Goal: Task Accomplishment & Management: Manage account settings

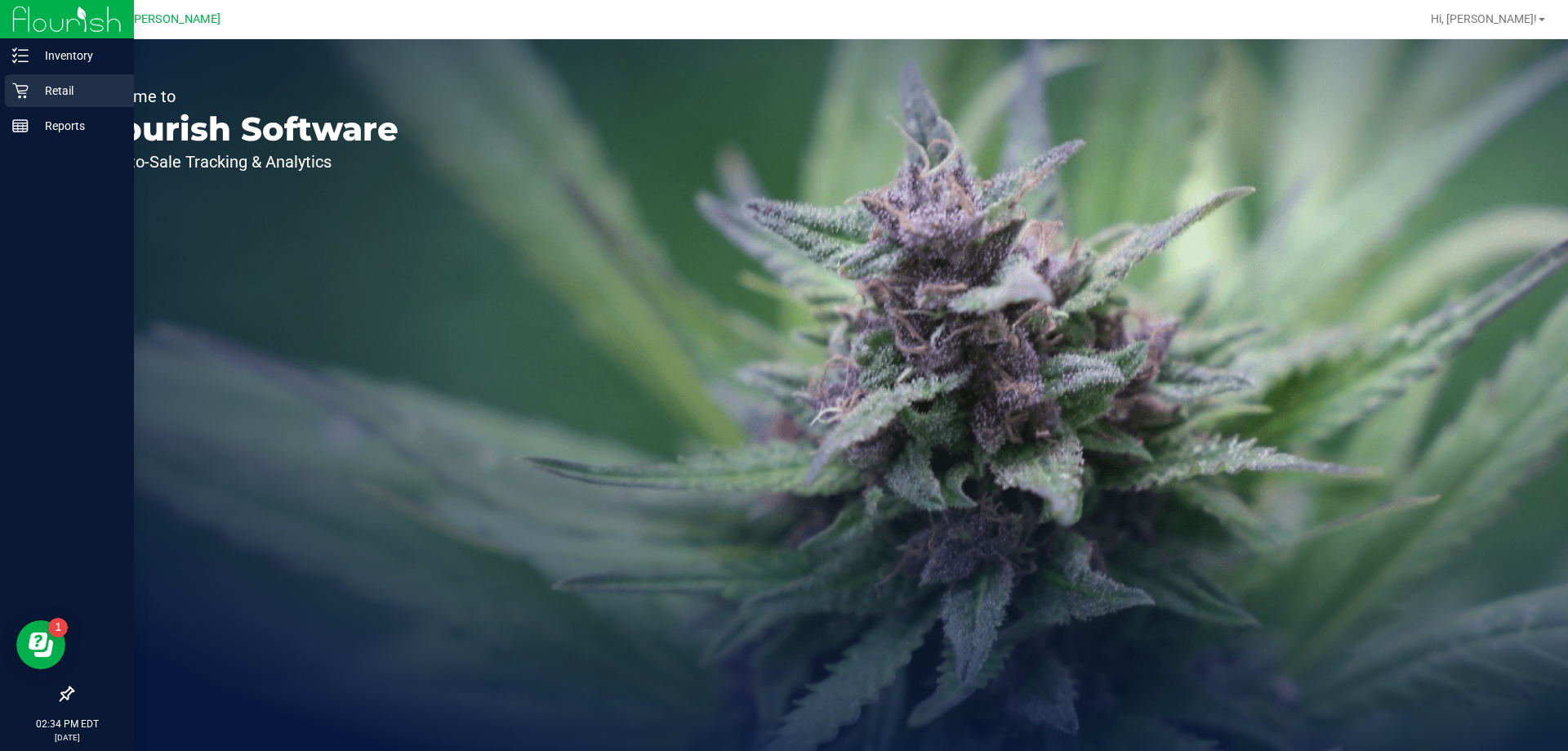
click at [47, 96] on p "Retail" at bounding box center [78, 91] width 98 height 20
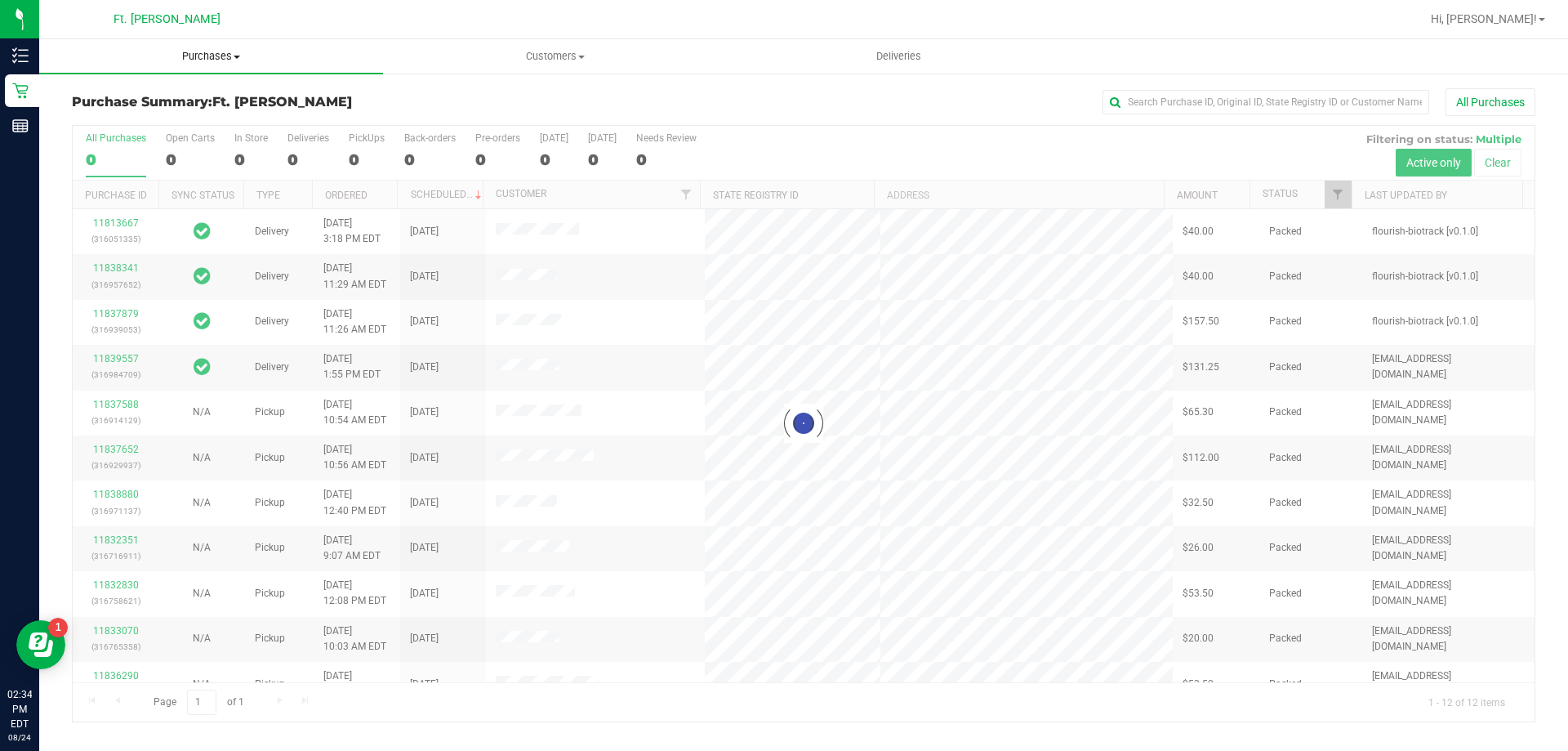
click at [220, 59] on span "Purchases" at bounding box center [211, 56] width 344 height 15
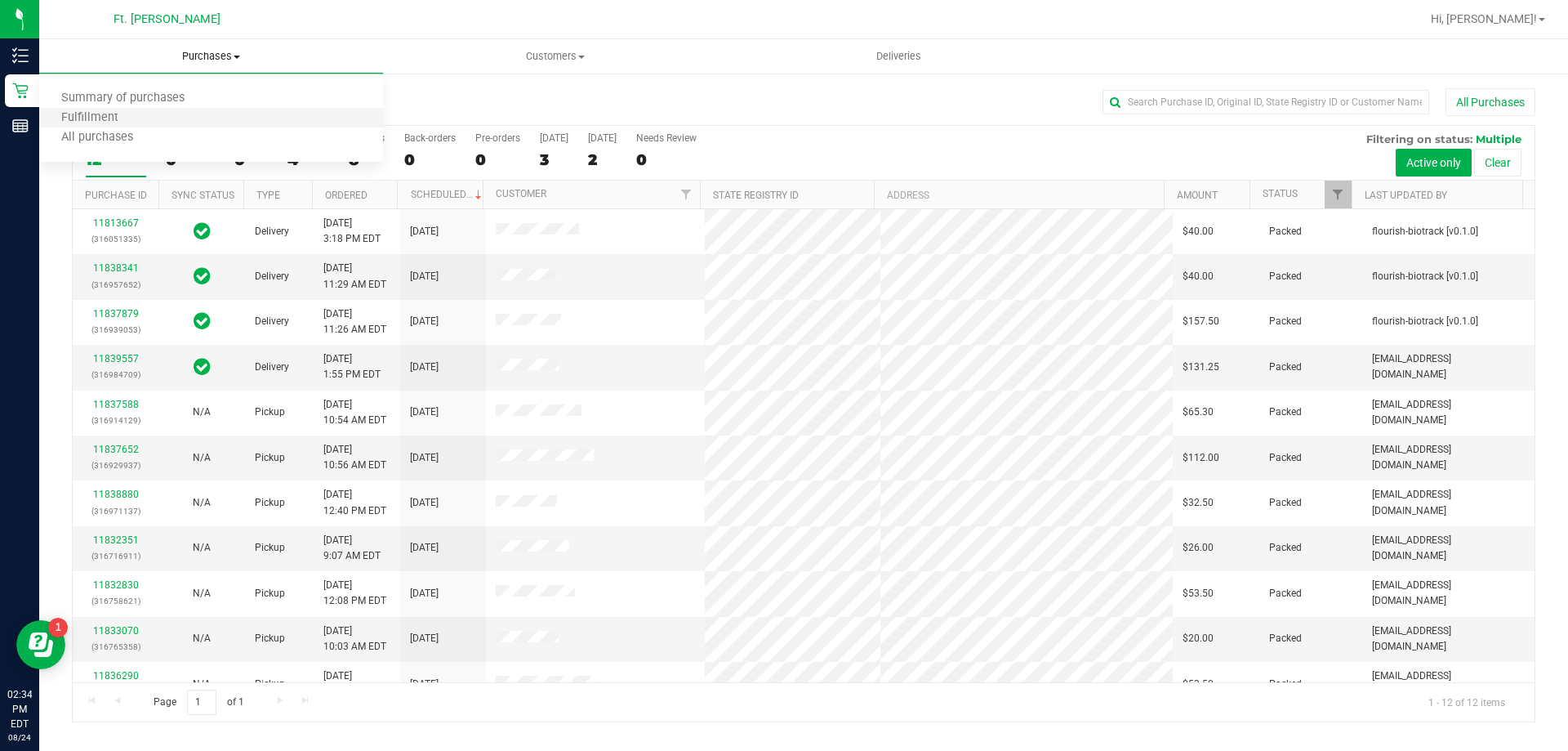
click at [208, 111] on li "Fulfillment" at bounding box center [211, 118] width 344 height 20
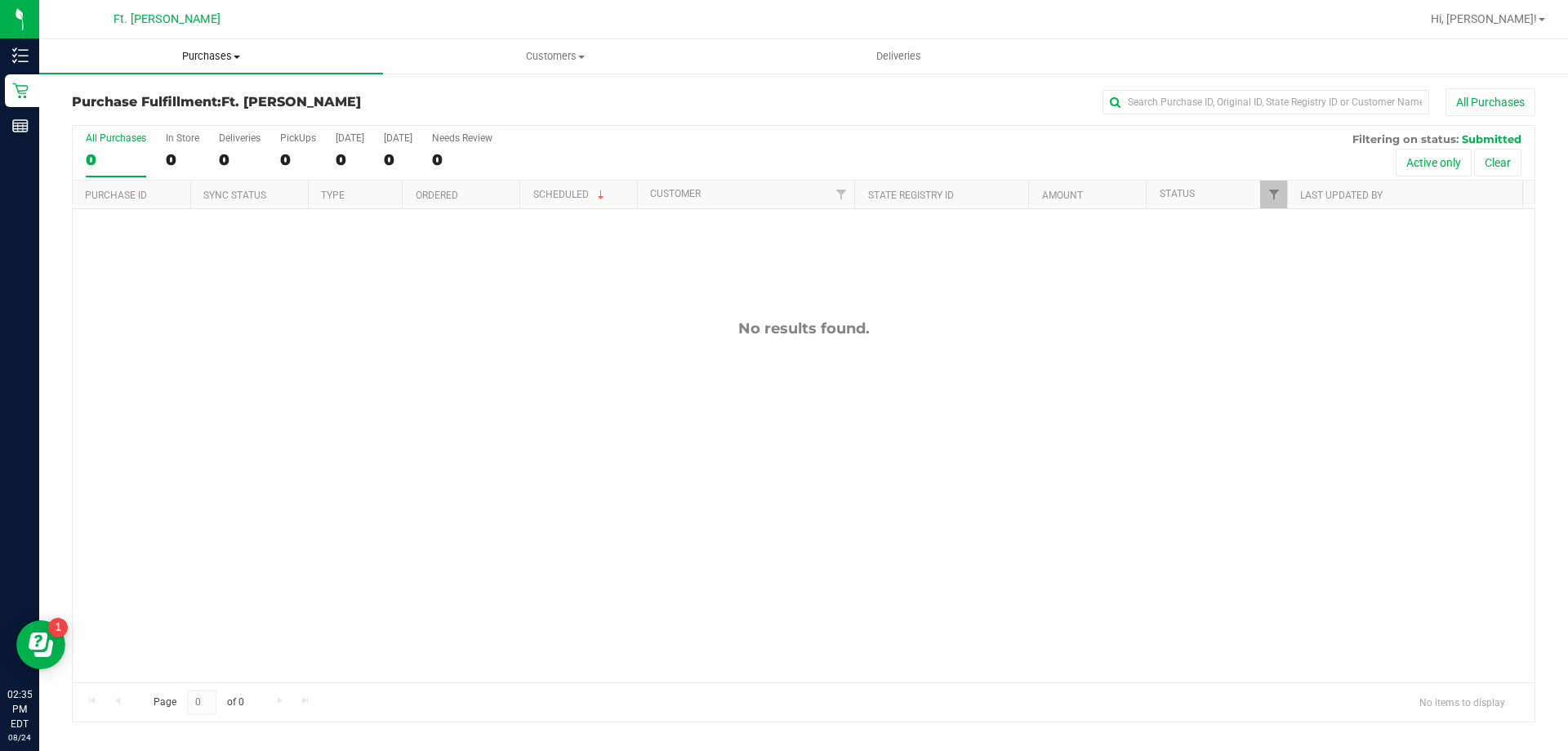
click at [230, 56] on span "Purchases" at bounding box center [211, 56] width 344 height 15
click at [141, 116] on li "Fulfillment" at bounding box center [211, 118] width 344 height 20
click at [347, 90] on div "Purchase Fulfillment: Ft. Myers WC All Purchases" at bounding box center [804, 106] width 1463 height 36
click at [296, 144] on label "PickUps 0" at bounding box center [298, 154] width 36 height 45
click at [0, 0] on input "PickUps 0" at bounding box center [0, 0] width 0 height 0
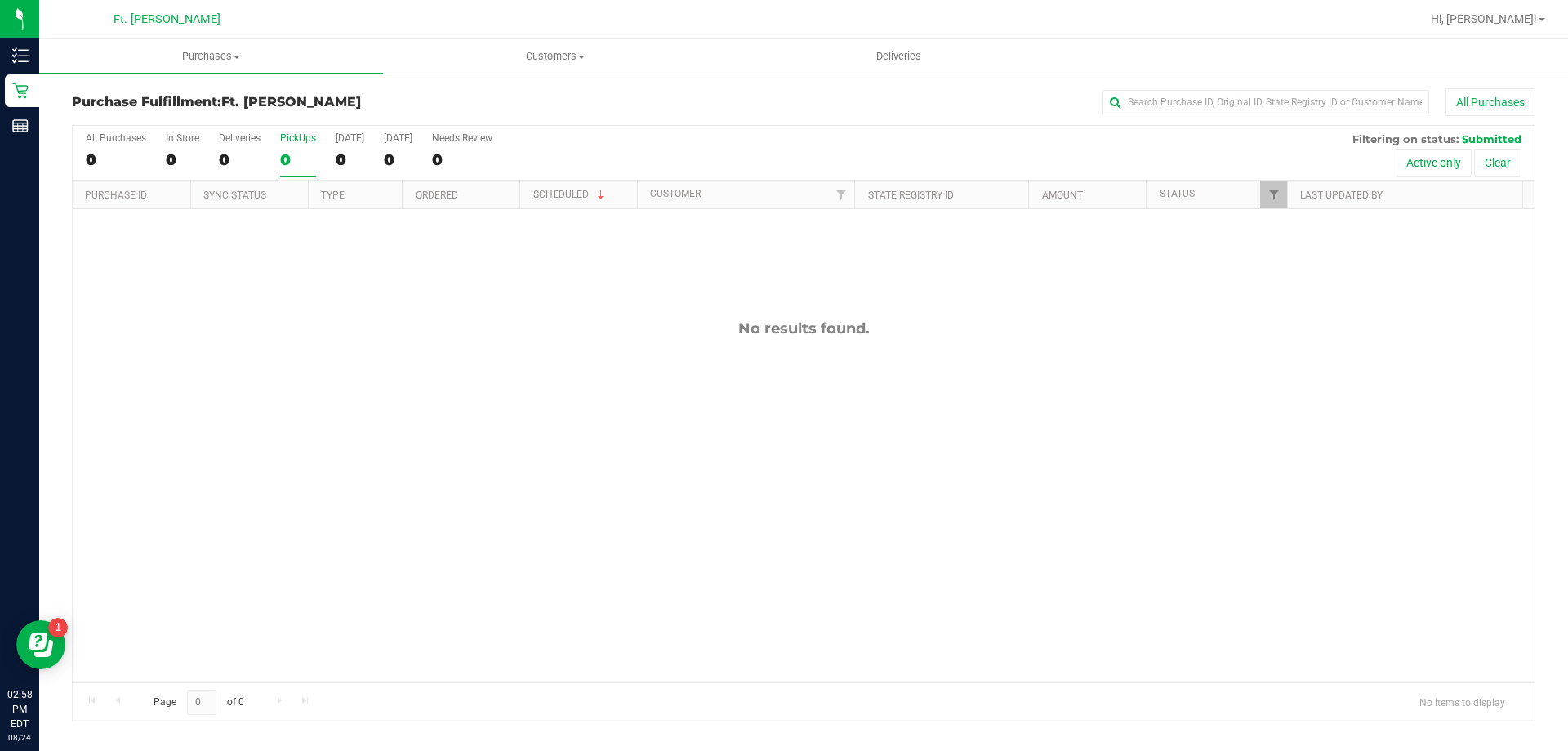
drag, startPoint x: 488, startPoint y: 395, endPoint x: 626, endPoint y: 285, distance: 176.5
click at [488, 395] on div "No results found." at bounding box center [804, 501] width 1462 height 583
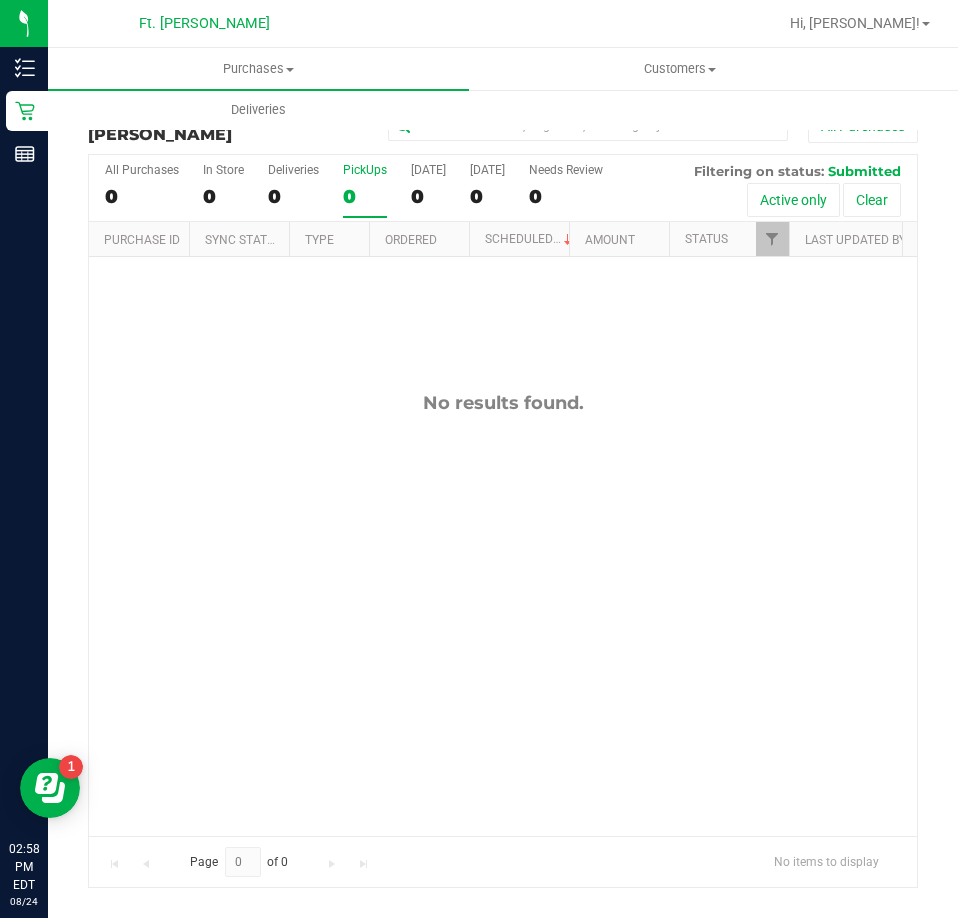
click at [310, 389] on div "No results found." at bounding box center [503, 613] width 828 height 713
click at [240, 76] on span "Purchases" at bounding box center [258, 69] width 421 height 18
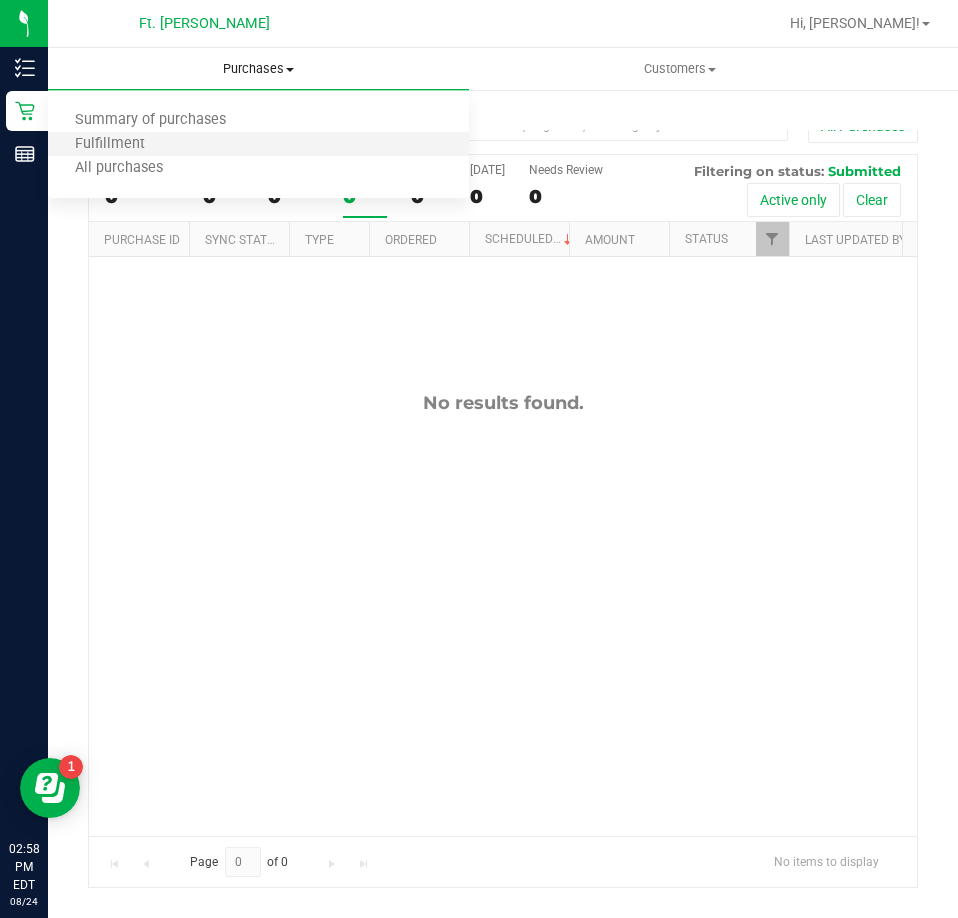
click at [109, 133] on li "Fulfillment" at bounding box center [258, 145] width 421 height 24
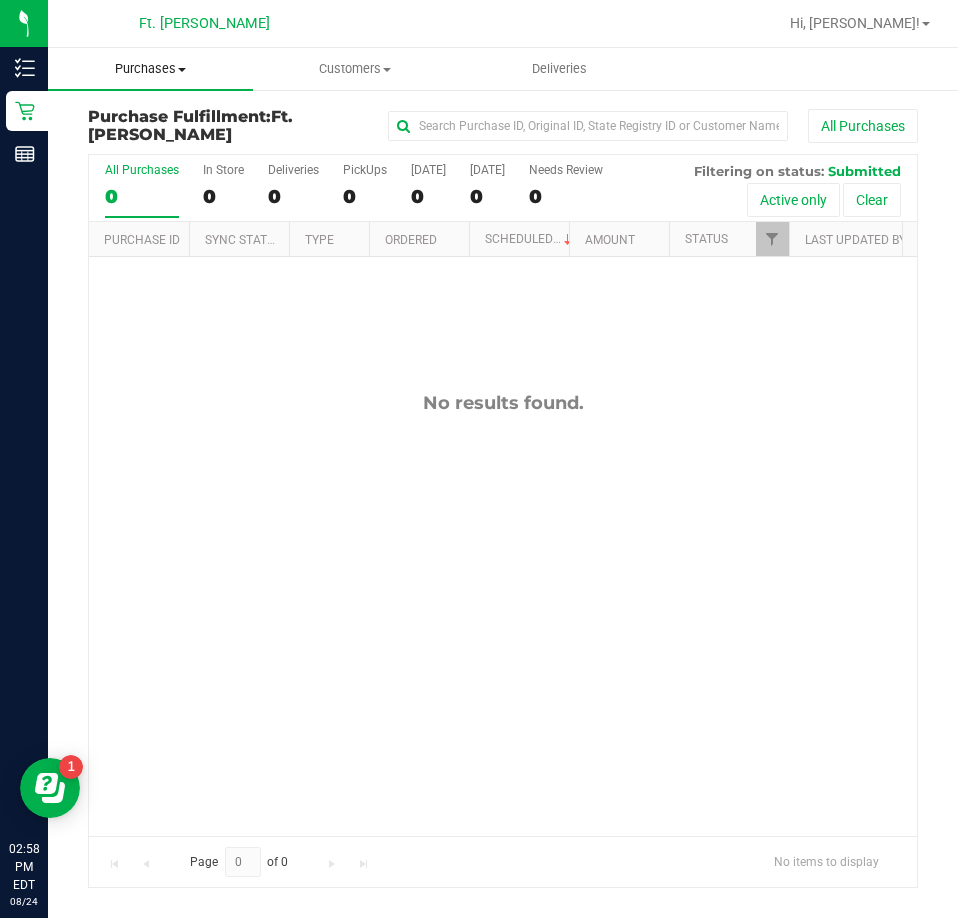
click at [148, 86] on uib-tab-heading "Purchases Summary of purchases Fulfillment All purchases" at bounding box center [150, 69] width 205 height 42
click at [131, 150] on span "Fulfillment" at bounding box center [110, 144] width 124 height 17
click at [362, 178] on label "PickUps 0" at bounding box center [365, 190] width 44 height 55
click at [0, 0] on input "PickUps 0" at bounding box center [0, 0] width 0 height 0
click at [422, 567] on div "No results found." at bounding box center [503, 613] width 828 height 713
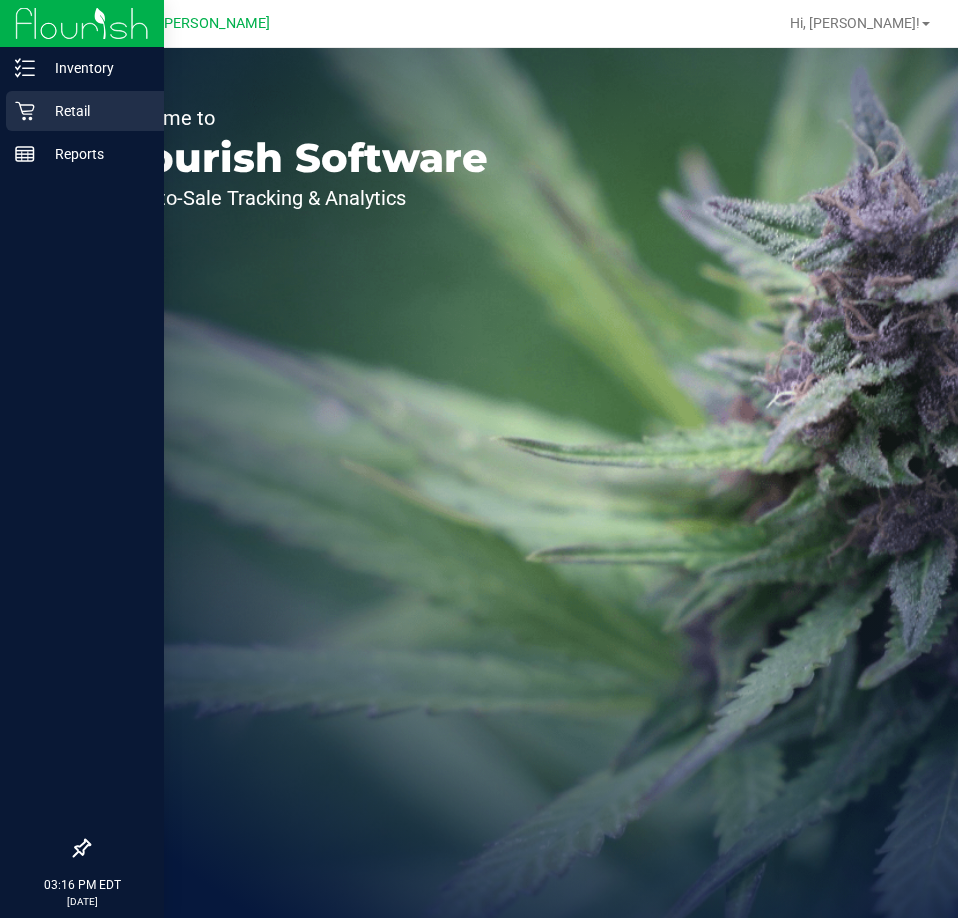
click at [27, 122] on div "Retail" at bounding box center [85, 111] width 158 height 40
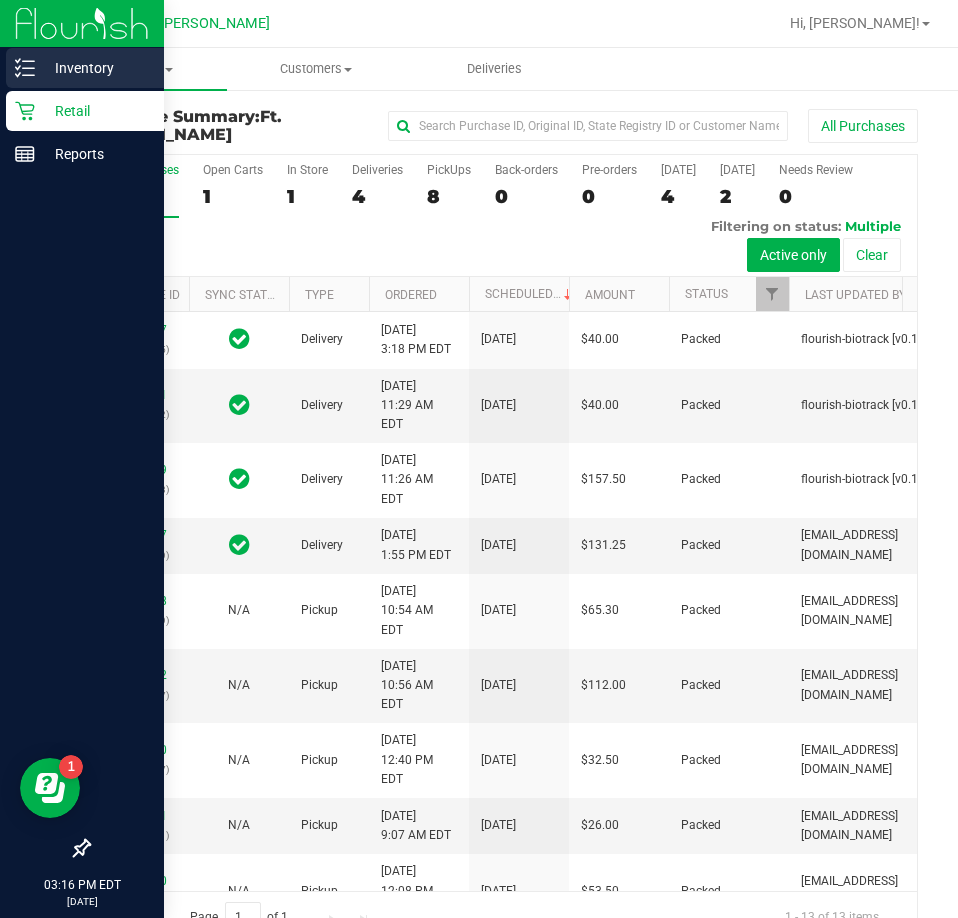
click at [53, 67] on p "Inventory" at bounding box center [95, 68] width 120 height 24
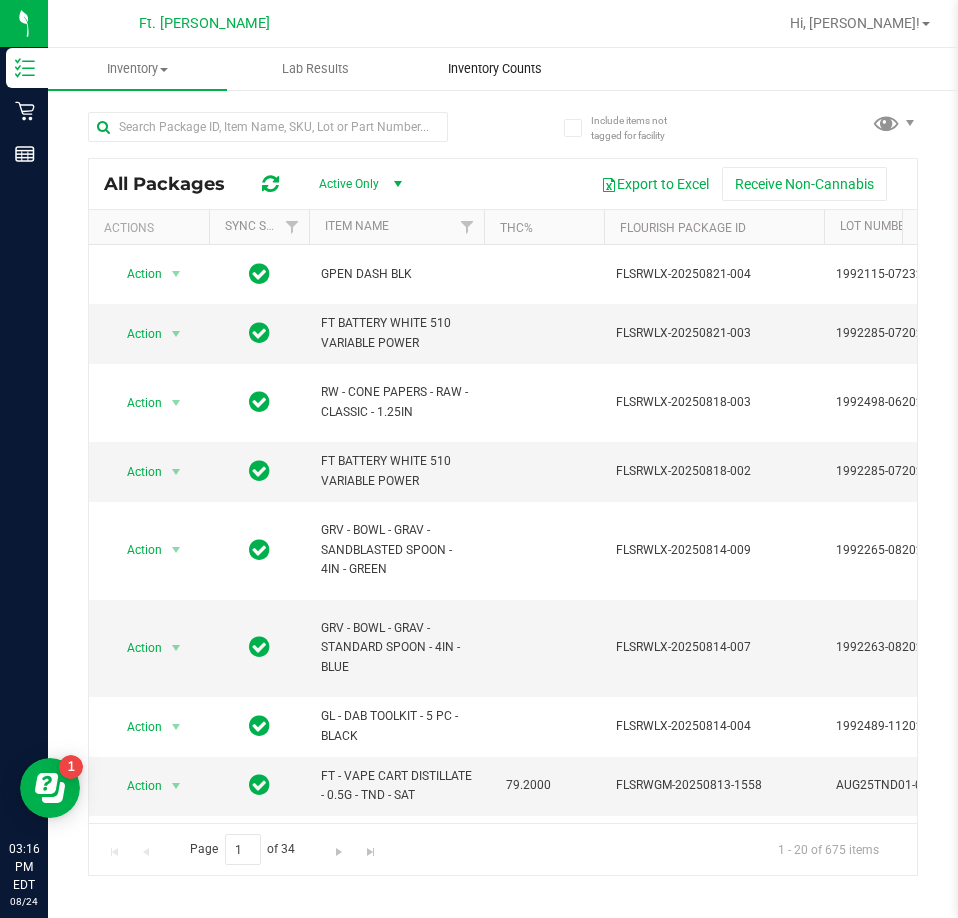
click at [503, 62] on span "Inventory Counts" at bounding box center [495, 69] width 148 height 18
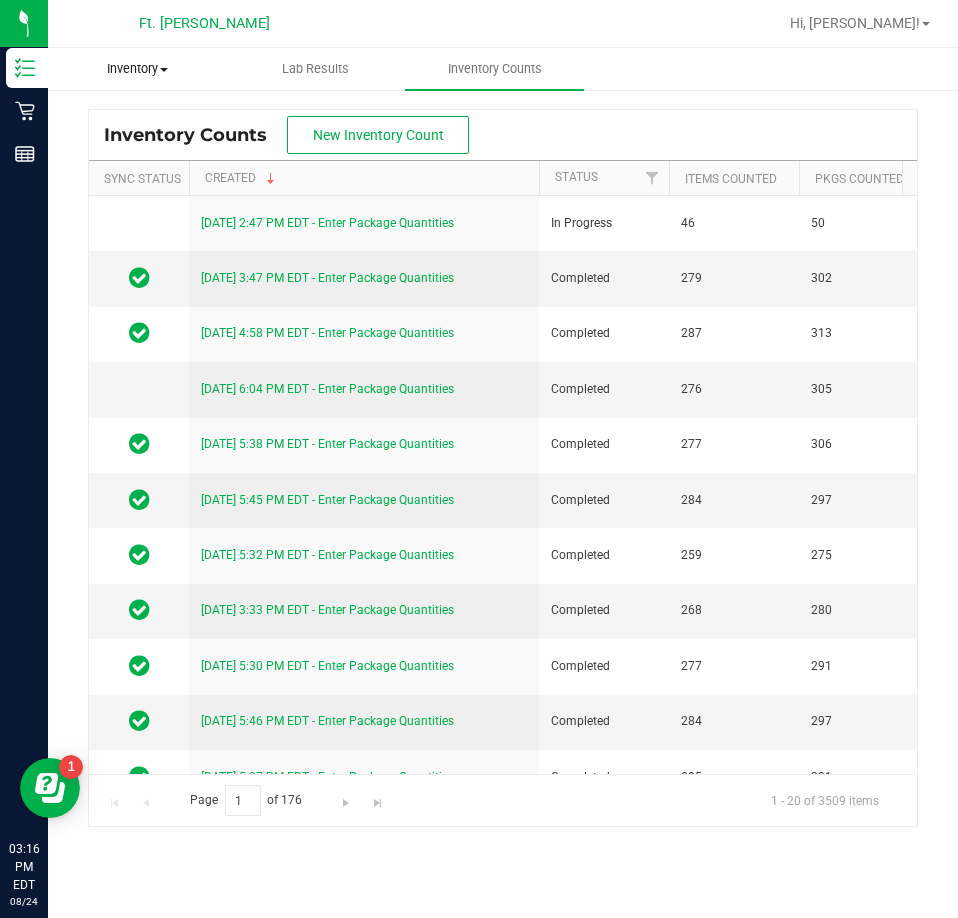
click at [144, 81] on uib-tab-heading "Inventory All packages All inventory Waste log" at bounding box center [137, 69] width 177 height 40
click at [548, 73] on span "Inventory Counts" at bounding box center [495, 69] width 148 height 18
click at [645, 72] on ul "Inventory All packages All inventory Waste log Lab Results Inventory Counts" at bounding box center [527, 69] width 958 height 43
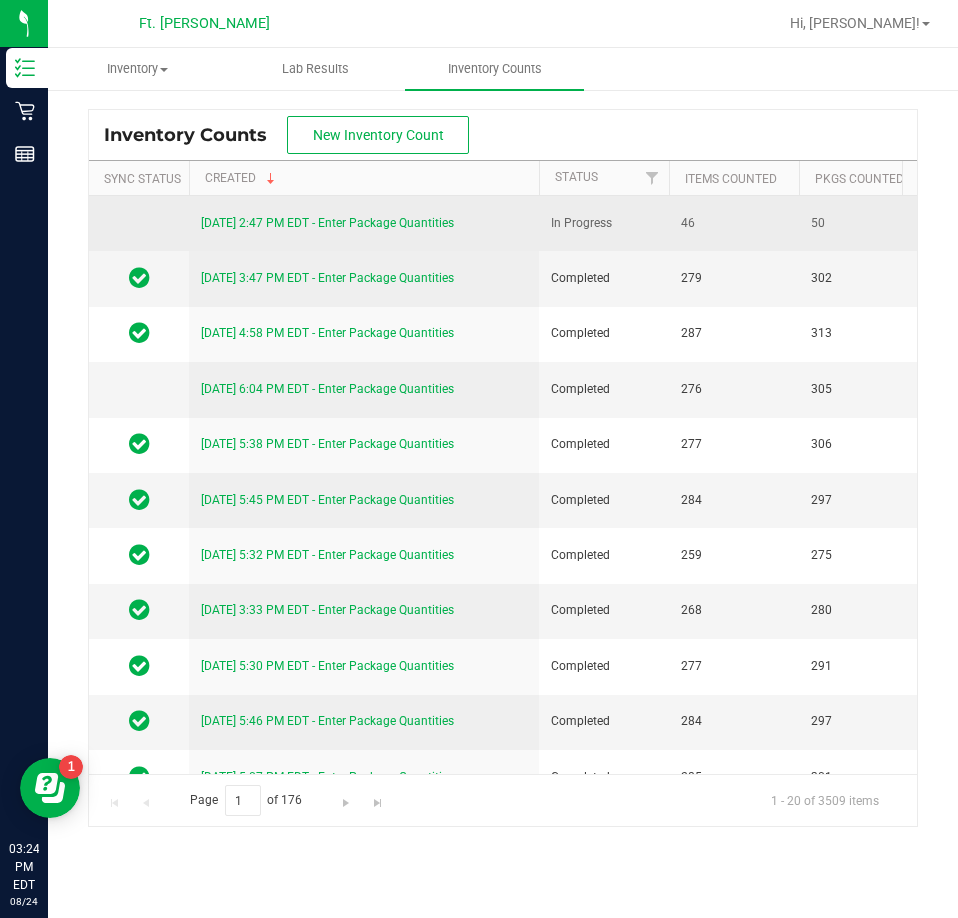
click at [349, 218] on link "8/24/25 2:47 PM EDT - Enter Package Quantities" at bounding box center [327, 223] width 253 height 14
click at [295, 224] on link "8/24/25 2:47 PM EDT - Enter Package Quantities" at bounding box center [327, 223] width 253 height 14
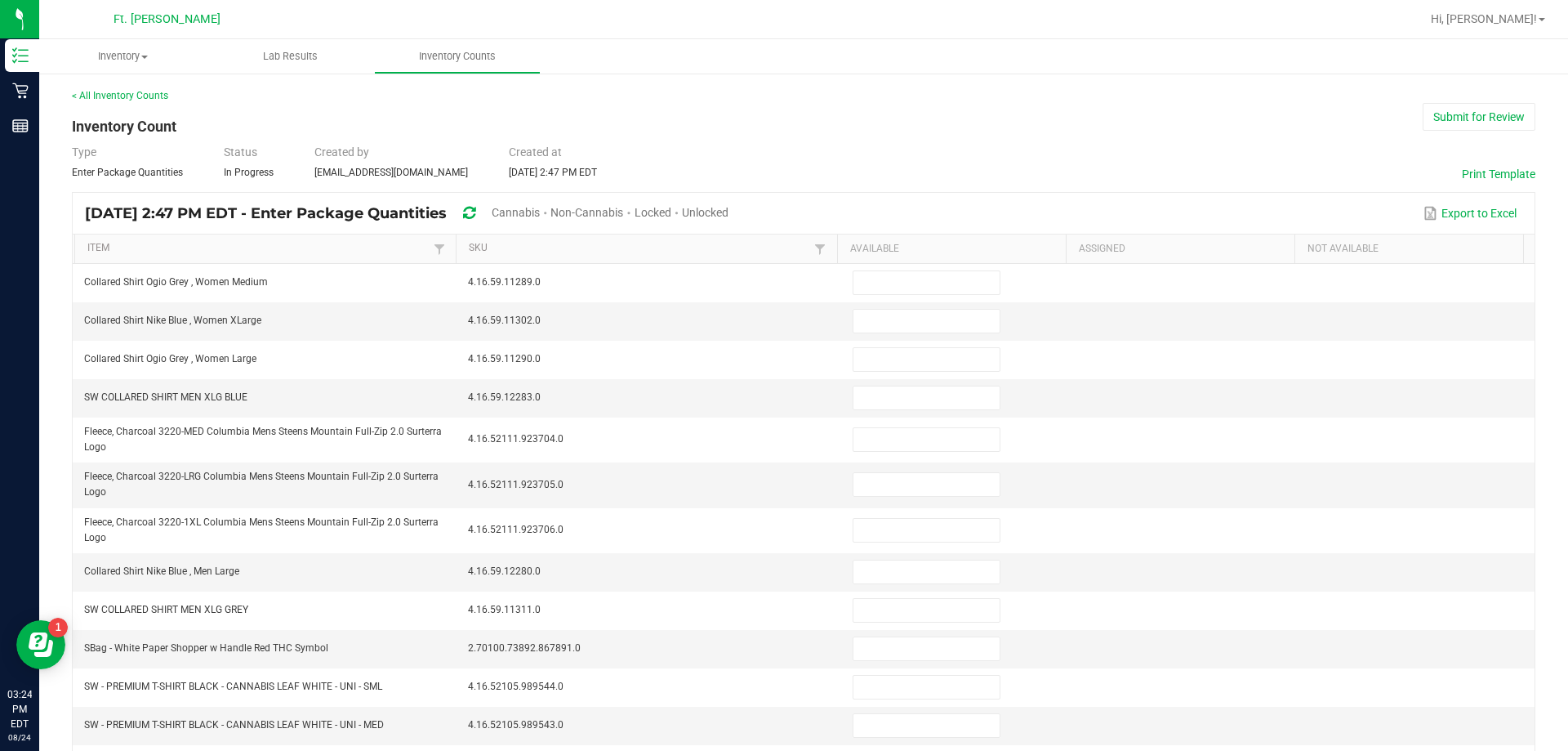
click at [728, 213] on span "Unlocked" at bounding box center [705, 212] width 47 height 13
type input "4"
type input "3"
type input "8"
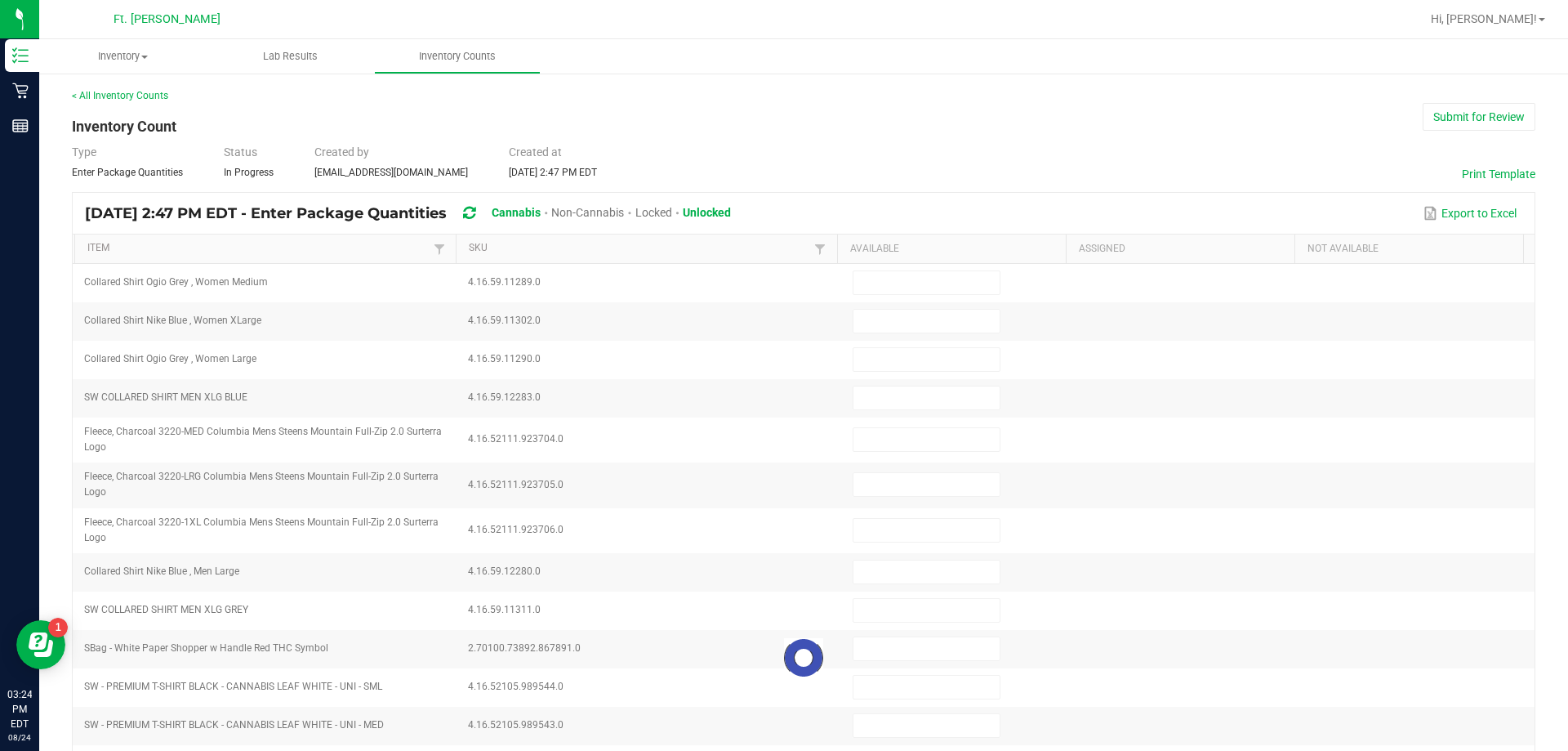
type input "7"
type input "4"
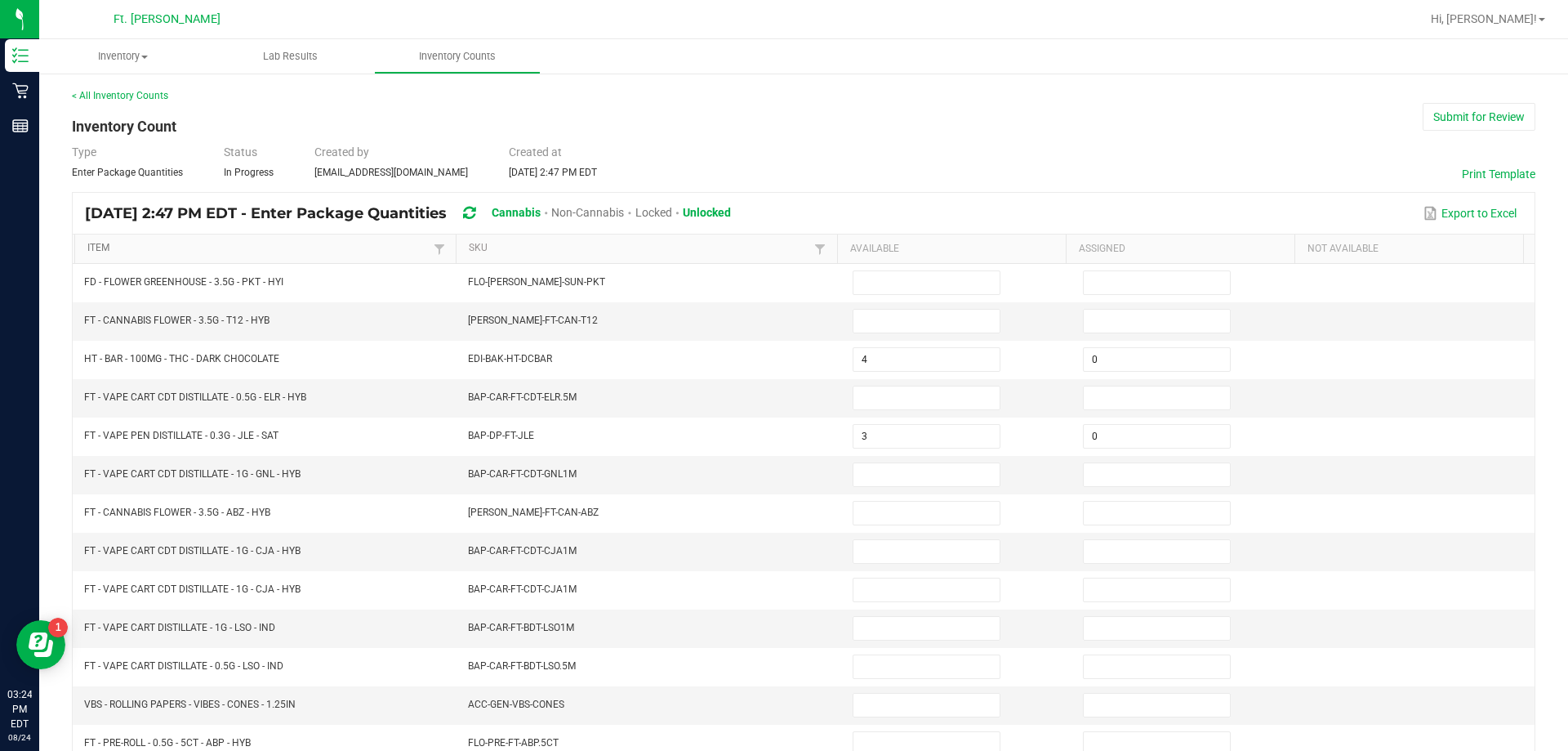
click at [96, 250] on link "Item" at bounding box center [258, 248] width 341 height 13
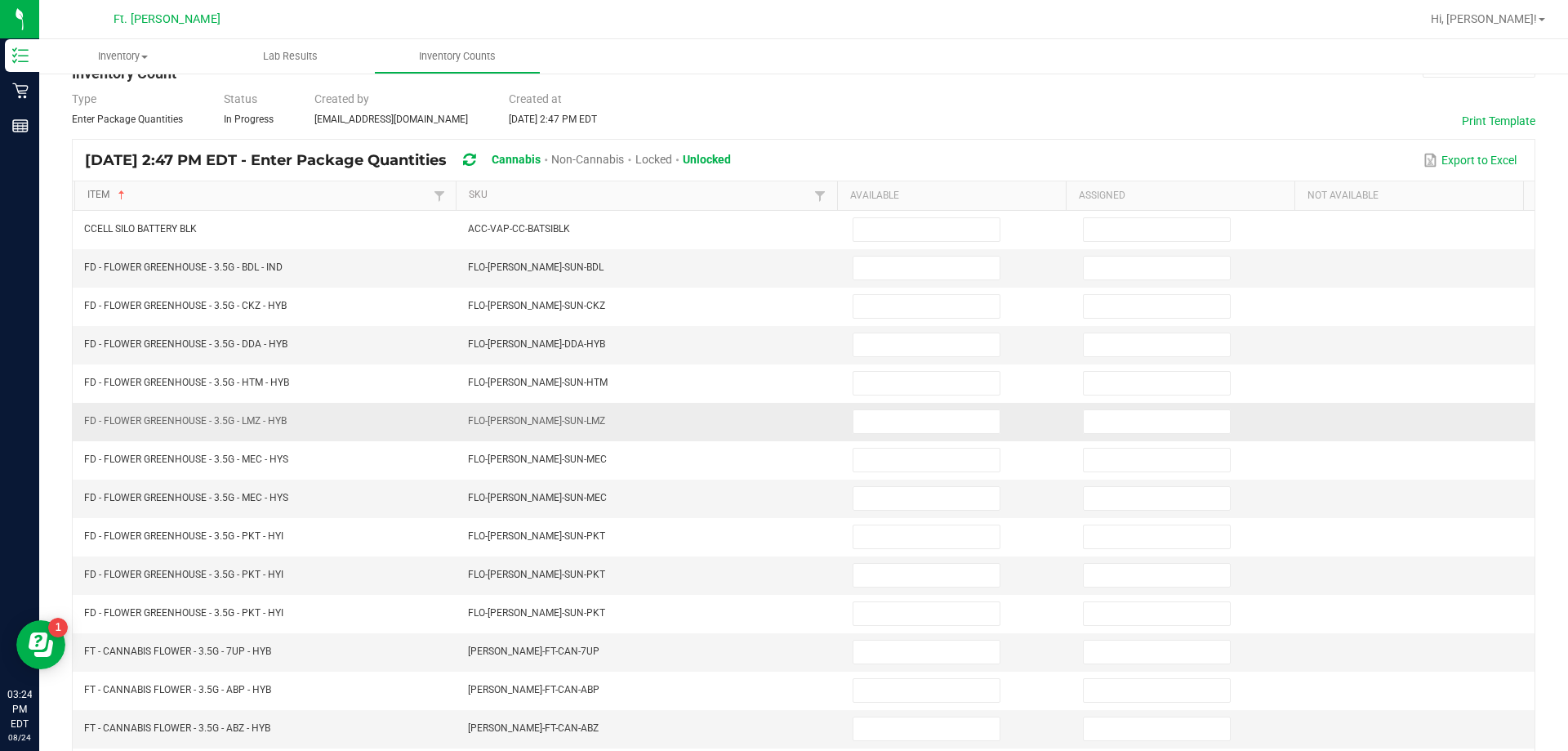
scroll to position [82, 0]
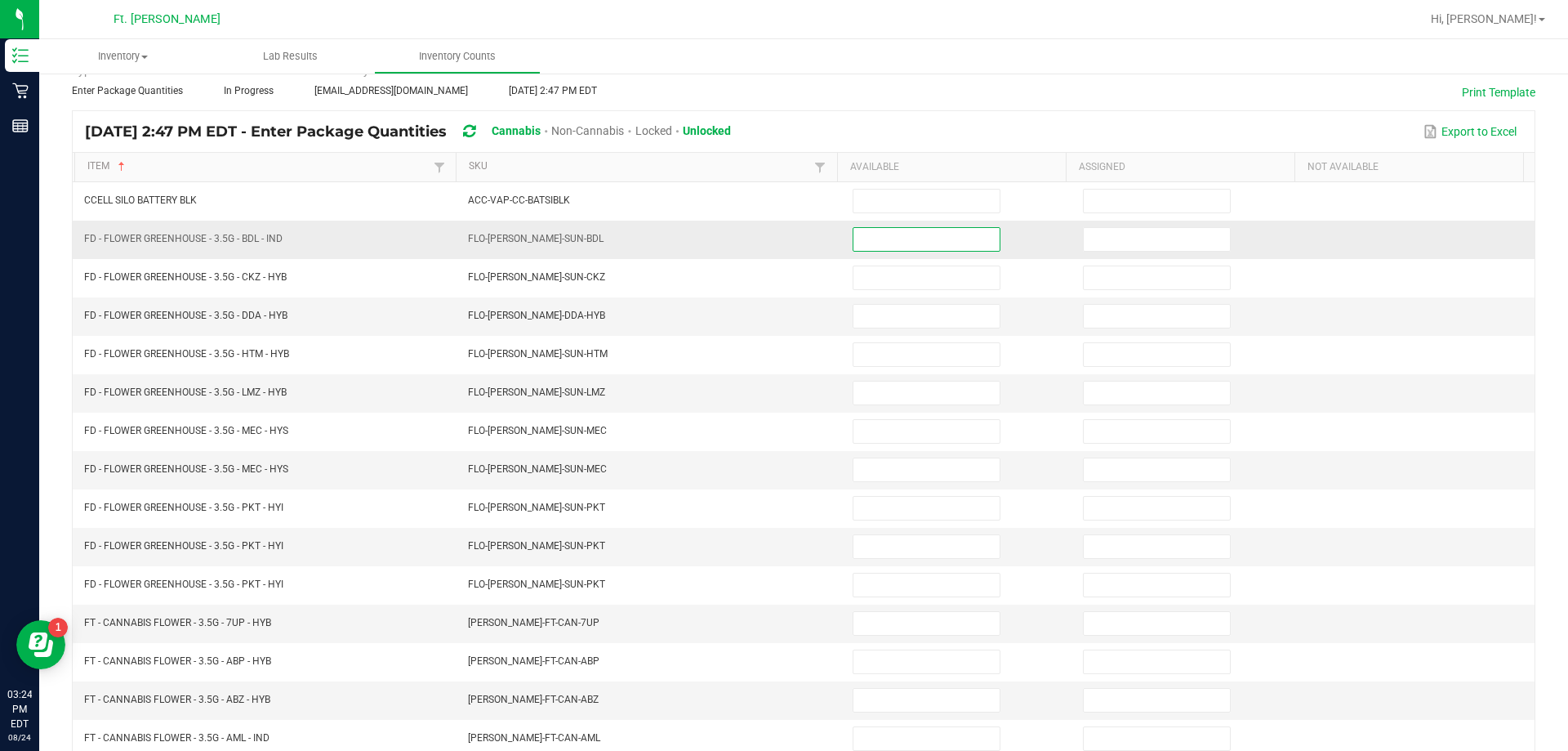
click at [782, 248] on input at bounding box center [926, 239] width 146 height 23
click at [782, 233] on input at bounding box center [926, 239] width 146 height 23
click at [782, 248] on input at bounding box center [926, 239] width 146 height 23
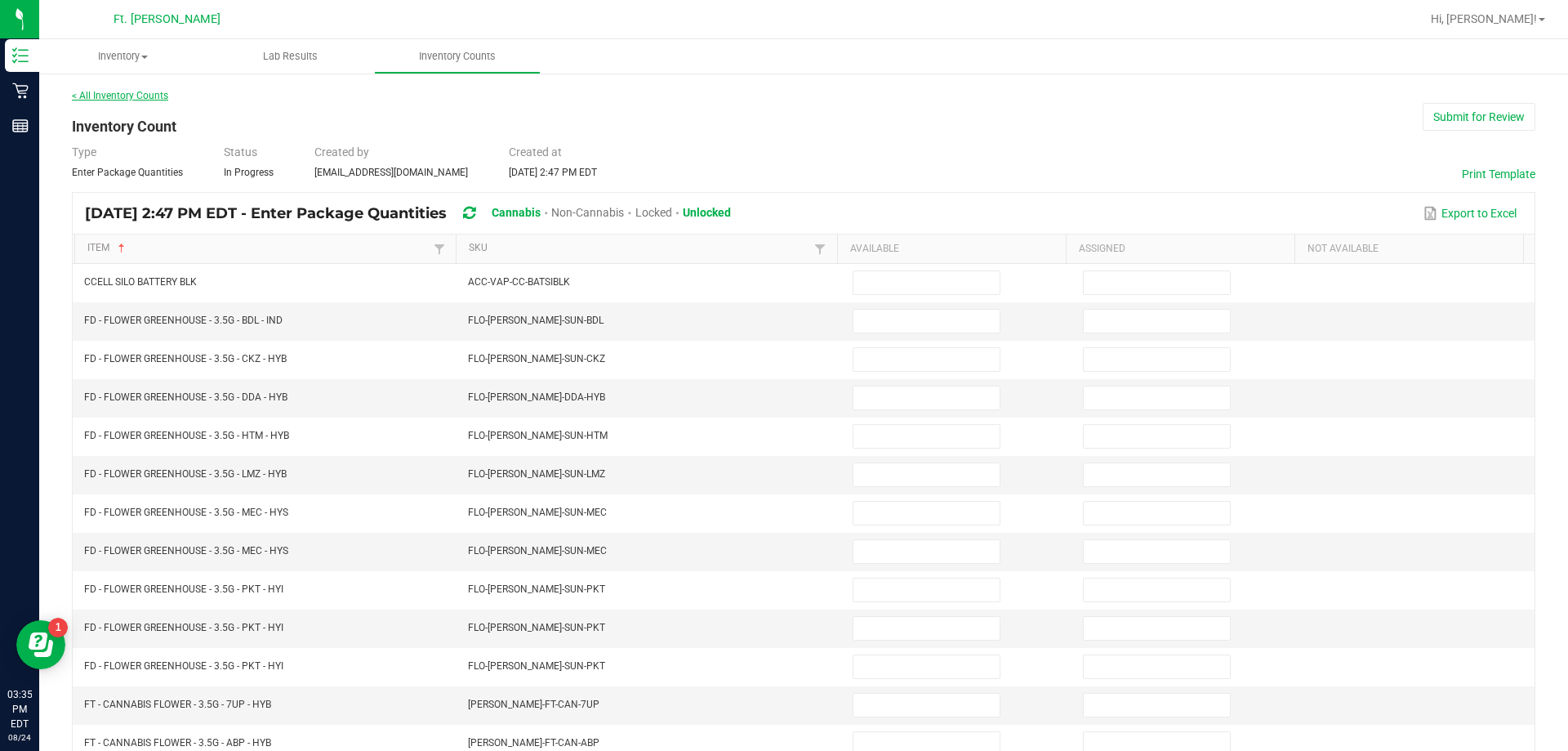
click at [149, 95] on link "< All Inventory Counts" at bounding box center [120, 96] width 96 height 11
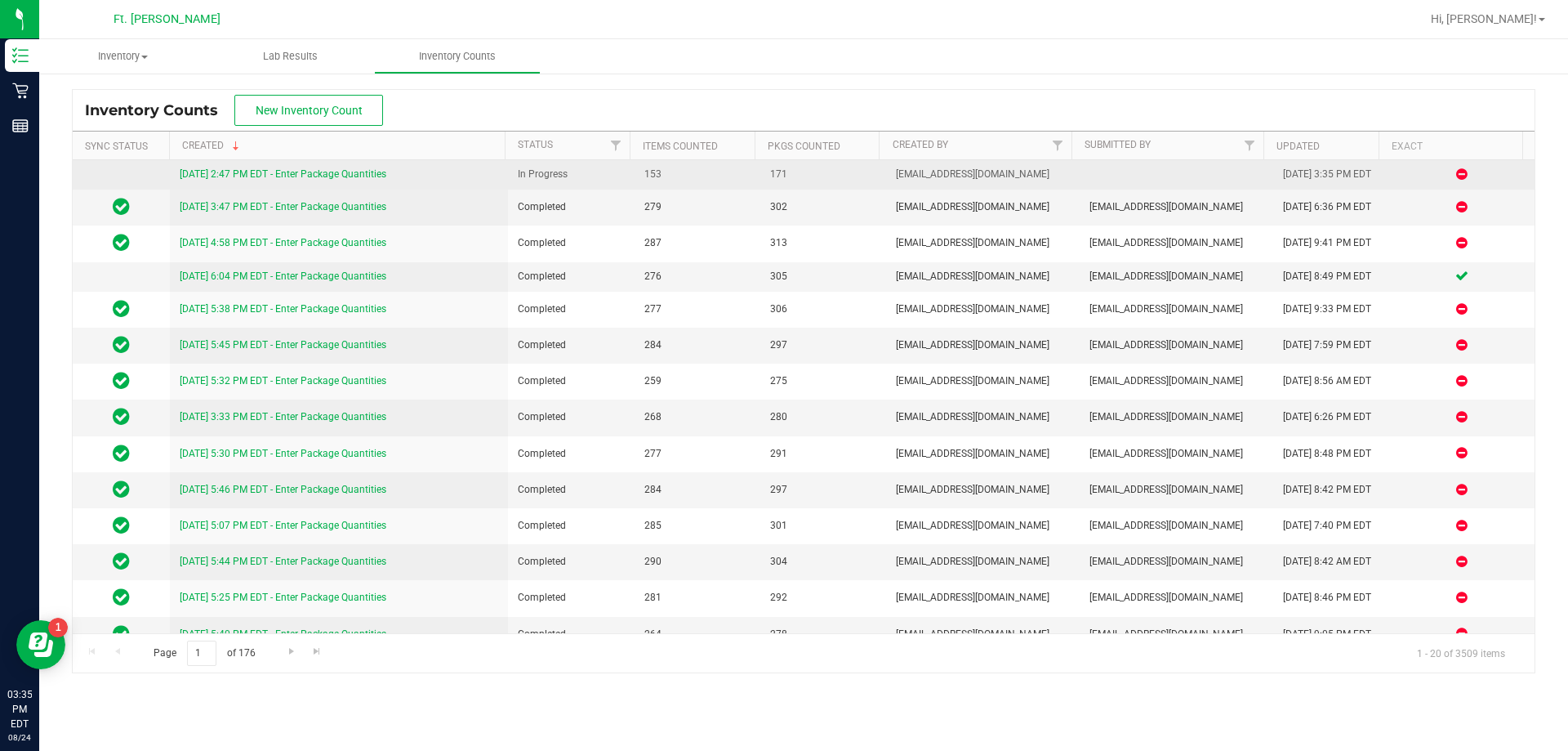
click at [319, 182] on div "8/24/25 2:47 PM EDT - Enter Package Quantities" at bounding box center [339, 174] width 319 height 16
click at [318, 175] on link "8/24/25 2:47 PM EDT - Enter Package Quantities" at bounding box center [283, 174] width 207 height 11
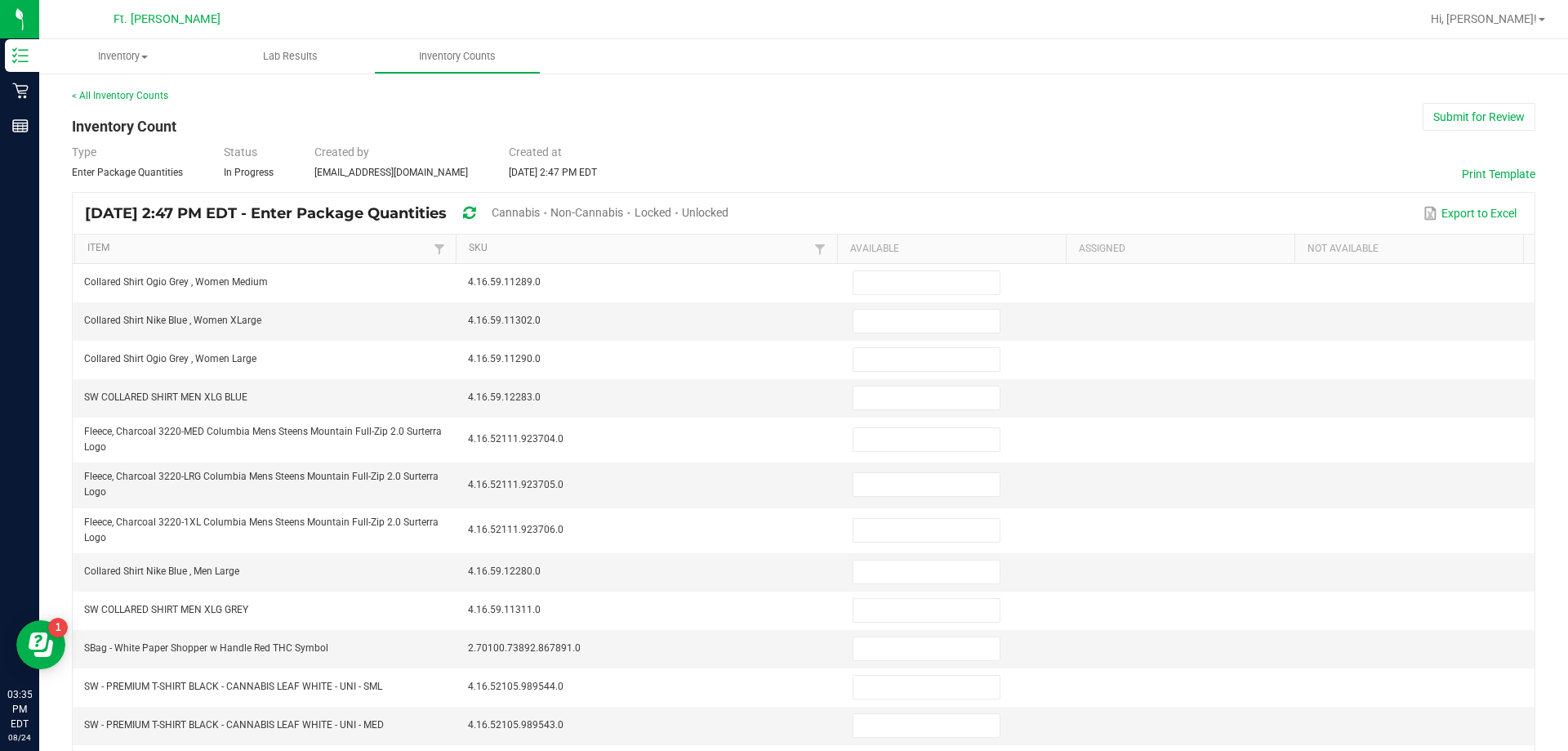
click at [728, 207] on span "Unlocked" at bounding box center [705, 212] width 47 height 13
type input "4"
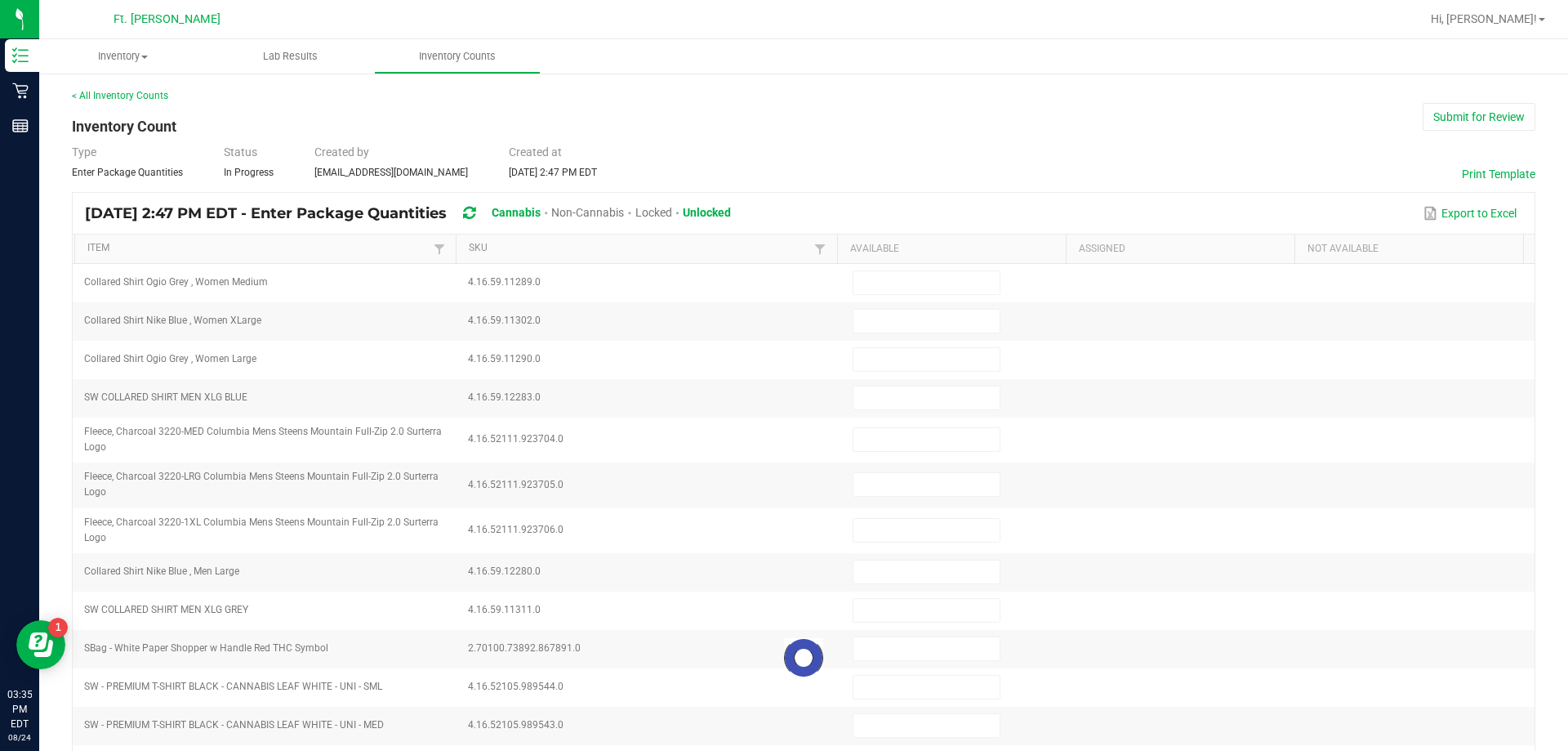
type input "3"
type input "1"
type input "7"
type input "8"
type input "7"
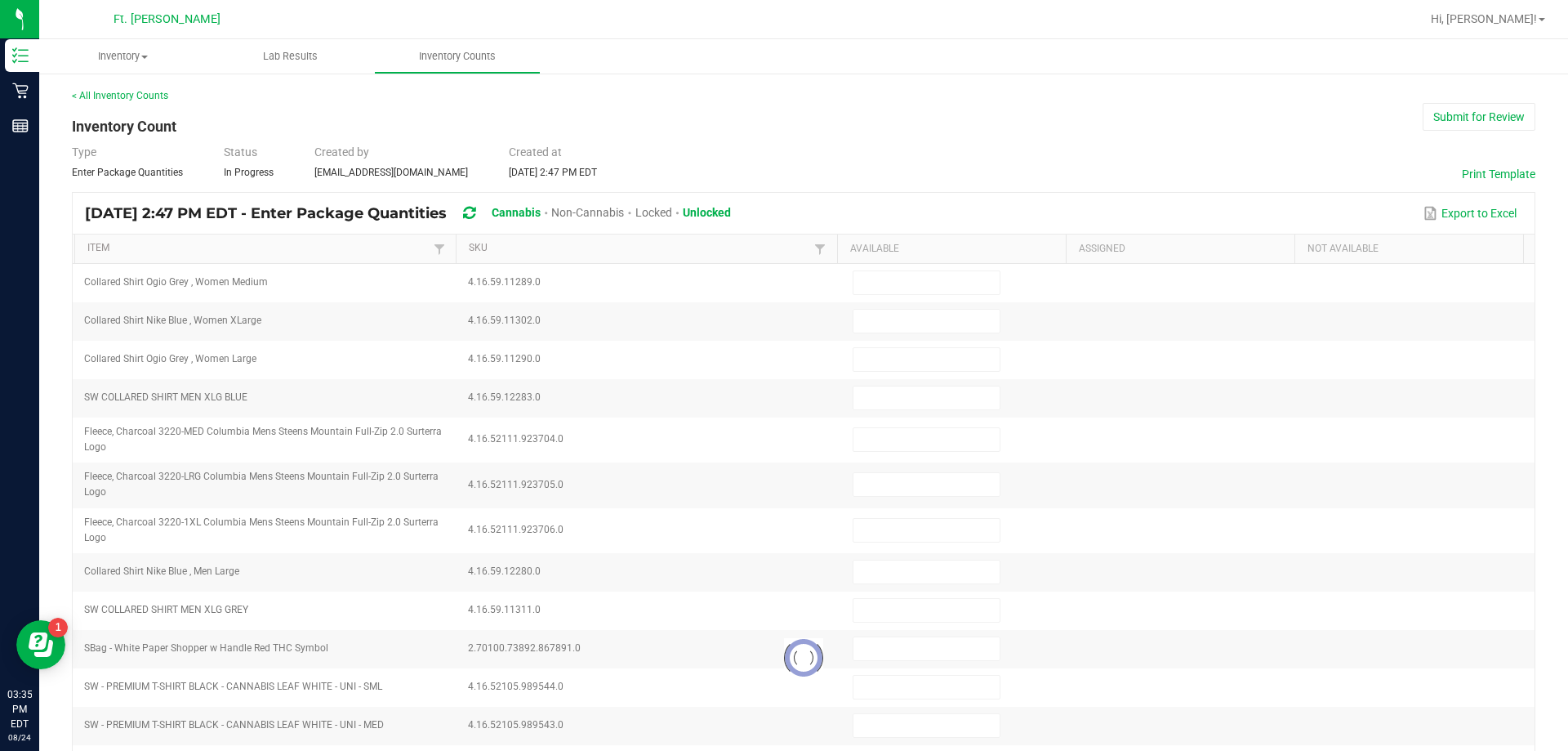
type input "0"
type input "4"
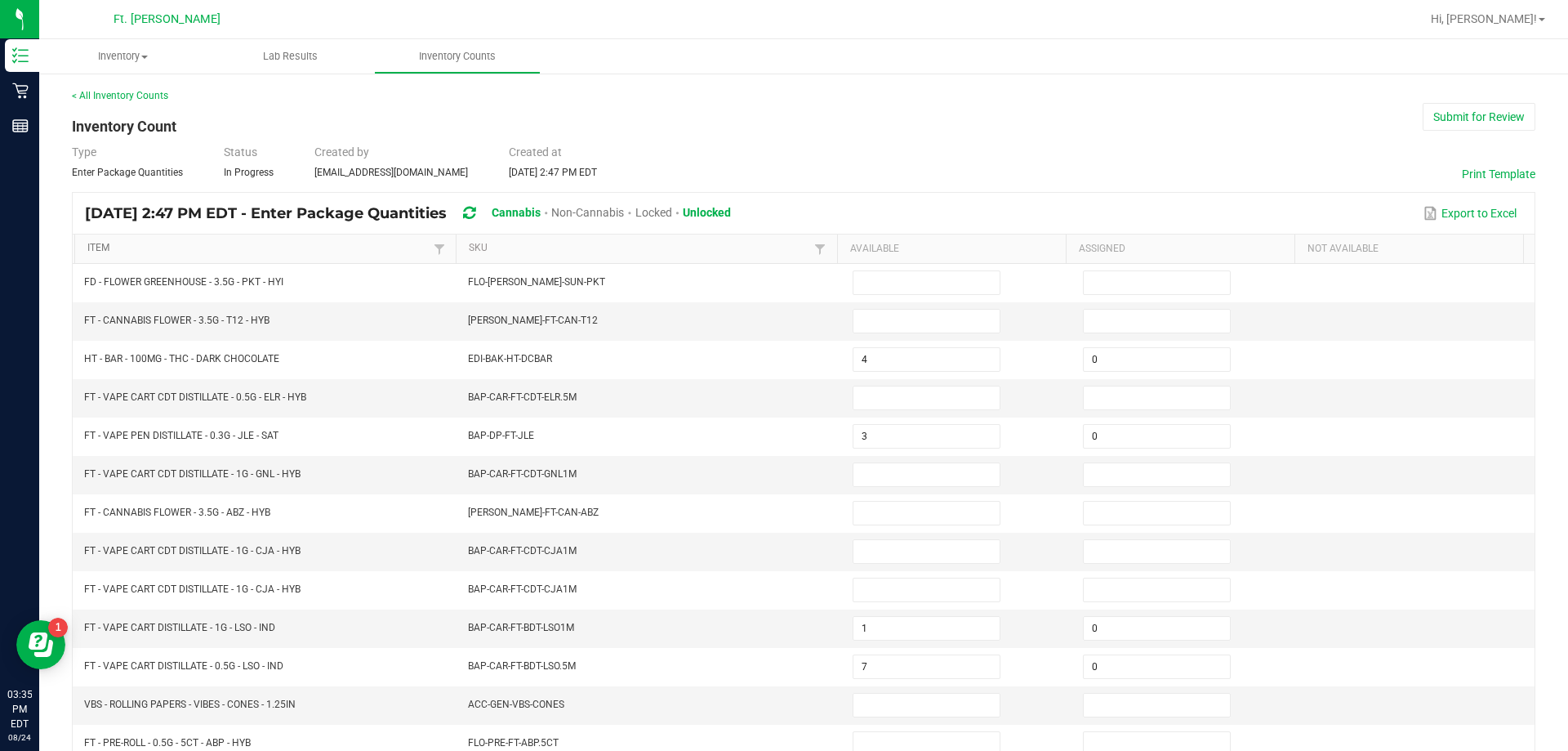
click at [101, 252] on link "Item" at bounding box center [258, 248] width 341 height 13
click at [782, 319] on input at bounding box center [926, 321] width 146 height 23
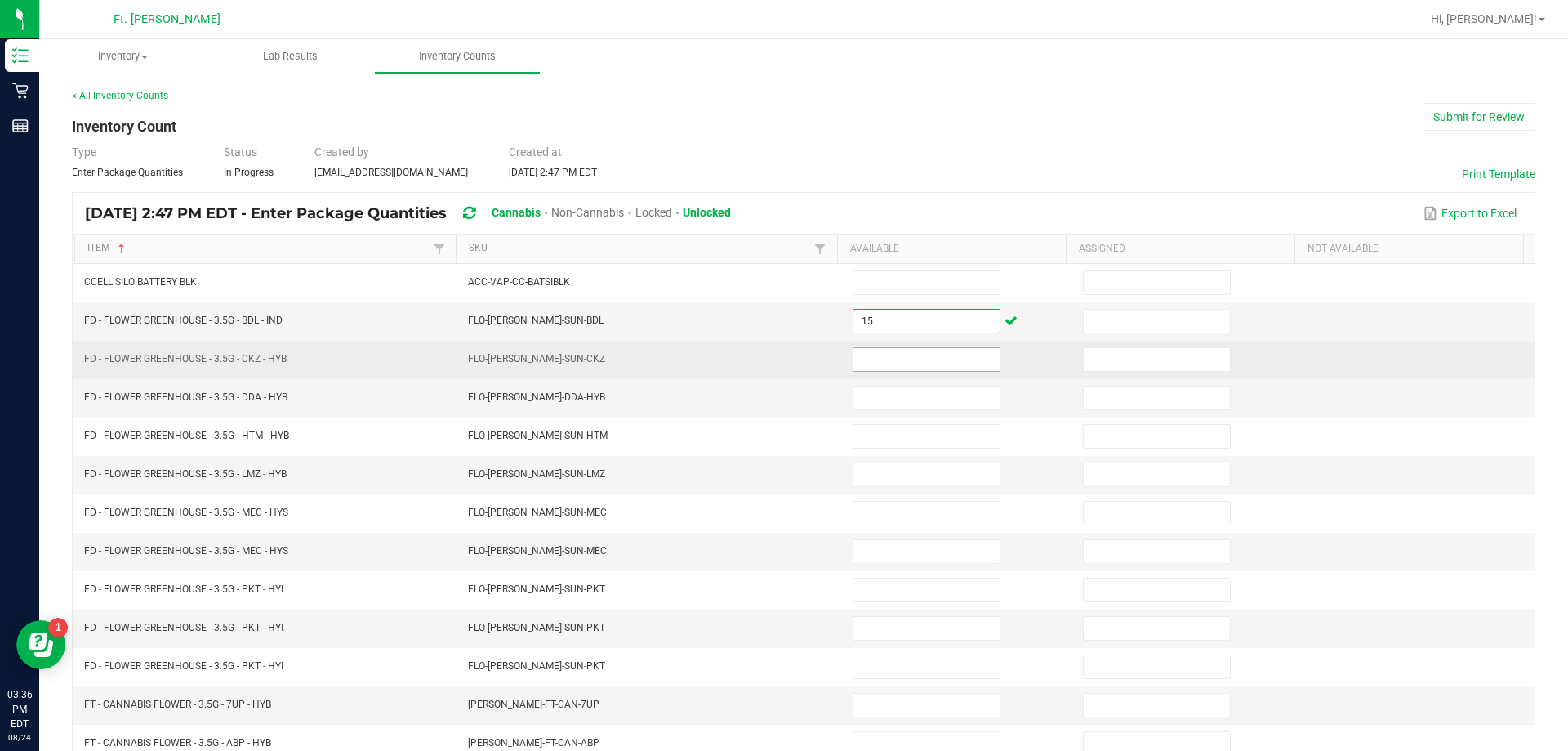
type input "15"
click at [782, 348] on input at bounding box center [926, 360] width 146 height 23
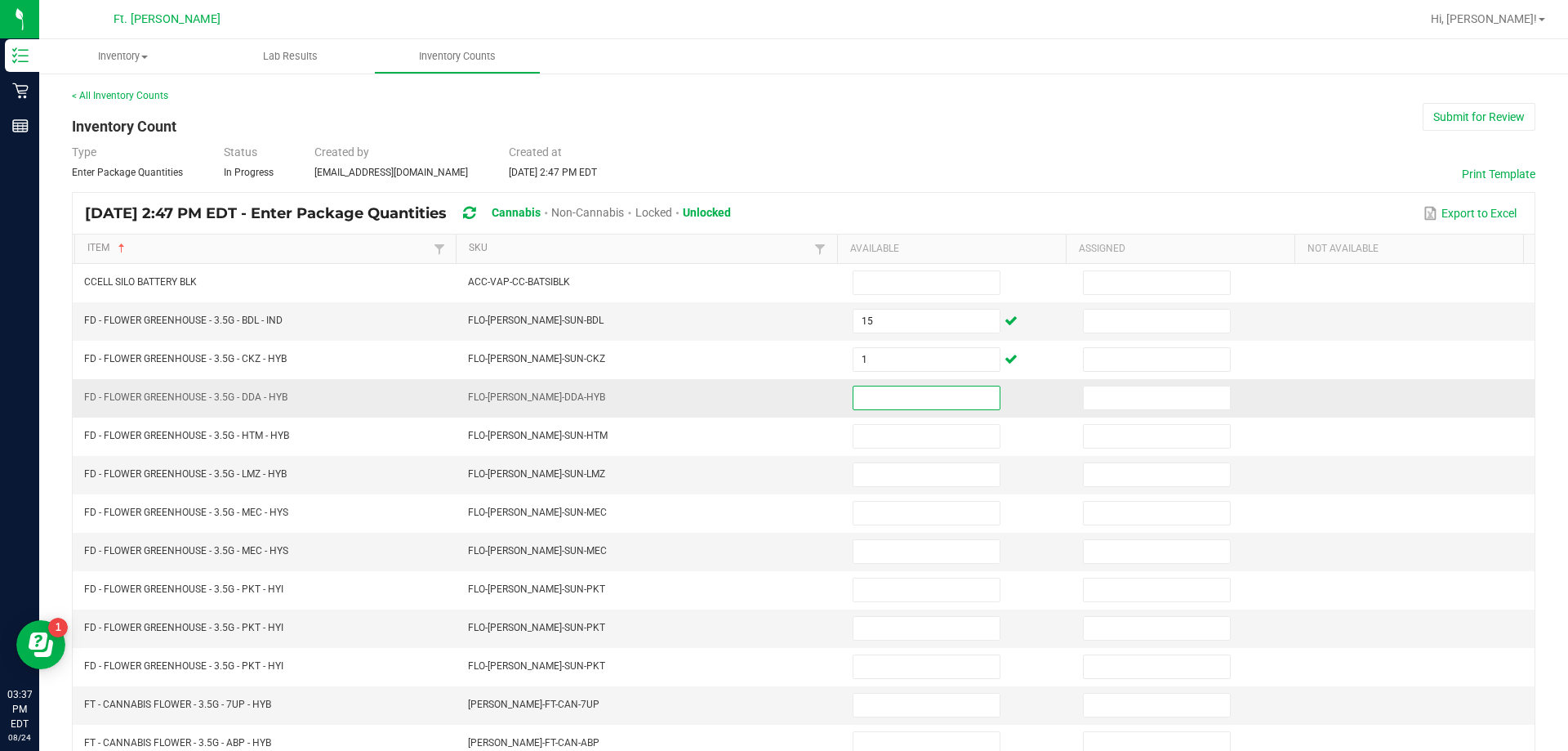
click at [782, 409] on input at bounding box center [926, 398] width 146 height 23
click at [782, 382] on td at bounding box center [958, 398] width 230 height 38
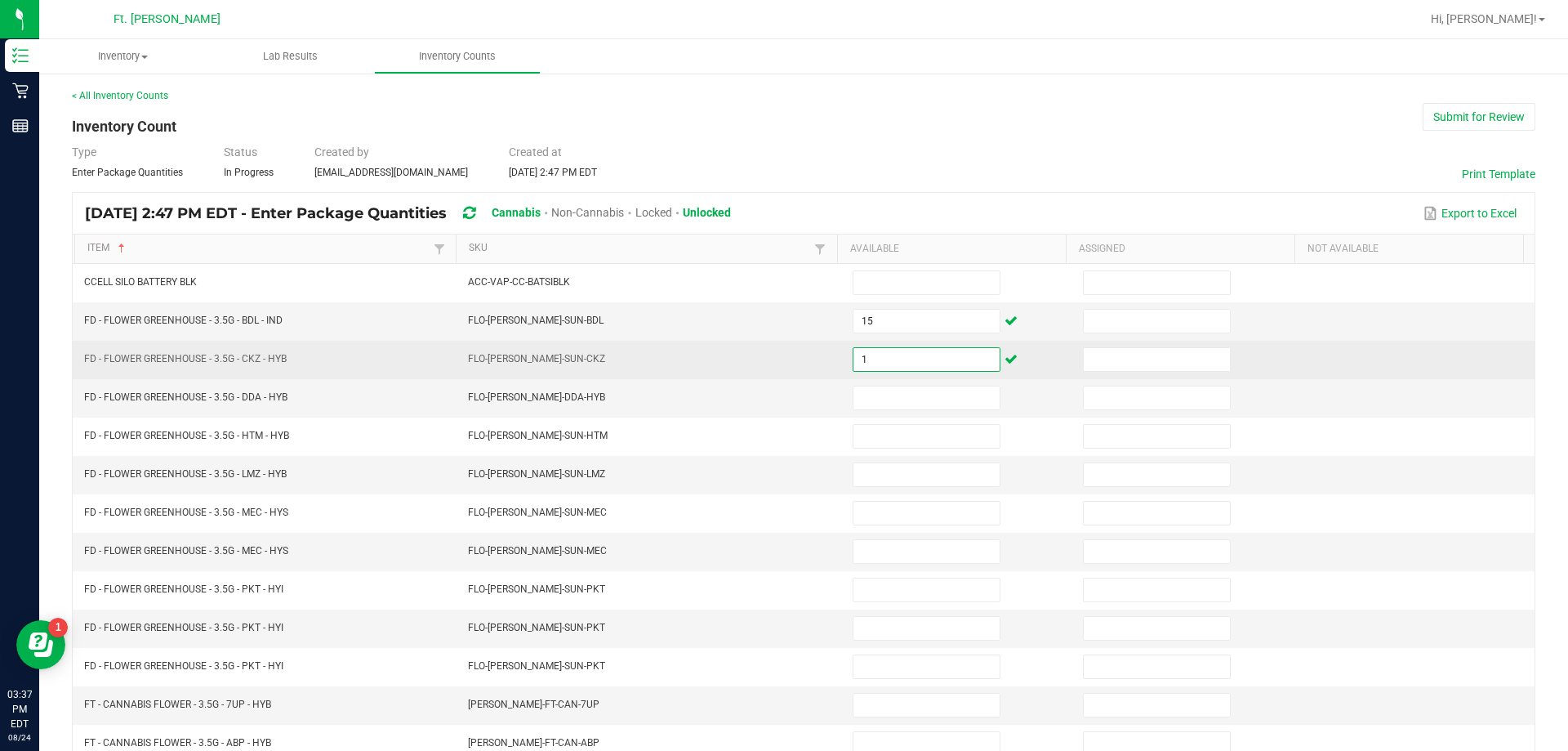
click at [782, 369] on input "1" at bounding box center [926, 360] width 146 height 23
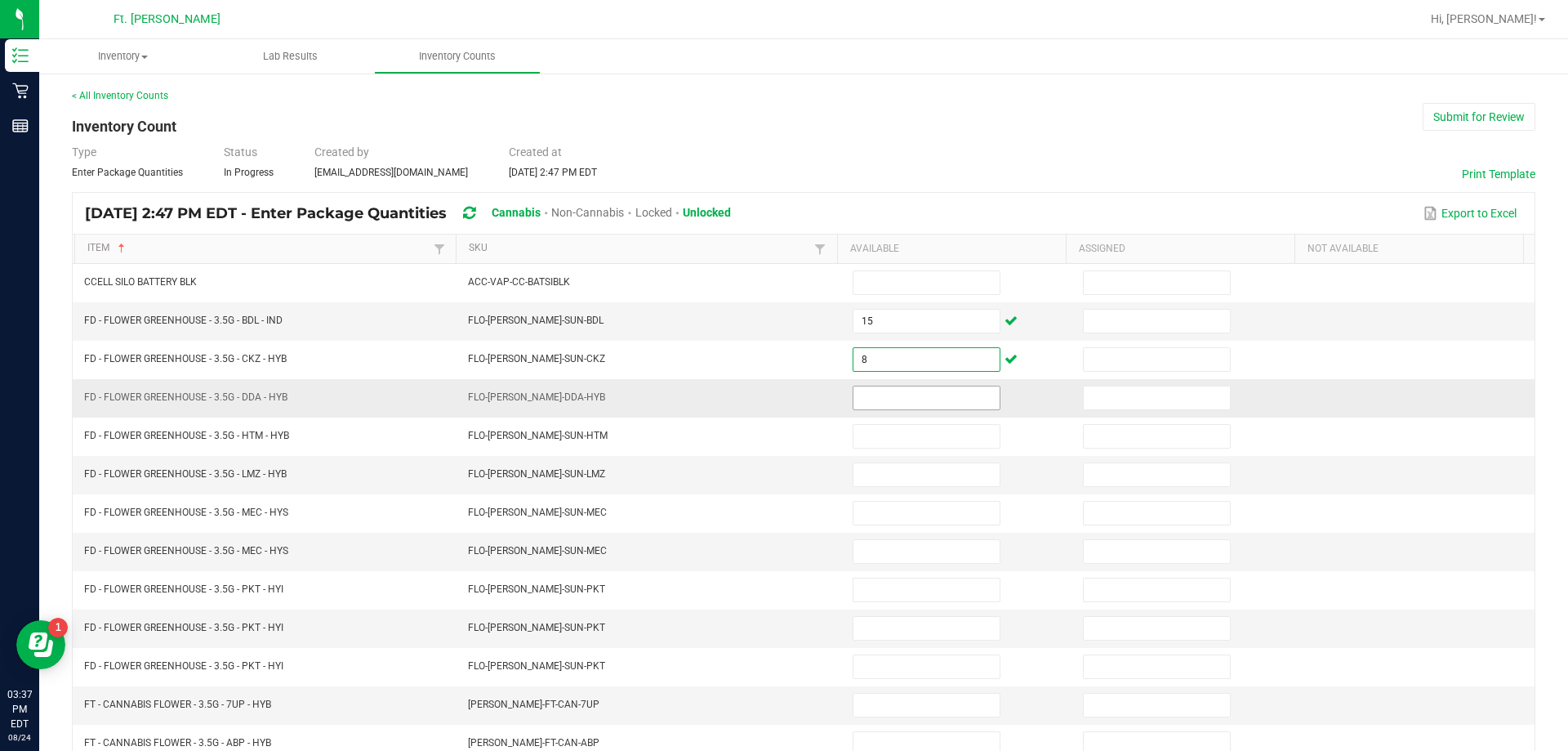
type input "8"
click at [782, 400] on input at bounding box center [926, 398] width 146 height 23
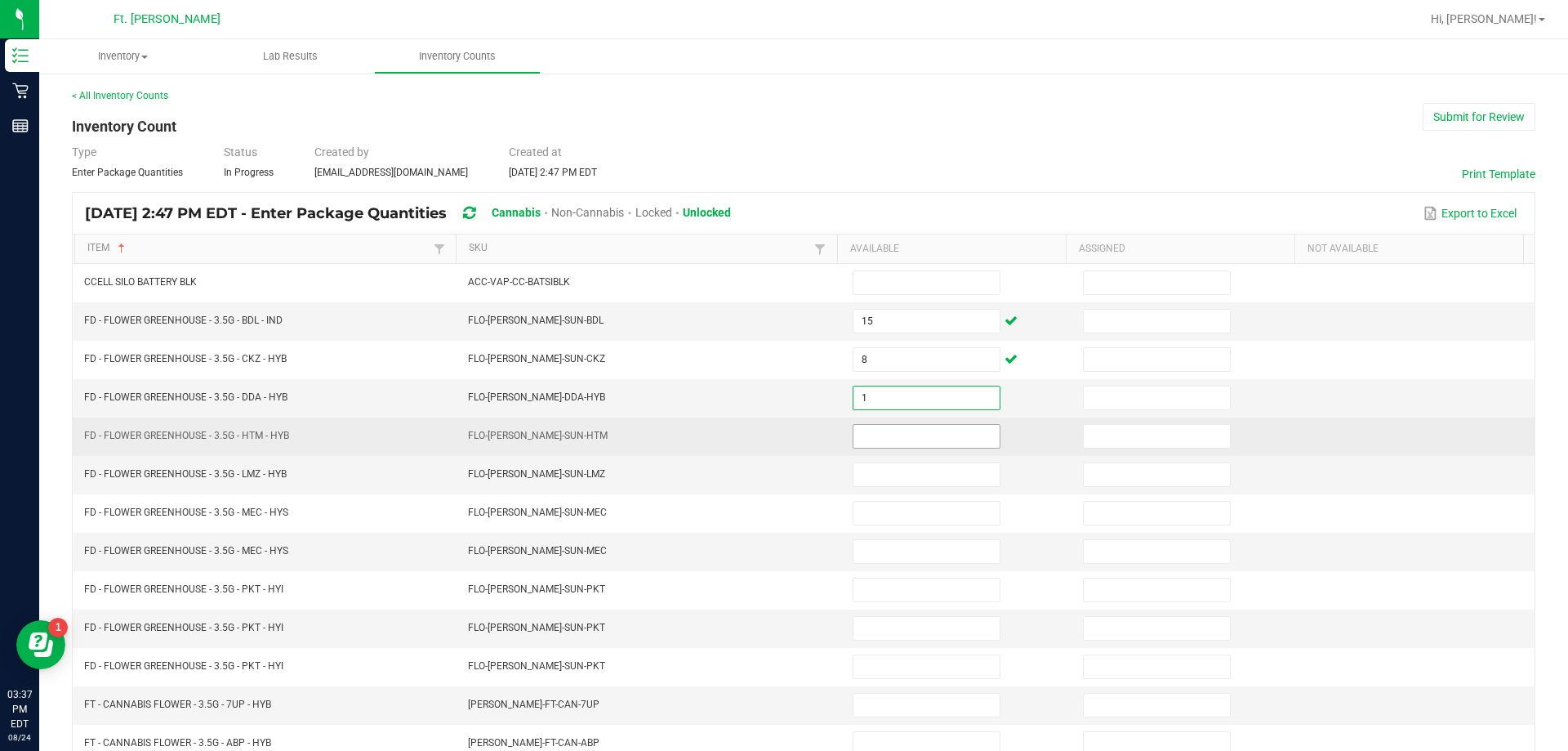
type input "1"
click at [782, 429] on input at bounding box center [926, 436] width 146 height 23
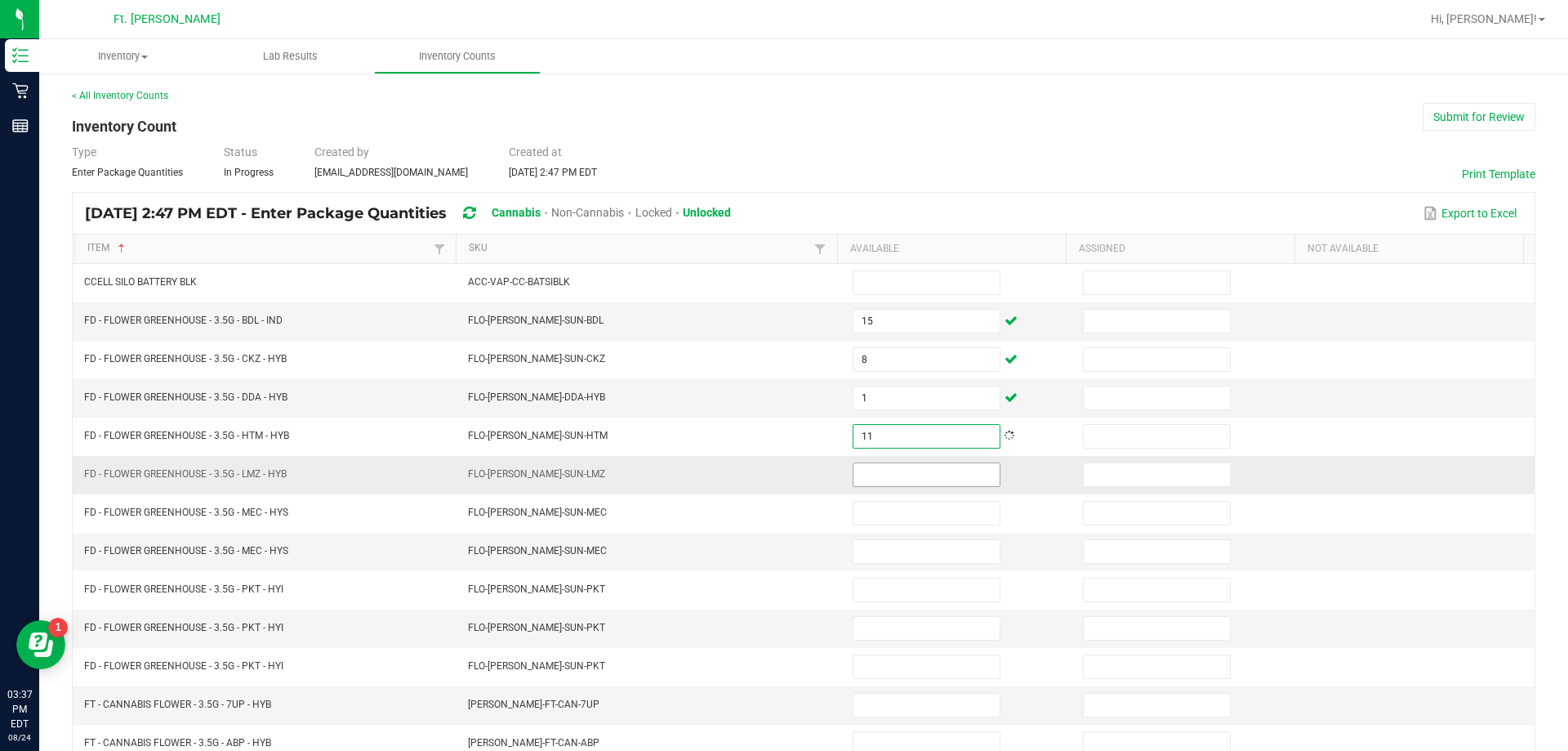
type input "11"
click at [782, 476] on input at bounding box center [926, 475] width 146 height 23
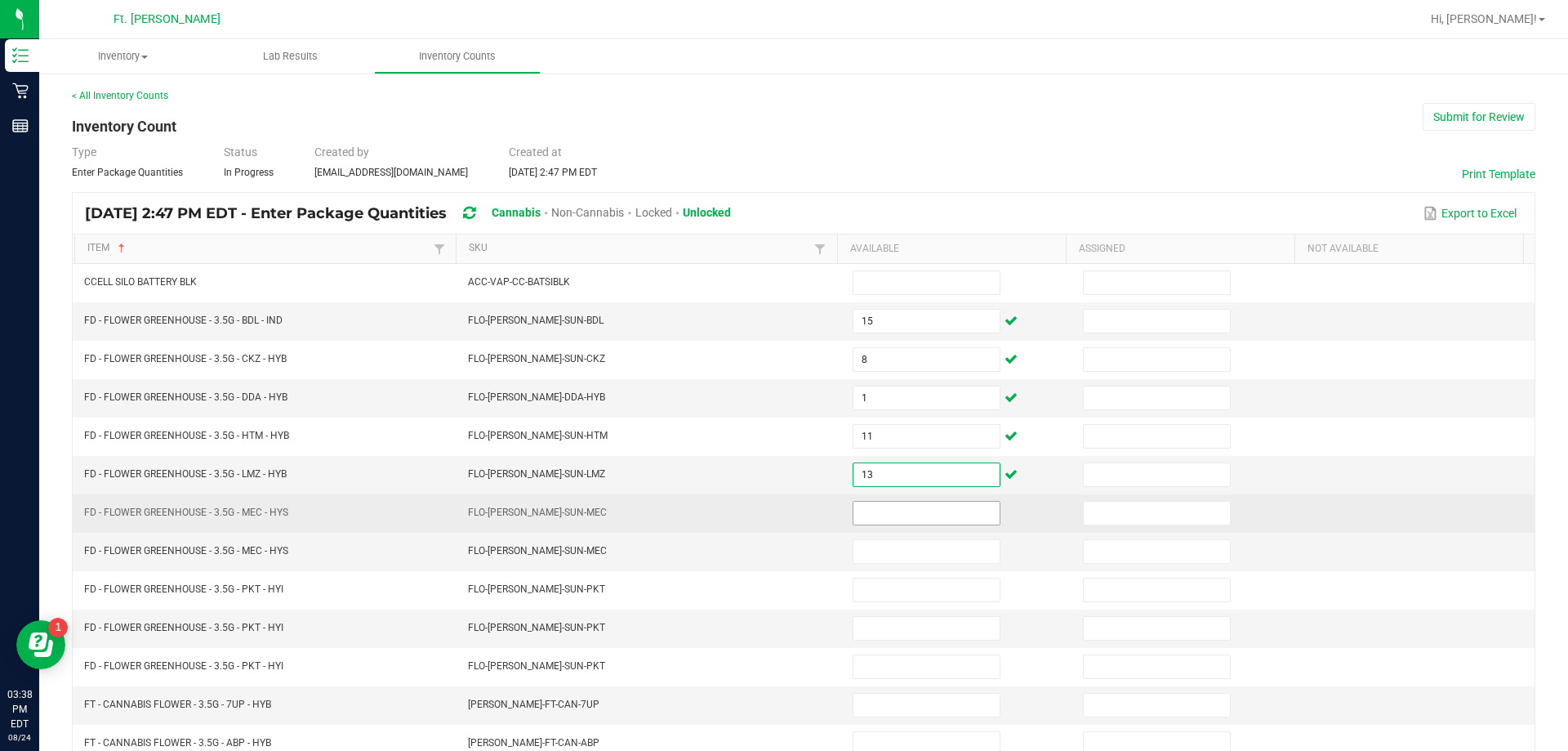
type input "13"
click at [782, 522] on input at bounding box center [926, 513] width 146 height 23
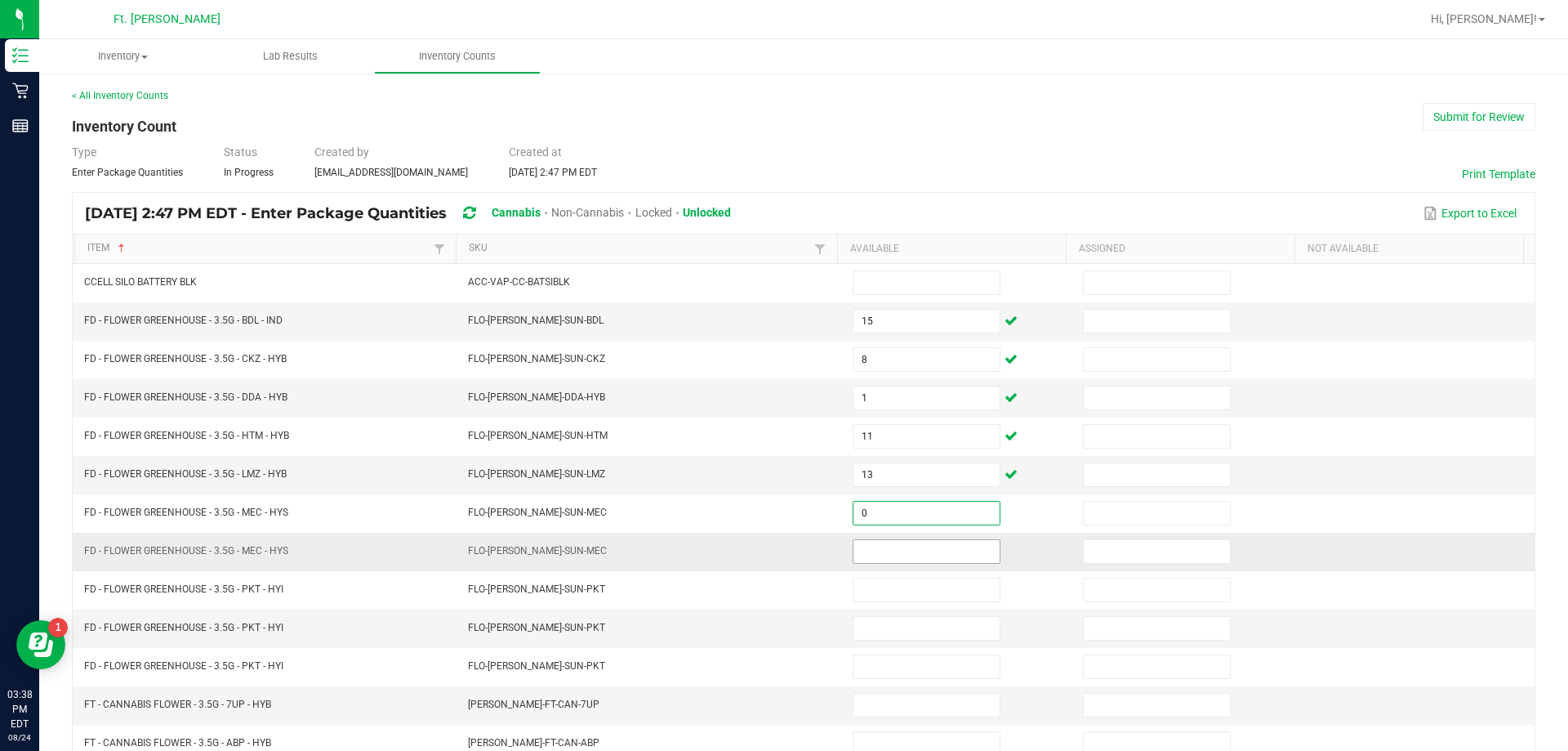
type input "0"
click at [782, 554] on input at bounding box center [926, 552] width 146 height 23
type input "17"
click at [782, 565] on td "17" at bounding box center [958, 552] width 230 height 38
click at [782, 549] on input "17" at bounding box center [926, 552] width 146 height 23
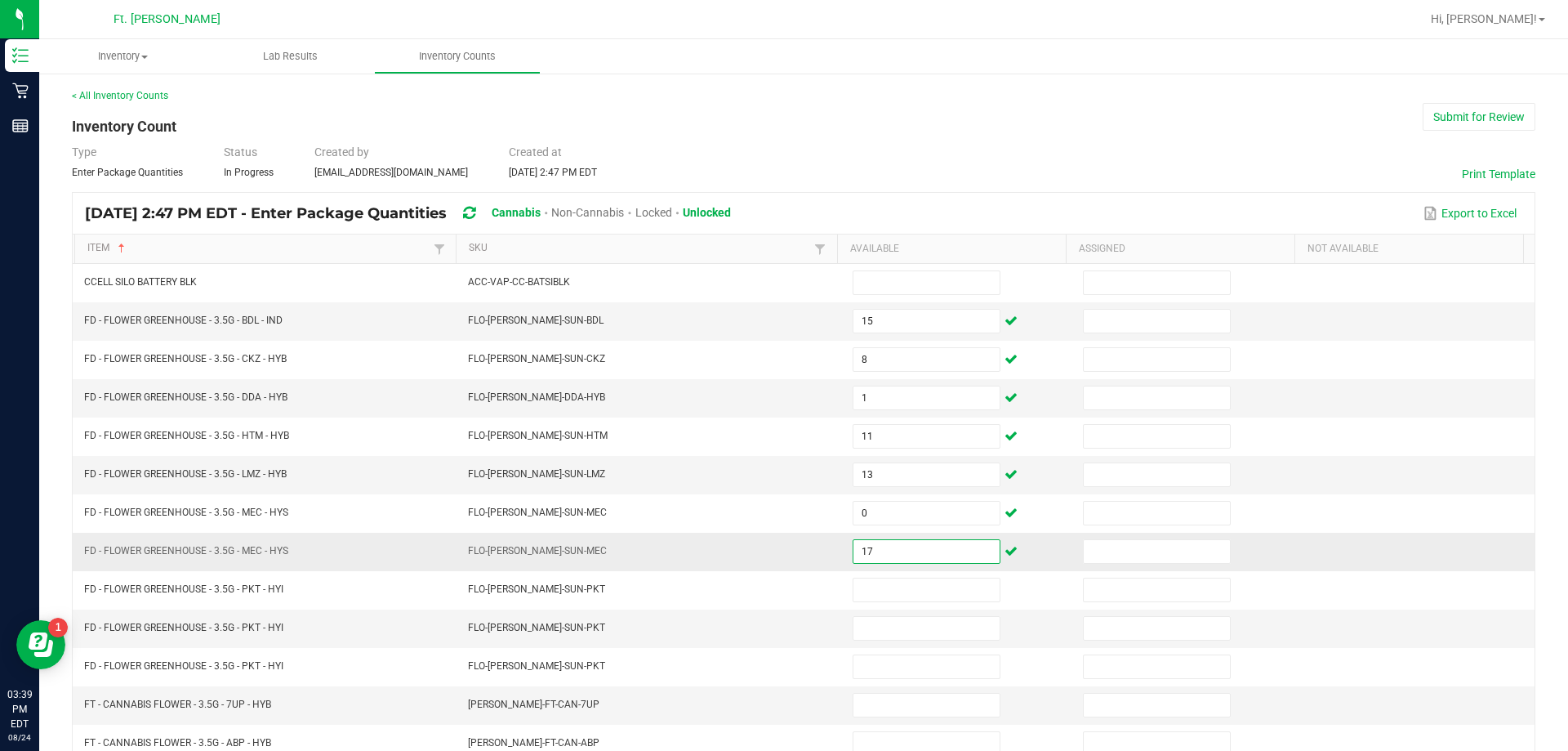
click at [782, 549] on input "17" at bounding box center [926, 552] width 146 height 23
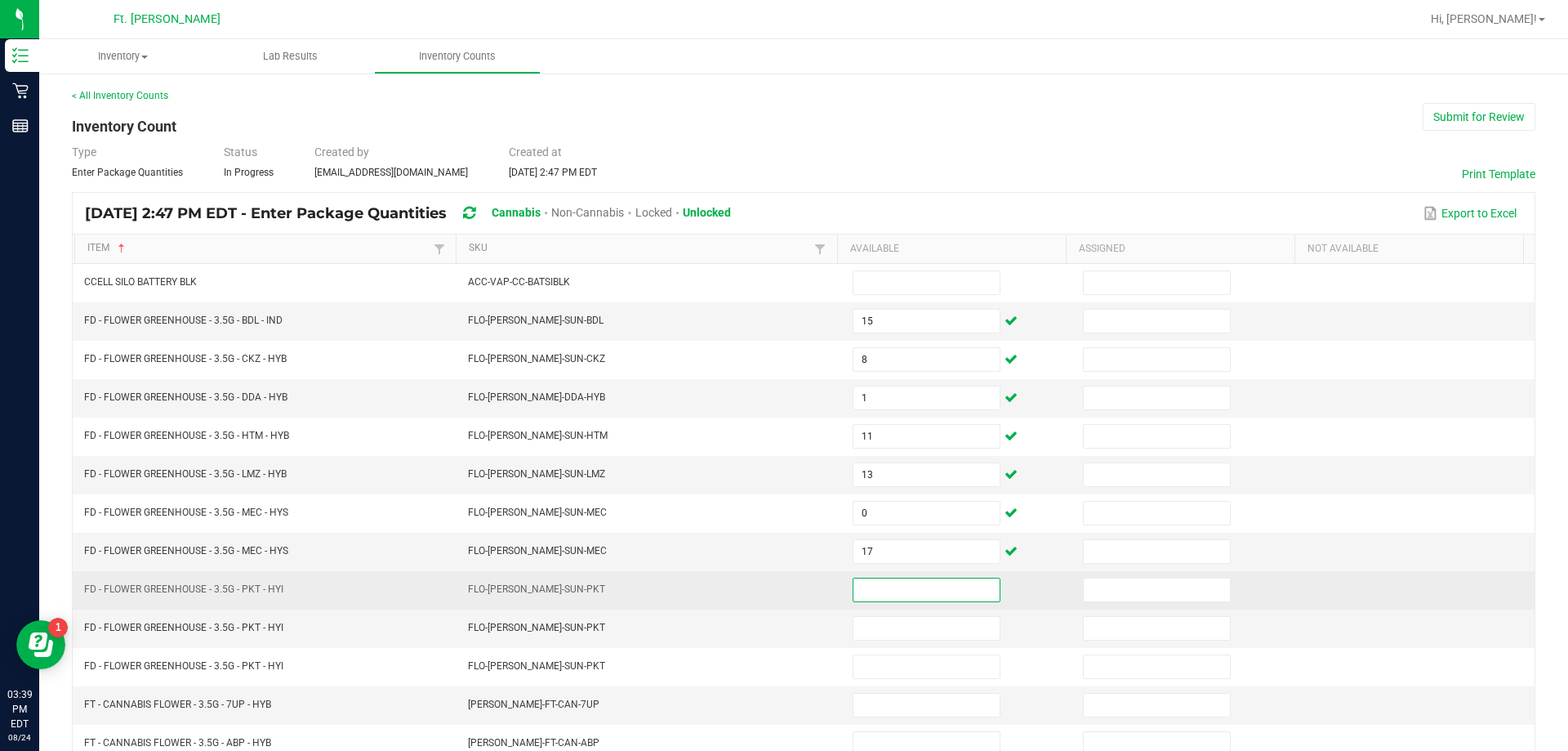
click at [782, 580] on input at bounding box center [926, 590] width 146 height 23
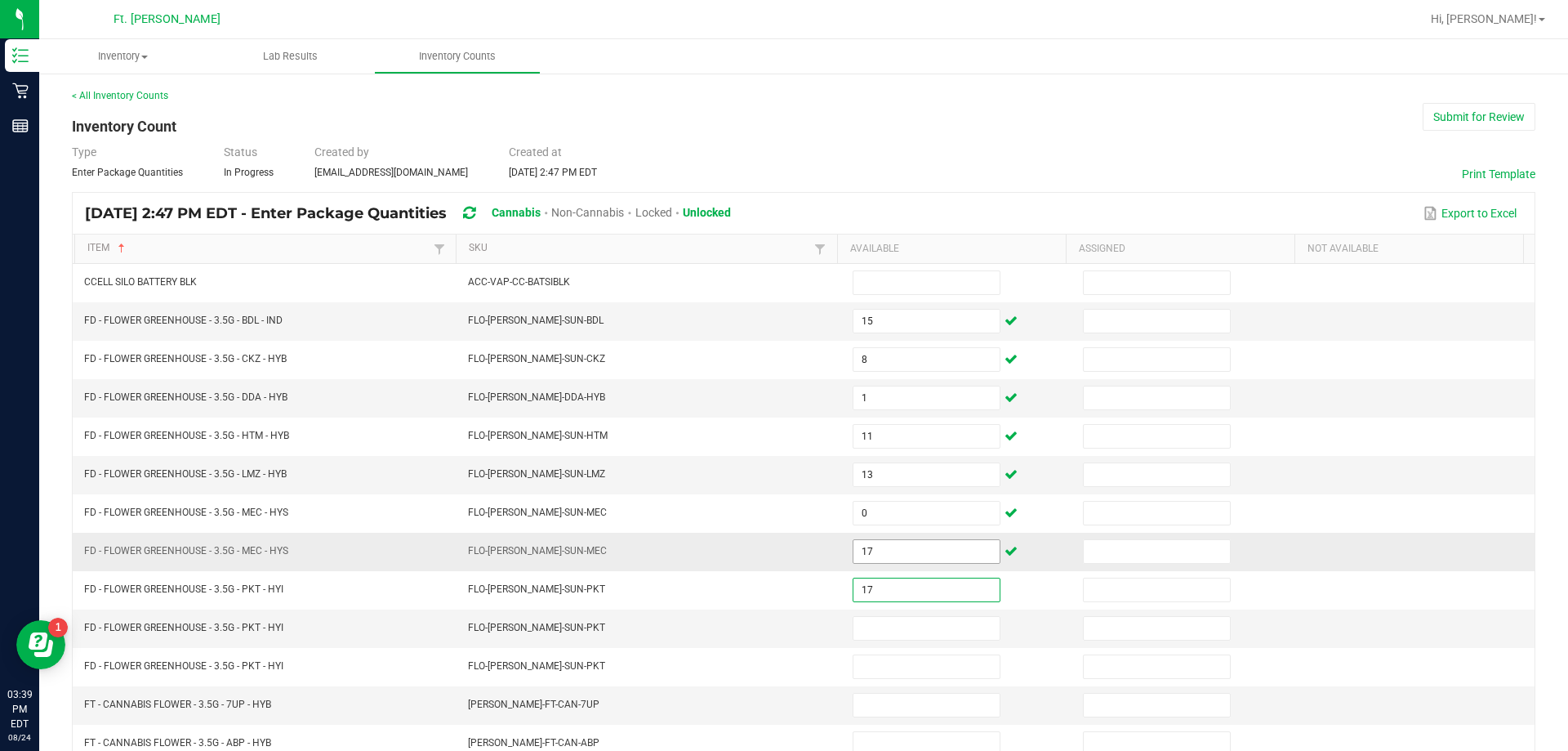
type input "17"
click at [782, 552] on input "17" at bounding box center [926, 552] width 146 height 23
click at [782, 492] on td "13" at bounding box center [958, 475] width 230 height 38
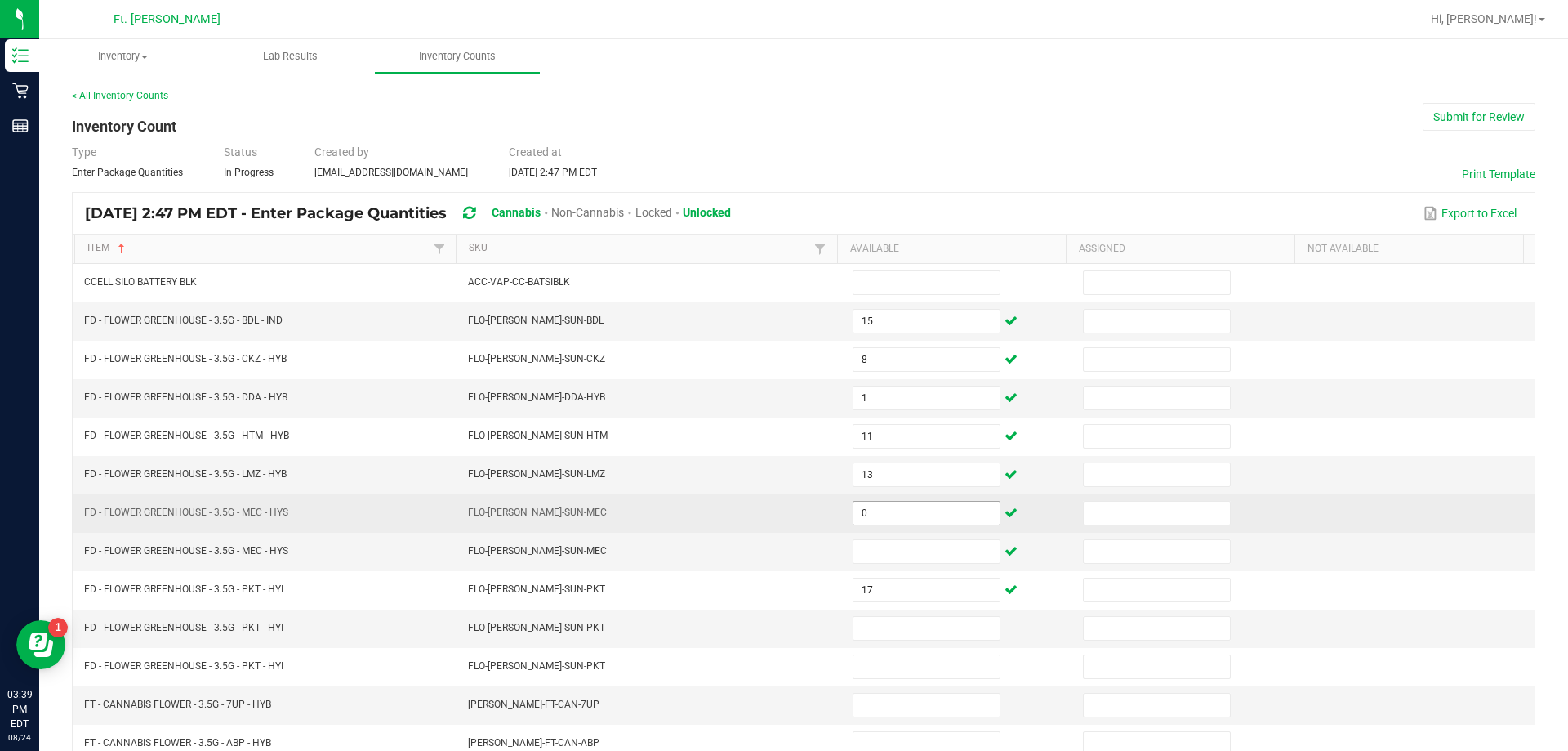
click at [782, 512] on input "0" at bounding box center [926, 513] width 146 height 23
click at [782, 512] on input "180" at bounding box center [926, 513] width 146 height 23
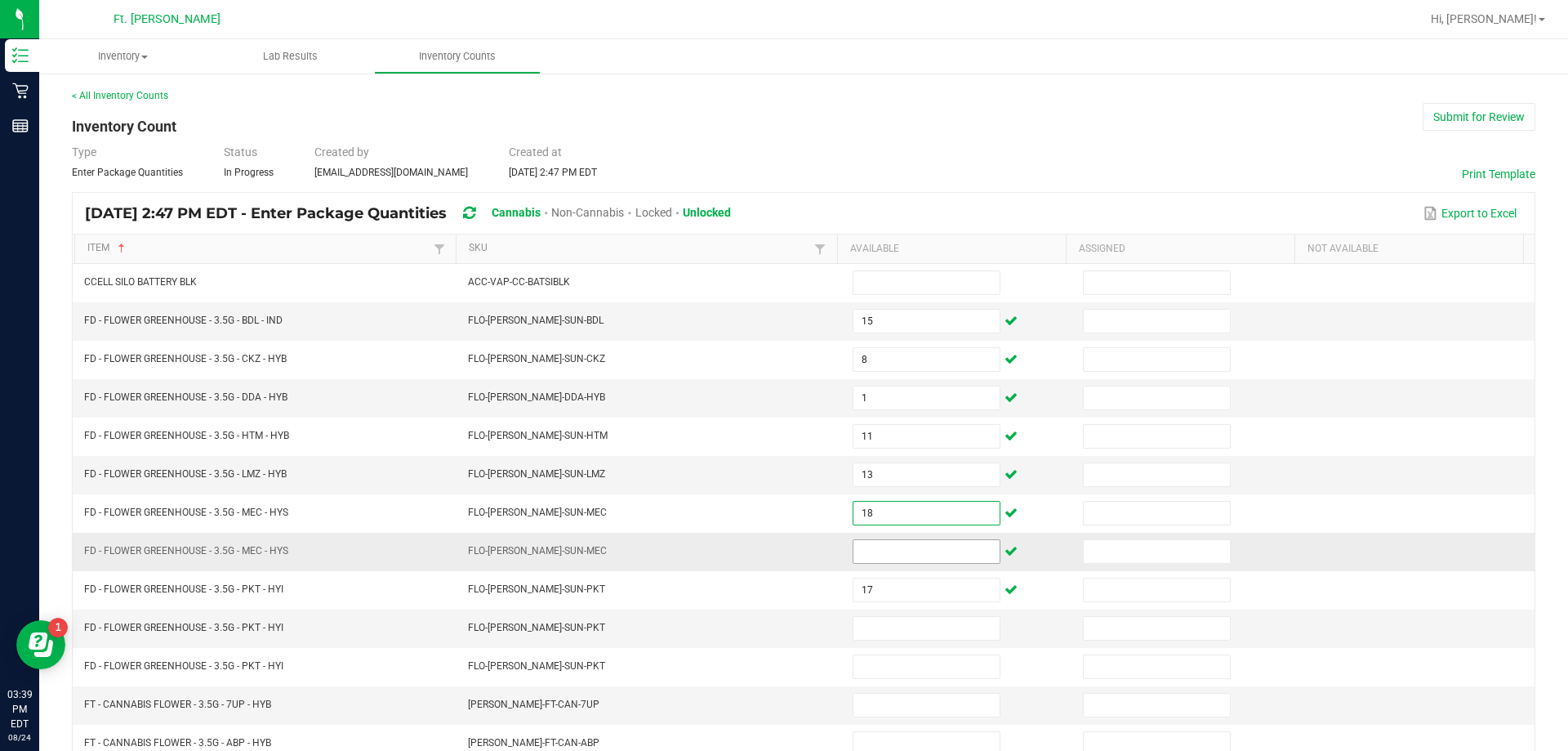
type input "18"
click at [782, 552] on input at bounding box center [926, 552] width 146 height 23
type input "0"
click at [782, 625] on input at bounding box center [926, 628] width 146 height 23
click at [782, 638] on input "0" at bounding box center [926, 628] width 146 height 23
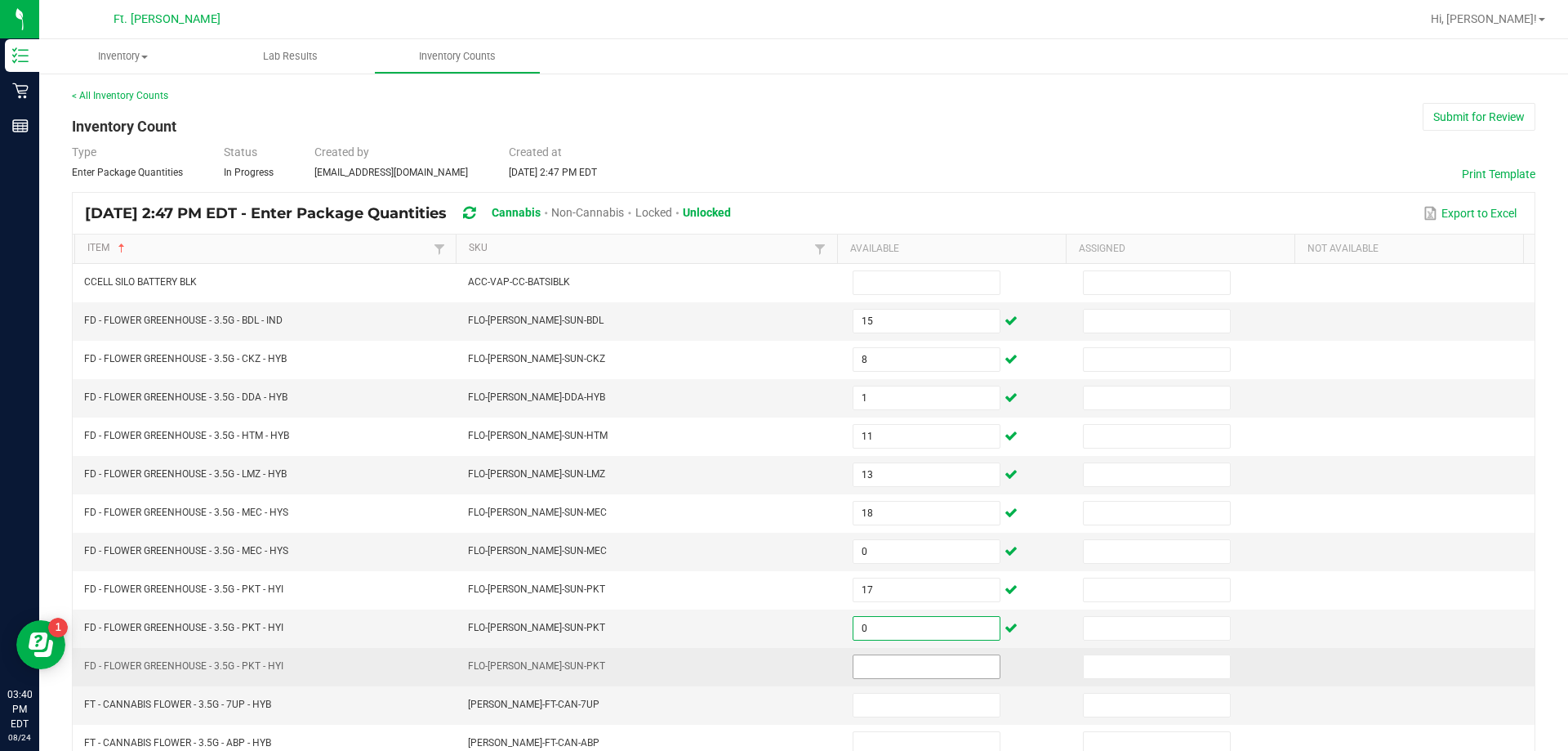
type input "0"
click at [782, 667] on input at bounding box center [926, 667] width 146 height 23
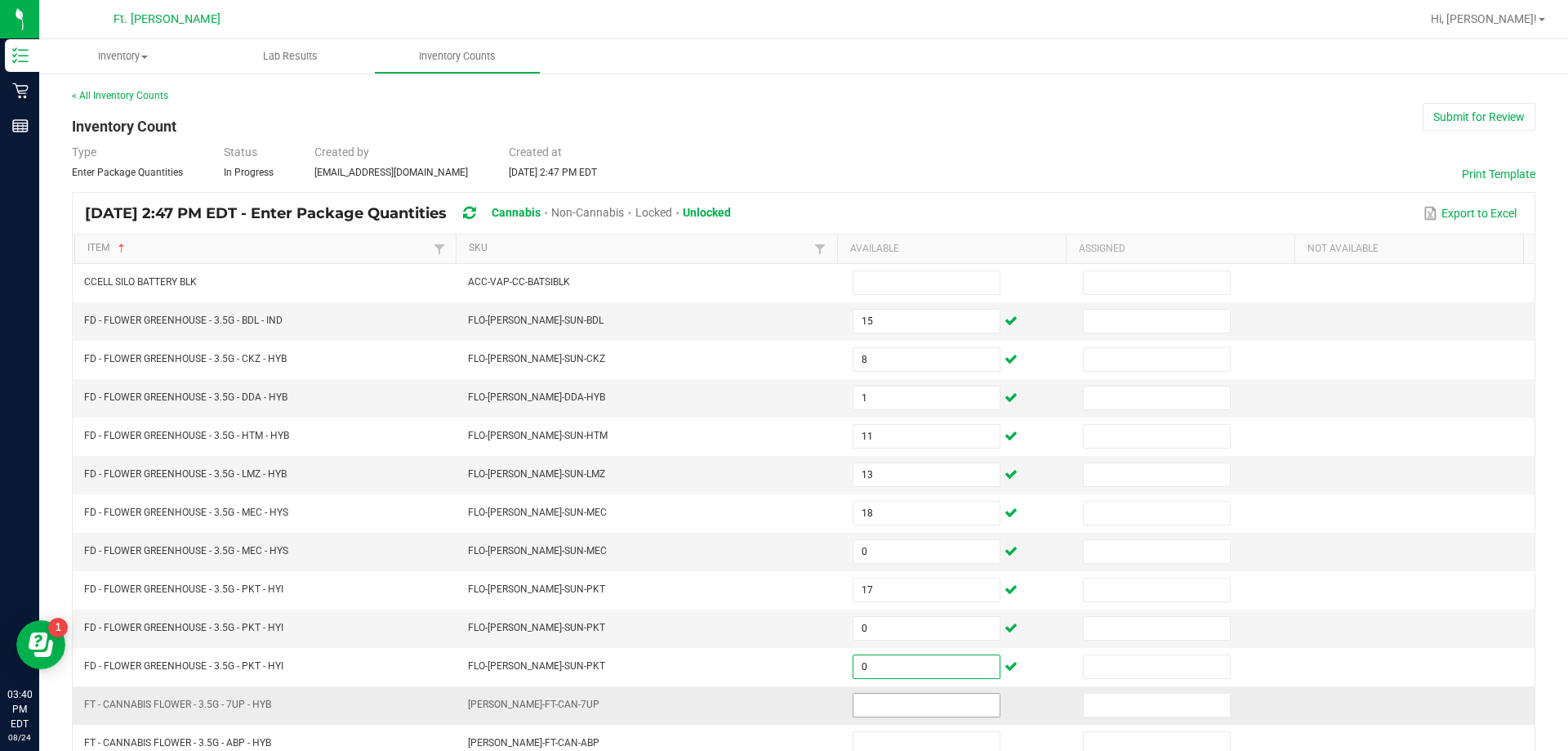
type input "0"
click at [782, 715] on input at bounding box center [926, 705] width 146 height 23
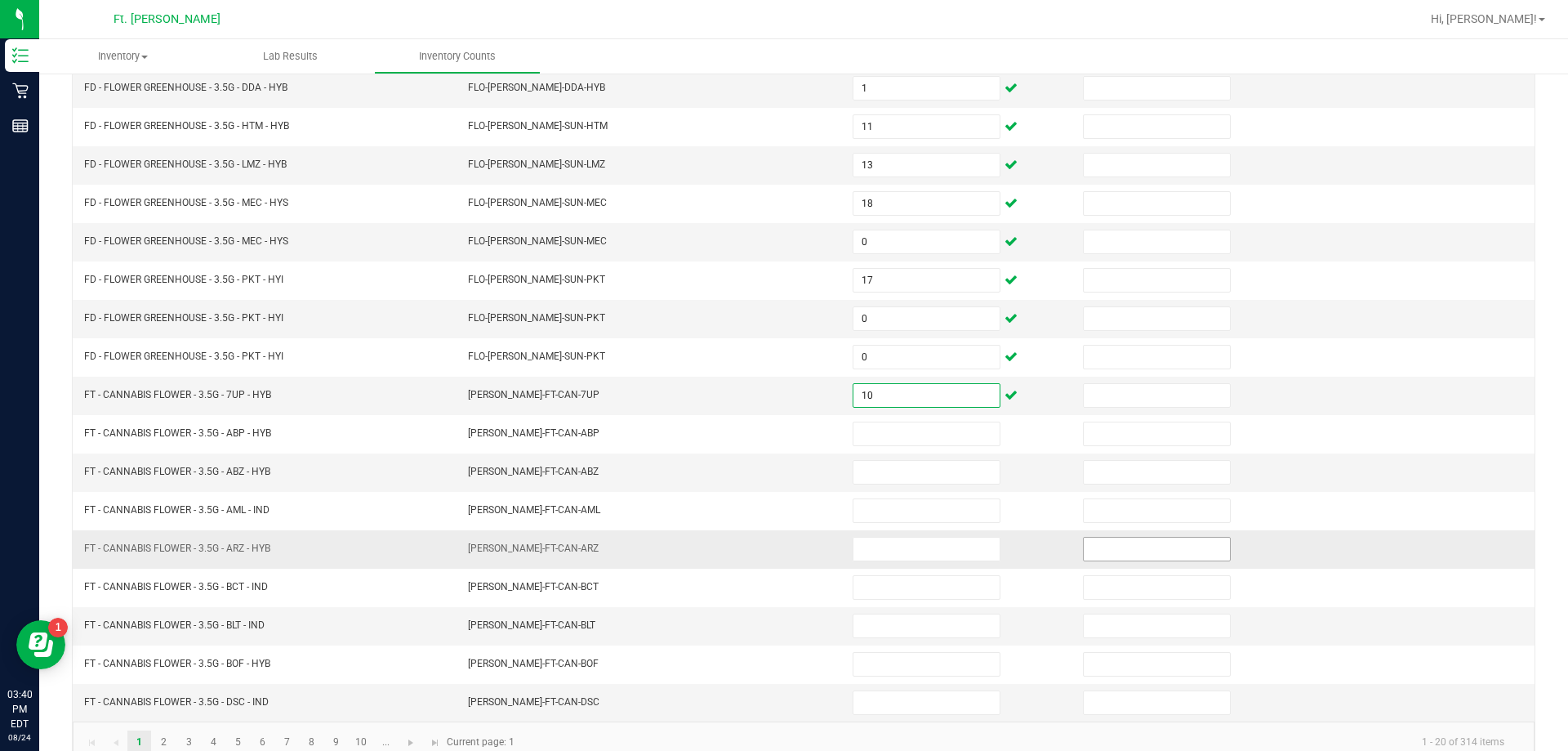
scroll to position [327, 0]
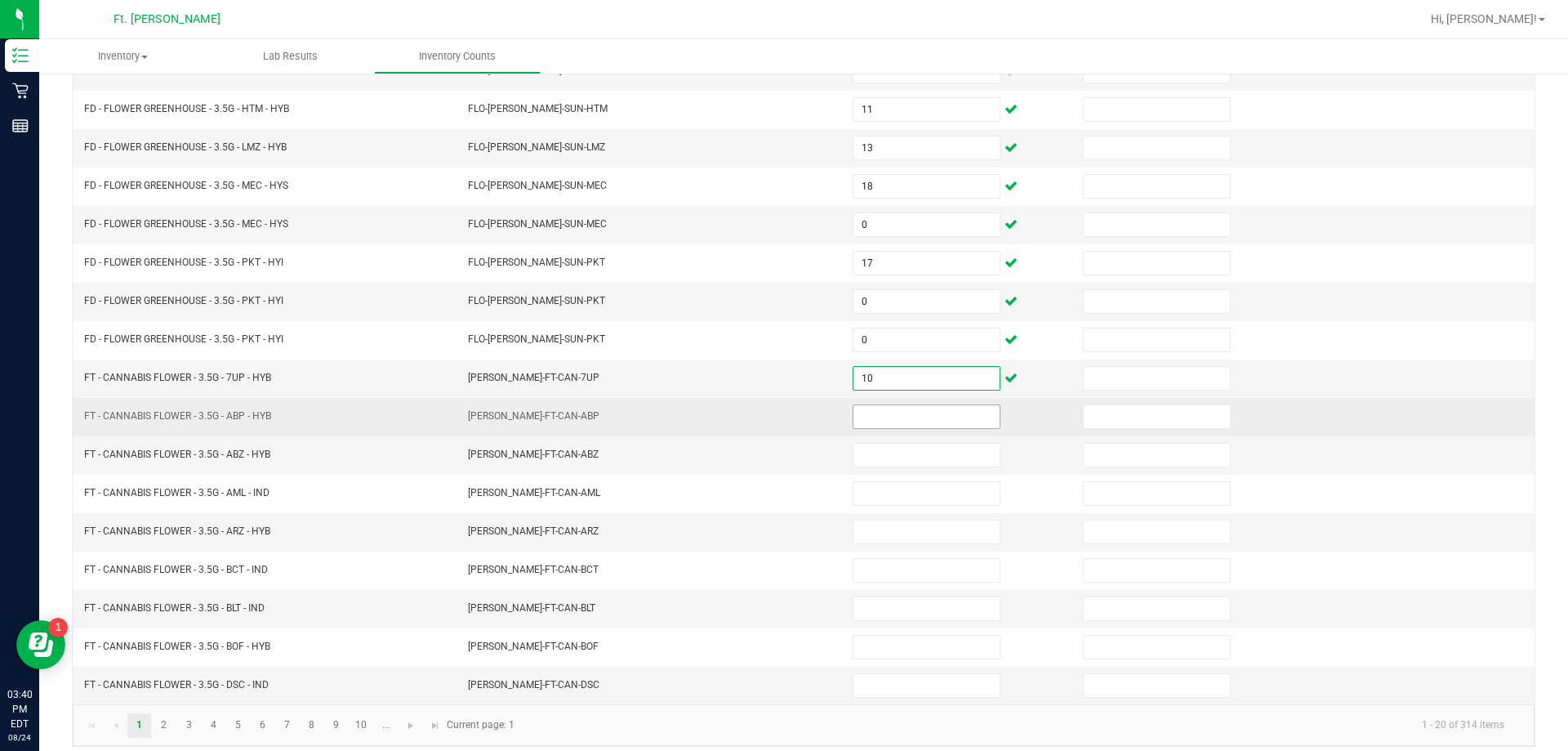
type input "10"
click at [782, 416] on input at bounding box center [926, 417] width 146 height 23
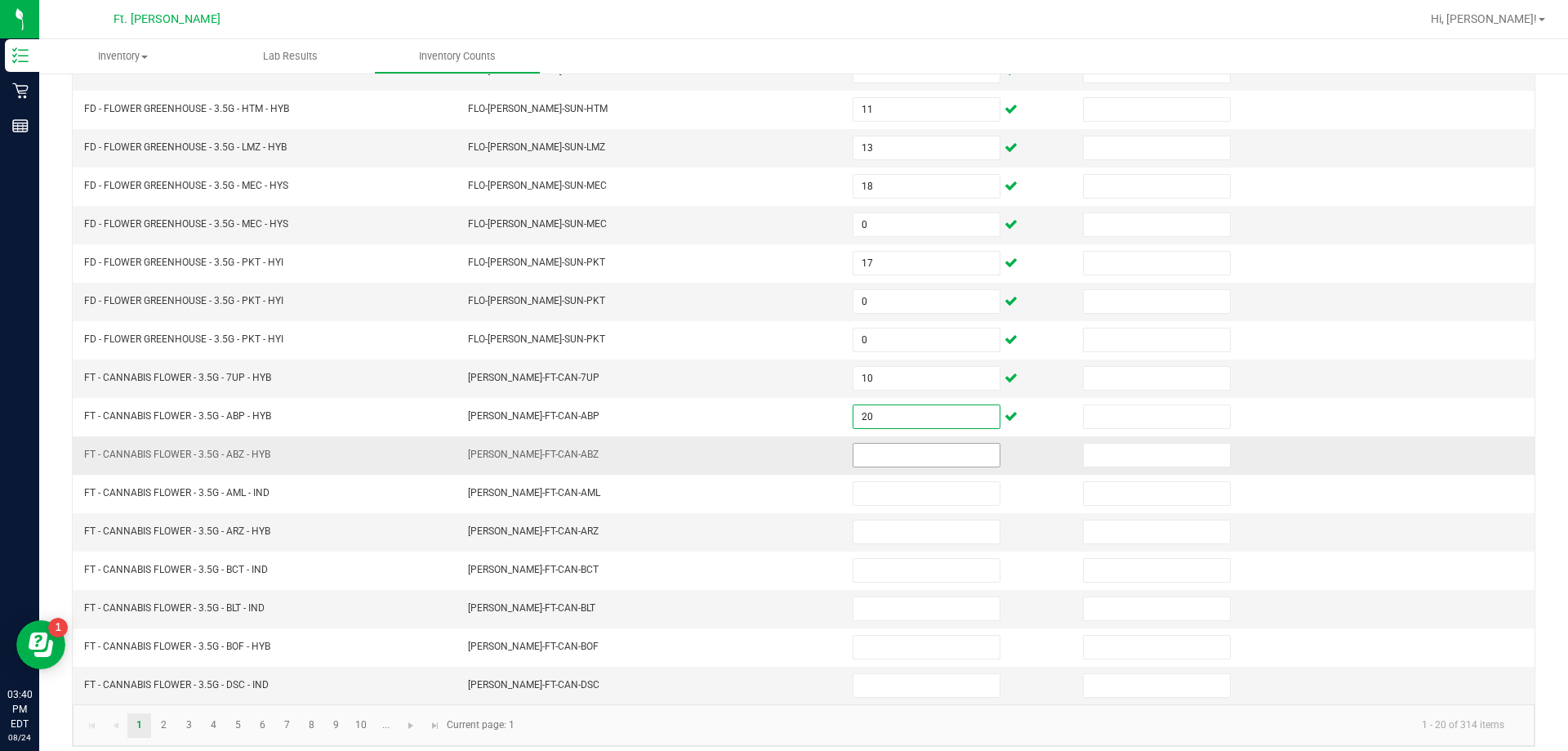
type input "20"
click at [782, 457] on input at bounding box center [926, 455] width 146 height 23
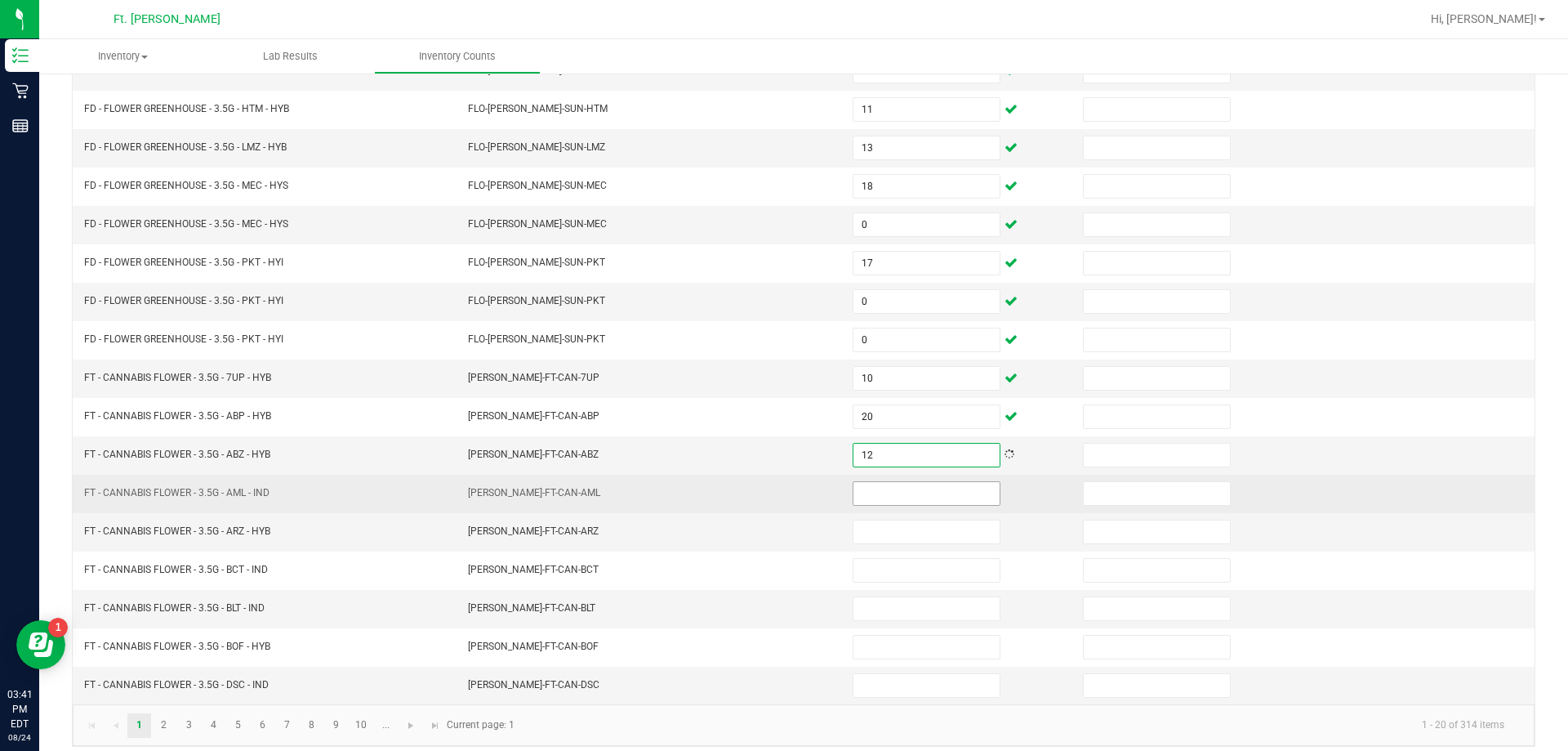
type input "12"
click at [782, 501] on input at bounding box center [926, 494] width 146 height 23
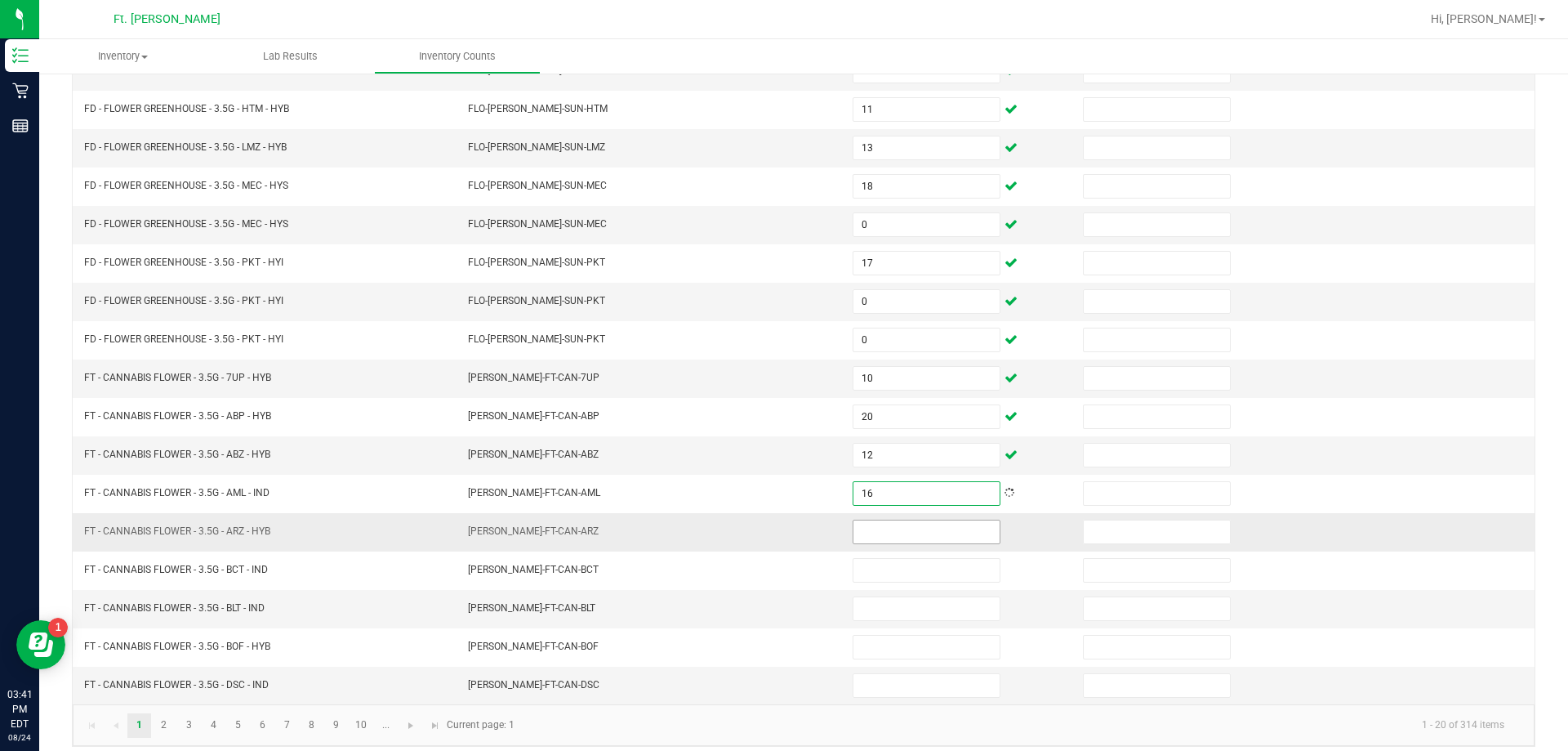
type input "16"
click at [782, 526] on input at bounding box center [926, 532] width 146 height 23
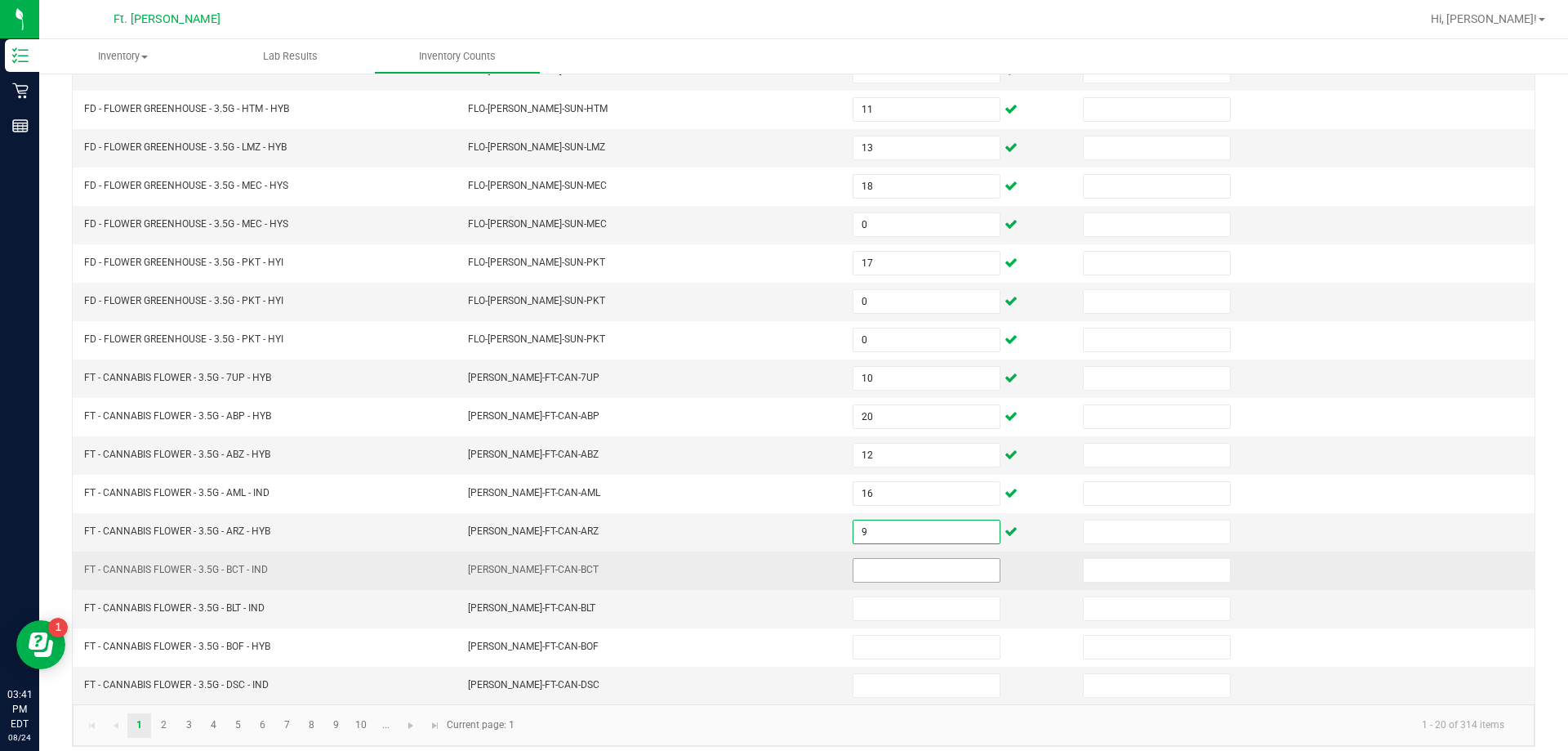
type input "9"
click at [782, 564] on input at bounding box center [926, 570] width 146 height 23
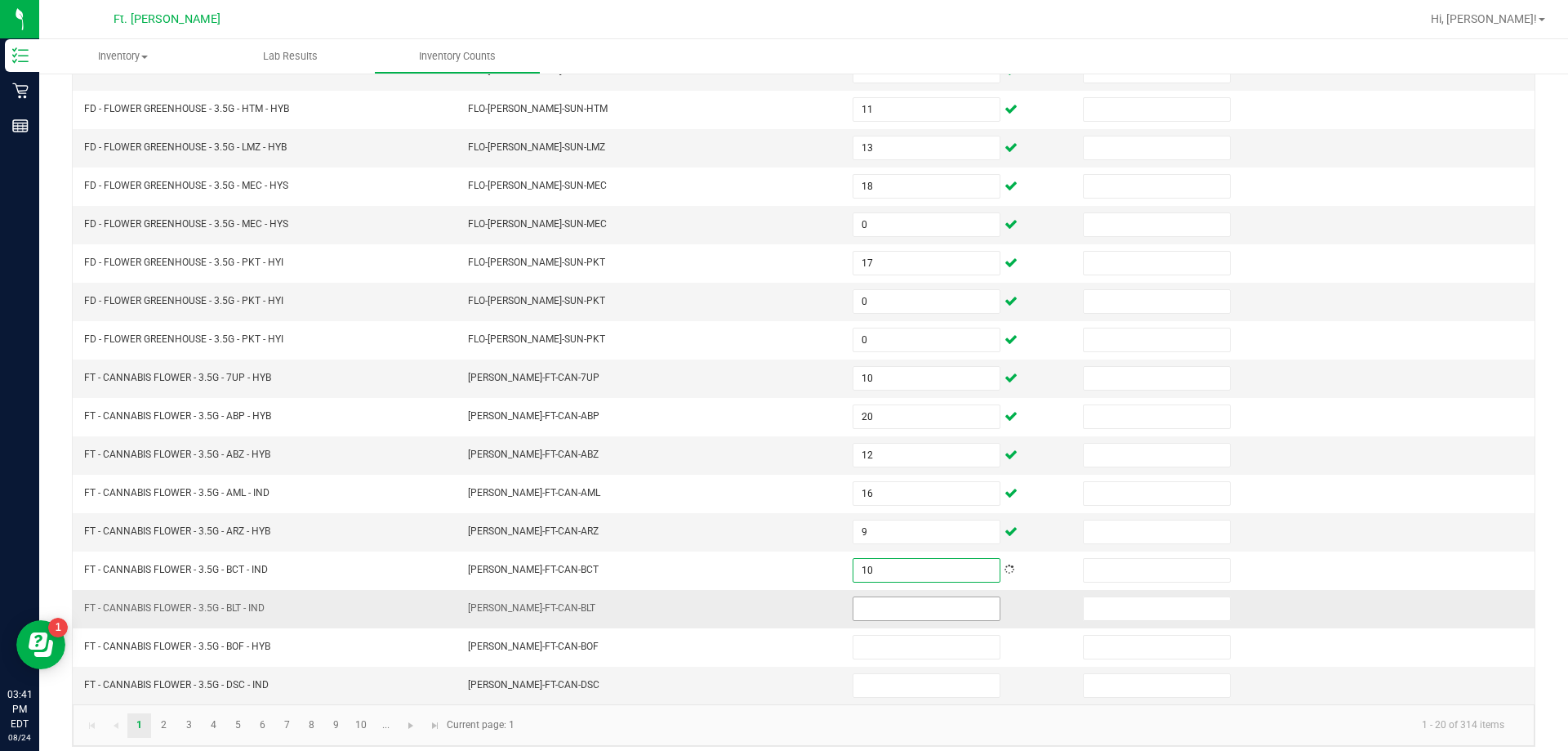
type input "10"
click at [782, 600] on input at bounding box center [926, 609] width 146 height 23
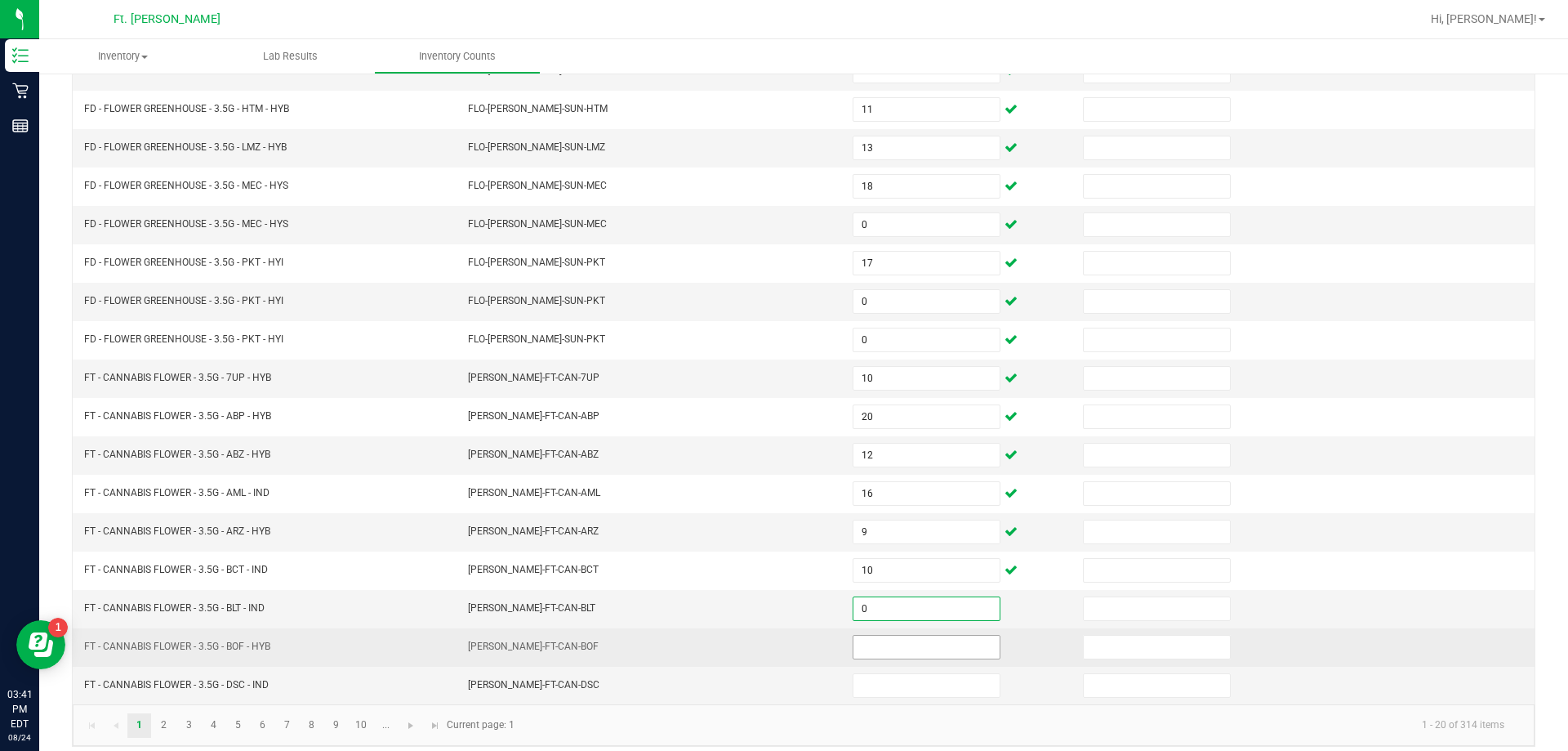
type input "0"
click at [782, 658] on input at bounding box center [926, 647] width 146 height 23
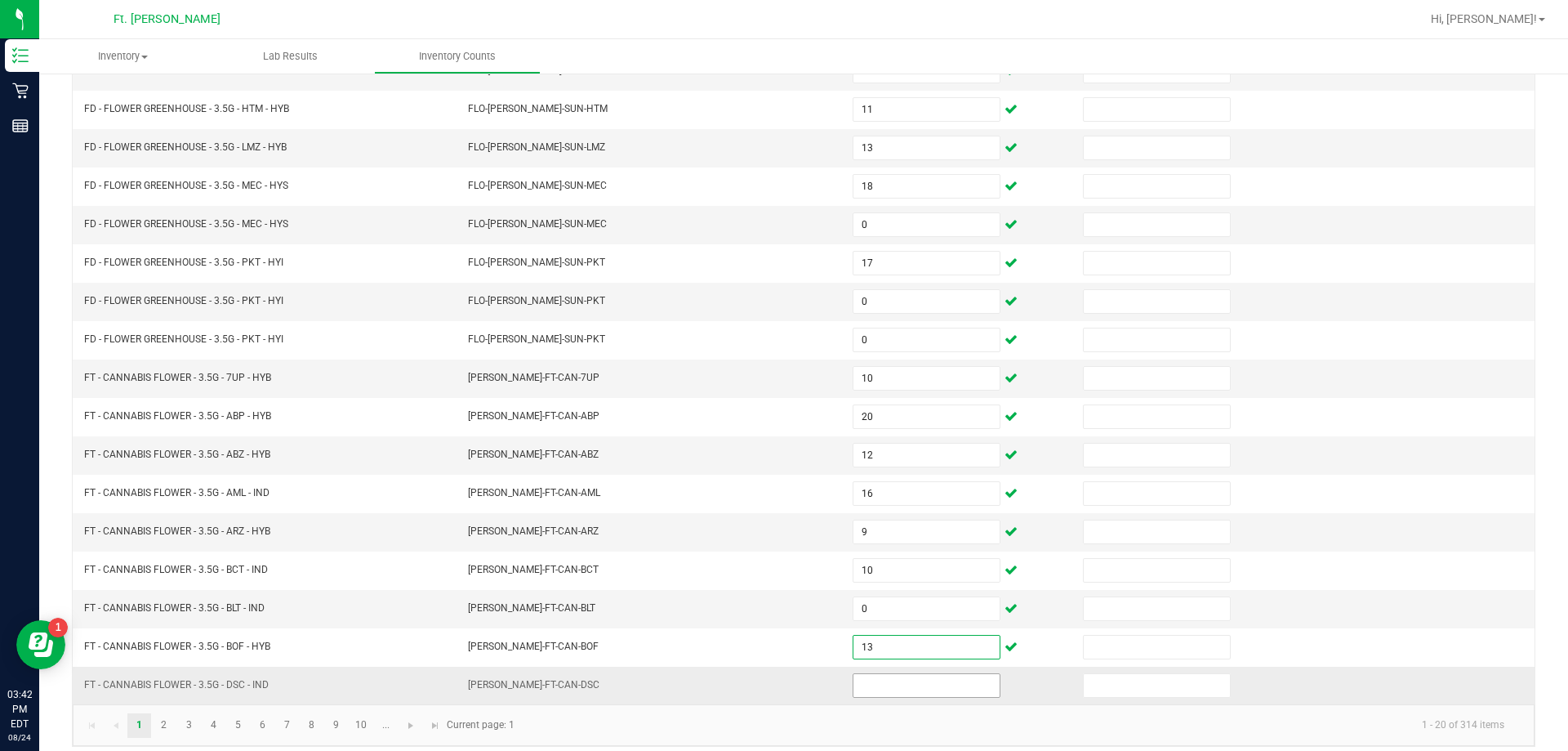
type input "13"
click at [782, 686] on input at bounding box center [926, 686] width 146 height 23
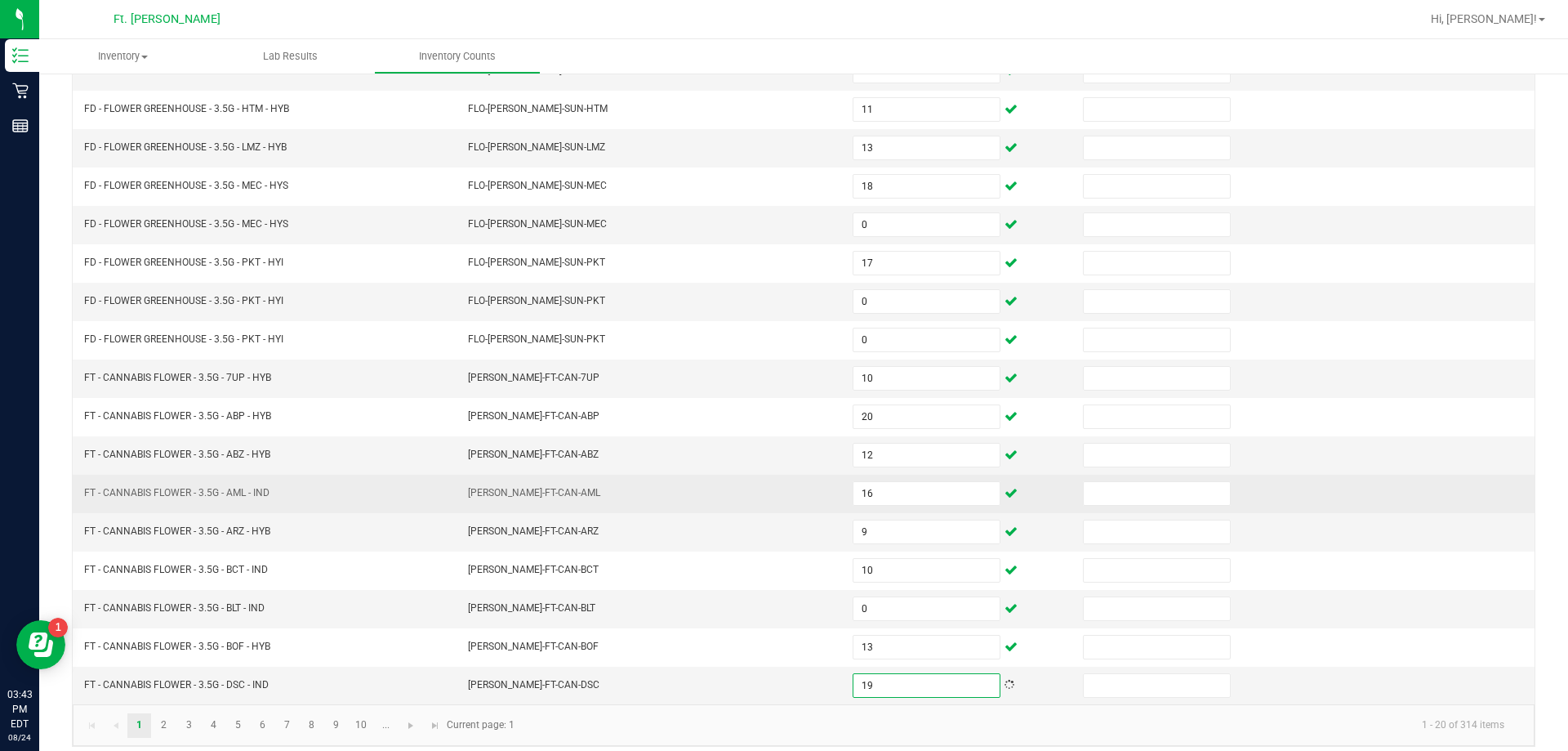
type input "19"
click at [782, 479] on td at bounding box center [1188, 494] width 230 height 38
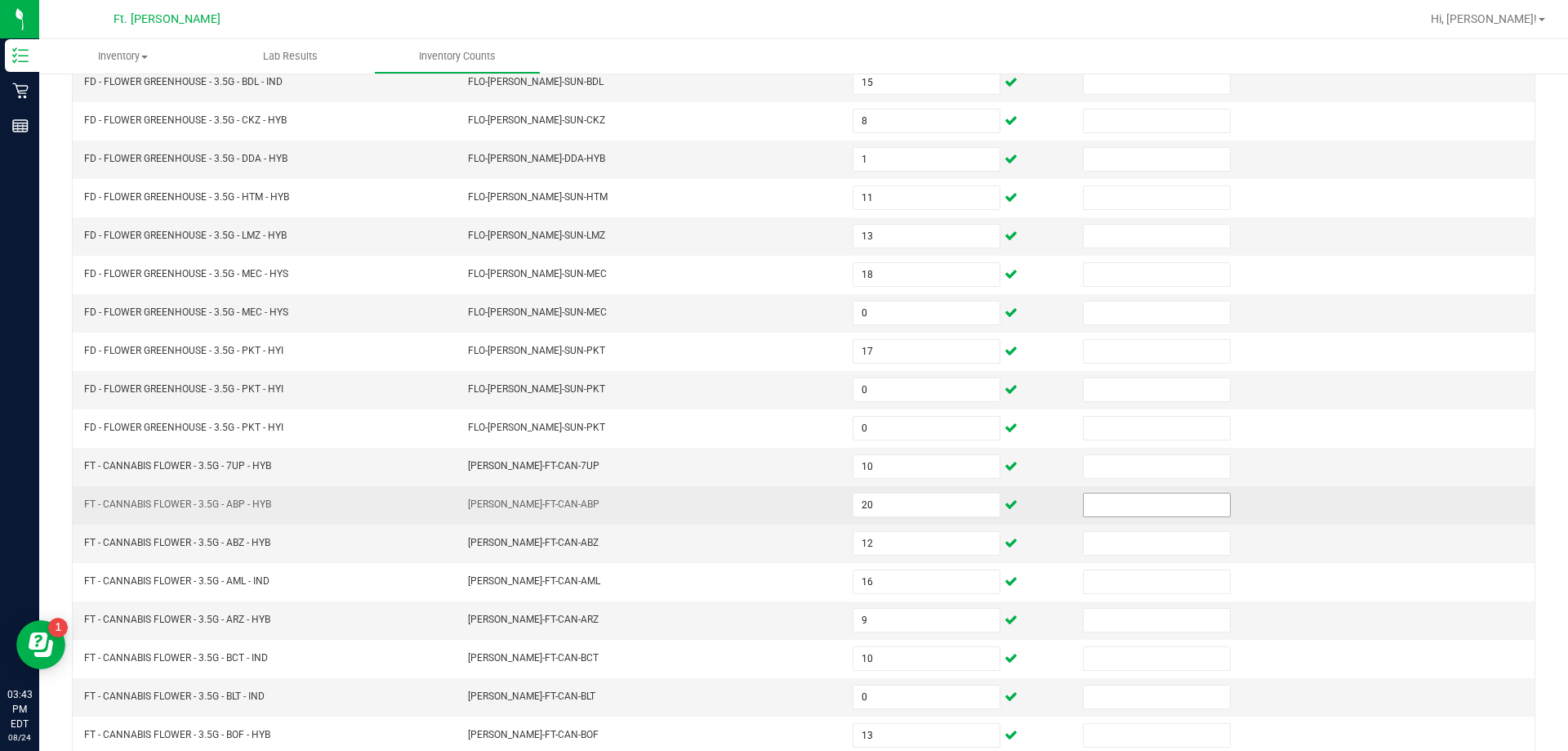
scroll to position [12, 0]
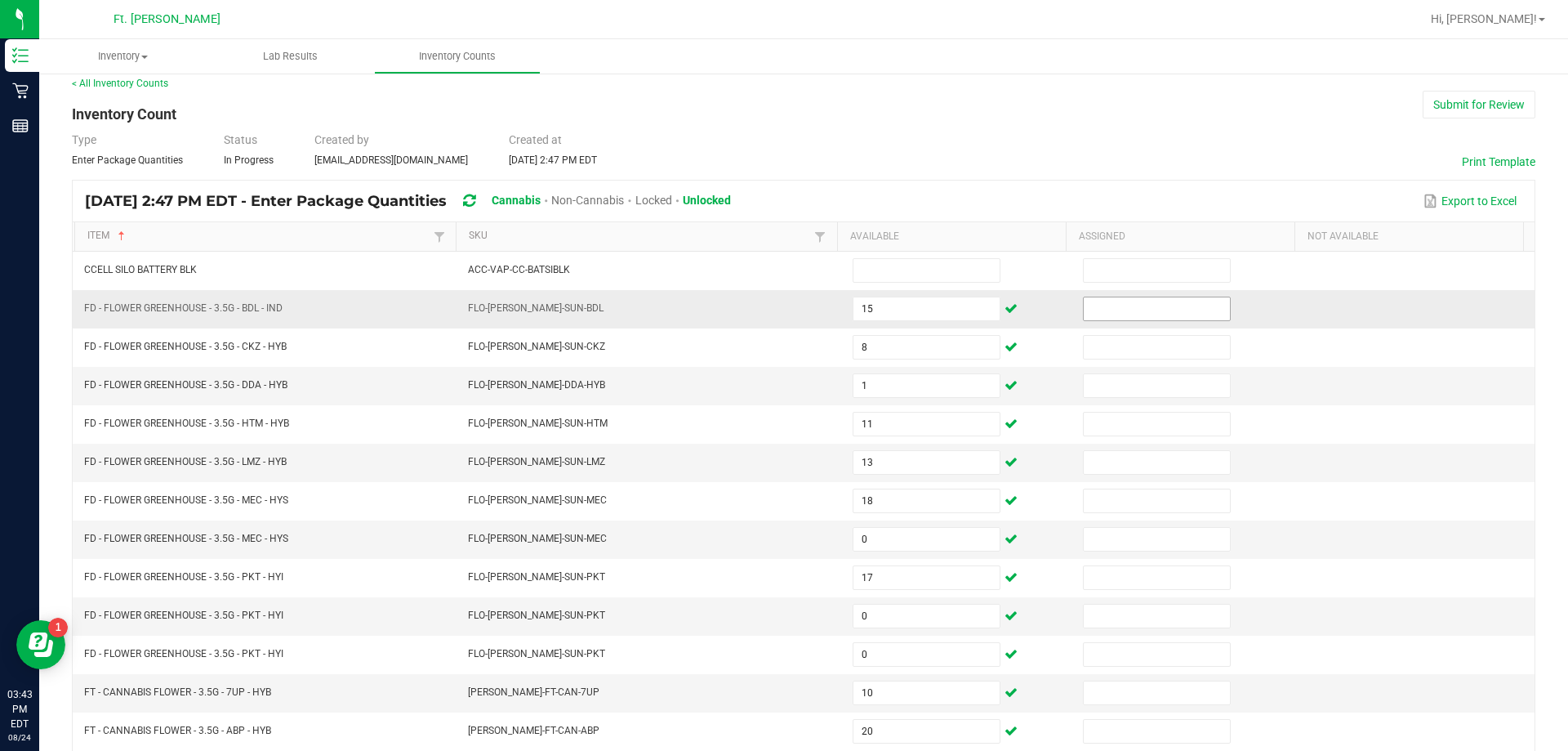
click at [782, 315] on input at bounding box center [1156, 309] width 146 height 23
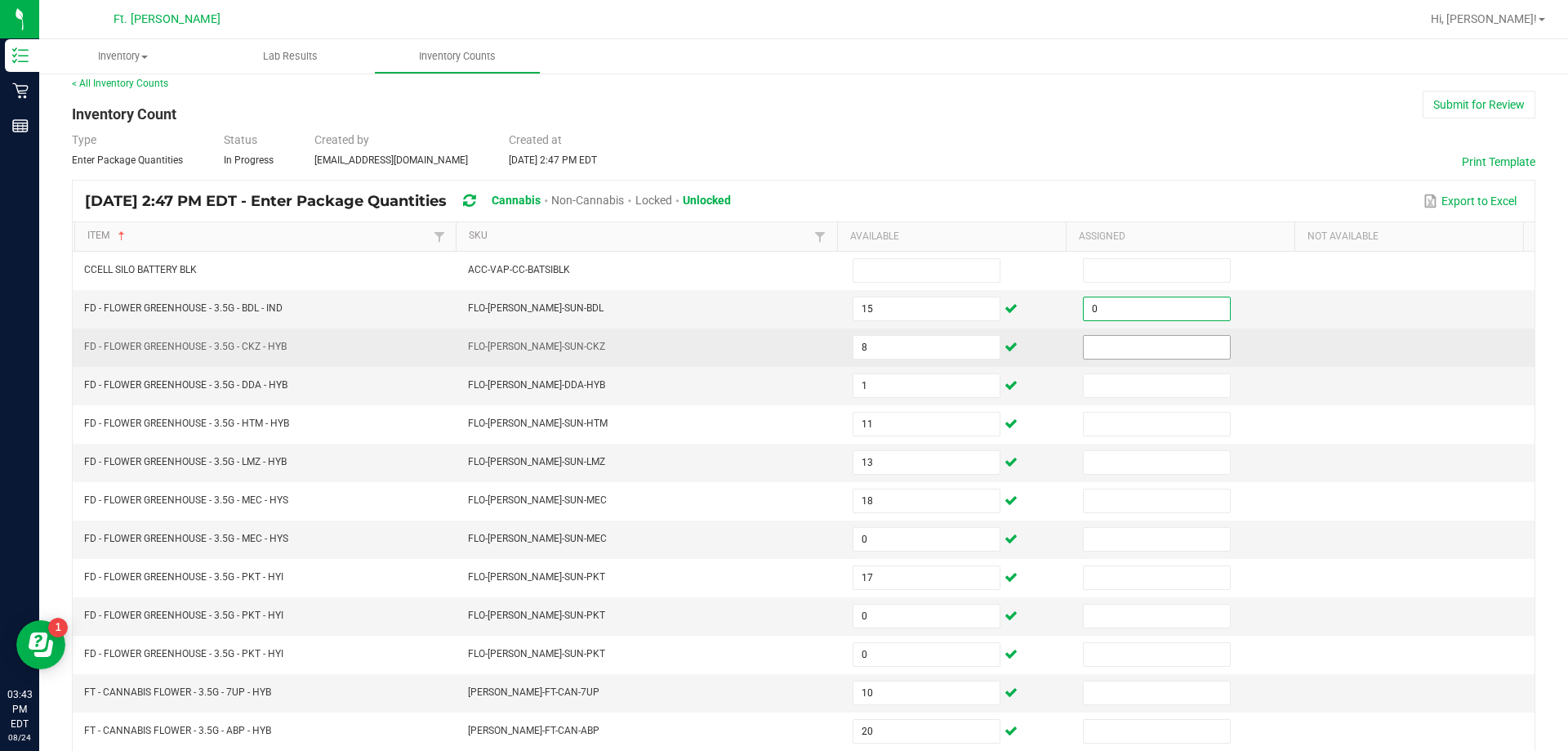
type input "0"
click at [782, 348] on input at bounding box center [1156, 347] width 146 height 23
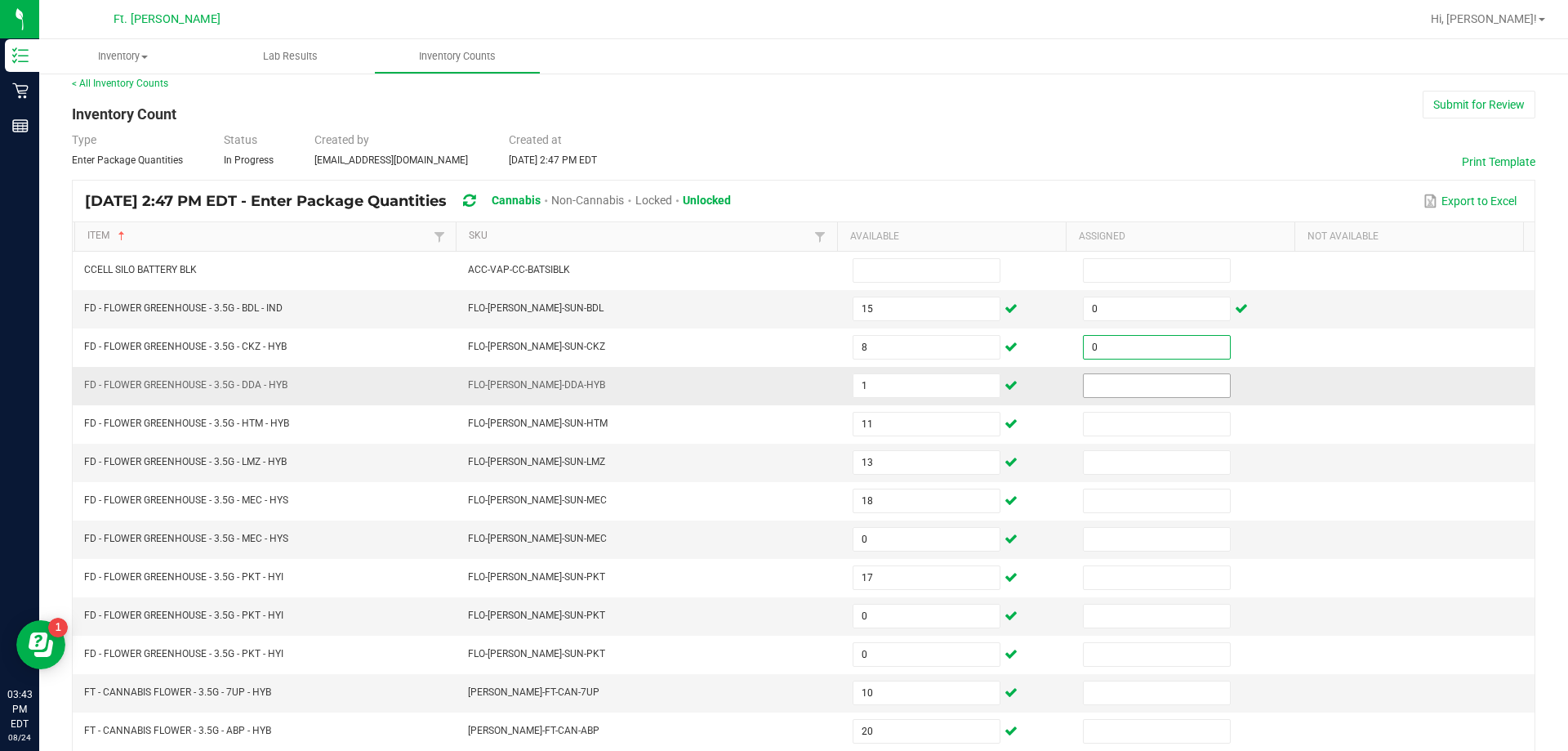
type input "0"
click at [782, 392] on input at bounding box center [1156, 386] width 146 height 23
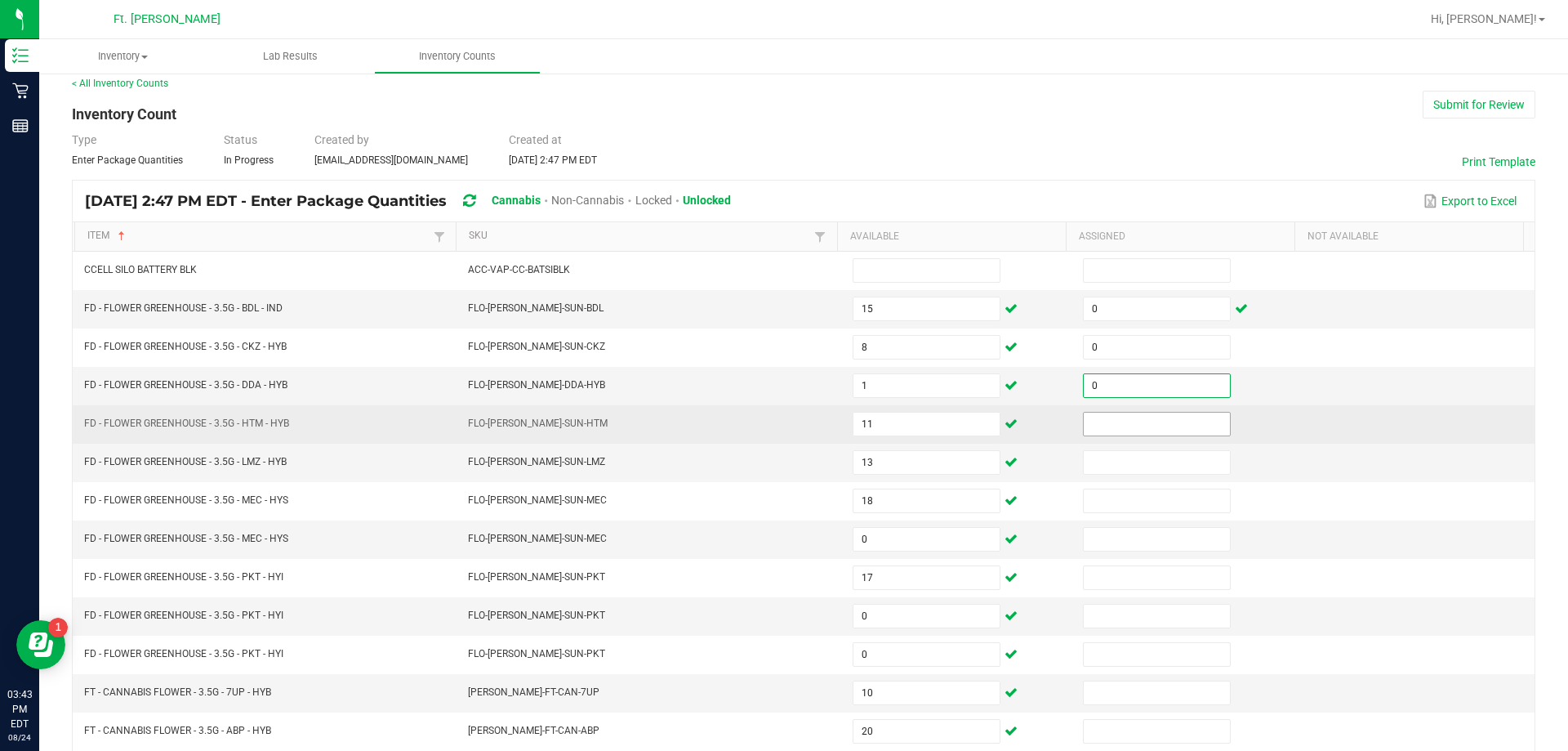
type input "0"
click at [782, 418] on input at bounding box center [1156, 424] width 146 height 23
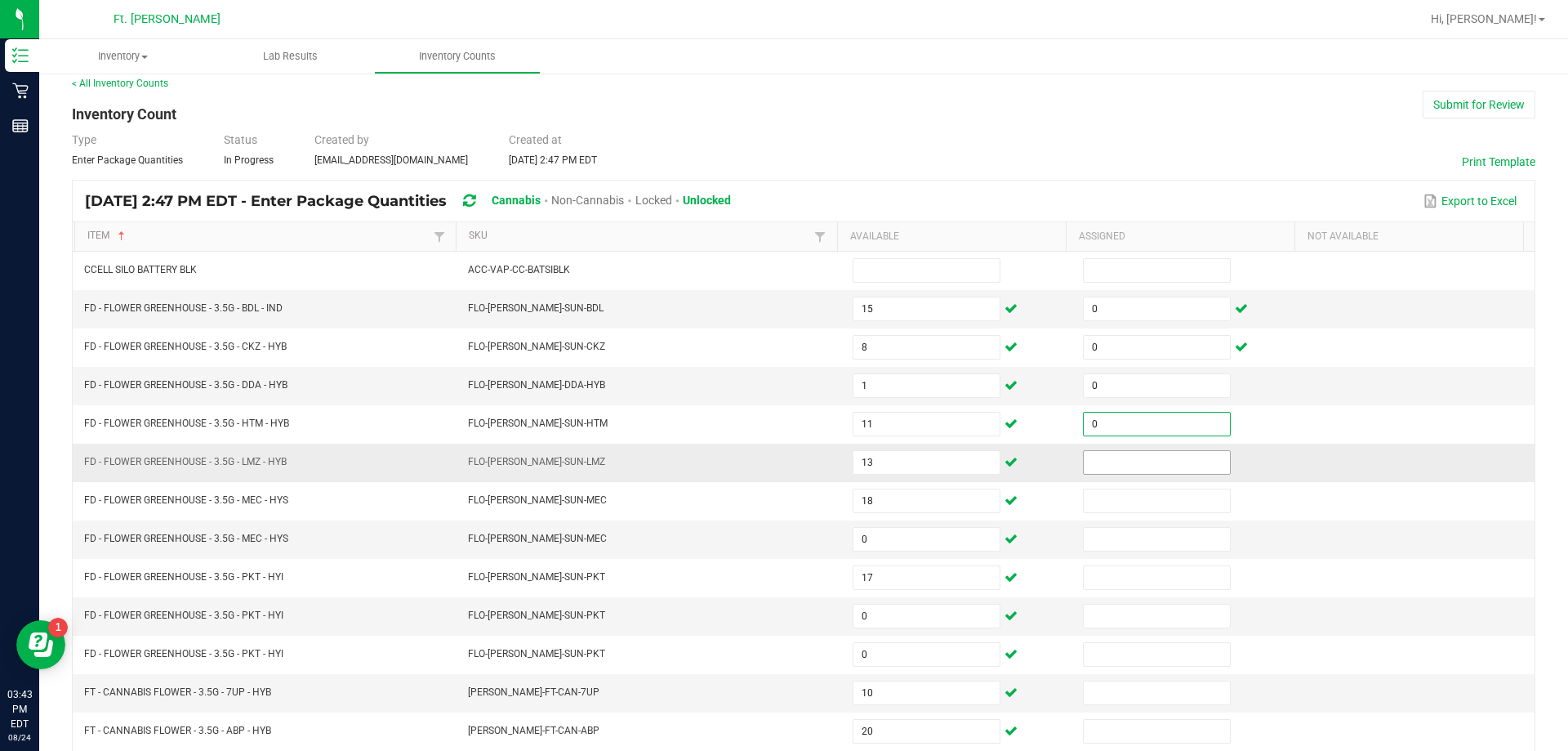
type input "0"
click at [782, 461] on input at bounding box center [1156, 463] width 146 height 23
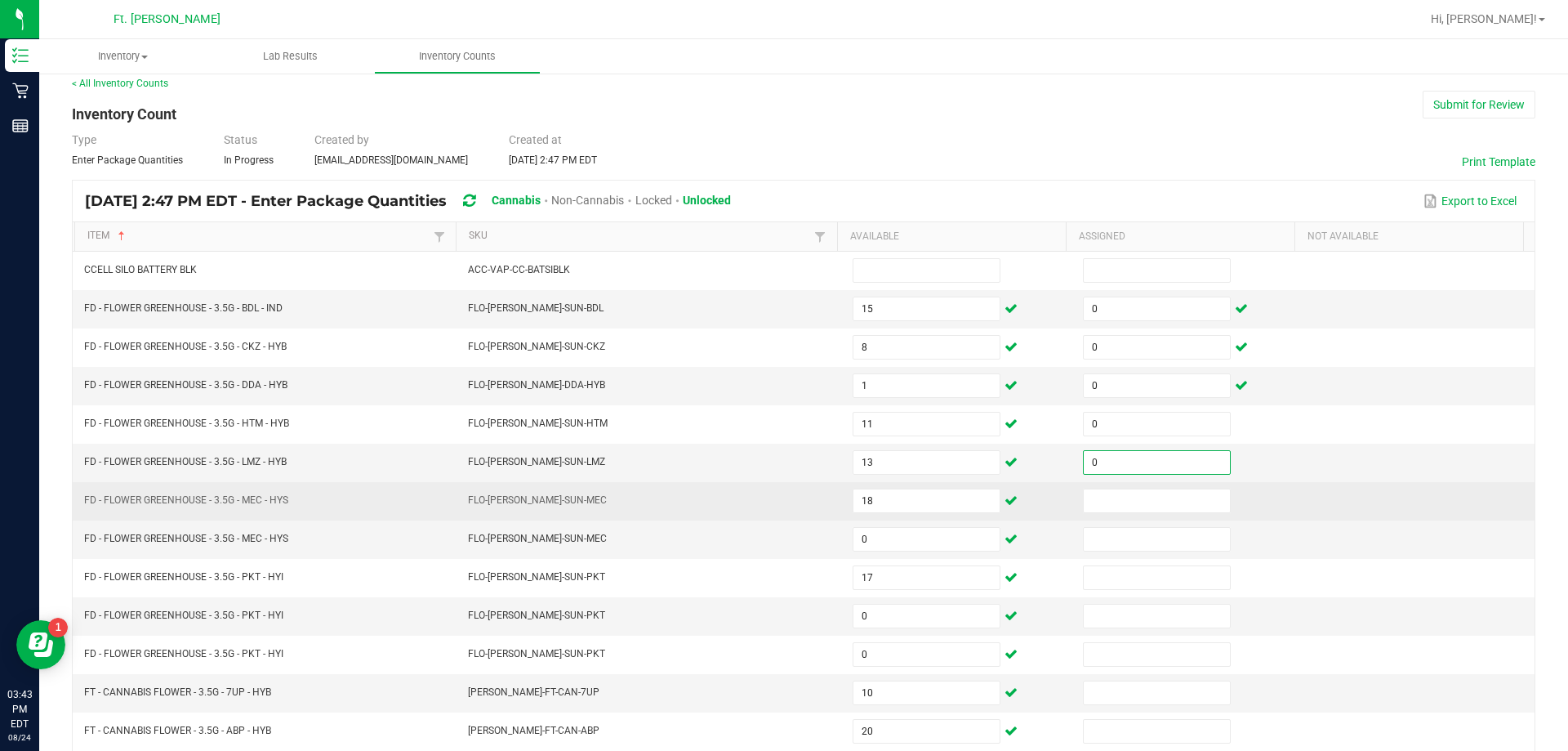
type input "0"
click at [782, 517] on td at bounding box center [1188, 501] width 230 height 38
click at [782, 508] on input at bounding box center [1156, 501] width 146 height 23
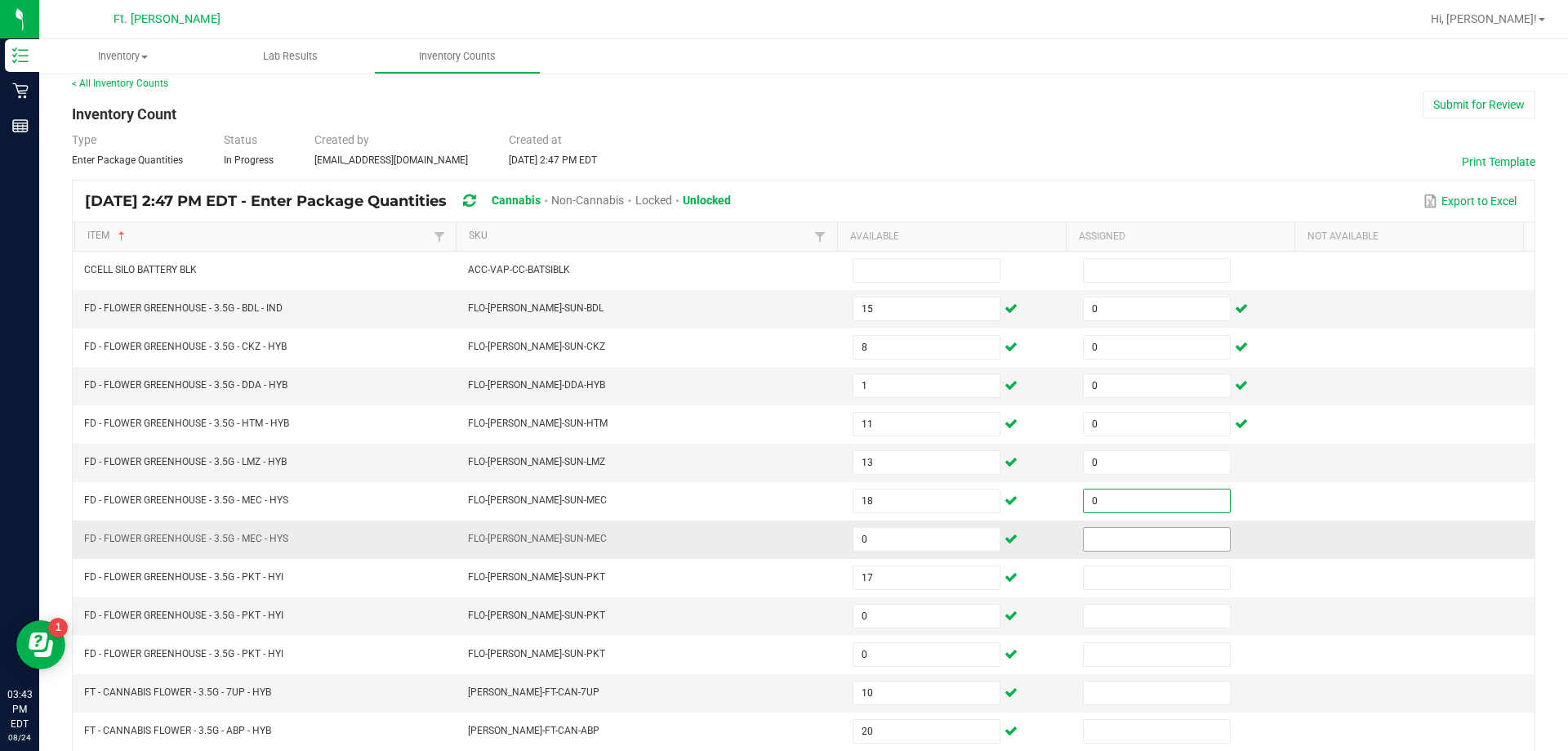
type input "0"
click at [782, 549] on input at bounding box center [1156, 539] width 146 height 23
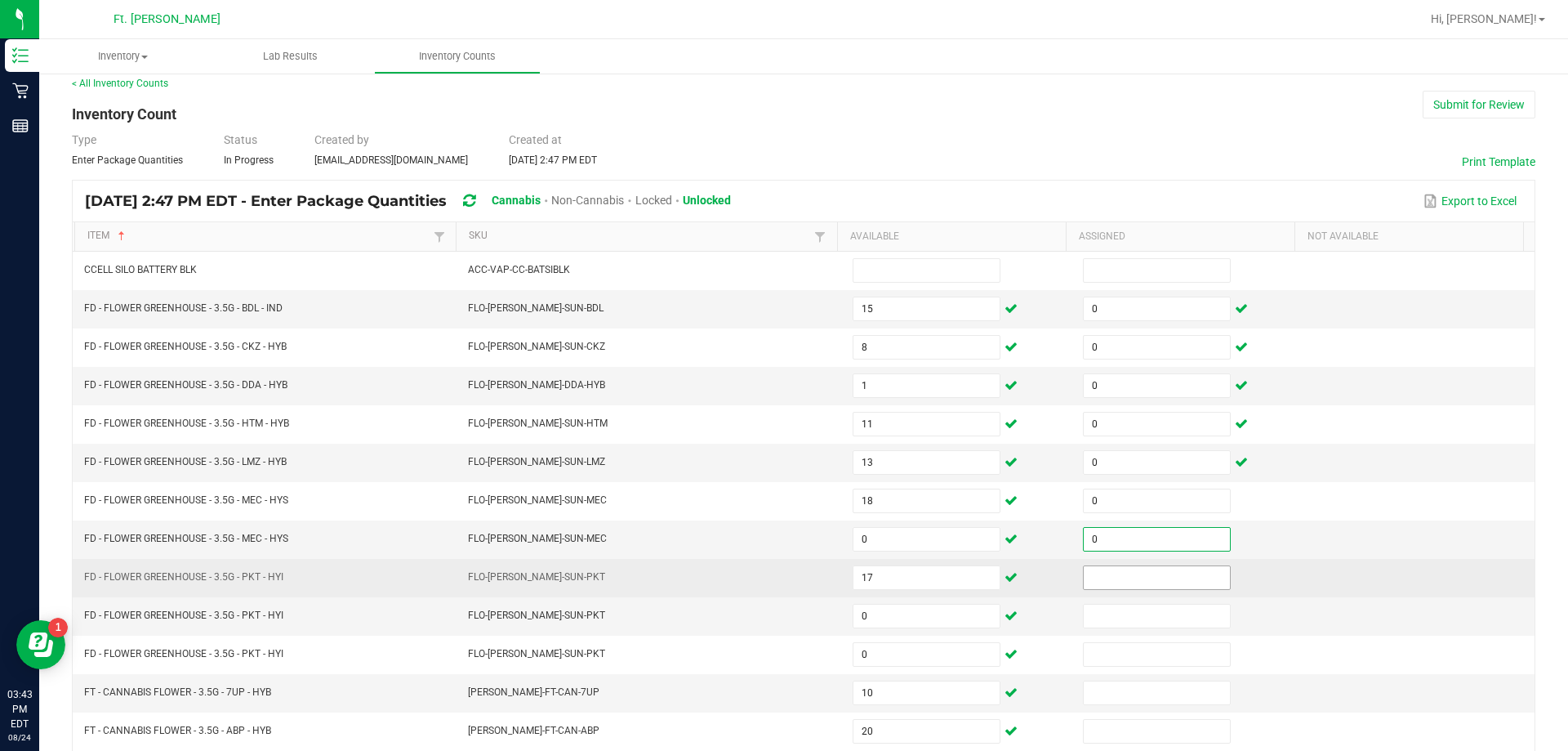
type input "0"
click at [782, 587] on input "0" at bounding box center [1156, 578] width 146 height 23
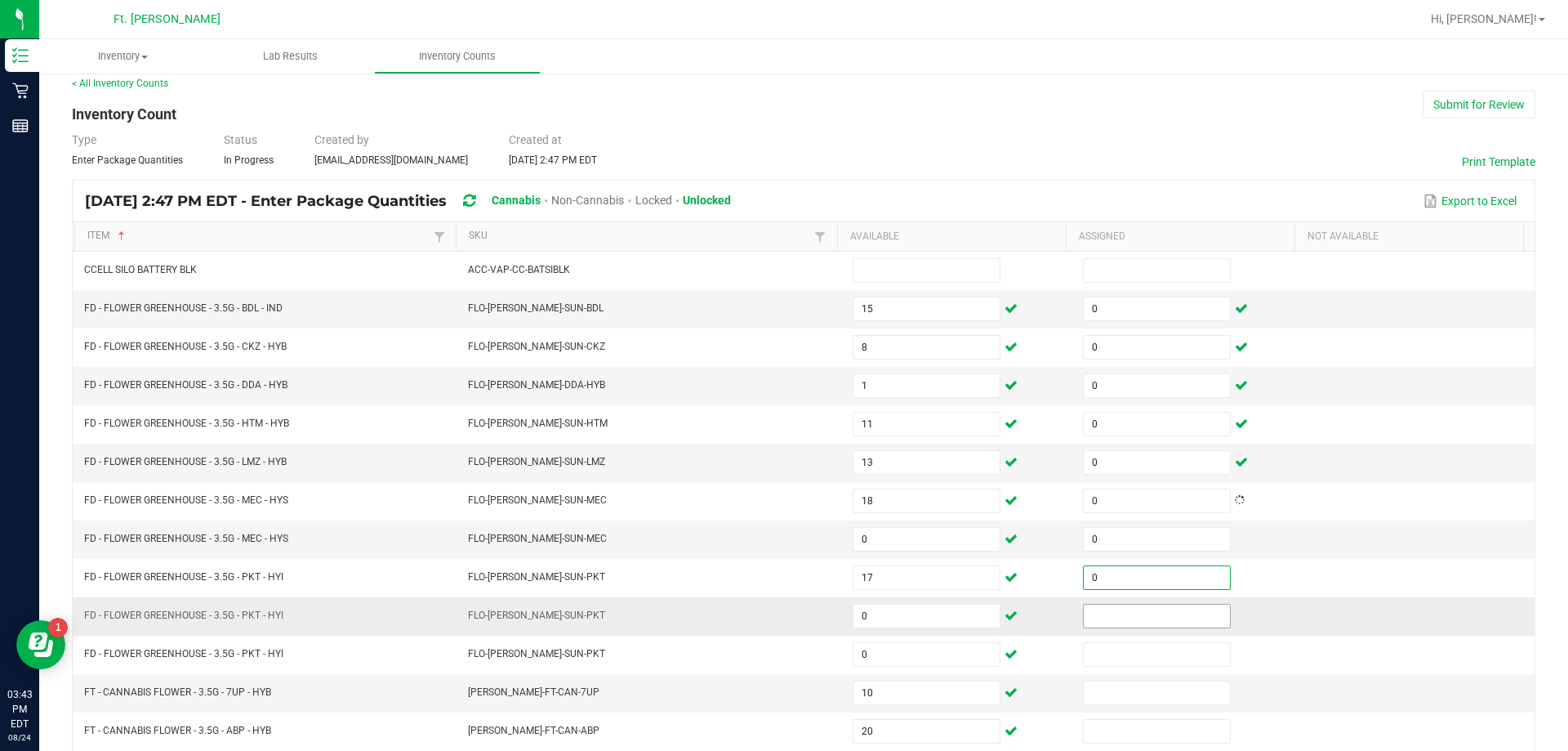
type input "0"
click at [782, 616] on input "0" at bounding box center [1156, 616] width 146 height 23
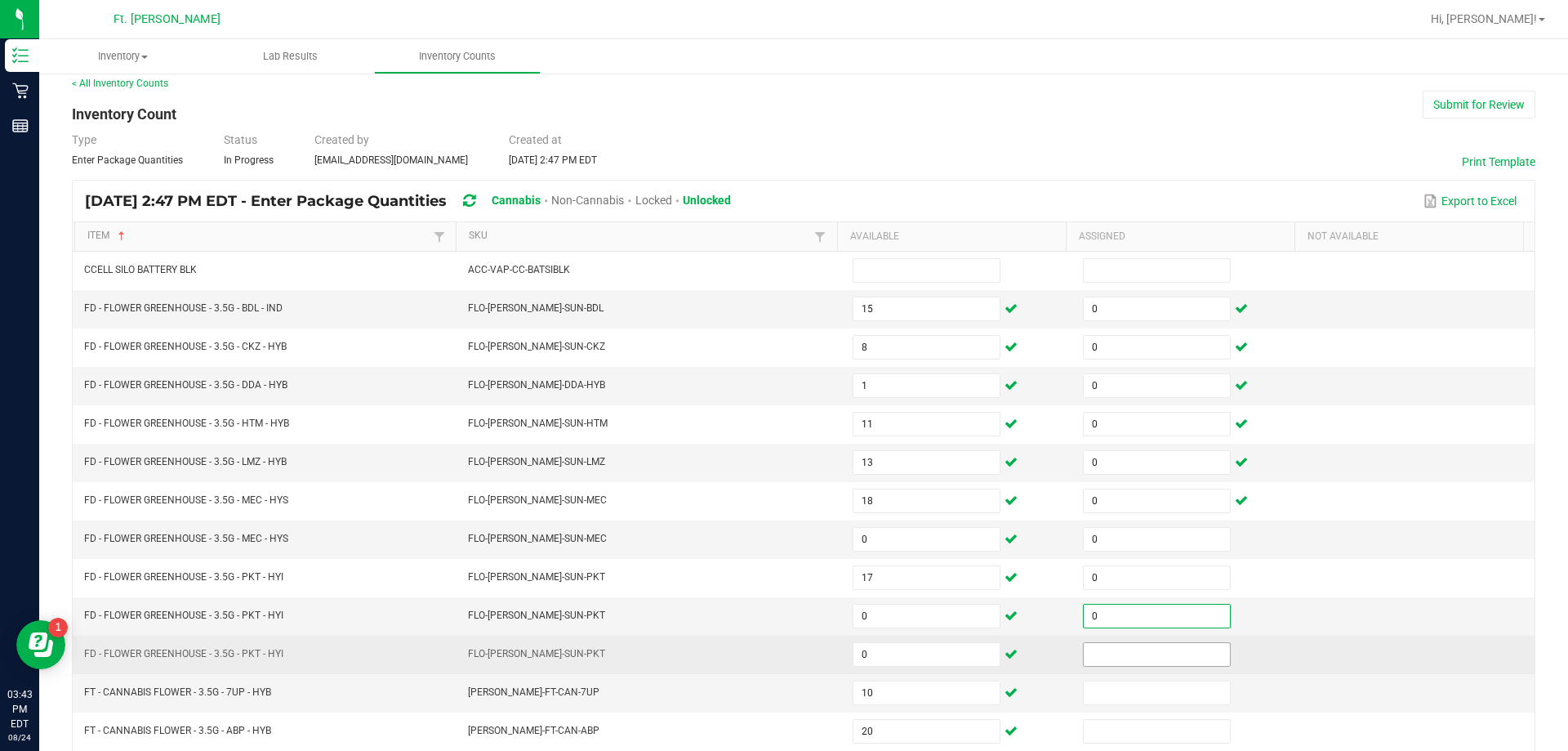
type input "0"
click at [782, 653] on input at bounding box center [1156, 655] width 146 height 23
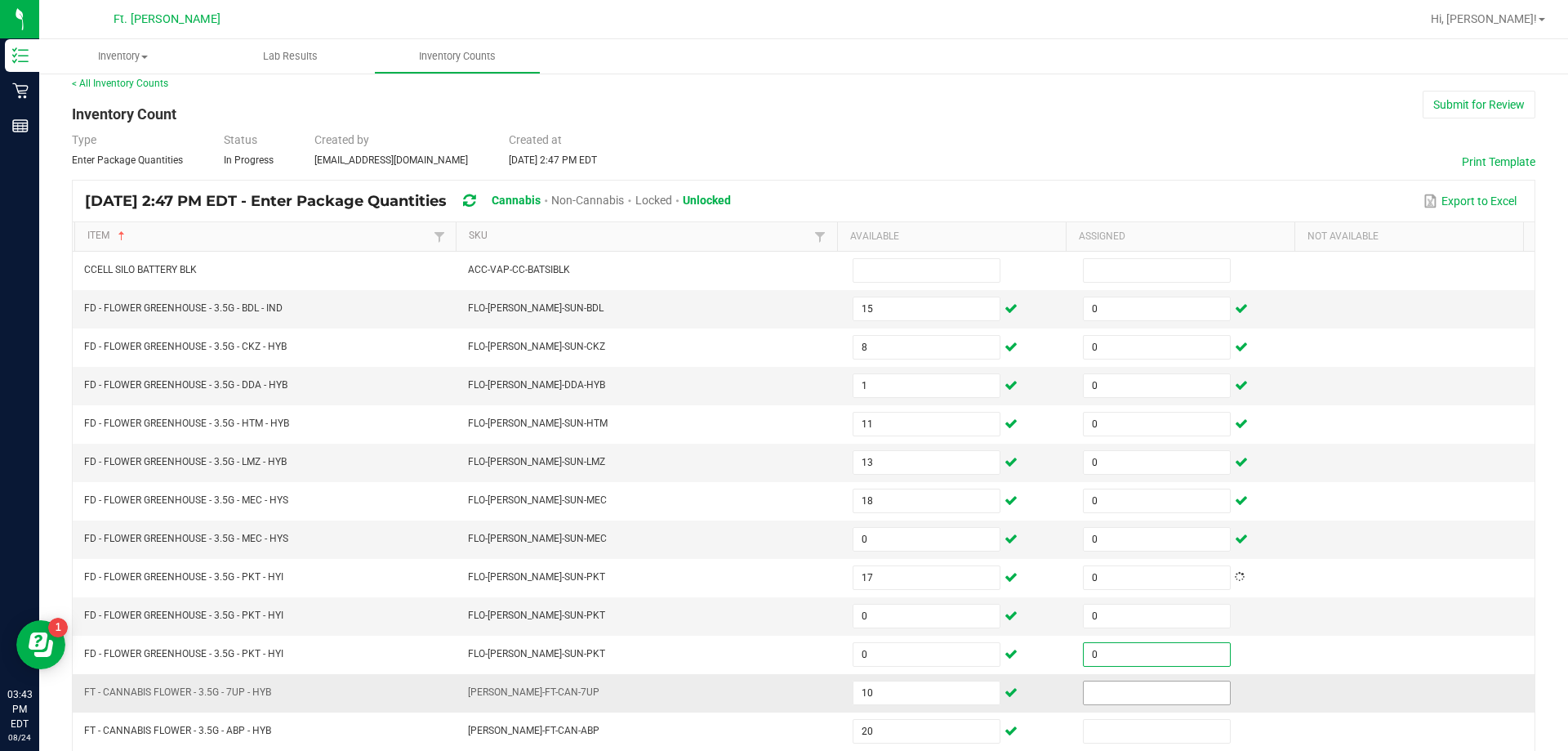
type input "0"
click at [782, 691] on input at bounding box center [1156, 693] width 146 height 23
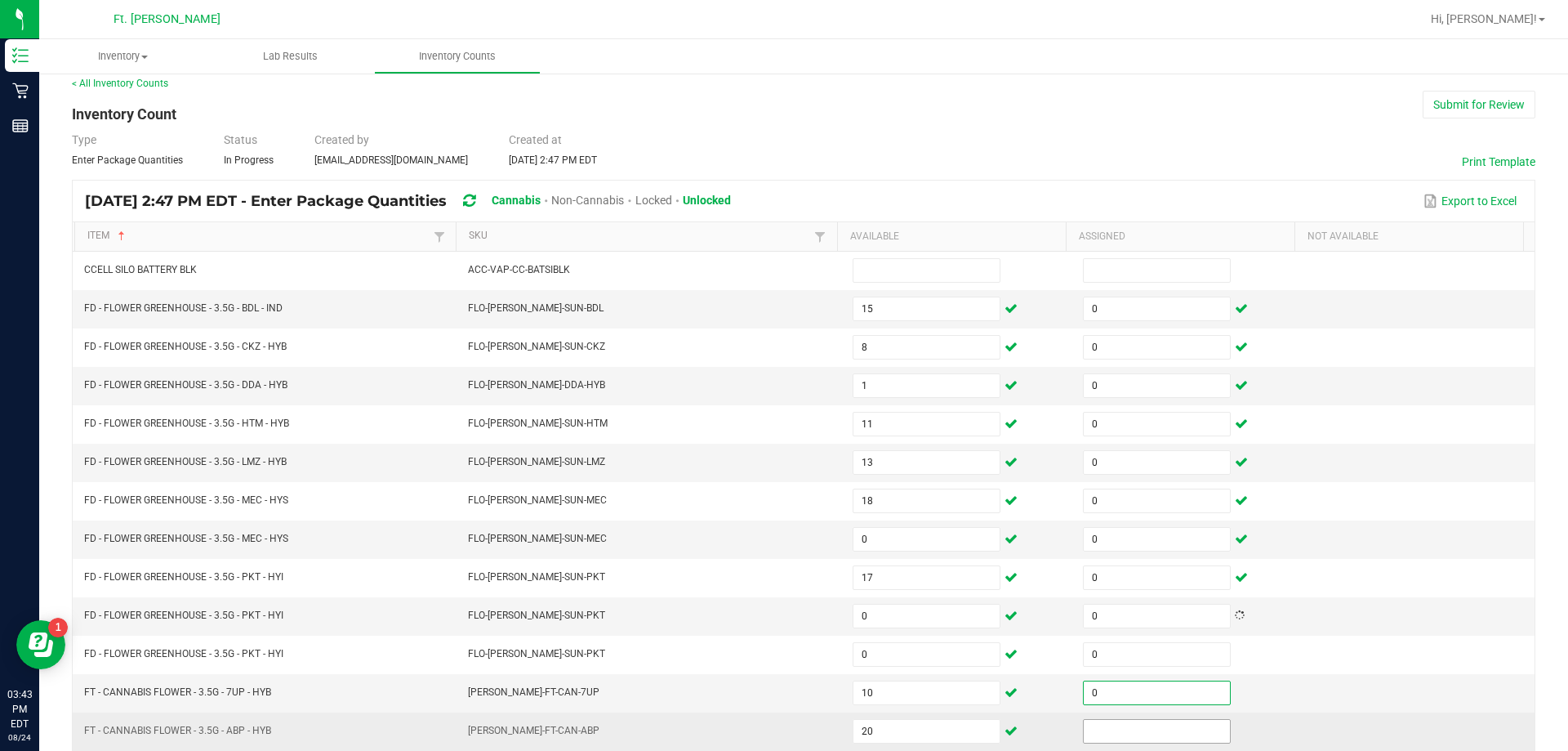
type input "0"
click at [782, 731] on input at bounding box center [1156, 731] width 146 height 23
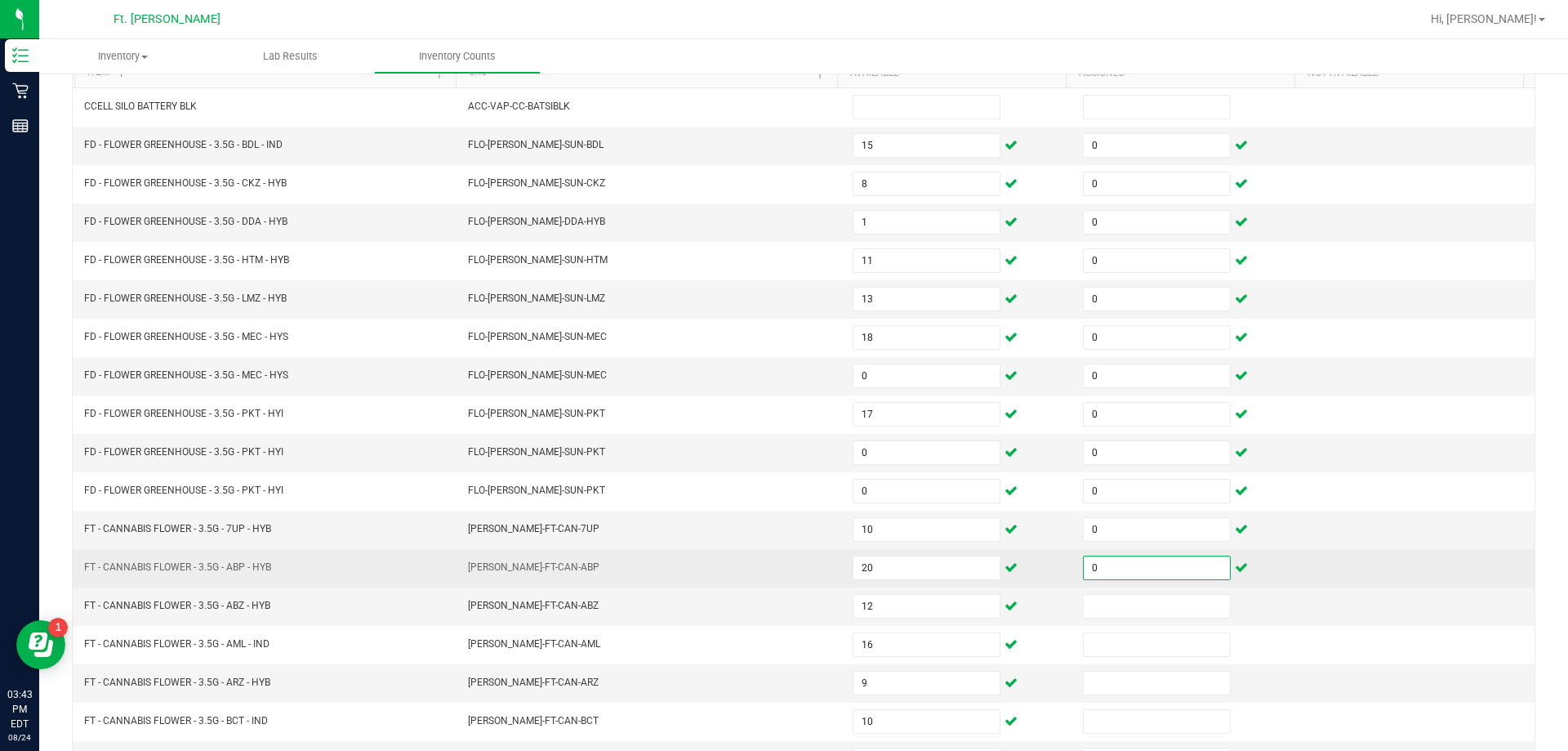
scroll to position [339, 0]
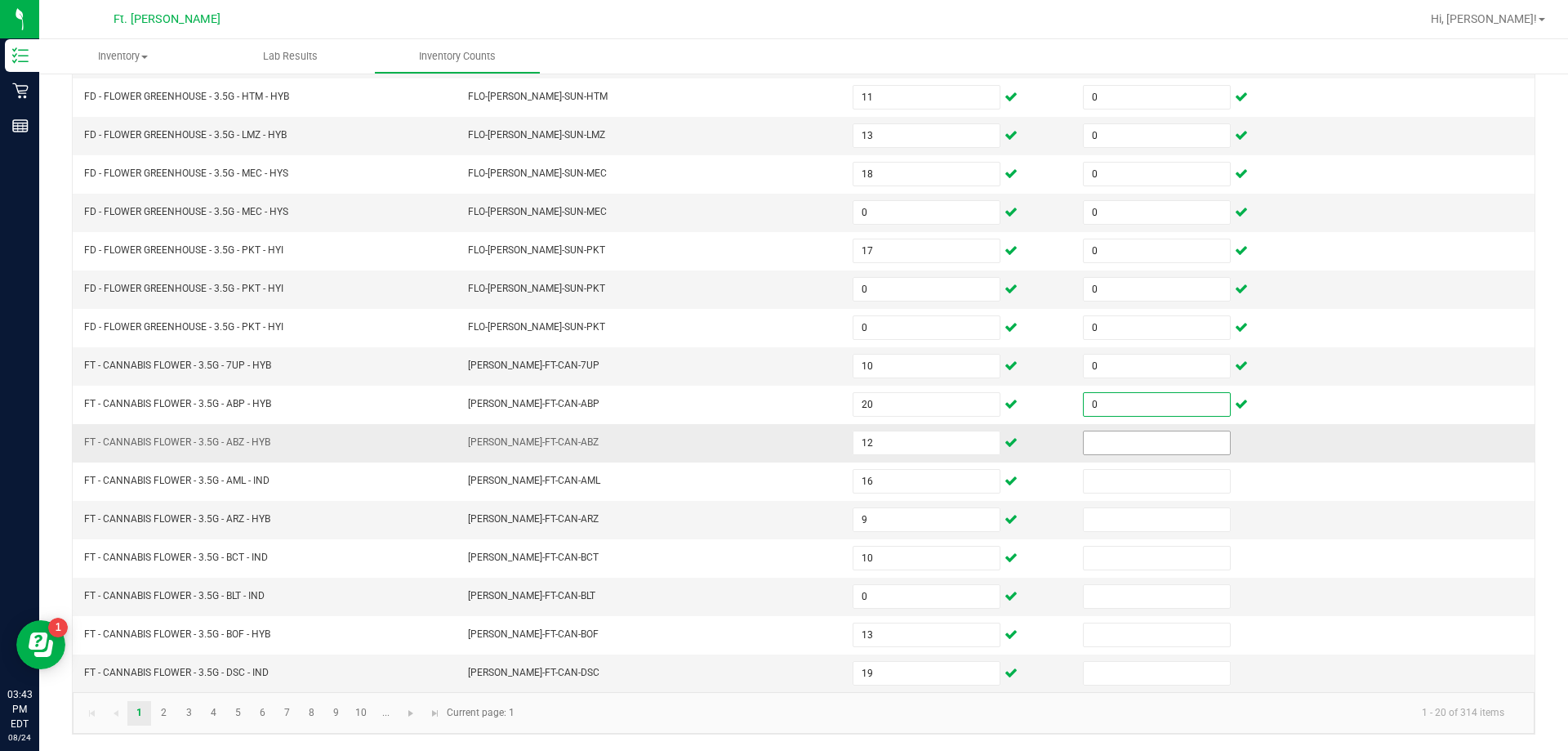
type input "0"
click at [782, 445] on input at bounding box center [1156, 443] width 146 height 23
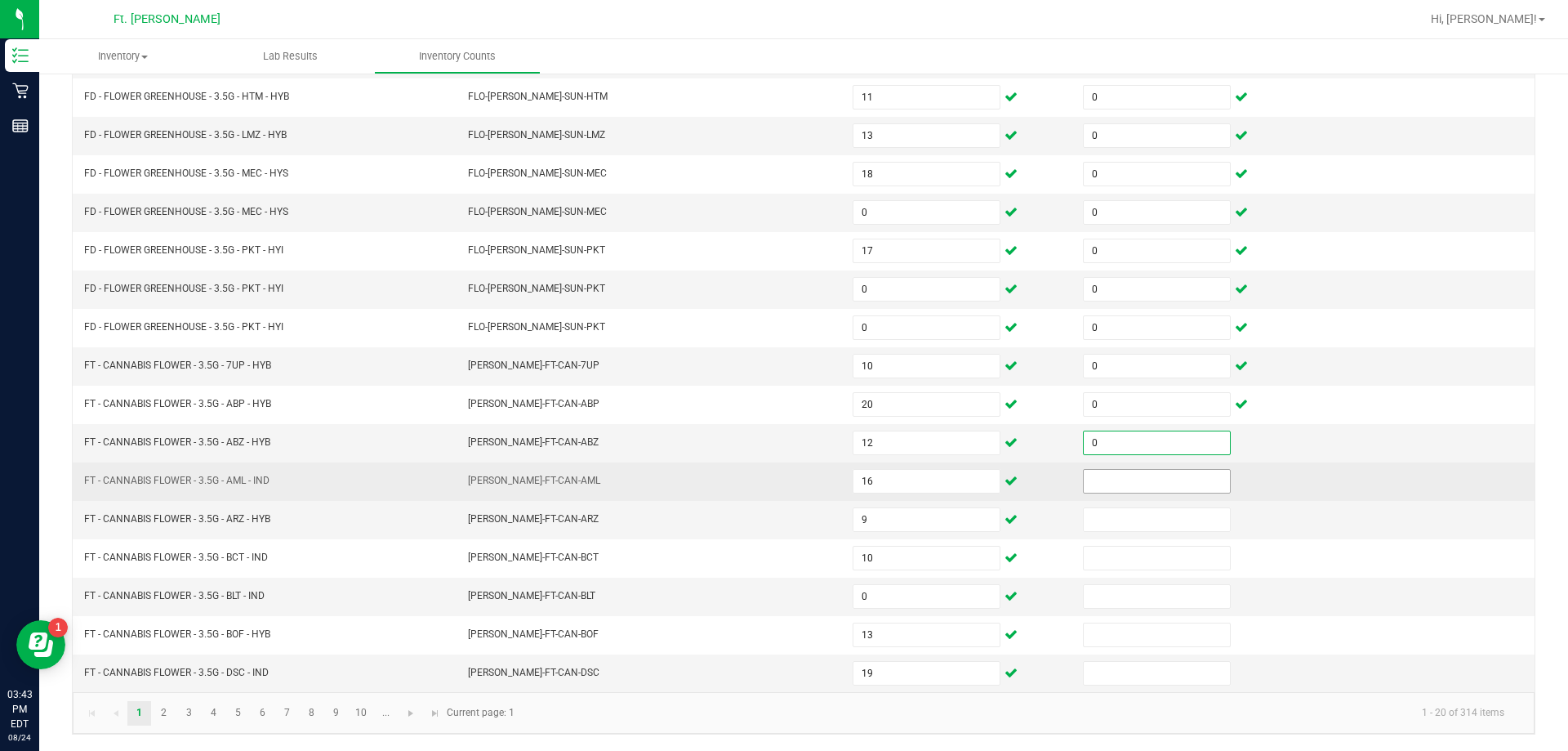
type input "0"
click at [782, 472] on input at bounding box center [1156, 481] width 146 height 23
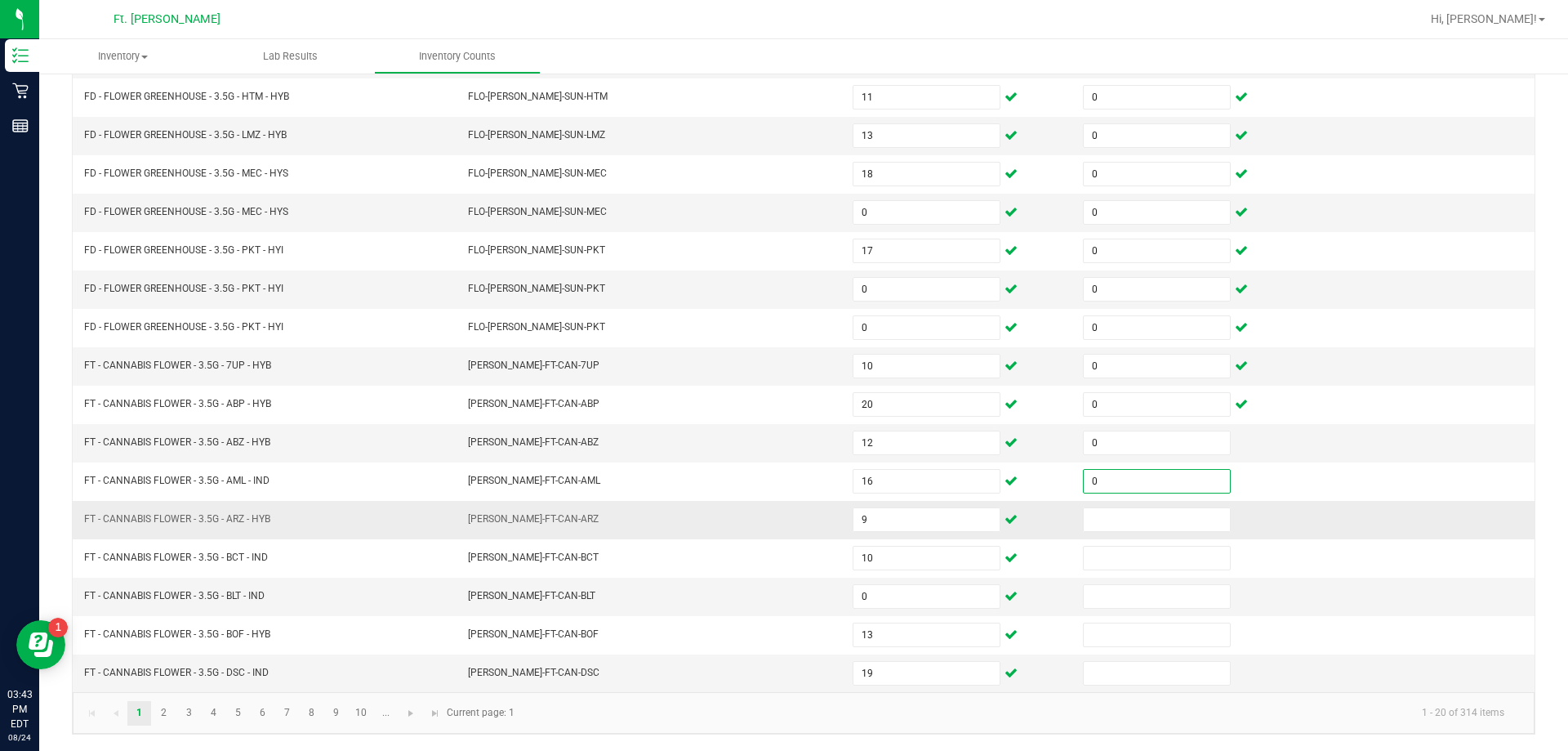
type input "0"
click at [782, 506] on td at bounding box center [1188, 520] width 230 height 38
click at [782, 518] on input at bounding box center [1156, 520] width 146 height 23
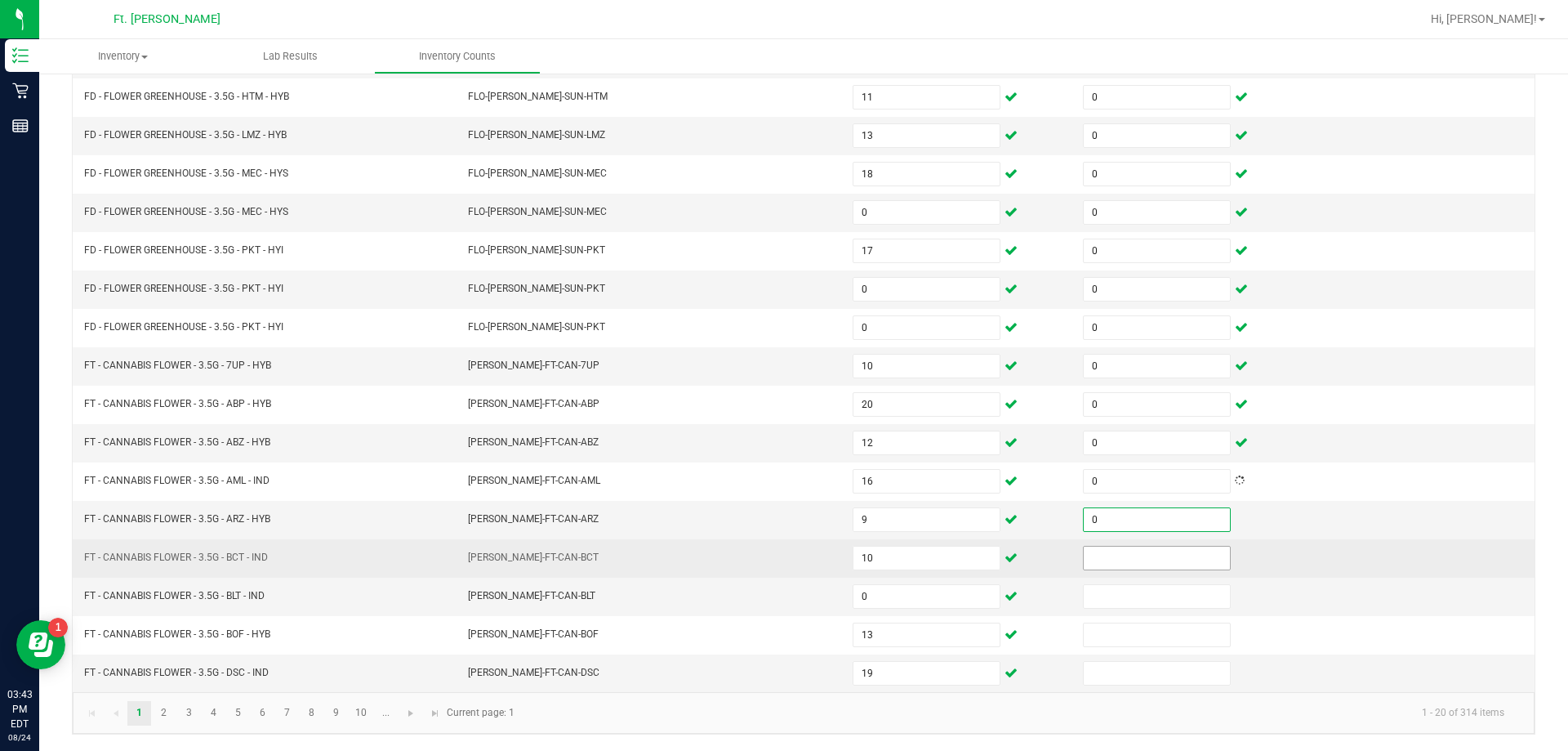
type input "0"
click at [782, 563] on input at bounding box center [1156, 558] width 146 height 23
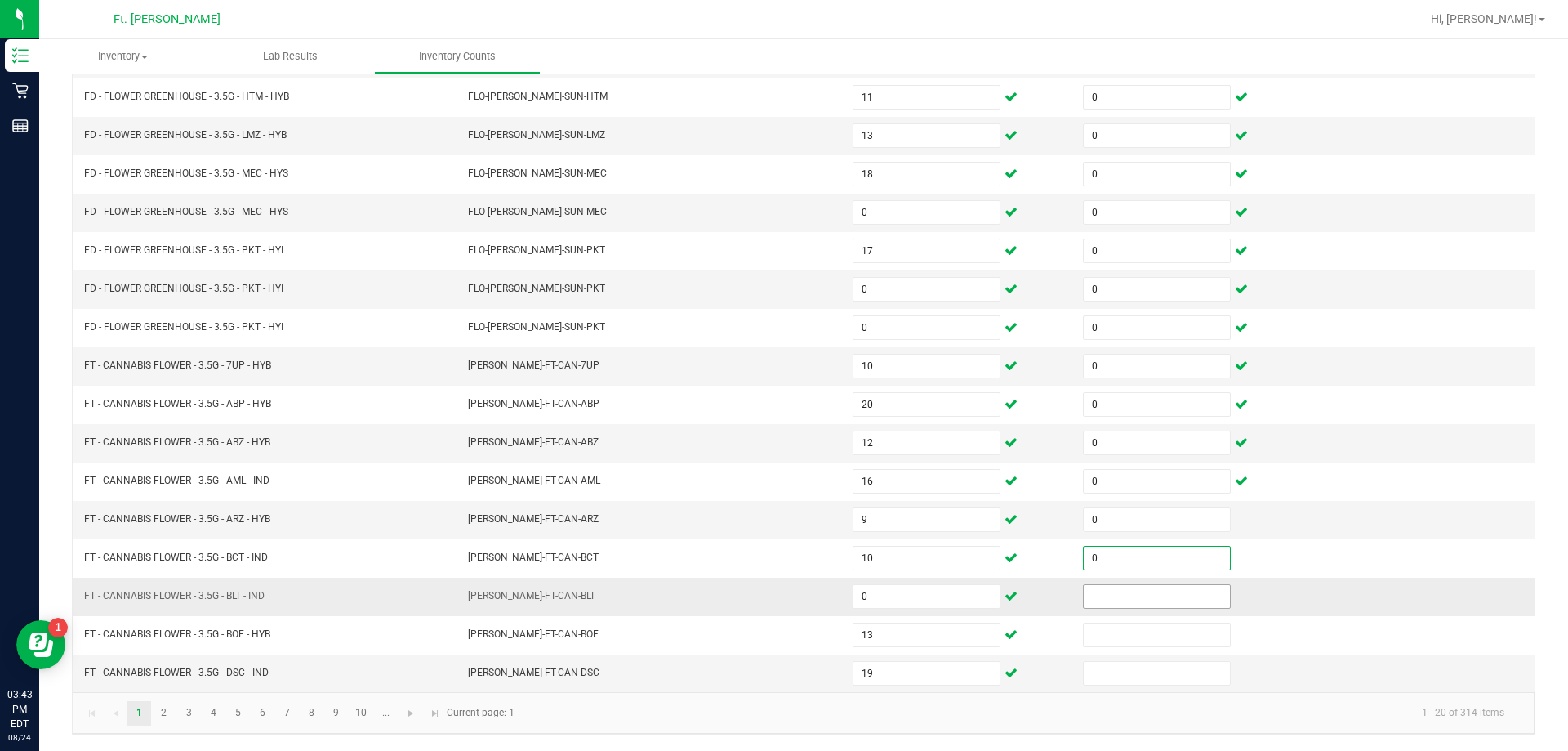
type input "0"
click at [782, 597] on input at bounding box center [1156, 597] width 146 height 23
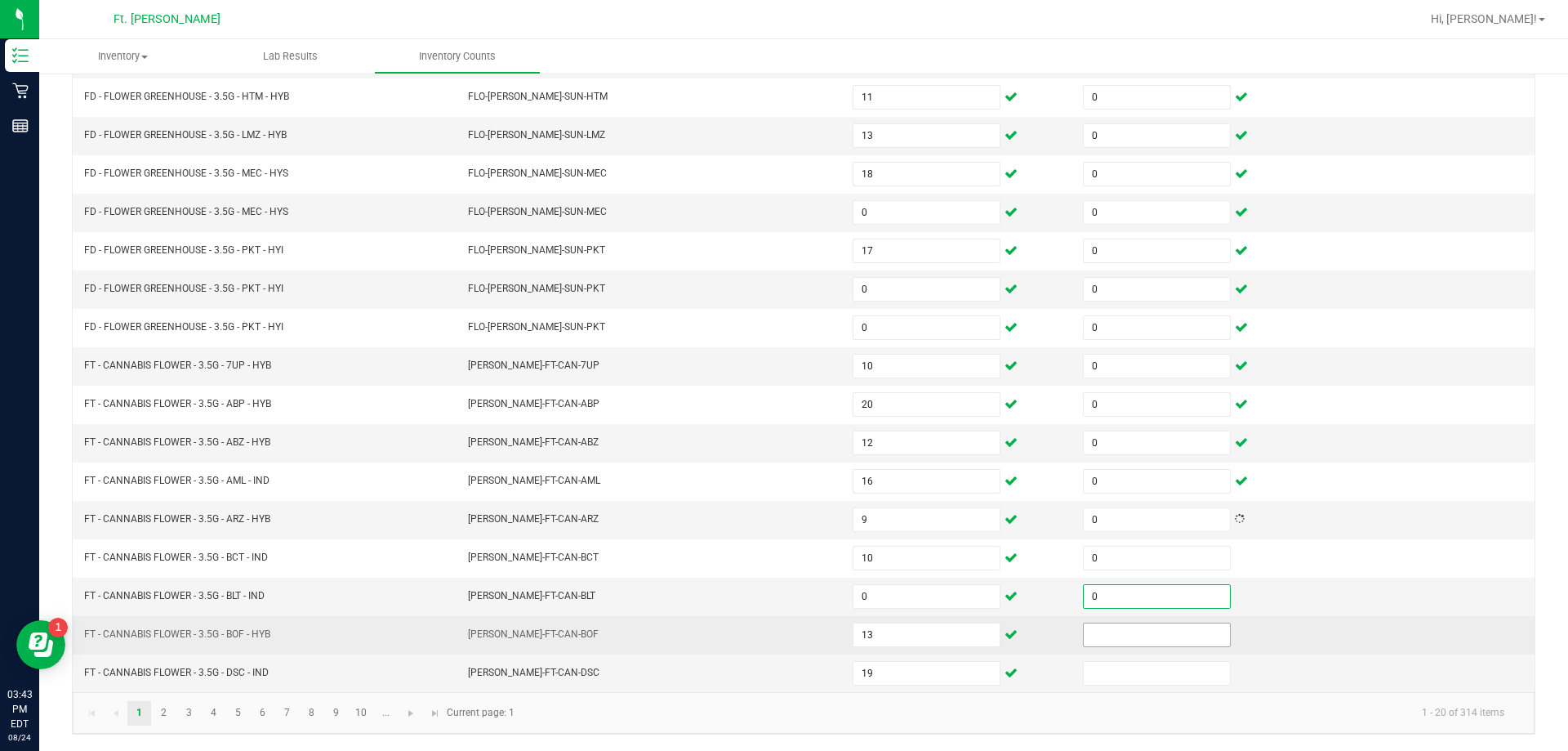
type input "0"
click at [782, 626] on input at bounding box center [1156, 635] width 146 height 23
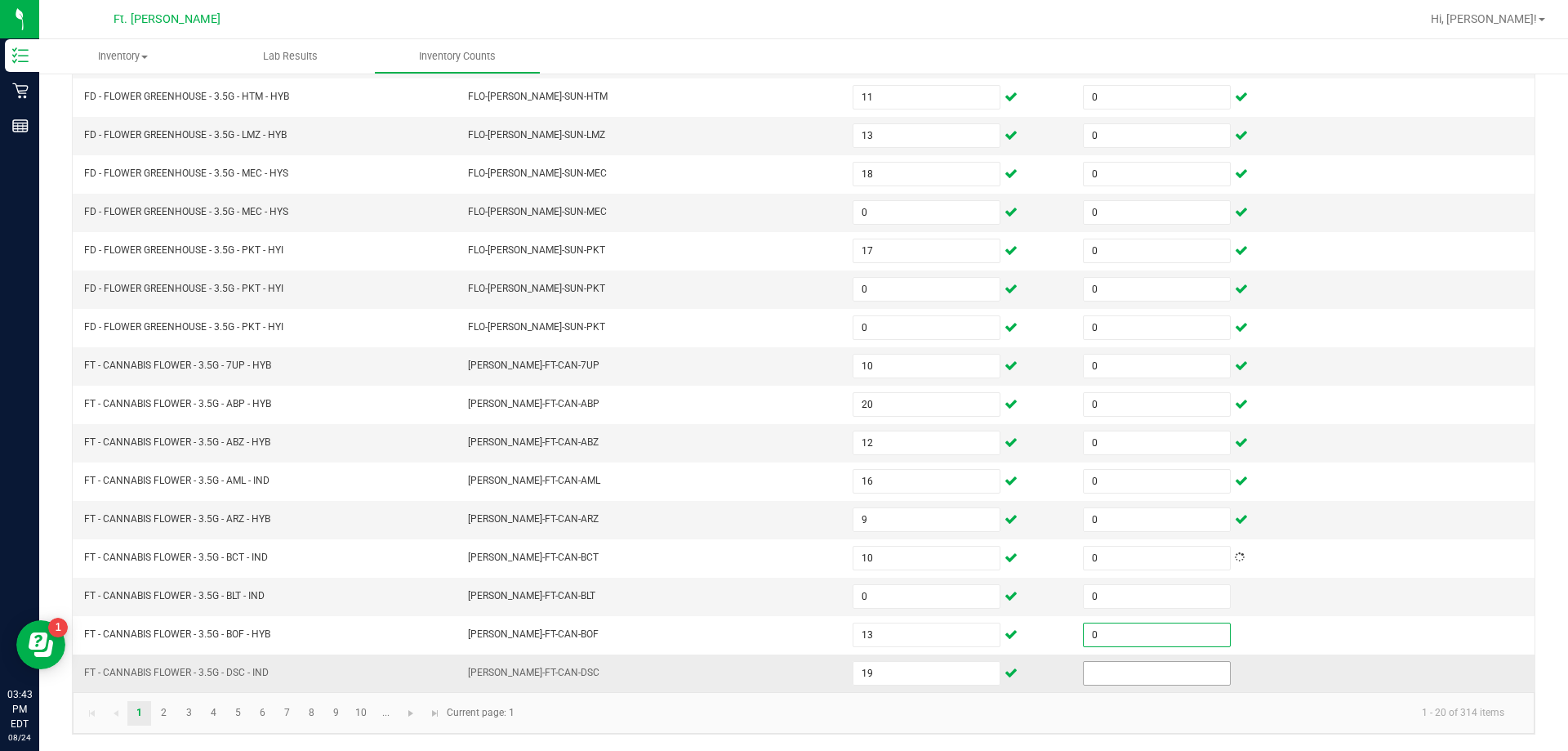
type input "0"
click at [782, 663] on input at bounding box center [1156, 673] width 146 height 23
type input "0"
click at [170, 709] on link "2" at bounding box center [163, 713] width 24 height 25
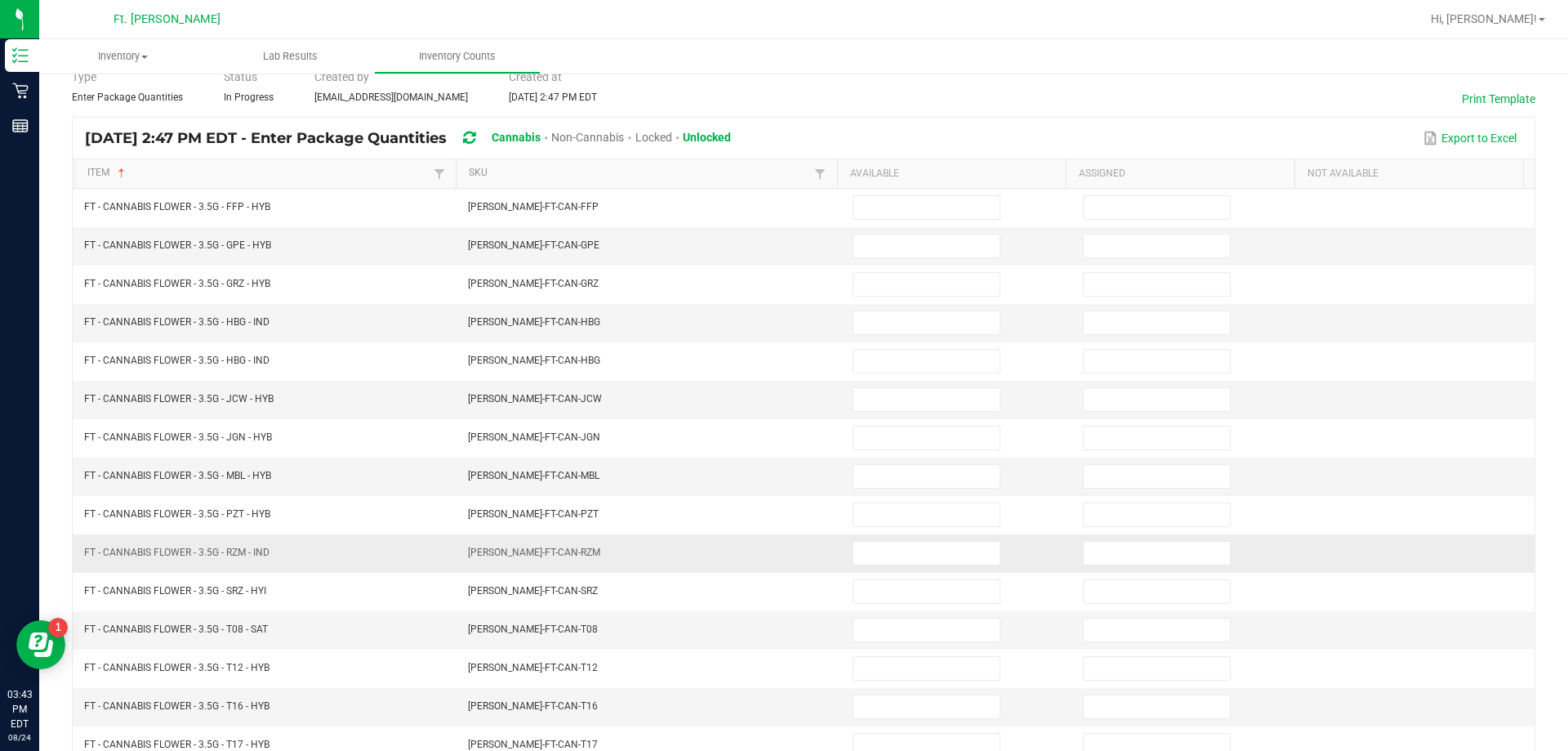
scroll to position [12, 0]
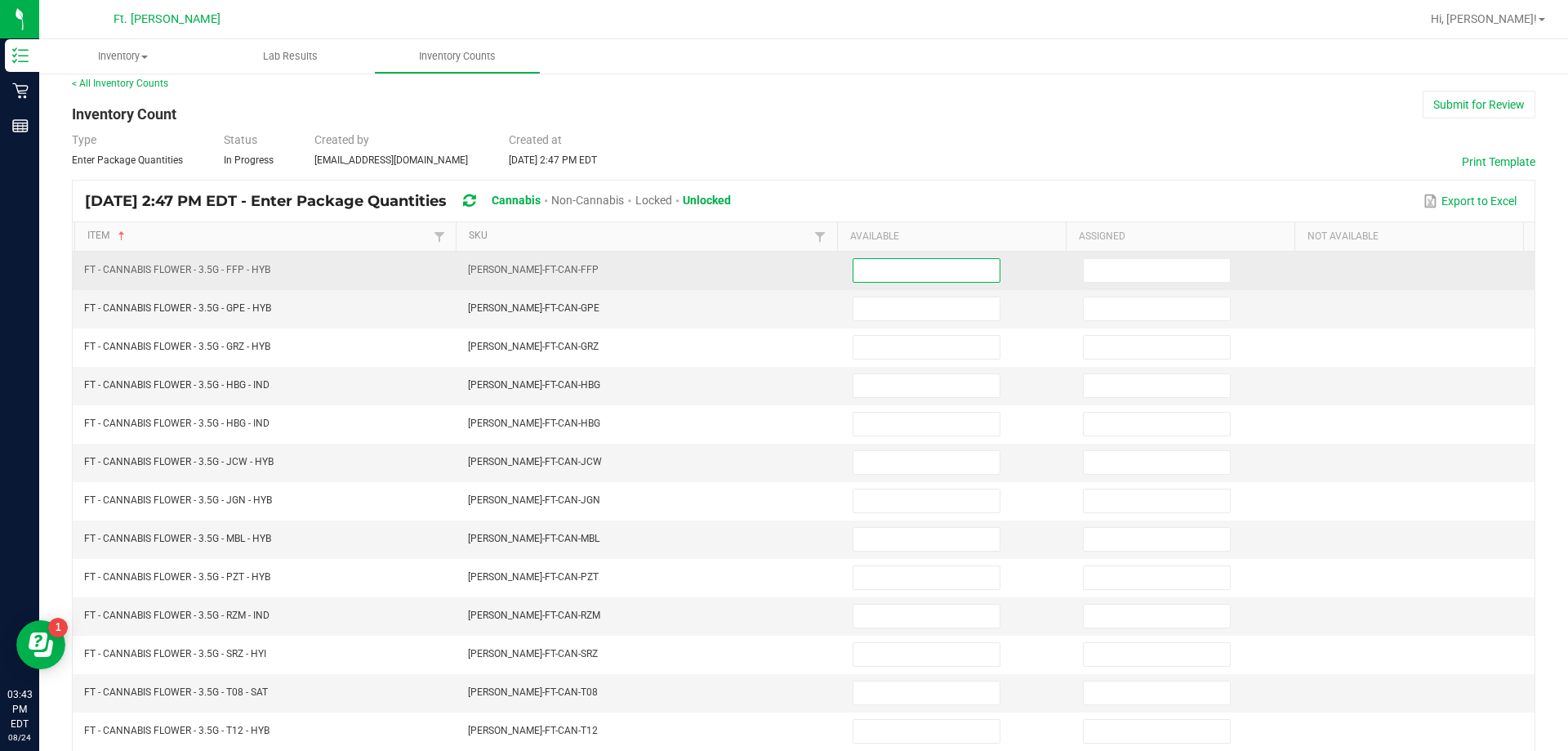
click at [782, 276] on input at bounding box center [926, 270] width 146 height 23
click at [782, 275] on input at bounding box center [926, 270] width 146 height 23
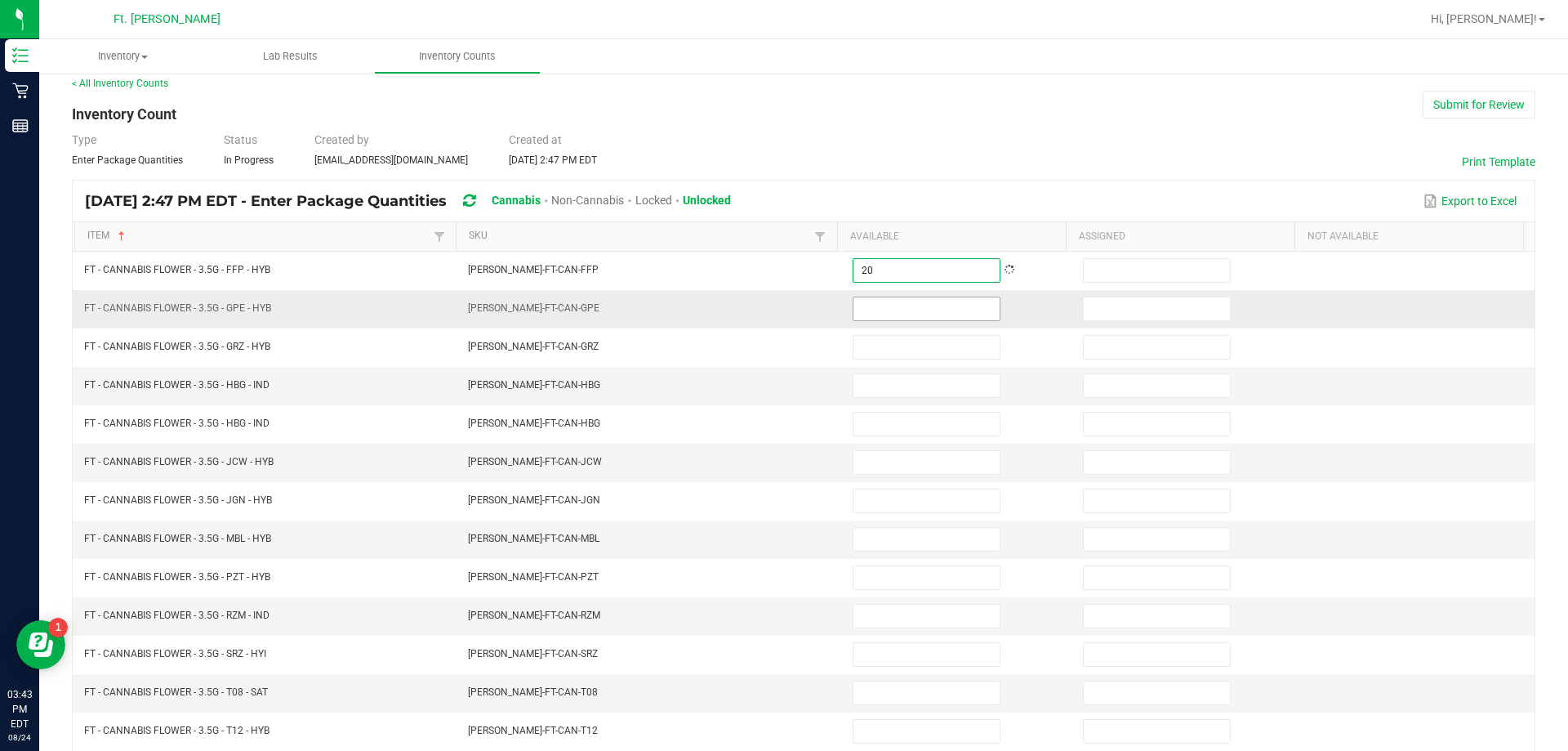
type input "20"
click at [782, 305] on input at bounding box center [926, 309] width 146 height 23
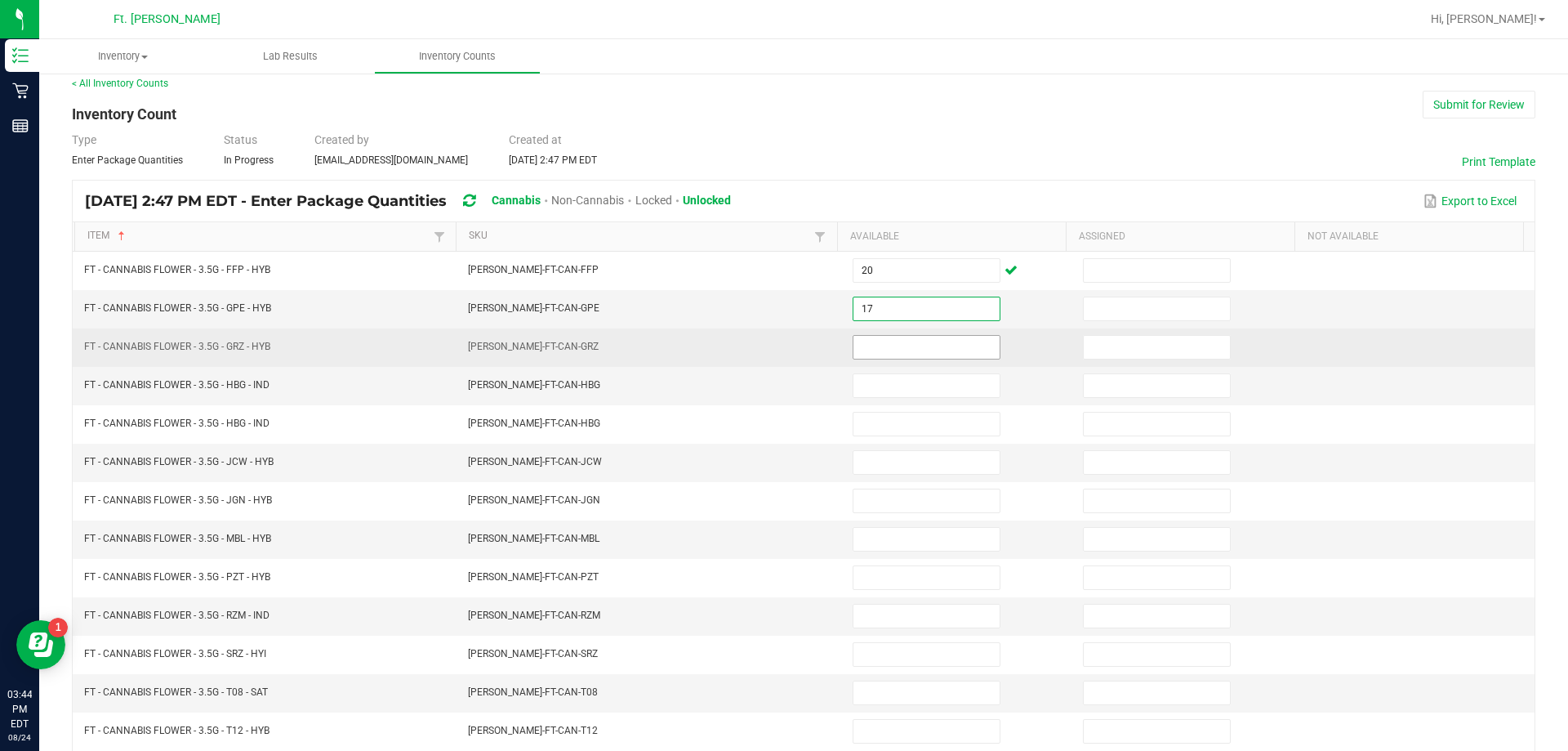
type input "17"
click at [782, 349] on input at bounding box center [926, 347] width 146 height 23
click at [782, 336] on input at bounding box center [926, 347] width 146 height 23
click at [782, 340] on input at bounding box center [926, 347] width 146 height 23
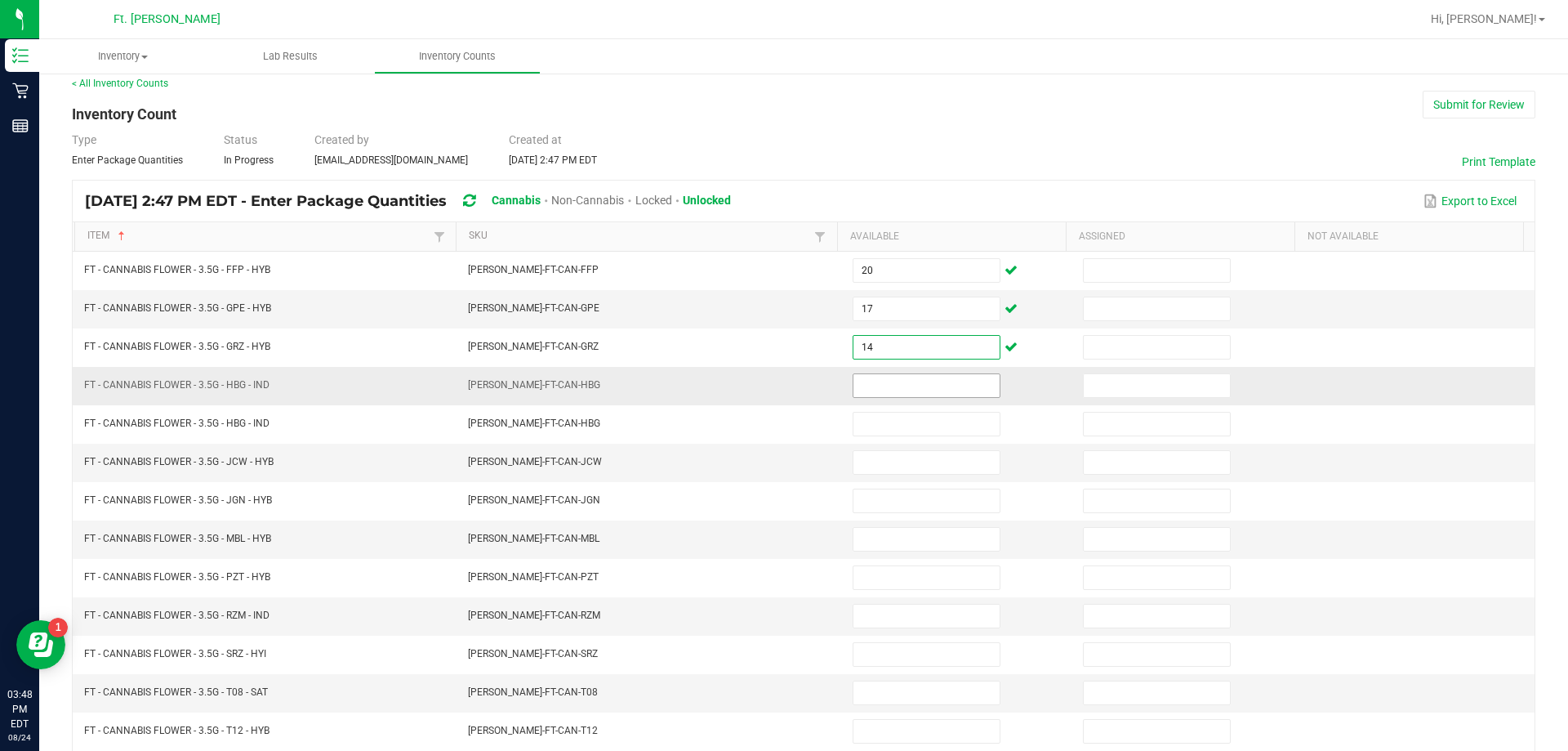
type input "14"
click at [782, 388] on input at bounding box center [926, 386] width 146 height 23
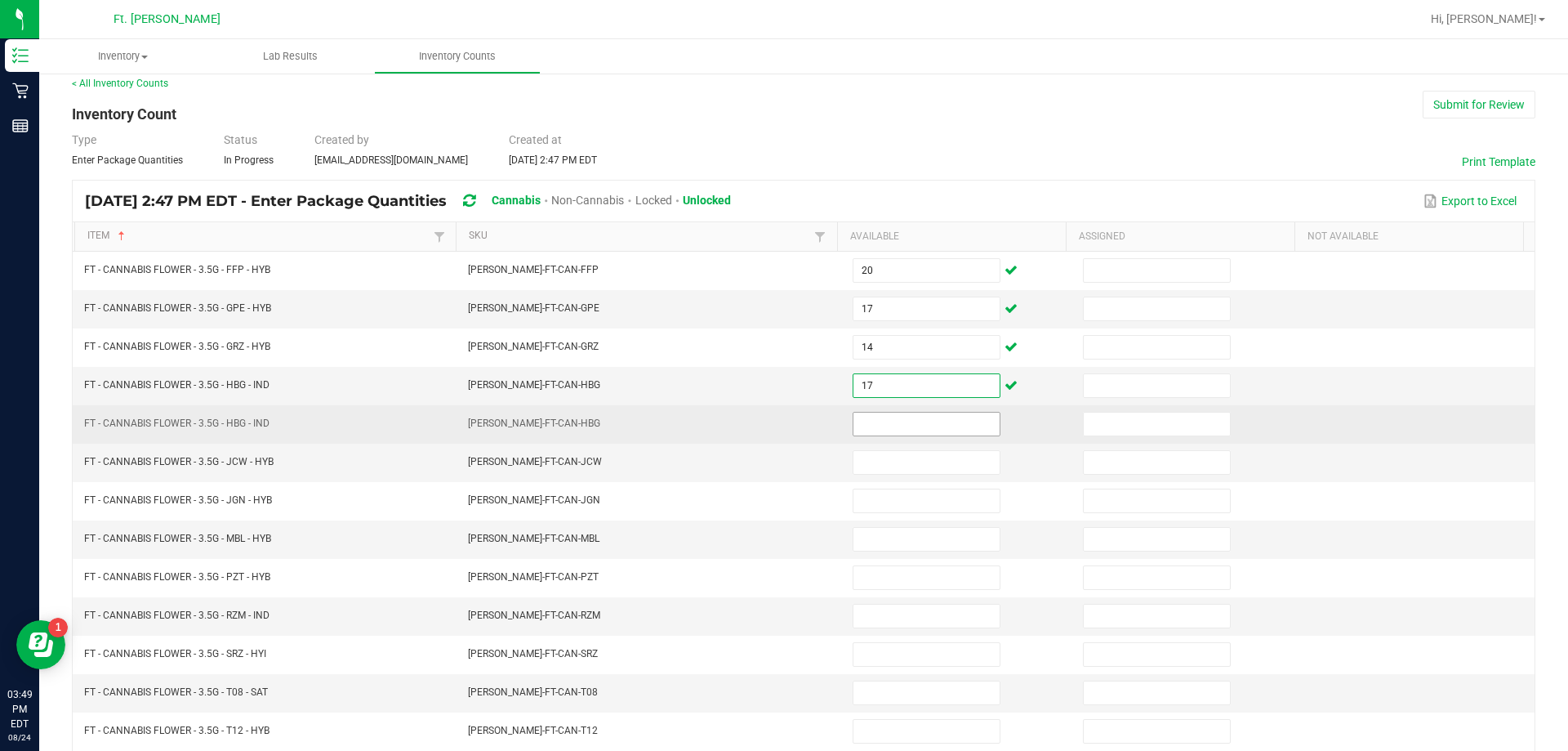
type input "17"
click at [782, 424] on input at bounding box center [926, 424] width 146 height 23
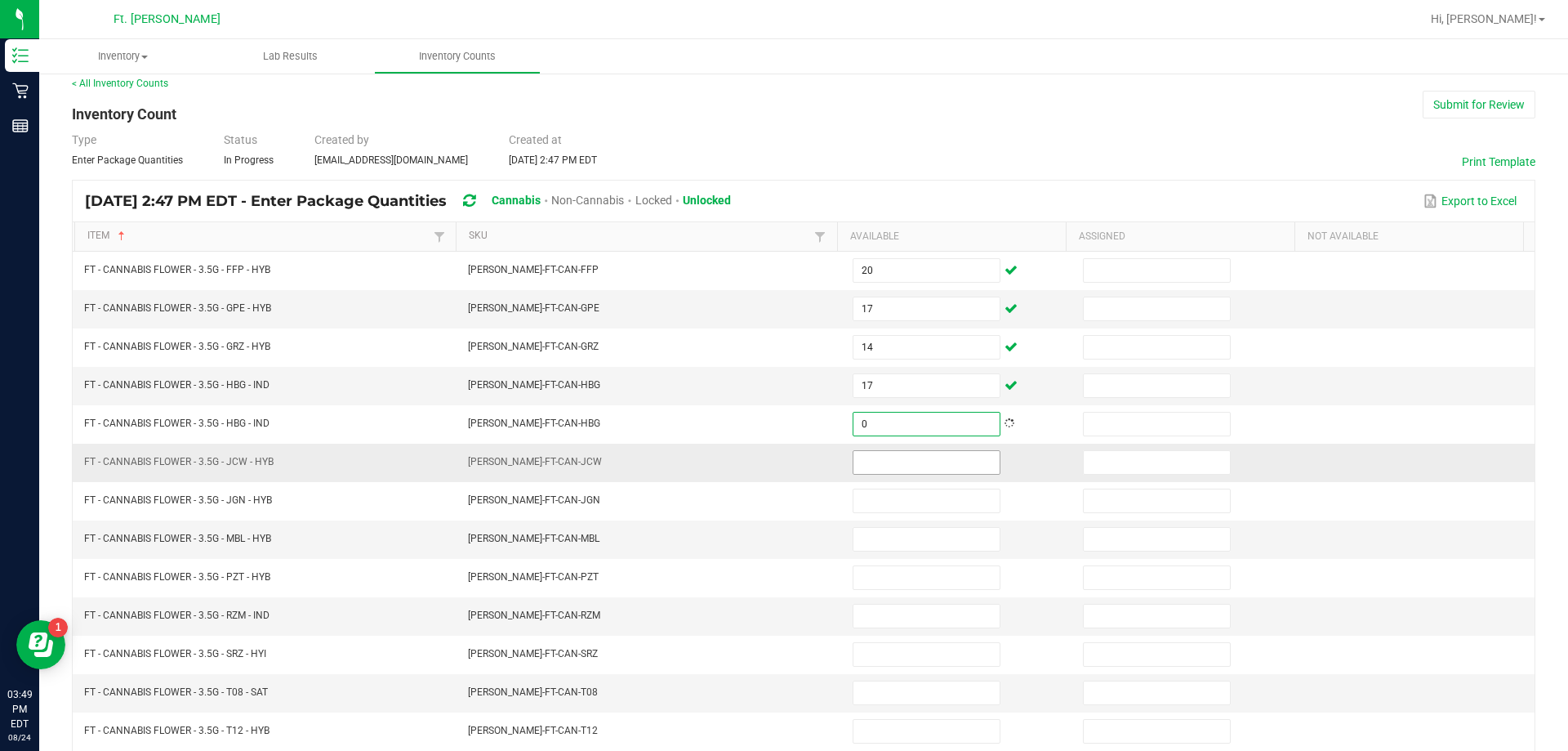
type input "0"
click at [782, 463] on input at bounding box center [926, 463] width 146 height 23
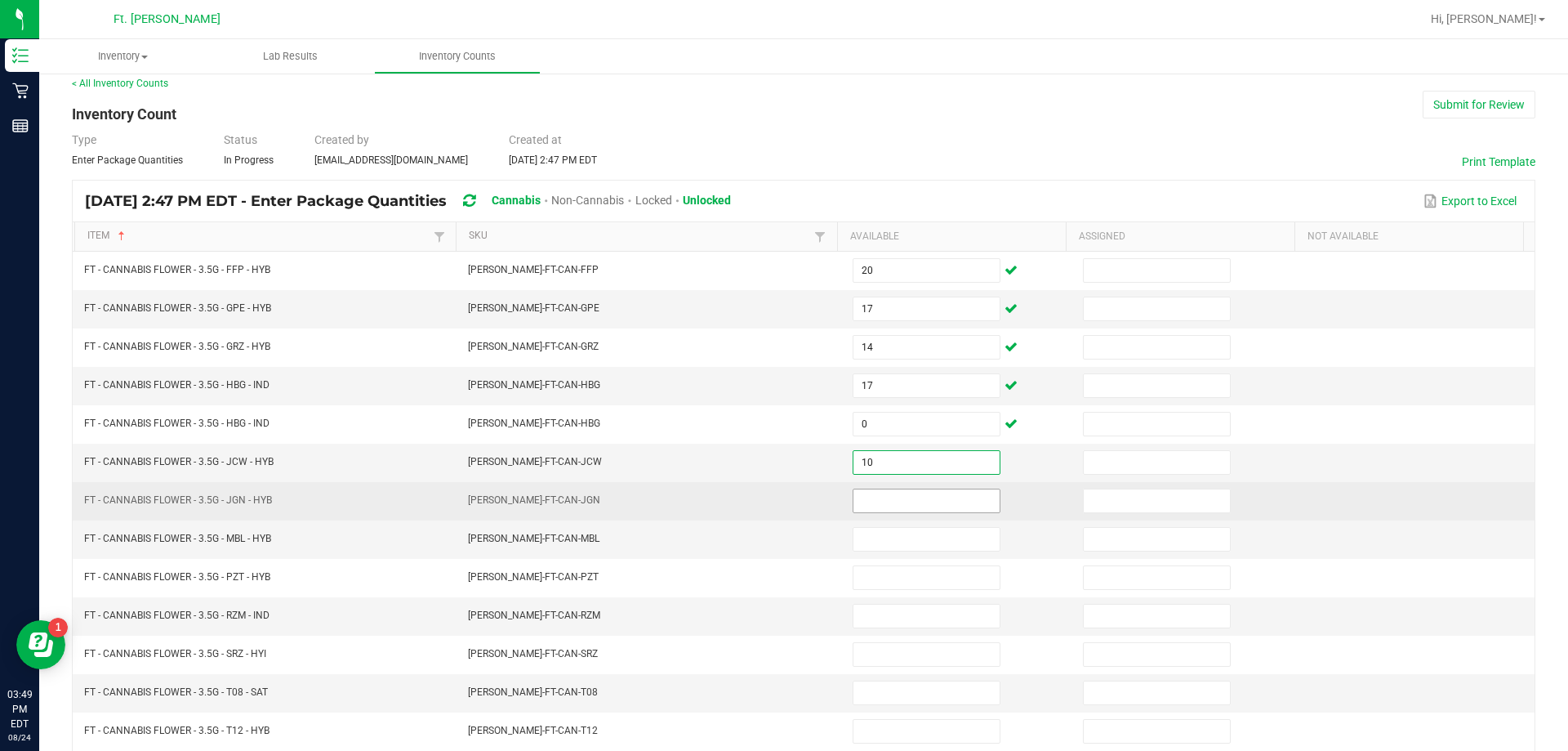
type input "10"
click at [782, 511] on input at bounding box center [926, 501] width 146 height 23
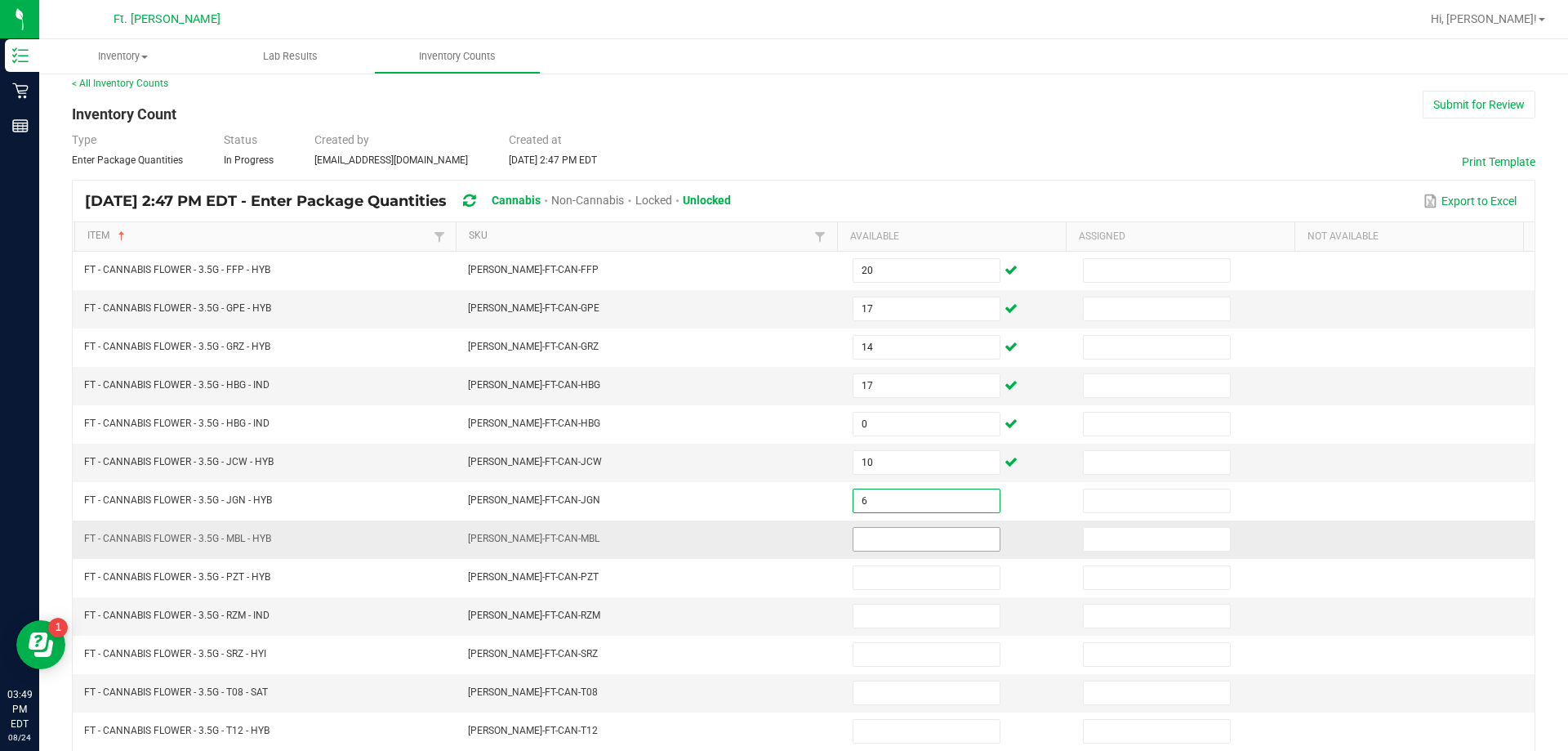
type input "6"
click at [782, 543] on input at bounding box center [926, 539] width 146 height 23
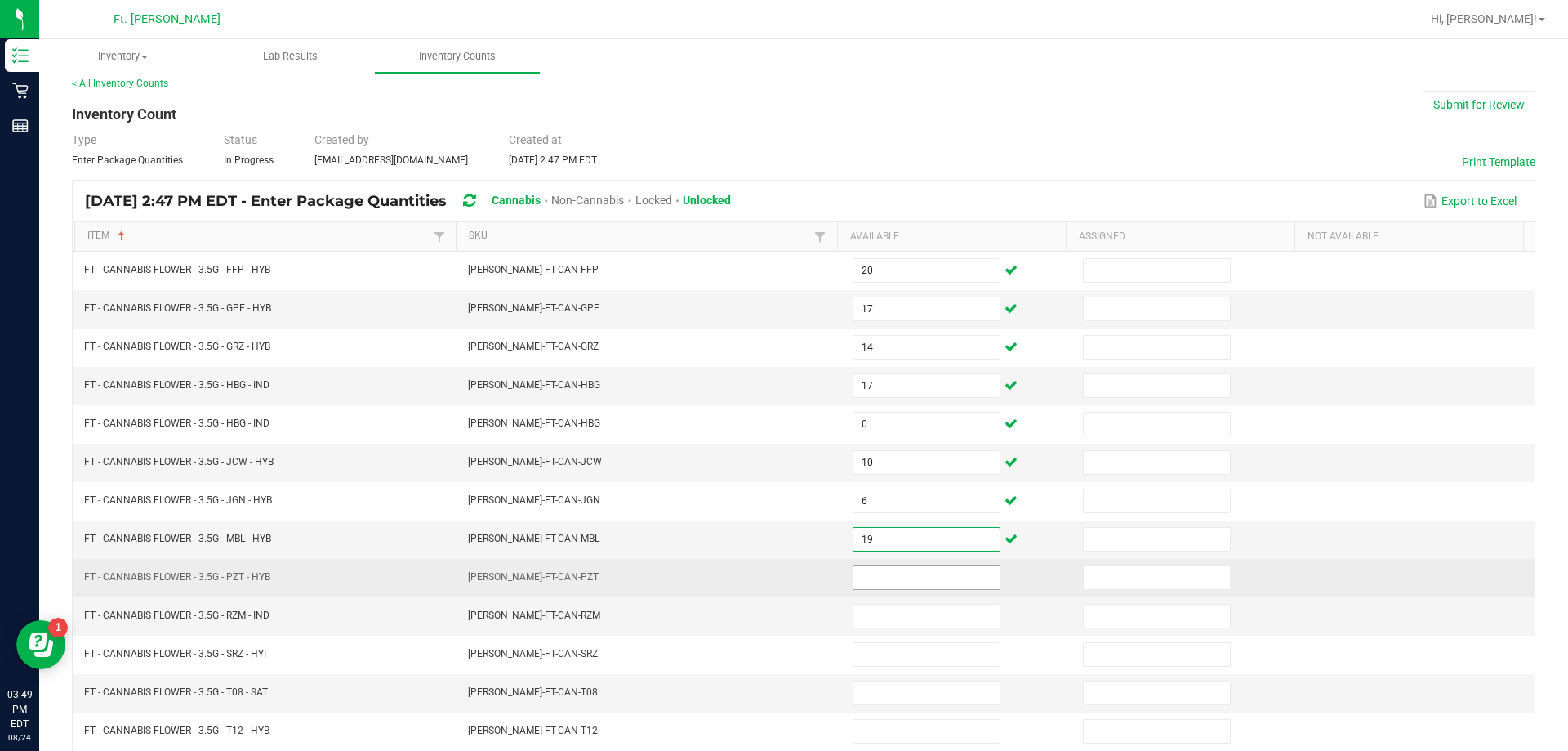
type input "19"
click at [782, 573] on input at bounding box center [926, 578] width 146 height 23
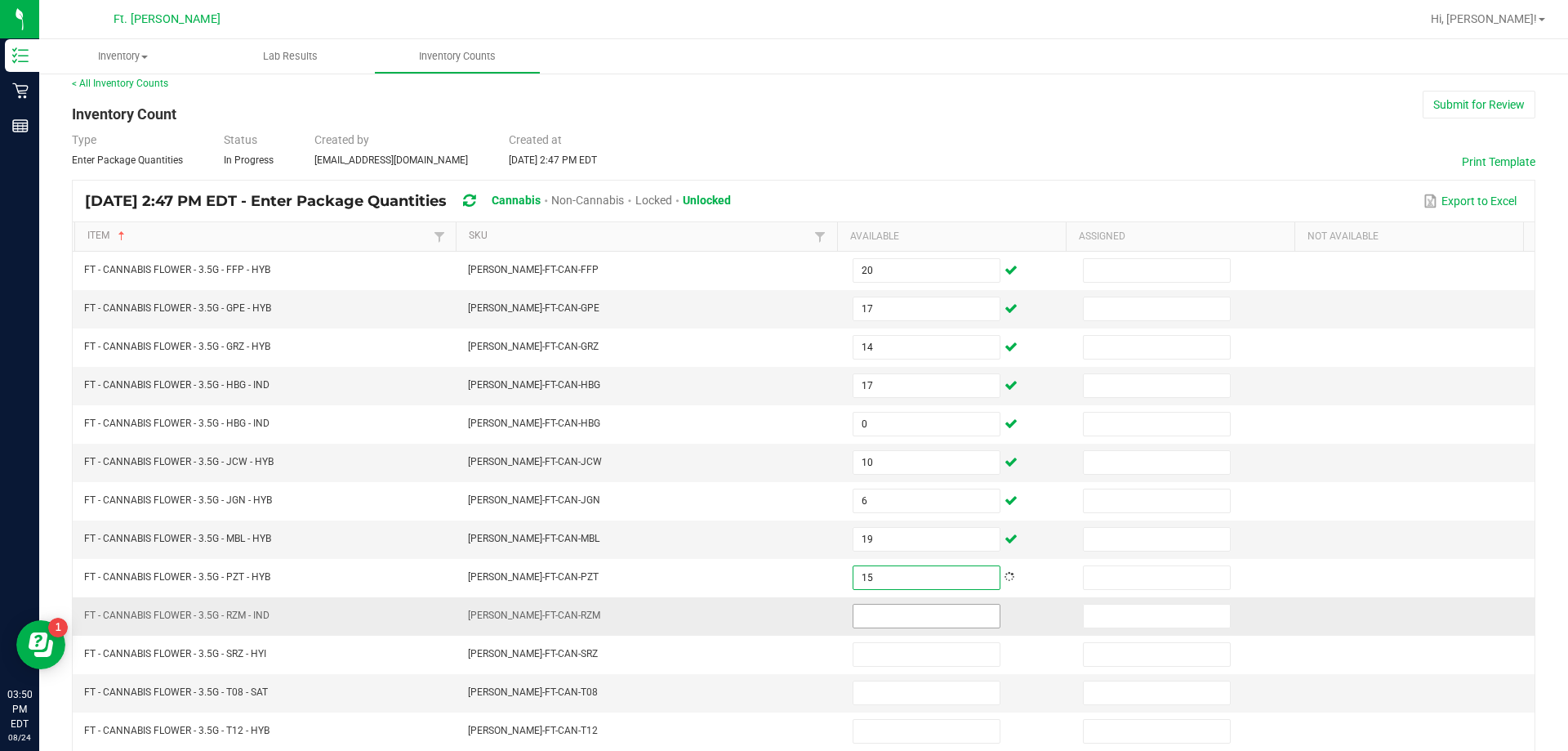
type input "15"
click at [782, 619] on input at bounding box center [926, 616] width 146 height 23
drag, startPoint x: 879, startPoint y: 619, endPoint x: 920, endPoint y: 619, distance: 41.0
click at [782, 619] on input at bounding box center [926, 616] width 146 height 23
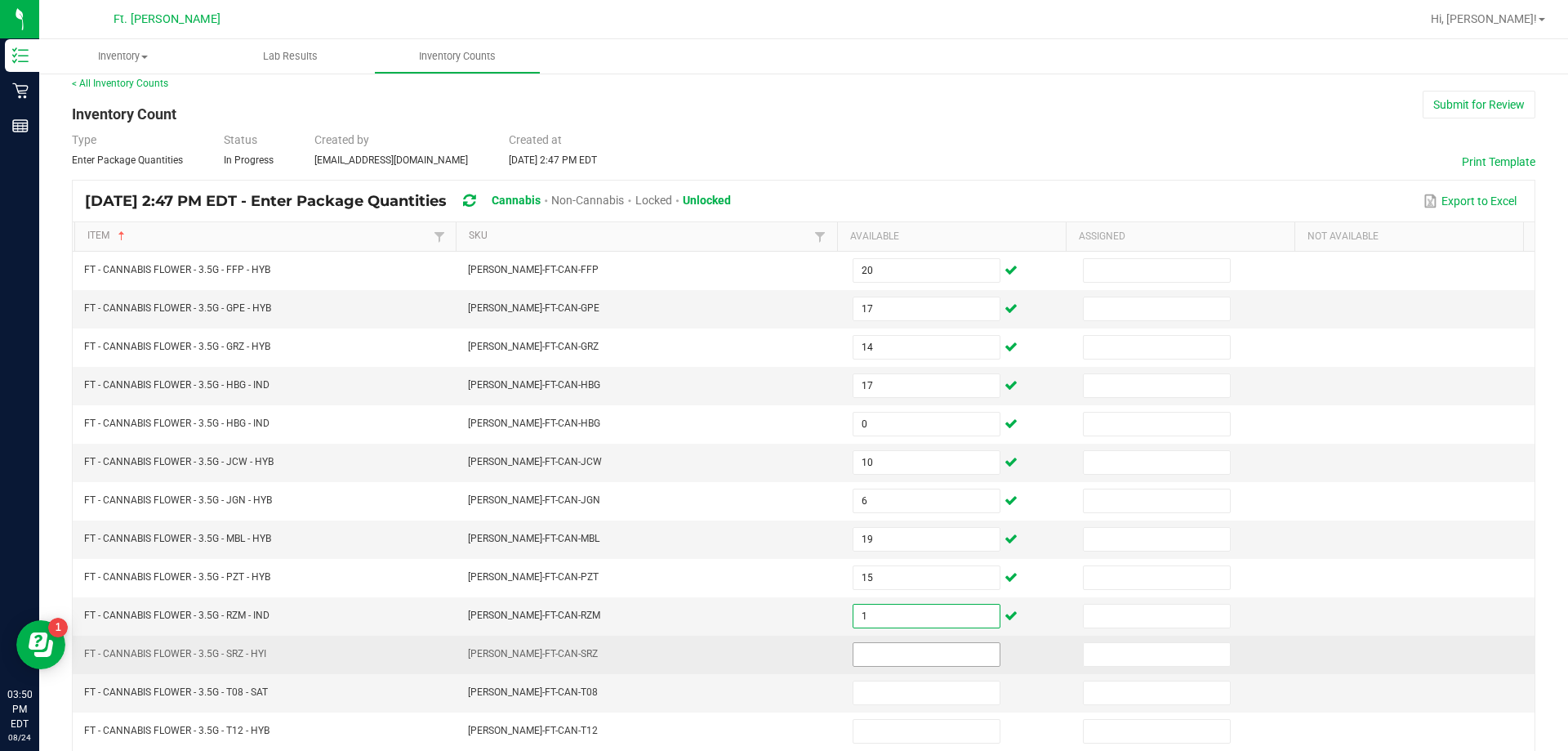
type input "1"
click at [782, 645] on input at bounding box center [926, 655] width 146 height 23
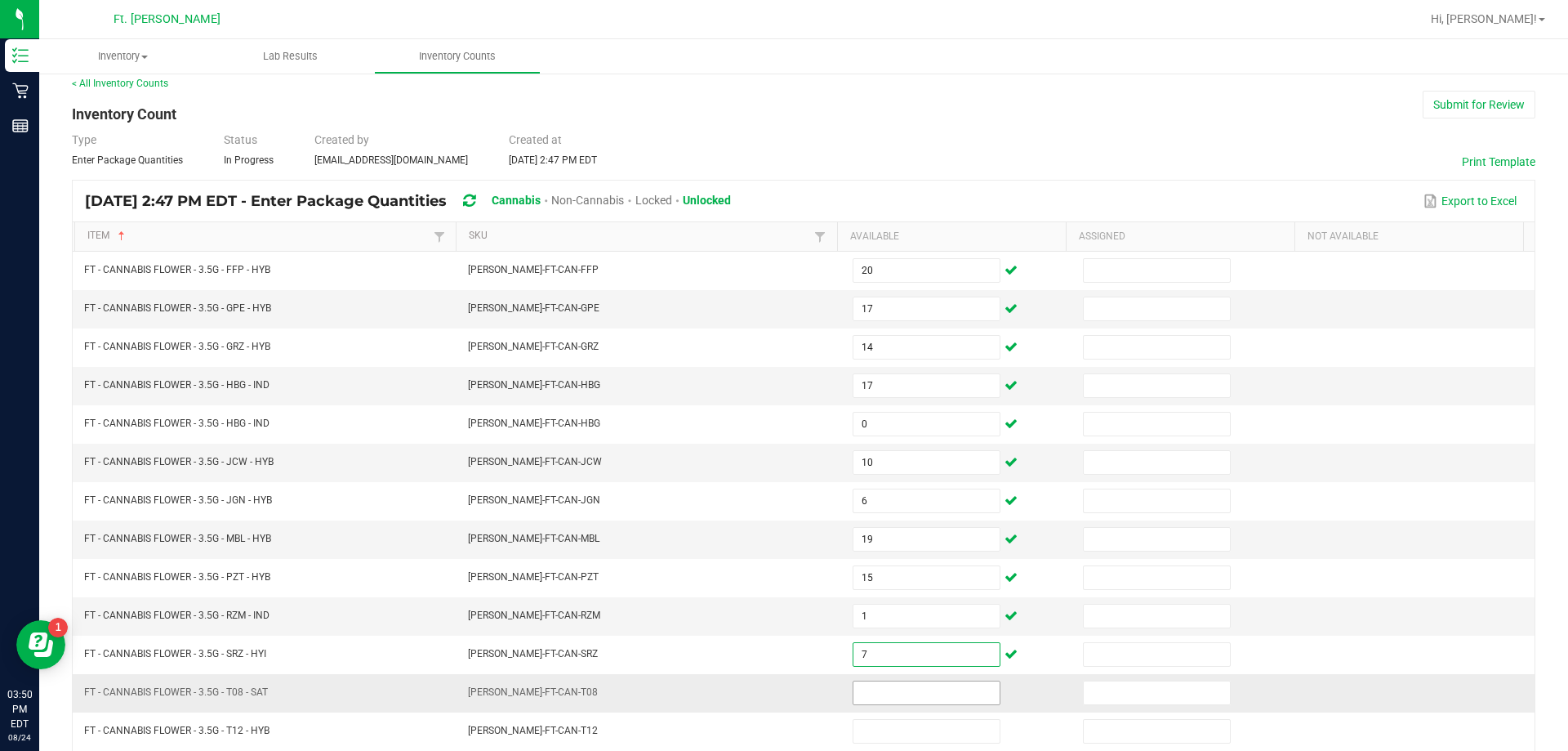
type input "7"
click at [782, 691] on input at bounding box center [926, 693] width 146 height 23
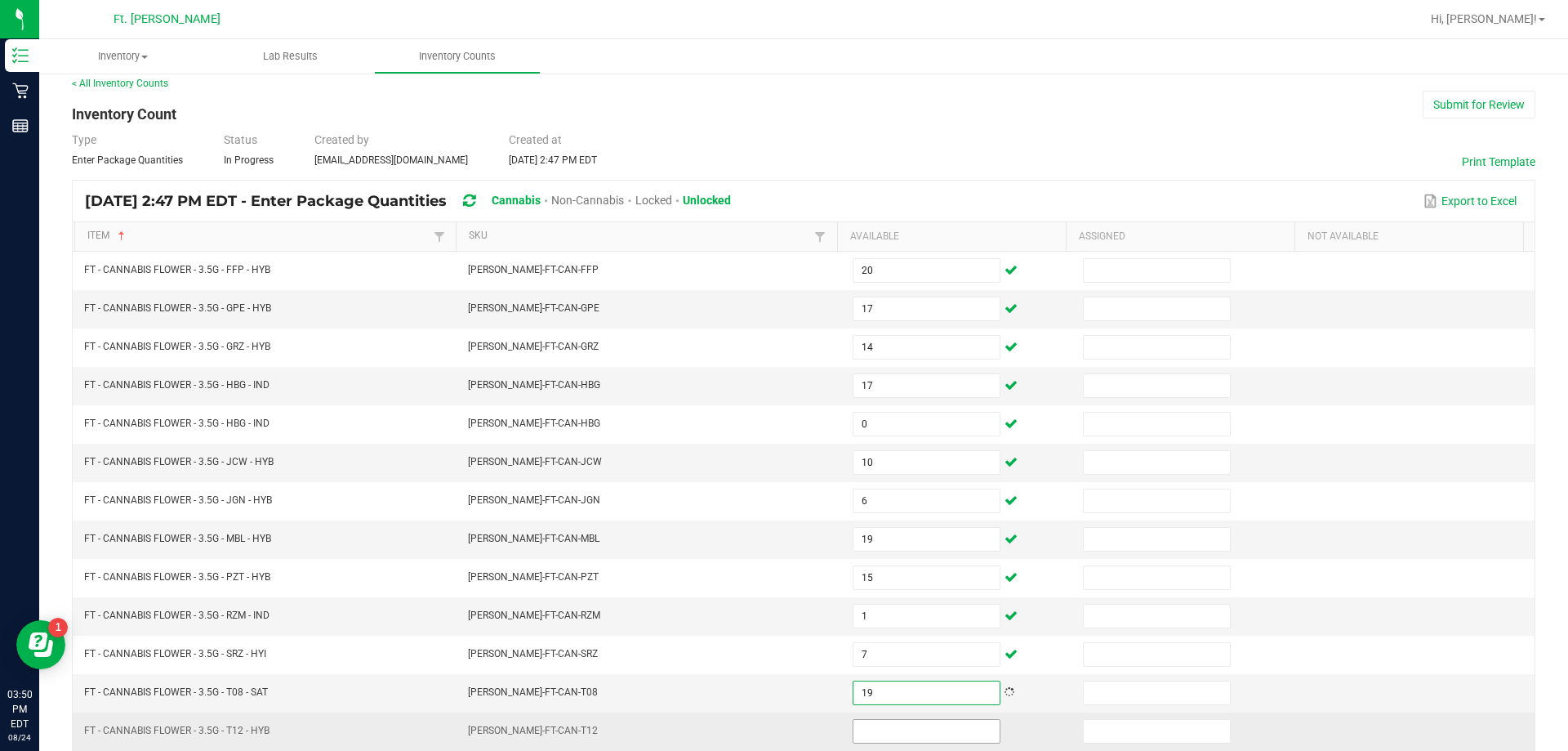
type input "19"
click at [782, 722] on input at bounding box center [926, 731] width 146 height 23
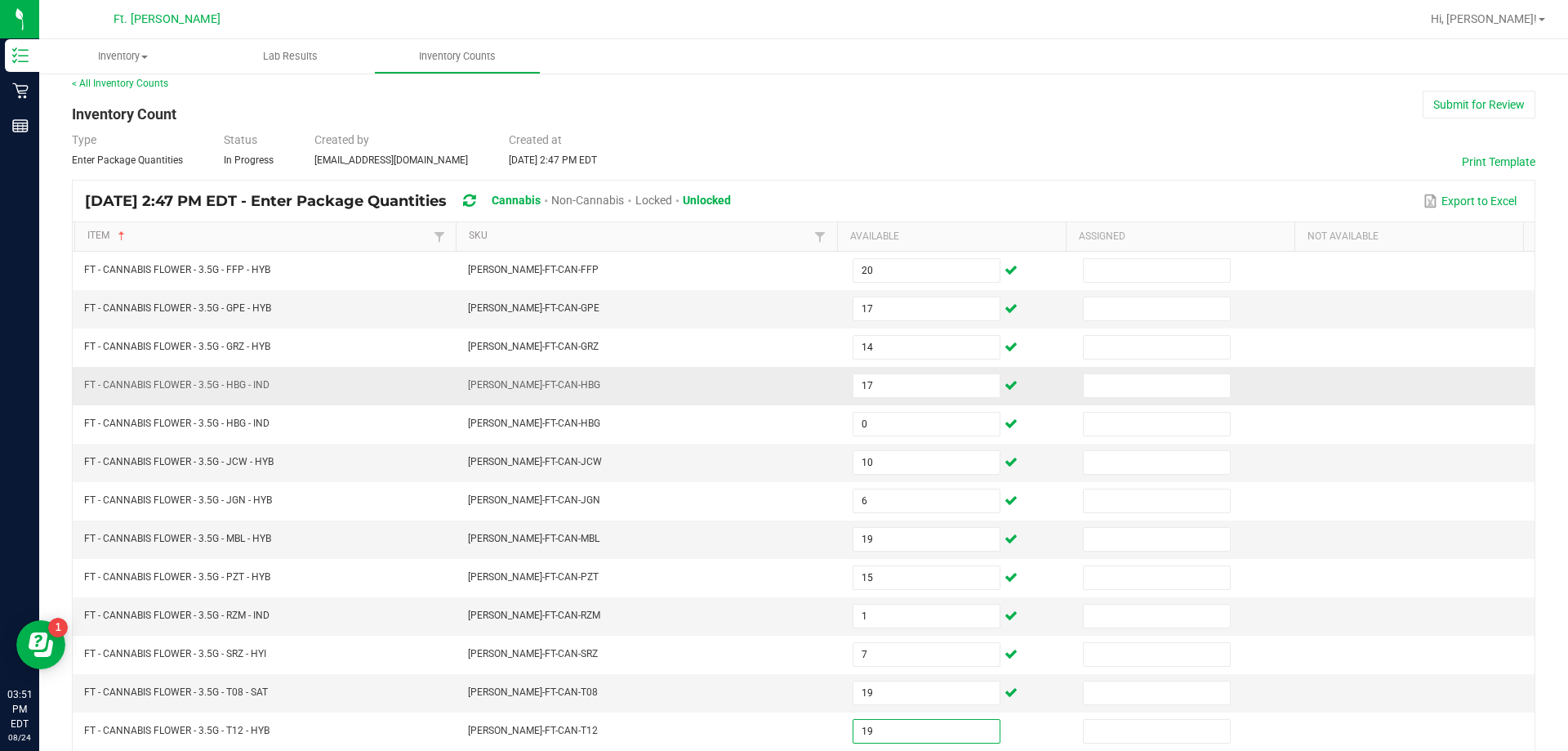
type input "19"
click at [782, 382] on td at bounding box center [1419, 386] width 230 height 38
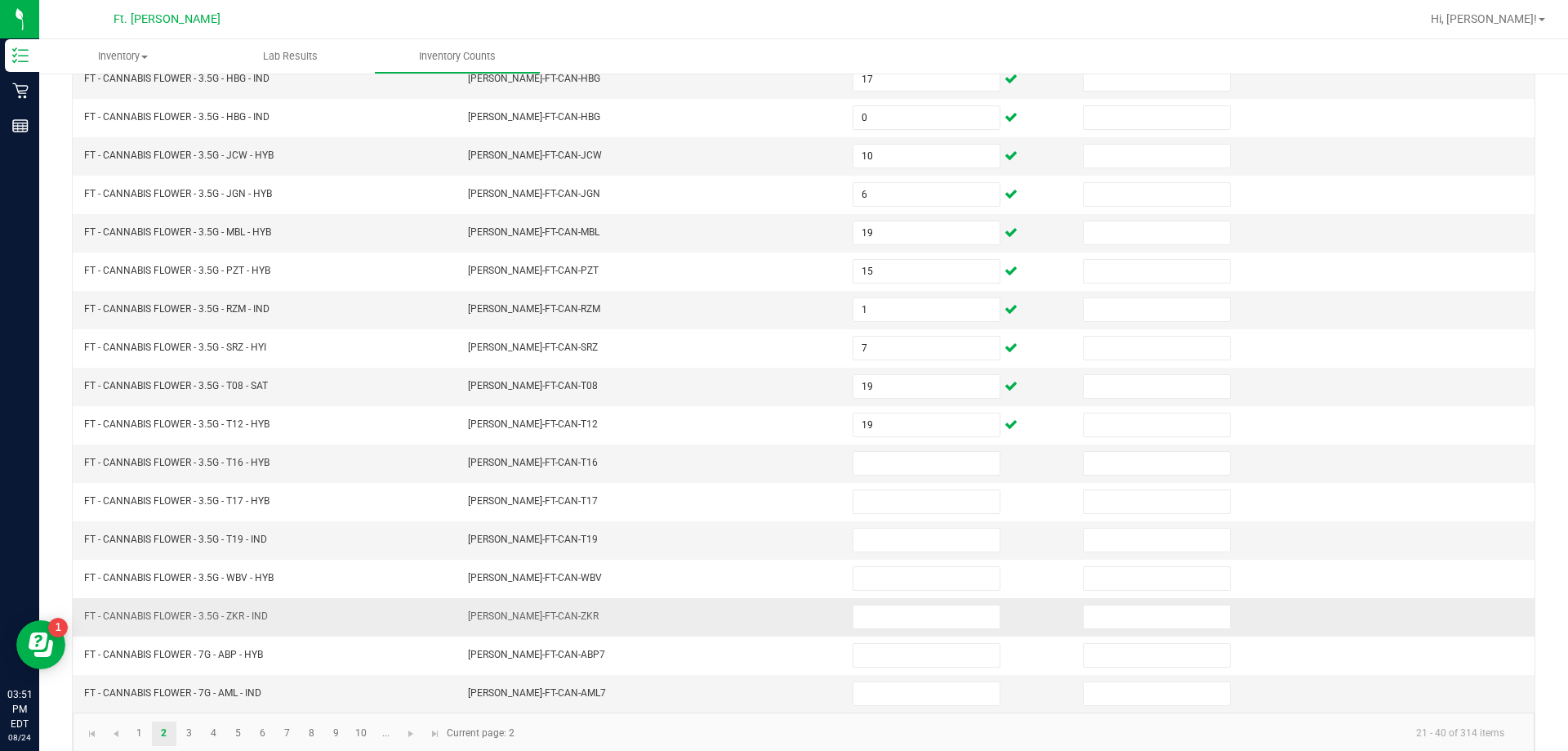
scroll to position [339, 0]
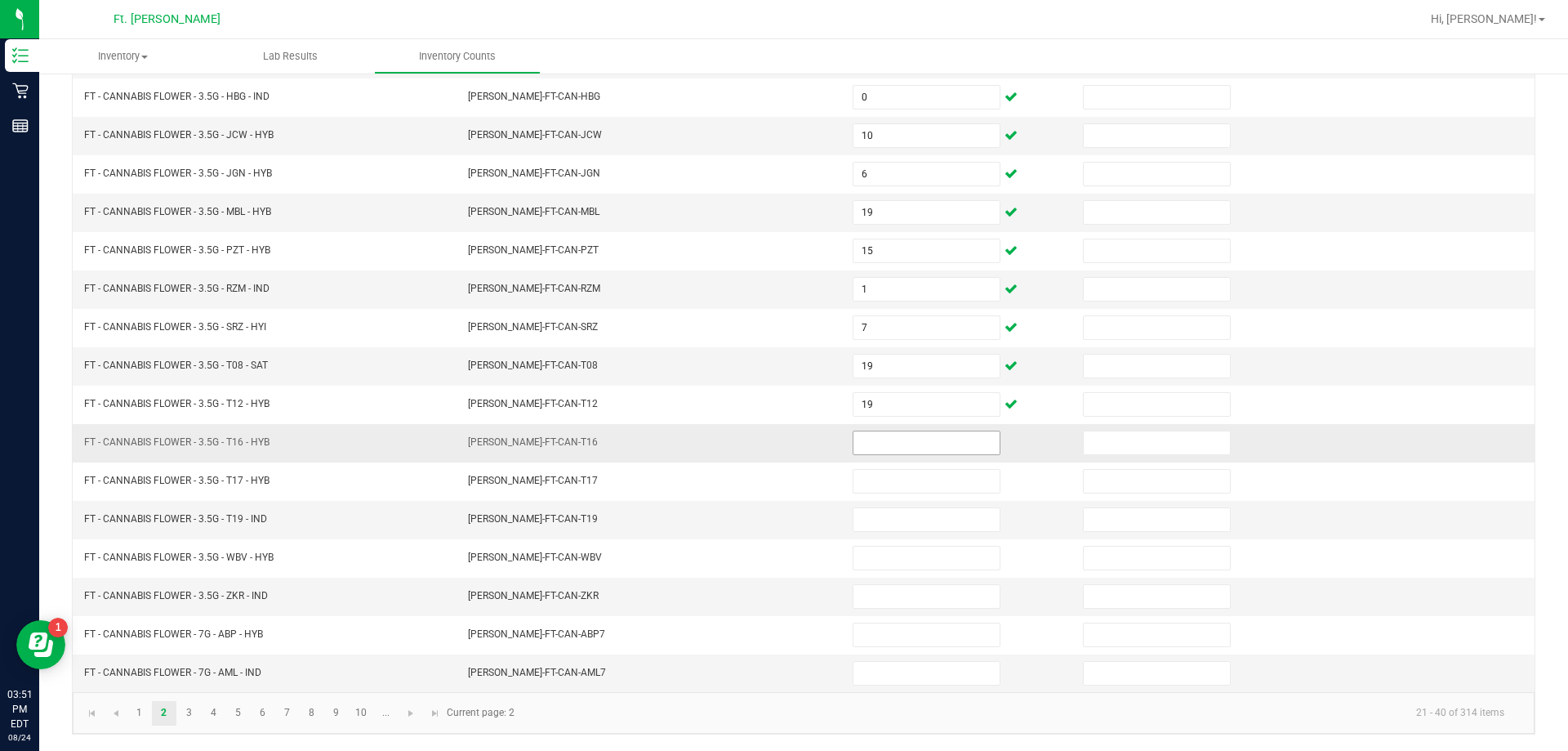
click at [782, 442] on input at bounding box center [926, 443] width 146 height 23
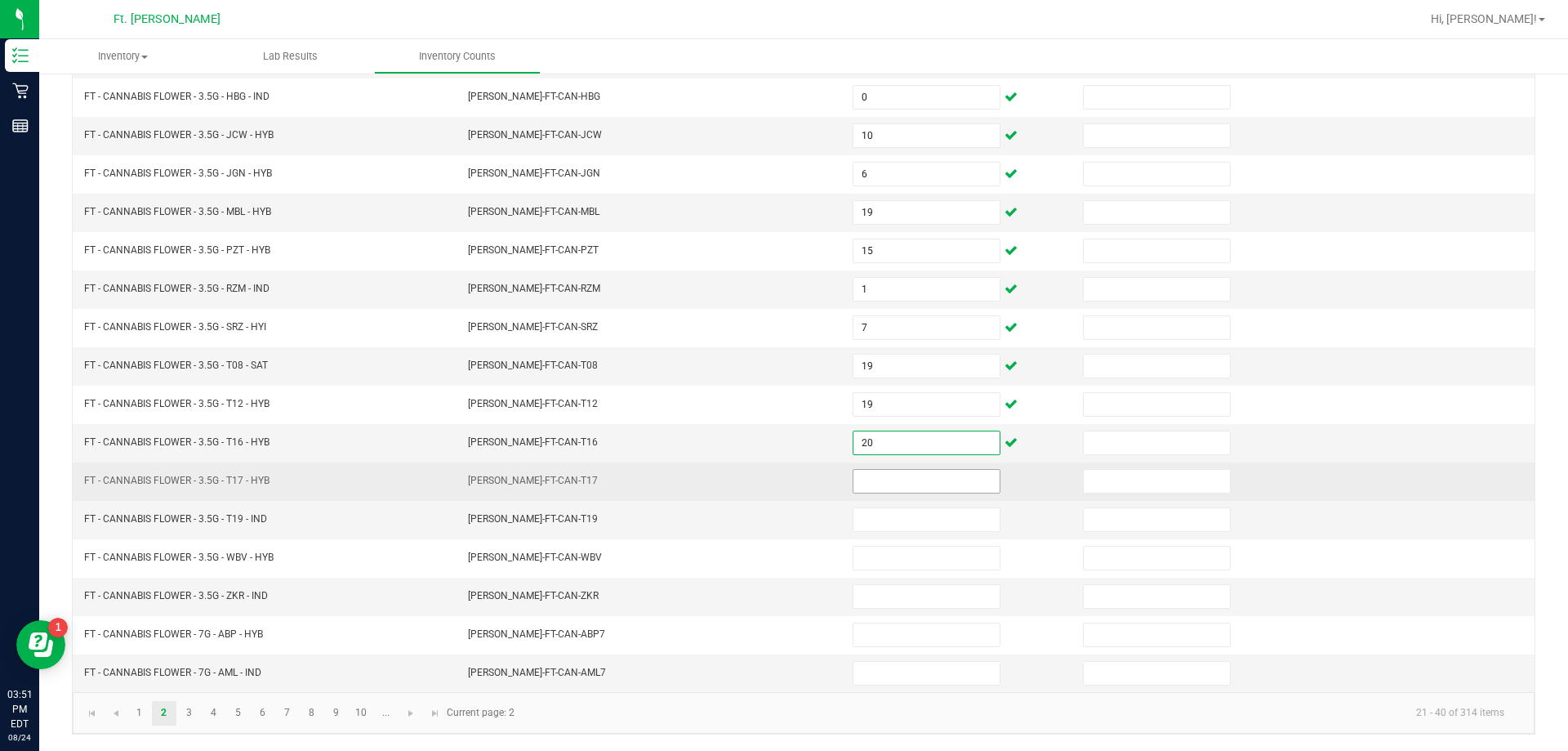
type input "20"
click at [782, 476] on input at bounding box center [926, 481] width 146 height 23
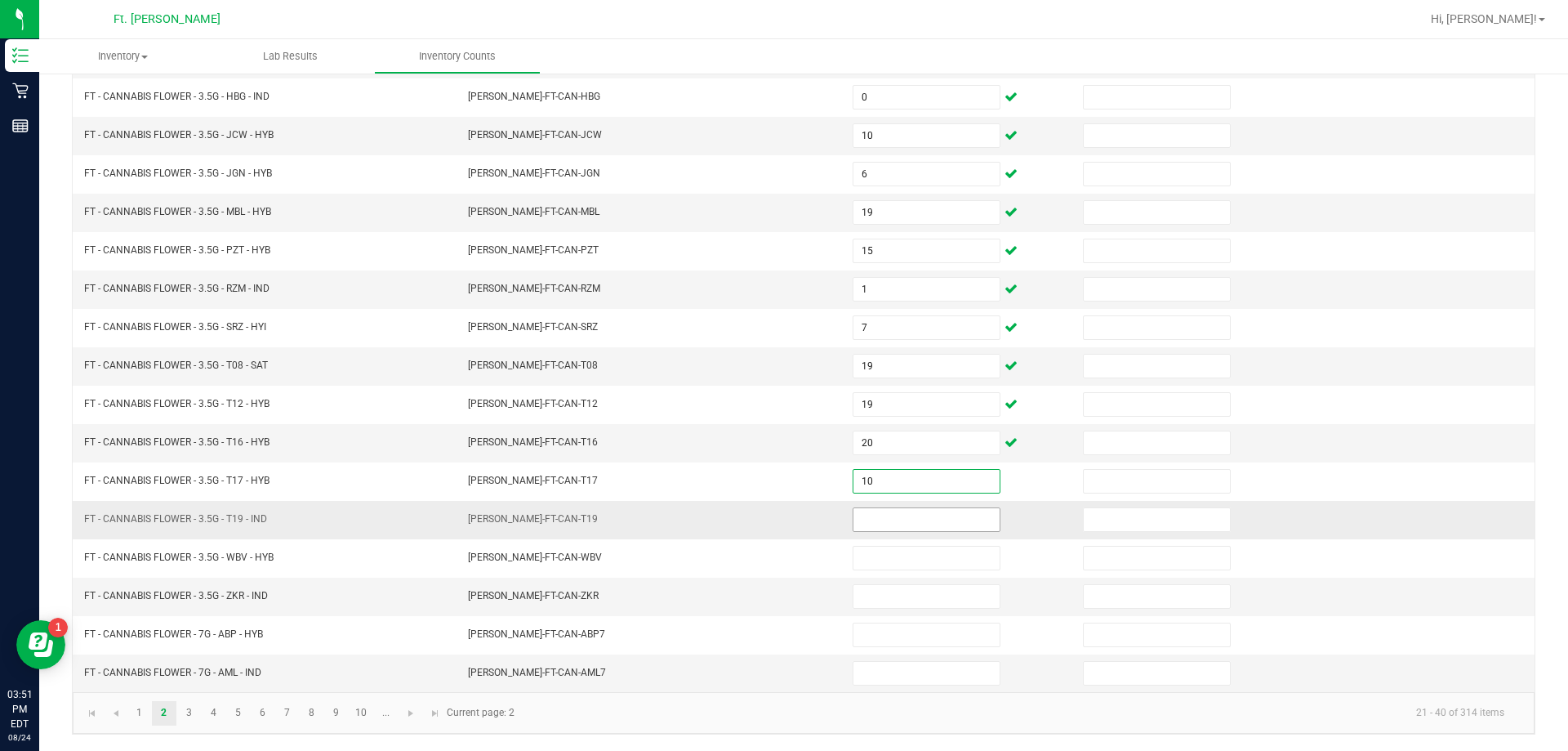
type input "10"
click at [782, 520] on input at bounding box center [926, 520] width 146 height 23
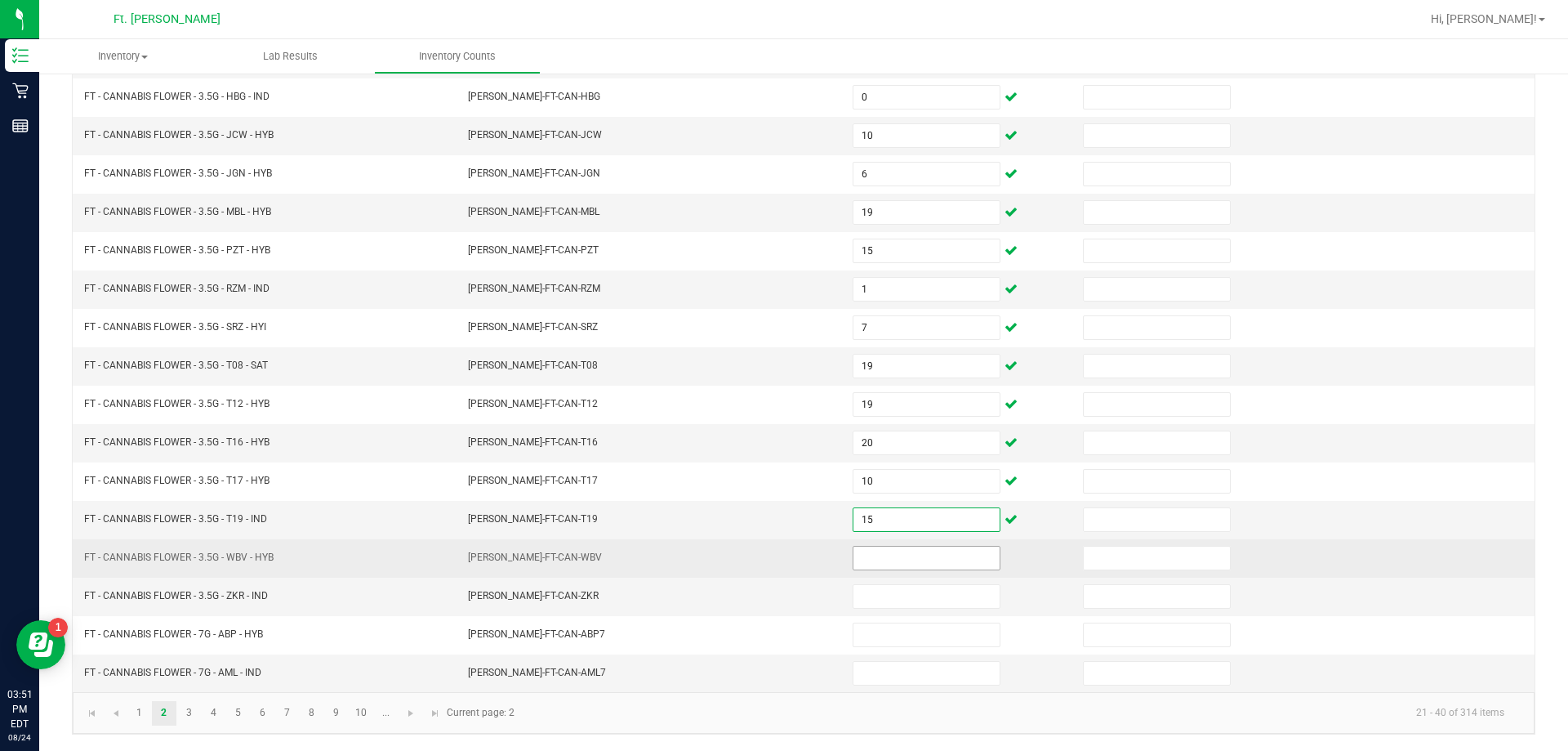
type input "15"
click at [782, 561] on input at bounding box center [926, 558] width 146 height 23
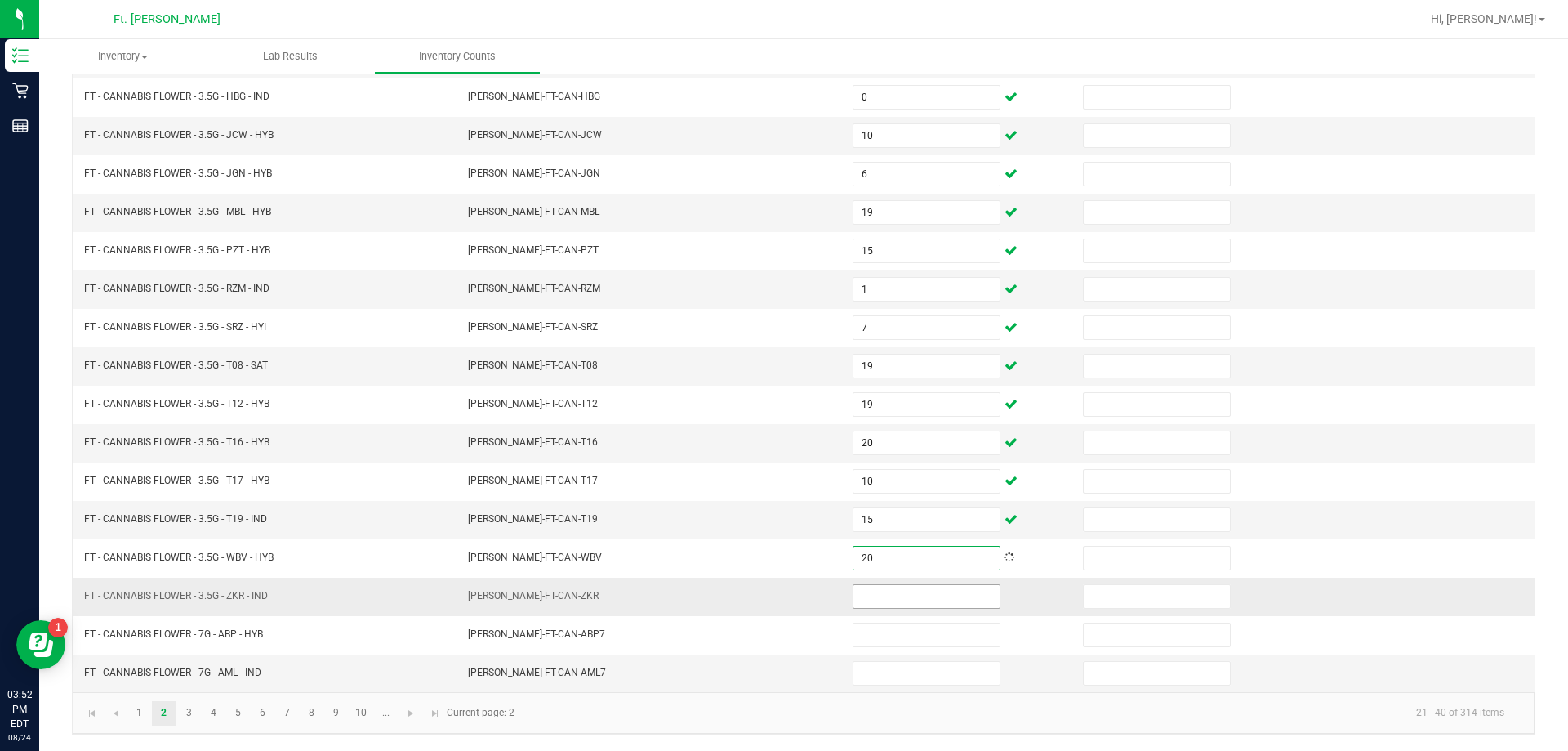
type input "20"
click at [782, 600] on input at bounding box center [926, 597] width 146 height 23
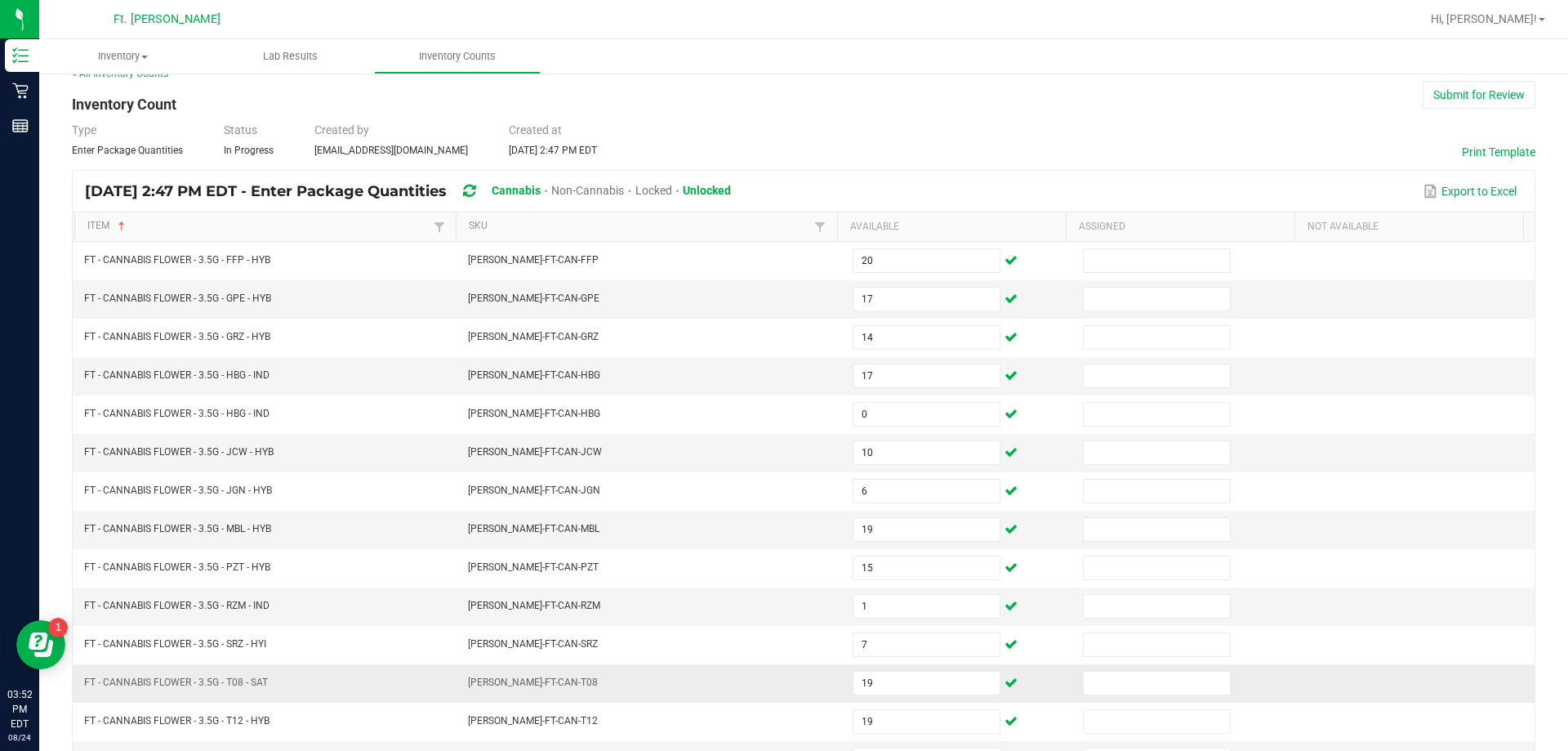
scroll to position [0, 0]
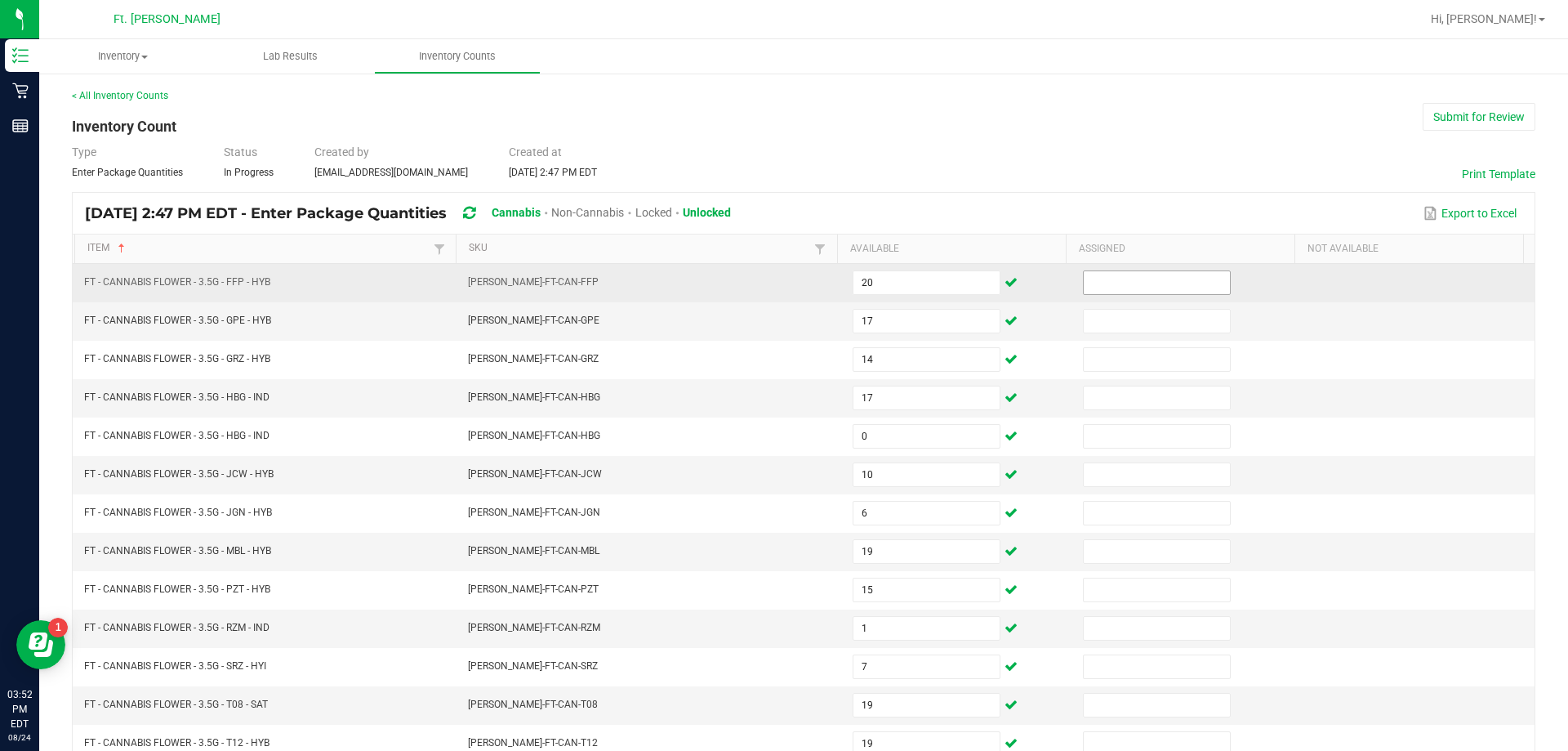
type input "6"
click at [782, 288] on input at bounding box center [1156, 283] width 146 height 23
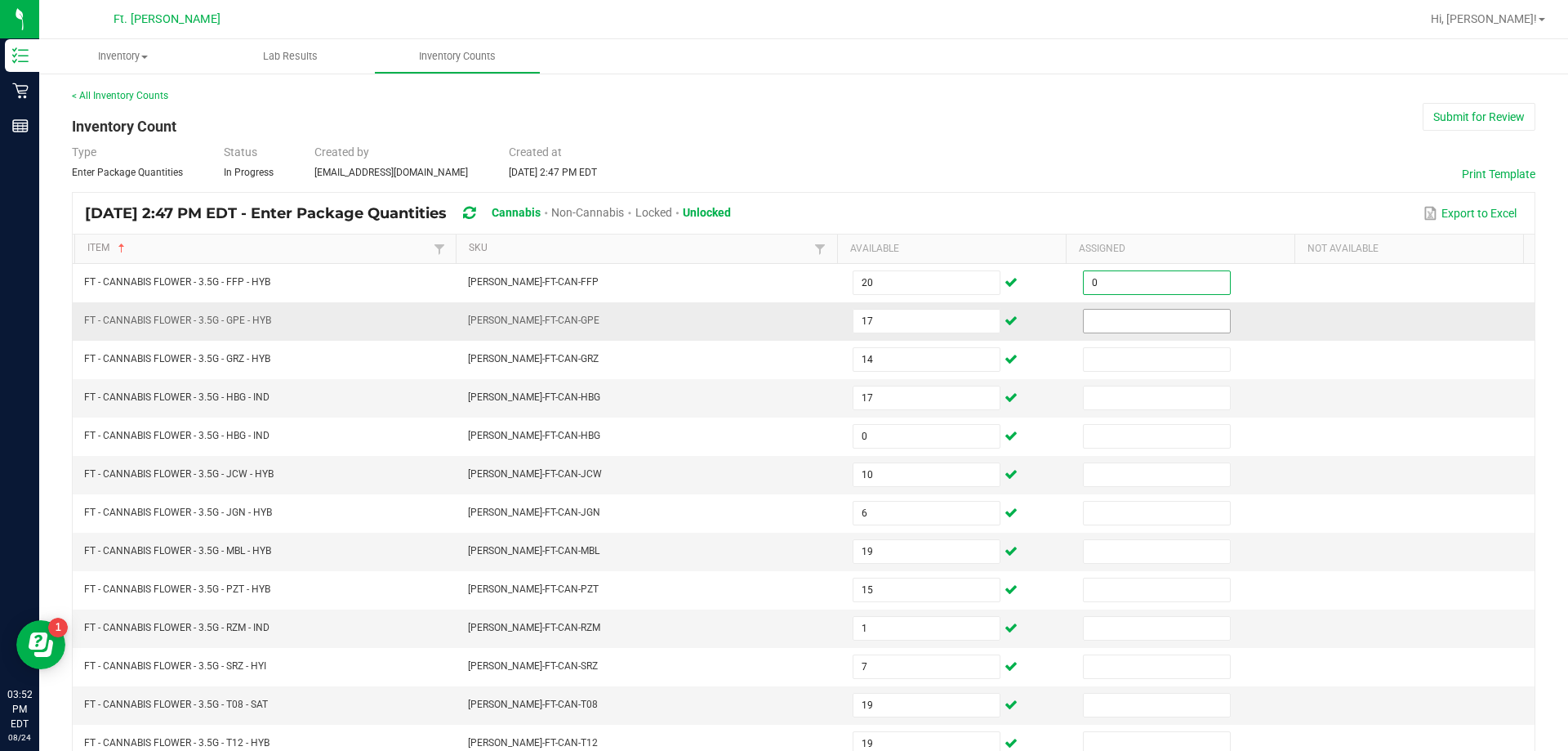
type input "0"
click at [782, 310] on input at bounding box center [1156, 321] width 146 height 23
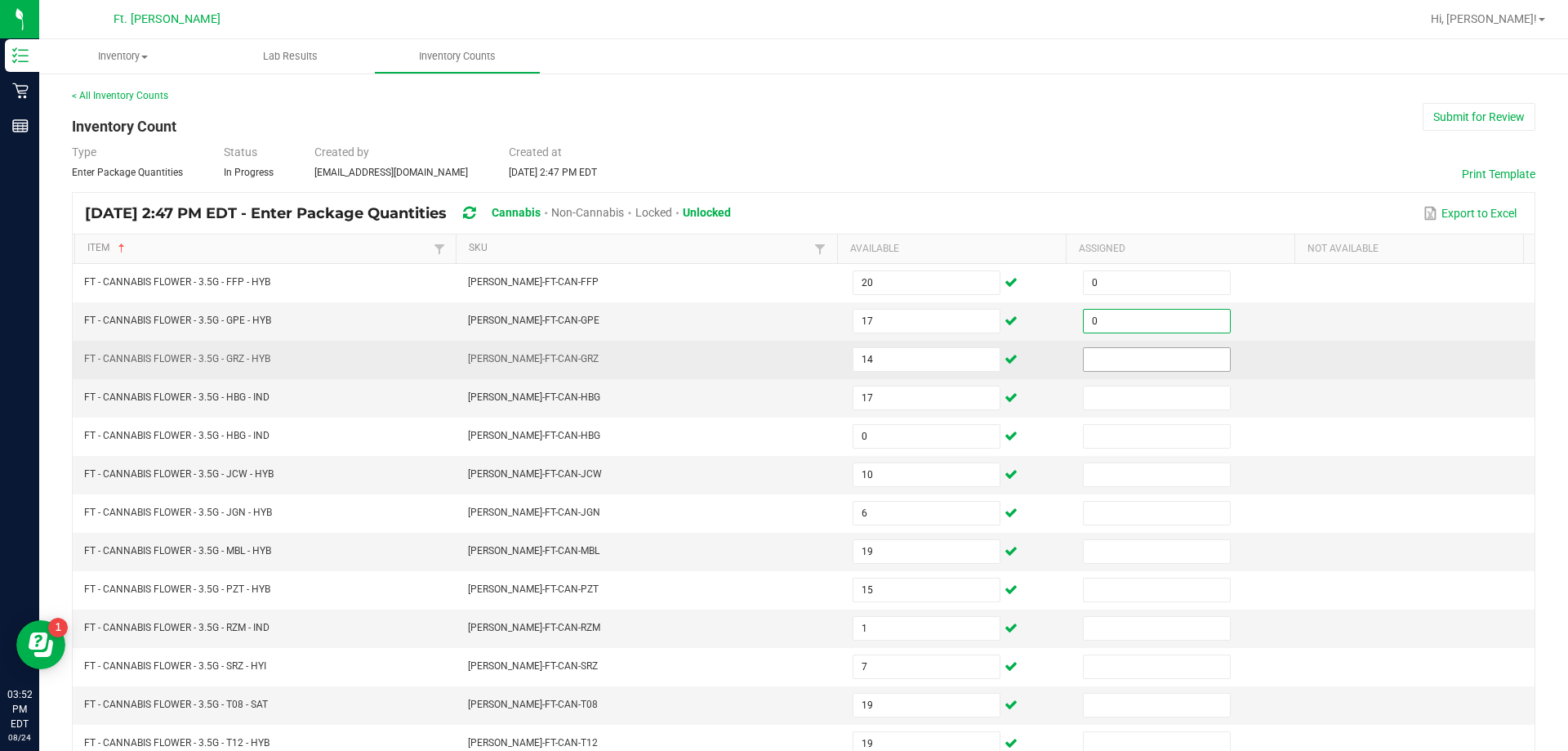
type input "0"
click at [782, 355] on input at bounding box center [1156, 360] width 146 height 23
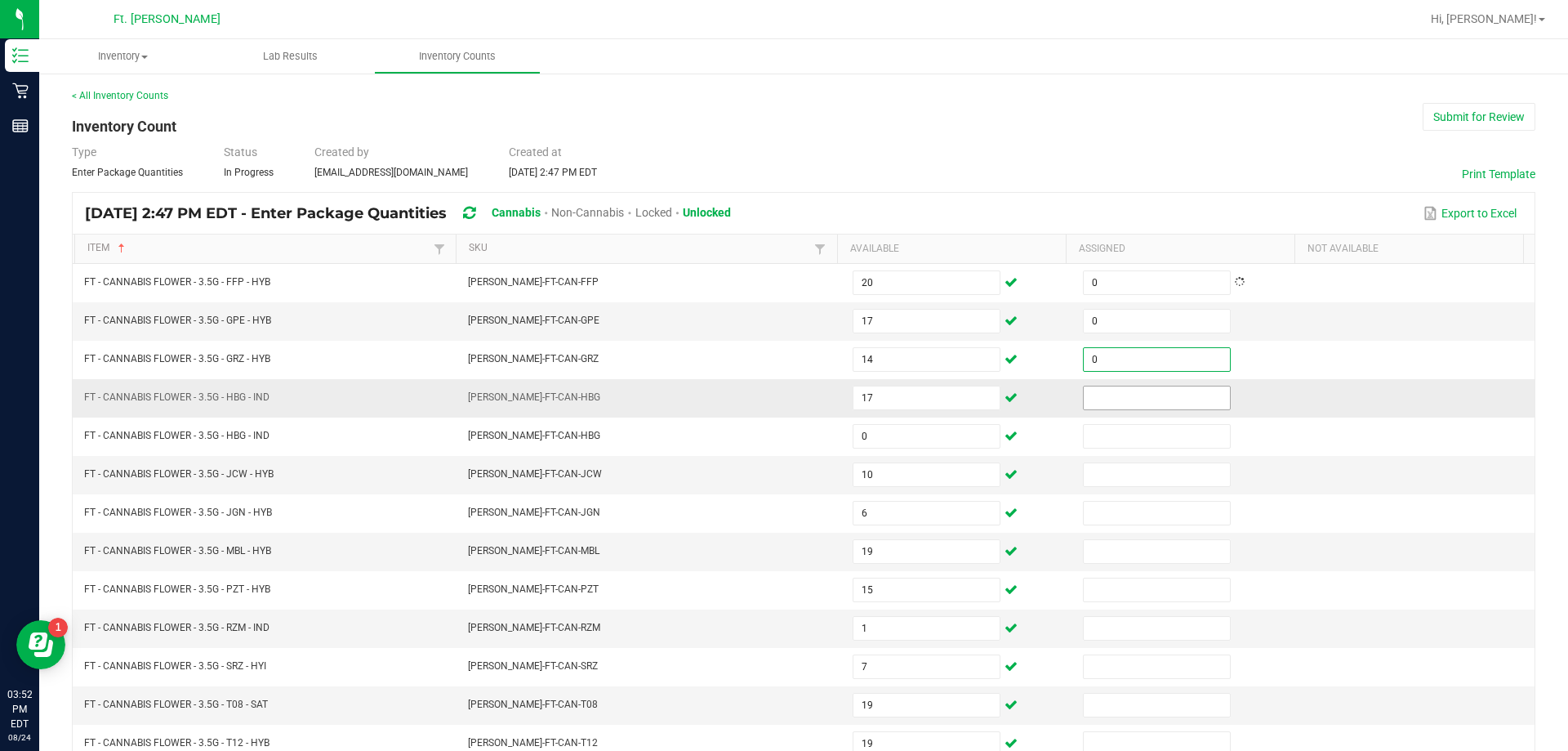
type input "0"
click at [782, 398] on input at bounding box center [1156, 398] width 146 height 23
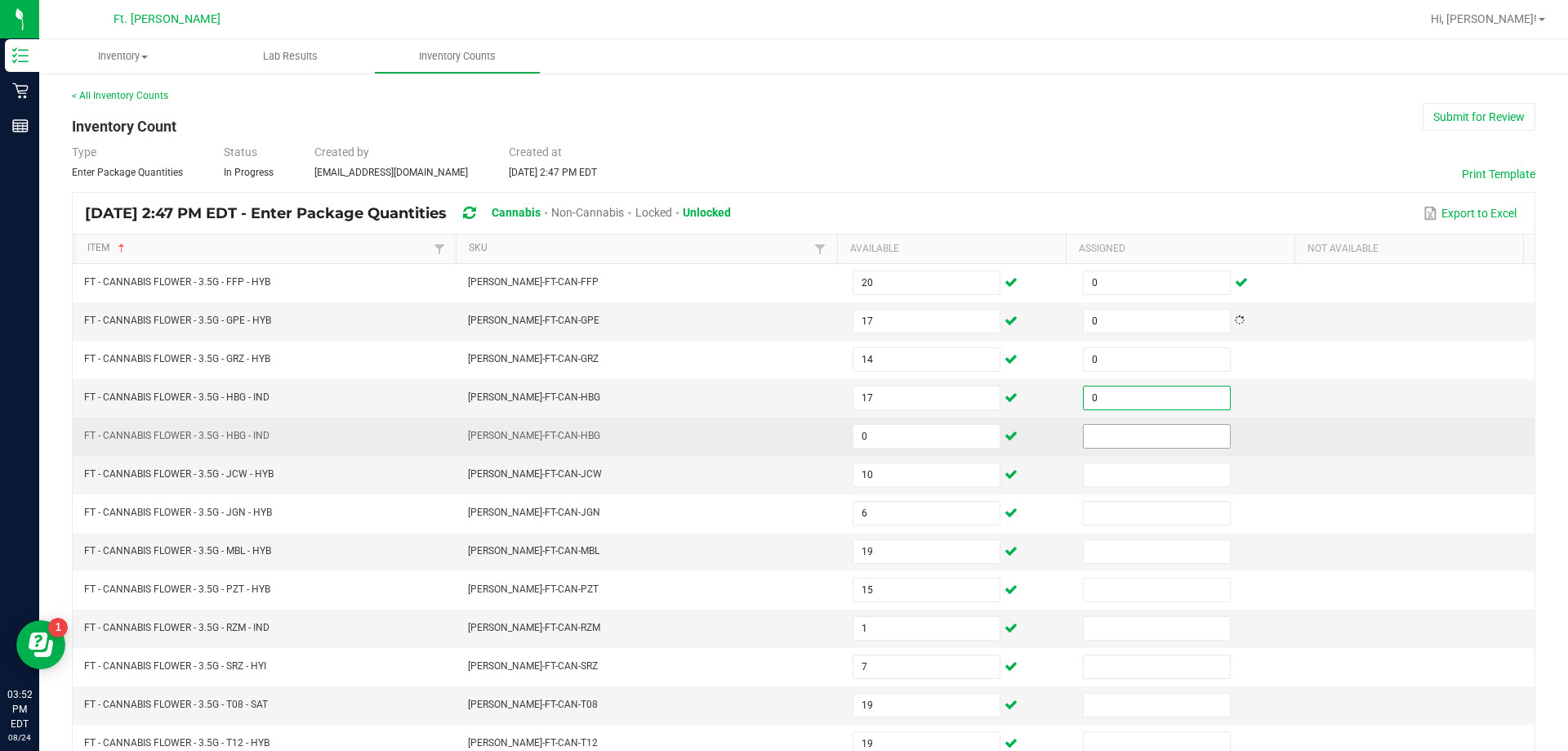
type input "0"
click at [782, 441] on input at bounding box center [1156, 436] width 146 height 23
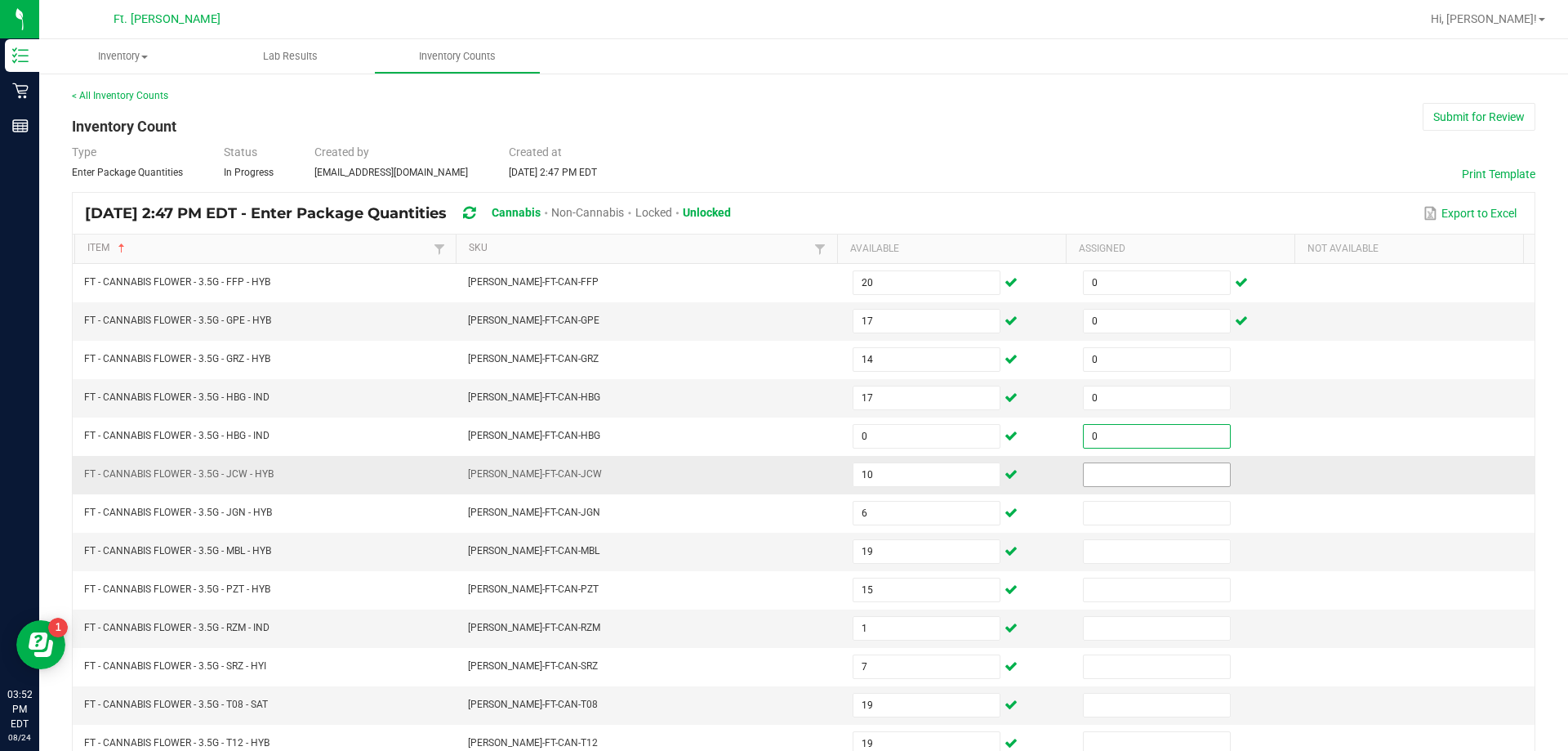
type input "0"
click at [782, 470] on input at bounding box center [1156, 475] width 146 height 23
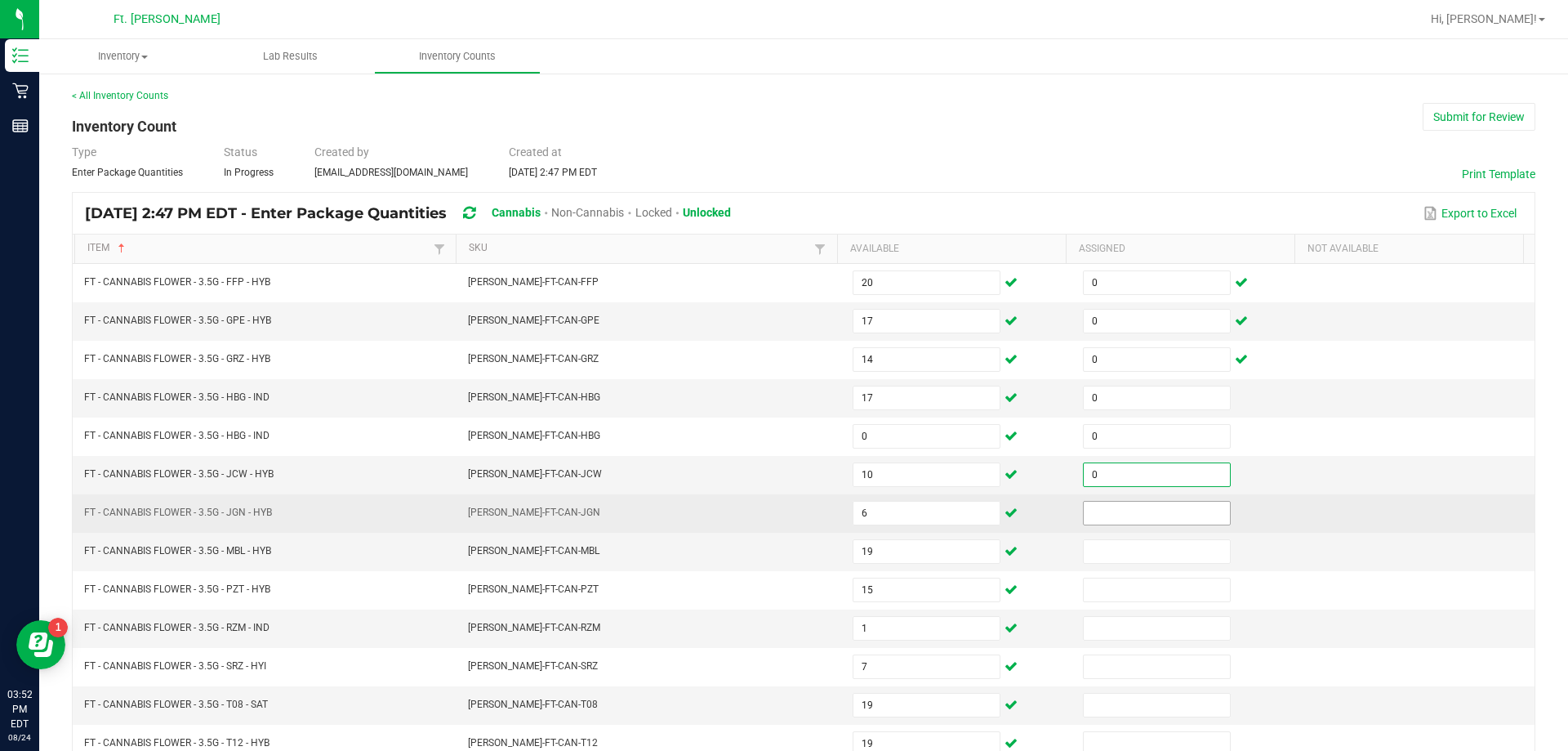
type input "0"
click at [782, 510] on input at bounding box center [1156, 513] width 146 height 23
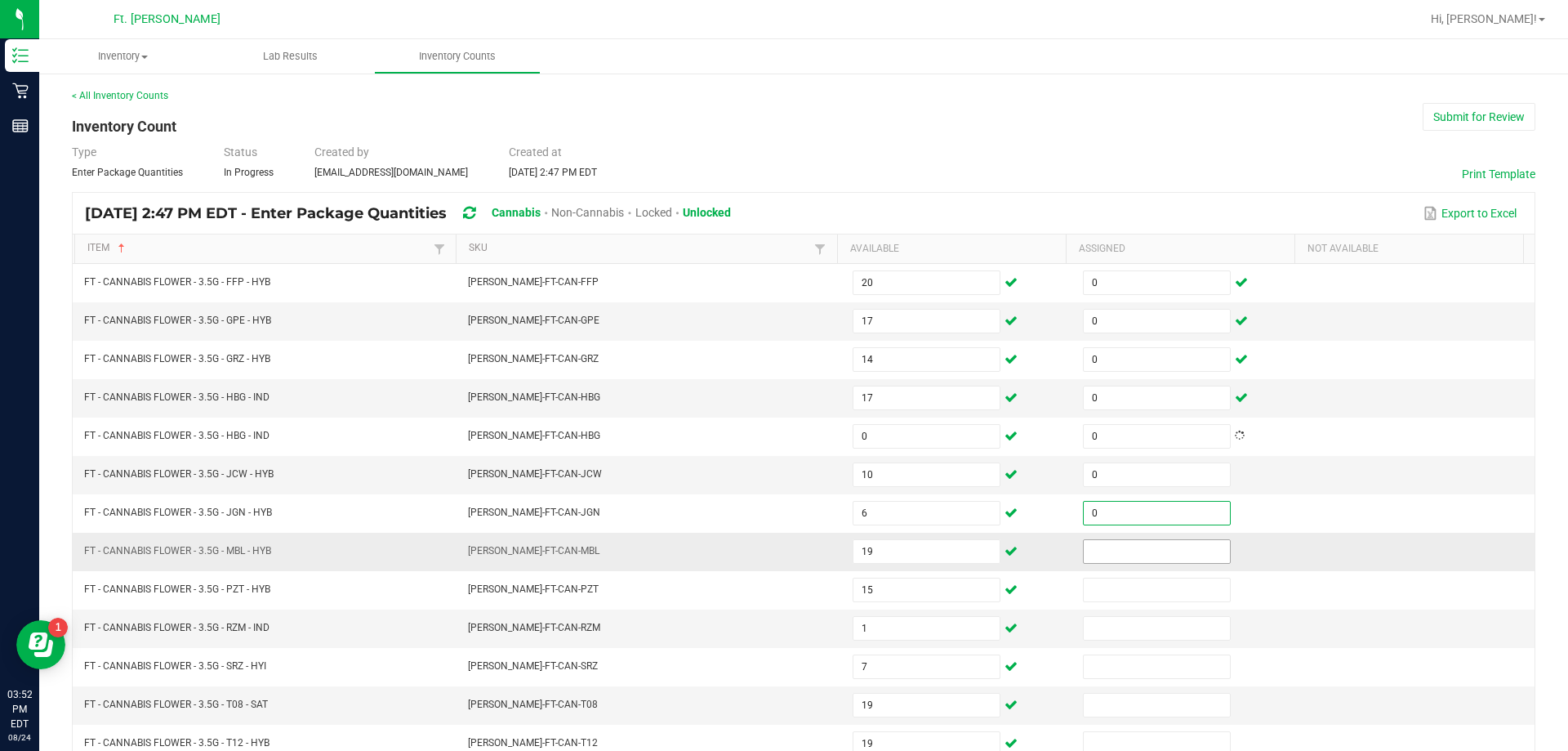
type input "0"
click at [782, 547] on input at bounding box center [1156, 552] width 146 height 23
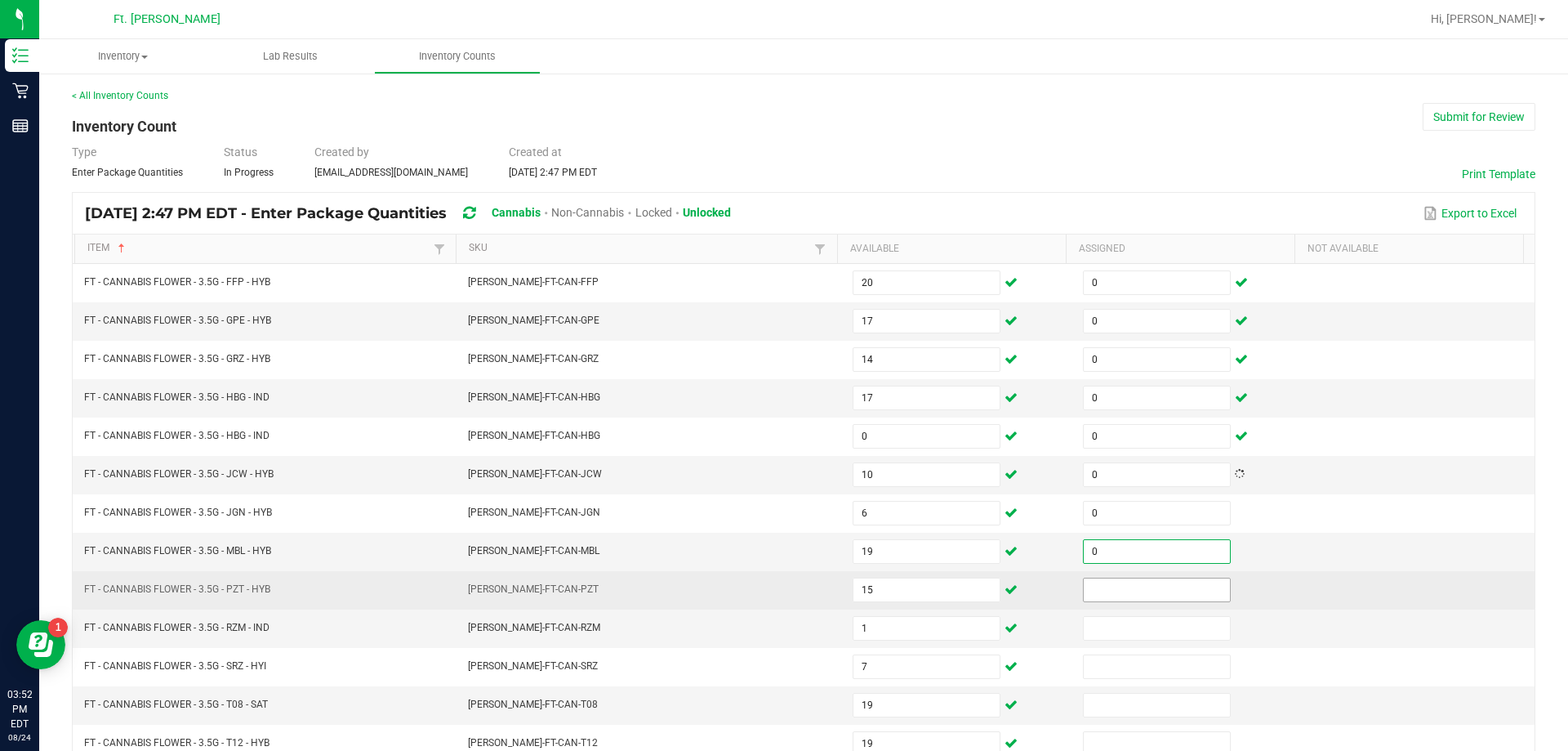
type input "0"
click at [782, 584] on input at bounding box center [1156, 590] width 146 height 23
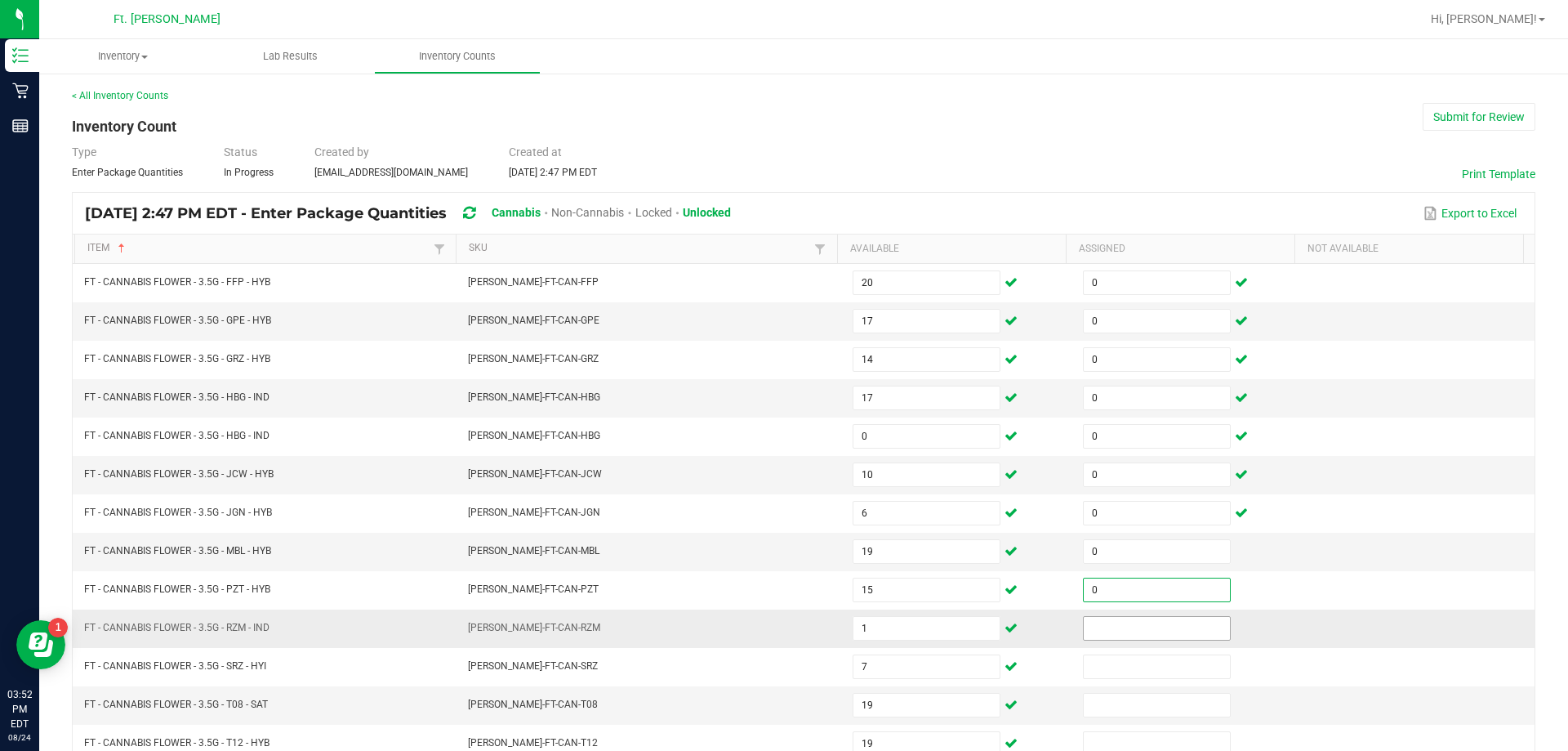
type input "0"
click at [782, 624] on input at bounding box center [1156, 628] width 146 height 23
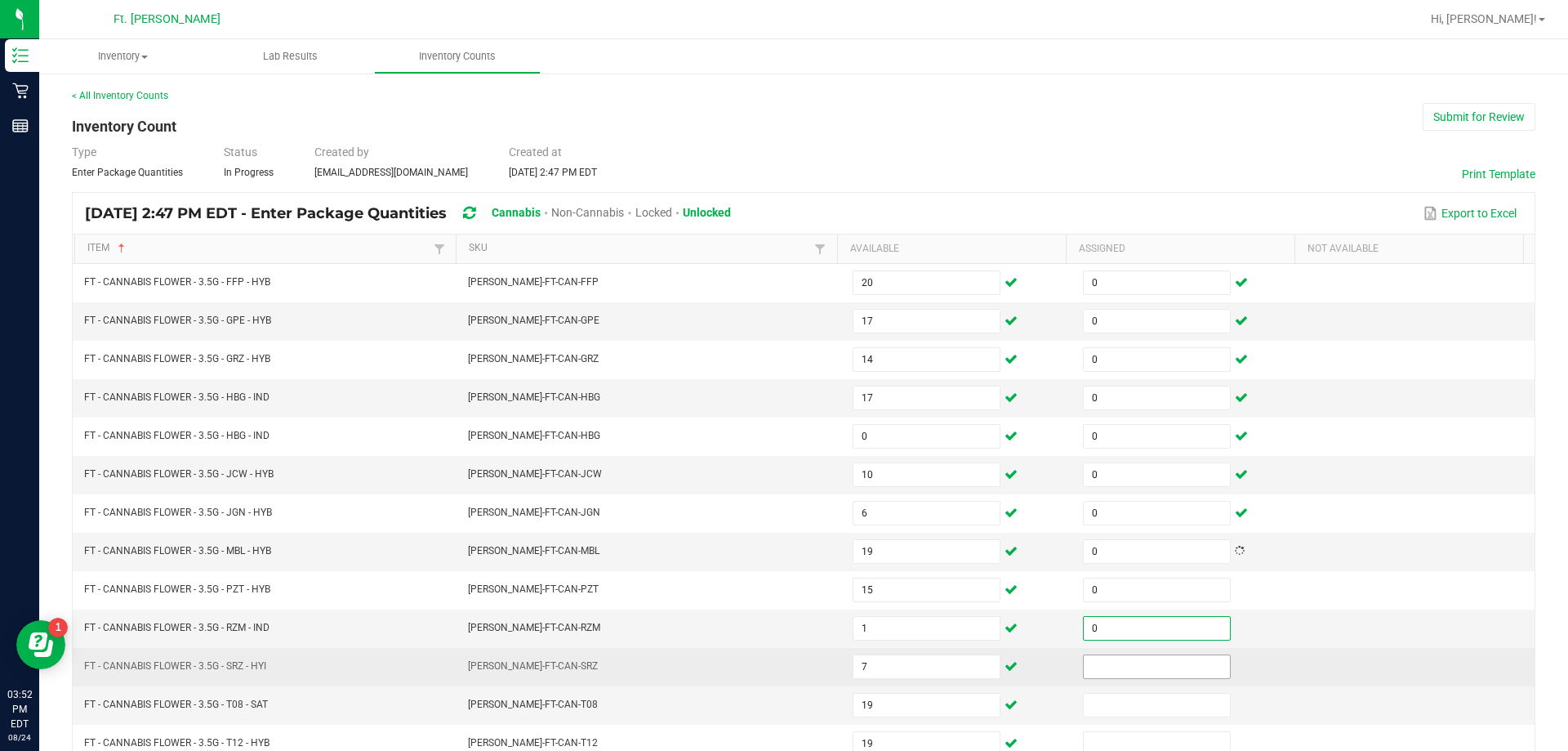
type input "0"
click at [782, 663] on input at bounding box center [1156, 667] width 146 height 23
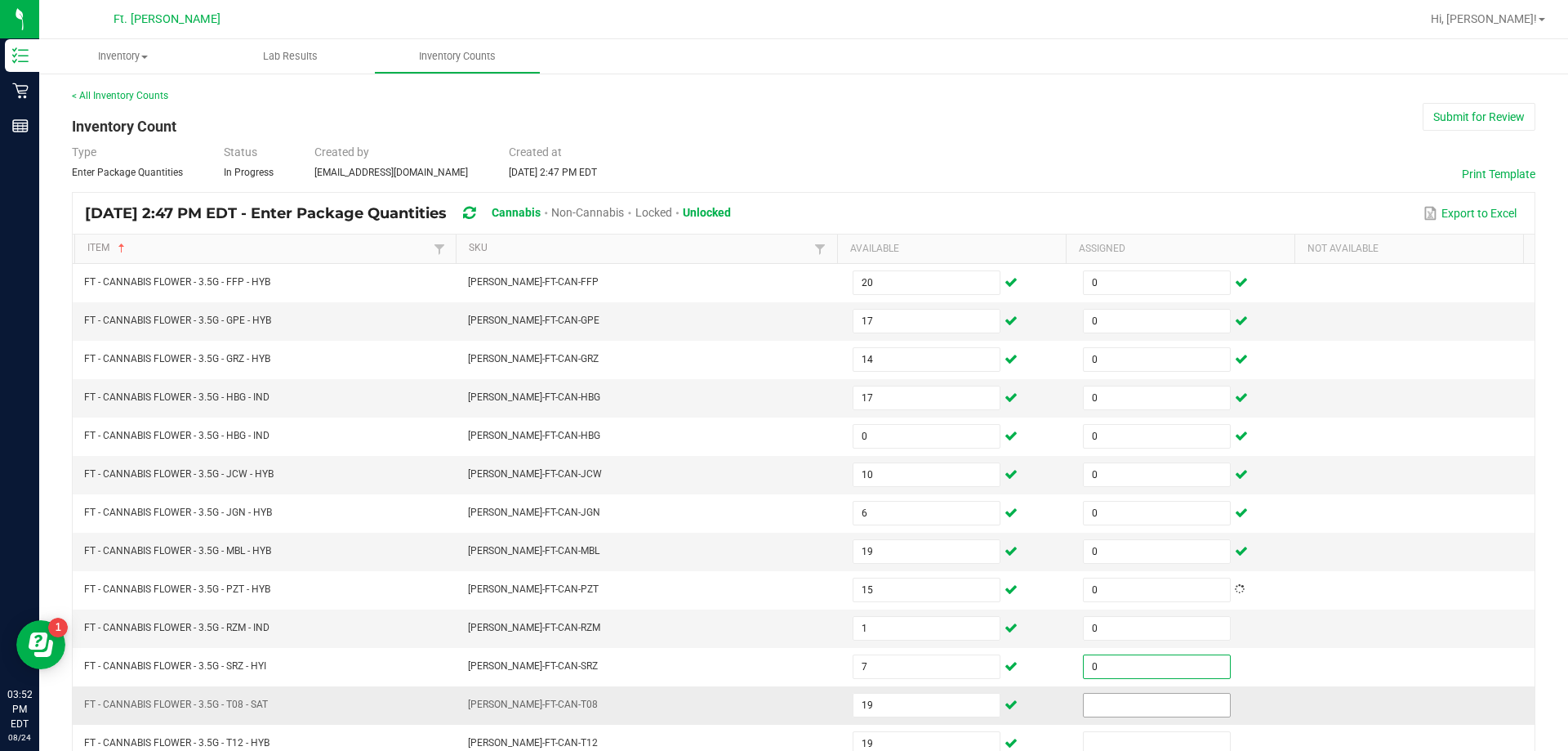
type input "0"
click at [782, 700] on input at bounding box center [1156, 705] width 146 height 23
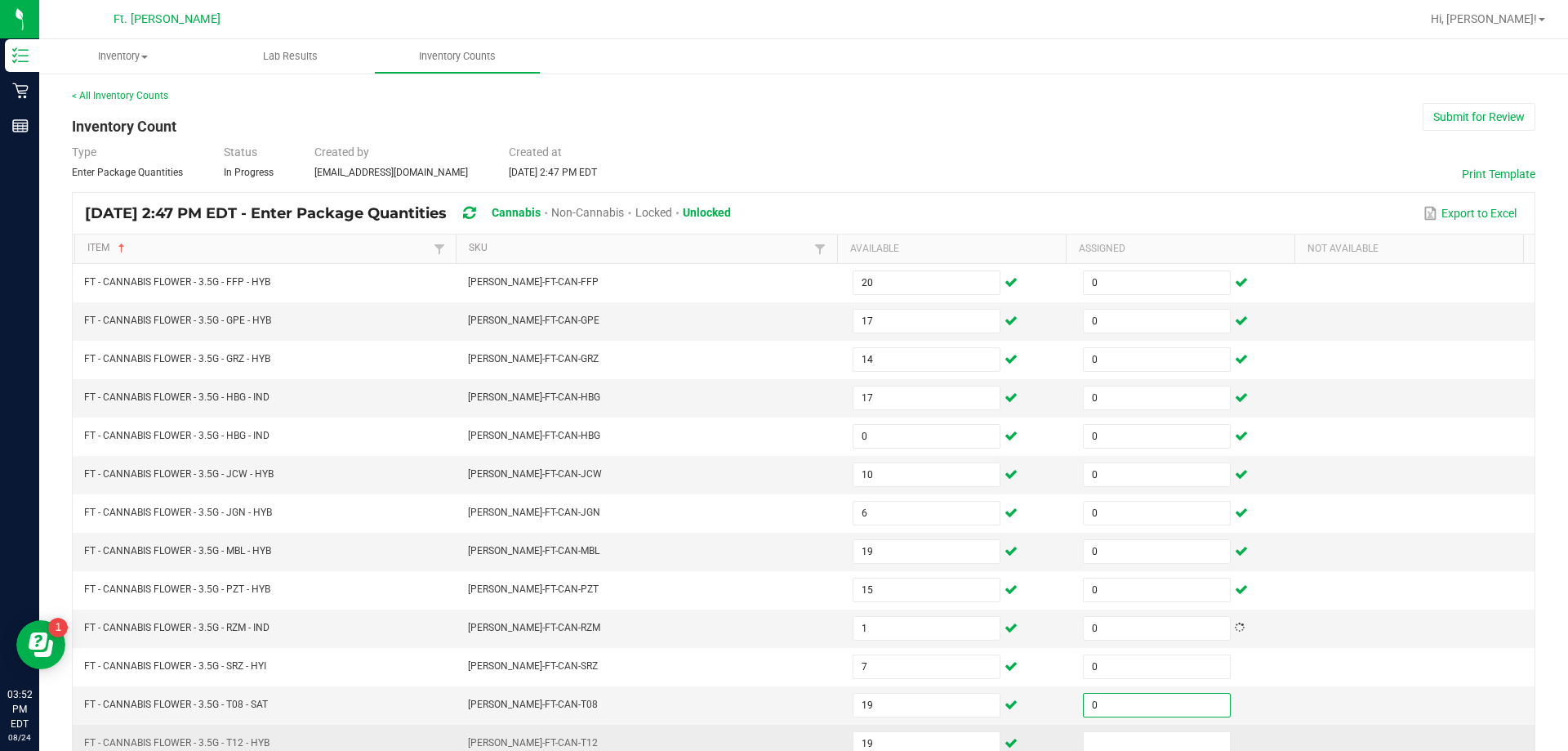
type input "0"
click at [782, 730] on td at bounding box center [1188, 744] width 230 height 38
click at [782, 742] on input at bounding box center [1156, 744] width 146 height 23
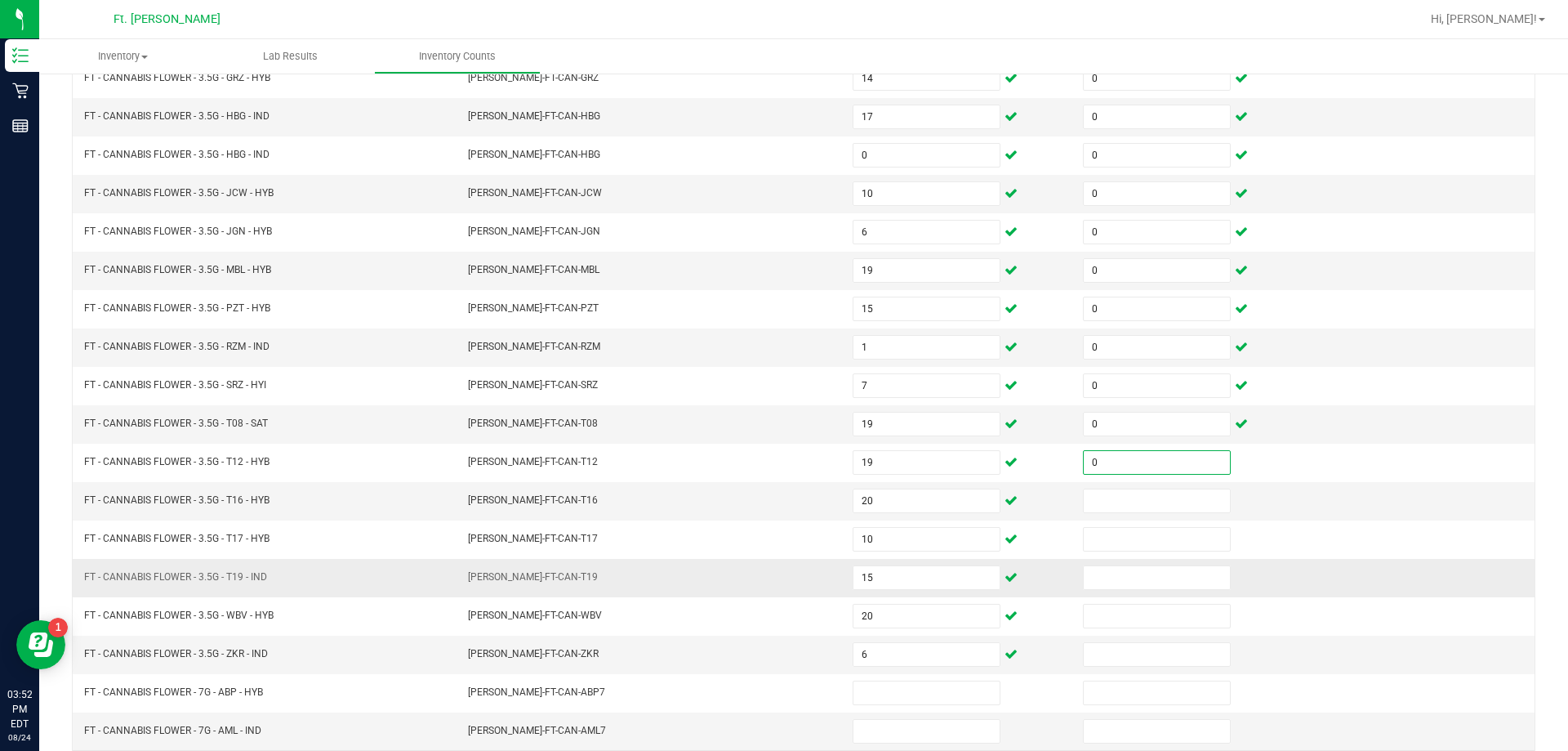
scroll to position [339, 0]
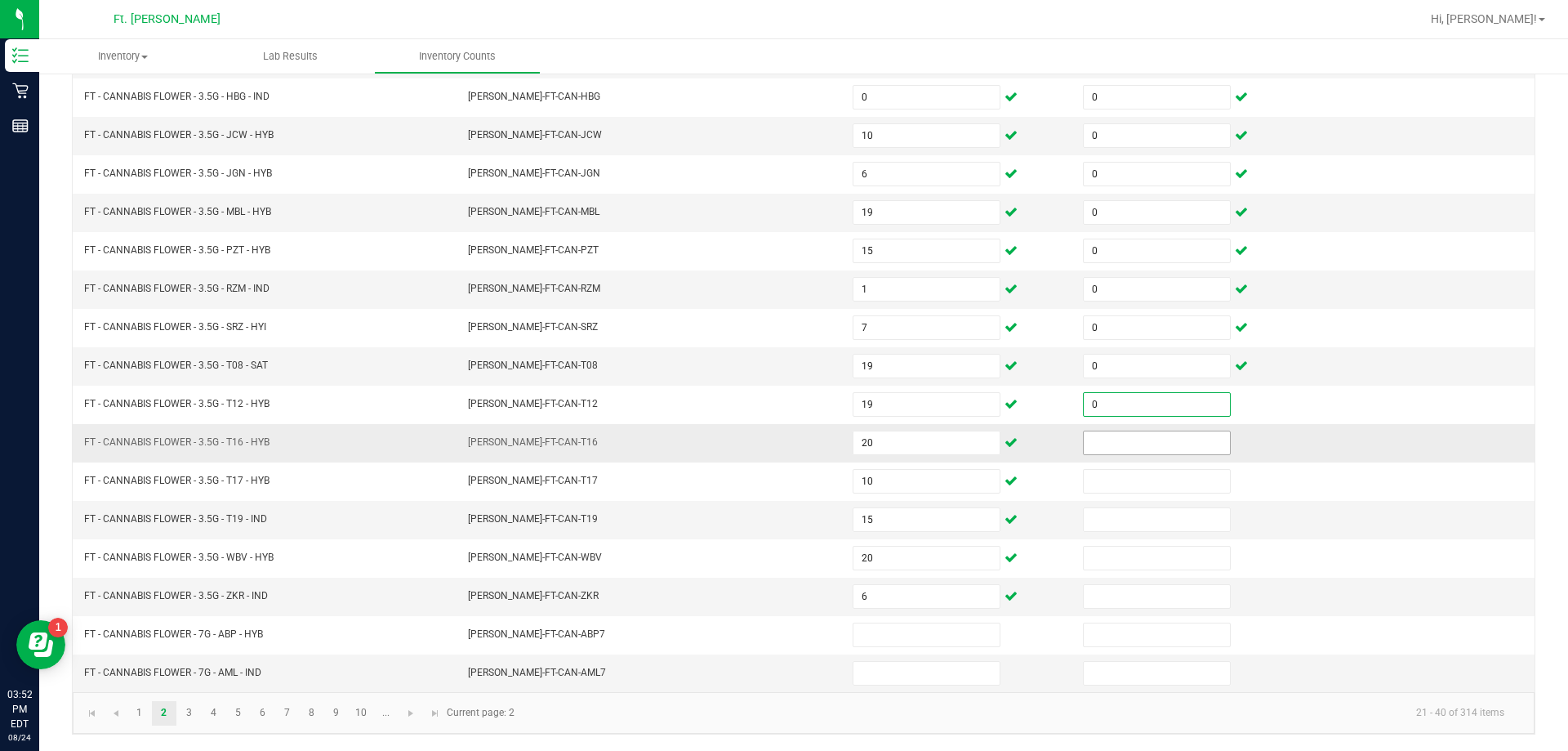
type input "0"
click at [782, 451] on input at bounding box center [1156, 443] width 146 height 23
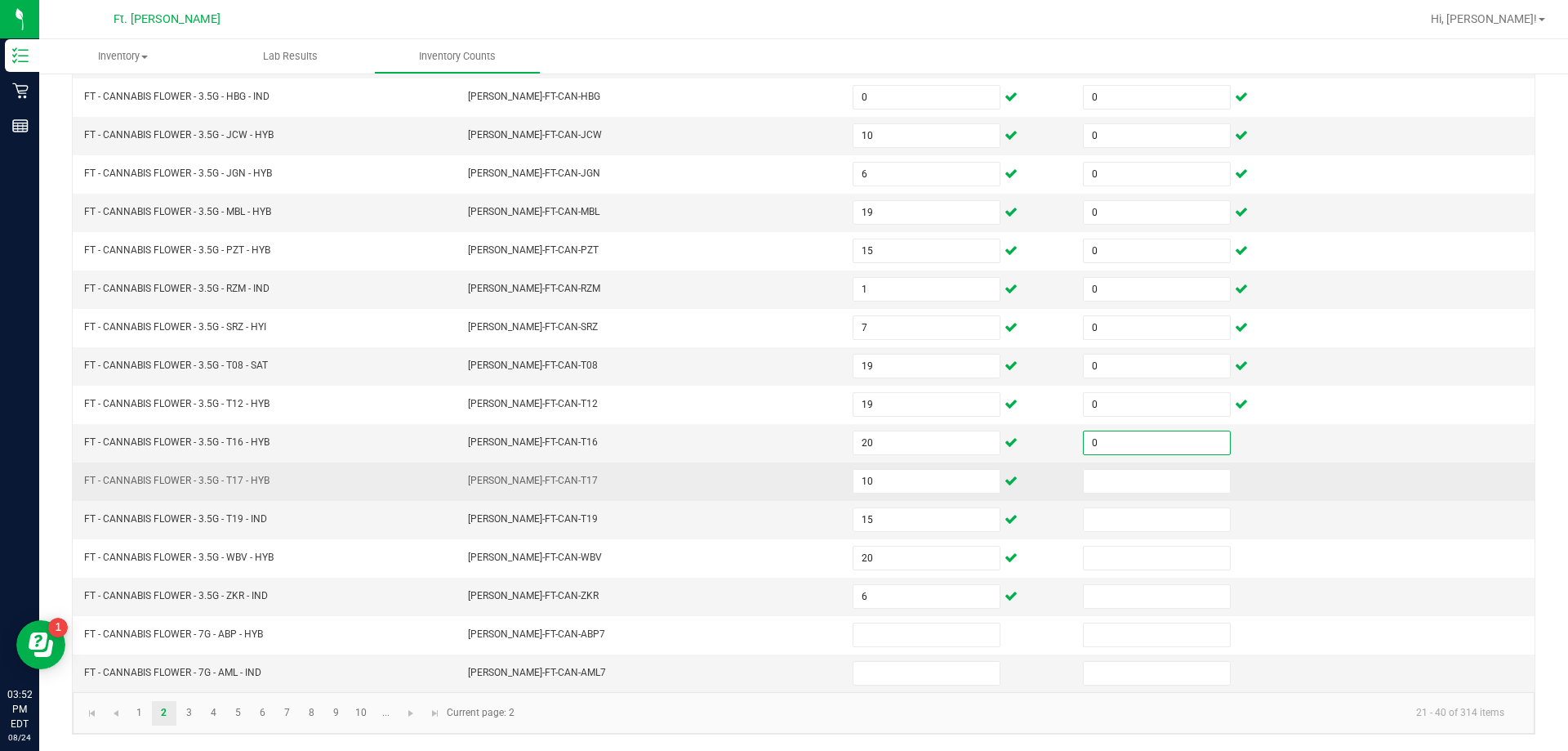
type input "0"
click at [782, 496] on td at bounding box center [1188, 481] width 230 height 38
click at [782, 490] on input at bounding box center [1156, 481] width 146 height 23
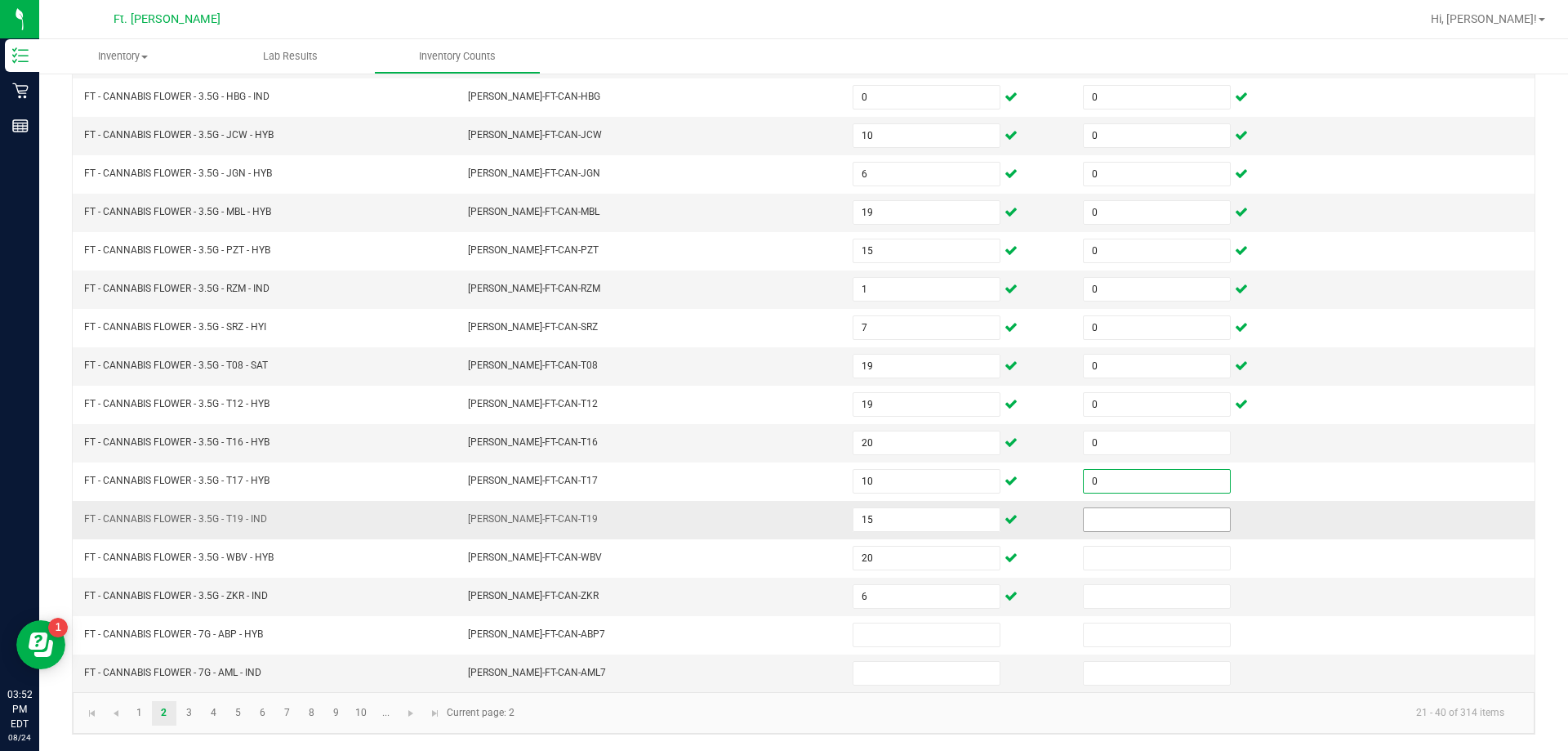
type input "0"
click at [782, 515] on input at bounding box center [1156, 520] width 146 height 23
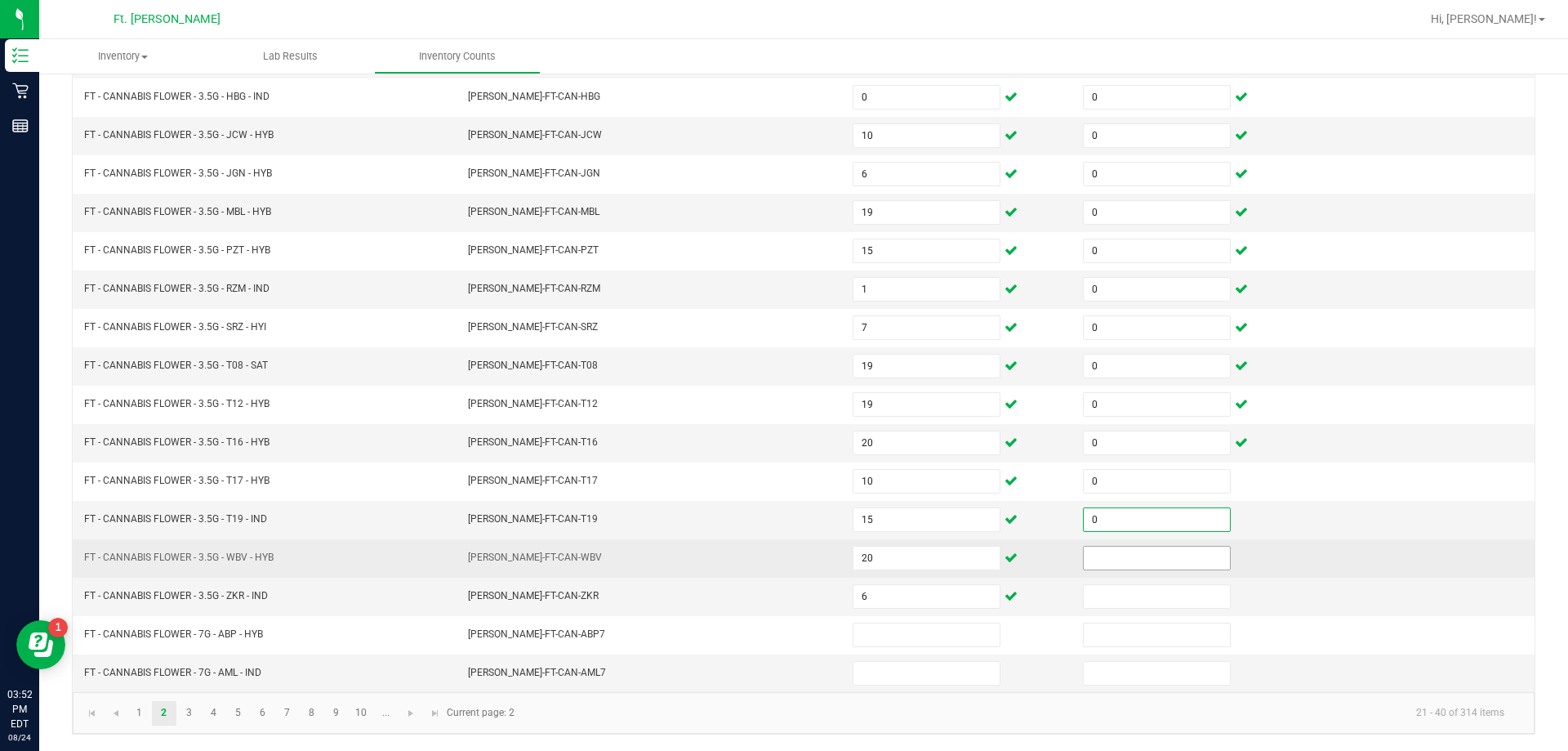
type input "0"
click at [782, 556] on input at bounding box center [1156, 558] width 146 height 23
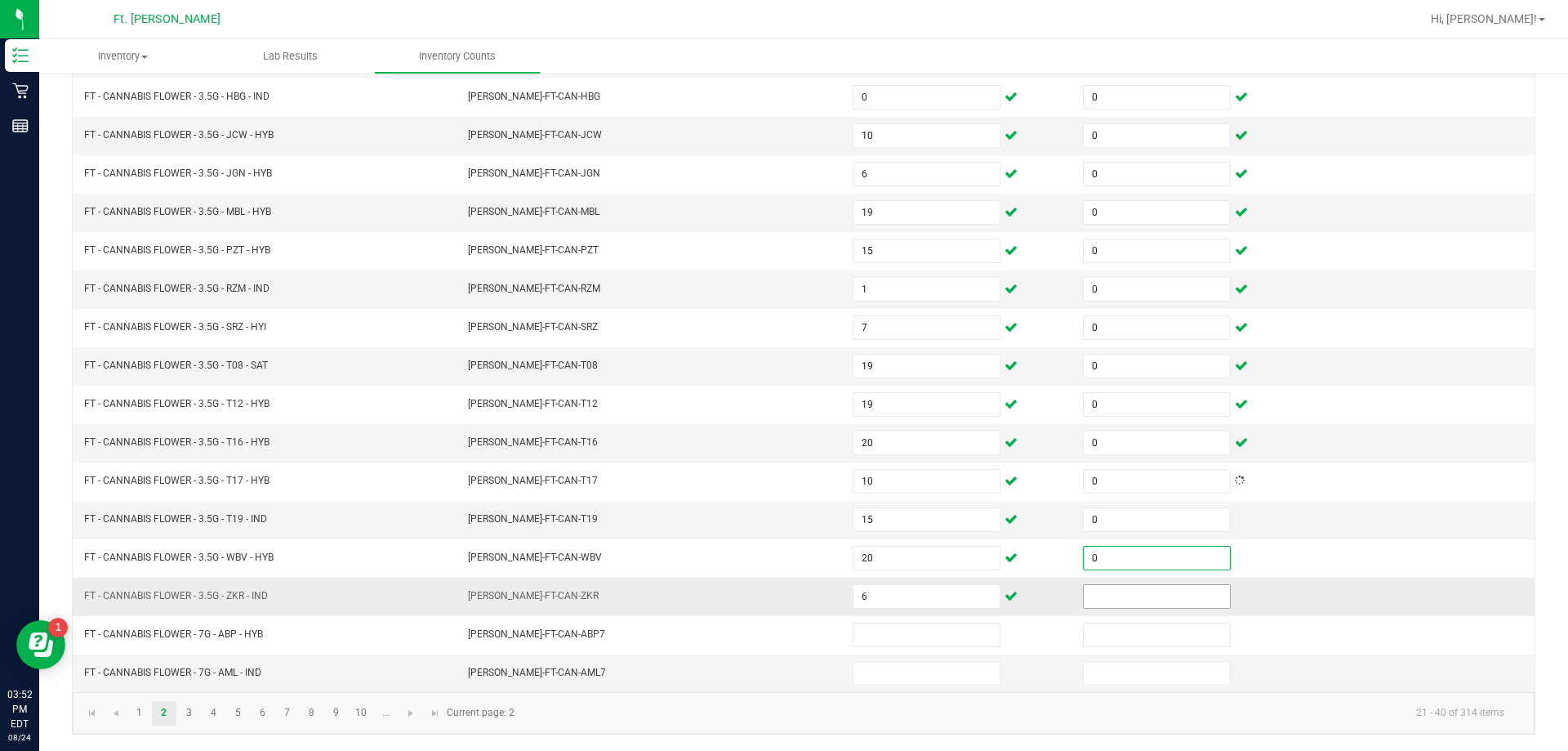
type input "0"
click at [782, 597] on input at bounding box center [1156, 597] width 146 height 23
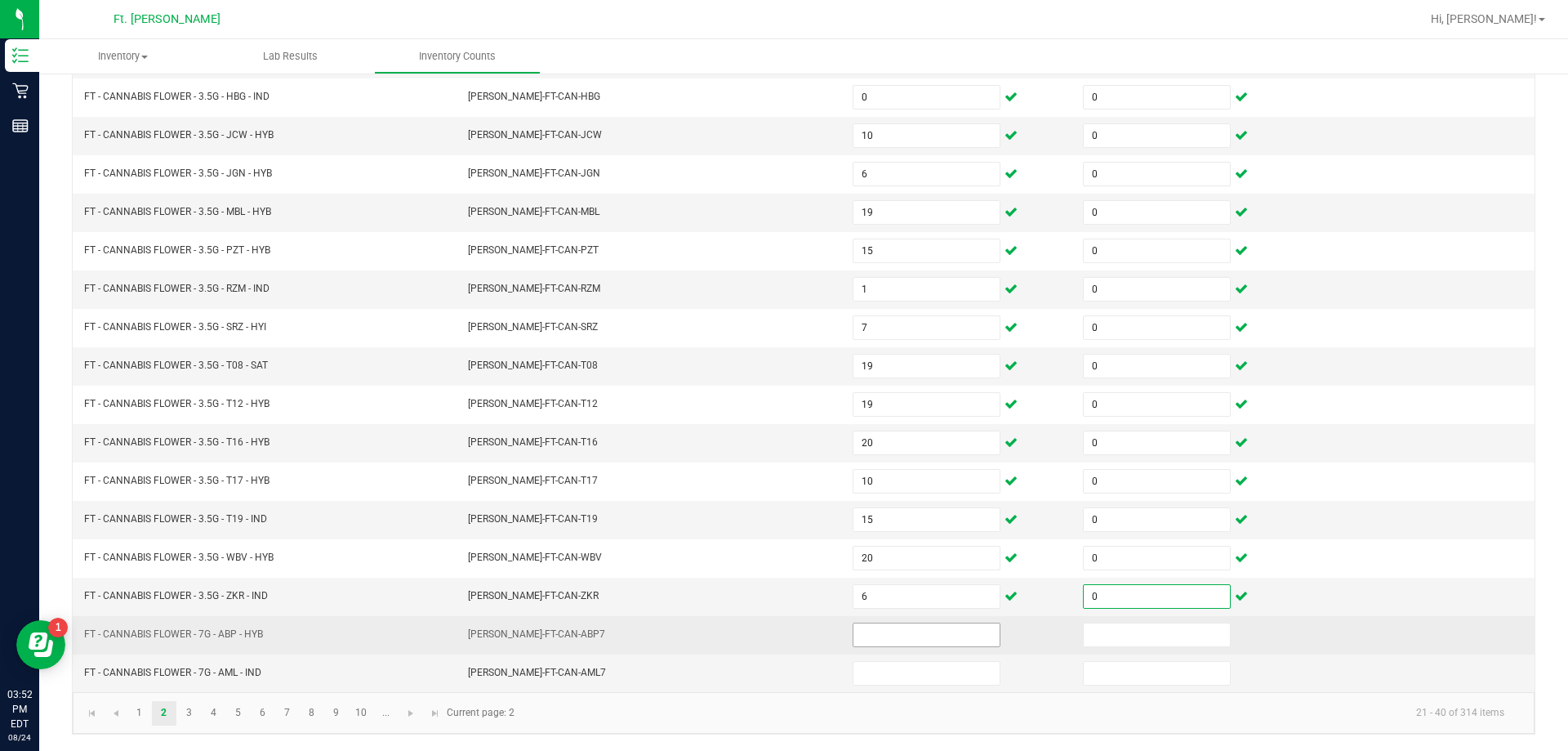
type input "0"
click at [782, 646] on input at bounding box center [926, 635] width 146 height 23
click at [782, 642] on input at bounding box center [926, 635] width 146 height 23
click at [323, 646] on td "FT - CANNABIS FLOWER - 7G - ABP - HYB" at bounding box center [266, 635] width 385 height 38
click at [782, 631] on input at bounding box center [926, 635] width 146 height 23
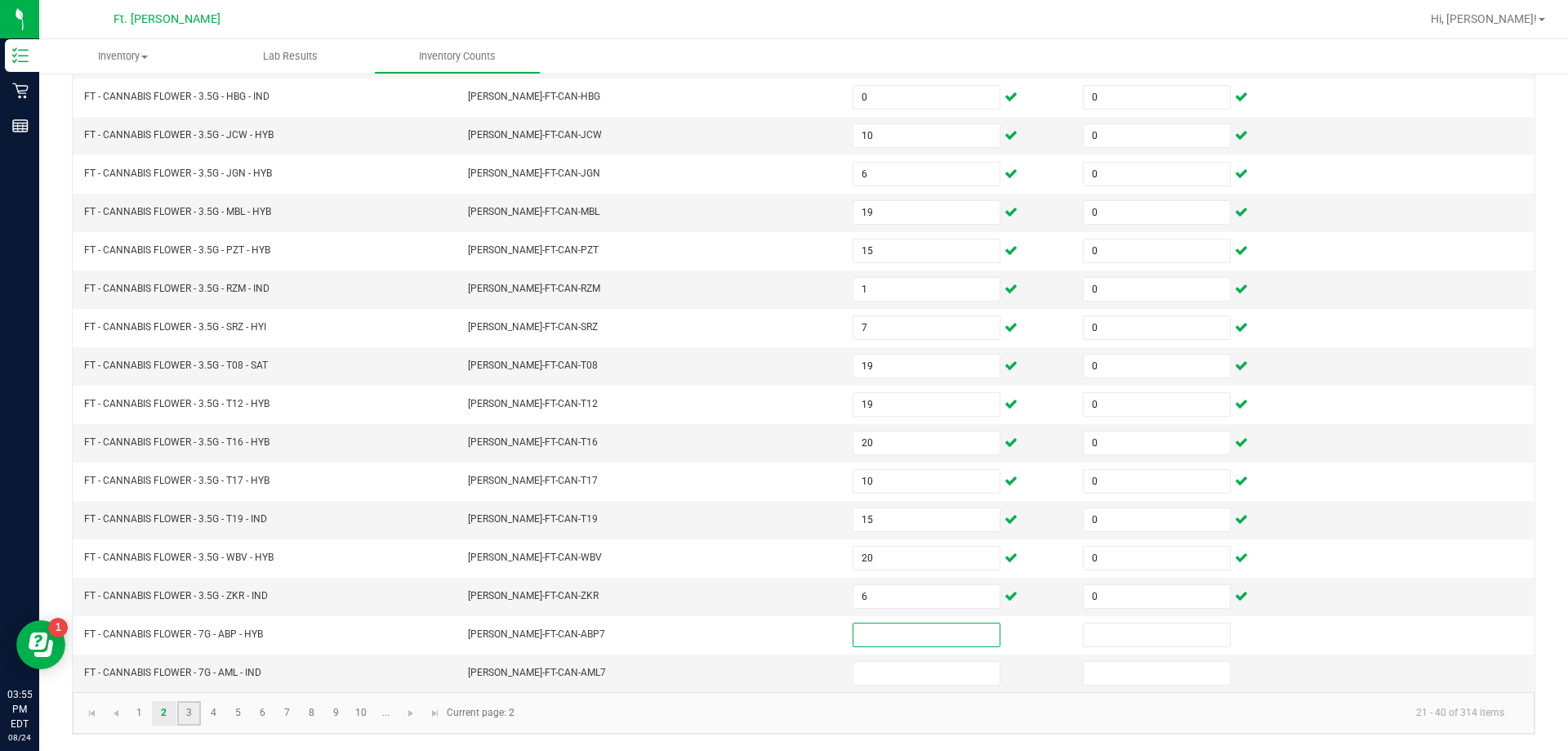
click at [191, 704] on link "3" at bounding box center [189, 713] width 24 height 25
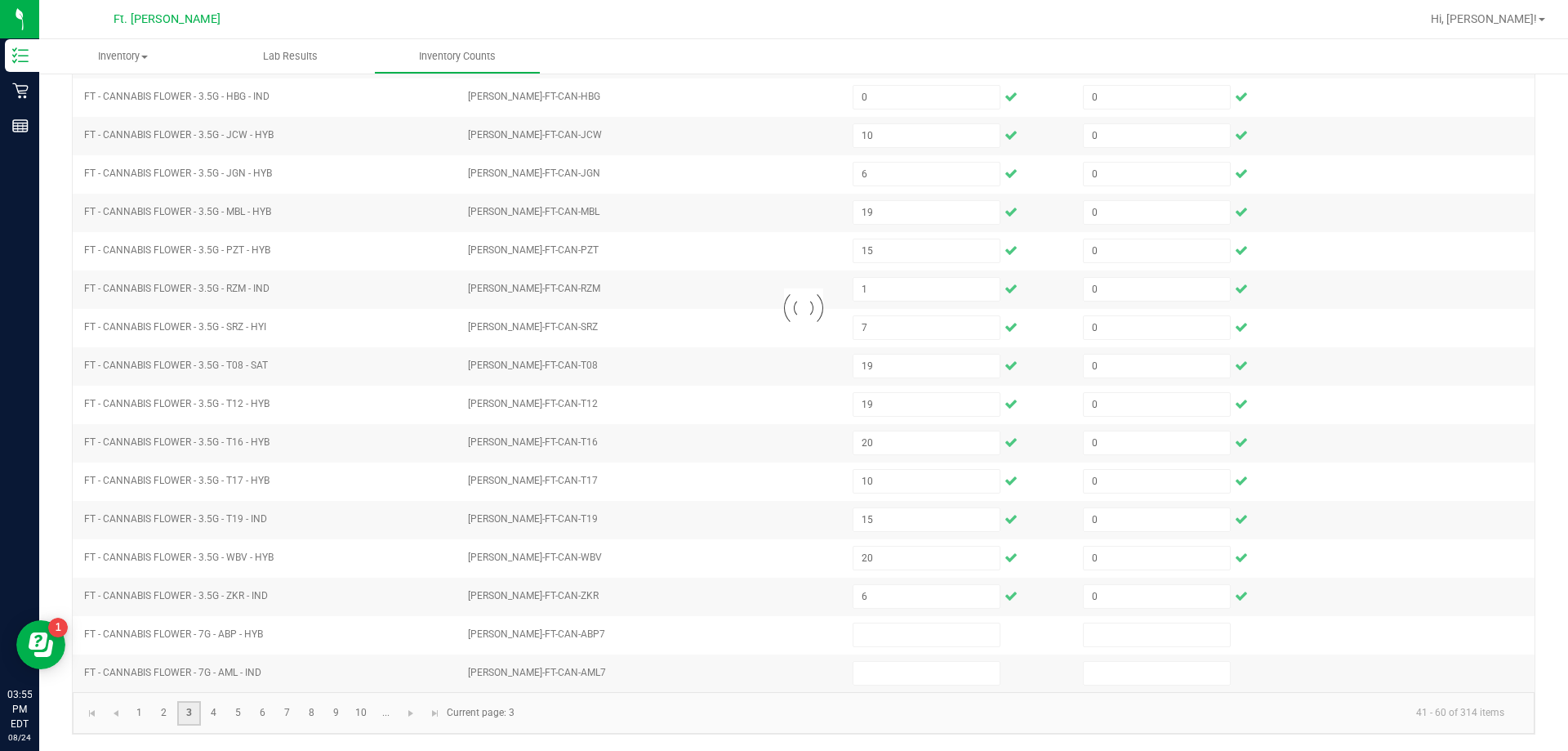
type input "19"
type input "5"
type input "2"
type input "1"
type input "3"
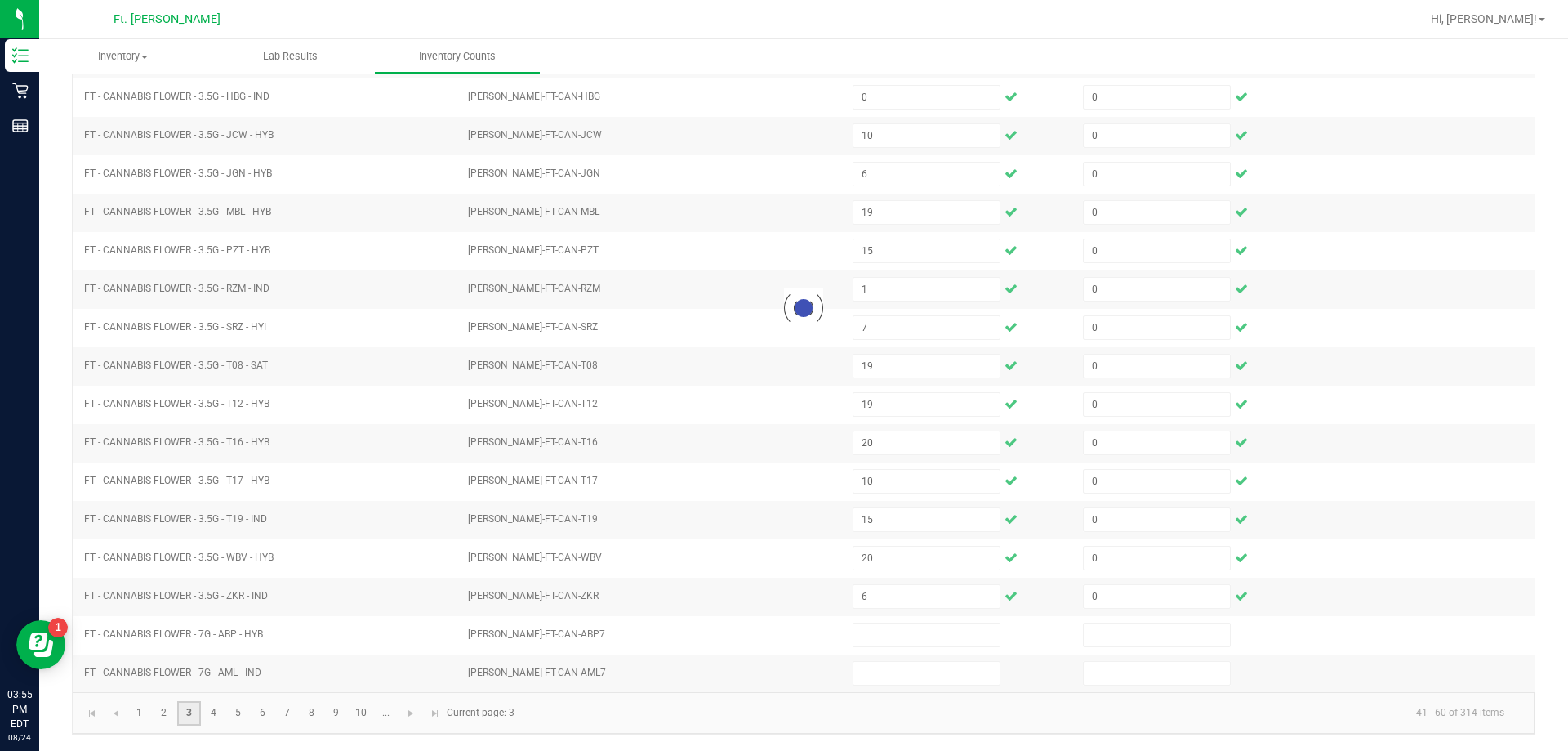
type input "1"
type input "8"
type input "9"
type input "3"
type input "5"
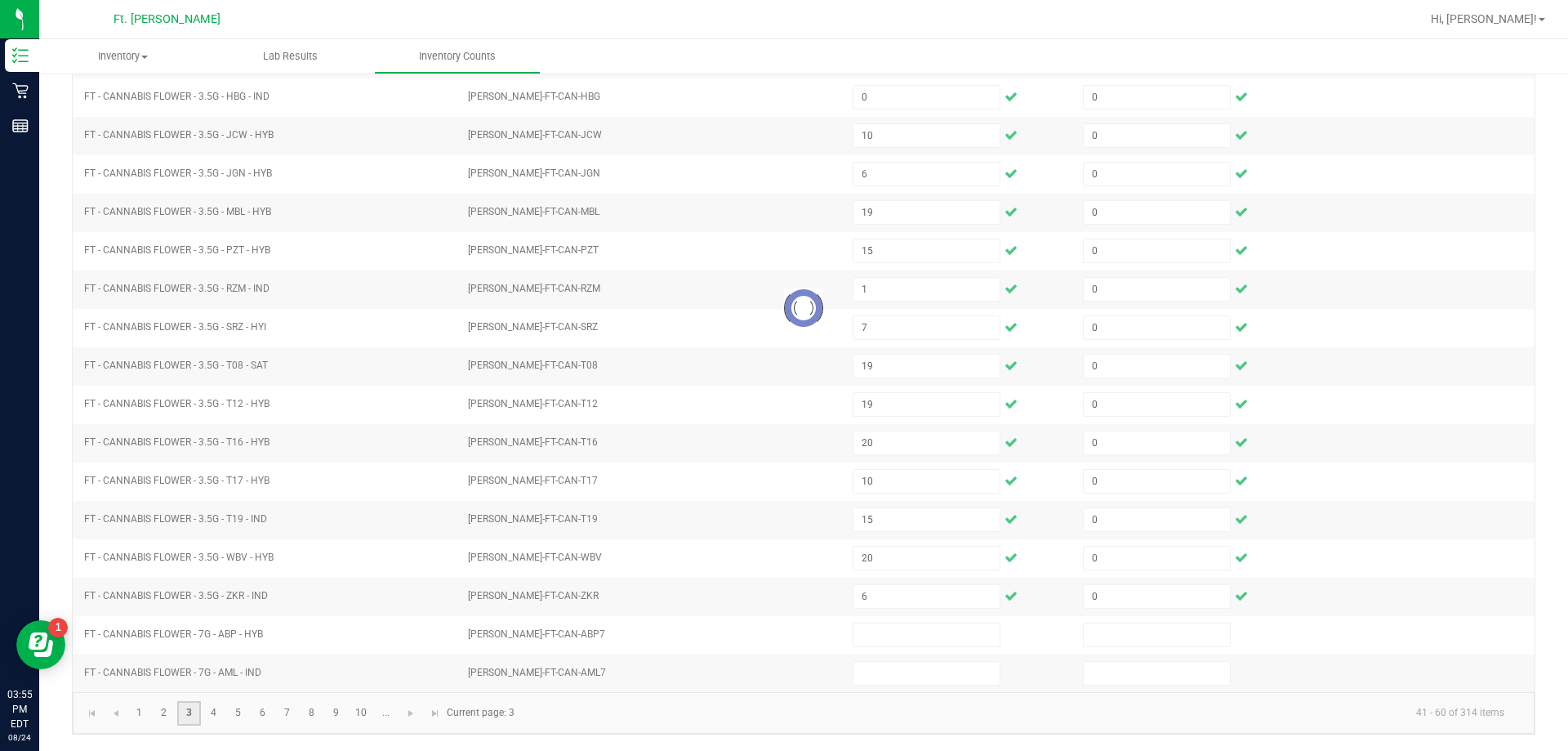
type input "9"
type input "10"
type input "11"
type input "2"
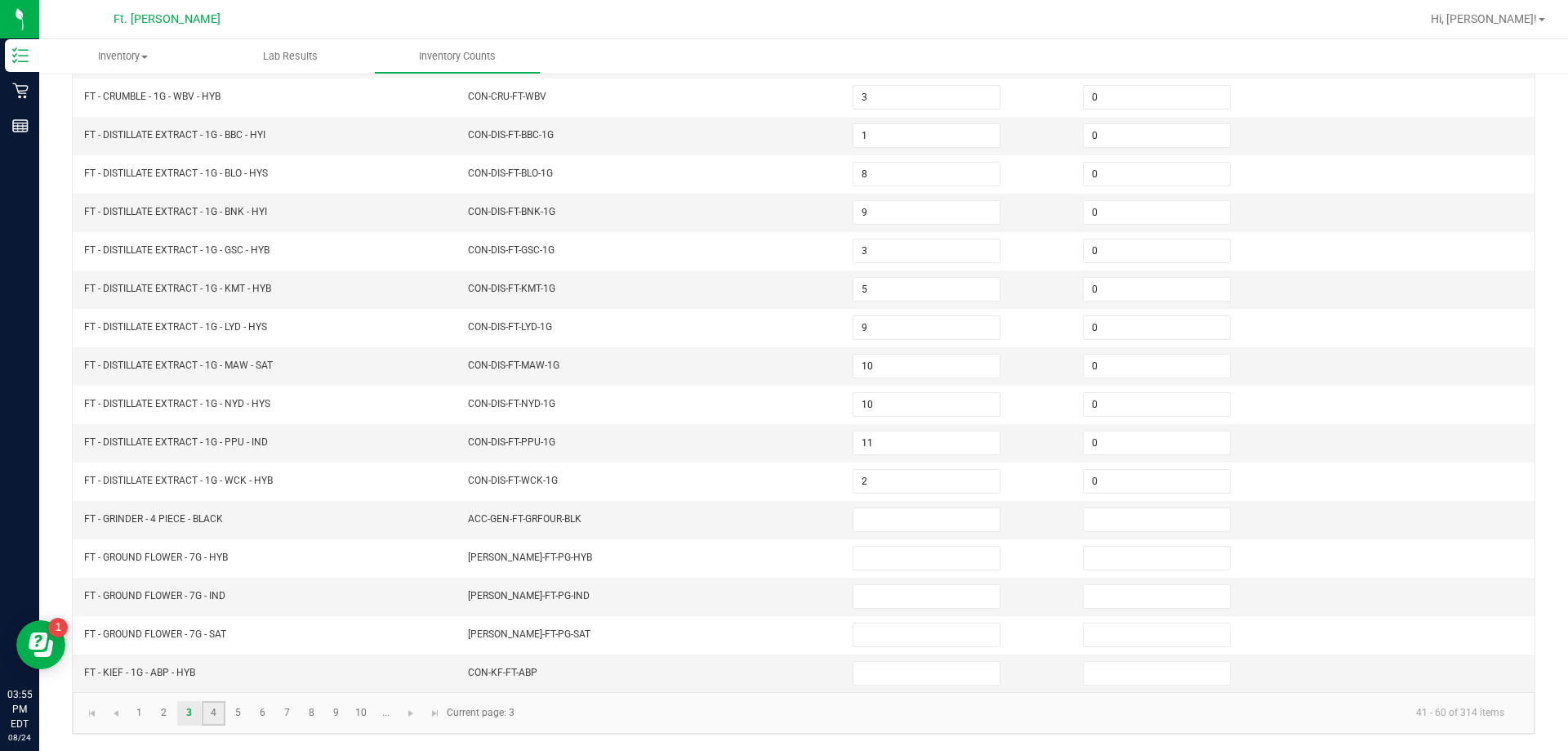
click at [221, 714] on link "4" at bounding box center [213, 713] width 24 height 25
type input "2"
type input "0"
type input "7"
type input "4"
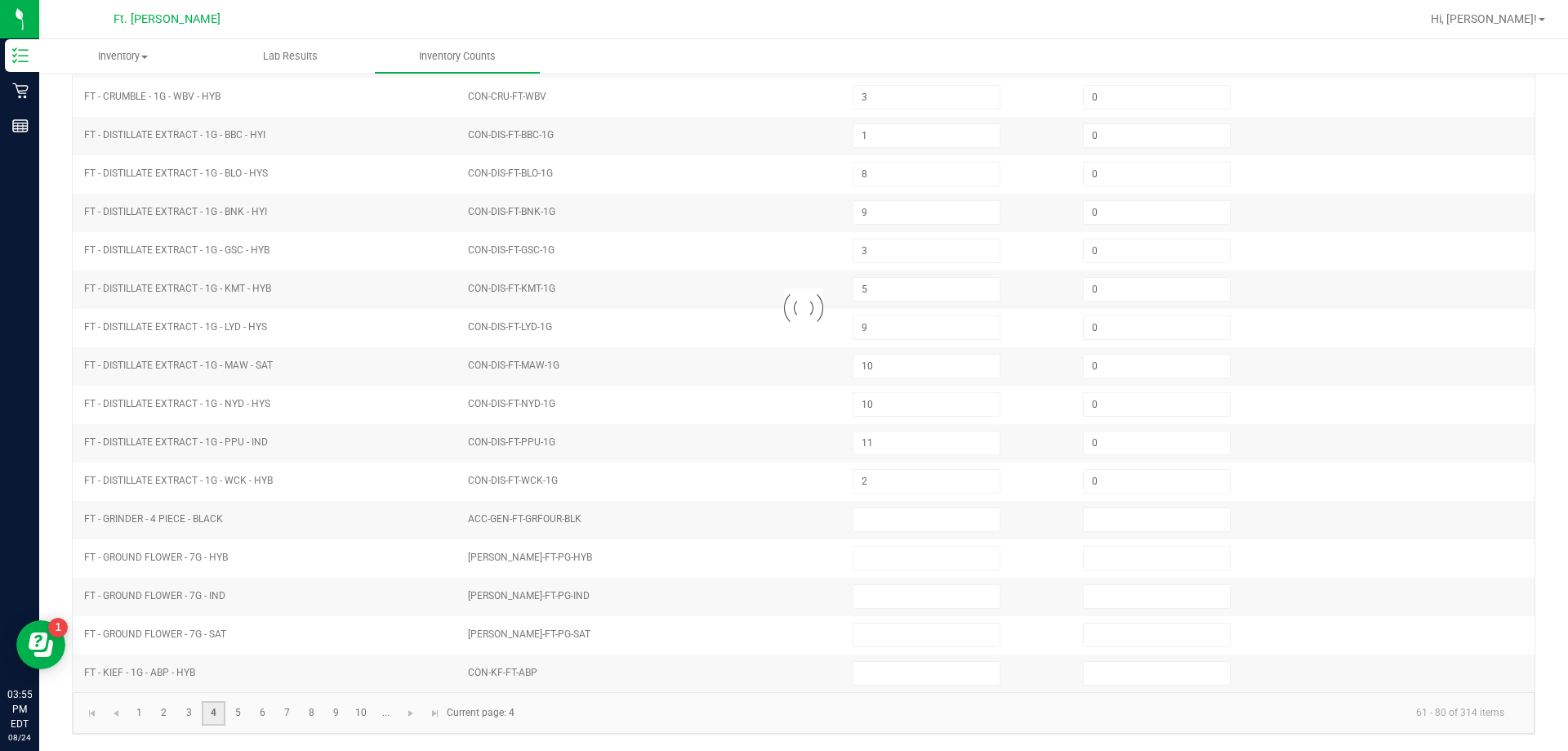
type input "6"
type input "0"
type input "6"
type input "7"
type input "0"
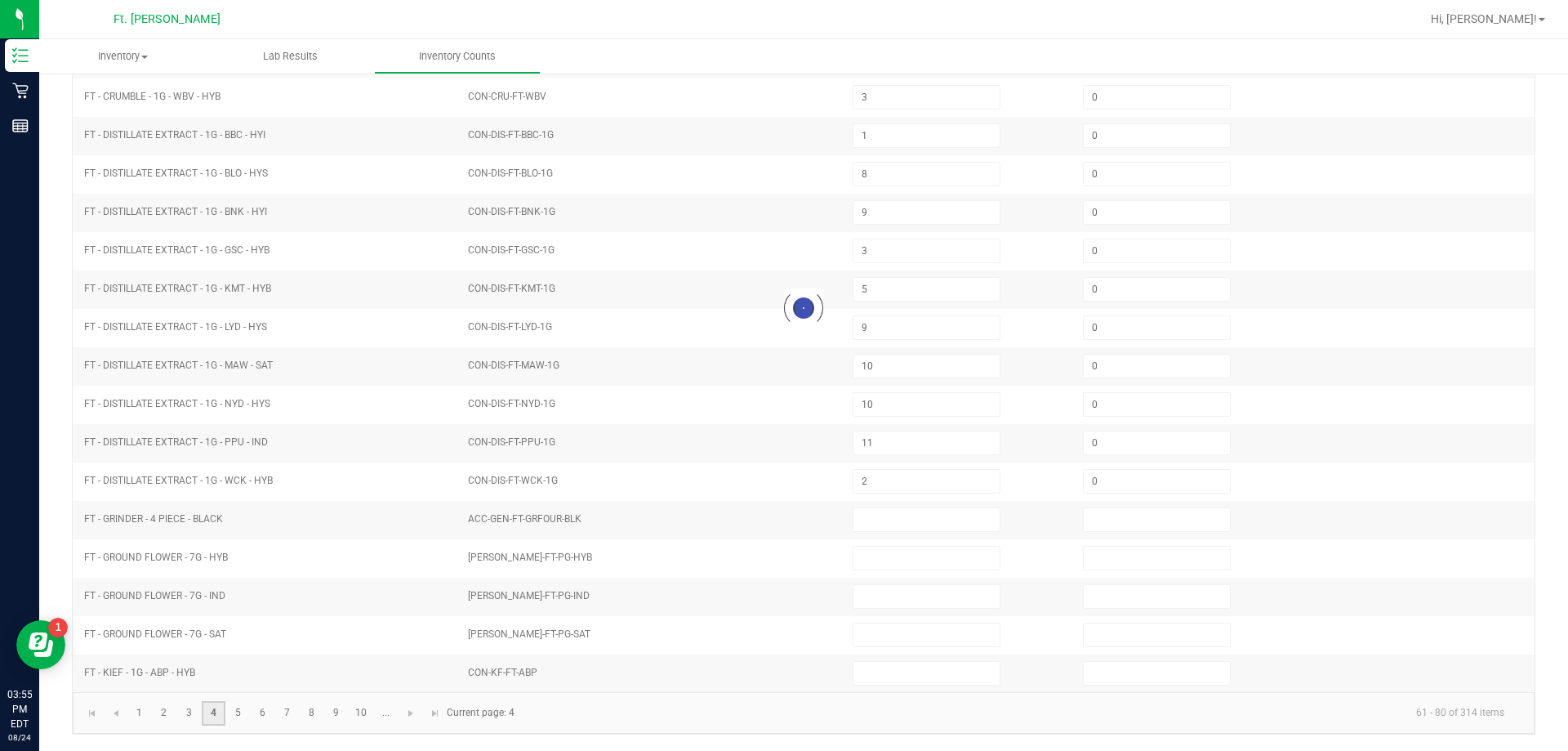
type input "20"
type input "2"
type input "11"
type input "13"
type input "19"
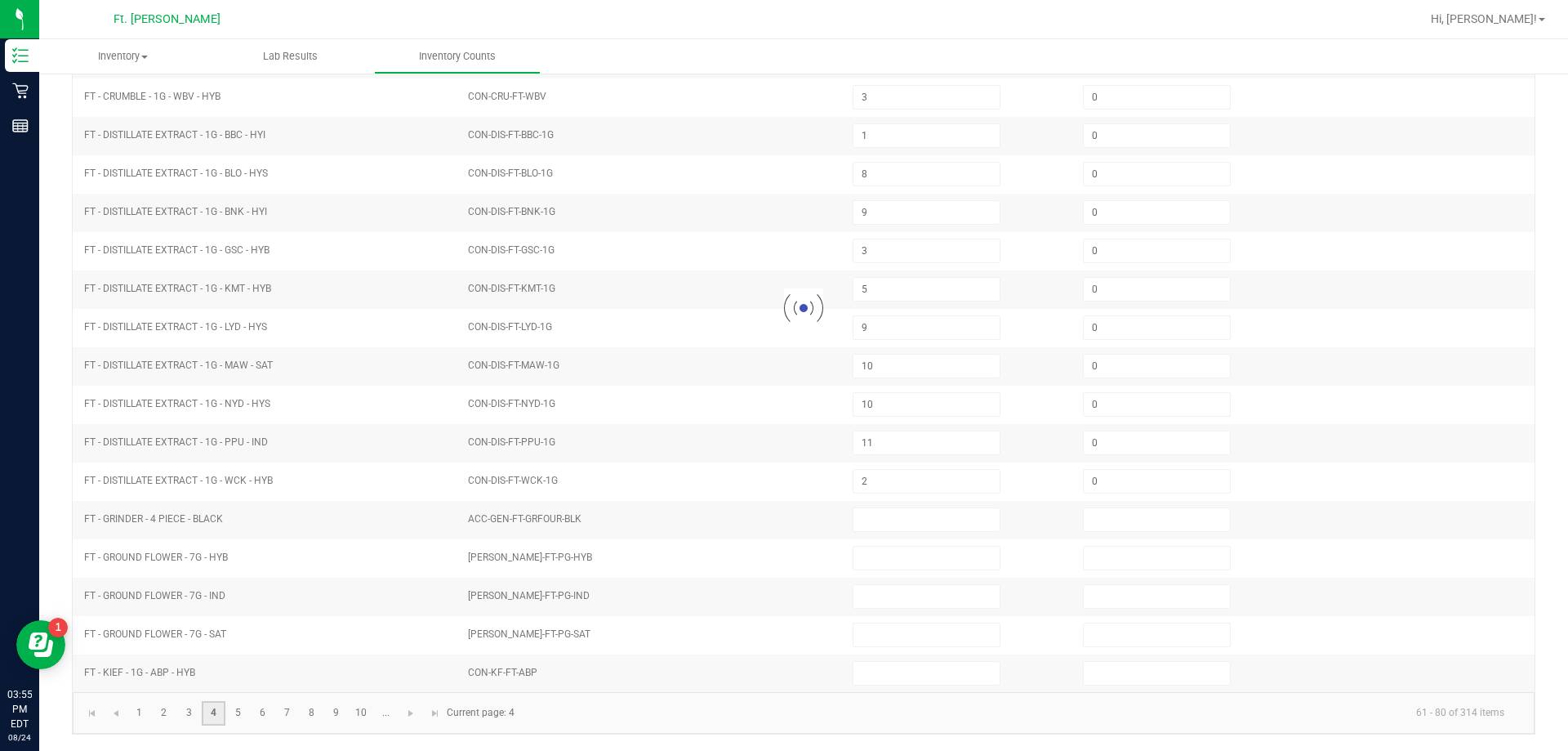
type input "0"
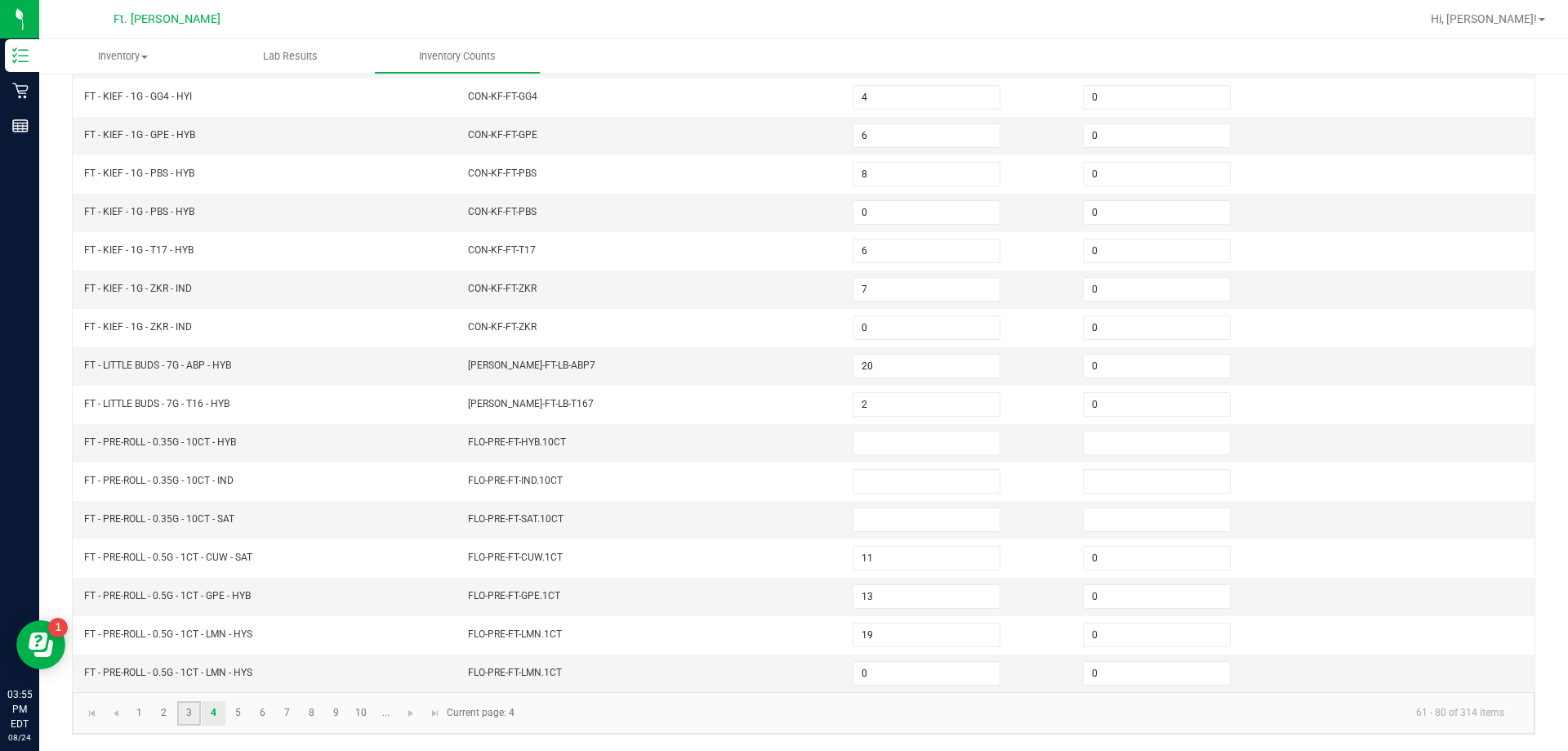
click at [194, 706] on link "3" at bounding box center [189, 713] width 24 height 25
type input "19"
type input "2"
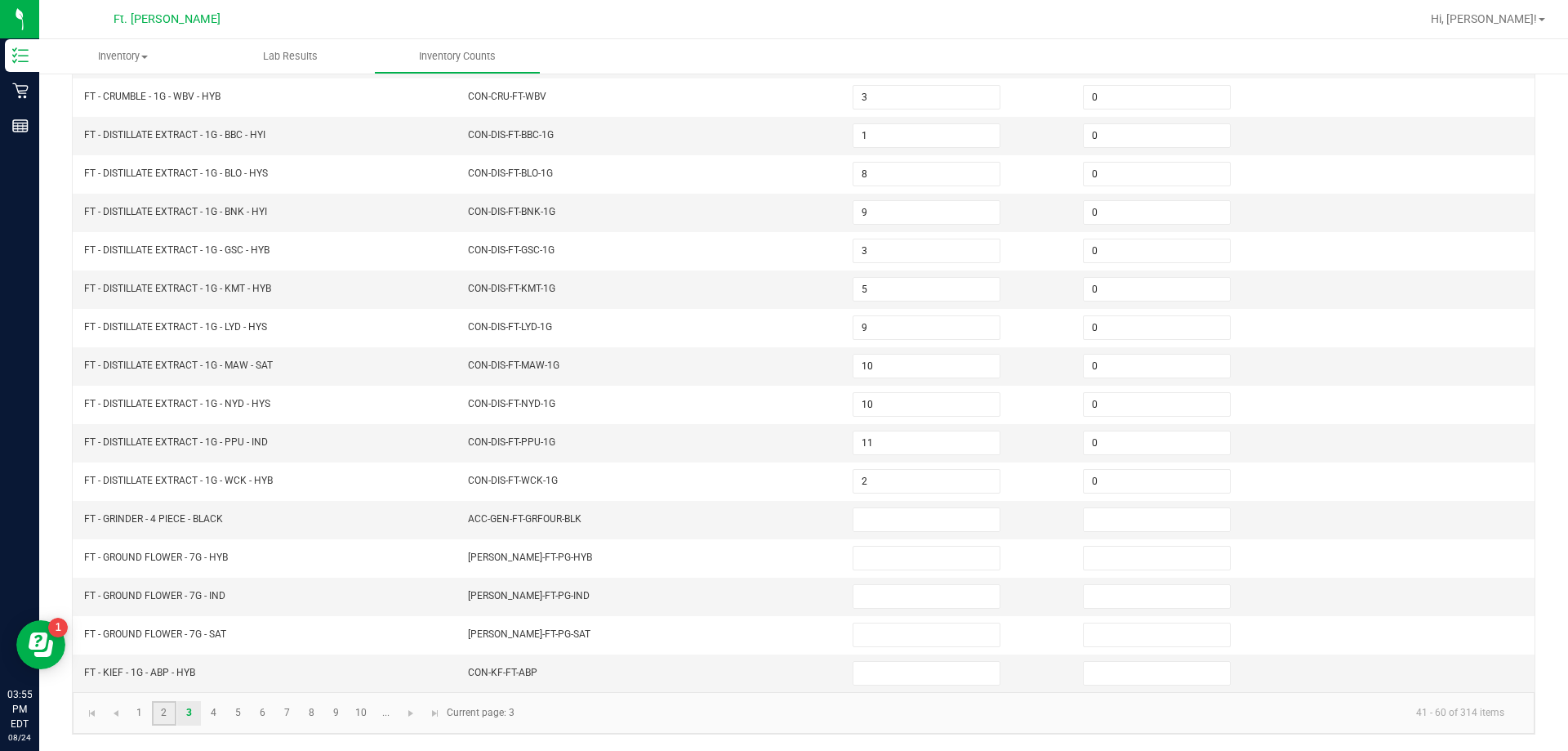
click at [172, 713] on link "2" at bounding box center [163, 713] width 24 height 25
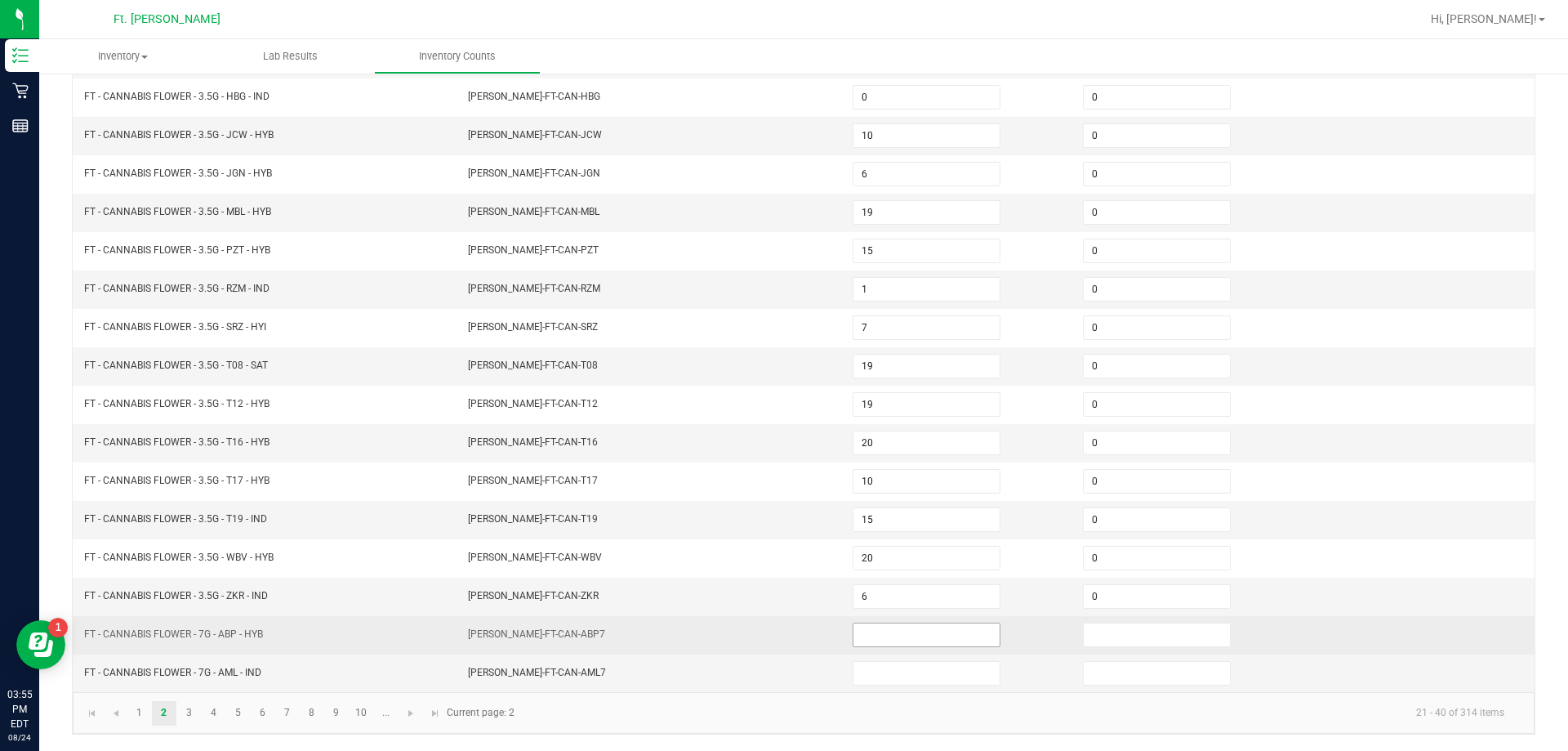
click at [782, 642] on input at bounding box center [926, 635] width 146 height 23
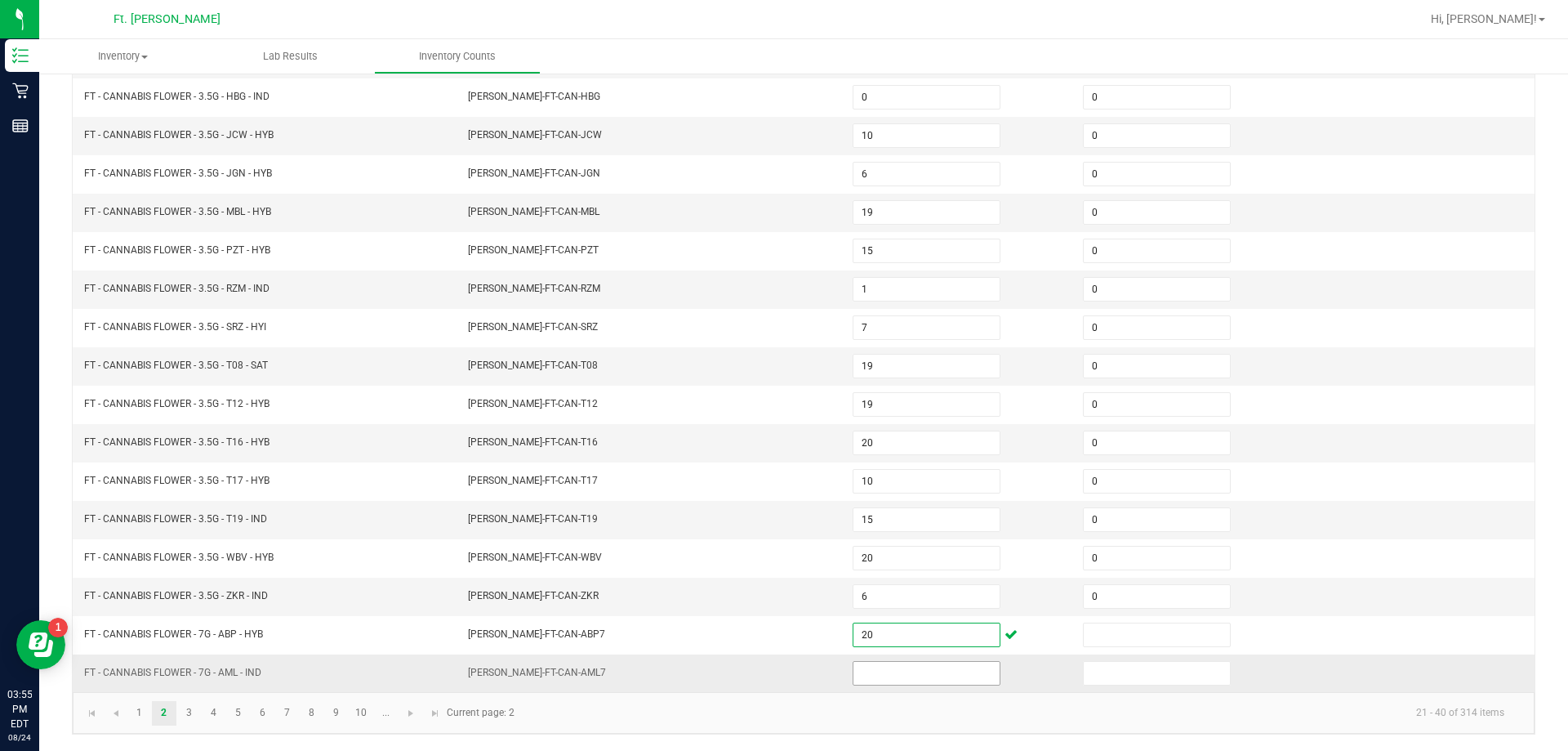
click at [782, 673] on input at bounding box center [926, 673] width 146 height 23
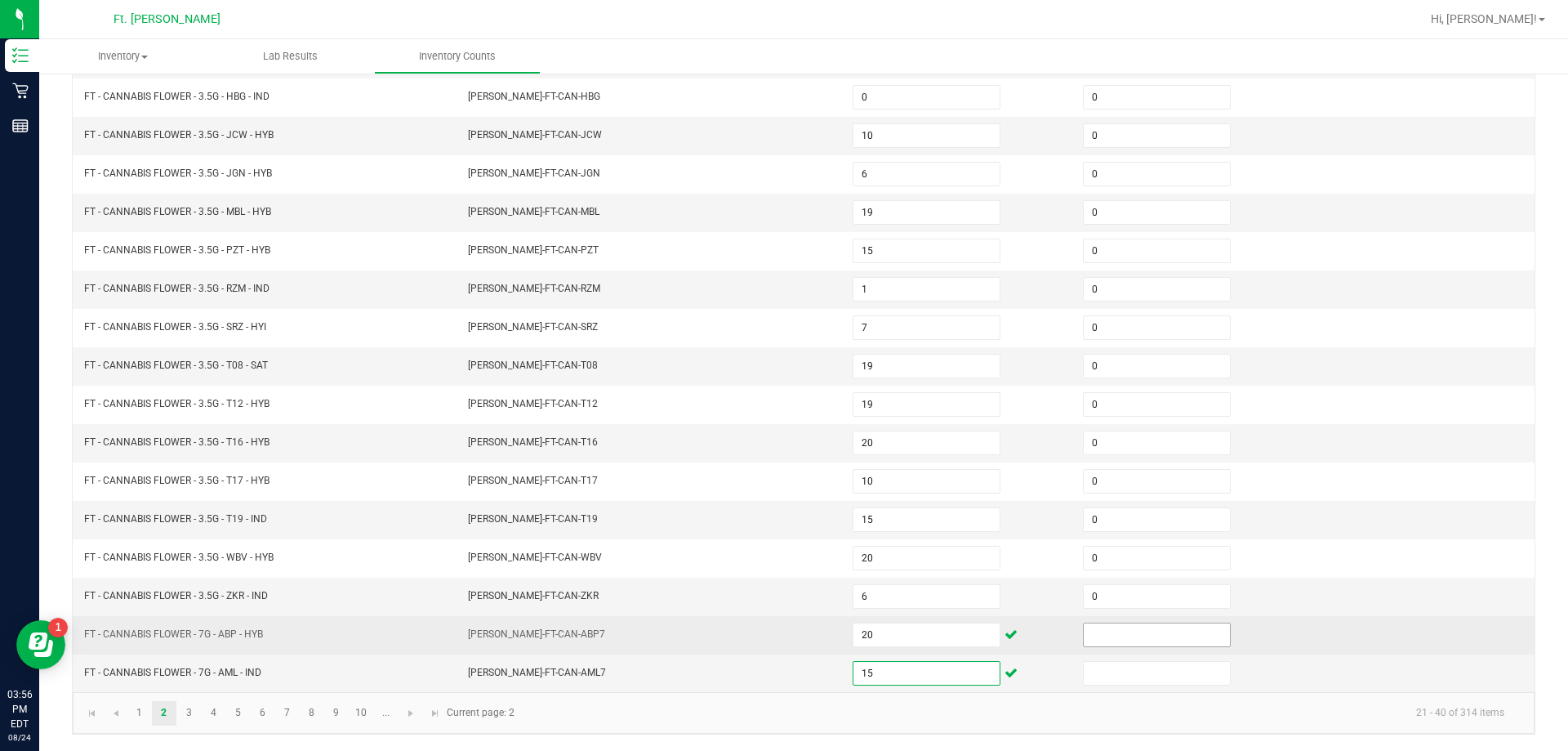
click at [782, 627] on input at bounding box center [1156, 635] width 146 height 23
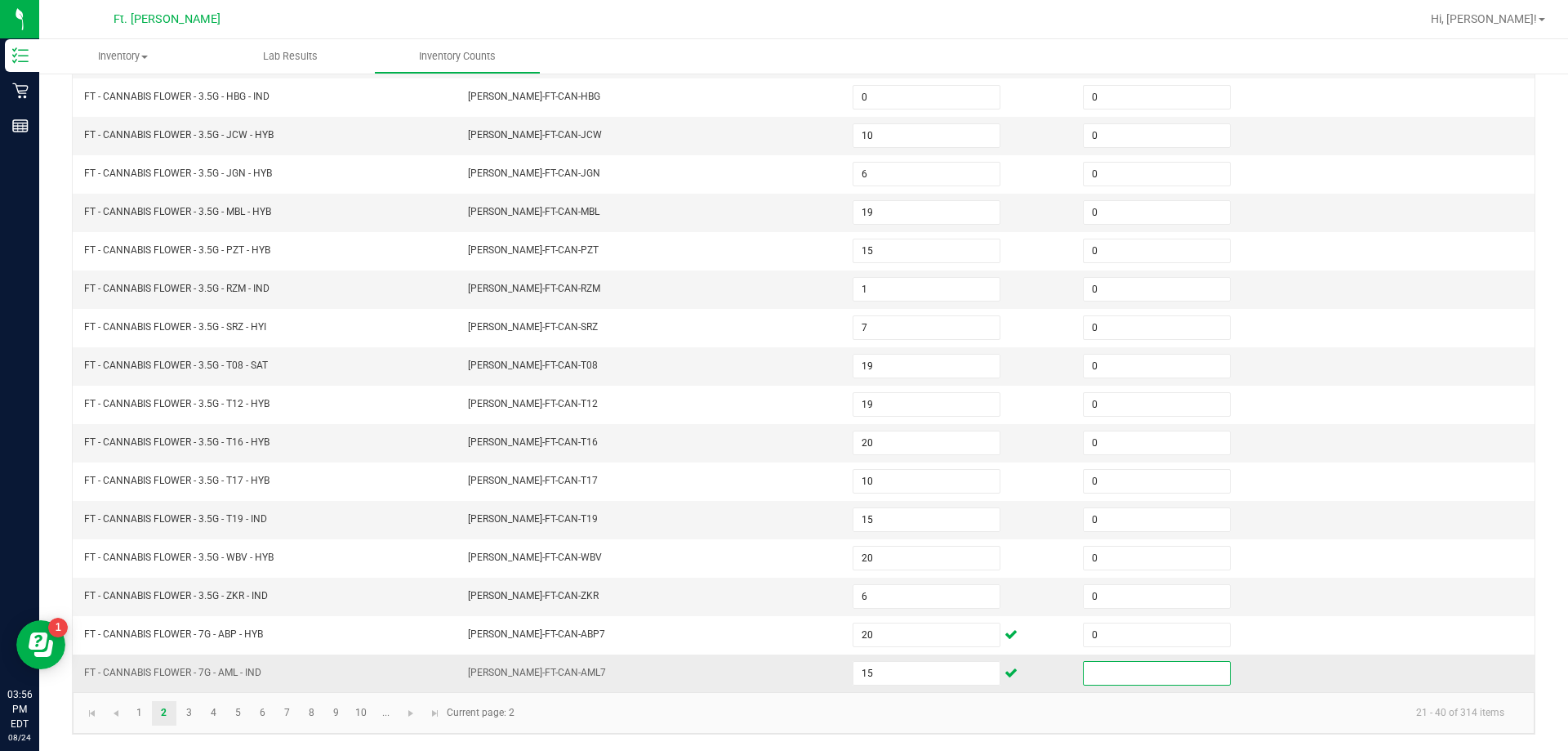
click at [782, 676] on input at bounding box center [1156, 673] width 146 height 23
click at [181, 717] on link "3" at bounding box center [189, 713] width 24 height 25
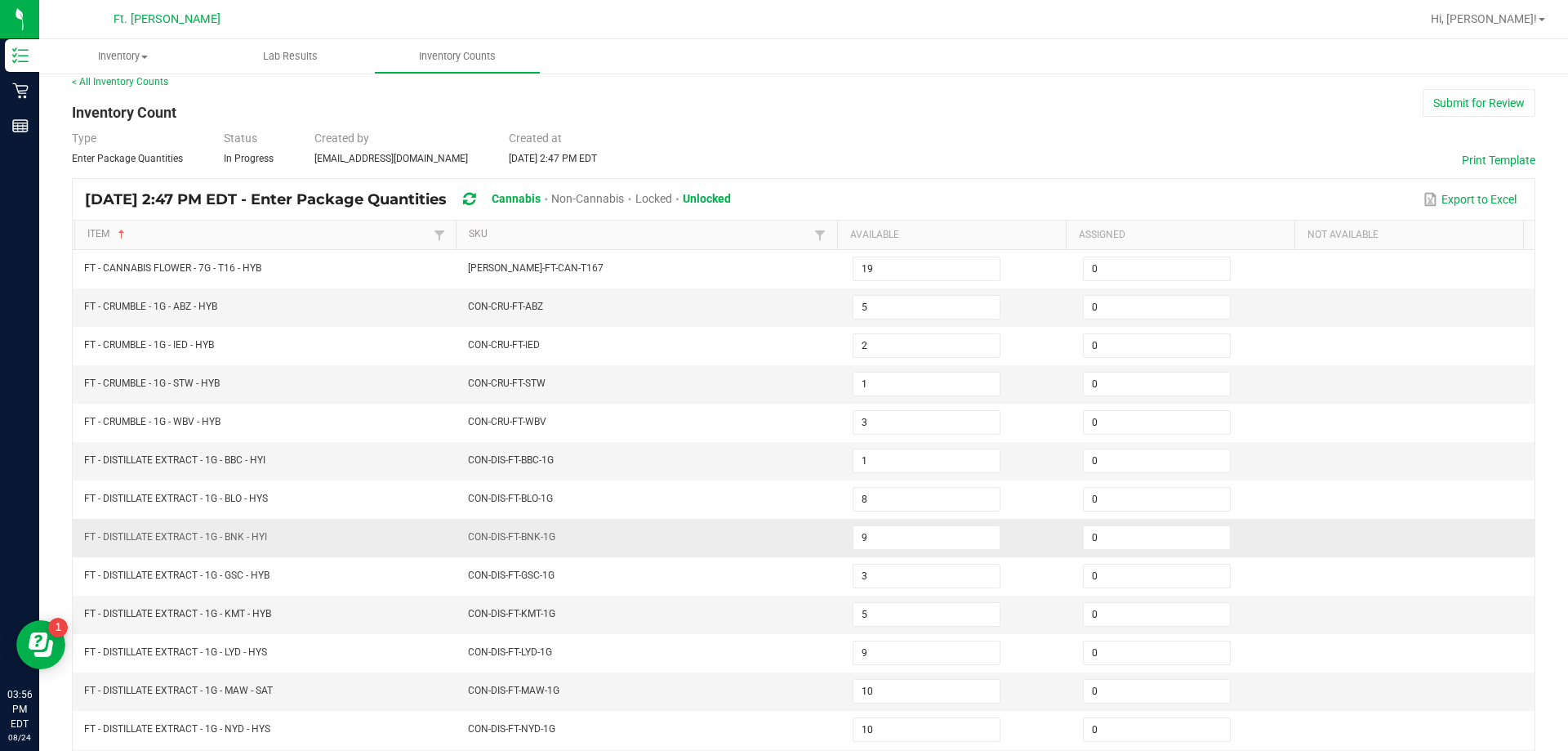
scroll to position [12, 0]
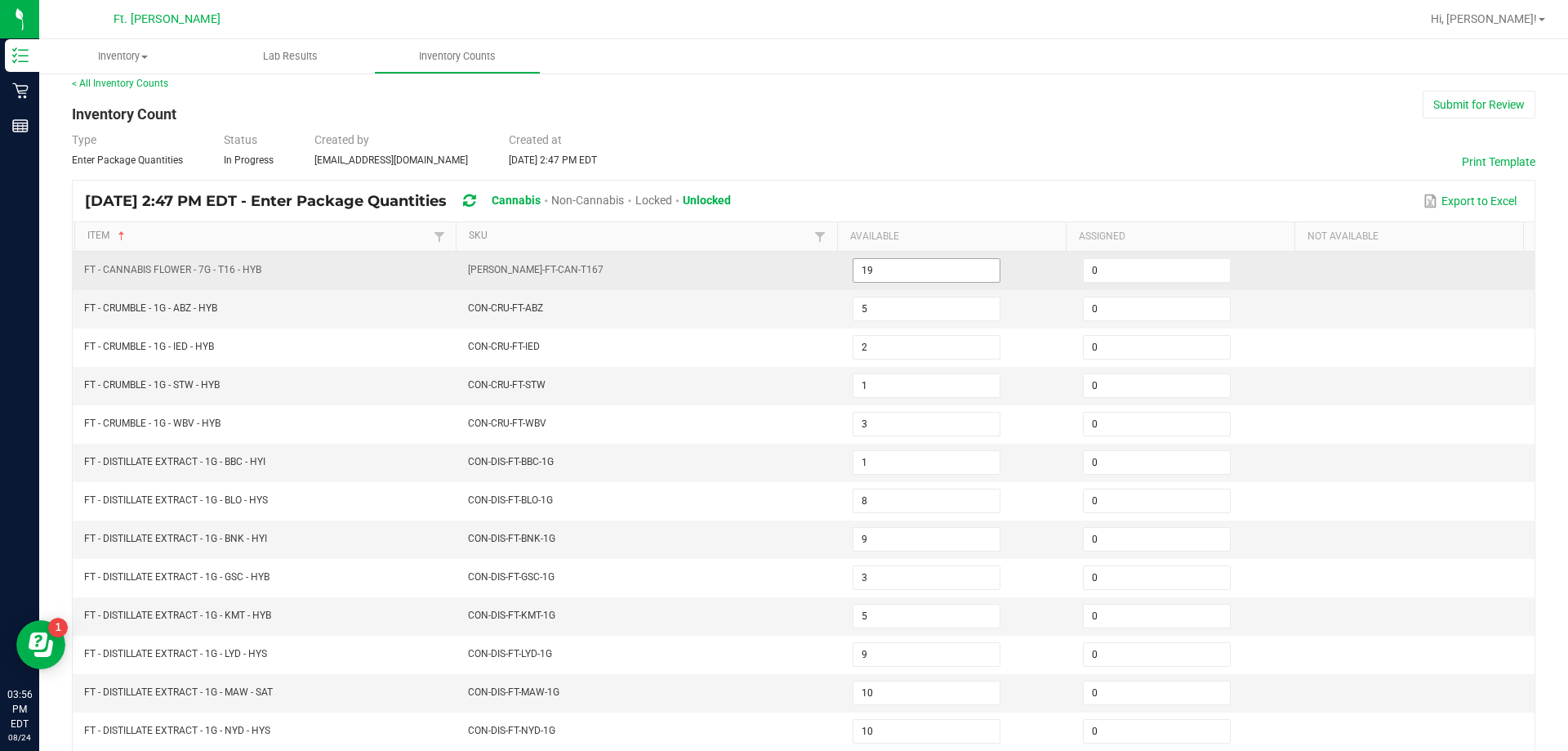
click at [782, 271] on input "19" at bounding box center [926, 270] width 146 height 23
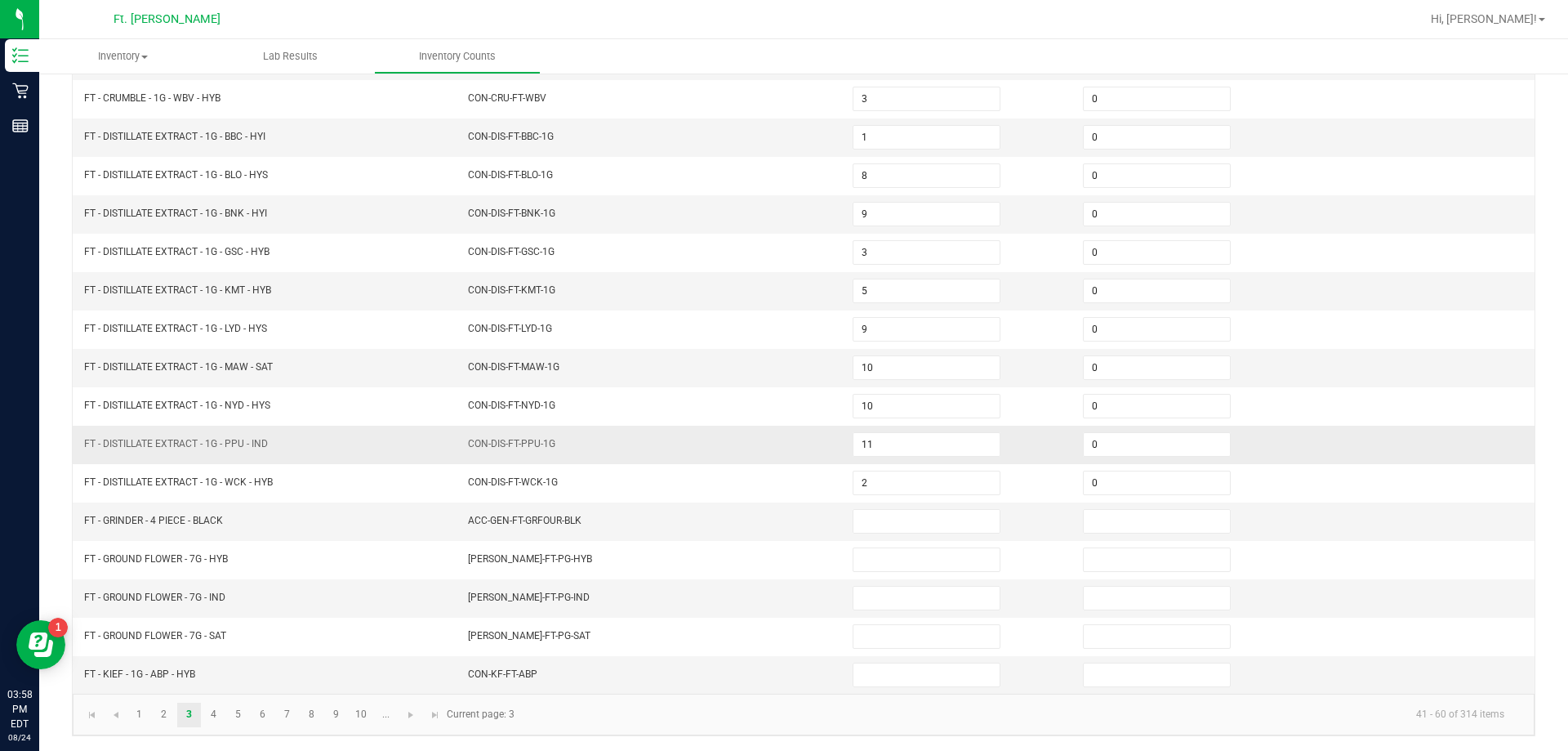
scroll to position [339, 0]
click at [217, 718] on link "4" at bounding box center [213, 713] width 24 height 25
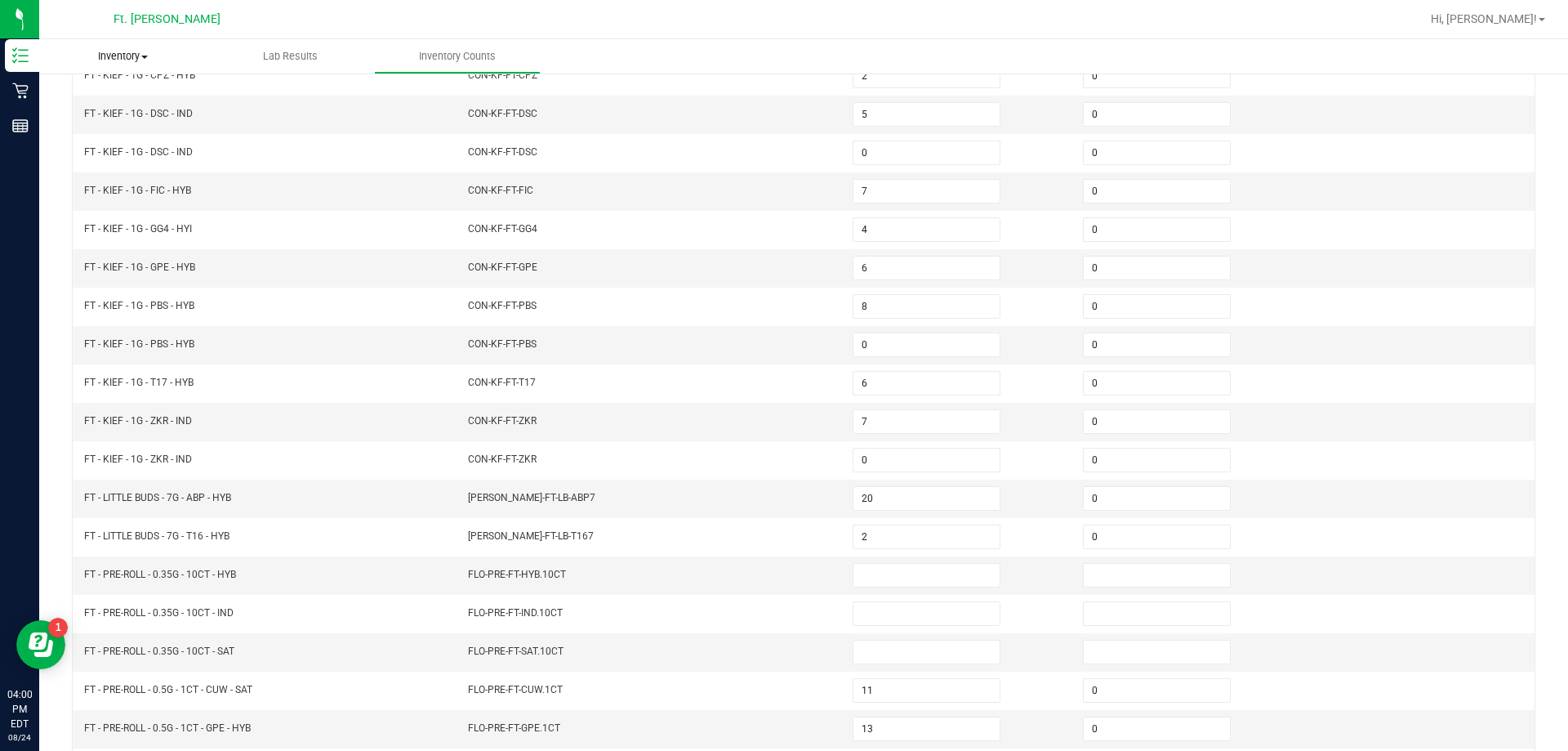
scroll to position [0, 0]
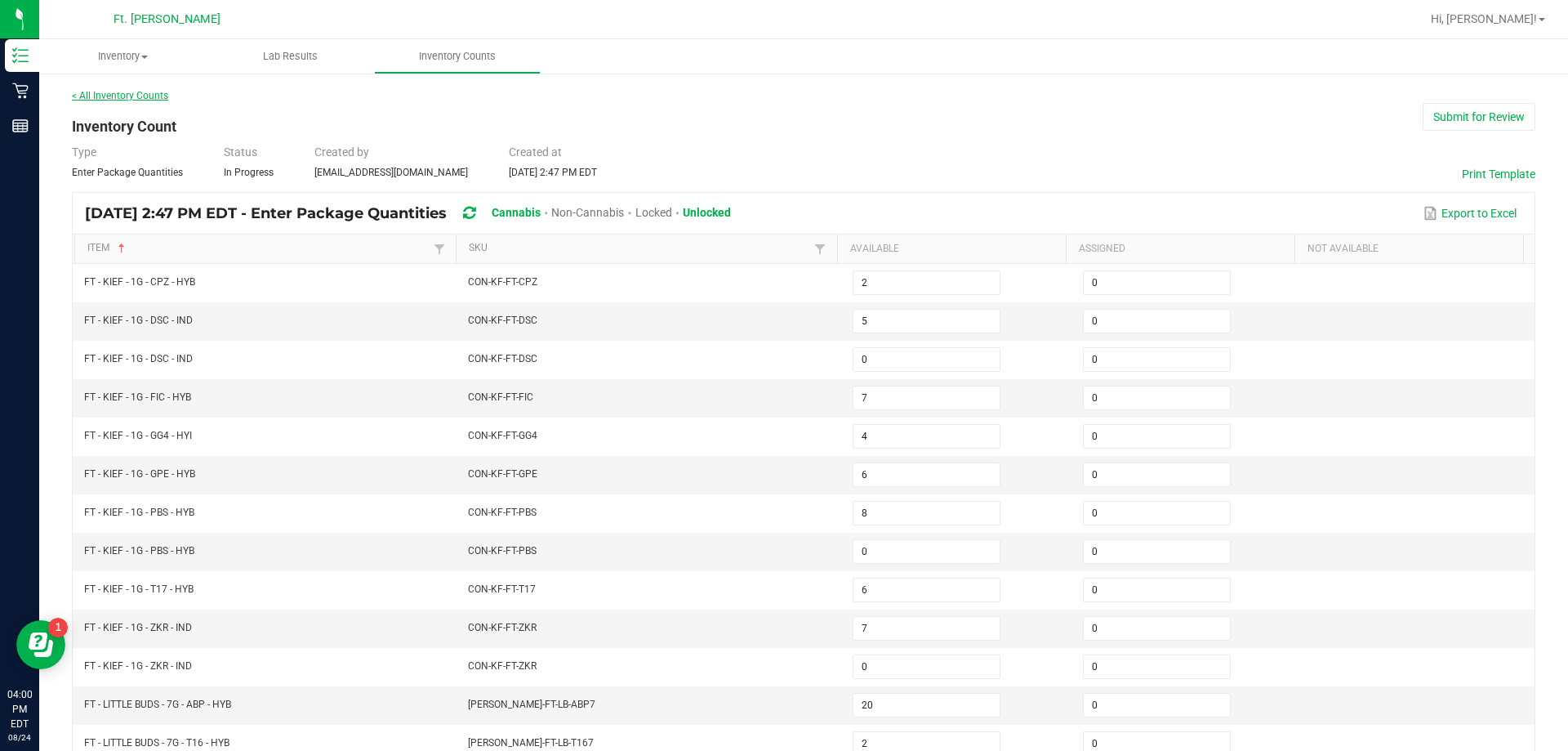
click at [129, 101] on link "< All Inventory Counts" at bounding box center [120, 96] width 96 height 11
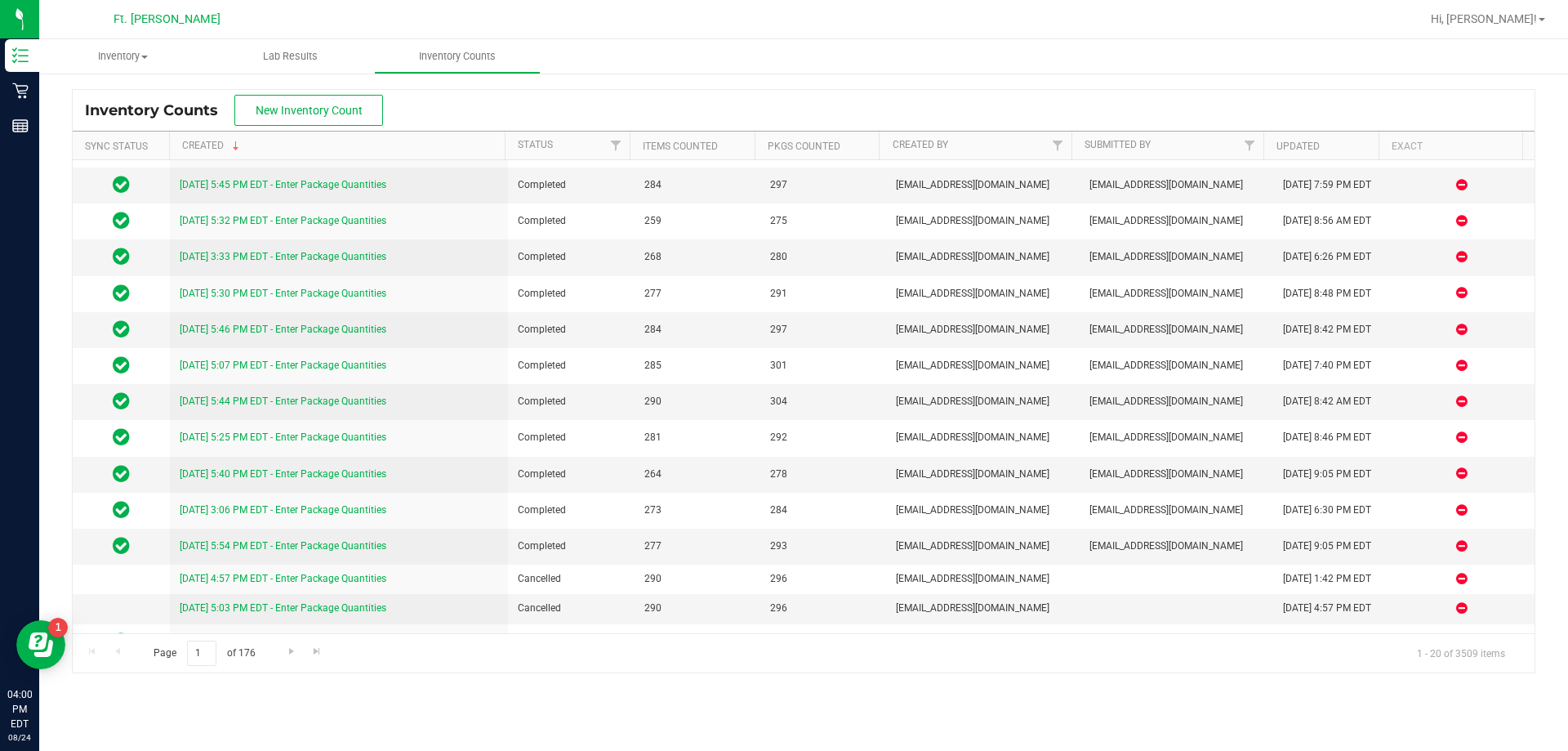
scroll to position [163, 0]
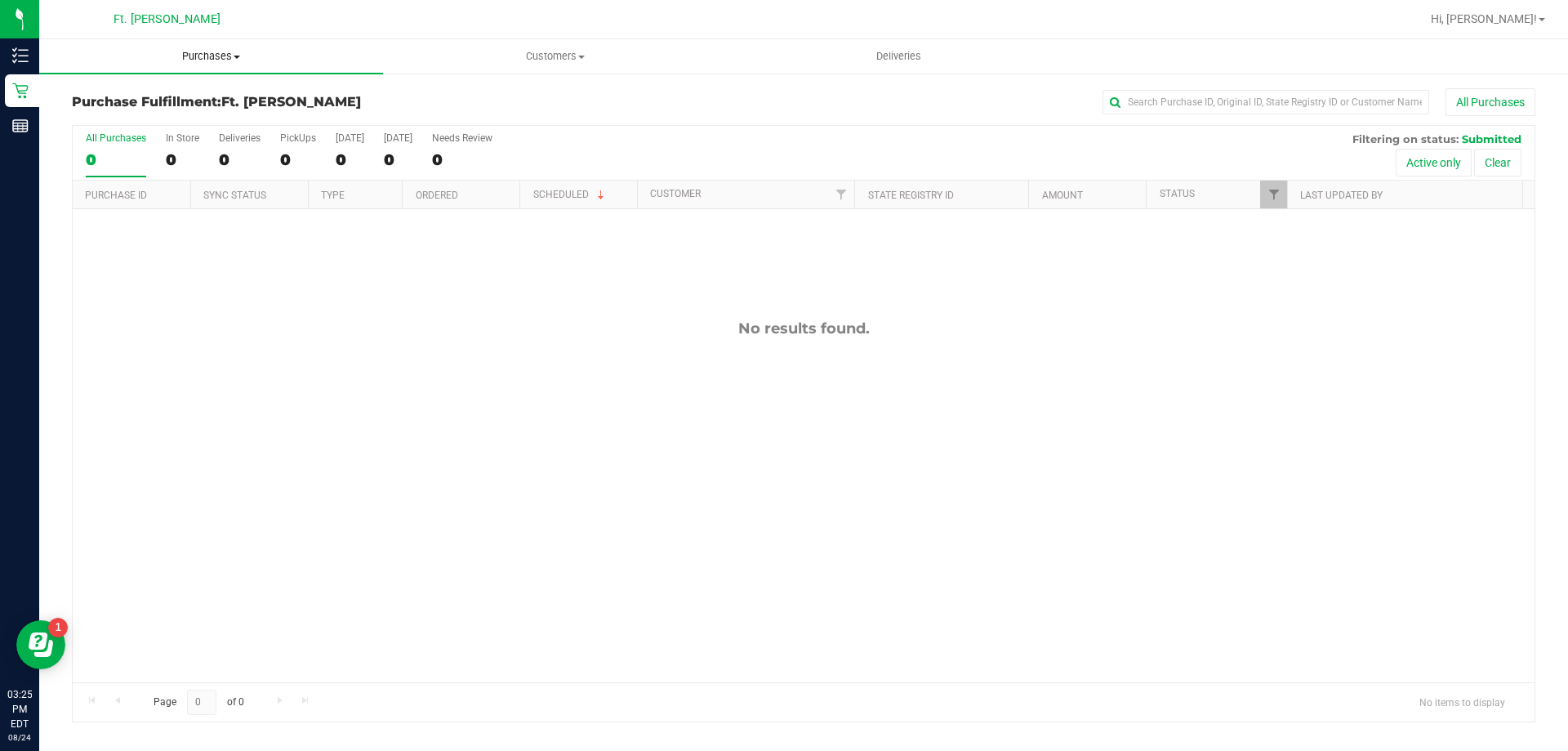
click at [231, 64] on uib-tab-heading "Purchases Summary of purchases Fulfillment All purchases" at bounding box center [211, 56] width 344 height 34
click at [102, 114] on span "Fulfillment" at bounding box center [90, 118] width 101 height 14
click at [285, 132] on div "PickUps" at bounding box center [298, 138] width 36 height 11
click at [0, 0] on input "PickUps 0" at bounding box center [0, 0] width 0 height 0
click at [177, 41] on uib-tab-heading "Purchases Summary of purchases Fulfillment All purchases" at bounding box center [211, 56] width 344 height 34
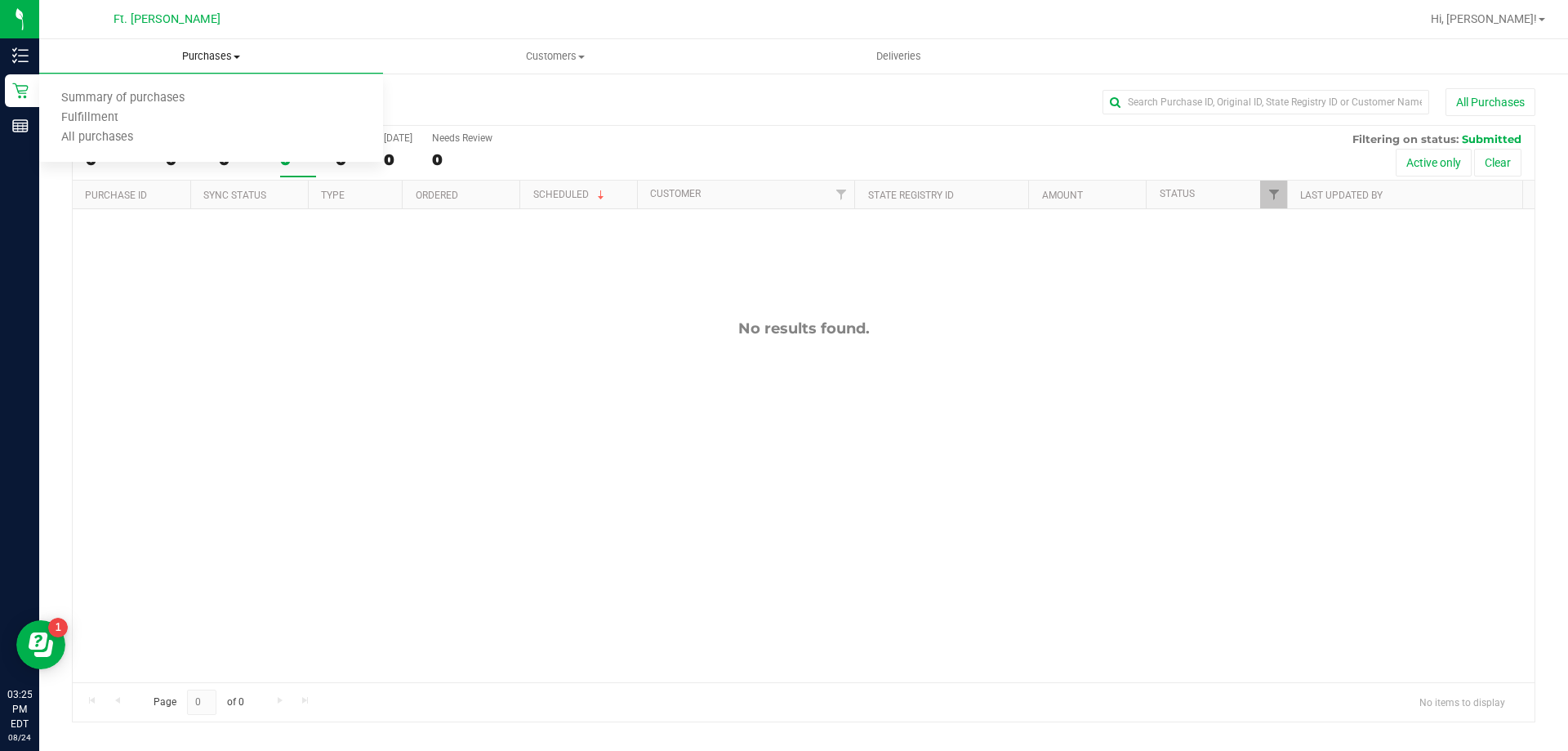
click at [189, 58] on span "Purchases" at bounding box center [211, 56] width 344 height 15
click at [189, 53] on span "Purchases" at bounding box center [211, 56] width 344 height 15
click at [107, 117] on span "Fulfillment" at bounding box center [90, 118] width 101 height 14
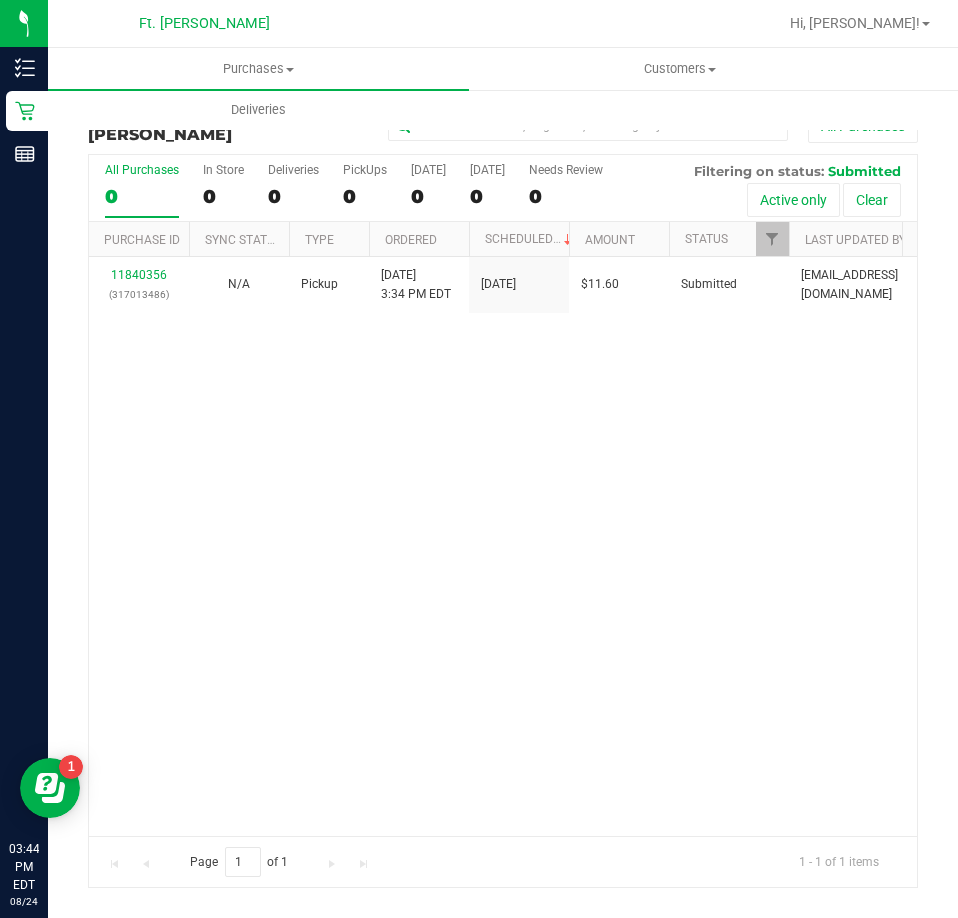
click at [447, 392] on div "11840356 (317013486) N/A Pickup [DATE] 3:34 PM EDT 8/24/2025 $11.60 Submitted […" at bounding box center [503, 546] width 828 height 578
click at [346, 176] on div "PickUps" at bounding box center [365, 170] width 44 height 14
click at [0, 0] on input "PickUps 0" at bounding box center [0, 0] width 0 height 0
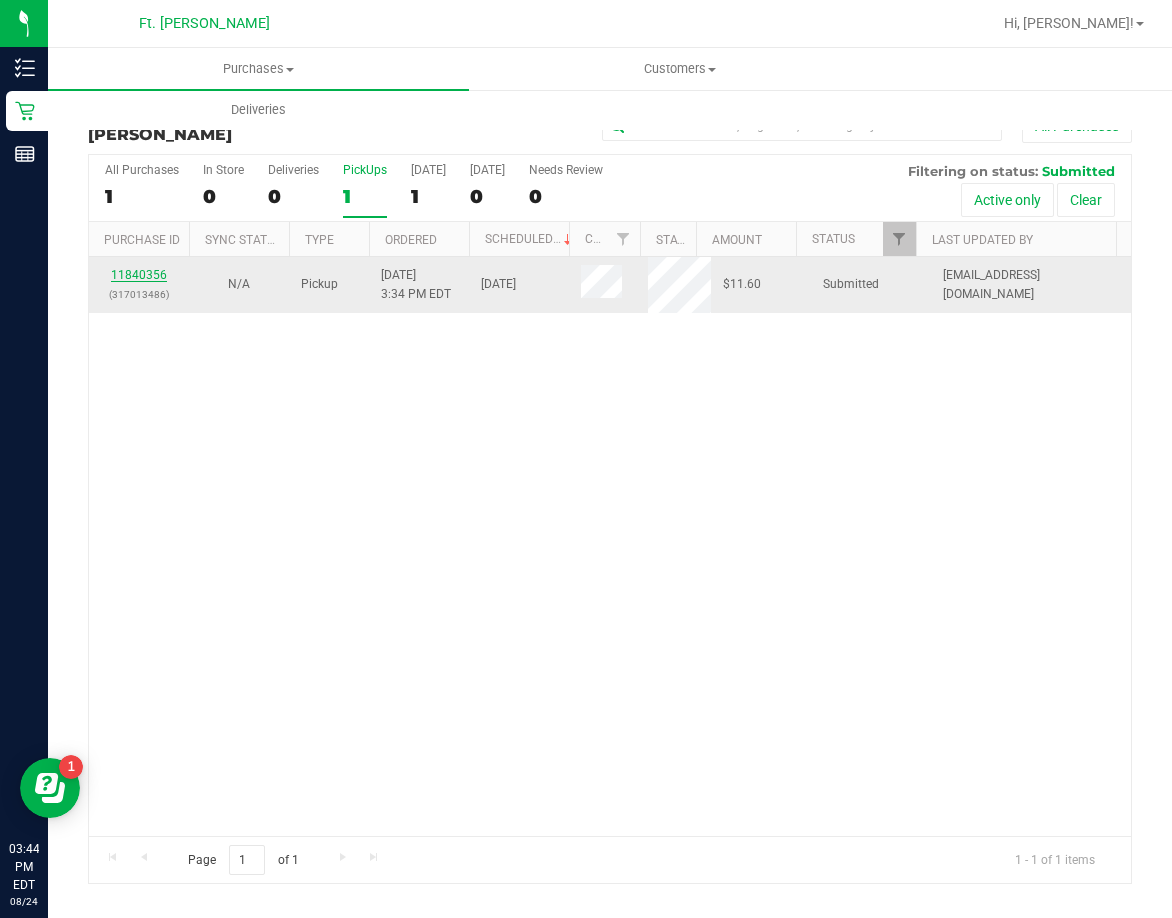
click at [156, 277] on link "11840356" at bounding box center [139, 275] width 56 height 14
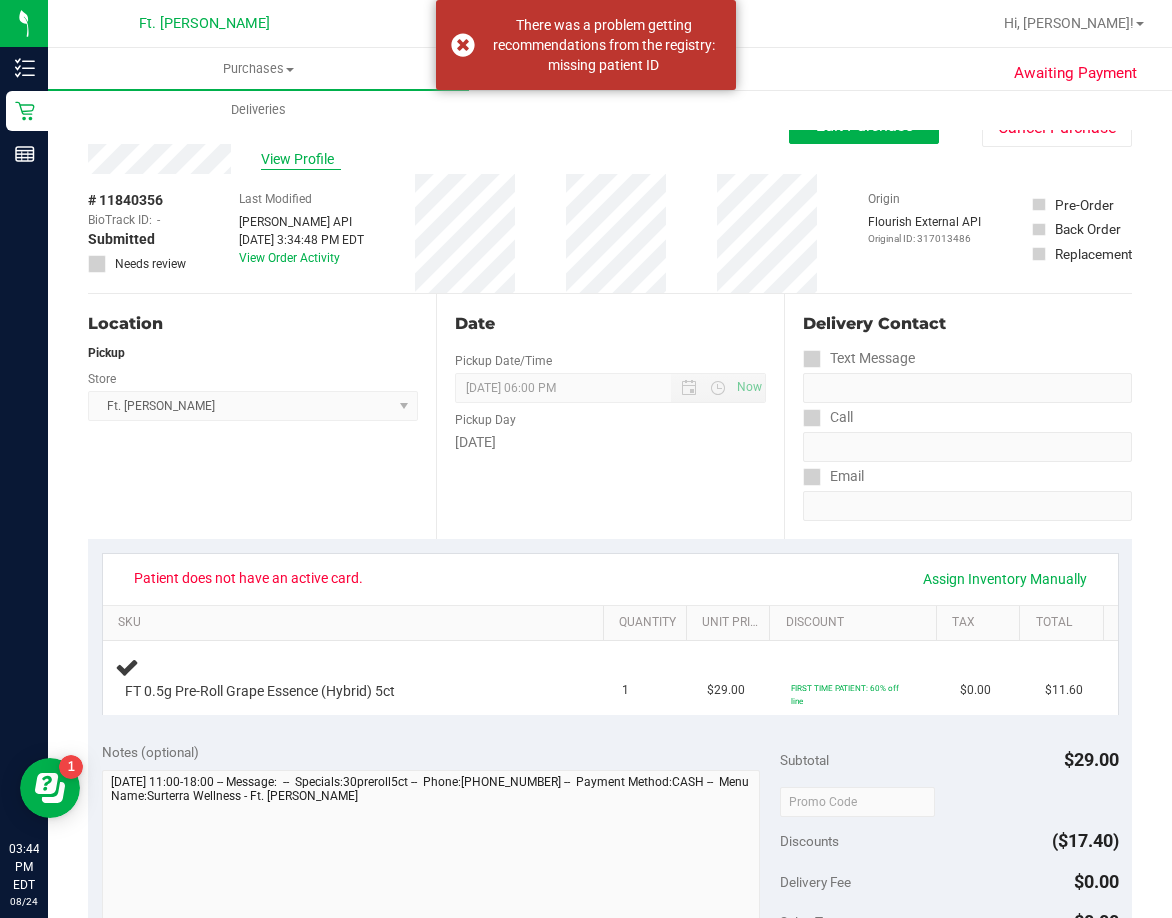
click at [296, 159] on span "View Profile" at bounding box center [301, 159] width 80 height 21
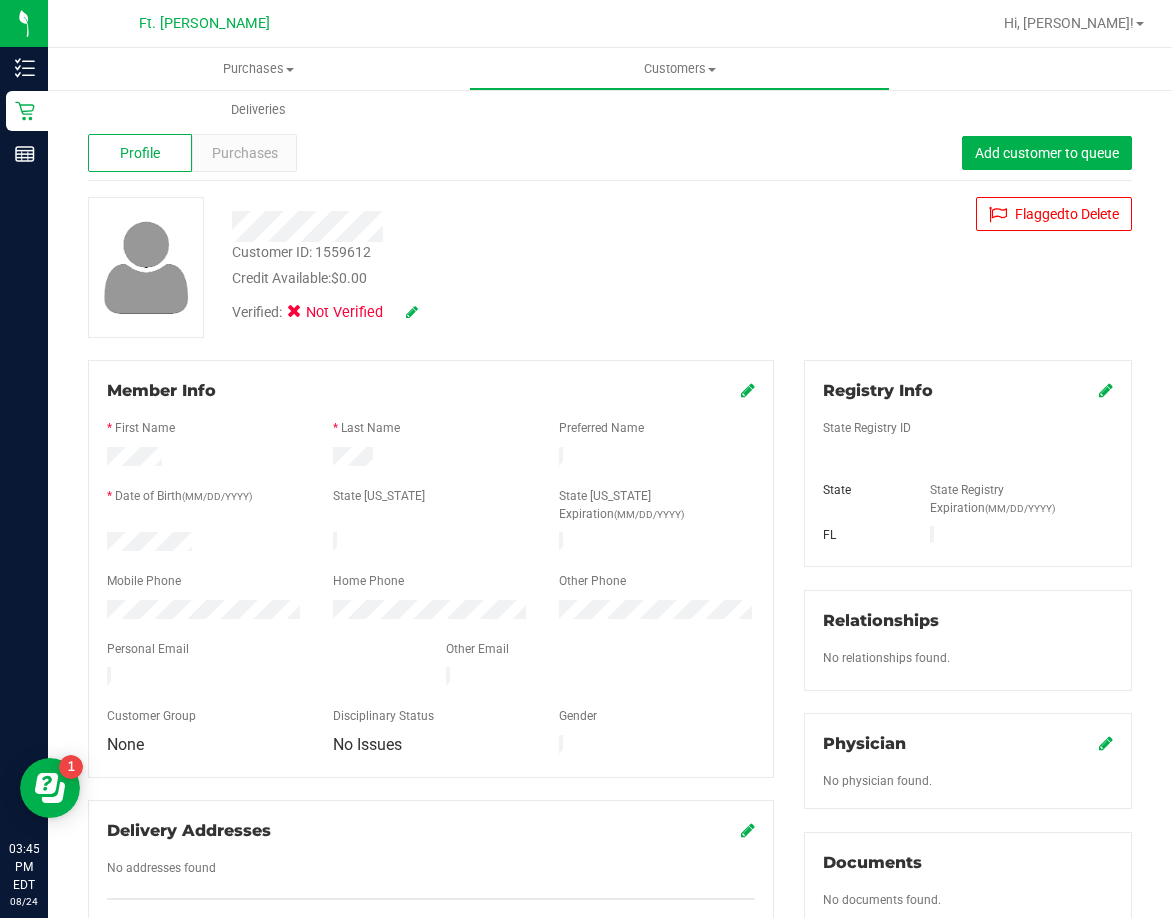
click at [409, 323] on span at bounding box center [412, 313] width 12 height 22
click at [411, 319] on icon at bounding box center [412, 312] width 12 height 14
click at [335, 323] on span "Medical" at bounding box center [346, 315] width 57 height 21
click at [0, 0] on input "Medical" at bounding box center [0, 0] width 0 height 0
click at [286, 324] on span "Verified:" at bounding box center [261, 315] width 59 height 26
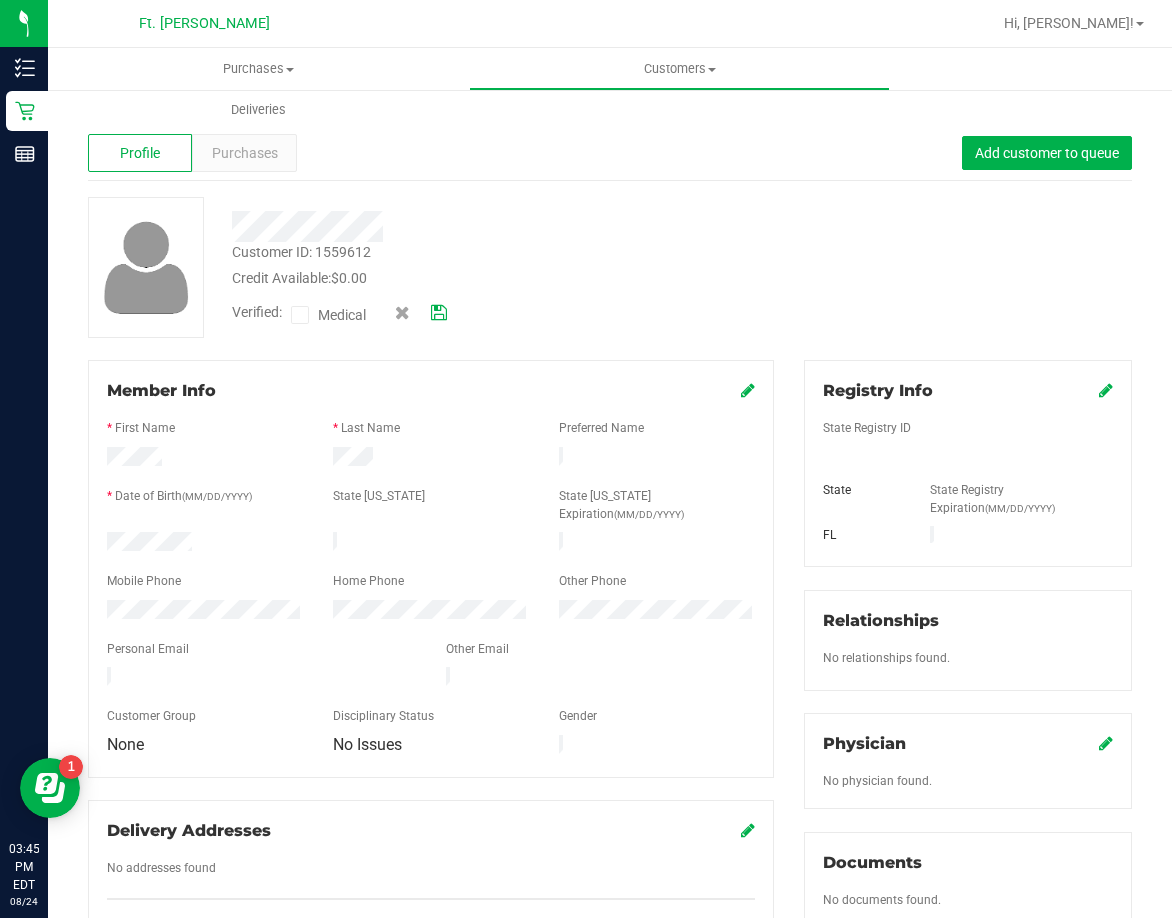
click at [292, 322] on span at bounding box center [300, 315] width 18 height 18
click at [0, 0] on input "Medical" at bounding box center [0, 0] width 0 height 0
click at [300, 315] on icon at bounding box center [300, 315] width 13 height 0
click at [0, 0] on input "Medical" at bounding box center [0, 0] width 0 height 0
click at [304, 315] on icon at bounding box center [300, 315] width 13 height 0
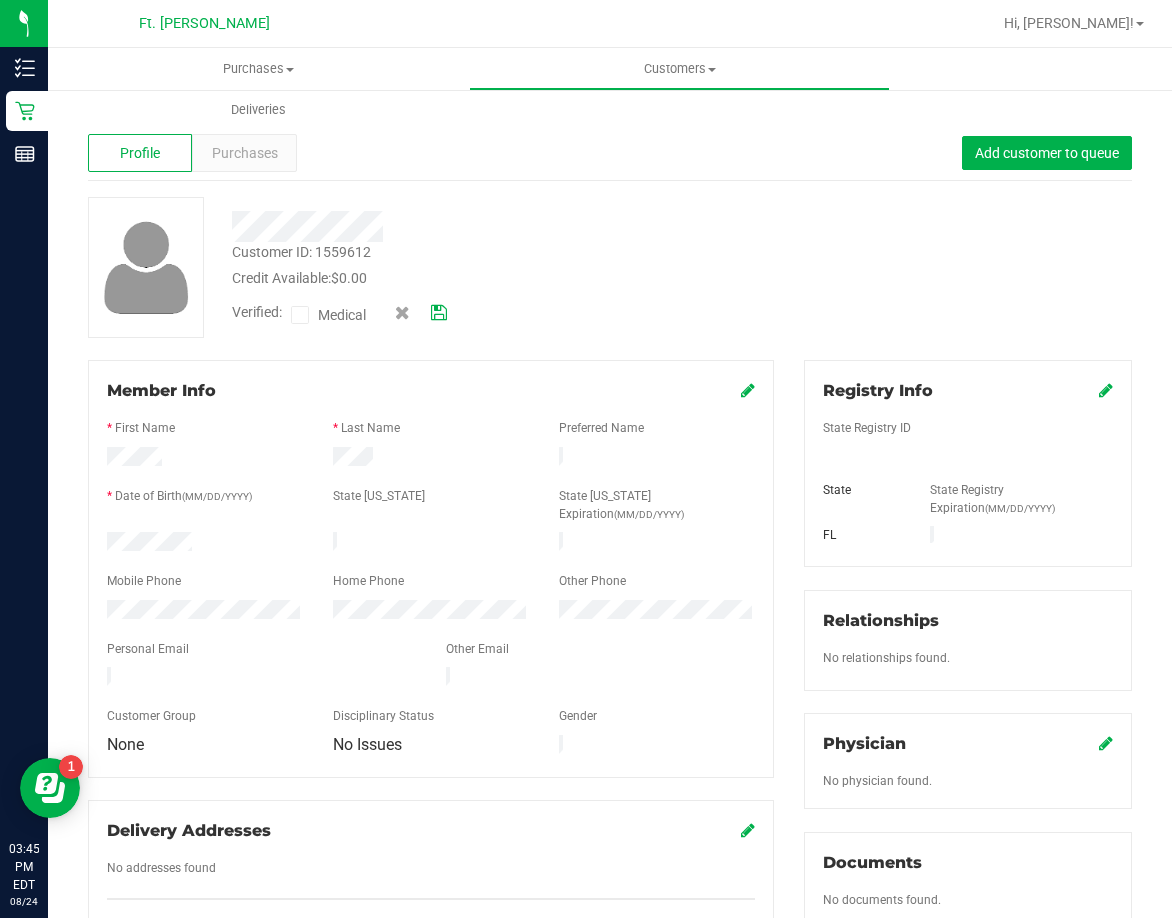
click at [0, 0] on input "Medical" at bounding box center [0, 0] width 0 height 0
click at [444, 312] on icon at bounding box center [439, 313] width 16 height 14
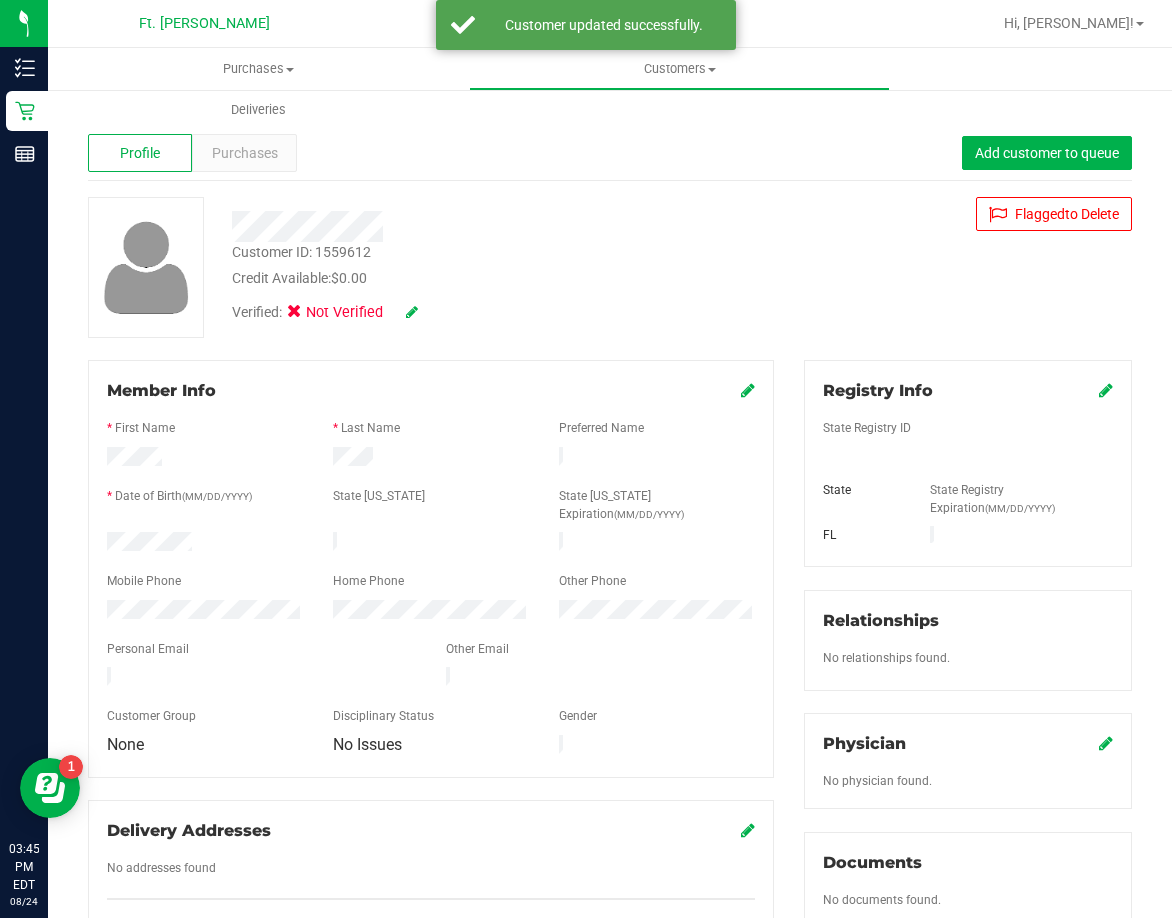
click at [1099, 397] on icon at bounding box center [1106, 390] width 14 height 16
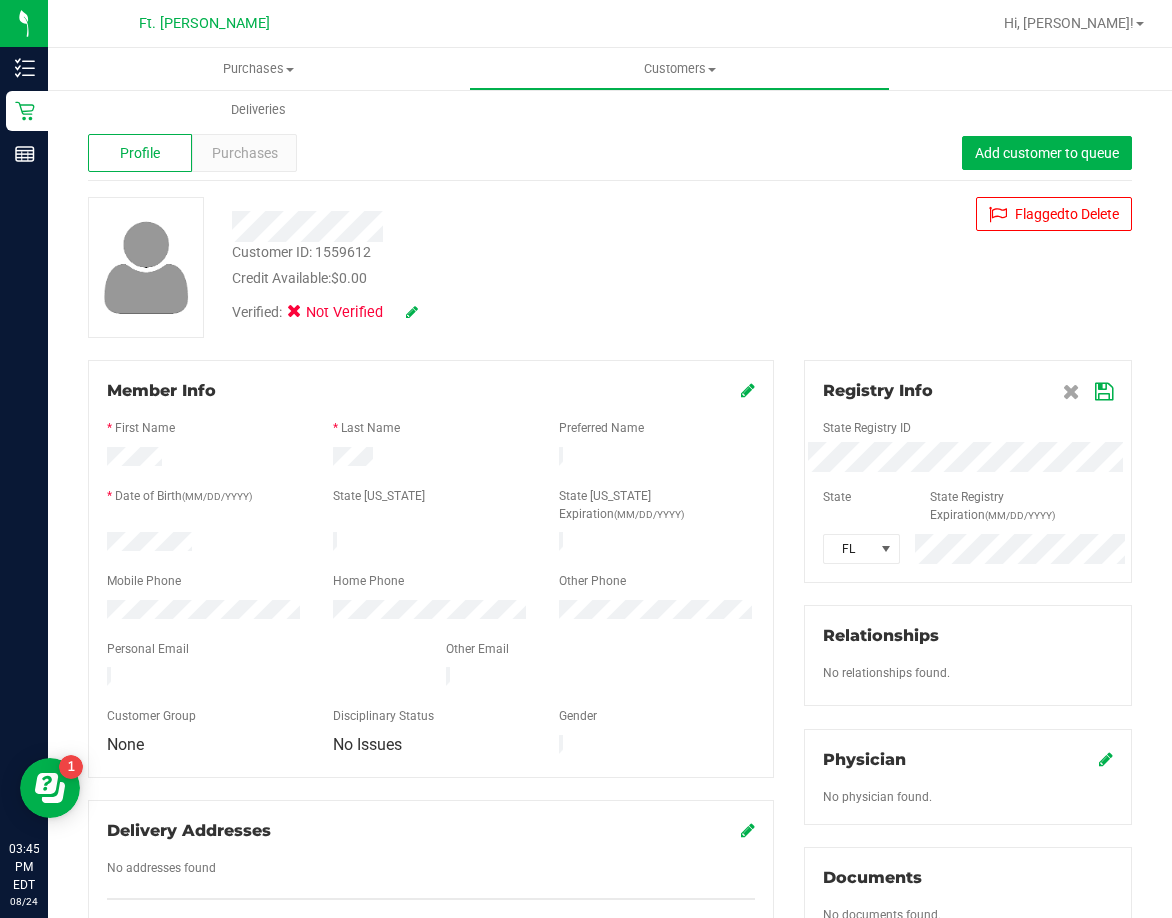
click at [382, 528] on div at bounding box center [431, 530] width 648 height 5
click at [330, 532] on div at bounding box center [431, 544] width 226 height 24
click at [1095, 398] on icon at bounding box center [1104, 392] width 18 height 16
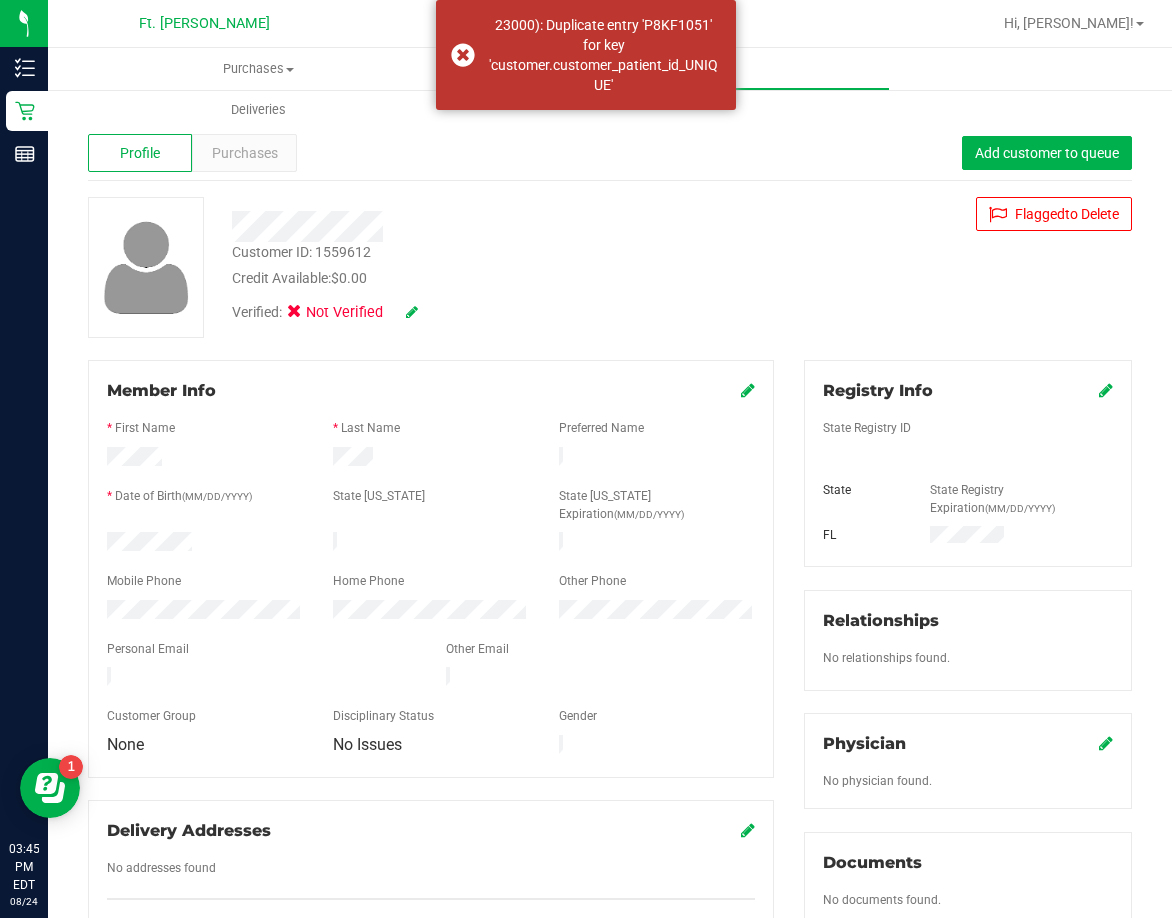
click at [409, 319] on icon at bounding box center [412, 312] width 12 height 14
click at [447, 308] on icon at bounding box center [439, 313] width 16 height 14
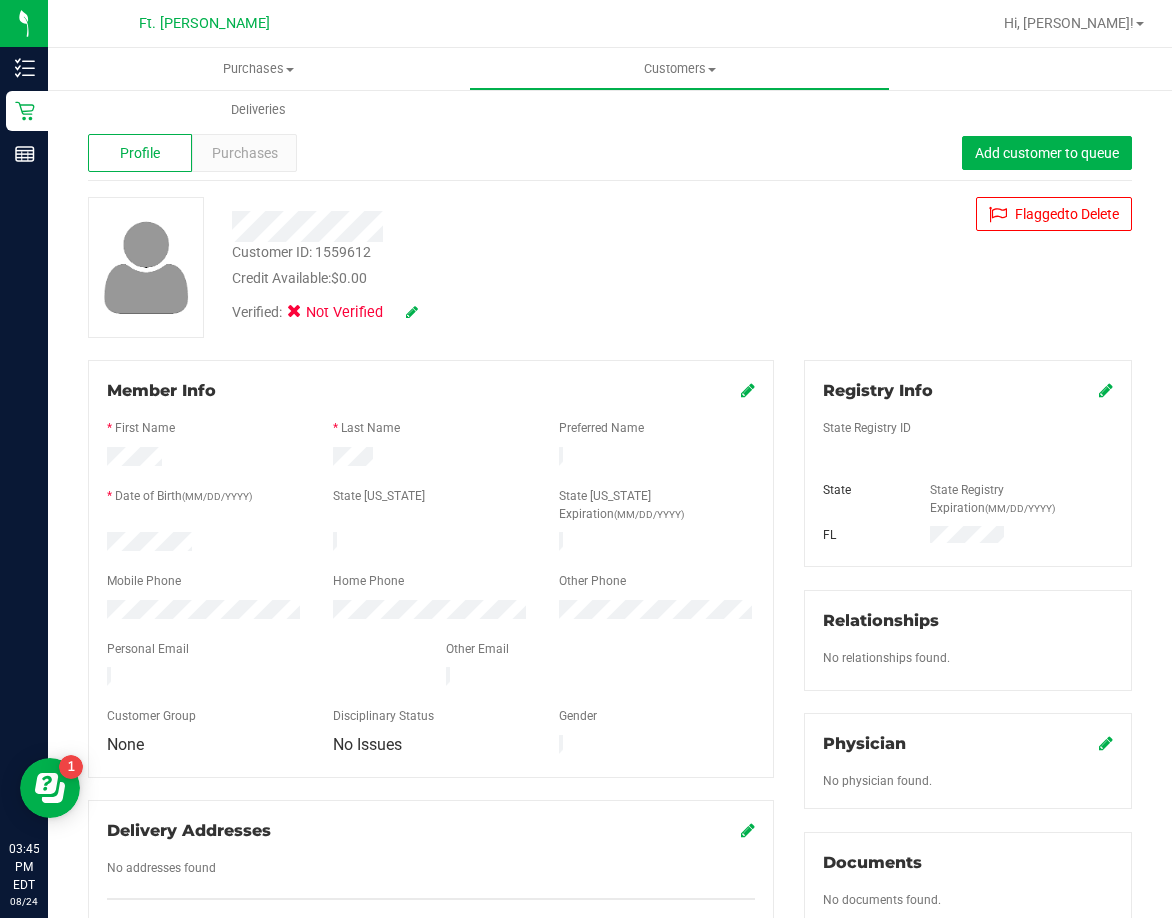
click at [858, 447] on div at bounding box center [968, 456] width 320 height 18
click at [1094, 378] on div "Registry Info State Registry ID State State Registry Expiration (MM/DD/YYYY) FL" at bounding box center [968, 463] width 328 height 207
click at [1099, 387] on icon at bounding box center [1106, 390] width 14 height 16
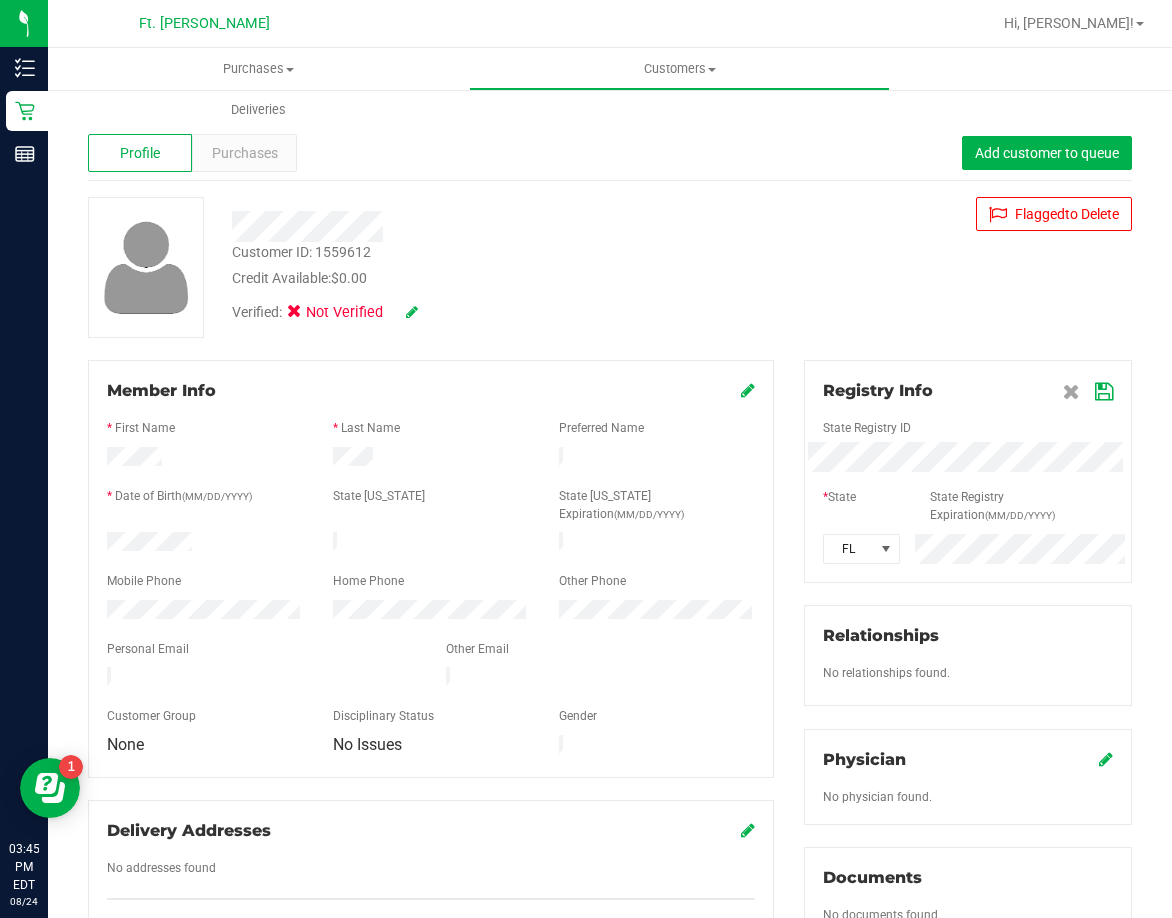
click at [890, 510] on div "* State" at bounding box center [861, 499] width 107 height 23
drag, startPoint x: 1070, startPoint y: 383, endPoint x: 1084, endPoint y: 388, distance: 14.9
click at [1074, 384] on span at bounding box center [1088, 391] width 50 height 24
click at [1095, 388] on icon at bounding box center [1104, 392] width 18 height 16
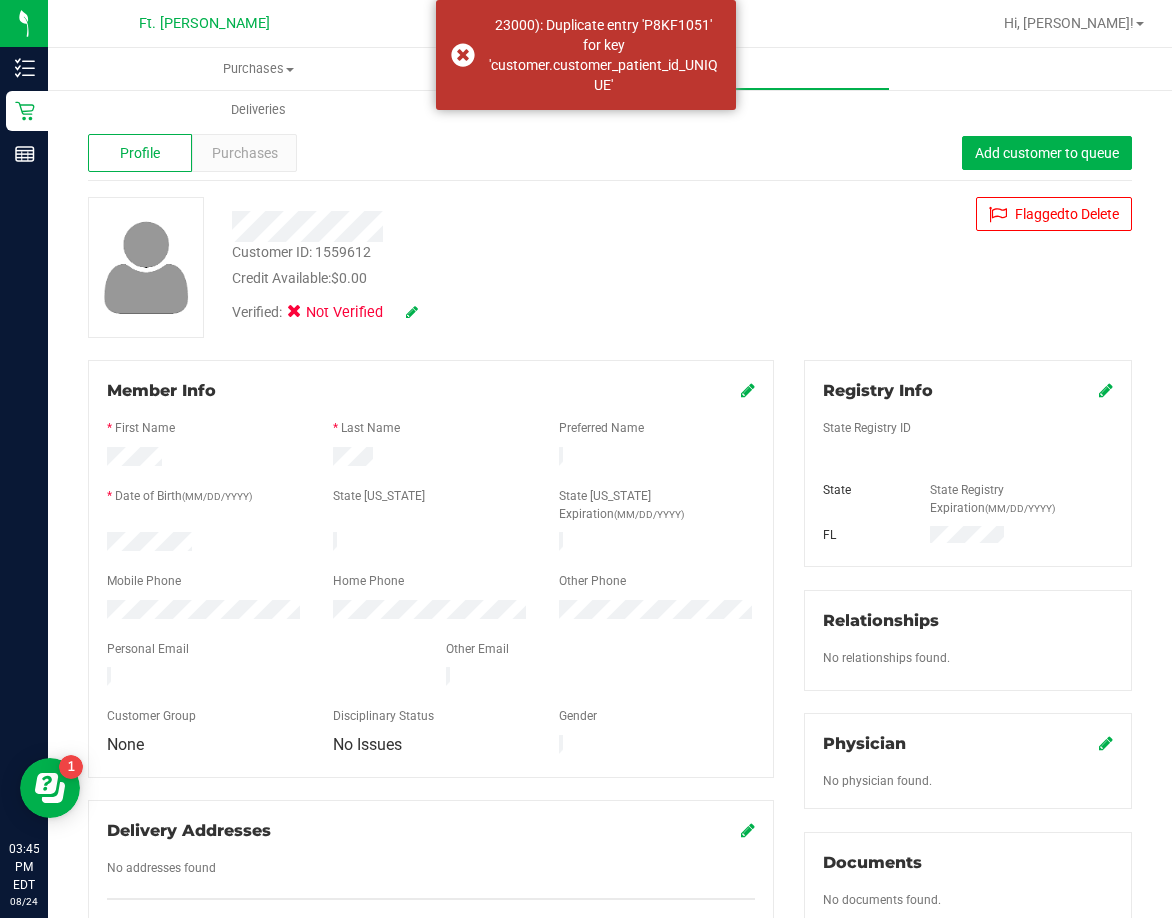
click at [623, 214] on div at bounding box center [485, 226] width 537 height 31
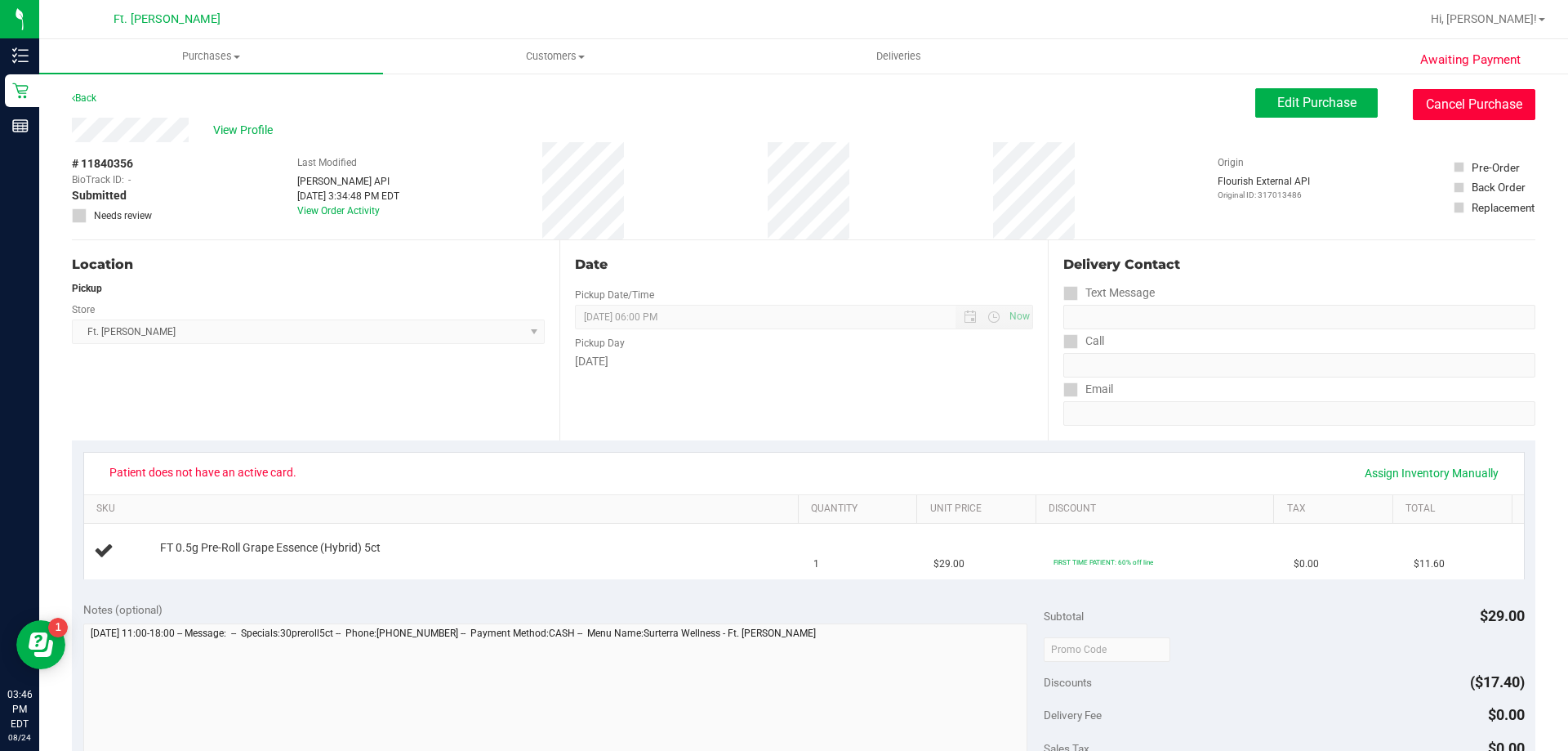
click at [1438, 110] on button "Cancel Purchase" at bounding box center [1474, 105] width 122 height 31
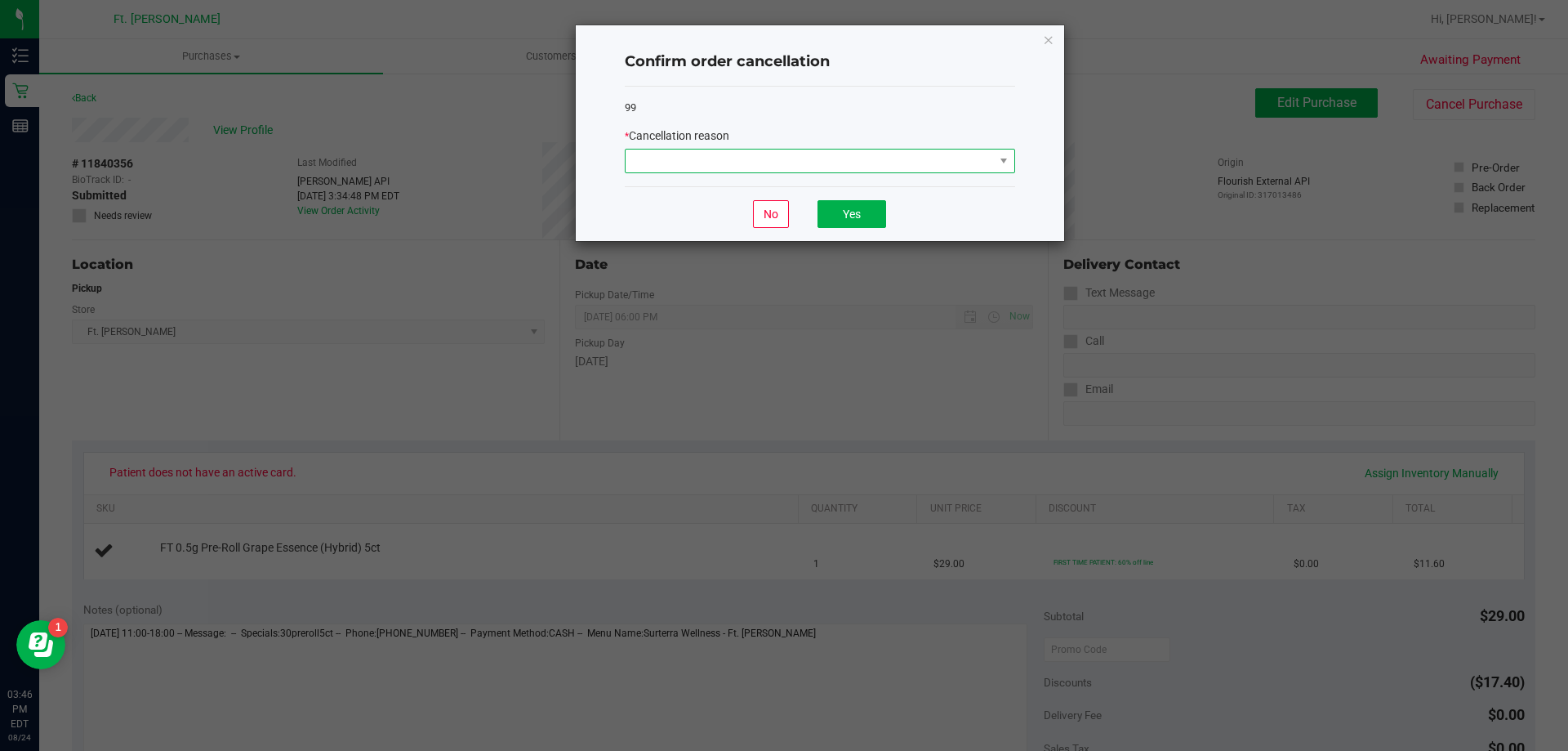
click at [826, 154] on span at bounding box center [809, 161] width 368 height 23
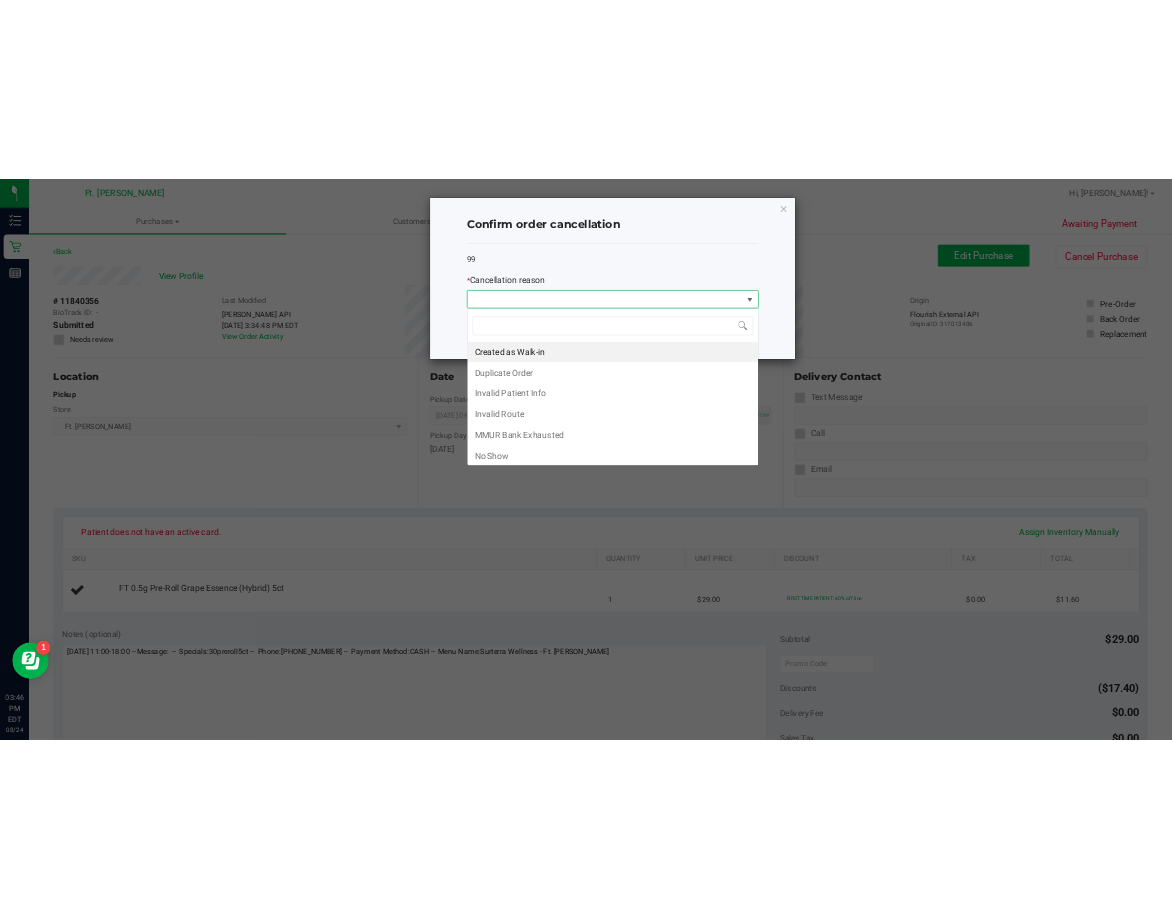
scroll to position [30, 478]
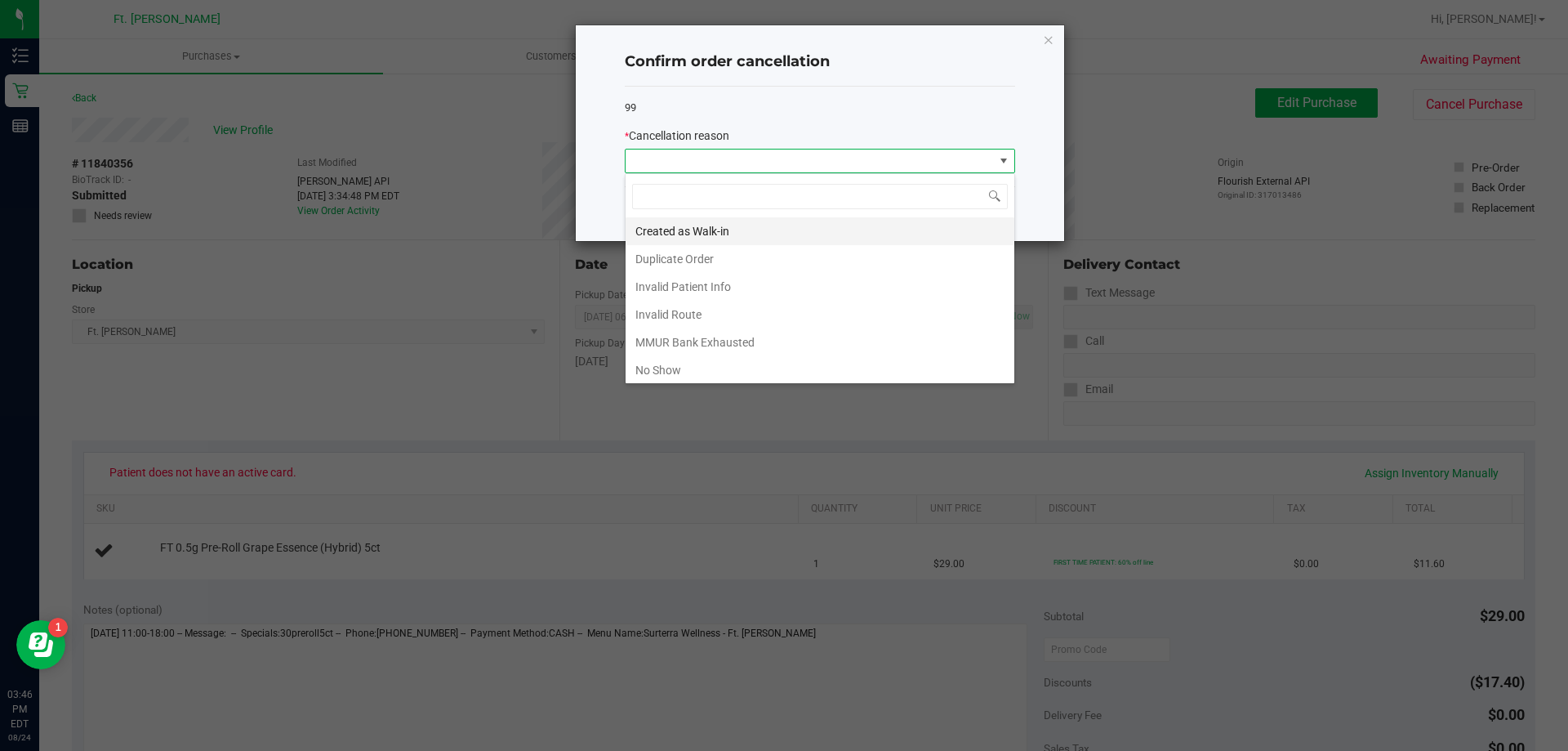
click at [714, 233] on li "Created as Walk-in" at bounding box center [820, 231] width 389 height 28
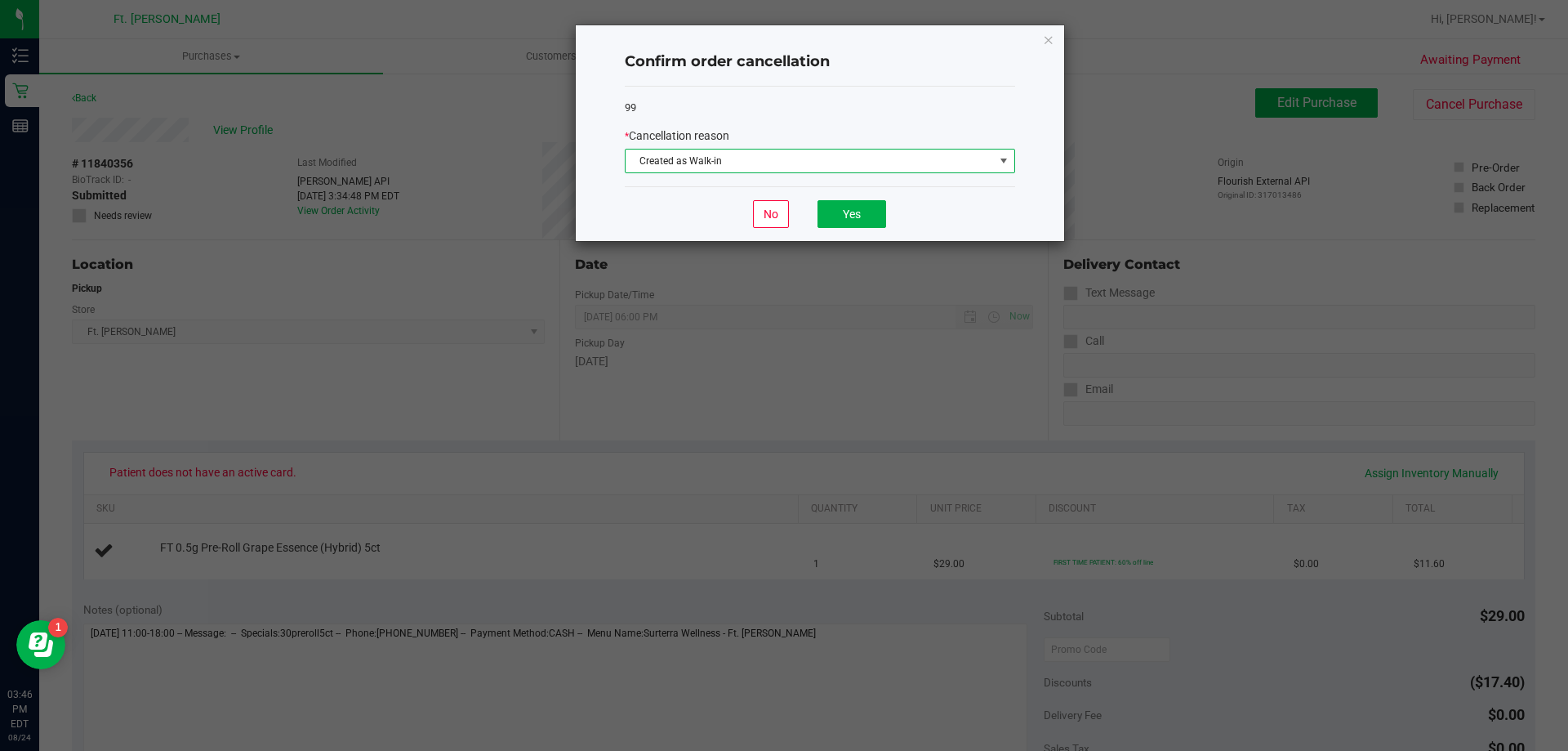
click at [889, 210] on div "No Yes" at bounding box center [820, 213] width 390 height 55
click at [883, 210] on button "Yes" at bounding box center [852, 214] width 69 height 28
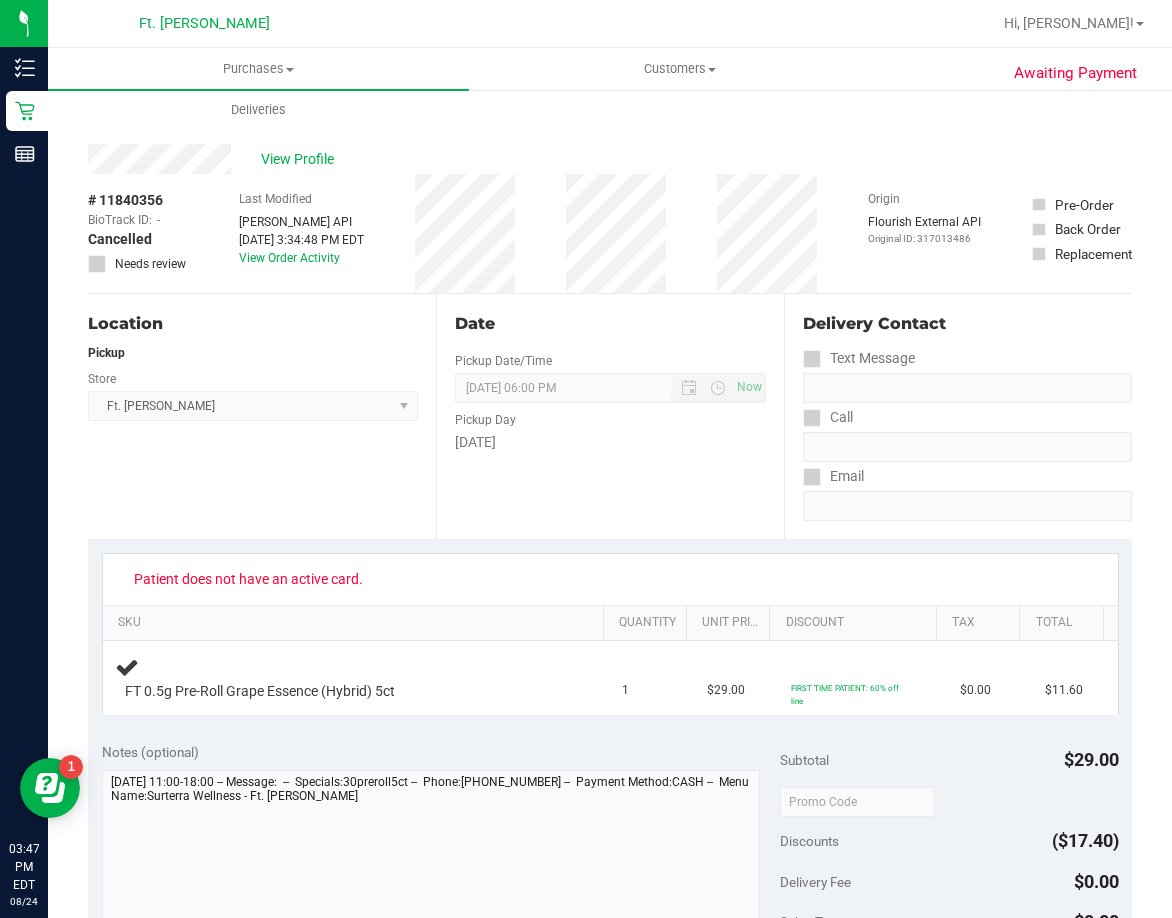
click at [422, 397] on div "Location Pickup Store Ft. Myers WC Select Store Bonita Springs WC Boynton Beach…" at bounding box center [262, 416] width 348 height 245
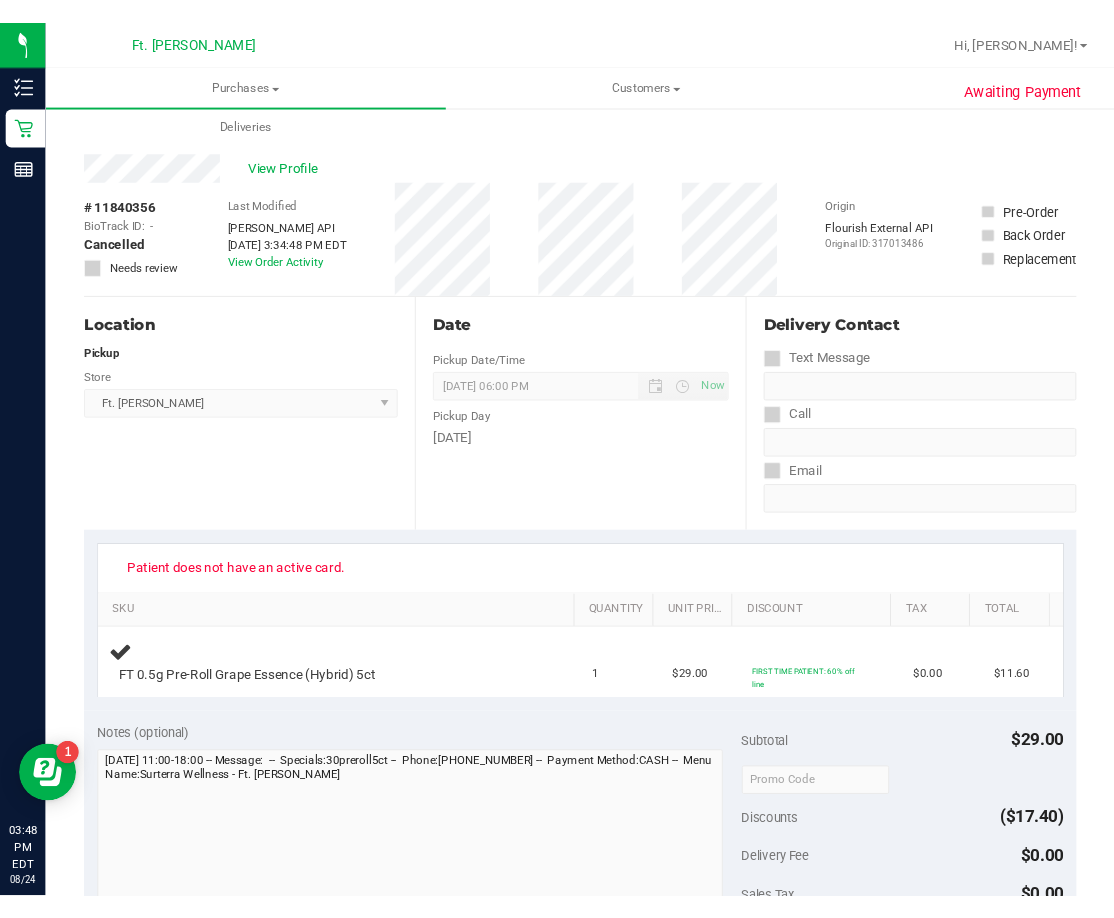
scroll to position [0, 0]
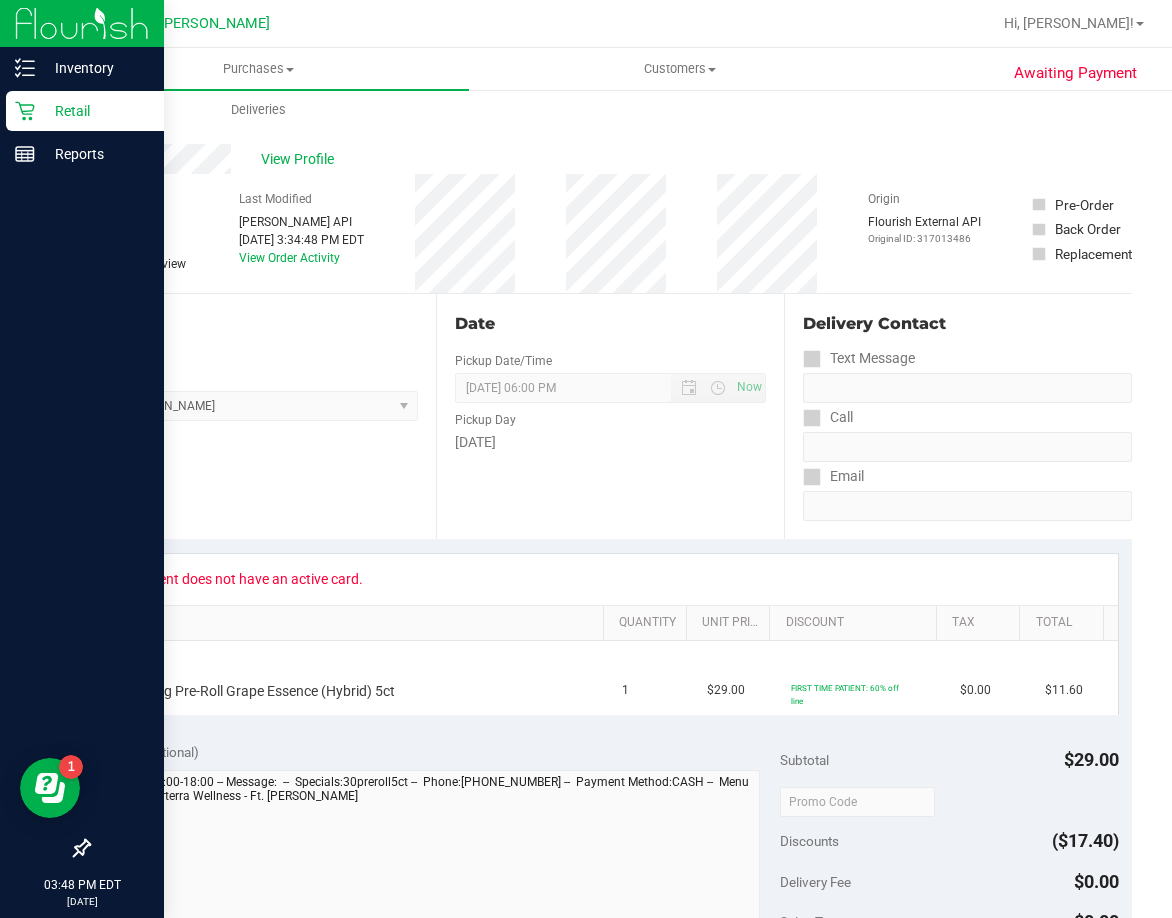
click at [40, 121] on p "Retail" at bounding box center [95, 111] width 120 height 24
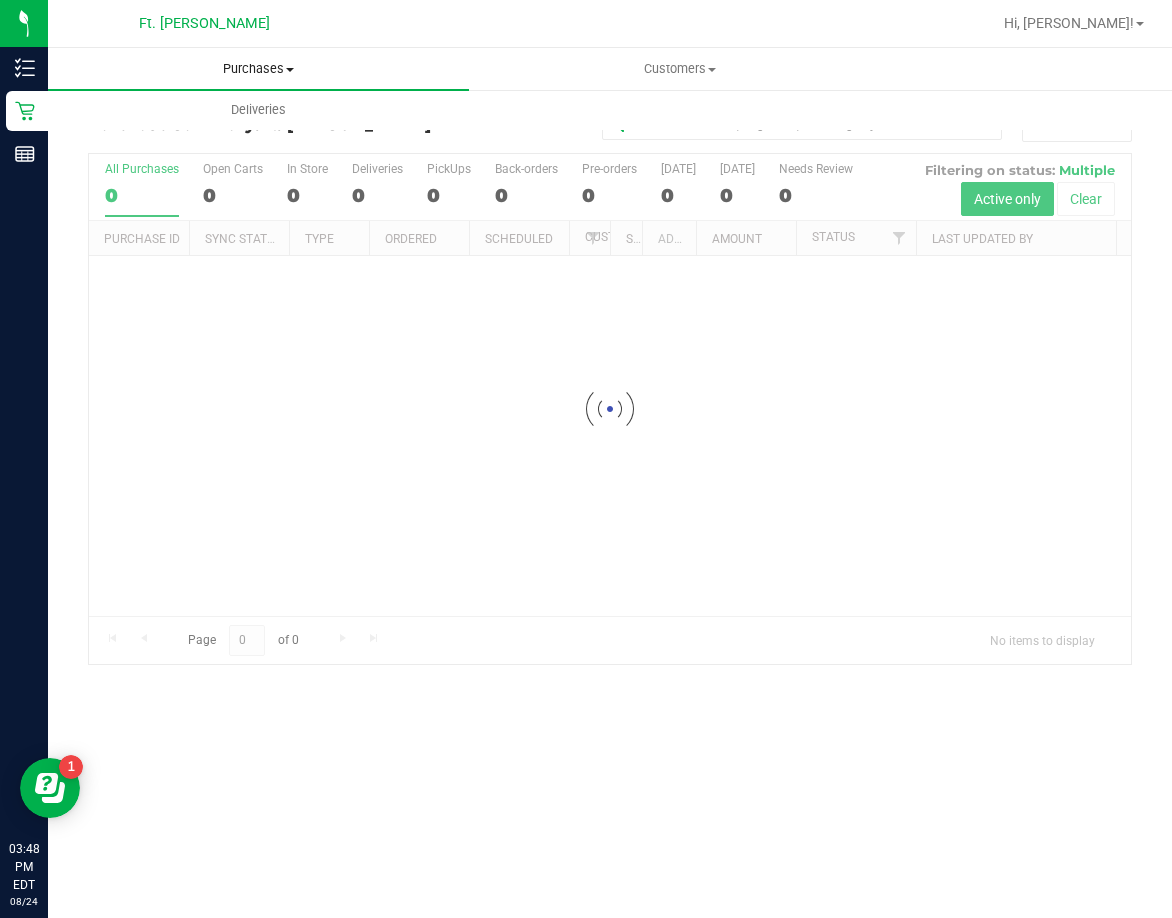
click at [255, 78] on uib-tab-heading "Purchases Summary of purchases Fulfillment All purchases" at bounding box center [258, 69] width 421 height 42
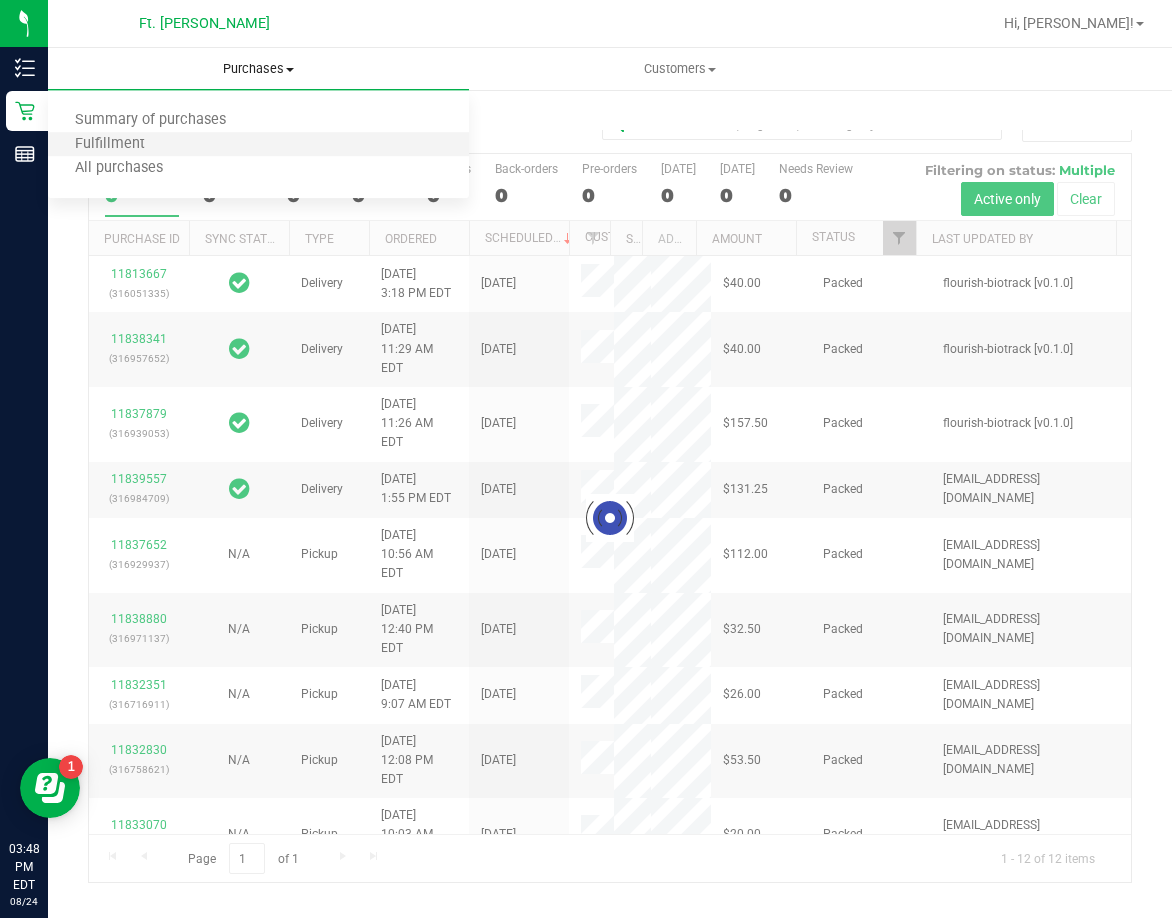
click at [137, 154] on li "Fulfillment" at bounding box center [258, 145] width 421 height 24
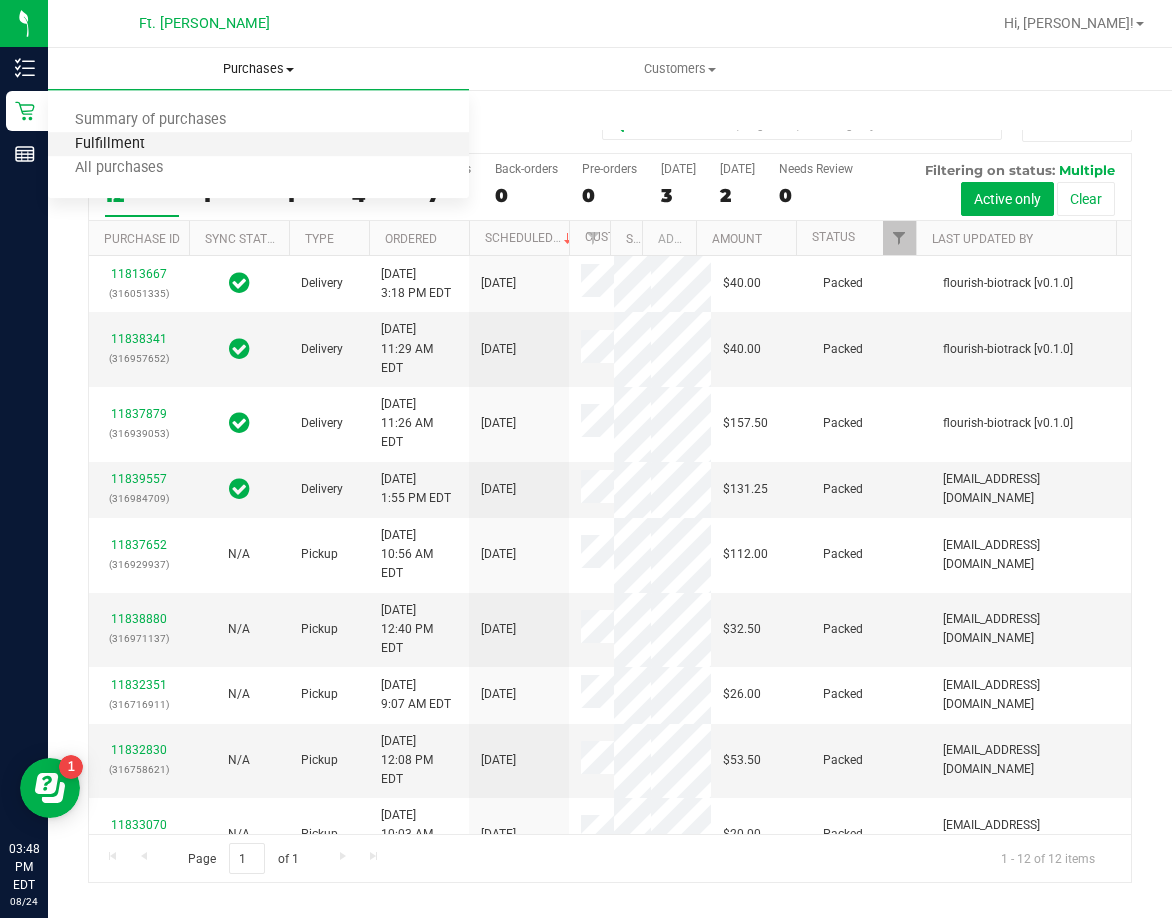
click at [106, 145] on span "Fulfillment" at bounding box center [110, 144] width 124 height 17
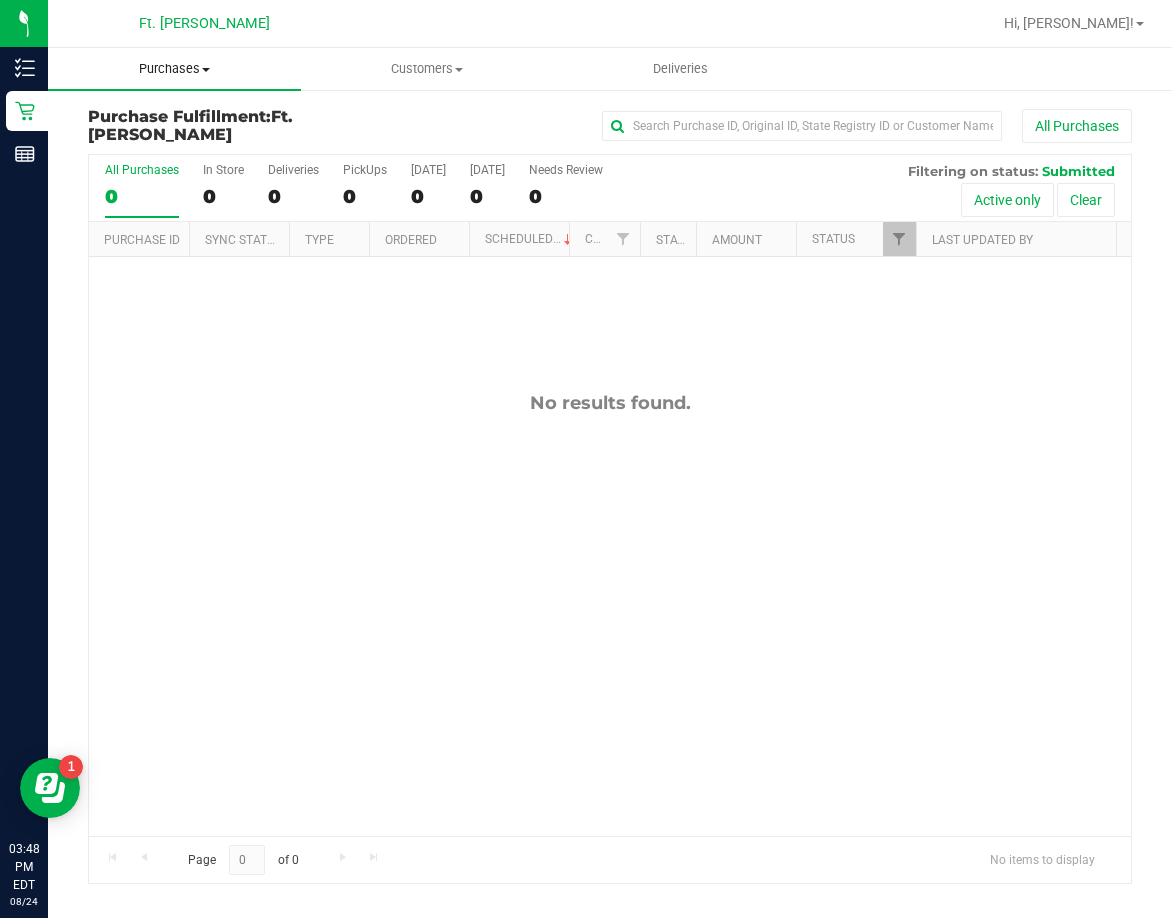
click at [165, 66] on span "Purchases" at bounding box center [174, 69] width 253 height 18
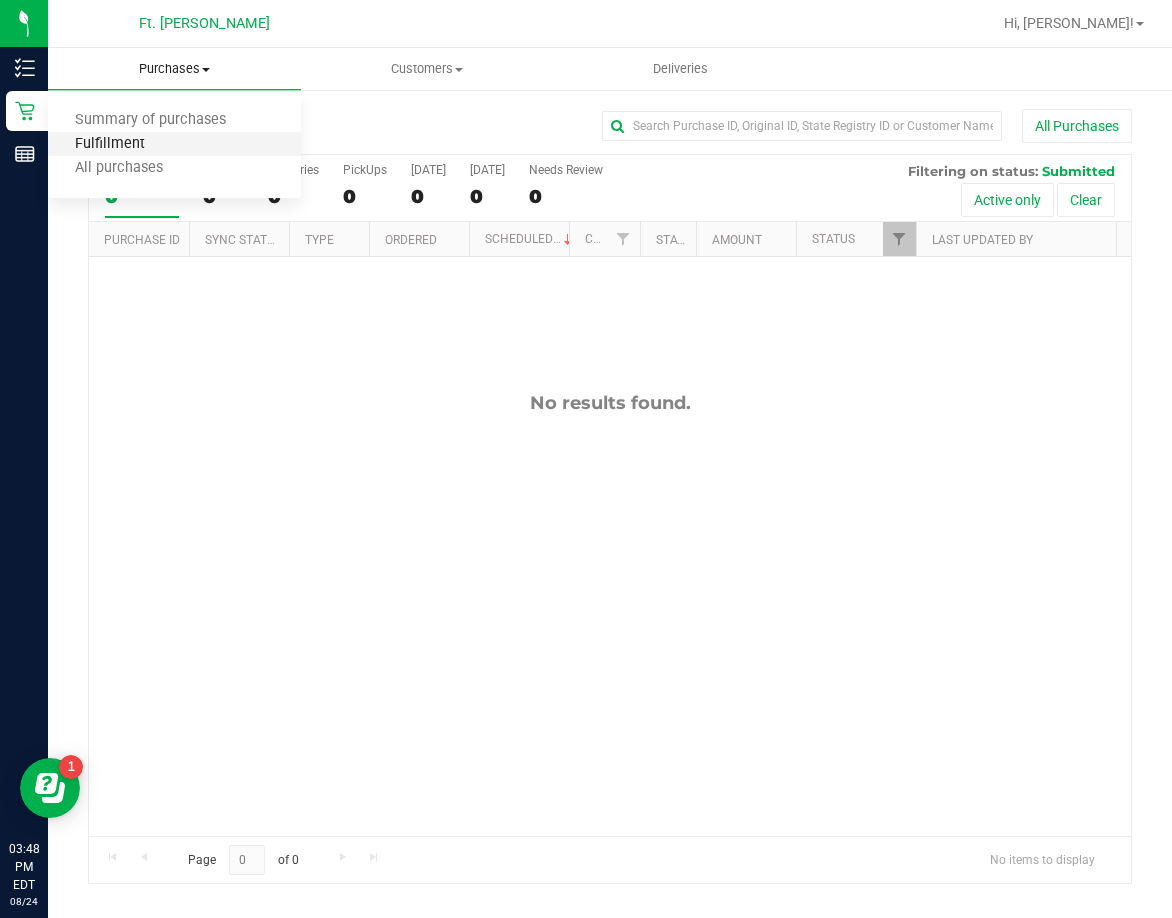
click at [123, 146] on span "Fulfillment" at bounding box center [110, 144] width 124 height 17
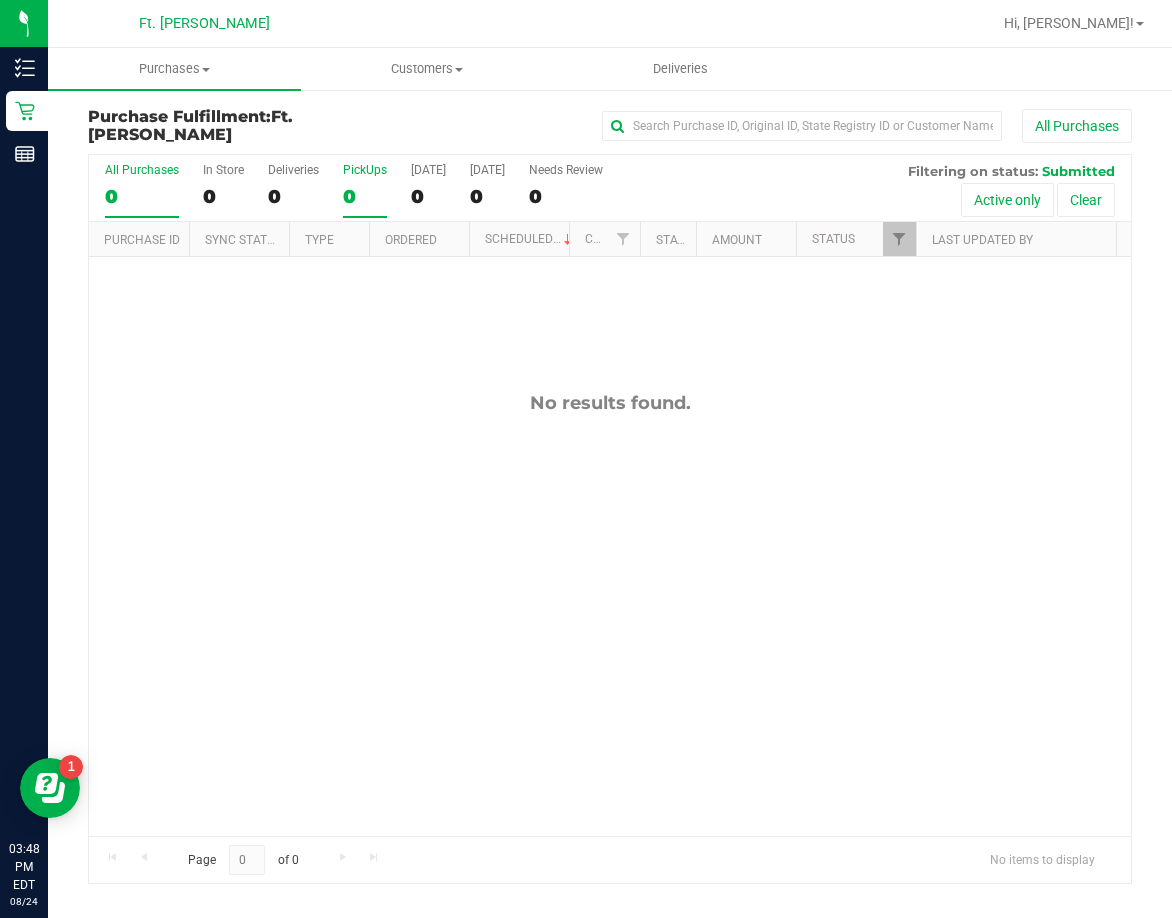
click at [362, 171] on div "PickUps" at bounding box center [365, 170] width 44 height 14
click at [0, 0] on input "PickUps 0" at bounding box center [0, 0] width 0 height 0
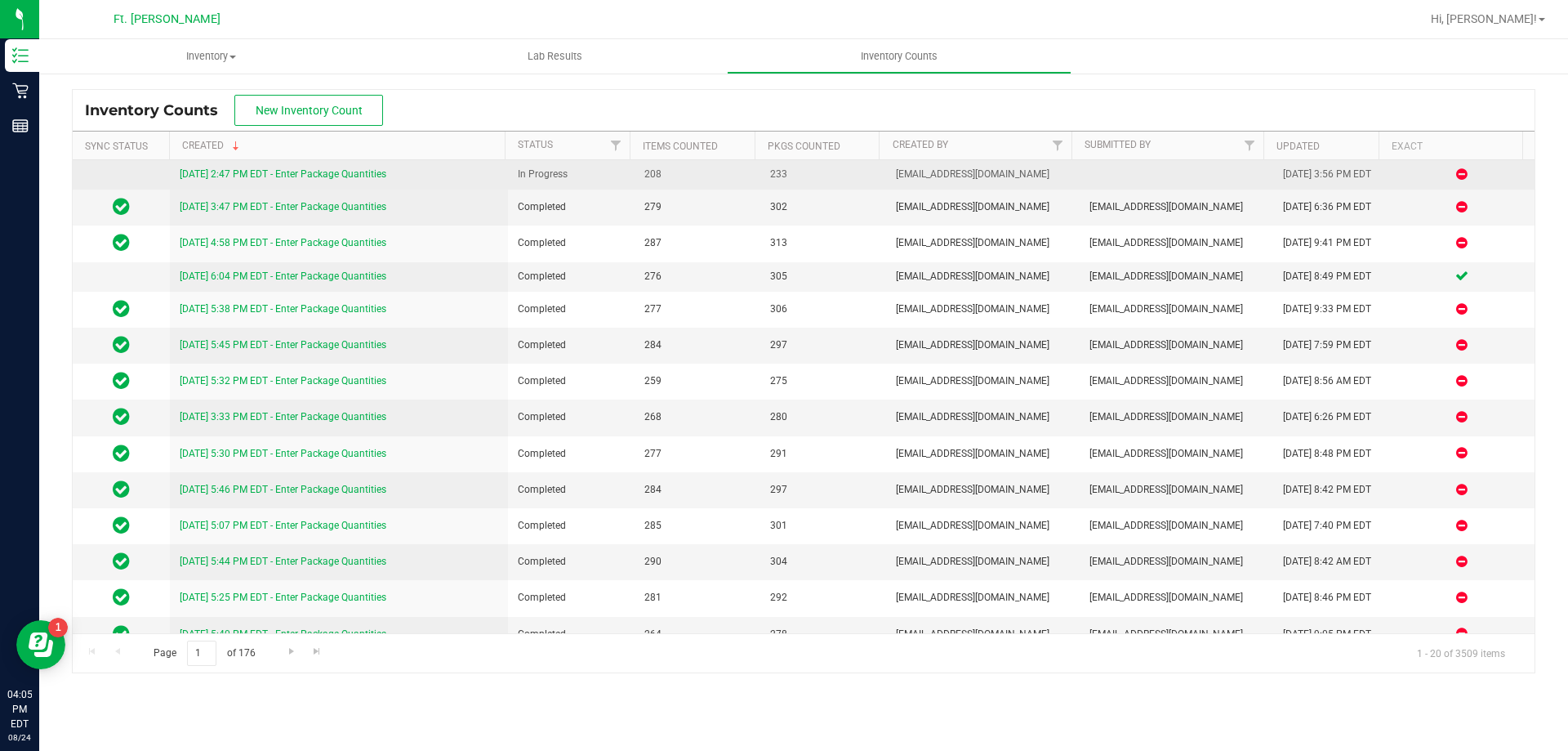
click at [197, 174] on link "[DATE] 2:47 PM EDT - Enter Package Quantities" at bounding box center [283, 174] width 207 height 11
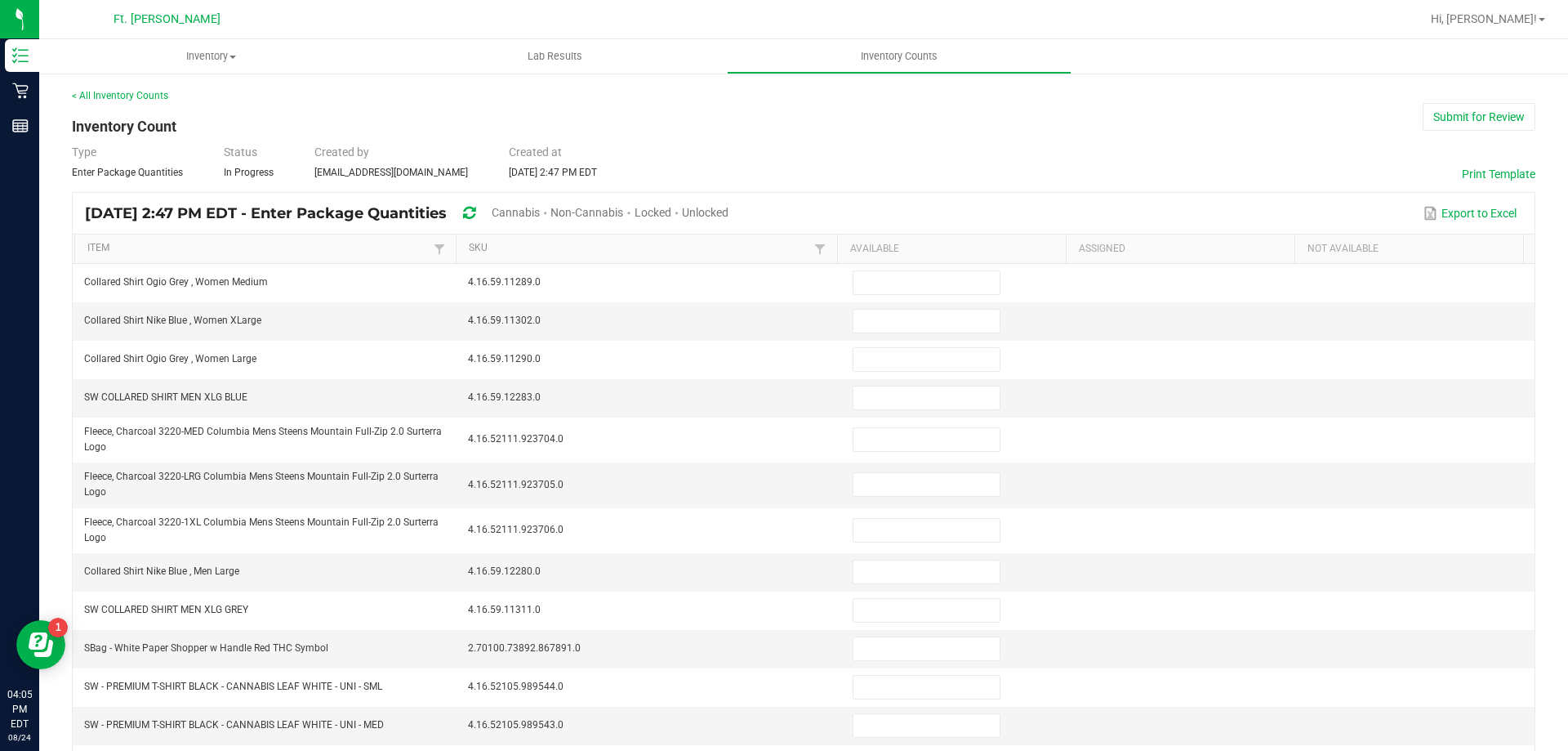
click at [728, 201] on div "Unlocked" at bounding box center [705, 213] width 47 height 30
click at [728, 209] on span "Unlocked" at bounding box center [705, 212] width 47 height 13
type input "17"
type input "19"
type input "4"
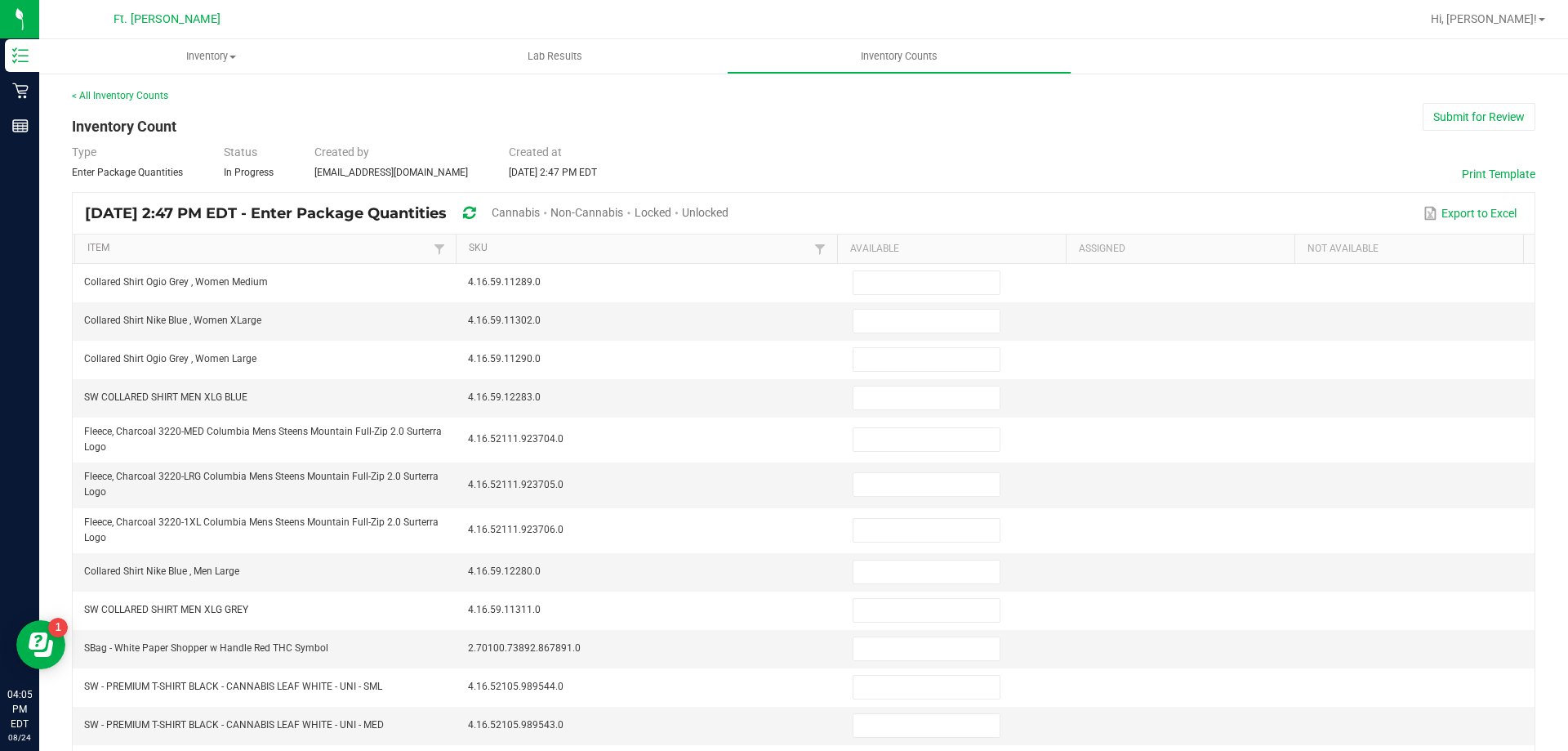
type input "3"
type input "0"
type input "12"
type input "9"
type input "0"
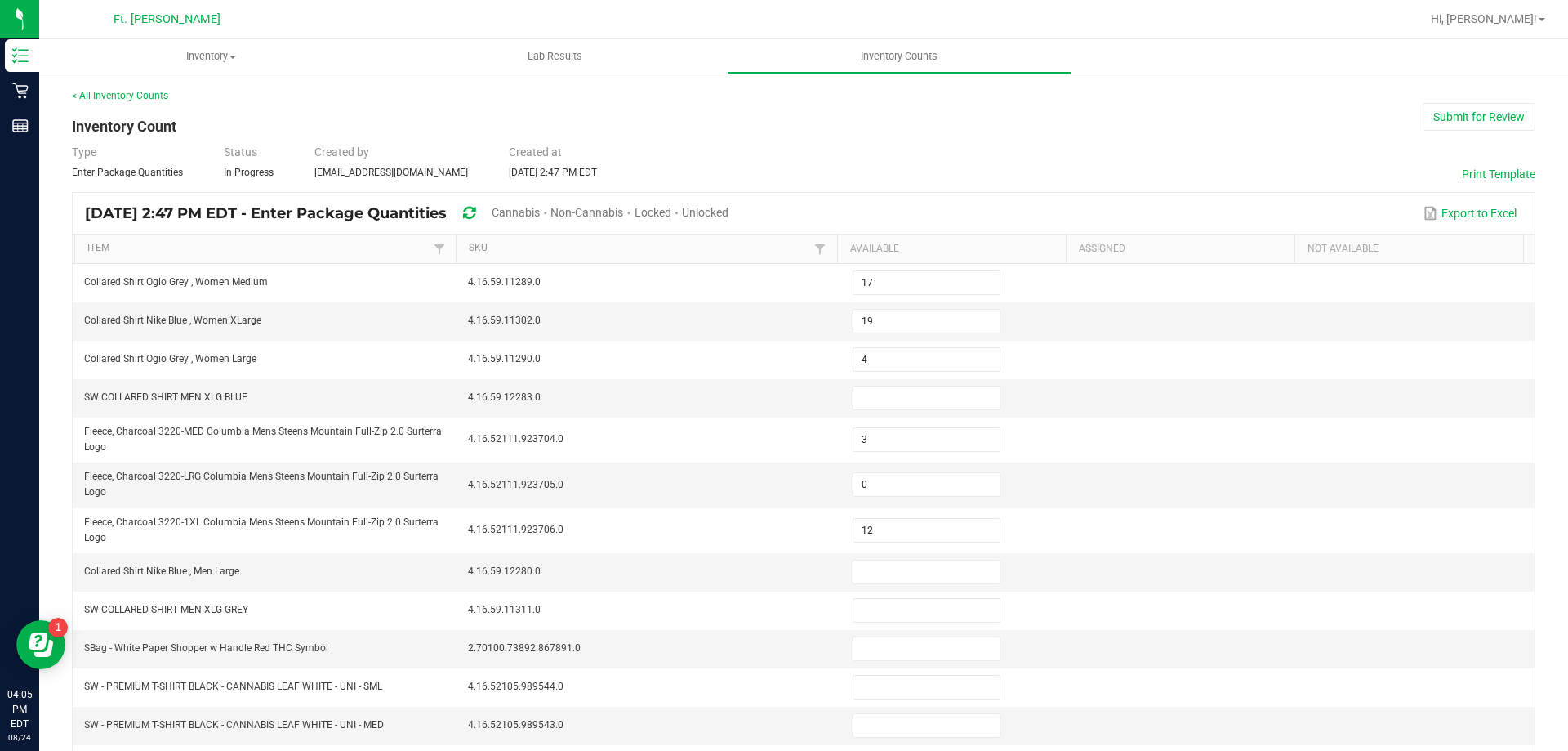
type input "1"
type input "7"
type input "8"
type input "7"
type input "0"
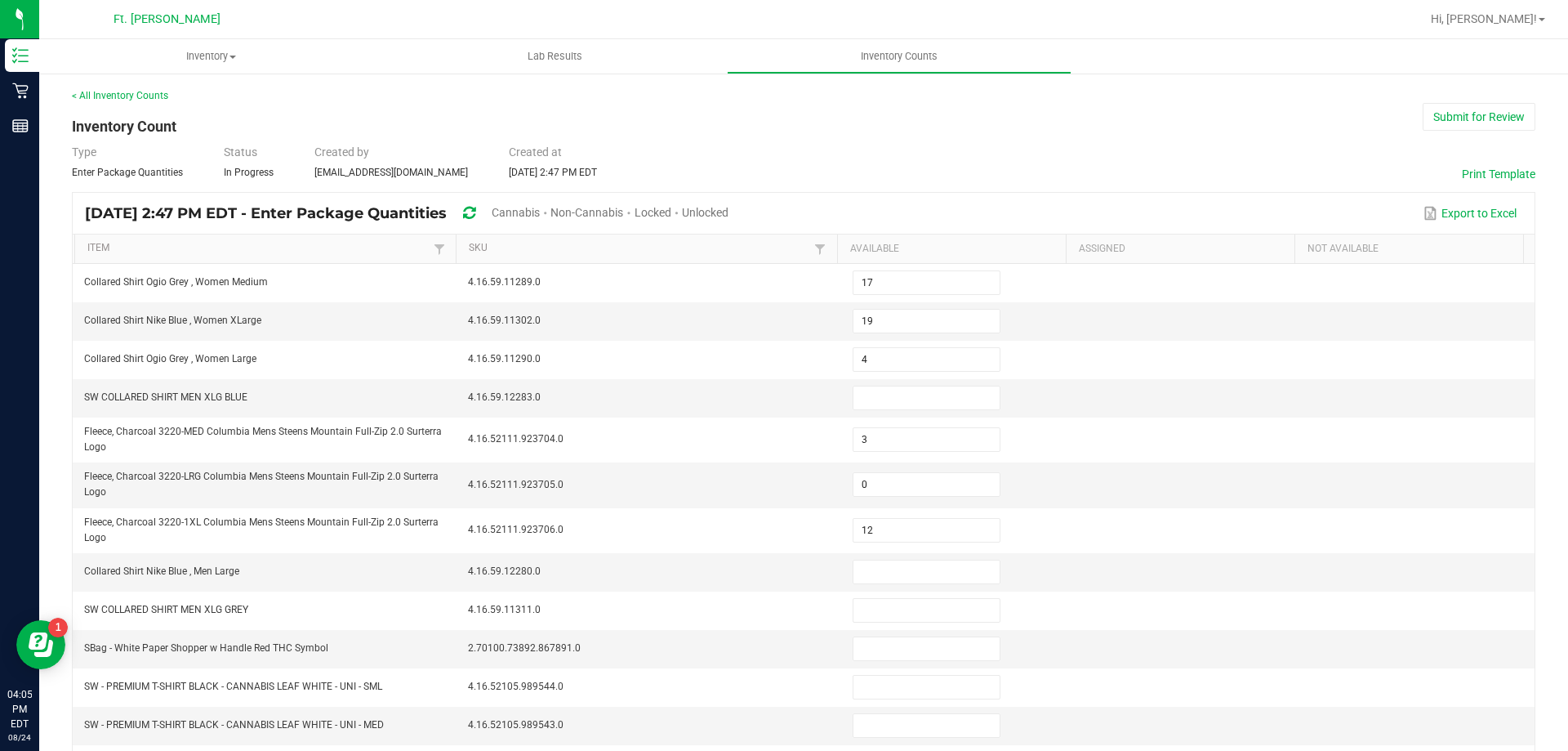
type input "0"
type input "4"
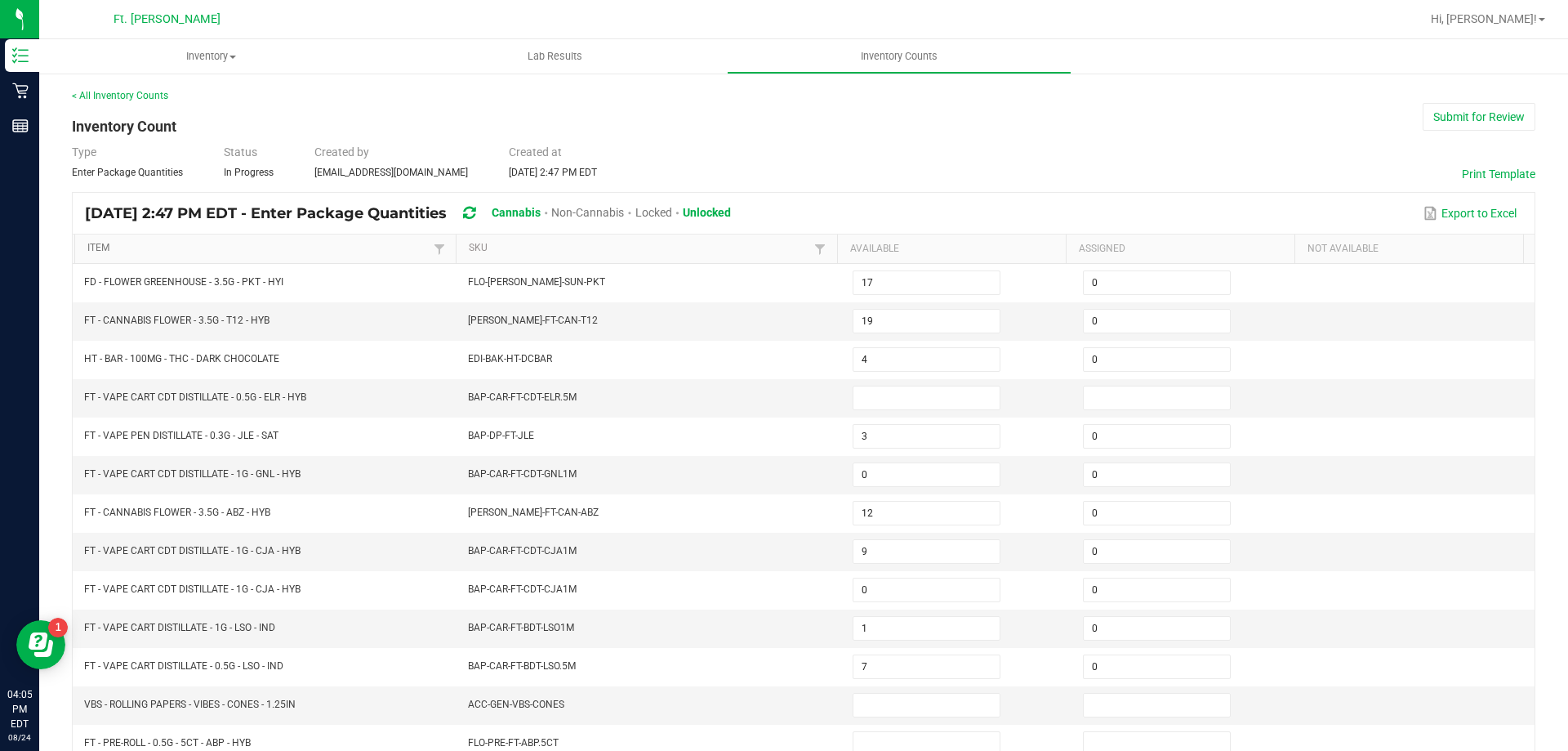
click at [96, 245] on link "Item" at bounding box center [258, 248] width 341 height 13
type input "15"
type input "8"
type input "1"
type input "11"
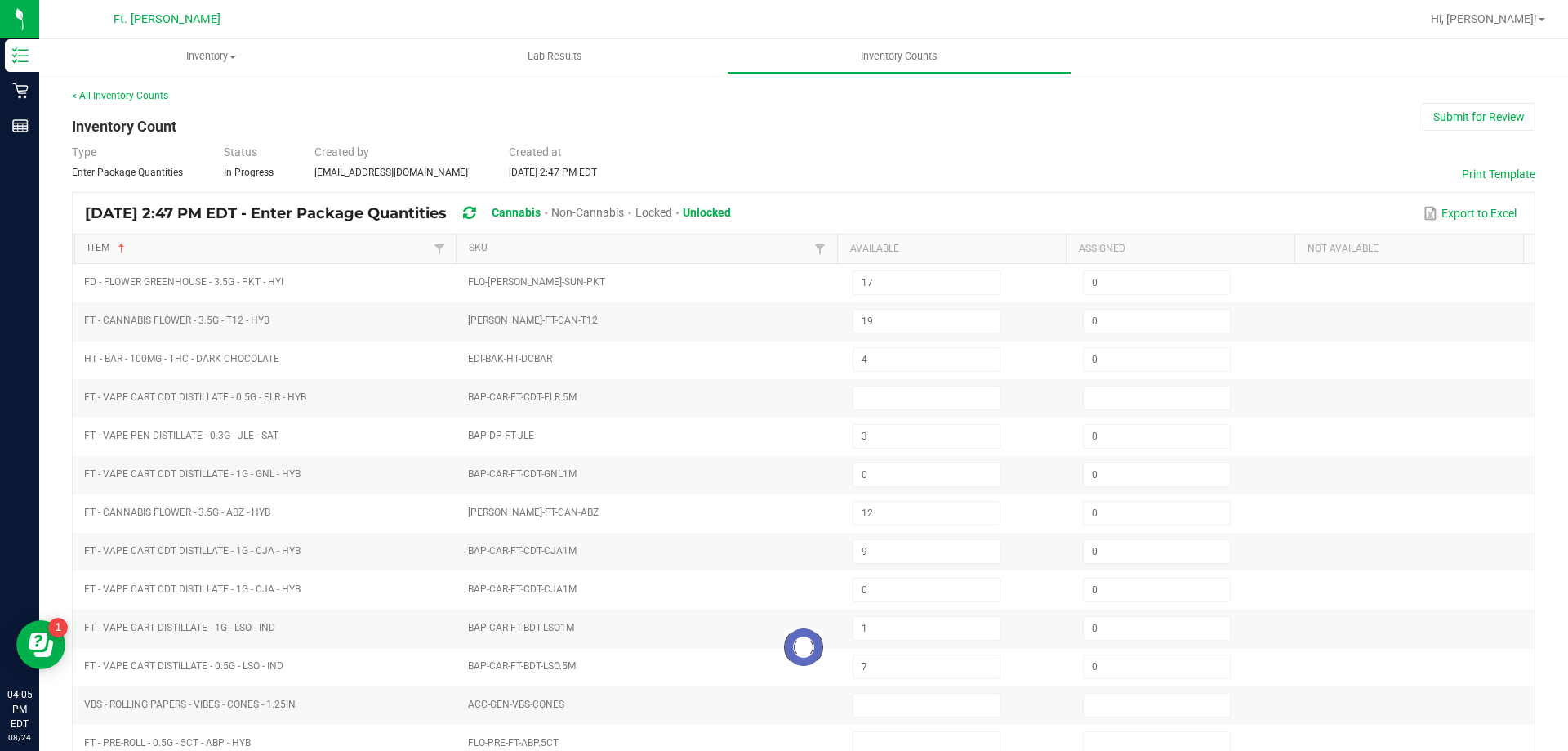
type input "13"
type input "18"
type input "0"
type input "17"
type input "0"
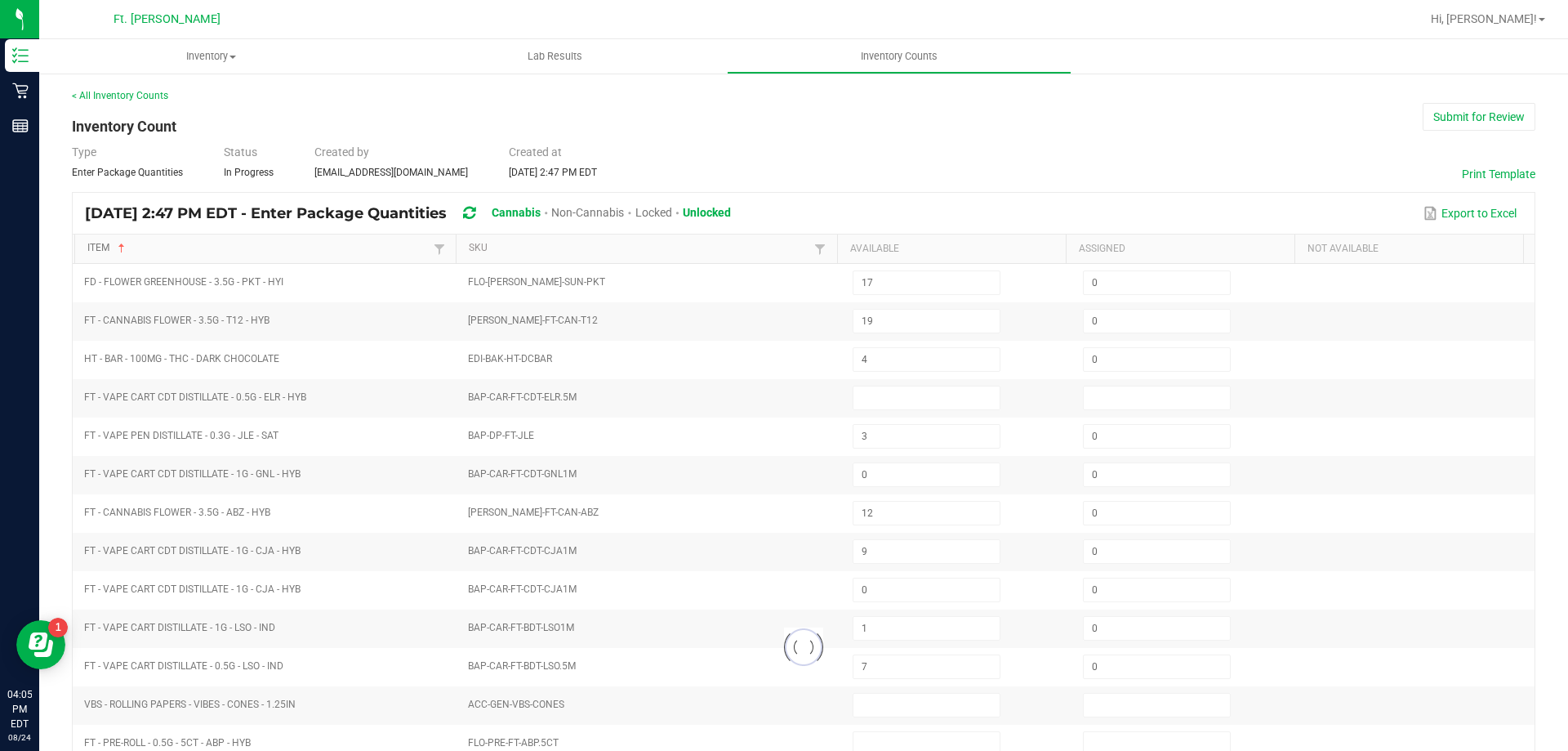
type input "0"
type input "10"
type input "20"
type input "12"
type input "16"
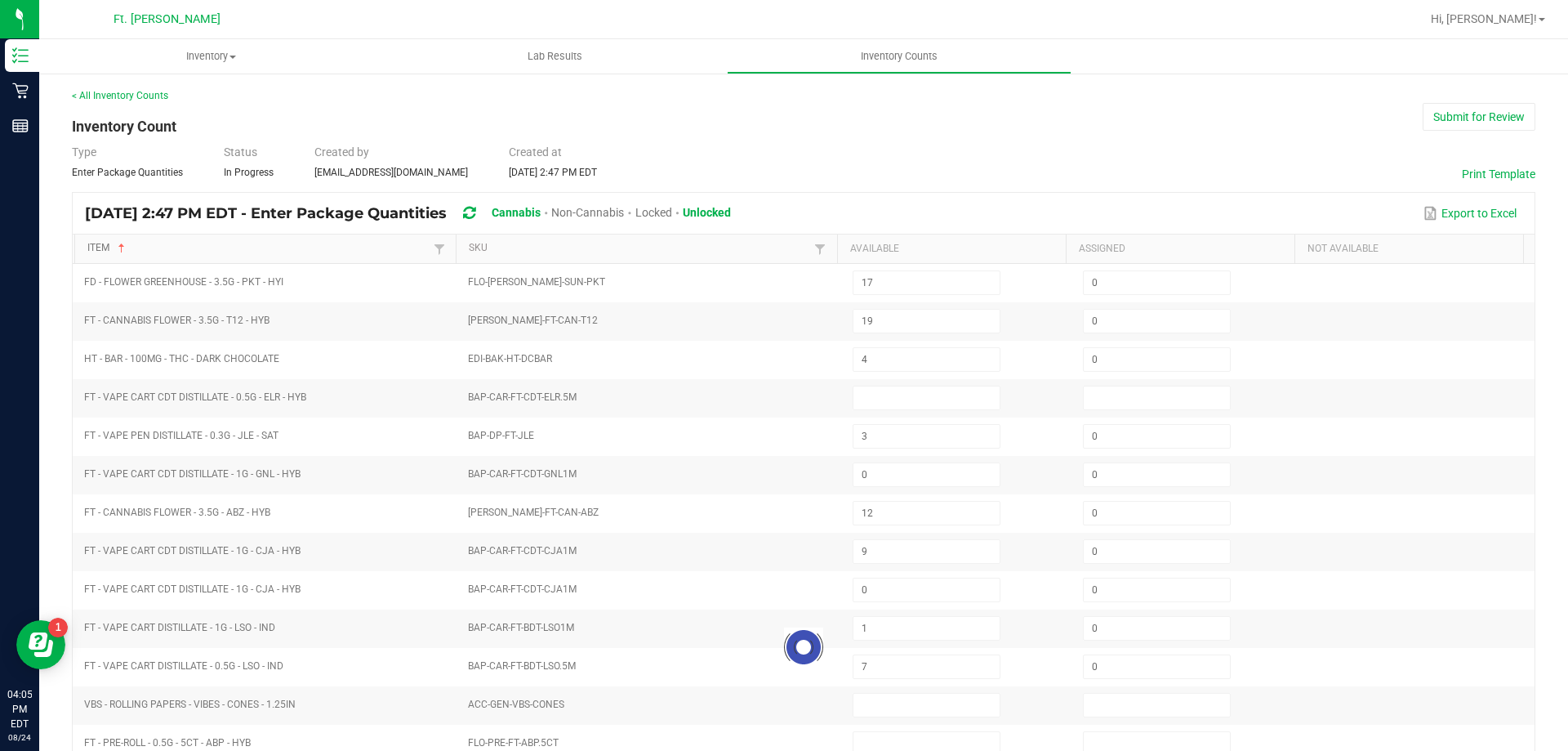
type input "9"
type input "10"
type input "0"
type input "13"
type input "19"
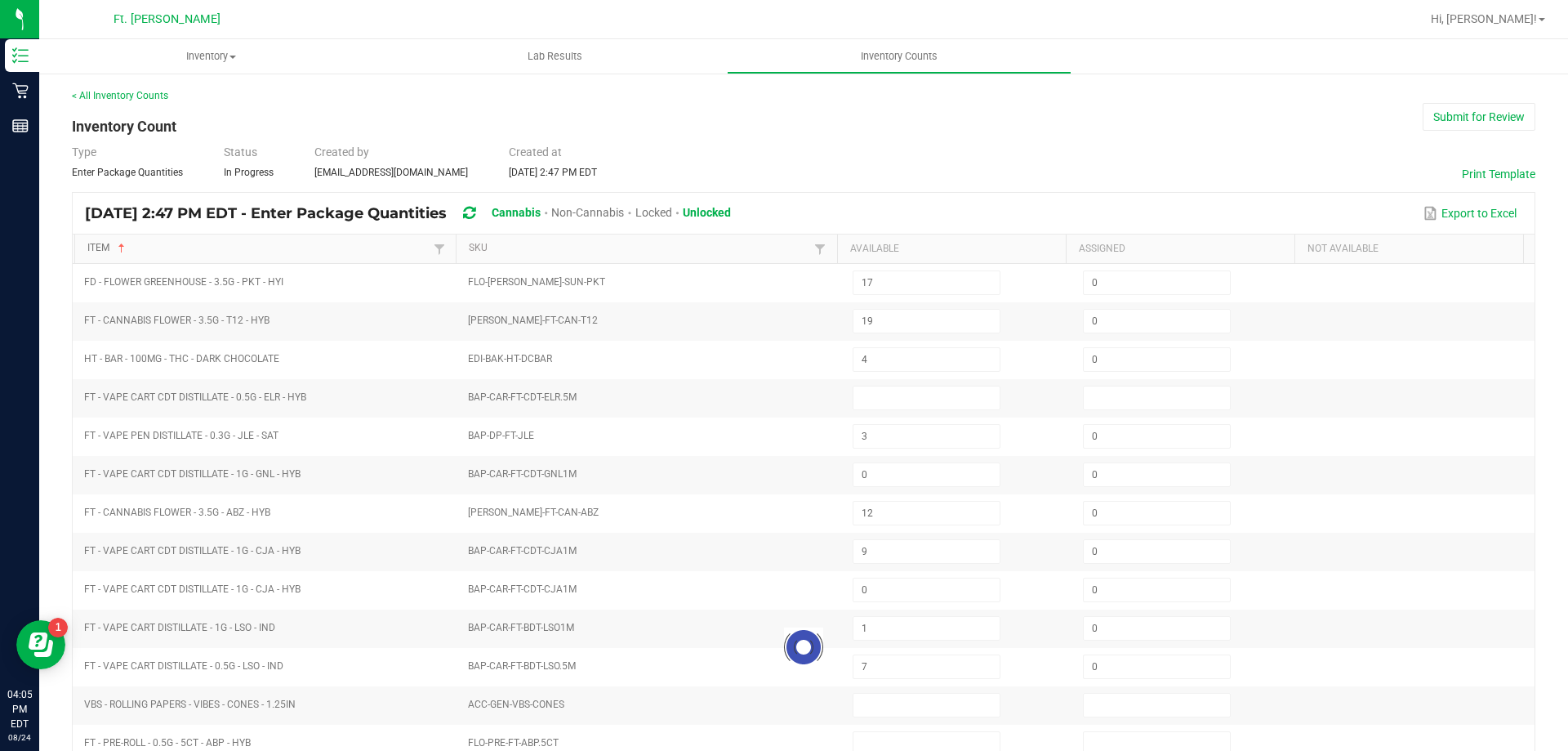
type input "0"
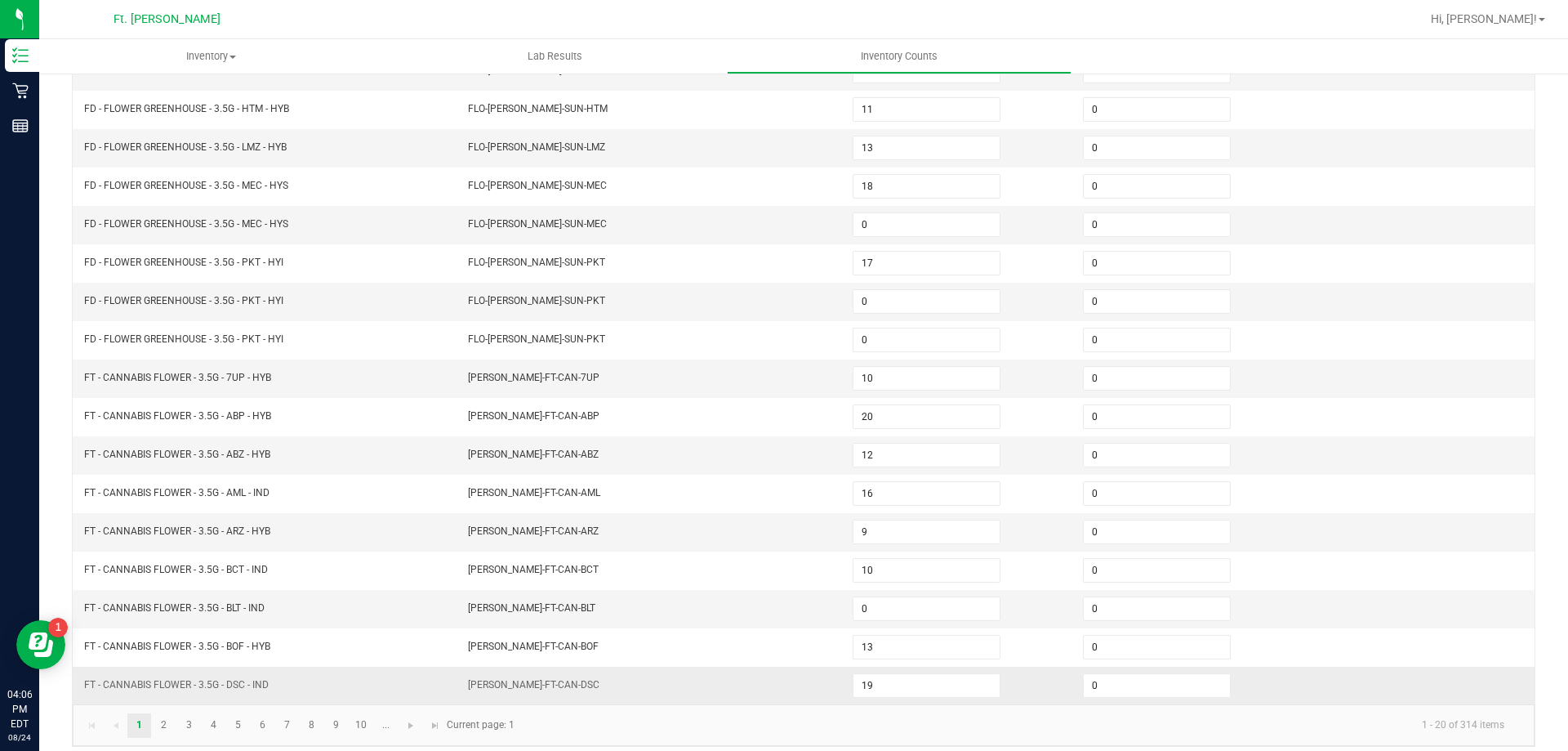
scroll to position [339, 0]
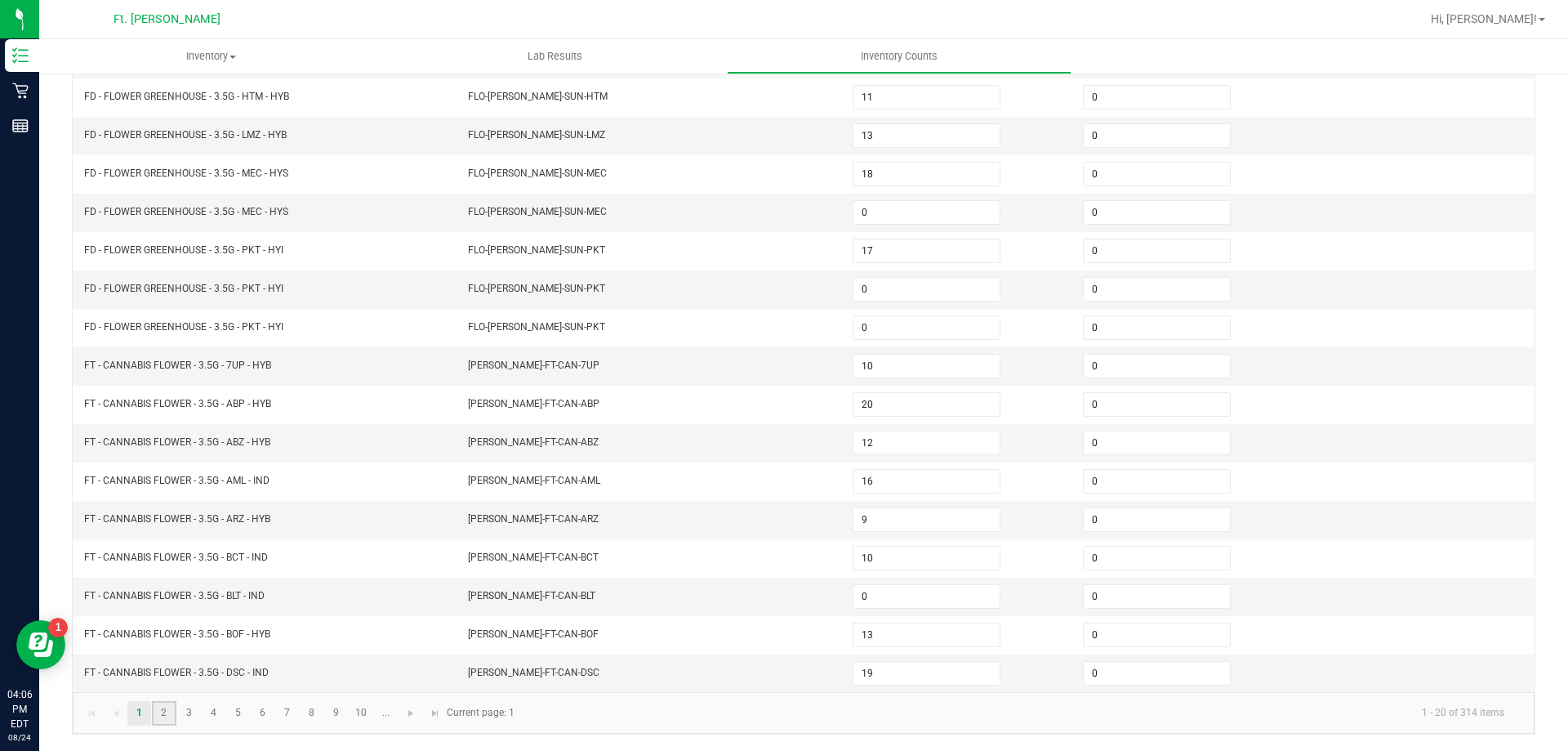
click at [166, 719] on link "2" at bounding box center [163, 713] width 24 height 25
type input "20"
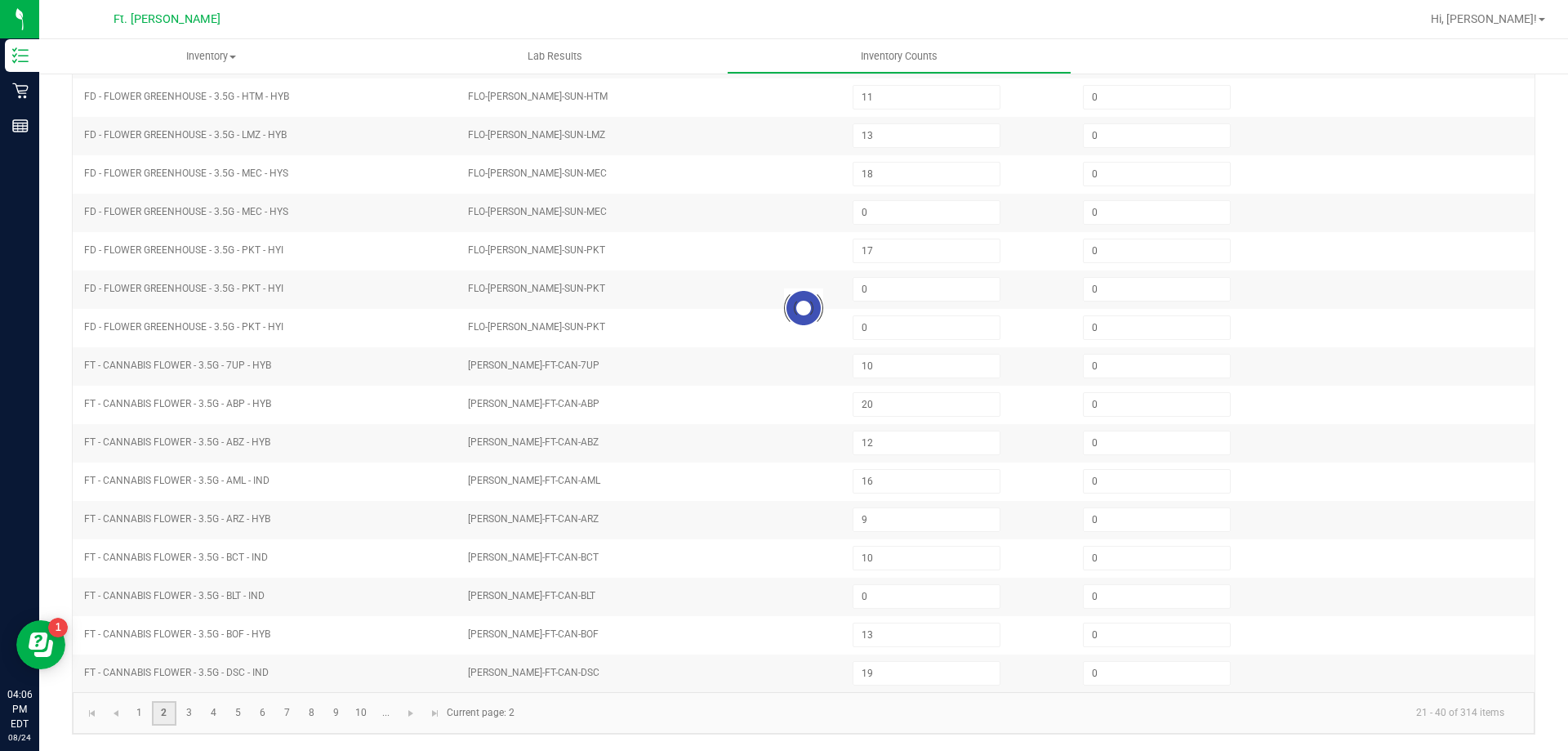
type input "17"
type input "14"
type input "17"
type input "0"
type input "10"
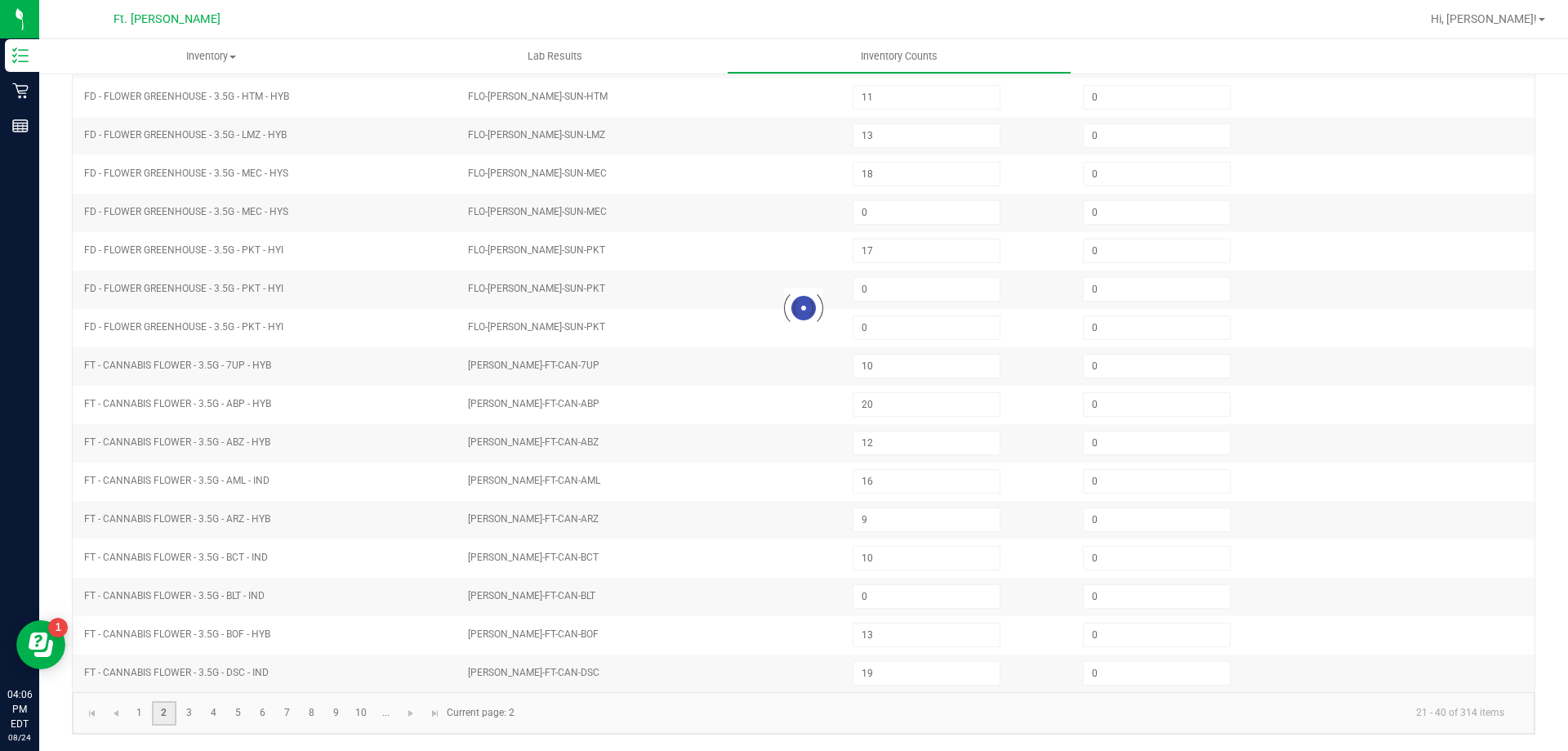
type input "6"
type input "19"
type input "15"
type input "1"
type input "7"
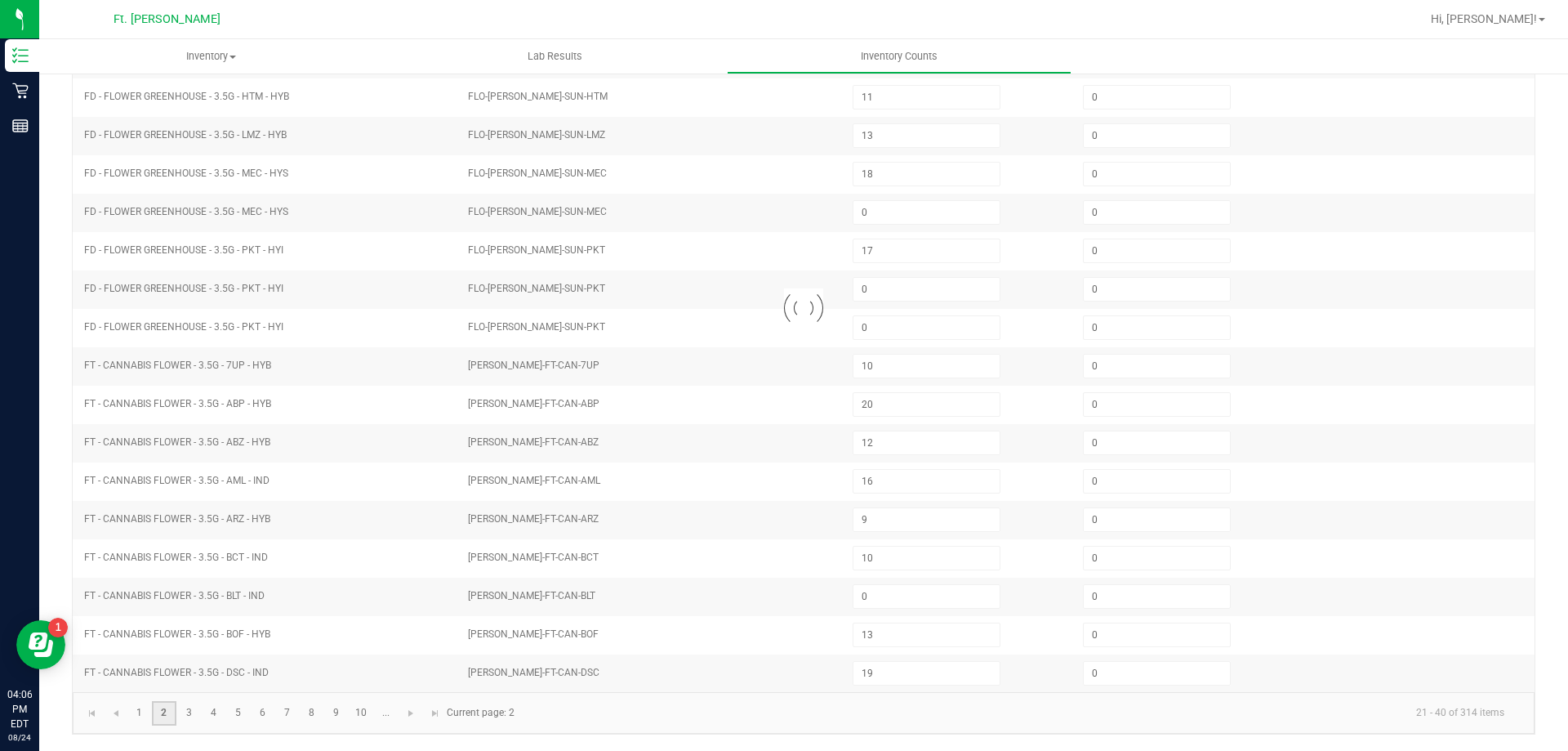
type input "19"
type input "20"
type input "10"
type input "15"
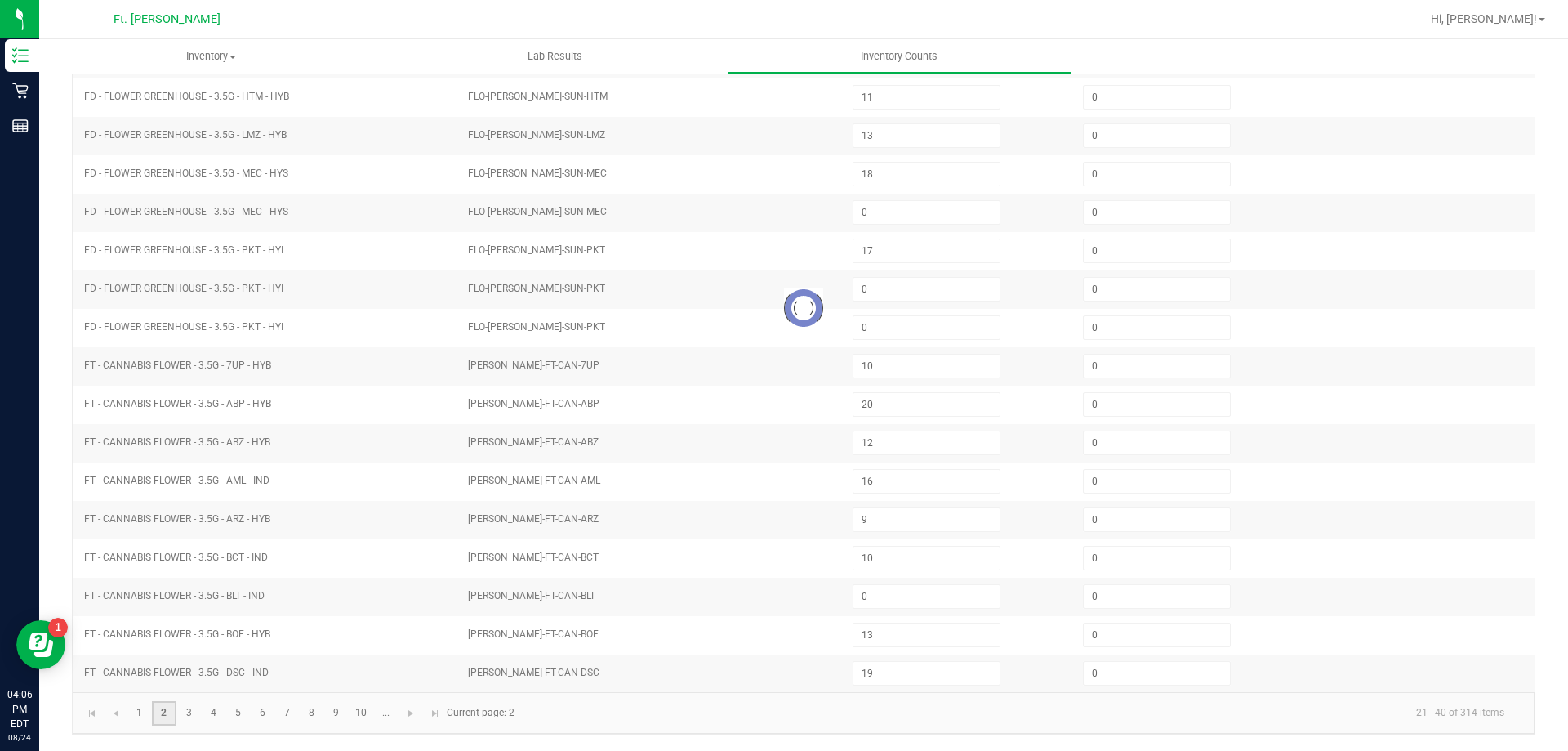
type input "20"
type input "6"
type input "20"
type input "15"
type input "0"
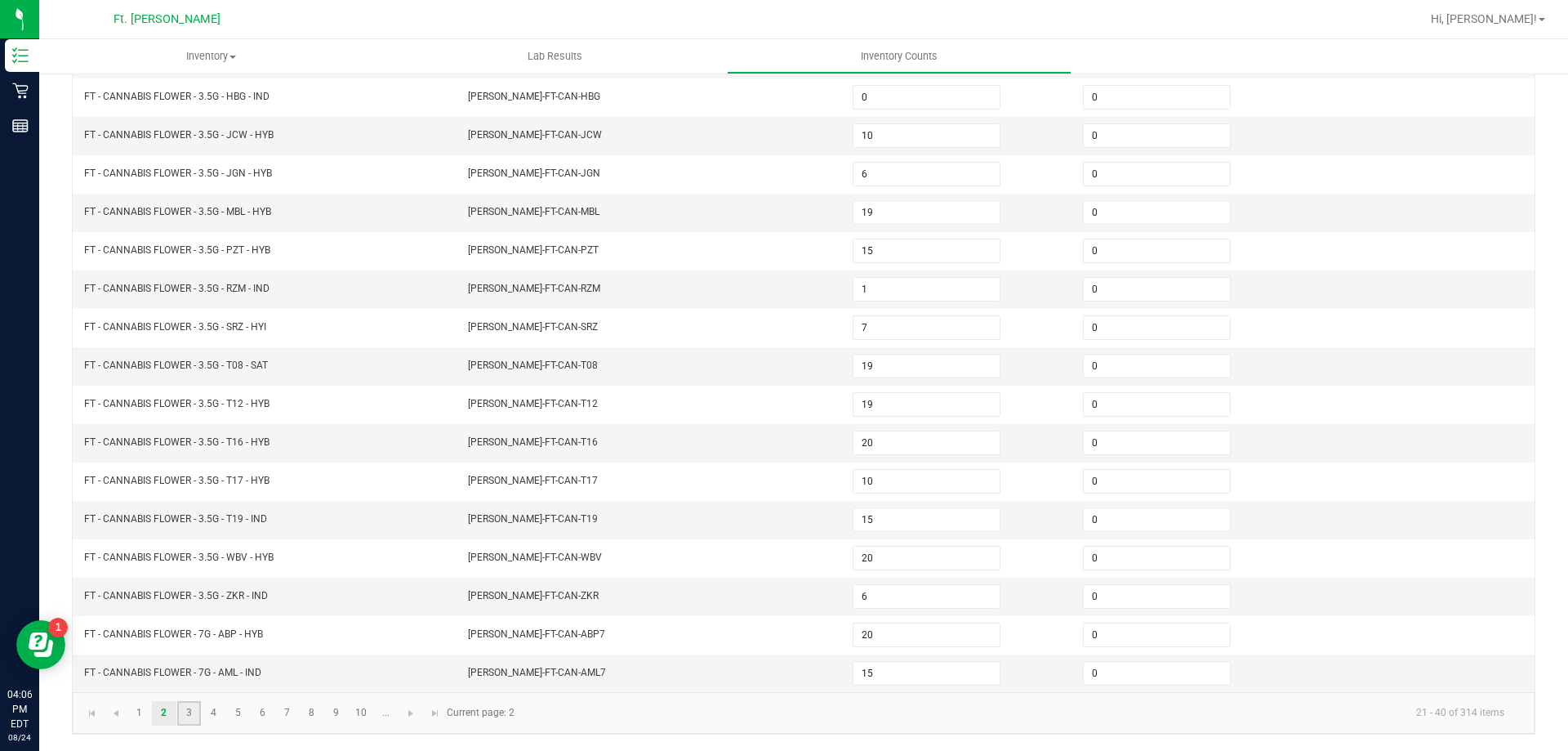
click at [189, 711] on link "3" at bounding box center [189, 713] width 24 height 25
type input "19"
type input "5"
type input "2"
type input "1"
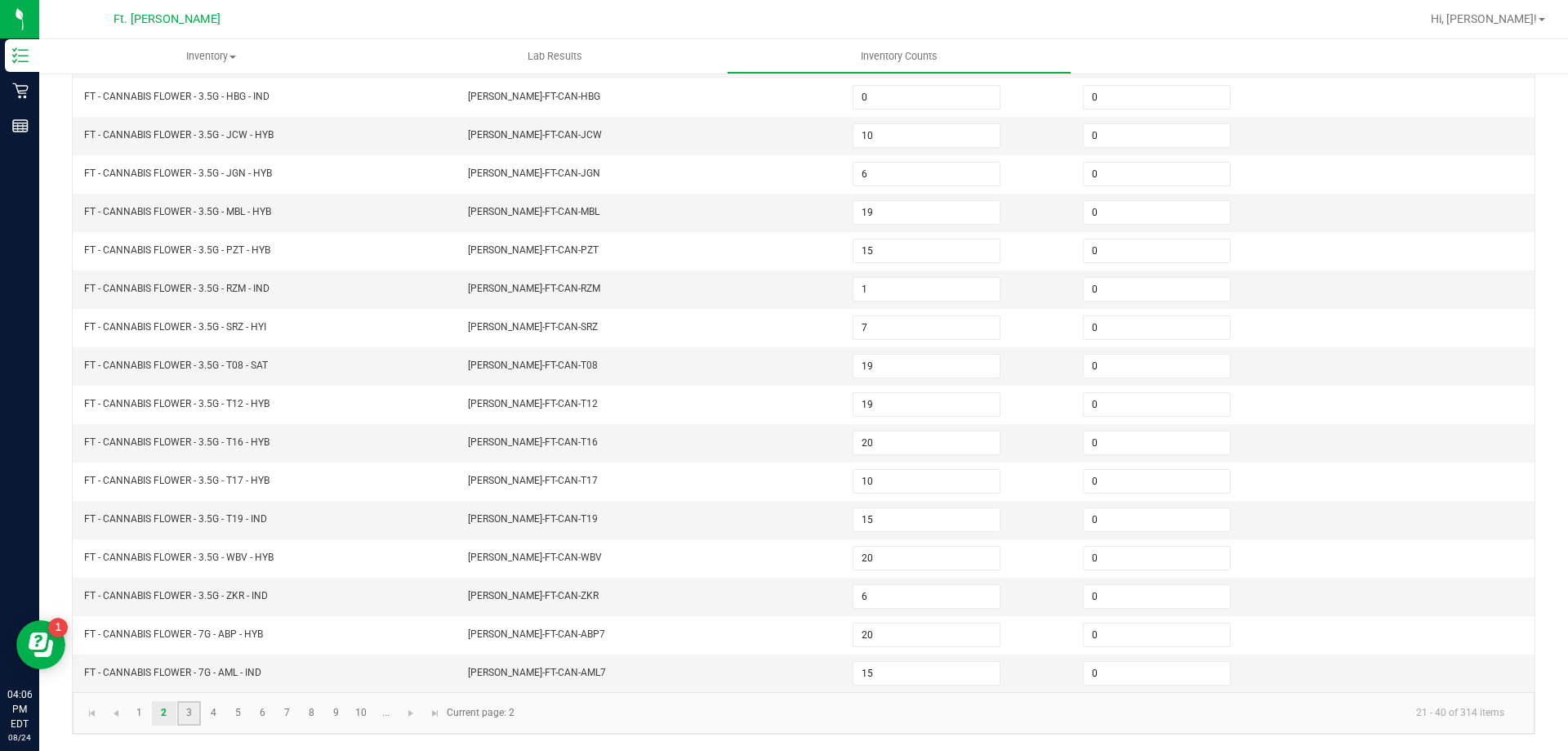
type input "3"
type input "1"
type input "8"
type input "9"
type input "3"
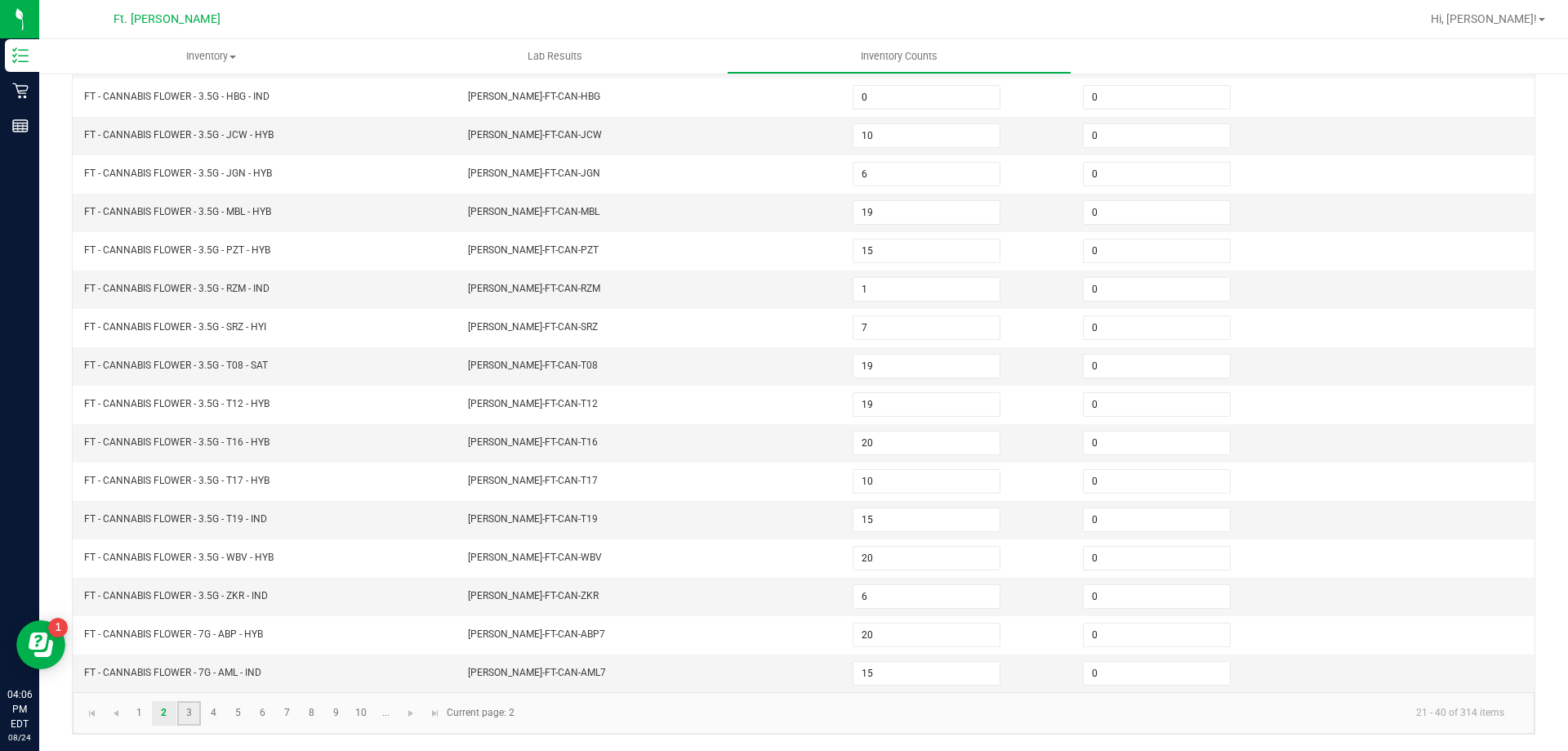
type input "5"
type input "9"
type input "10"
type input "11"
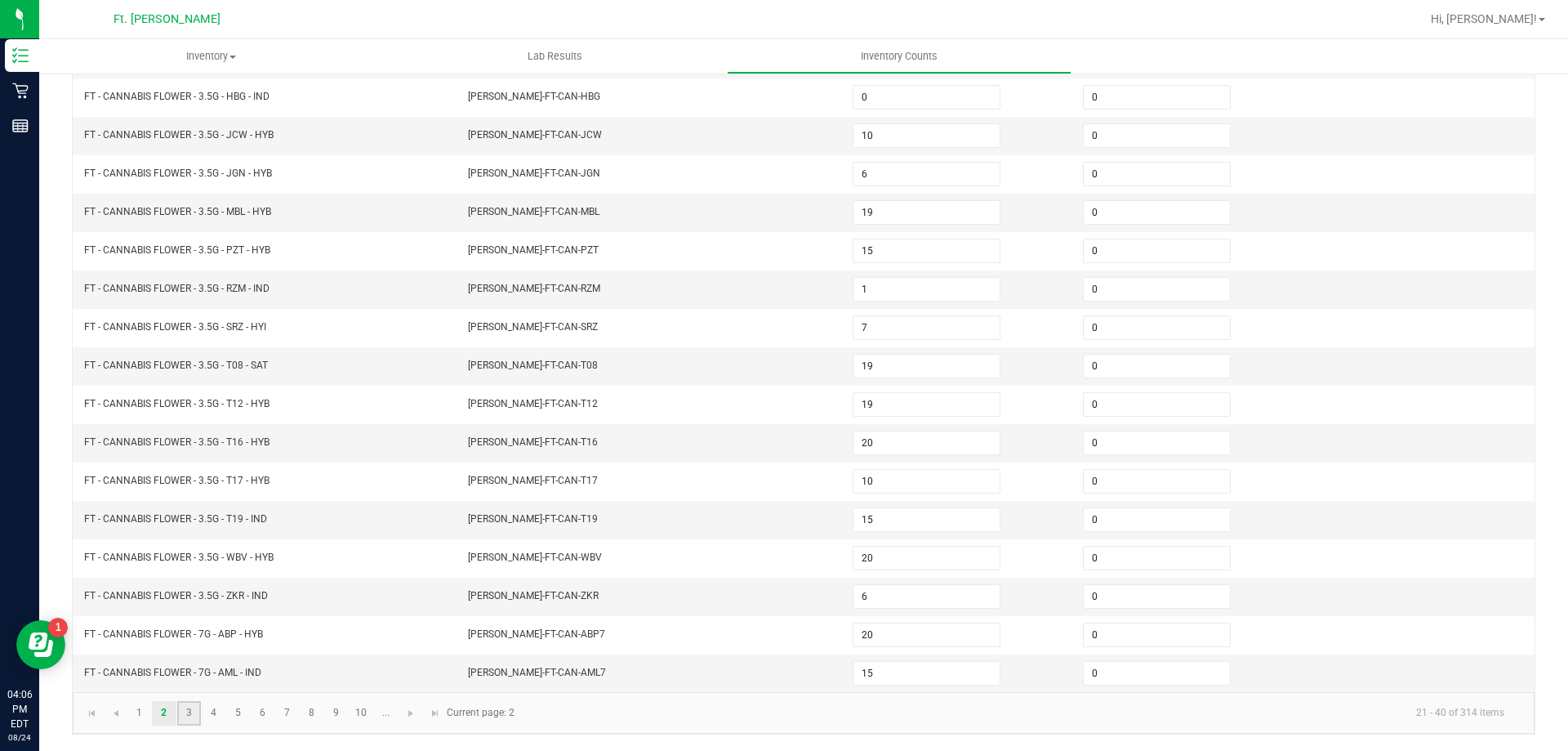
type input "2"
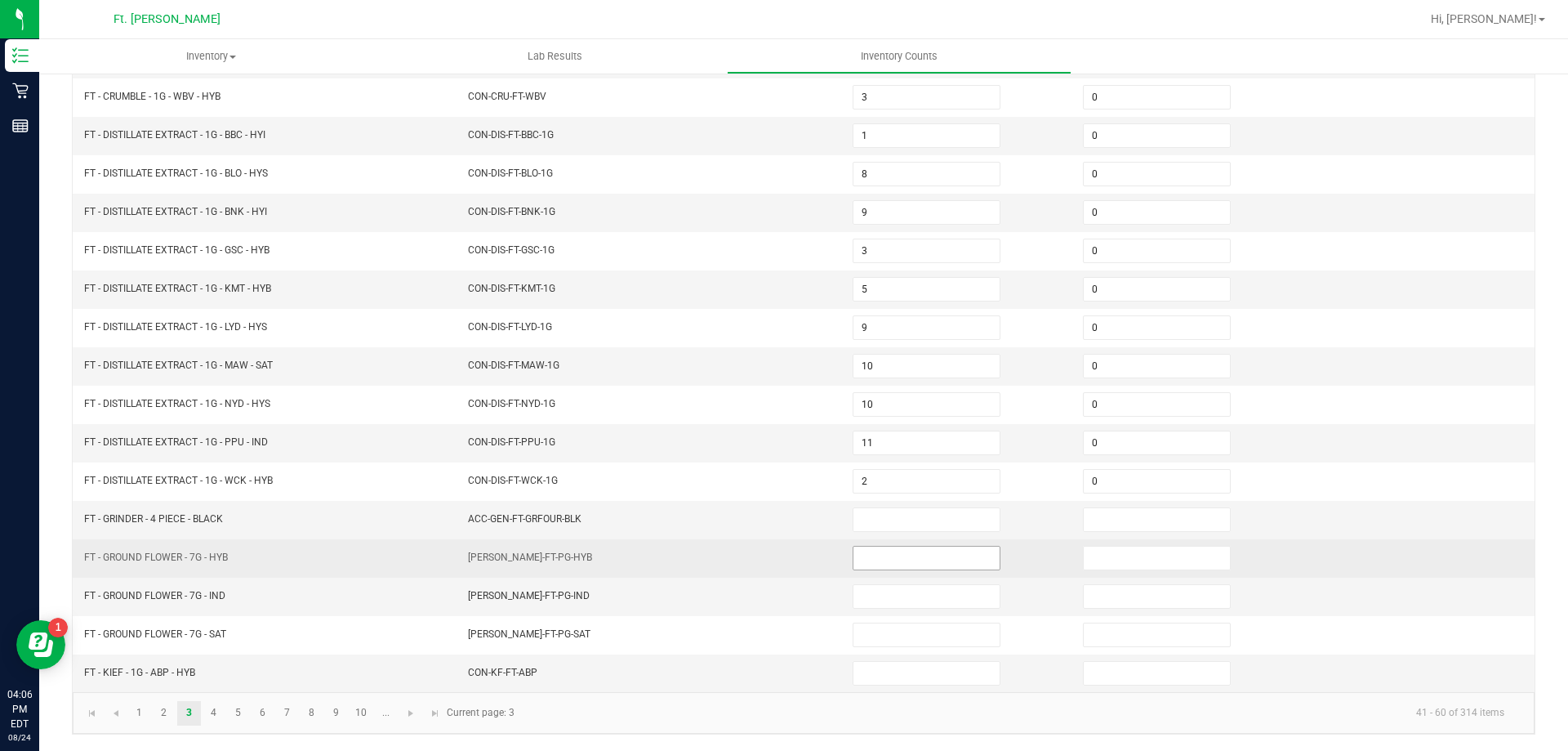
click at [893, 554] on input at bounding box center [926, 558] width 146 height 23
click at [889, 561] on input at bounding box center [926, 558] width 146 height 23
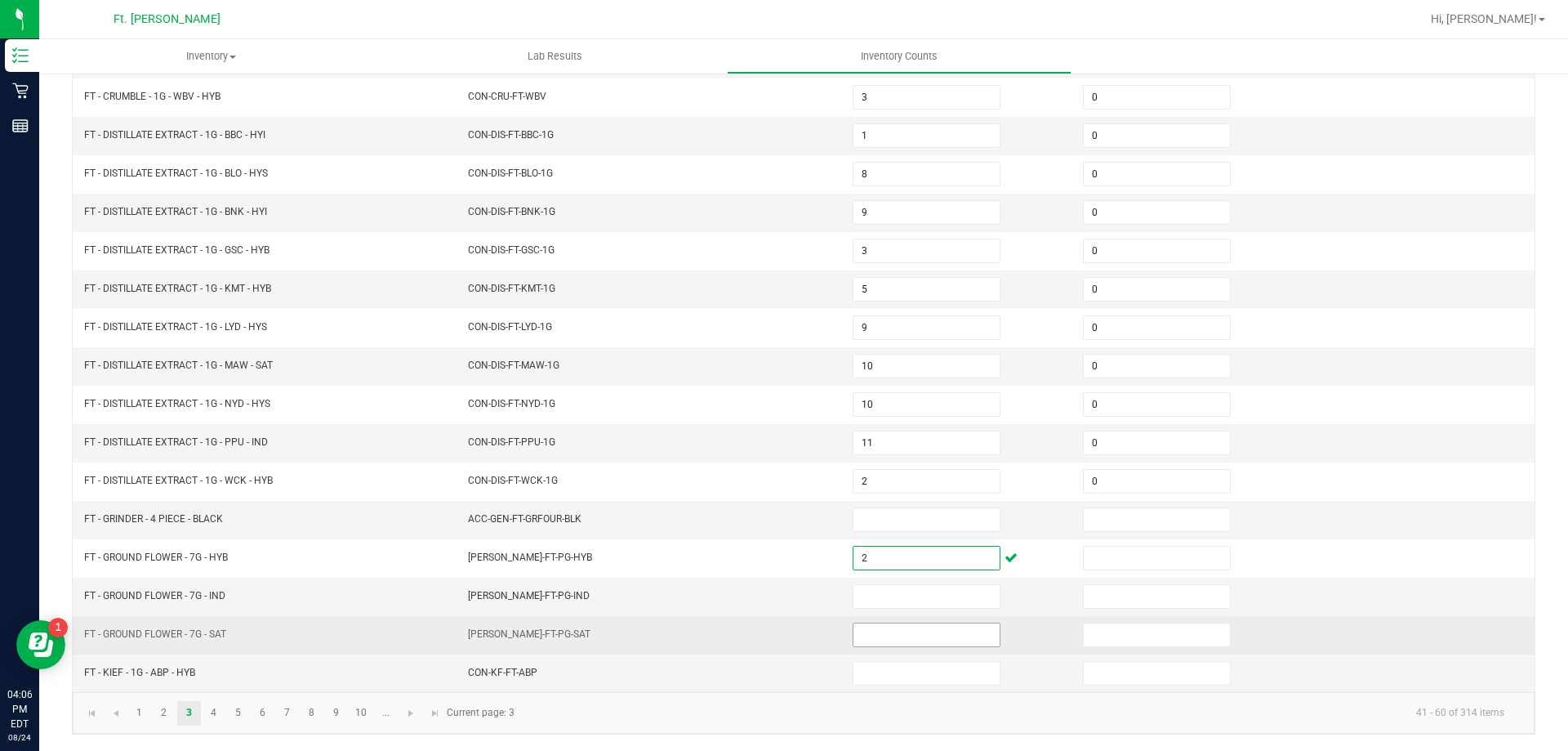
type input "2"
click at [880, 639] on input at bounding box center [926, 635] width 146 height 23
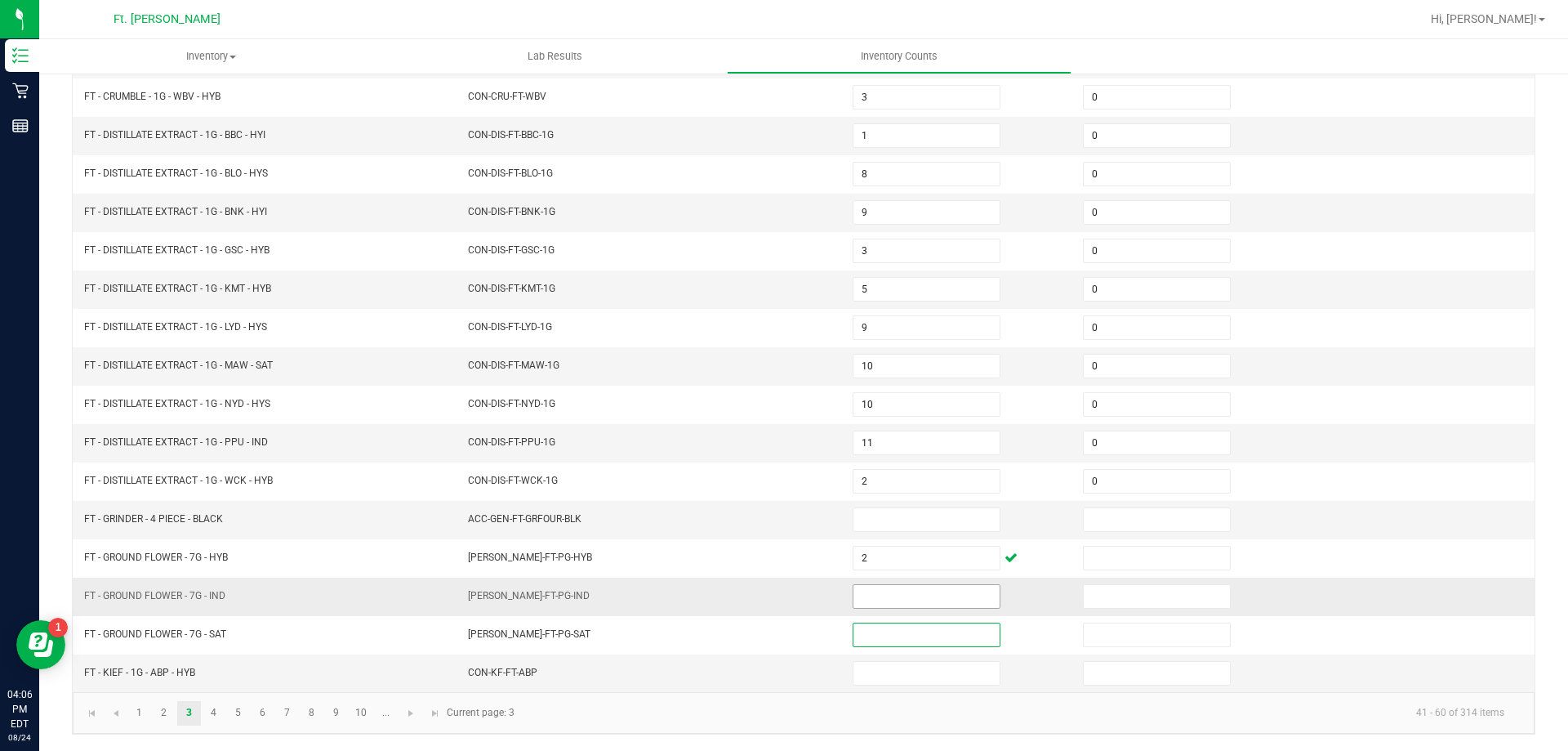
click at [885, 601] on input at bounding box center [926, 597] width 146 height 23
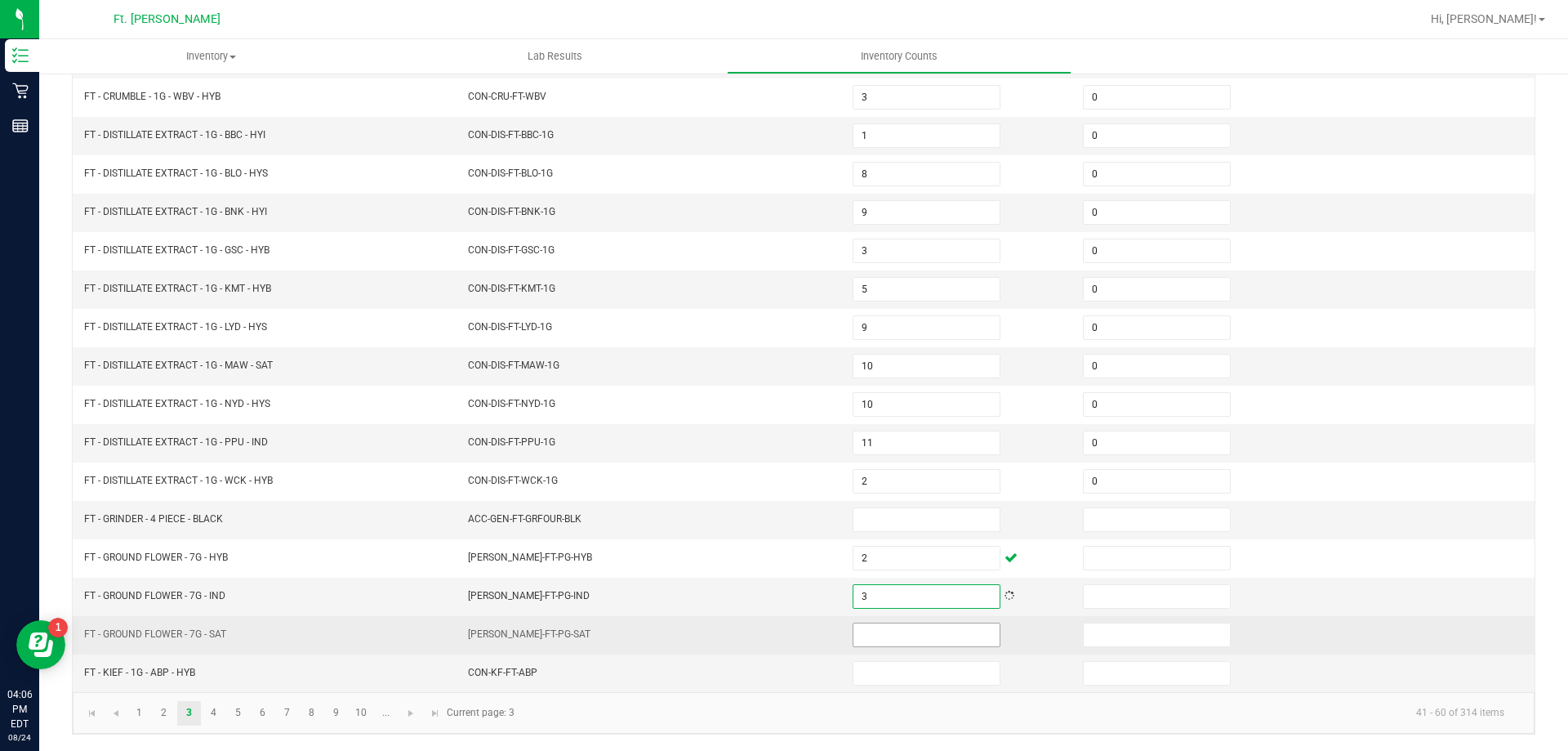
type input "3"
click at [883, 646] on input at bounding box center [926, 635] width 146 height 23
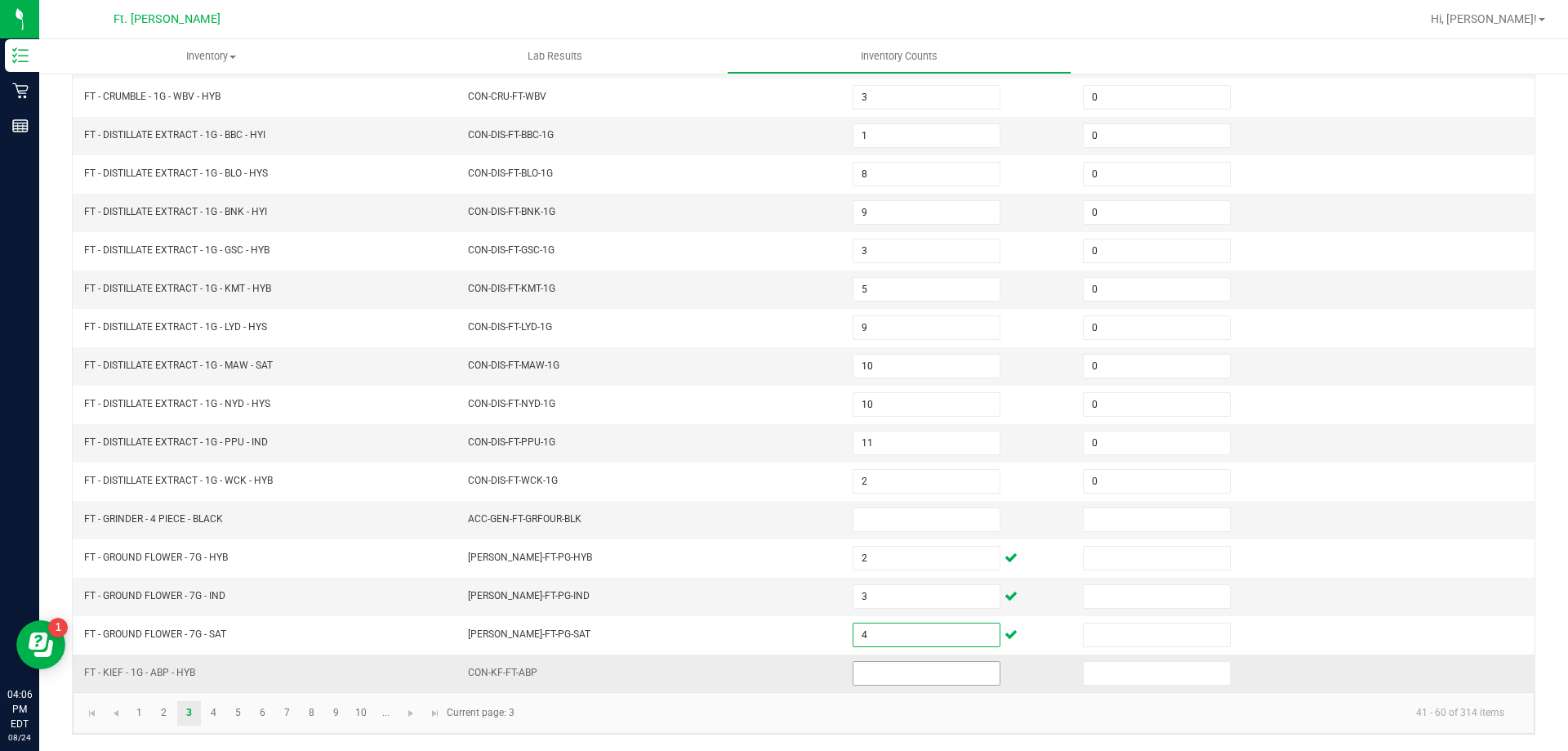
type input "4"
click at [914, 669] on input at bounding box center [926, 673] width 146 height 23
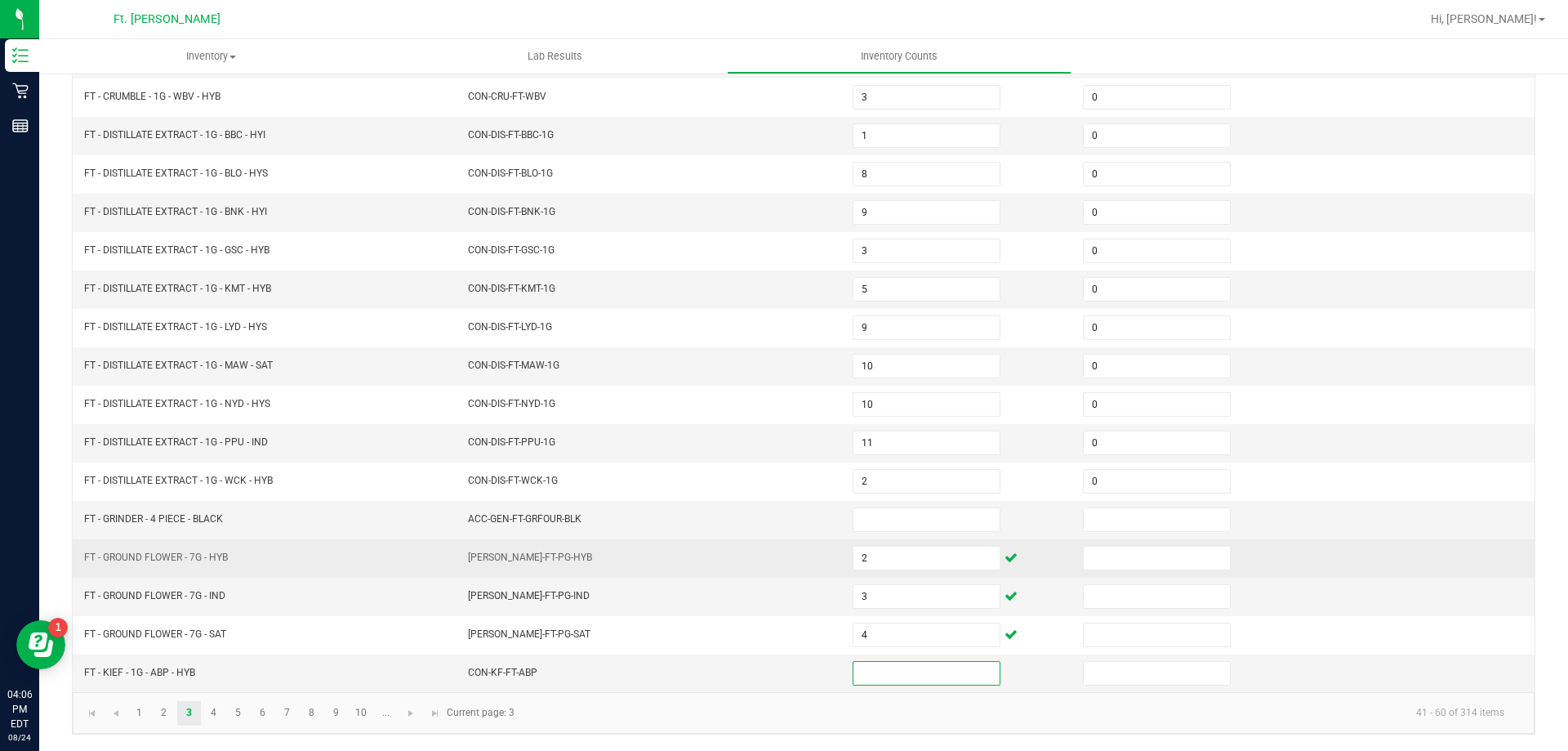
click at [1116, 576] on td at bounding box center [1188, 558] width 230 height 38
click at [1121, 570] on td at bounding box center [1188, 558] width 230 height 38
click at [1128, 561] on input at bounding box center [1156, 558] width 146 height 23
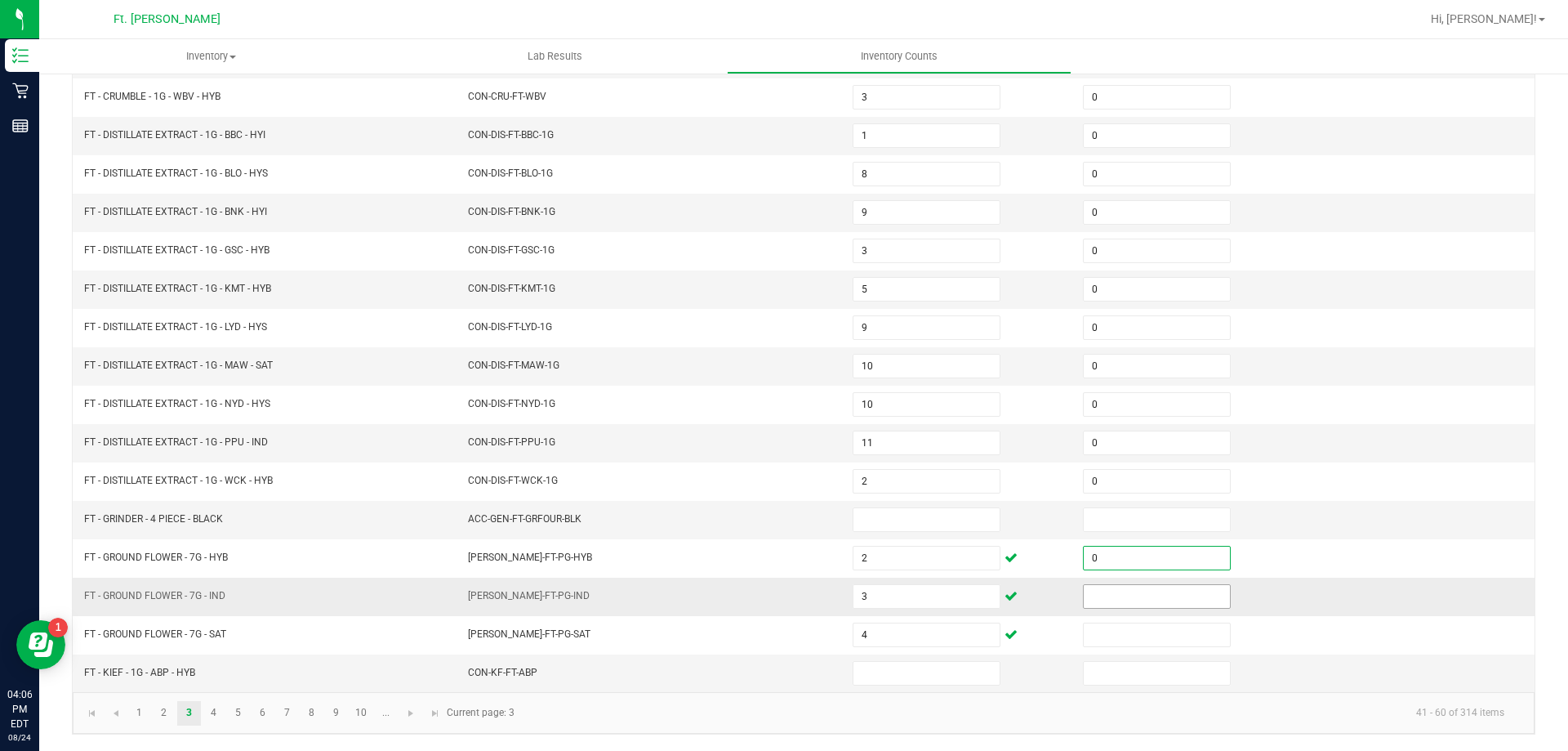
type input "0"
click at [1123, 588] on input at bounding box center [1156, 597] width 146 height 23
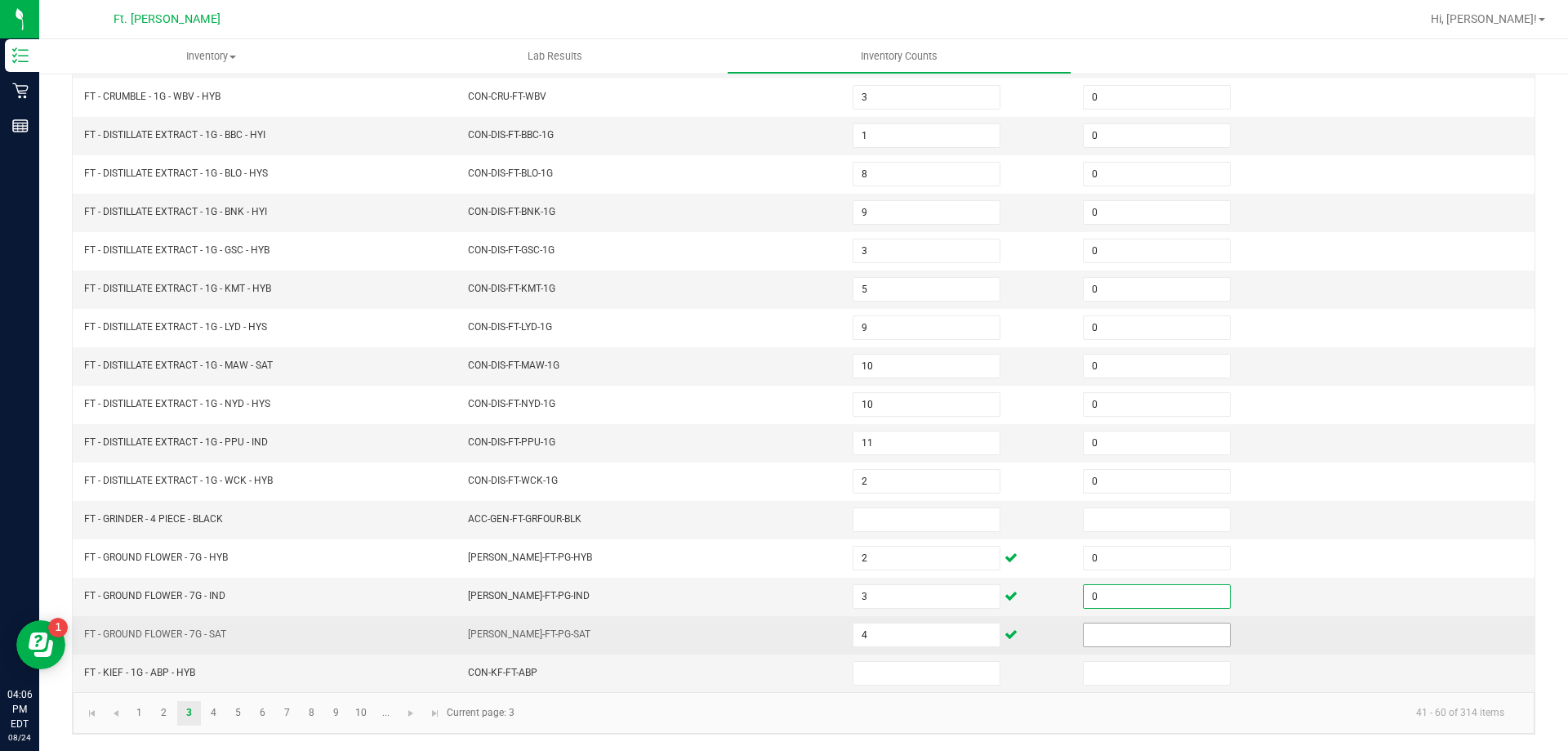
type input "0"
click at [1123, 629] on input at bounding box center [1156, 635] width 146 height 23
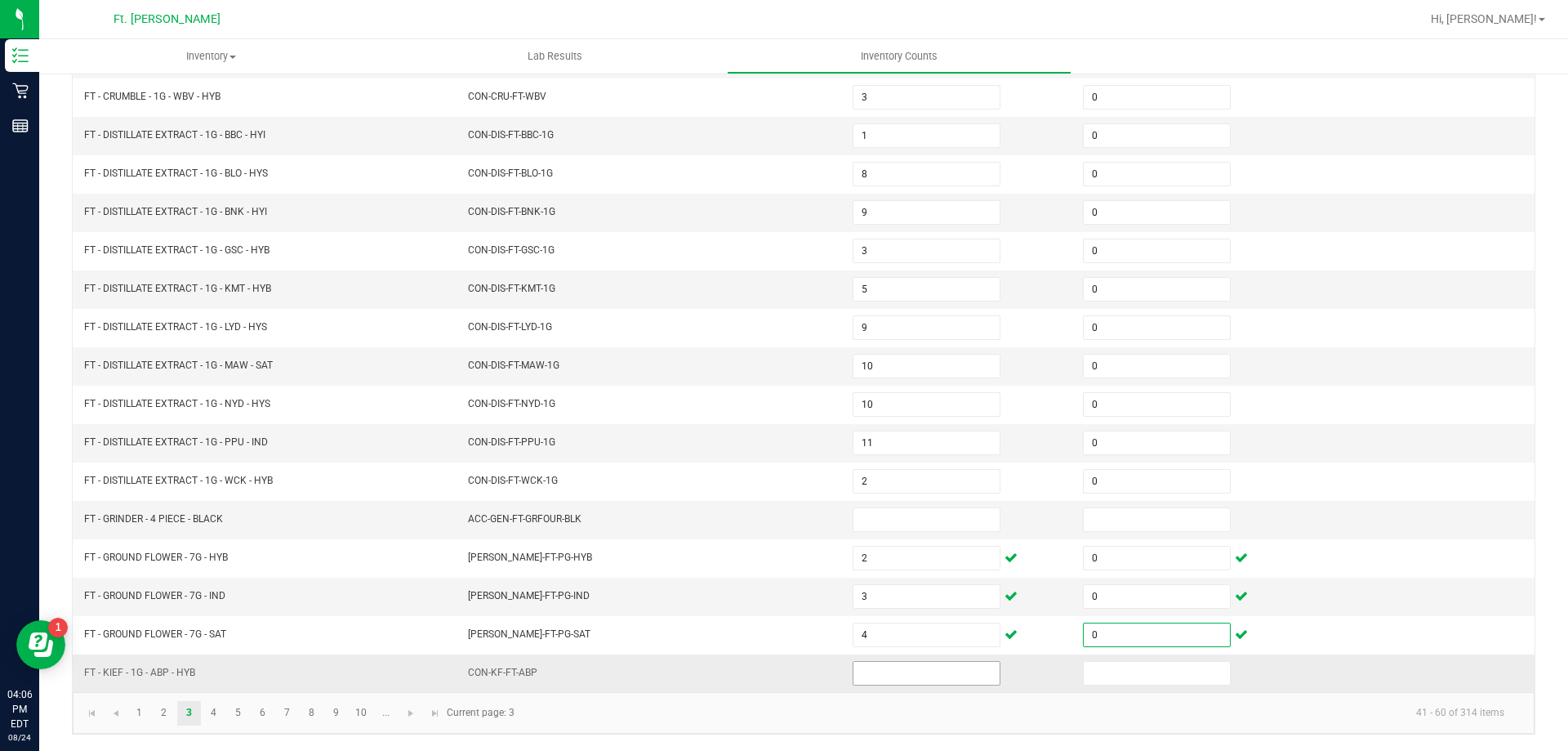
type input "0"
click at [958, 681] on input at bounding box center [926, 673] width 146 height 23
click at [882, 682] on input at bounding box center [926, 673] width 146 height 23
click at [882, 680] on input at bounding box center [926, 673] width 146 height 23
type input "0"
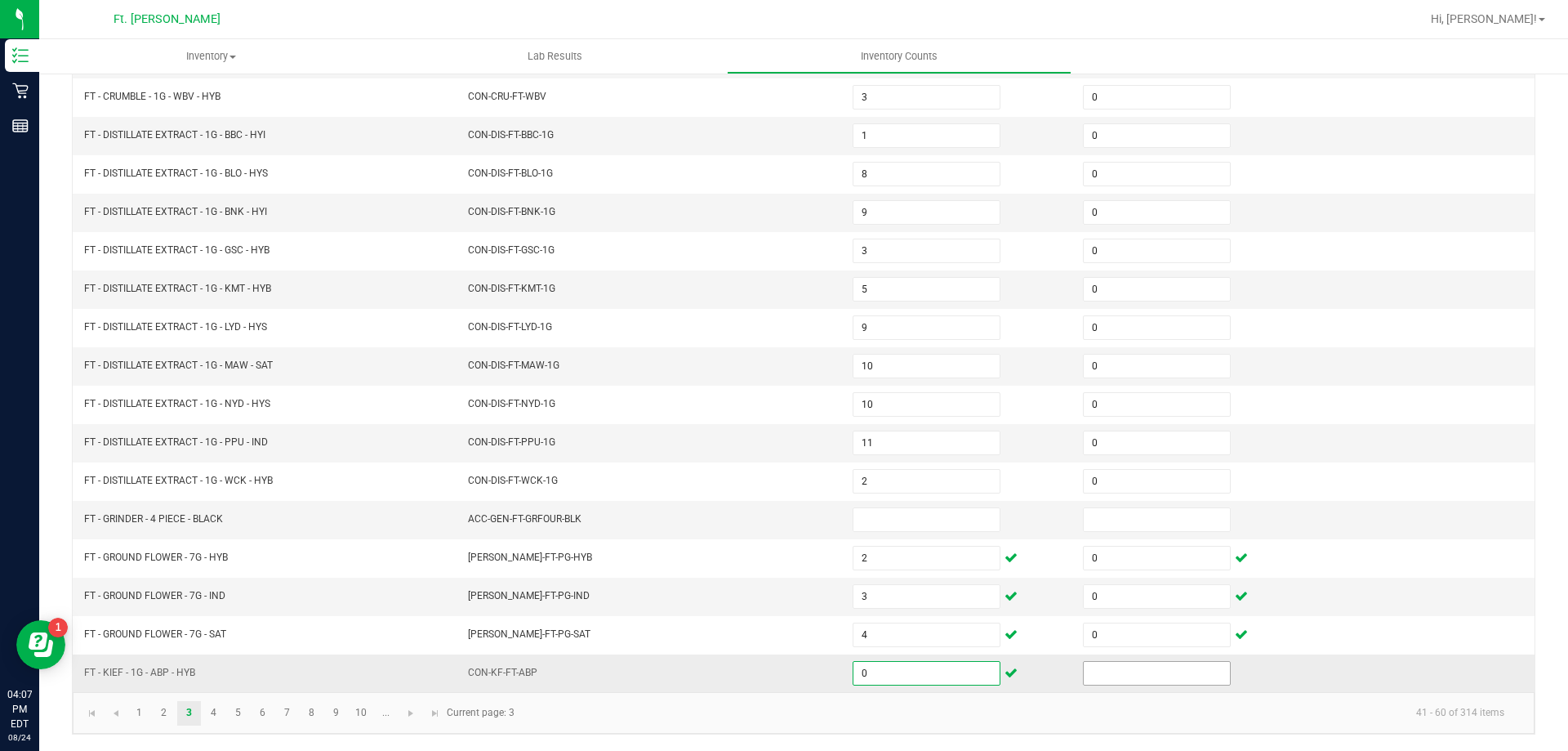
click at [1096, 661] on span at bounding box center [1156, 673] width 148 height 25
click at [1099, 678] on input at bounding box center [1156, 673] width 146 height 23
type input "0"
click at [213, 720] on link "4" at bounding box center [213, 713] width 24 height 25
type input "2"
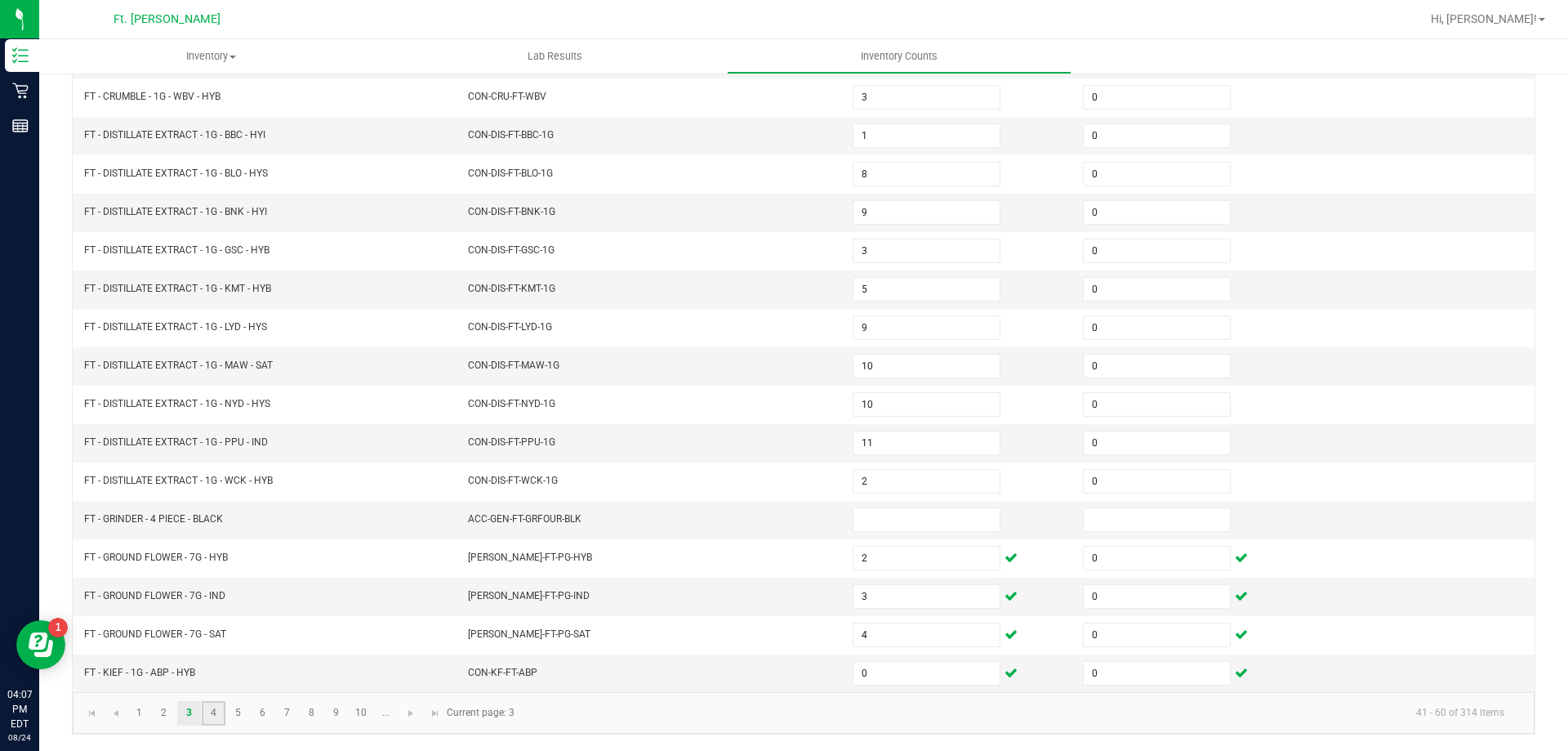
type input "0"
type input "7"
type input "4"
type input "6"
type input "0"
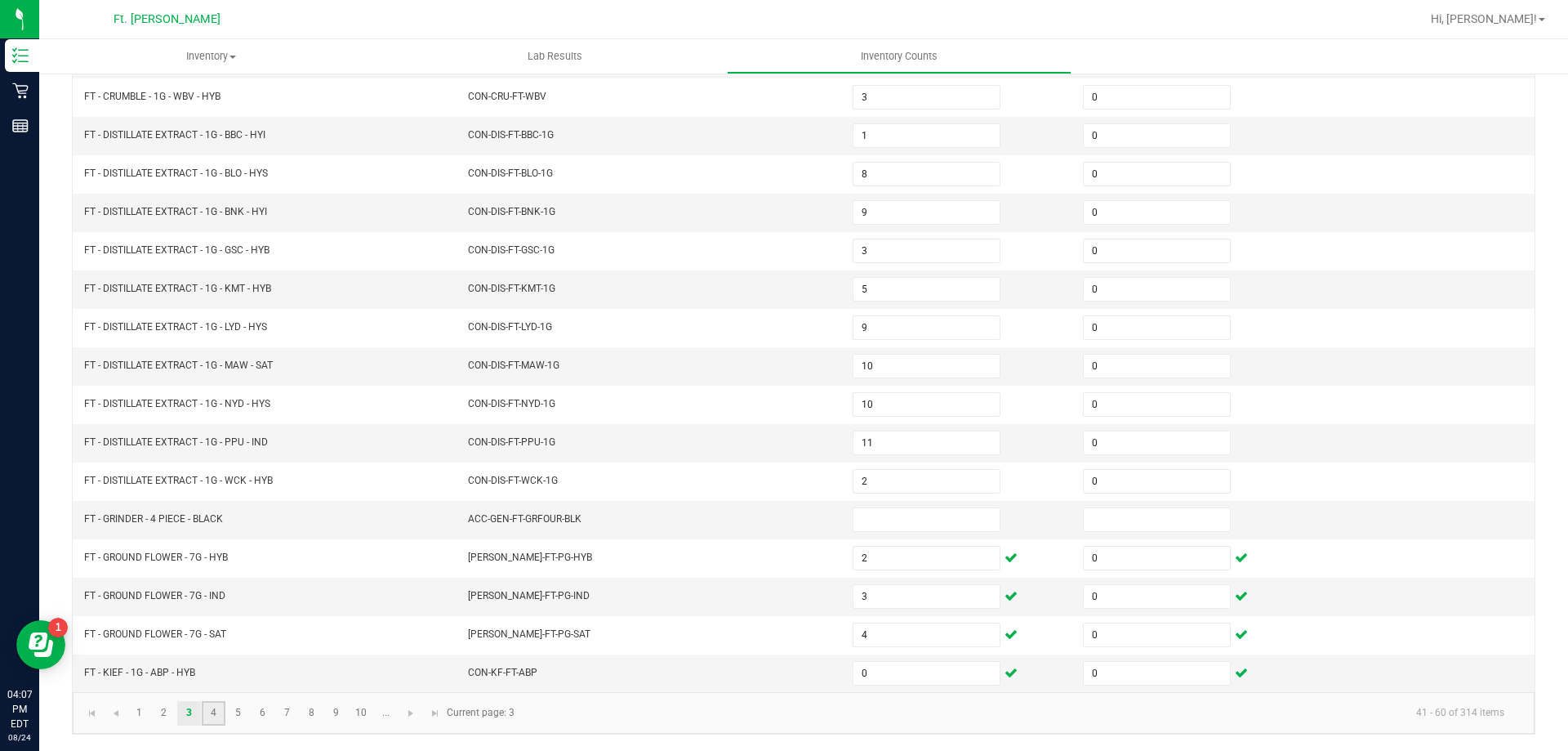
type input "6"
type input "7"
type input "0"
type input "20"
type input "2"
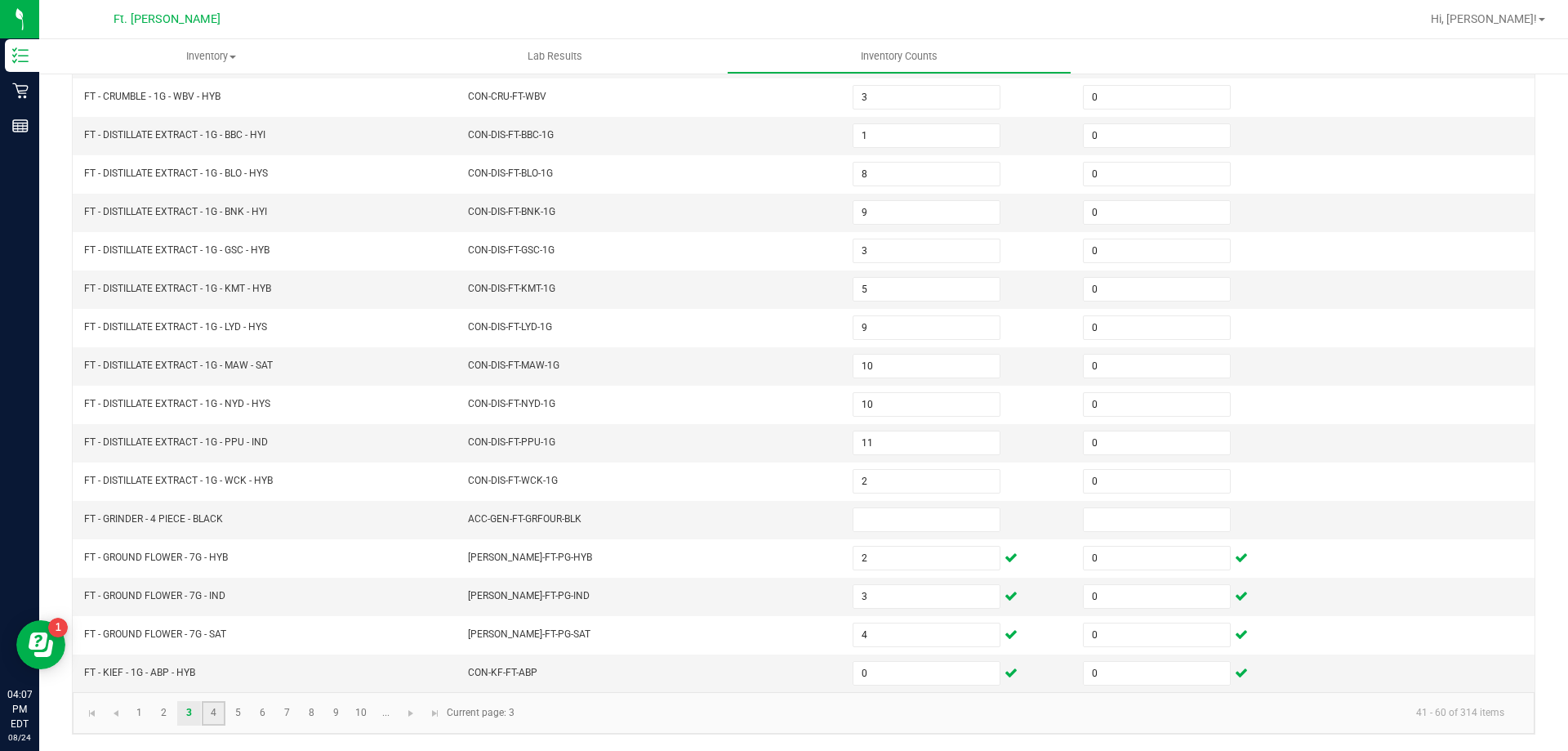
type input "11"
type input "13"
type input "19"
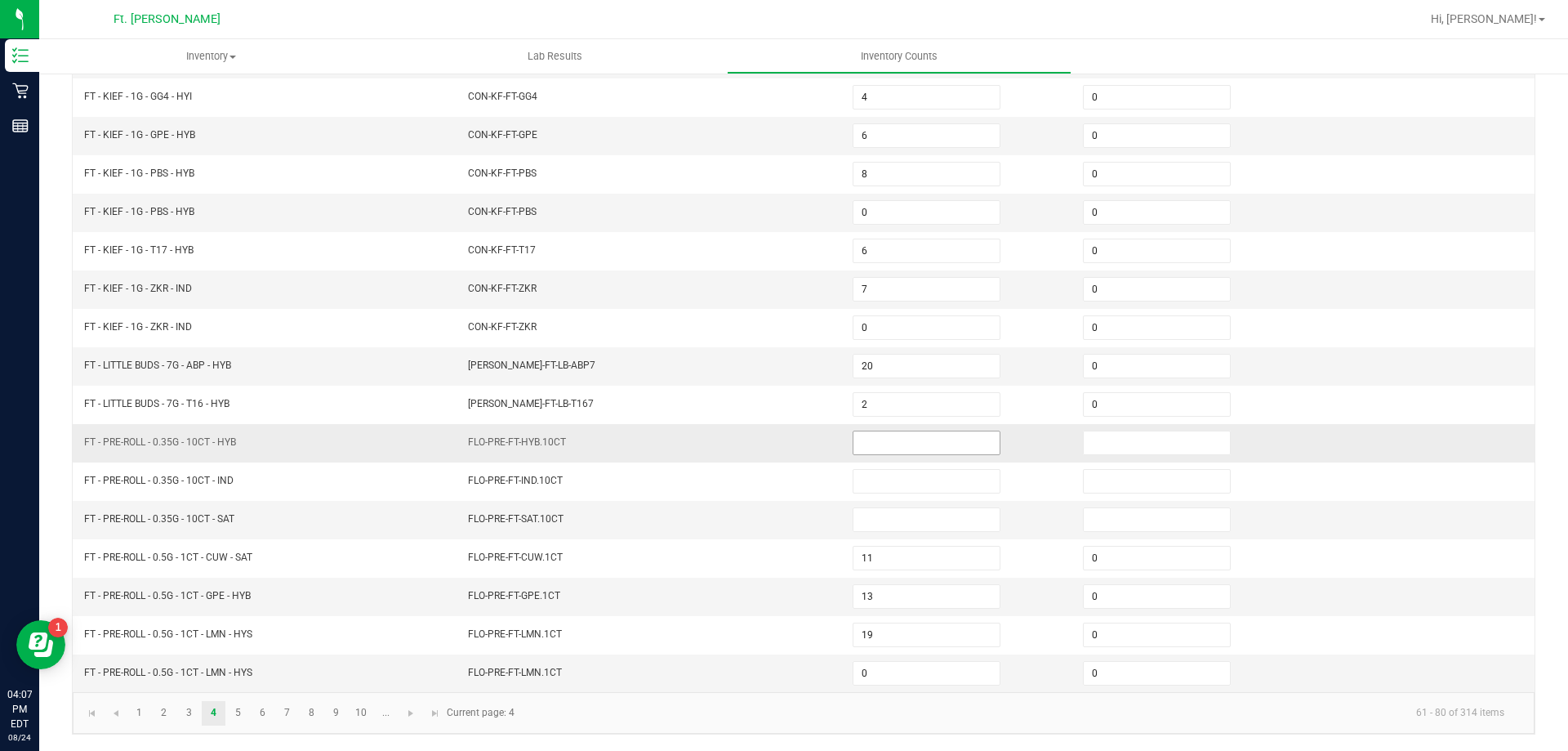
click at [909, 447] on input at bounding box center [926, 443] width 146 height 23
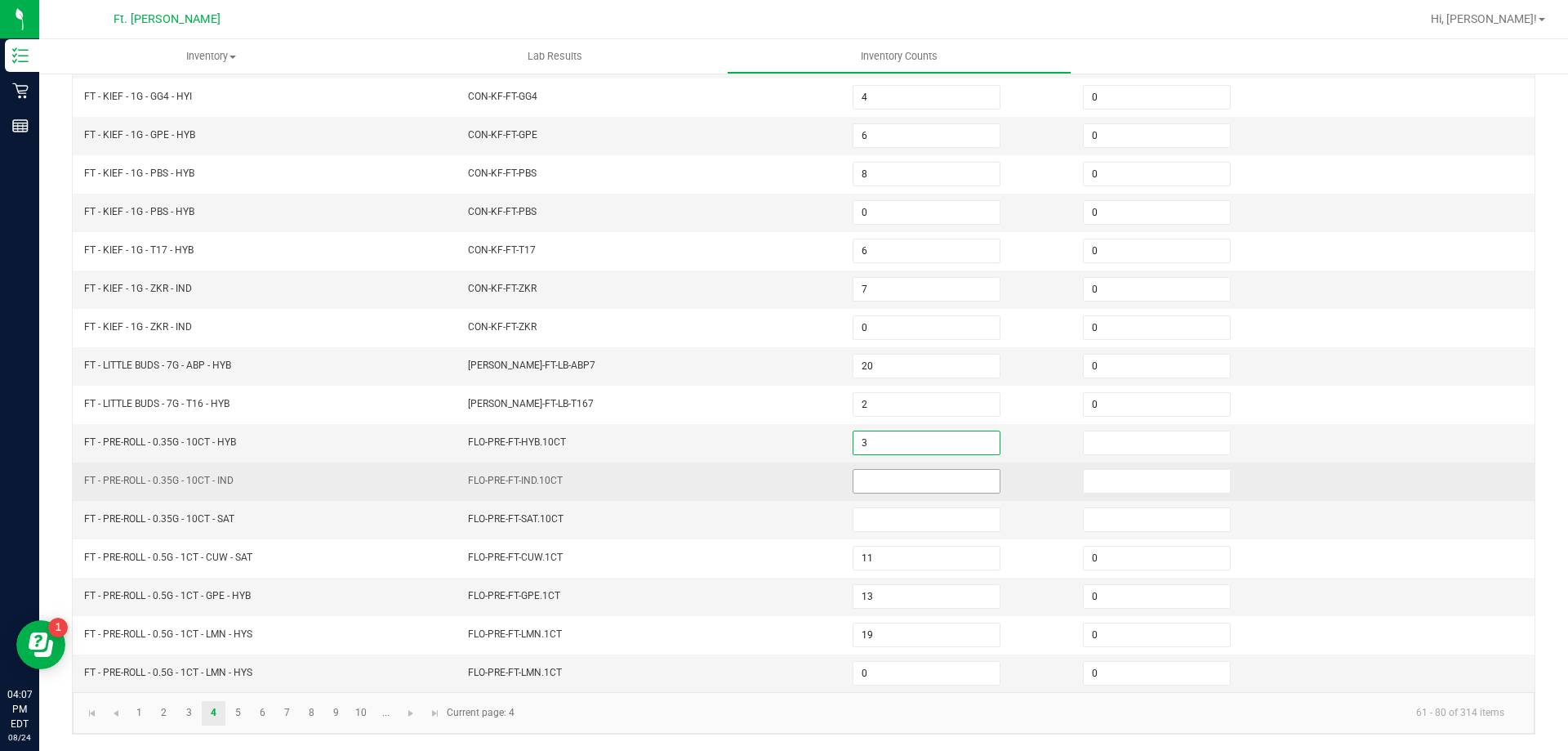
type input "3"
click at [890, 487] on input at bounding box center [926, 481] width 146 height 23
click at [890, 487] on input "1" at bounding box center [926, 481] width 146 height 23
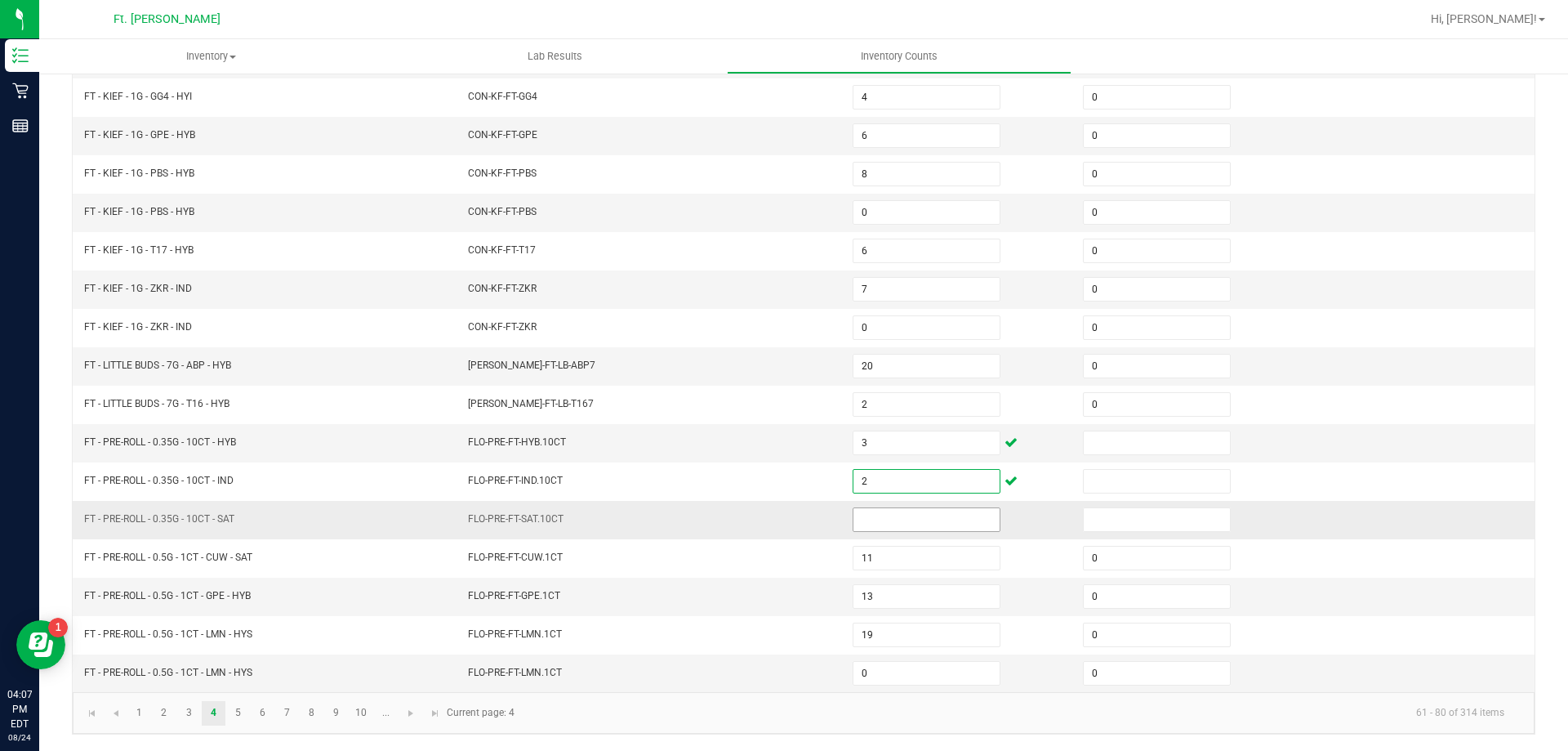
type input "2"
click at [888, 512] on input at bounding box center [926, 520] width 146 height 23
type input "1"
click at [1158, 453] on input at bounding box center [1156, 443] width 146 height 23
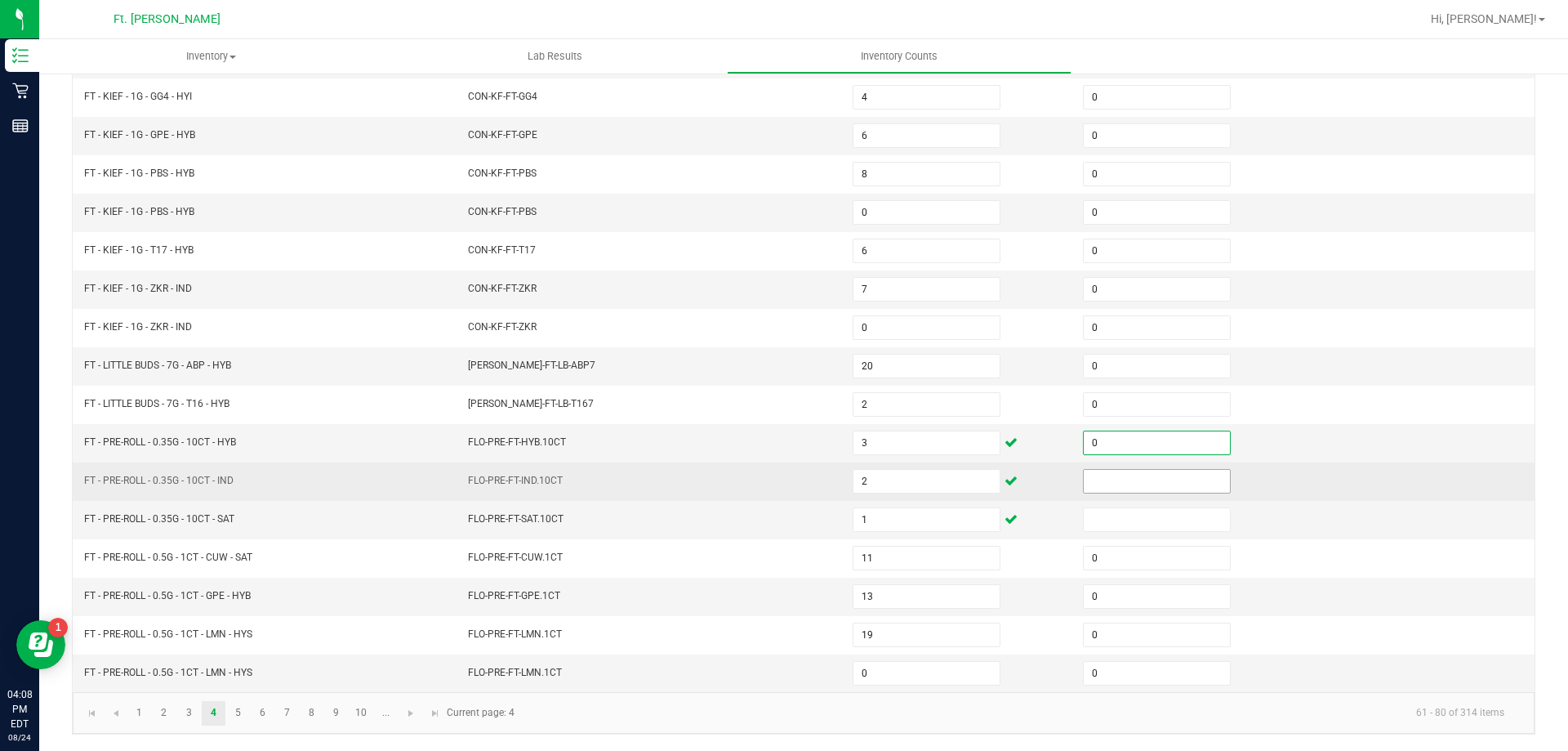
type input "0"
click at [1165, 474] on input at bounding box center [1156, 481] width 146 height 23
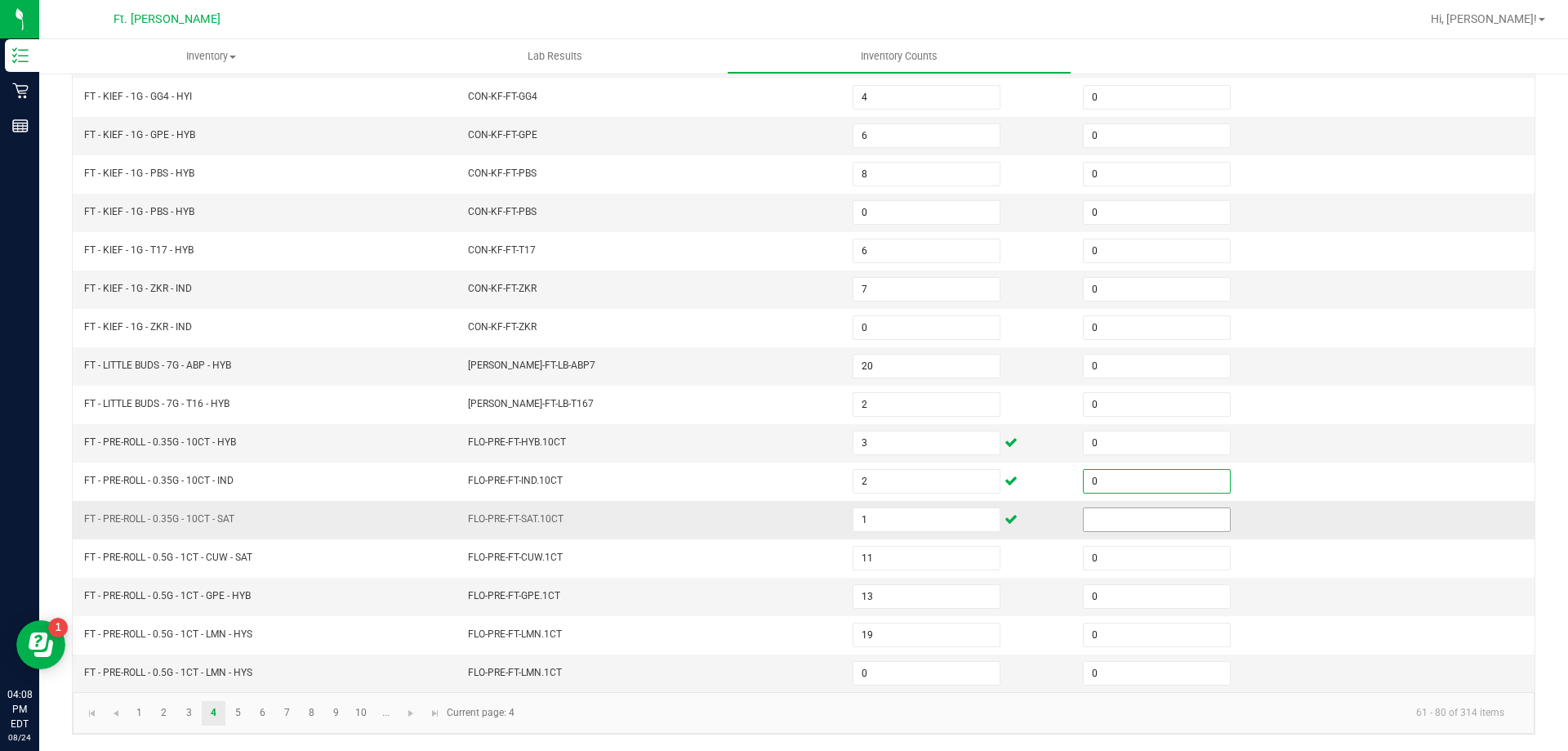
type input "0"
click at [1160, 509] on input at bounding box center [1156, 520] width 146 height 23
type input "0"
click at [247, 716] on link "5" at bounding box center [238, 713] width 24 height 25
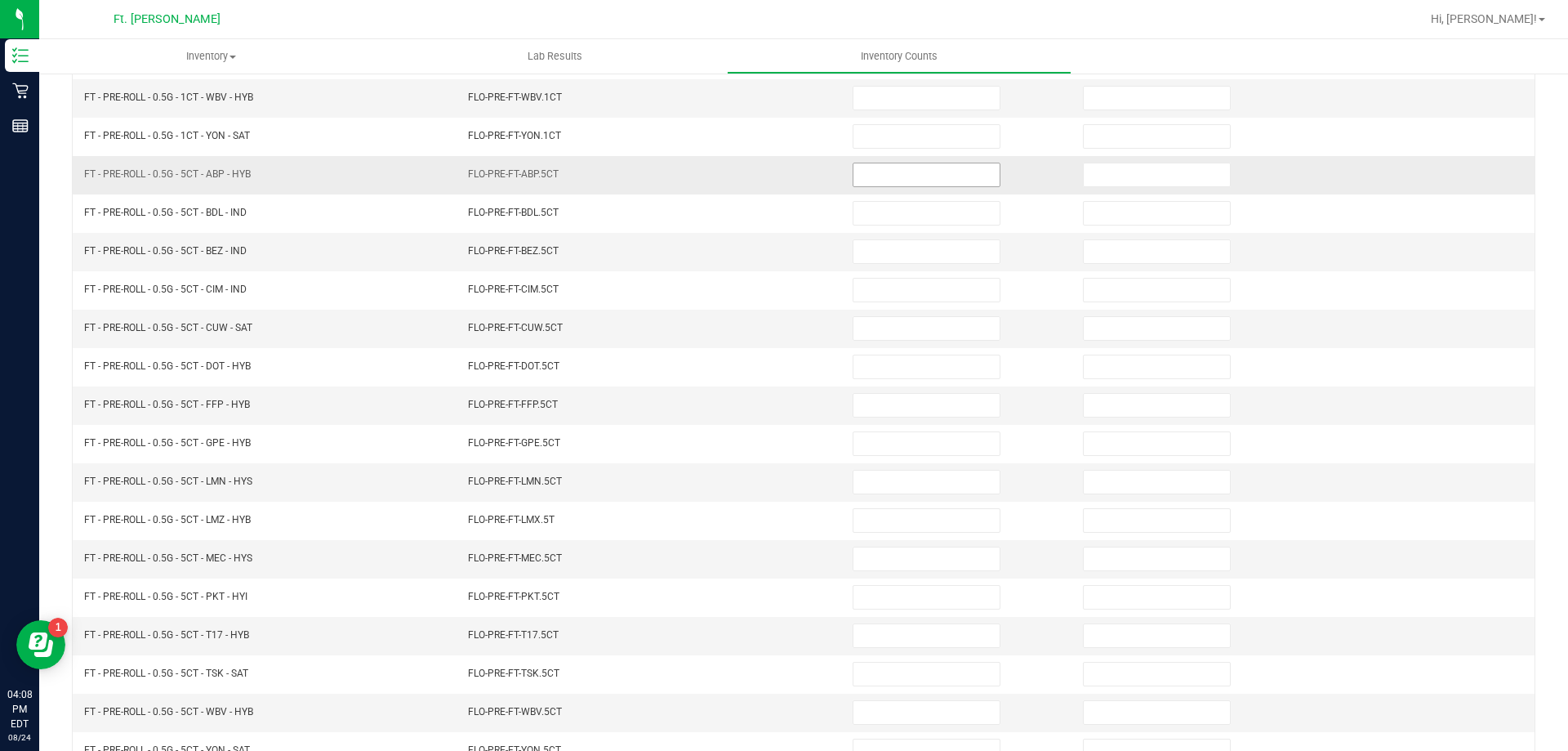
scroll to position [12, 0]
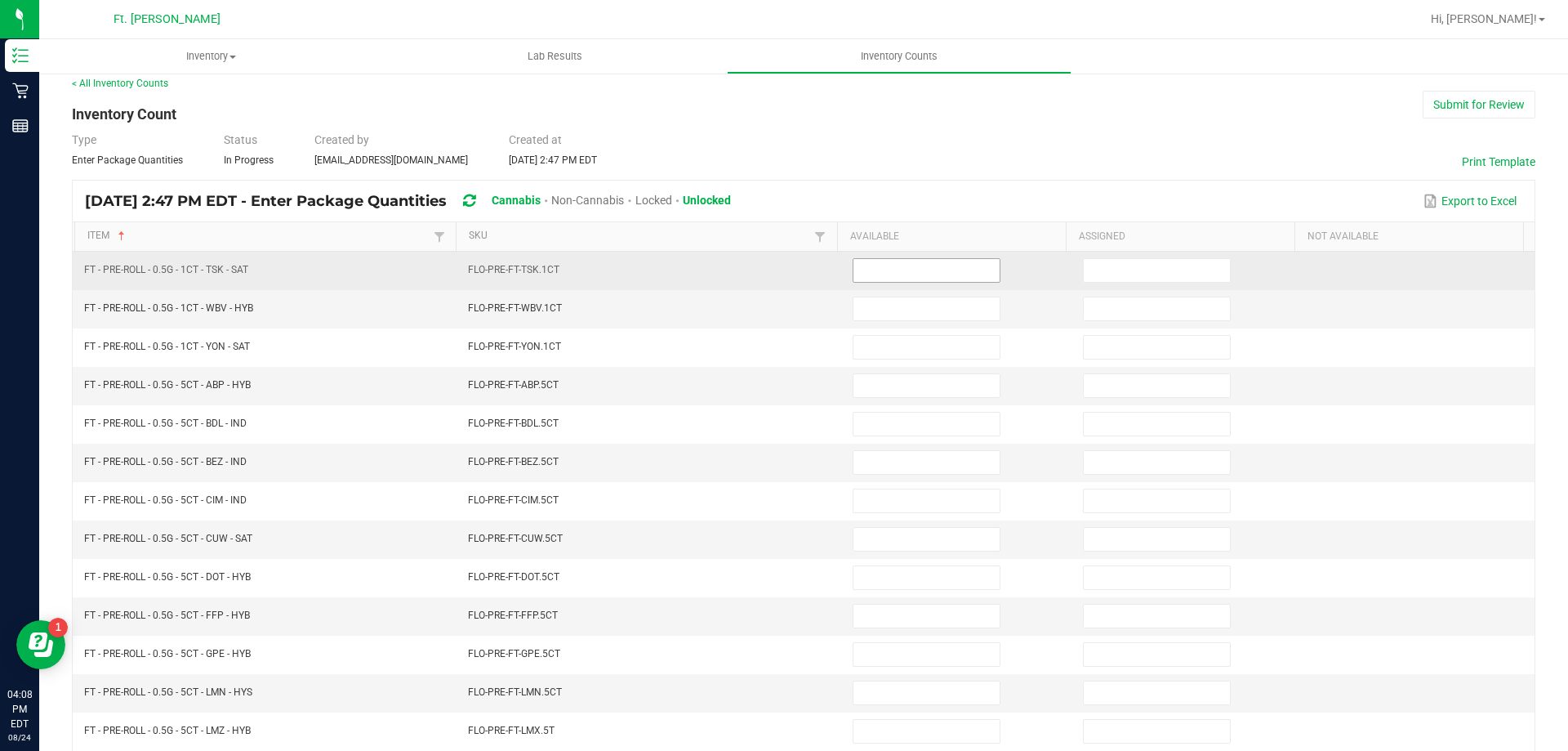
click at [920, 278] on input at bounding box center [926, 270] width 146 height 23
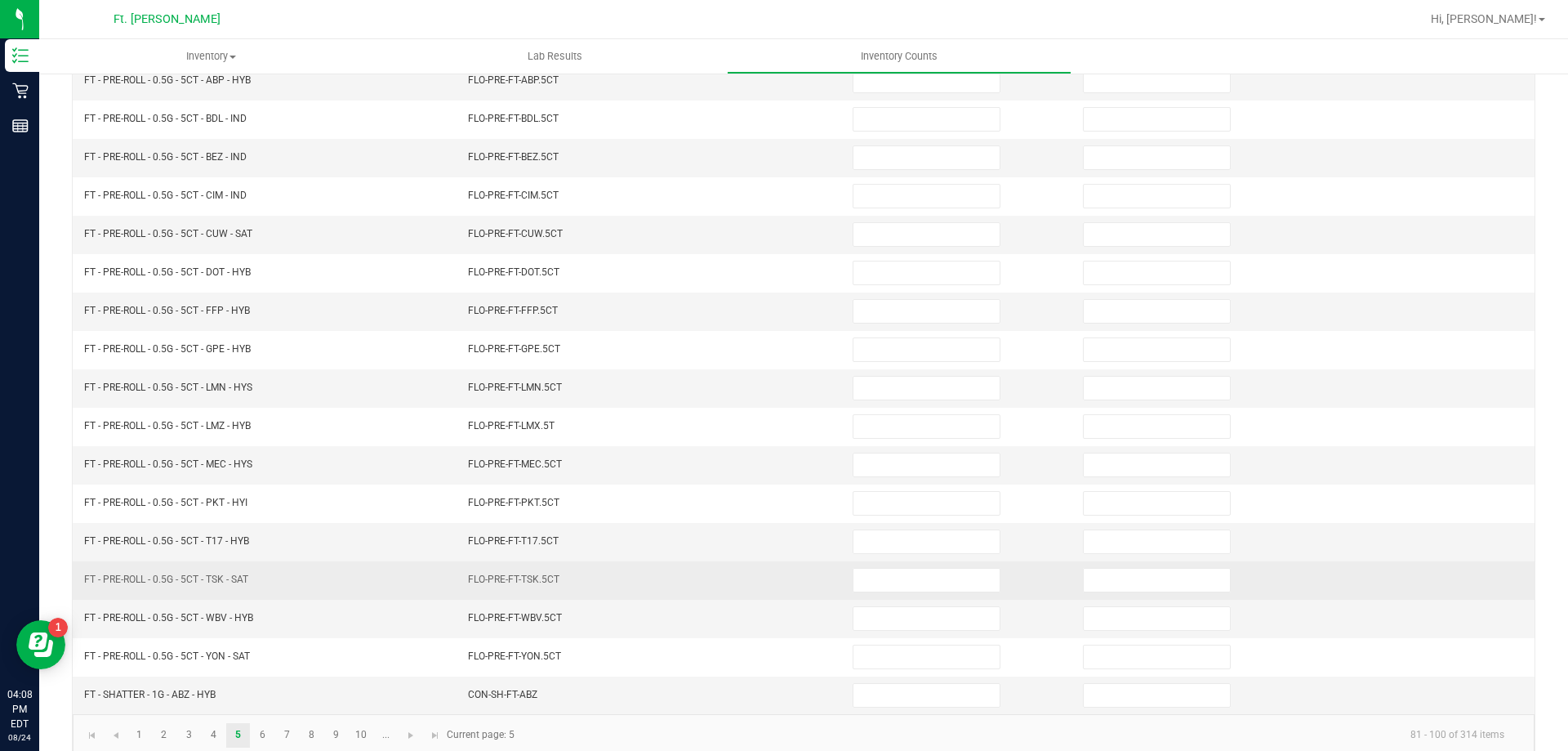
scroll to position [339, 0]
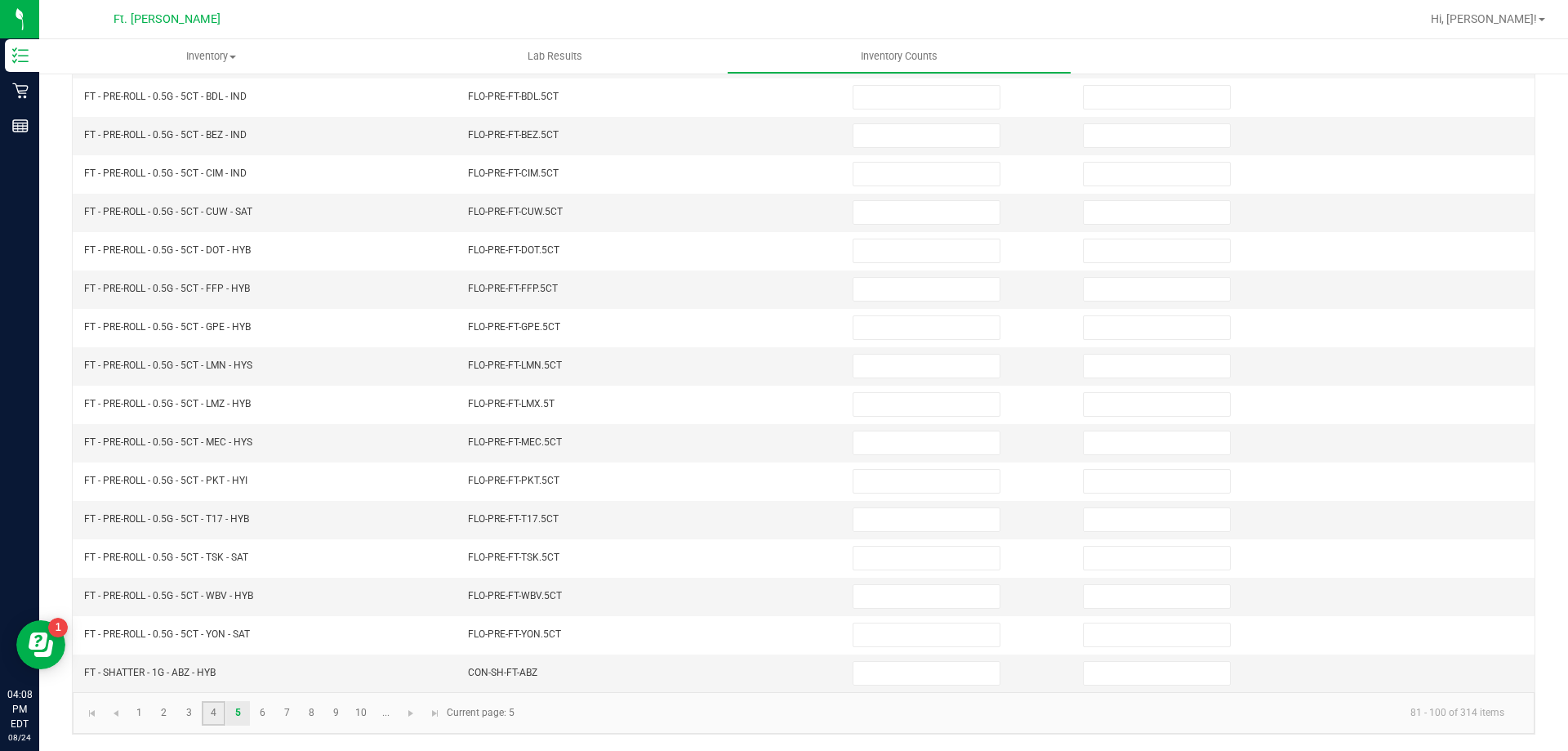
click at [216, 709] on link "4" at bounding box center [213, 713] width 24 height 25
type input "2"
type input "5"
type input "0"
type input "7"
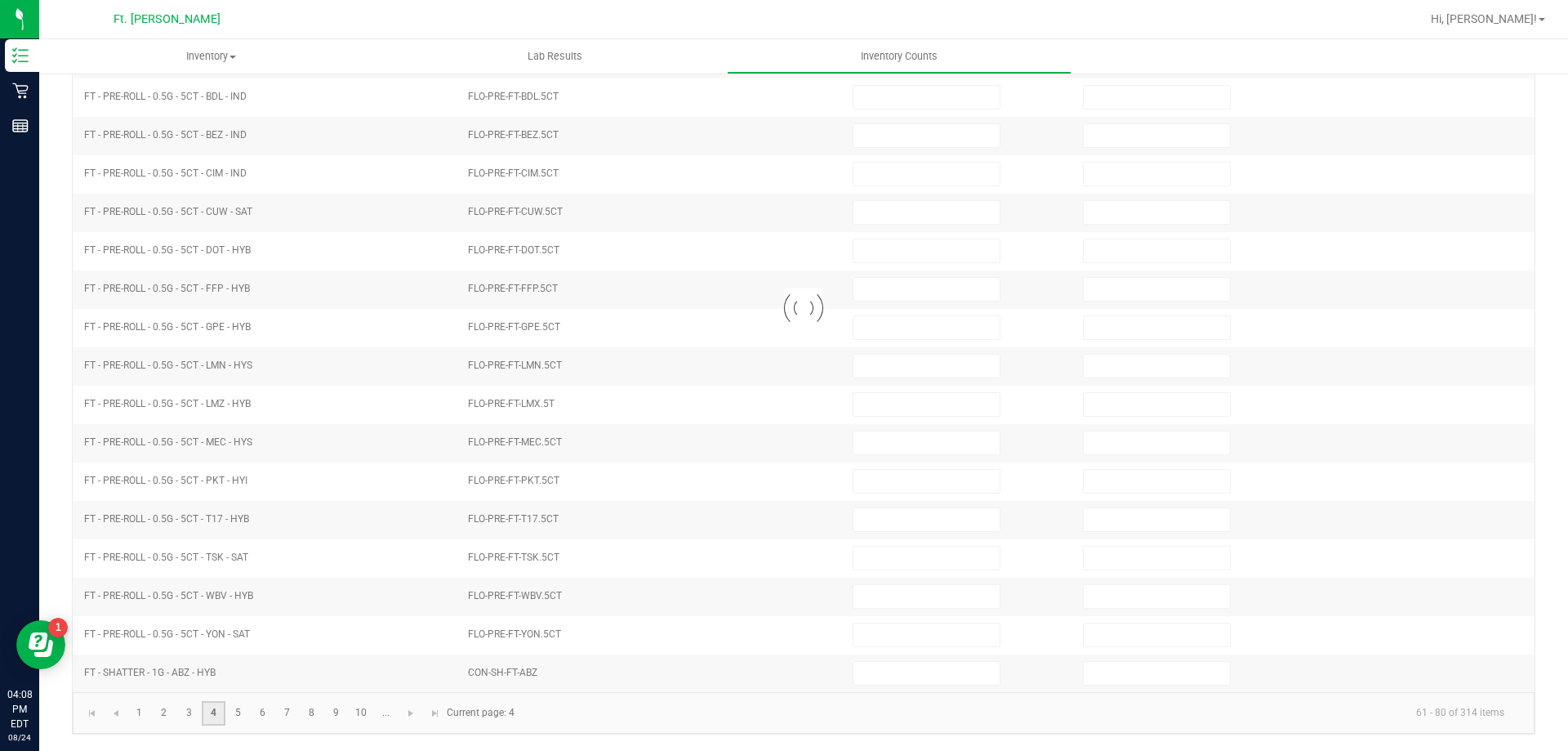
type input "4"
type input "6"
type input "8"
type input "0"
type input "6"
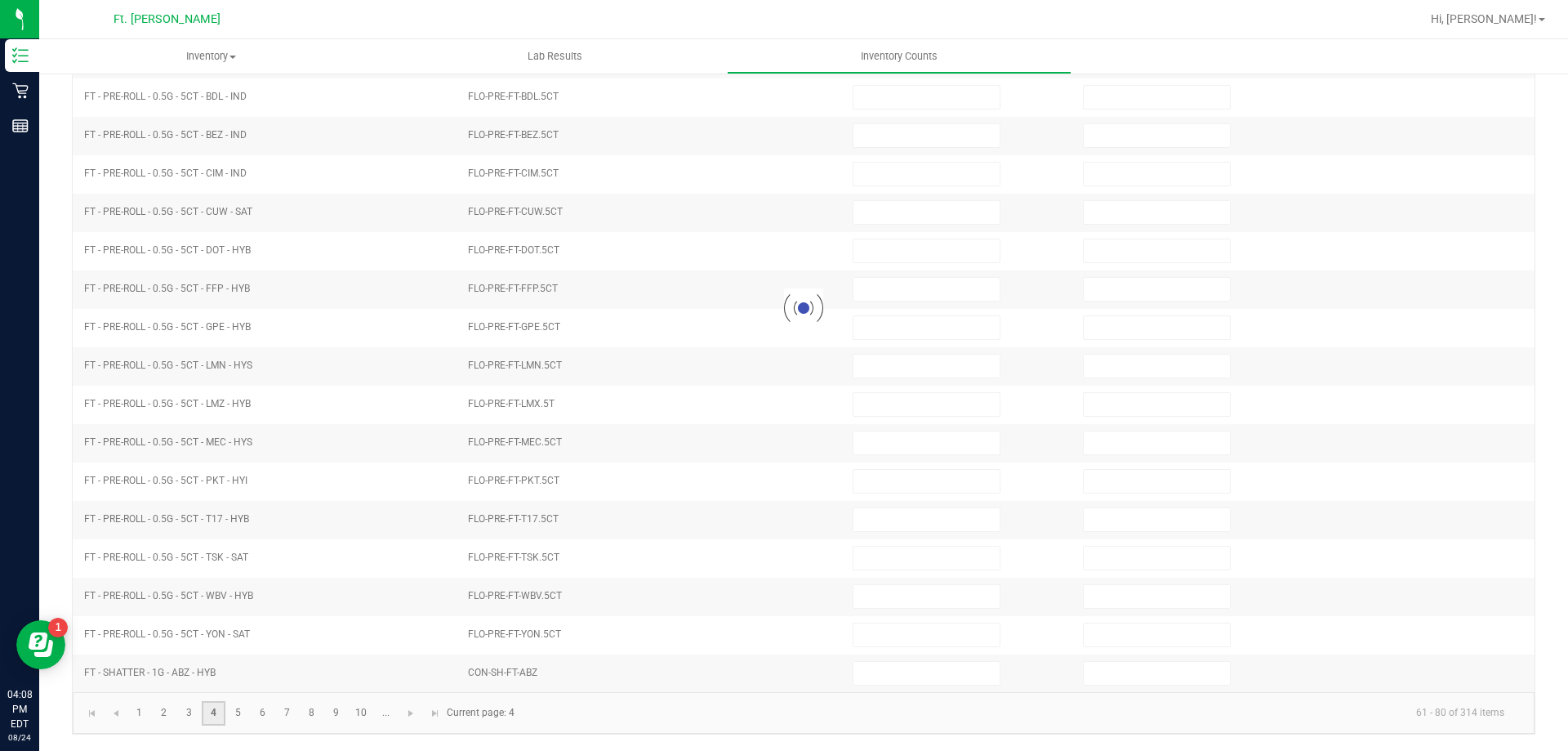
type input "7"
type input "0"
type input "20"
type input "2"
type input "3"
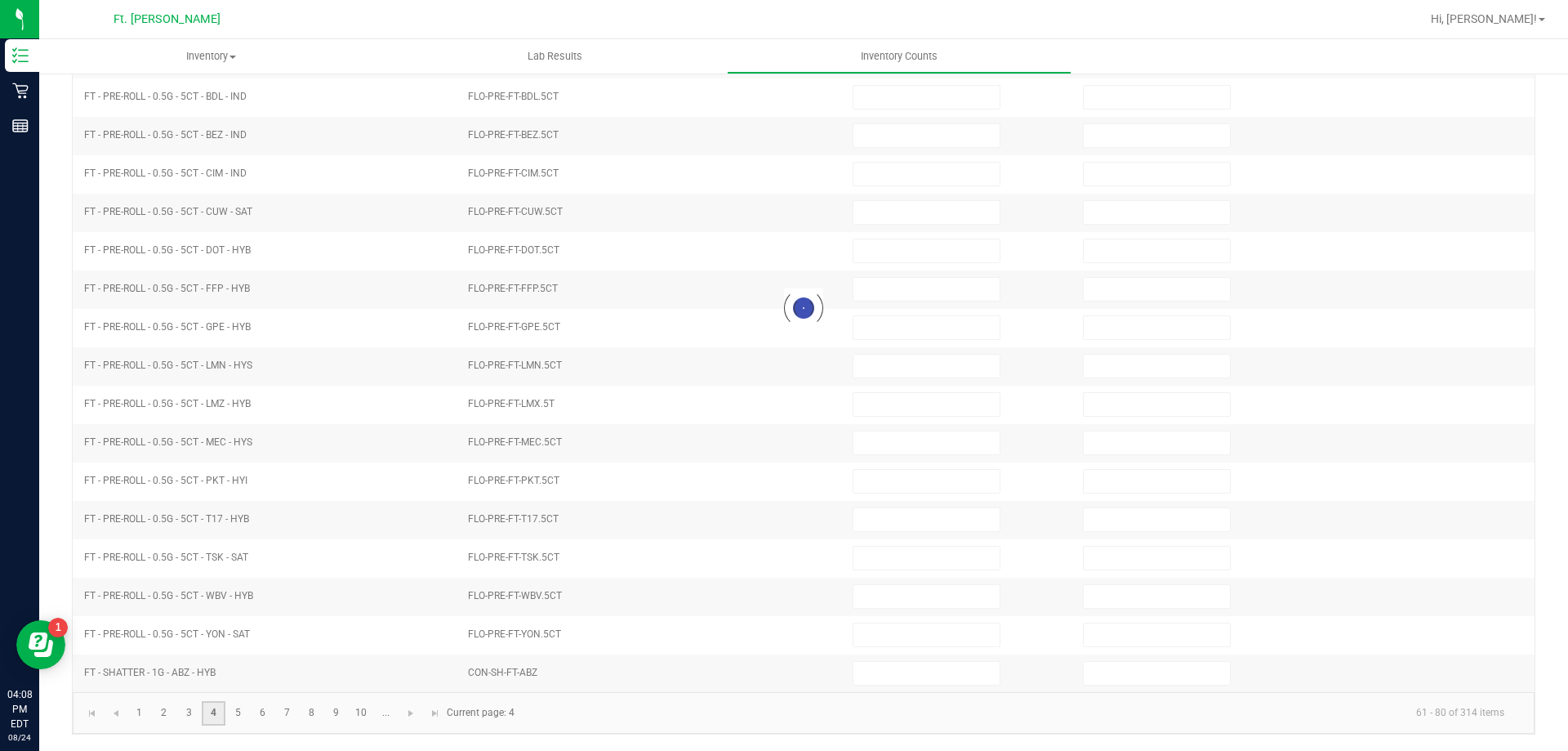
type input "2"
type input "1"
type input "11"
type input "13"
type input "19"
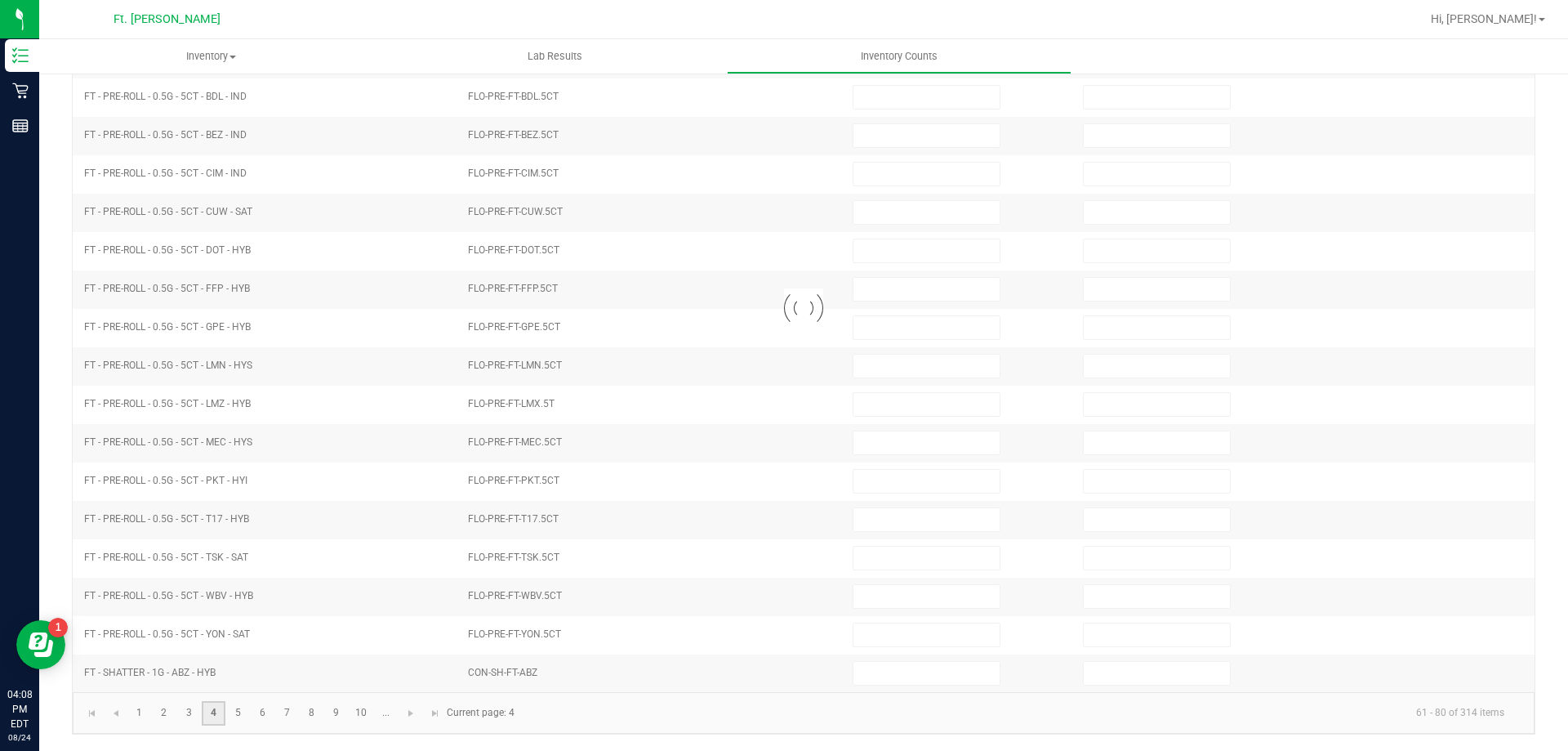
type input "0"
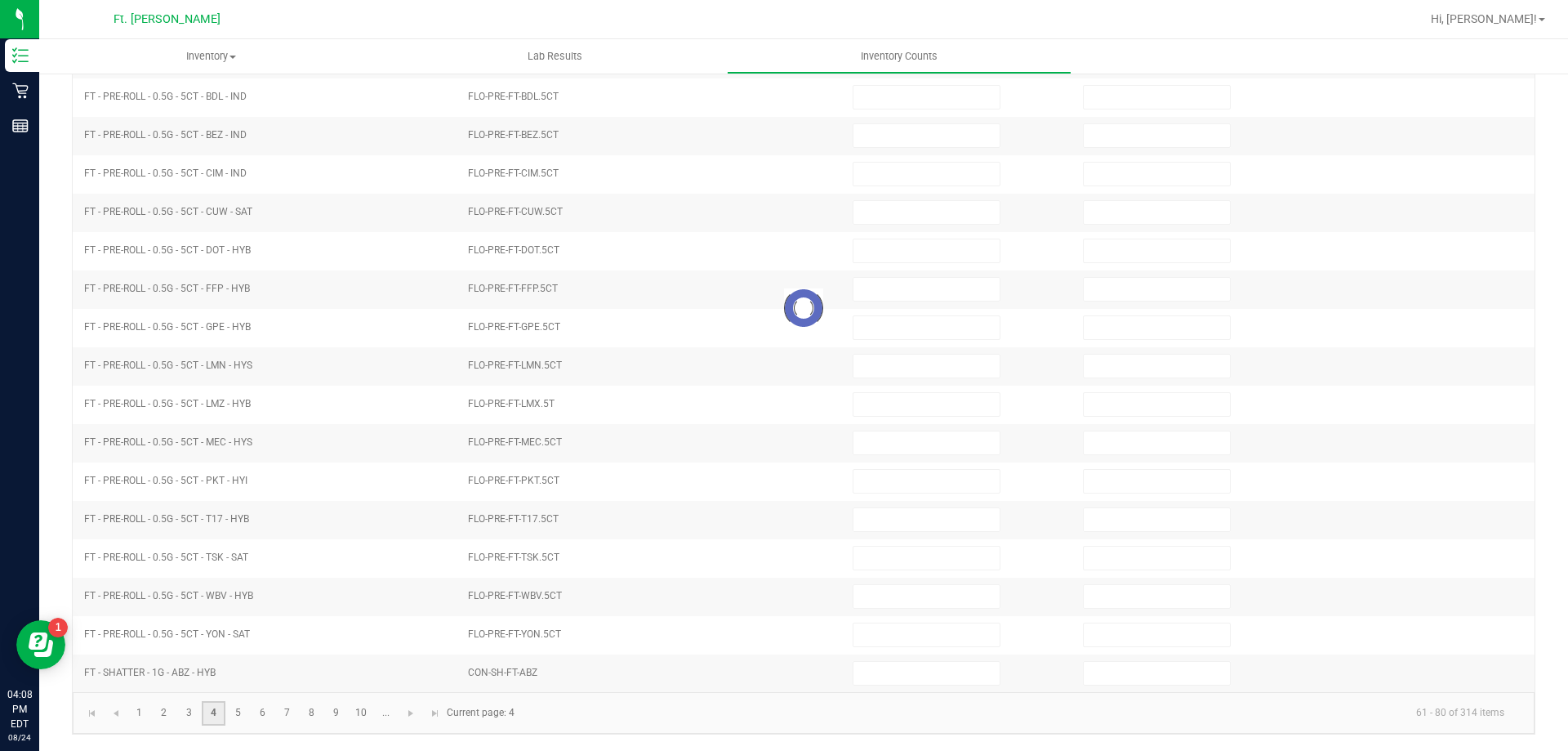
type input "0"
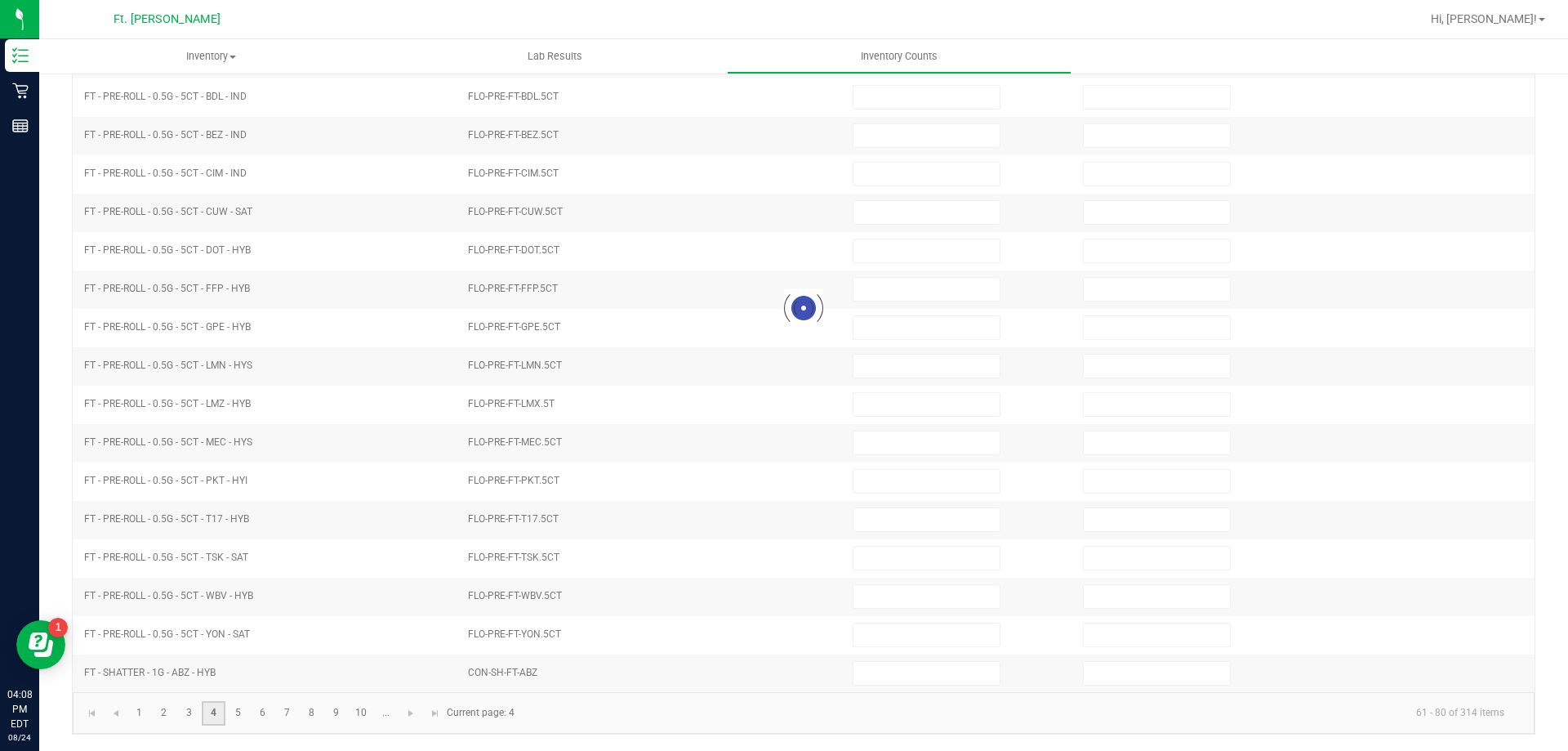
type input "0"
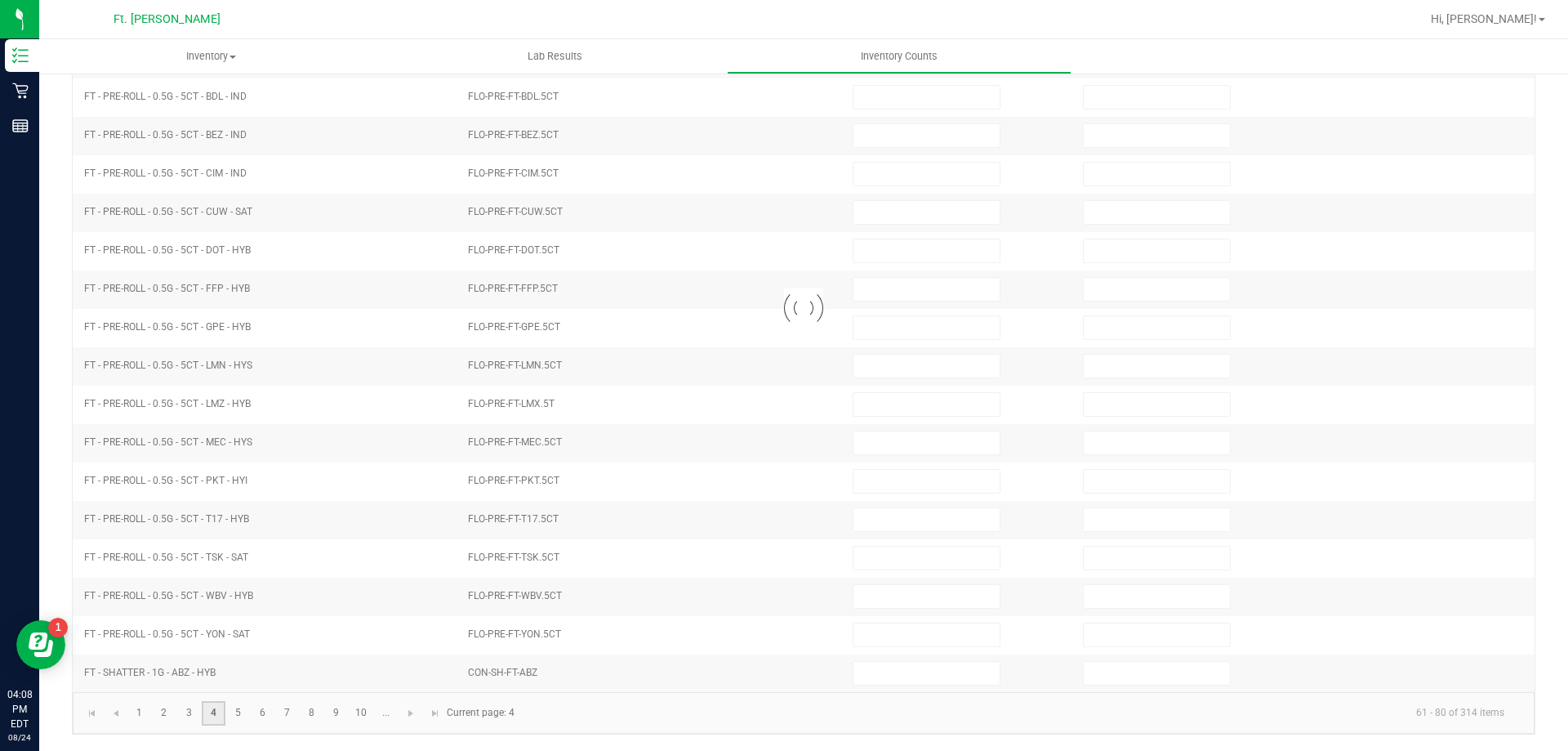
type input "0"
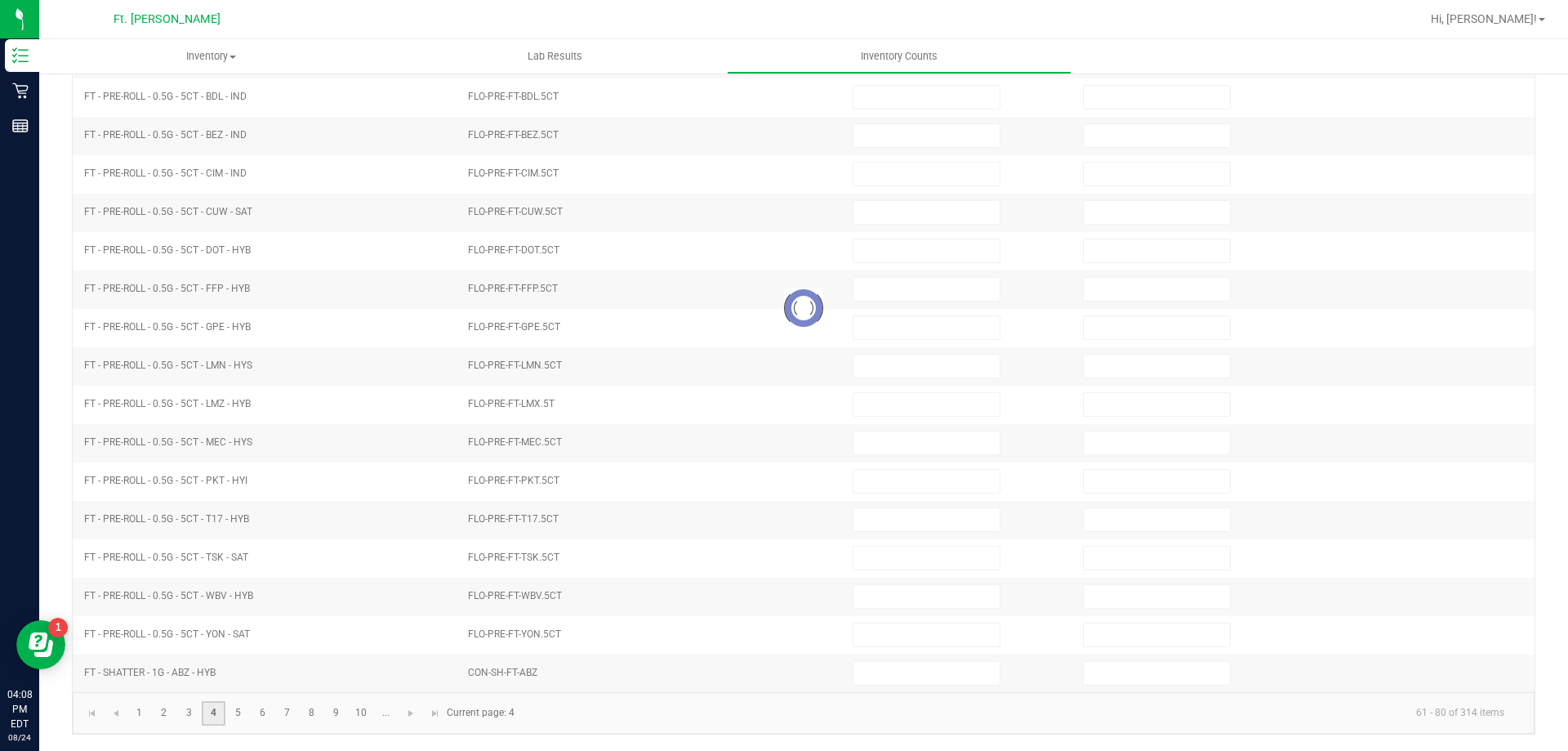
type input "0"
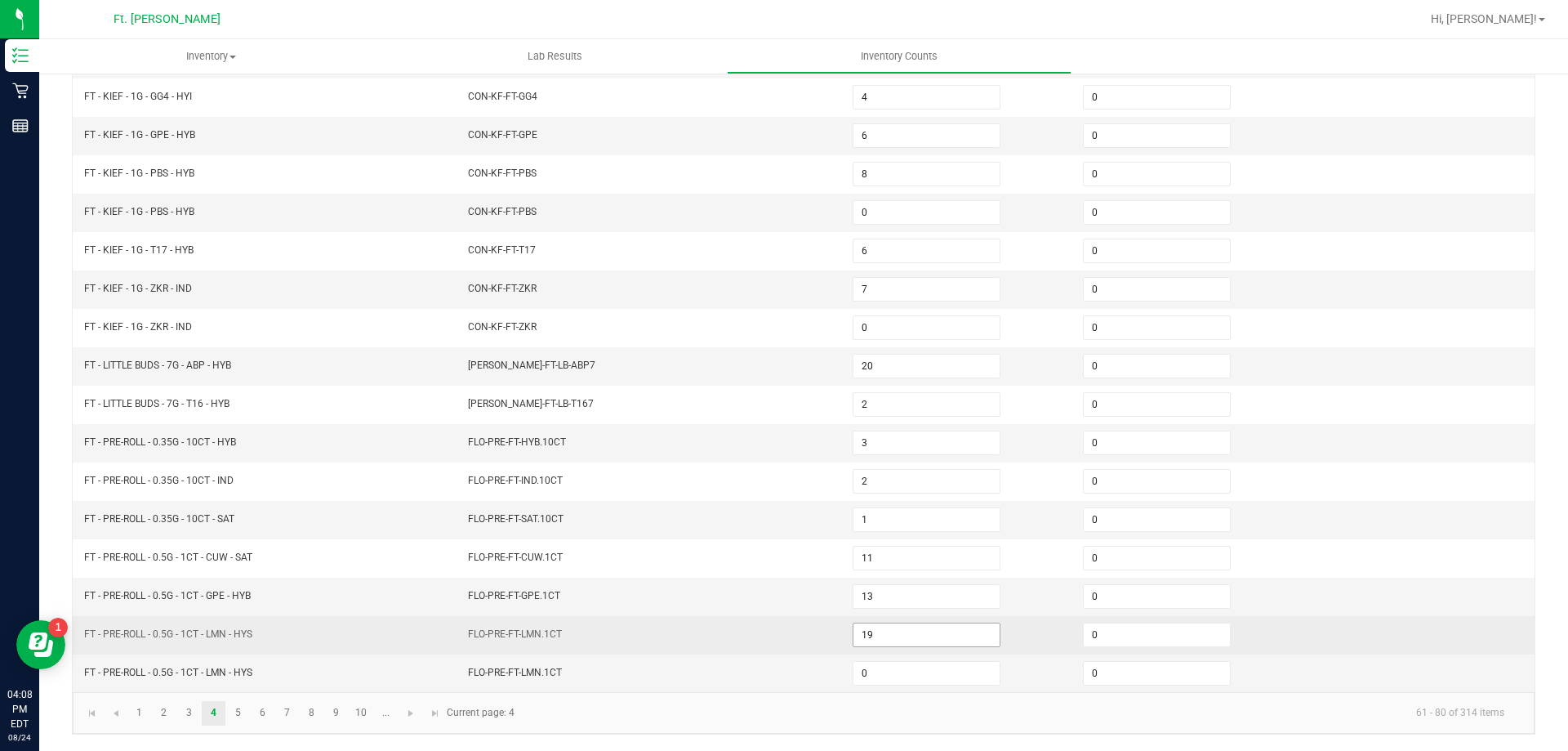
click at [871, 641] on input "19" at bounding box center [926, 635] width 146 height 23
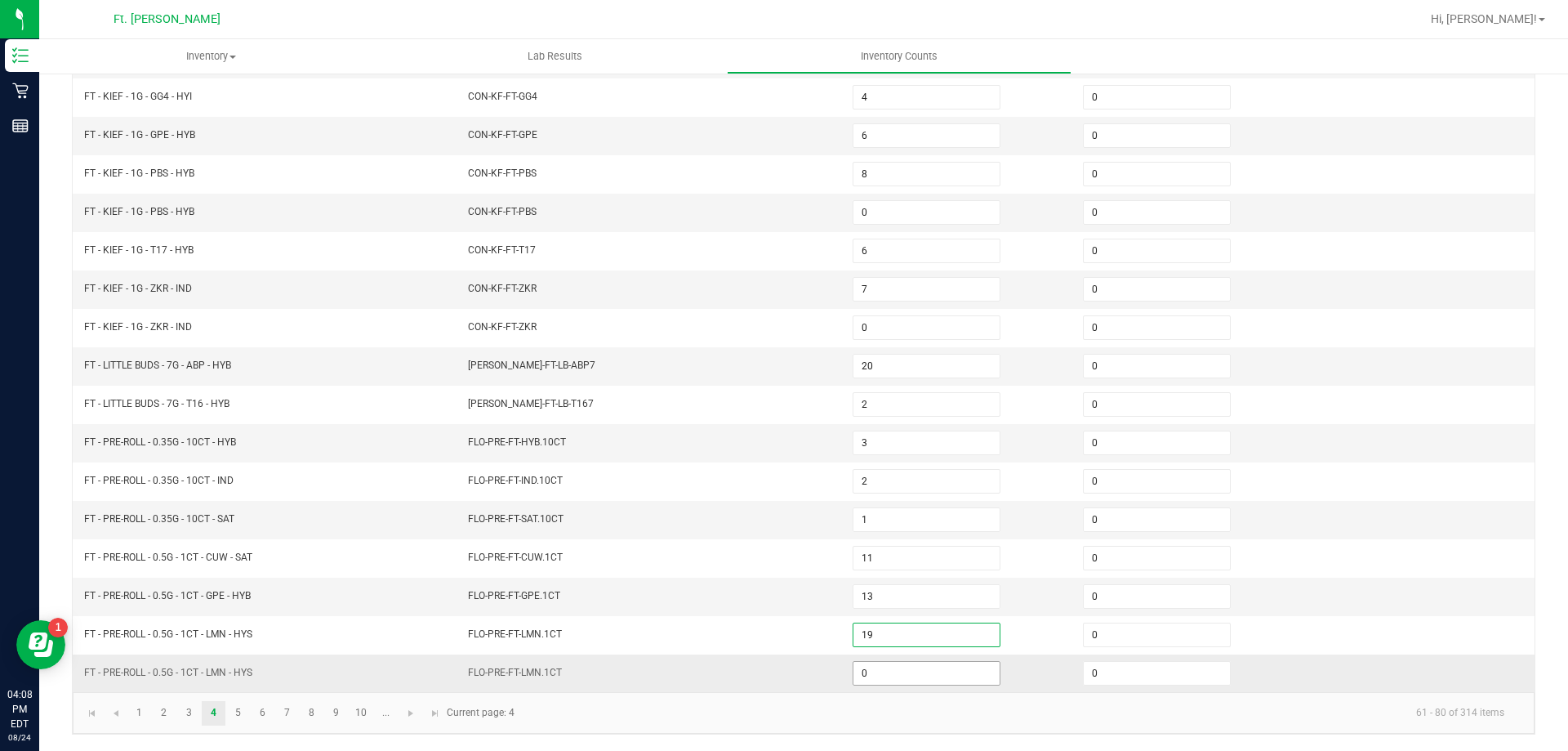
click at [879, 668] on input "0" at bounding box center [926, 673] width 146 height 23
click at [889, 662] on input "0" at bounding box center [926, 673] width 146 height 23
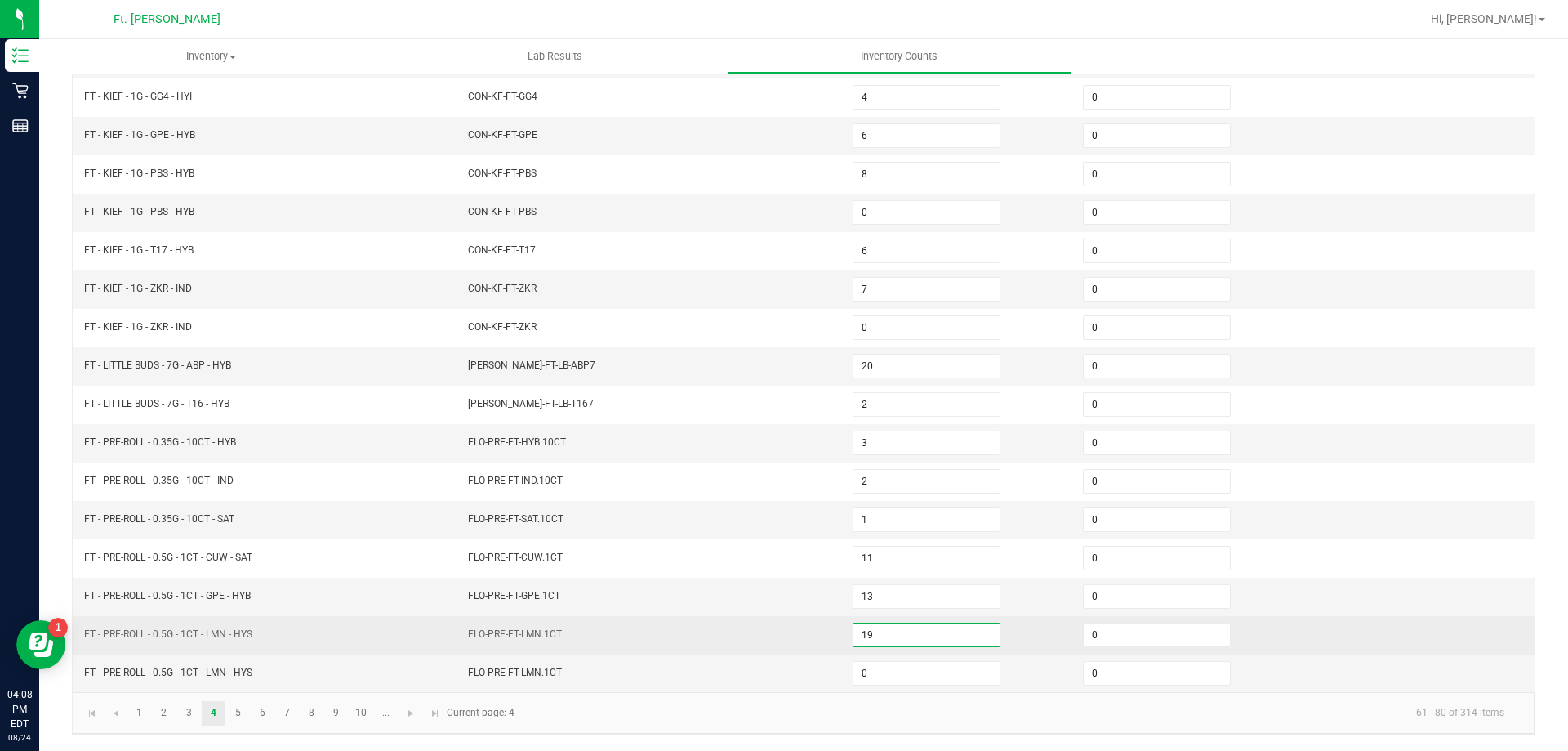
click at [894, 639] on input "19" at bounding box center [926, 635] width 146 height 23
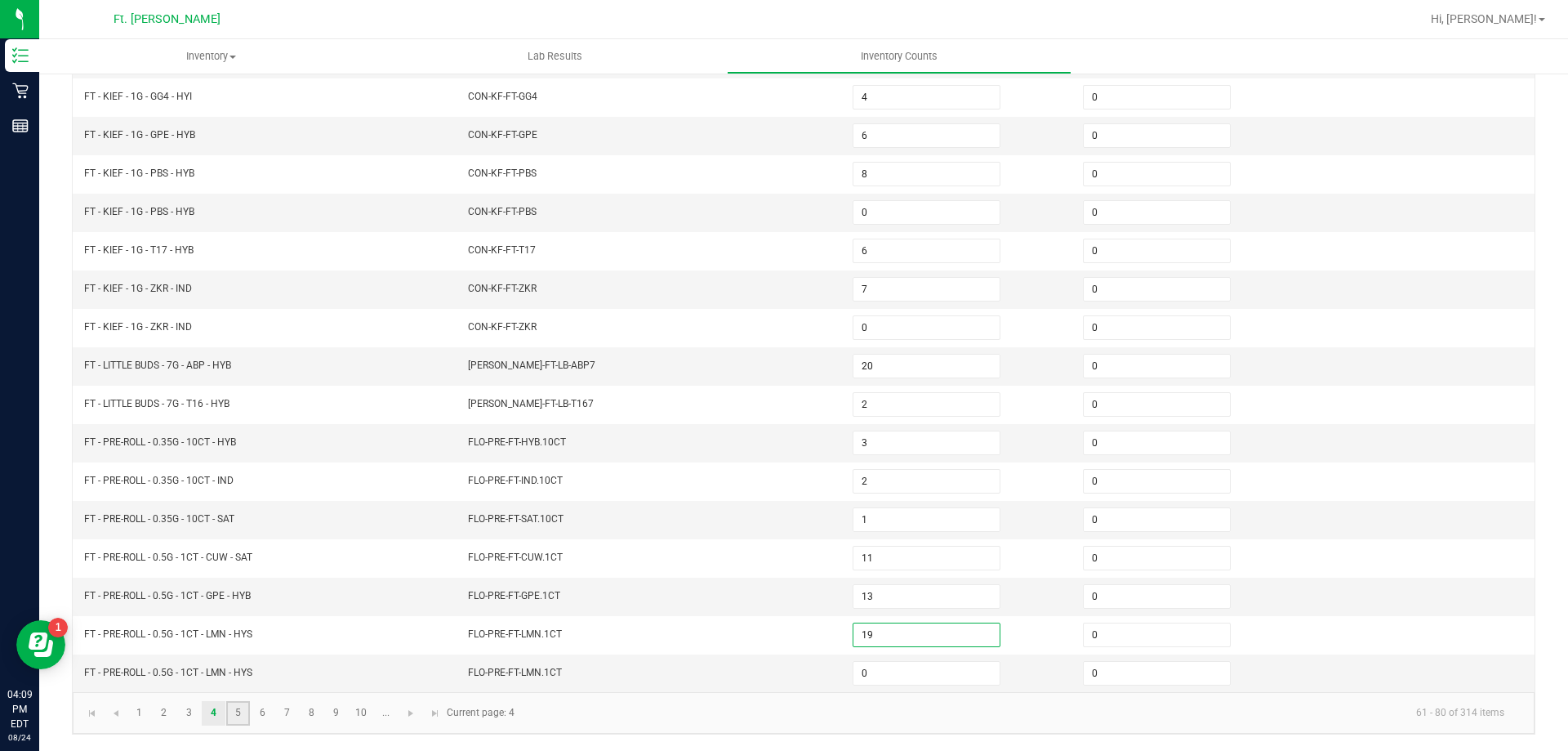
click at [229, 720] on link "5" at bounding box center [238, 713] width 24 height 25
type input "0"
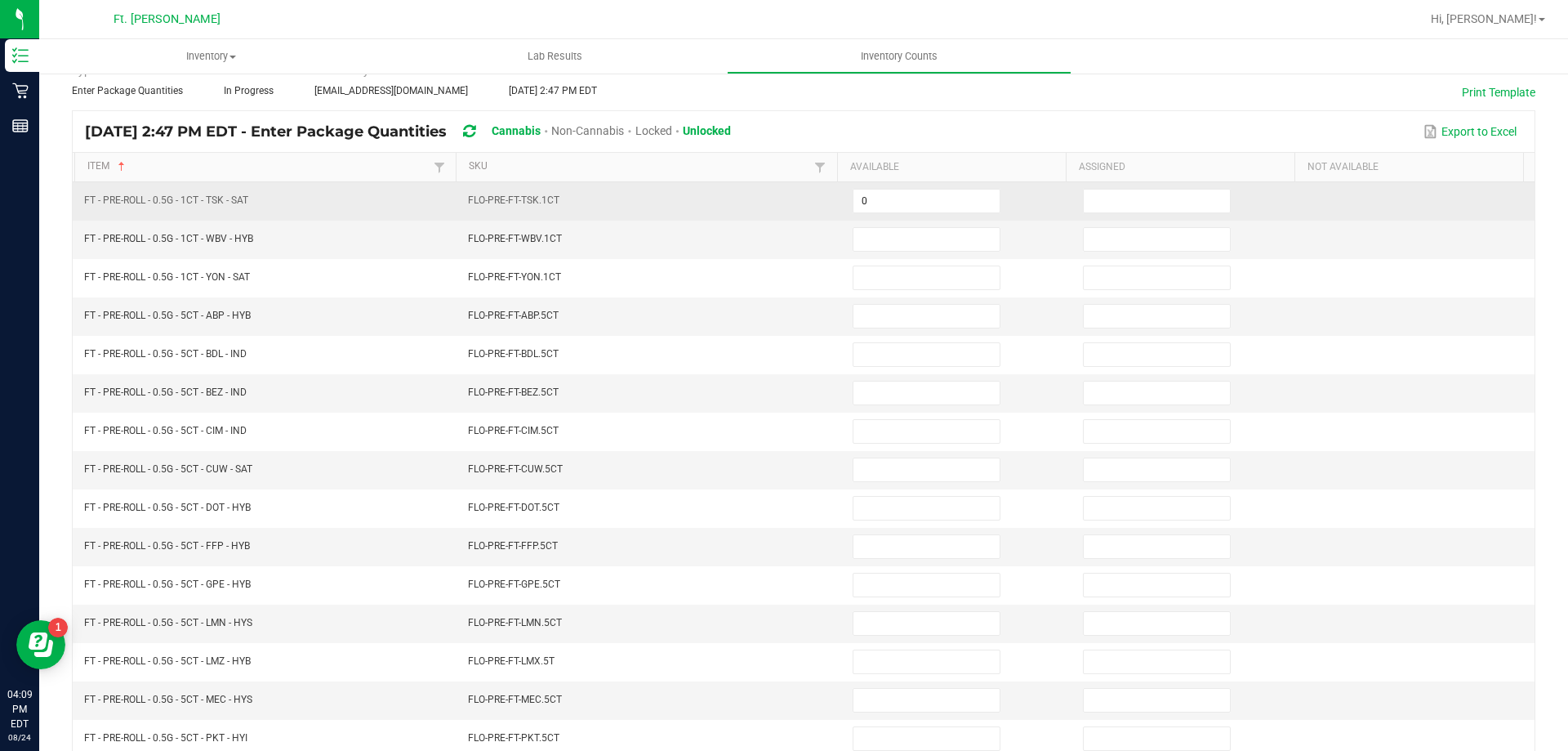
scroll to position [12, 0]
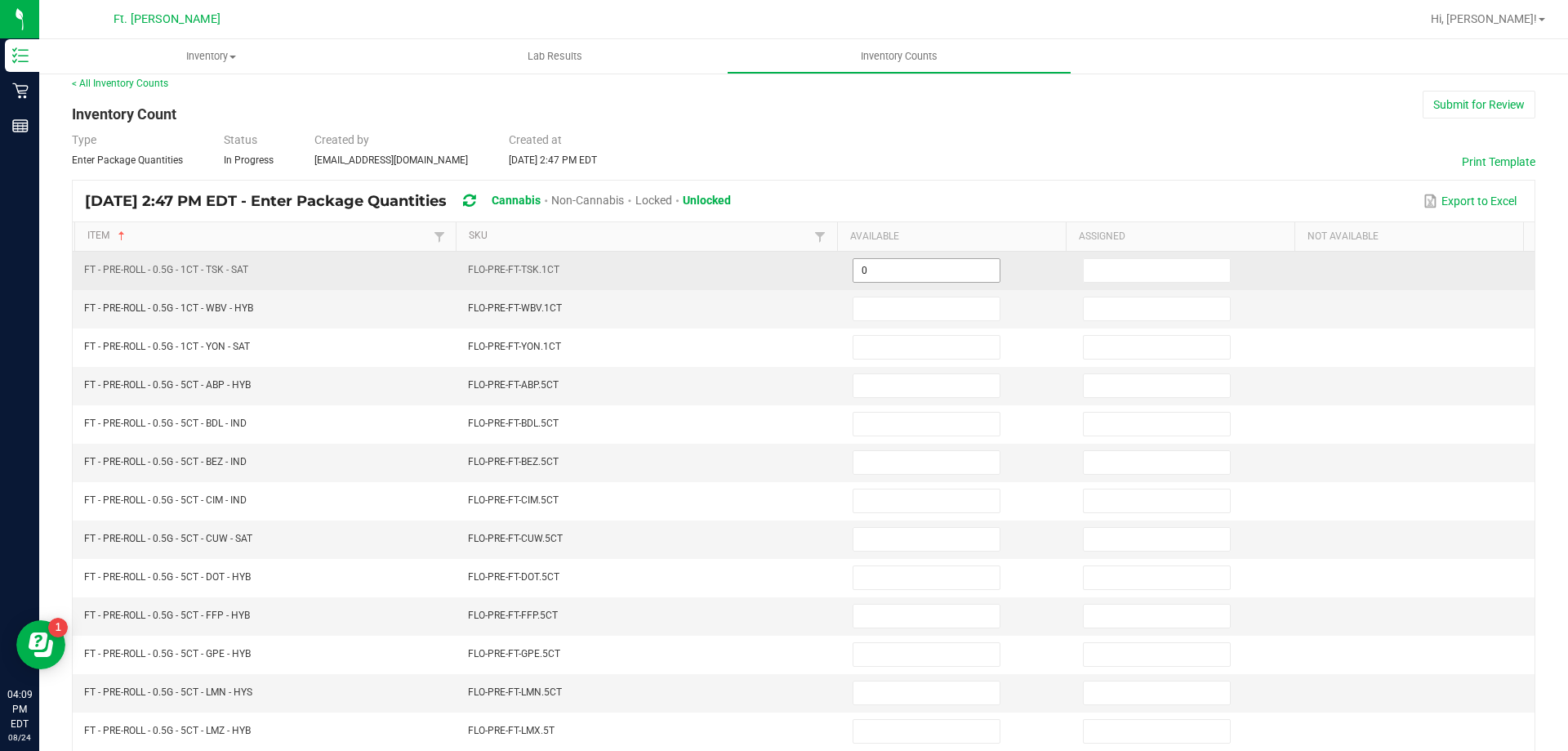
click at [885, 270] on input "0" at bounding box center [926, 270] width 146 height 23
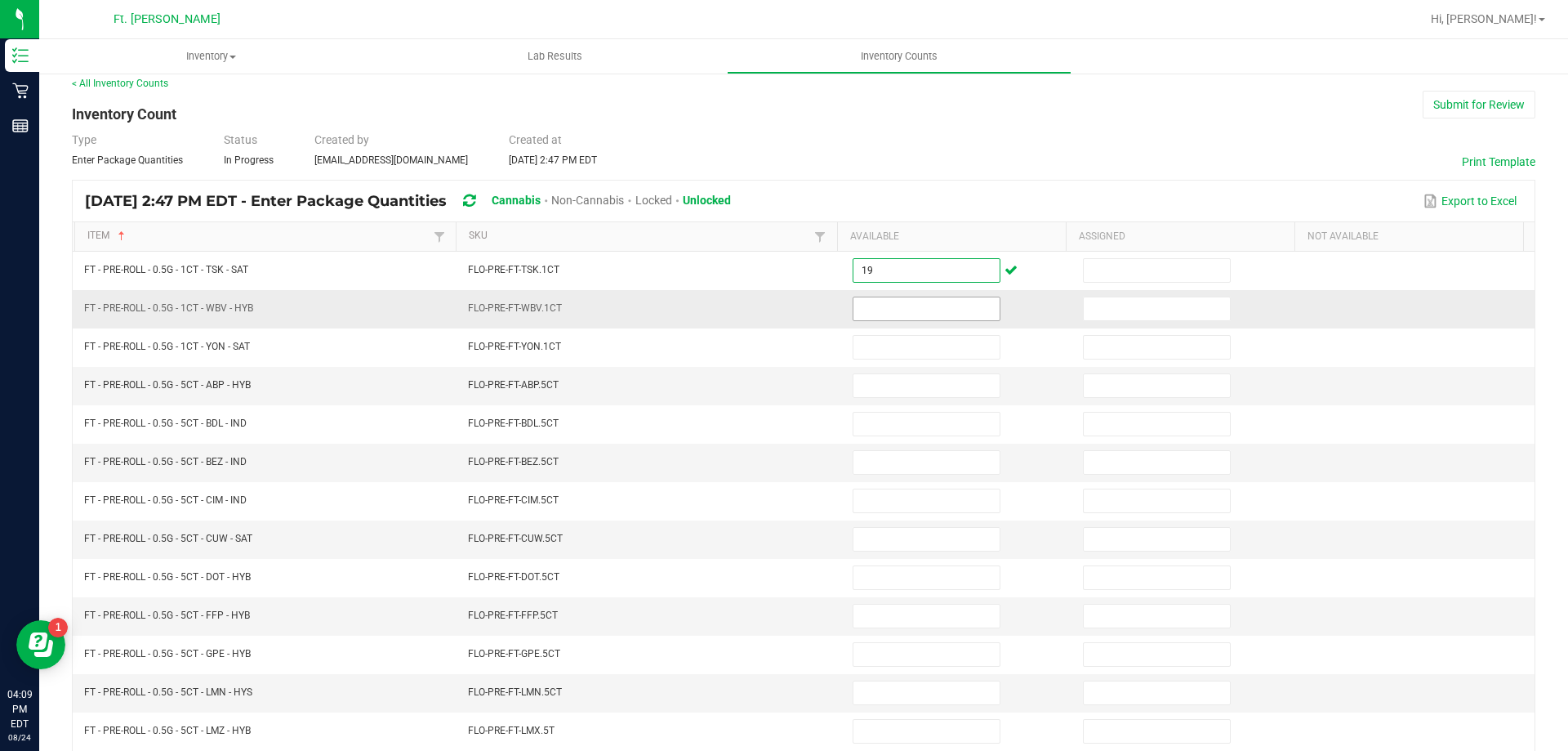
click at [895, 312] on input at bounding box center [926, 309] width 146 height 23
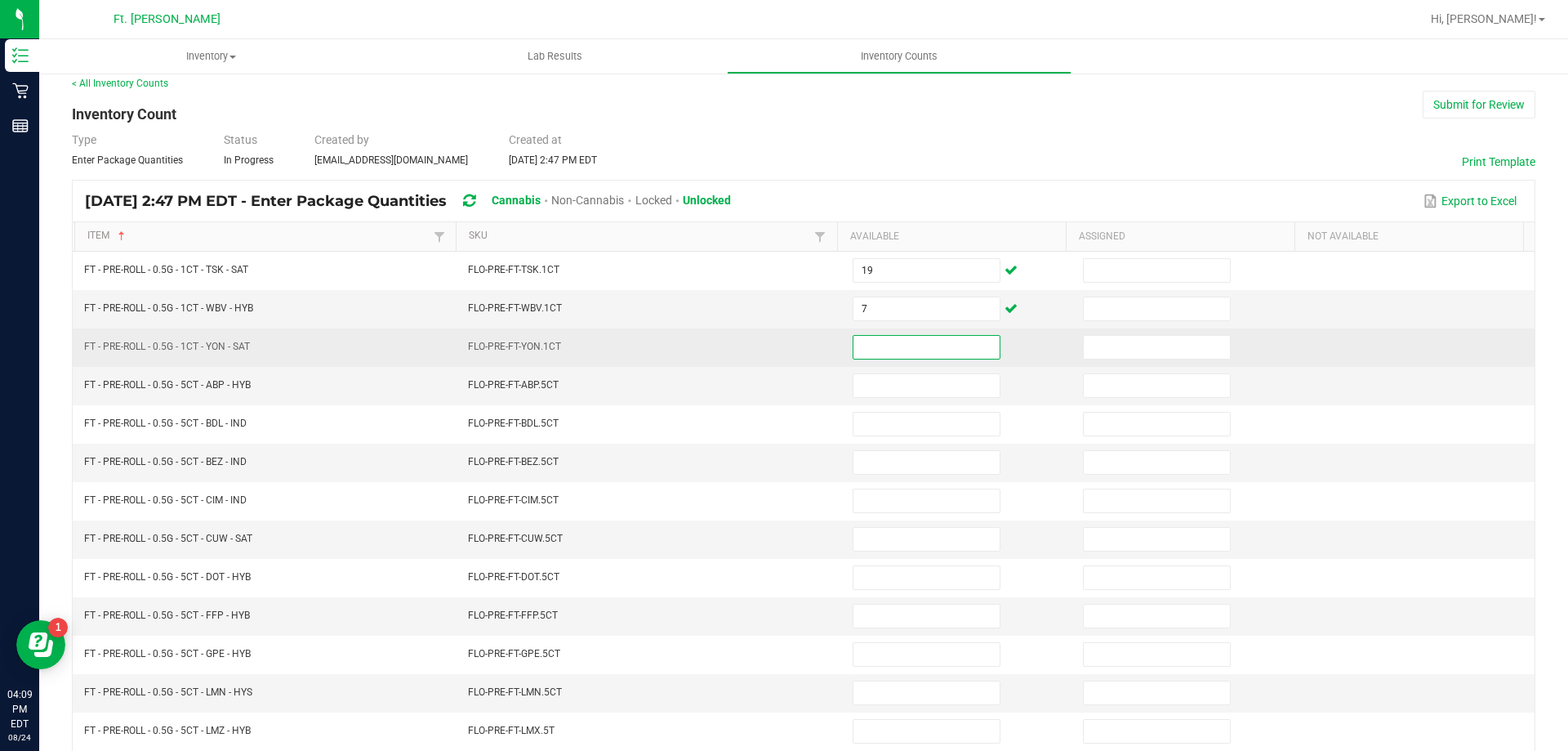
click at [900, 340] on input at bounding box center [926, 347] width 146 height 23
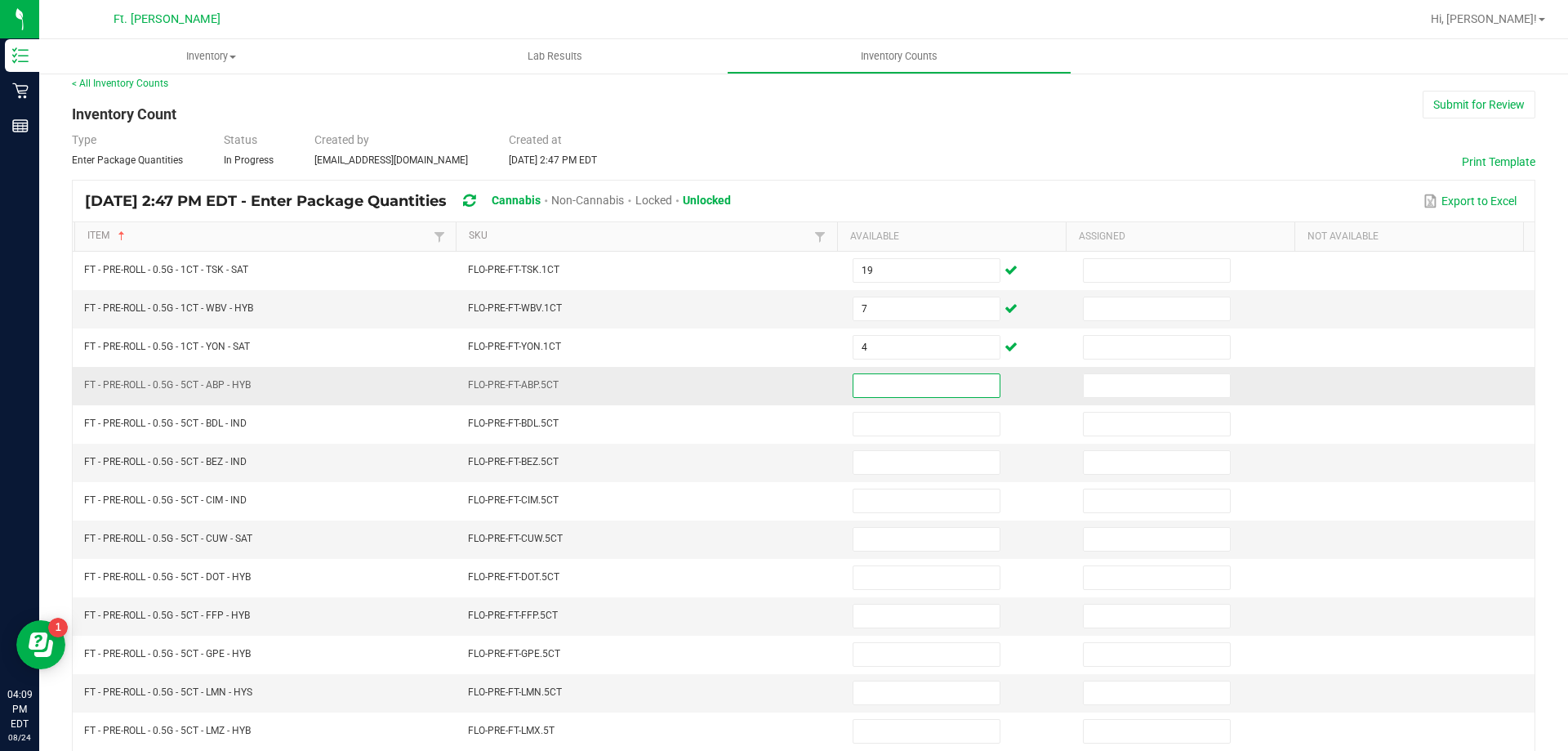
click at [882, 387] on input at bounding box center [926, 386] width 146 height 23
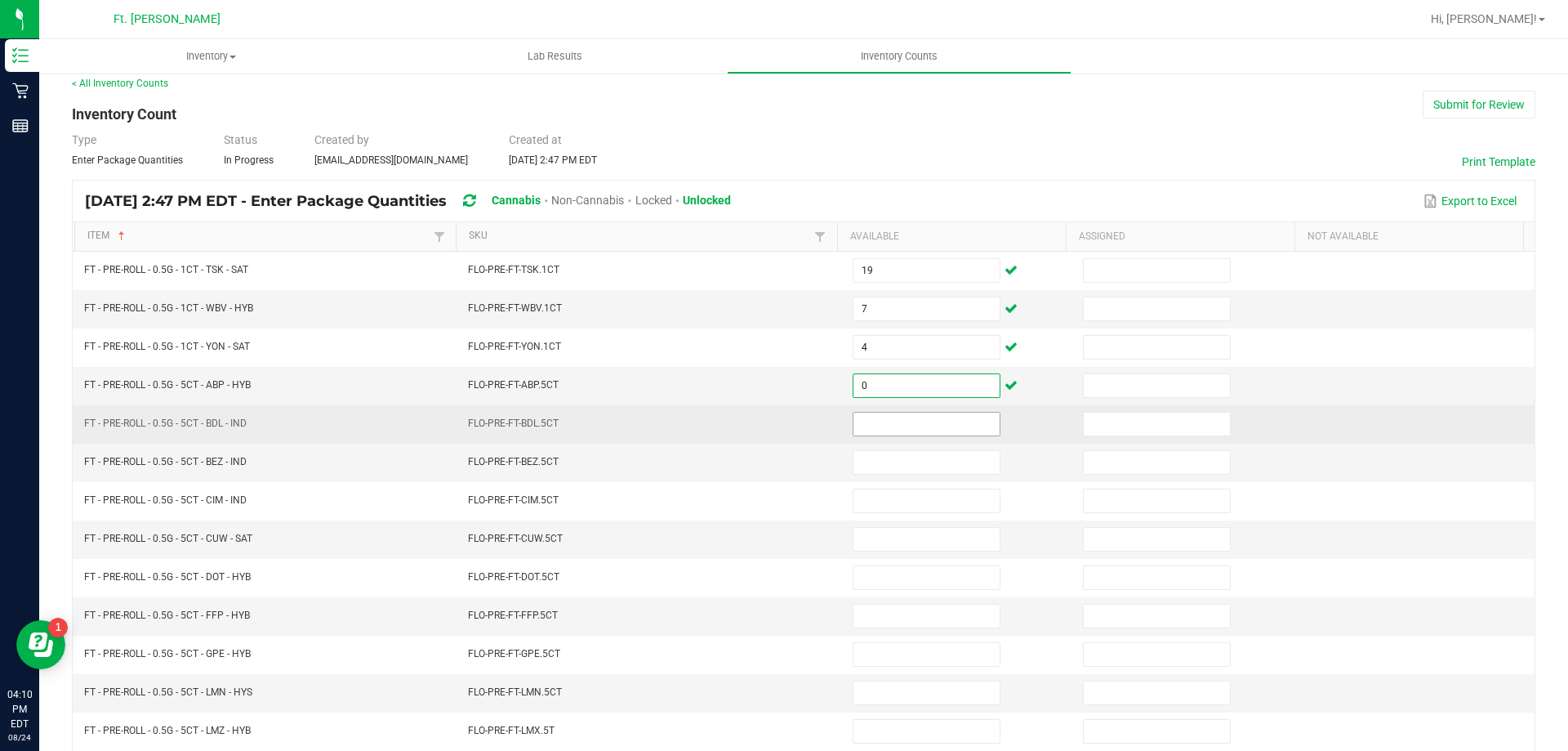
click at [884, 421] on input at bounding box center [926, 424] width 146 height 23
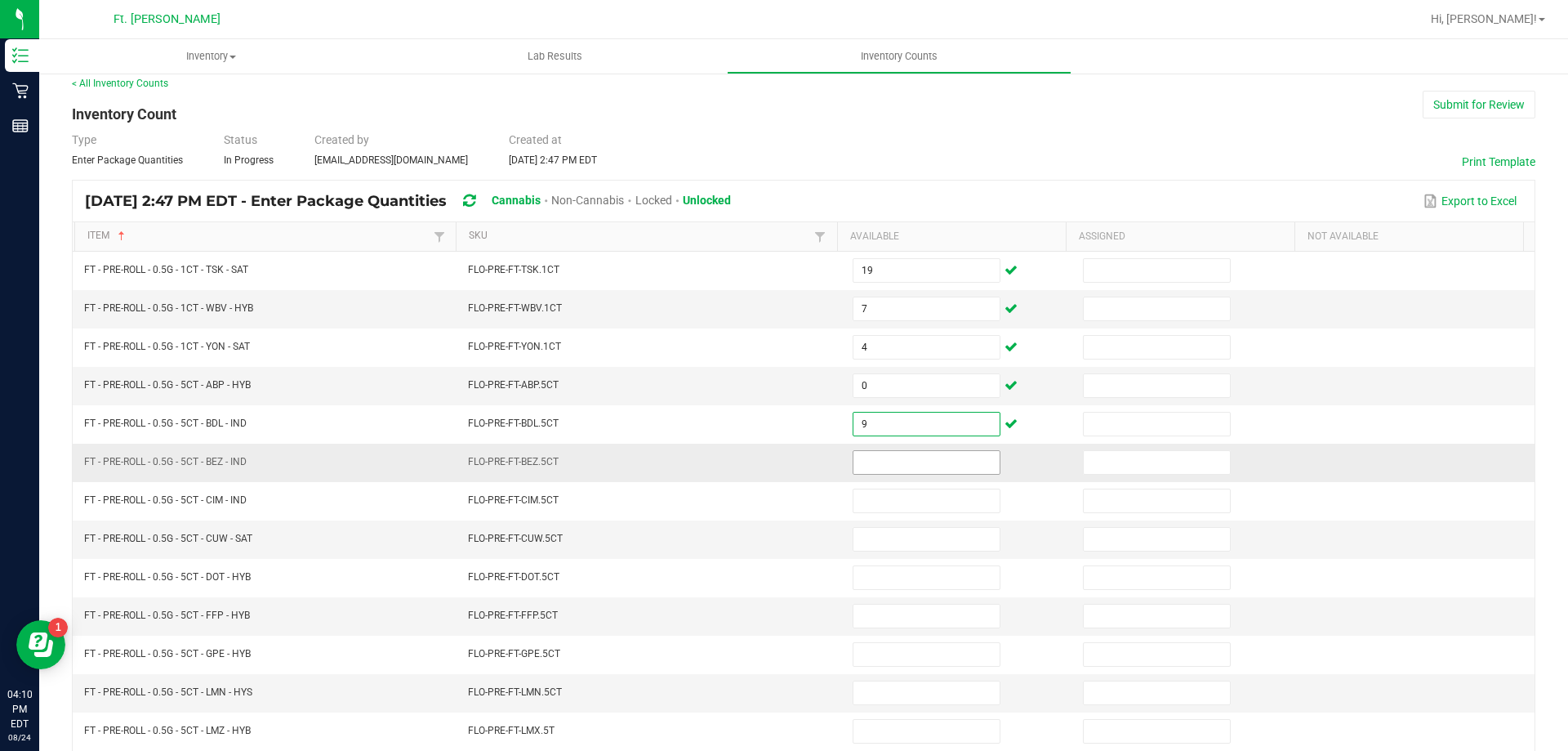
click at [880, 468] on input at bounding box center [926, 463] width 146 height 23
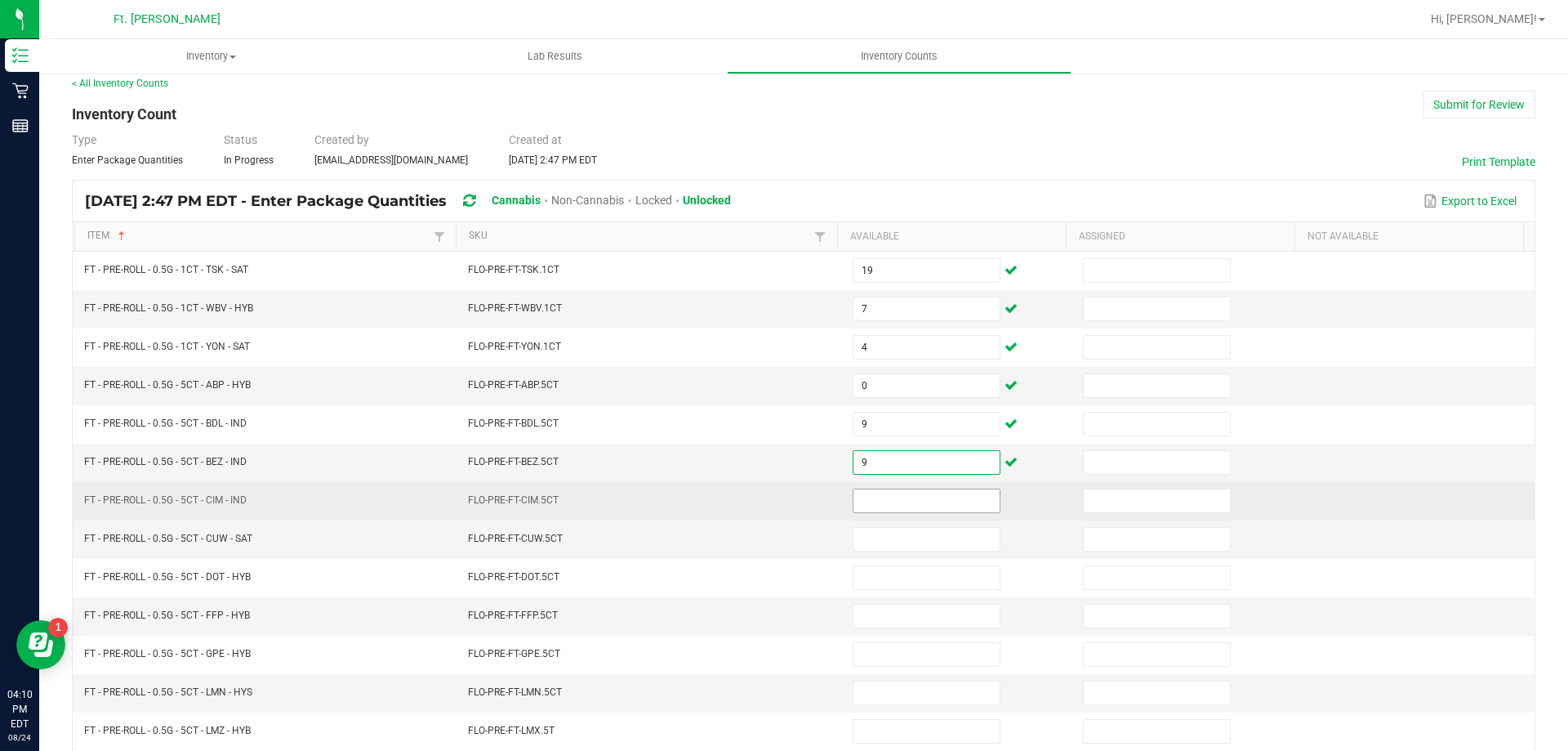
click at [902, 507] on input at bounding box center [926, 501] width 146 height 23
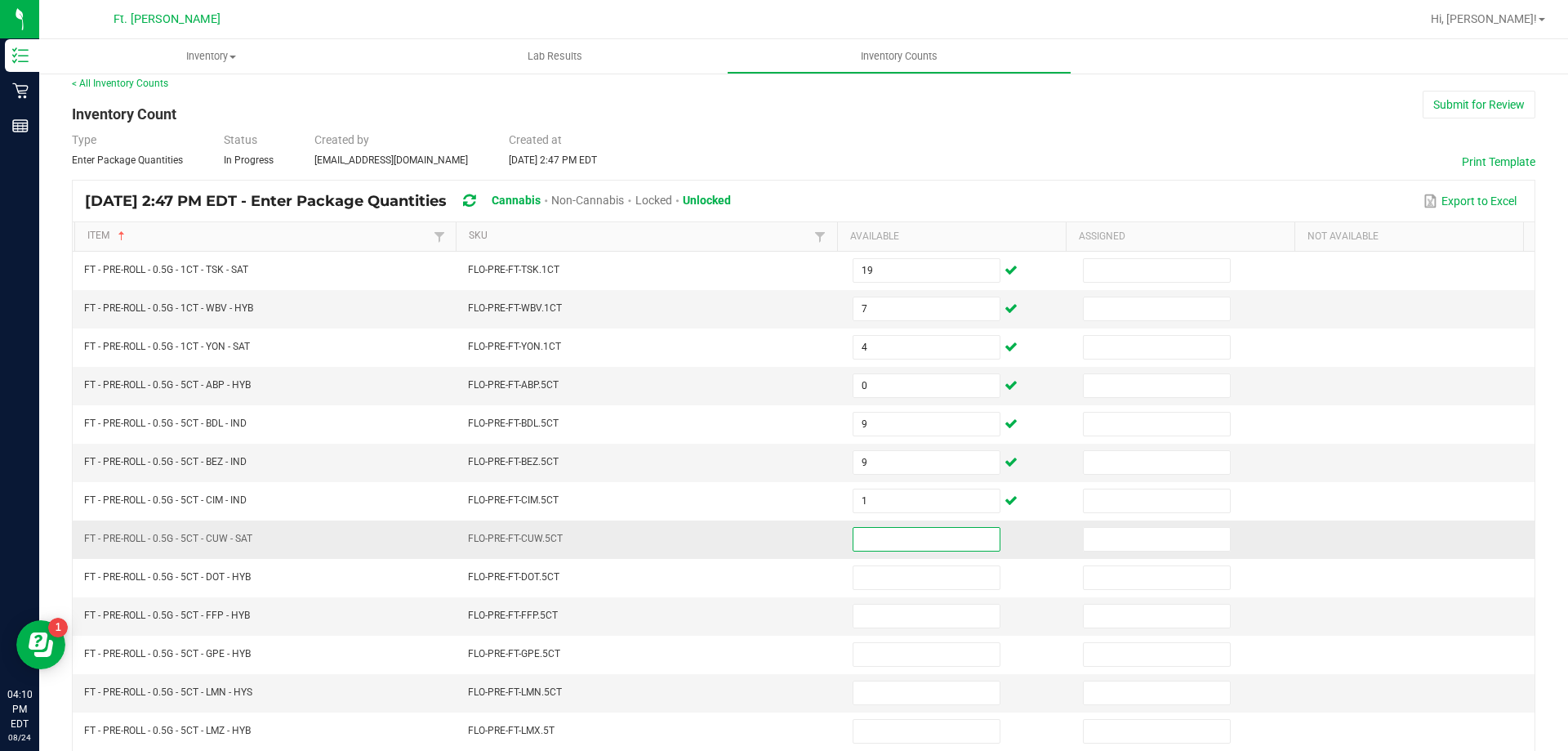
click at [901, 530] on input at bounding box center [926, 539] width 146 height 23
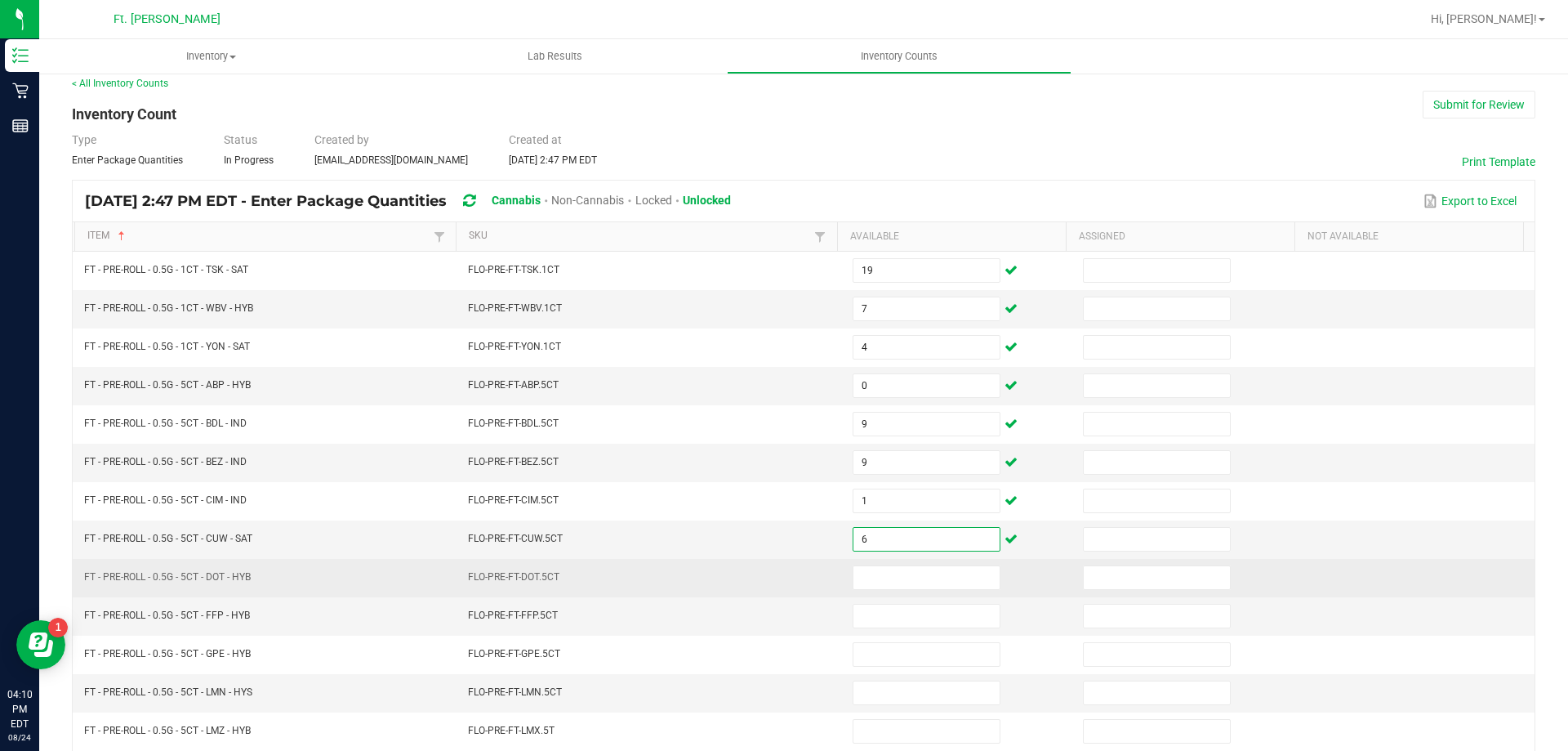
click at [892, 560] on td at bounding box center [958, 578] width 230 height 38
click at [892, 583] on input at bounding box center [926, 578] width 146 height 23
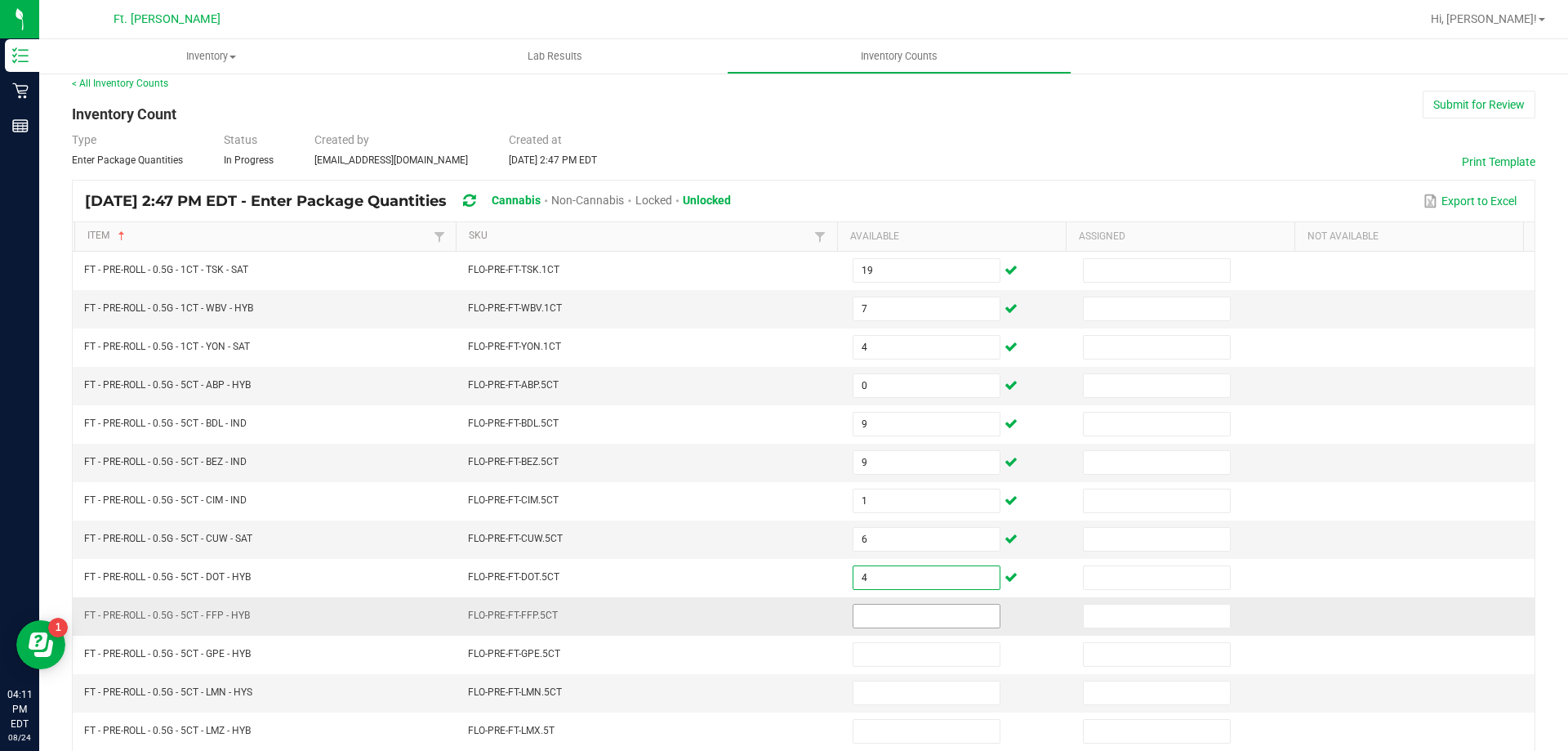
click at [893, 608] on input at bounding box center [926, 616] width 146 height 23
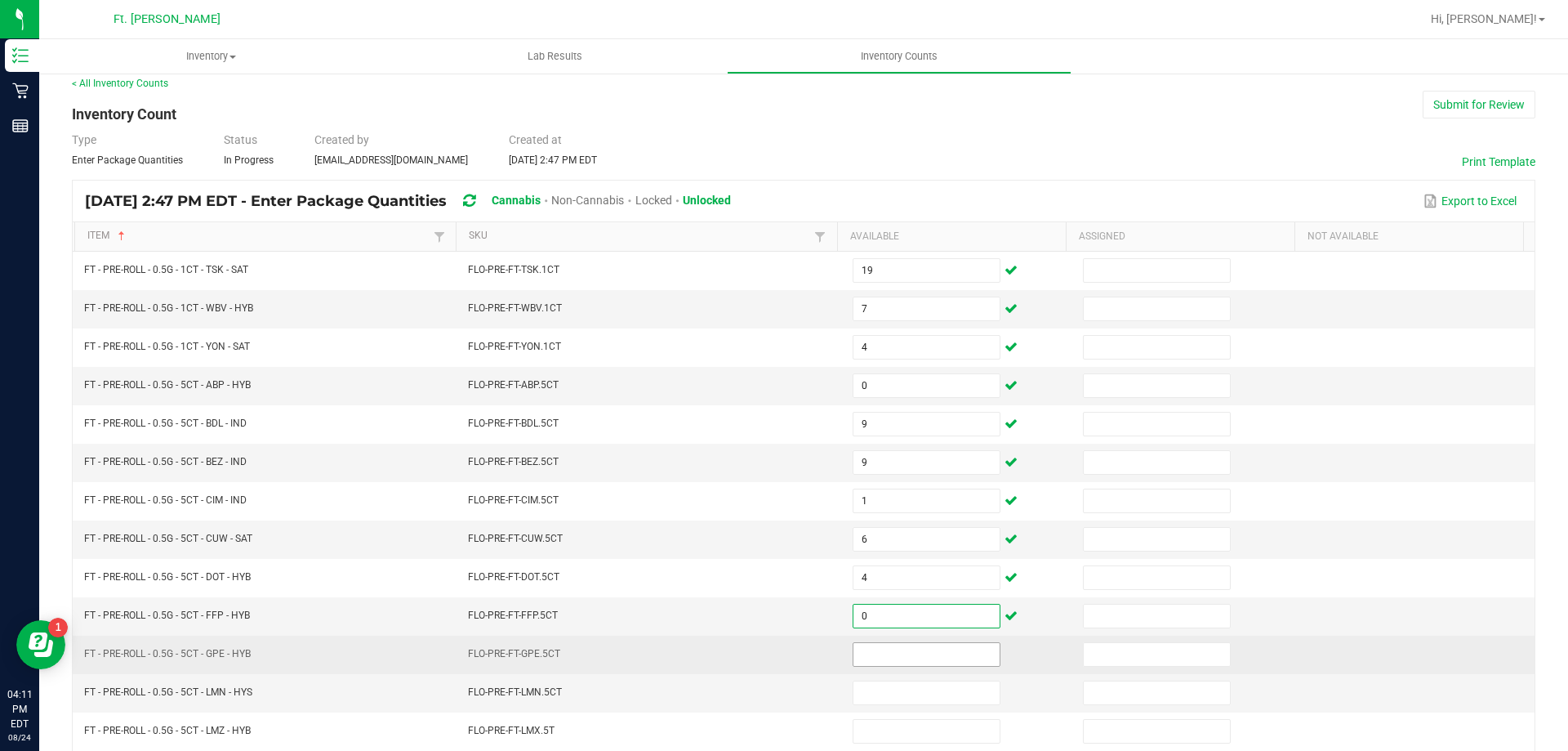
click at [893, 650] on input at bounding box center [926, 655] width 146 height 23
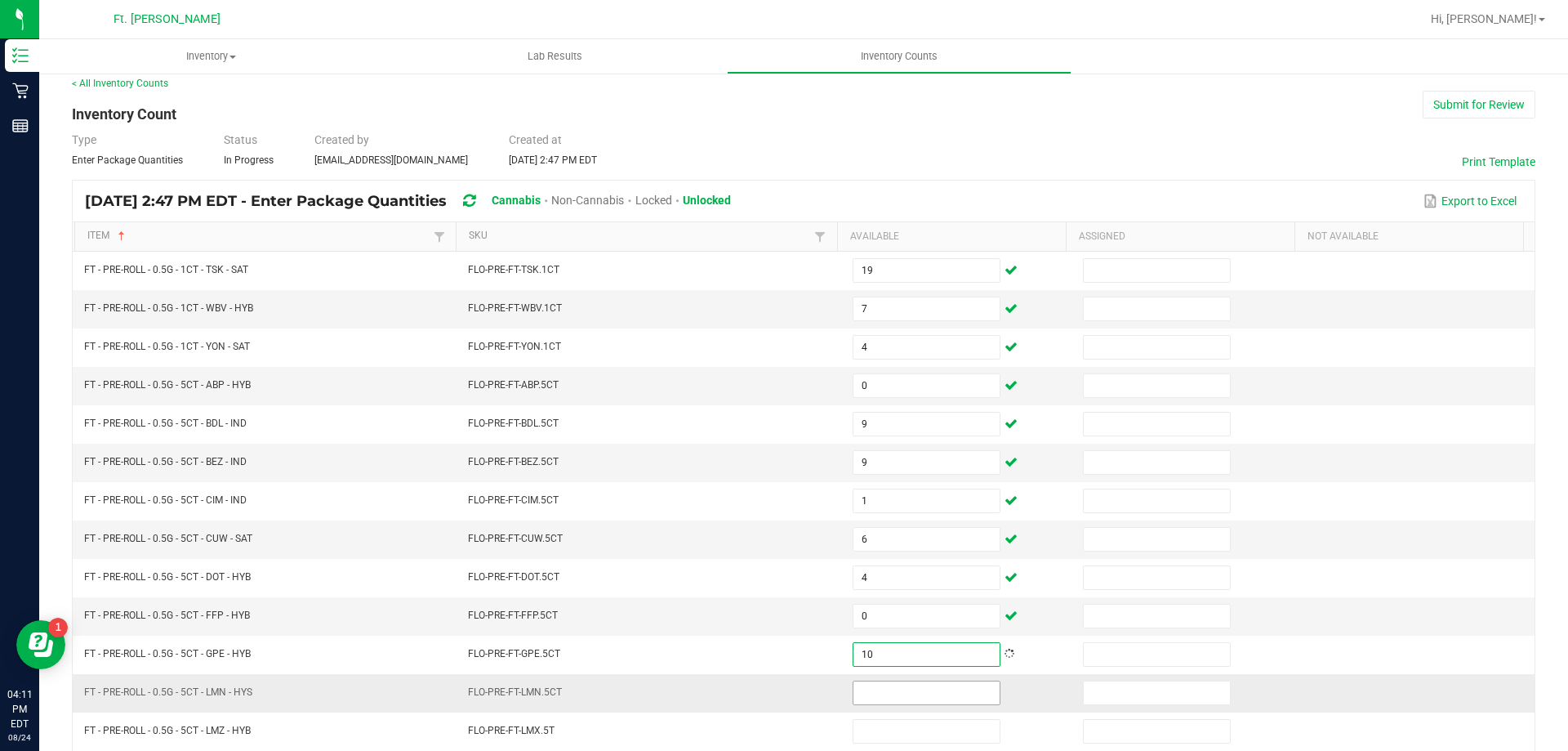
click at [885, 693] on input at bounding box center [926, 693] width 146 height 23
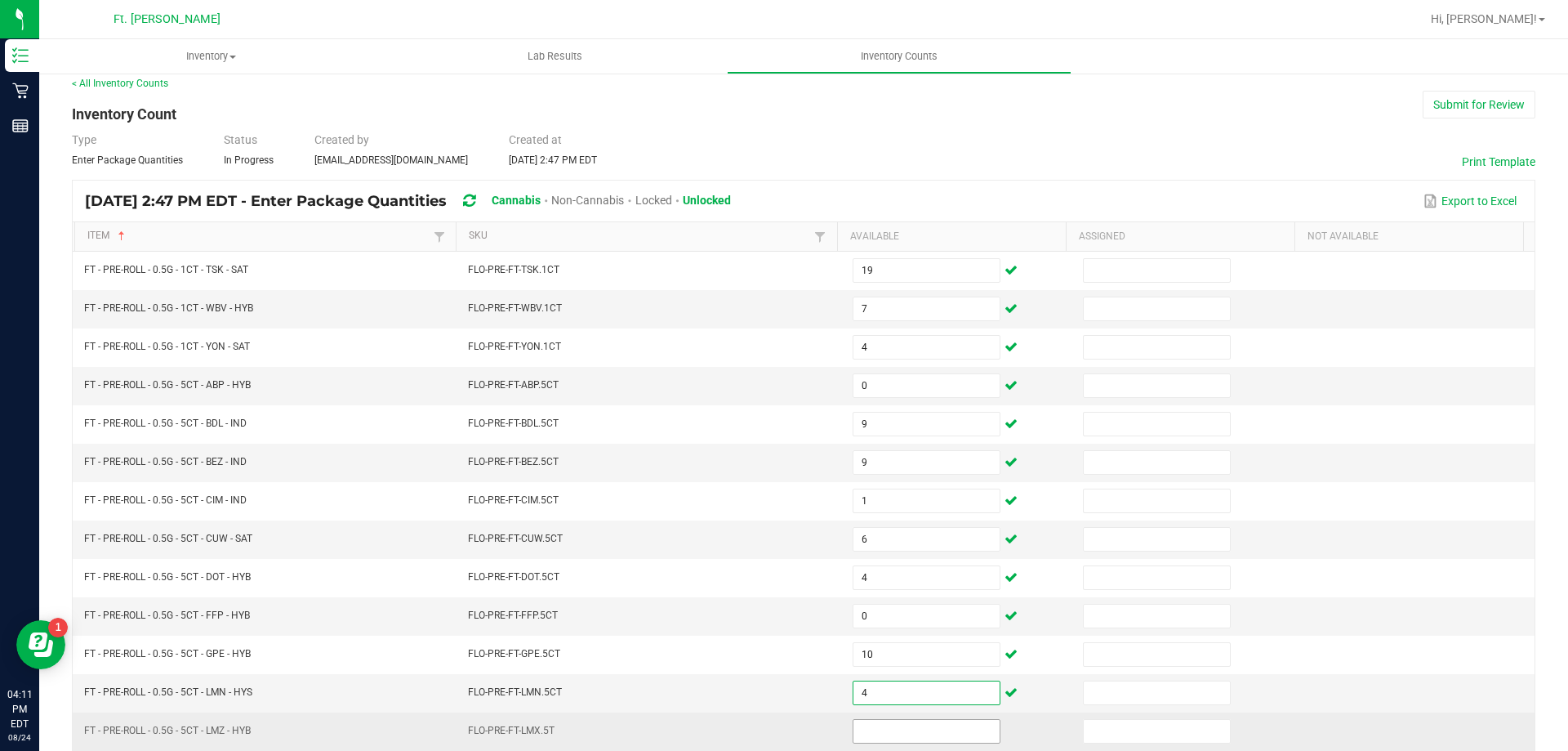
click at [907, 723] on input at bounding box center [926, 731] width 146 height 23
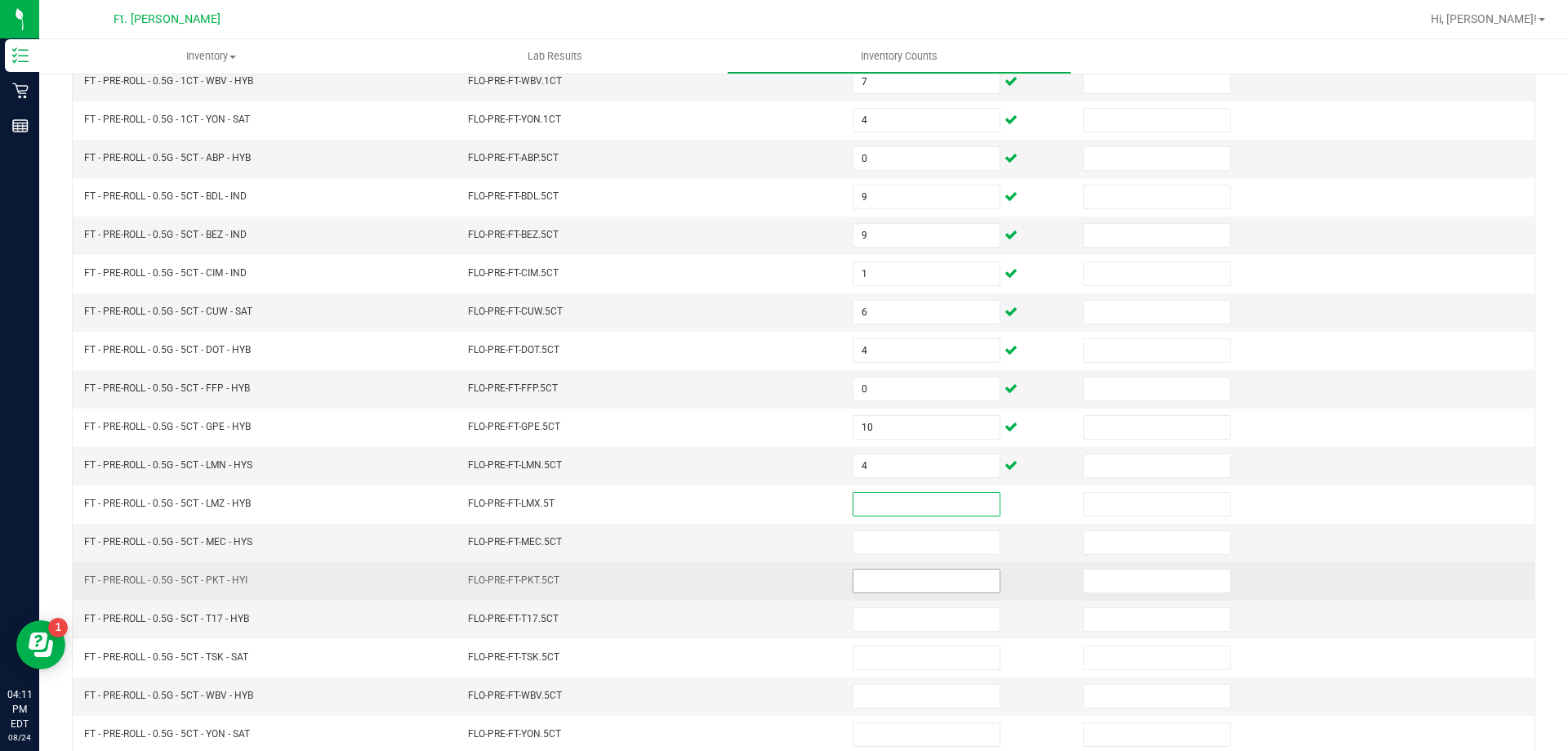
scroll to position [339, 0]
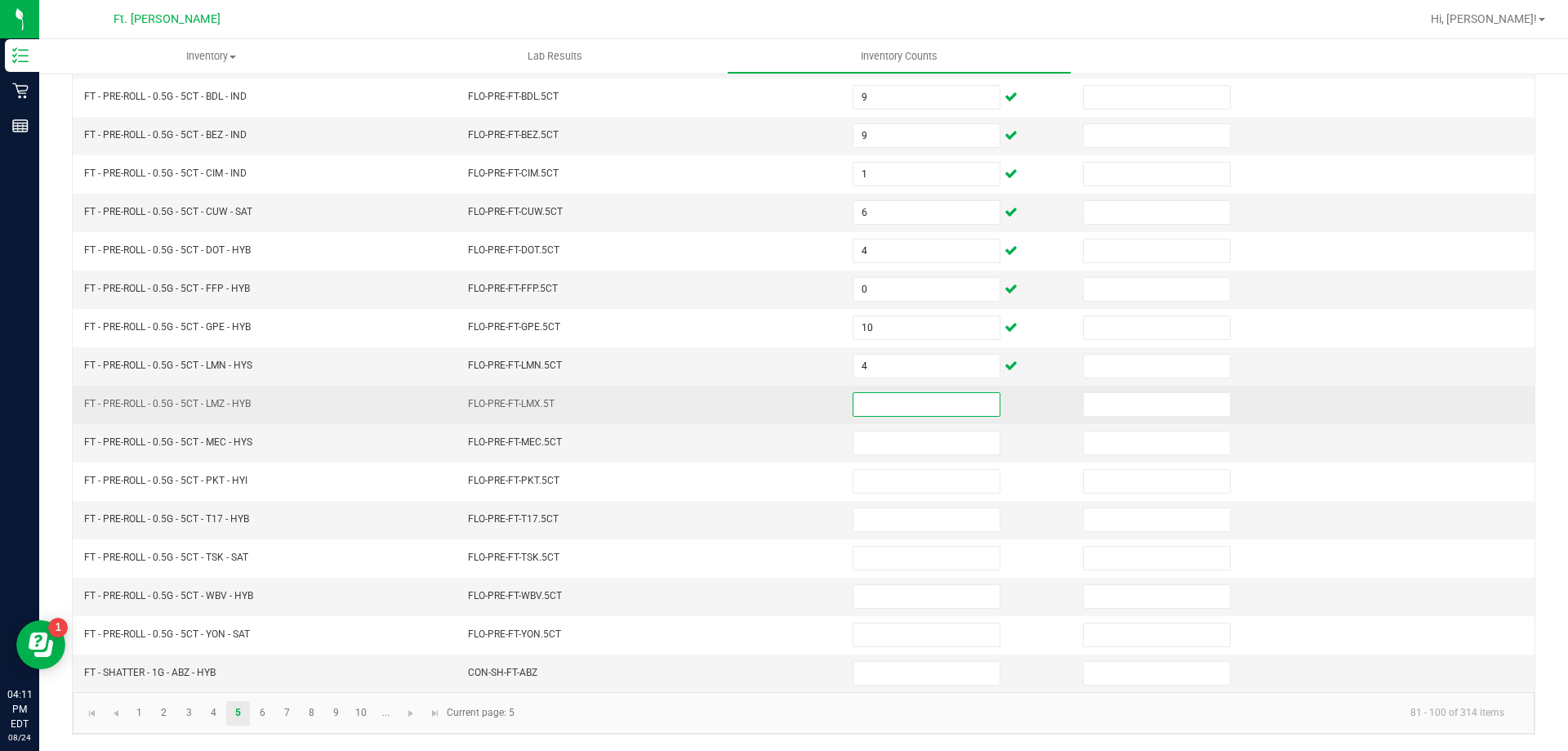
click at [905, 412] on input at bounding box center [926, 405] width 146 height 23
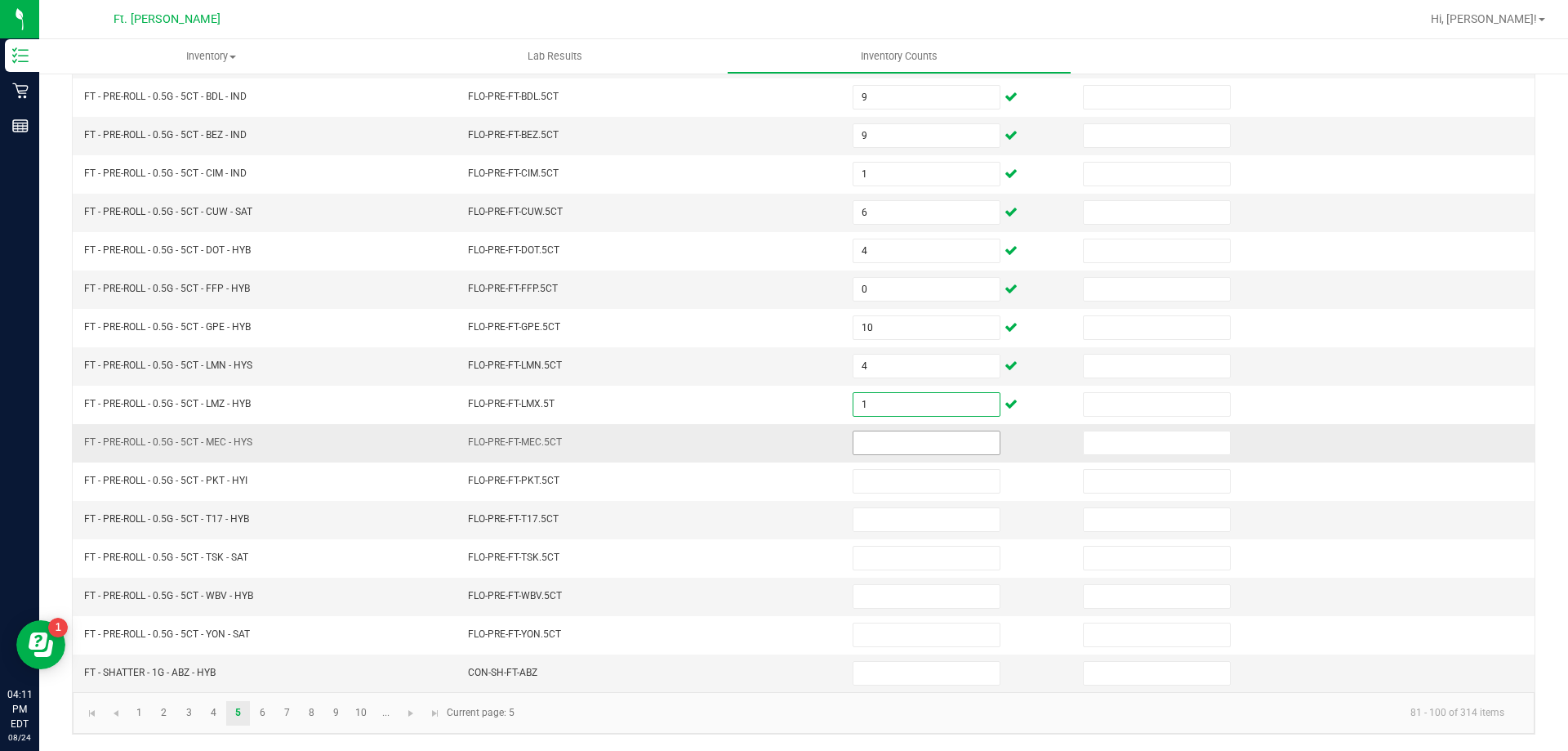
click at [881, 449] on input at bounding box center [926, 443] width 146 height 23
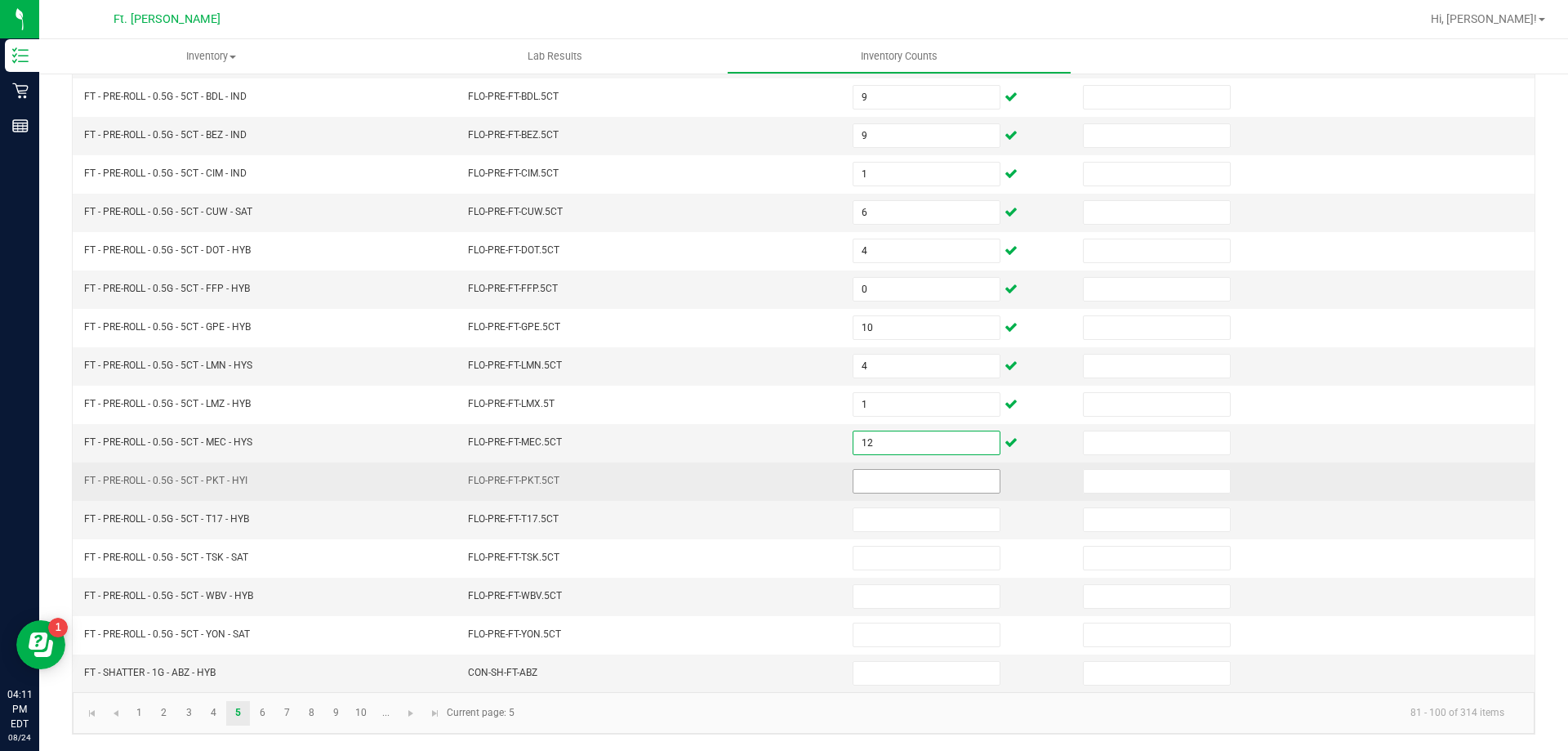
click at [878, 490] on input at bounding box center [926, 481] width 146 height 23
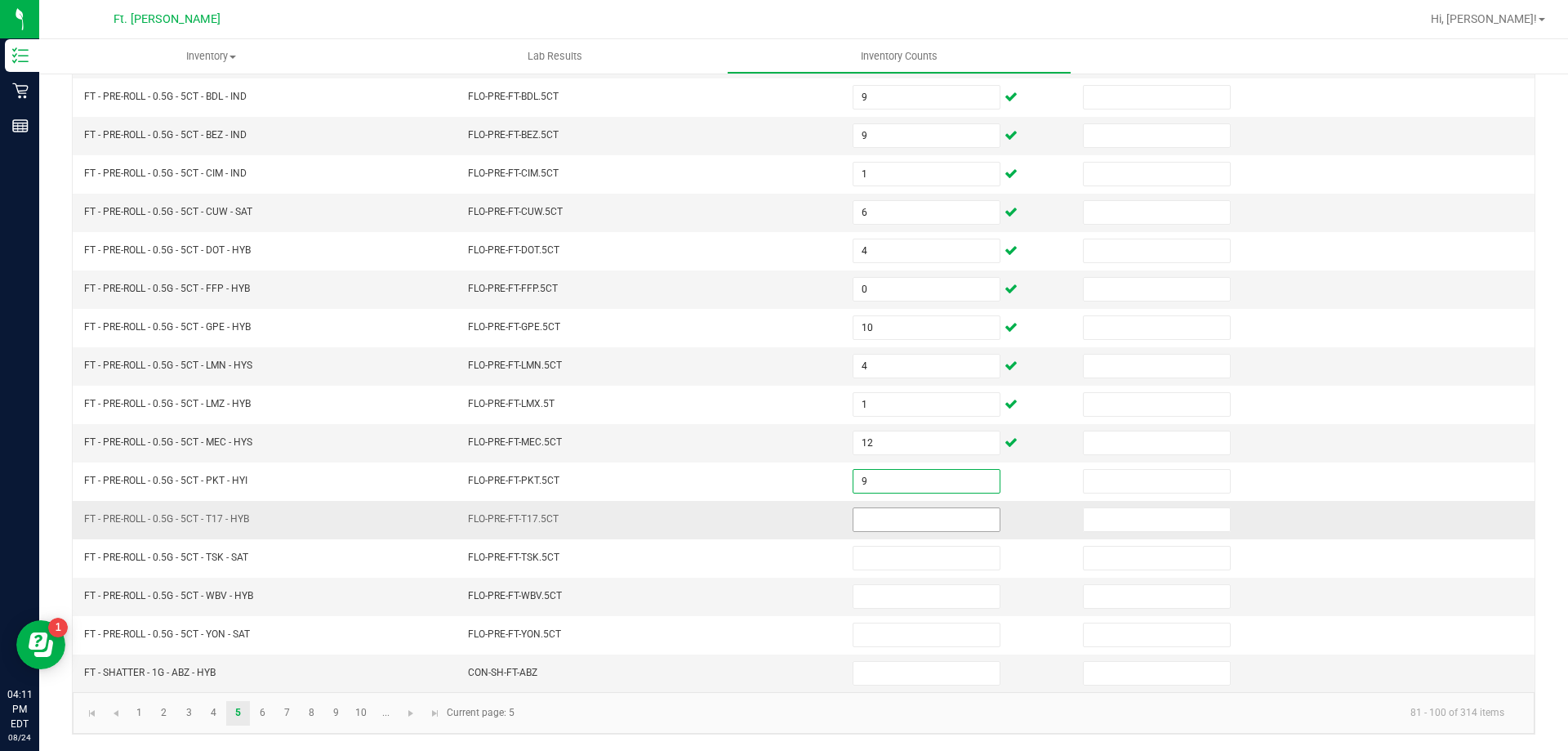
click at [909, 514] on input at bounding box center [926, 520] width 146 height 23
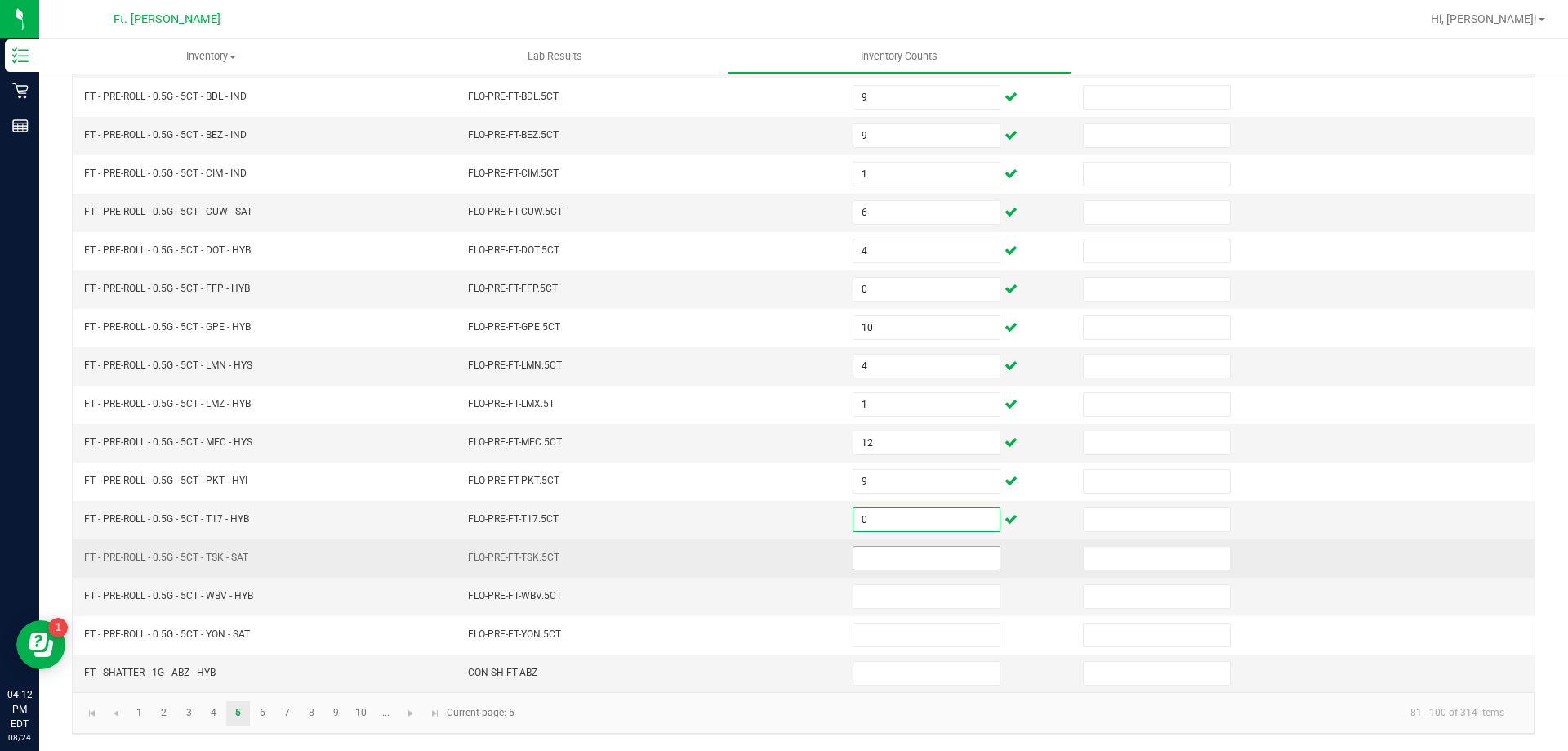
click at [897, 561] on input at bounding box center [926, 558] width 146 height 23
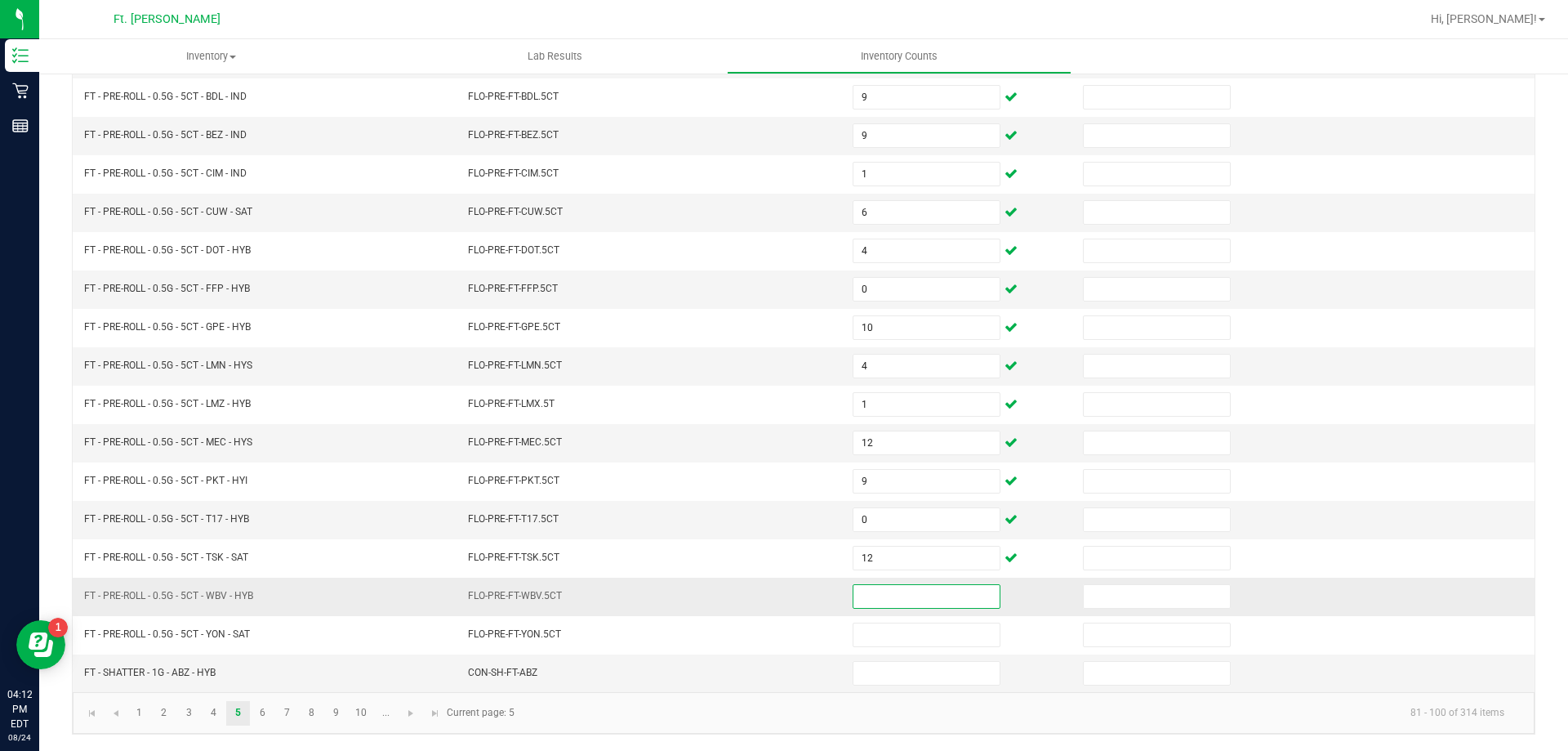
click at [894, 592] on input at bounding box center [926, 597] width 146 height 23
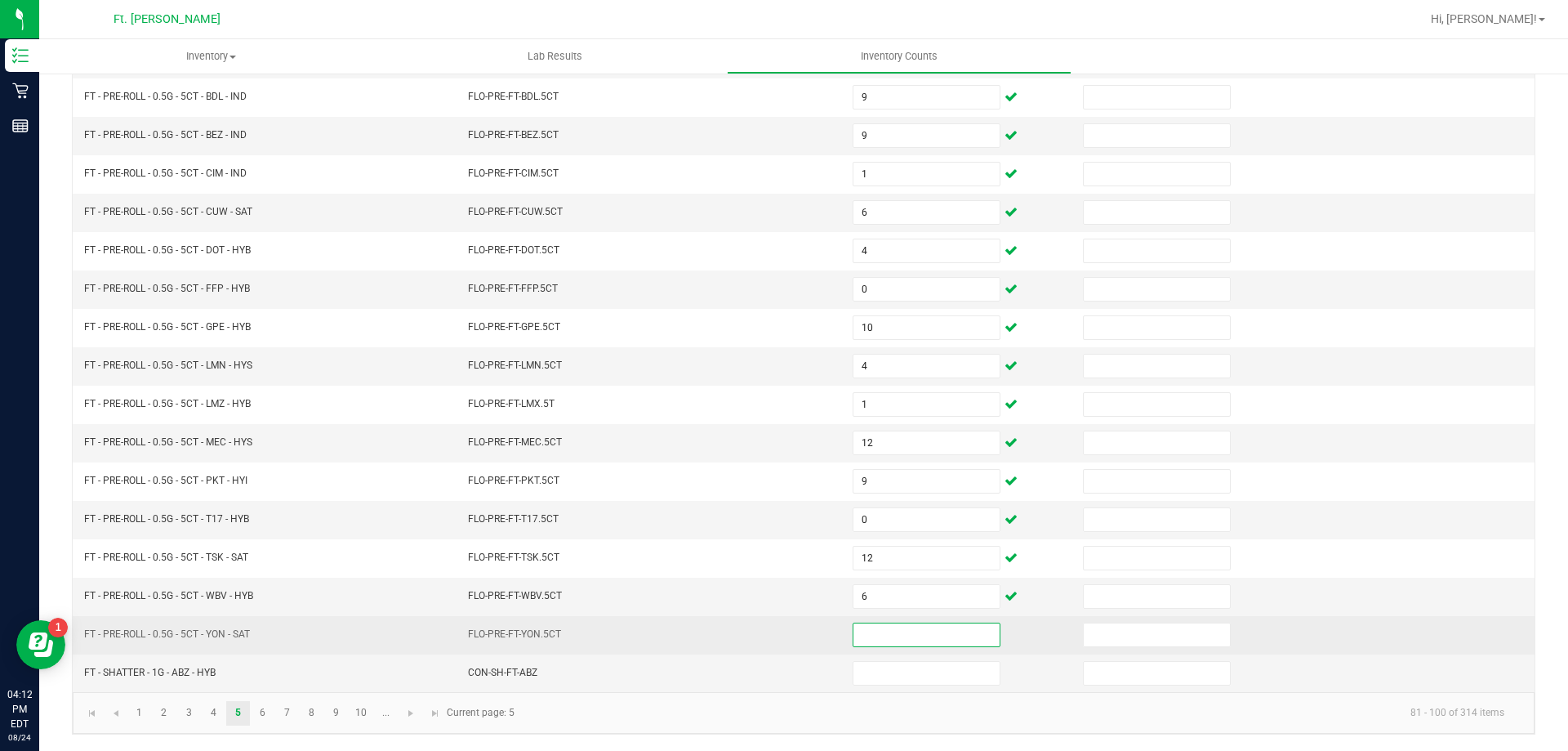
click at [889, 639] on input at bounding box center [926, 635] width 146 height 23
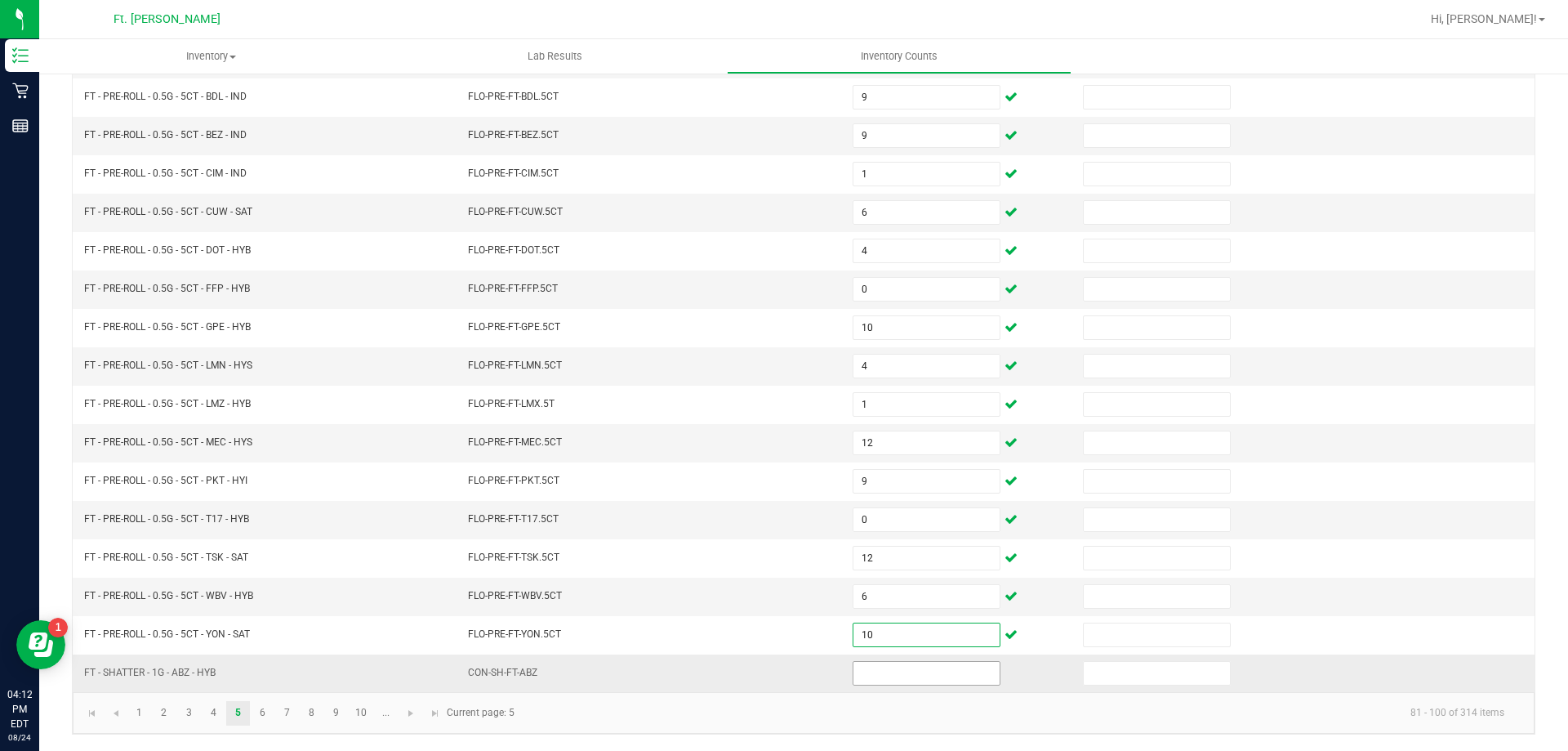
click at [897, 675] on input at bounding box center [926, 673] width 146 height 23
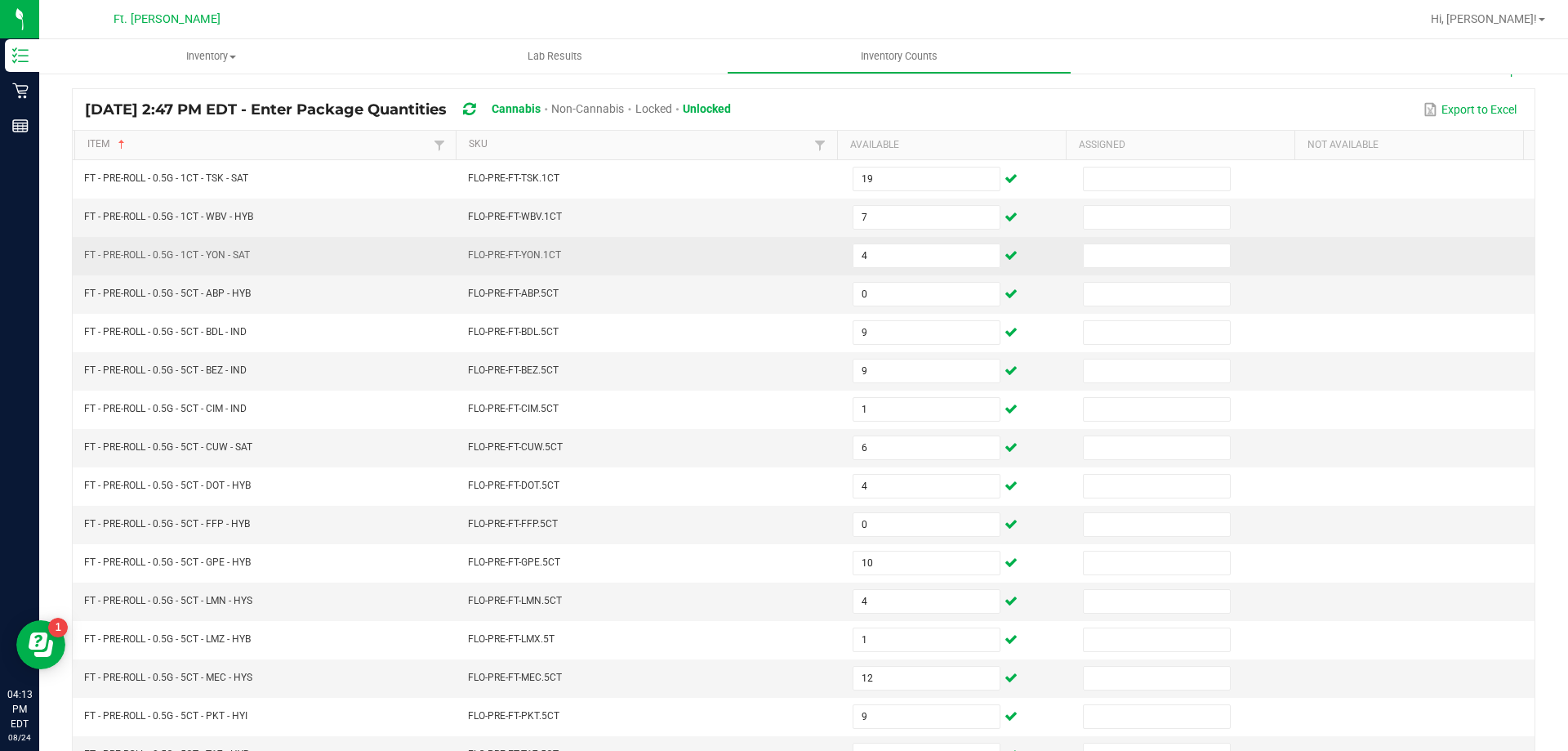
scroll to position [12, 0]
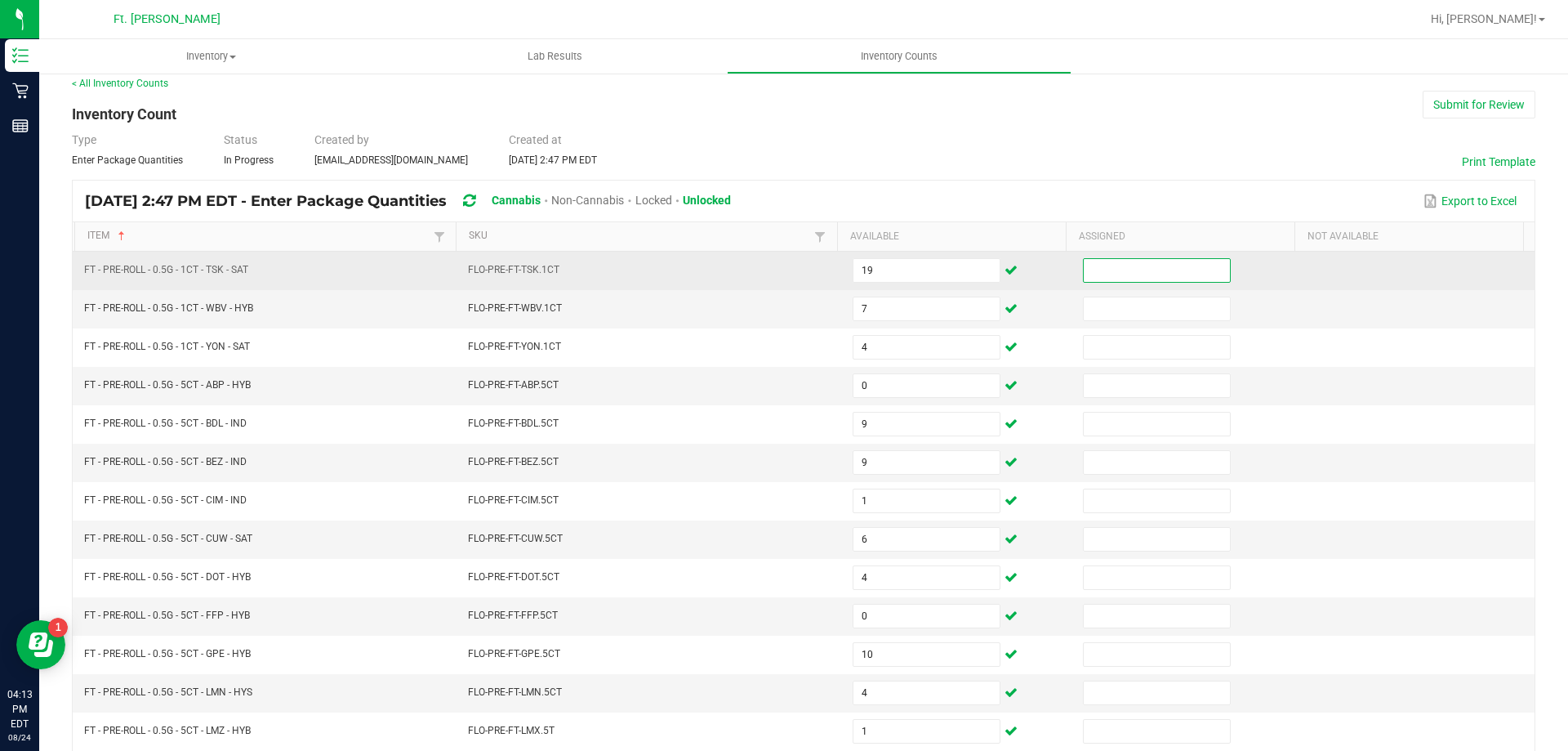
click at [1167, 270] on input at bounding box center [1156, 270] width 146 height 23
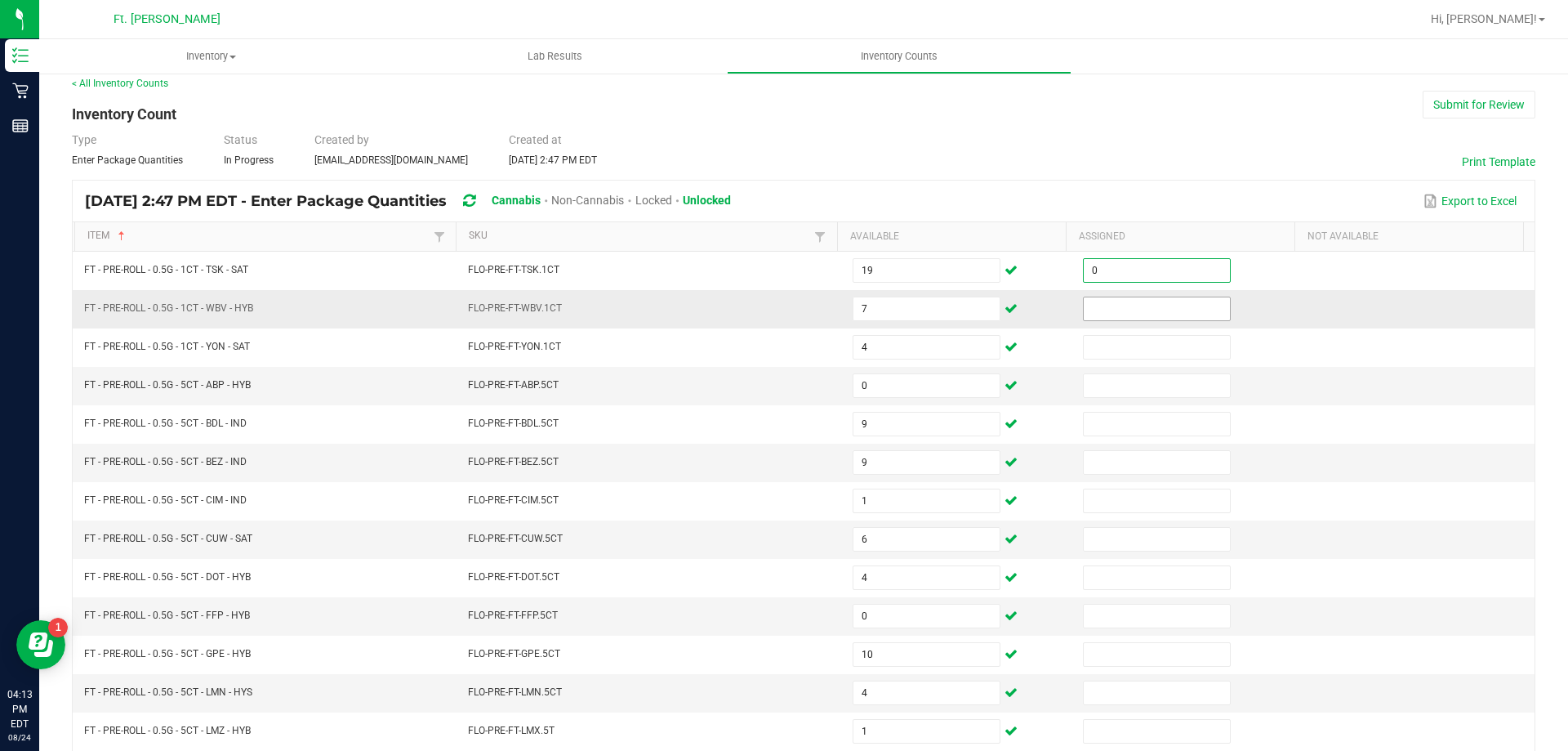
click at [1157, 299] on input at bounding box center [1156, 309] width 146 height 23
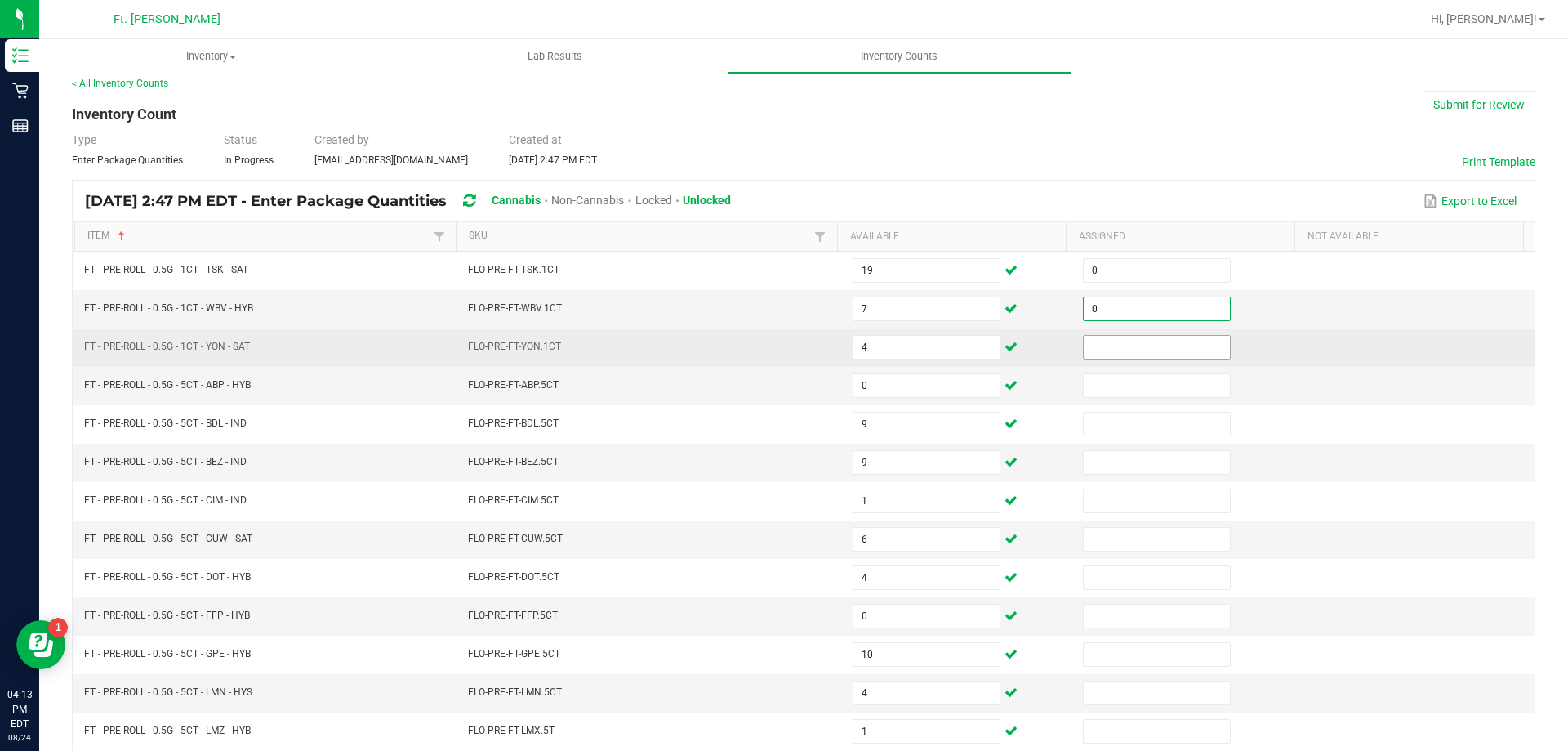
click at [1140, 349] on input at bounding box center [1156, 347] width 146 height 23
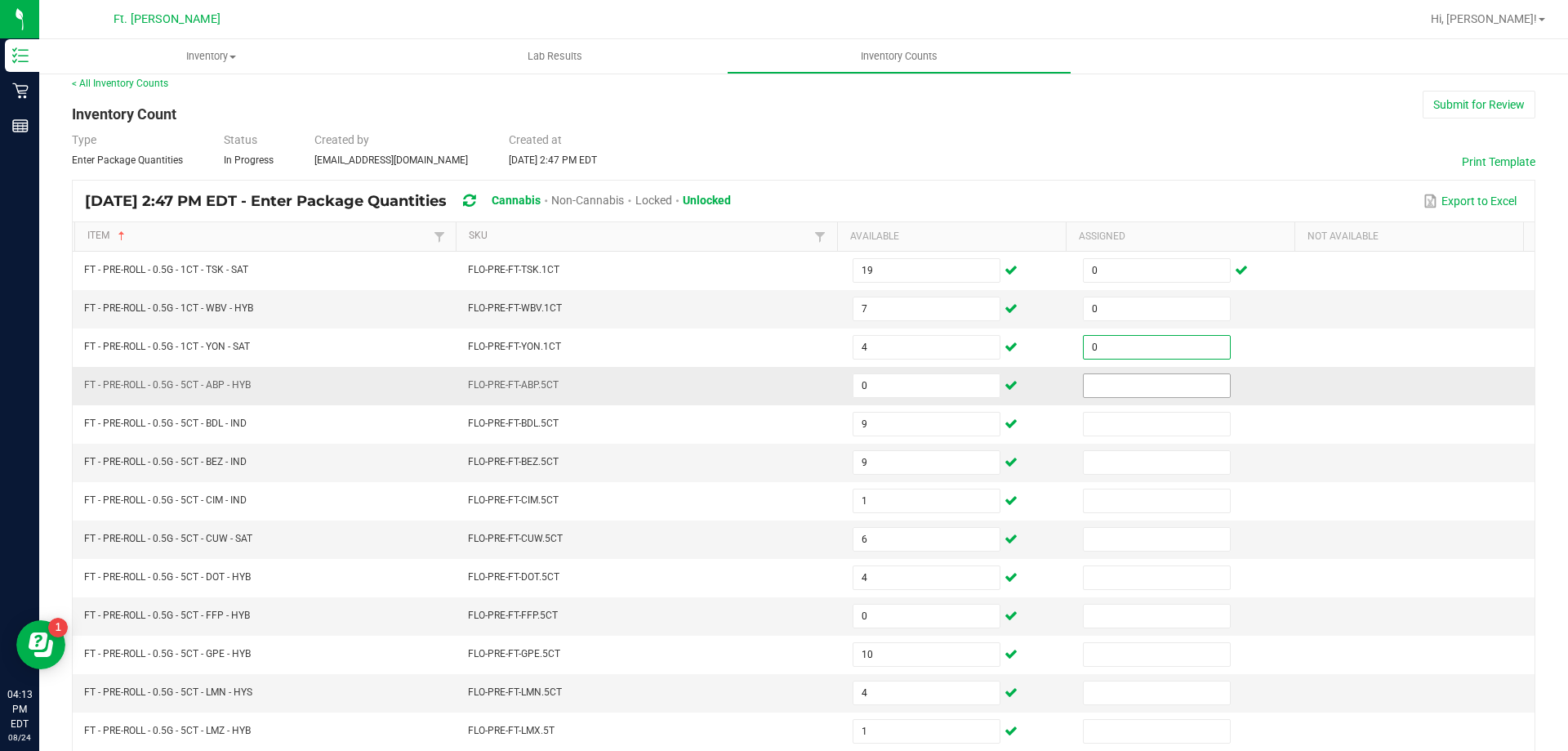
click at [1129, 387] on input at bounding box center [1156, 386] width 146 height 23
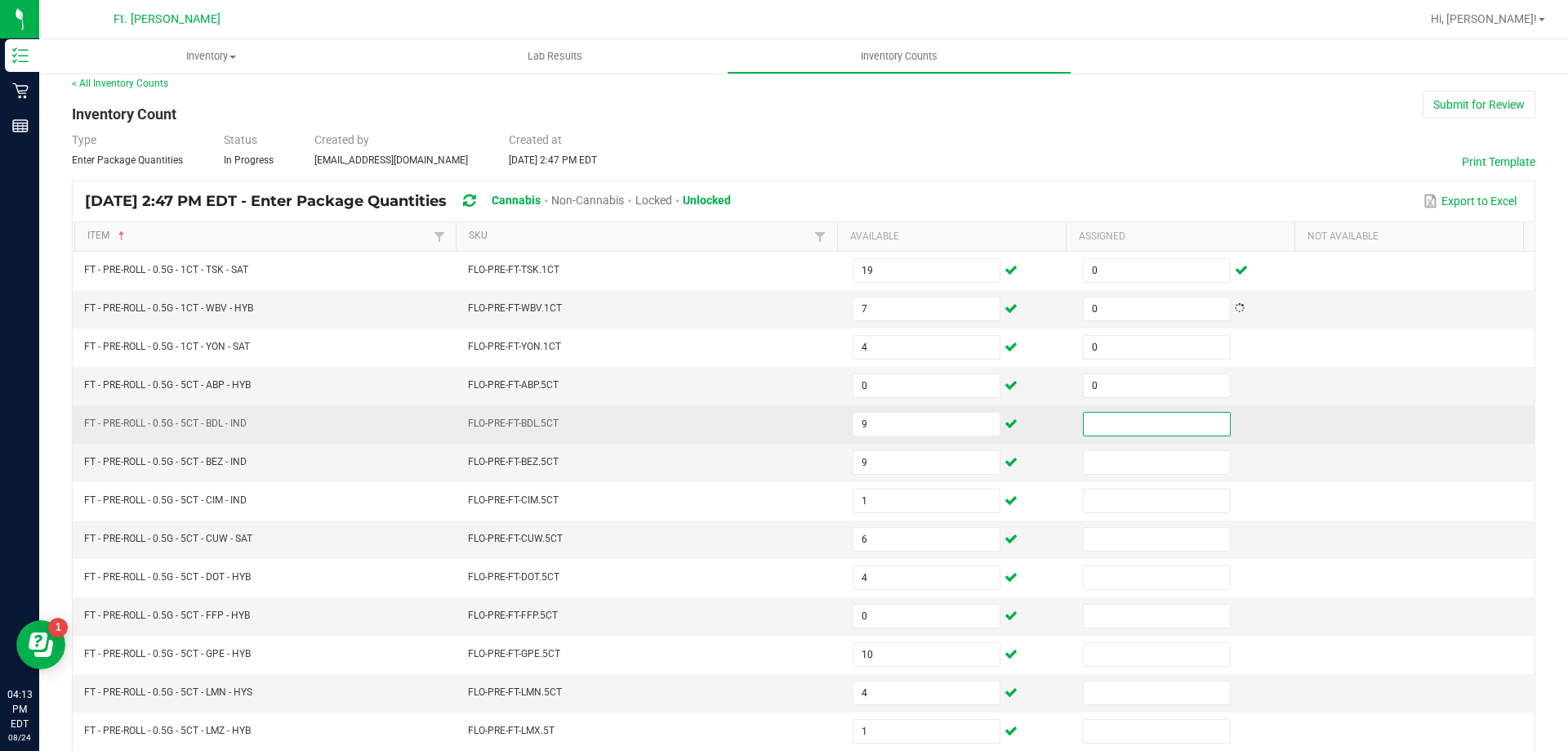
click at [1131, 420] on input at bounding box center [1156, 424] width 146 height 23
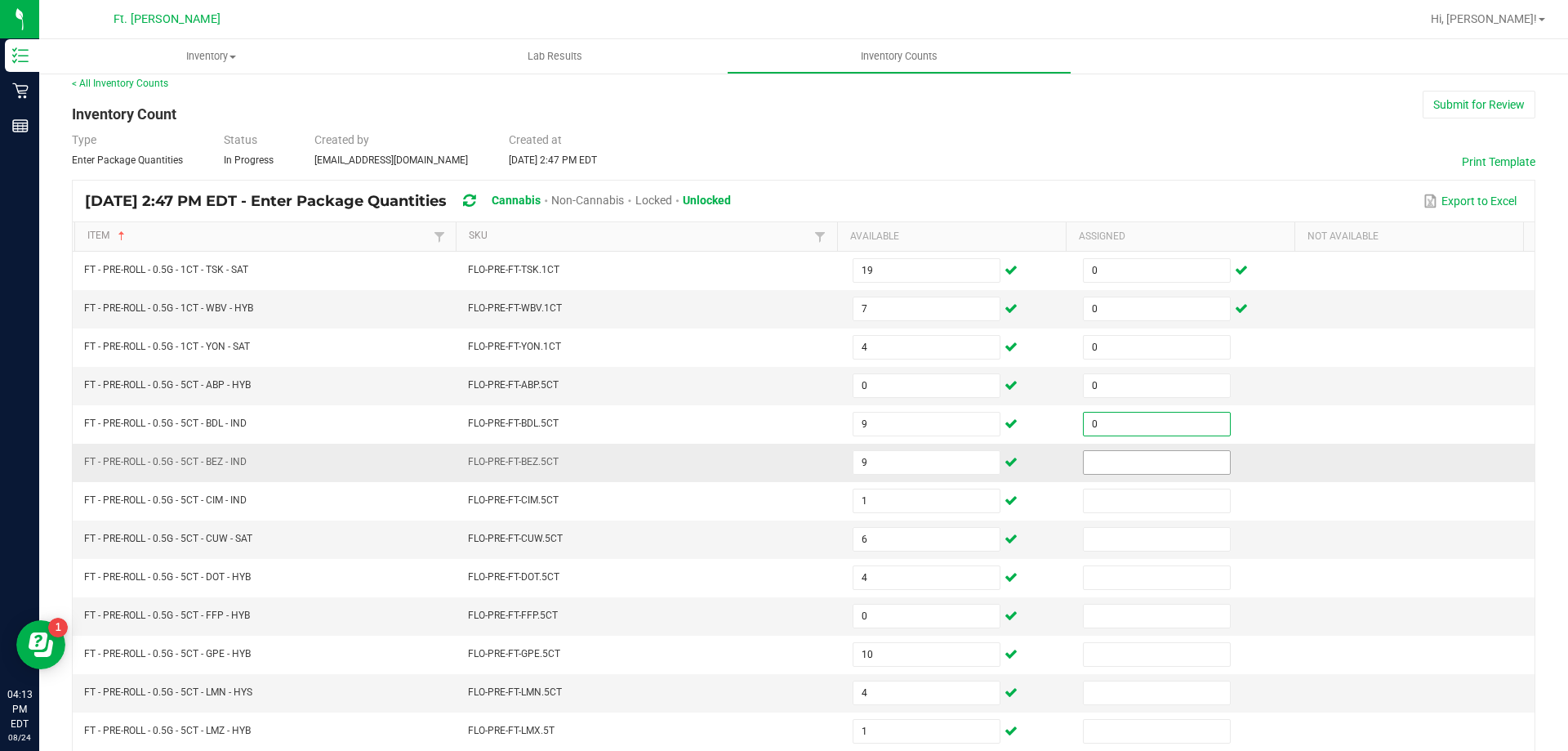
click at [1131, 467] on input at bounding box center [1156, 463] width 146 height 23
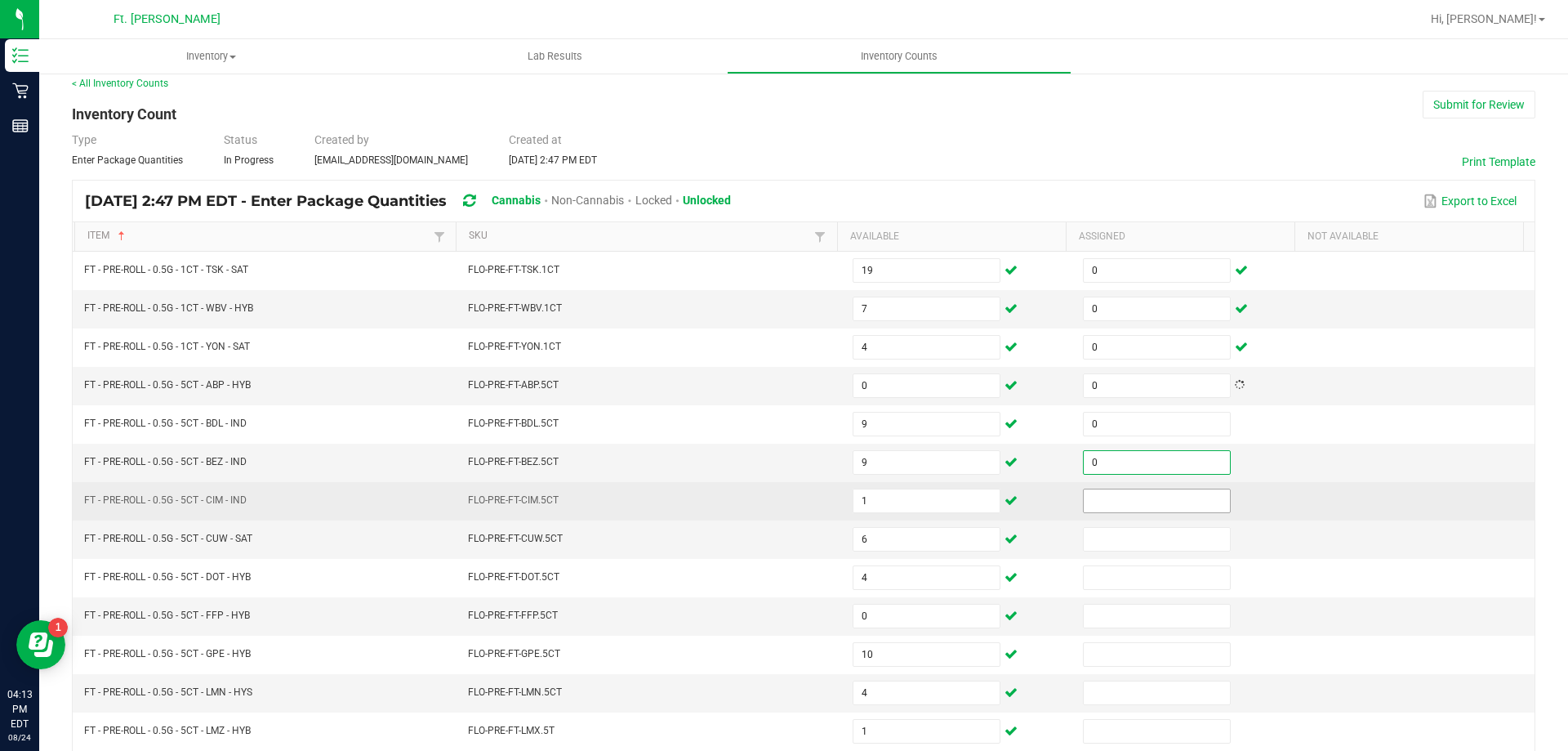
click at [1131, 493] on input at bounding box center [1156, 501] width 146 height 23
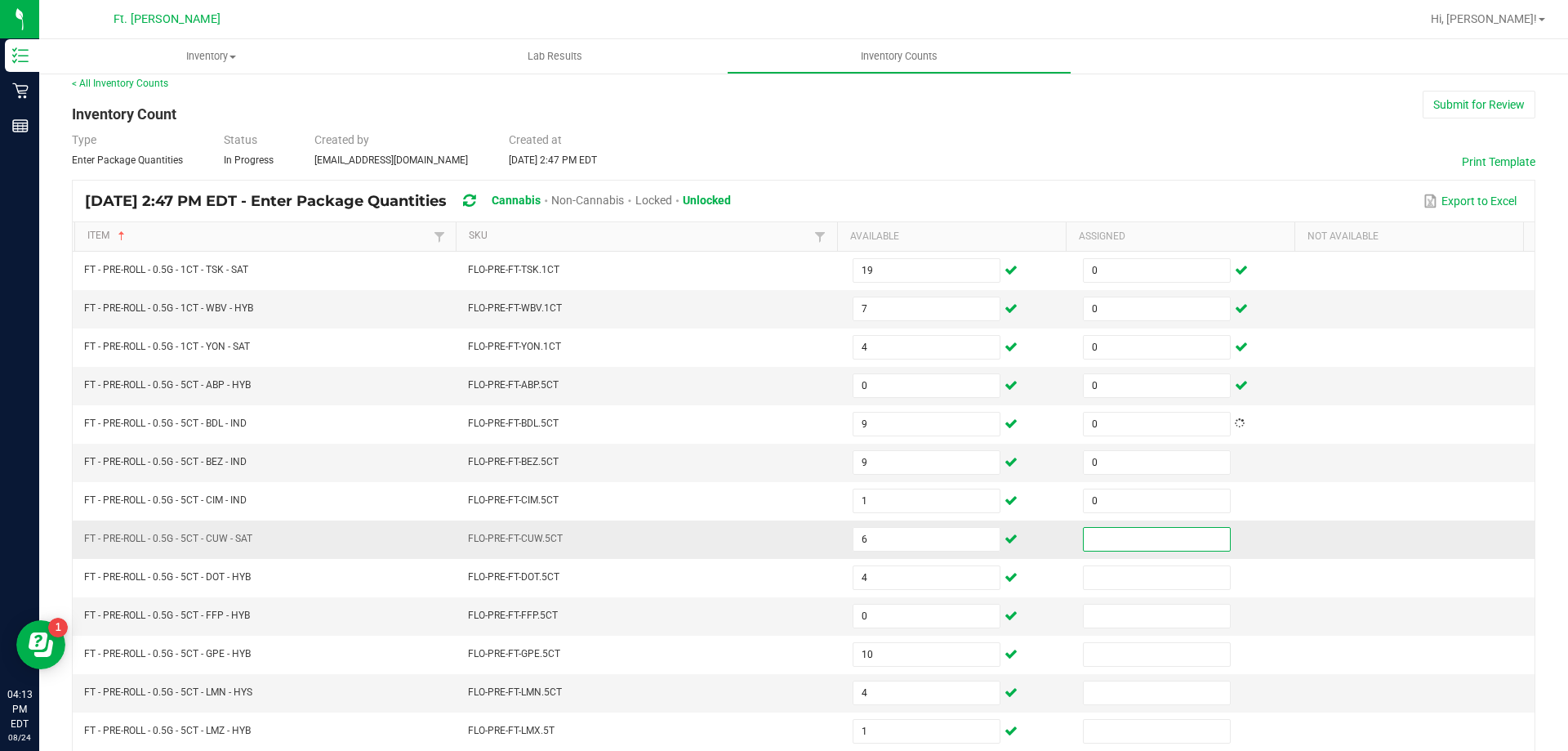
click at [1138, 538] on input at bounding box center [1156, 539] width 146 height 23
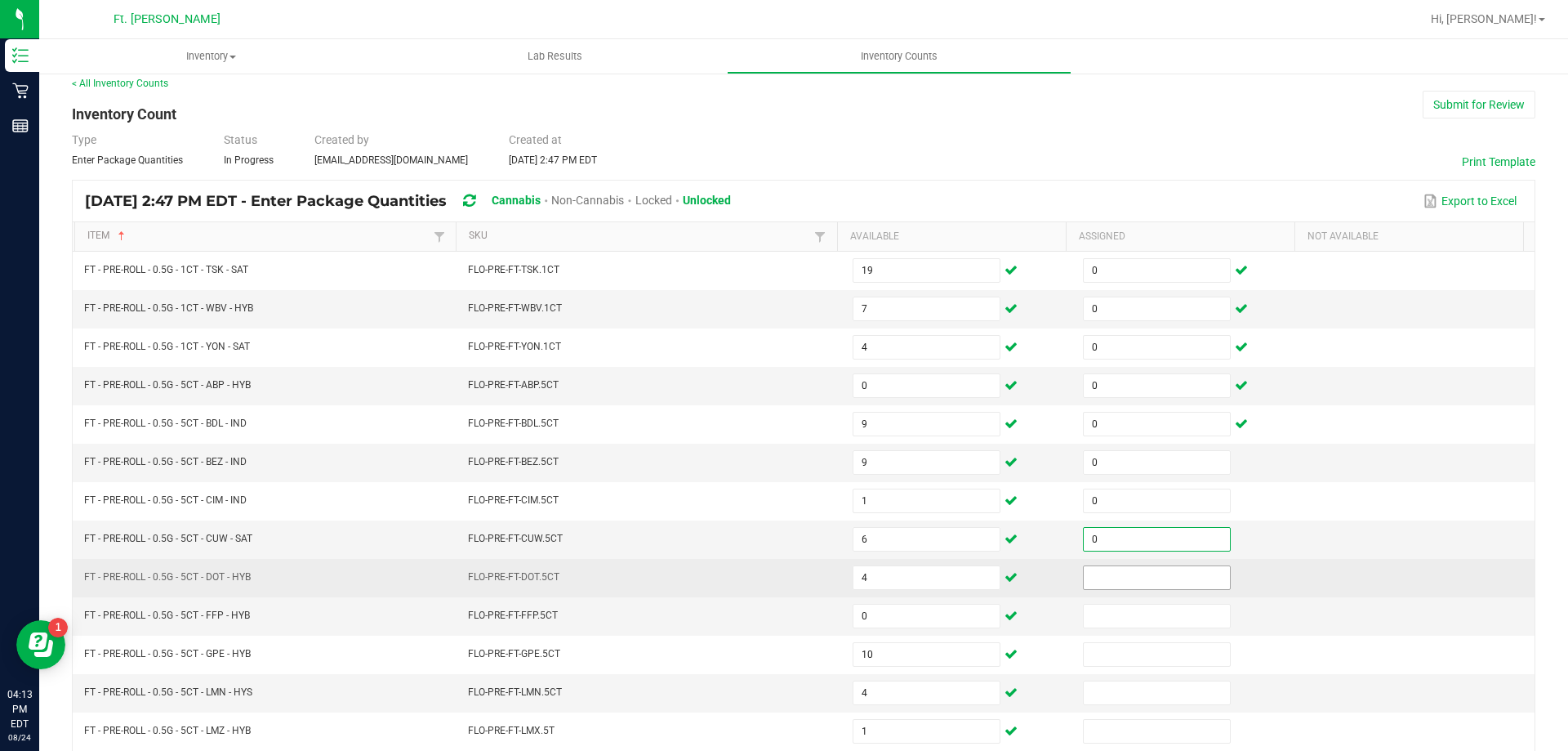
click at [1143, 573] on input at bounding box center [1156, 578] width 146 height 23
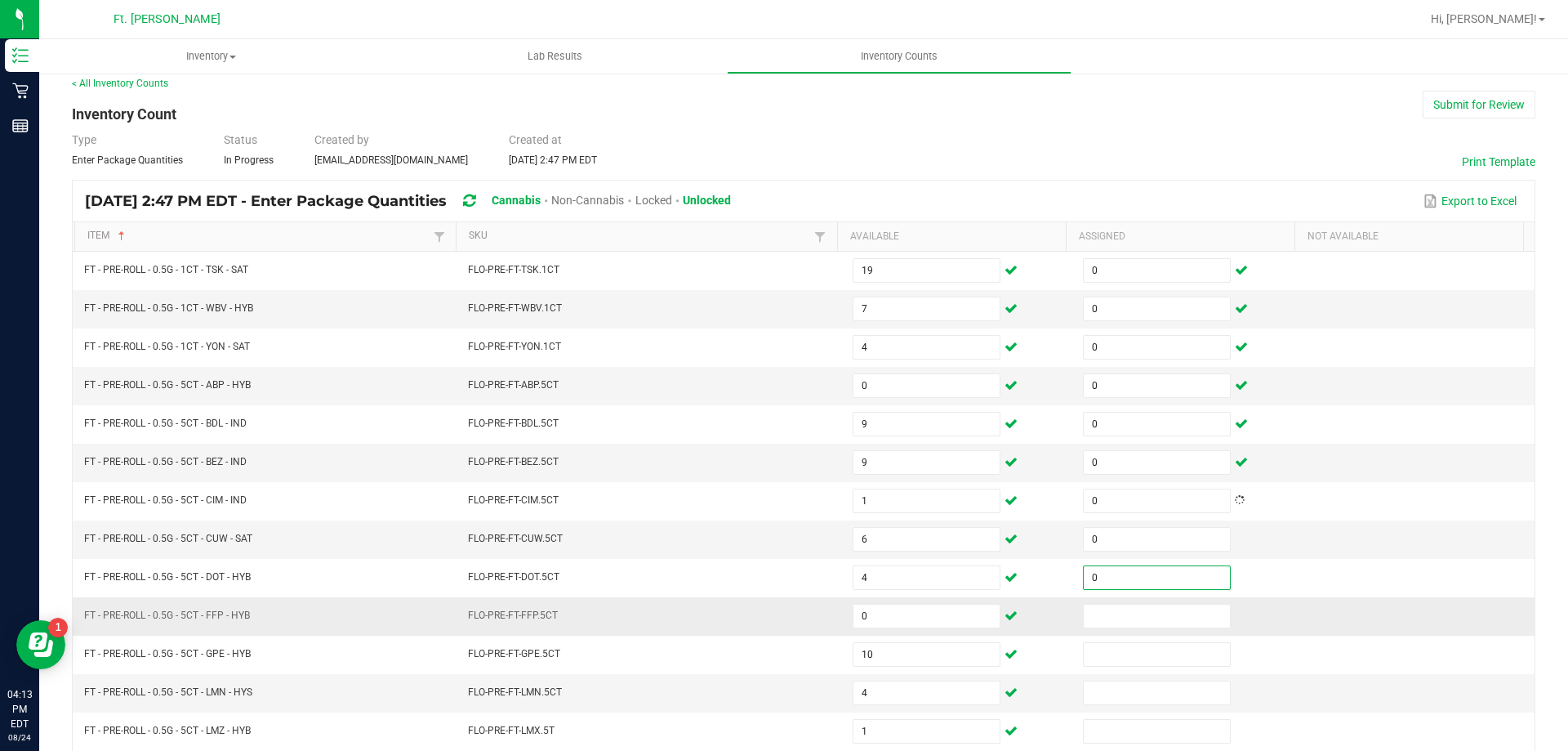
click at [1143, 601] on td at bounding box center [1188, 616] width 230 height 38
click at [1141, 630] on td at bounding box center [1188, 616] width 230 height 38
click at [1153, 619] on input at bounding box center [1156, 616] width 146 height 23
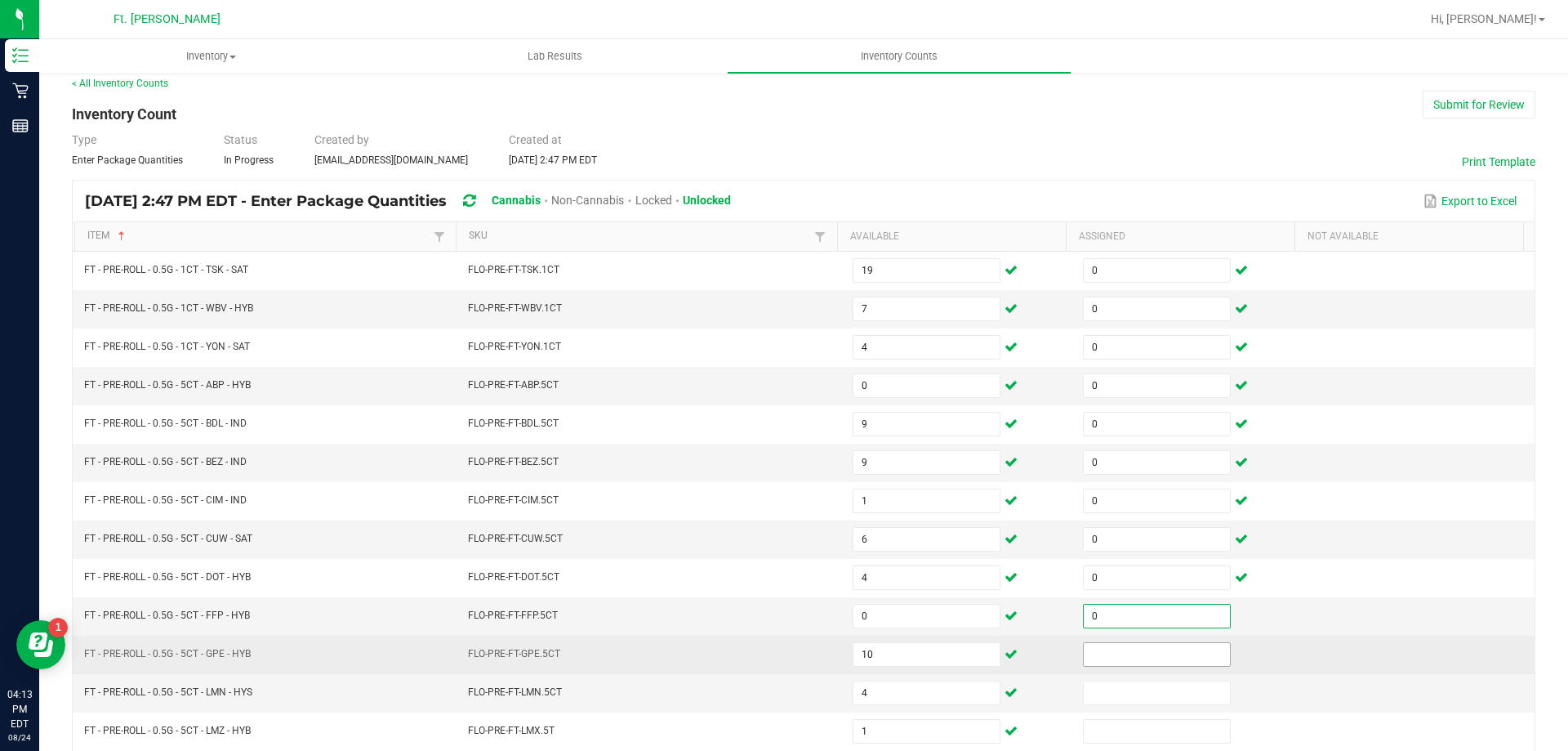
click at [1161, 659] on input at bounding box center [1156, 655] width 146 height 23
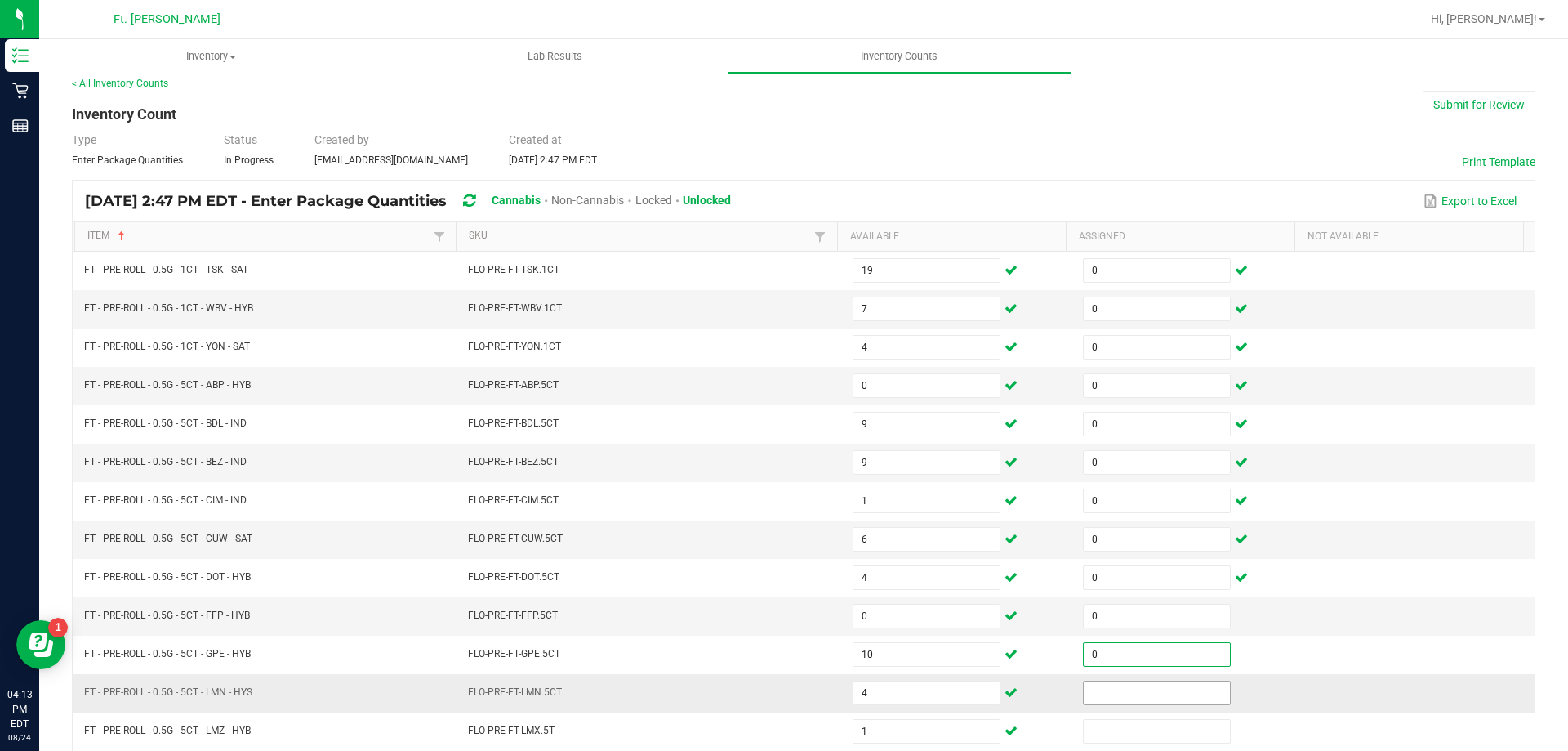
click at [1148, 692] on input at bounding box center [1156, 693] width 146 height 23
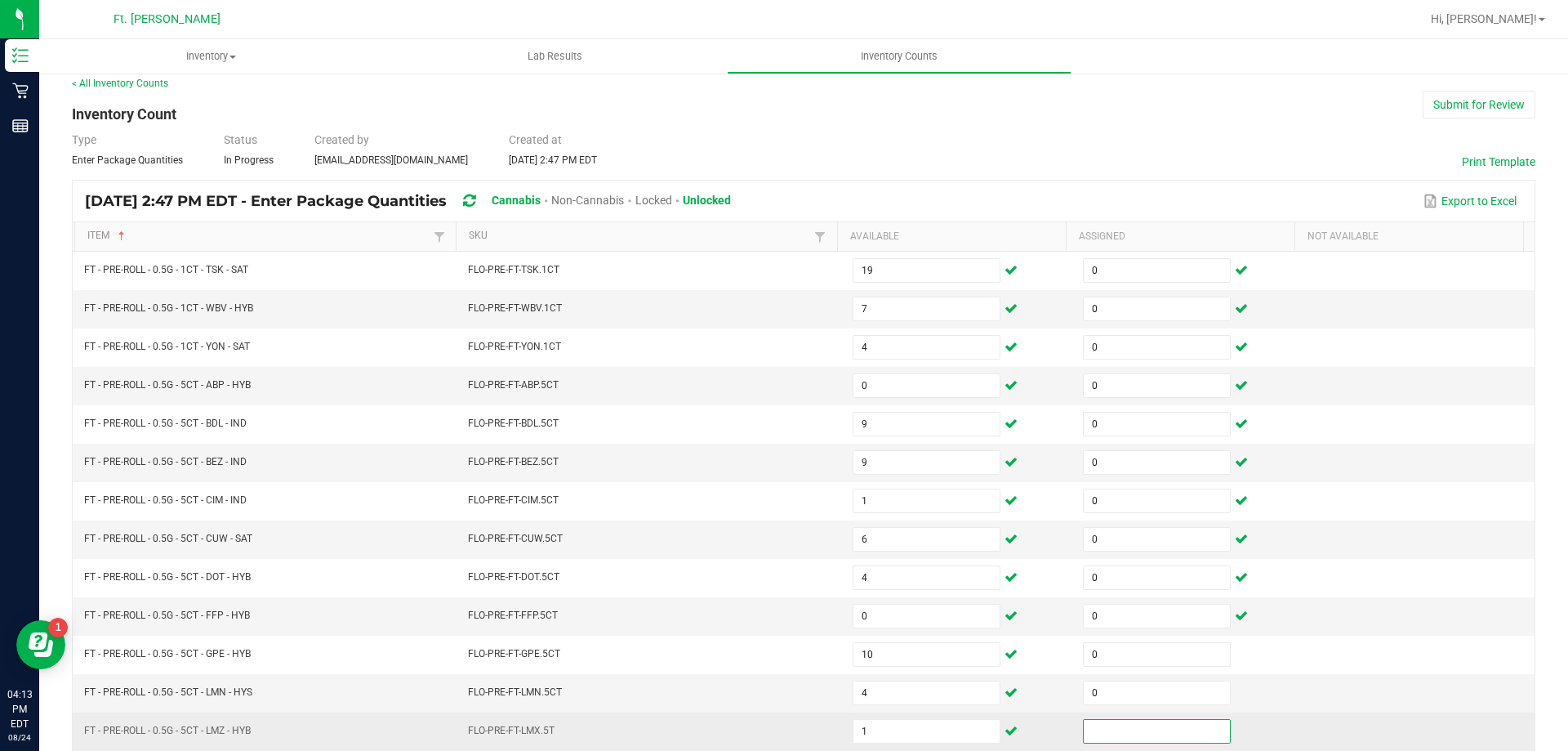
click at [1138, 729] on input at bounding box center [1156, 731] width 146 height 23
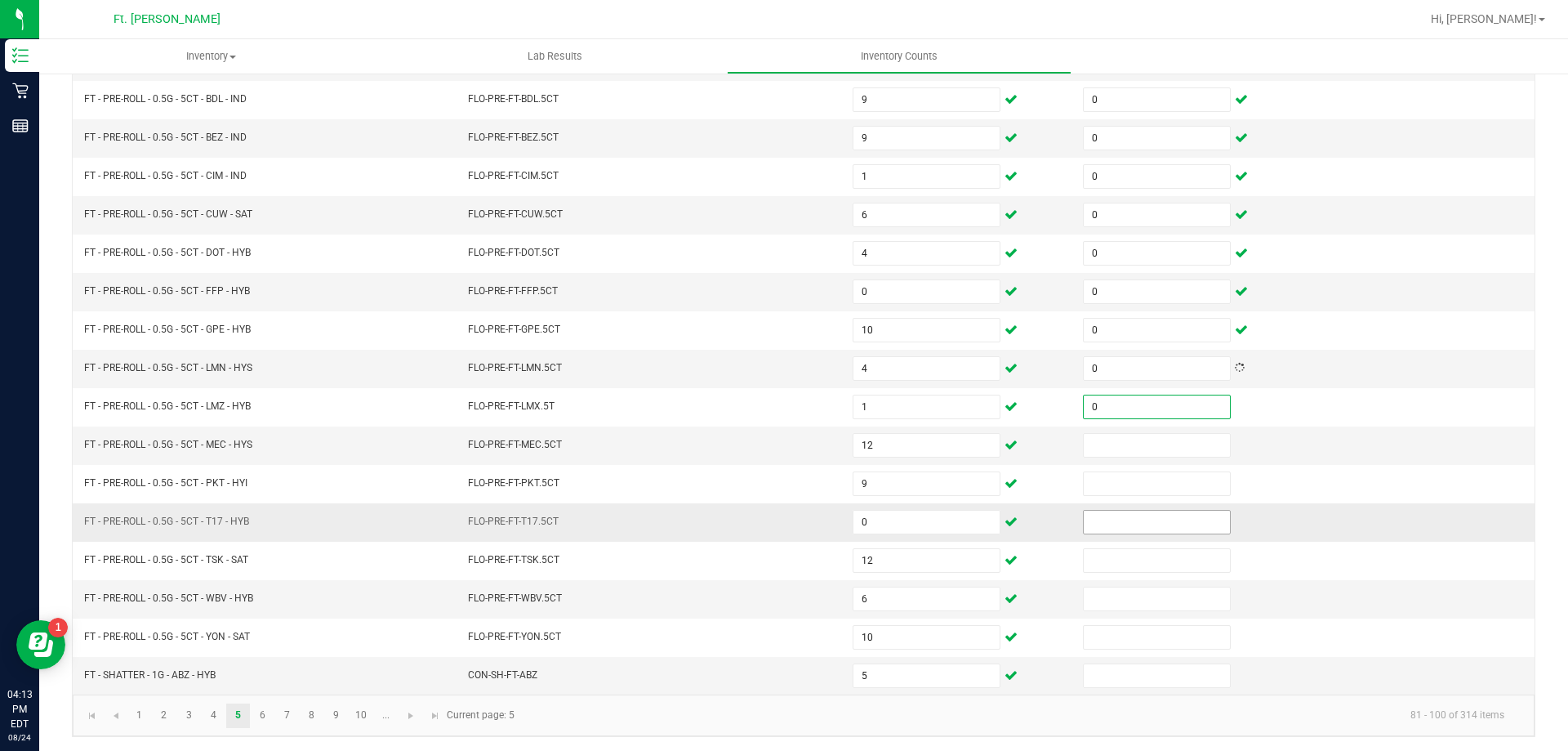
scroll to position [339, 0]
click at [1122, 439] on input at bounding box center [1156, 443] width 146 height 23
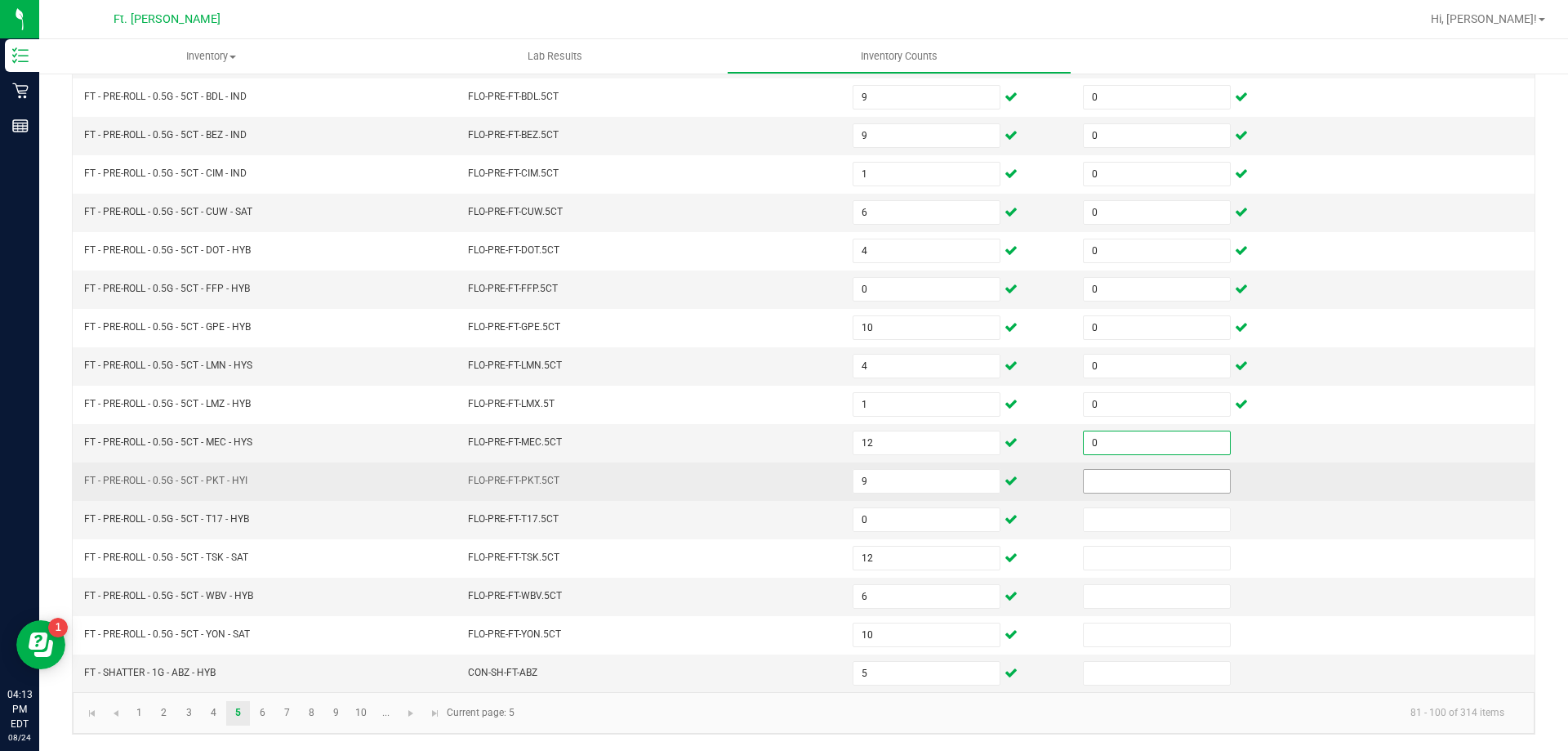
click at [1120, 485] on input at bounding box center [1156, 481] width 146 height 23
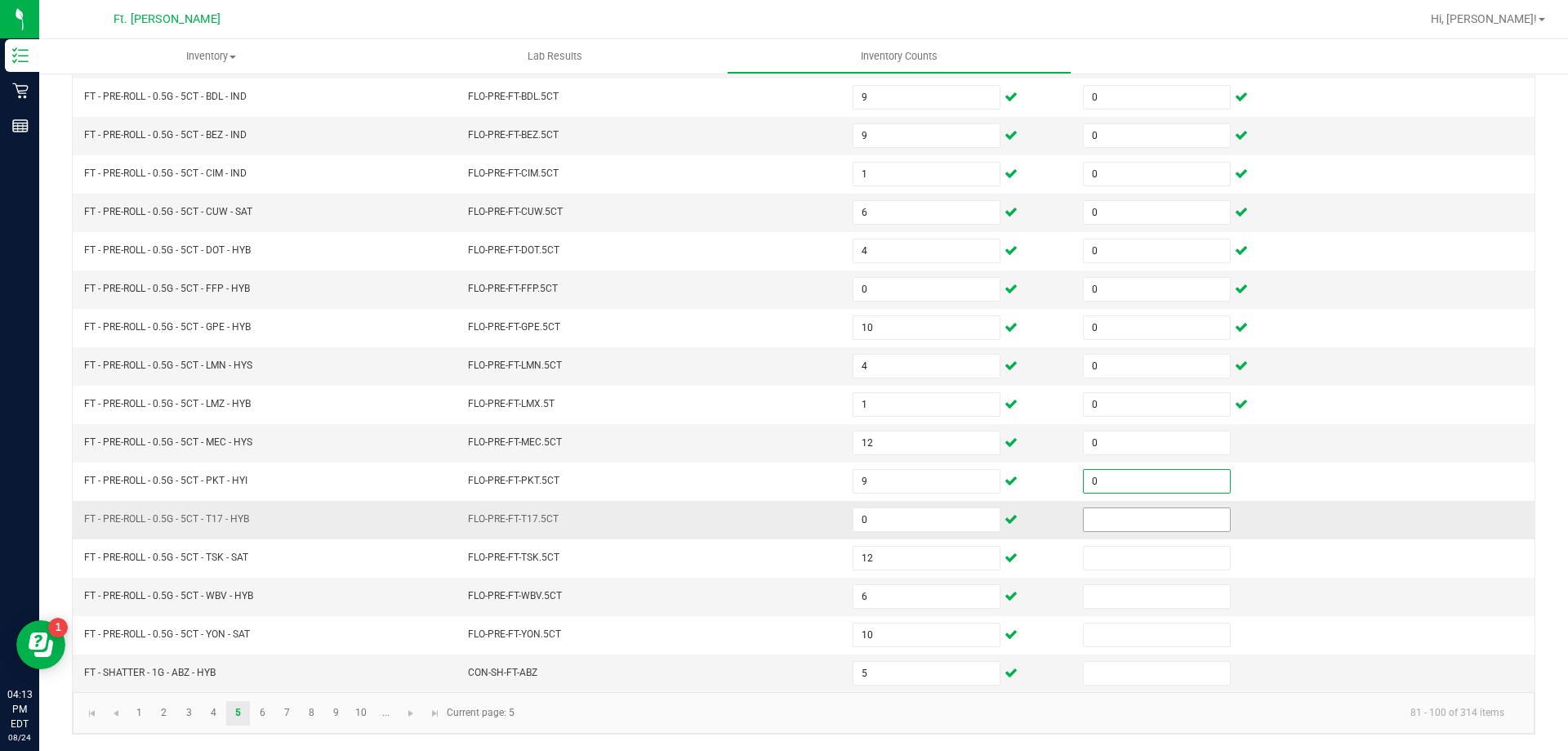
click at [1131, 527] on input at bounding box center [1156, 520] width 146 height 23
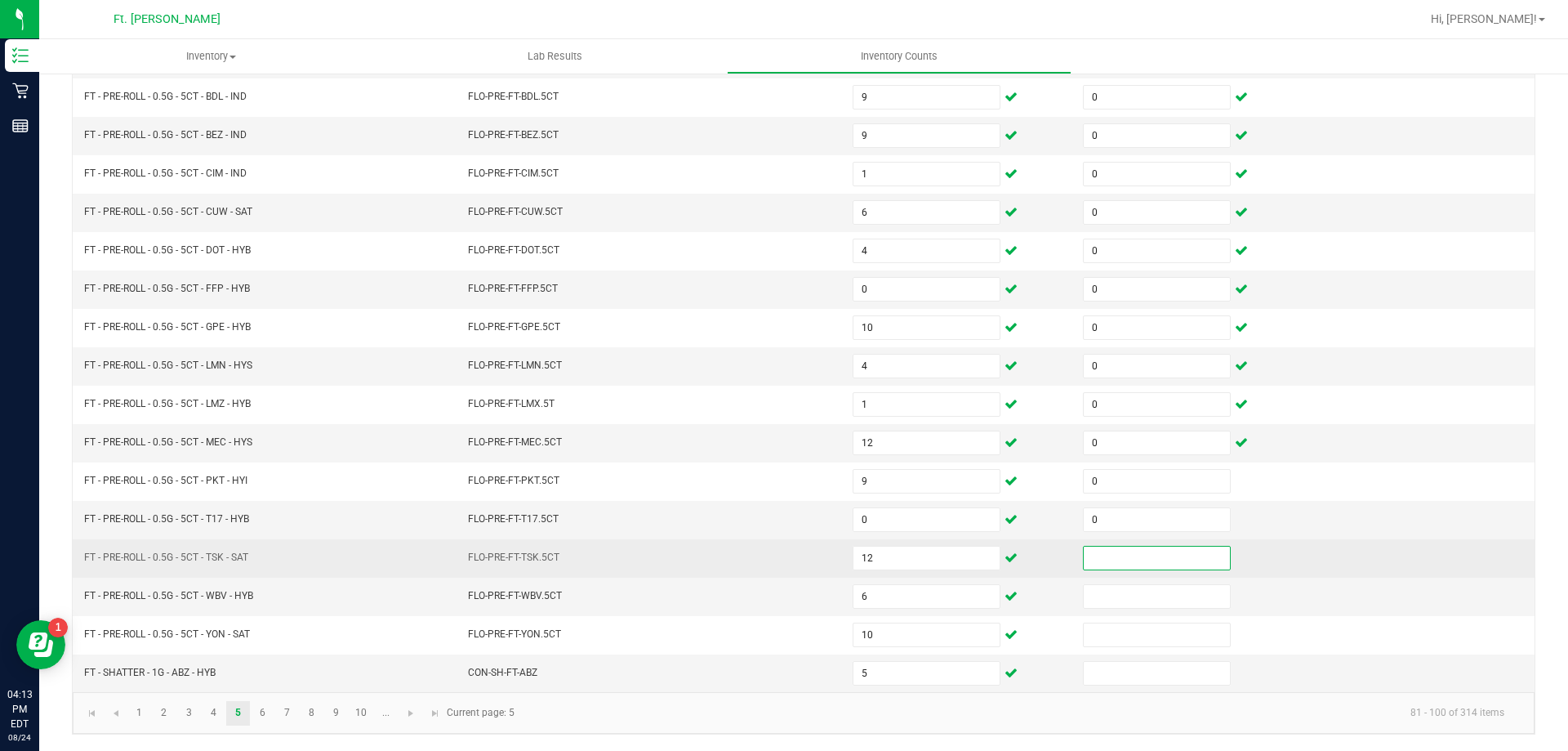
click at [1139, 559] on input at bounding box center [1156, 558] width 146 height 23
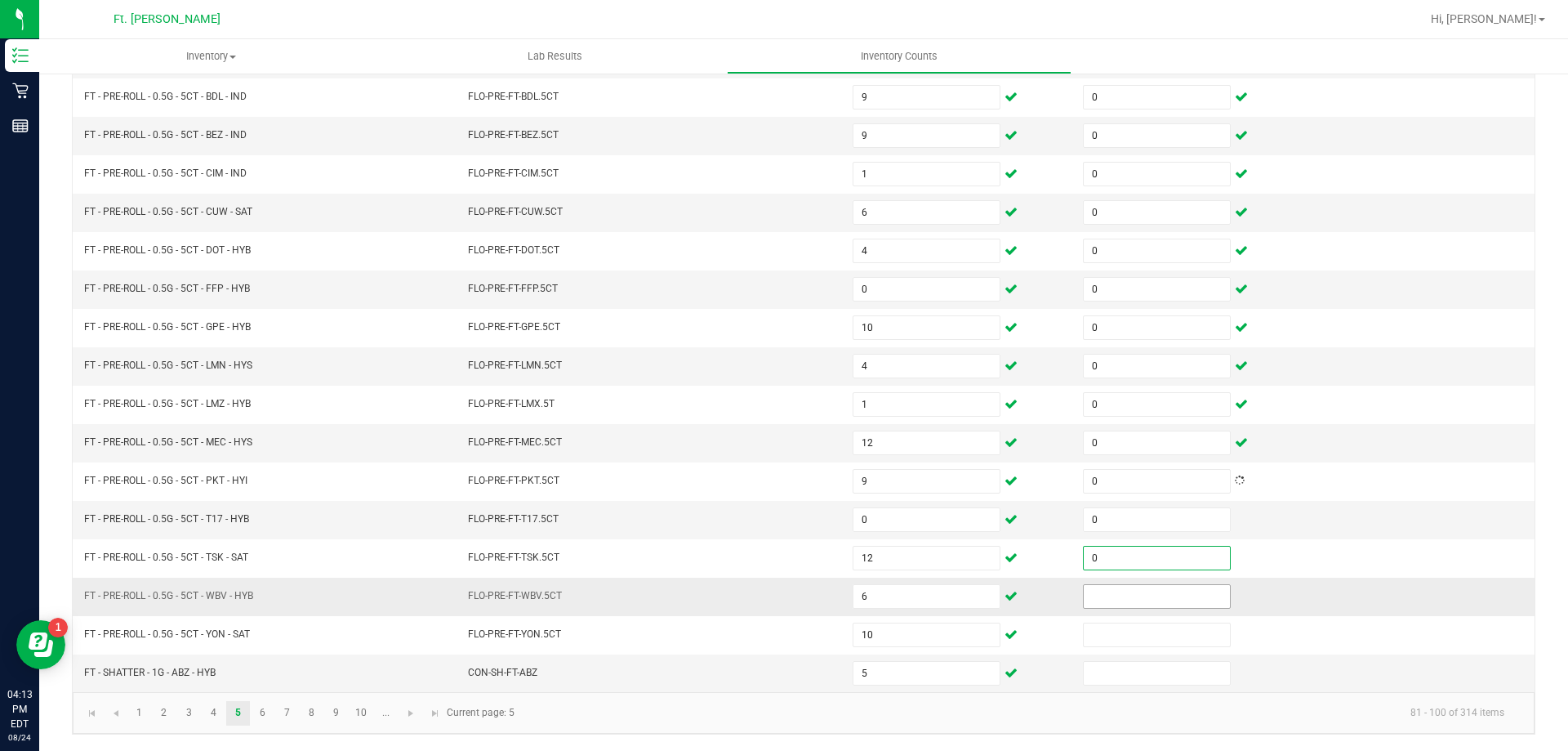
click at [1141, 586] on input at bounding box center [1156, 597] width 146 height 23
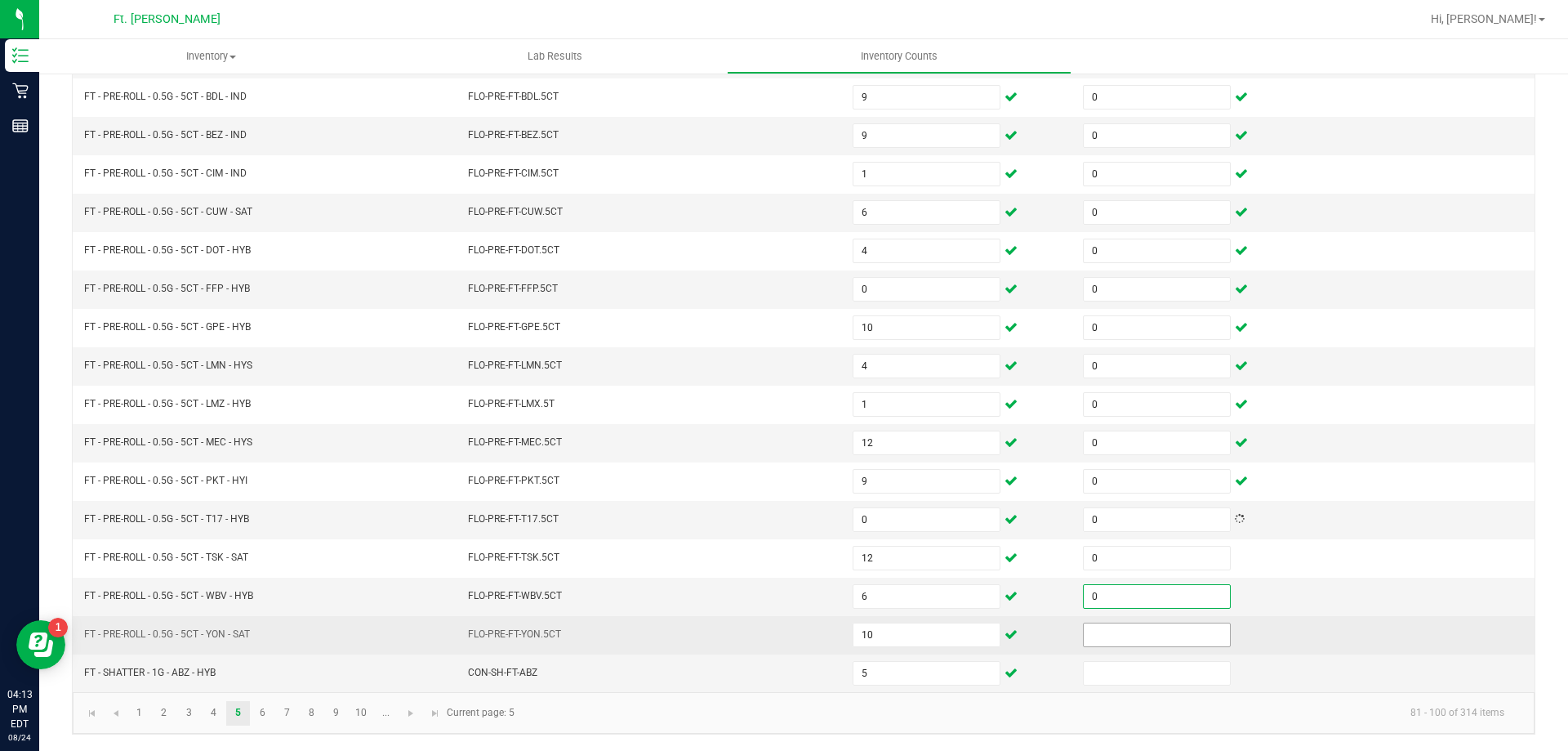
click at [1132, 626] on input at bounding box center [1156, 635] width 146 height 23
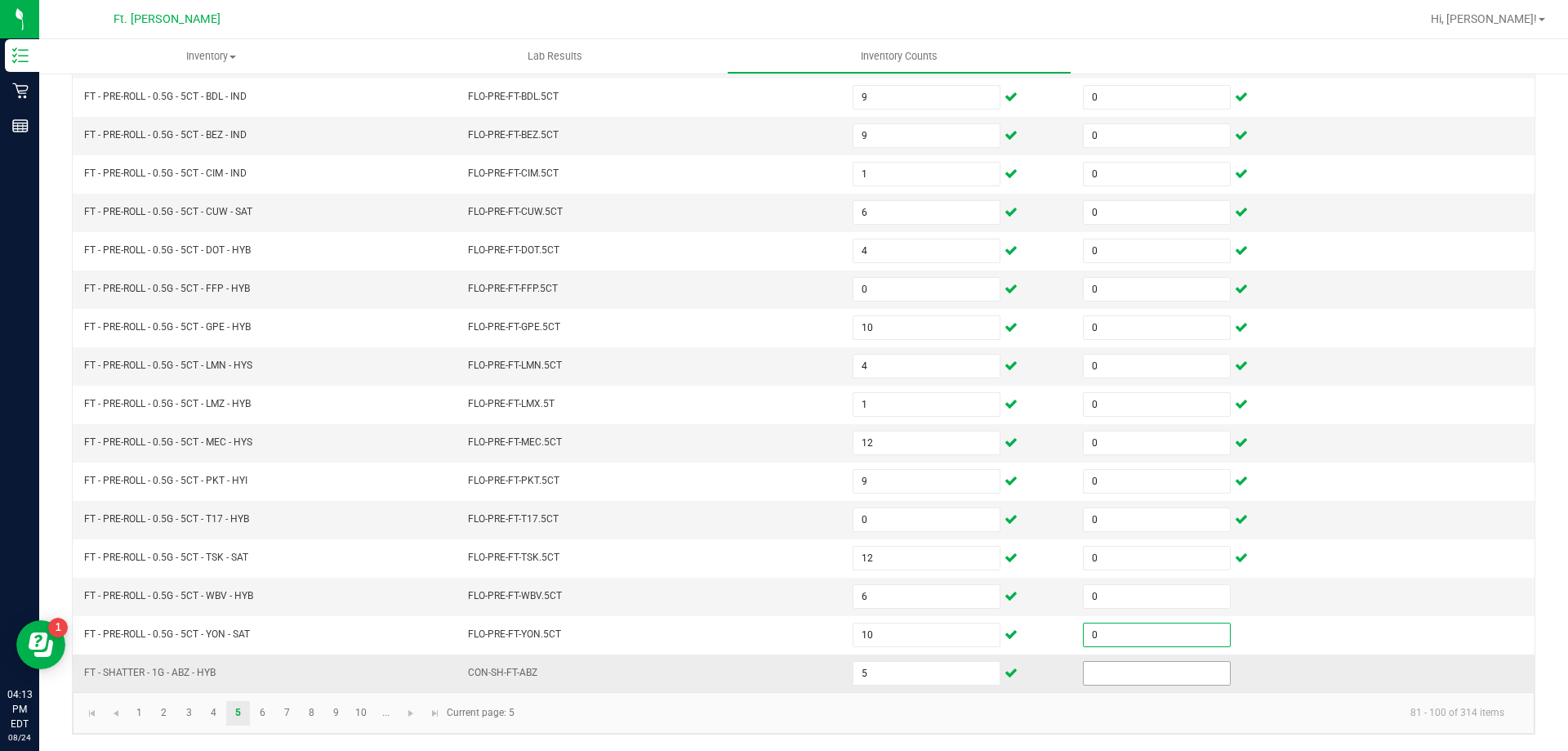
click at [1107, 682] on input at bounding box center [1156, 673] width 146 height 23
click at [259, 720] on link "6" at bounding box center [262, 713] width 24 height 25
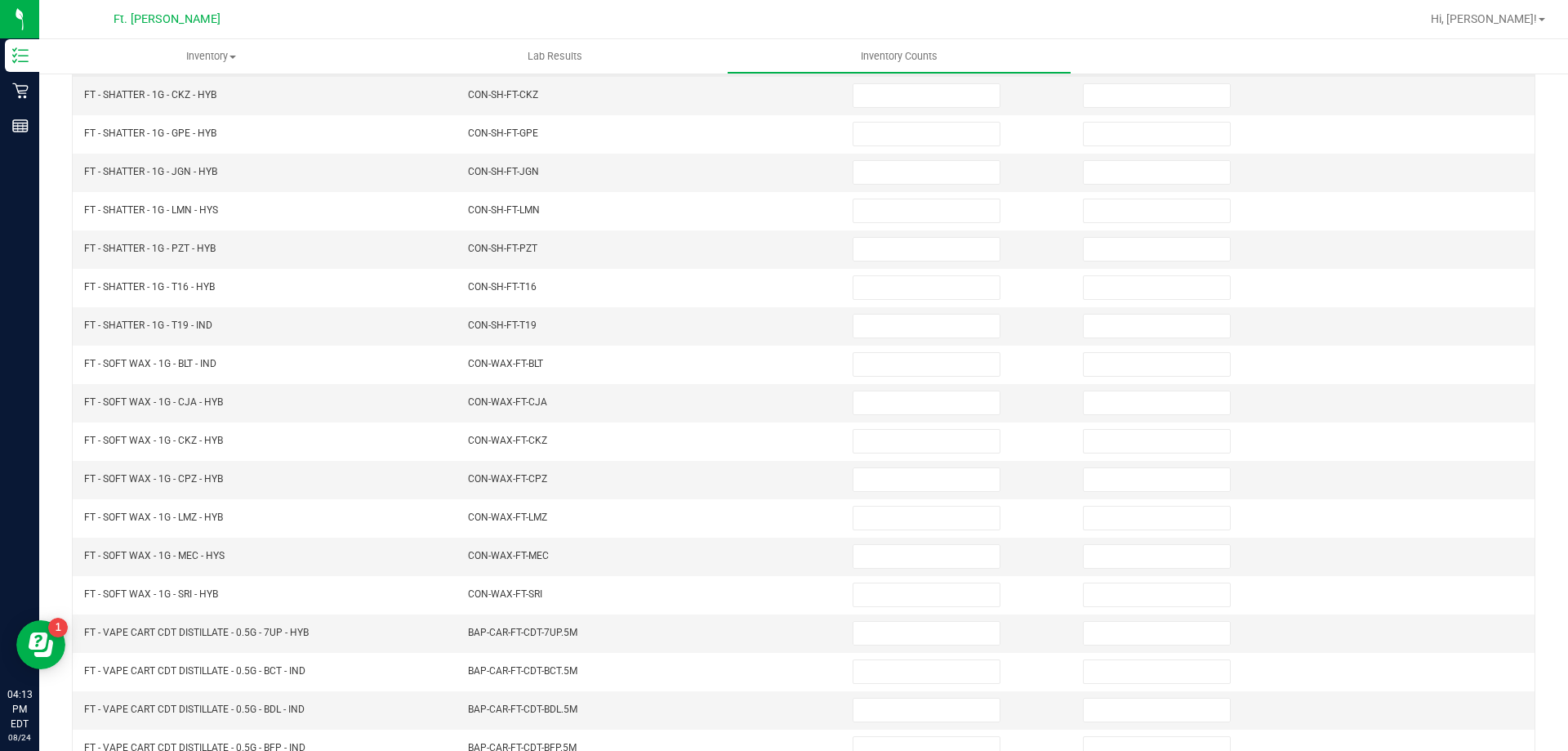
scroll to position [0, 0]
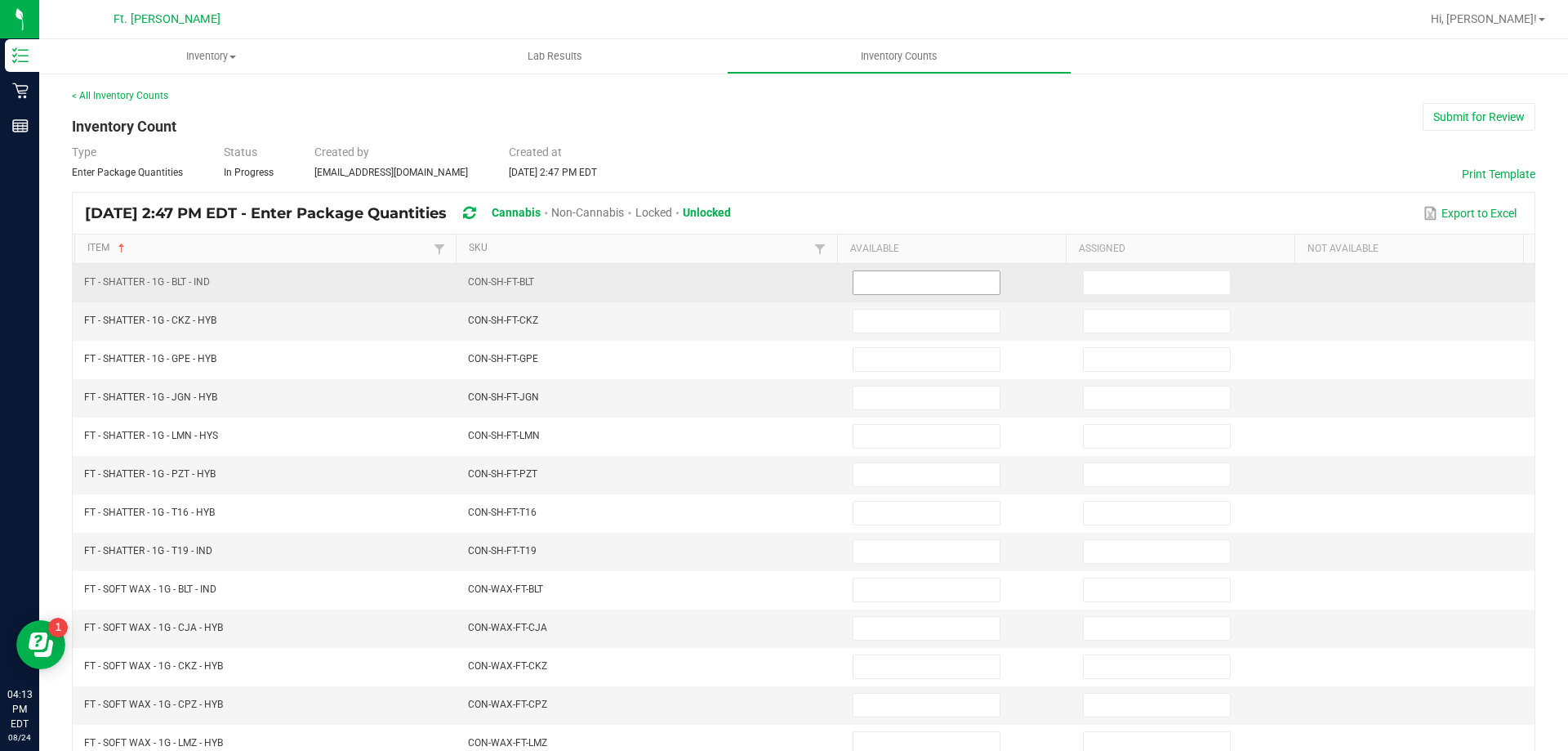
click at [858, 280] on input at bounding box center [926, 283] width 146 height 23
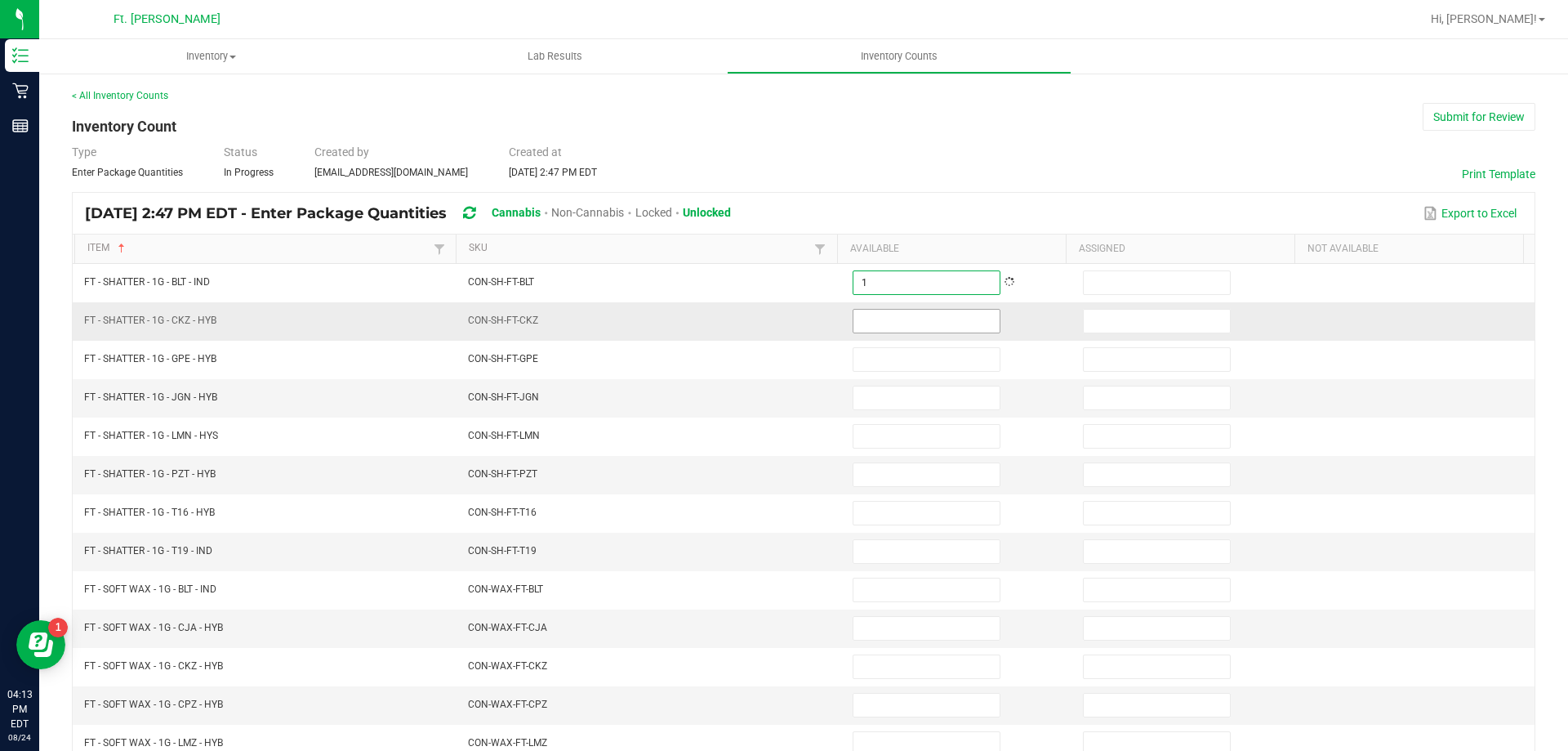
click at [875, 323] on input at bounding box center [926, 321] width 146 height 23
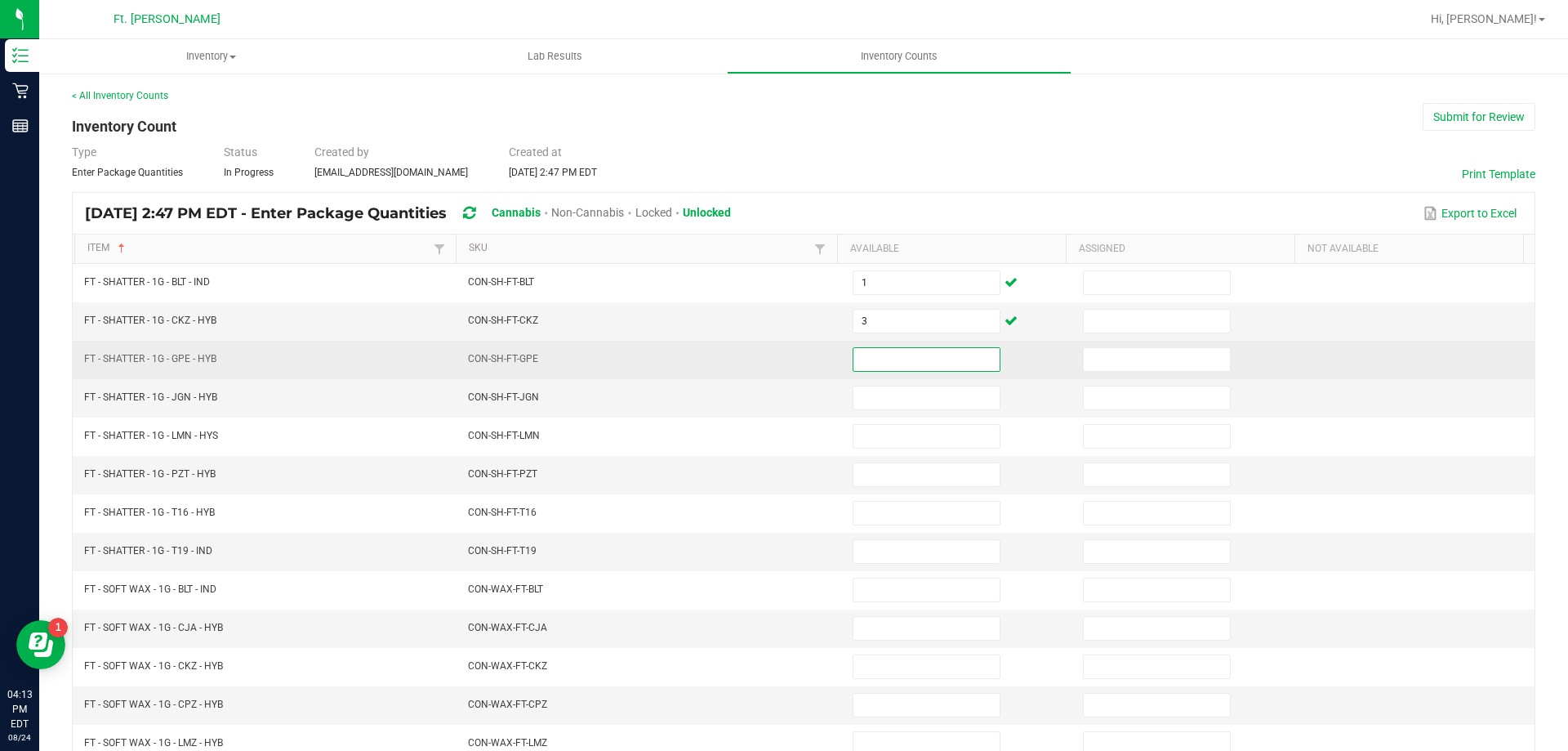
click at [880, 359] on input at bounding box center [926, 360] width 146 height 23
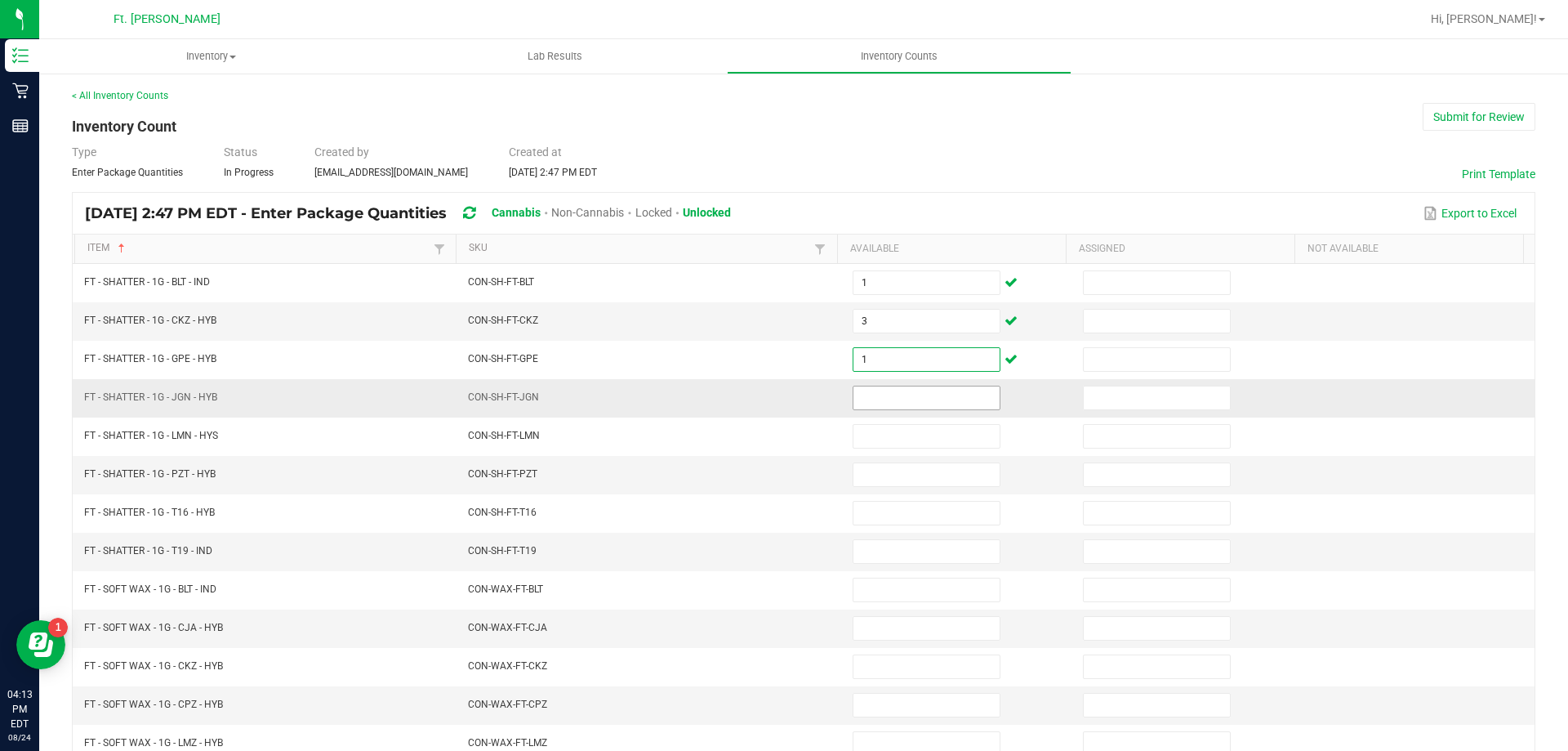
click at [880, 387] on input at bounding box center [926, 398] width 146 height 23
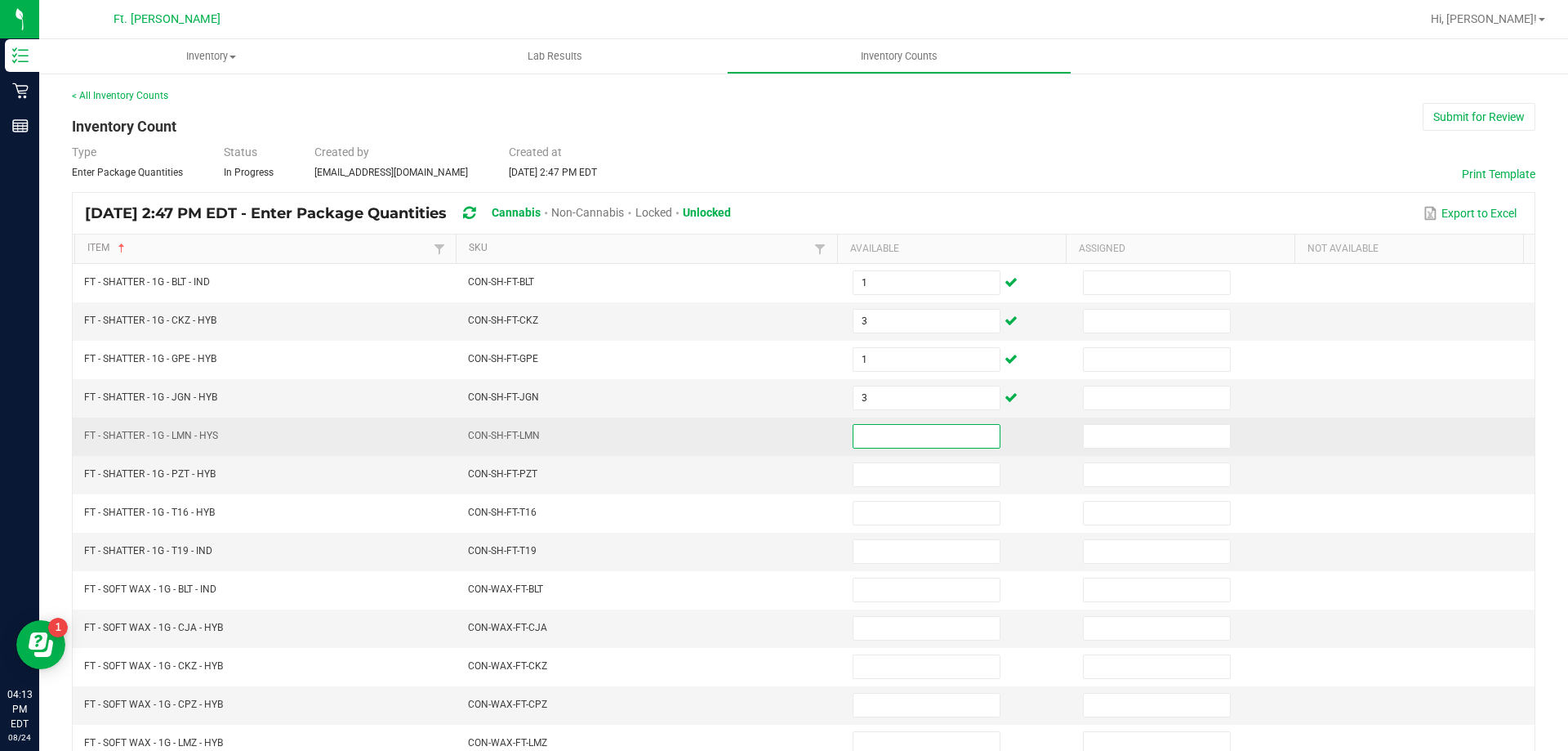
click at [875, 445] on input at bounding box center [926, 436] width 146 height 23
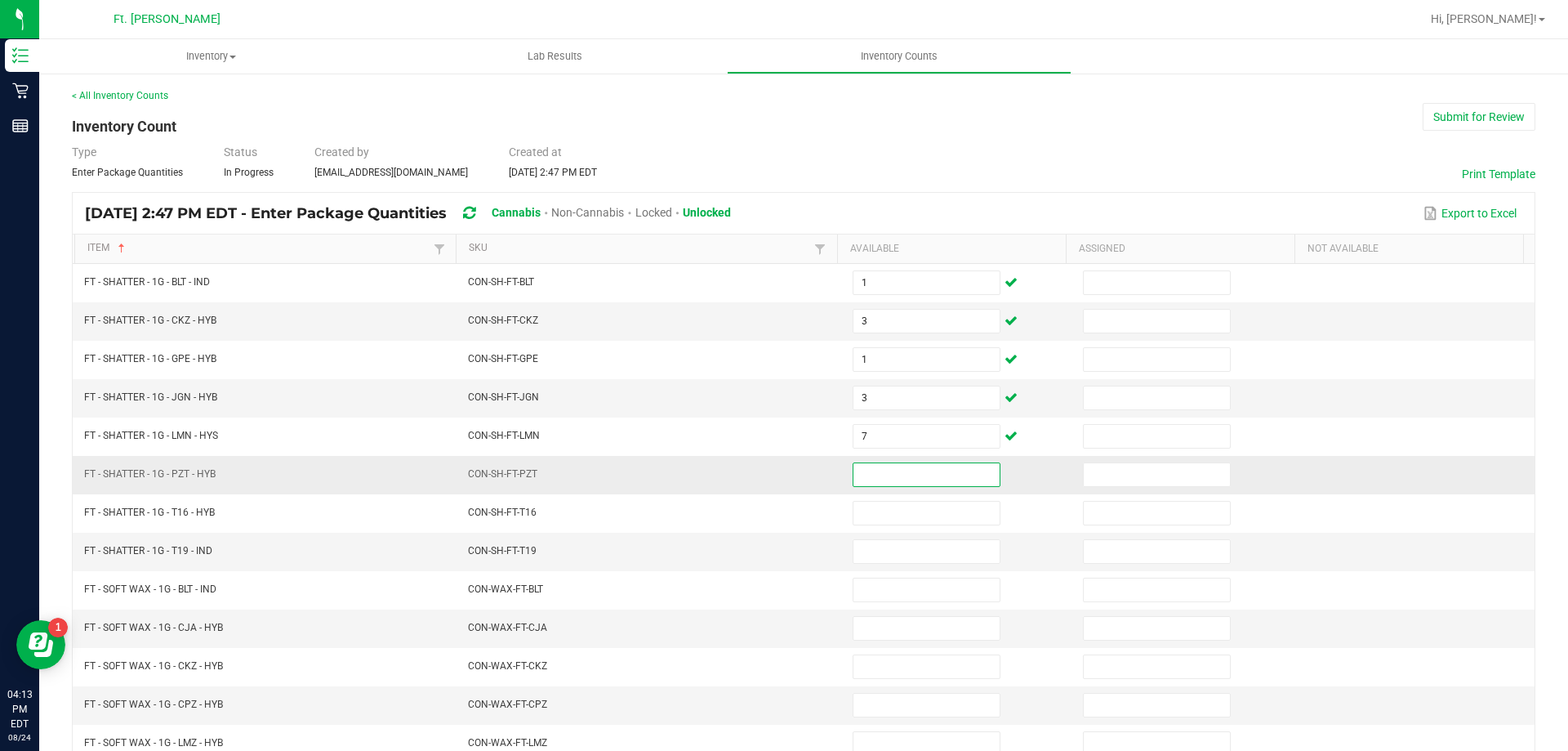
click at [874, 475] on input at bounding box center [926, 475] width 146 height 23
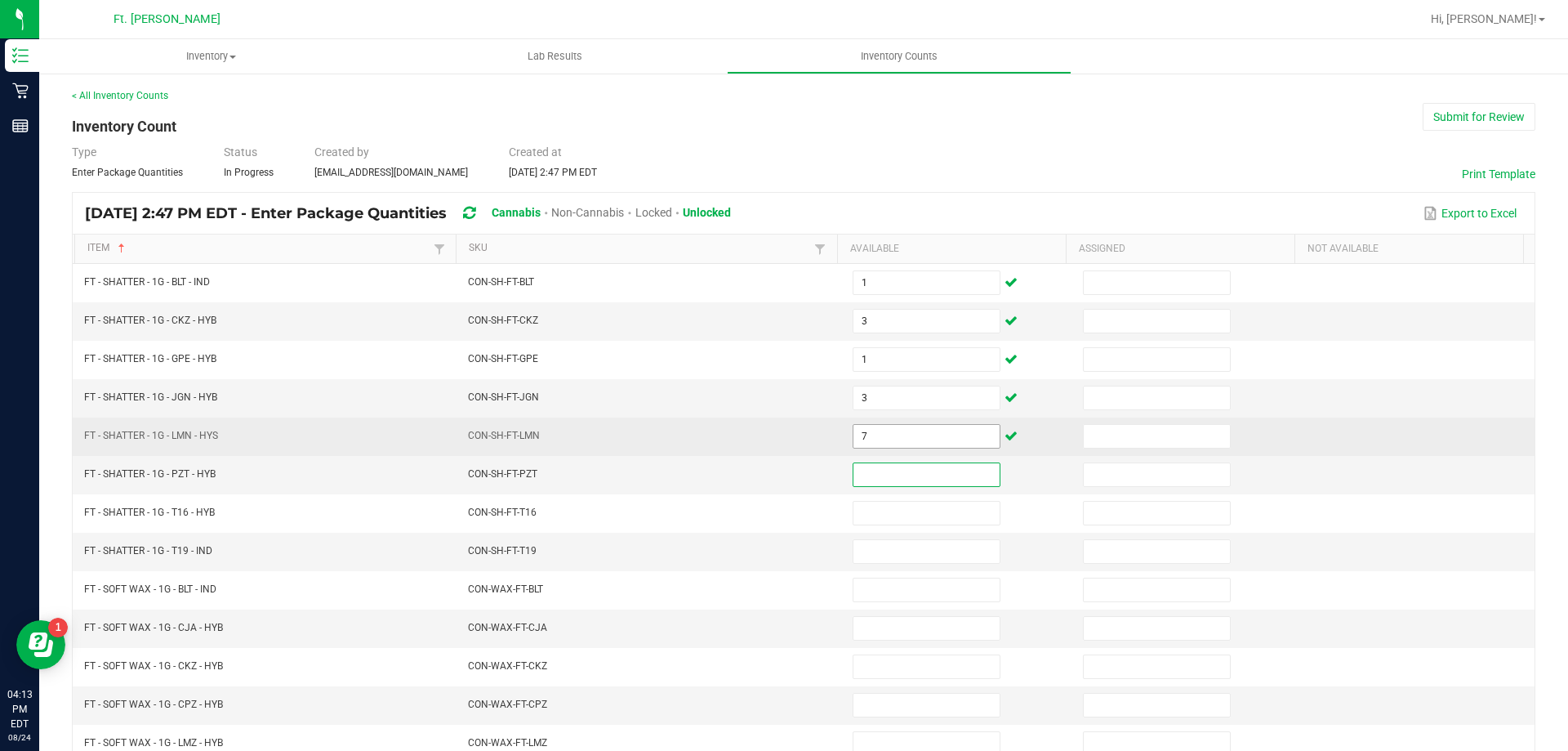
click at [915, 440] on input "7" at bounding box center [926, 436] width 146 height 23
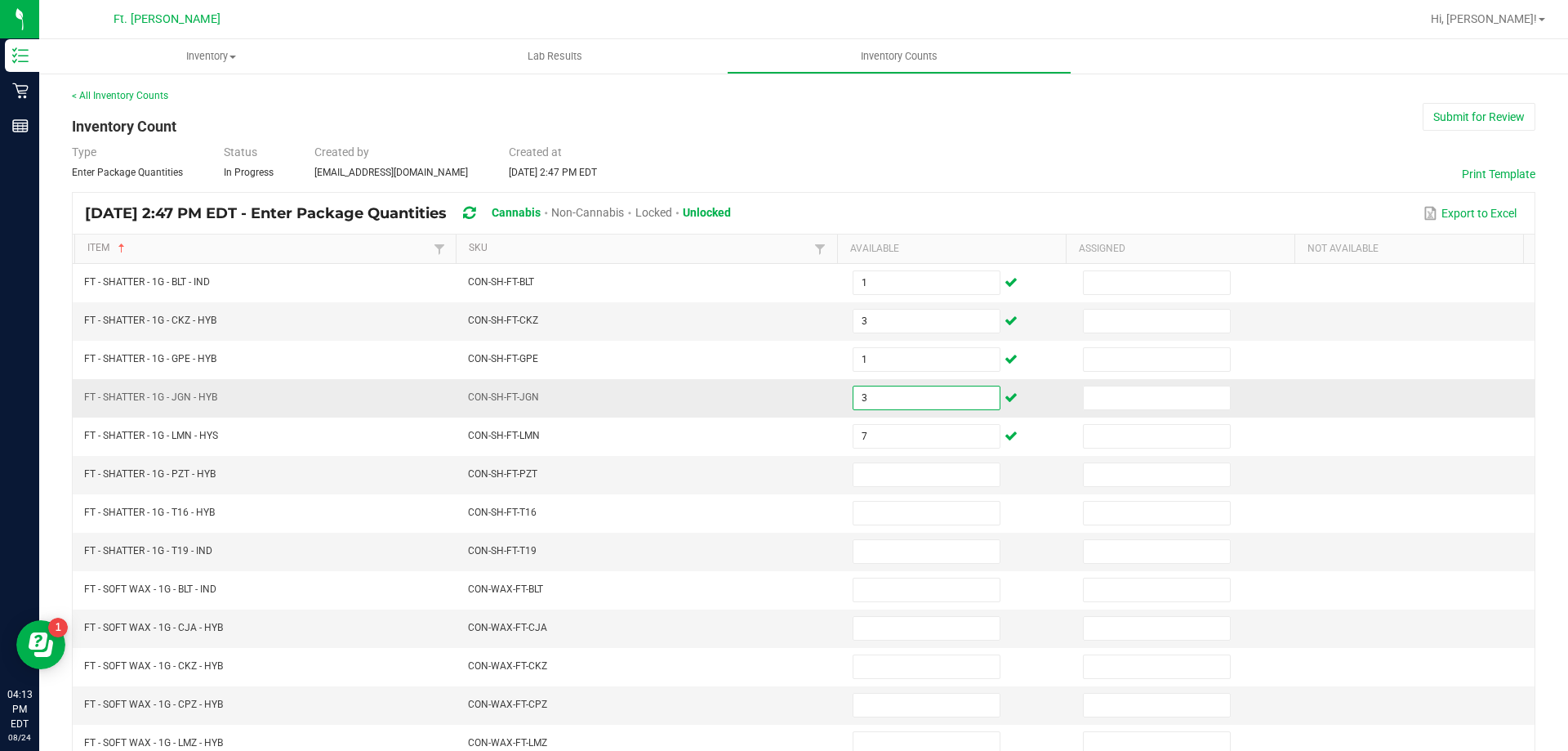
click at [877, 392] on input "3" at bounding box center [926, 398] width 146 height 23
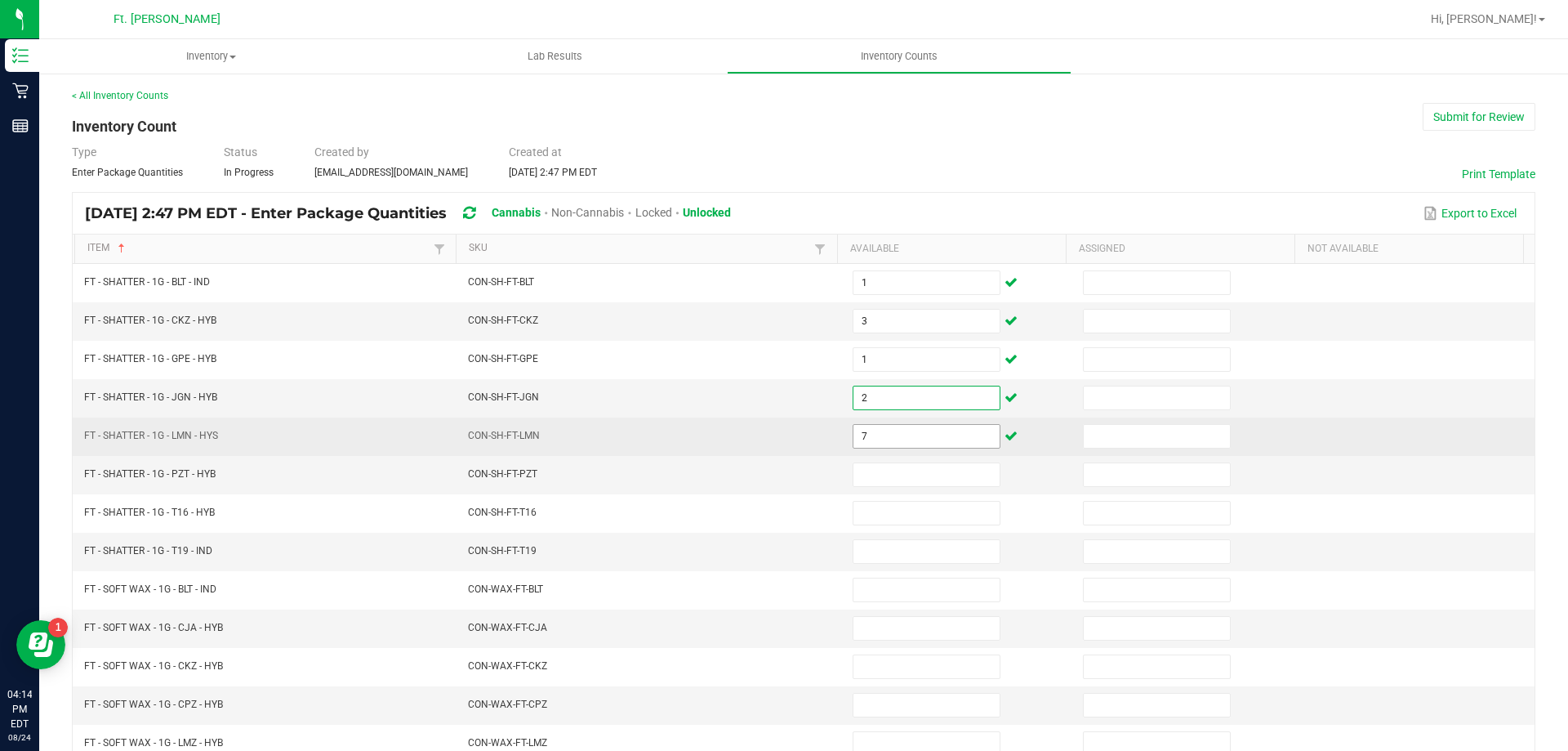
click at [884, 427] on input "7" at bounding box center [926, 436] width 146 height 23
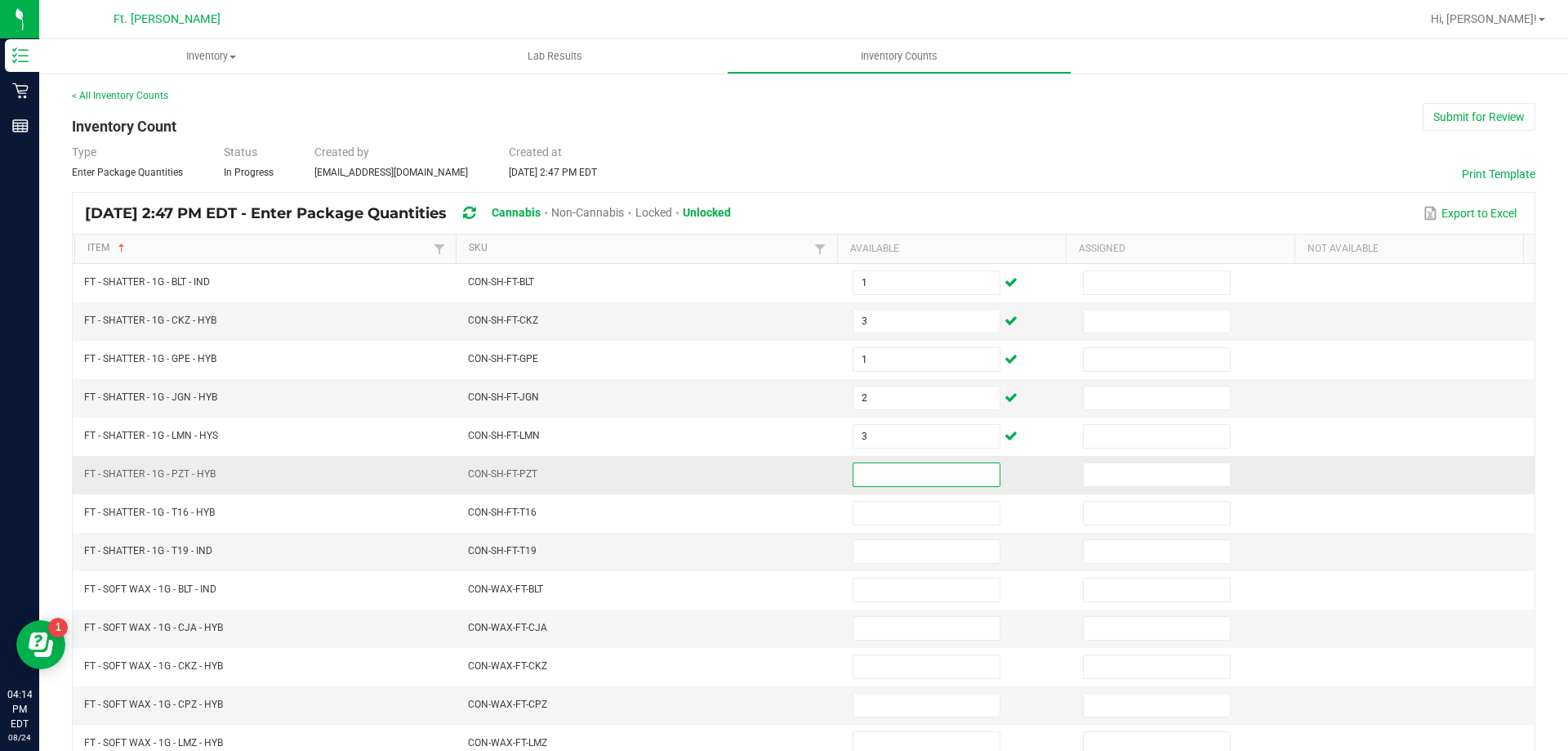
click at [885, 473] on input at bounding box center [926, 475] width 146 height 23
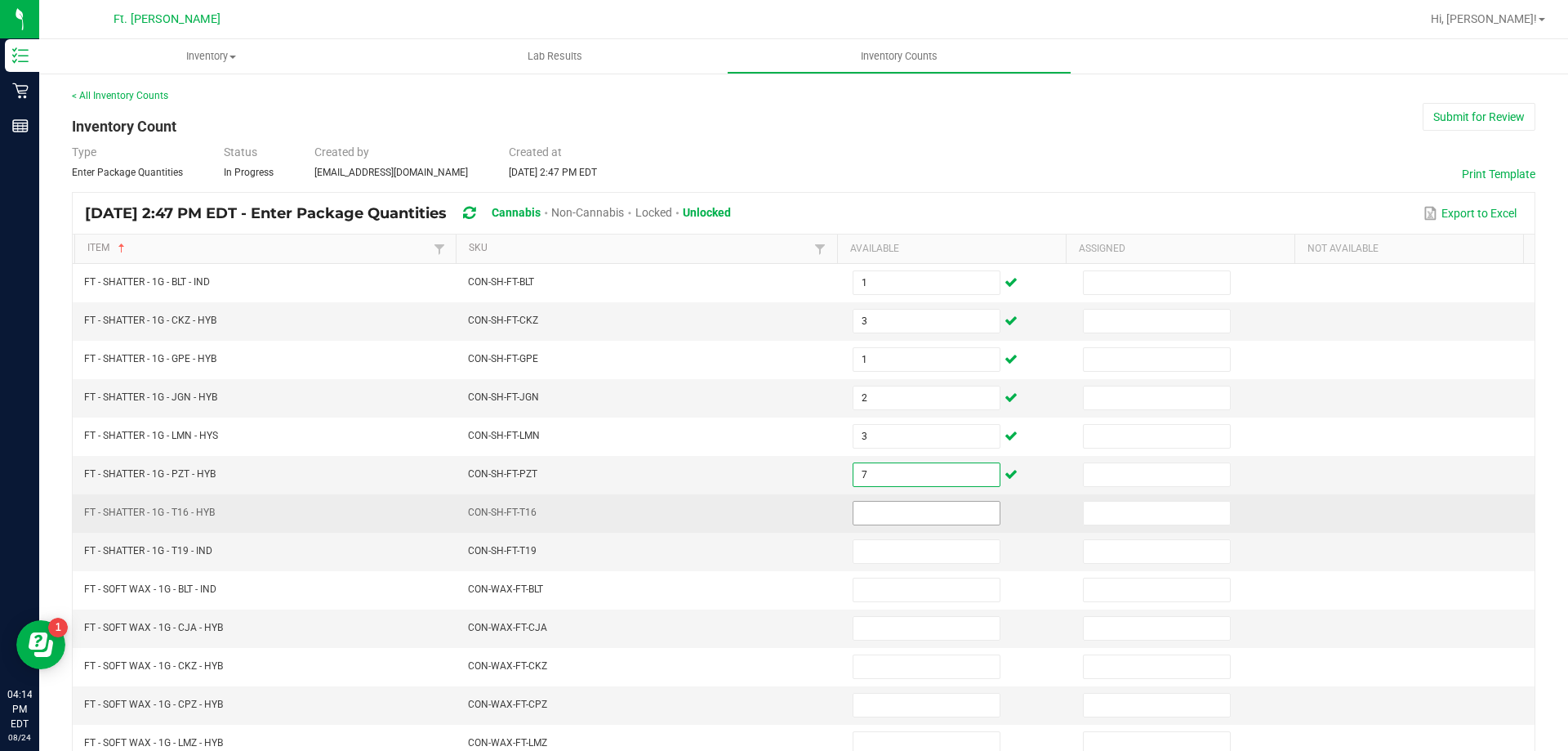
click at [893, 514] on input at bounding box center [926, 513] width 146 height 23
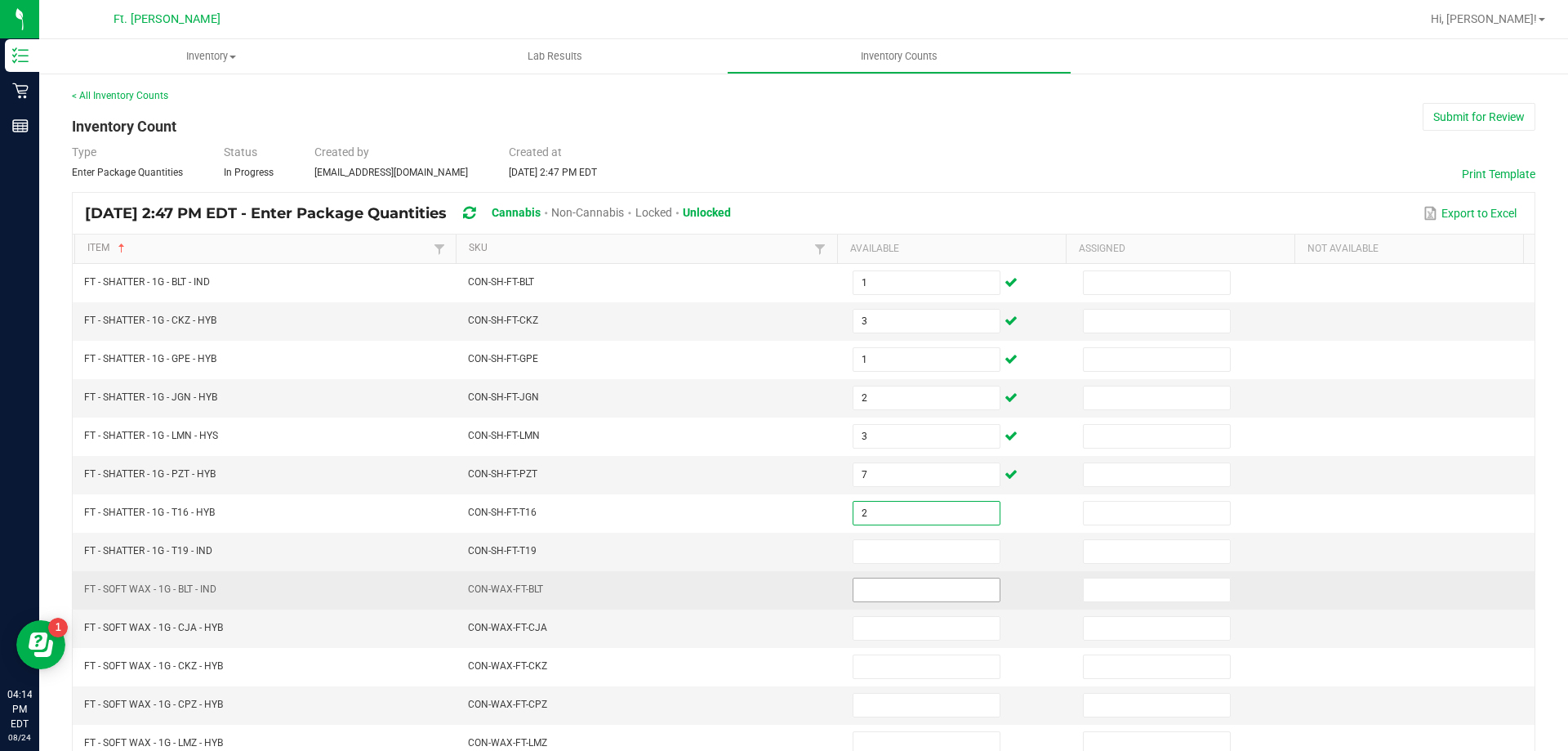
click at [884, 586] on input at bounding box center [926, 590] width 146 height 23
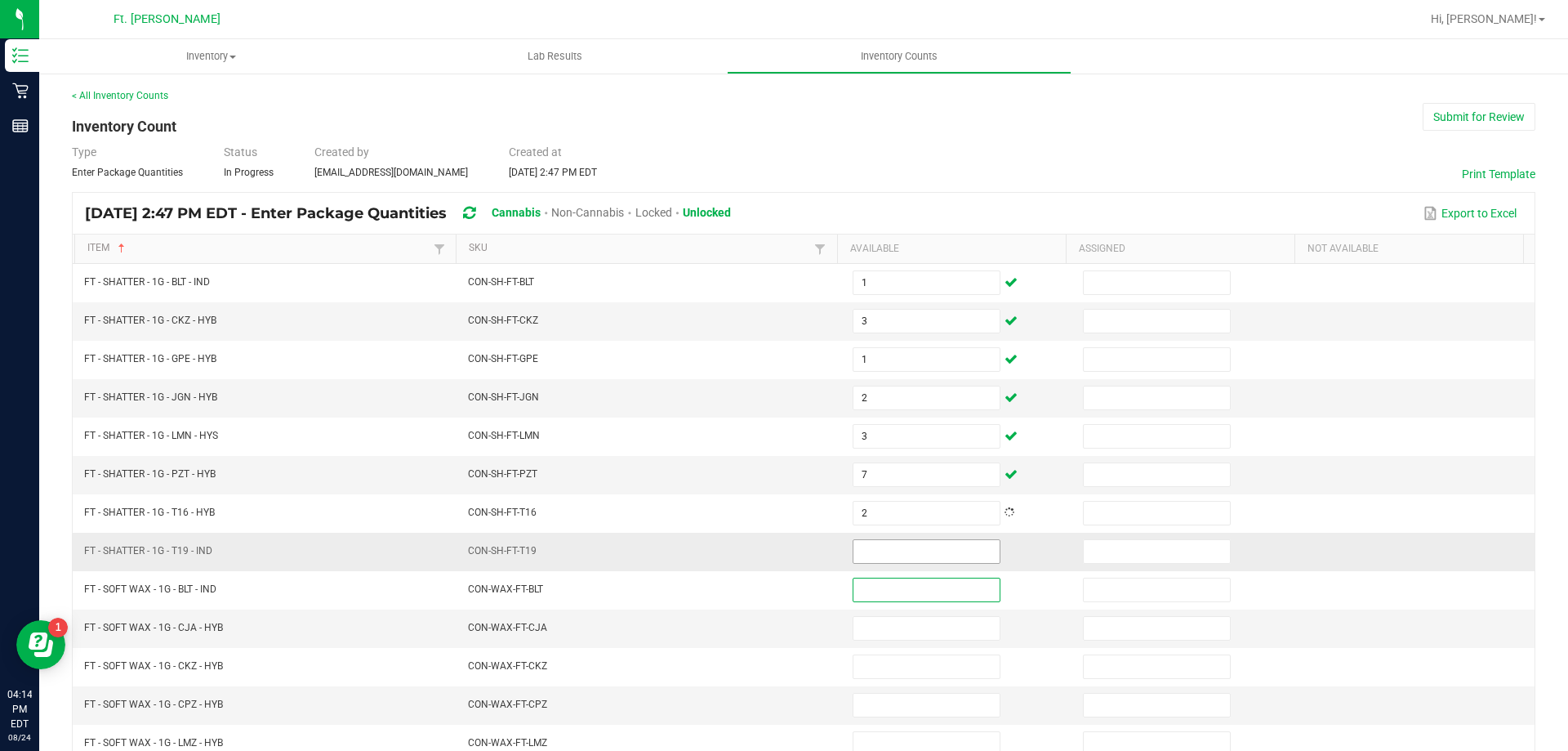
click at [913, 557] on input at bounding box center [926, 552] width 146 height 23
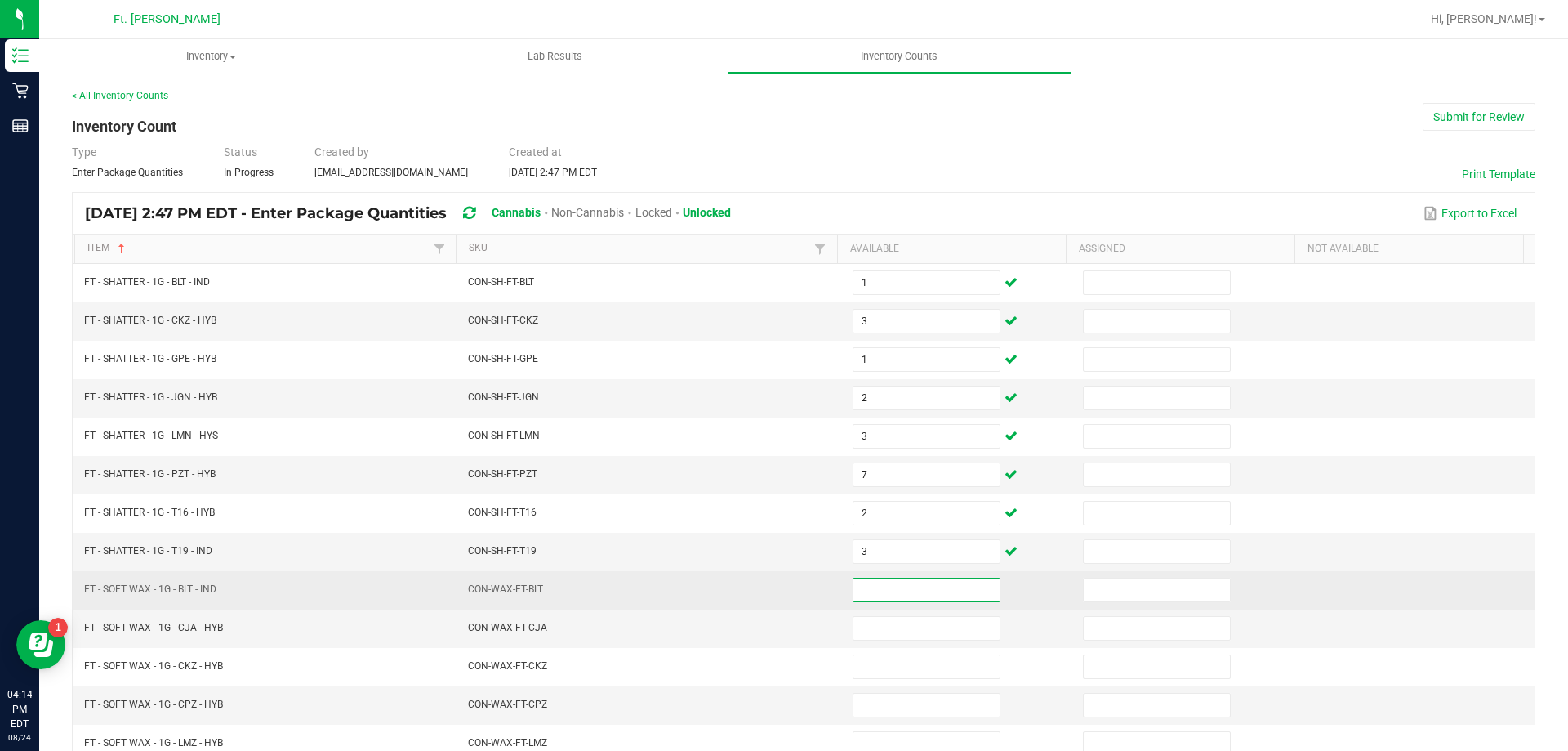
click at [889, 596] on input at bounding box center [926, 590] width 146 height 23
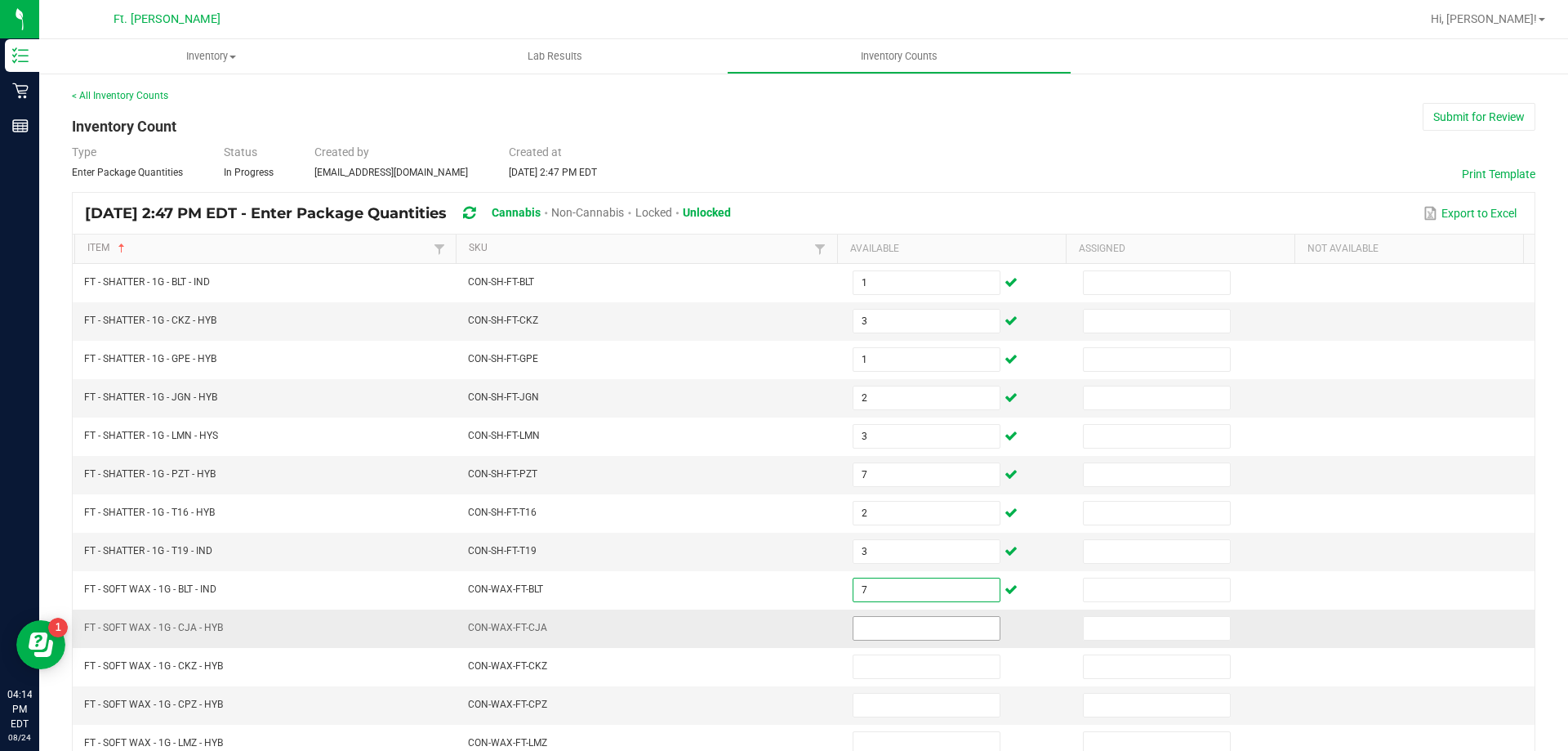
click at [883, 621] on input at bounding box center [926, 628] width 146 height 23
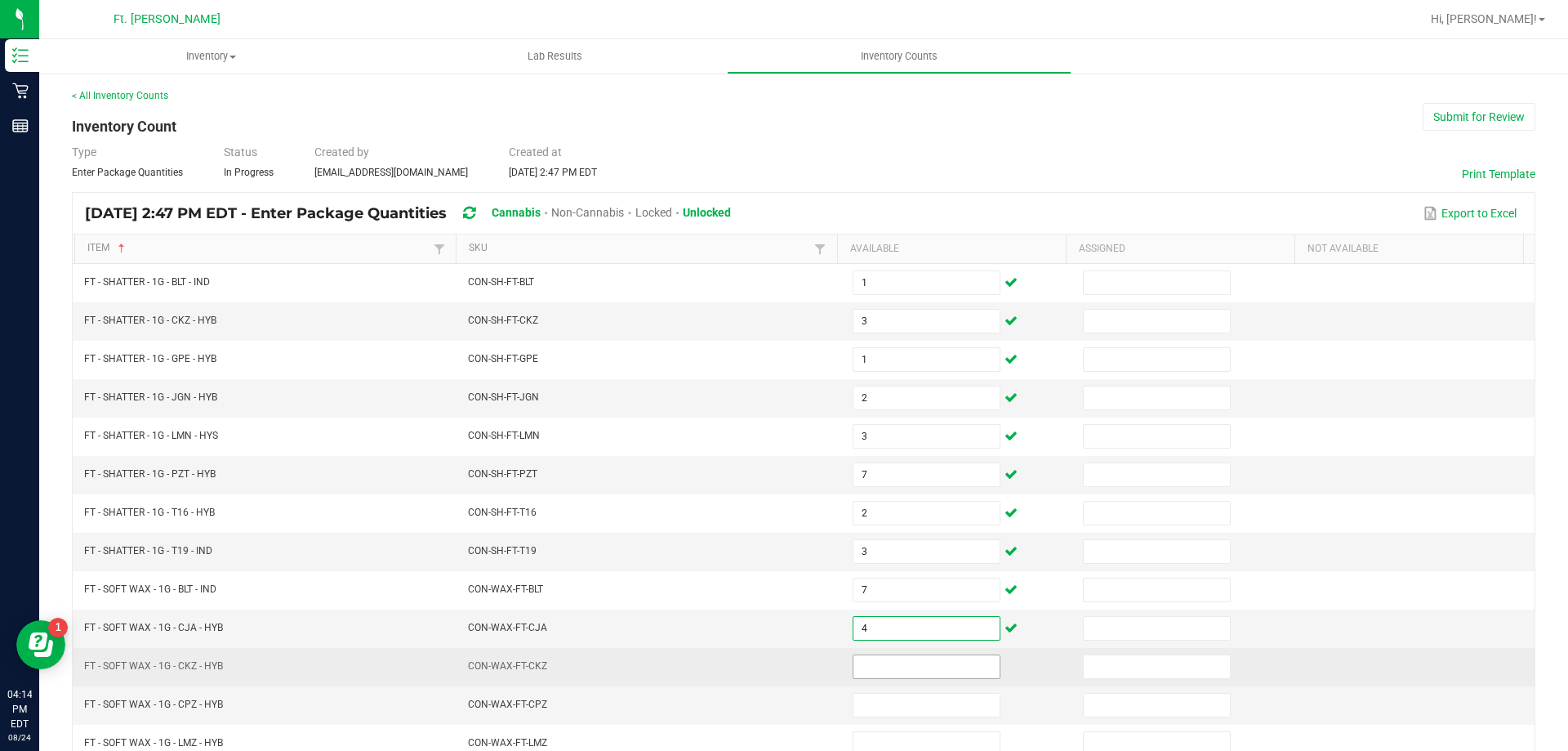
click at [905, 663] on input at bounding box center [926, 667] width 146 height 23
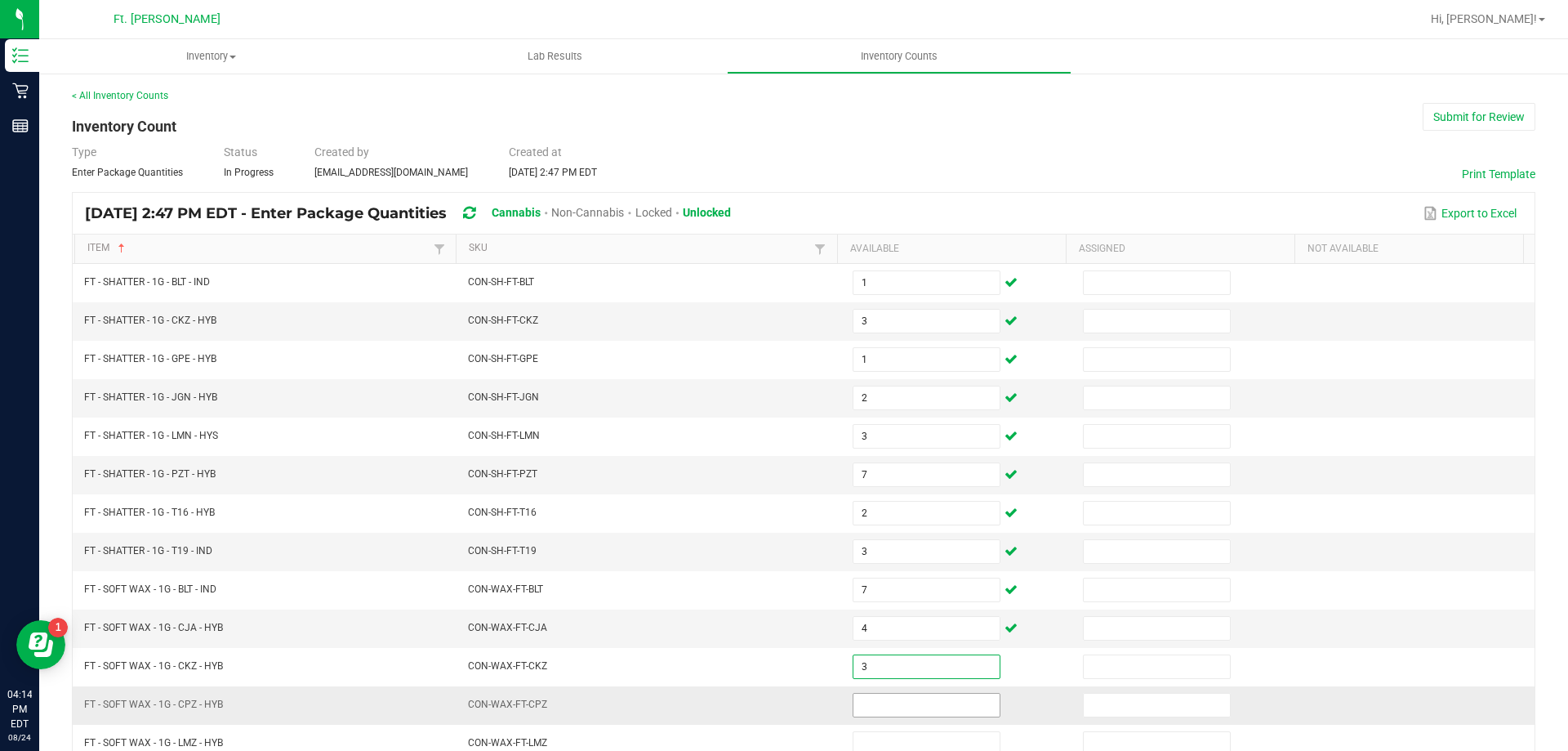
click at [898, 708] on input at bounding box center [926, 705] width 146 height 23
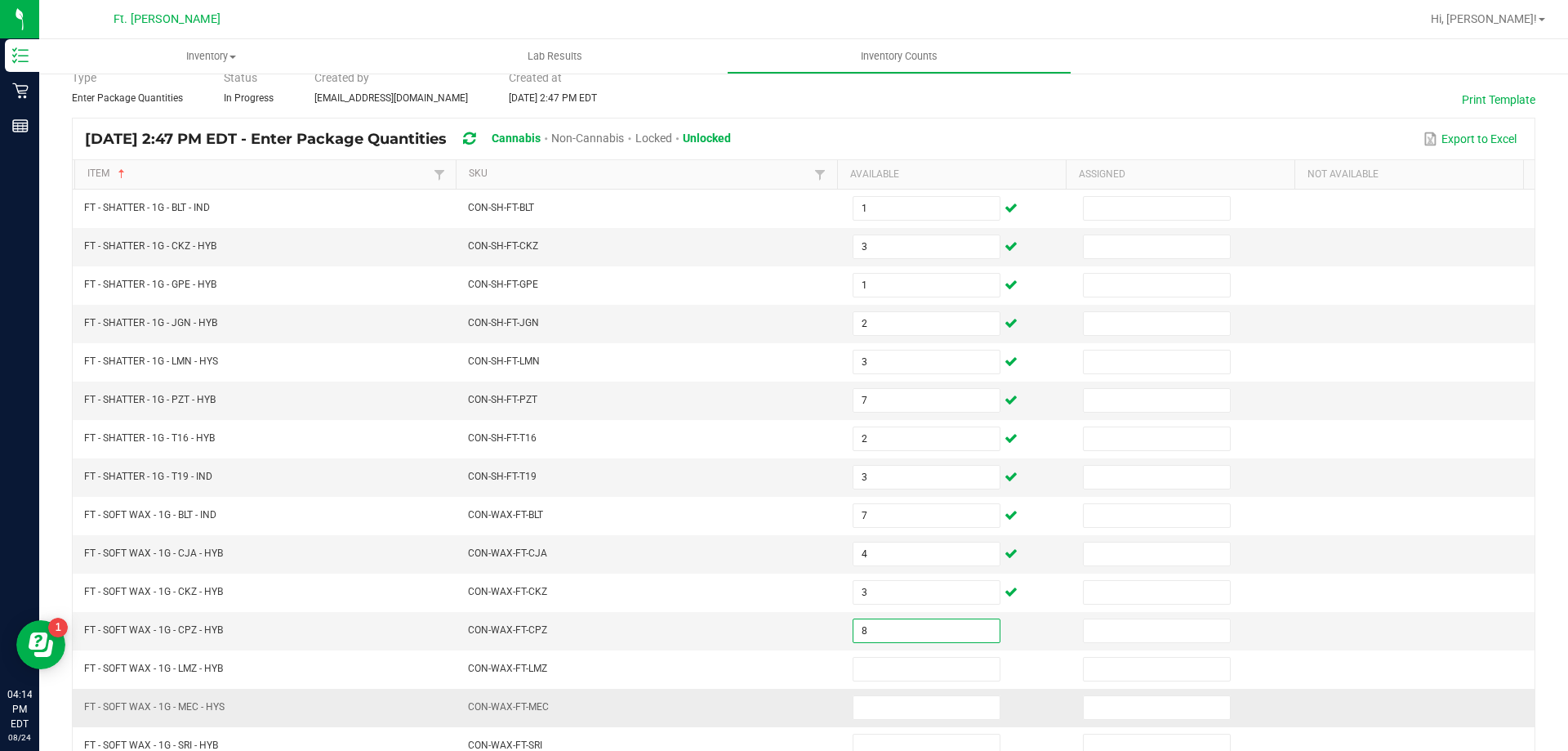
scroll to position [339, 0]
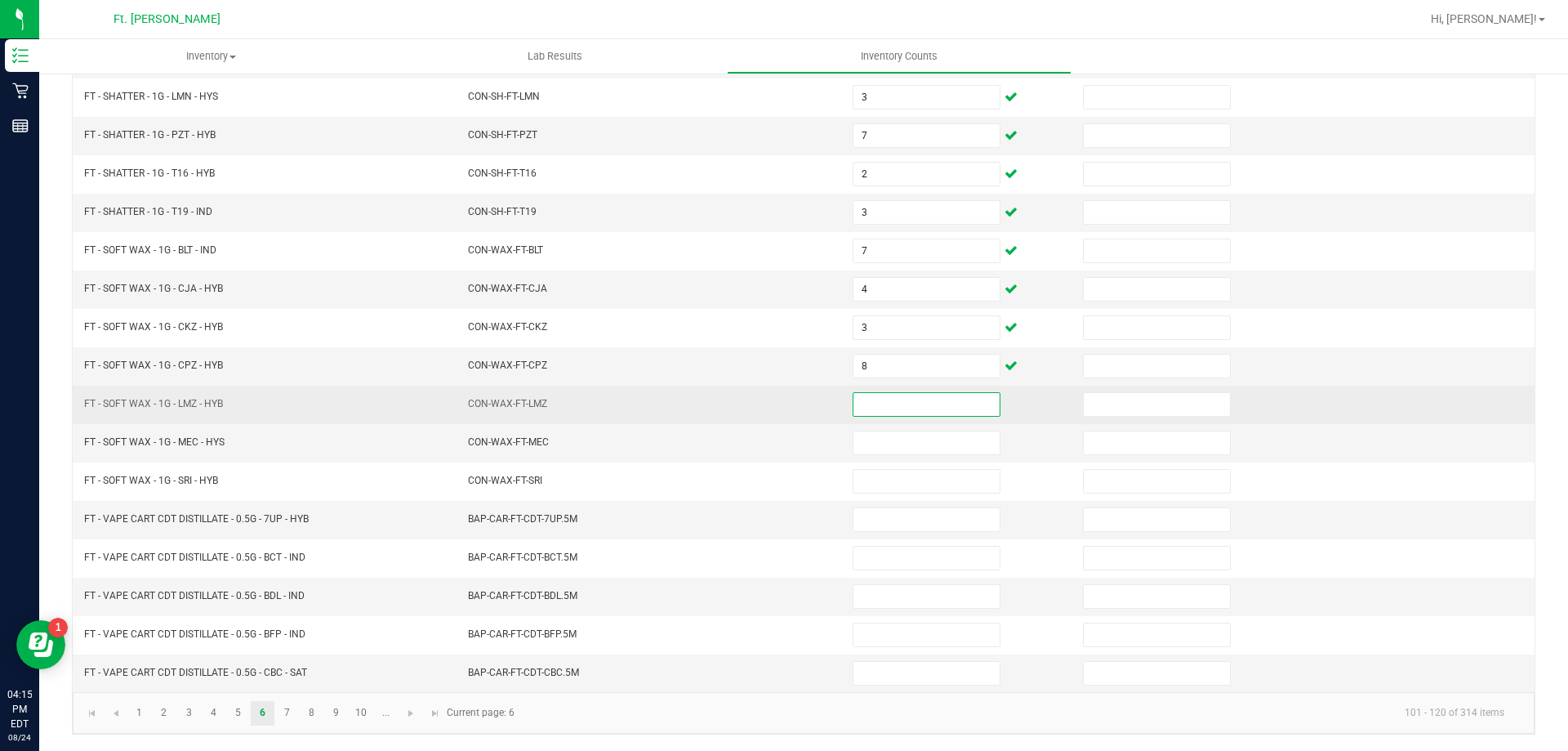
click at [894, 409] on input at bounding box center [926, 405] width 146 height 23
click at [895, 413] on input "8" at bounding box center [926, 405] width 146 height 23
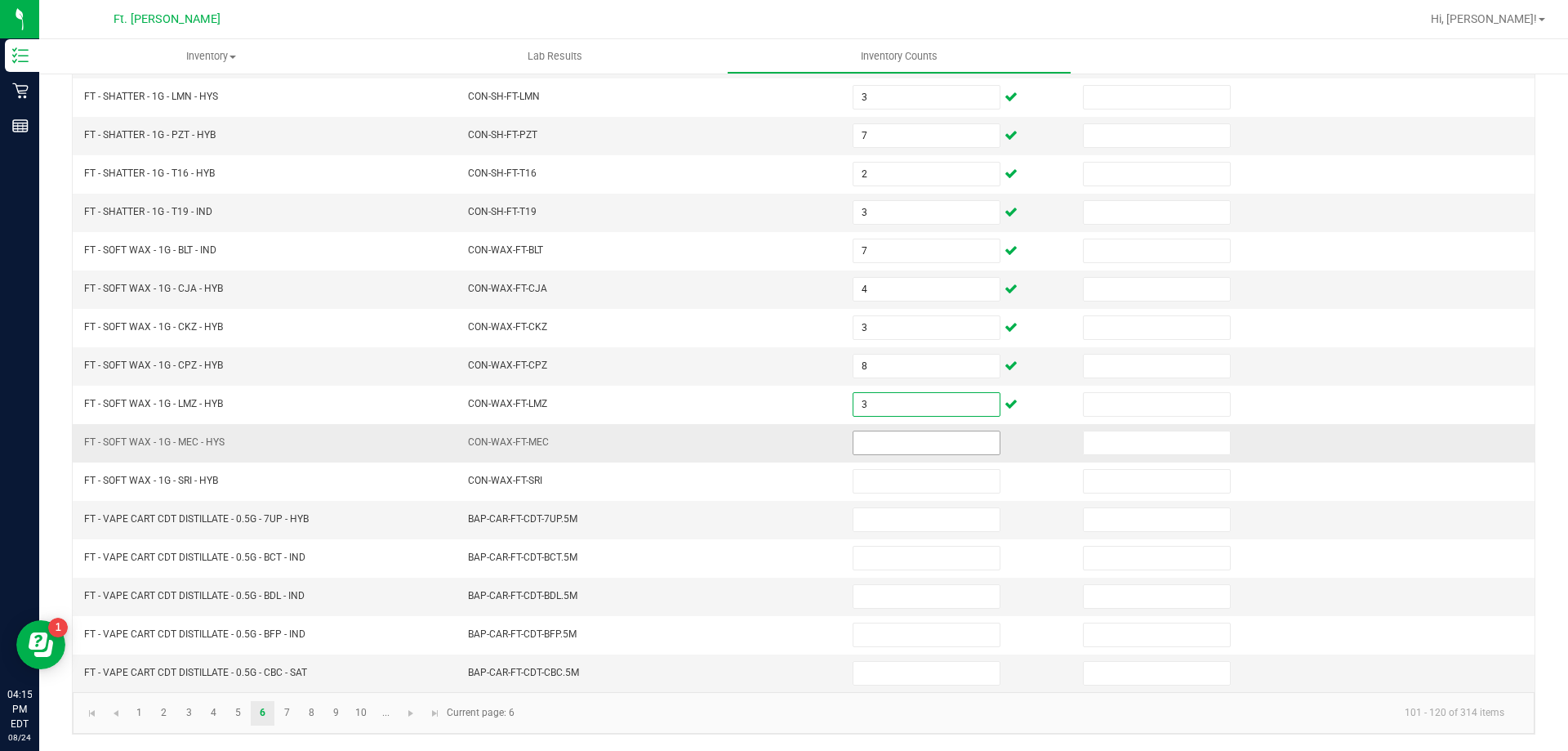
click at [893, 449] on input at bounding box center [926, 443] width 146 height 23
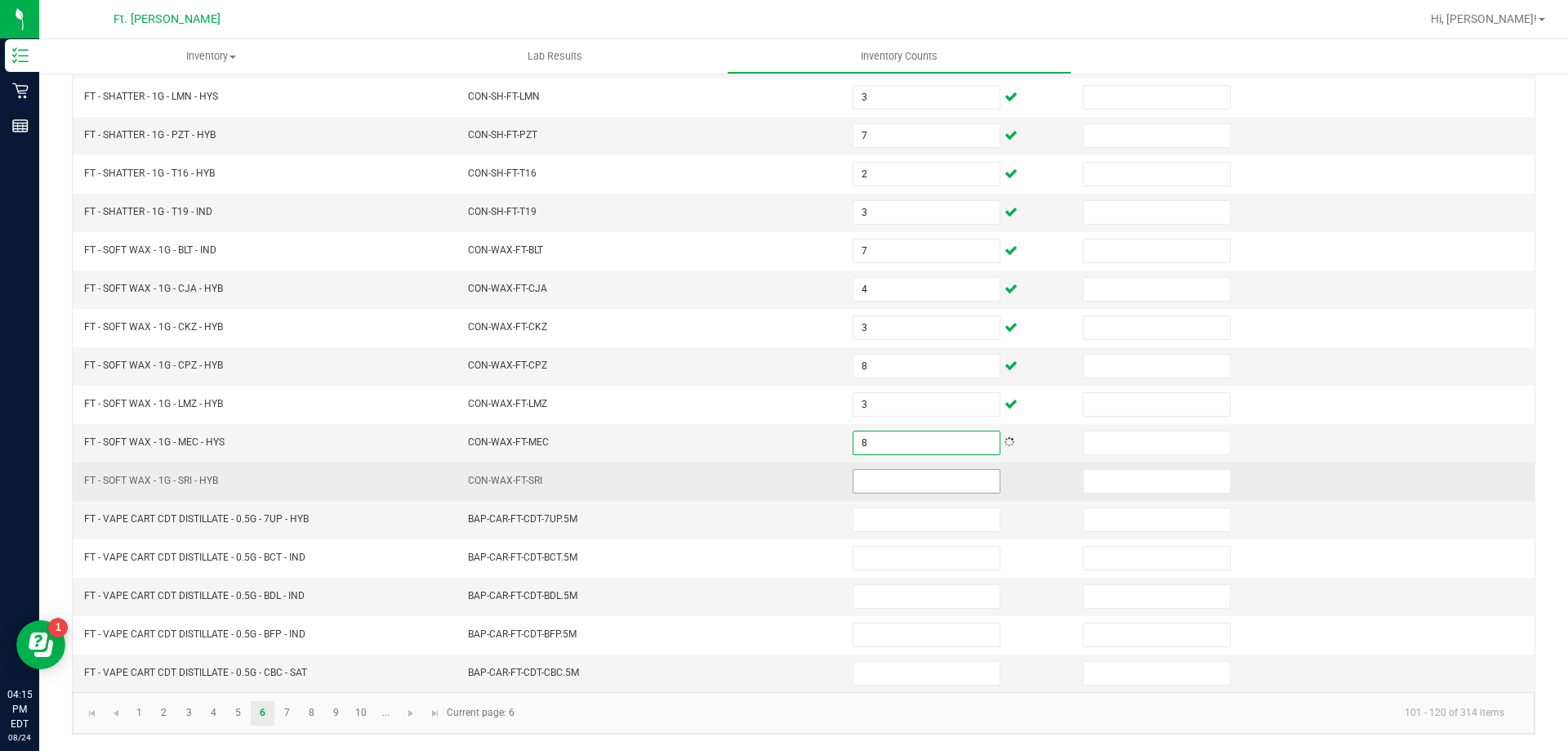
click at [904, 491] on input at bounding box center [926, 481] width 146 height 23
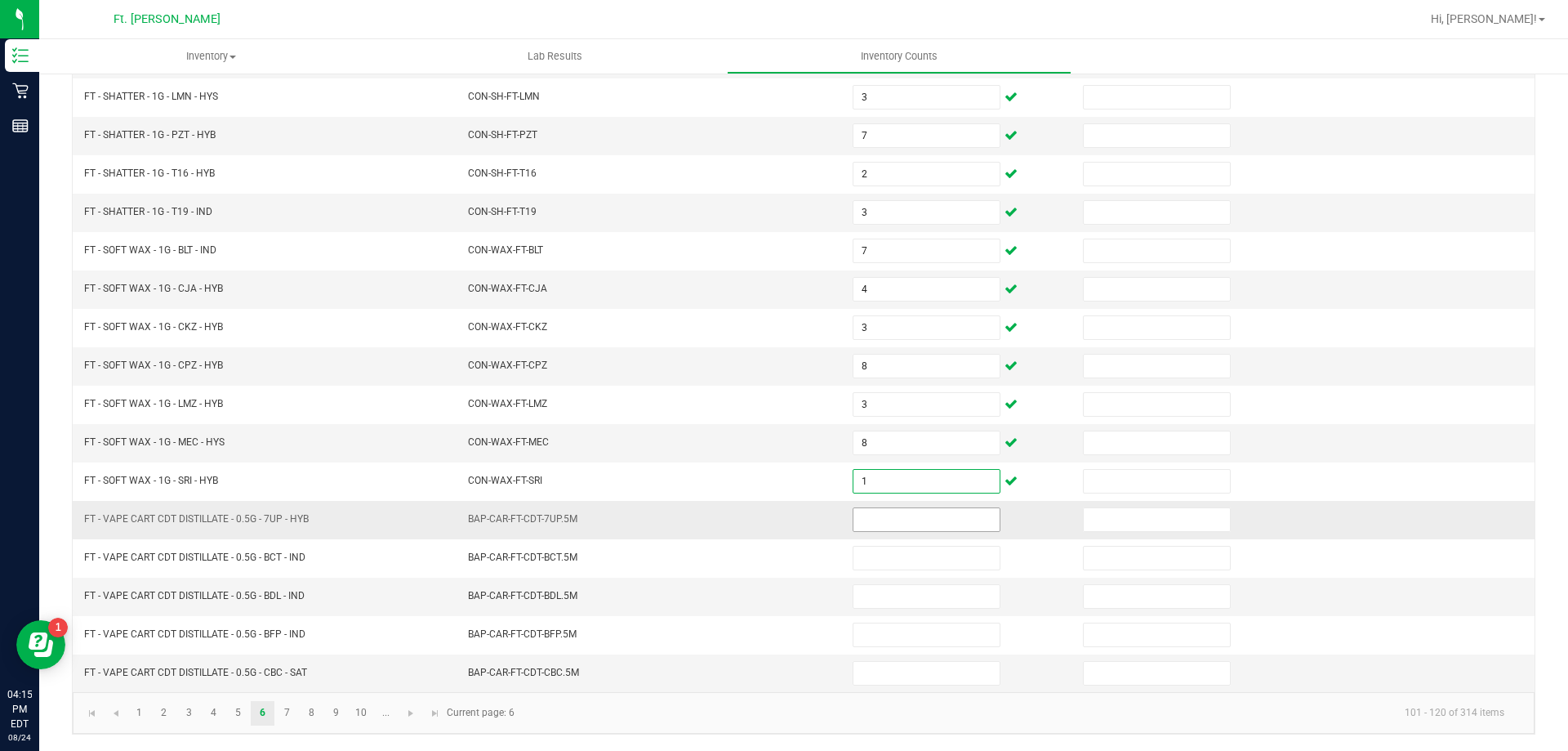
click at [898, 526] on input at bounding box center [926, 520] width 146 height 23
click at [899, 529] on input at bounding box center [926, 520] width 146 height 23
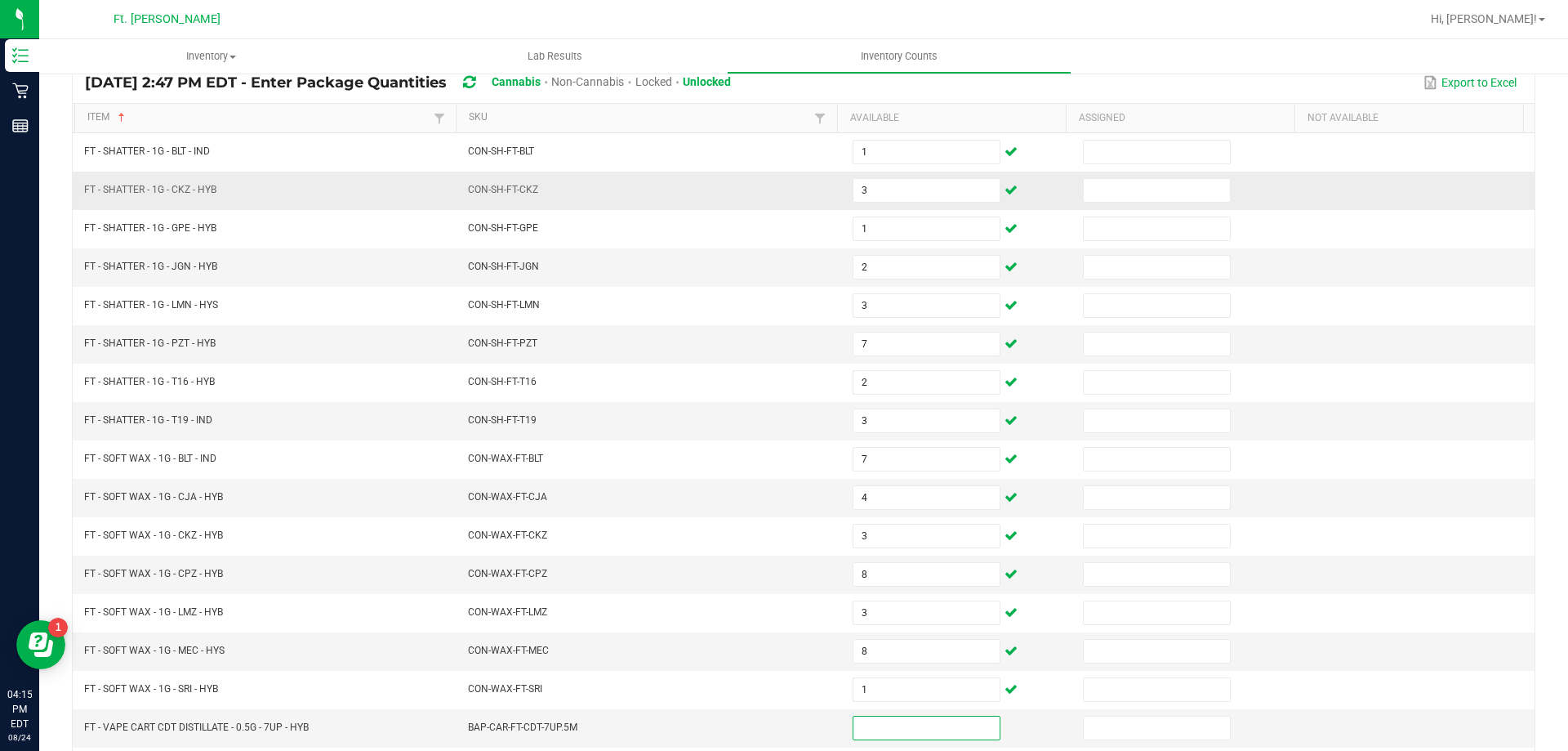
scroll to position [94, 0]
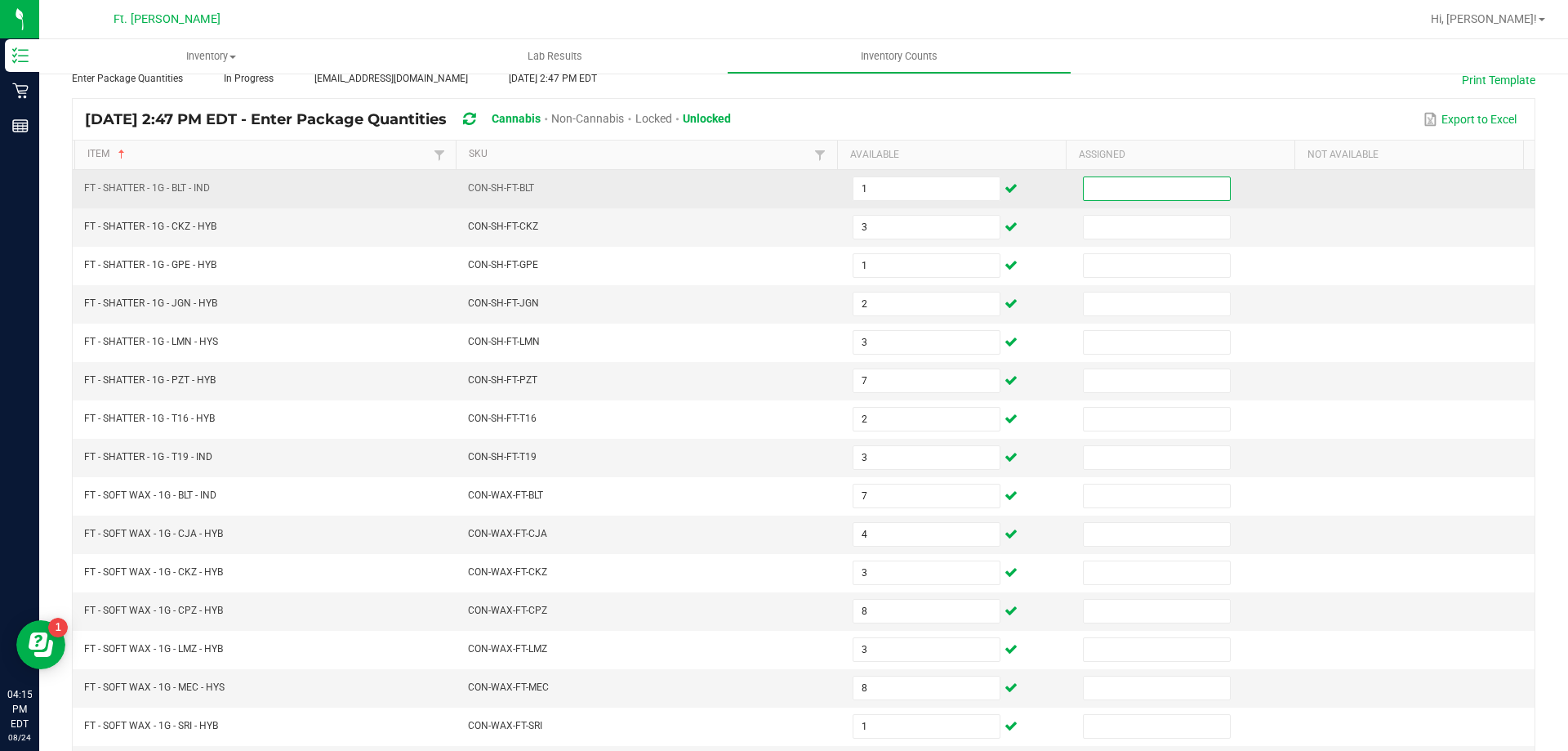
click at [1107, 184] on input at bounding box center [1156, 189] width 146 height 23
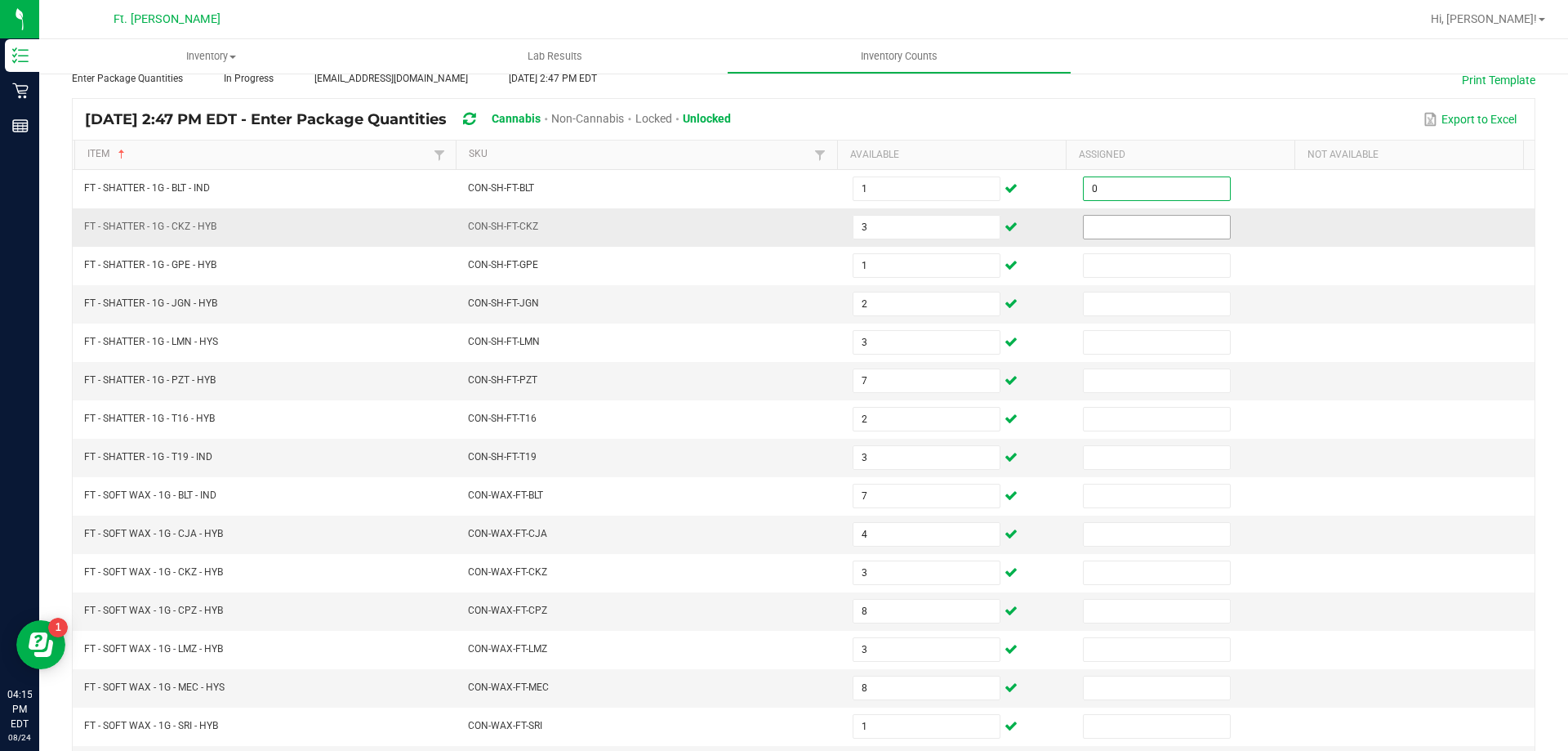
click at [1114, 217] on input at bounding box center [1156, 227] width 146 height 23
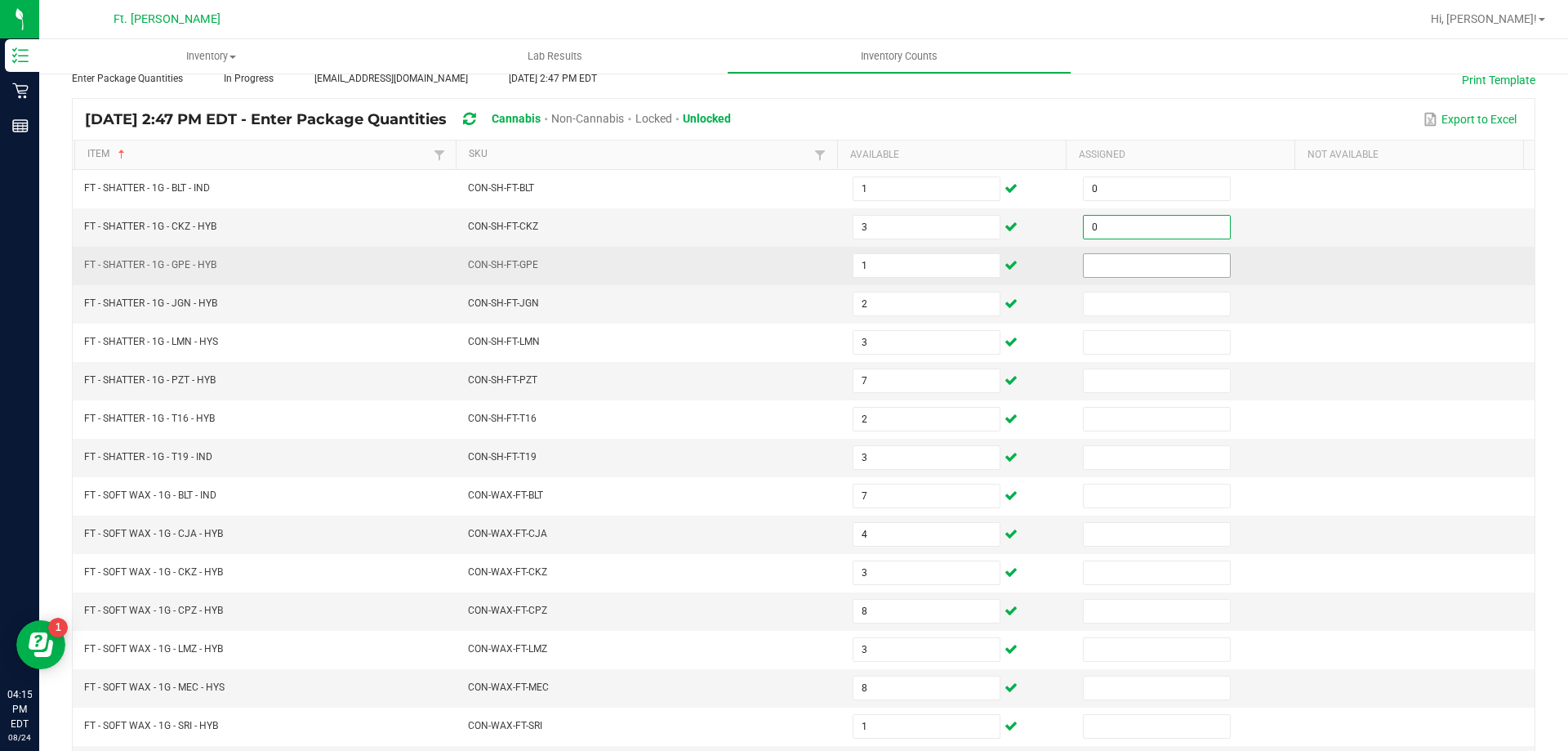
click at [1107, 262] on input at bounding box center [1156, 266] width 146 height 23
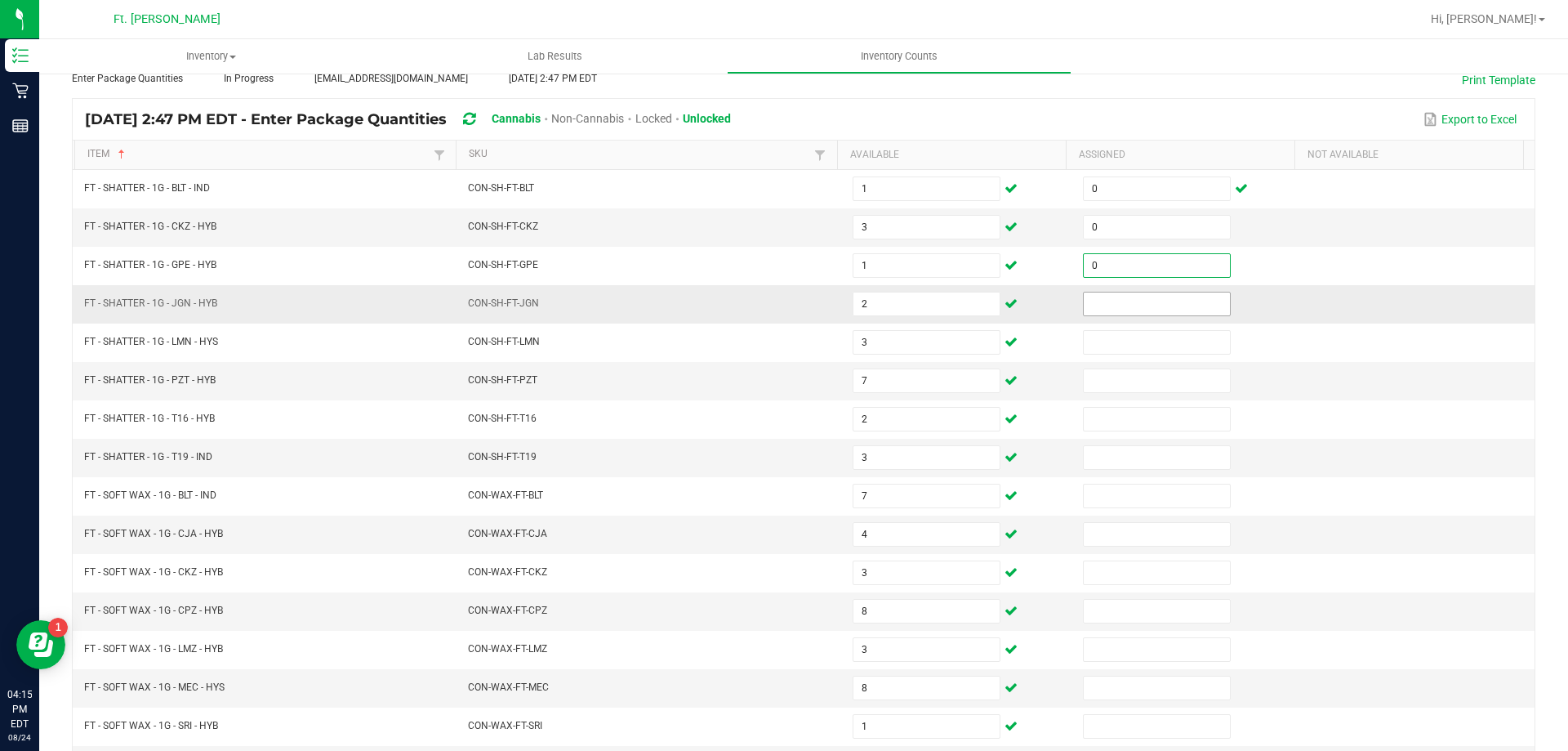
click at [1103, 297] on input at bounding box center [1156, 304] width 146 height 23
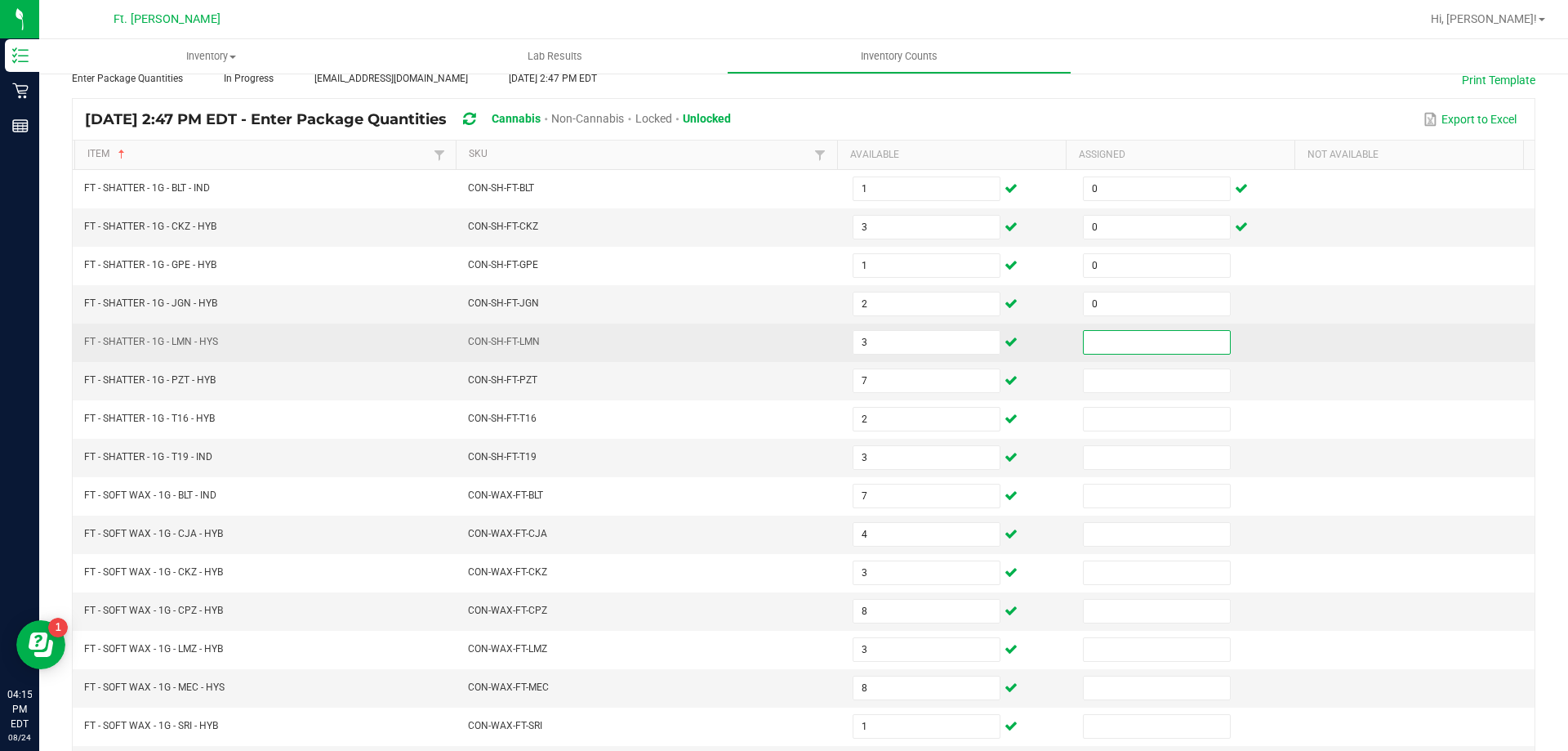
click at [1101, 336] on input at bounding box center [1156, 342] width 146 height 23
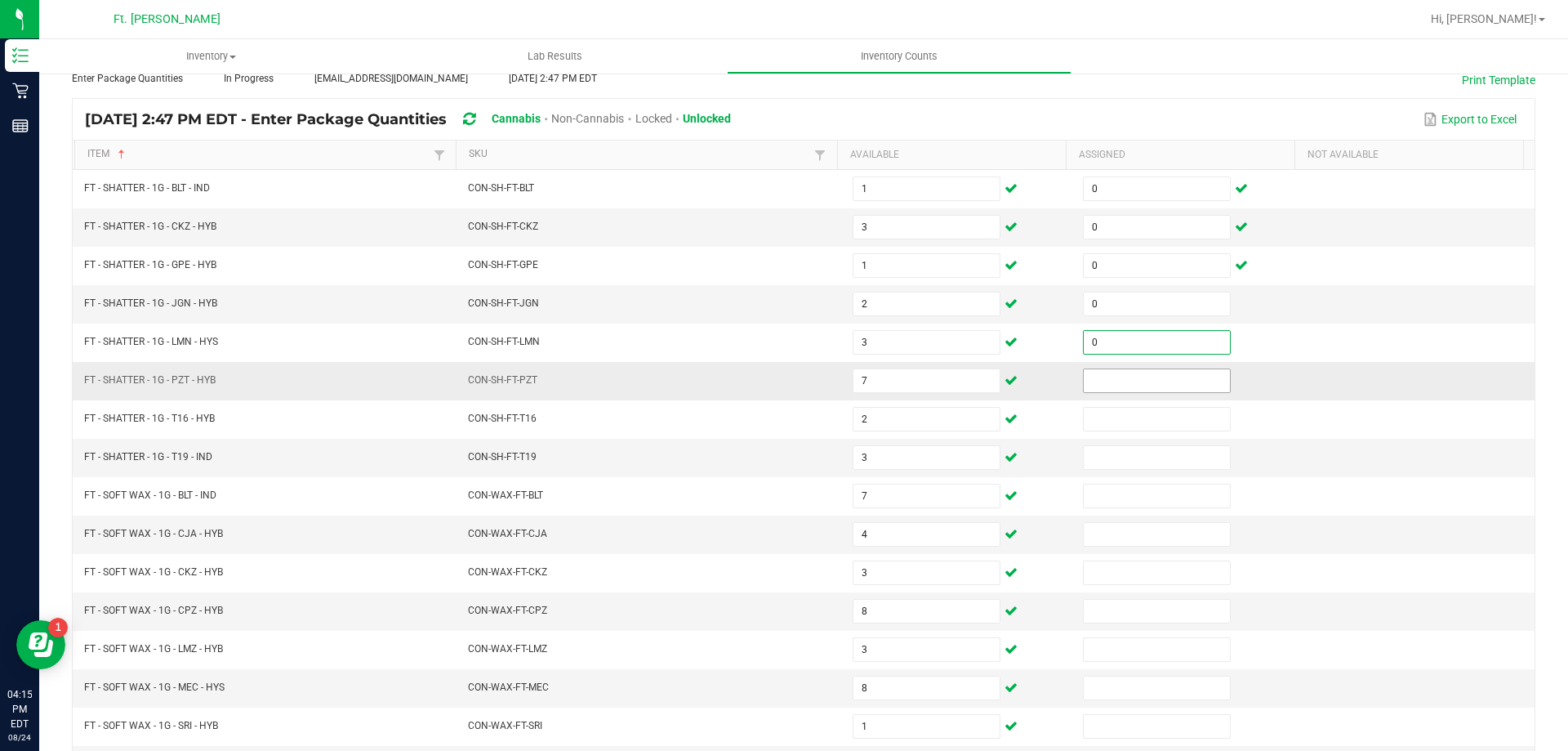
click at [1106, 373] on input at bounding box center [1156, 381] width 146 height 23
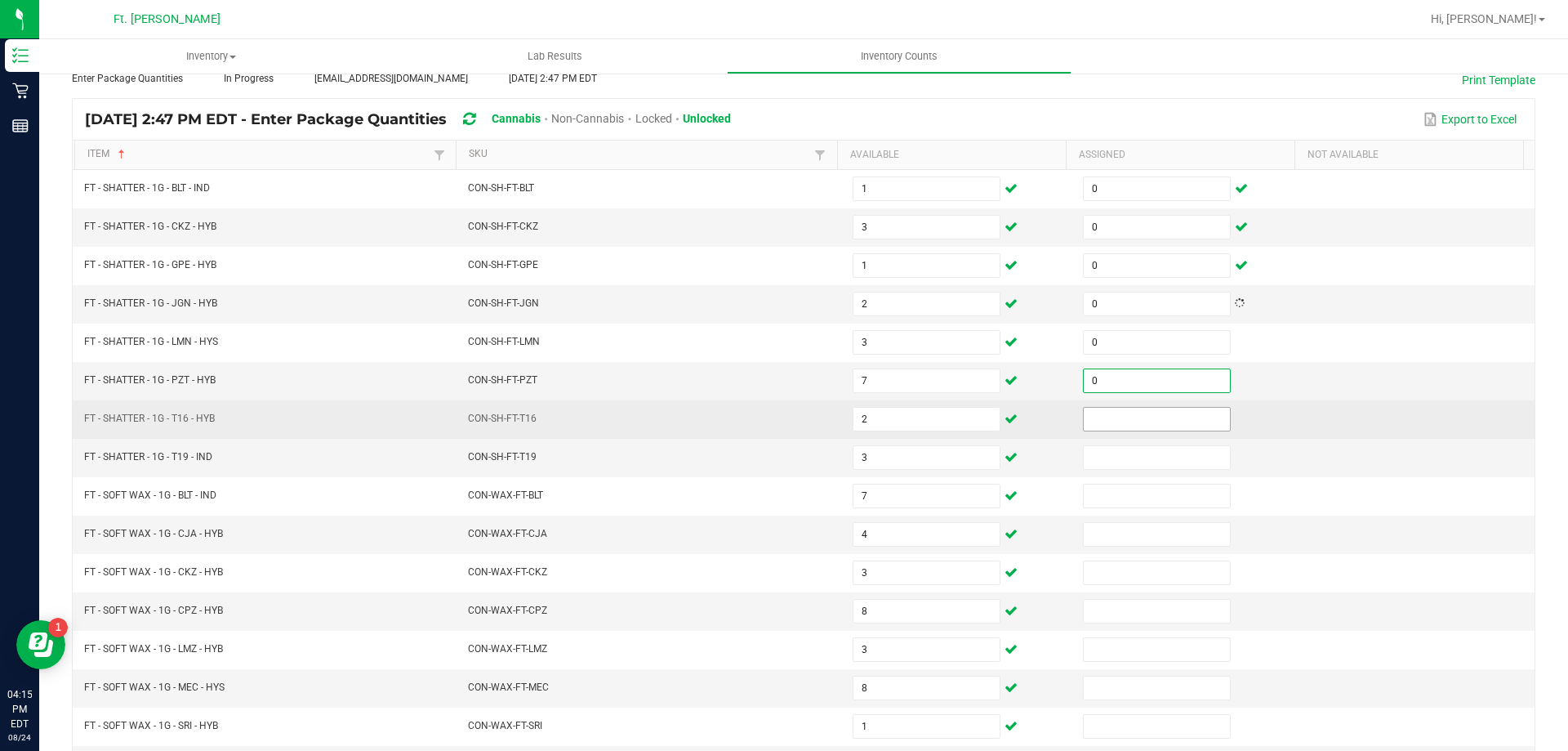
click at [1117, 408] on input at bounding box center [1156, 419] width 146 height 23
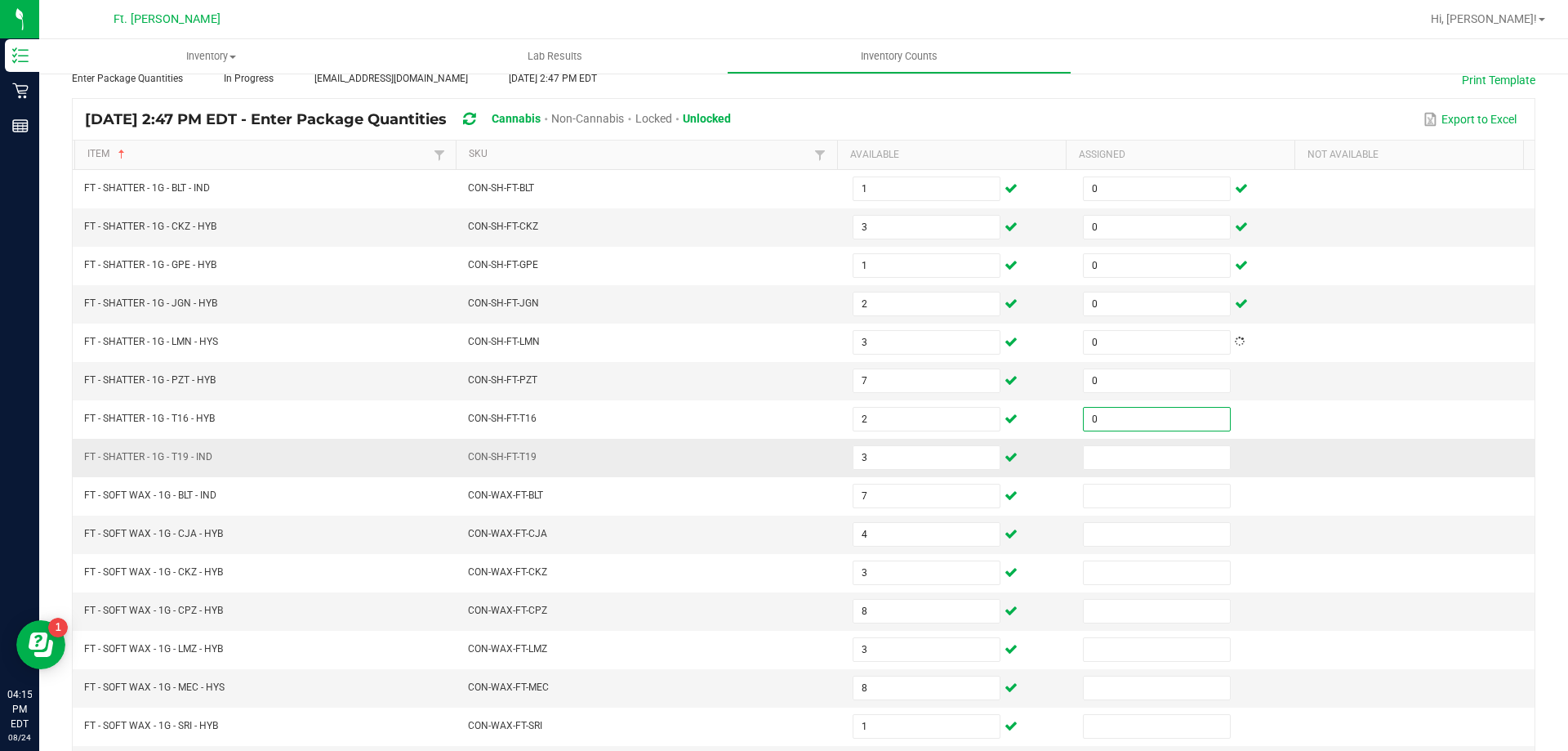
click at [1134, 441] on td at bounding box center [1188, 458] width 230 height 38
click at [1154, 453] on input at bounding box center [1156, 458] width 146 height 23
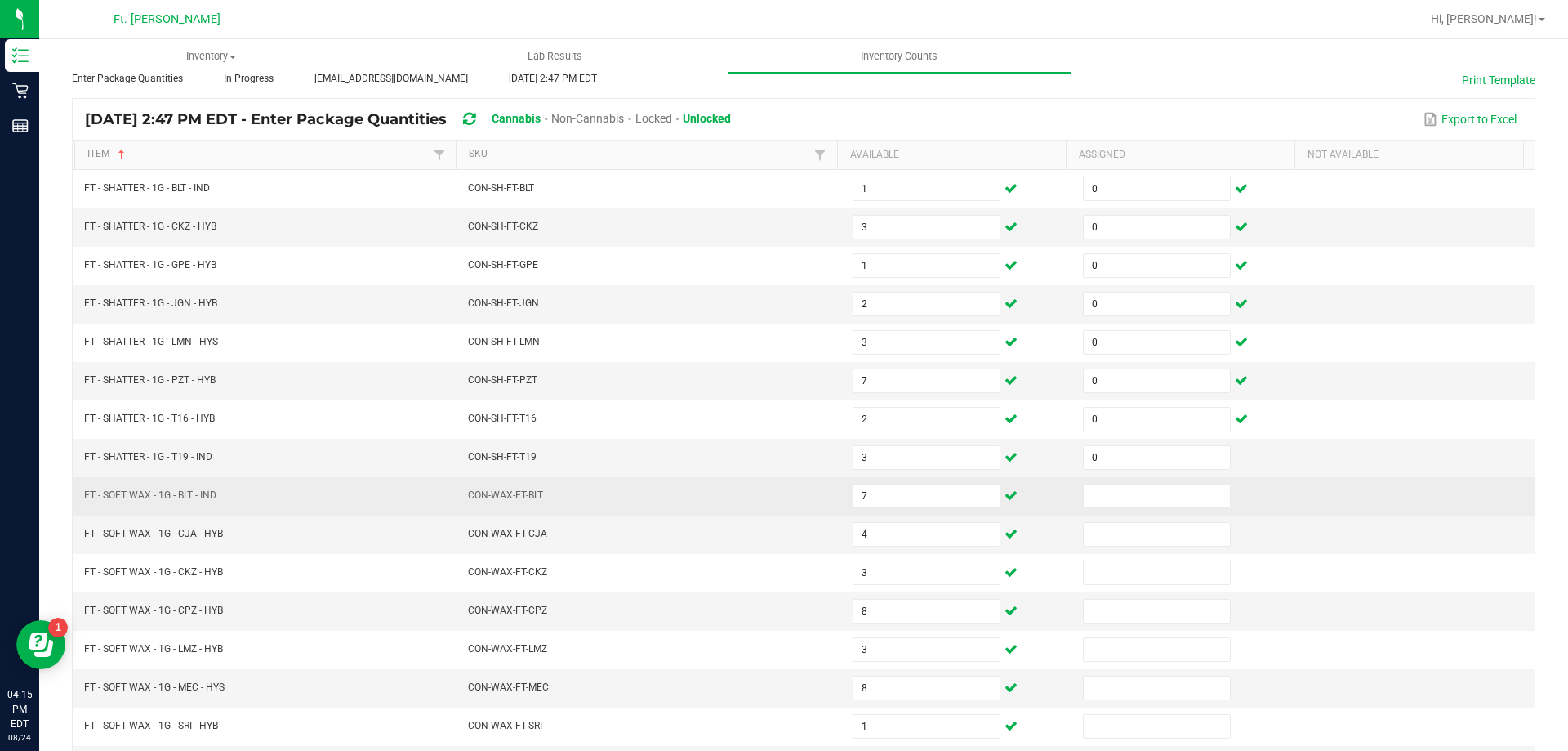
click at [1150, 481] on td at bounding box center [1188, 496] width 230 height 38
click at [1156, 499] on input at bounding box center [1156, 496] width 146 height 23
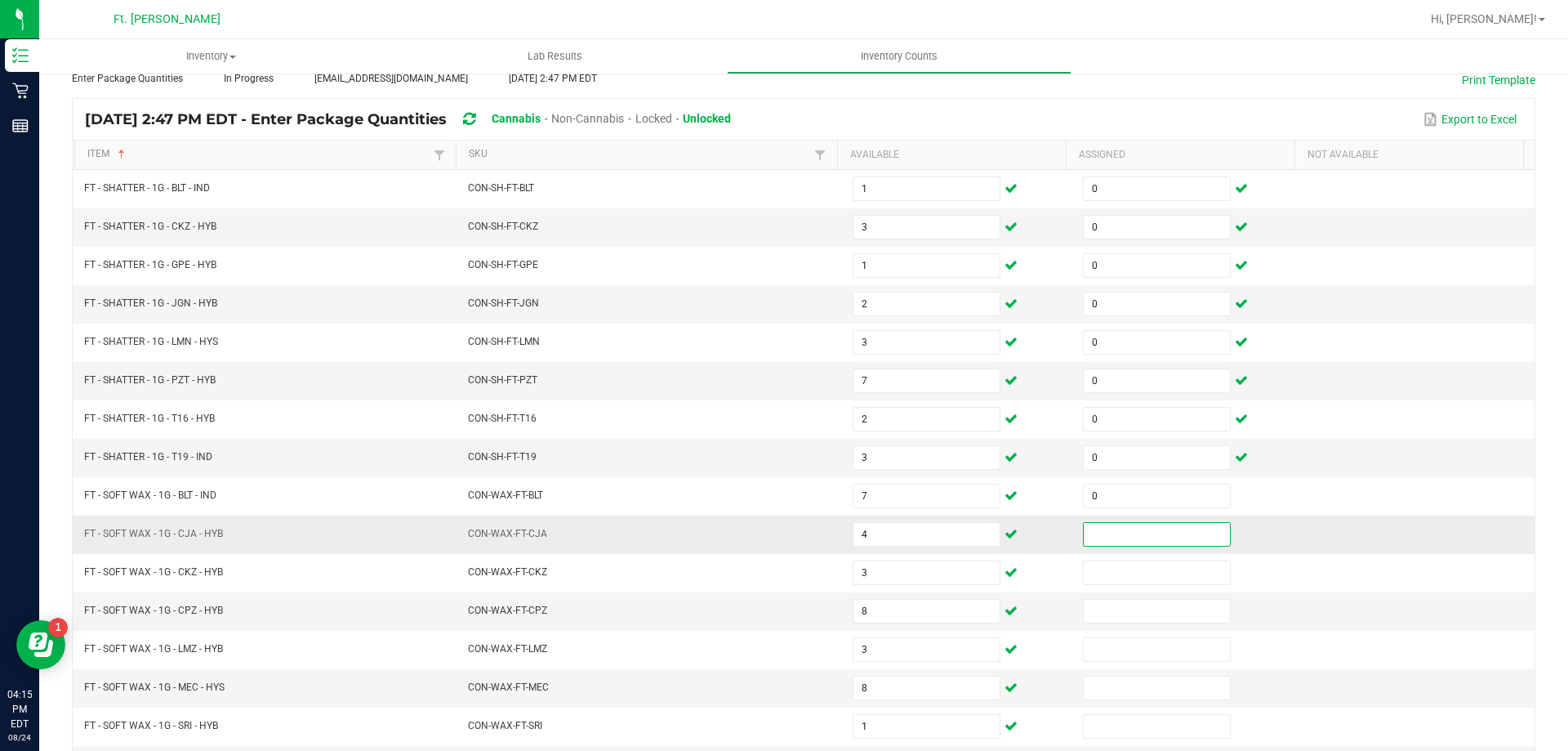
click at [1143, 528] on input at bounding box center [1156, 534] width 146 height 23
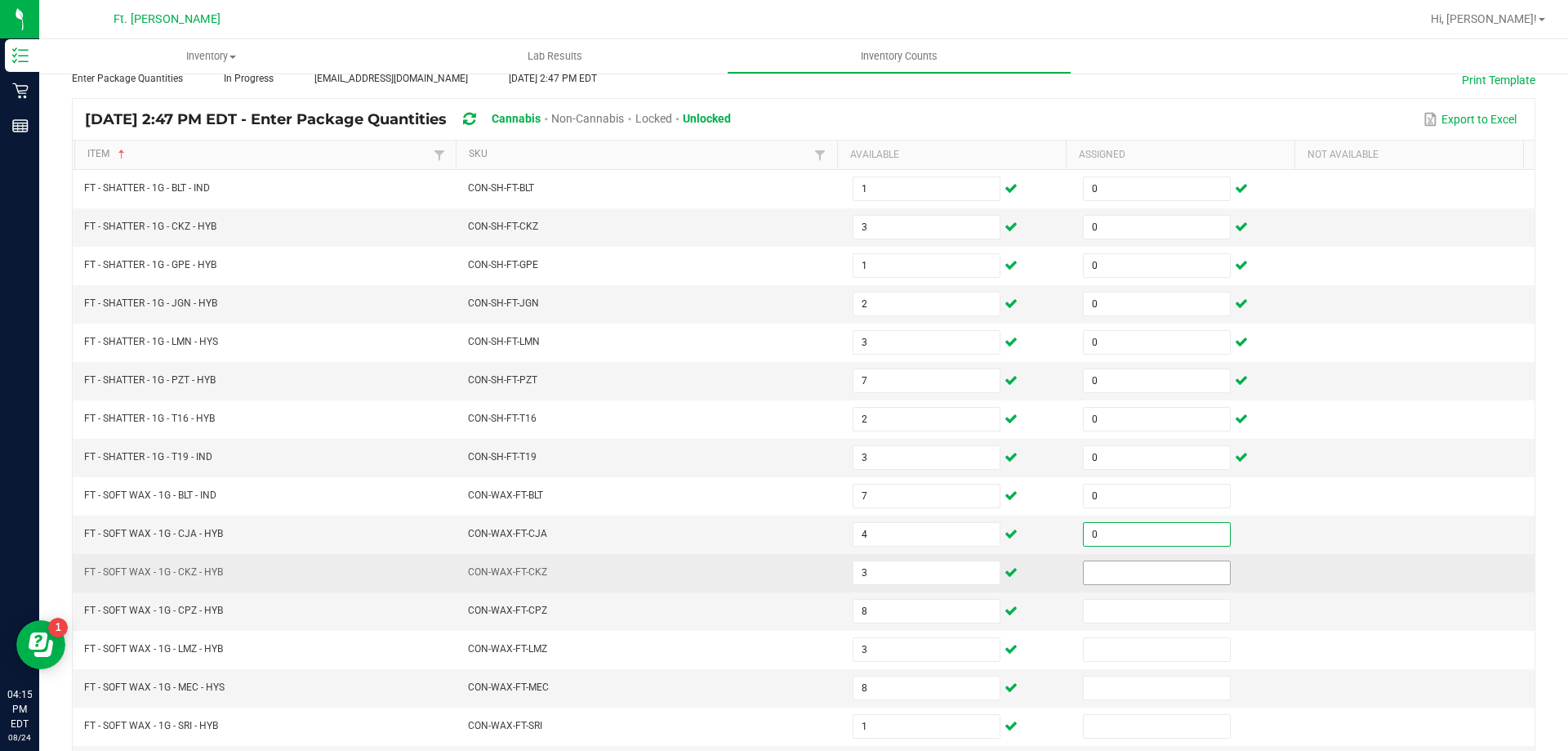
click at [1145, 584] on span at bounding box center [1156, 573] width 148 height 25
click at [1134, 590] on td at bounding box center [1188, 573] width 230 height 38
click at [1132, 588] on td at bounding box center [1188, 573] width 230 height 38
click at [1119, 567] on input at bounding box center [1156, 573] width 146 height 23
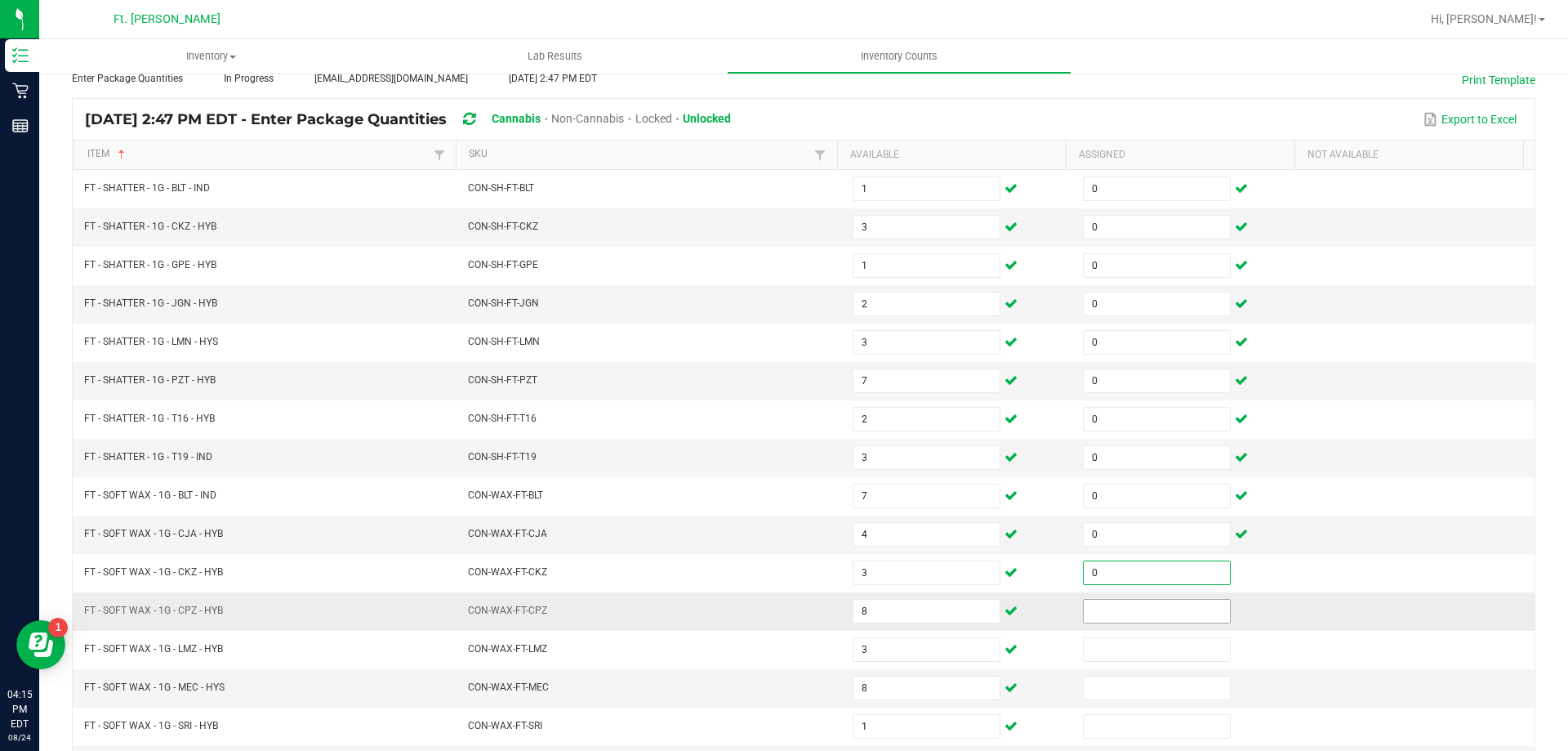
click at [1114, 609] on input at bounding box center [1156, 611] width 146 height 23
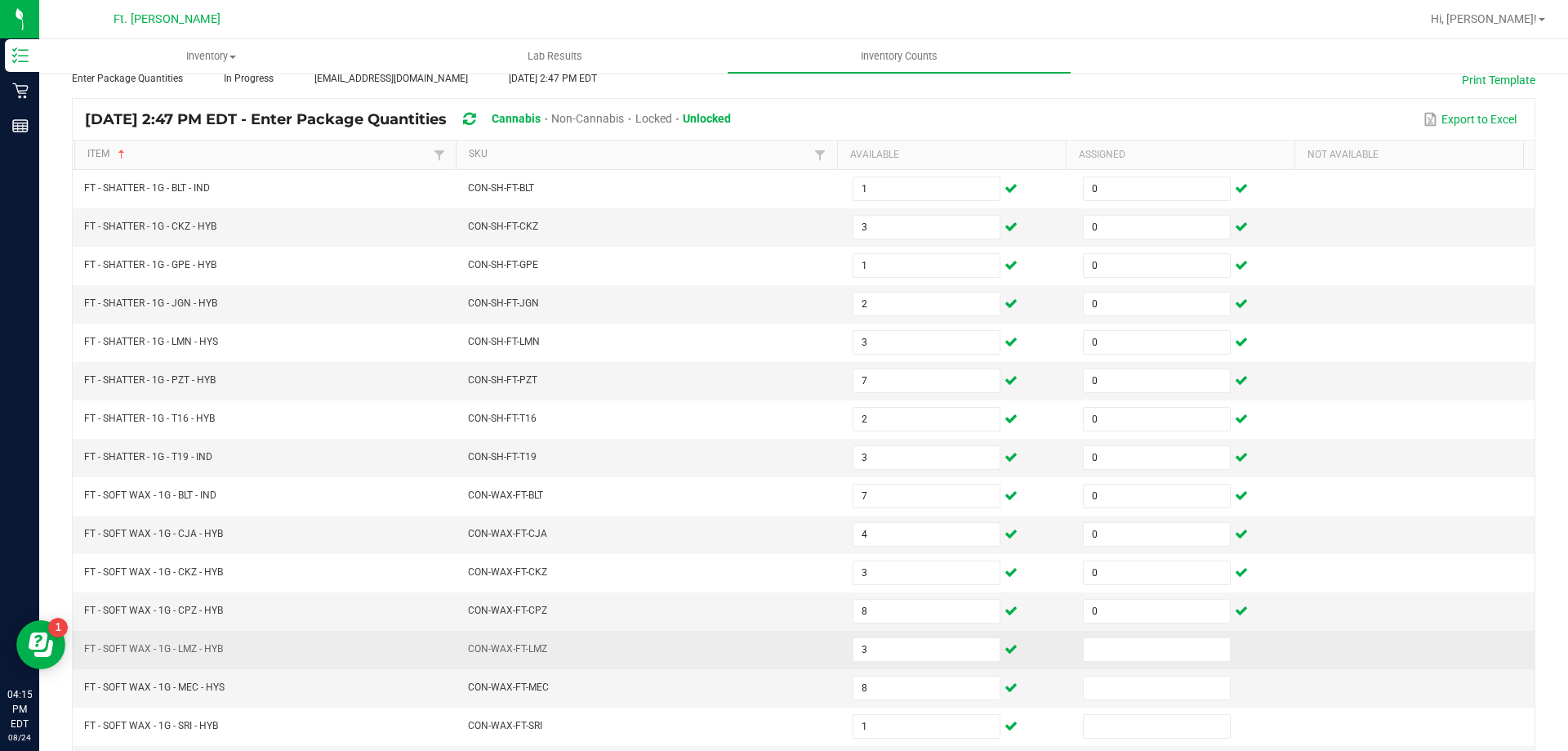
click at [1115, 634] on td at bounding box center [1188, 650] width 230 height 38
click at [1117, 657] on input at bounding box center [1156, 650] width 146 height 23
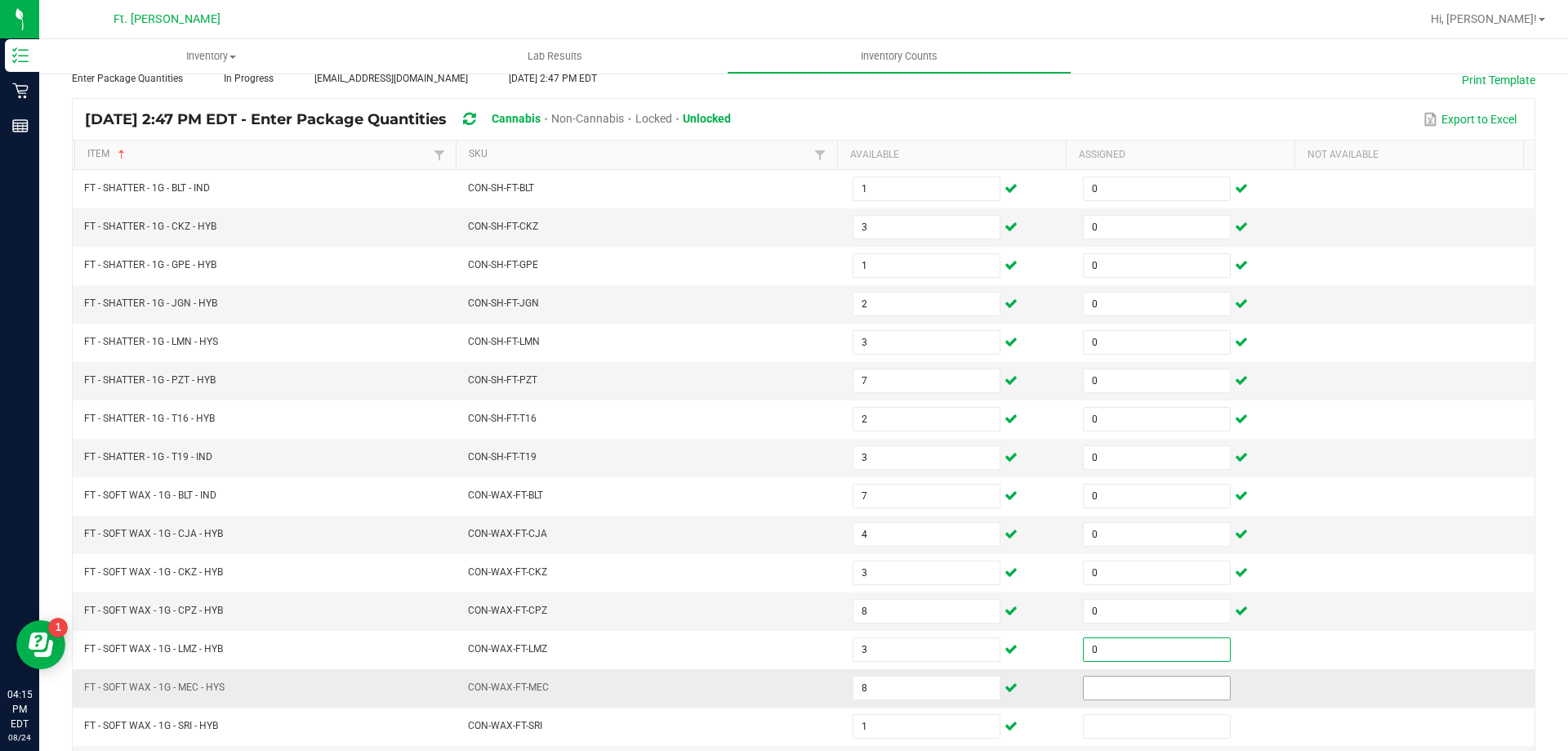
click at [1111, 682] on input at bounding box center [1156, 688] width 146 height 23
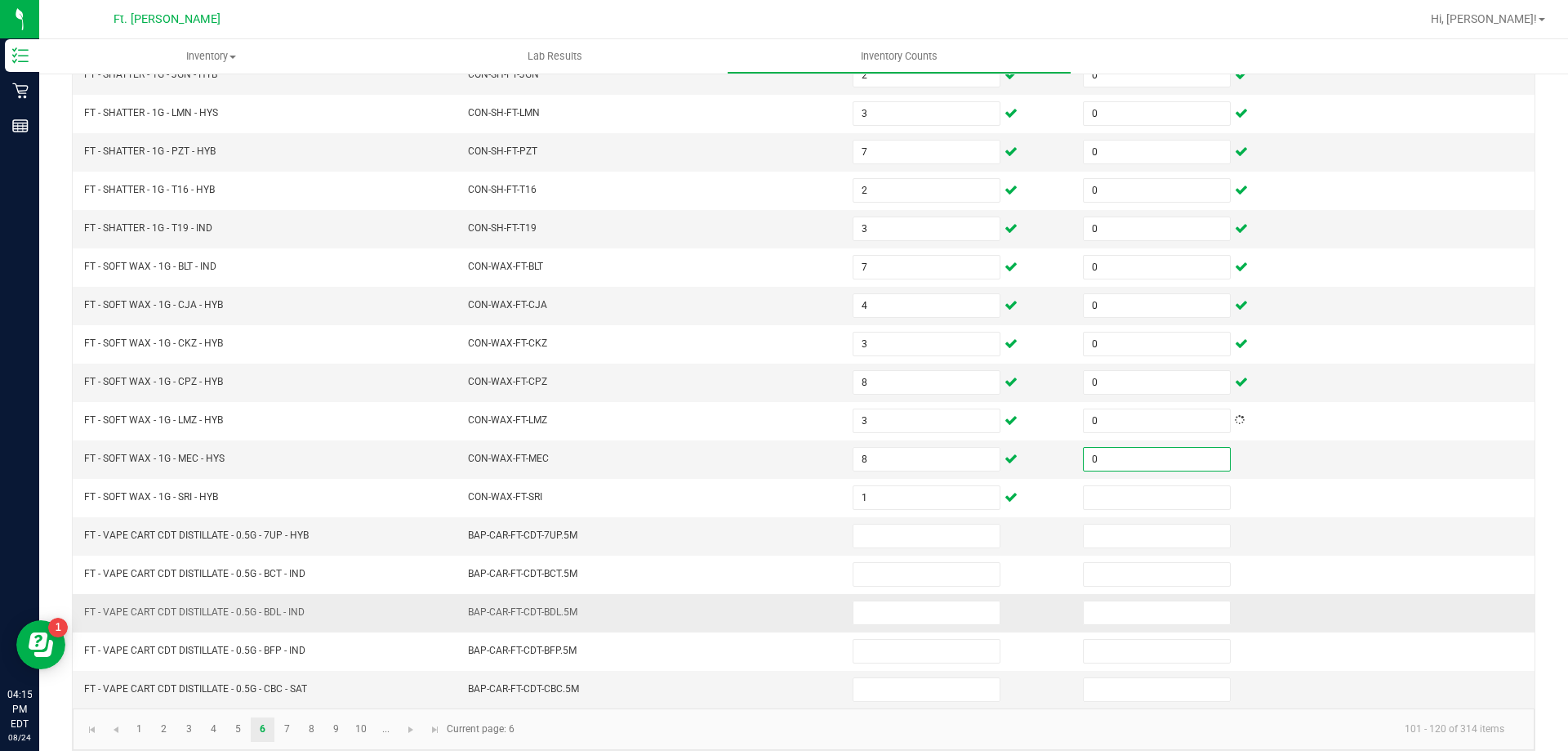
scroll to position [339, 0]
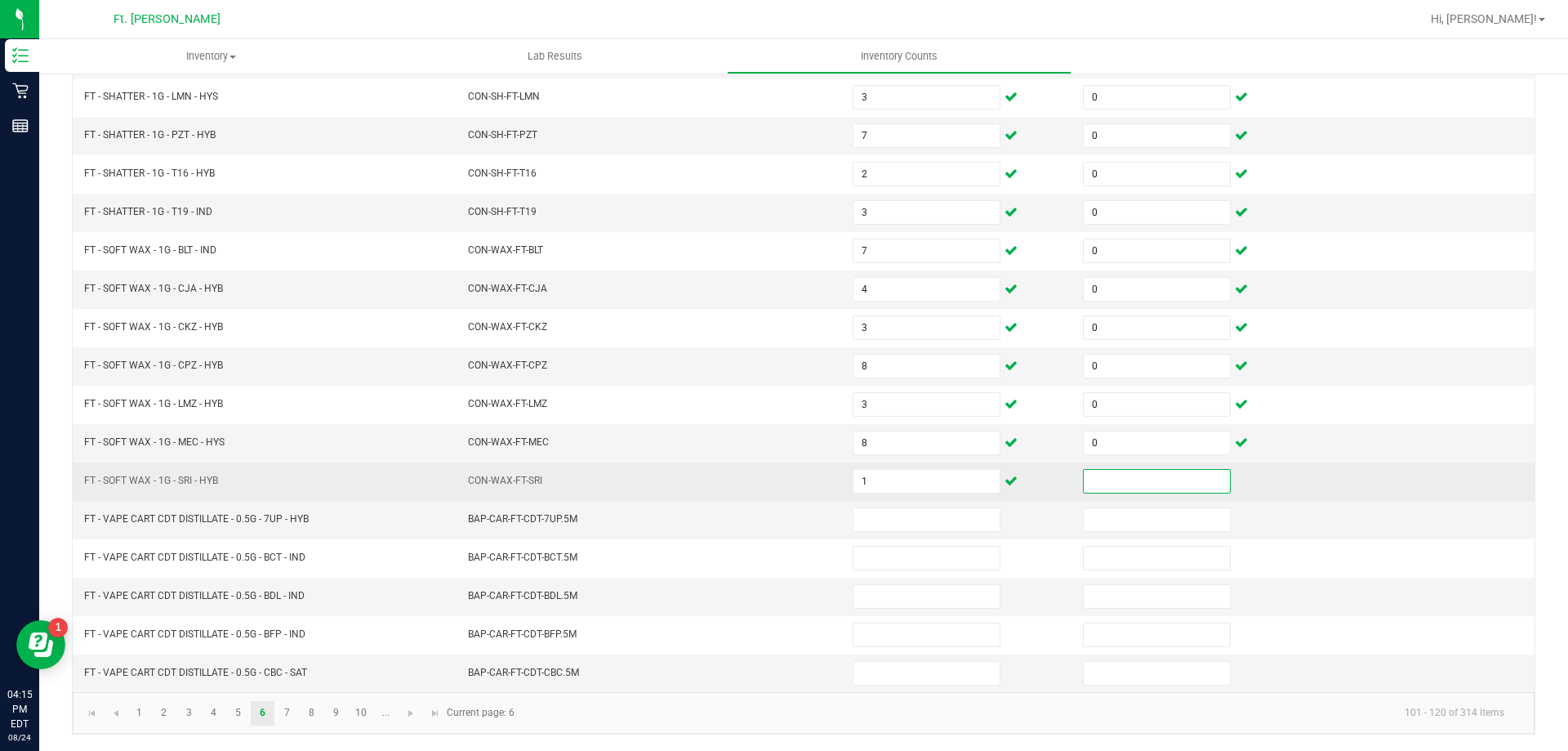
click at [1151, 476] on input at bounding box center [1156, 481] width 146 height 23
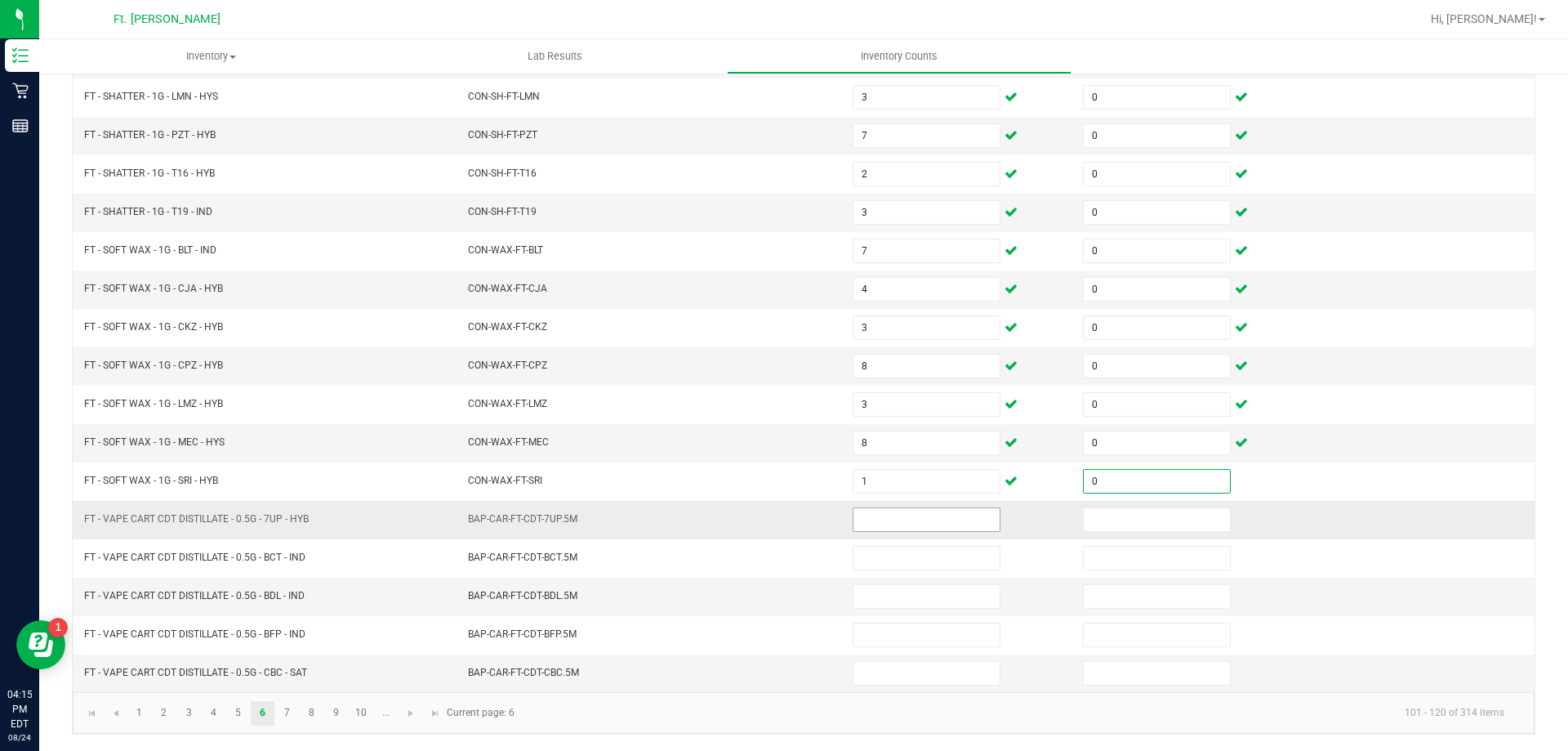
click at [866, 522] on input at bounding box center [926, 520] width 146 height 23
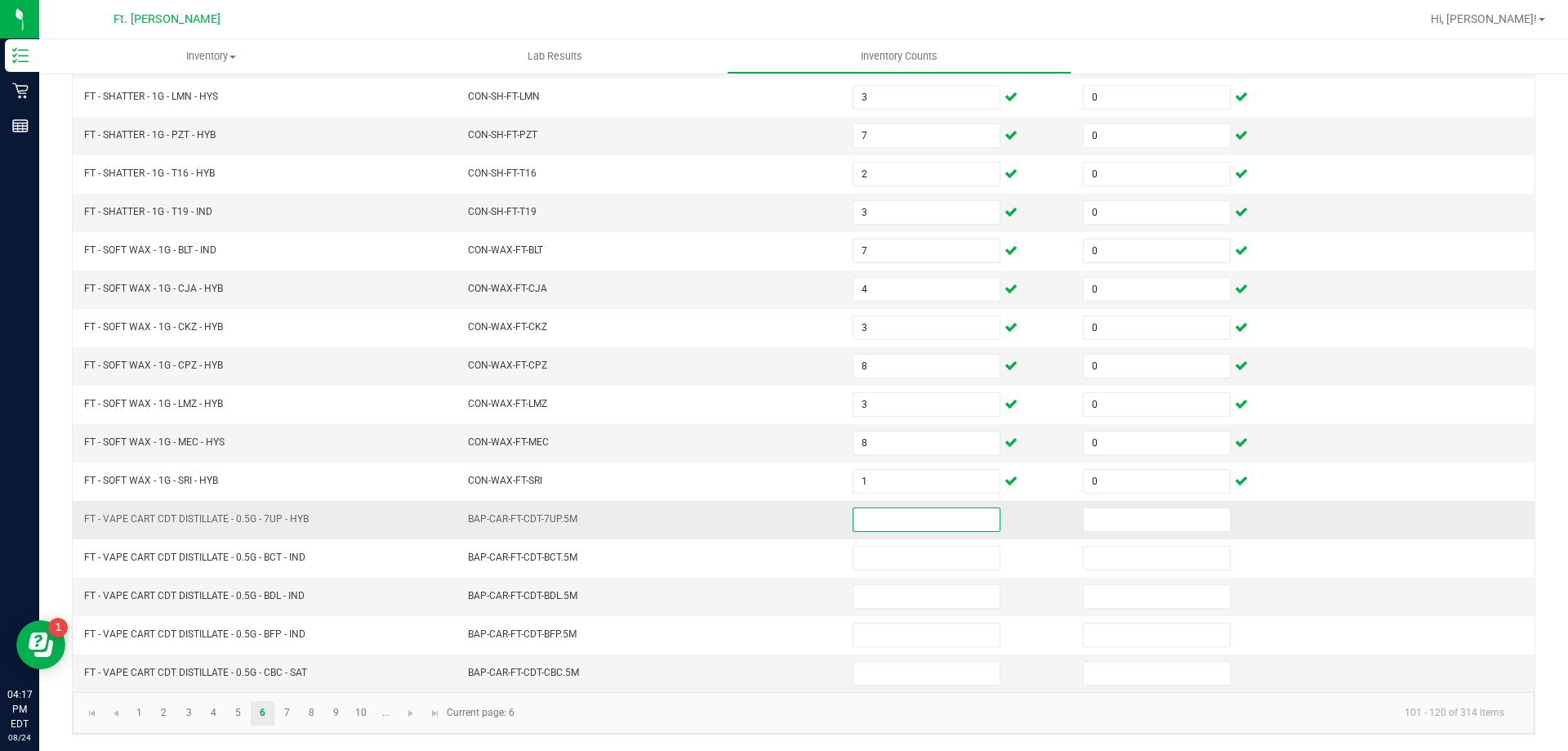
click at [866, 522] on input at bounding box center [926, 520] width 146 height 23
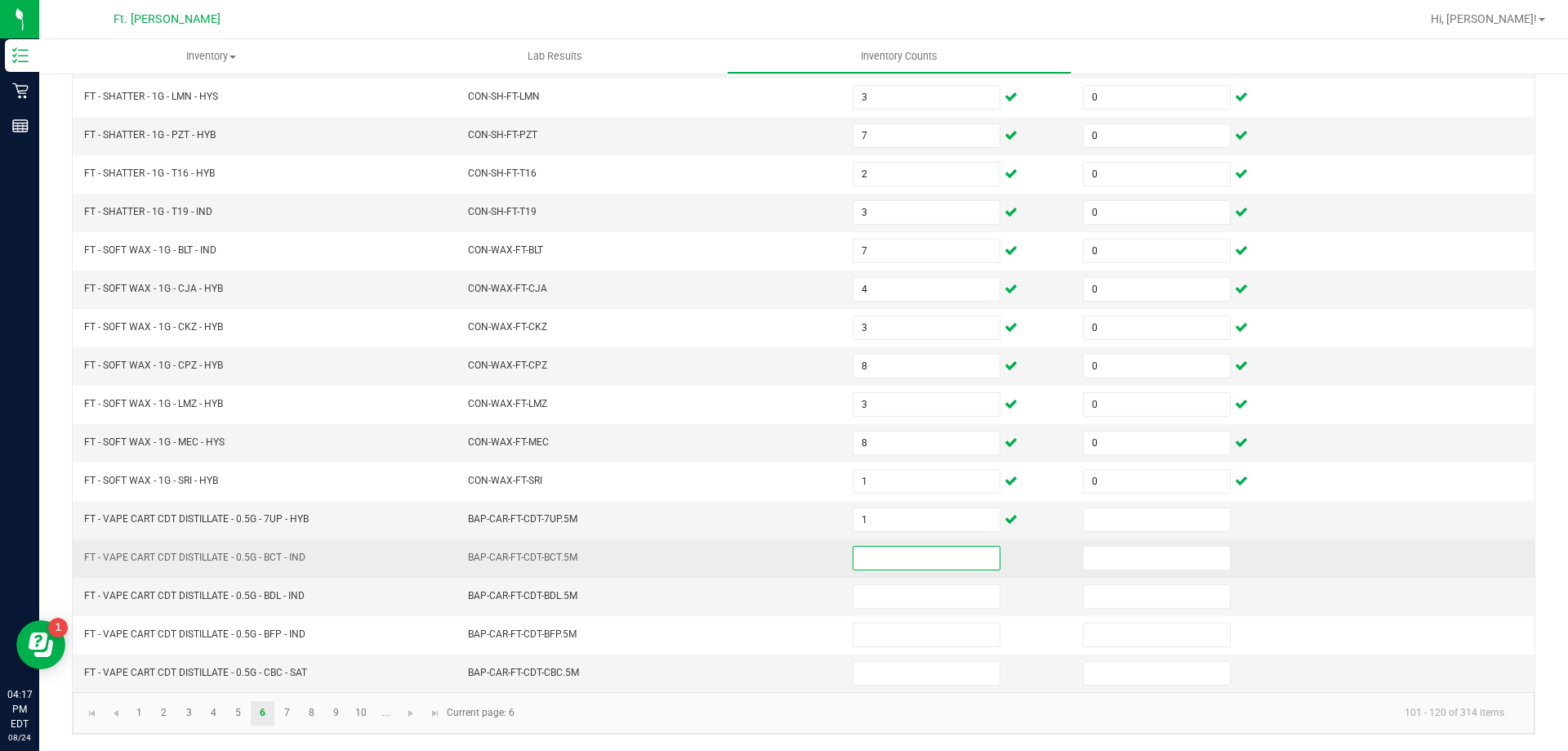
click at [884, 557] on input at bounding box center [926, 558] width 146 height 23
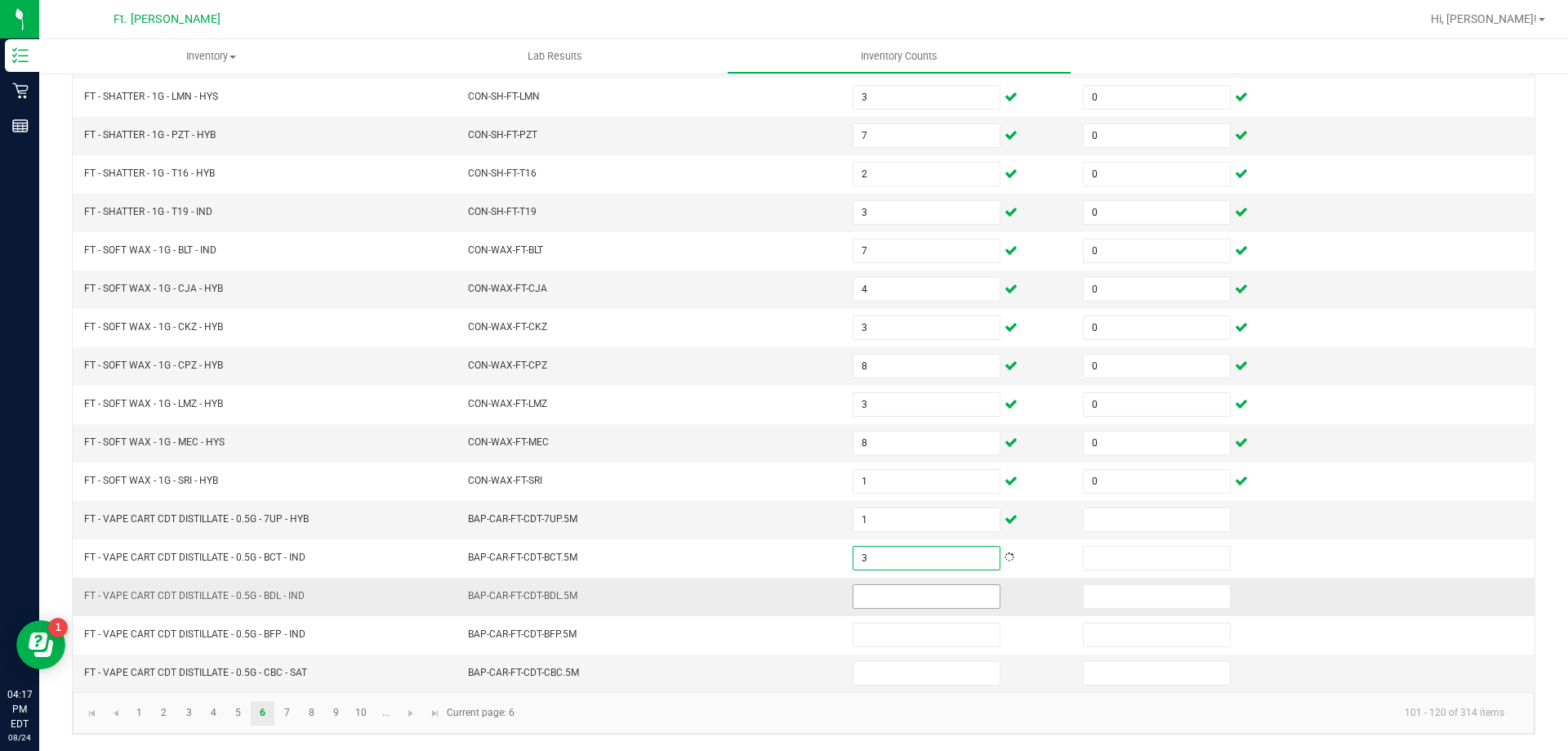
click at [897, 595] on input at bounding box center [926, 597] width 146 height 23
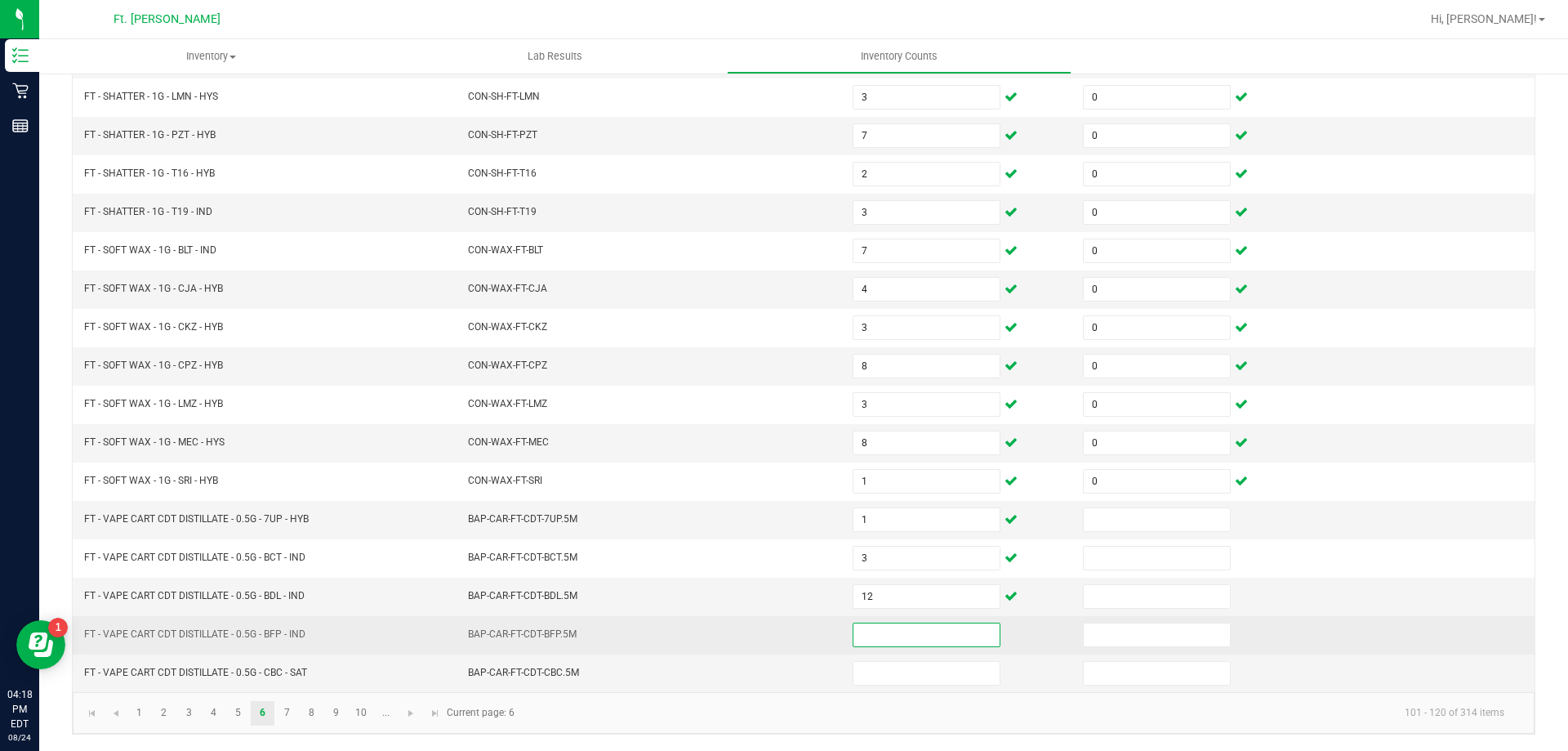
click at [894, 633] on input at bounding box center [926, 635] width 146 height 23
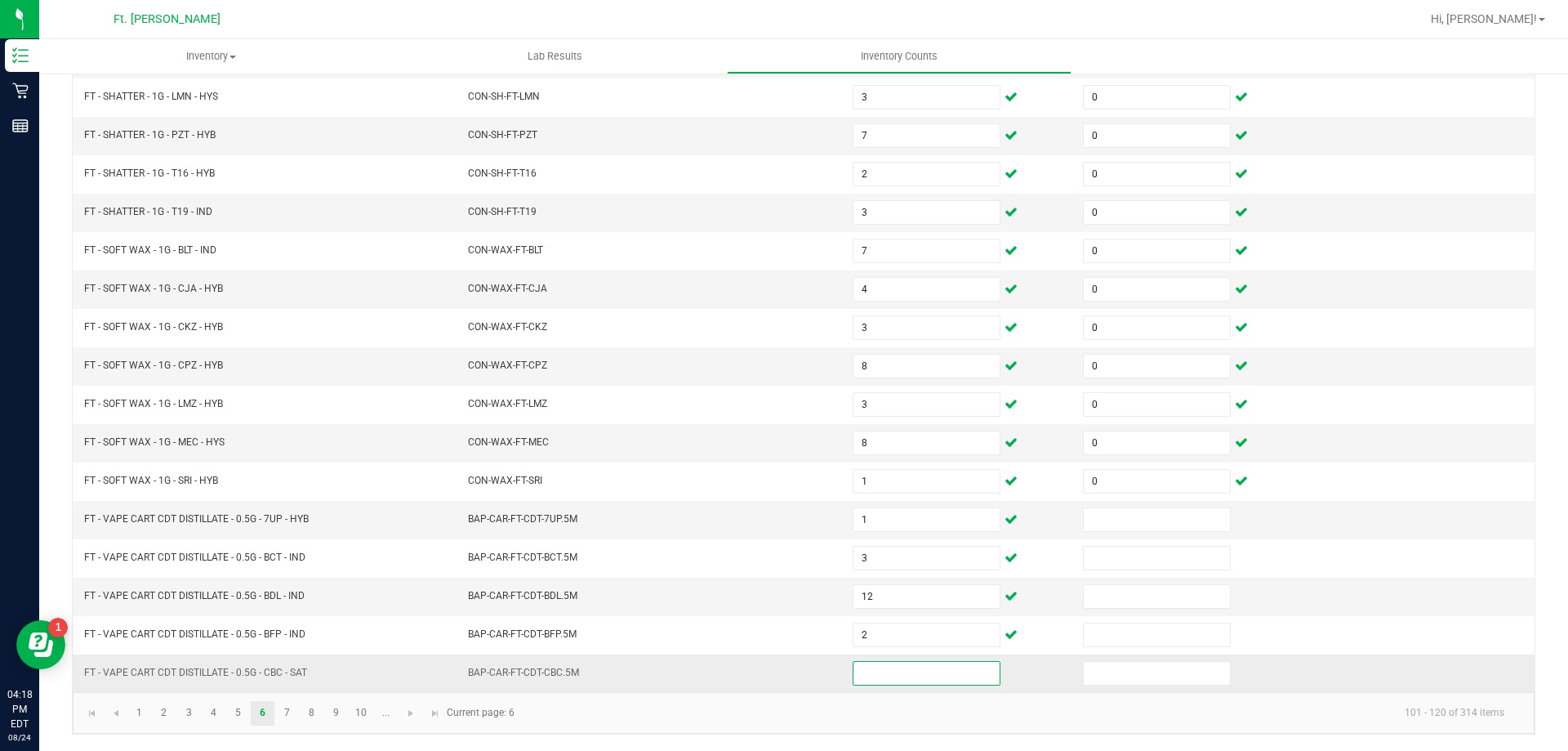
click at [897, 677] on input at bounding box center [926, 673] width 146 height 23
click at [1137, 527] on input at bounding box center [1156, 520] width 146 height 23
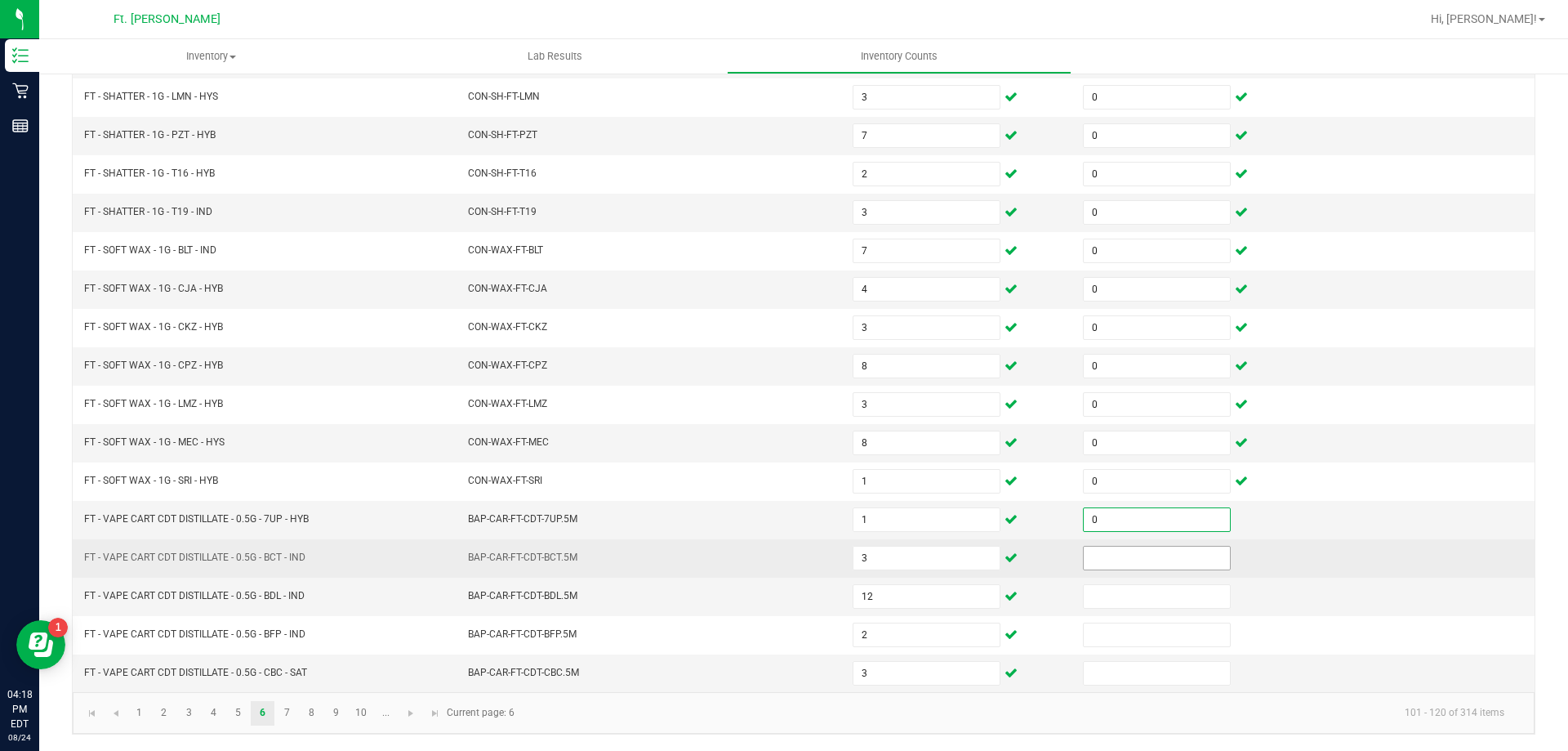
click at [1138, 557] on input at bounding box center [1156, 558] width 146 height 23
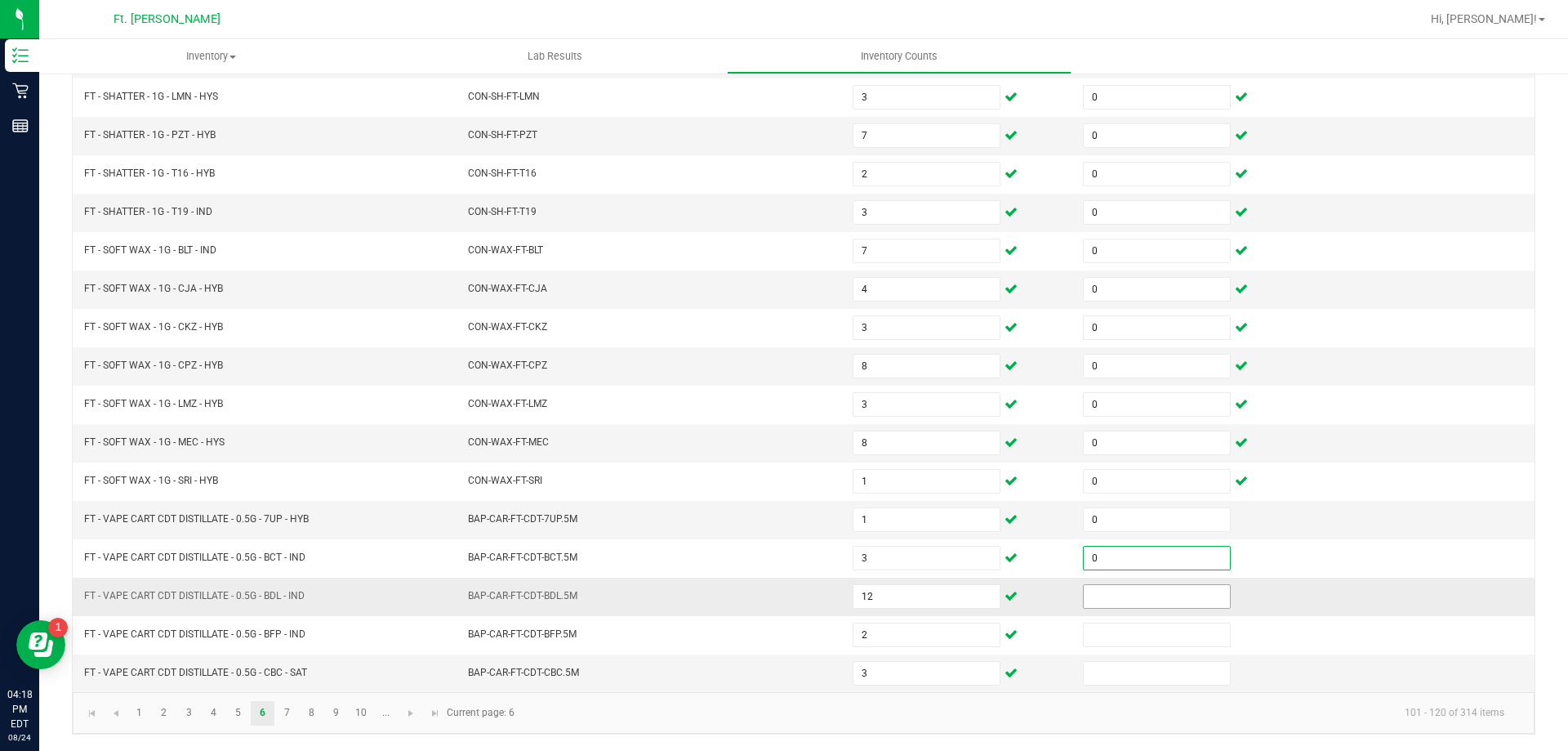
click at [1130, 588] on input at bounding box center [1156, 597] width 146 height 23
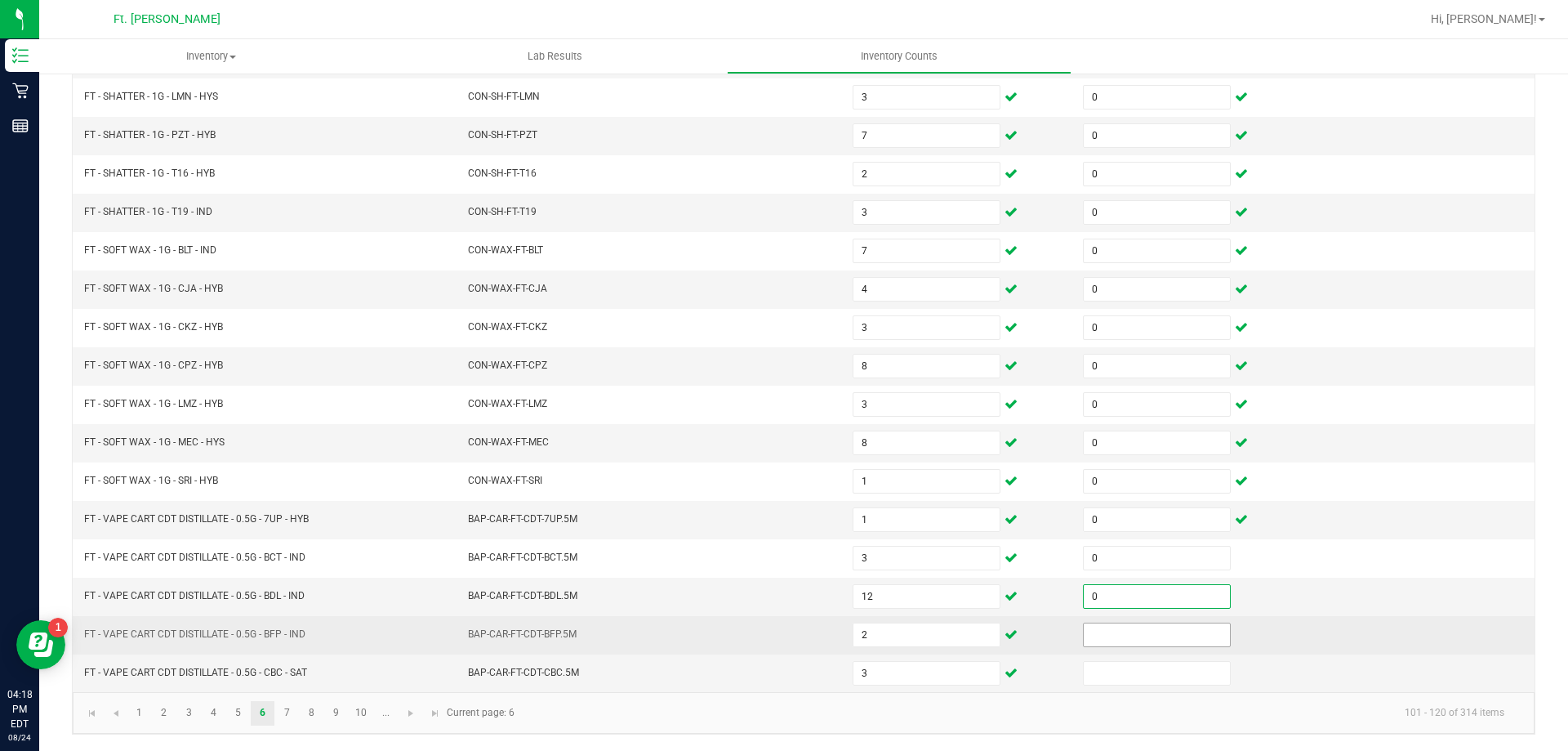
click at [1120, 636] on input at bounding box center [1156, 635] width 146 height 23
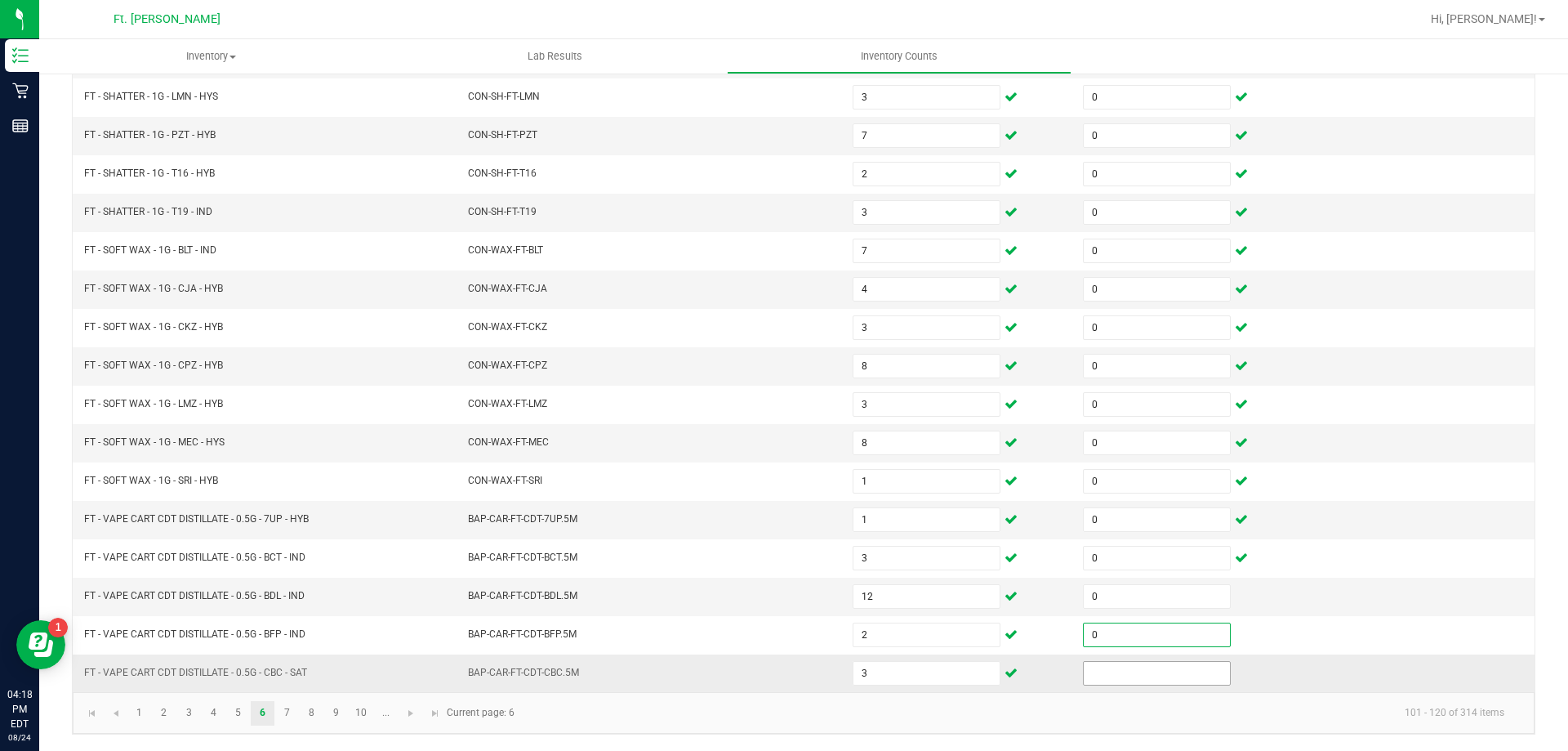
click at [1112, 677] on input at bounding box center [1156, 673] width 146 height 23
click at [278, 713] on link "7" at bounding box center [287, 713] width 24 height 25
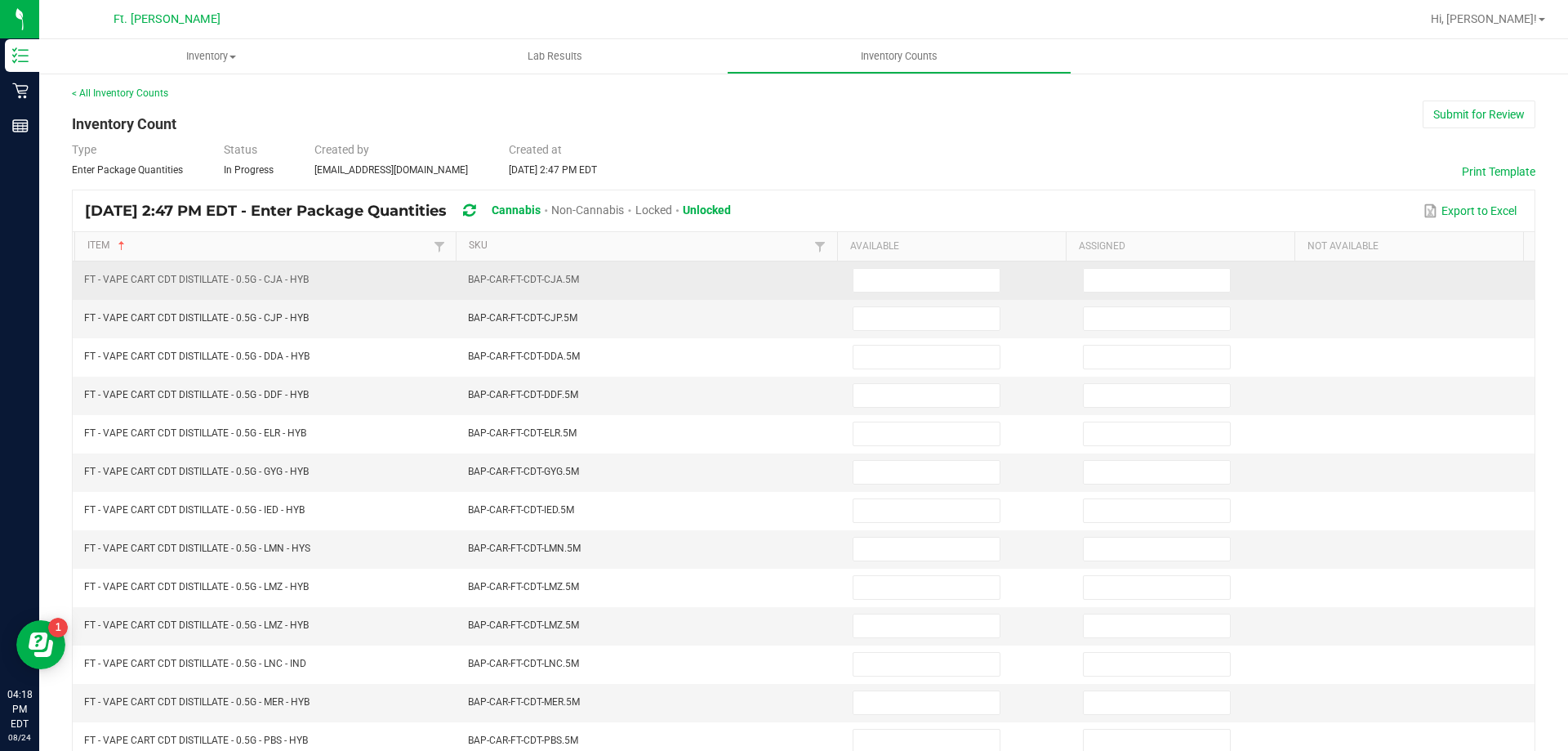
scroll to position [0, 0]
click at [880, 276] on input at bounding box center [926, 283] width 146 height 23
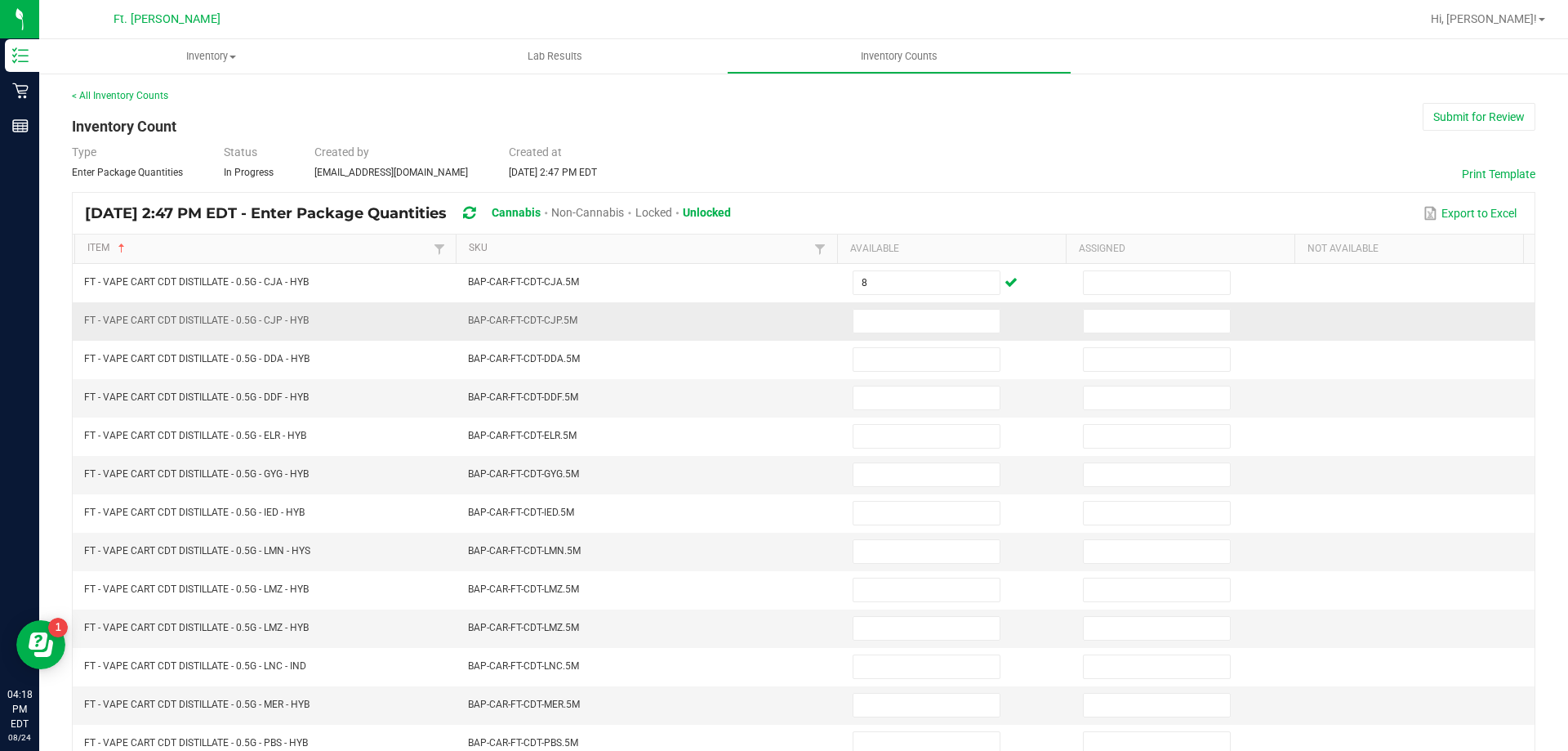
click at [883, 306] on td at bounding box center [958, 321] width 230 height 38
click at [883, 333] on td at bounding box center [958, 321] width 230 height 38
click at [885, 326] on input at bounding box center [926, 321] width 146 height 23
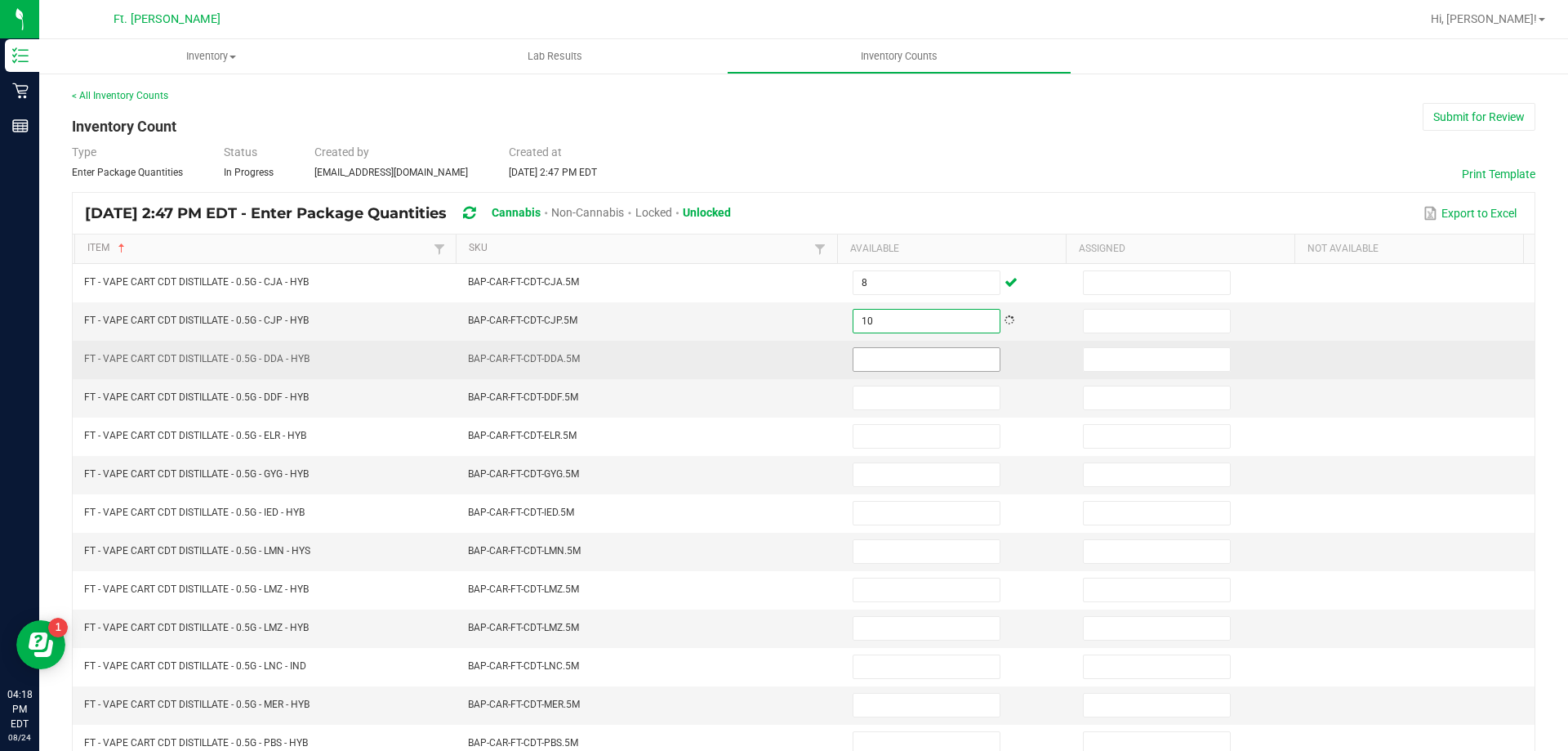
click at [891, 354] on input at bounding box center [926, 360] width 146 height 23
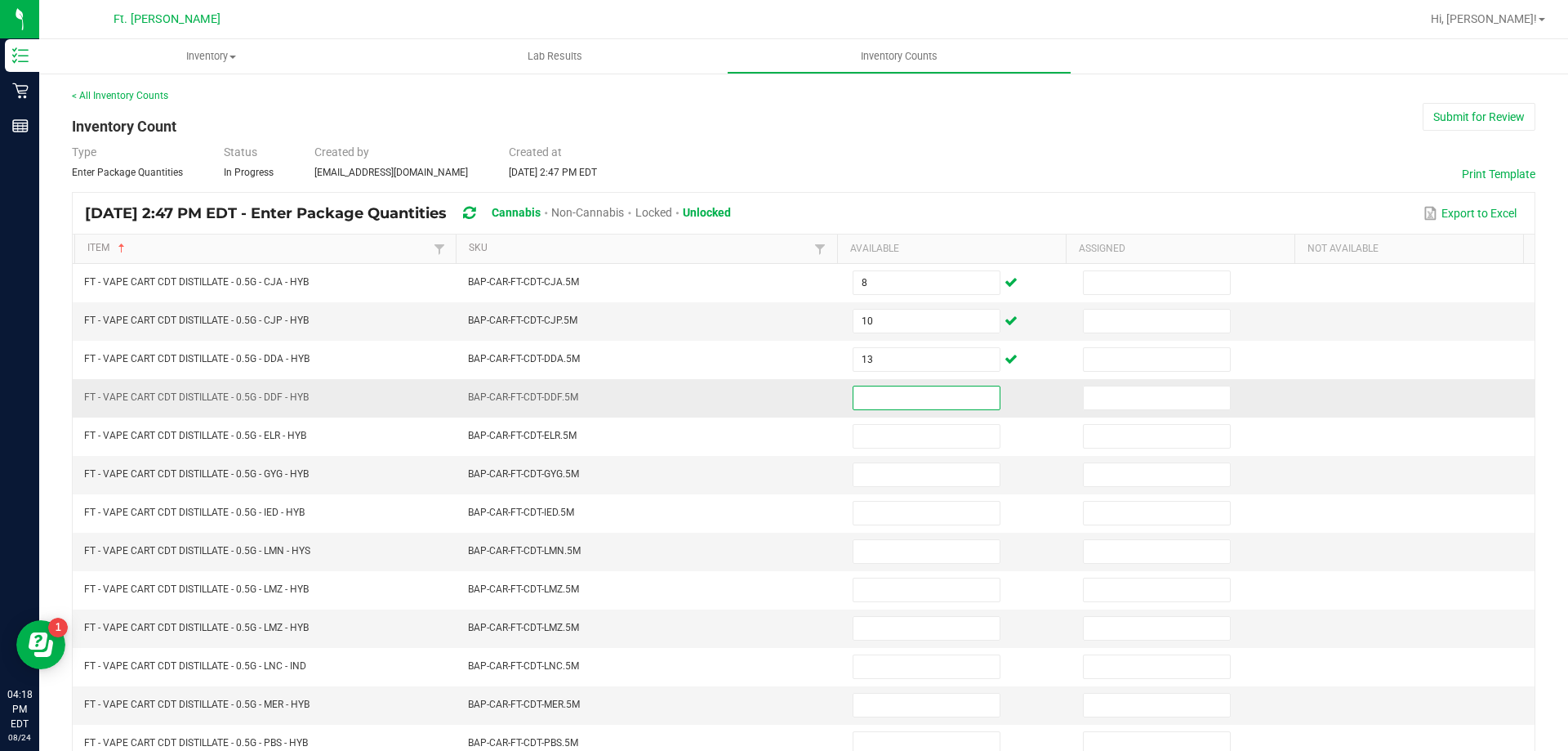
drag, startPoint x: 858, startPoint y: 387, endPoint x: 883, endPoint y: 413, distance: 36.1
click at [860, 388] on input at bounding box center [926, 398] width 146 height 23
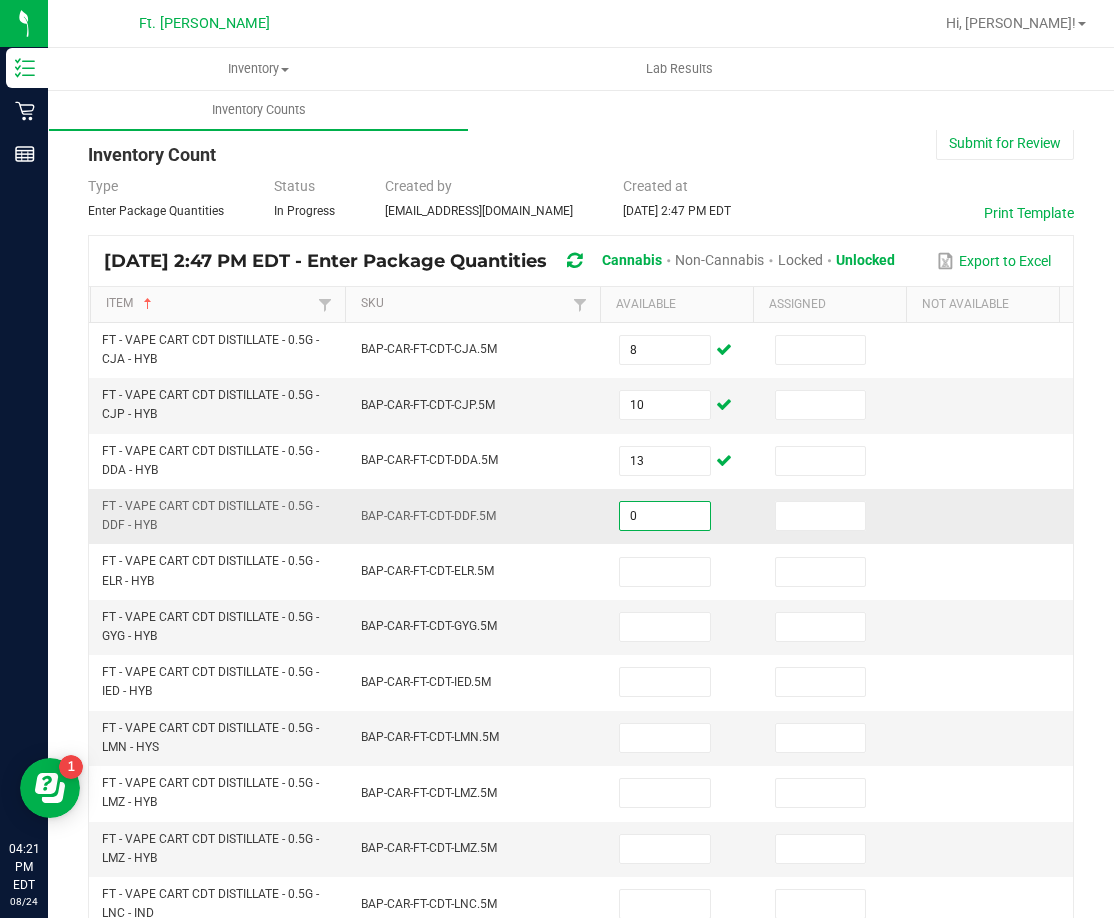
click at [625, 509] on input "0" at bounding box center [665, 516] width 90 height 28
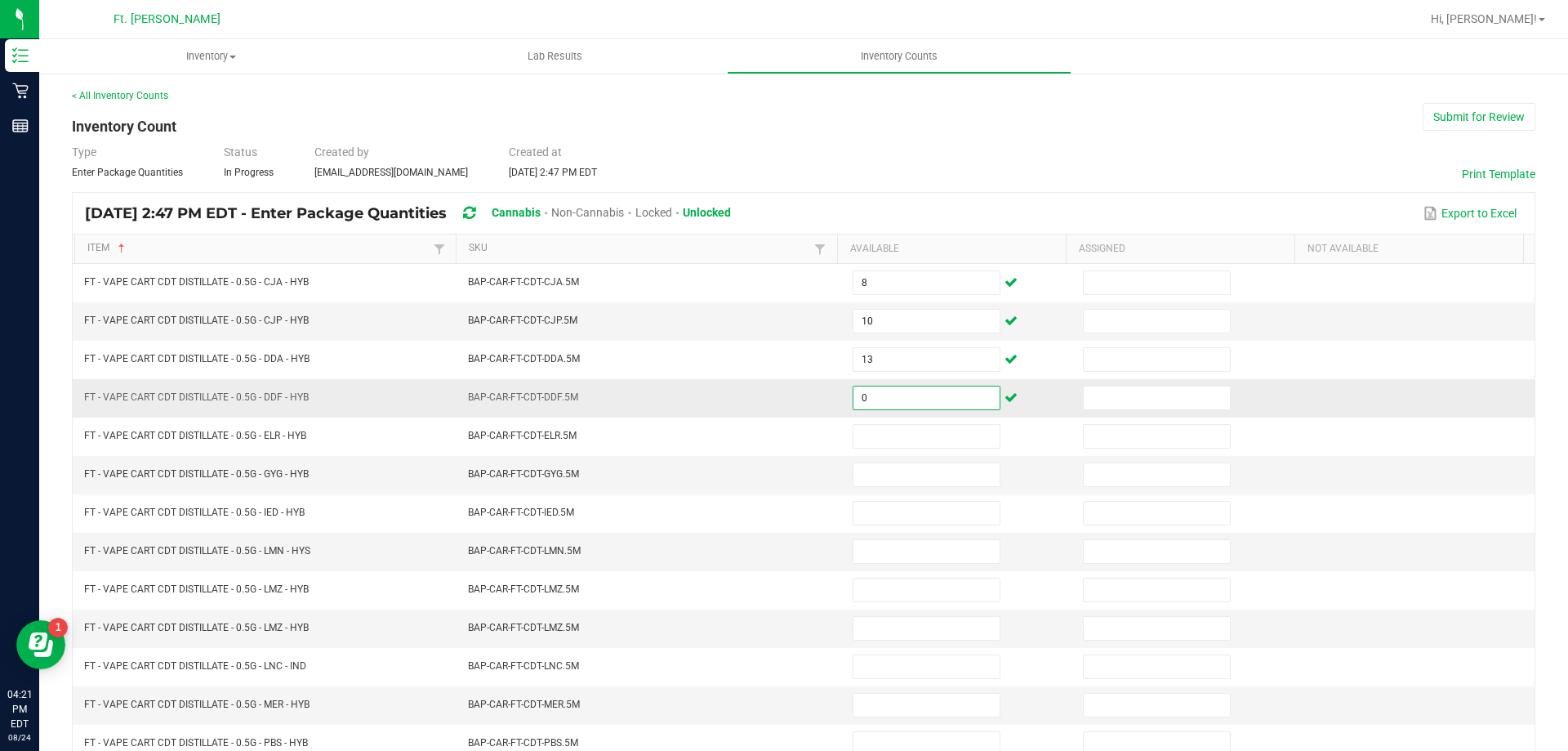
click at [875, 397] on input "0" at bounding box center [926, 398] width 146 height 23
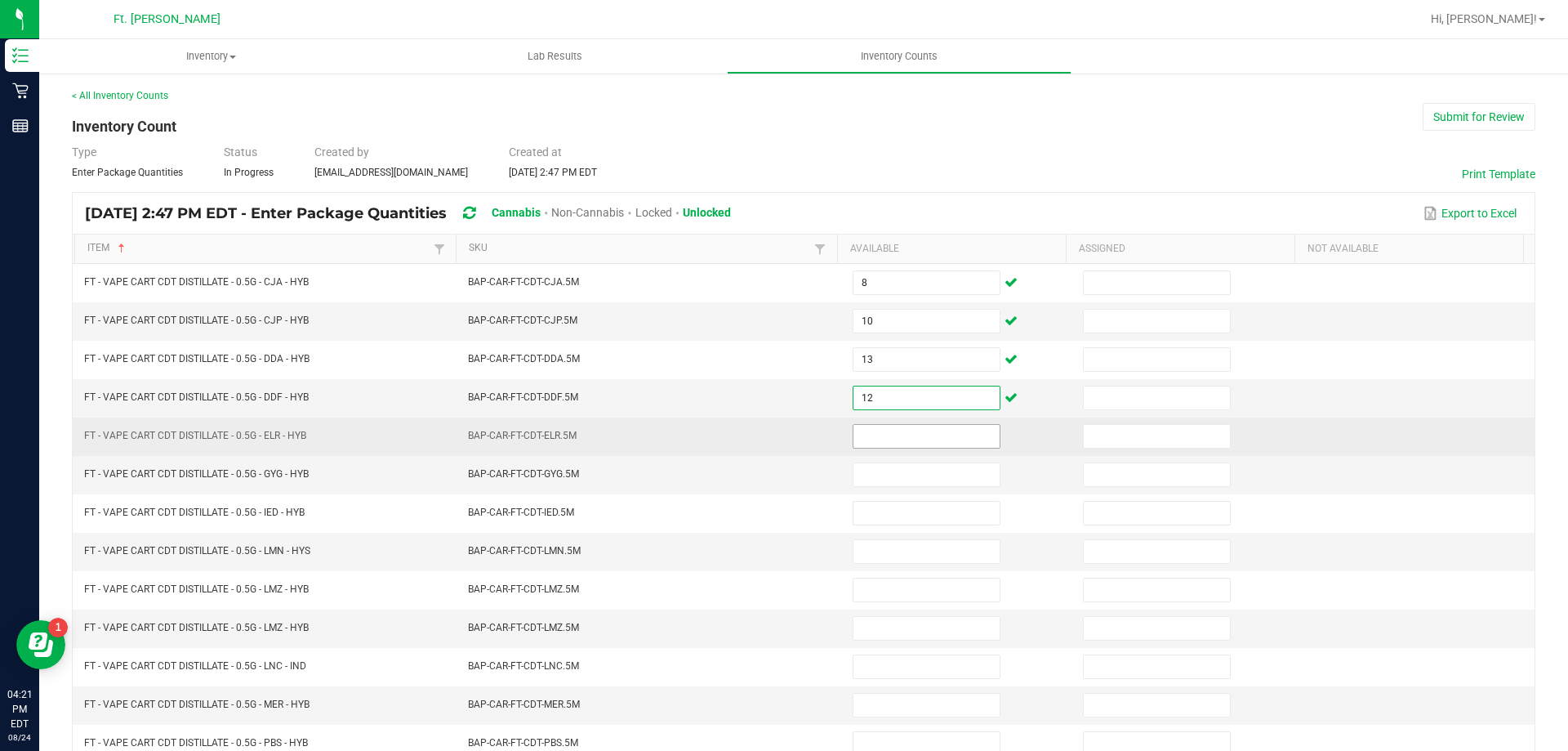
click at [878, 436] on input at bounding box center [926, 436] width 146 height 23
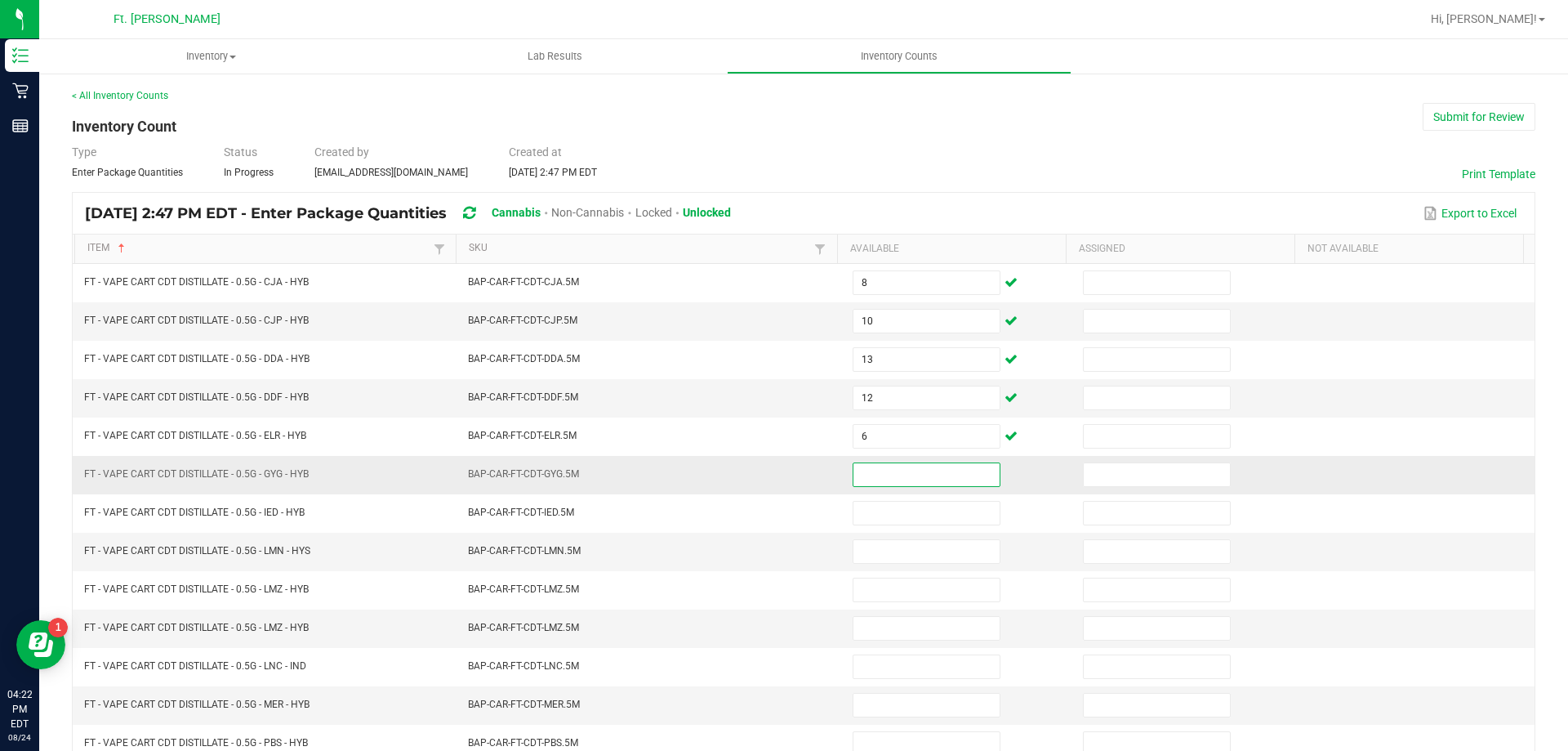
click at [899, 469] on input at bounding box center [926, 475] width 146 height 23
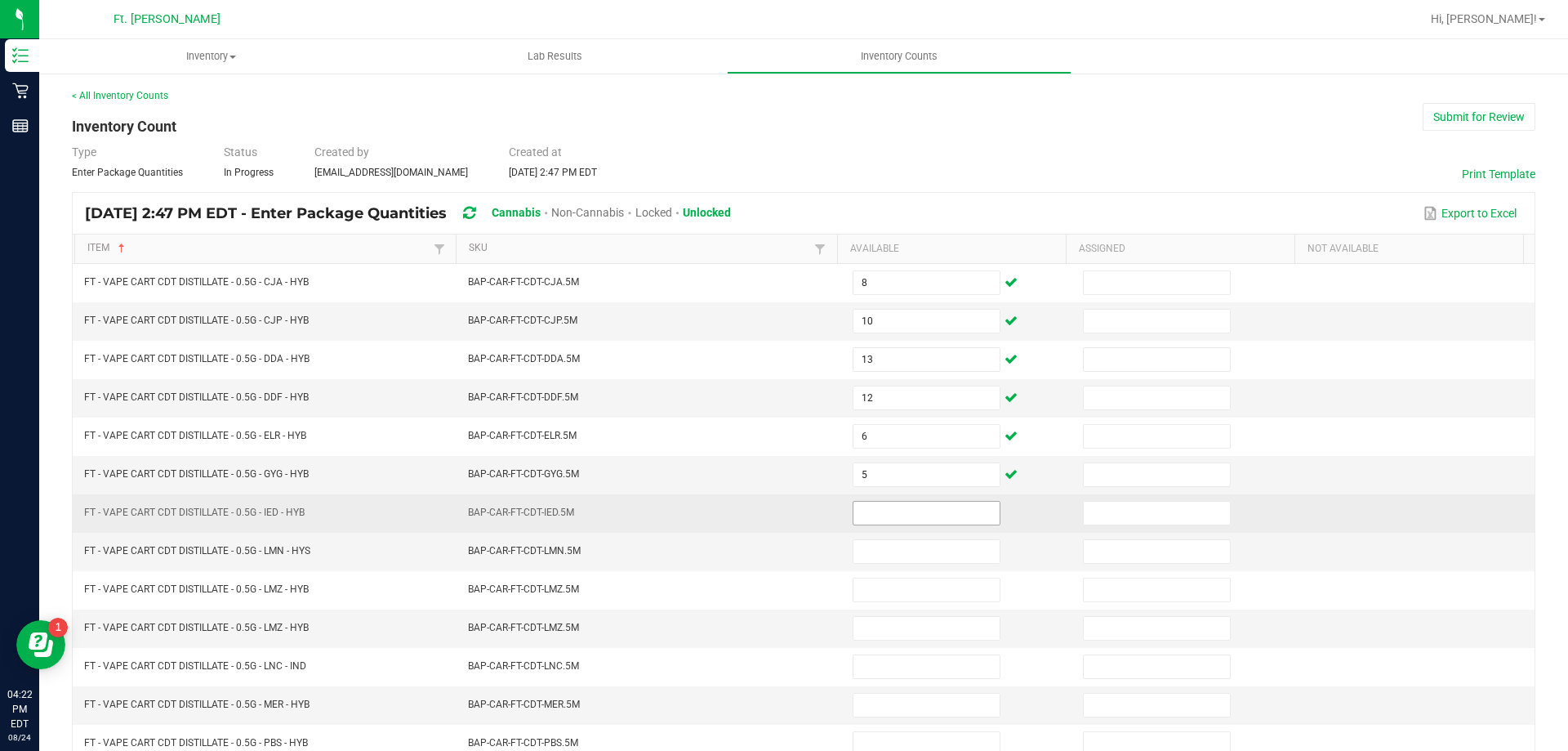
drag, startPoint x: 899, startPoint y: 498, endPoint x: 902, endPoint y: 516, distance: 18.2
click at [902, 499] on td at bounding box center [958, 513] width 230 height 38
click at [902, 517] on input at bounding box center [926, 513] width 146 height 23
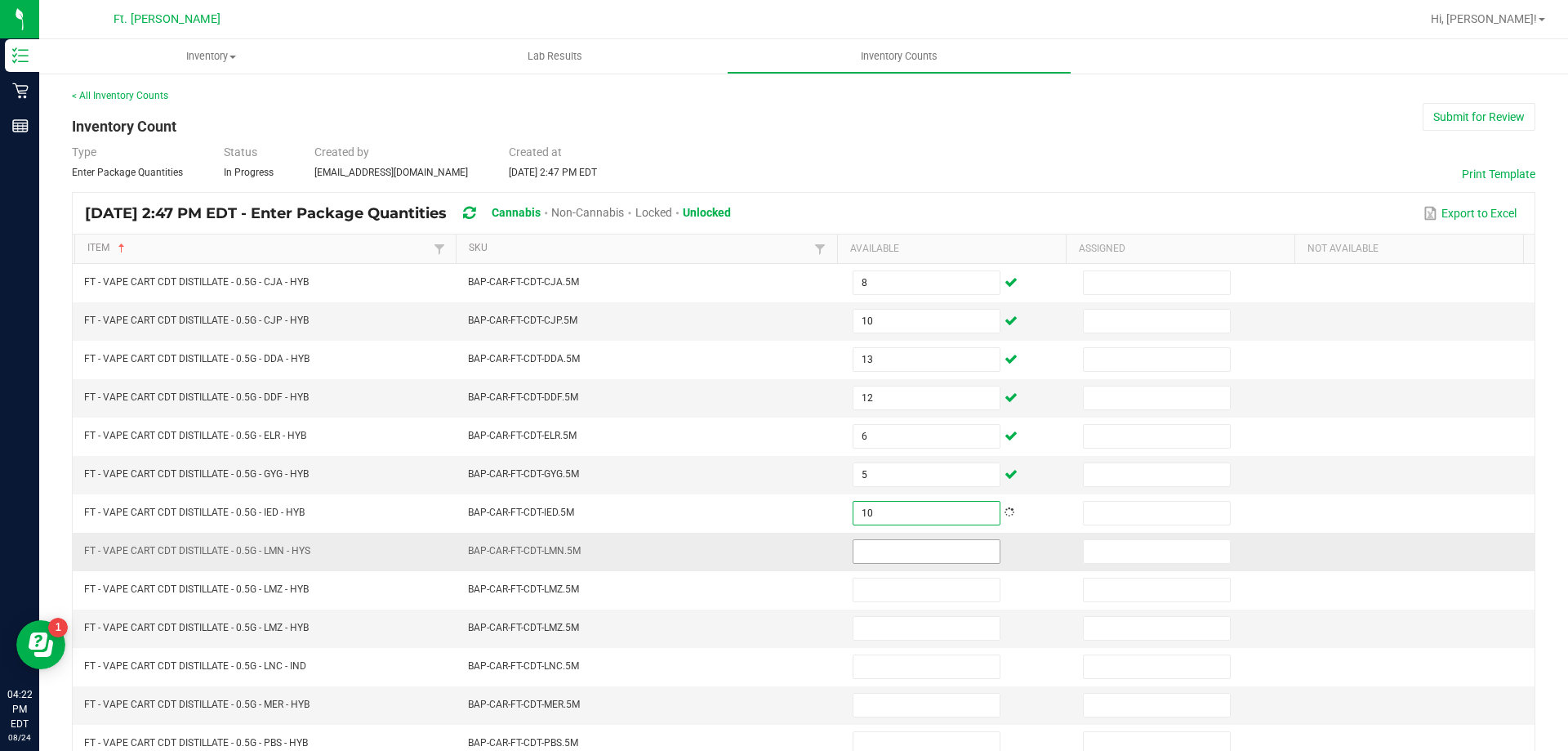
click at [901, 556] on input at bounding box center [926, 552] width 146 height 23
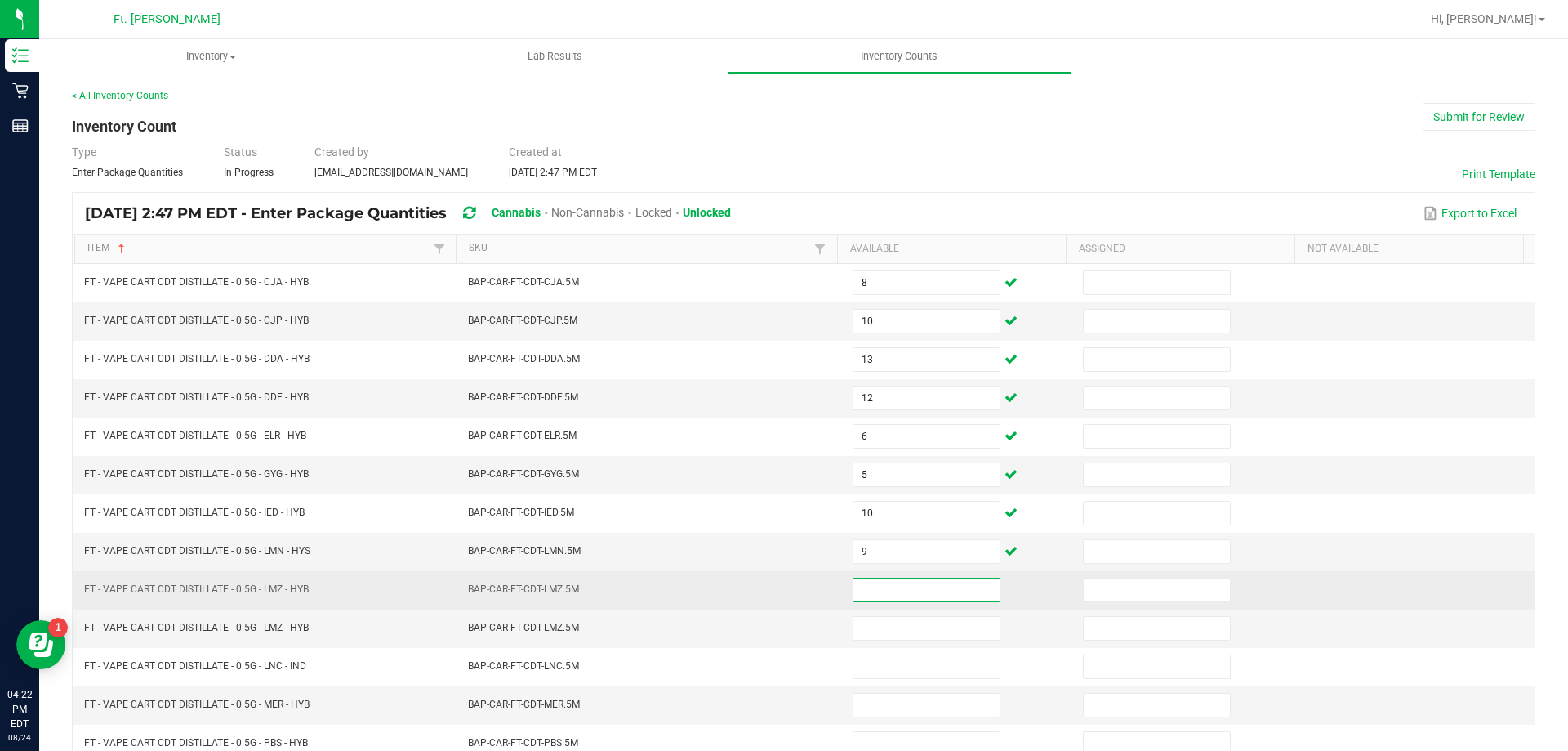
click at [904, 594] on input at bounding box center [926, 590] width 146 height 23
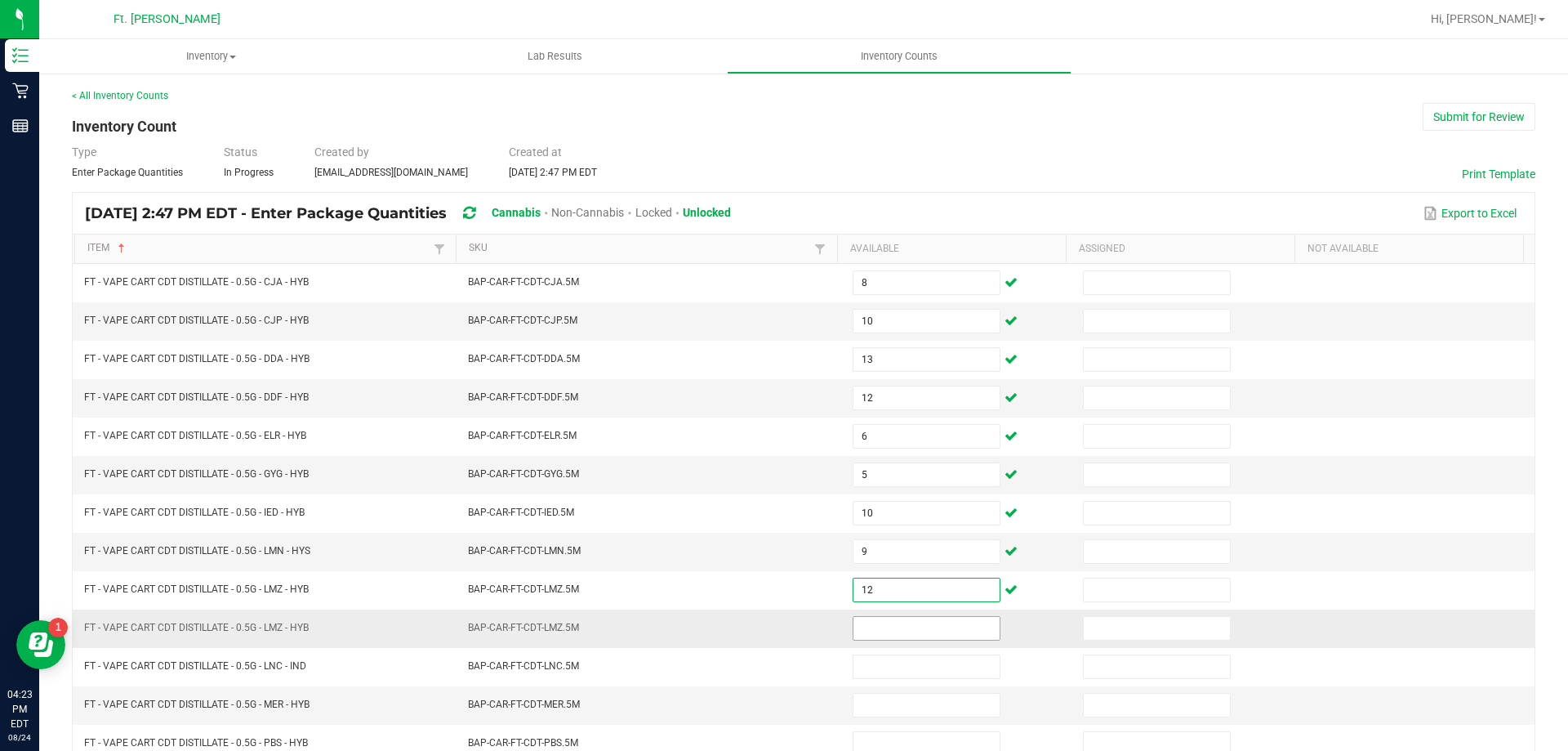
click at [899, 625] on input at bounding box center [926, 628] width 146 height 23
click at [899, 631] on input at bounding box center [926, 628] width 146 height 23
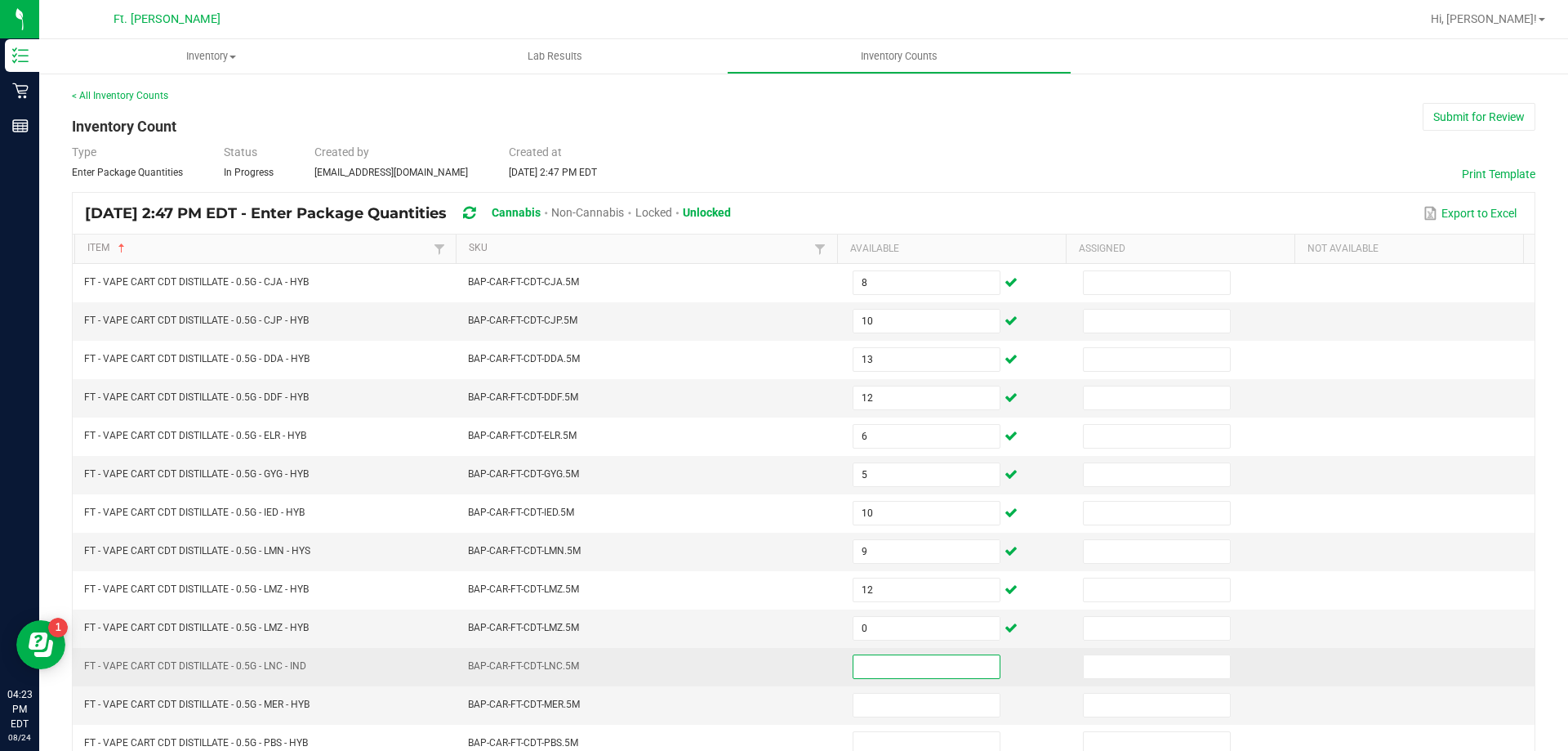
click at [881, 675] on input at bounding box center [926, 667] width 146 height 23
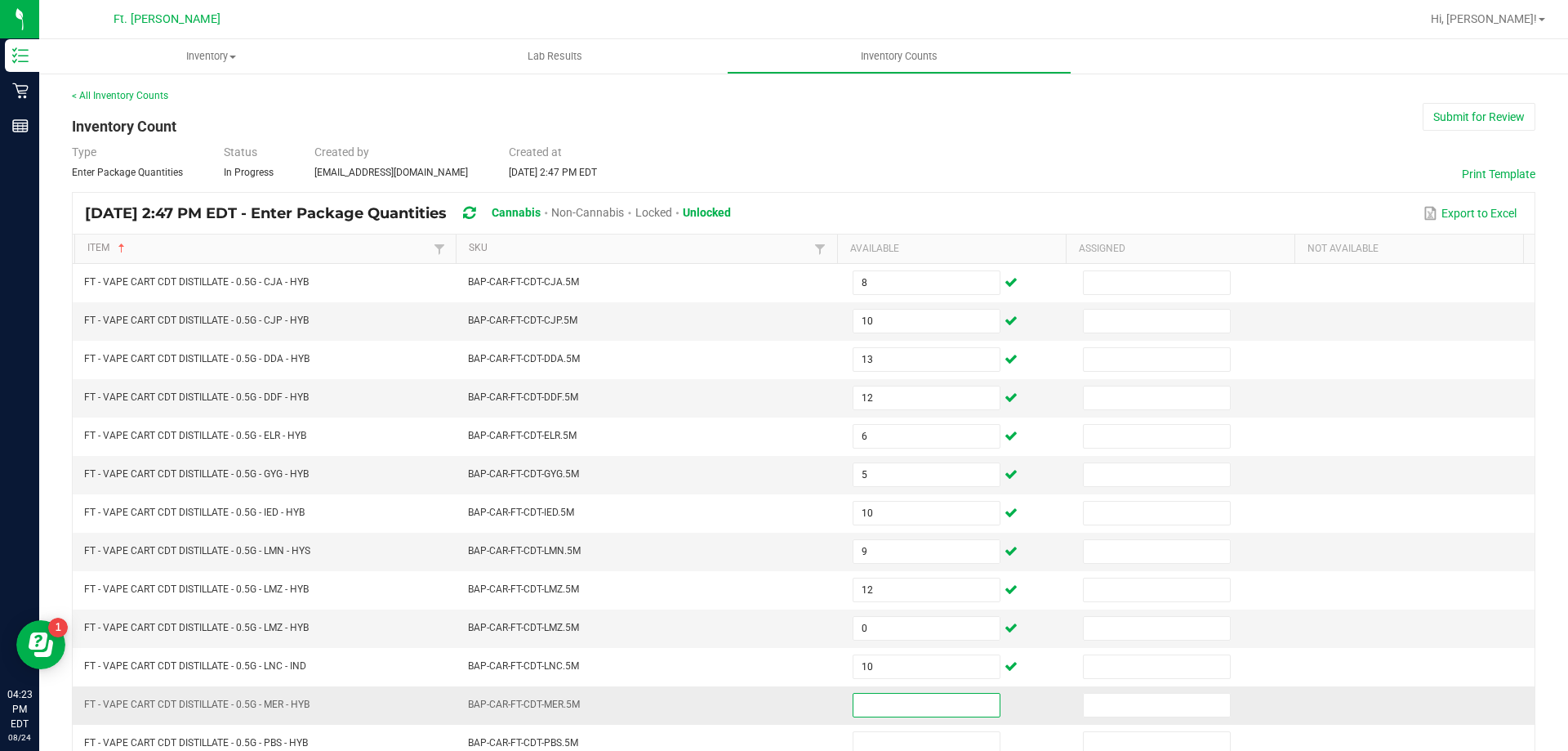
click at [881, 703] on input at bounding box center [926, 705] width 146 height 23
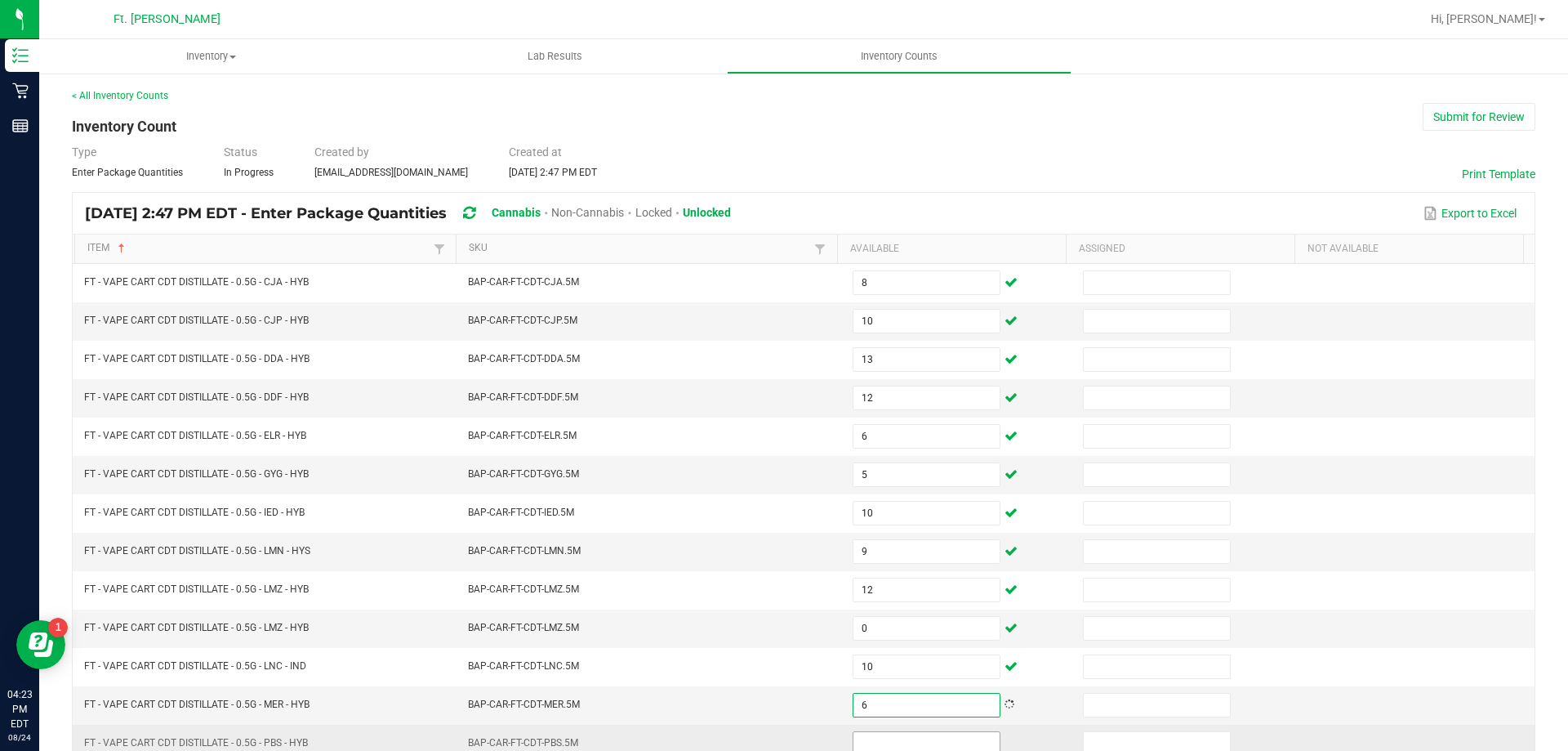
click at [863, 731] on span at bounding box center [926, 744] width 148 height 25
click at [863, 744] on input at bounding box center [926, 744] width 146 height 23
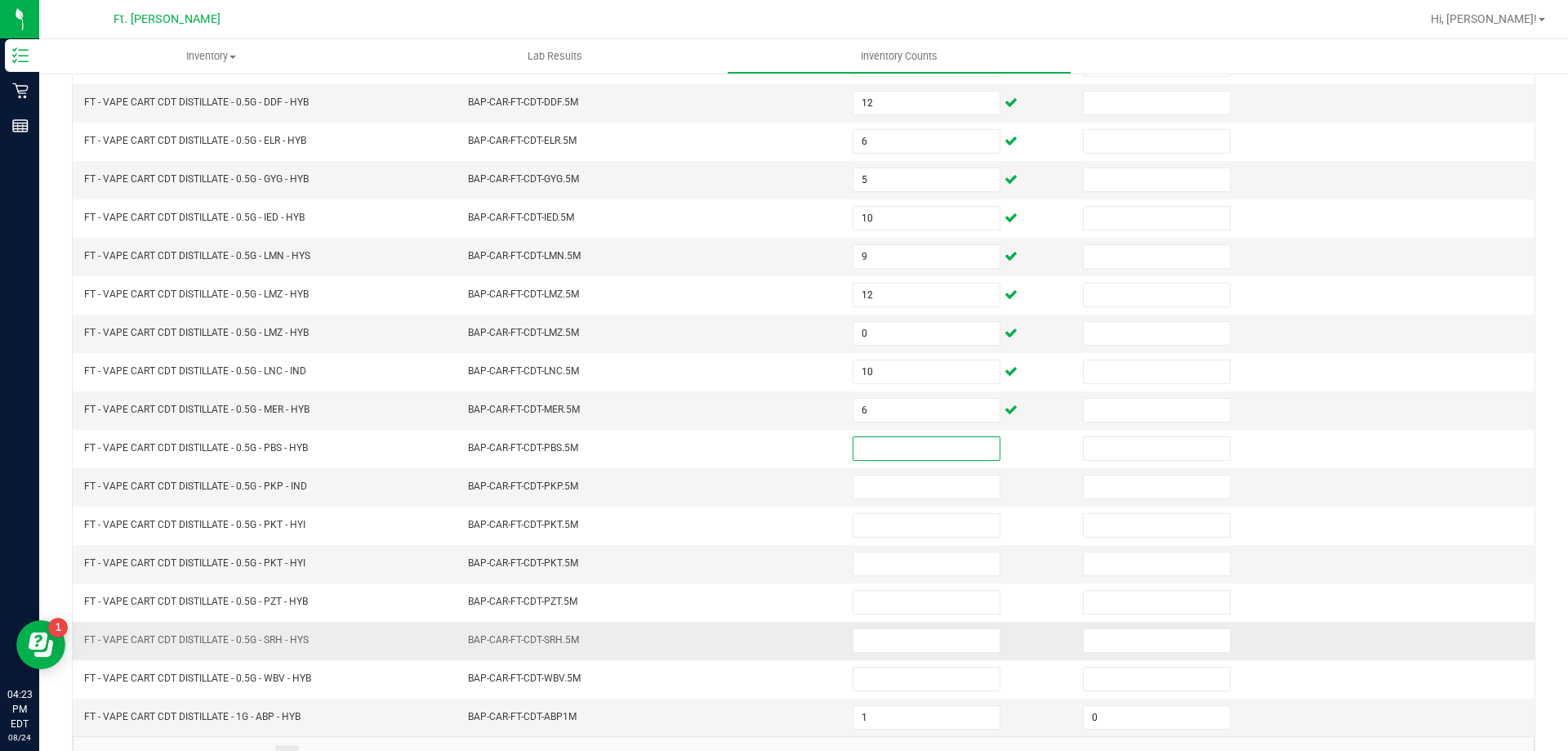
scroll to position [339, 0]
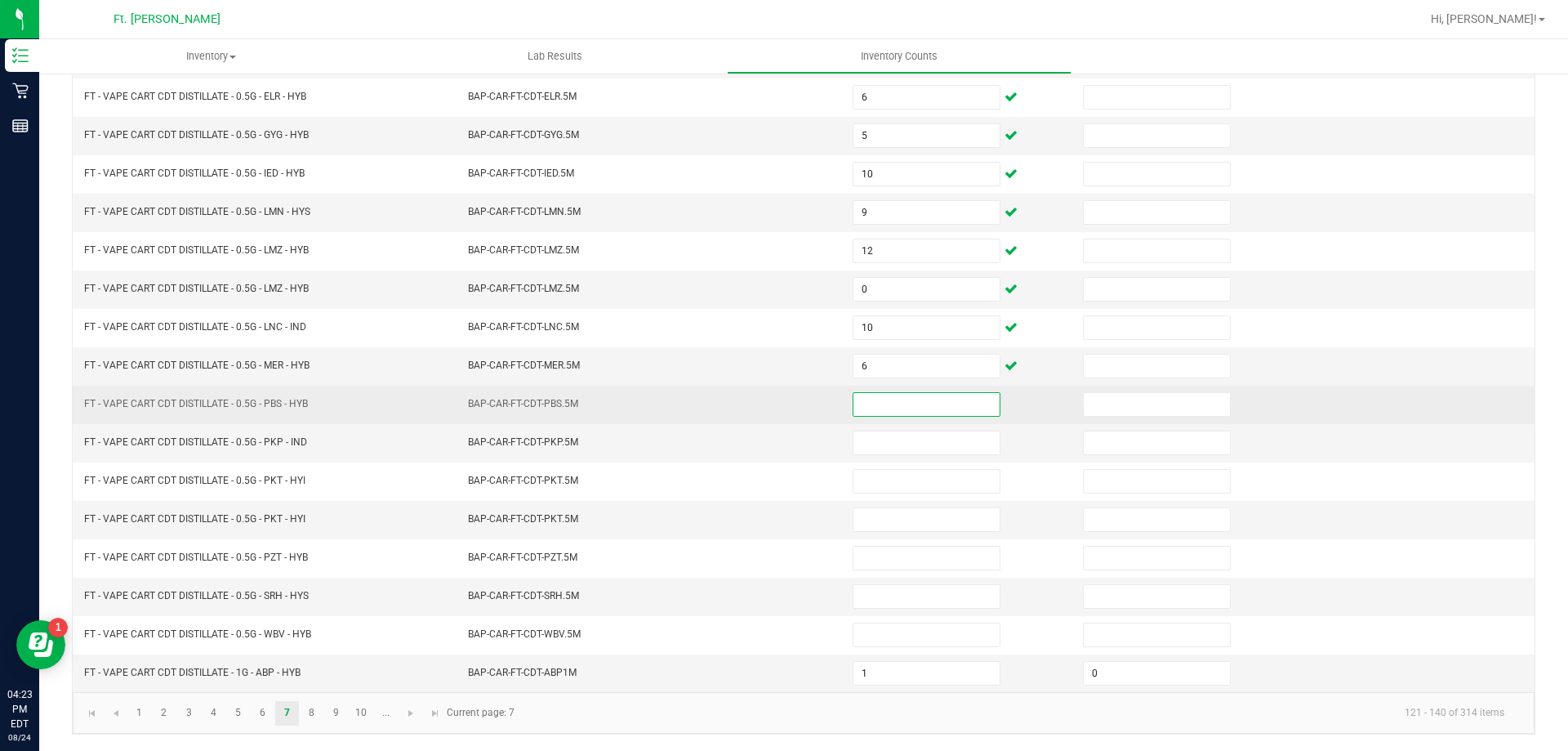
click at [879, 402] on input at bounding box center [926, 405] width 146 height 23
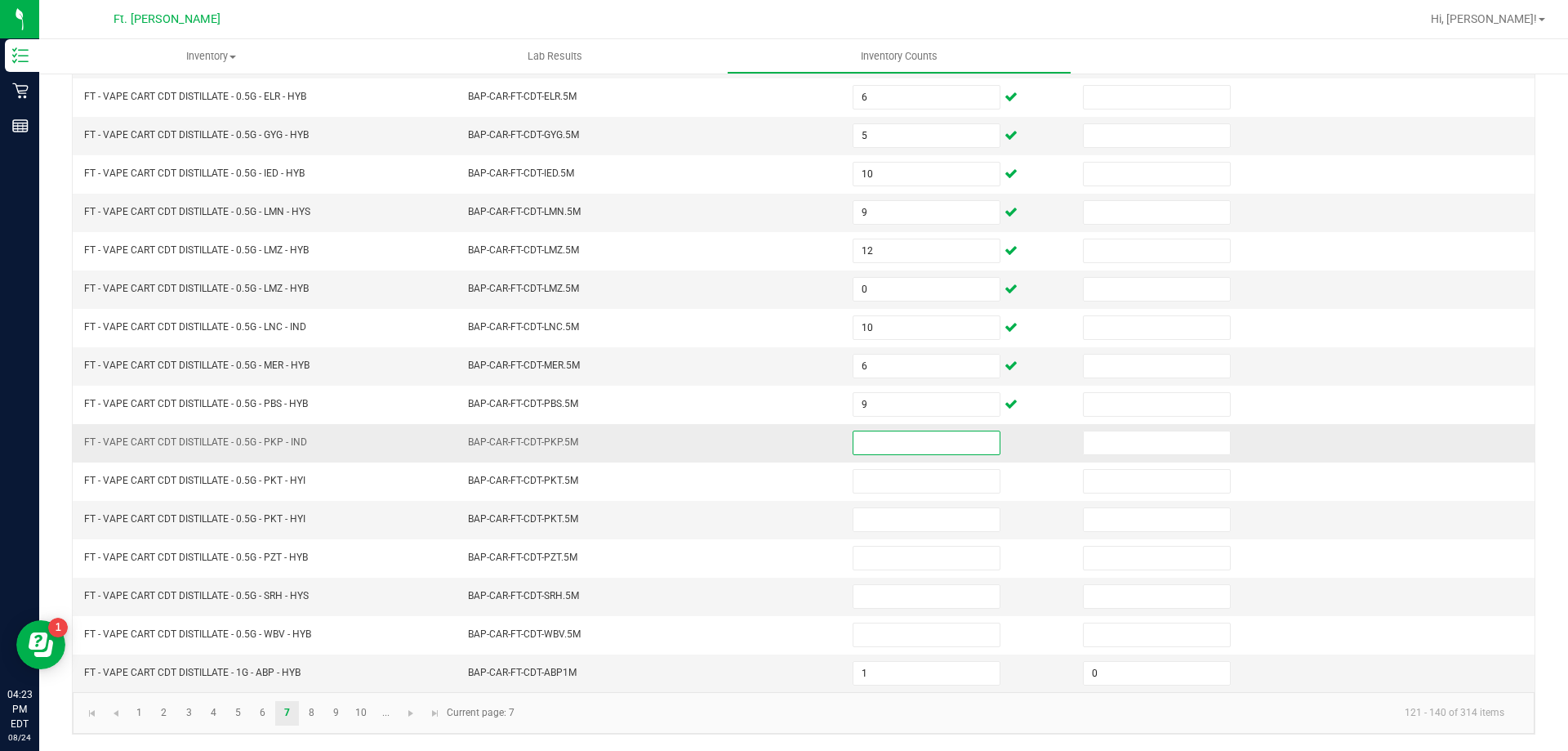
click at [869, 442] on input at bounding box center [926, 443] width 146 height 23
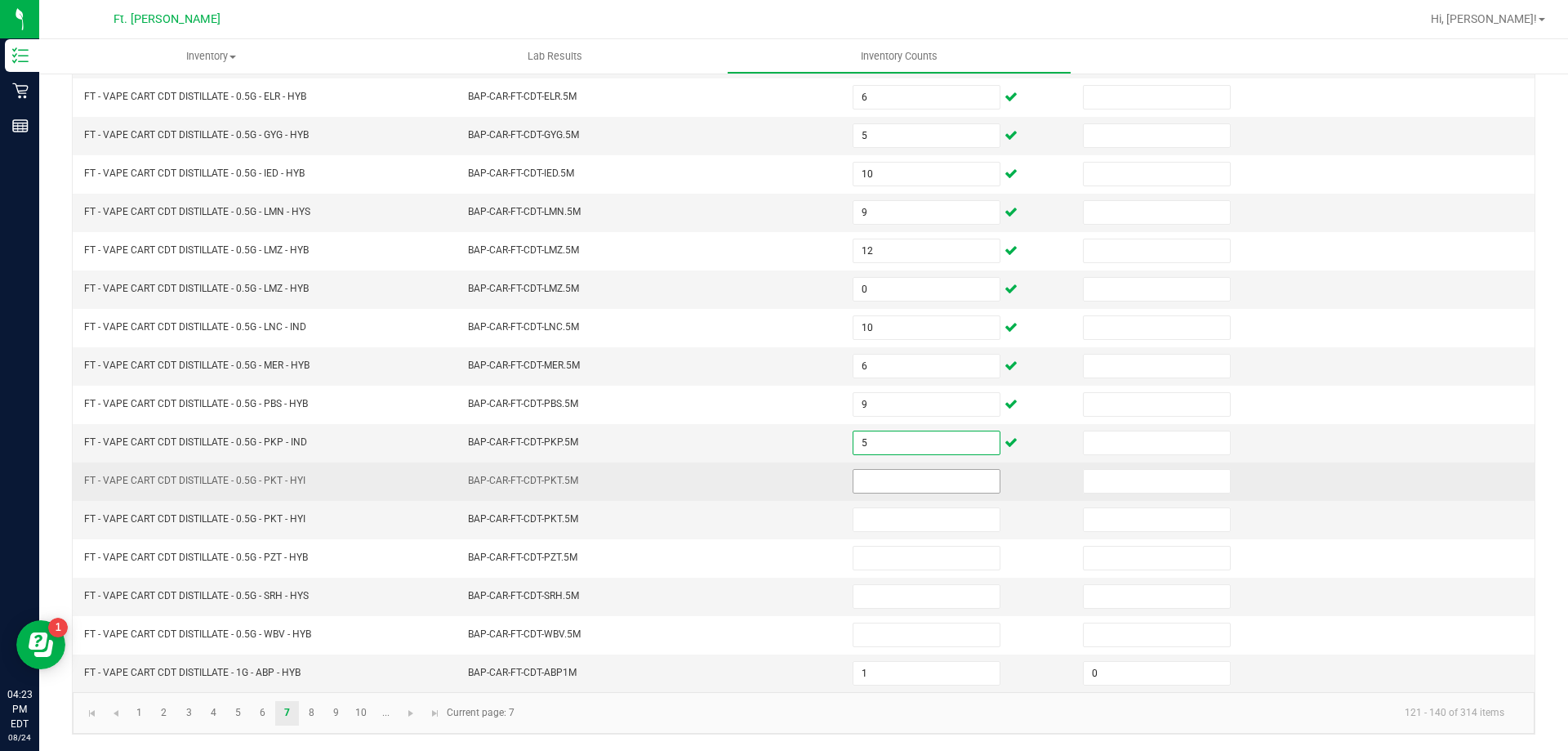
click at [861, 482] on input at bounding box center [926, 481] width 146 height 23
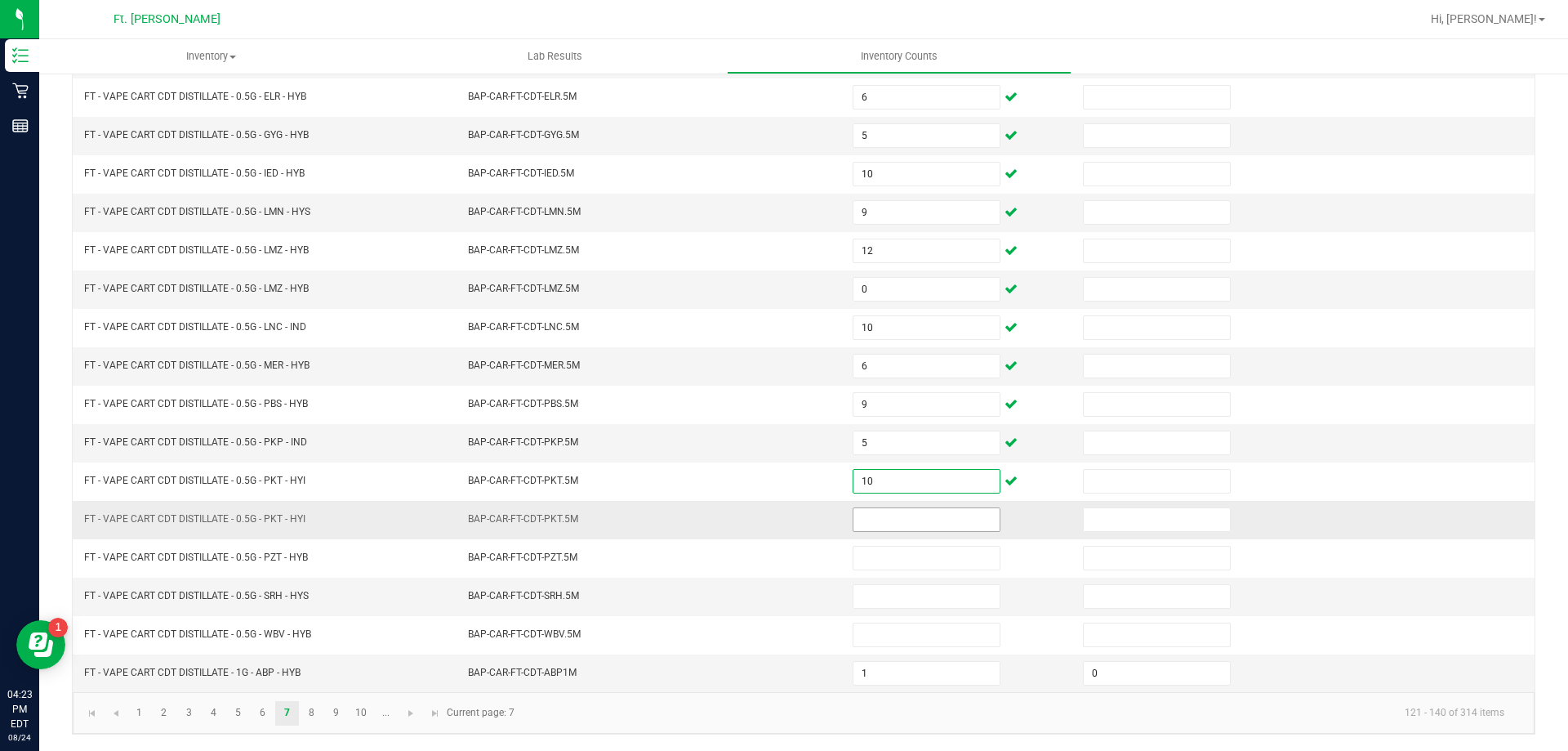
click at [873, 521] on input at bounding box center [926, 520] width 146 height 23
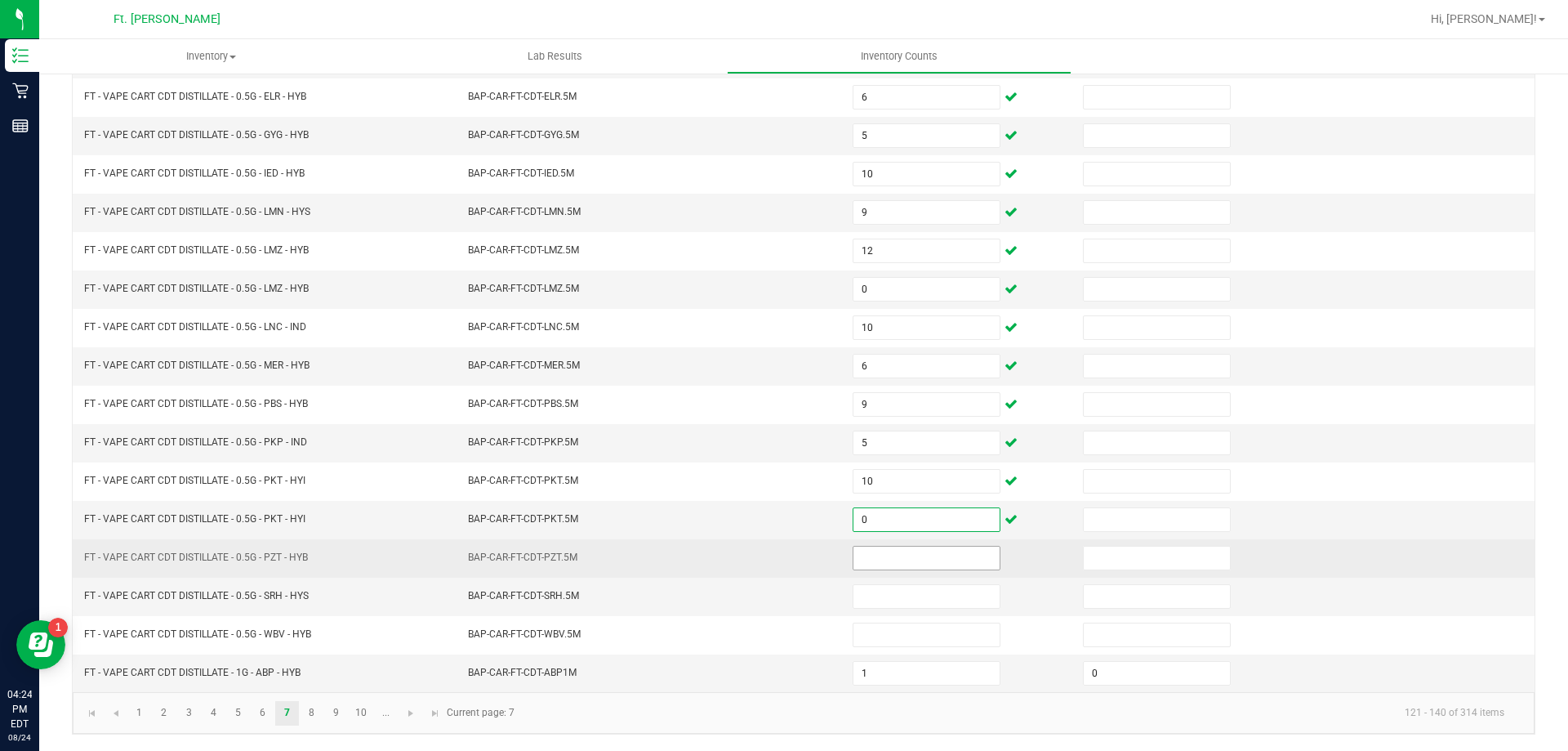
click at [855, 567] on input at bounding box center [926, 558] width 146 height 23
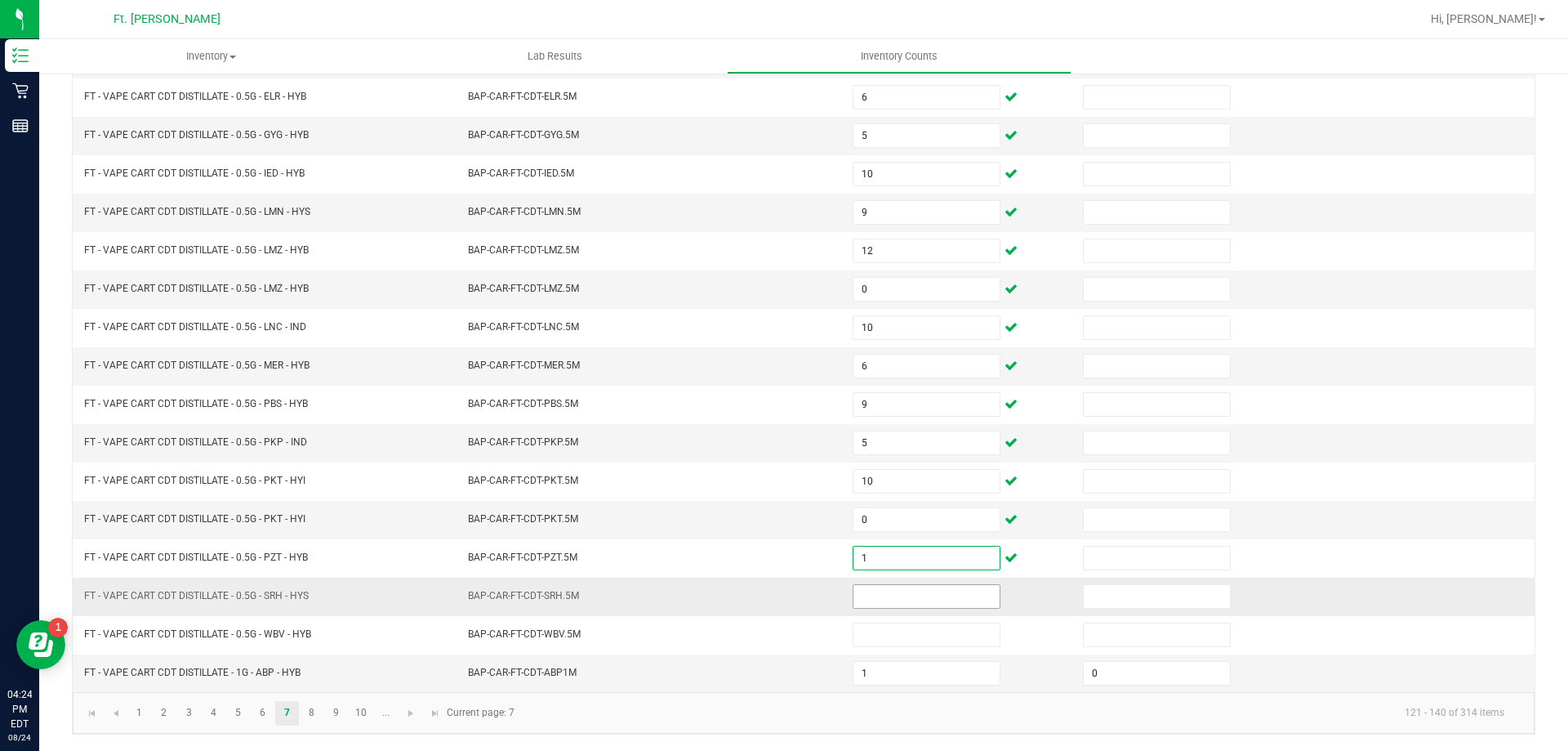
click at [859, 592] on input at bounding box center [926, 597] width 146 height 23
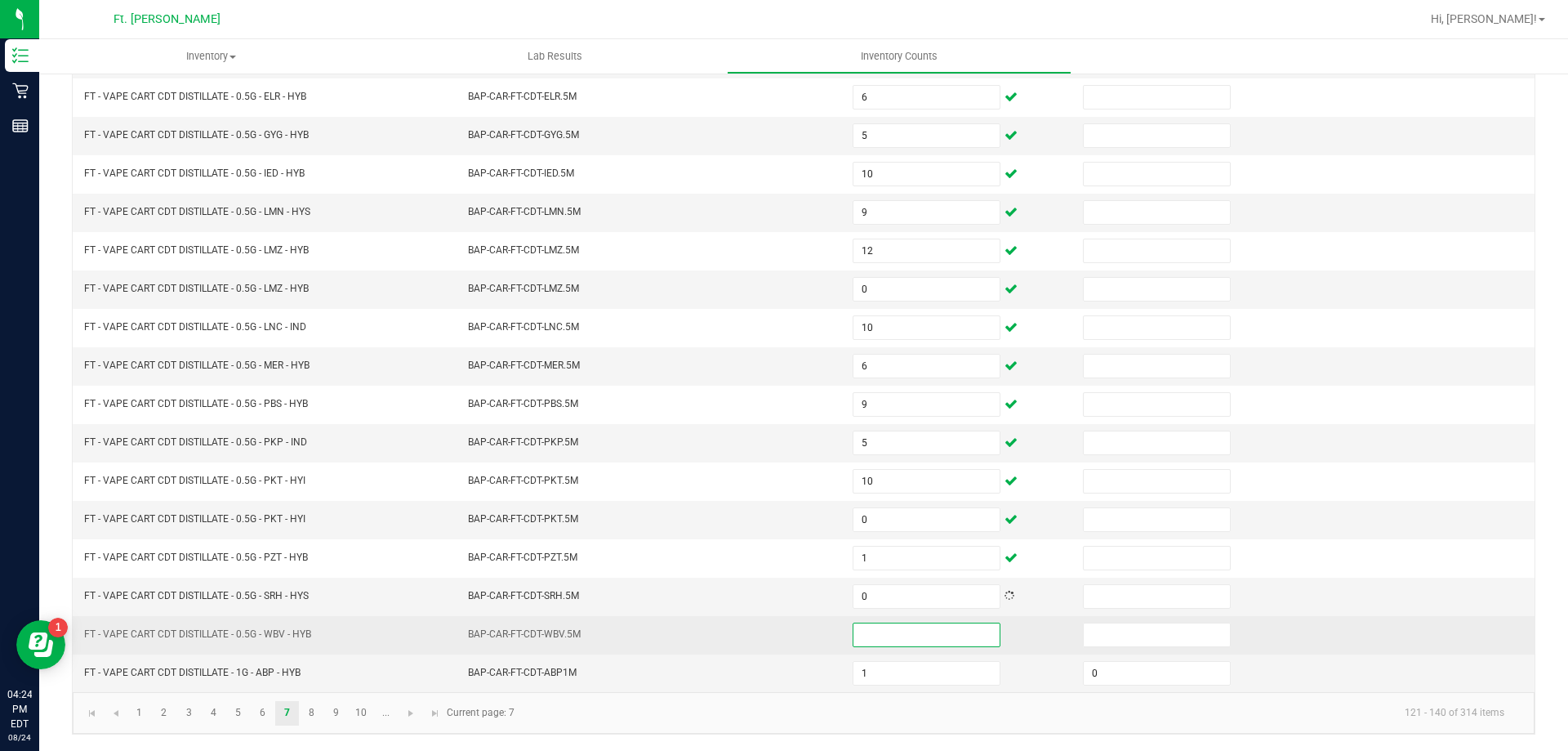
click at [853, 626] on input at bounding box center [926, 635] width 146 height 23
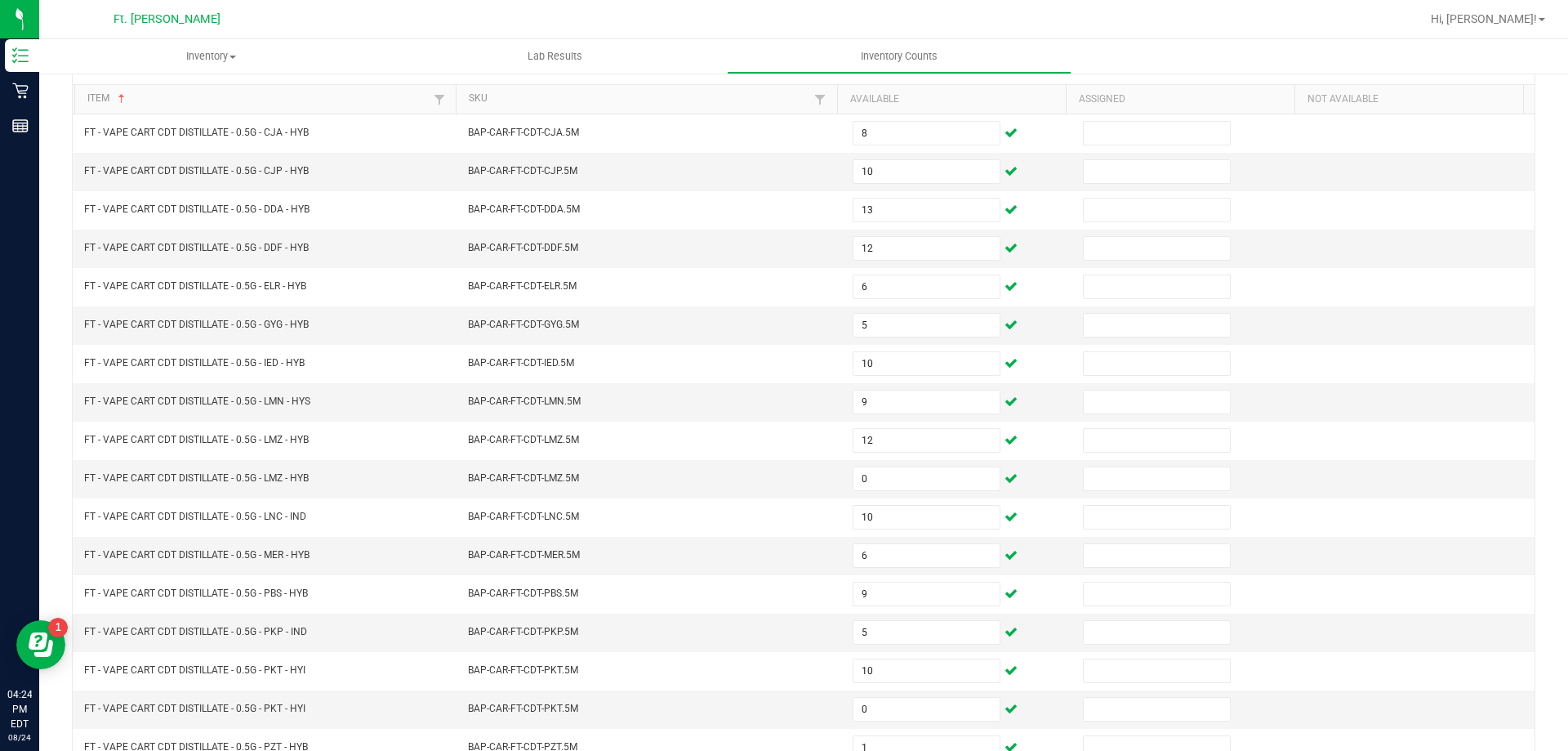
scroll to position [94, 0]
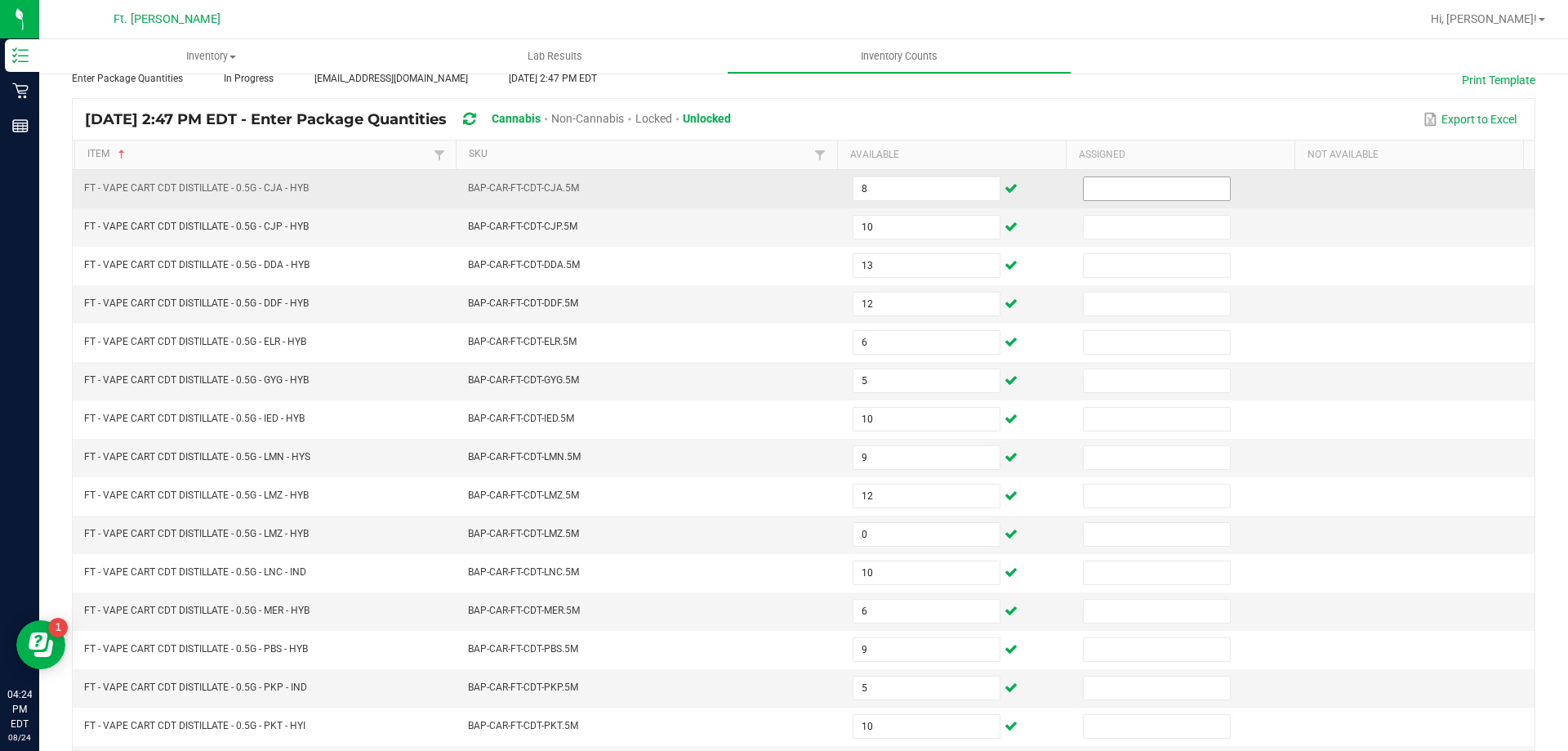
click at [1124, 178] on input at bounding box center [1156, 189] width 146 height 23
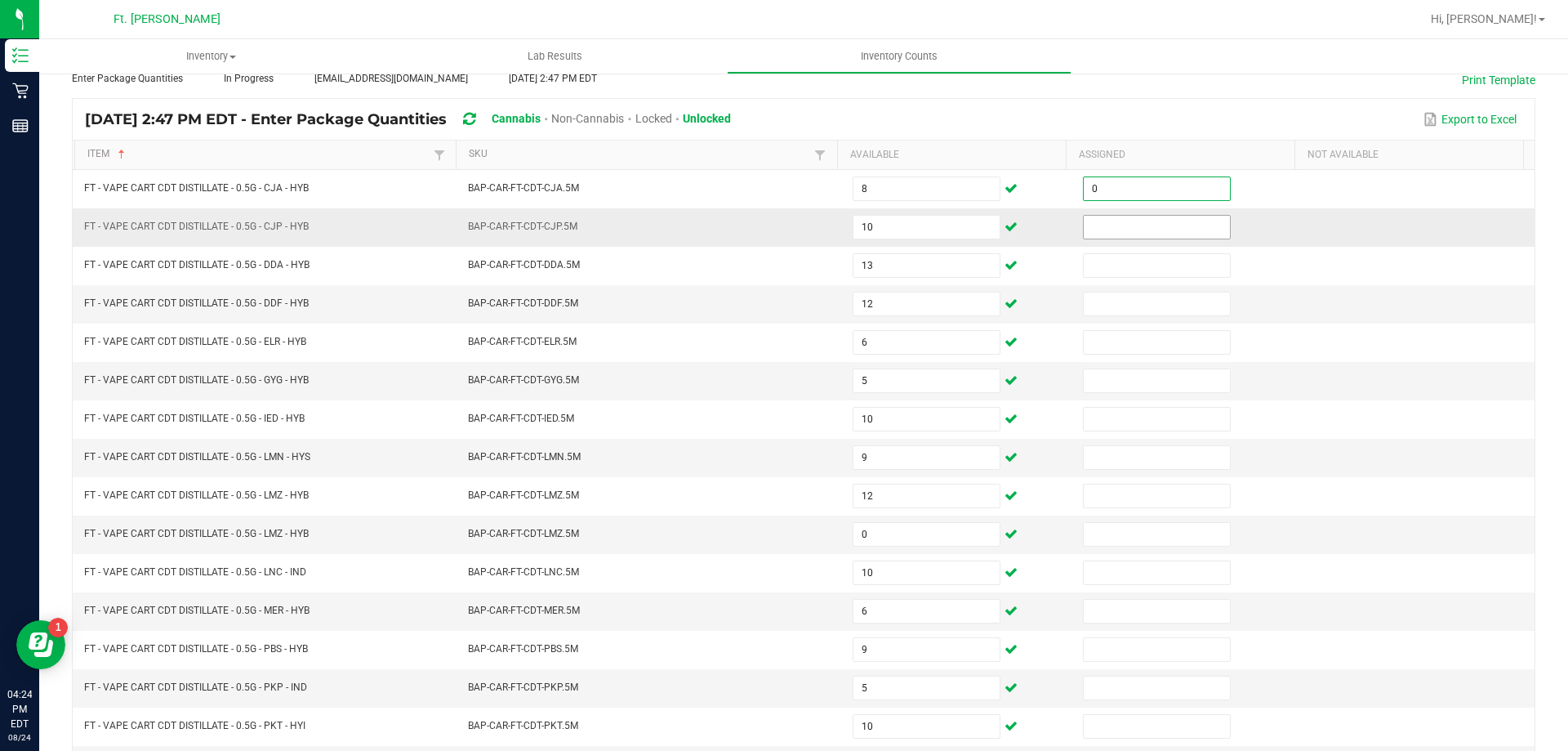
click at [1121, 221] on input at bounding box center [1156, 227] width 146 height 23
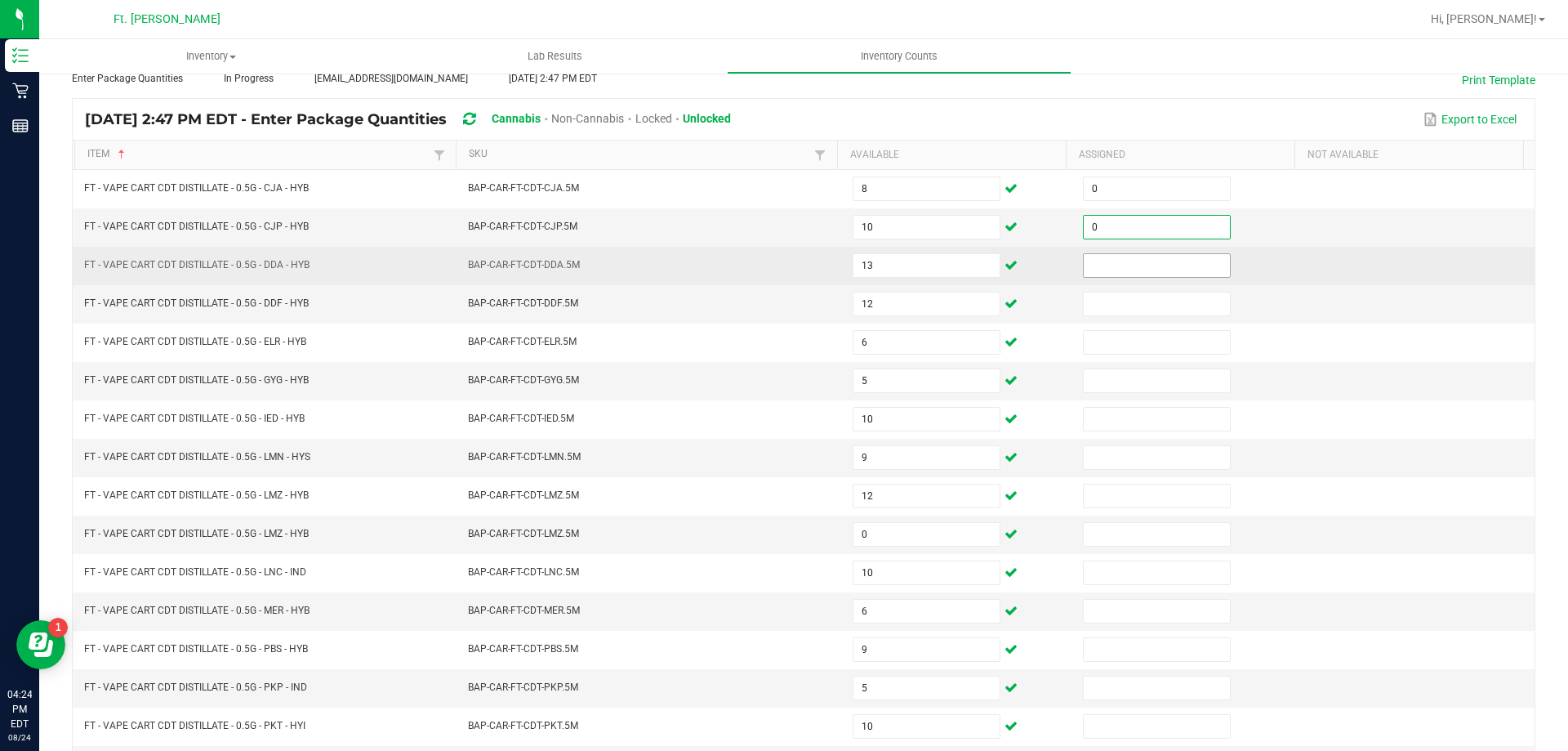
click at [1125, 256] on input at bounding box center [1156, 266] width 146 height 23
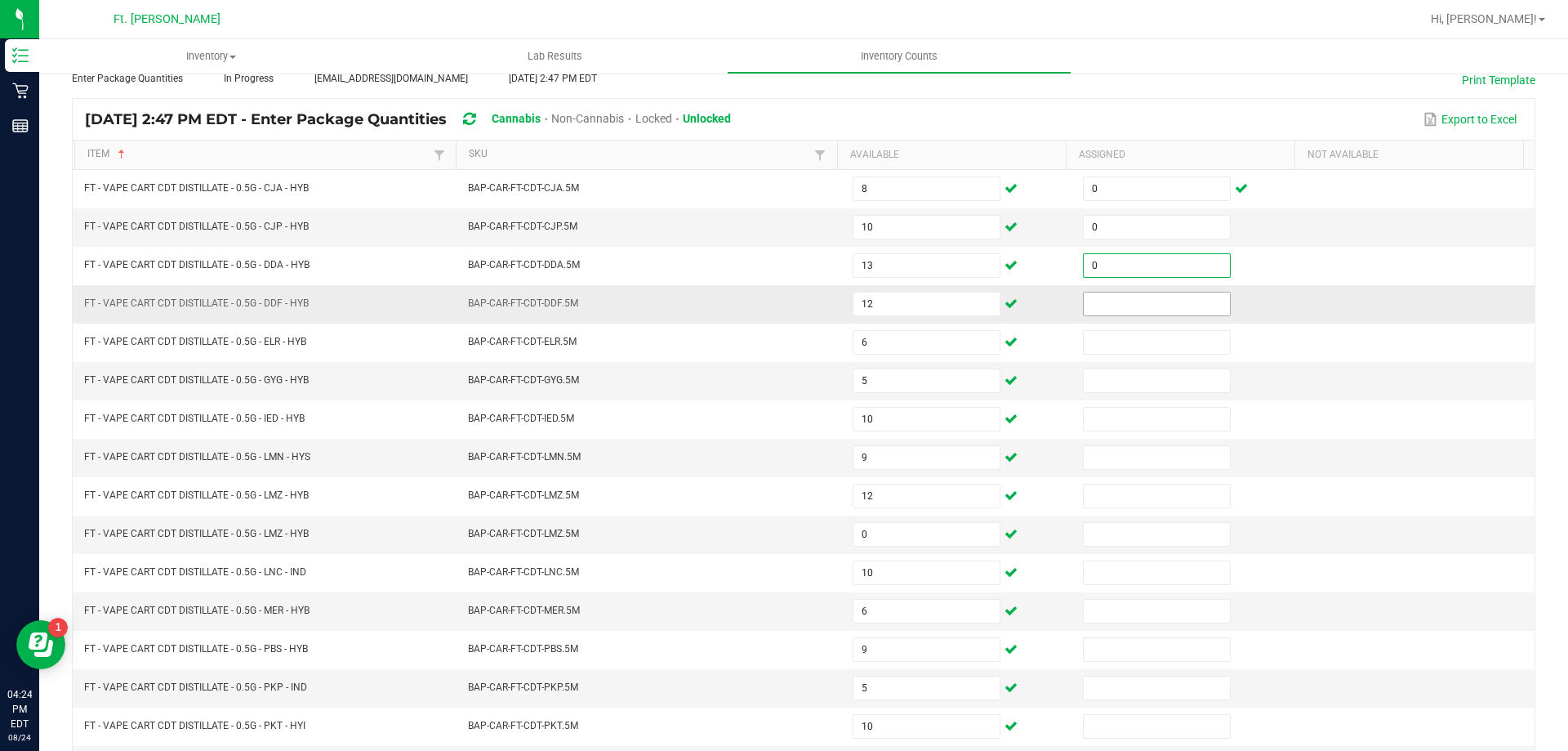
click at [1125, 306] on input at bounding box center [1156, 304] width 146 height 23
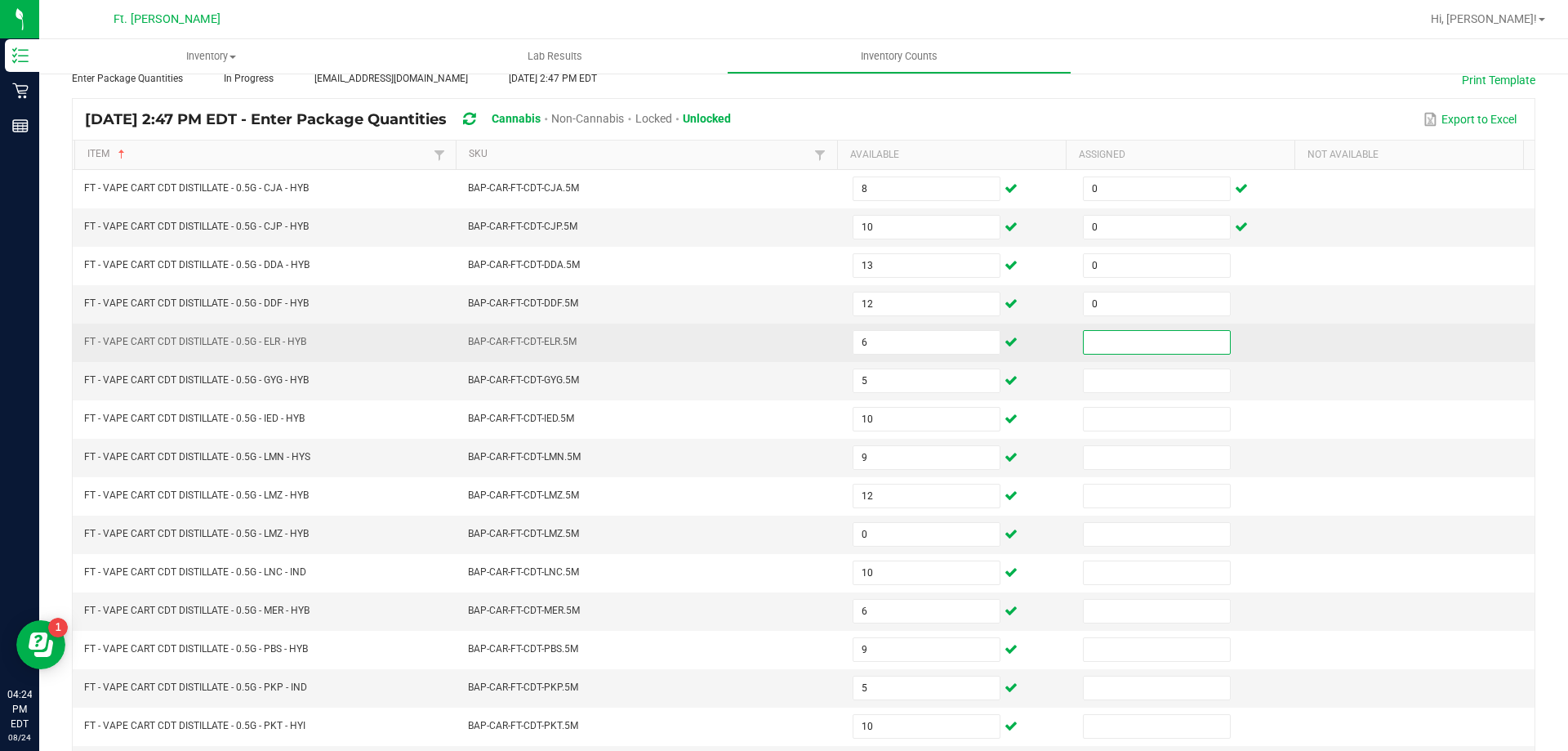
click at [1119, 339] on input at bounding box center [1156, 342] width 146 height 23
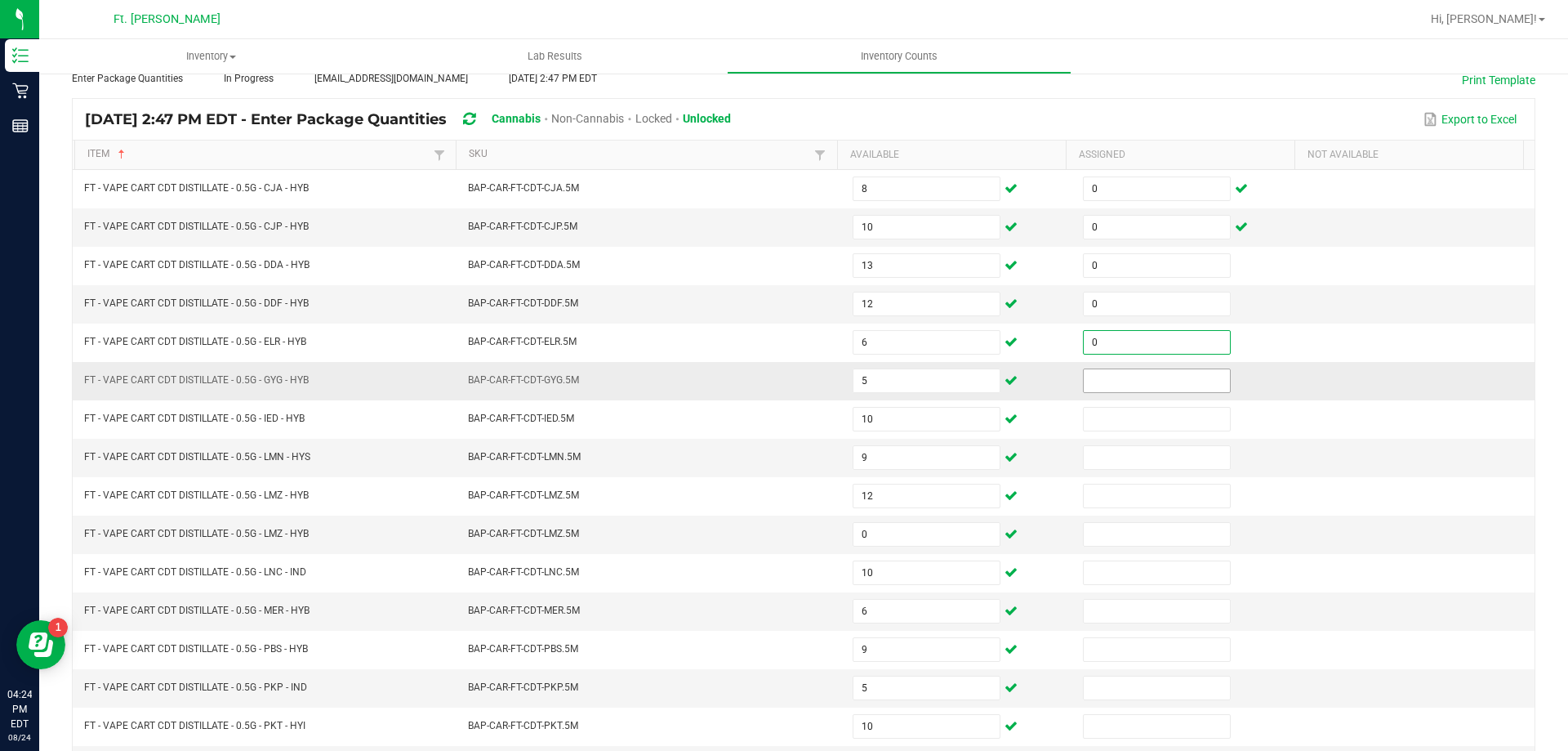
click at [1108, 373] on input at bounding box center [1156, 381] width 146 height 23
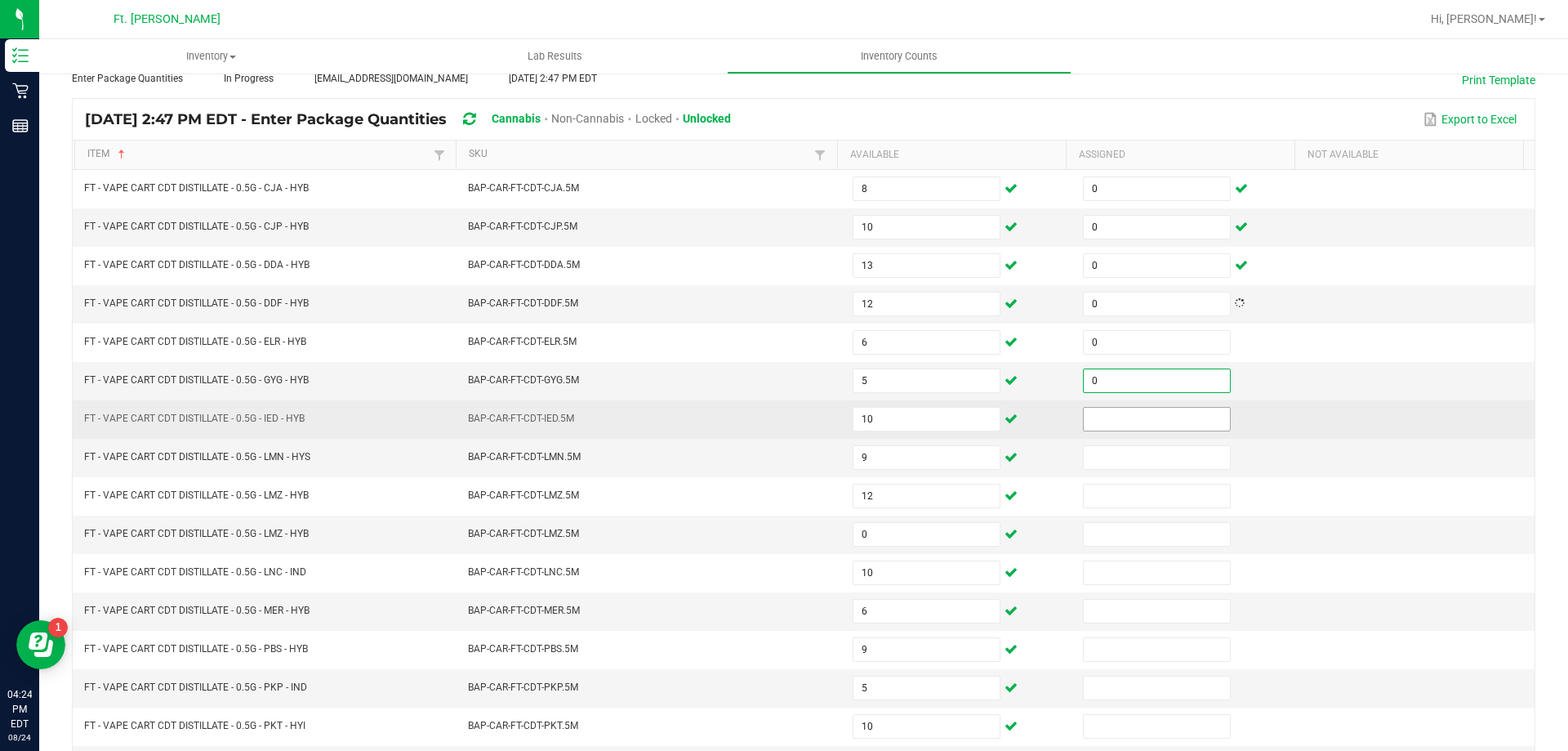
click at [1103, 412] on input at bounding box center [1156, 419] width 146 height 23
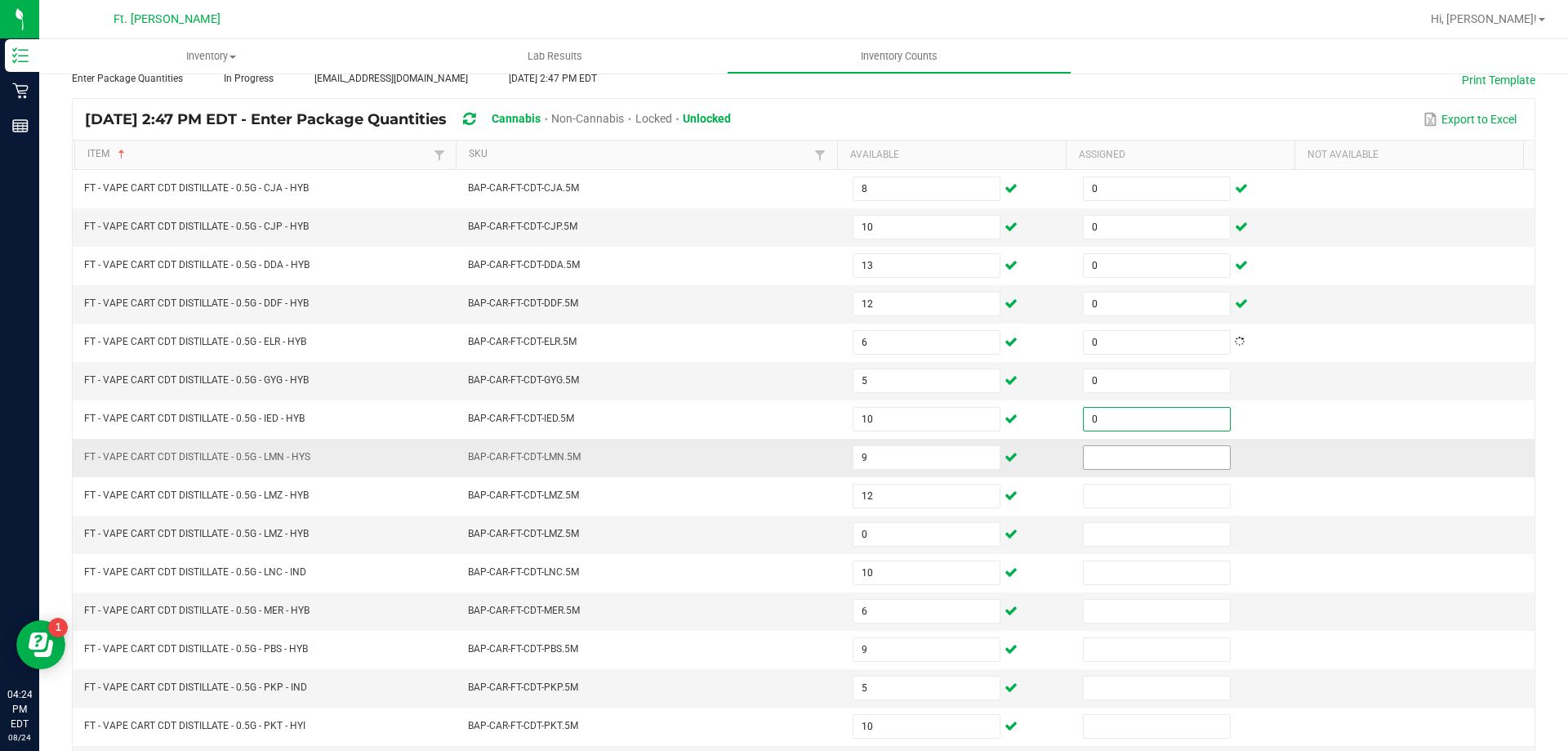
click at [1106, 454] on input at bounding box center [1156, 458] width 146 height 23
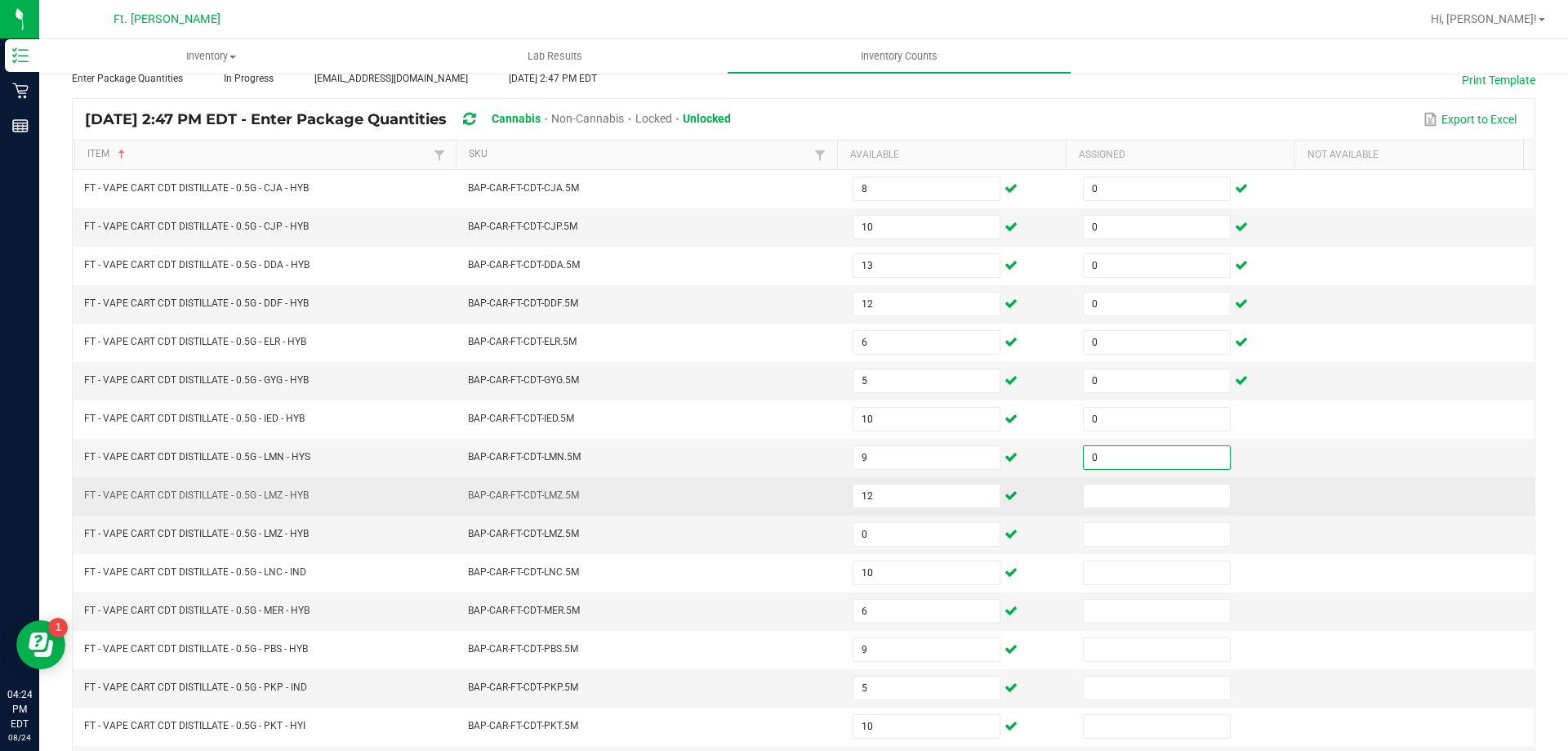
drag, startPoint x: 1106, startPoint y: 483, endPoint x: 1109, endPoint y: 509, distance: 26.2
click at [1107, 484] on span at bounding box center [1156, 496] width 148 height 25
click at [1112, 503] on input at bounding box center [1156, 496] width 146 height 23
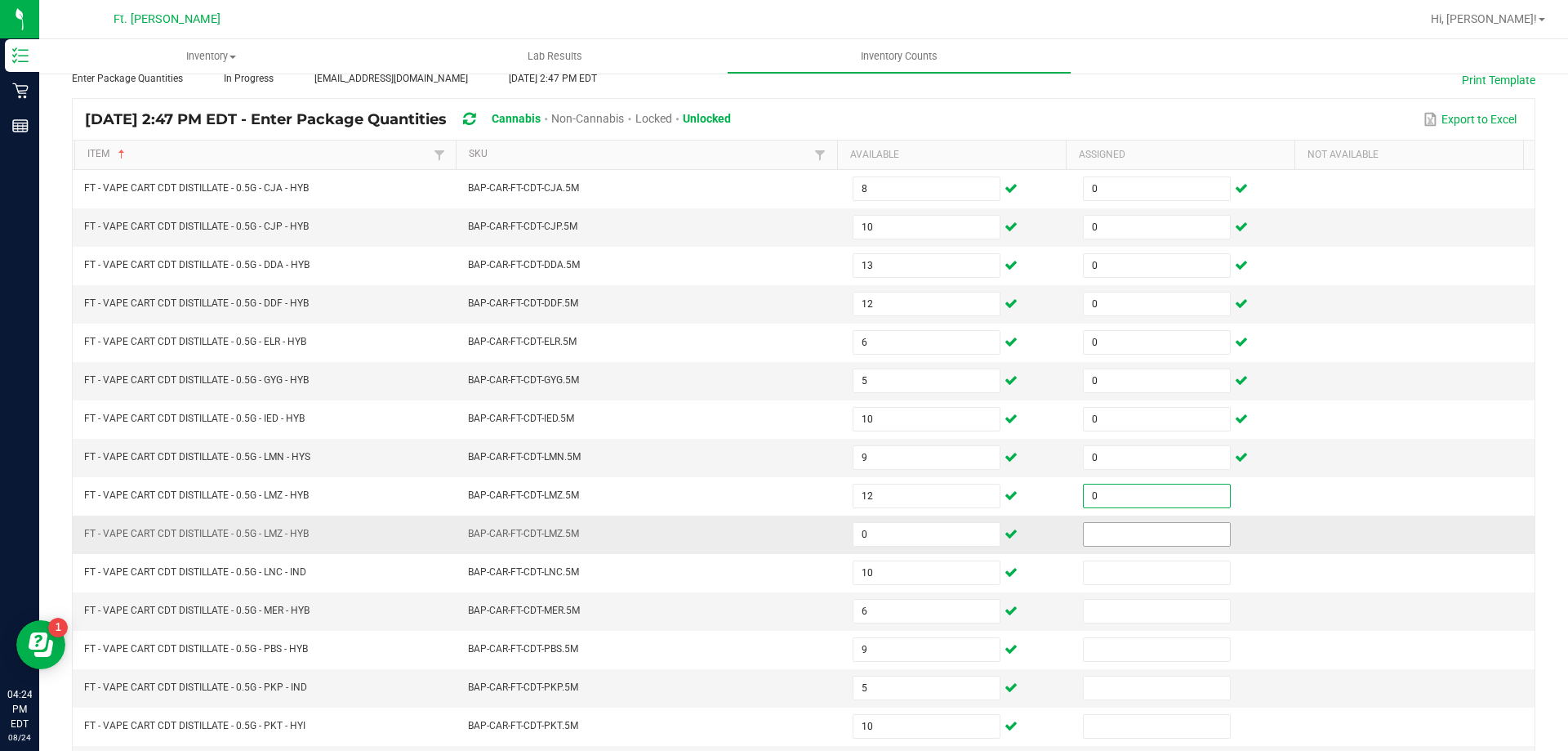
click at [1107, 535] on input at bounding box center [1156, 534] width 146 height 23
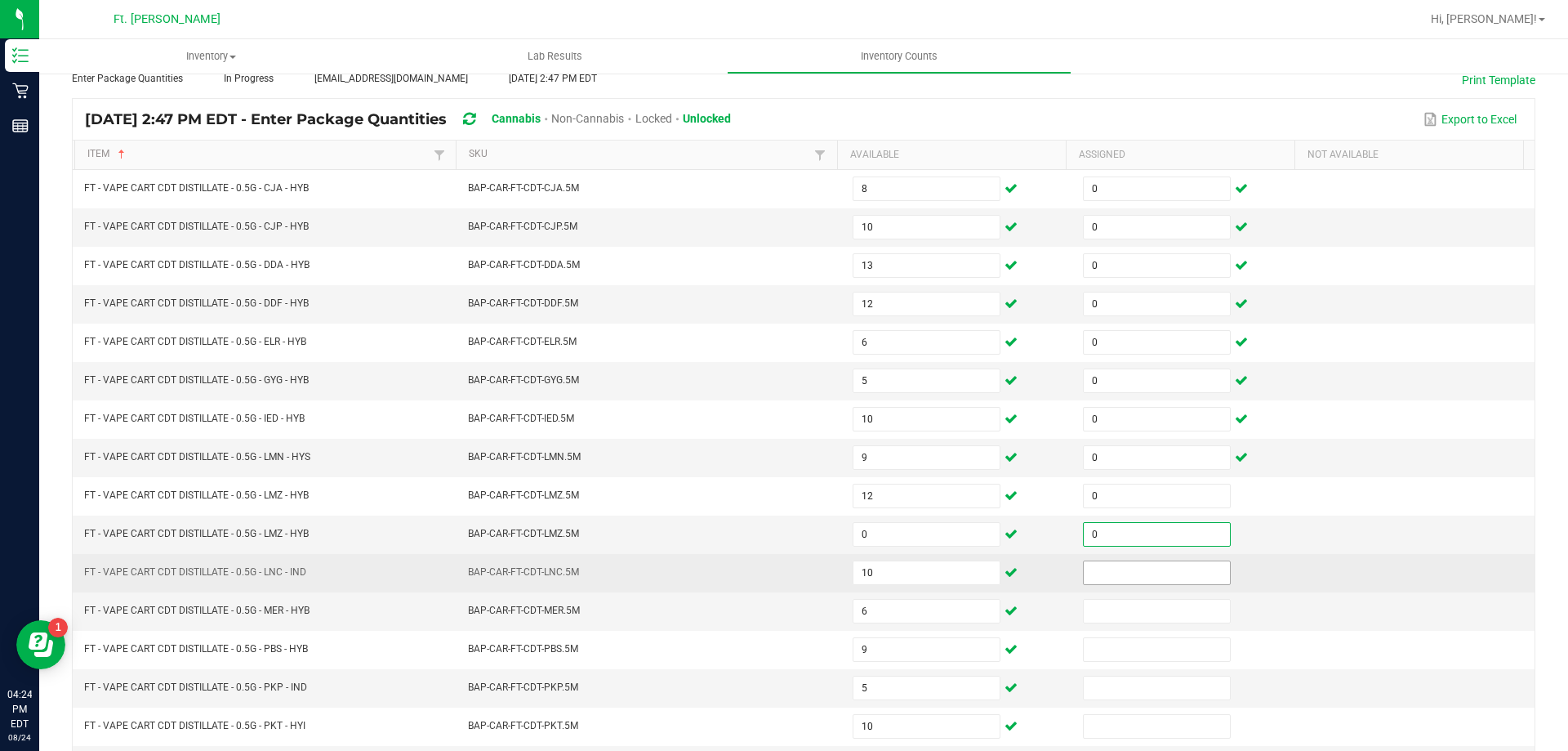
drag, startPoint x: 1103, startPoint y: 581, endPoint x: 1103, endPoint y: 592, distance: 11.0
click at [1103, 582] on input at bounding box center [1156, 573] width 146 height 23
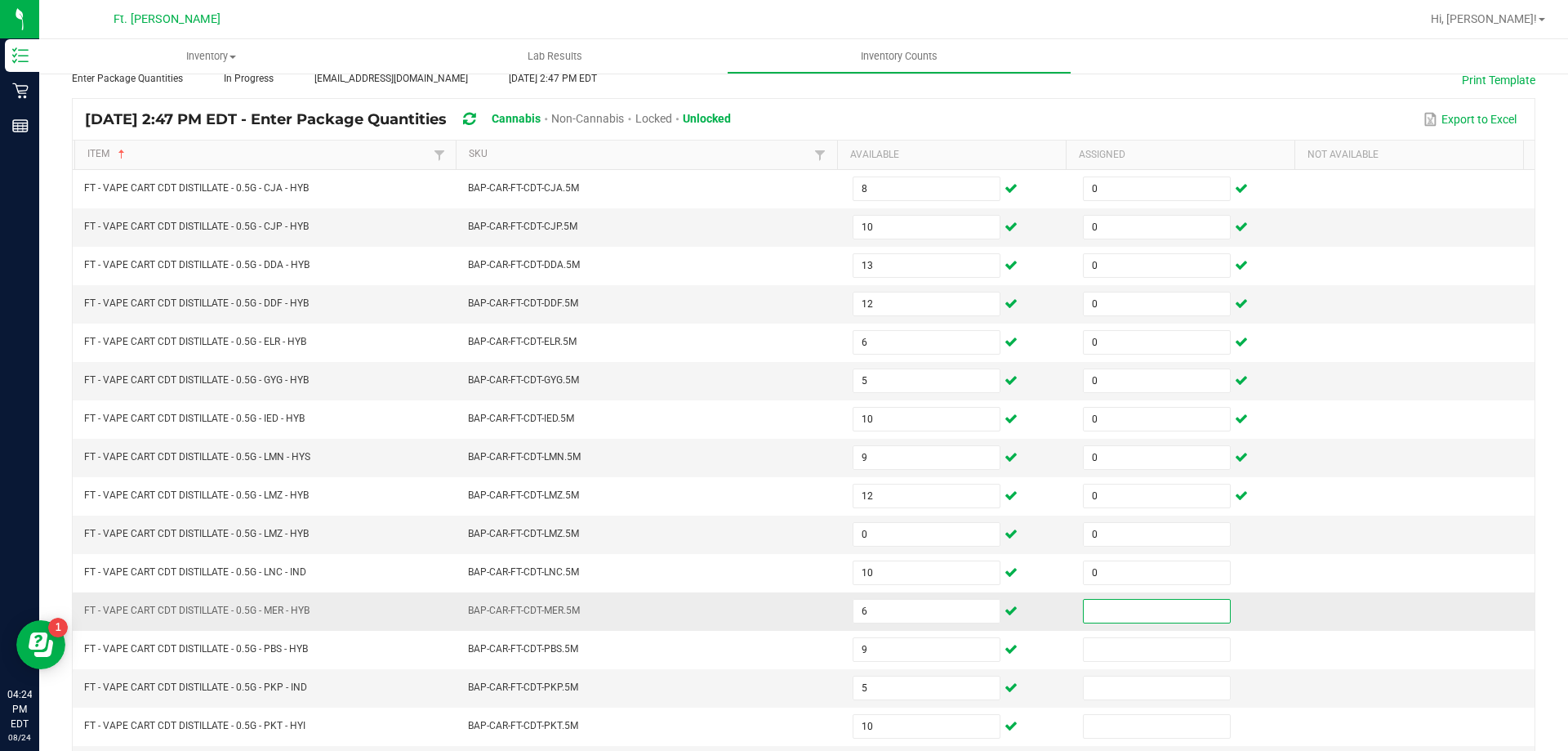
click at [1103, 606] on input at bounding box center [1156, 611] width 146 height 23
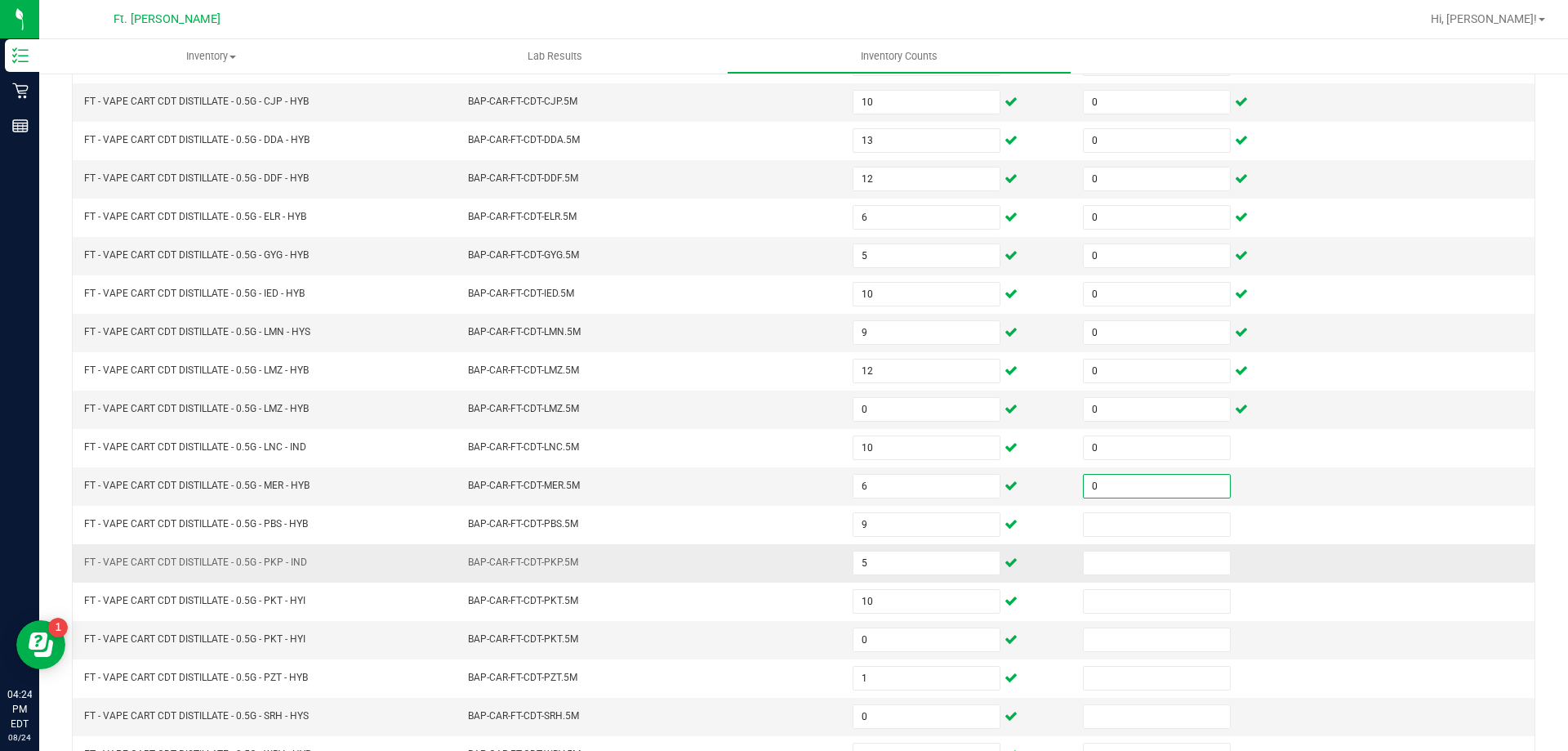
scroll to position [339, 0]
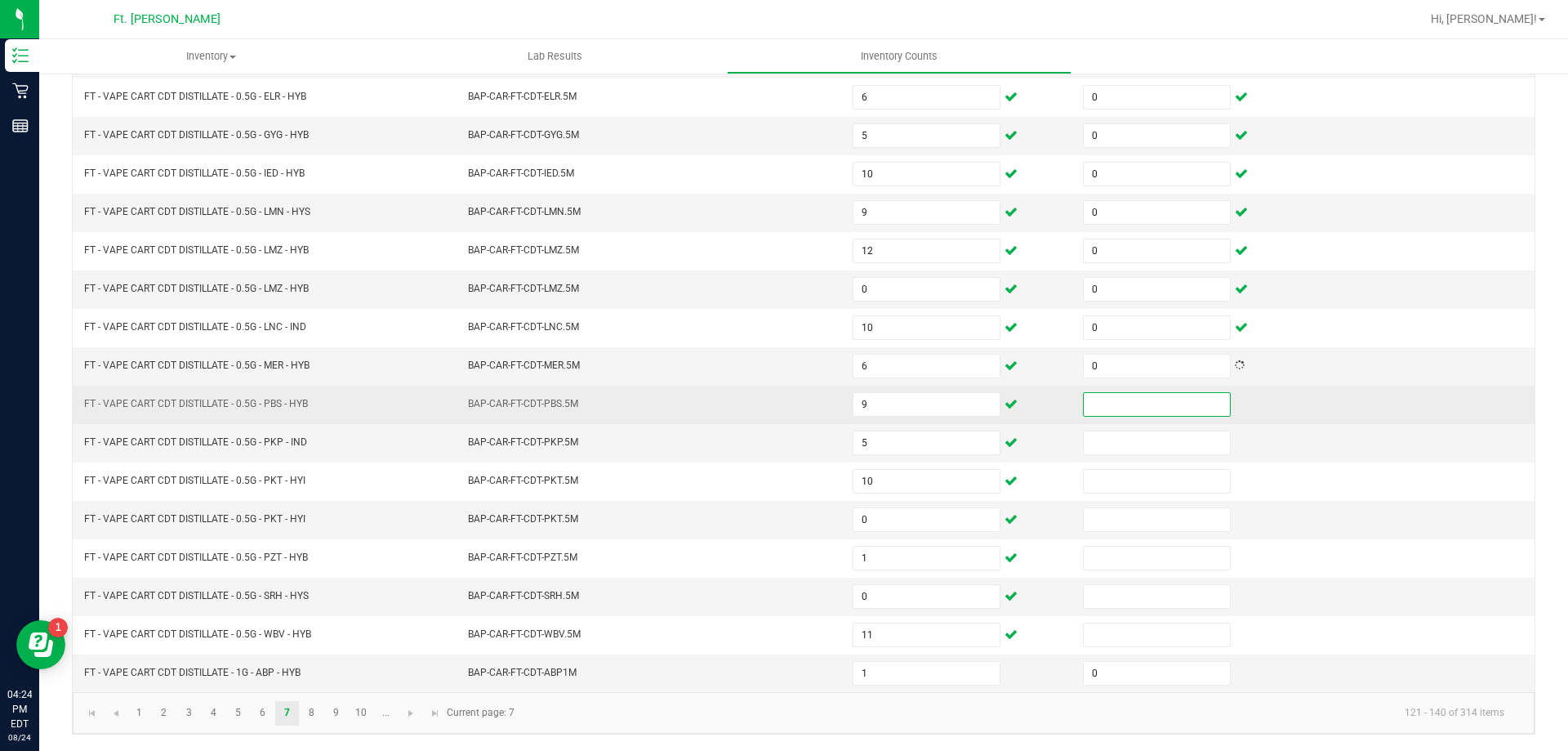
click at [1120, 406] on input at bounding box center [1156, 405] width 146 height 23
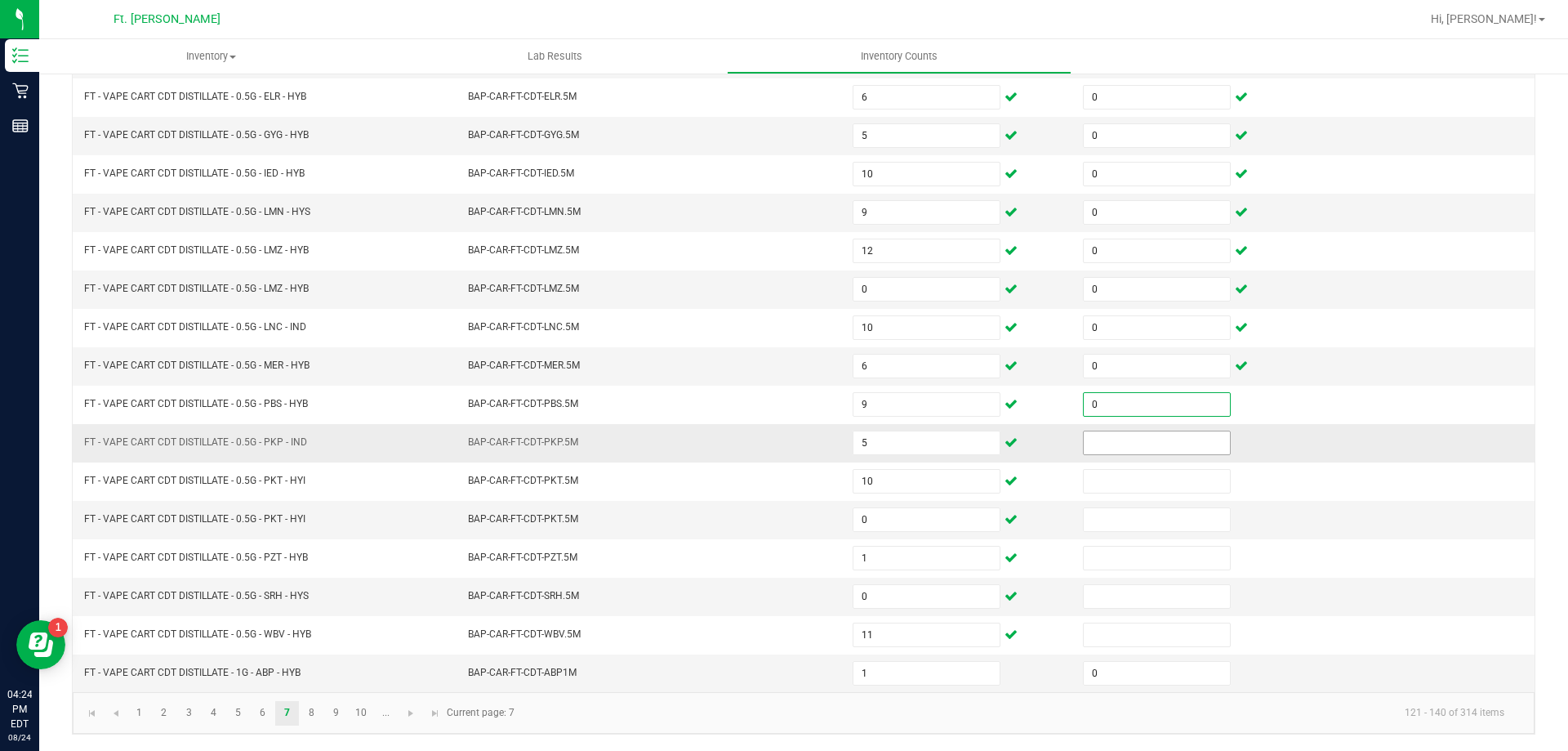
click at [1112, 437] on input at bounding box center [1156, 443] width 146 height 23
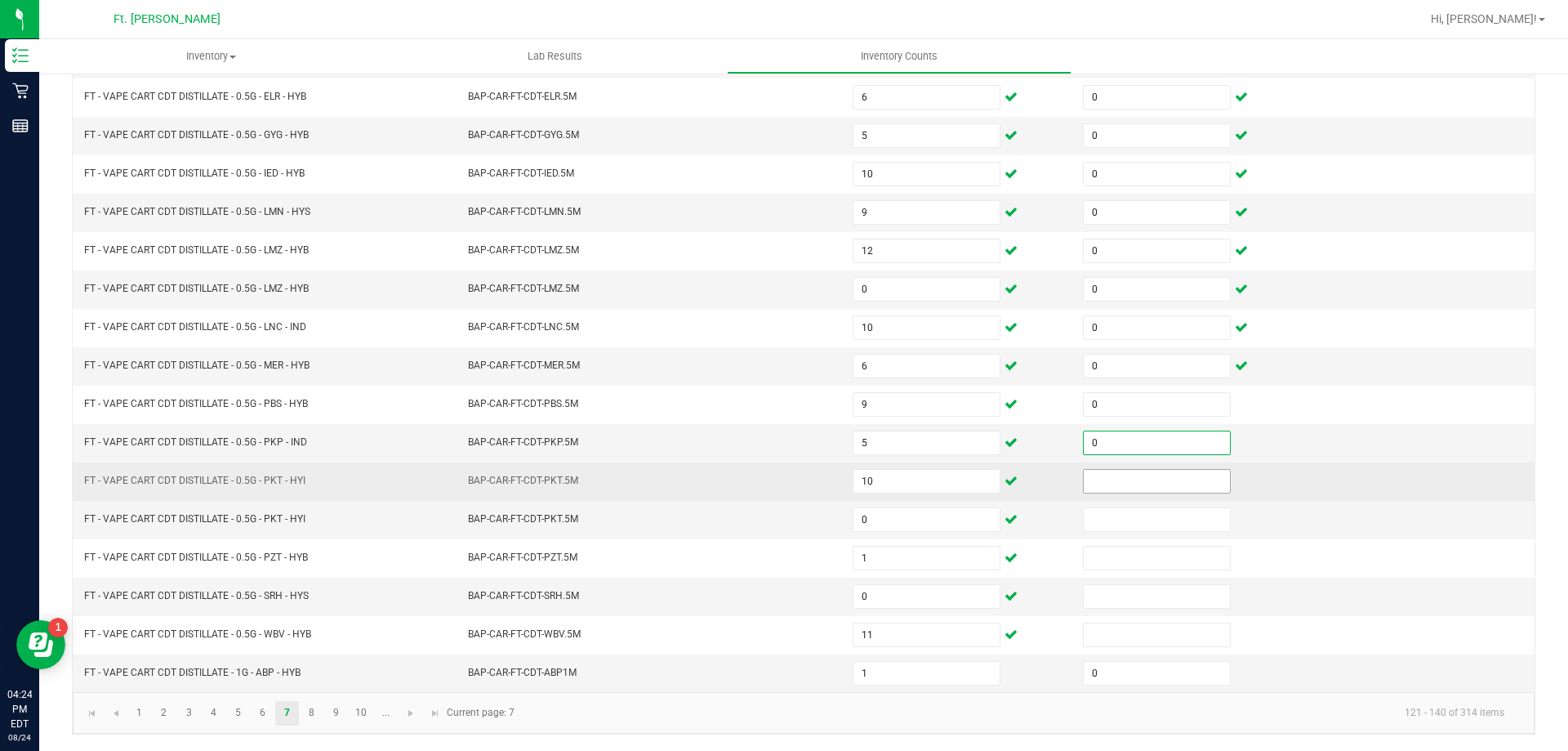
click at [1110, 488] on input at bounding box center [1156, 481] width 146 height 23
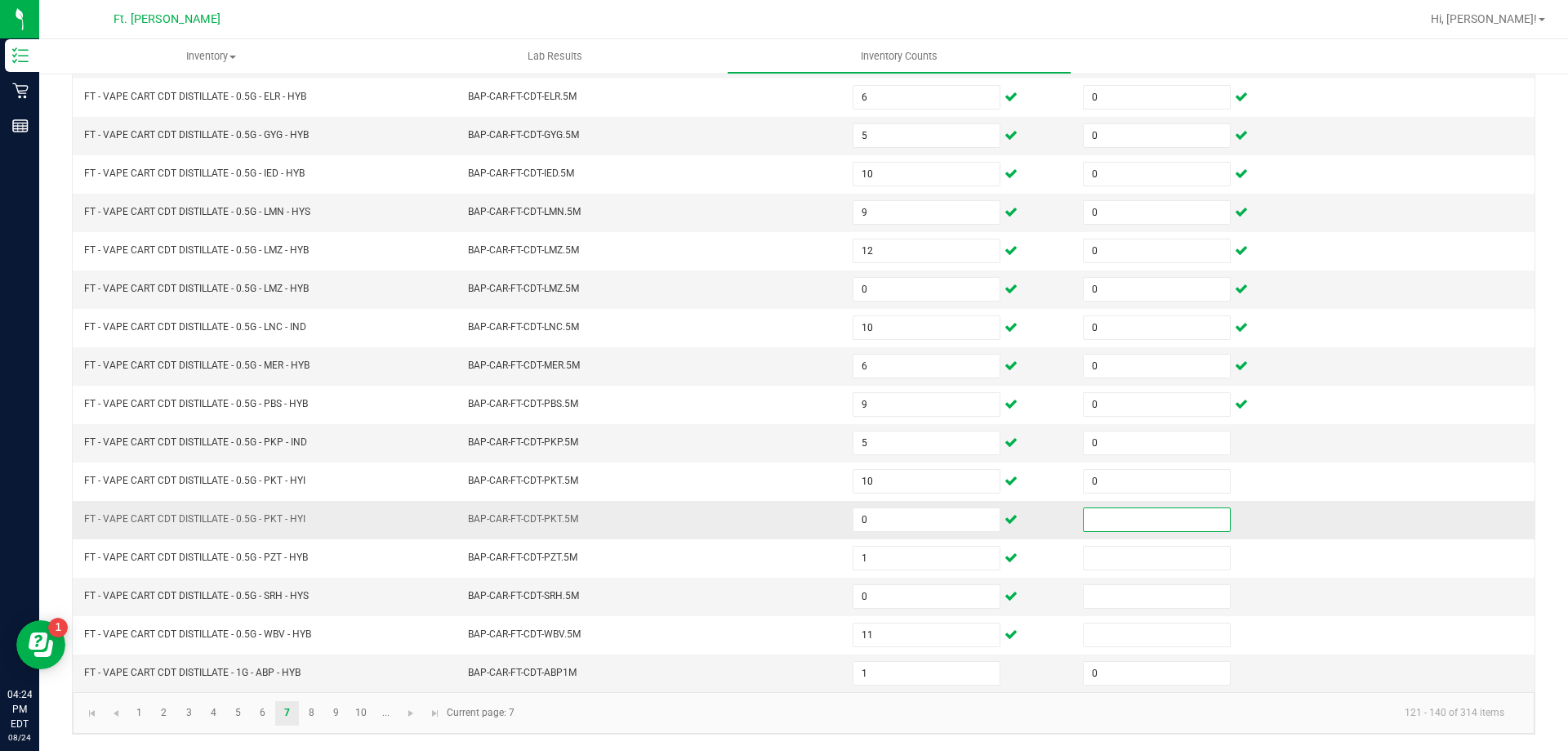
click at [1107, 512] on input at bounding box center [1156, 520] width 146 height 23
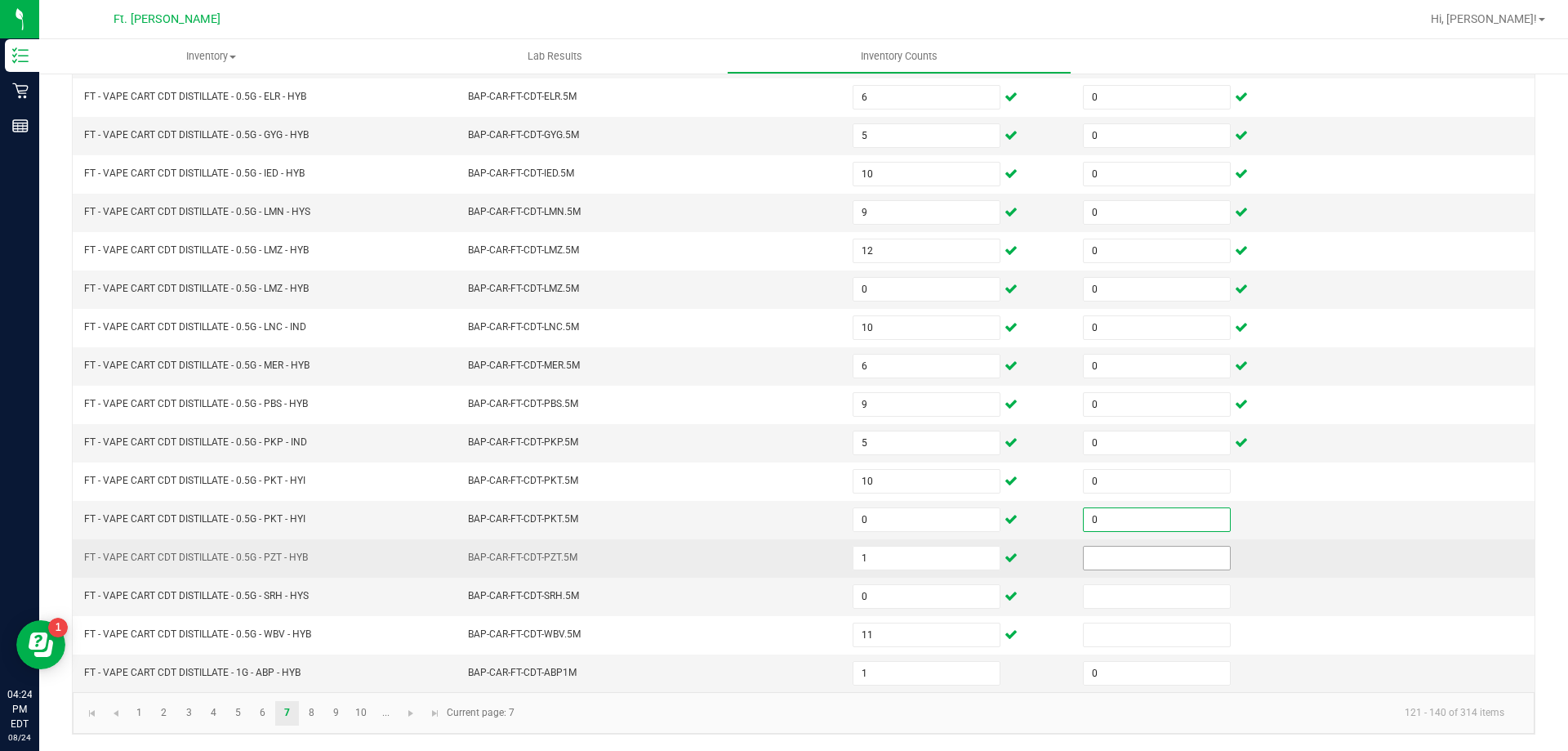
click at [1105, 556] on input at bounding box center [1156, 558] width 146 height 23
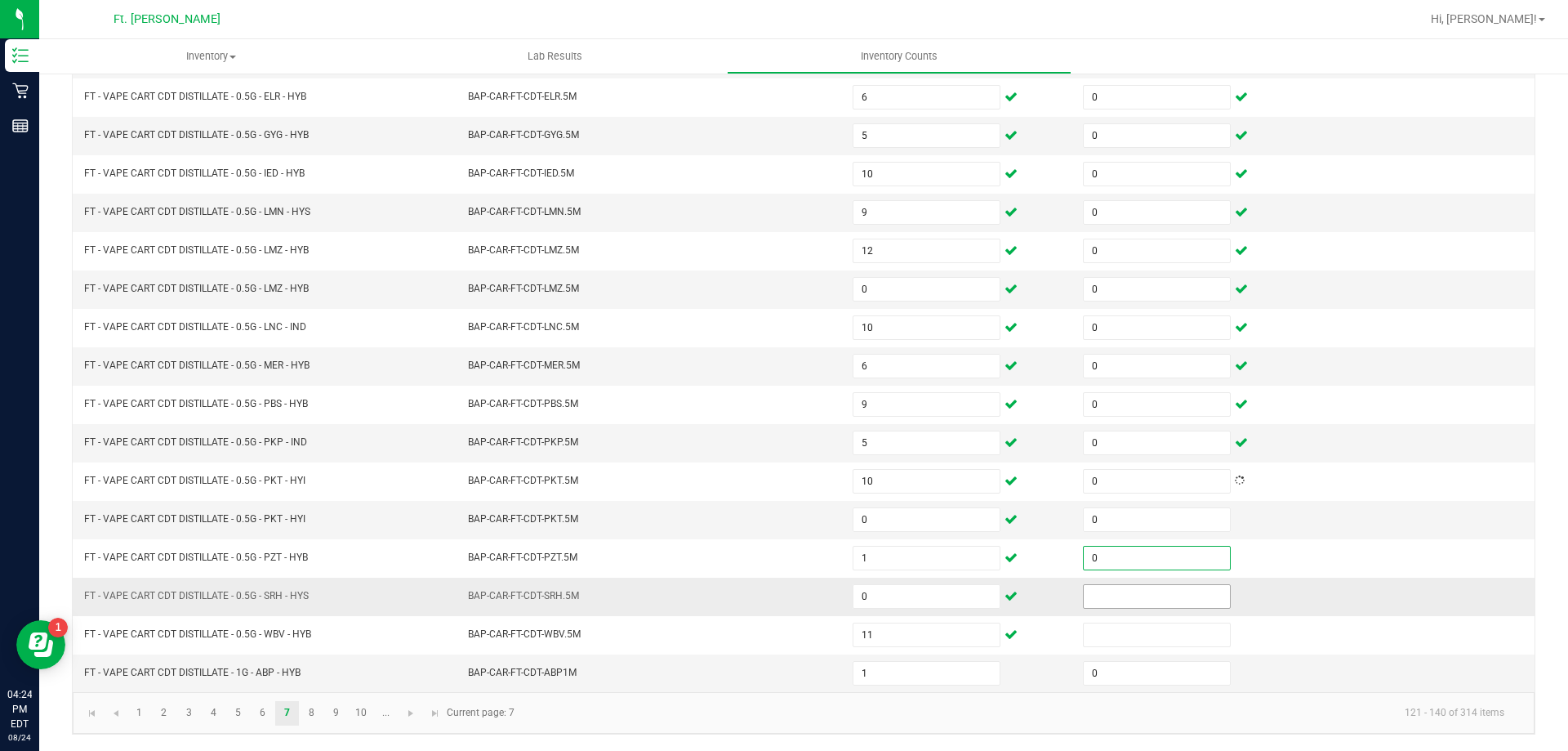
click at [1104, 587] on input at bounding box center [1156, 597] width 146 height 23
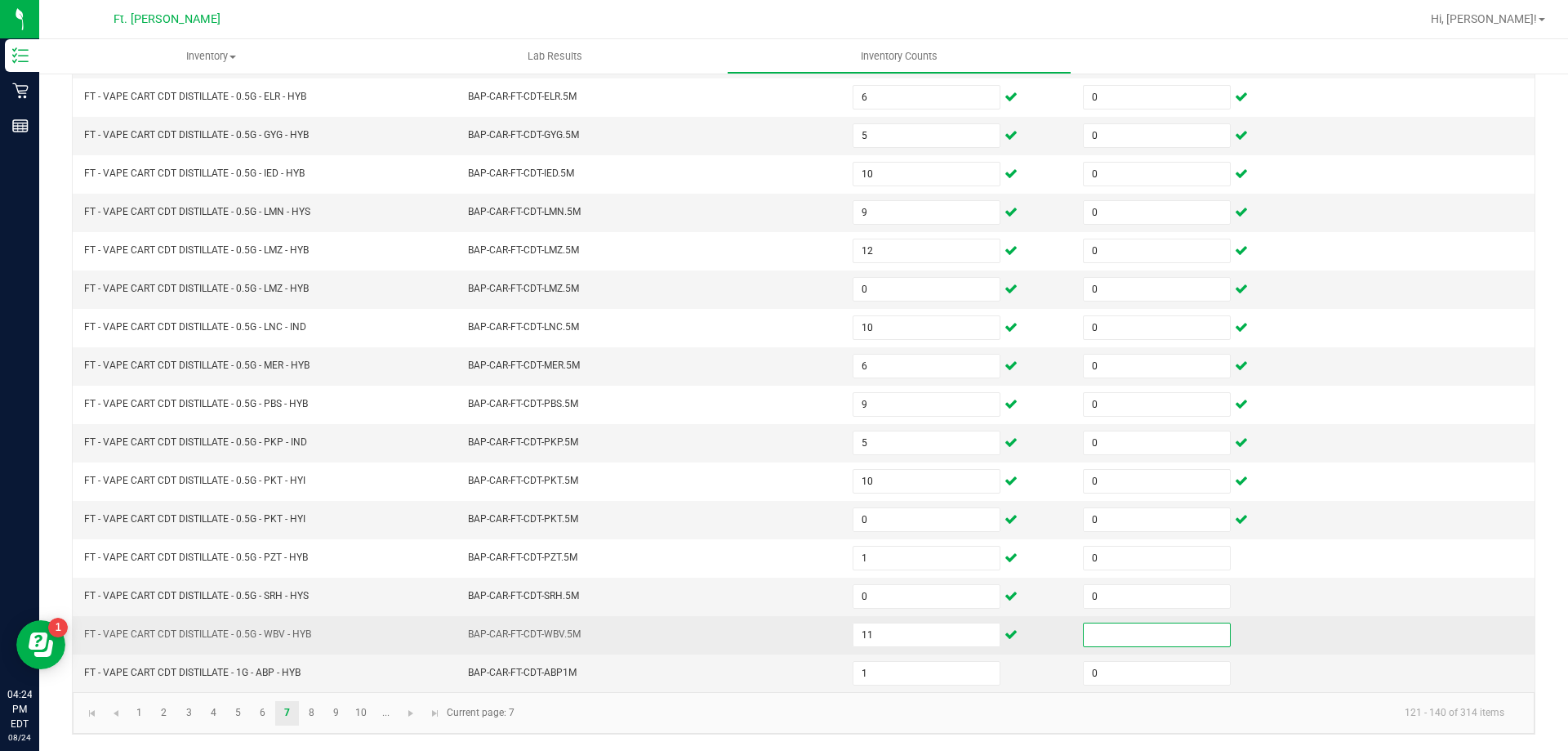
click at [1098, 627] on input at bounding box center [1156, 635] width 146 height 23
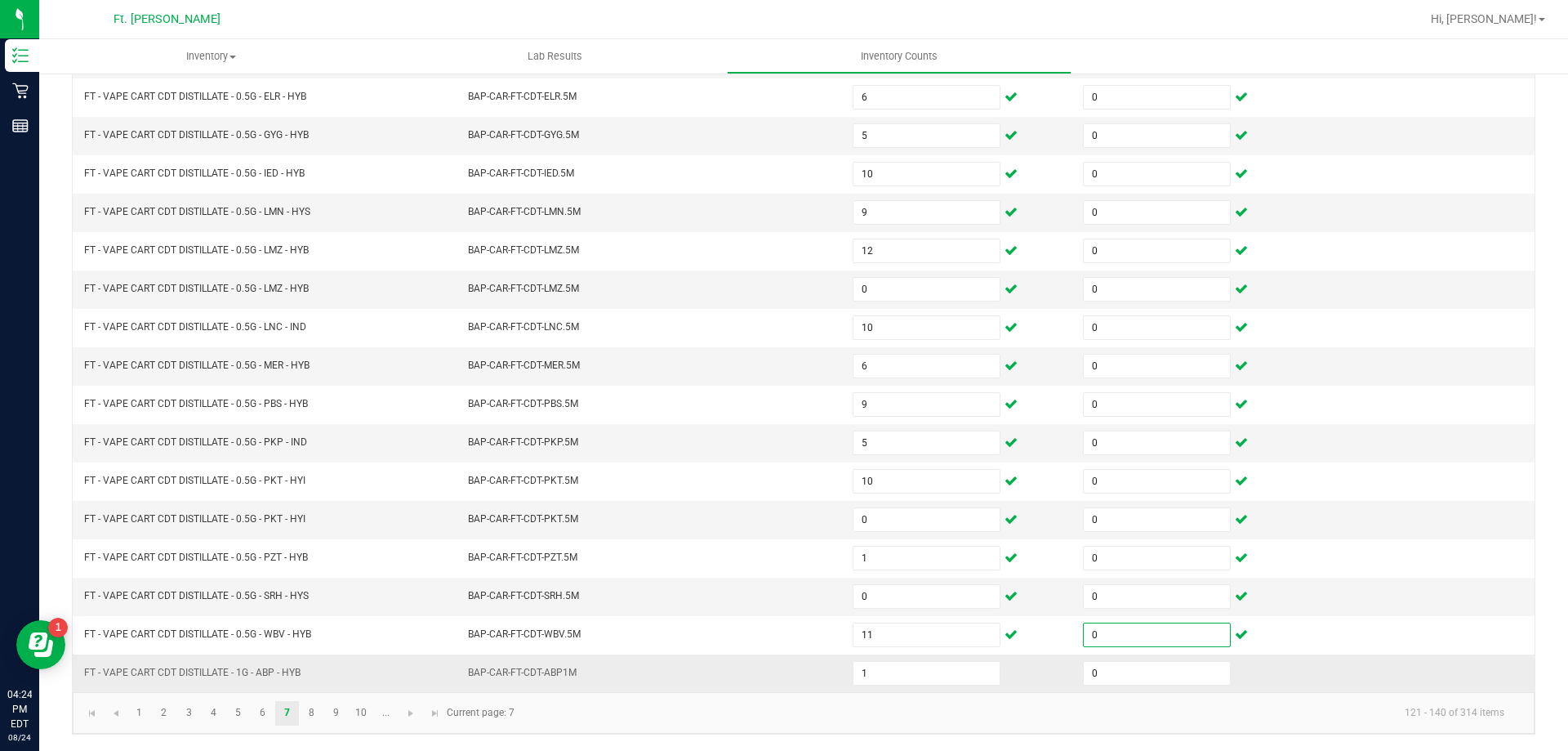
click at [703, 686] on td "BAP-CAR-FT-CDT-ABP1M" at bounding box center [650, 673] width 385 height 38
click at [668, 725] on kendo-pager-info "121 - 140 of 314 items" at bounding box center [1021, 713] width 993 height 27
click at [308, 711] on link "8" at bounding box center [311, 713] width 24 height 25
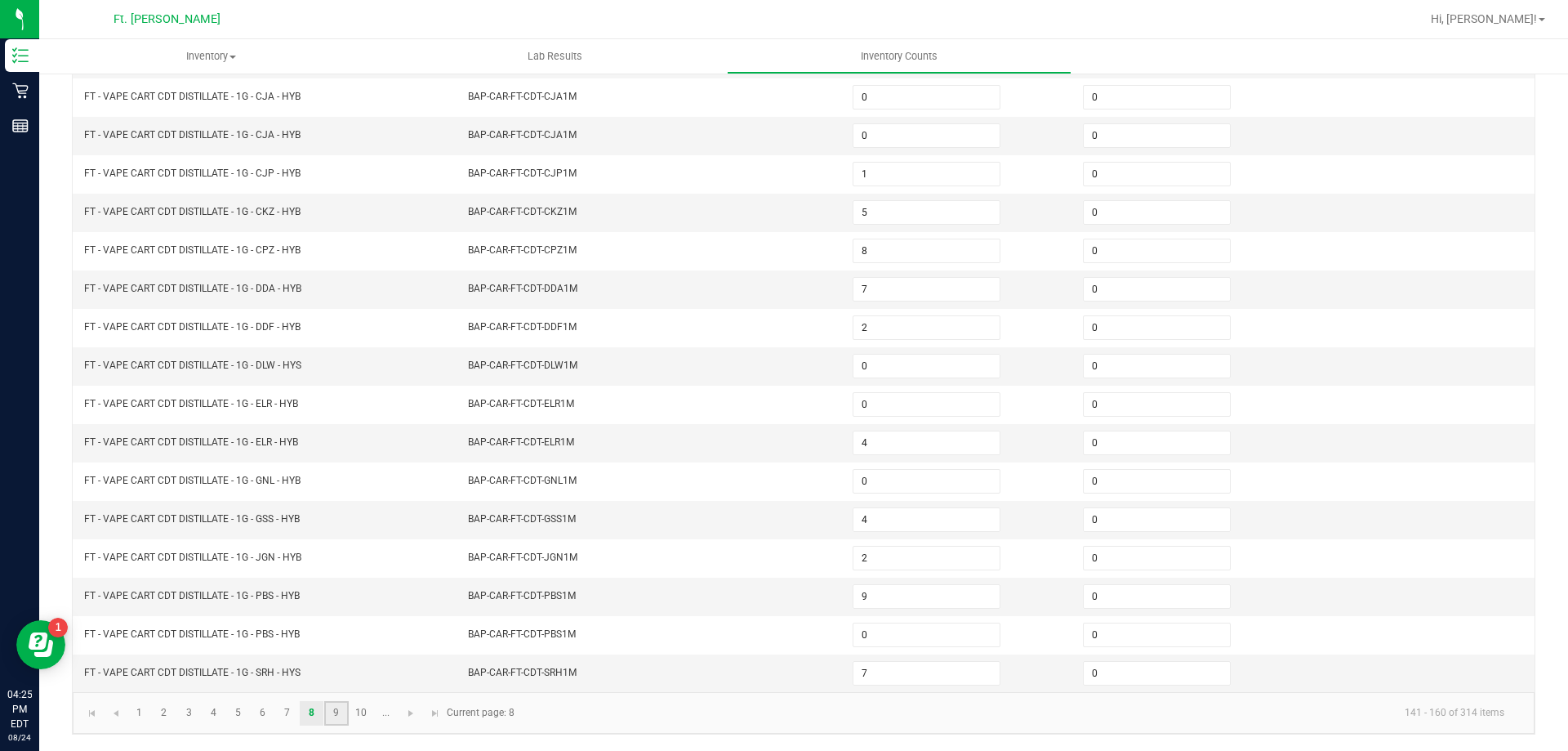
click at [332, 714] on link "9" at bounding box center [336, 713] width 24 height 25
click at [362, 725] on link "10" at bounding box center [361, 713] width 24 height 25
click at [405, 720] on link at bounding box center [411, 713] width 24 height 25
click at [318, 711] on span "Go to the next page" at bounding box center [313, 713] width 13 height 13
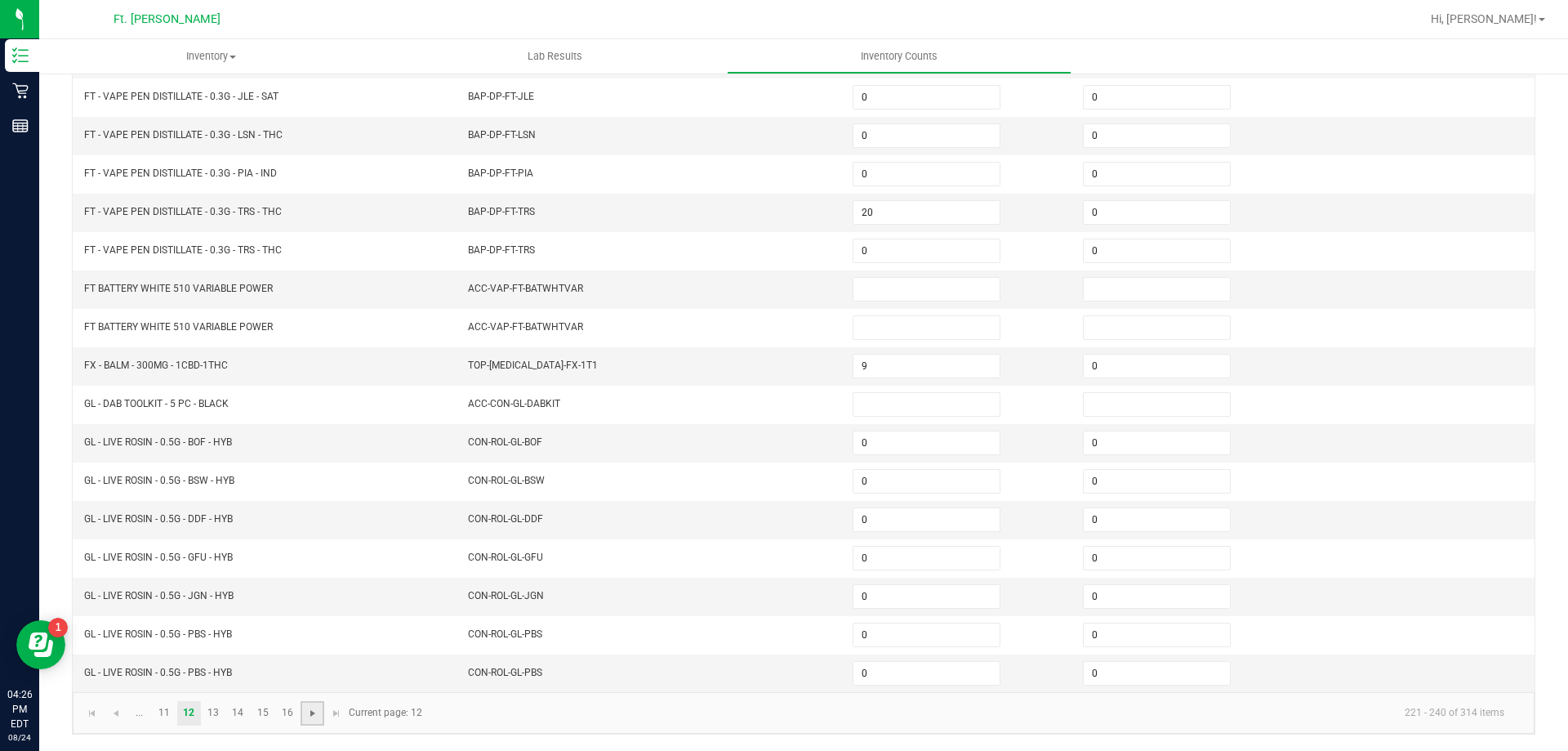
click at [306, 711] on span "Go to the next page" at bounding box center [313, 713] width 13 height 13
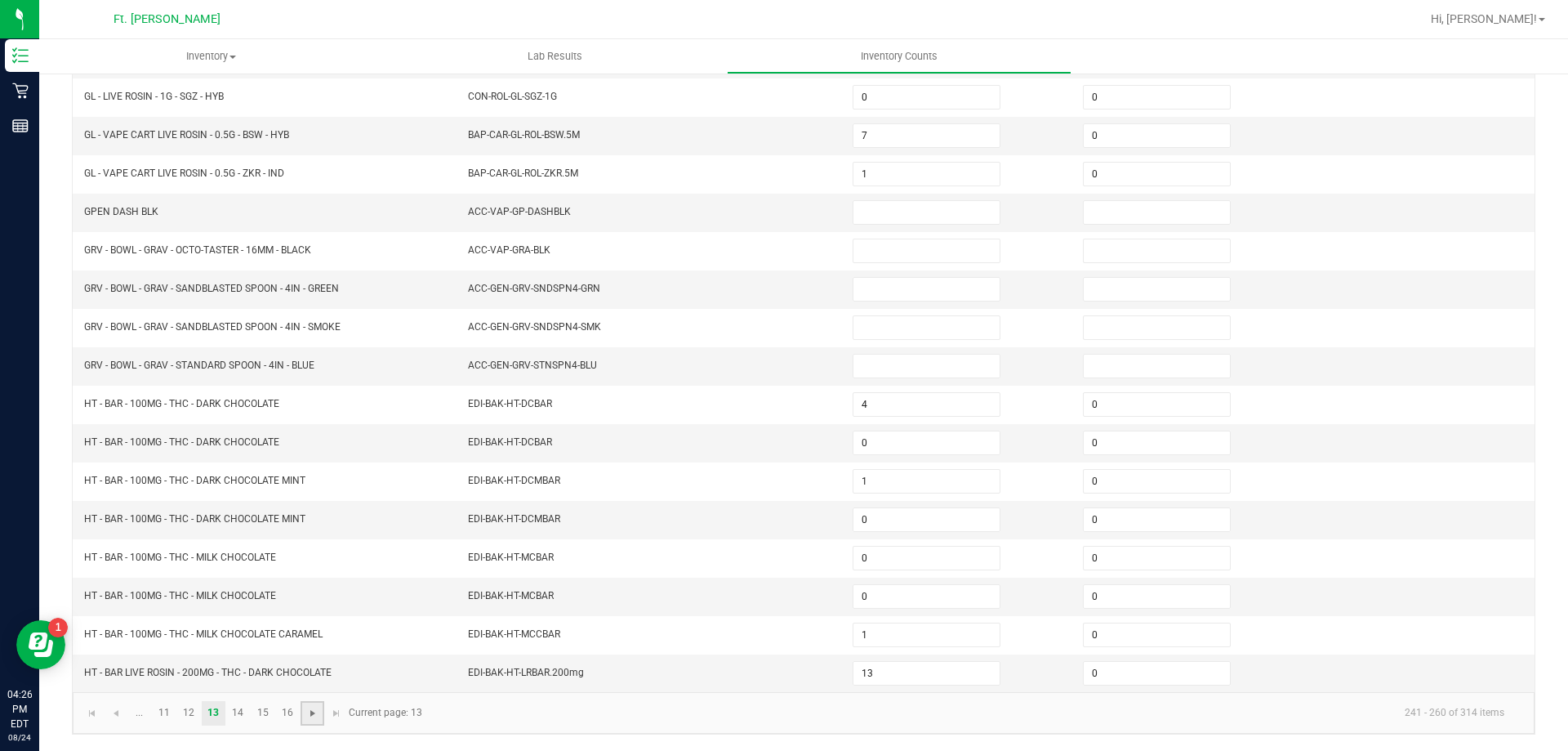
click at [306, 711] on span "Go to the next page" at bounding box center [313, 713] width 13 height 13
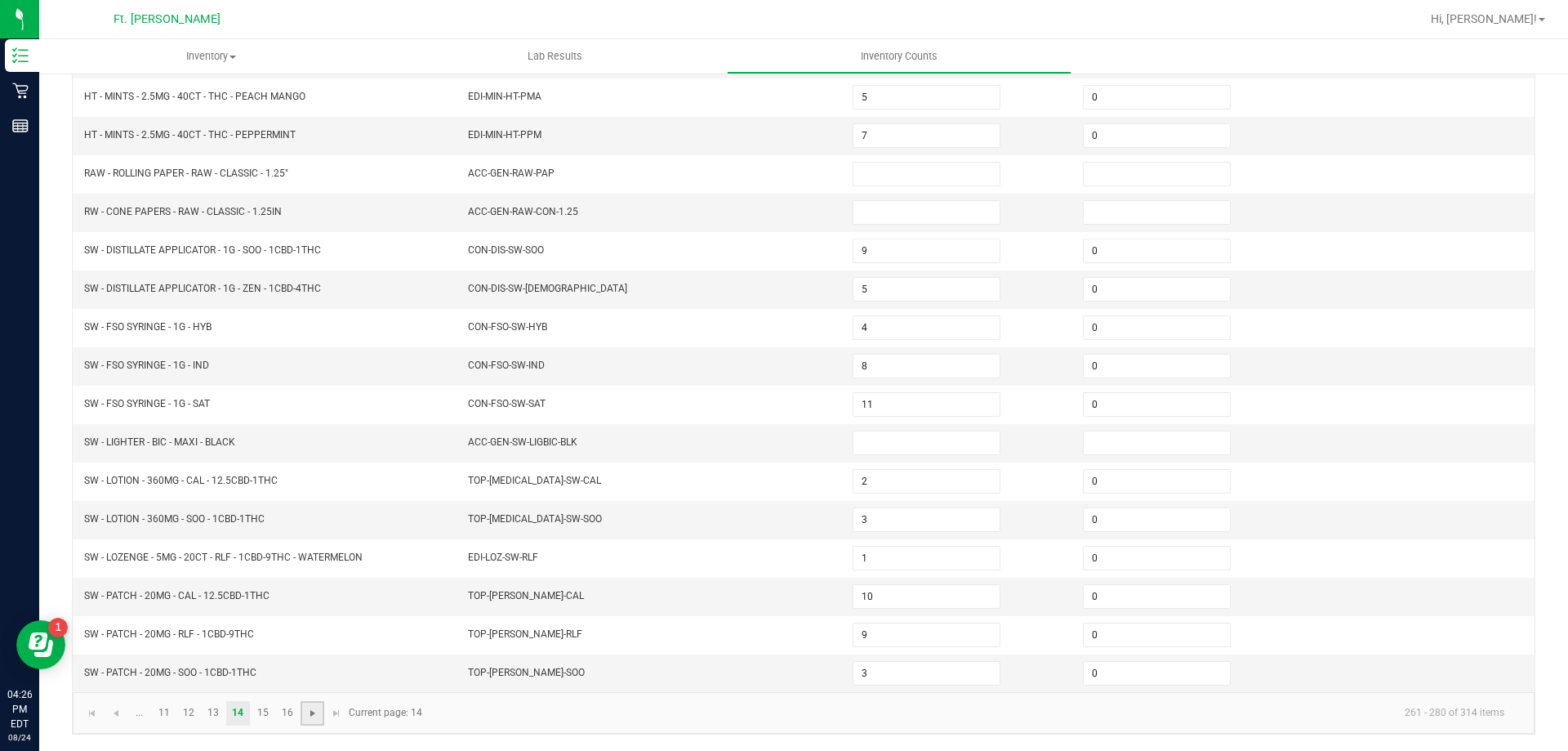
click at [306, 709] on span "Go to the next page" at bounding box center [313, 713] width 13 height 13
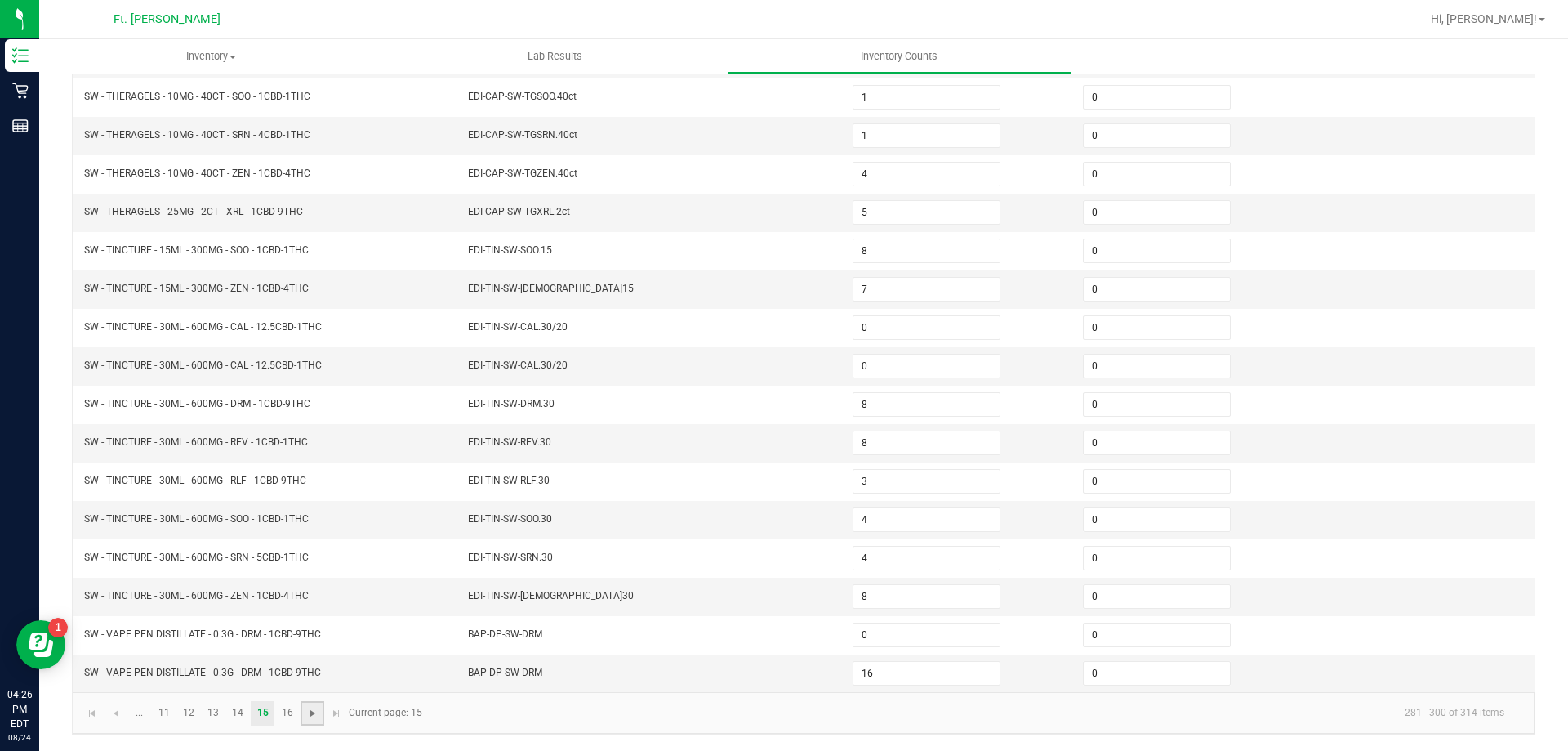
click at [310, 710] on span "Go to the next page" at bounding box center [313, 713] width 13 height 13
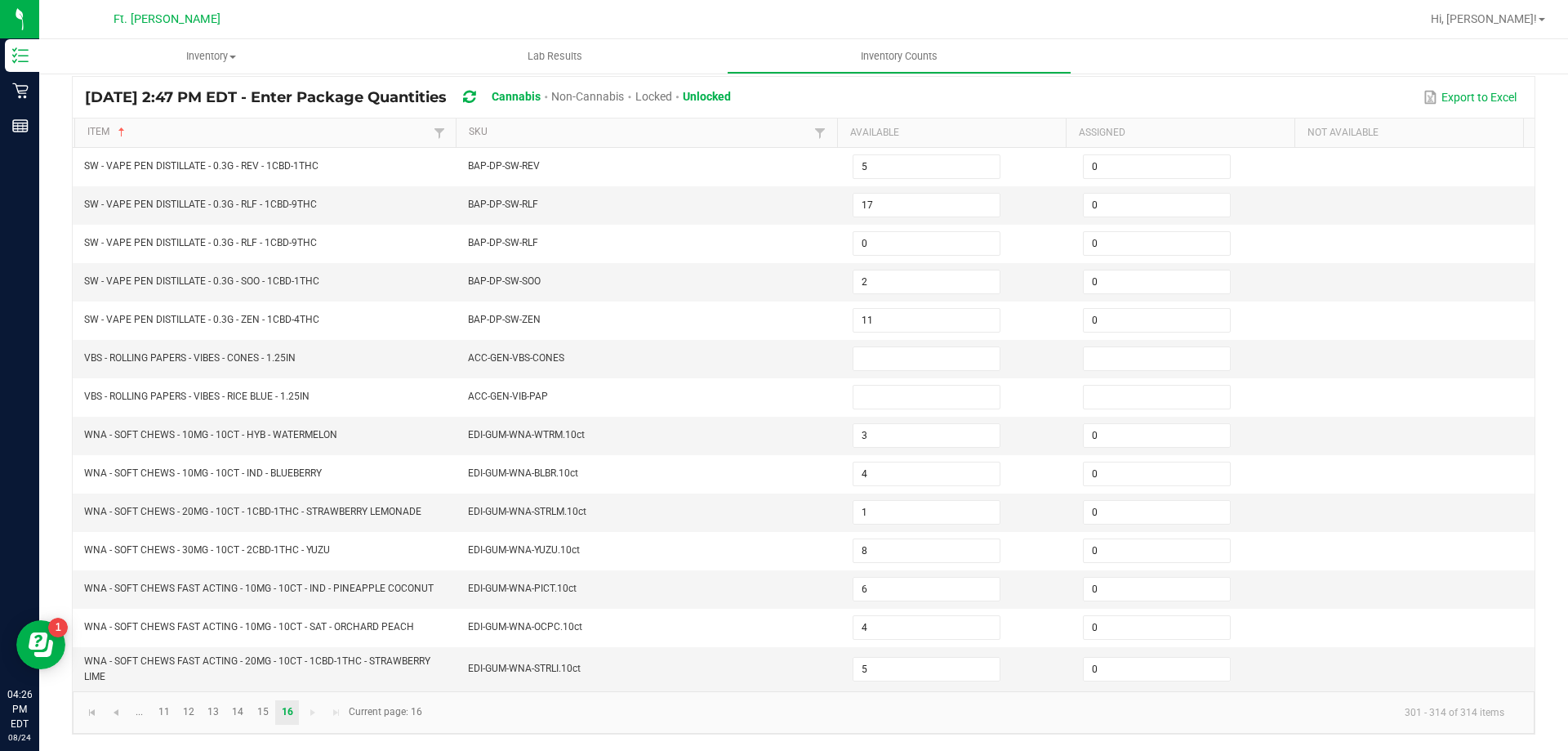
click at [310, 712] on kendo-pager-next-buttons at bounding box center [324, 713] width 47 height 25
click at [313, 720] on kendo-pager-next-buttons at bounding box center [324, 713] width 47 height 25
click at [95, 709] on span "Go to the first page" at bounding box center [92, 713] width 13 height 13
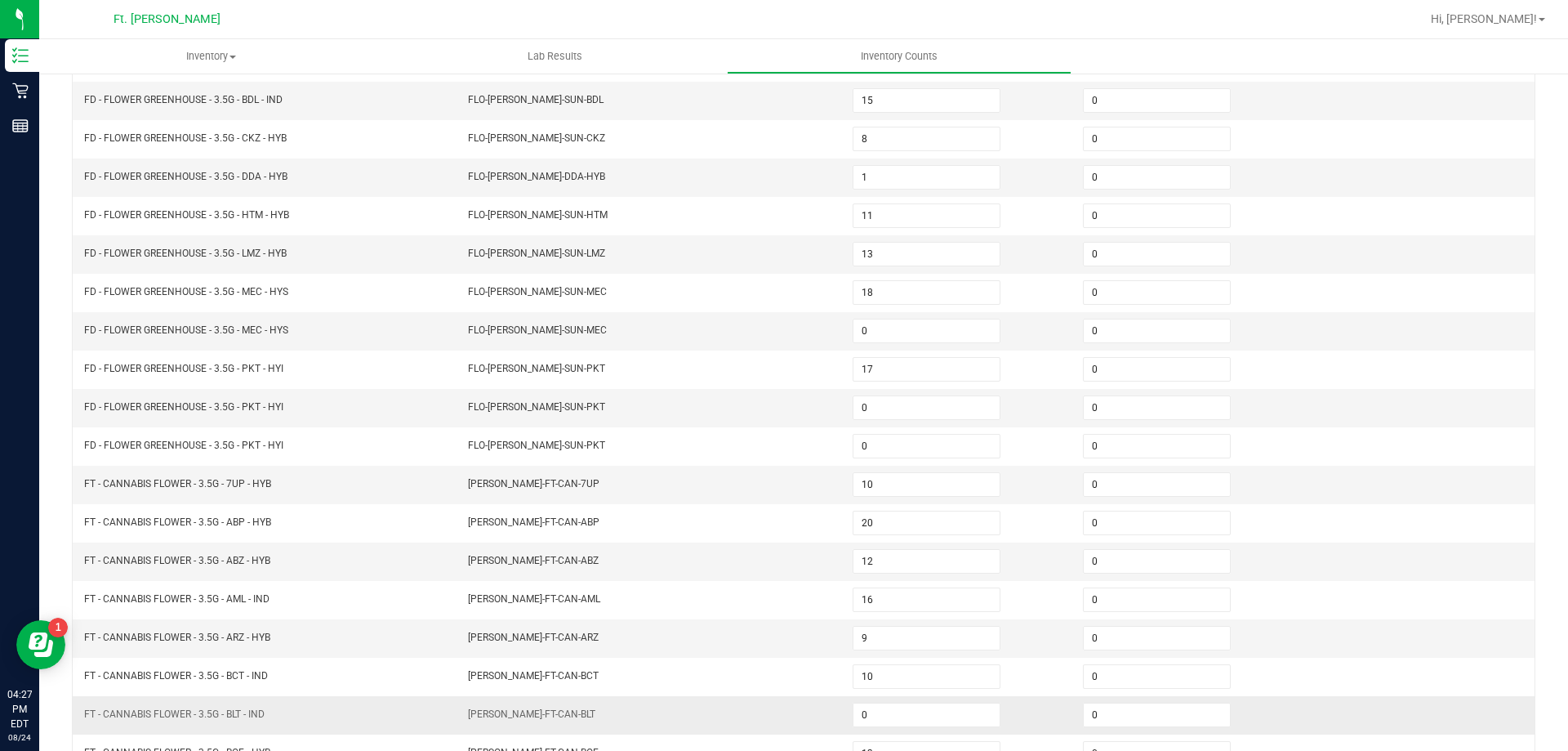
scroll to position [339, 0]
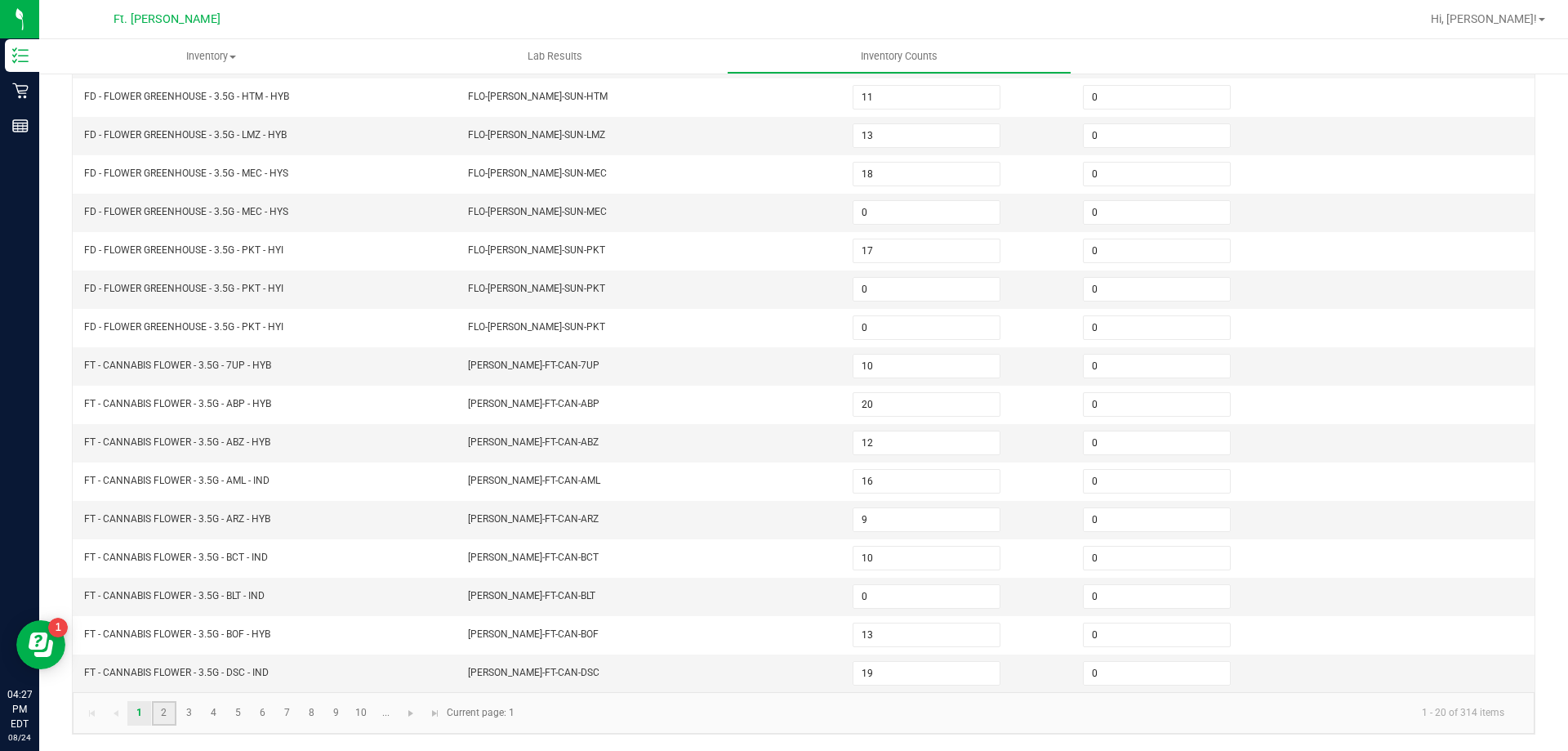
click at [175, 715] on link "2" at bounding box center [163, 713] width 24 height 25
click at [195, 717] on link "3" at bounding box center [189, 713] width 24 height 25
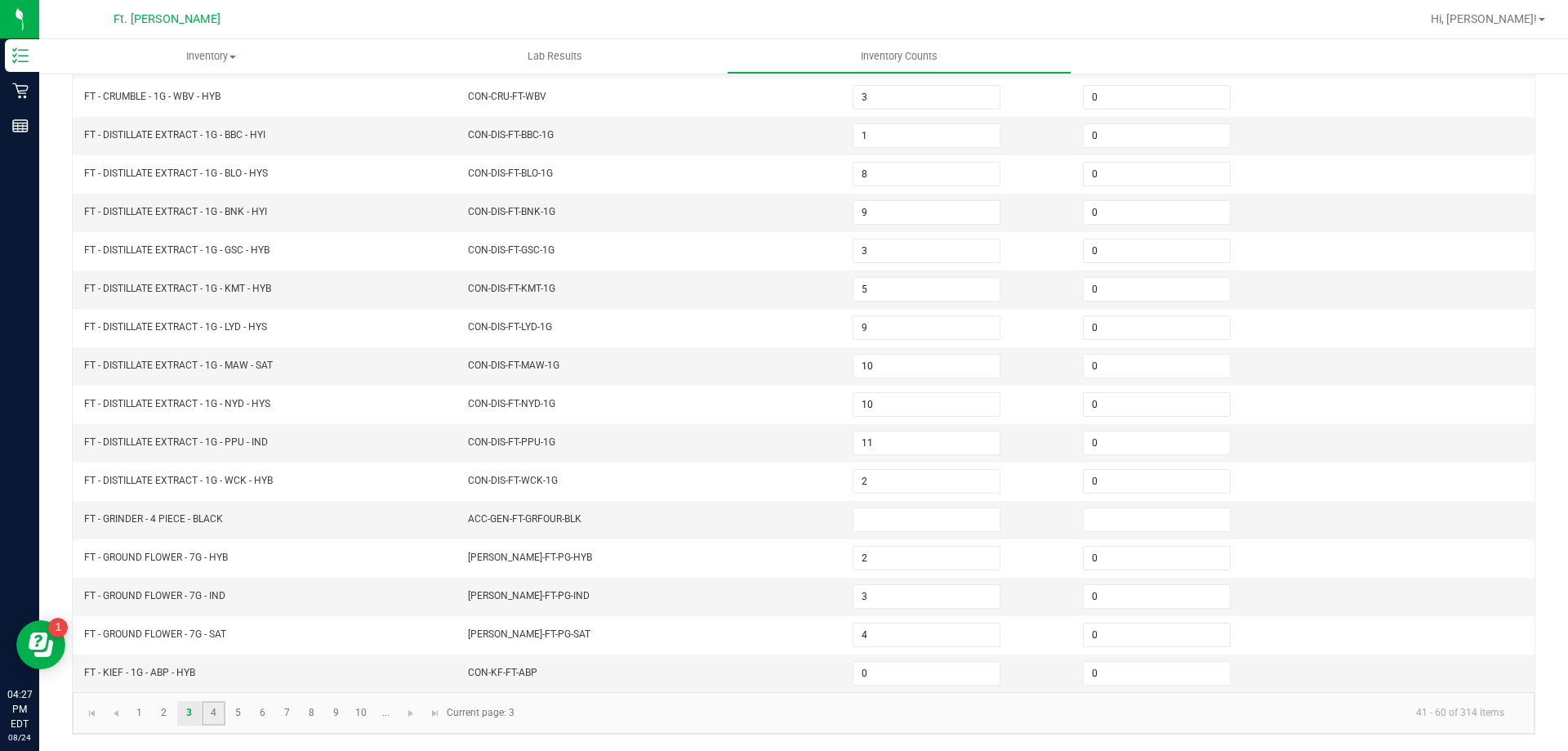
click at [212, 714] on link "4" at bounding box center [213, 713] width 24 height 25
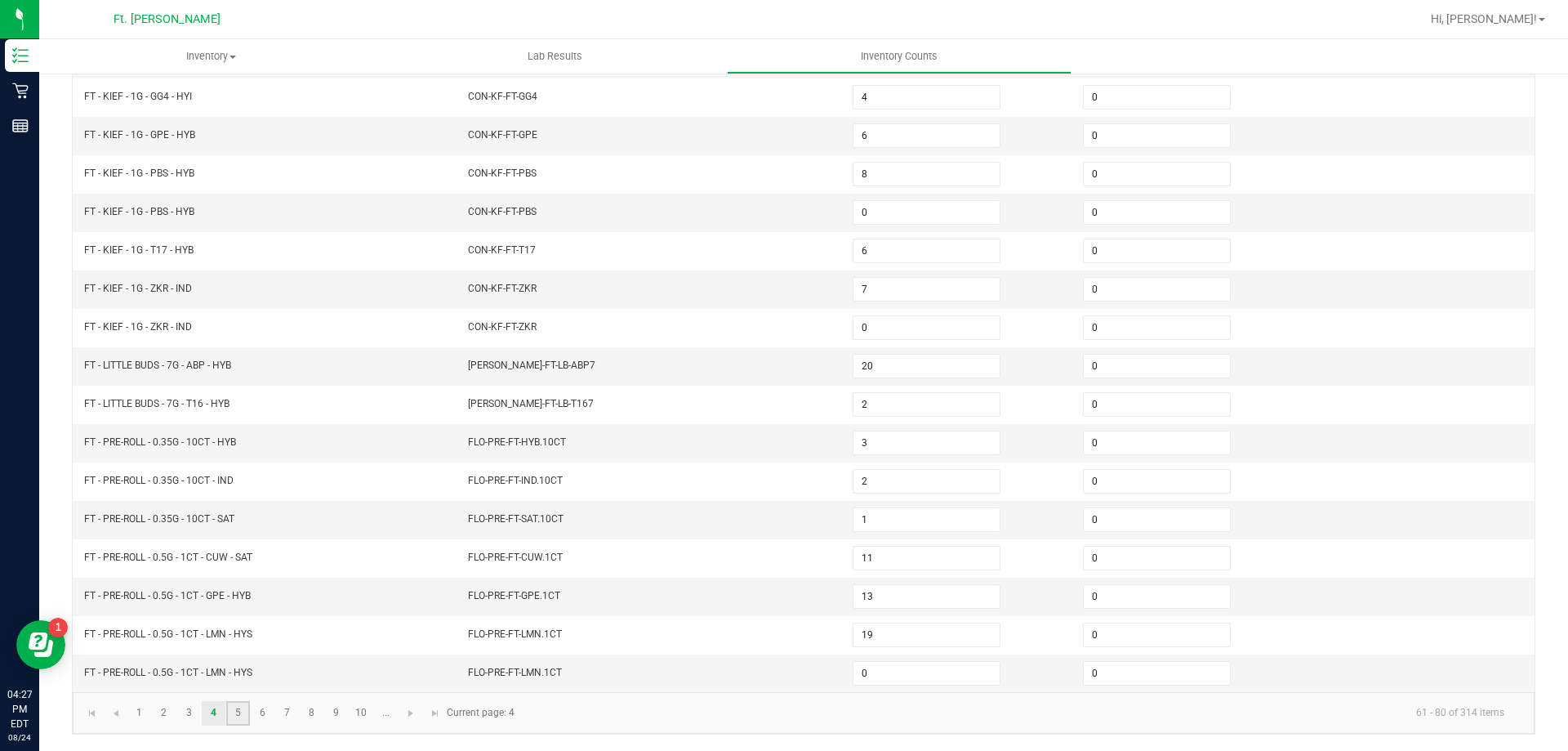
click at [239, 719] on link "5" at bounding box center [238, 713] width 24 height 25
click at [267, 719] on link "6" at bounding box center [262, 713] width 24 height 25
click at [289, 720] on link "7" at bounding box center [287, 713] width 24 height 25
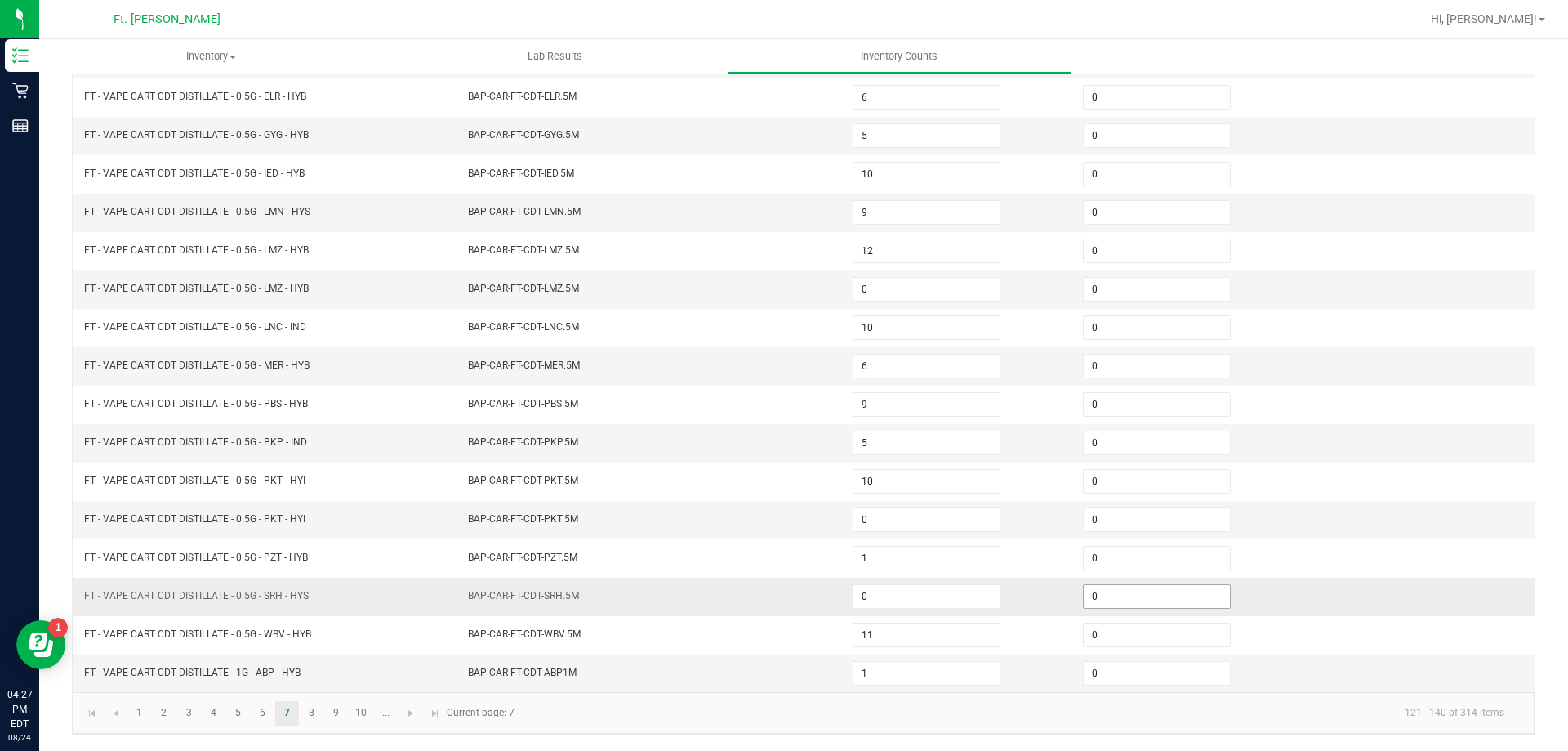
click at [1097, 603] on input "0" at bounding box center [1156, 597] width 146 height 23
click at [190, 717] on link "3" at bounding box center [189, 713] width 24 height 25
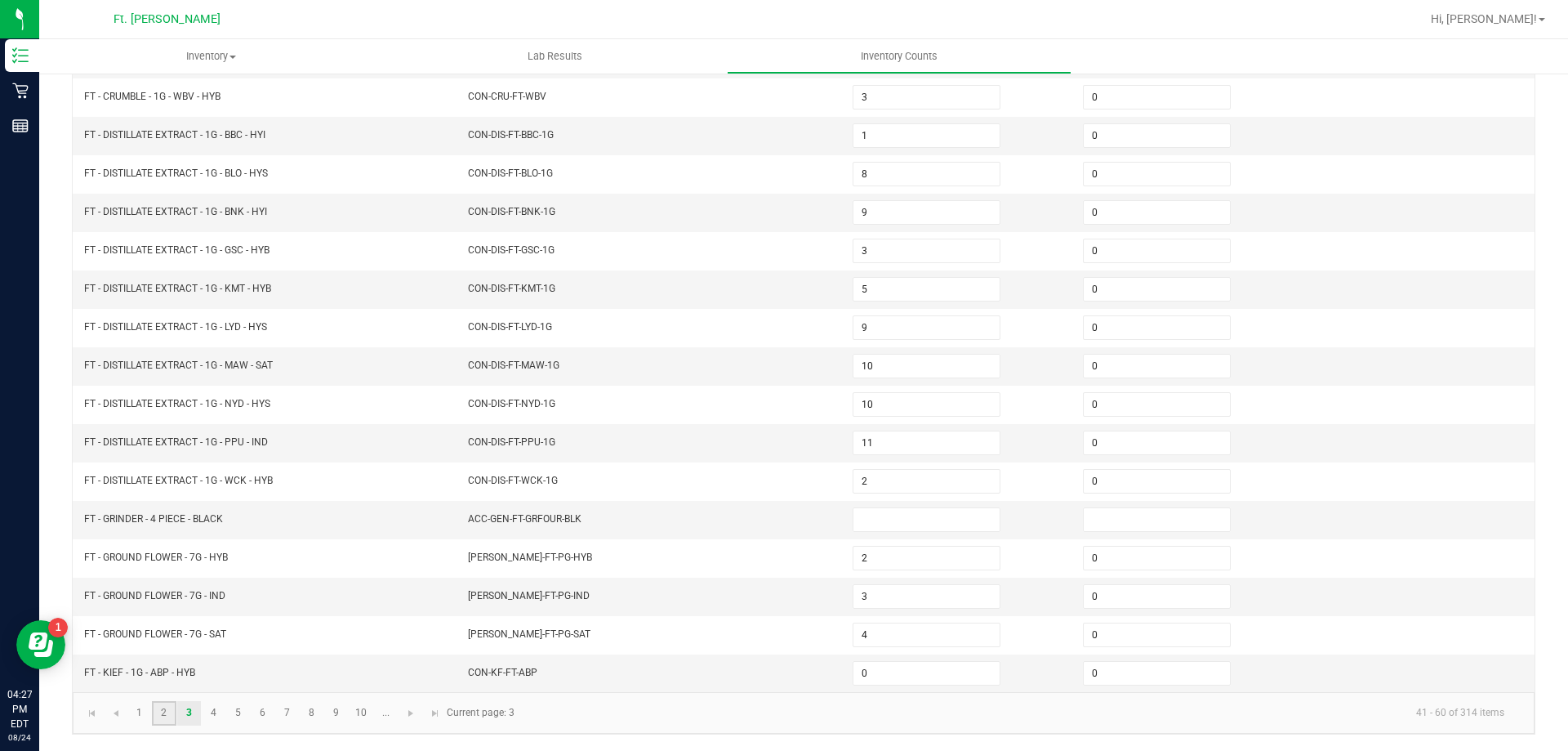
click at [164, 716] on link "2" at bounding box center [163, 713] width 24 height 25
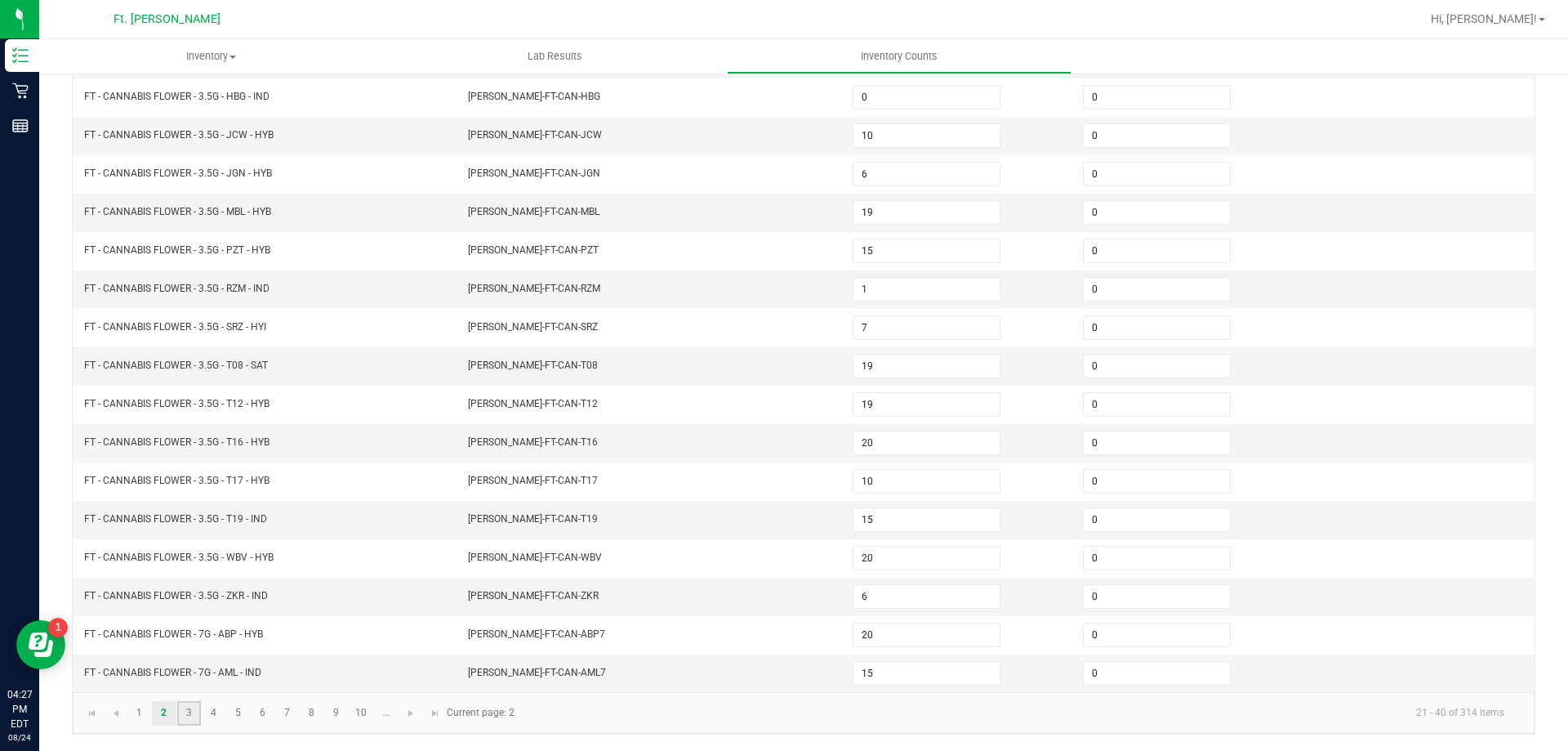
click at [194, 713] on link "3" at bounding box center [189, 713] width 24 height 25
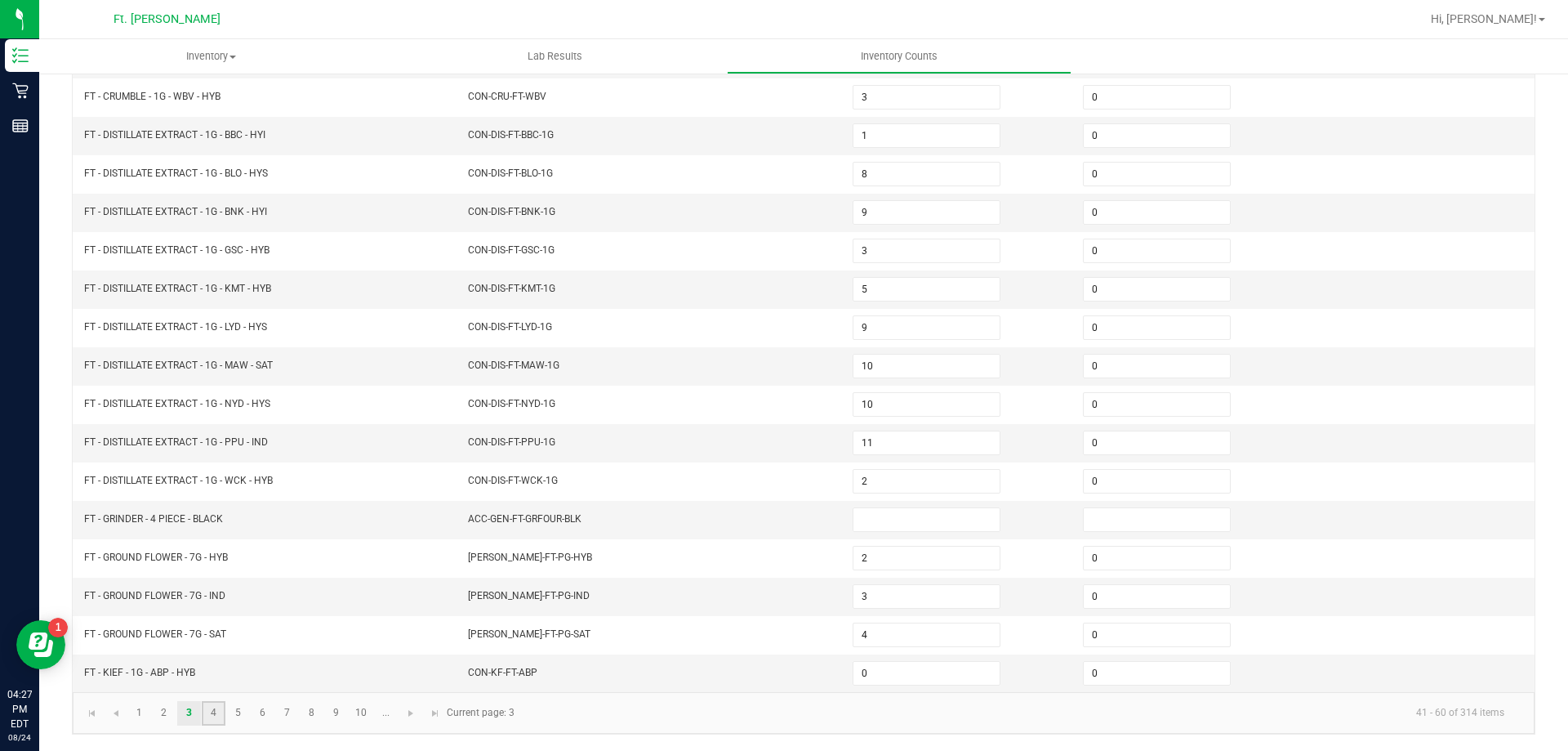
click at [213, 713] on link "4" at bounding box center [213, 713] width 24 height 25
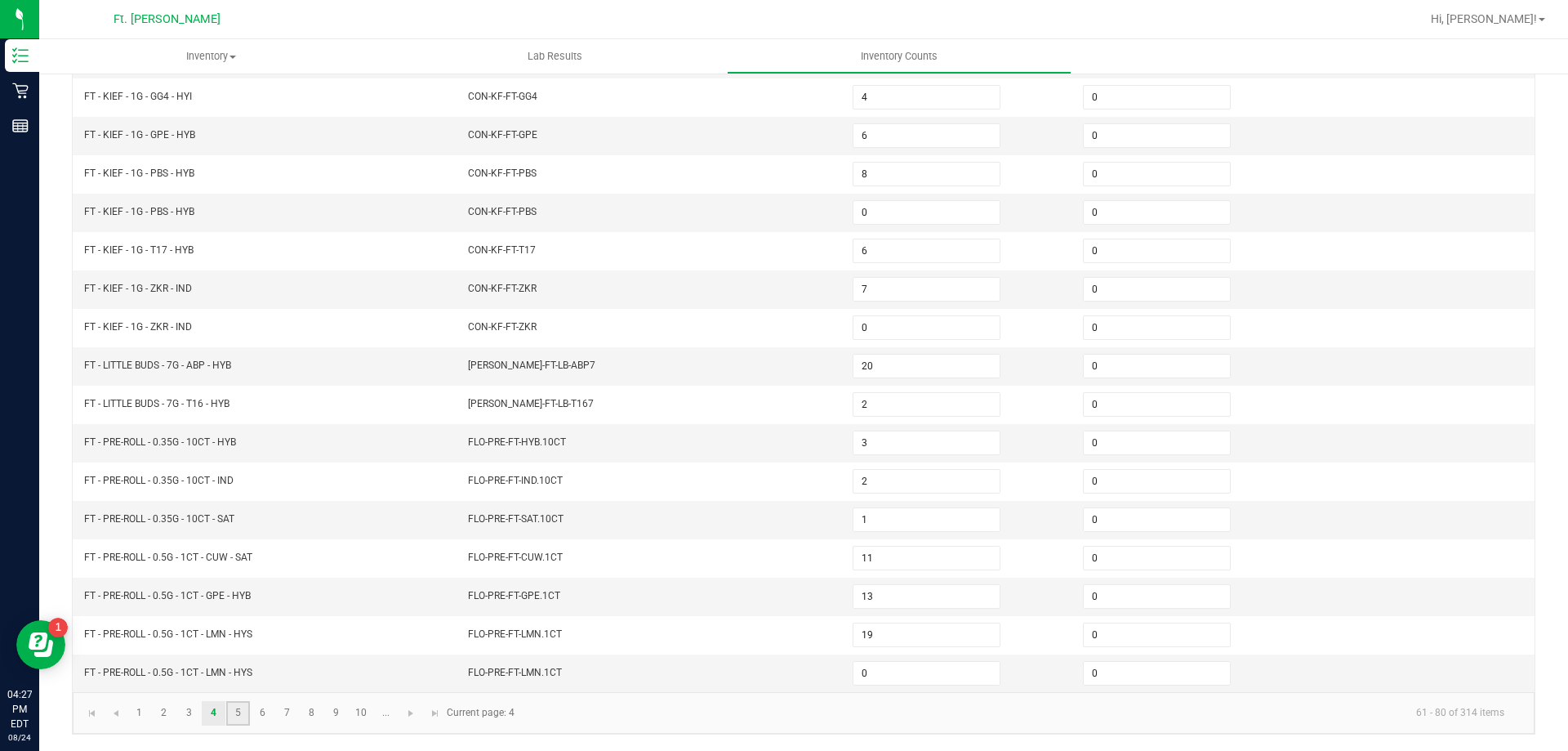
click at [242, 713] on link "5" at bounding box center [238, 713] width 24 height 25
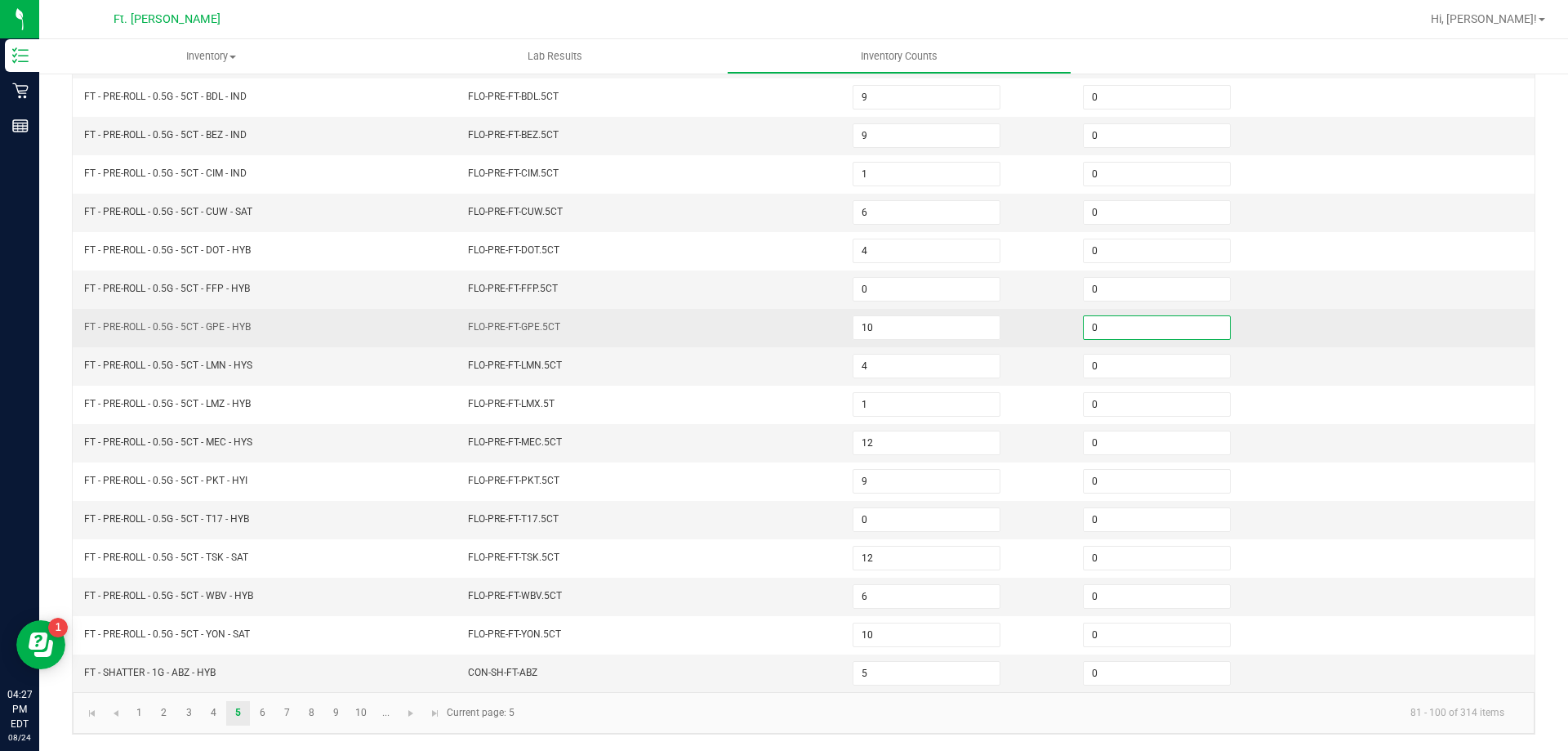
click at [1089, 325] on input "0" at bounding box center [1156, 328] width 146 height 23
click at [1407, 324] on td at bounding box center [1419, 328] width 230 height 38
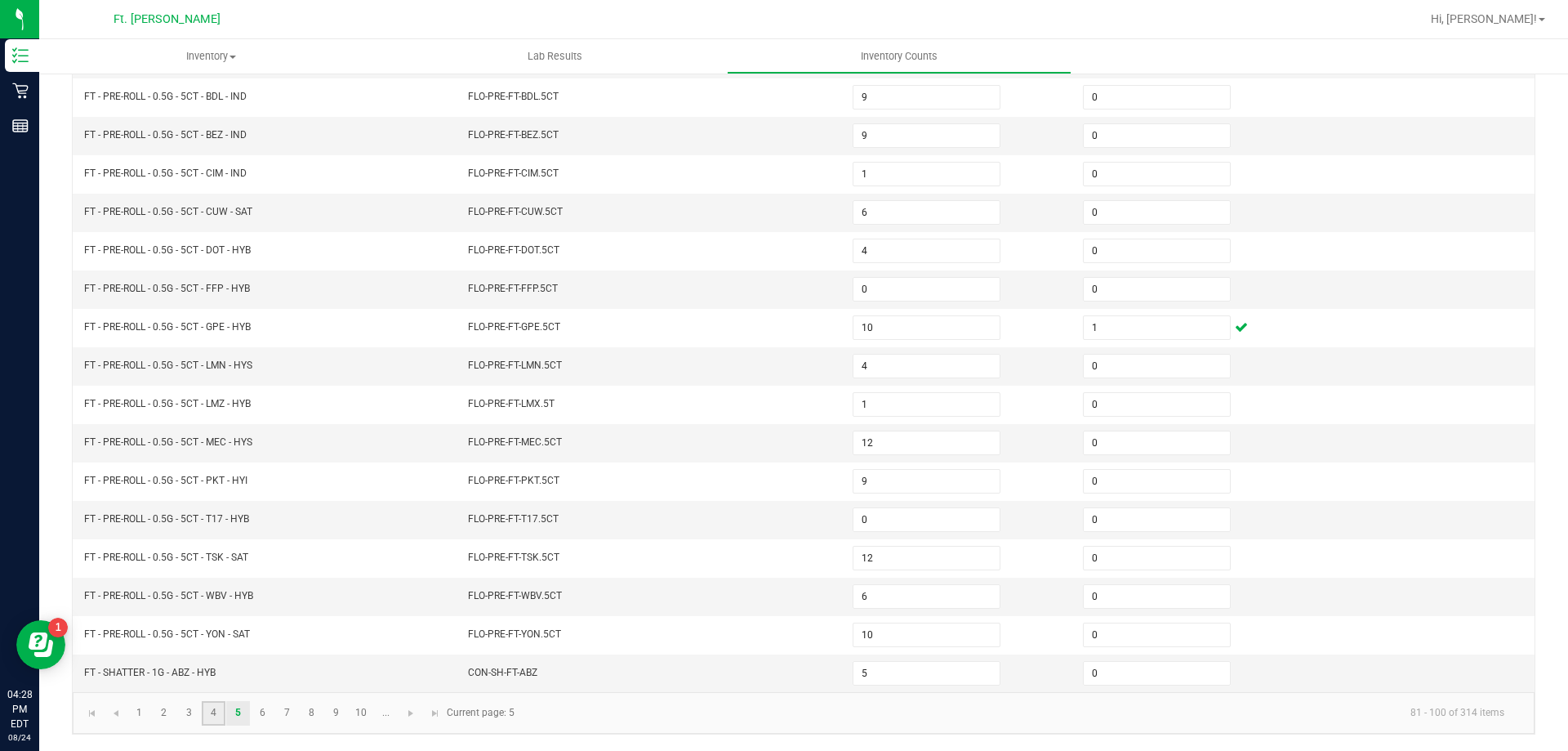
click at [211, 720] on link "4" at bounding box center [213, 713] width 24 height 25
click at [187, 711] on link "3" at bounding box center [189, 713] width 24 height 25
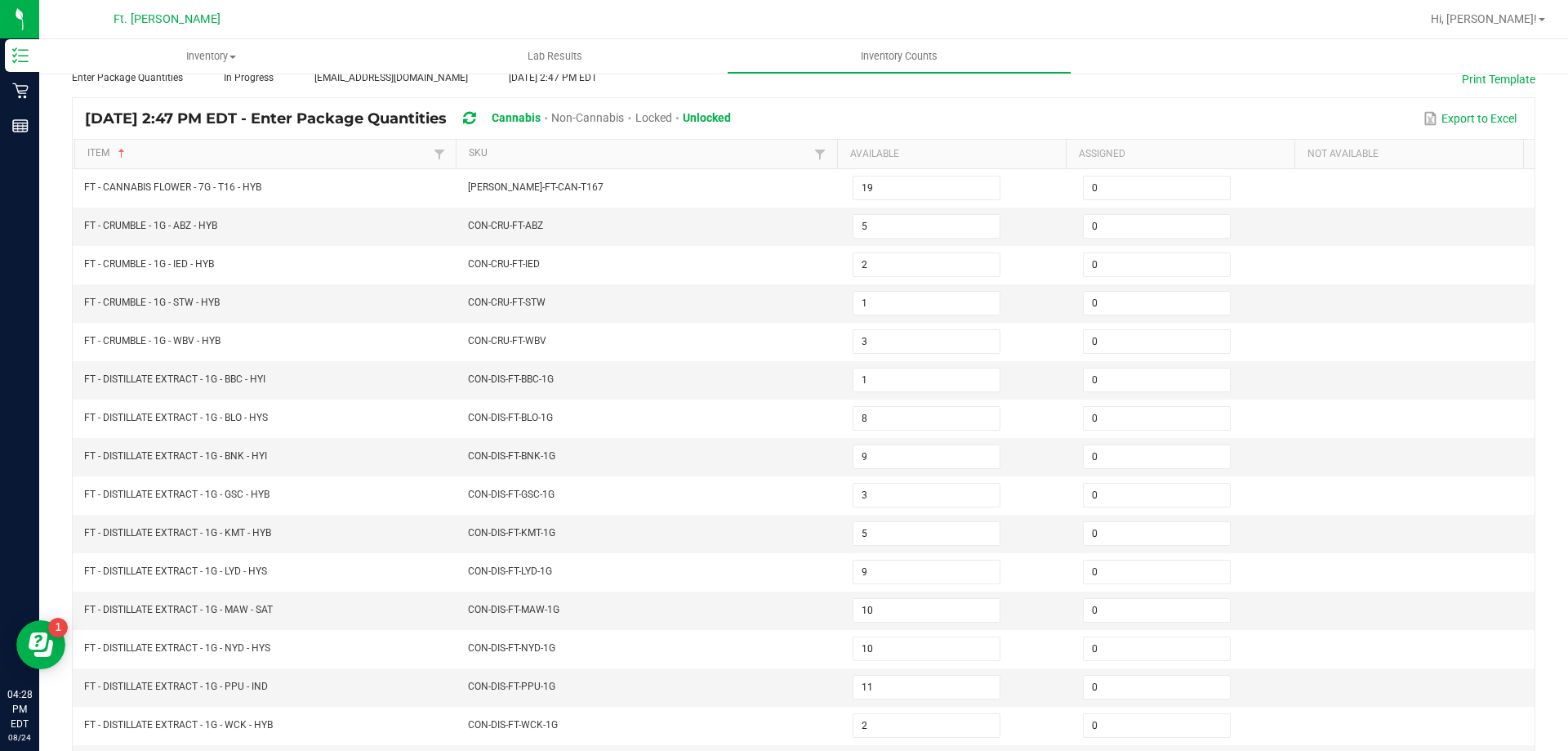
scroll to position [94, 0]
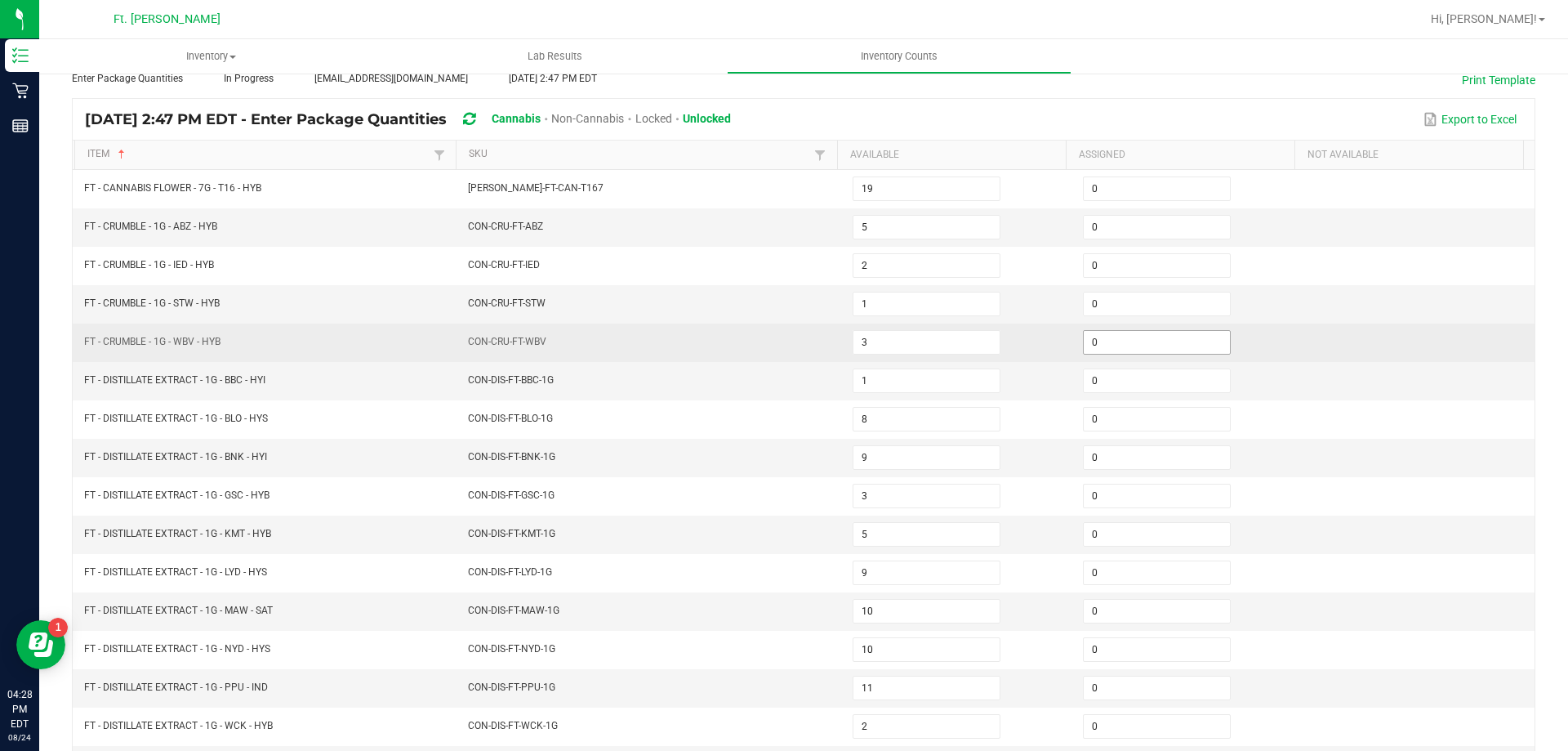
click at [1100, 337] on input "0" at bounding box center [1156, 342] width 146 height 23
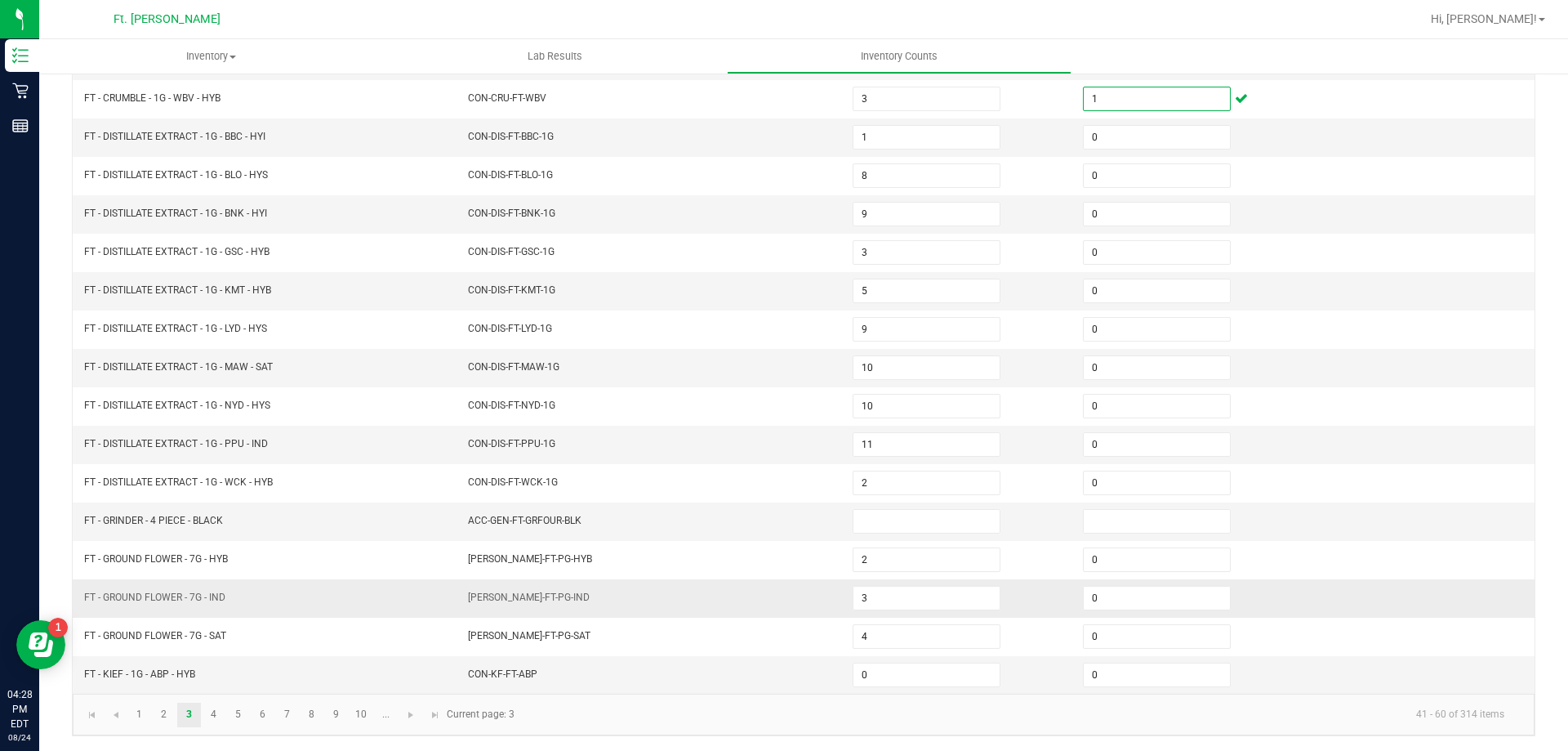
scroll to position [339, 0]
click at [207, 715] on link "4" at bounding box center [213, 713] width 24 height 25
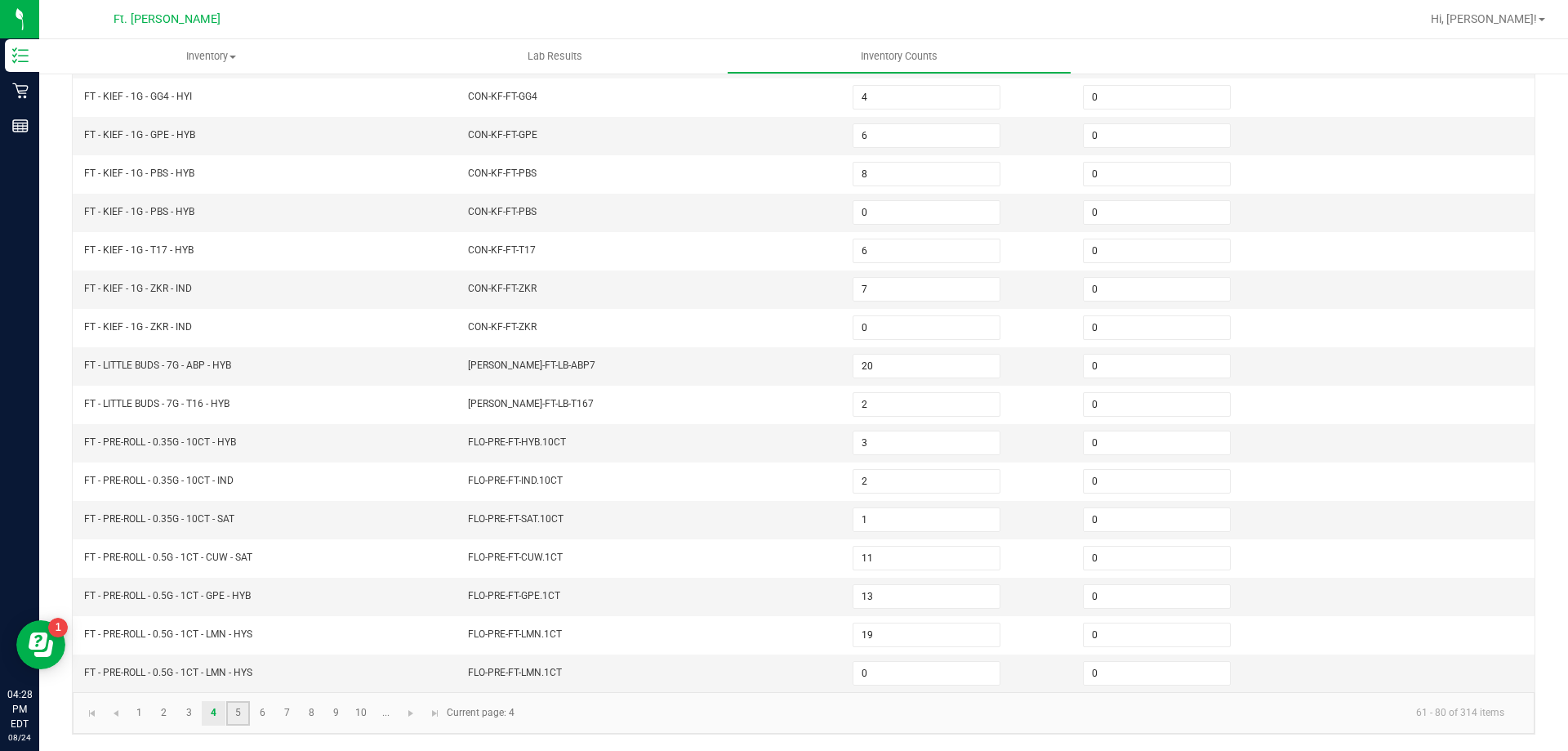
click at [234, 713] on link "5" at bounding box center [238, 713] width 24 height 25
click at [265, 719] on link "6" at bounding box center [262, 713] width 24 height 25
click at [272, 719] on link "6" at bounding box center [262, 713] width 24 height 25
click at [297, 710] on link "7" at bounding box center [287, 713] width 24 height 25
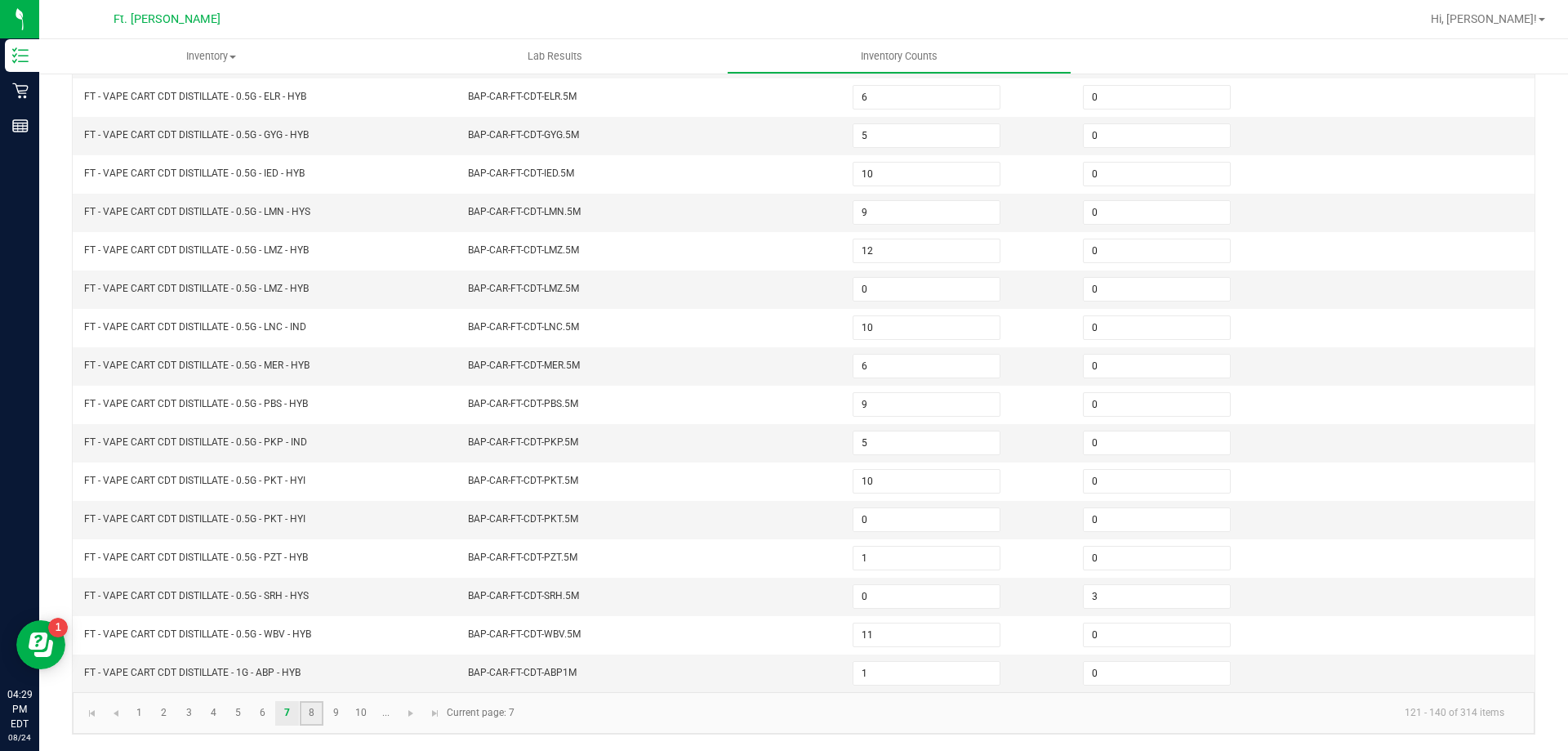
click at [310, 712] on link "8" at bounding box center [311, 713] width 24 height 25
click at [334, 713] on link "9" at bounding box center [336, 713] width 24 height 25
click at [354, 712] on link "10" at bounding box center [361, 713] width 24 height 25
click at [411, 718] on span "Go to the next page" at bounding box center [411, 713] width 13 height 13
click at [316, 712] on span "Go to the next page" at bounding box center [313, 713] width 13 height 13
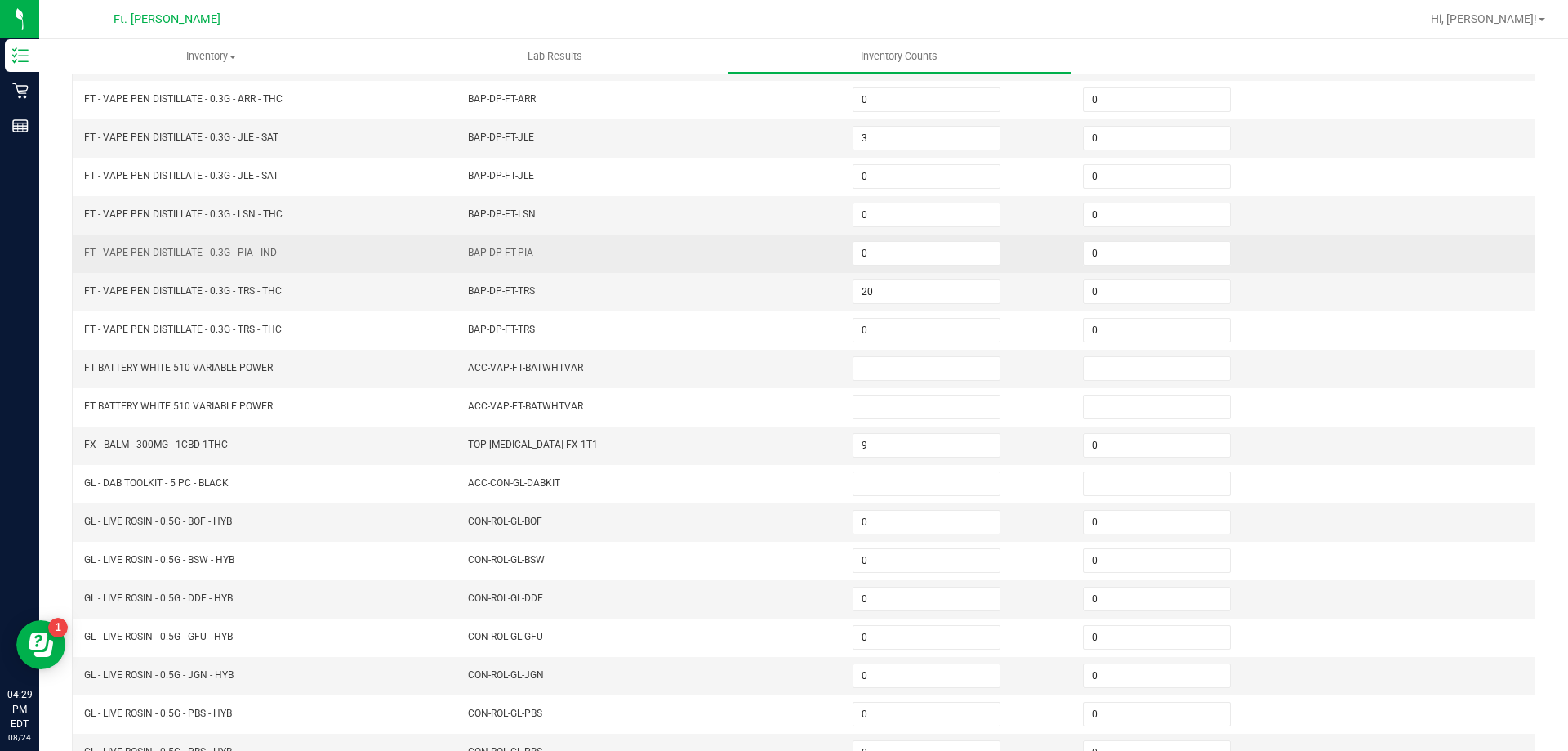
scroll to position [257, 0]
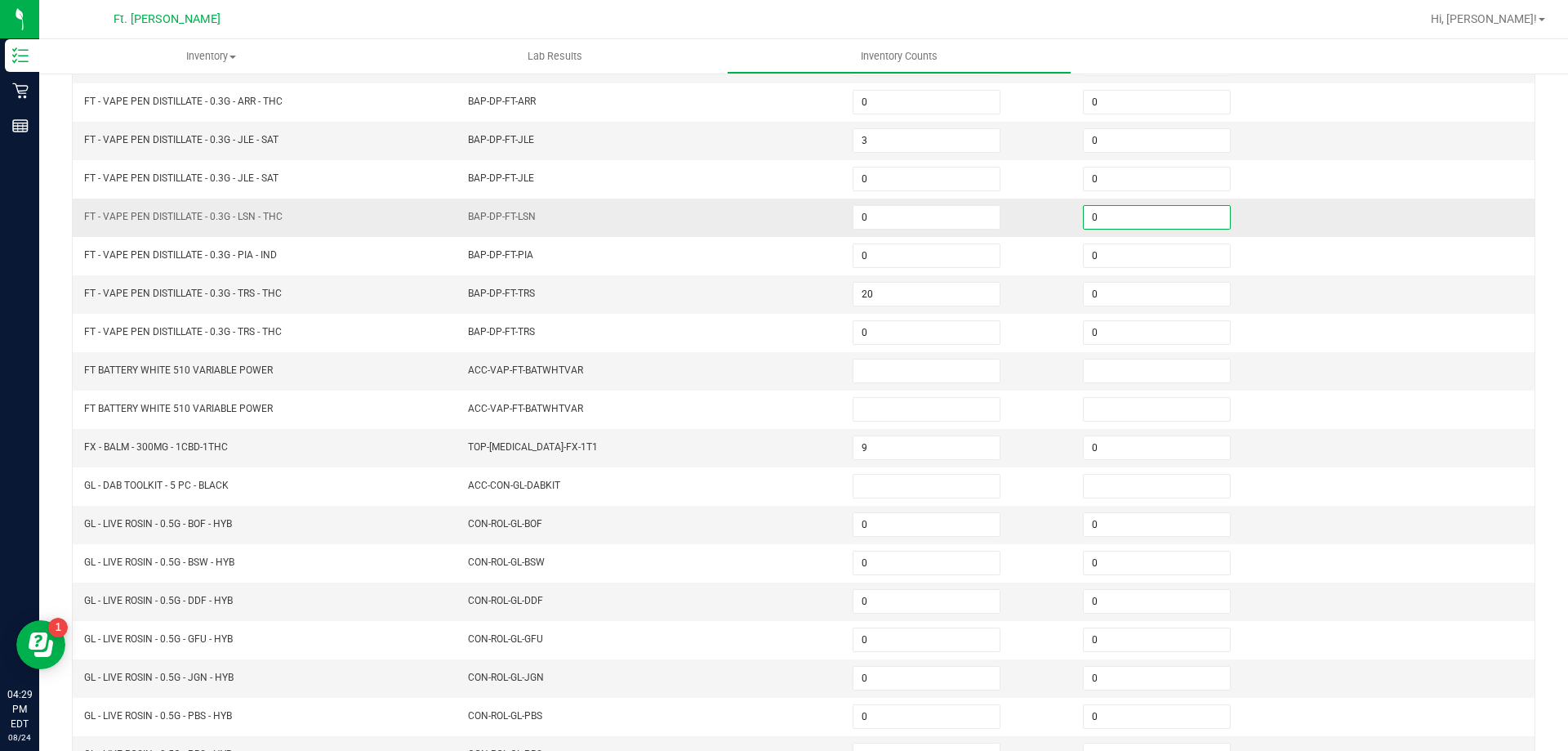
click at [1100, 224] on input "0" at bounding box center [1156, 217] width 146 height 23
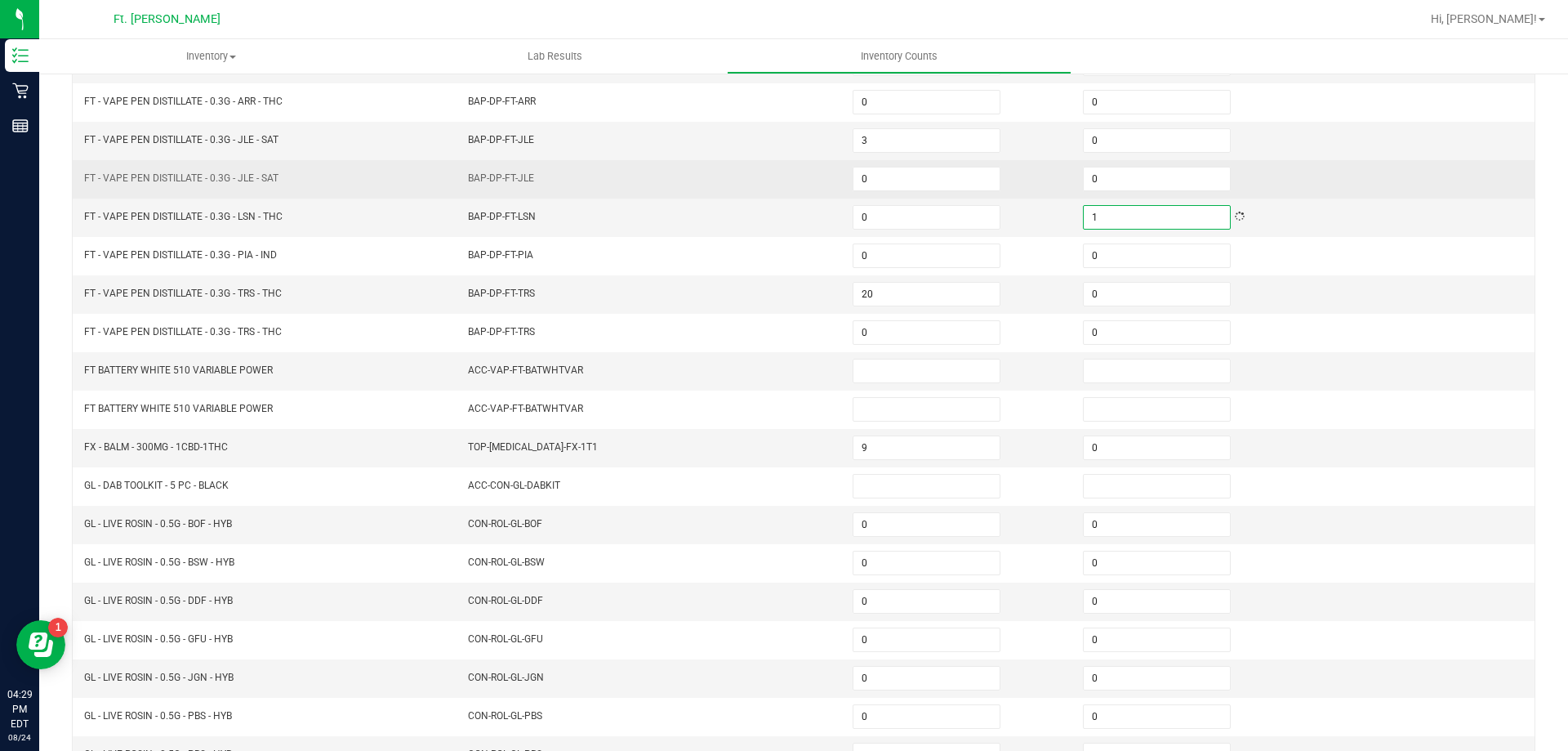
click at [1397, 183] on td at bounding box center [1419, 179] width 230 height 38
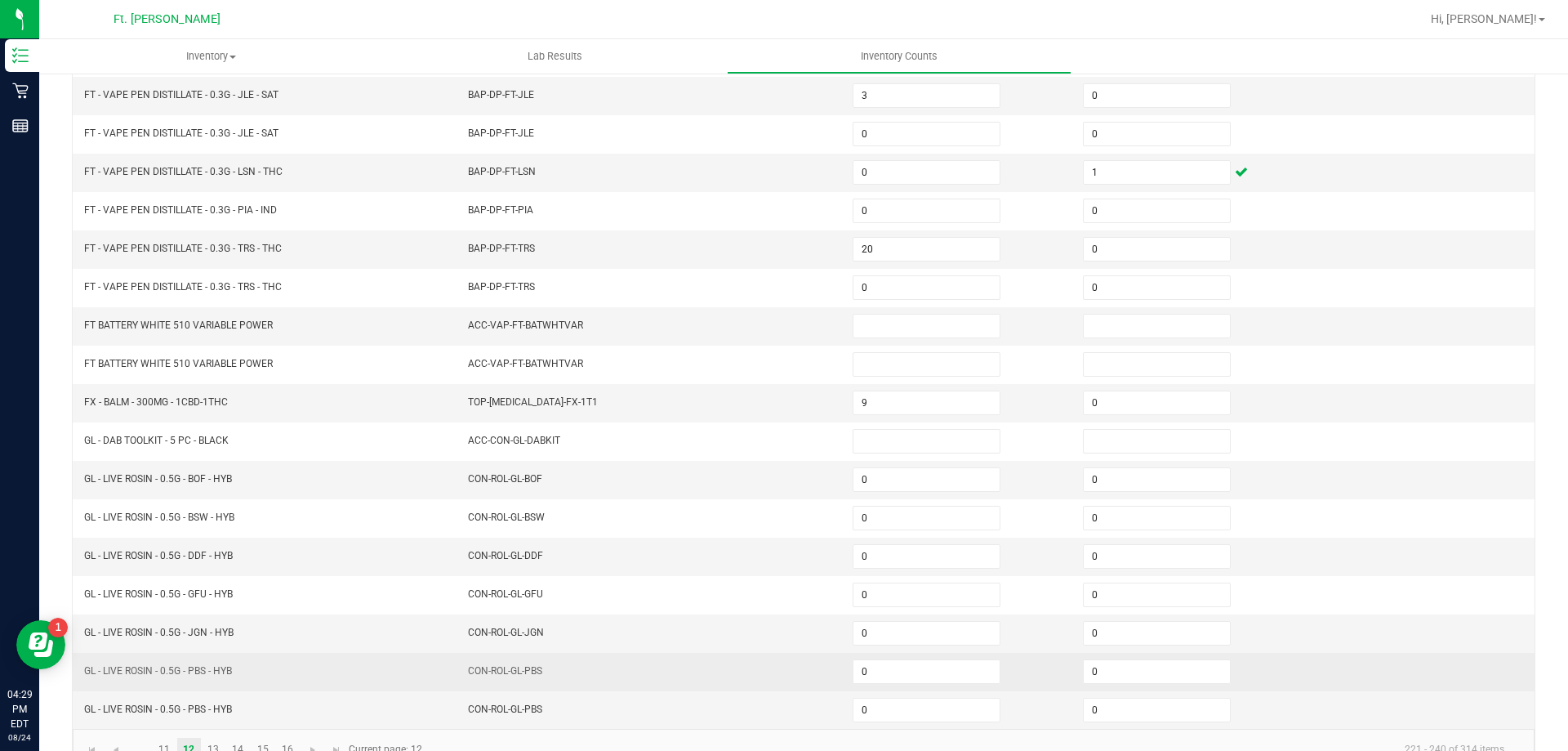
scroll to position [339, 0]
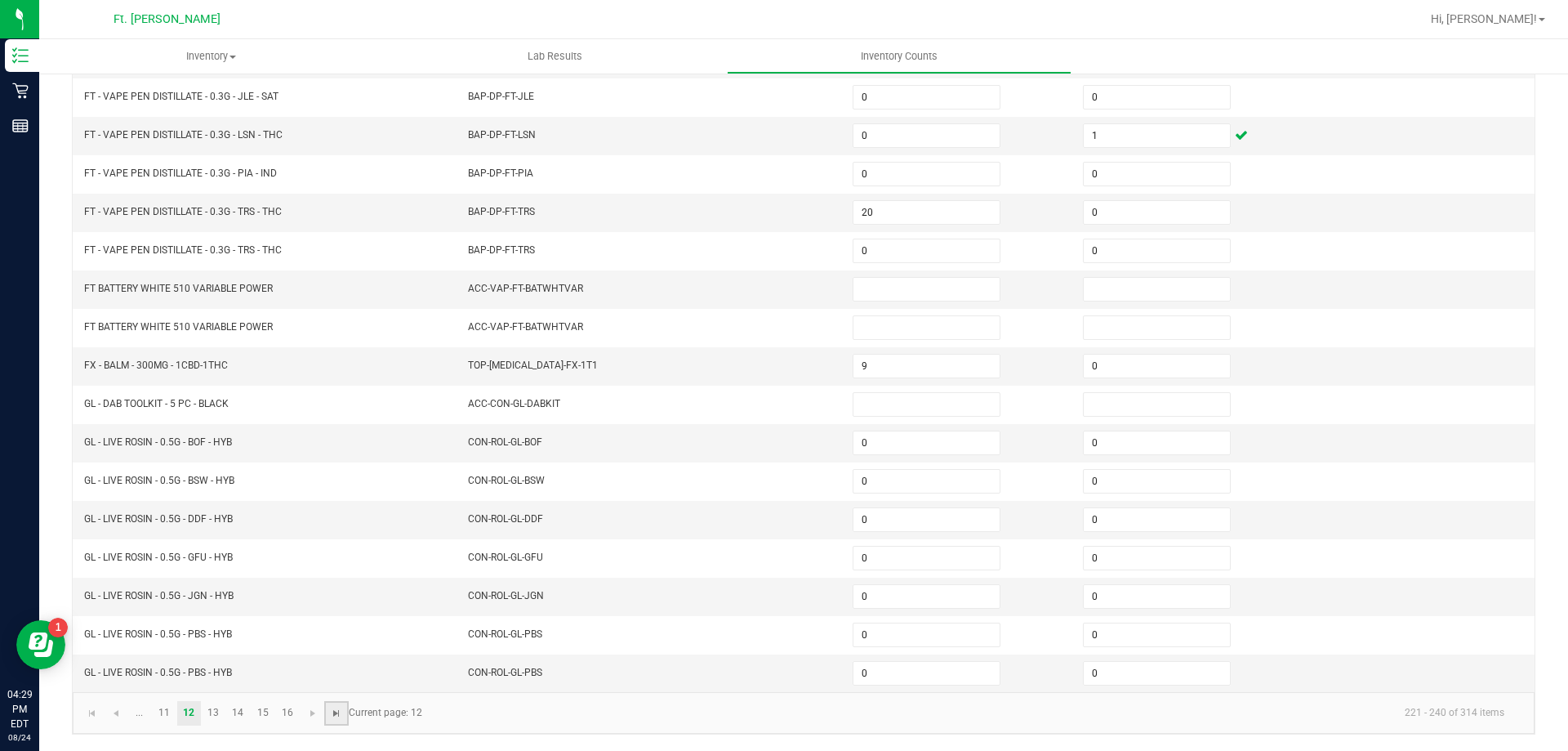
click at [330, 716] on span "Go to the last page" at bounding box center [336, 713] width 13 height 13
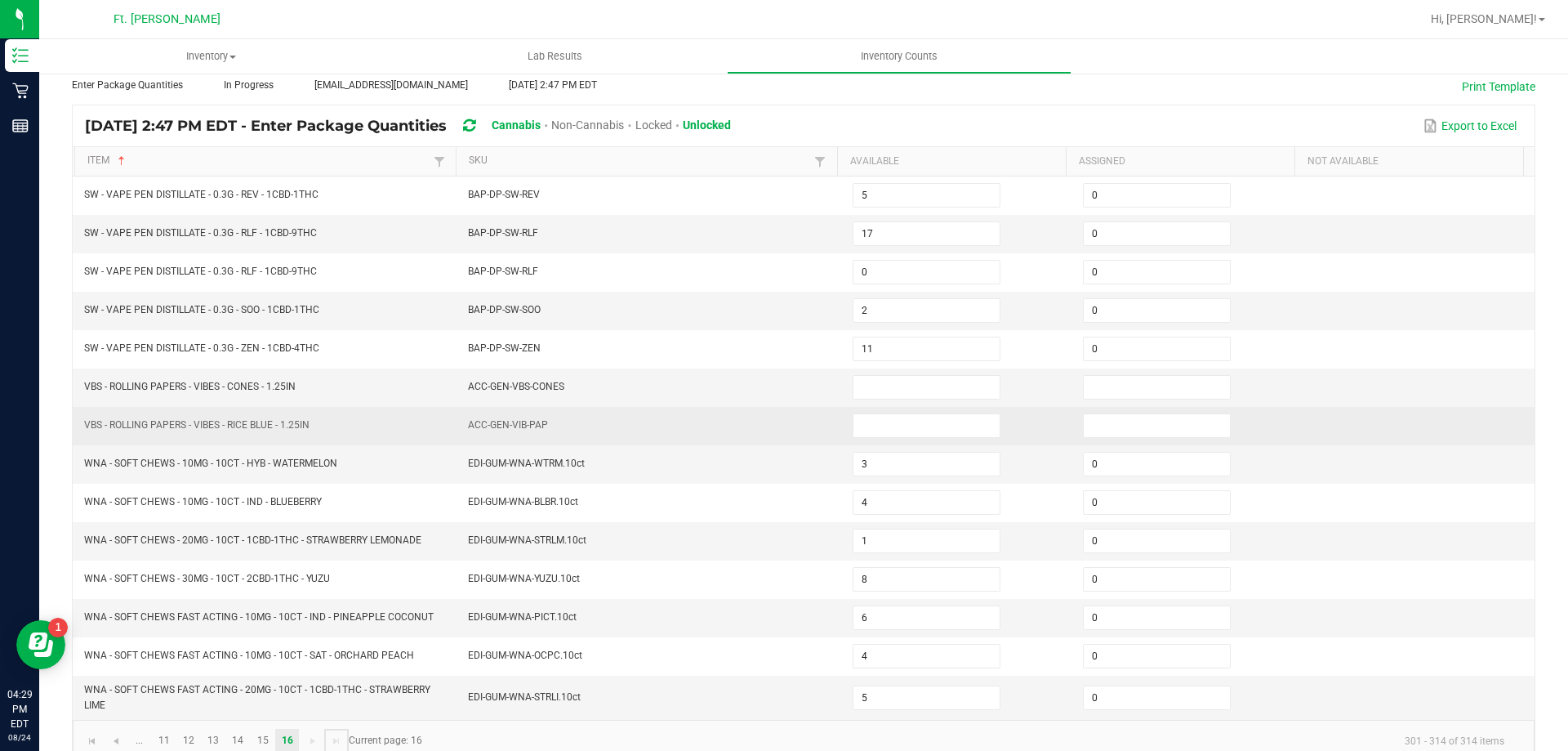
scroll to position [116, 0]
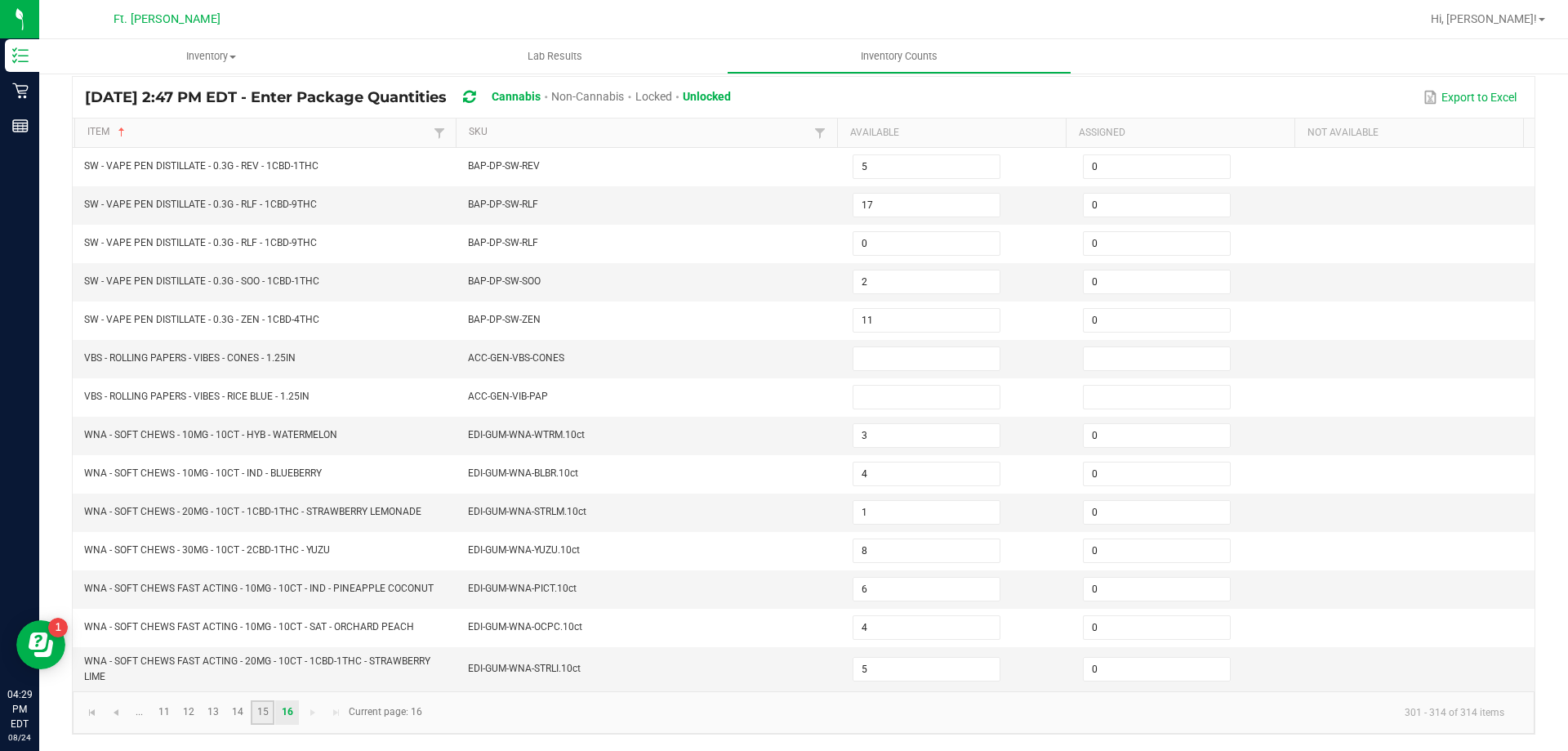
click at [259, 719] on link "15" at bounding box center [262, 713] width 24 height 25
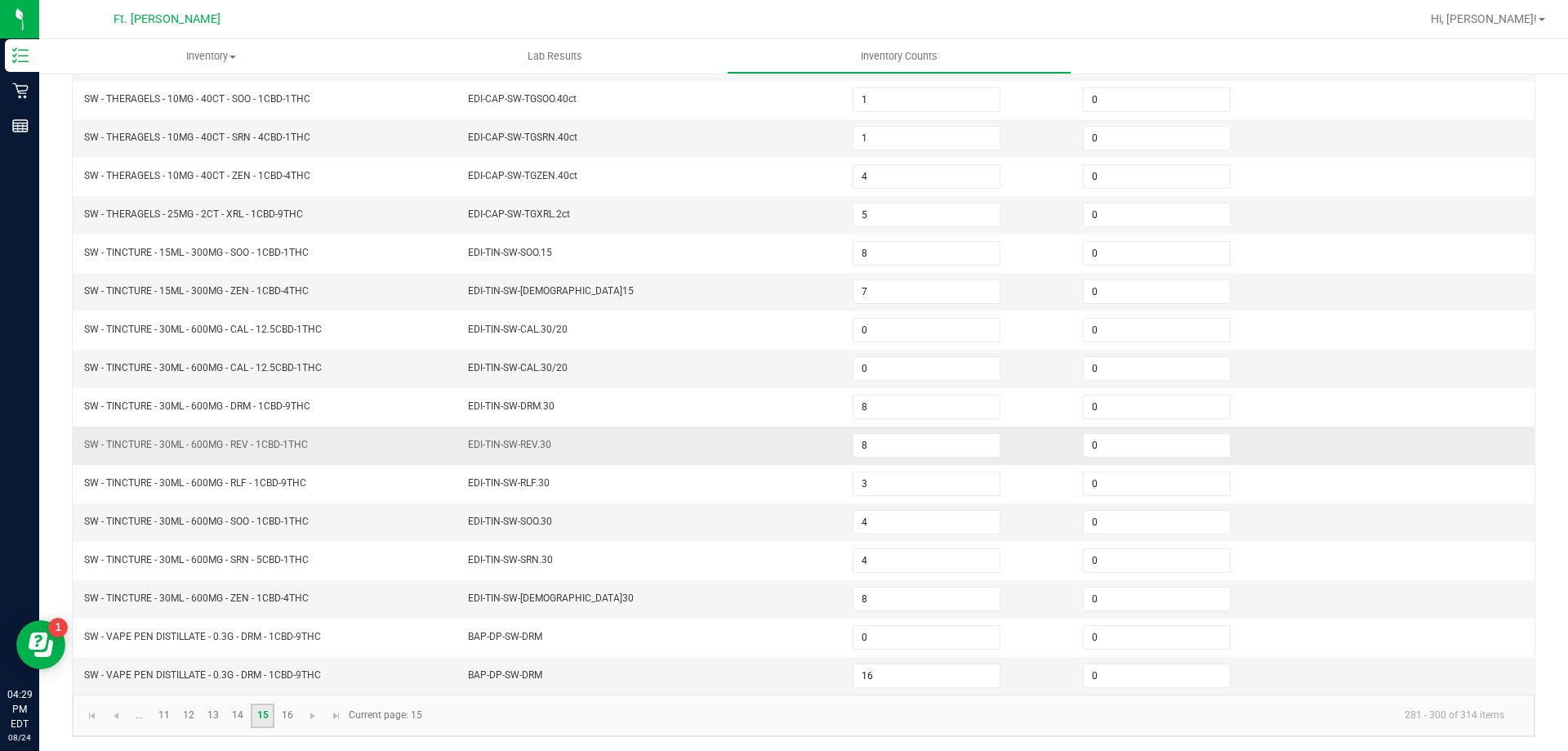
scroll to position [339, 0]
click at [234, 717] on link "14" at bounding box center [238, 713] width 24 height 25
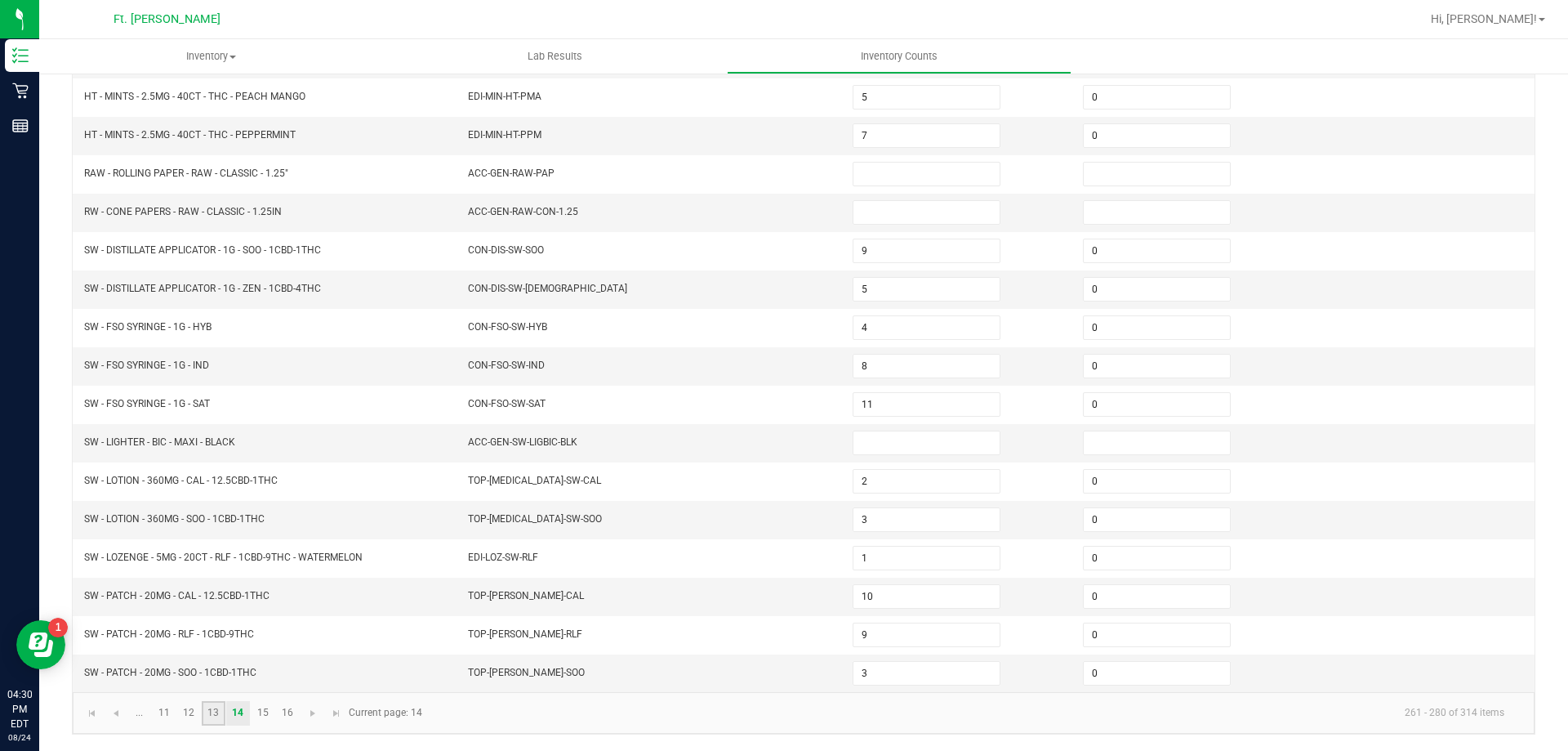
click at [216, 720] on link "13" at bounding box center [213, 713] width 24 height 25
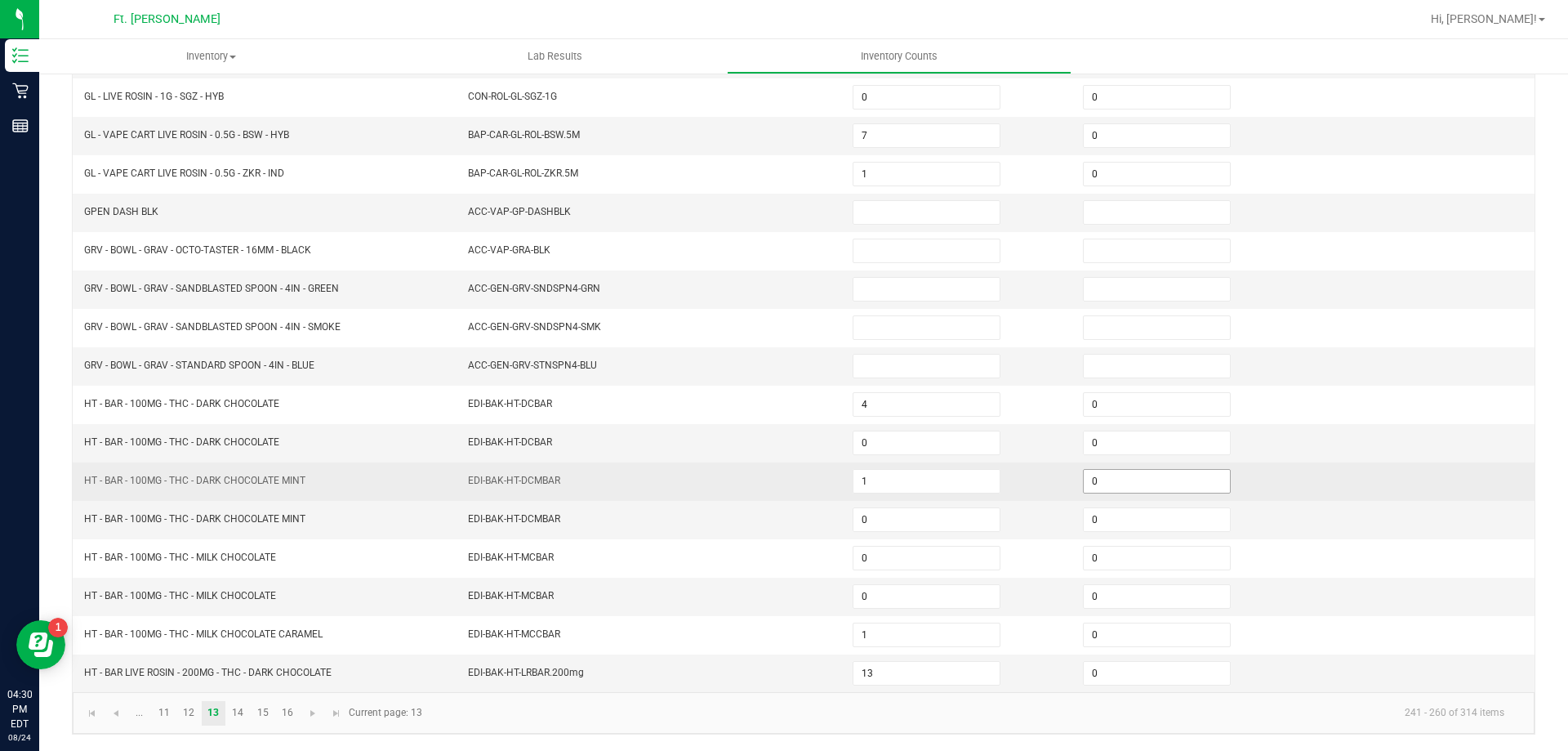
click at [1084, 477] on input "0" at bounding box center [1156, 481] width 146 height 23
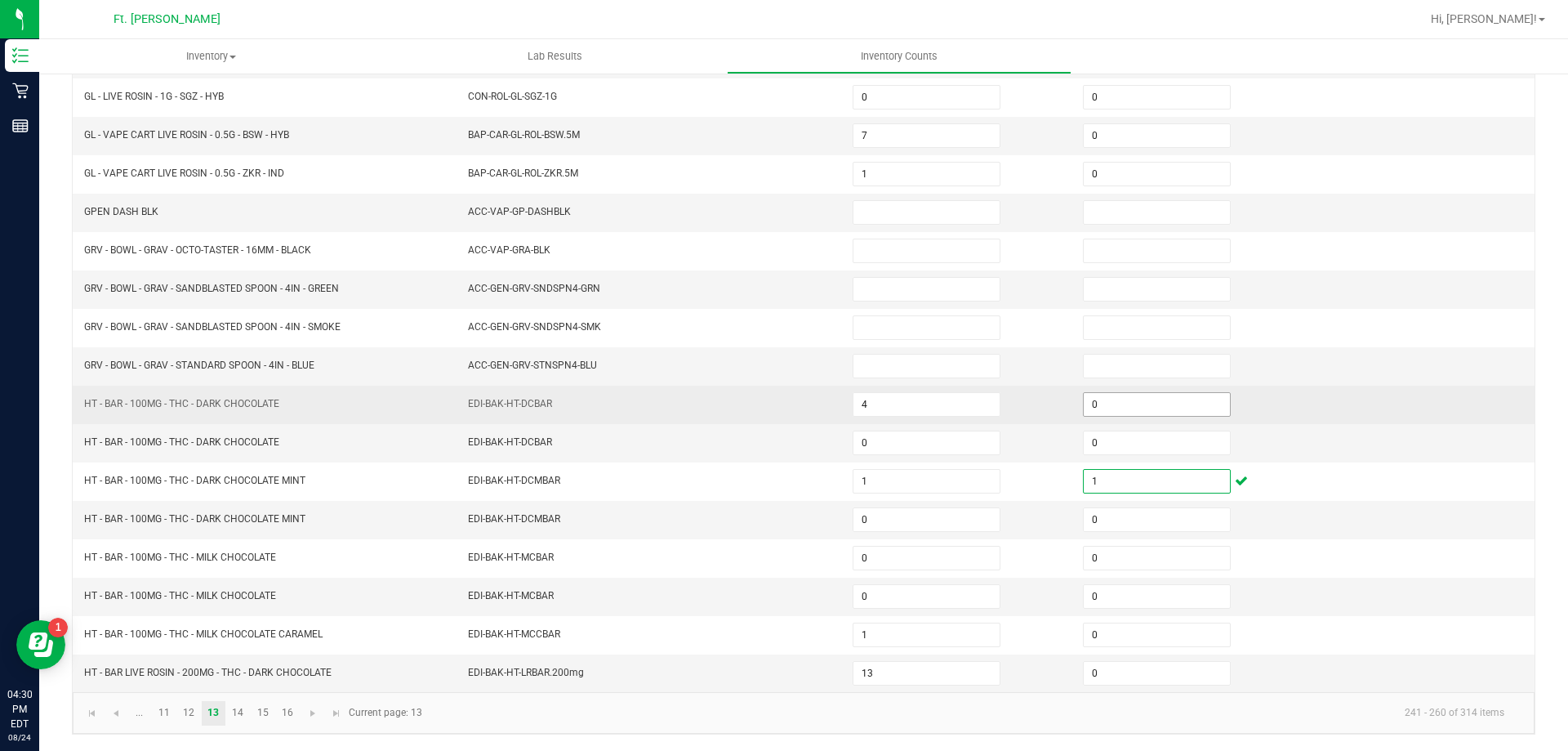
click at [1127, 408] on input "0" at bounding box center [1156, 405] width 146 height 23
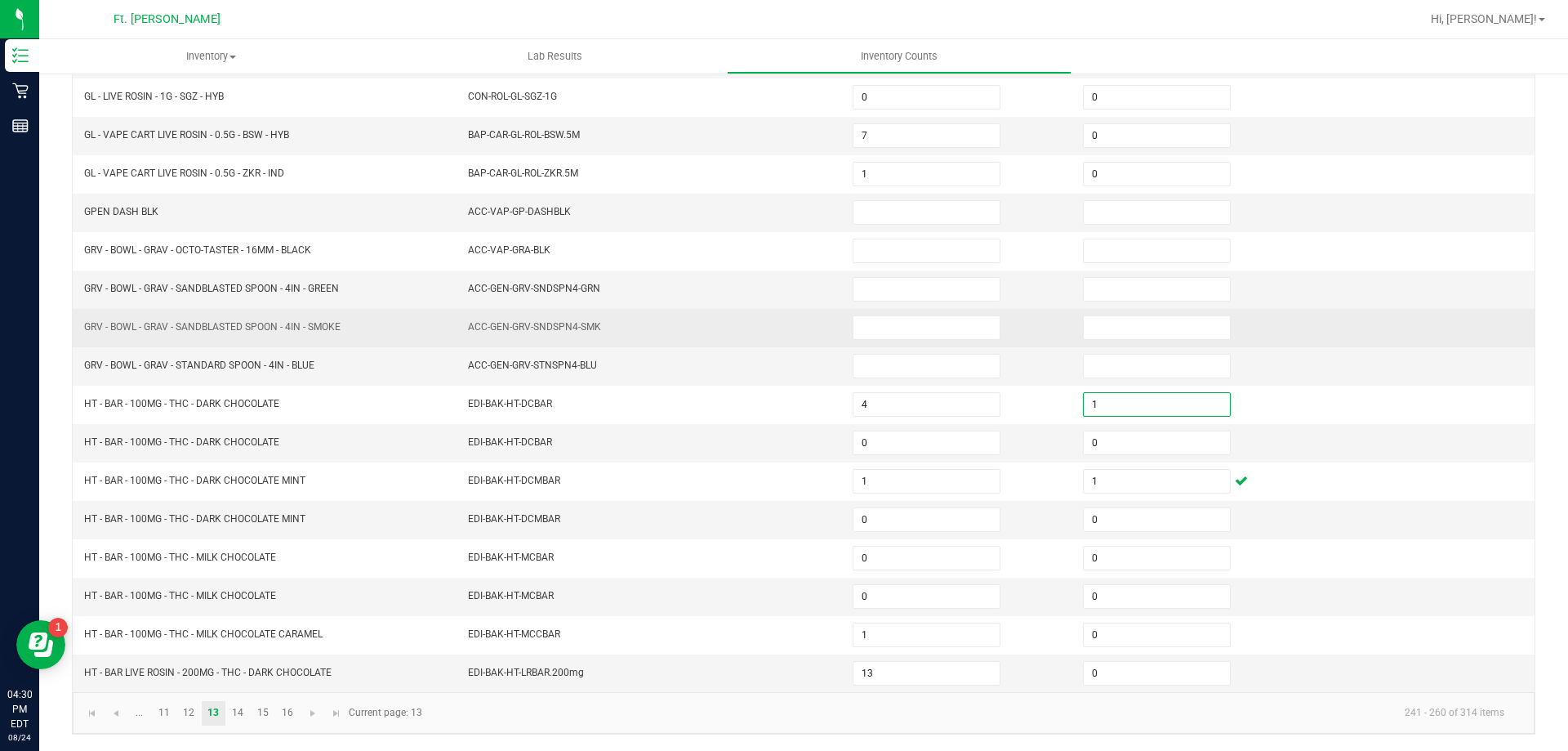
click at [1436, 345] on td at bounding box center [1419, 328] width 230 height 38
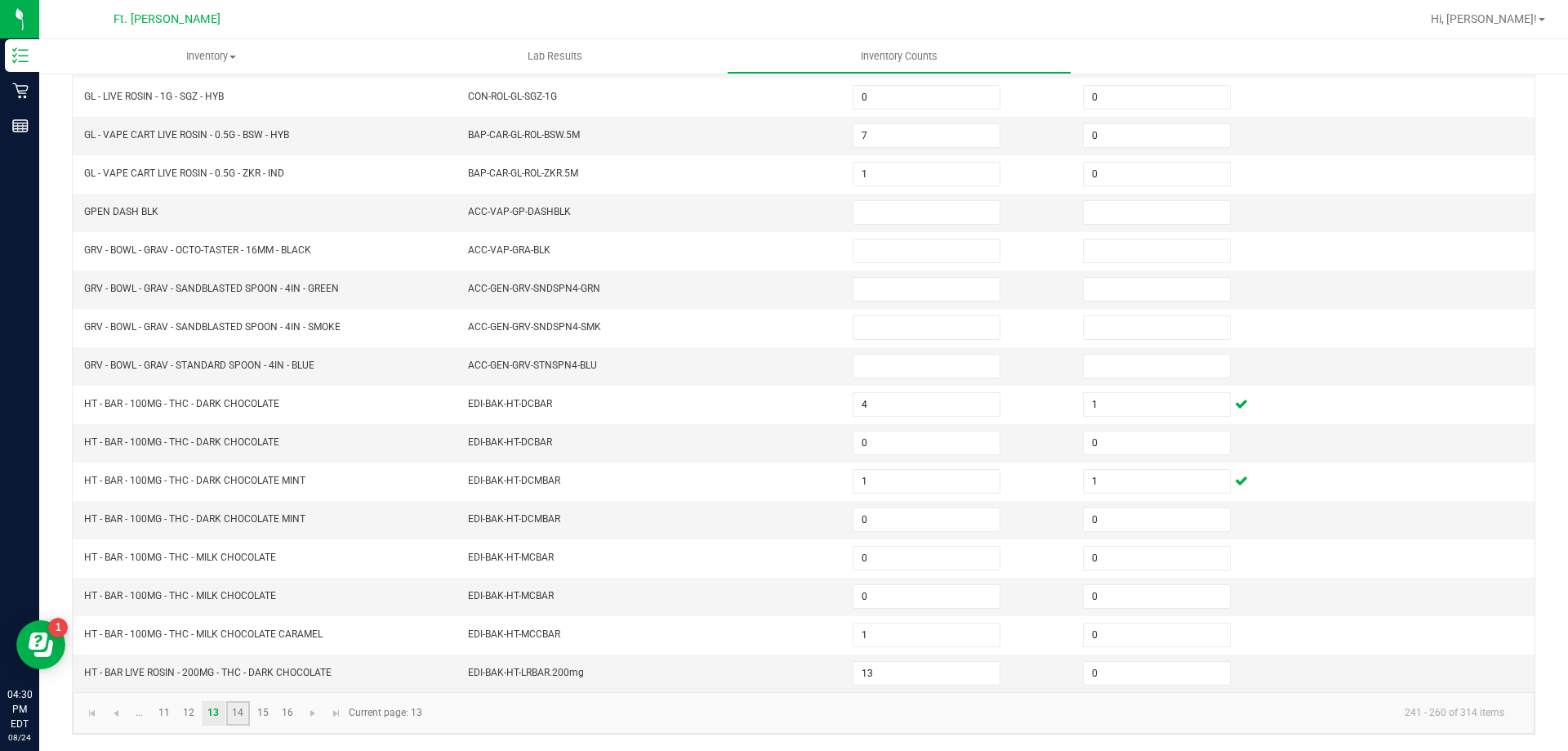
click at [240, 716] on link "14" at bounding box center [238, 713] width 24 height 25
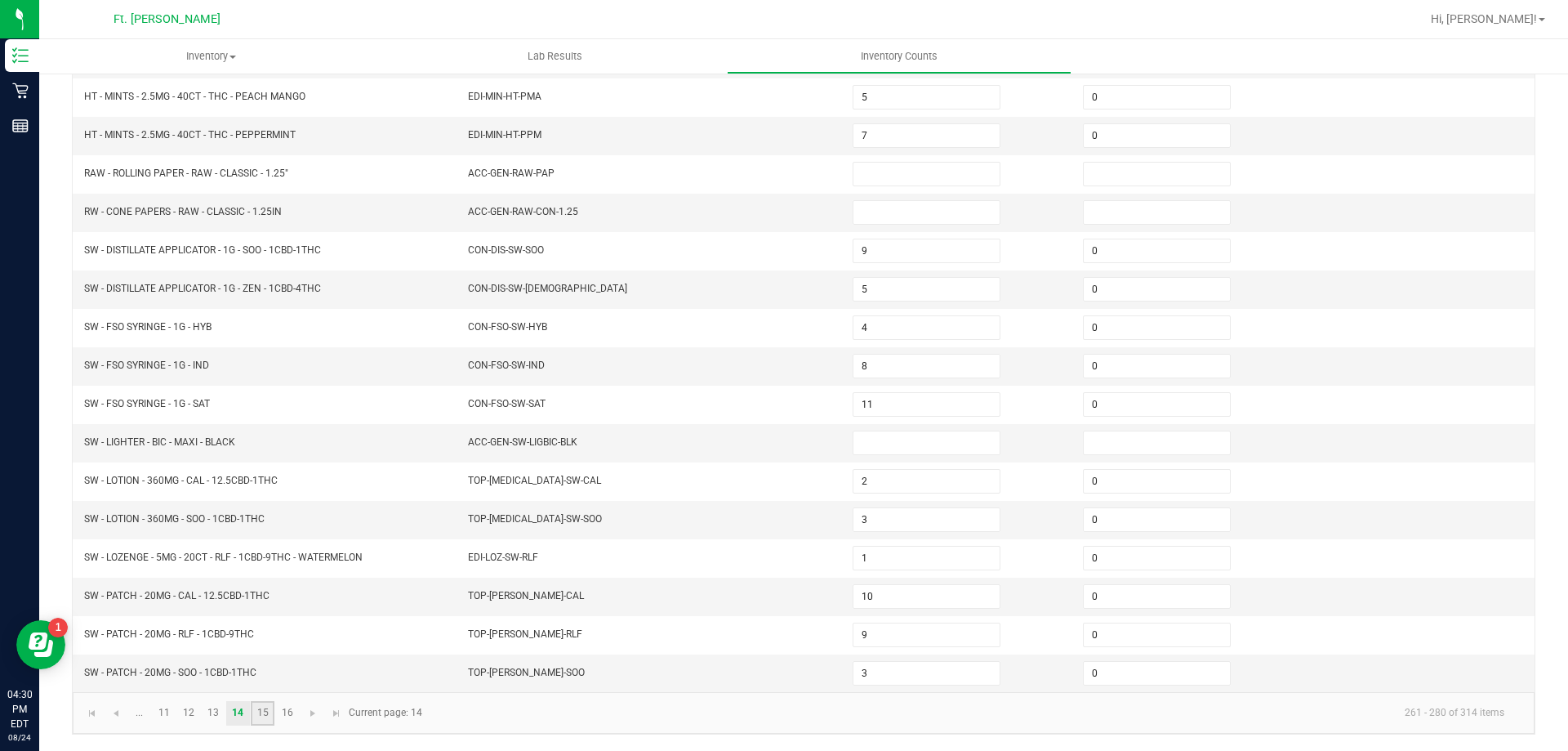
click at [268, 709] on link "15" at bounding box center [262, 713] width 24 height 25
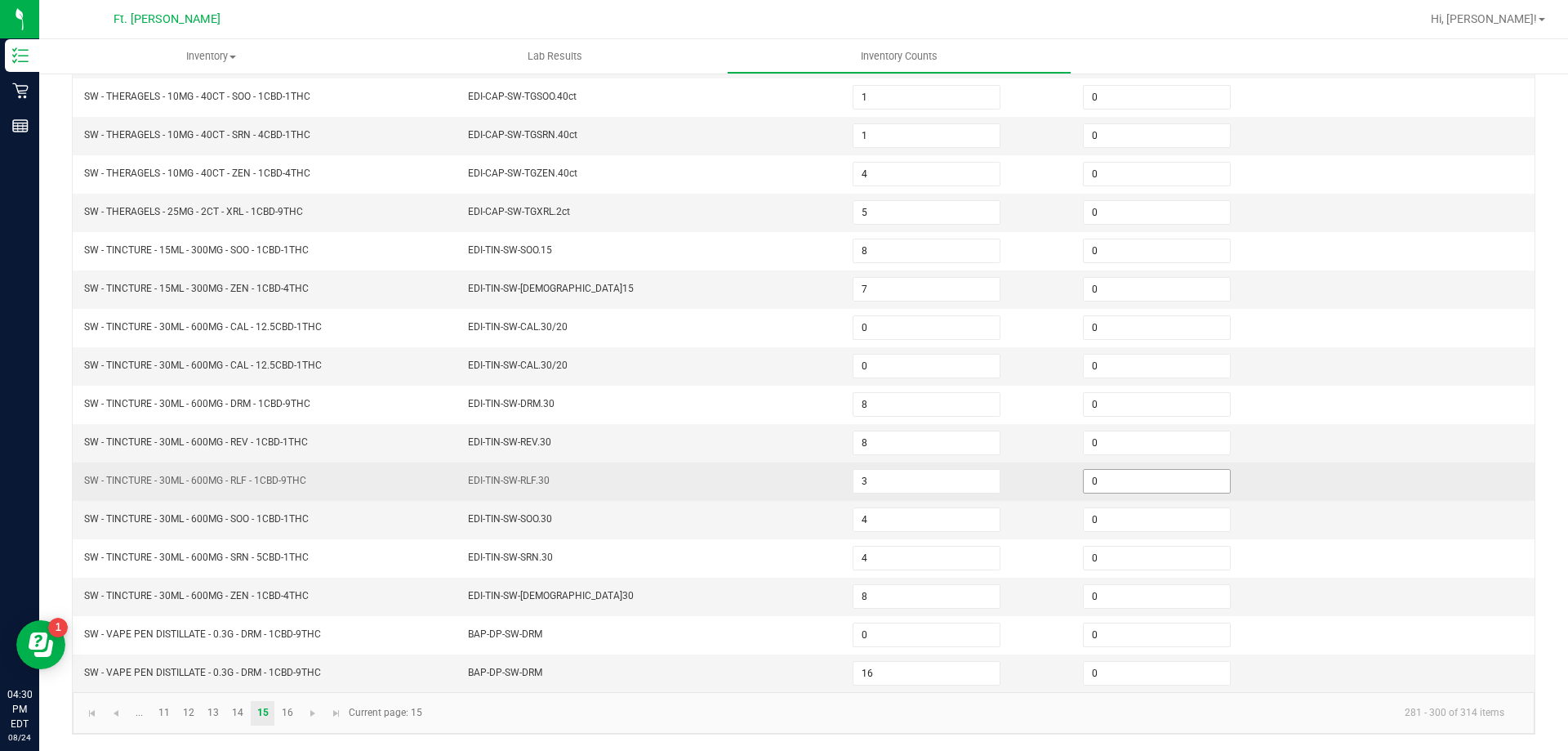
click at [1109, 472] on input "0" at bounding box center [1156, 481] width 146 height 23
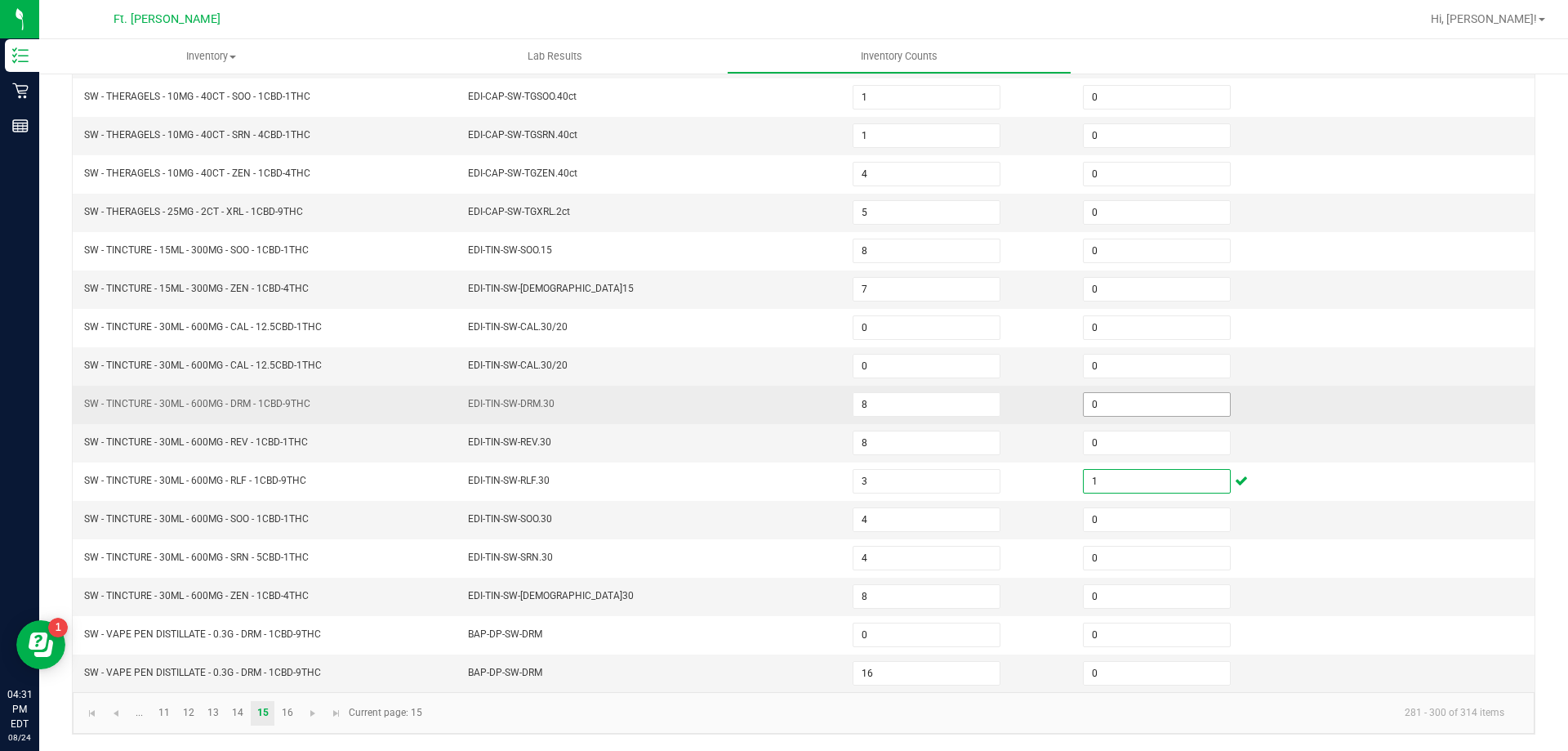
click at [1121, 412] on input "0" at bounding box center [1156, 405] width 146 height 23
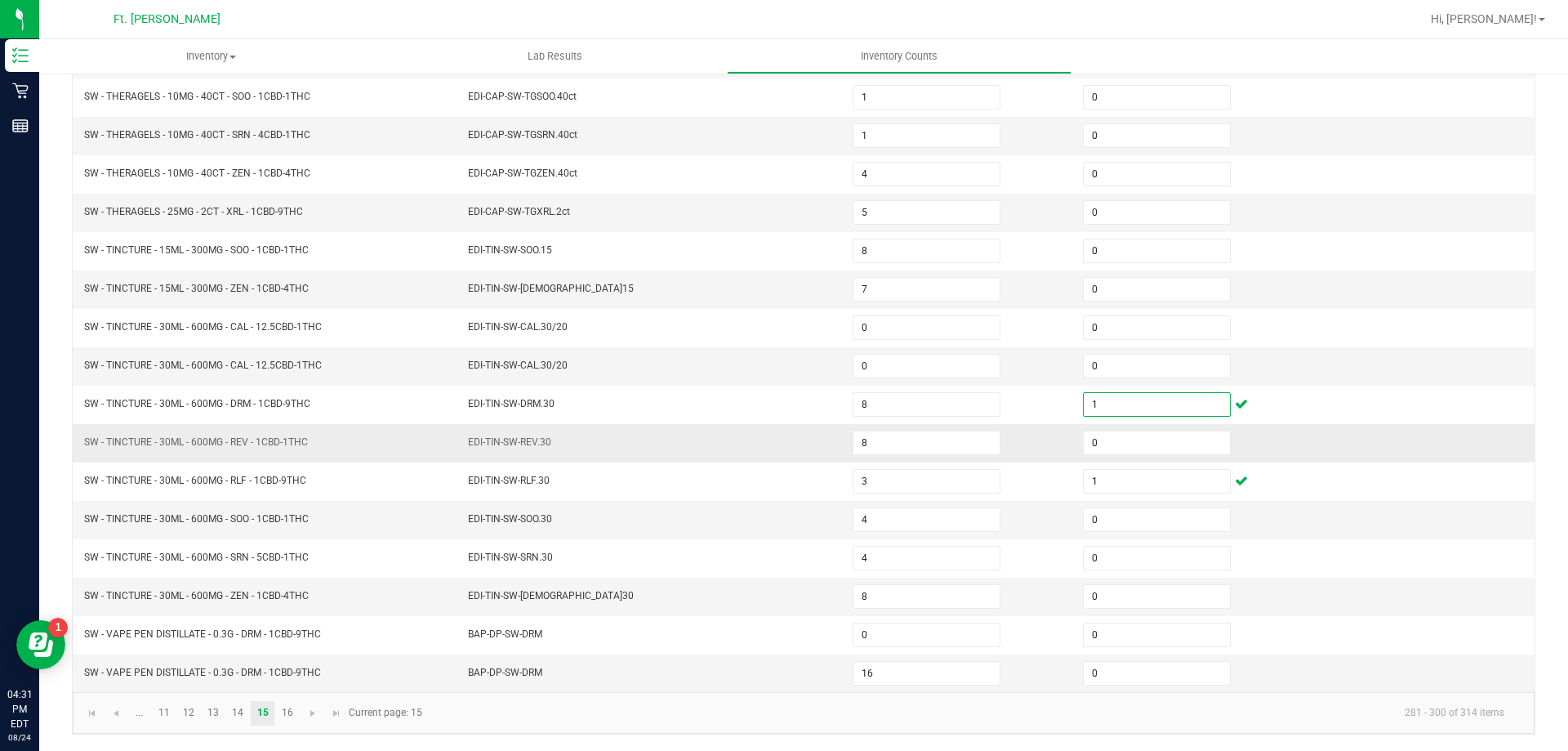
click at [1456, 458] on td at bounding box center [1419, 443] width 230 height 38
click at [174, 717] on link "11" at bounding box center [163, 713] width 24 height 25
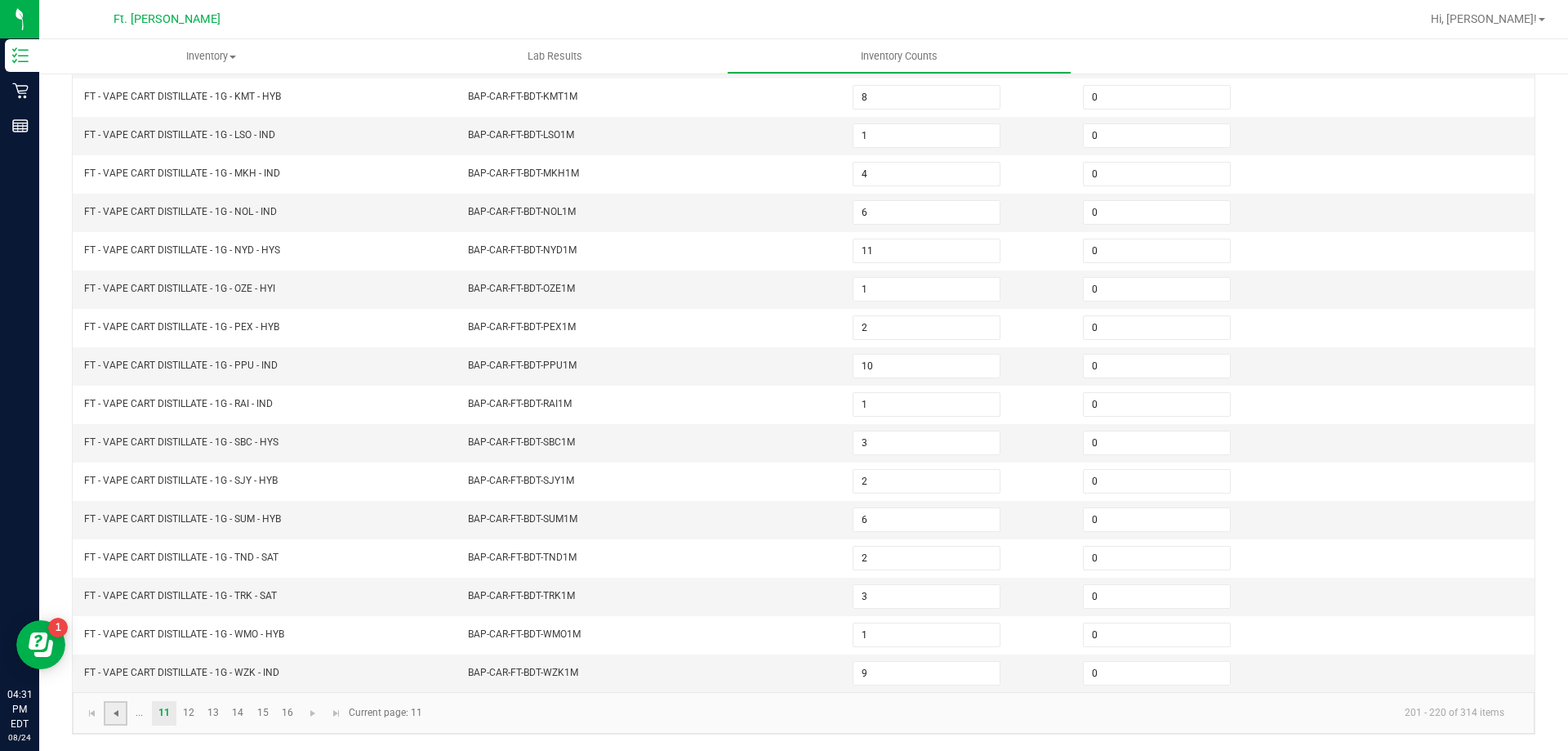
click at [122, 717] on span "Go to the previous page" at bounding box center [116, 713] width 13 height 13
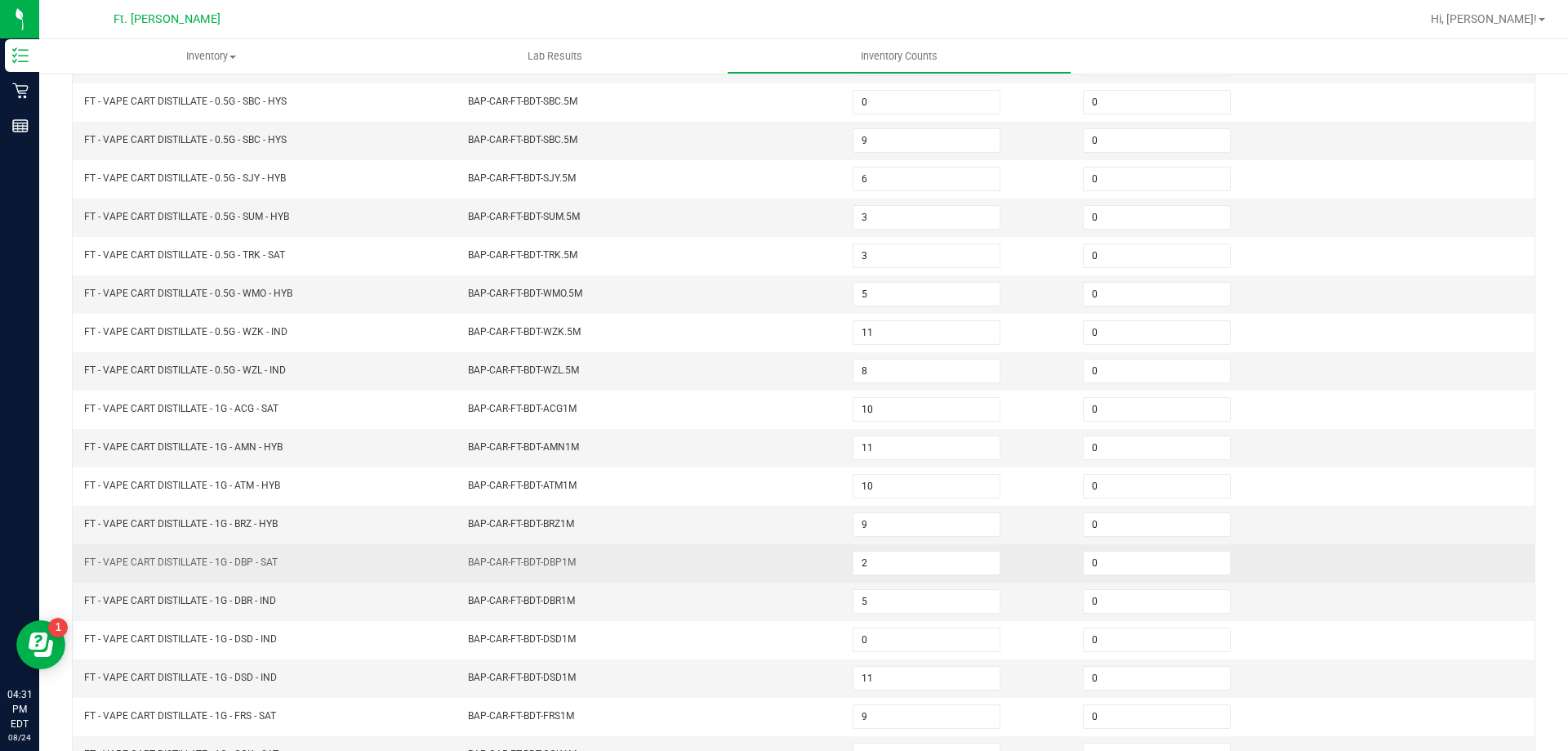
scroll to position [176, 0]
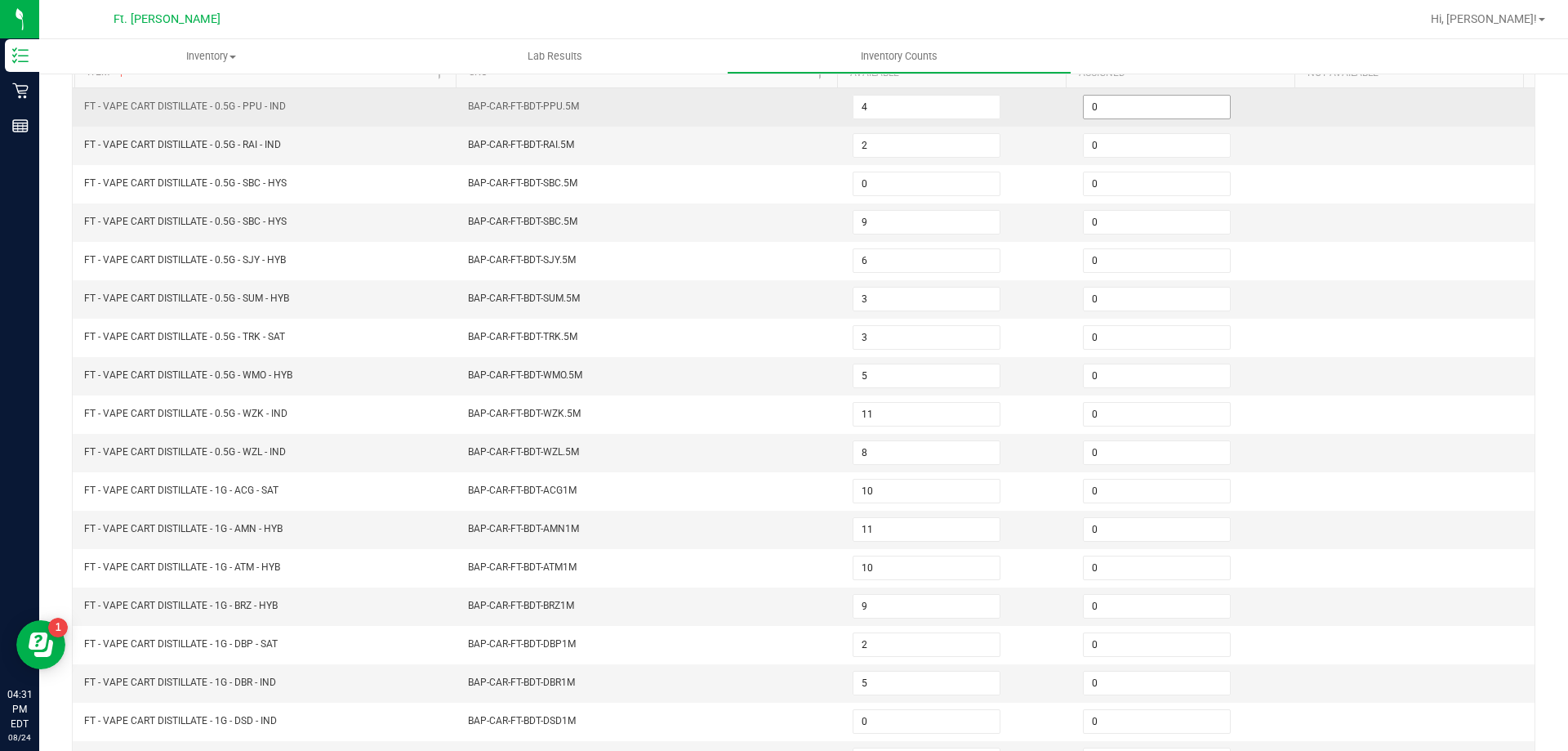
click at [1085, 109] on input "0" at bounding box center [1156, 107] width 146 height 23
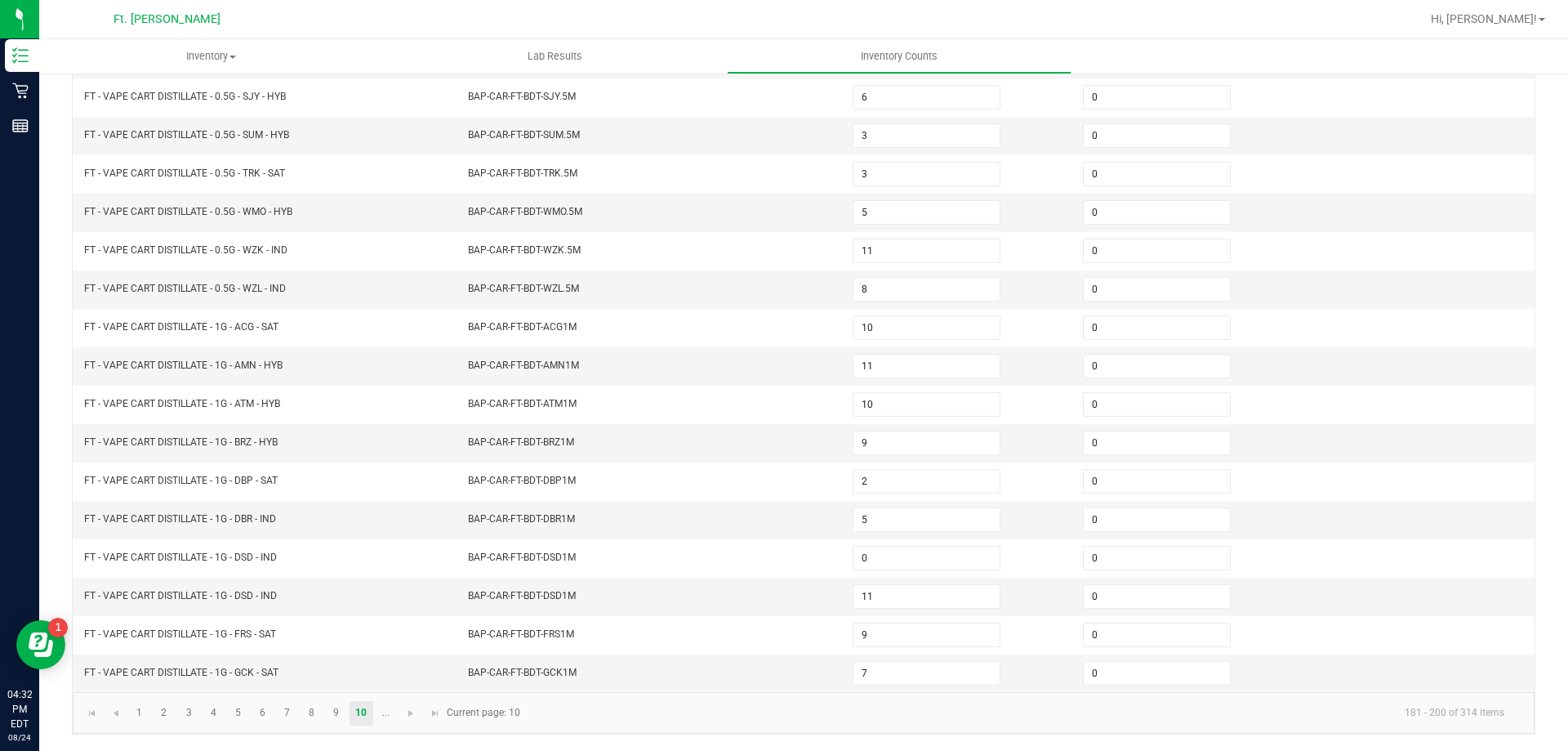
click at [1540, 147] on div "< All Inventory Counts Inventory Count Submit for Review Type Enter Package Qua…" at bounding box center [804, 242] width 1529 height 1018
click at [414, 719] on span "Go to the next page" at bounding box center [411, 713] width 13 height 13
click at [315, 715] on span "Go to the next page" at bounding box center [313, 713] width 13 height 13
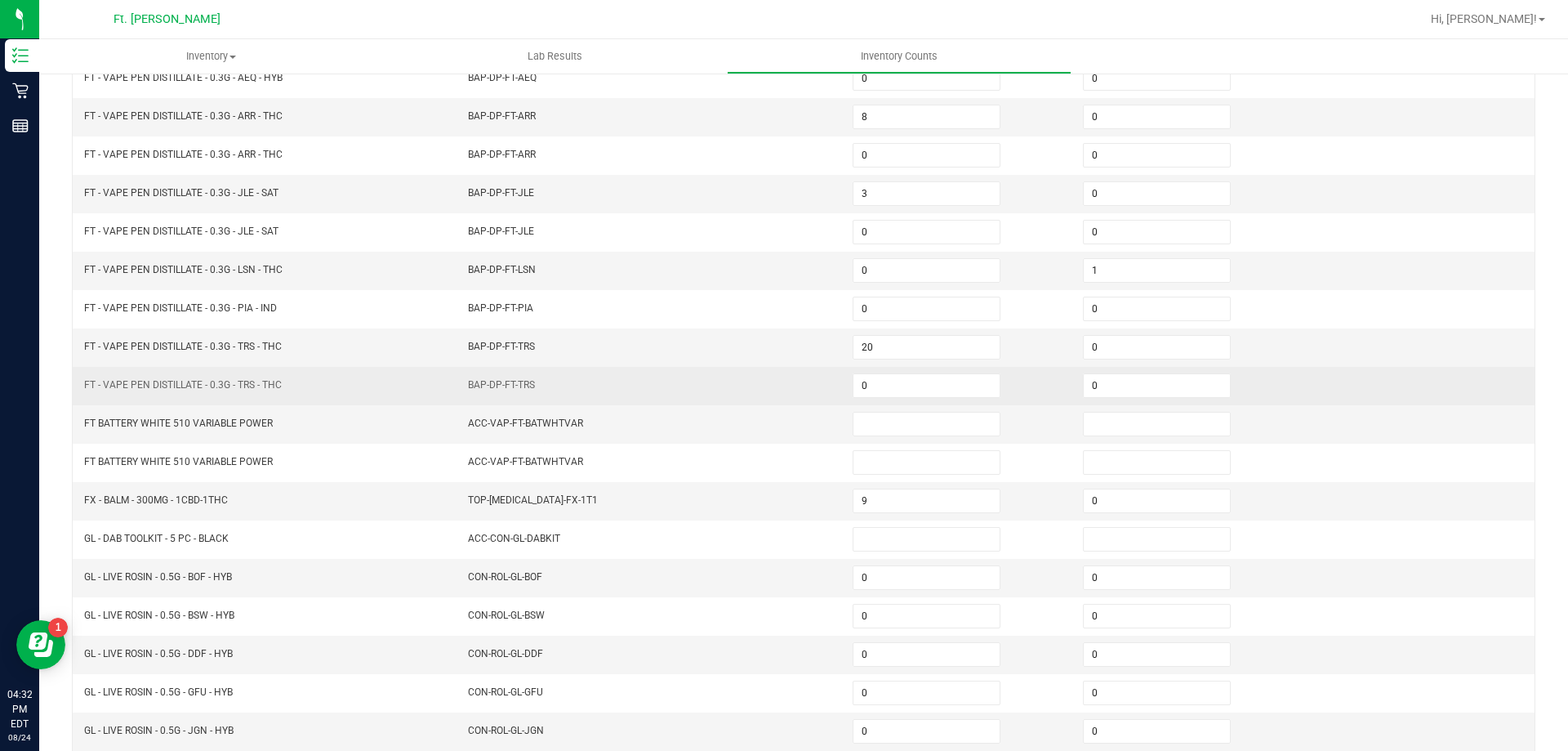
scroll to position [176, 0]
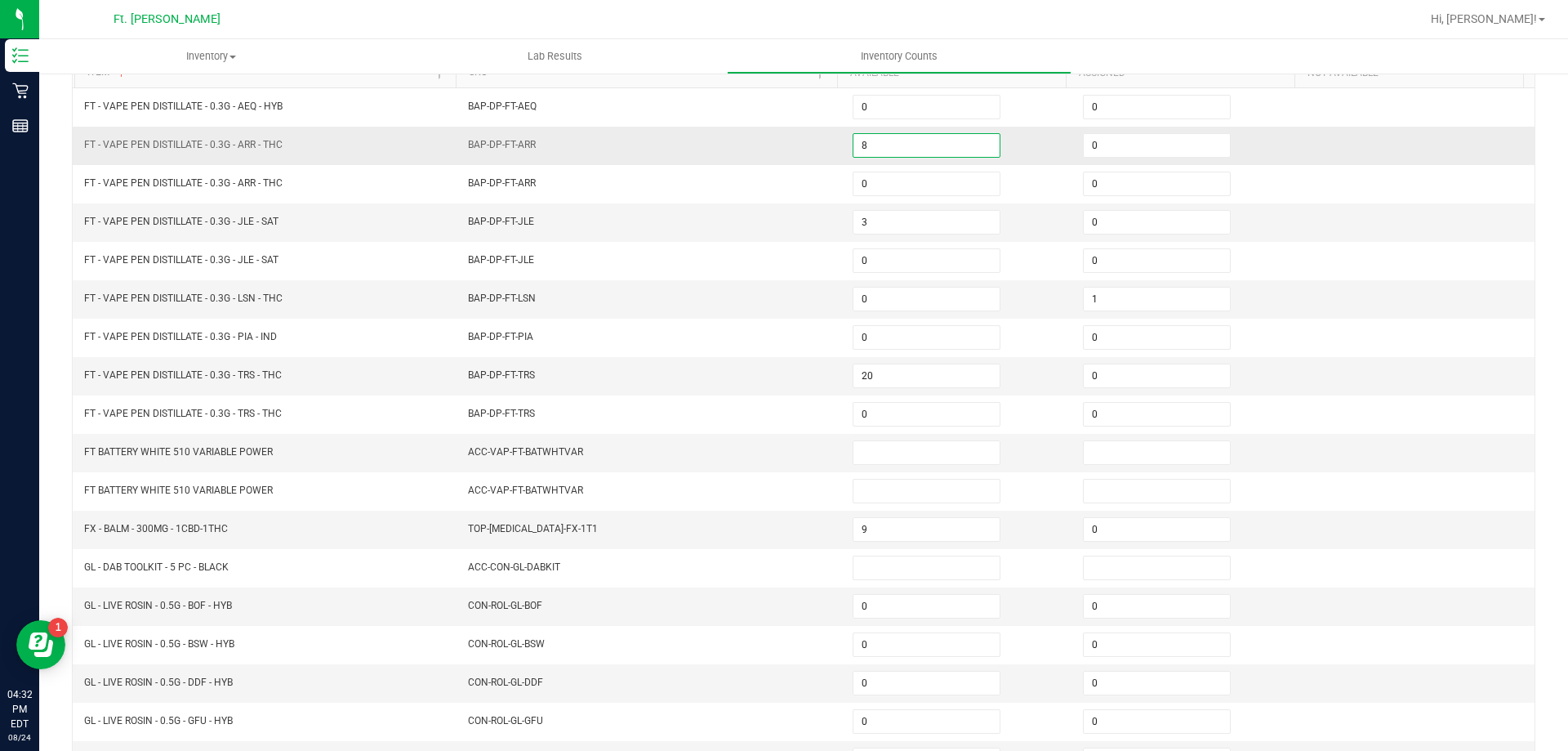
click at [884, 145] on input "8" at bounding box center [926, 145] width 146 height 23
click at [938, 141] on input "8" at bounding box center [926, 145] width 146 height 23
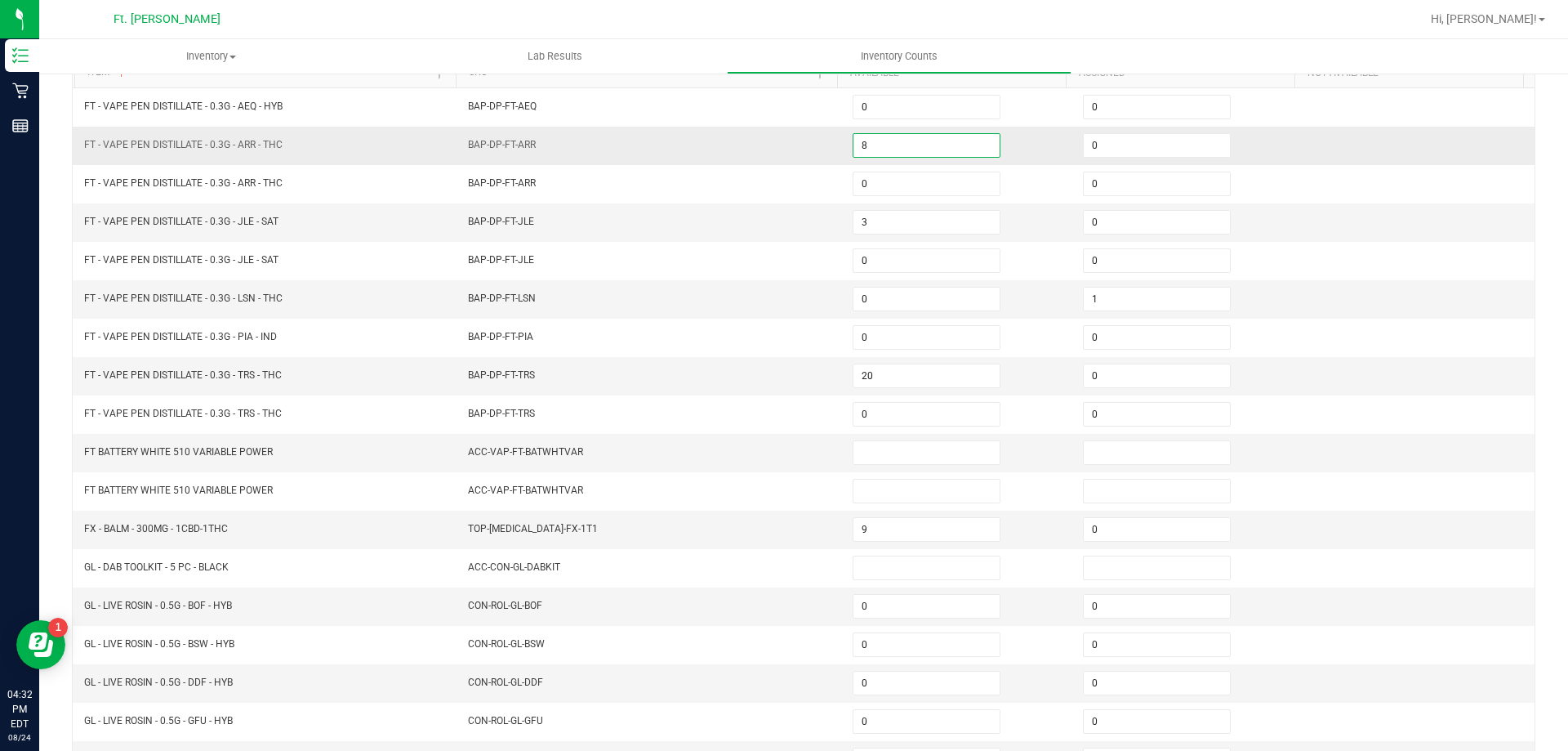
click at [938, 141] on input "8" at bounding box center [926, 145] width 146 height 23
click at [1121, 150] on input "0" at bounding box center [1156, 145] width 146 height 23
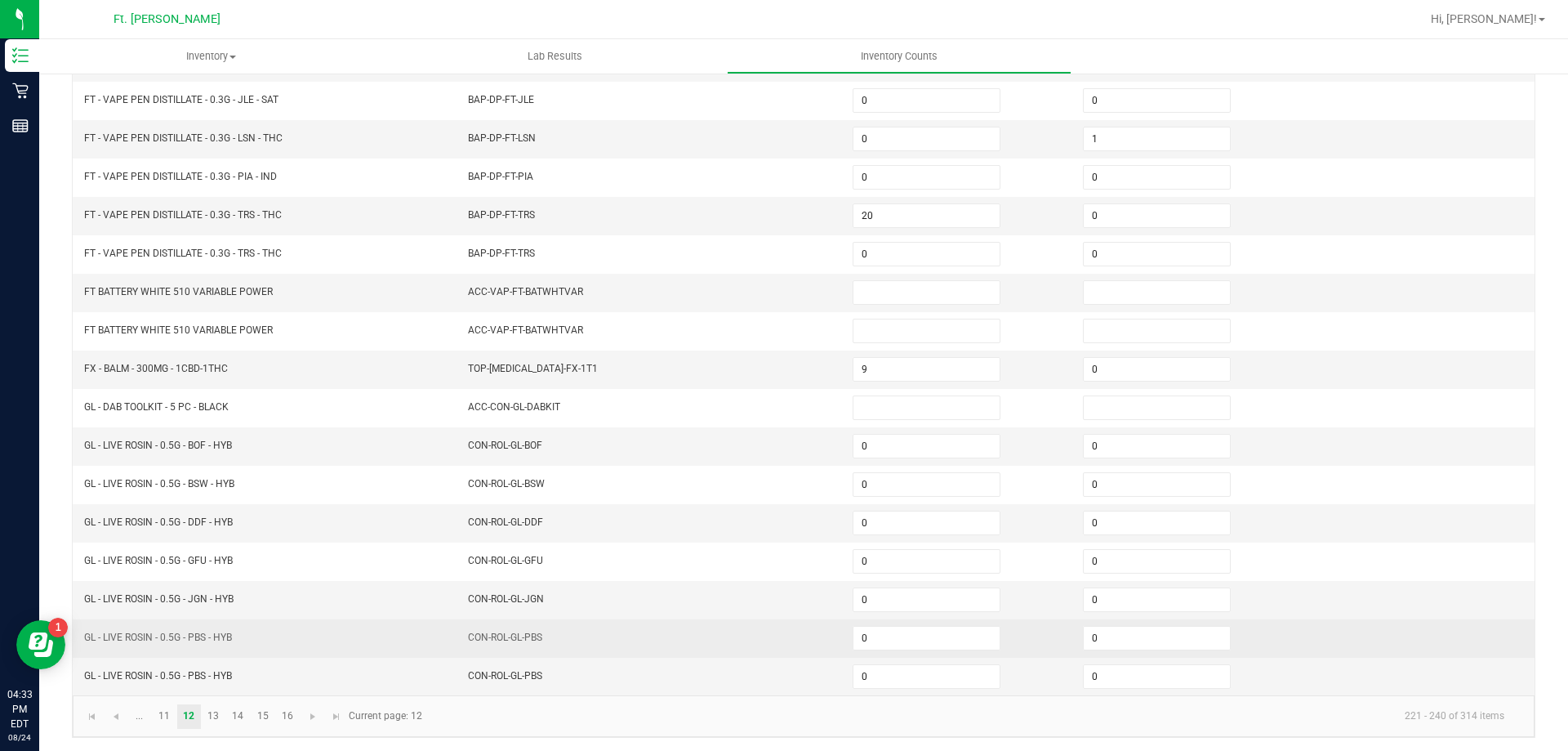
scroll to position [339, 0]
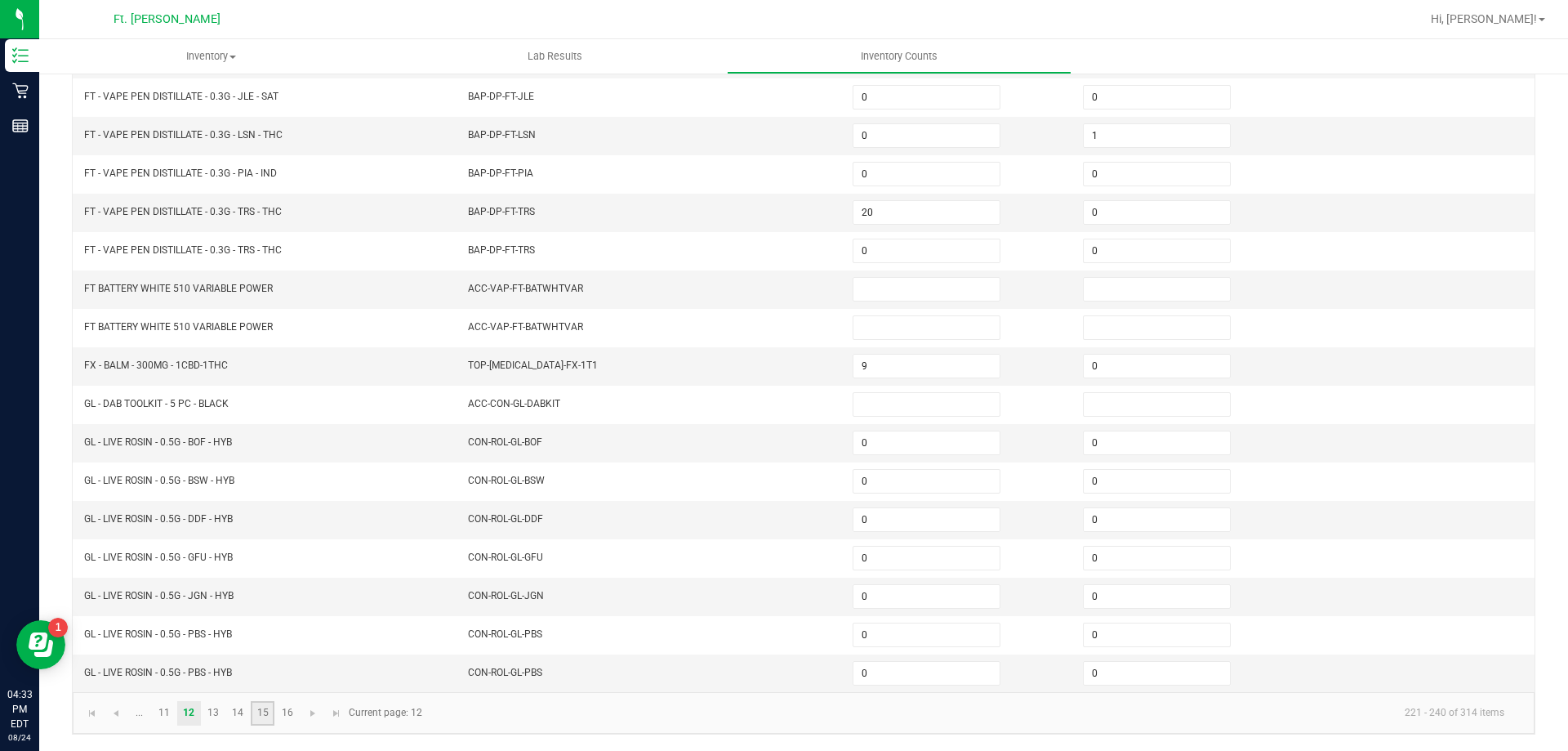
click at [272, 714] on link "15" at bounding box center [262, 713] width 24 height 25
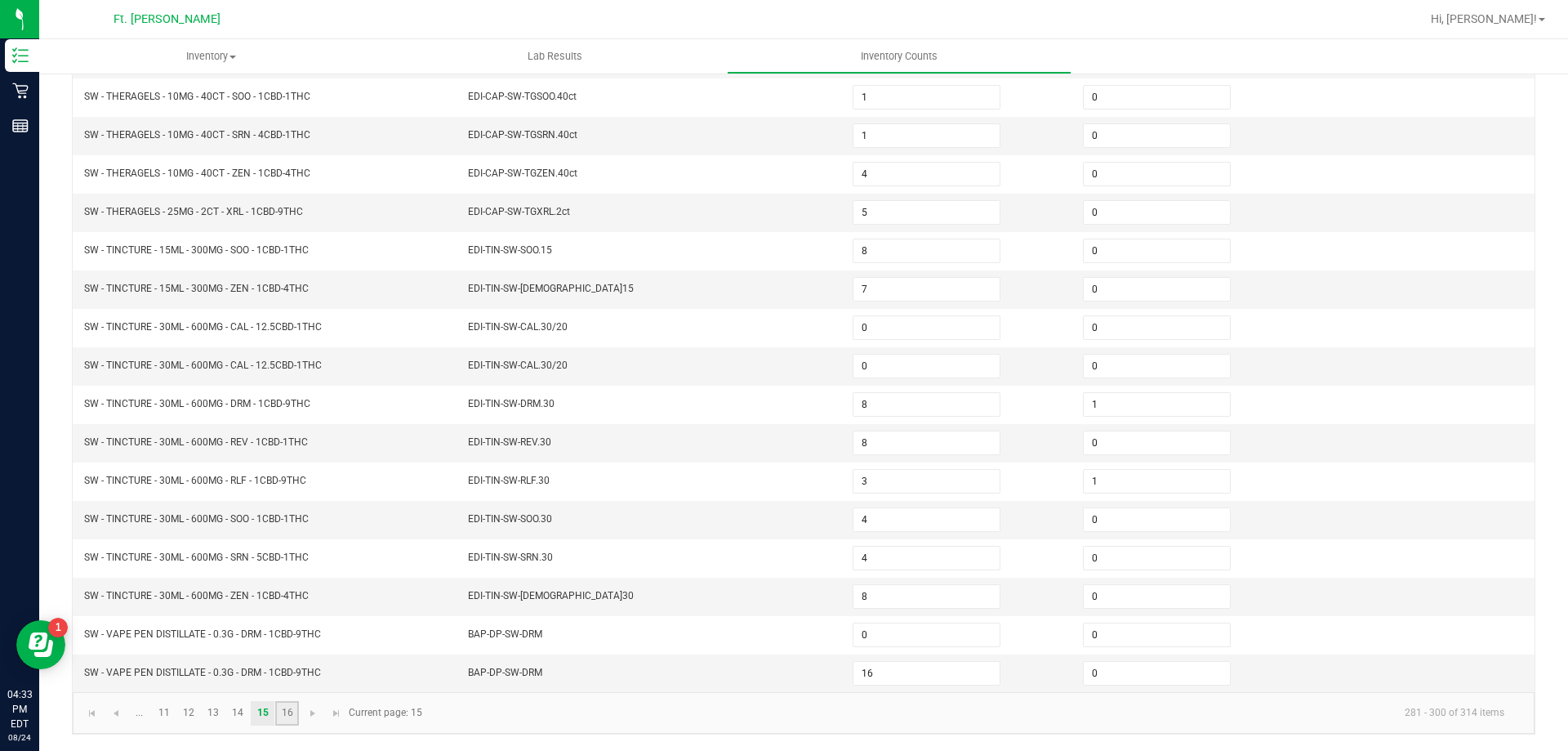
click at [291, 711] on link "16" at bounding box center [287, 713] width 24 height 25
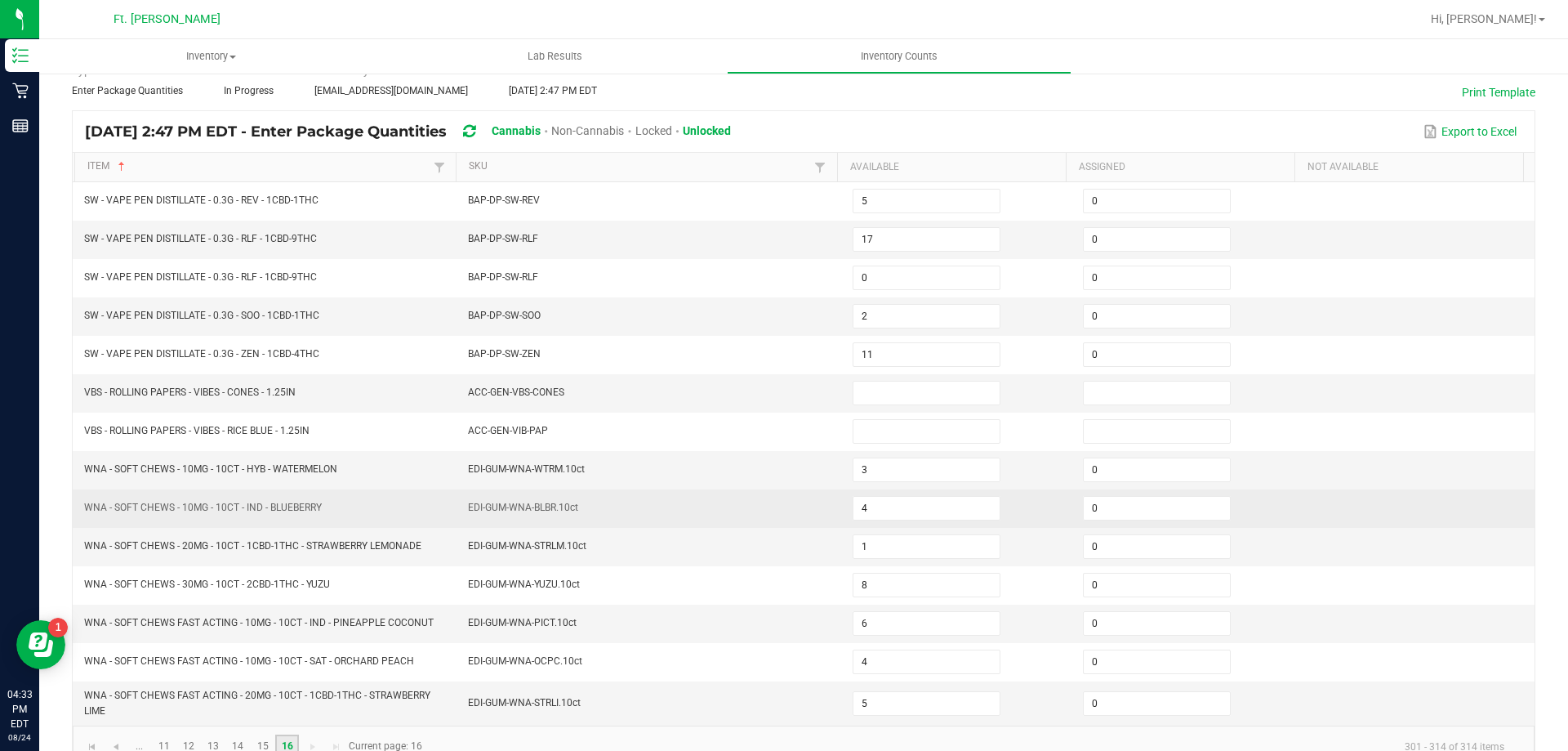
scroll to position [116, 0]
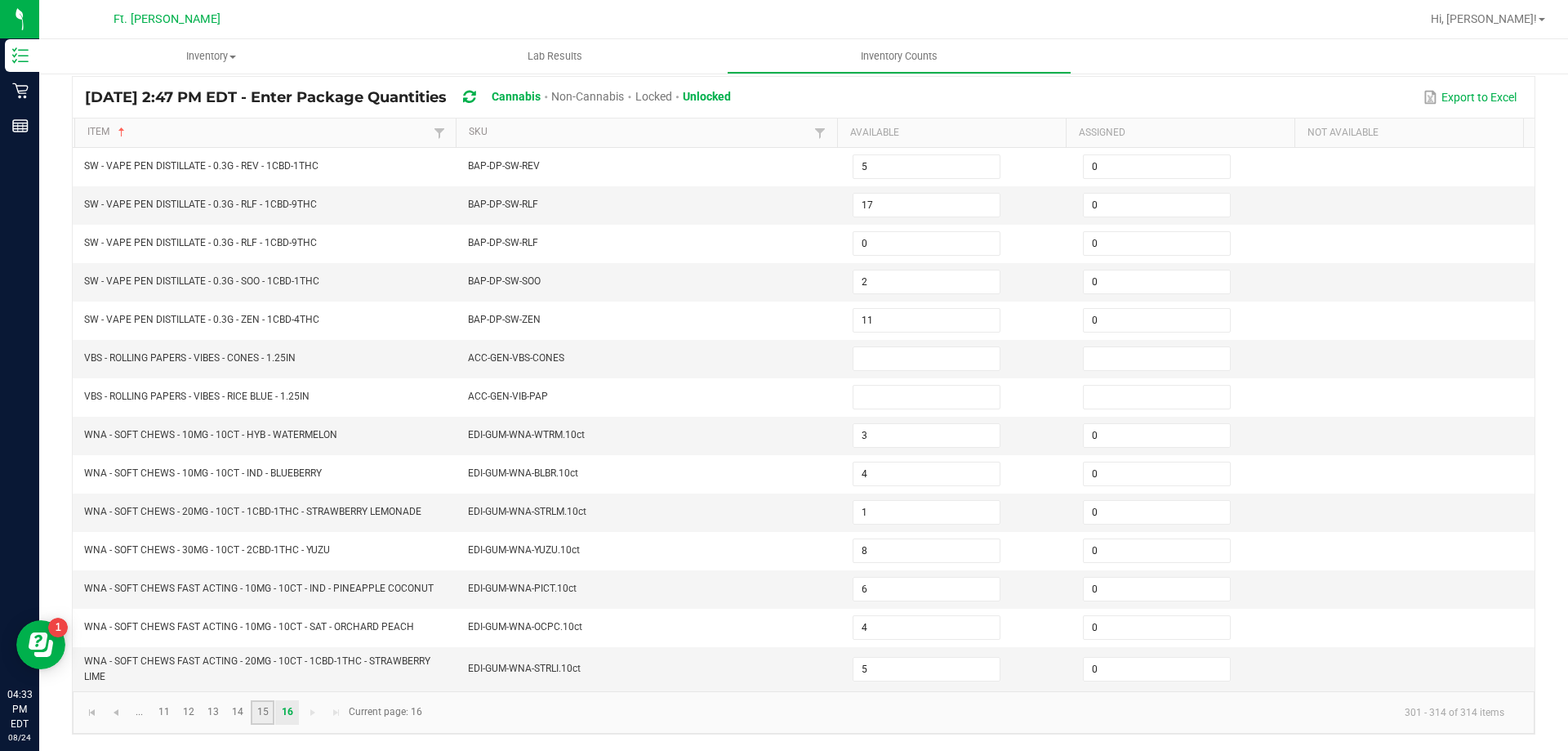
click at [260, 709] on link "15" at bounding box center [262, 713] width 24 height 25
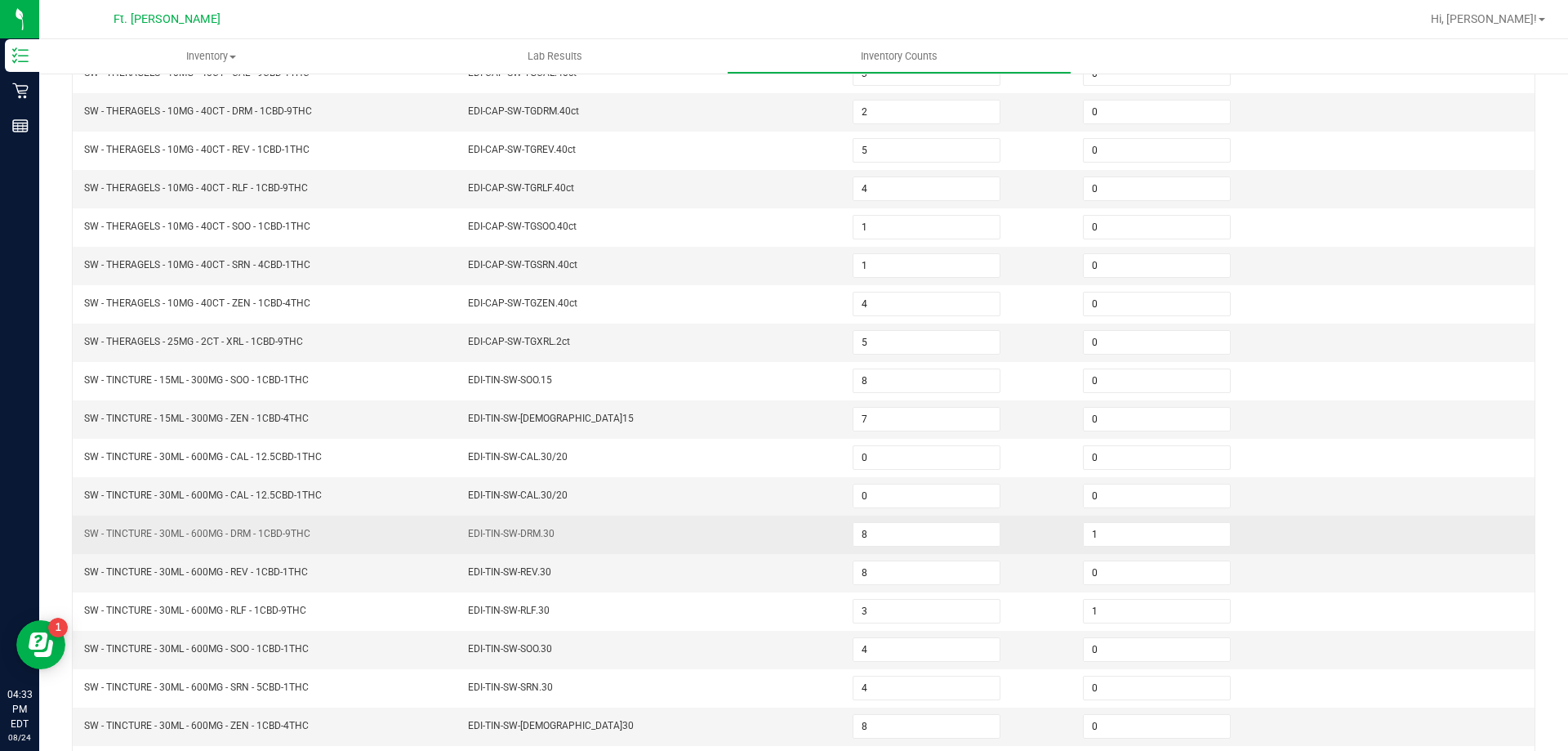
scroll to position [339, 0]
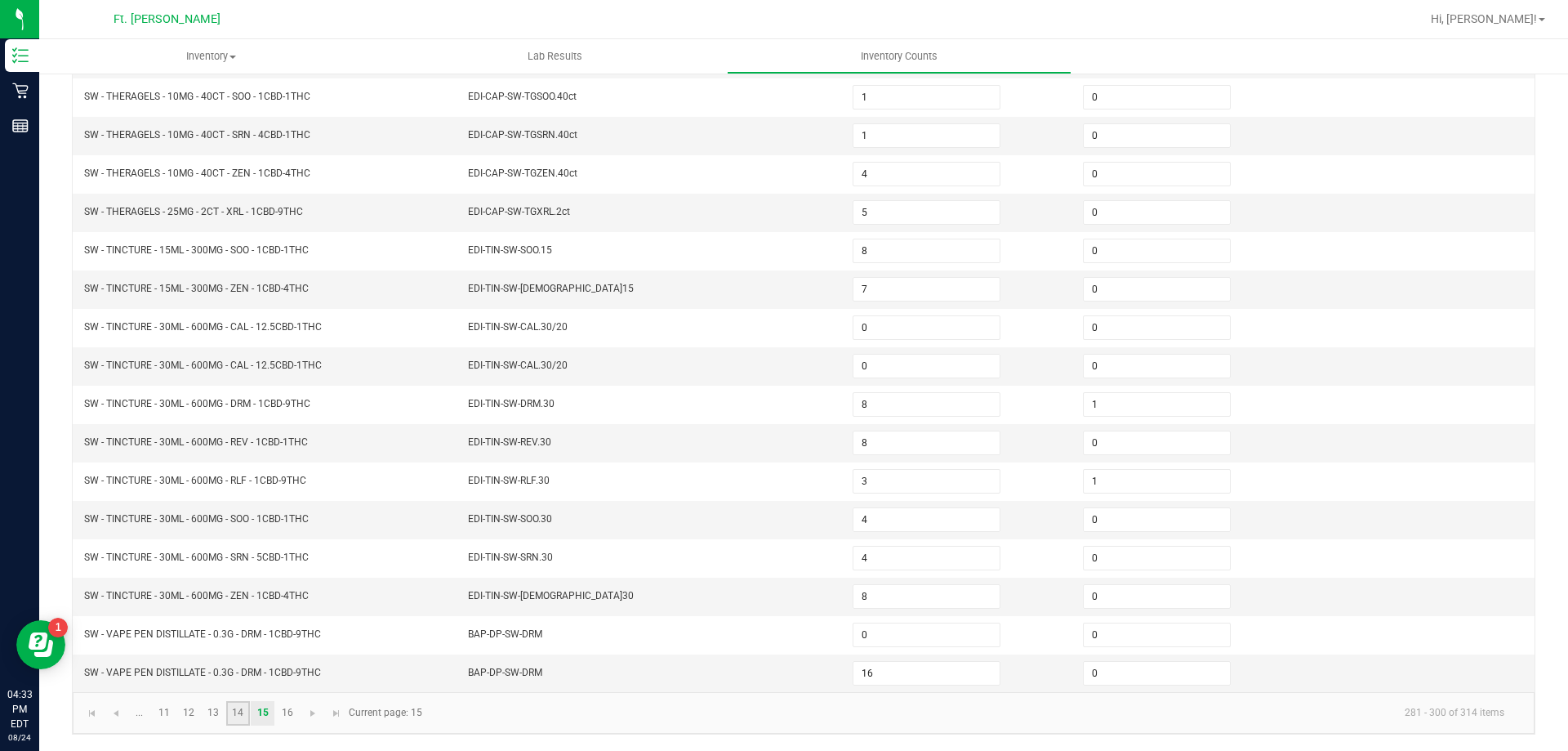
click at [234, 717] on link "14" at bounding box center [238, 713] width 24 height 25
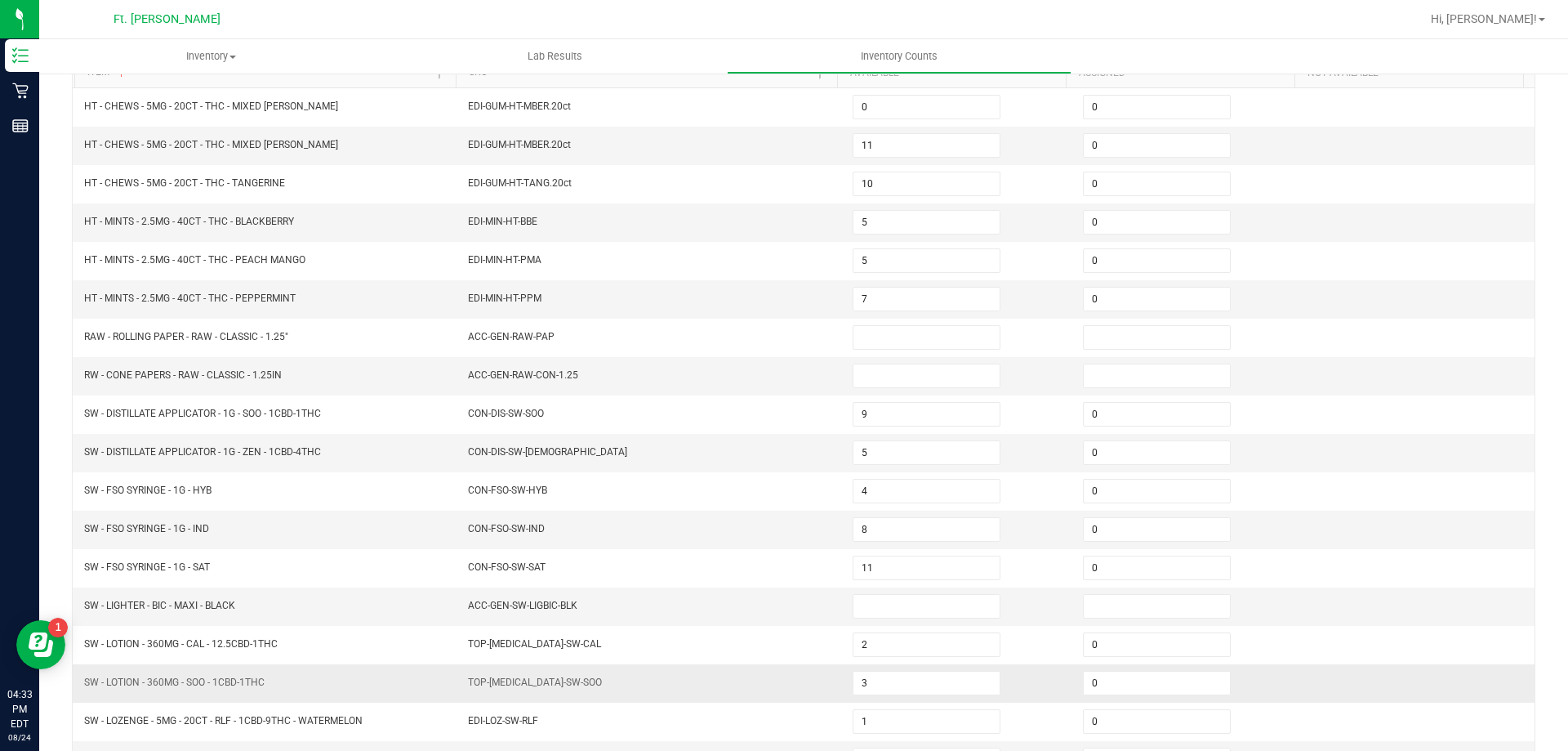
scroll to position [94, 0]
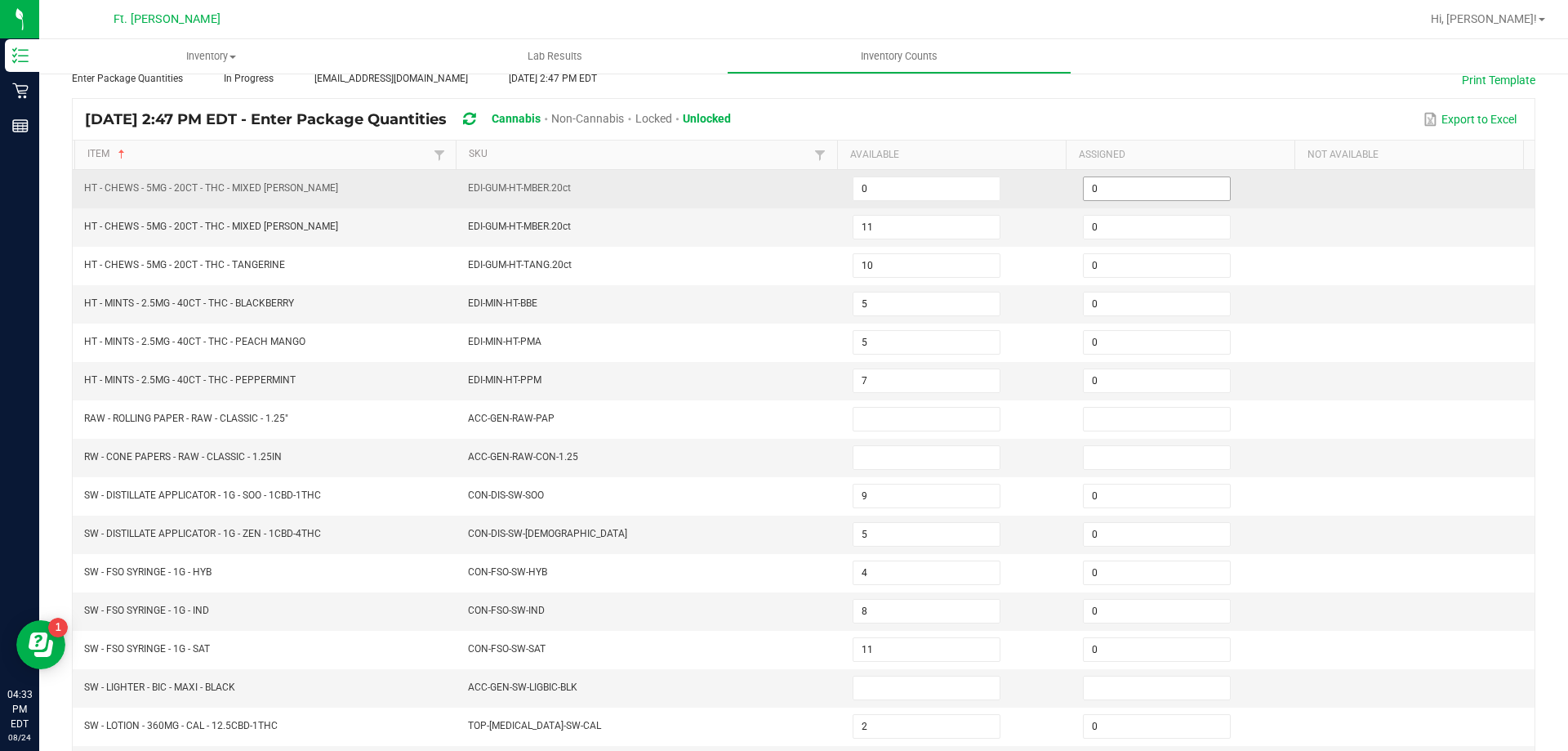
click at [1098, 182] on input "0" at bounding box center [1156, 189] width 146 height 23
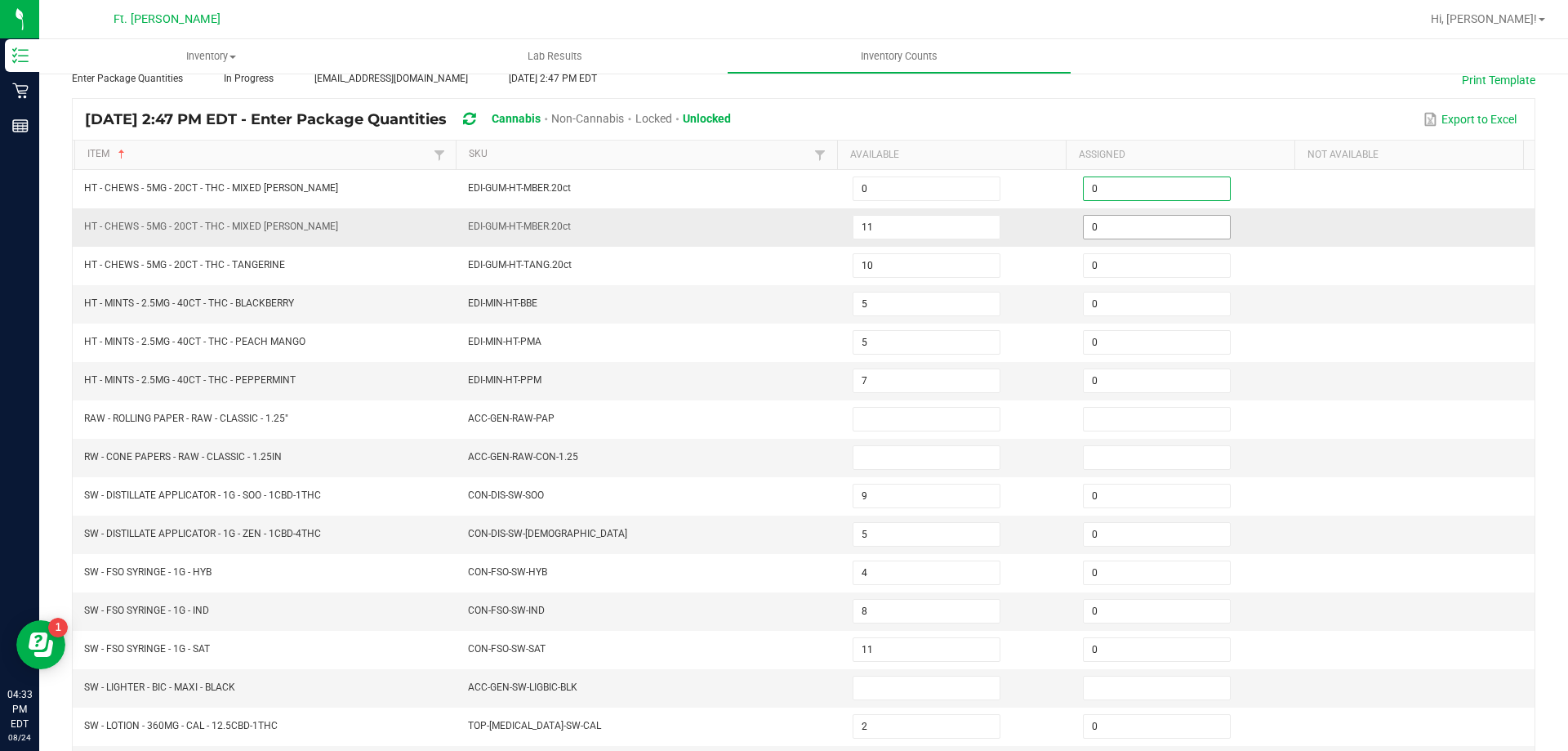
click at [1100, 226] on input "0" at bounding box center [1156, 227] width 146 height 23
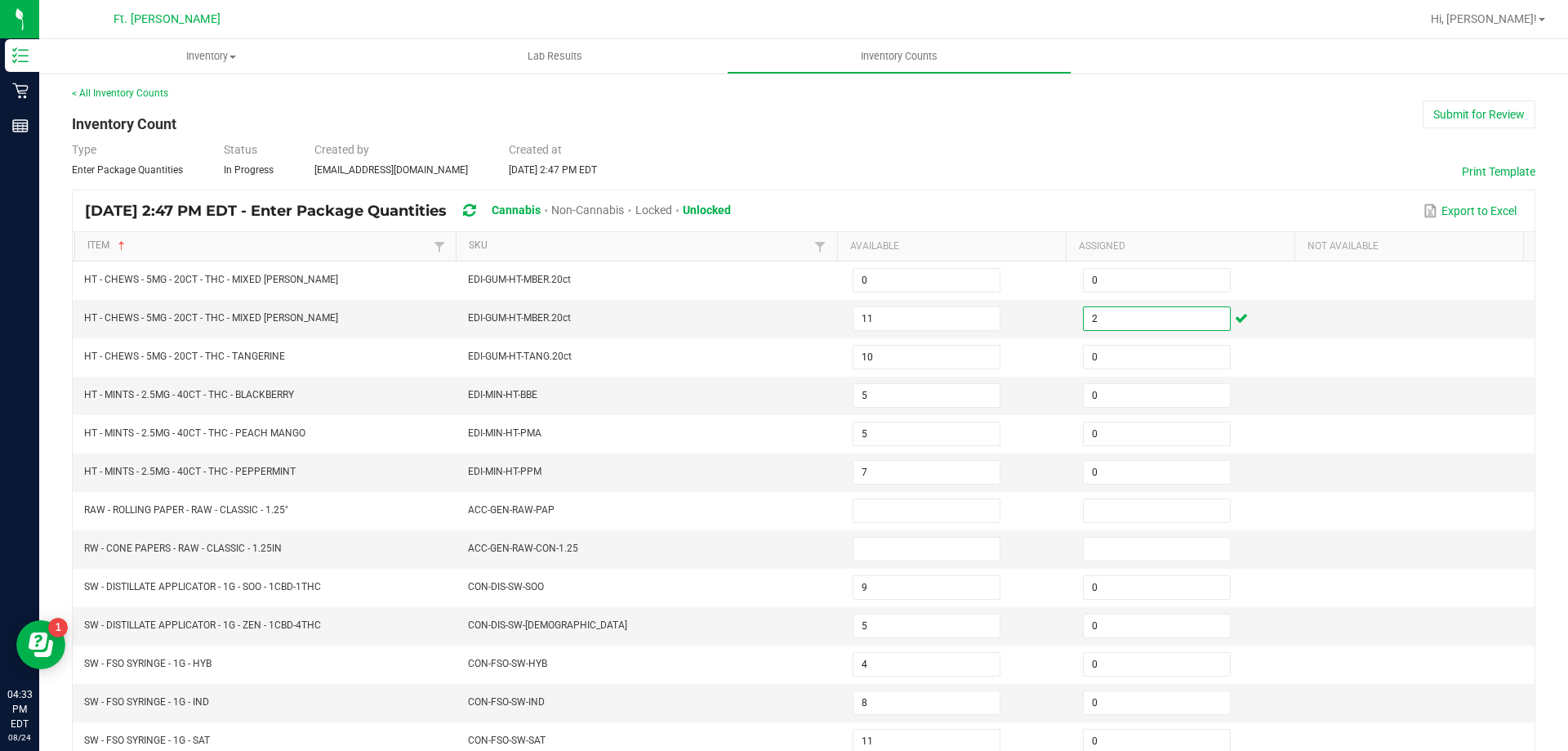
scroll to position [0, 0]
click at [153, 92] on link "< All Inventory Counts" at bounding box center [120, 96] width 96 height 11
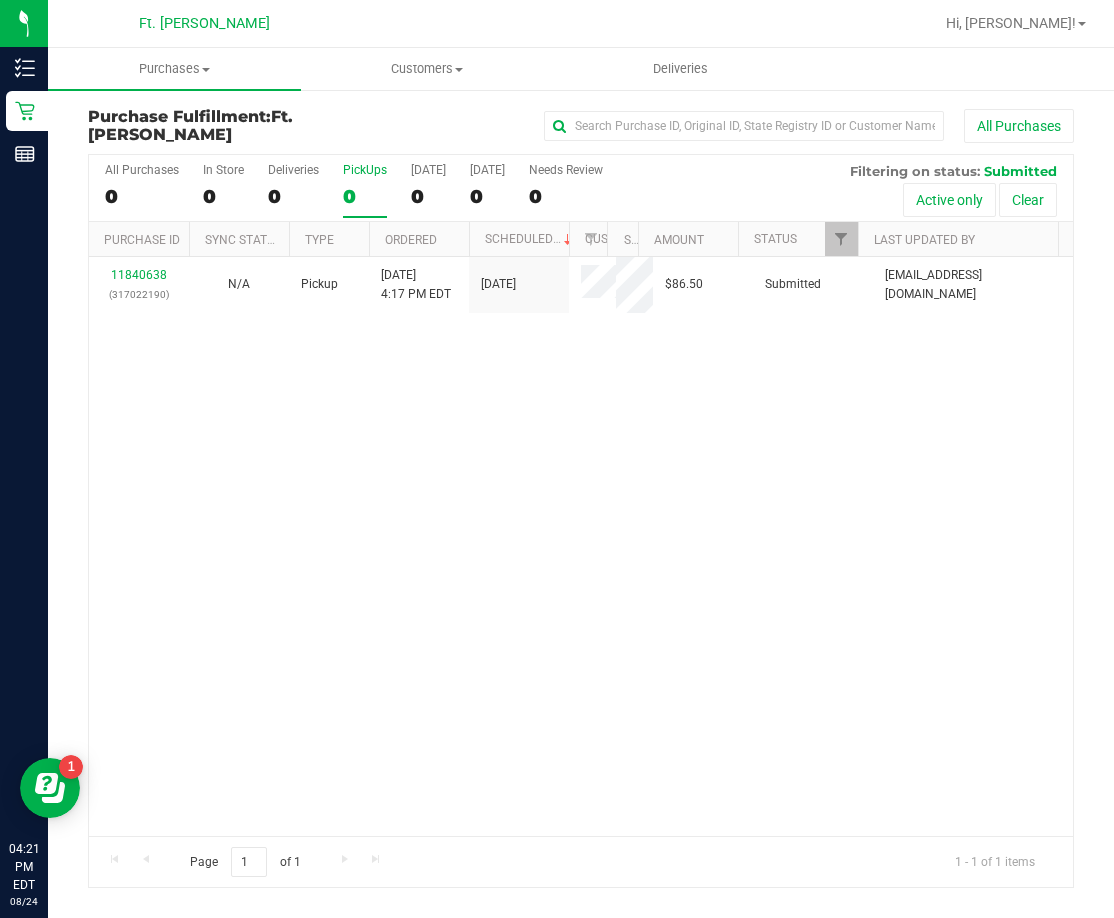
click at [537, 499] on div "11840638 (317022190) N/A Pickup 8/24/2025 4:17 PM EDT 8/24/2025 $86.50 Submitte…" at bounding box center [581, 546] width 984 height 578
click at [544, 539] on div "11840638 (317022190) N/A Pickup 8/24/2025 4:17 PM EDT 8/24/2025 $86.50 Submitte…" at bounding box center [581, 546] width 984 height 578
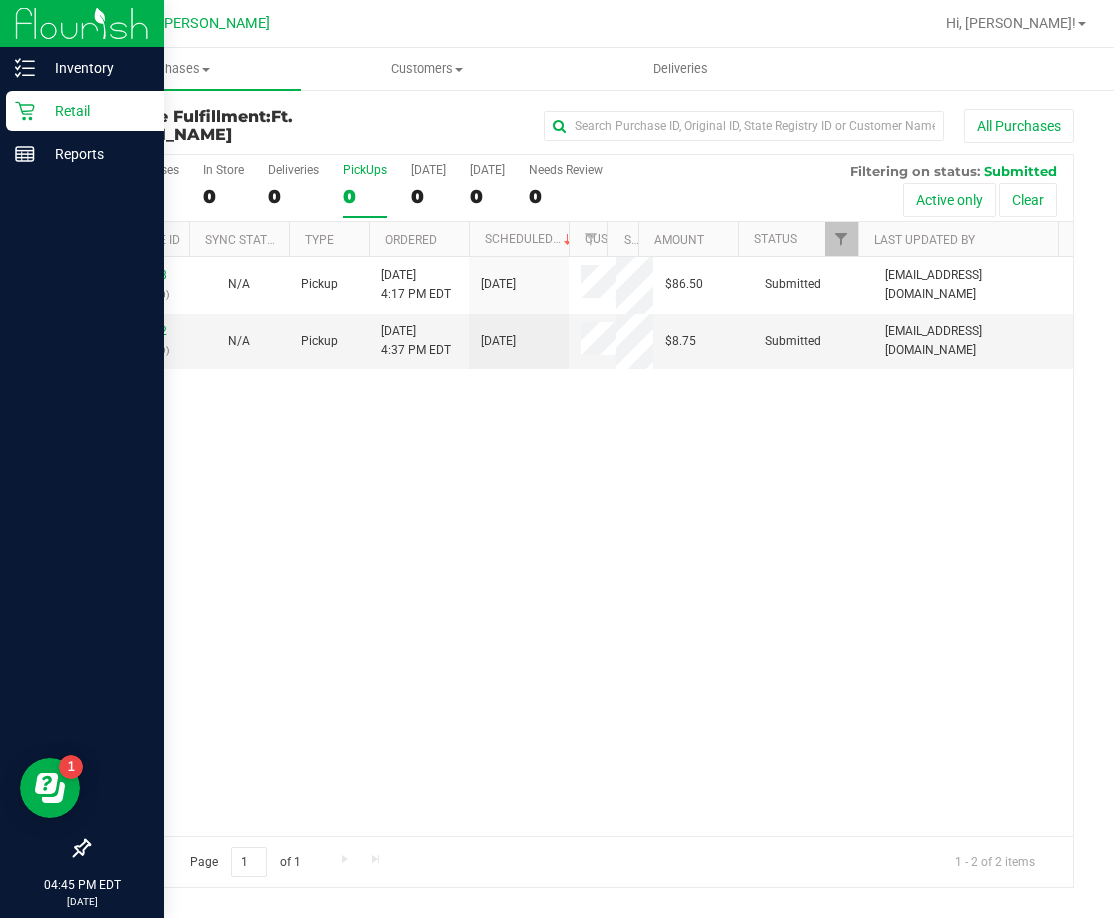
click at [50, 603] on div at bounding box center [82, 503] width 164 height 652
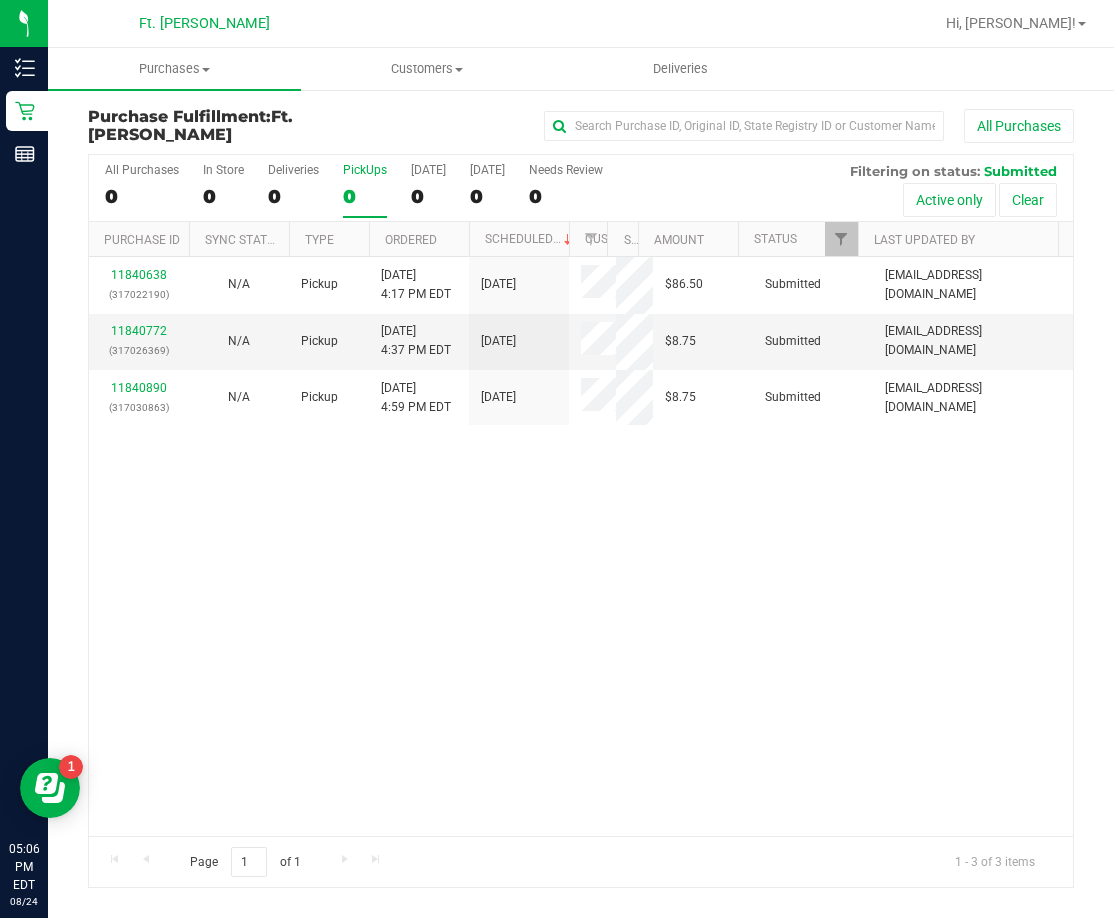
click at [350, 169] on div "PickUps" at bounding box center [365, 170] width 44 height 14
click at [0, 0] on input "PickUps 0" at bounding box center [0, 0] width 0 height 0
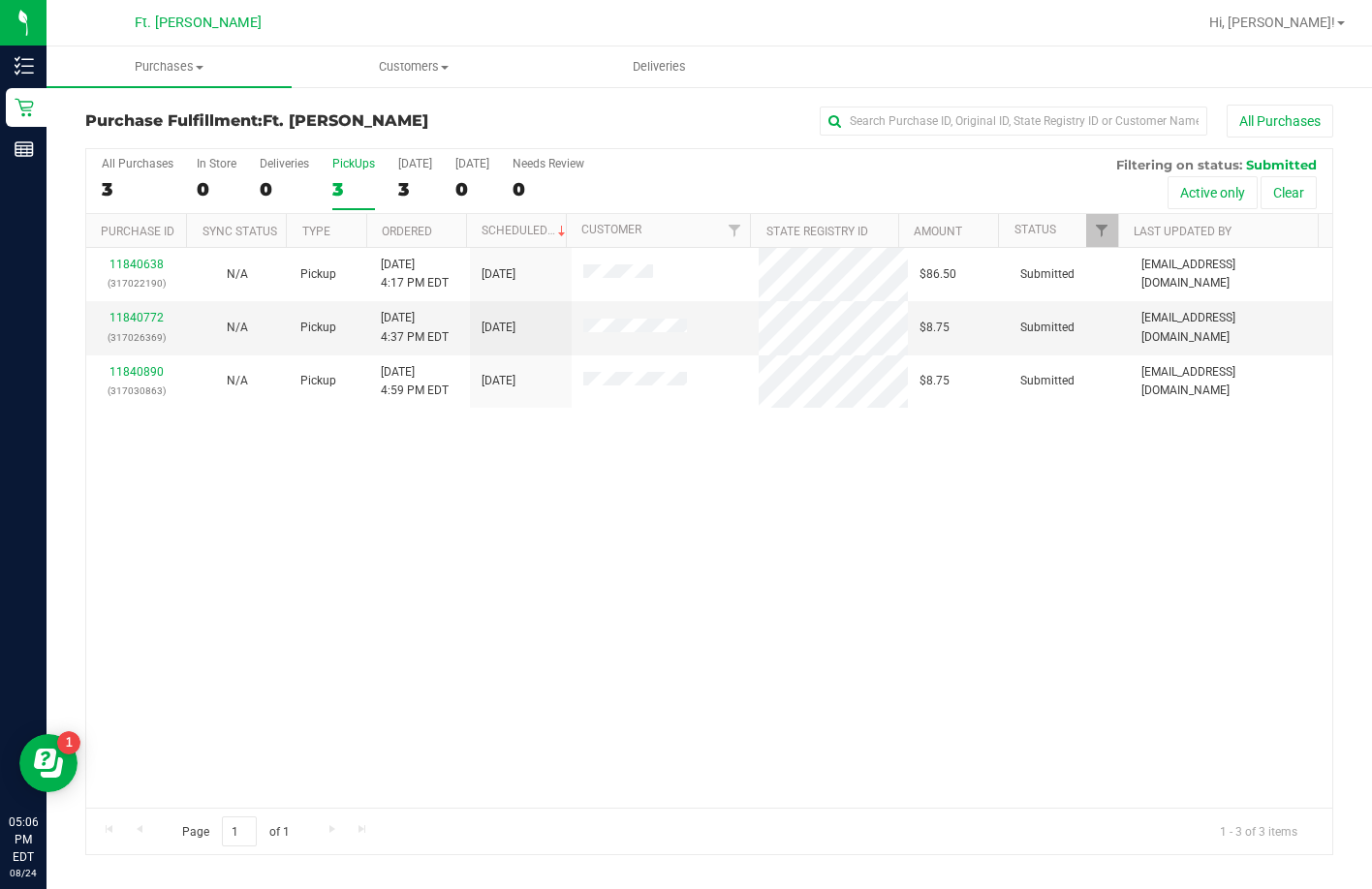
click at [566, 490] on div "11840638 (317022190) N/A Pickup 8/24/2025 4:17 PM EDT 8/24/2025 $86.50 Submitte…" at bounding box center [709, 528] width 1246 height 560
click at [144, 316] on link "11840772" at bounding box center [137, 318] width 54 height 14
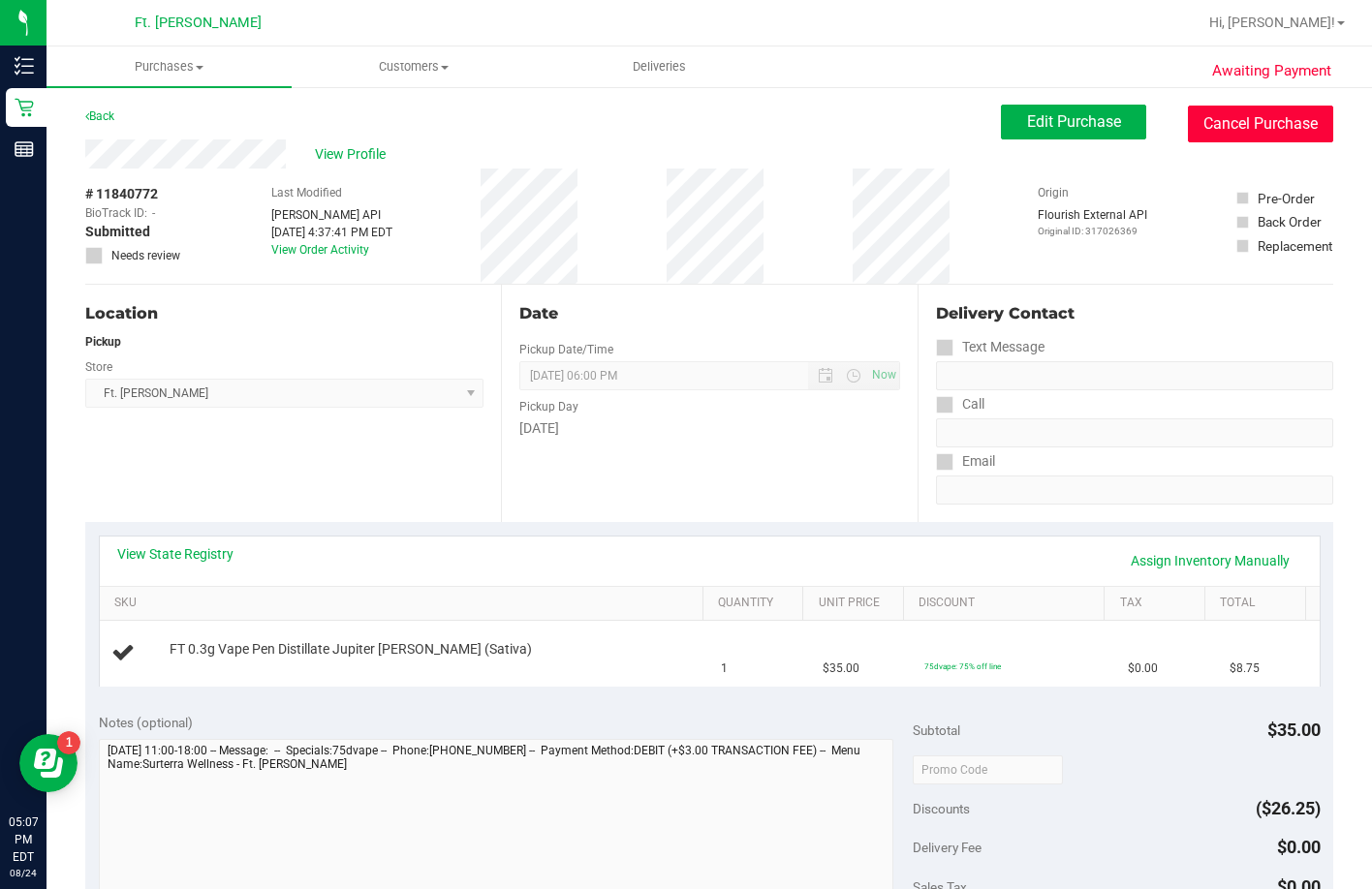
click at [1232, 125] on button "Cancel Purchase" at bounding box center [1261, 124] width 145 height 37
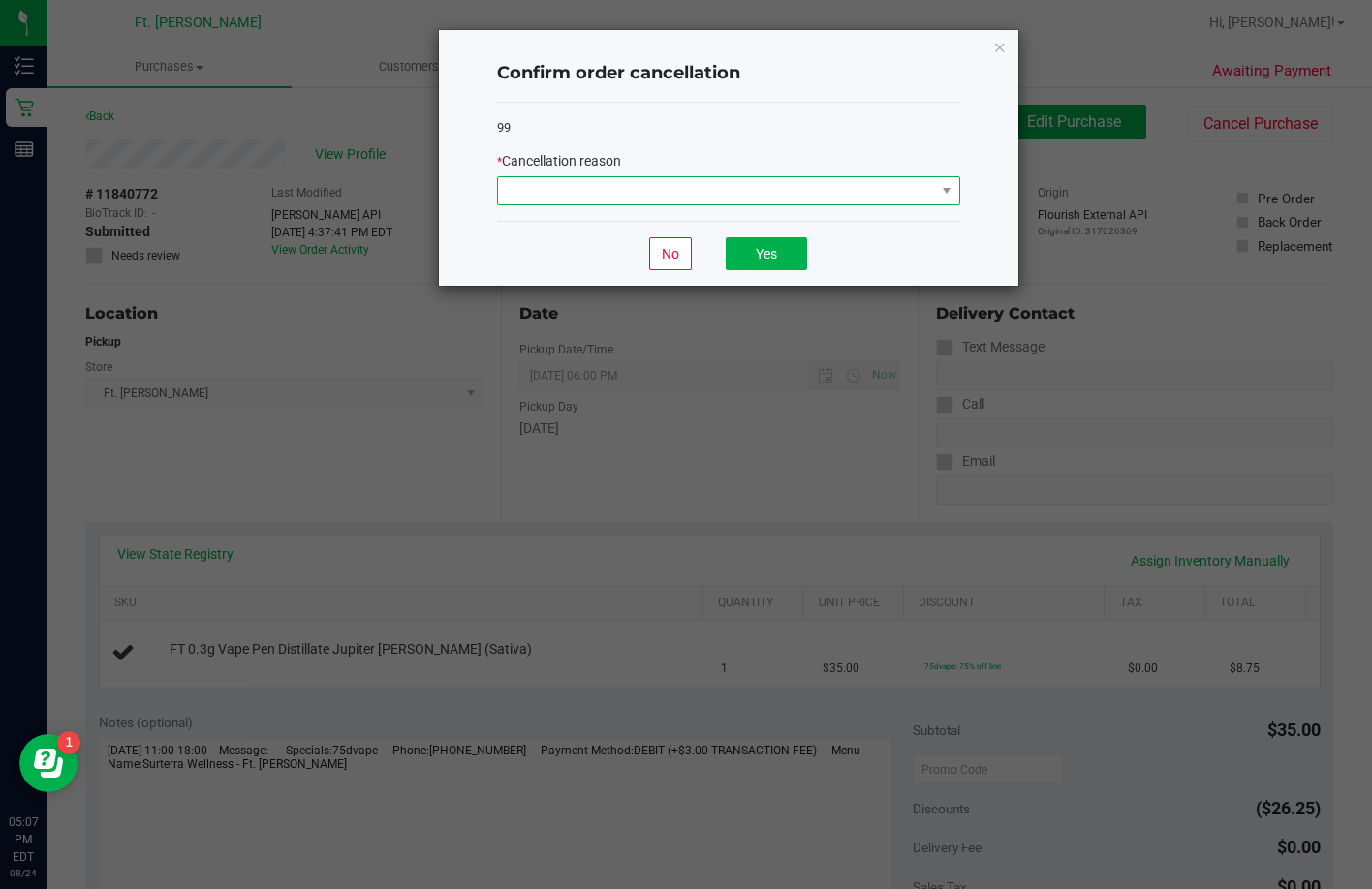
click at [734, 202] on span at bounding box center [716, 191] width 437 height 27
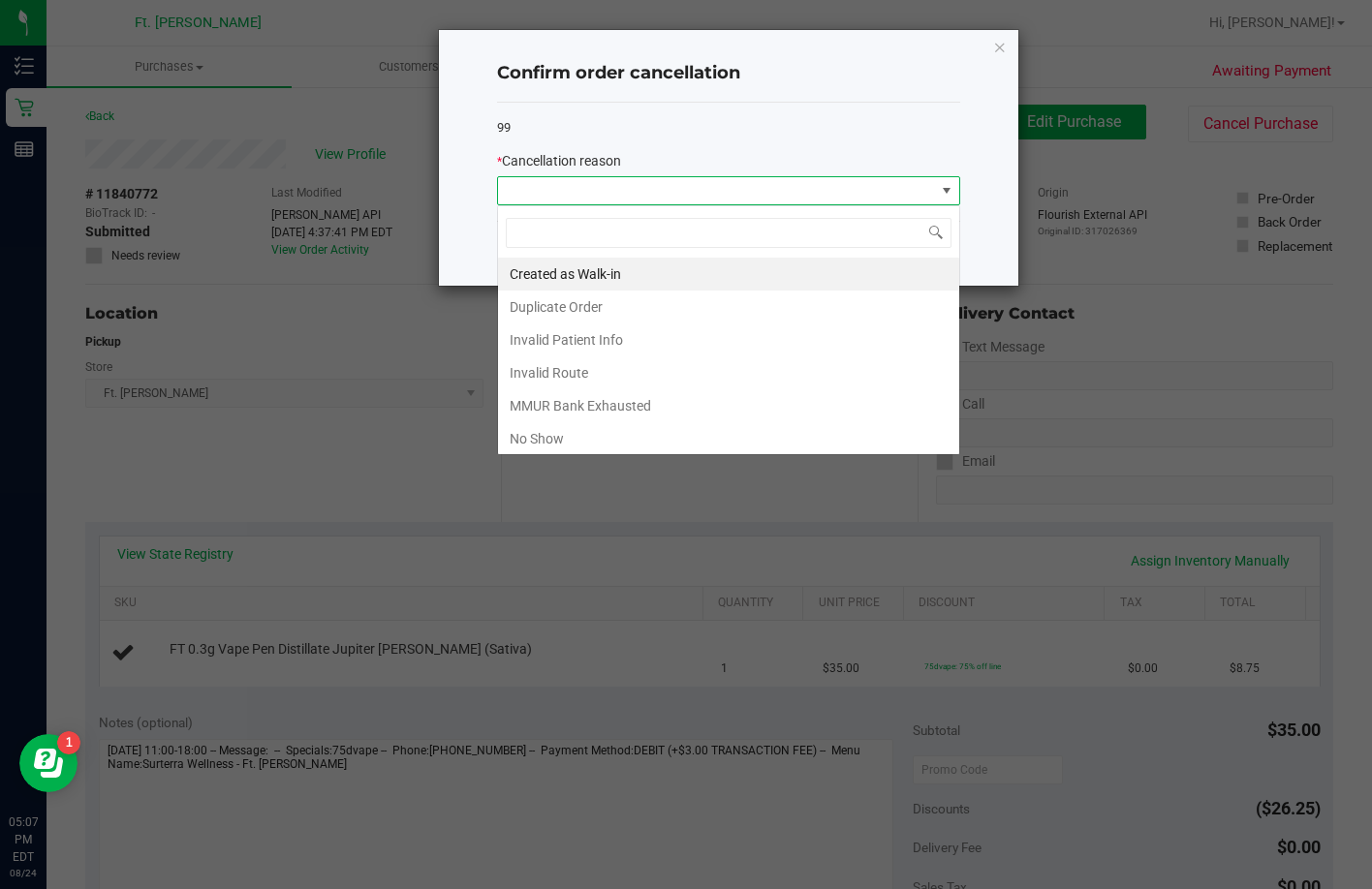
scroll to position [29, 463]
click at [593, 277] on li "Created as Walk-in" at bounding box center [729, 274] width 461 height 33
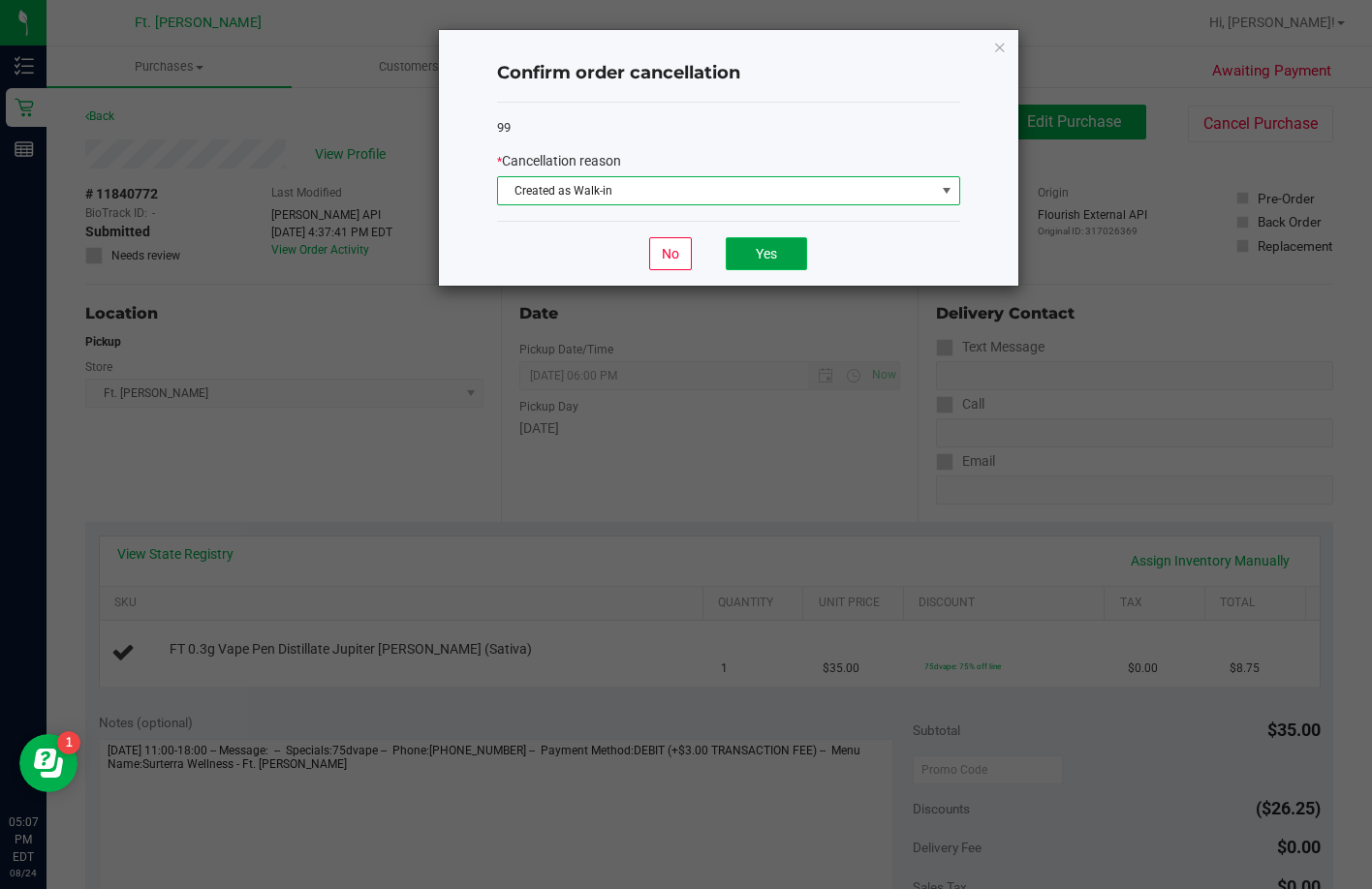
click at [750, 239] on button "Yes" at bounding box center [766, 254] width 81 height 33
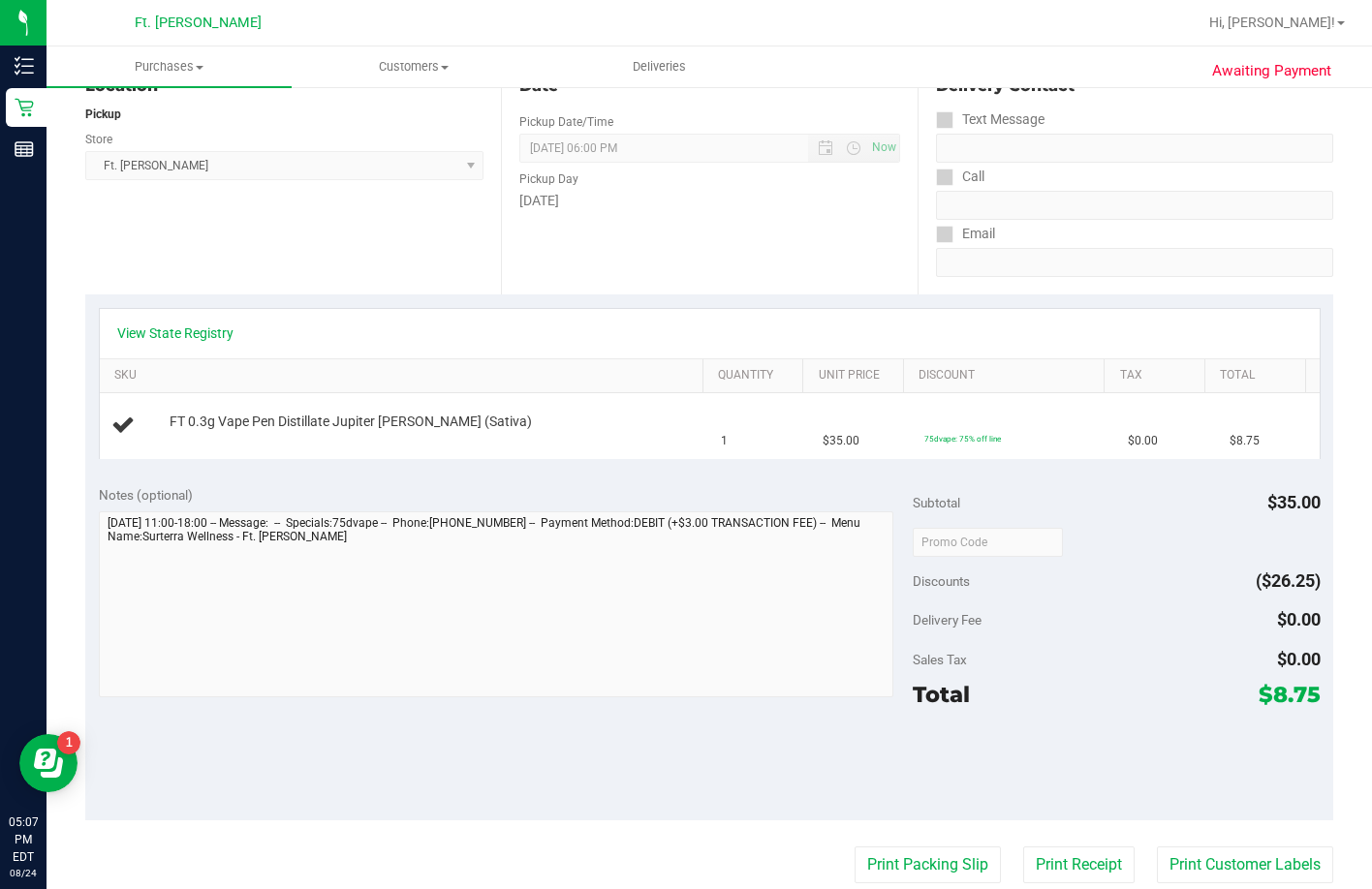
scroll to position [291, 0]
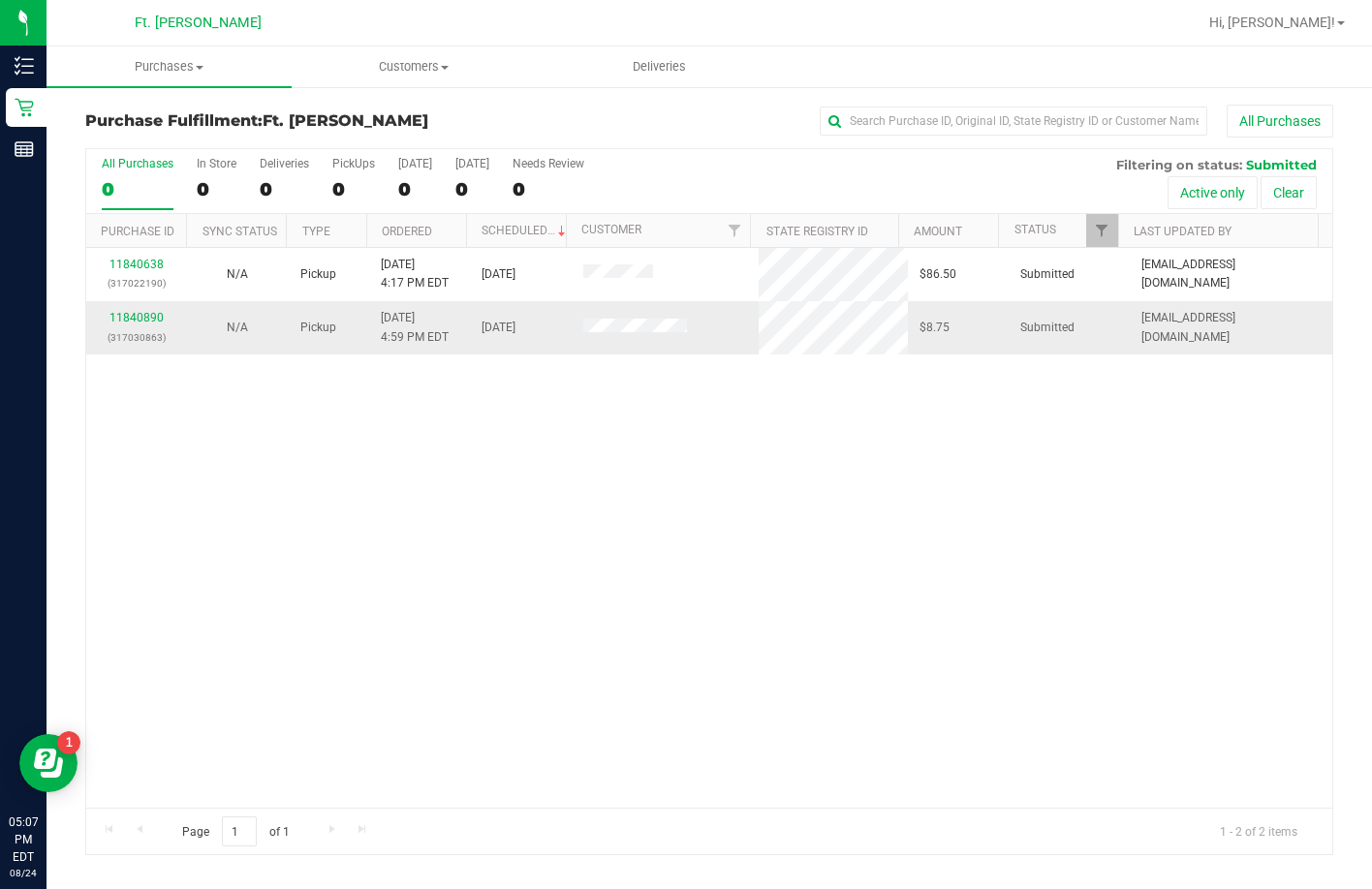
click at [127, 308] on td "11840890 (317030863)" at bounding box center [137, 327] width 101 height 52
click at [123, 313] on link "11840890" at bounding box center [137, 318] width 54 height 14
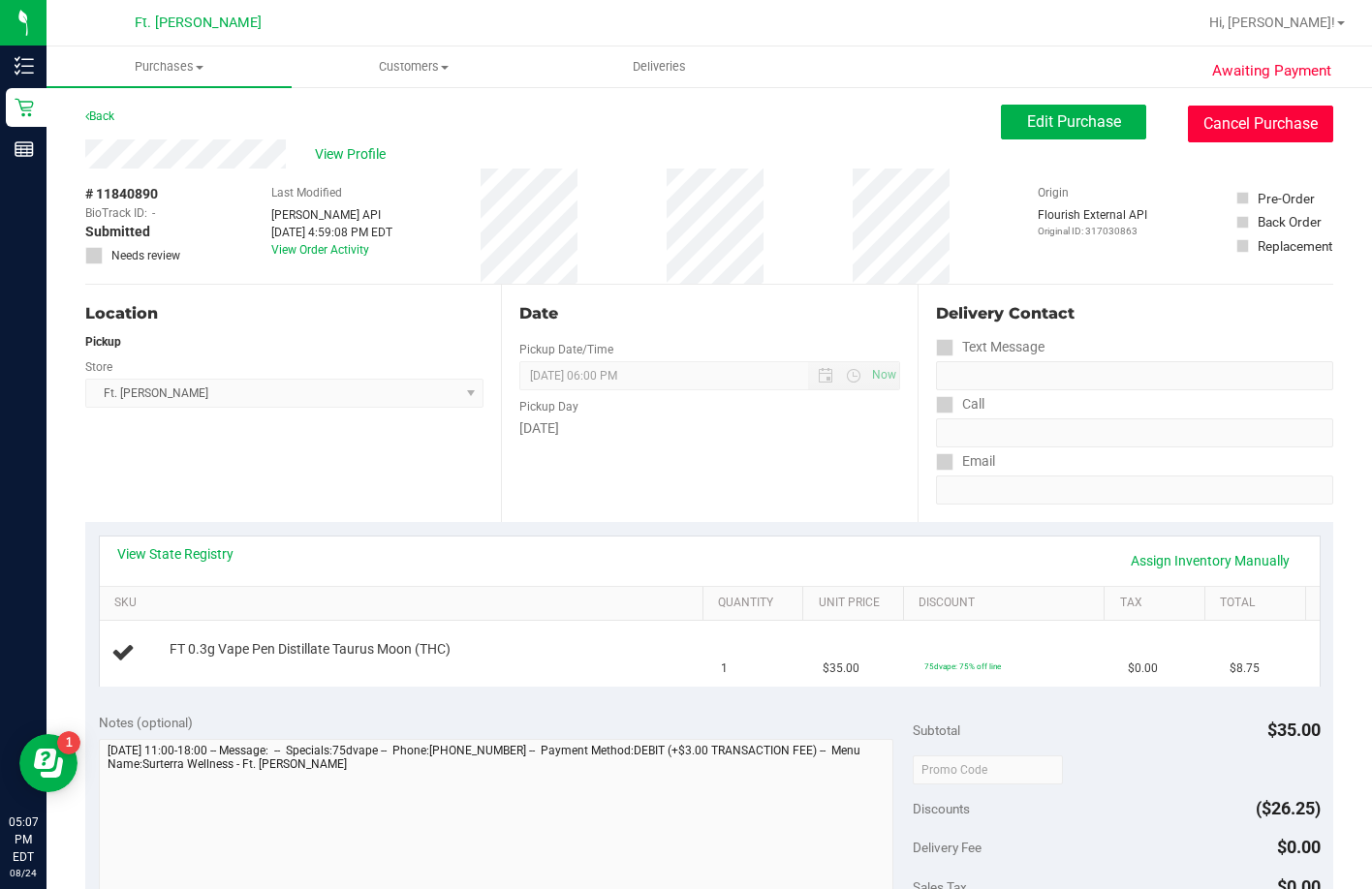
click at [1202, 128] on button "Cancel Purchase" at bounding box center [1261, 124] width 145 height 37
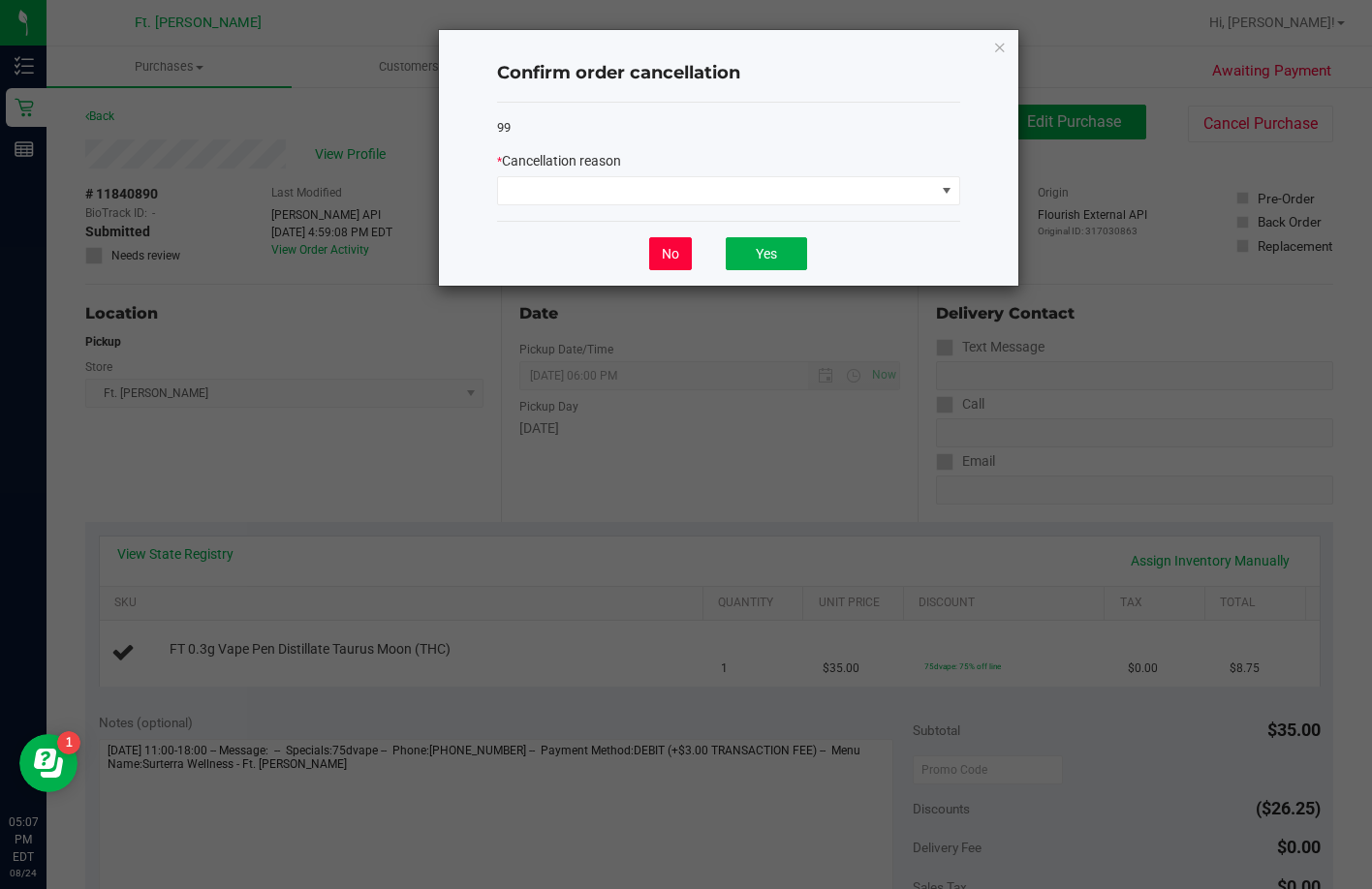
click at [678, 266] on button "No" at bounding box center [670, 254] width 43 height 33
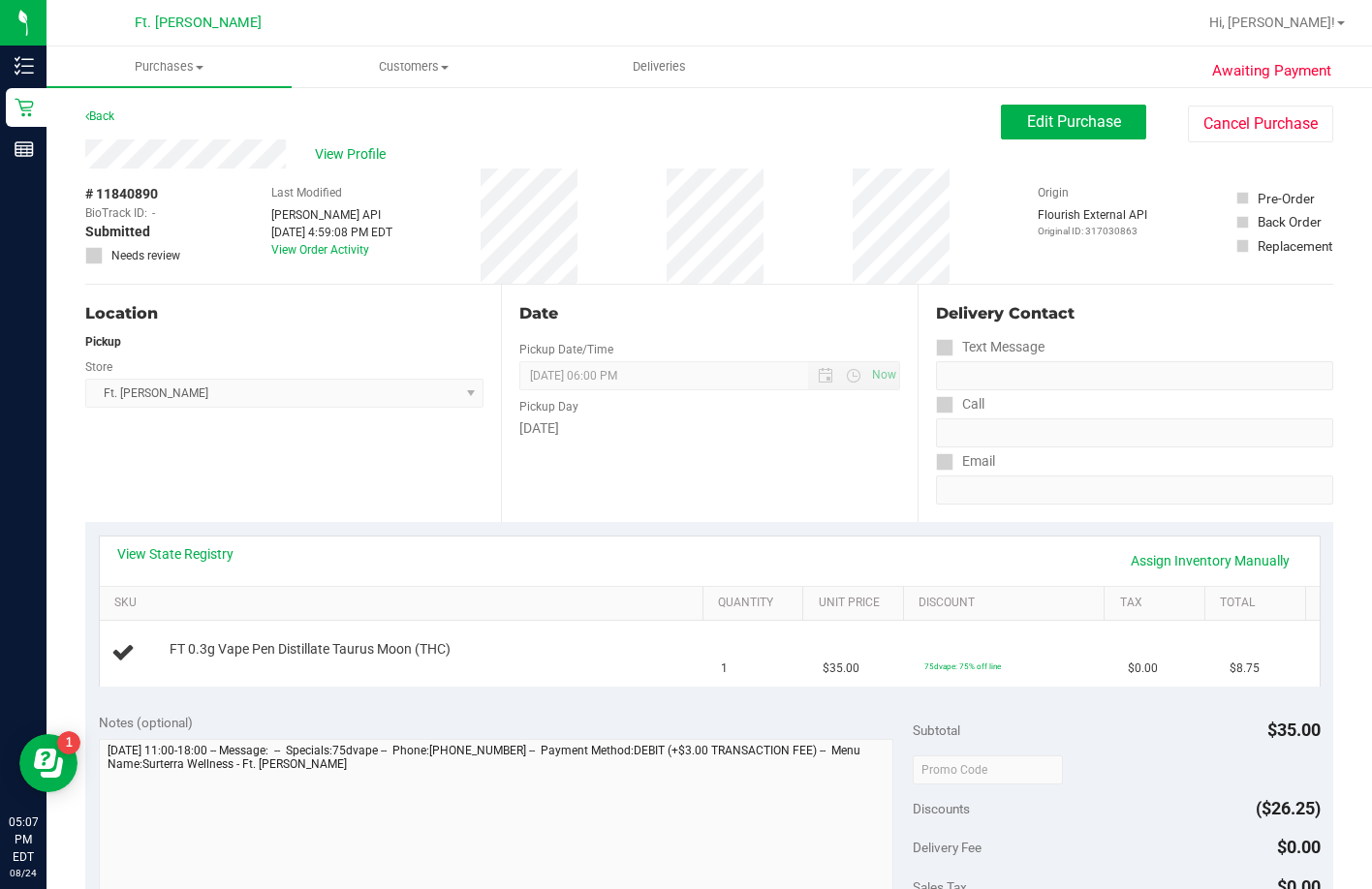
click at [446, 472] on div "Location Pickup Store Ft. Myers WC Select Store Bonita Springs WC Boynton Beach…" at bounding box center [293, 403] width 416 height 237
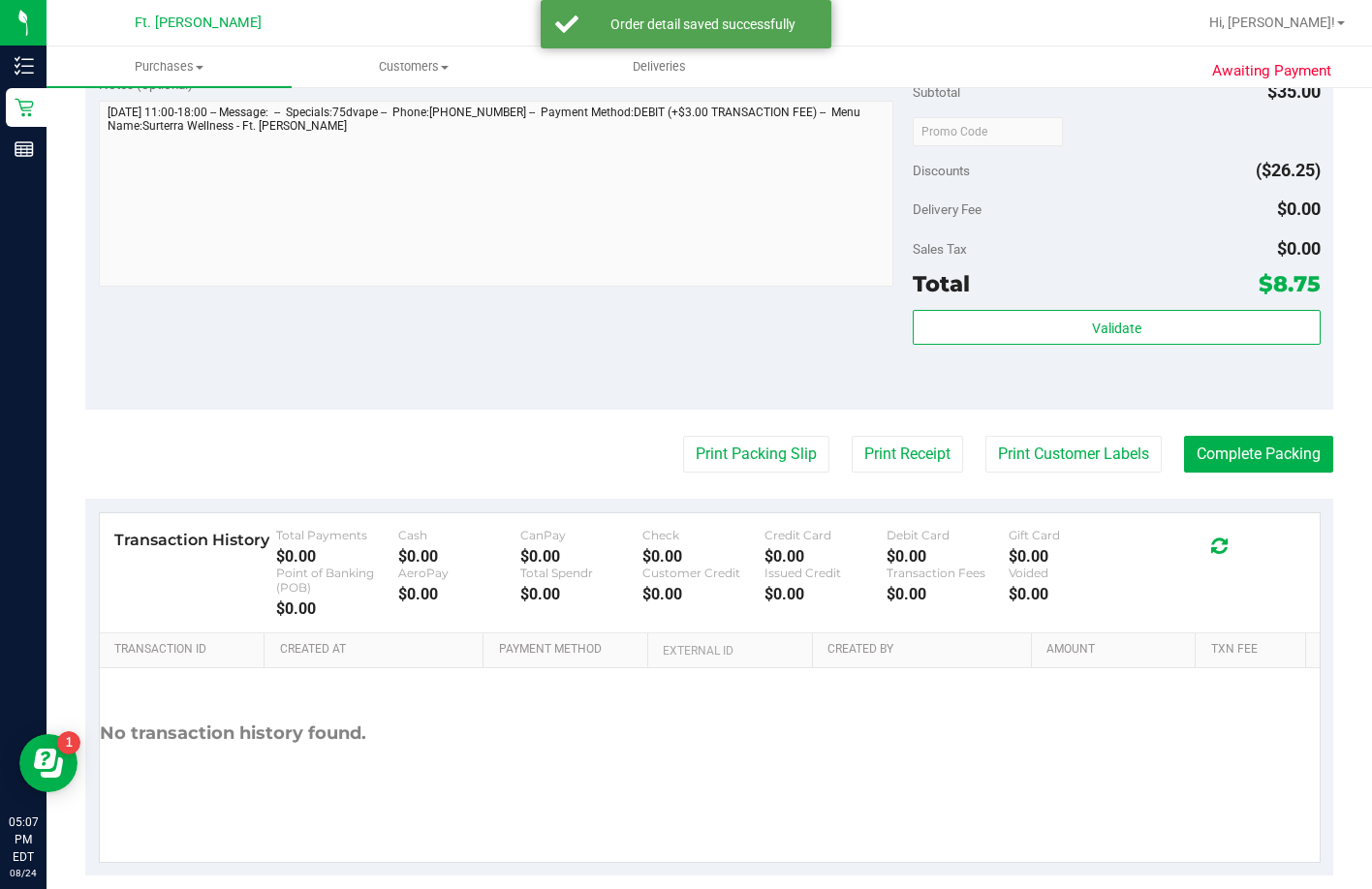
scroll to position [736, 0]
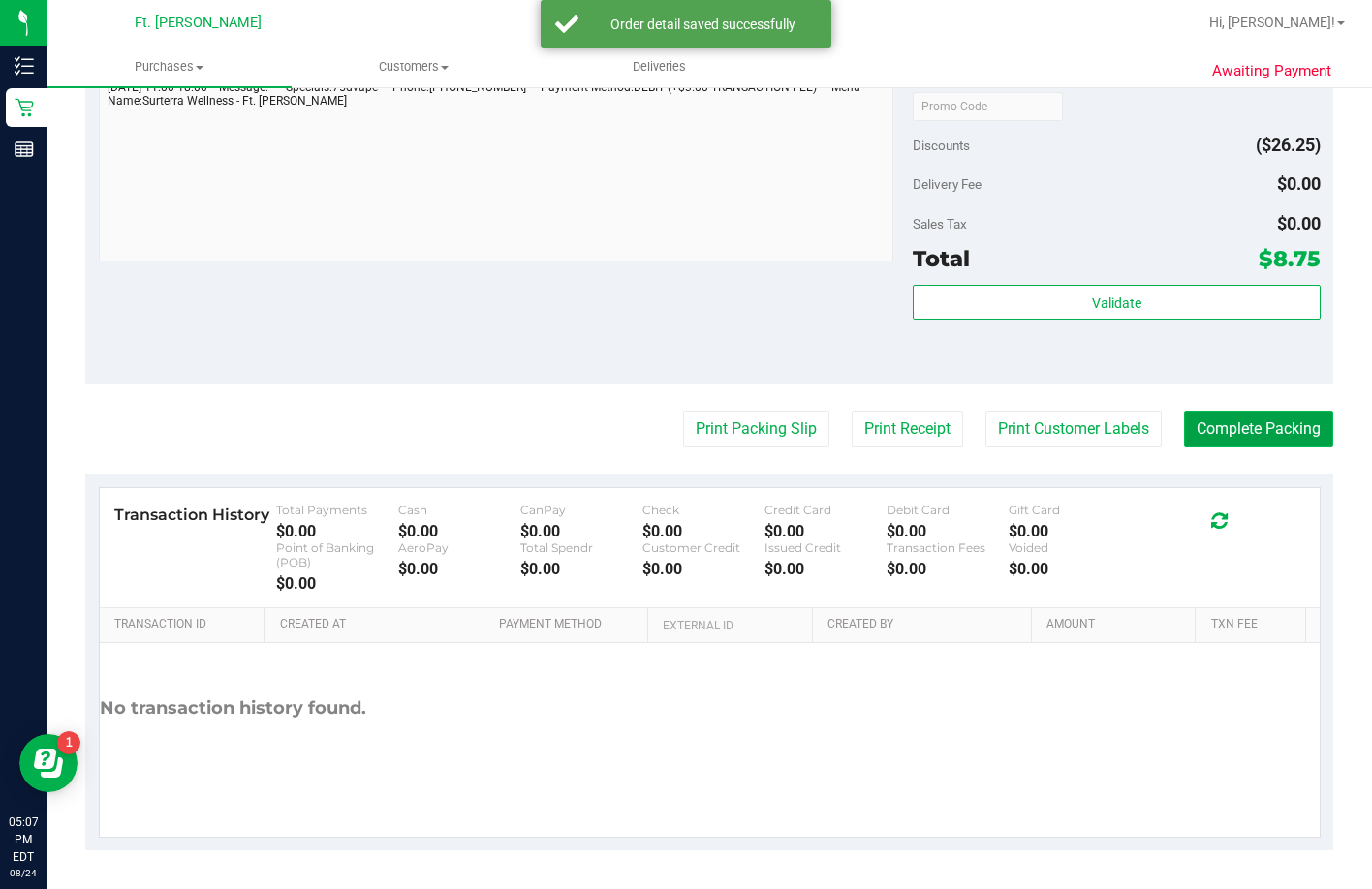
click at [1200, 430] on button "Complete Packing" at bounding box center [1259, 429] width 149 height 37
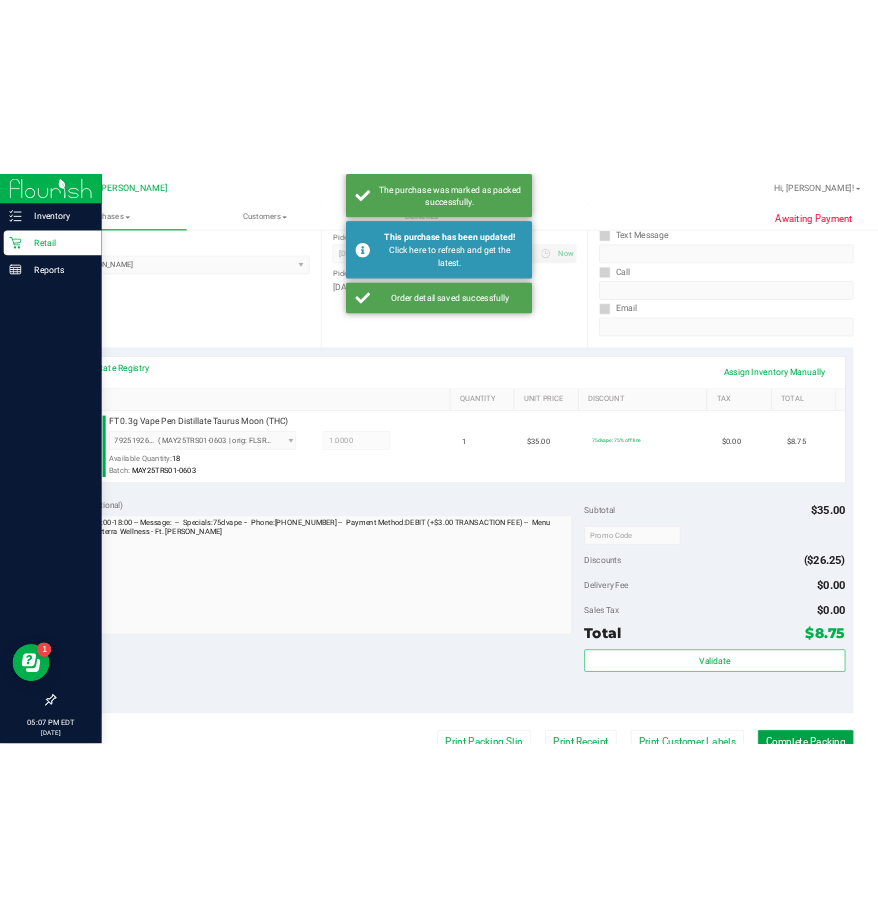
scroll to position [0, 0]
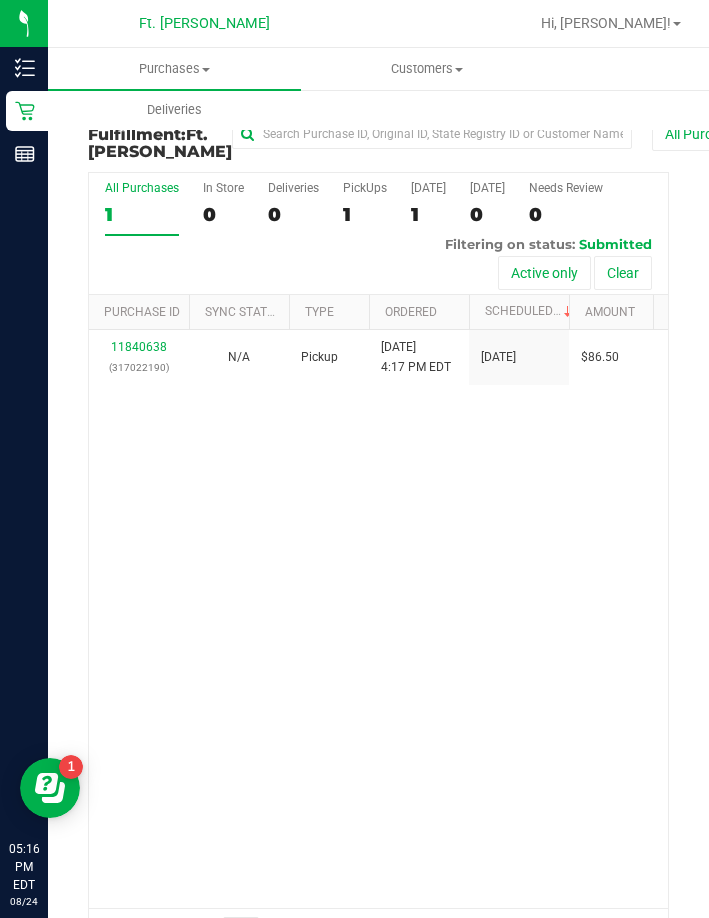
click at [576, 760] on div "11840638 (317022190) N/A Pickup 8/24/2025 4:17 PM EDT 8/24/2025 $86.50 Submitte…" at bounding box center [378, 619] width 579 height 578
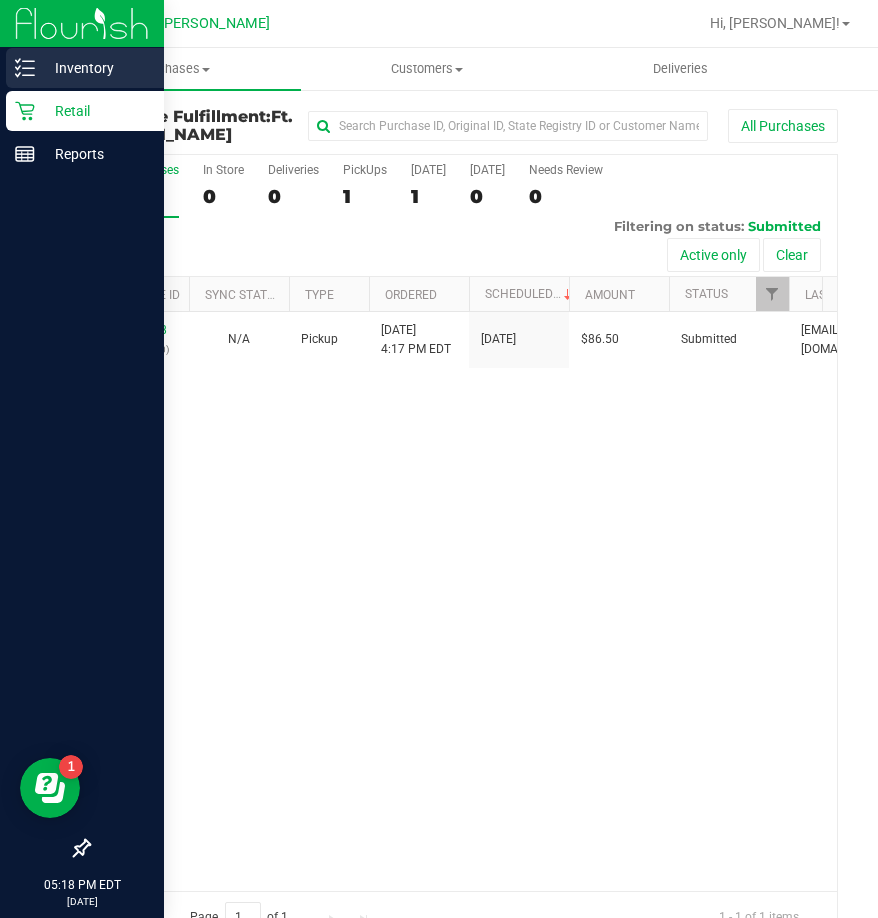
click at [36, 72] on p "Inventory" at bounding box center [95, 68] width 120 height 24
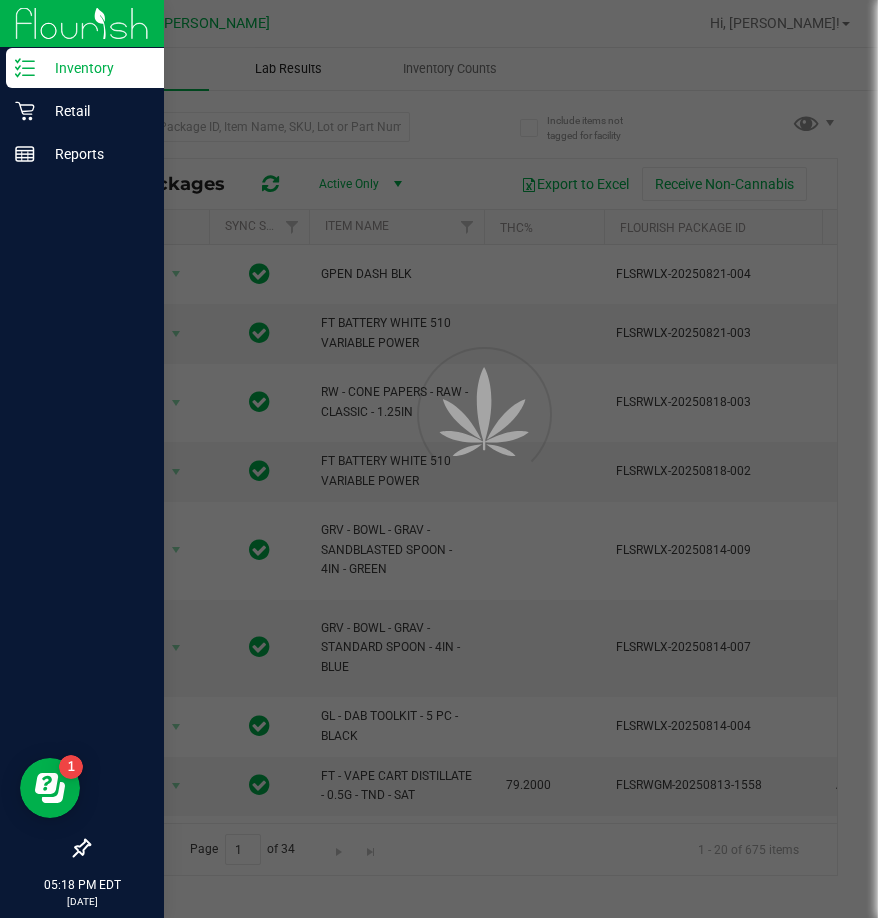
click at [439, 62] on div at bounding box center [439, 459] width 878 height 918
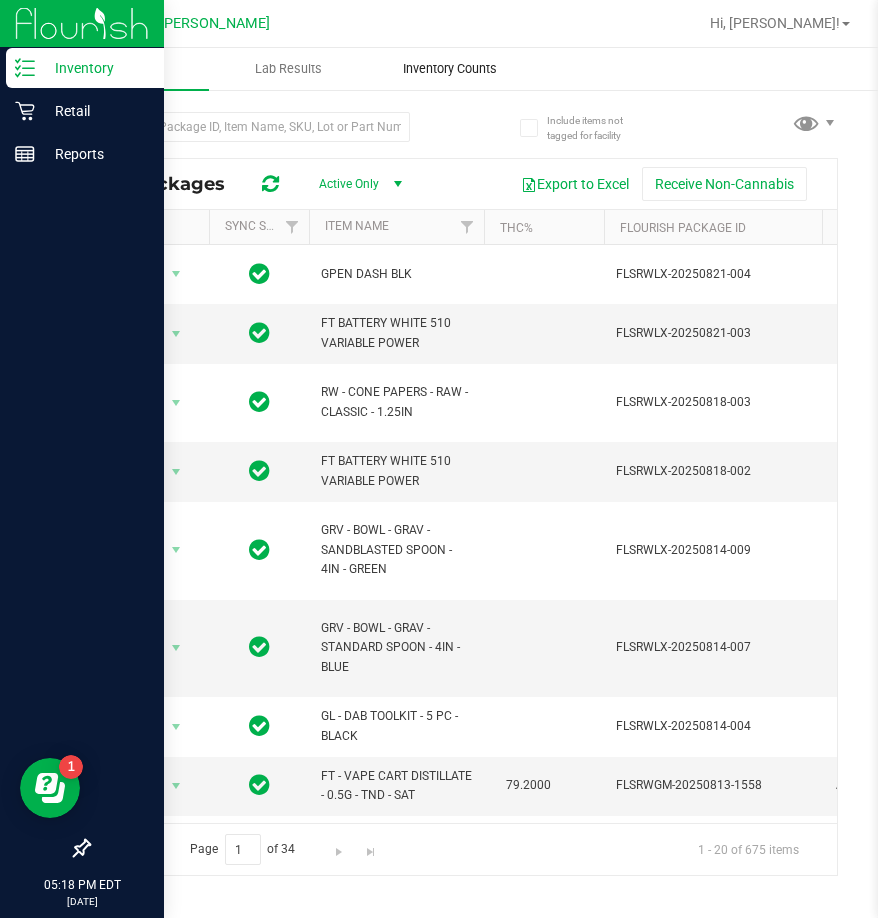
click at [453, 56] on uib-tab-heading "Inventory Counts" at bounding box center [449, 69] width 159 height 40
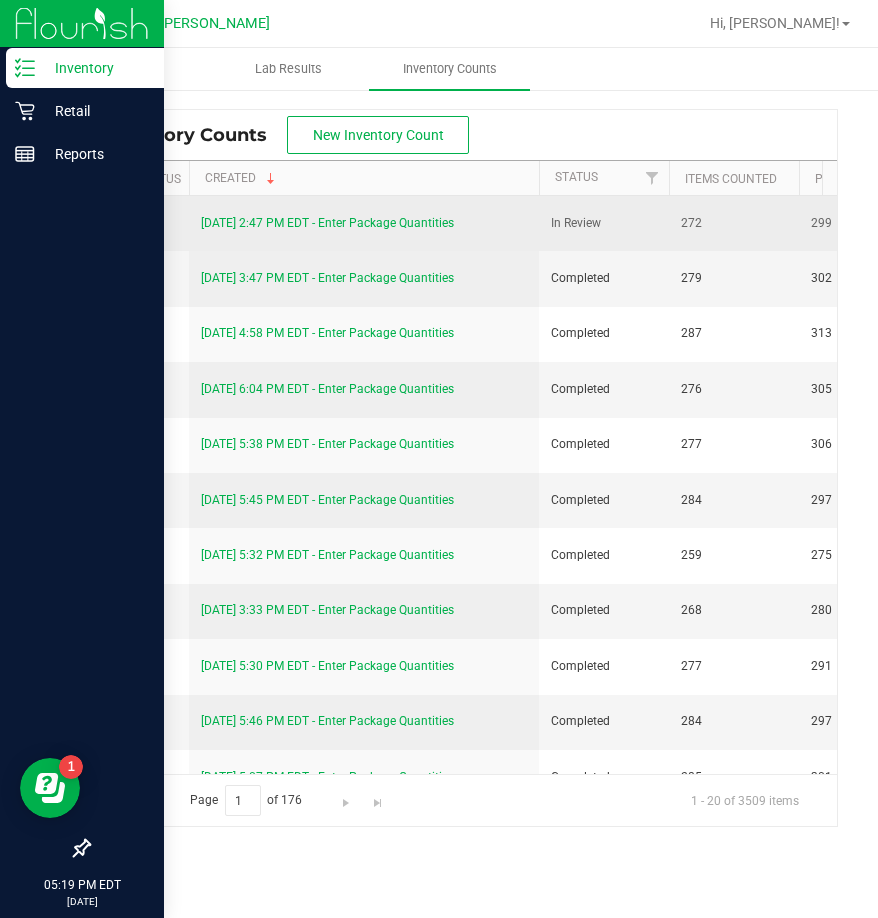
click at [290, 228] on link "[DATE] 2:47 PM EDT - Enter Package Quantities" at bounding box center [327, 223] width 253 height 14
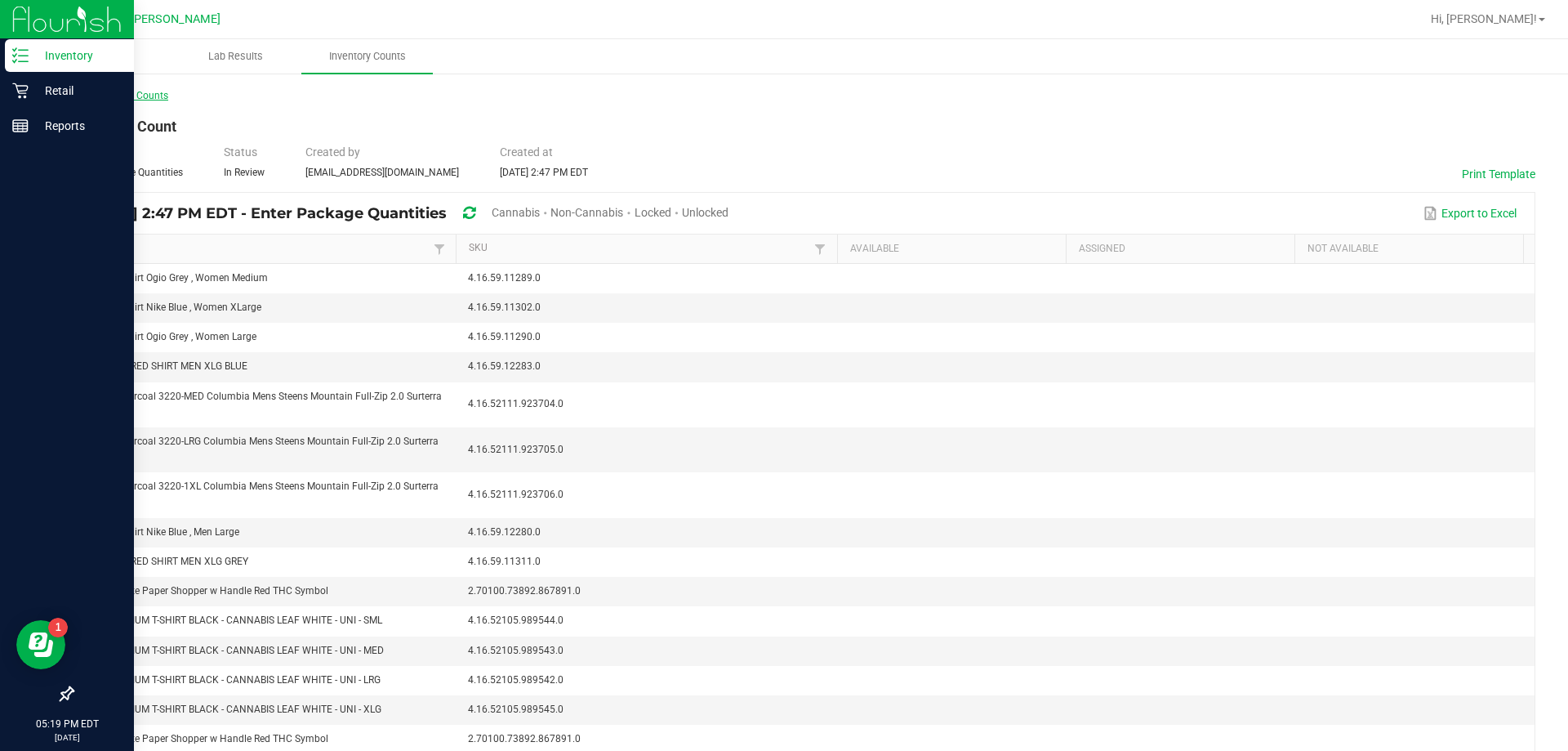
click at [145, 95] on link "< All Inventory Counts" at bounding box center [120, 96] width 96 height 11
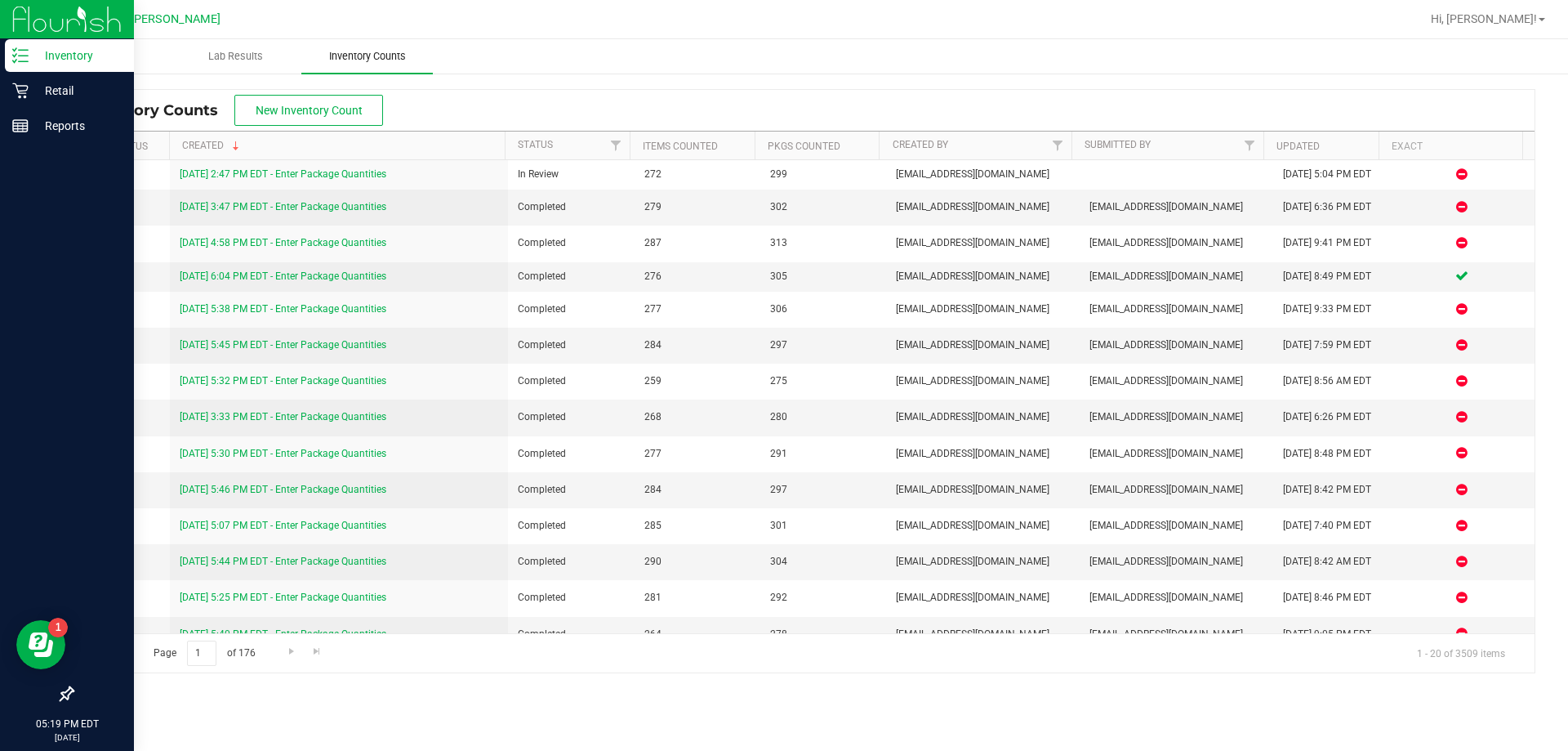
click at [354, 55] on span "Inventory Counts" at bounding box center [368, 56] width 121 height 15
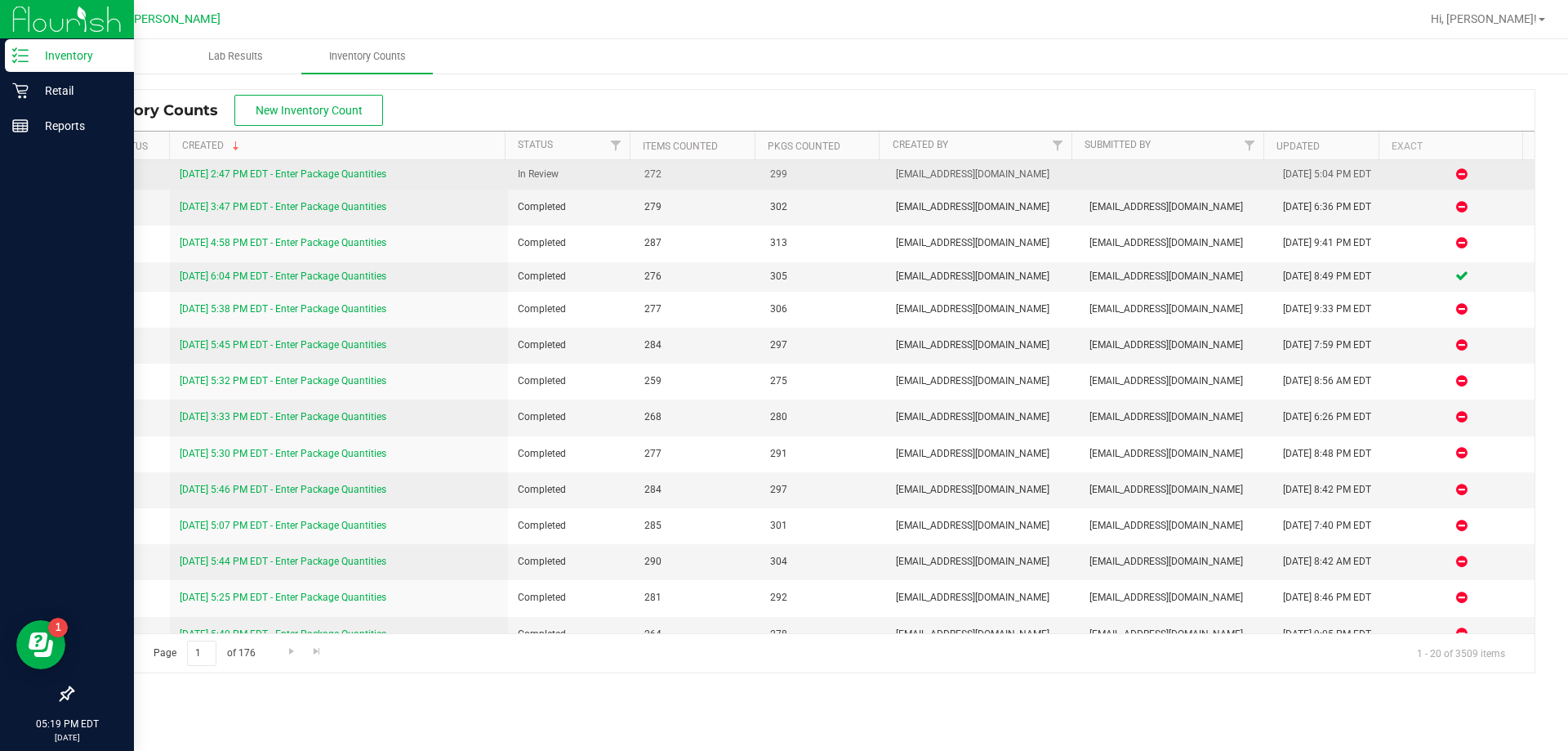
click at [323, 173] on link "[DATE] 2:47 PM EDT - Enter Package Quantities" at bounding box center [283, 174] width 207 height 11
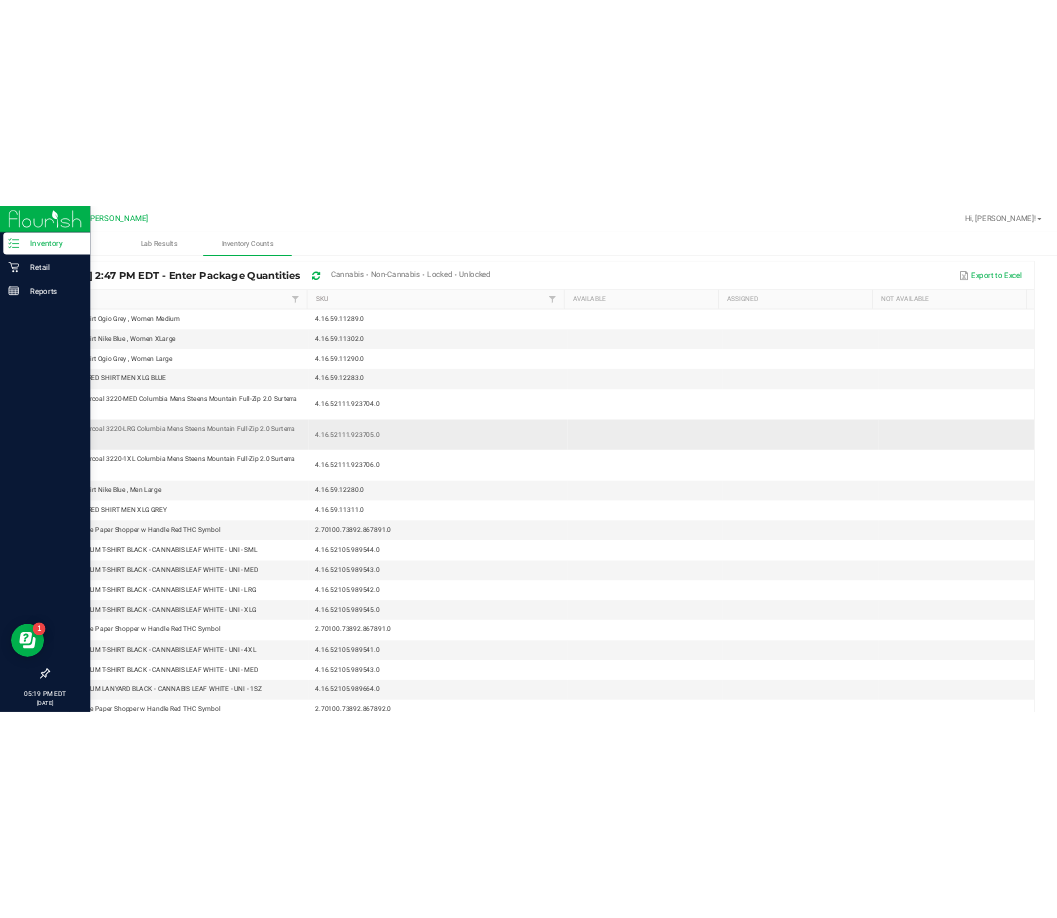
scroll to position [100, 0]
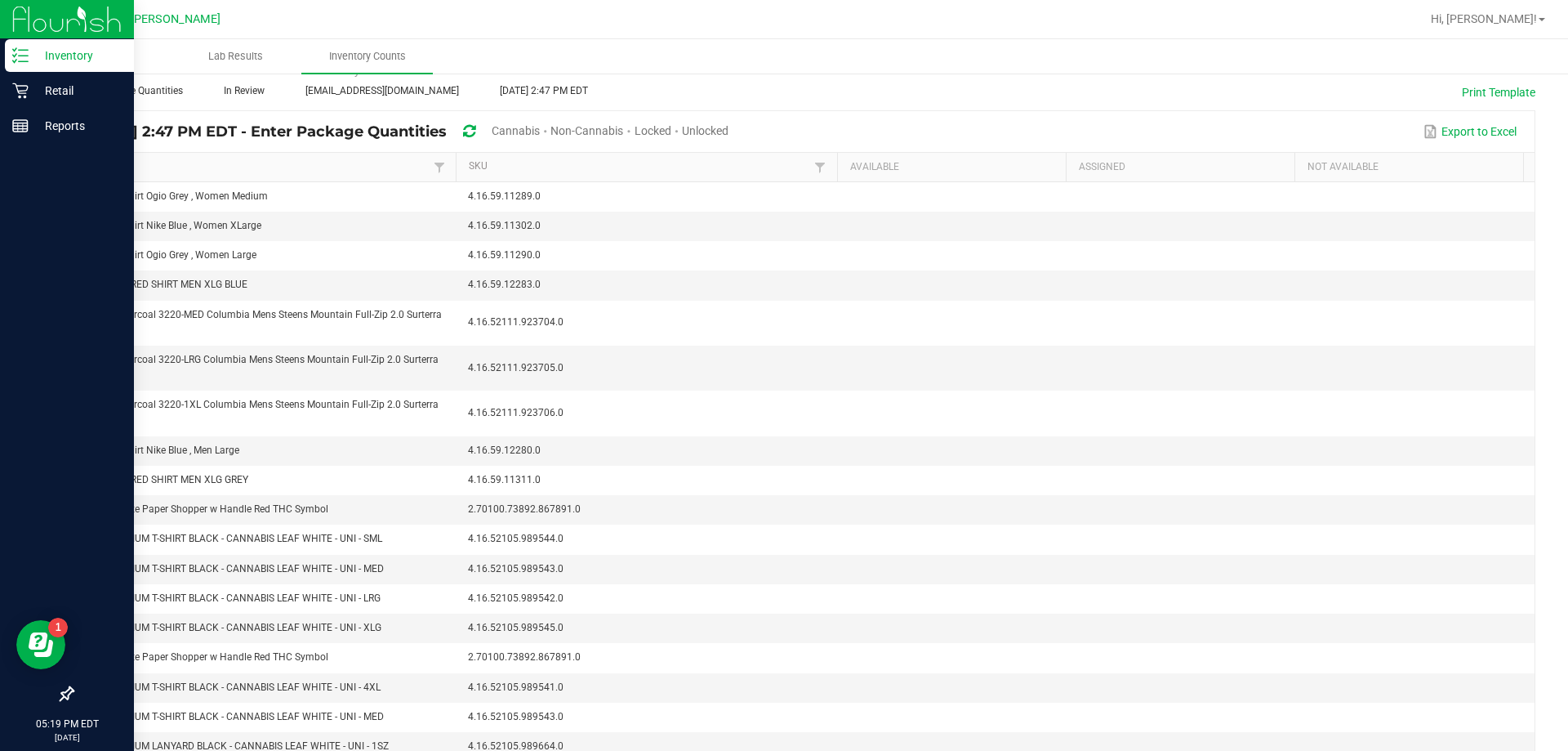
click at [110, 57] on span "Inventory" at bounding box center [105, 56] width 130 height 15
click at [104, 50] on span "Inventory" at bounding box center [105, 56] width 131 height 15
click at [104, 53] on span "Inventory" at bounding box center [105, 56] width 131 height 15
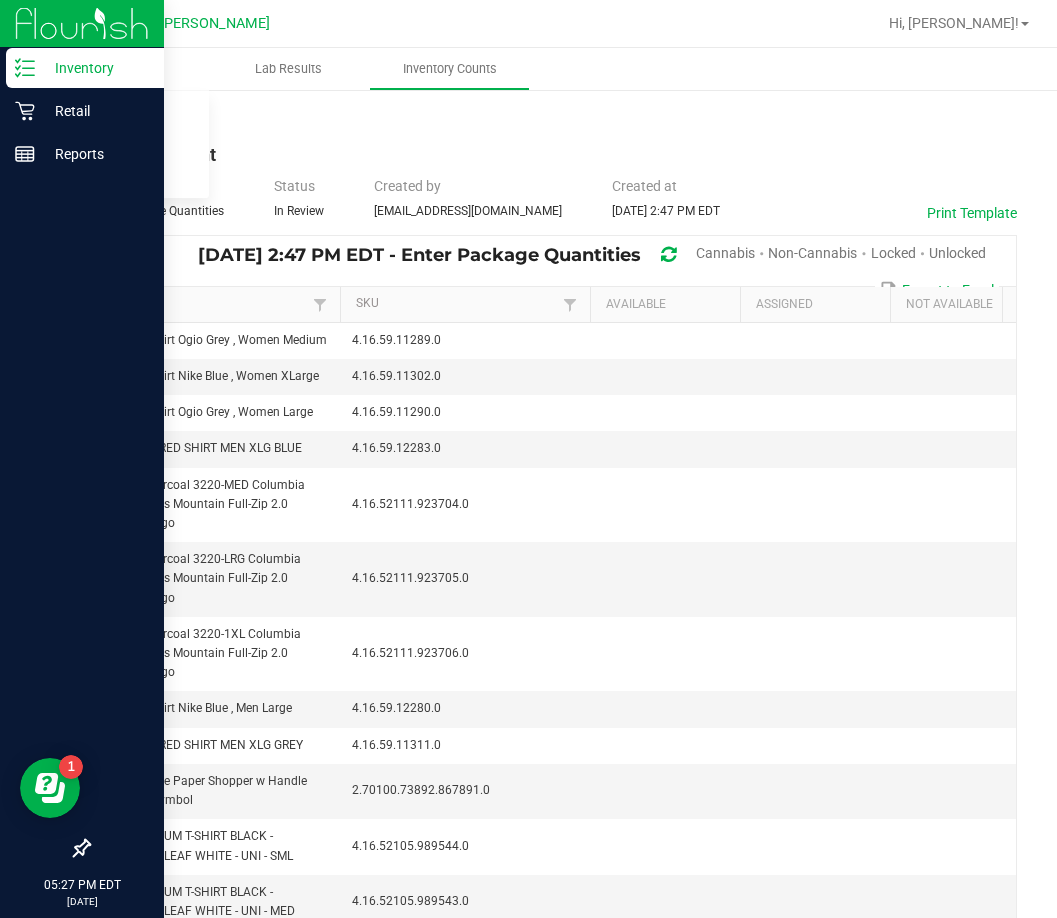
scroll to position [0, 0]
click at [626, 110] on div "< All Inventory Counts" at bounding box center [552, 117] width 929 height 18
click at [120, 66] on span "Inventory" at bounding box center [128, 69] width 161 height 18
click at [144, 123] on span "All packages" at bounding box center [116, 120] width 137 height 17
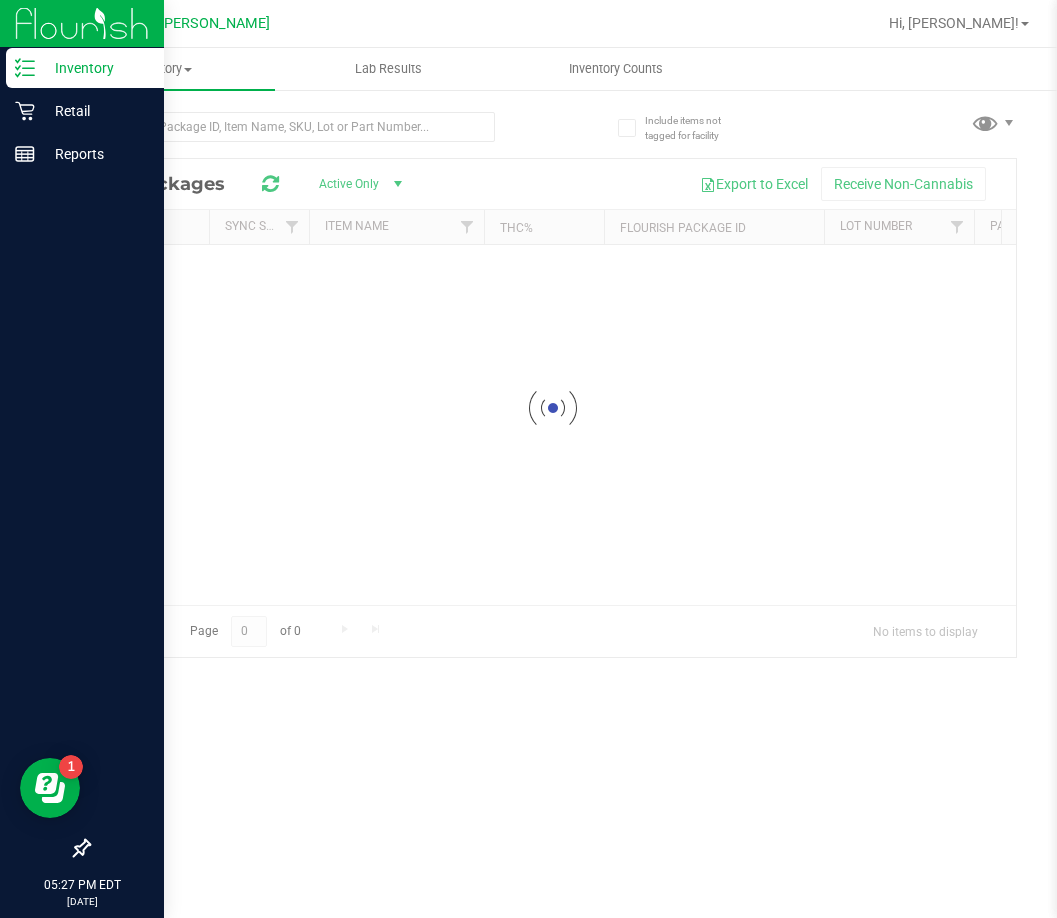
click at [26, 61] on line at bounding box center [28, 61] width 11 height 0
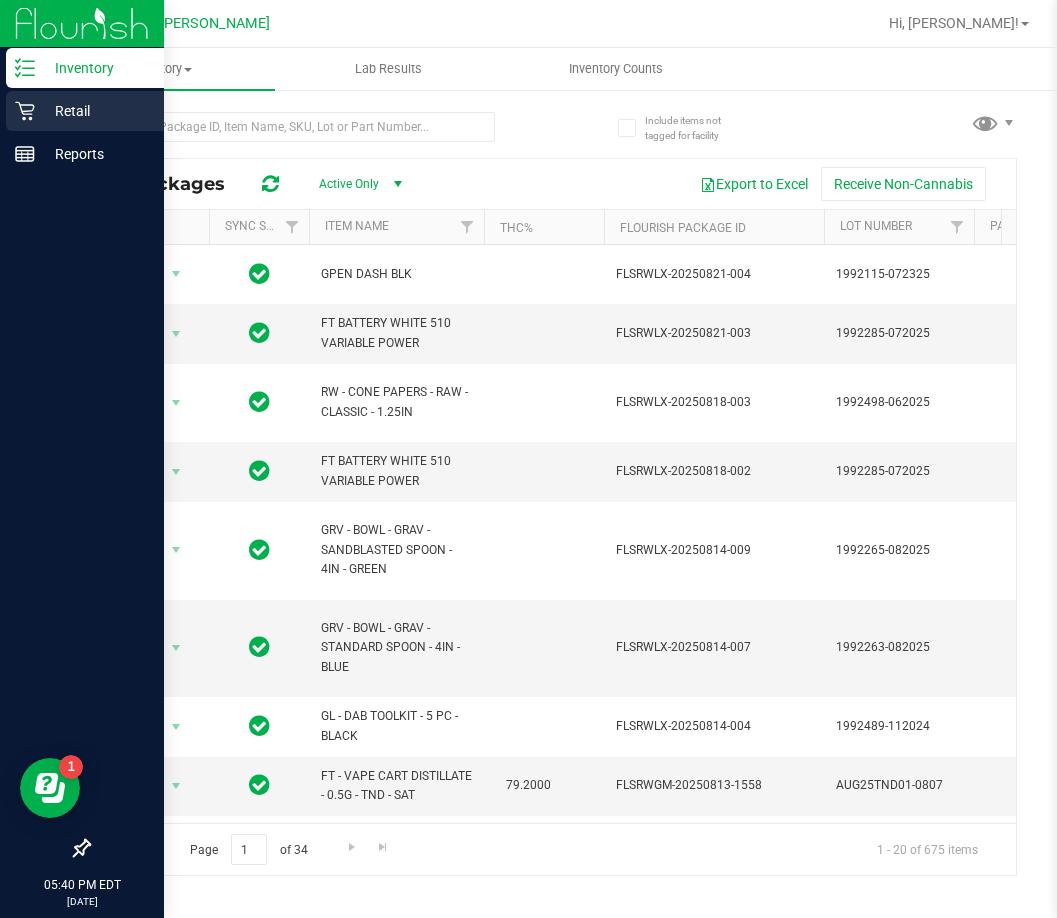
click at [27, 130] on div "Retail" at bounding box center [85, 111] width 158 height 40
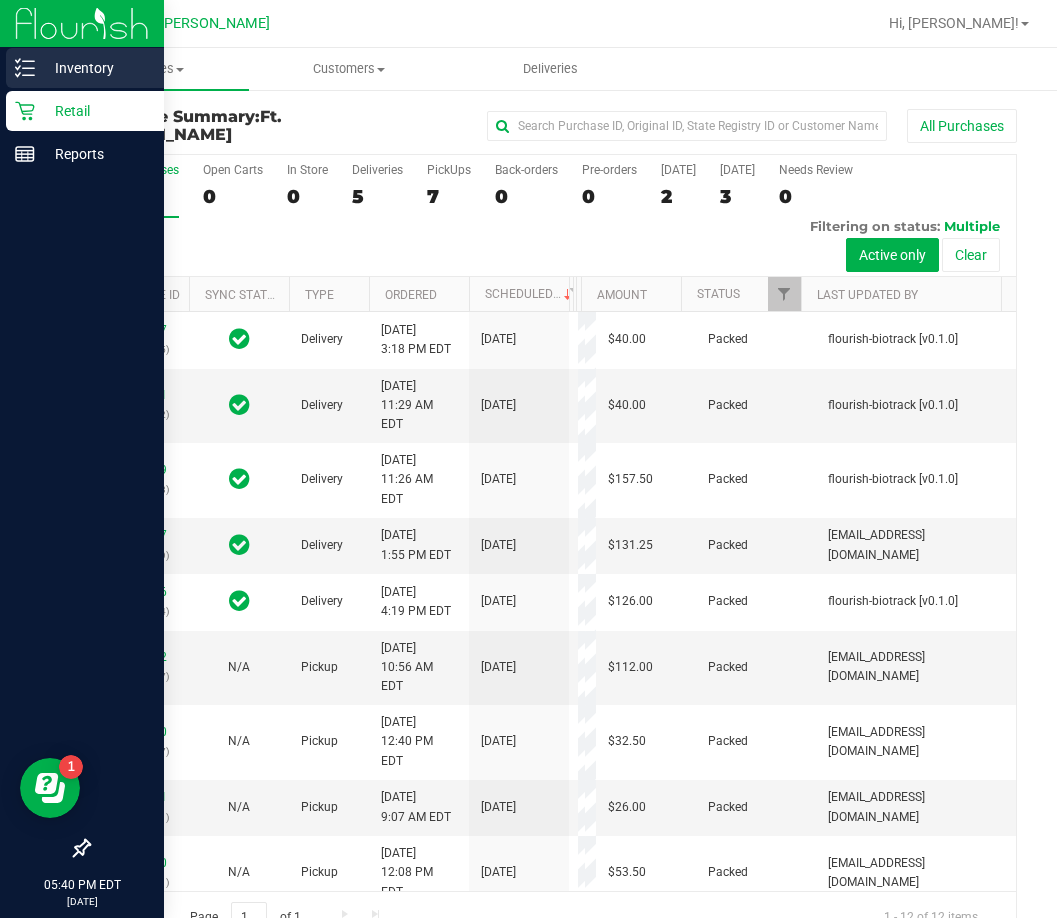
click at [54, 70] on p "Inventory" at bounding box center [95, 68] width 120 height 24
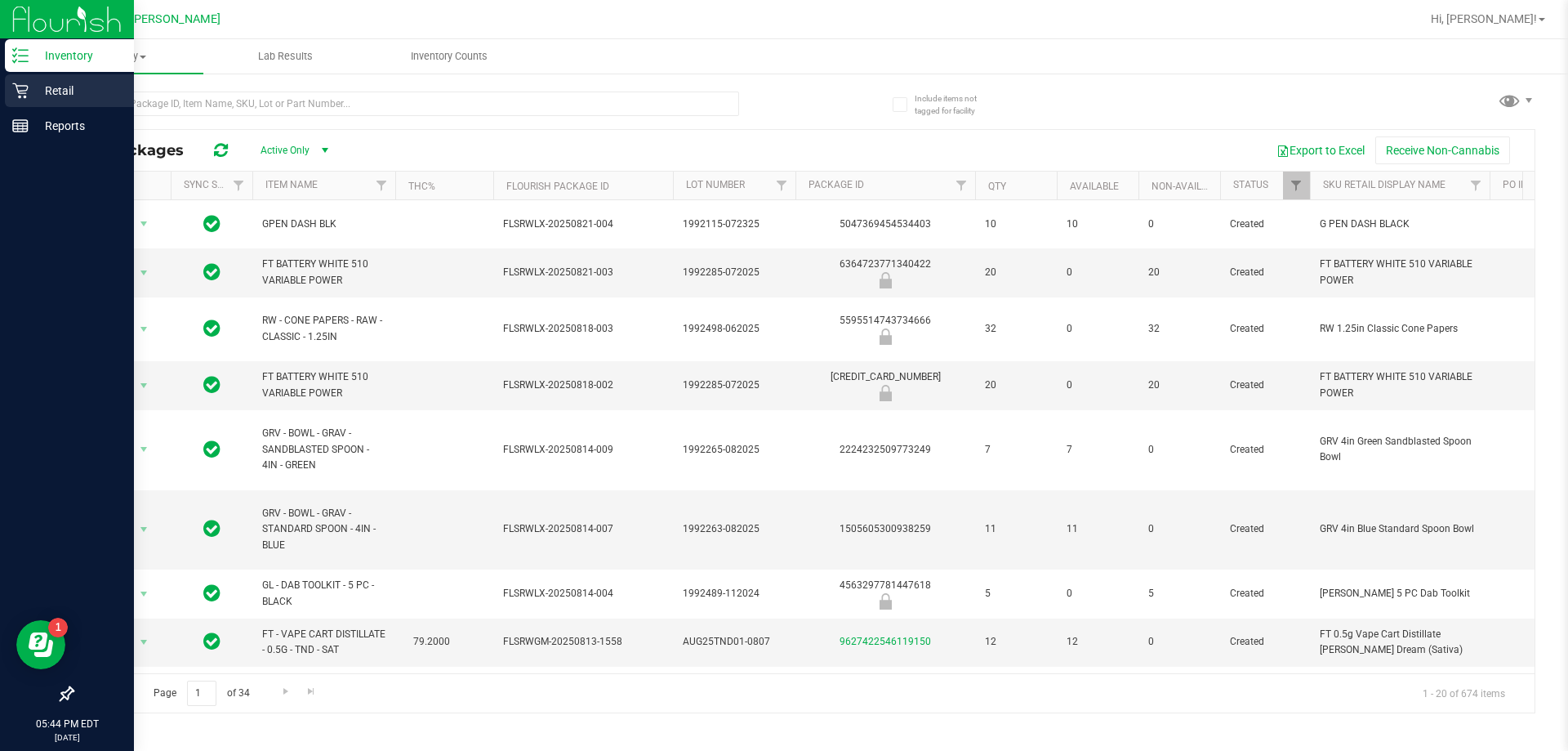
click at [41, 95] on p "Retail" at bounding box center [78, 91] width 98 height 20
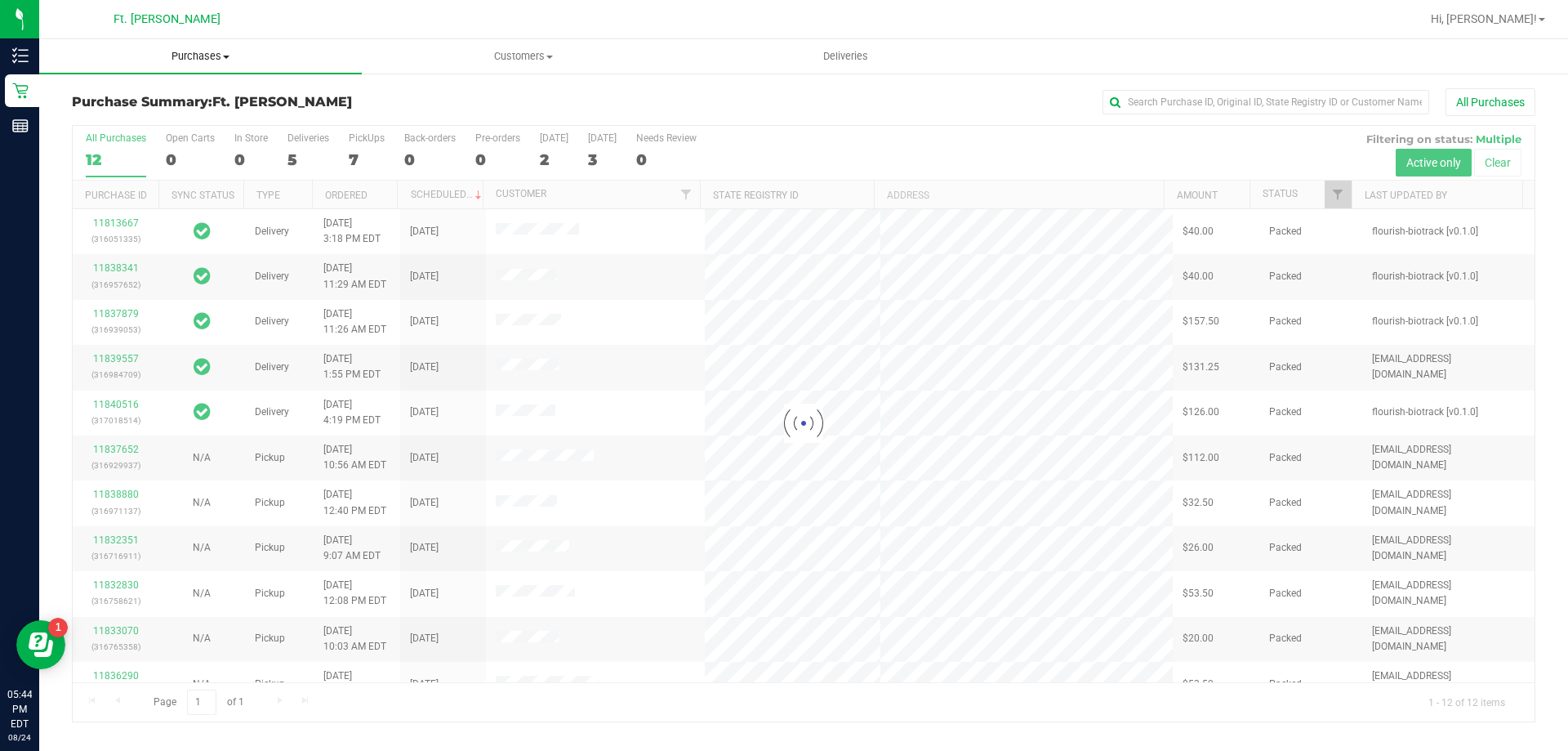
click at [196, 63] on span "Purchases" at bounding box center [200, 56] width 323 height 15
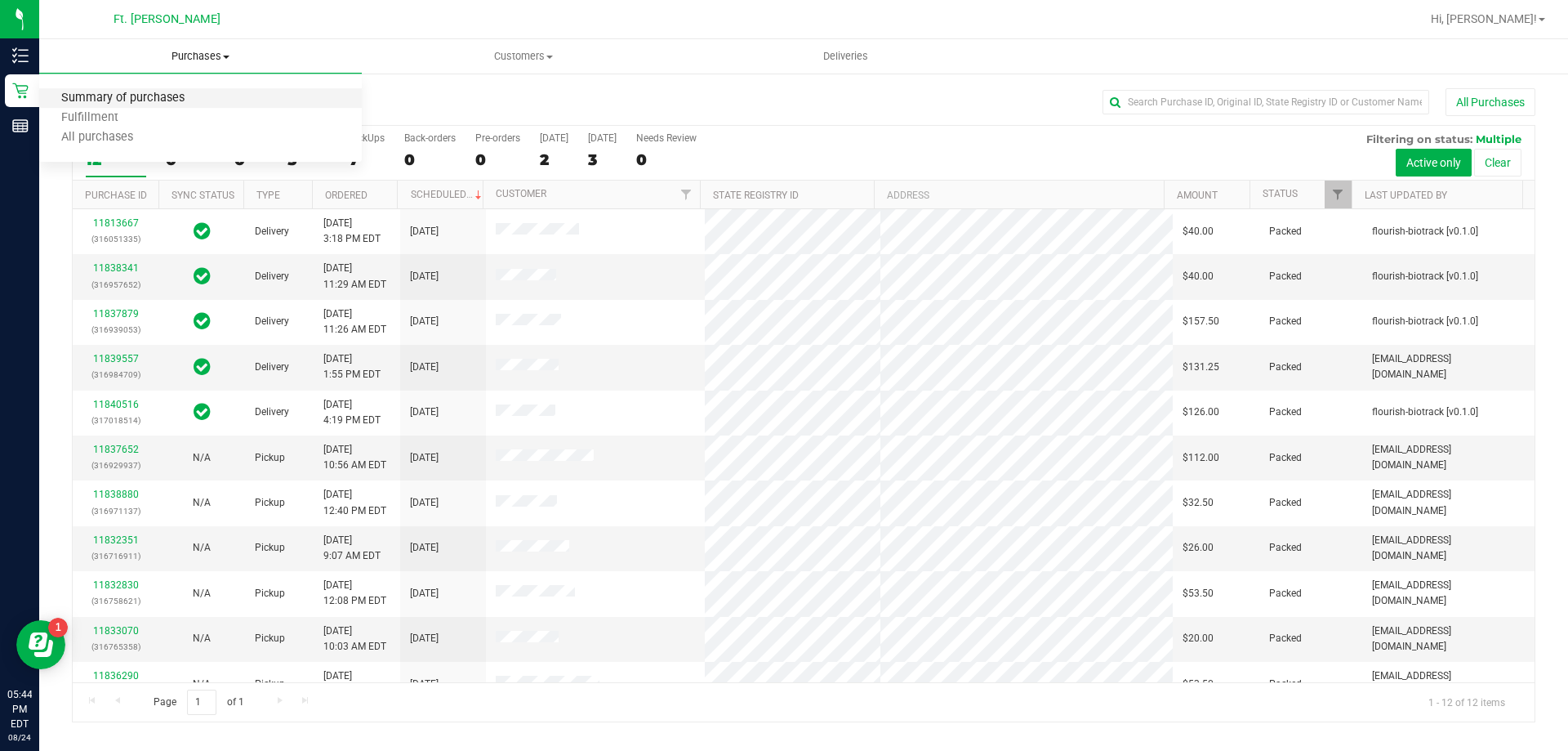
click at [141, 101] on span "Summary of purchases" at bounding box center [122, 98] width 167 height 14
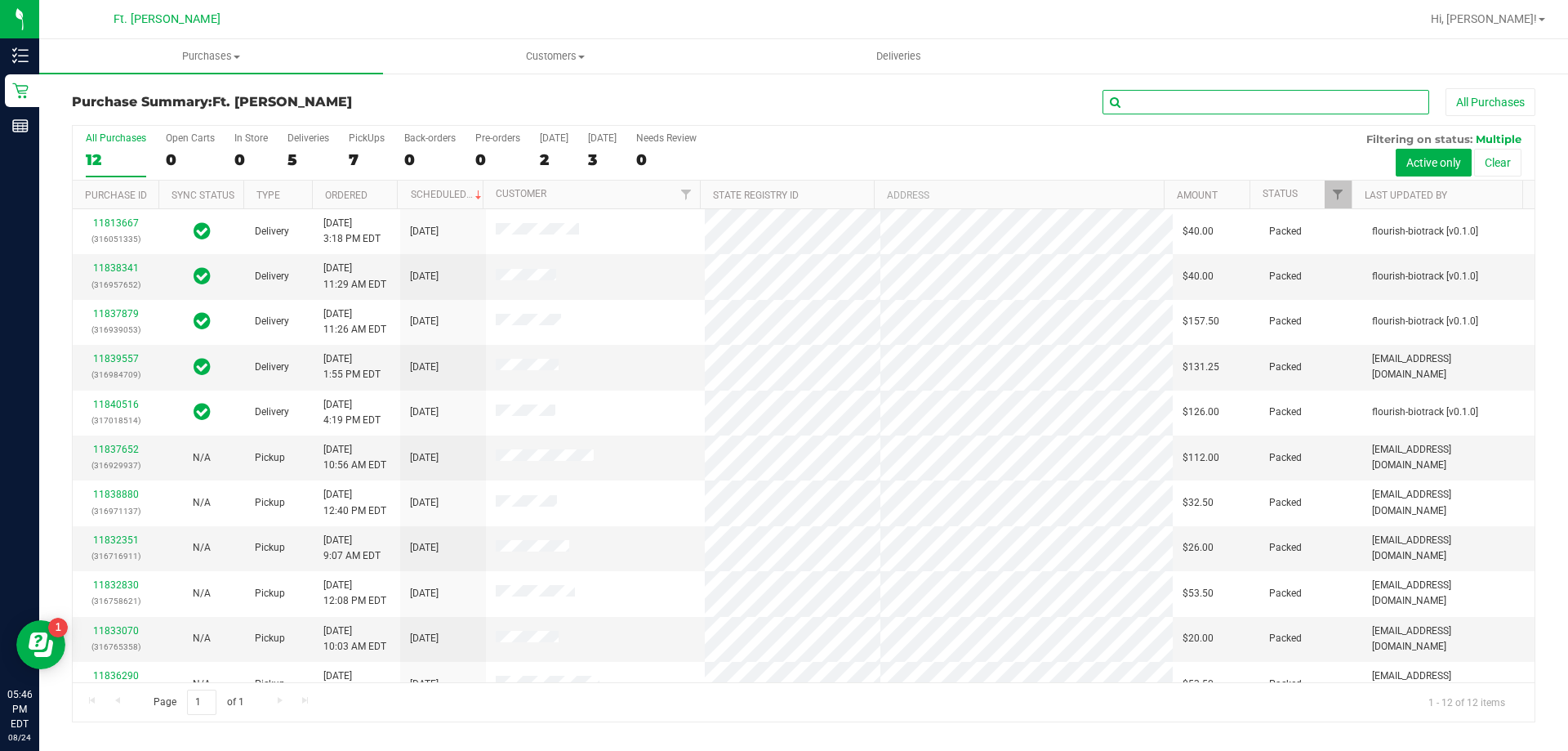
click at [1166, 101] on input "text" at bounding box center [1266, 102] width 327 height 25
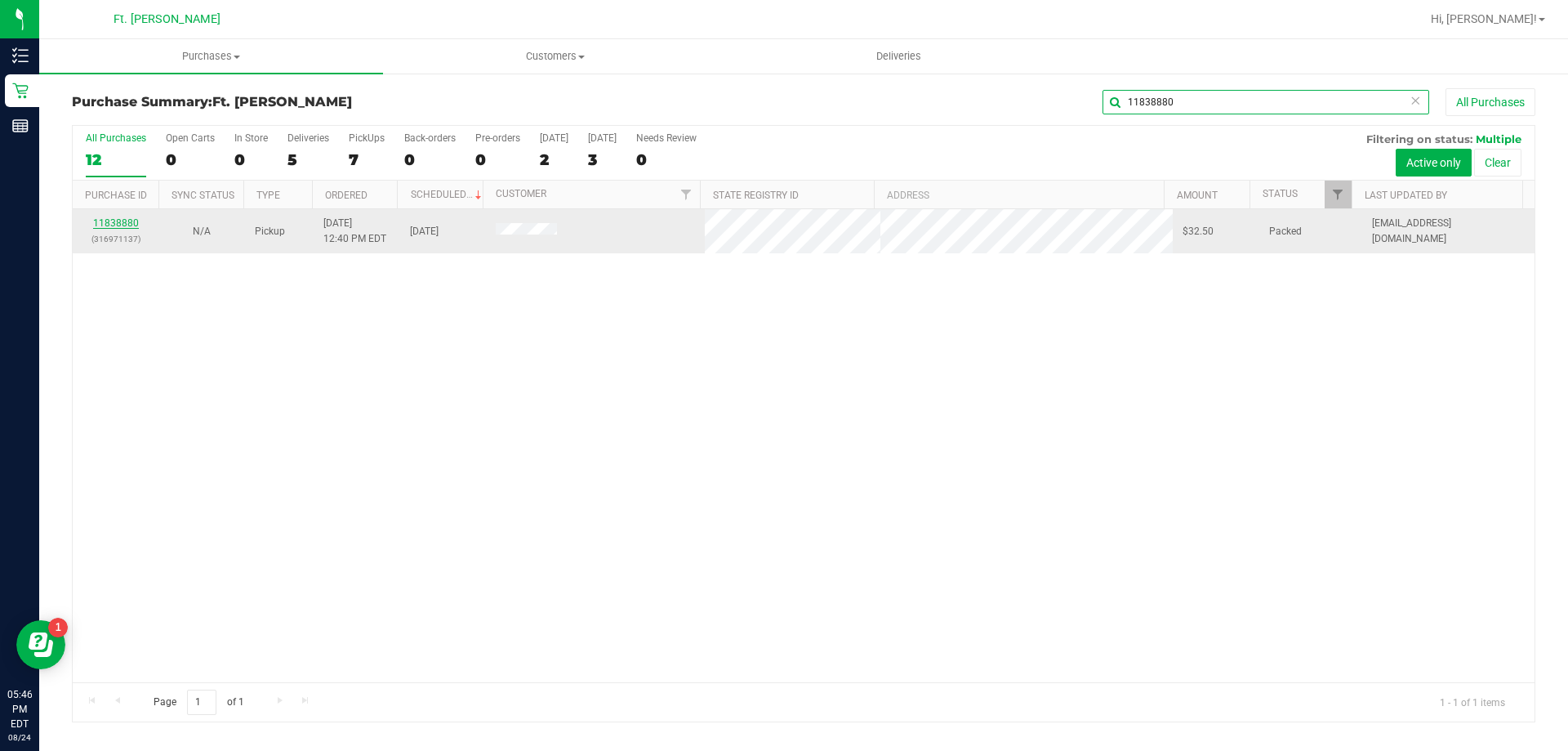
type input "11838880"
click at [108, 224] on link "11838880" at bounding box center [116, 223] width 46 height 11
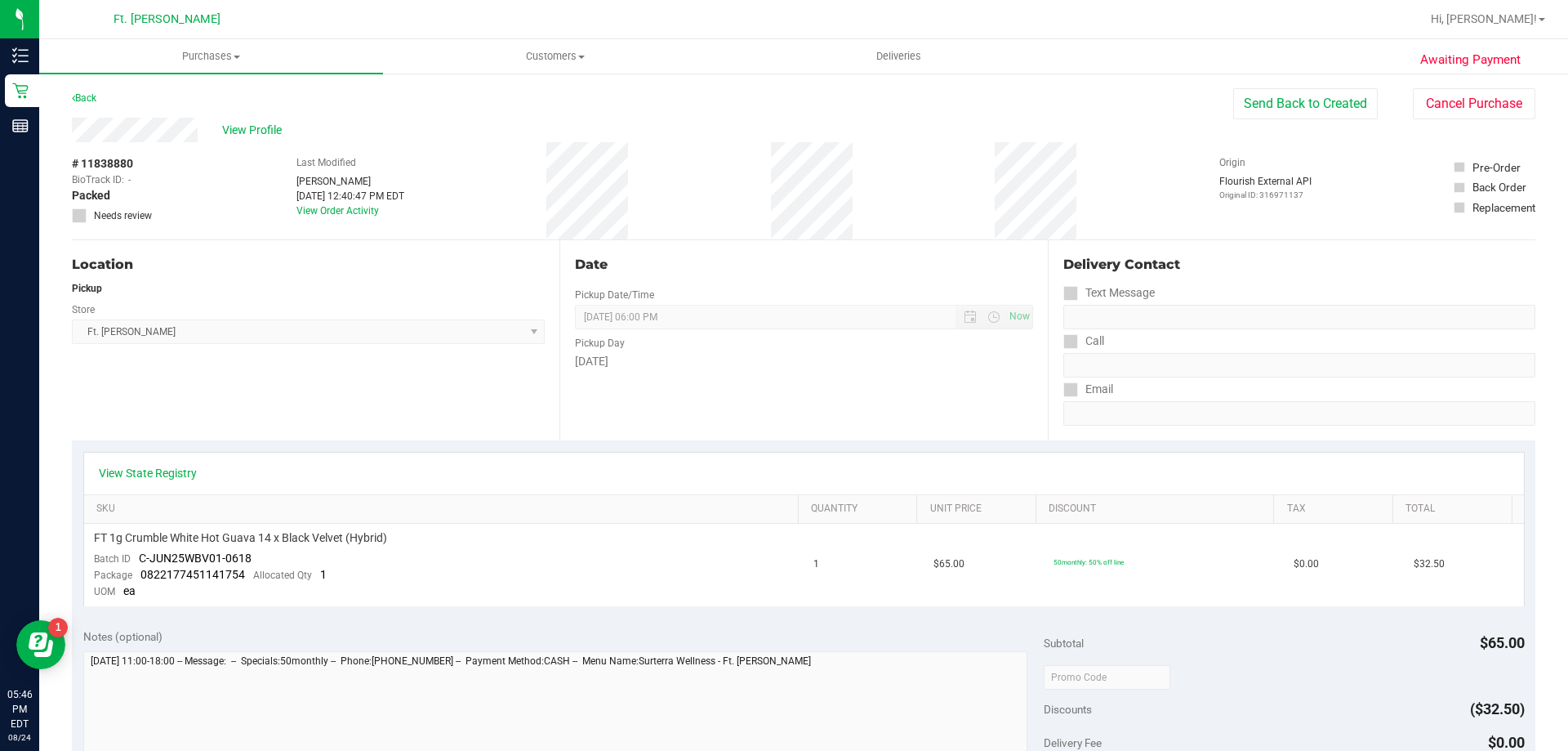
click at [1493, 83] on div "Awaiting Payment Back Send Back to Created Cancel Purchase View Profile # 11838…" at bounding box center [804, 699] width 1529 height 1254
click at [1480, 96] on button "Cancel Purchase" at bounding box center [1474, 104] width 122 height 31
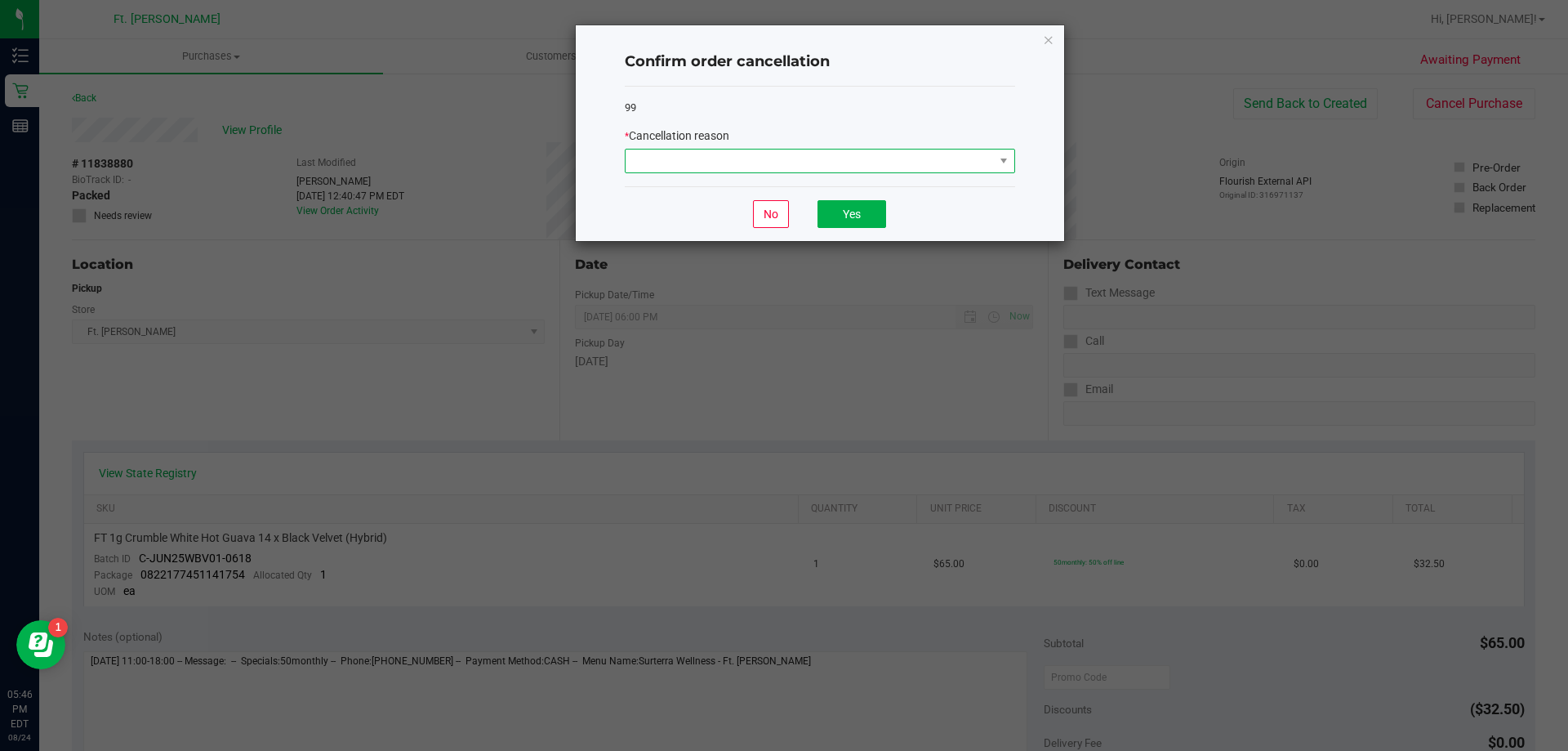
click at [804, 166] on span at bounding box center [809, 161] width 368 height 23
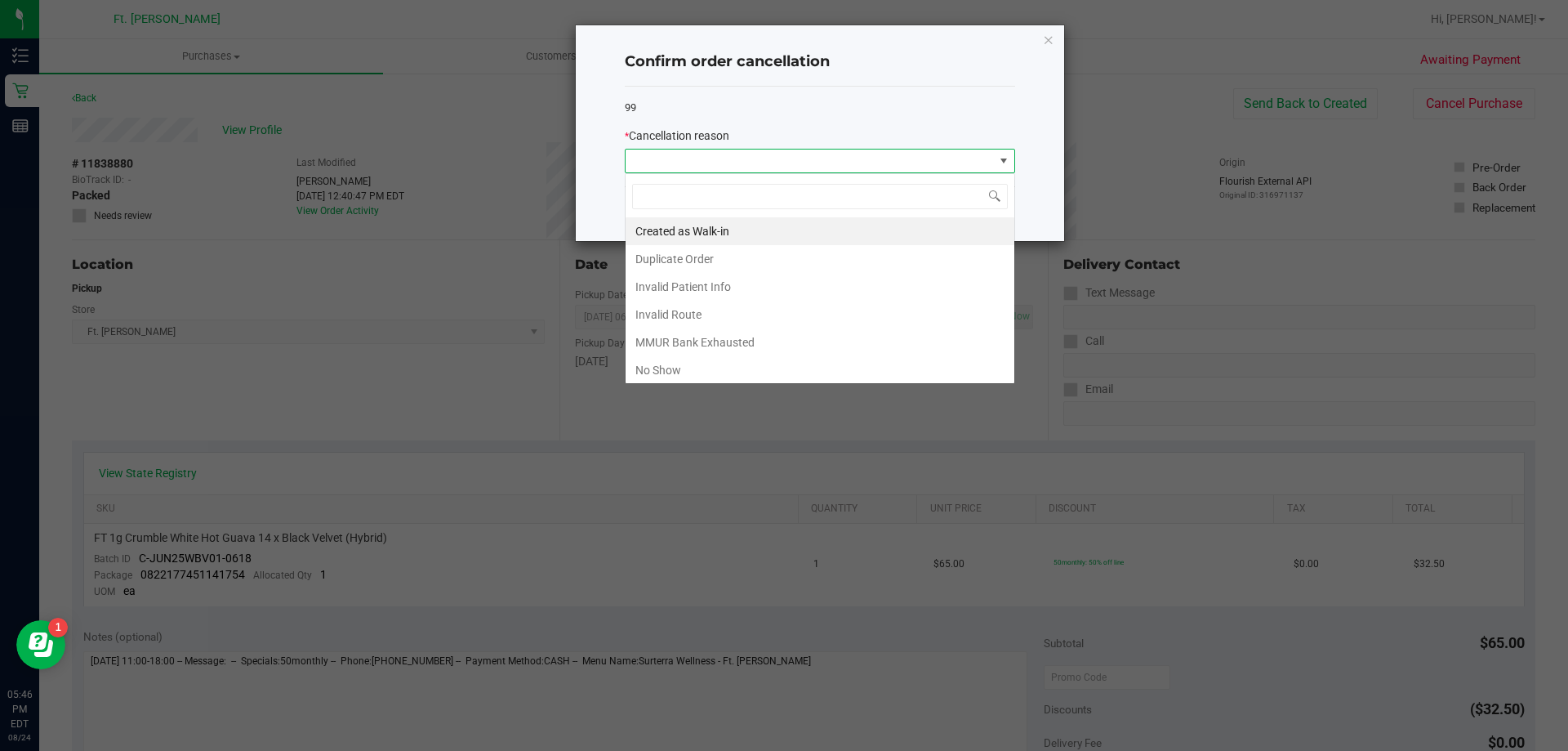
scroll to position [25, 390]
click at [666, 228] on li "Created as Walk-in" at bounding box center [820, 231] width 389 height 28
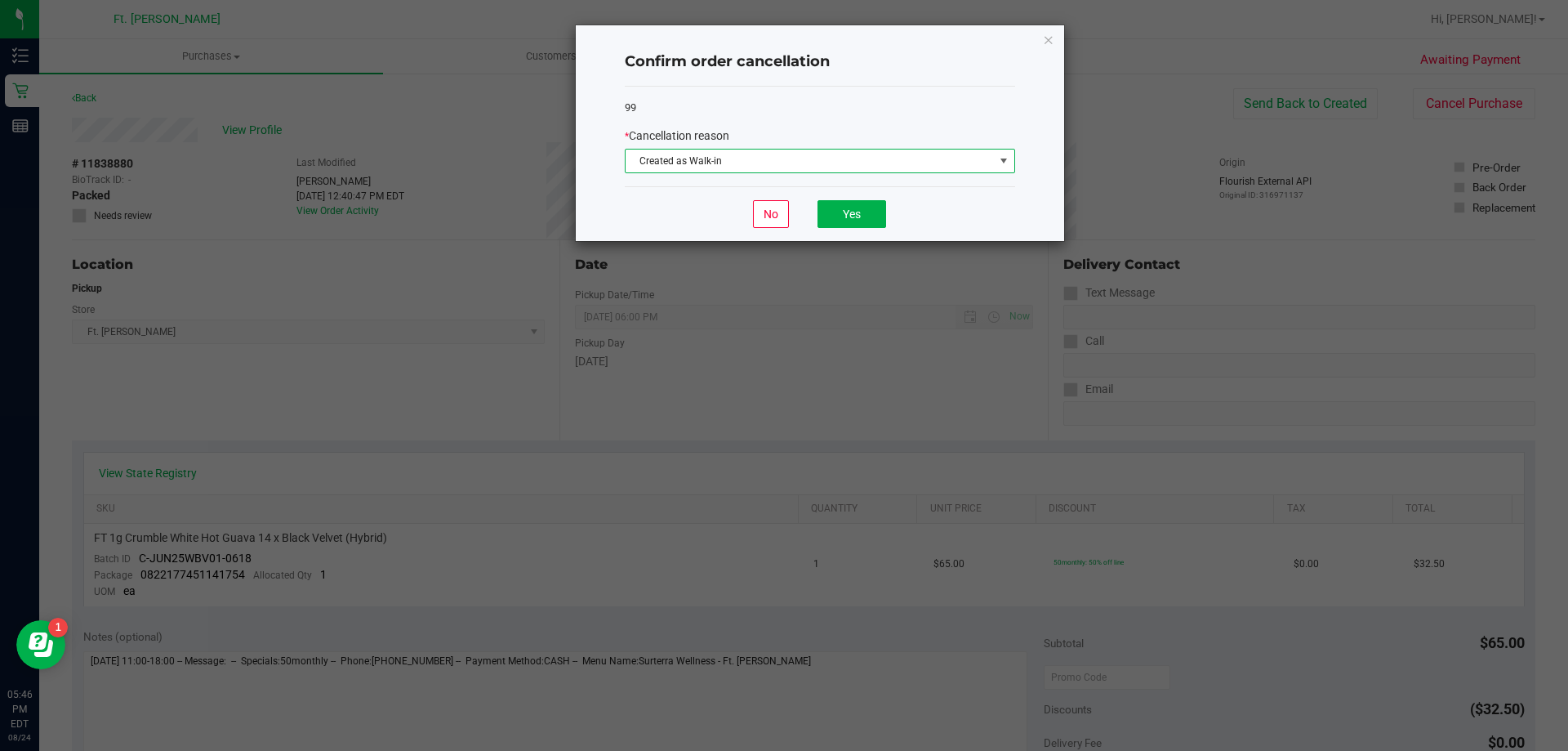
click at [687, 161] on span "Created as Walk-in" at bounding box center [809, 161] width 368 height 23
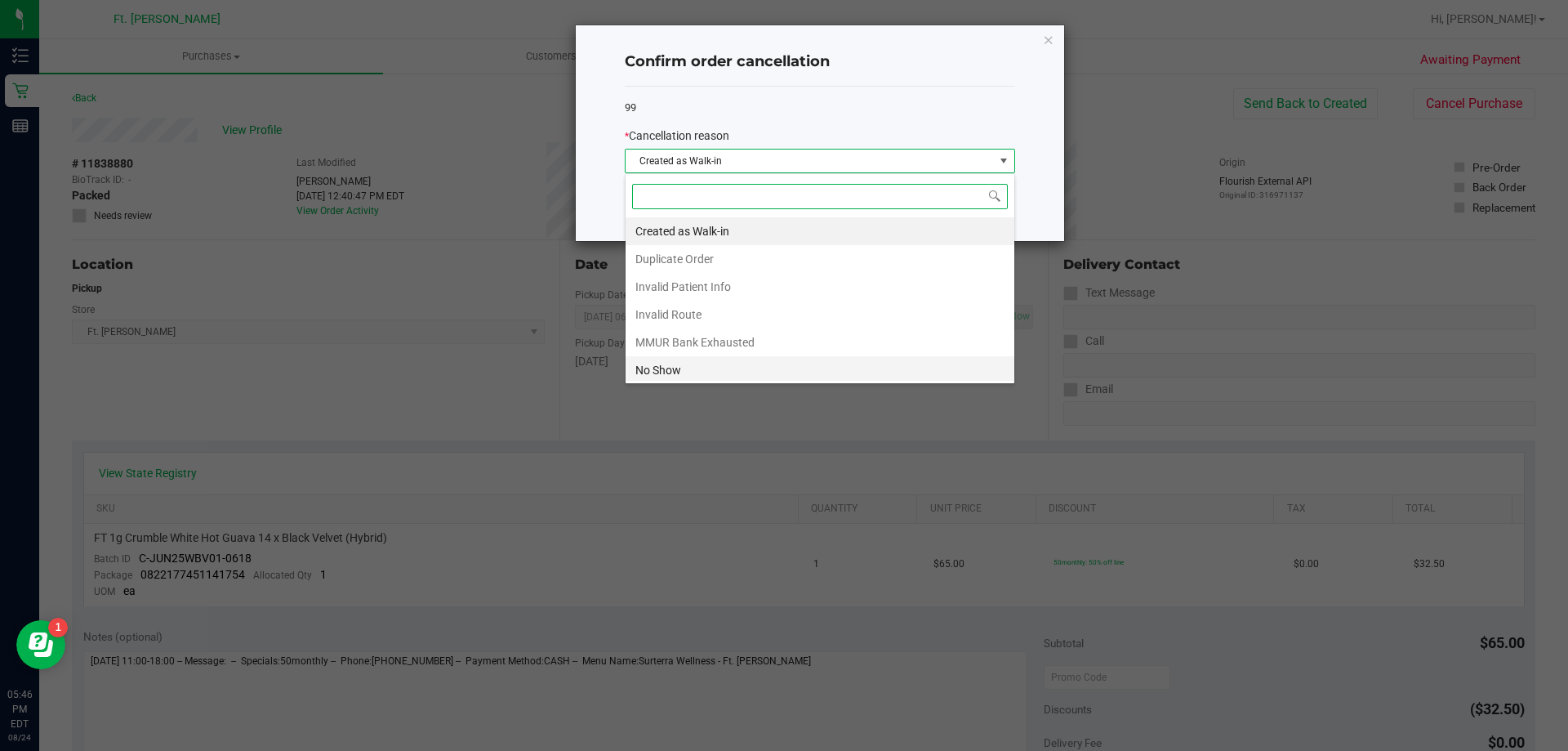
click at [648, 370] on li "No Show" at bounding box center [820, 370] width 389 height 28
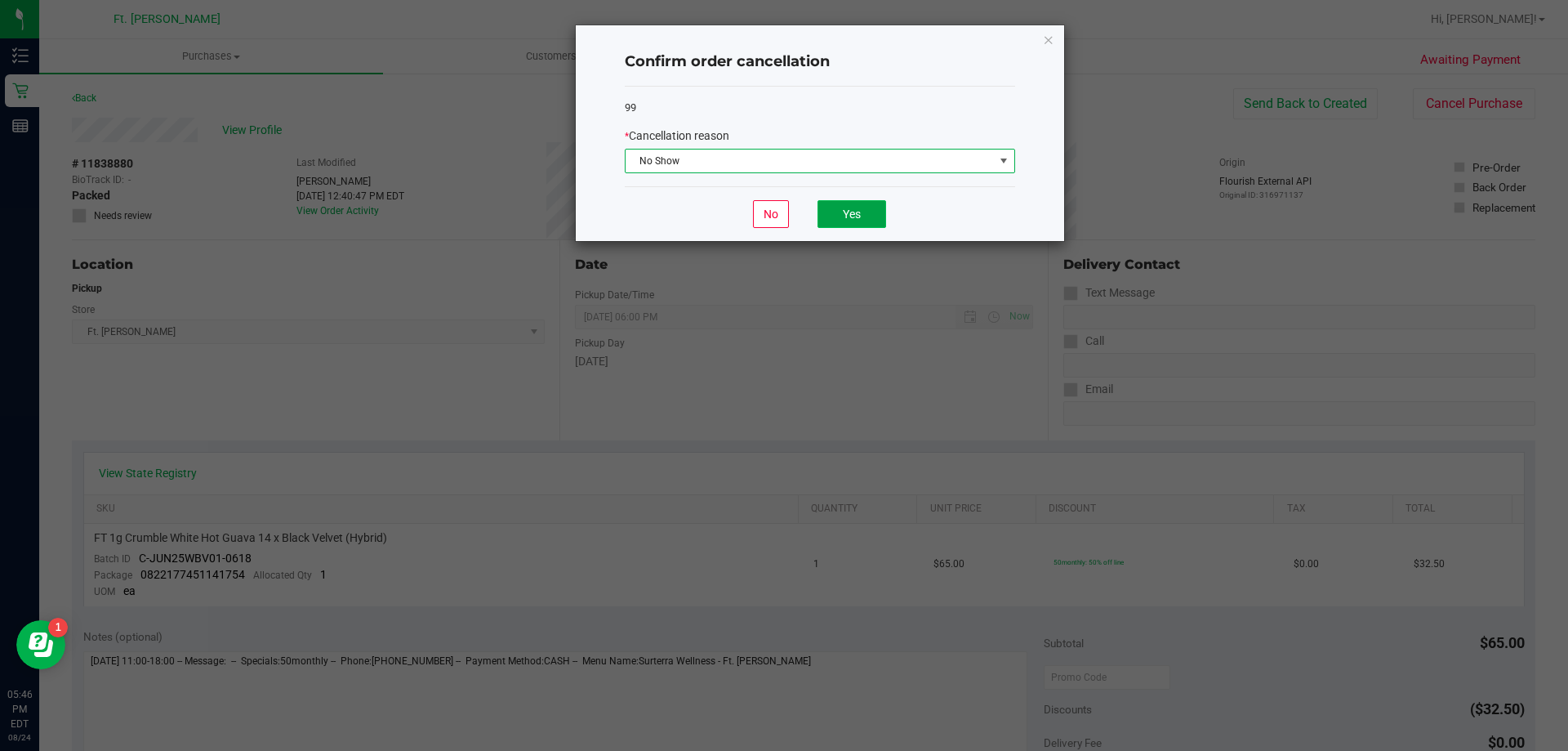
click at [853, 212] on button "Yes" at bounding box center [852, 214] width 69 height 28
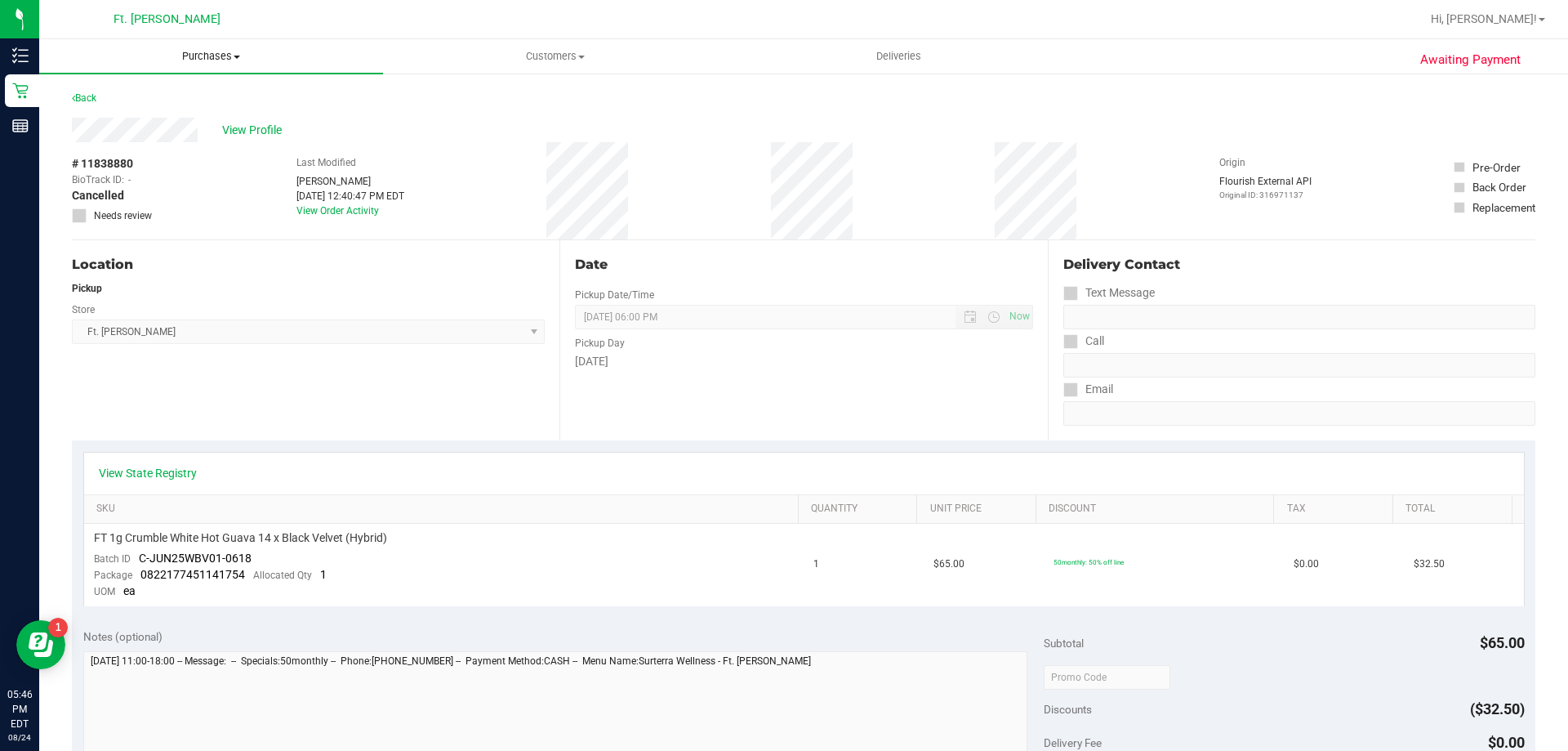
click at [199, 54] on span "Purchases" at bounding box center [211, 56] width 344 height 15
click at [179, 102] on span "Summary of purchases" at bounding box center [122, 98] width 167 height 14
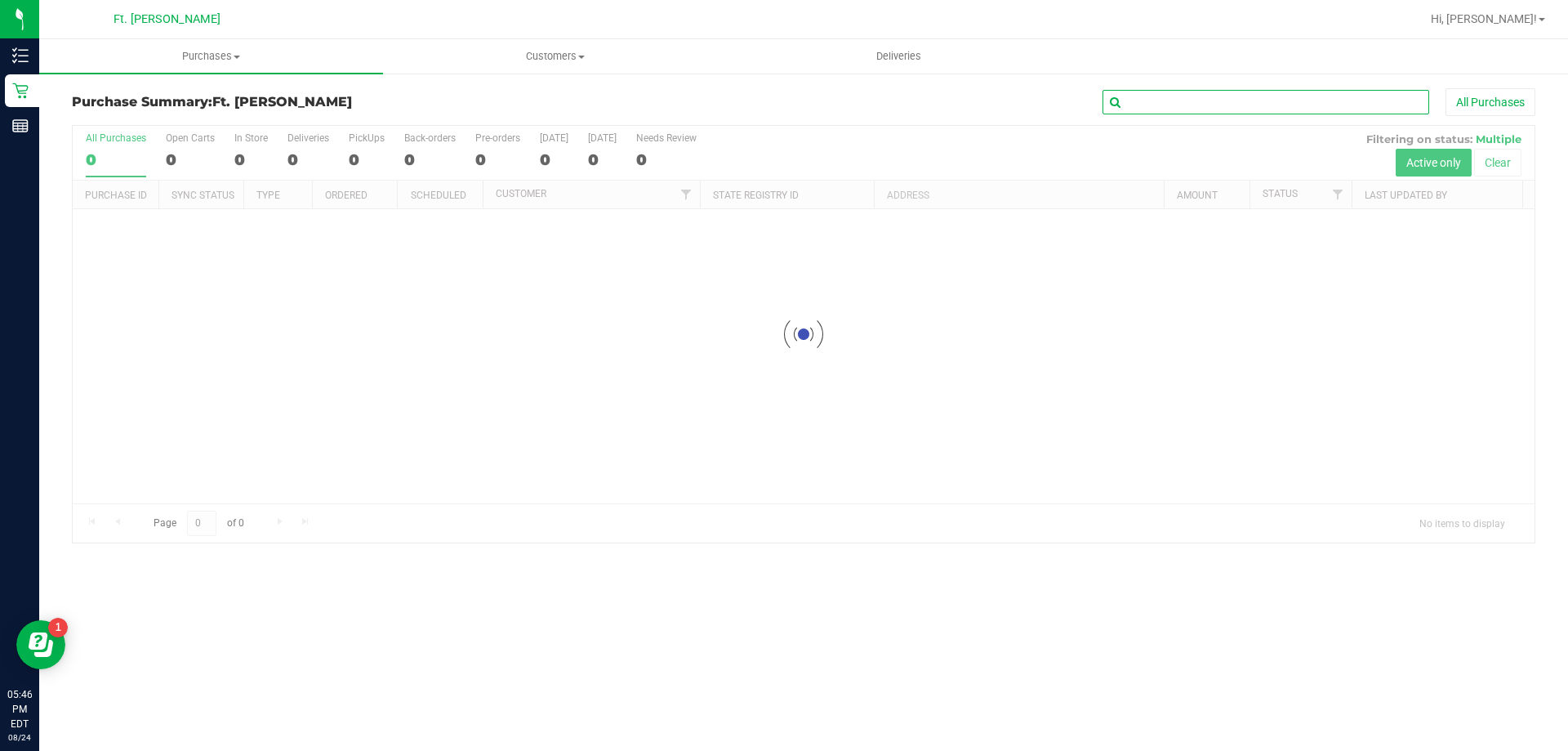
click at [1159, 107] on input "text" at bounding box center [1266, 102] width 327 height 25
click at [1228, 109] on input "11732830" at bounding box center [1266, 102] width 327 height 25
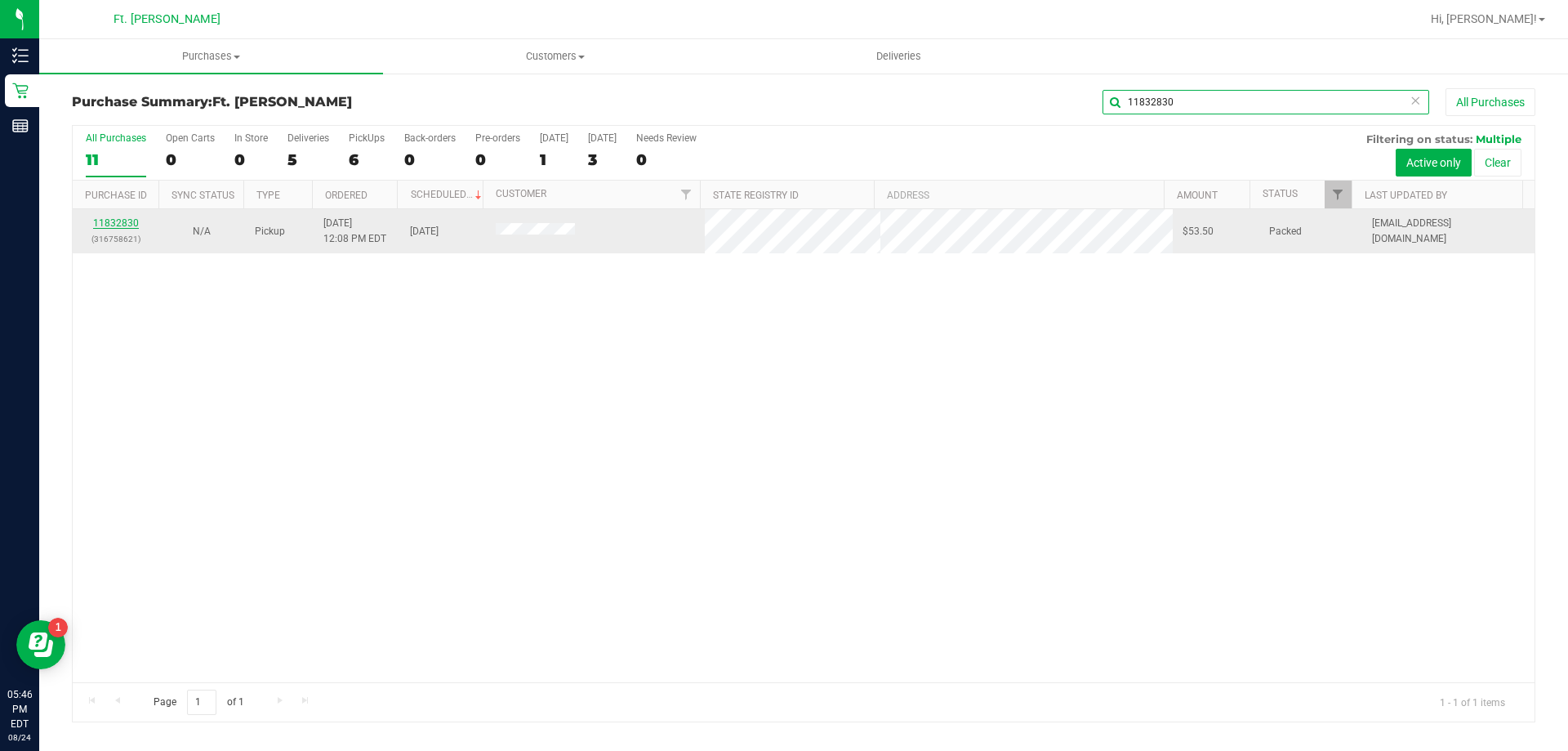
type input "11832830"
click at [126, 221] on link "11832830" at bounding box center [116, 223] width 46 height 11
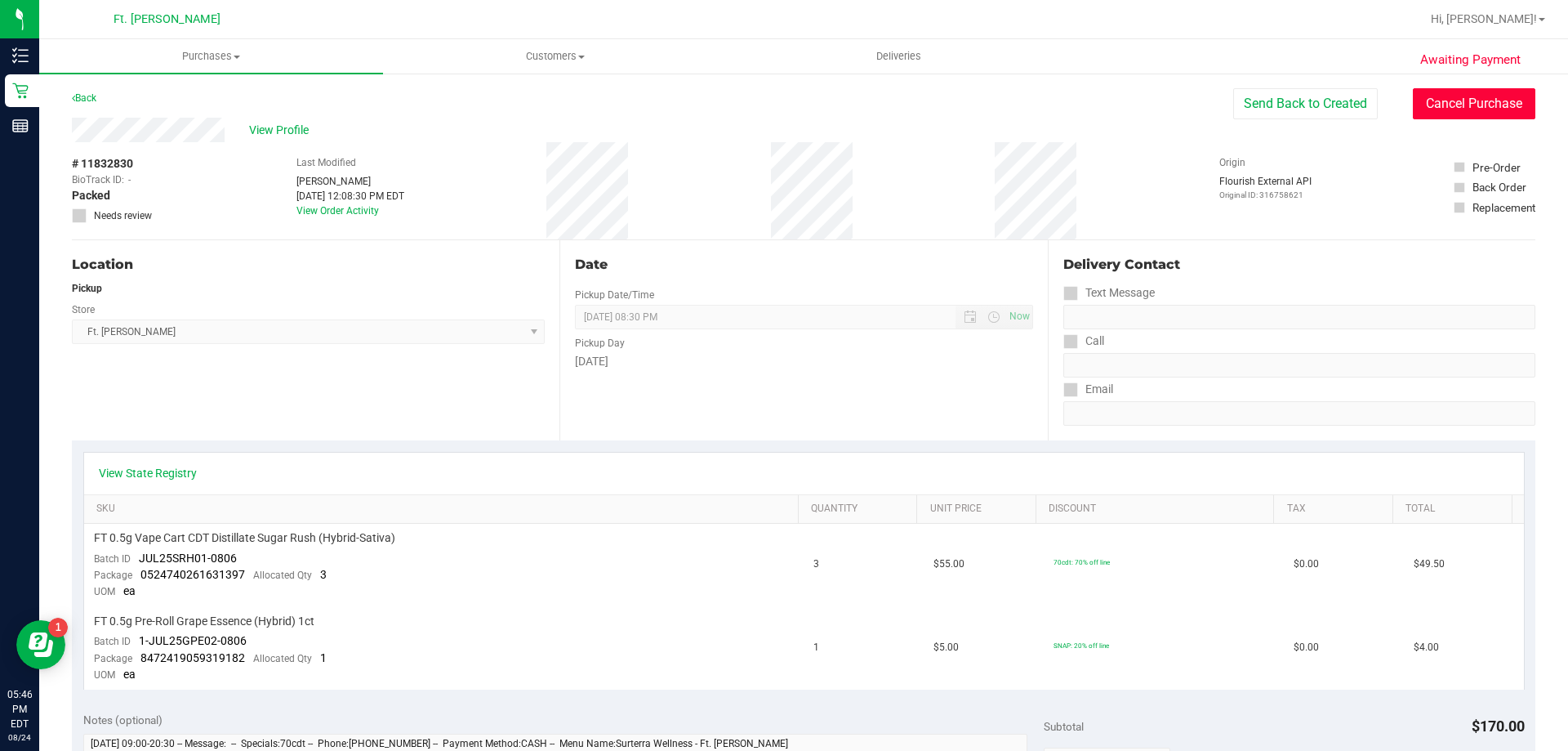
click at [1490, 111] on button "Cancel Purchase" at bounding box center [1474, 104] width 122 height 31
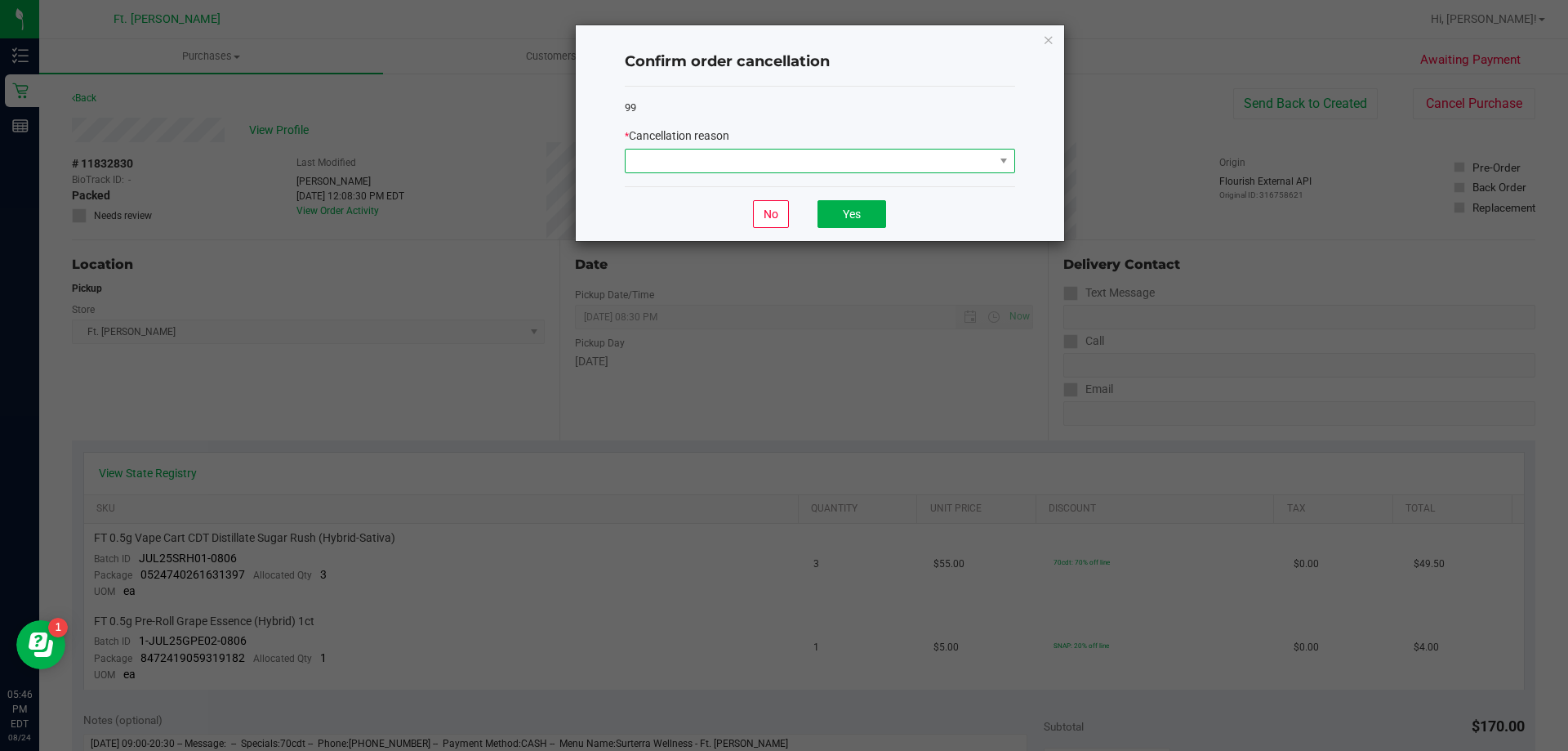
click at [792, 165] on span at bounding box center [809, 161] width 368 height 23
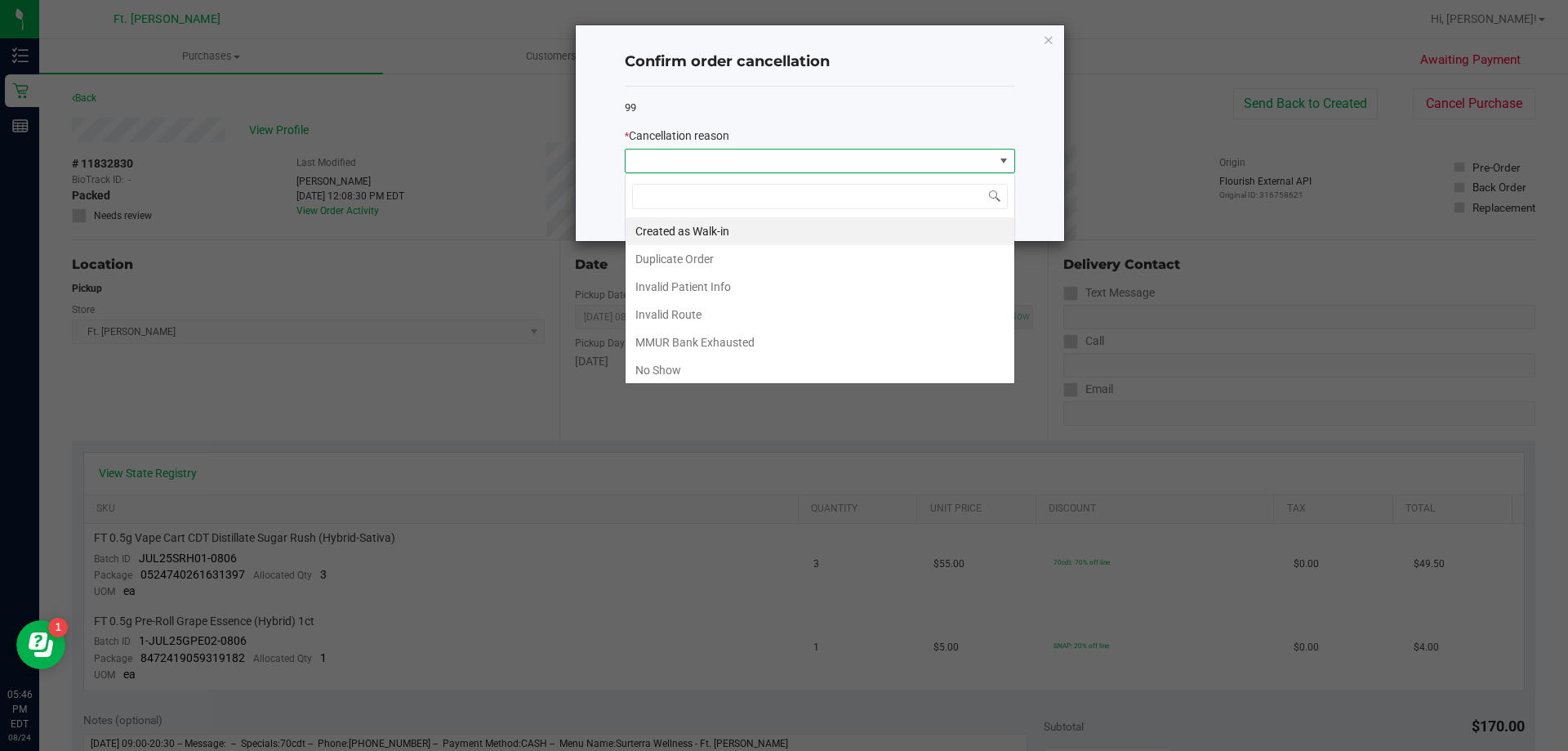
scroll to position [25, 390]
click at [701, 363] on li "No Show" at bounding box center [820, 370] width 389 height 28
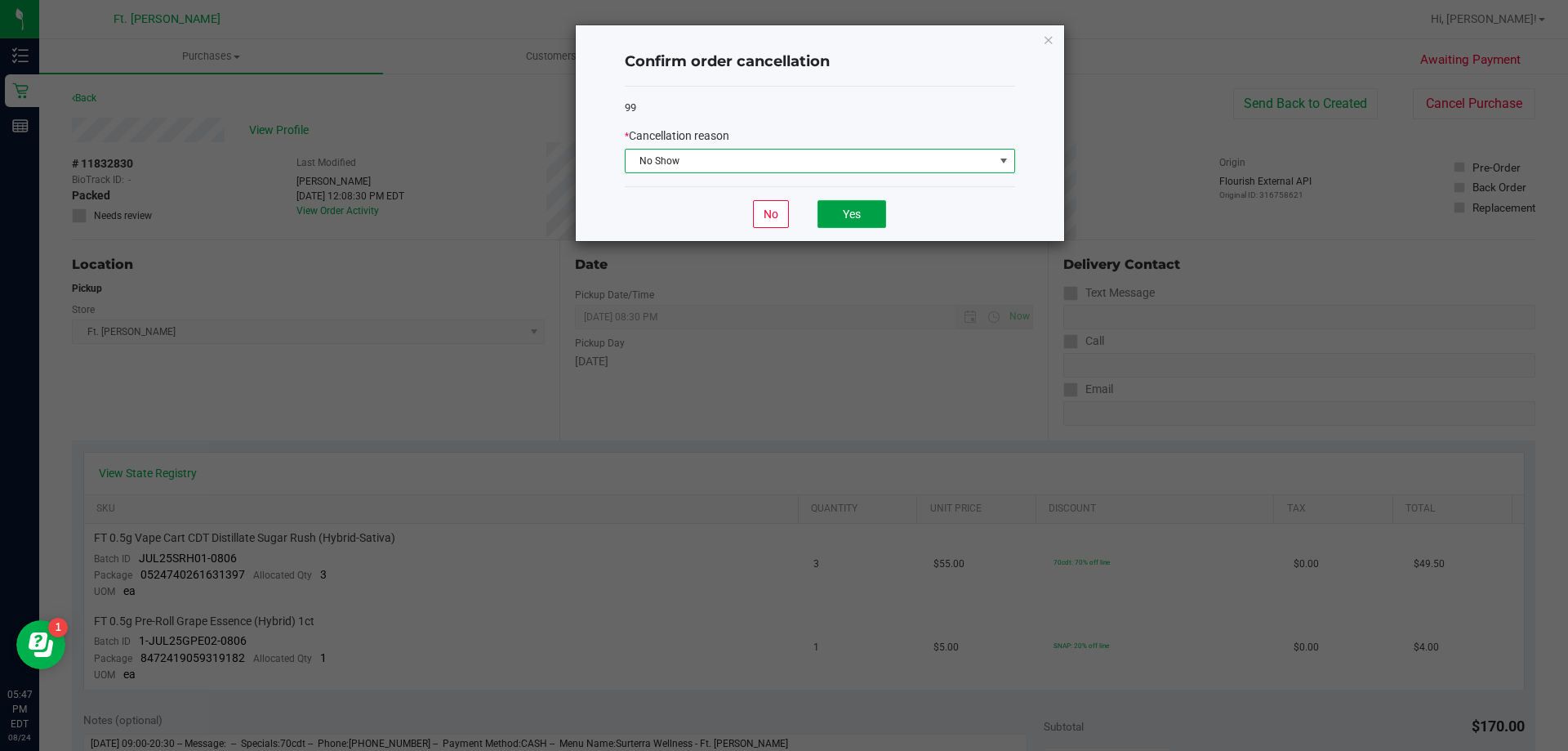
click at [849, 214] on button "Yes" at bounding box center [852, 214] width 69 height 28
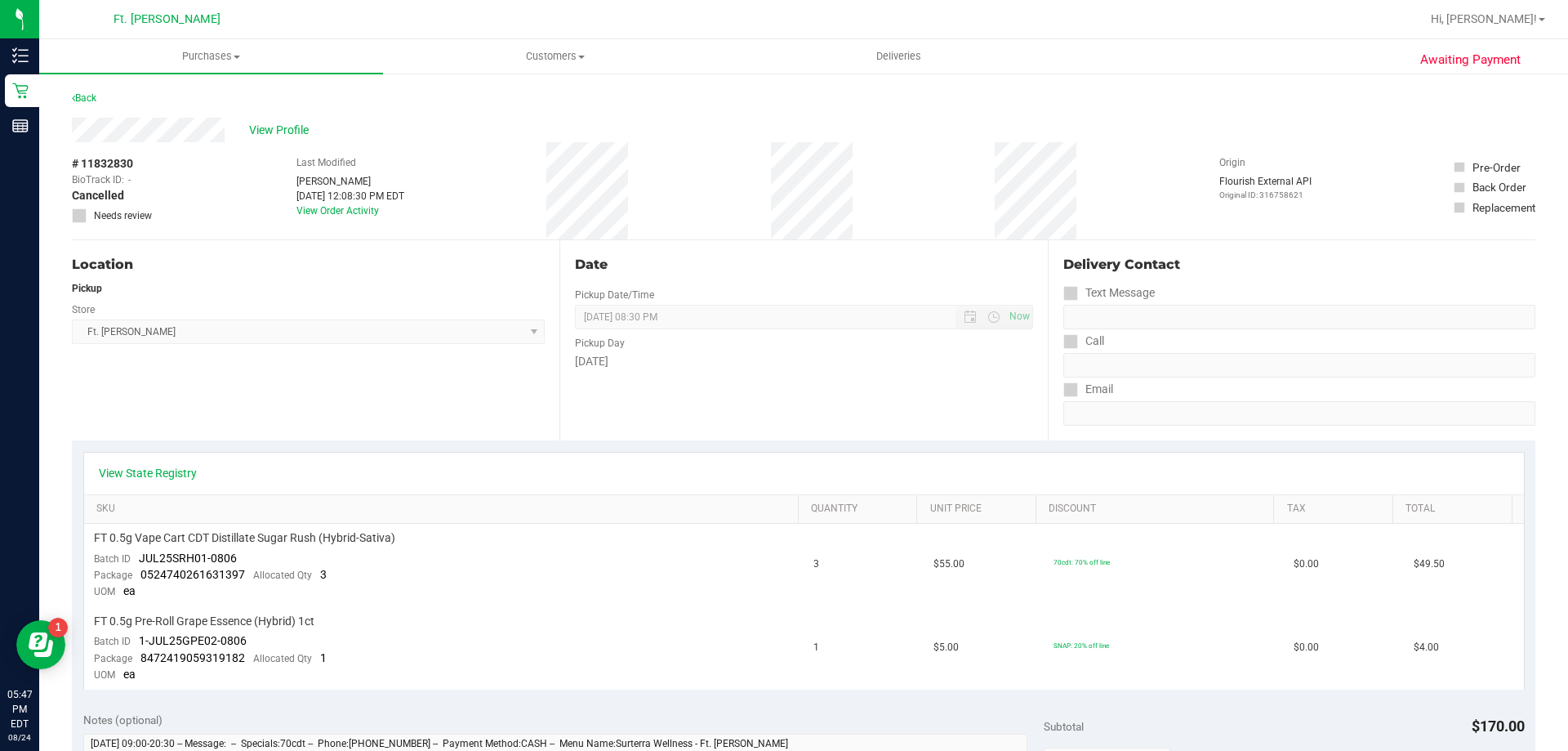
click at [165, 16] on span "Ft. [PERSON_NAME]" at bounding box center [167, 20] width 107 height 15
click at [194, 60] on span "Purchases" at bounding box center [211, 56] width 344 height 15
click at [176, 96] on span "Summary of purchases" at bounding box center [122, 98] width 167 height 14
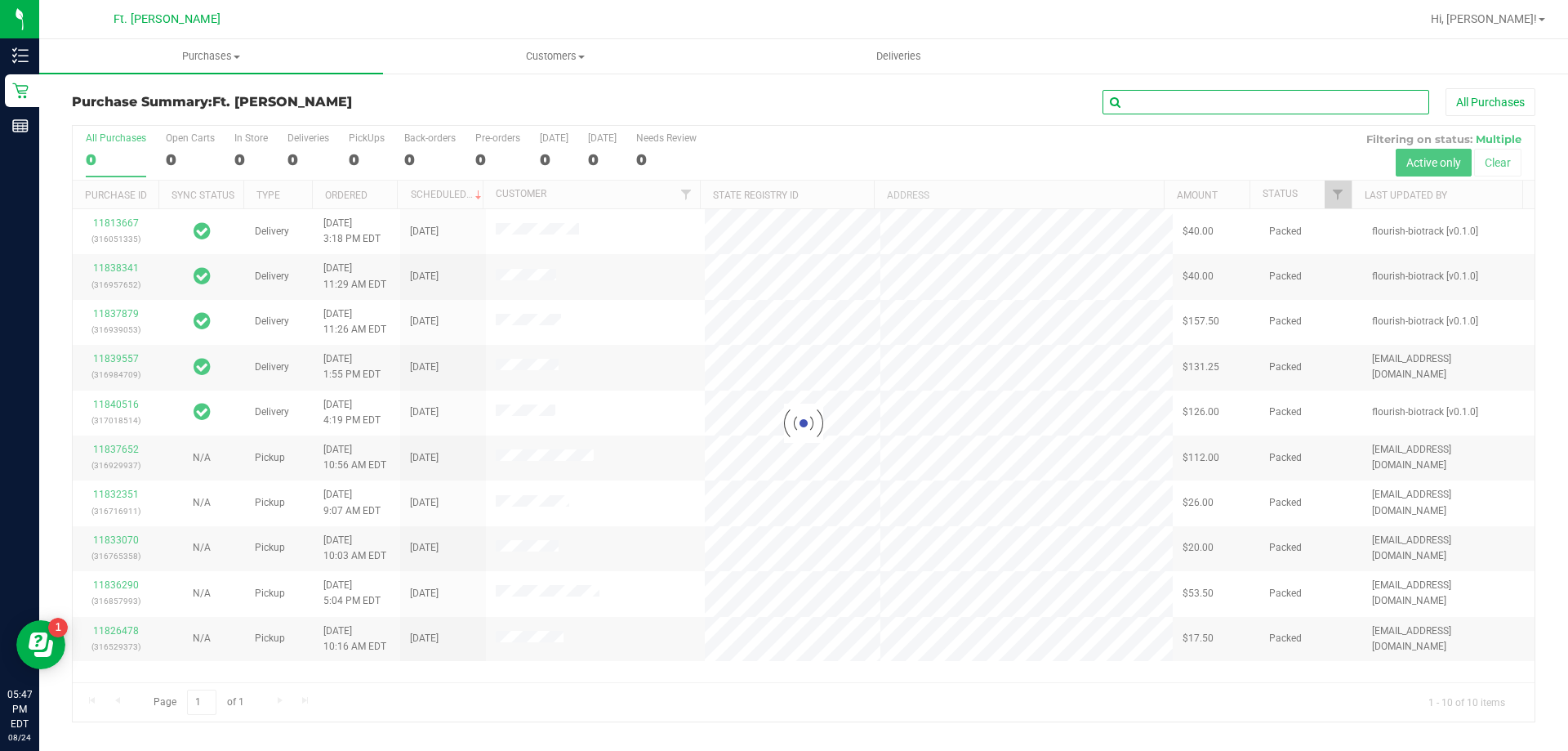
click at [1203, 99] on input "text" at bounding box center [1266, 102] width 327 height 25
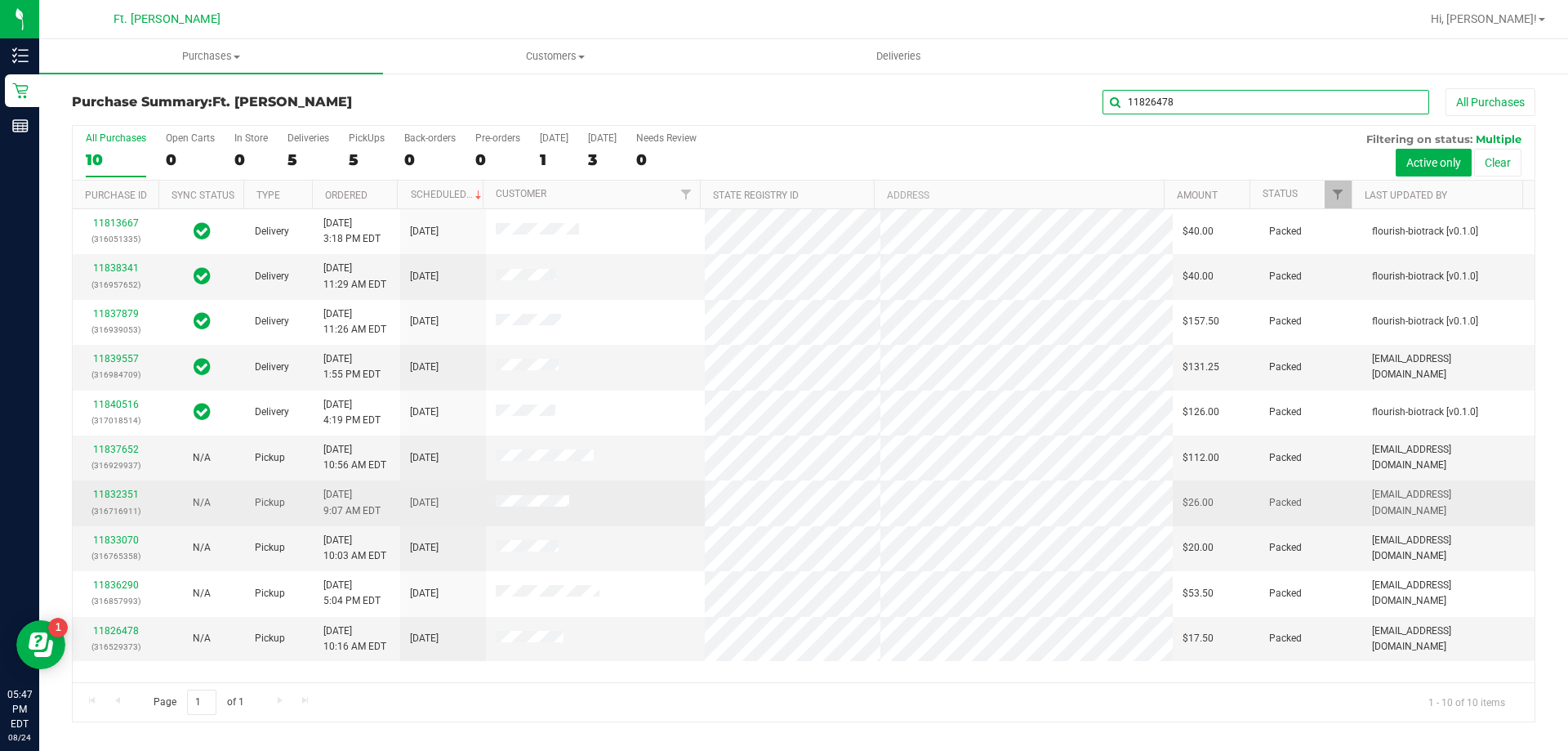
type input "11826478"
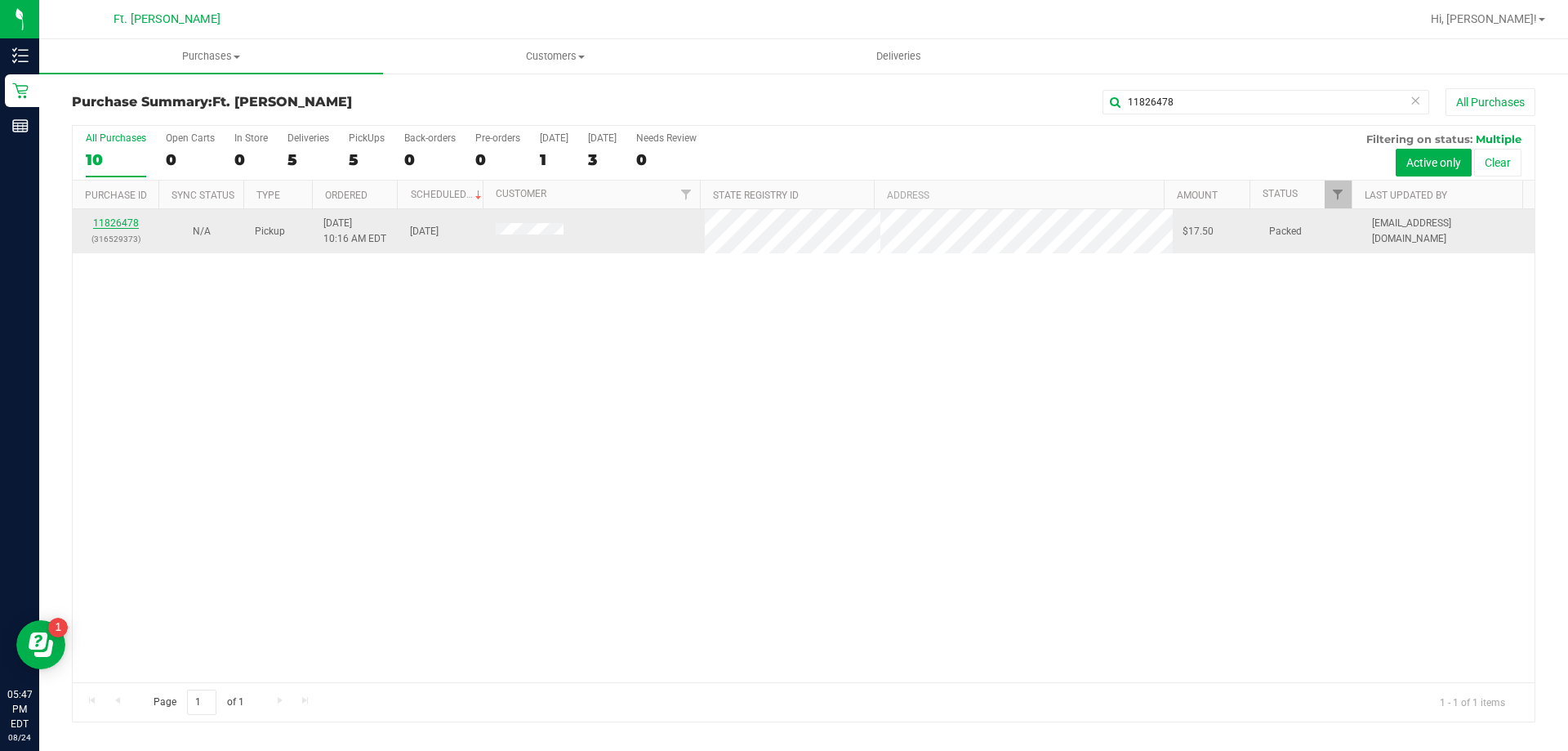
click at [109, 222] on link "11826478" at bounding box center [116, 223] width 46 height 11
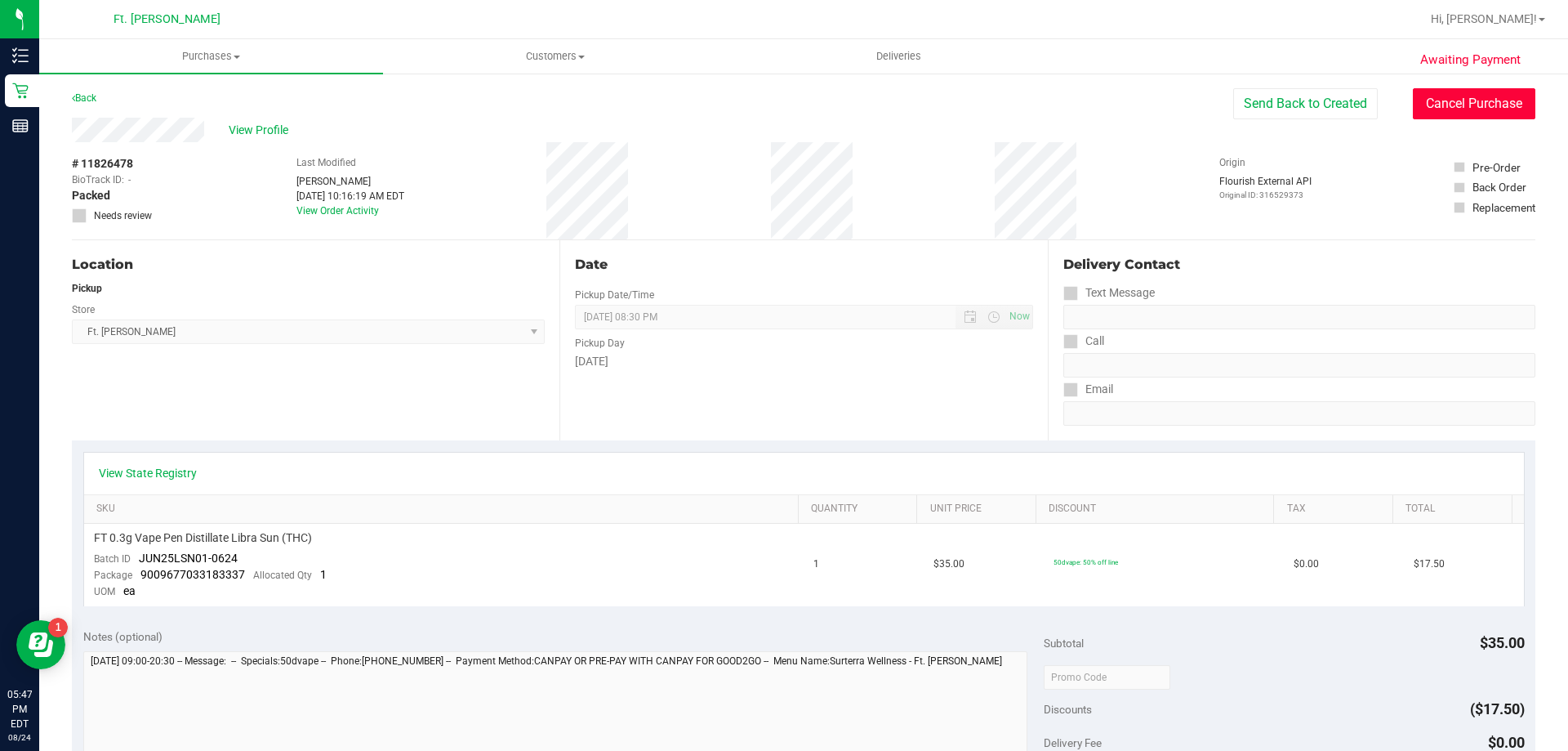
click at [1490, 99] on button "Cancel Purchase" at bounding box center [1474, 104] width 122 height 31
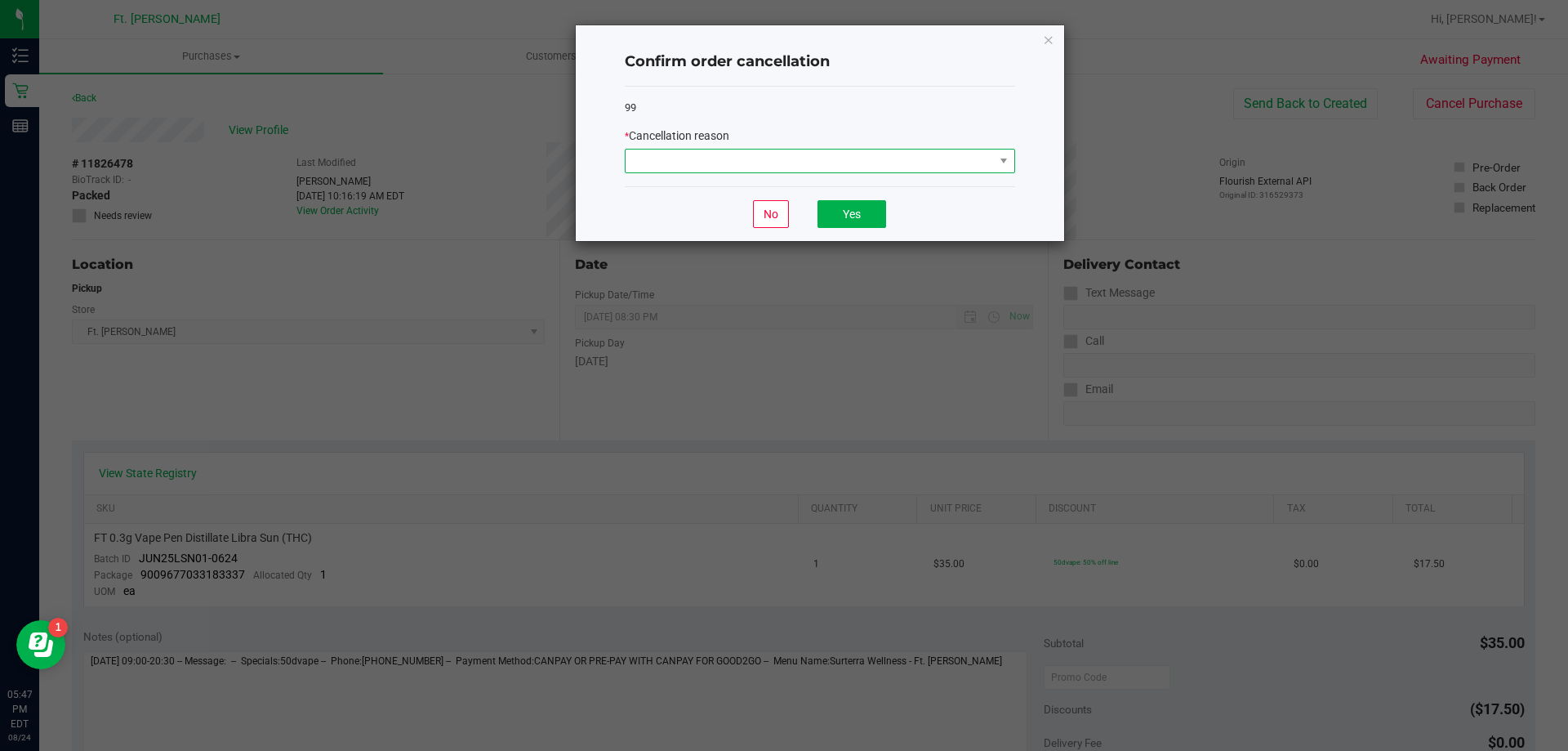
click at [677, 158] on span at bounding box center [809, 161] width 368 height 23
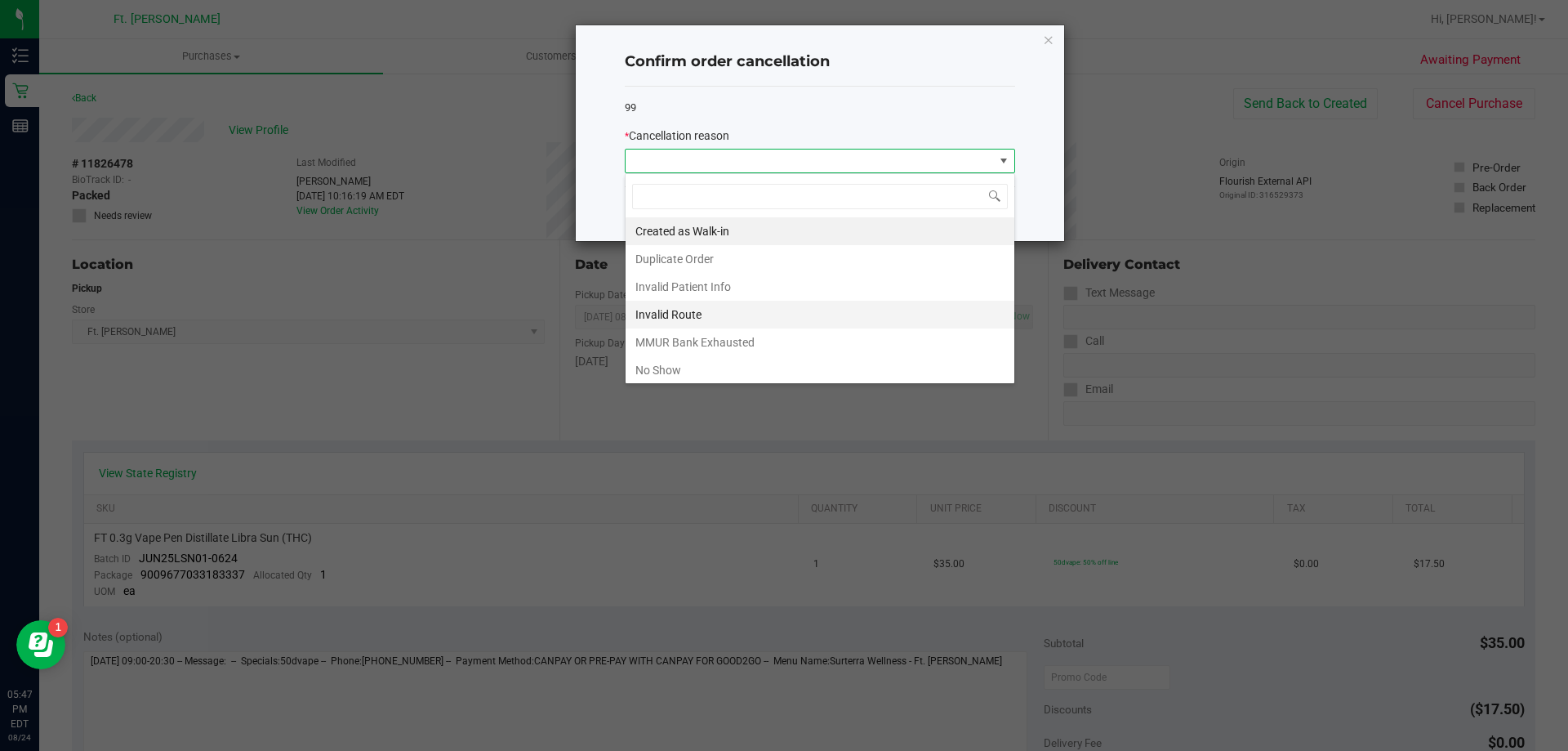
scroll to position [25, 390]
click at [669, 374] on li "No Show" at bounding box center [820, 370] width 389 height 28
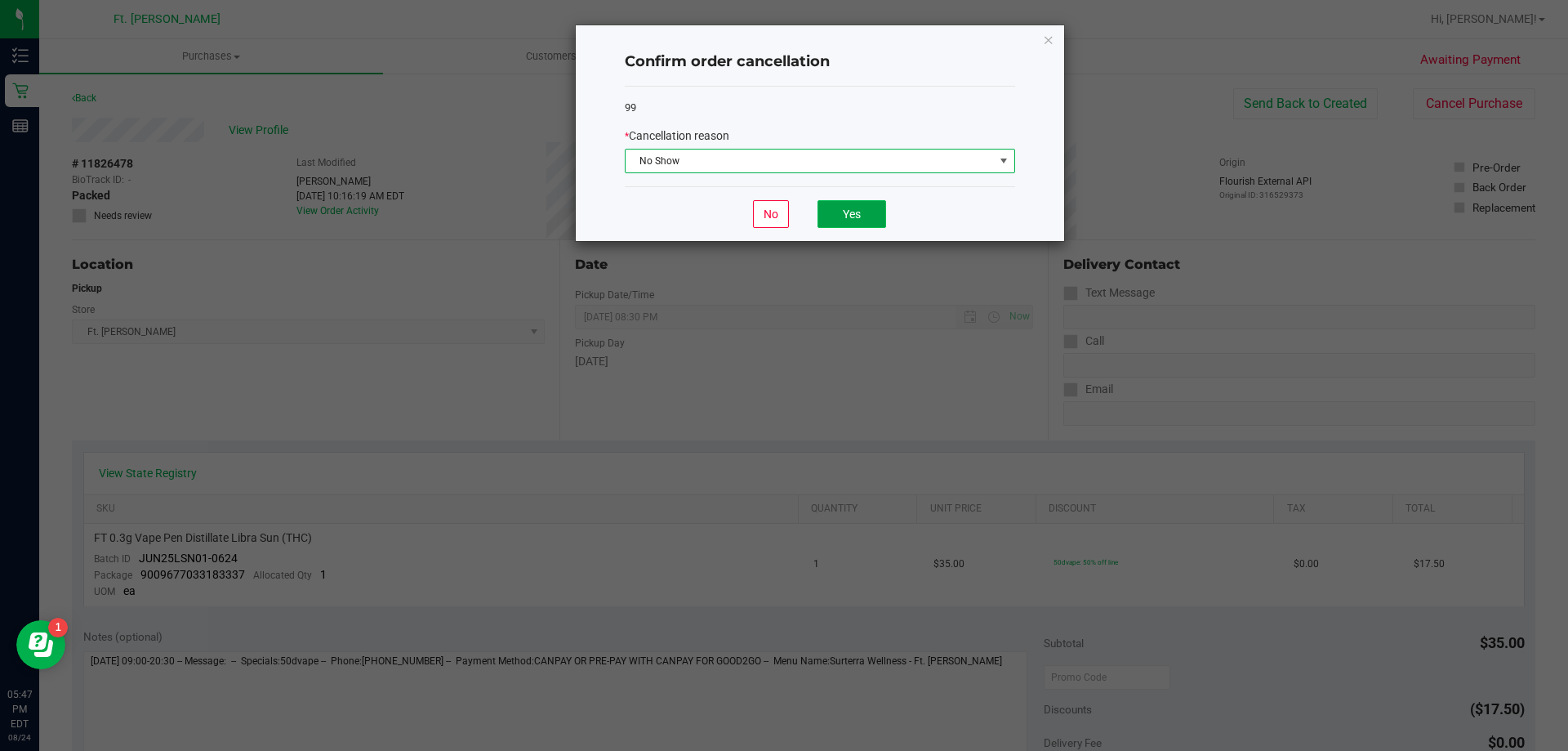
click at [882, 216] on button "Yes" at bounding box center [852, 214] width 69 height 28
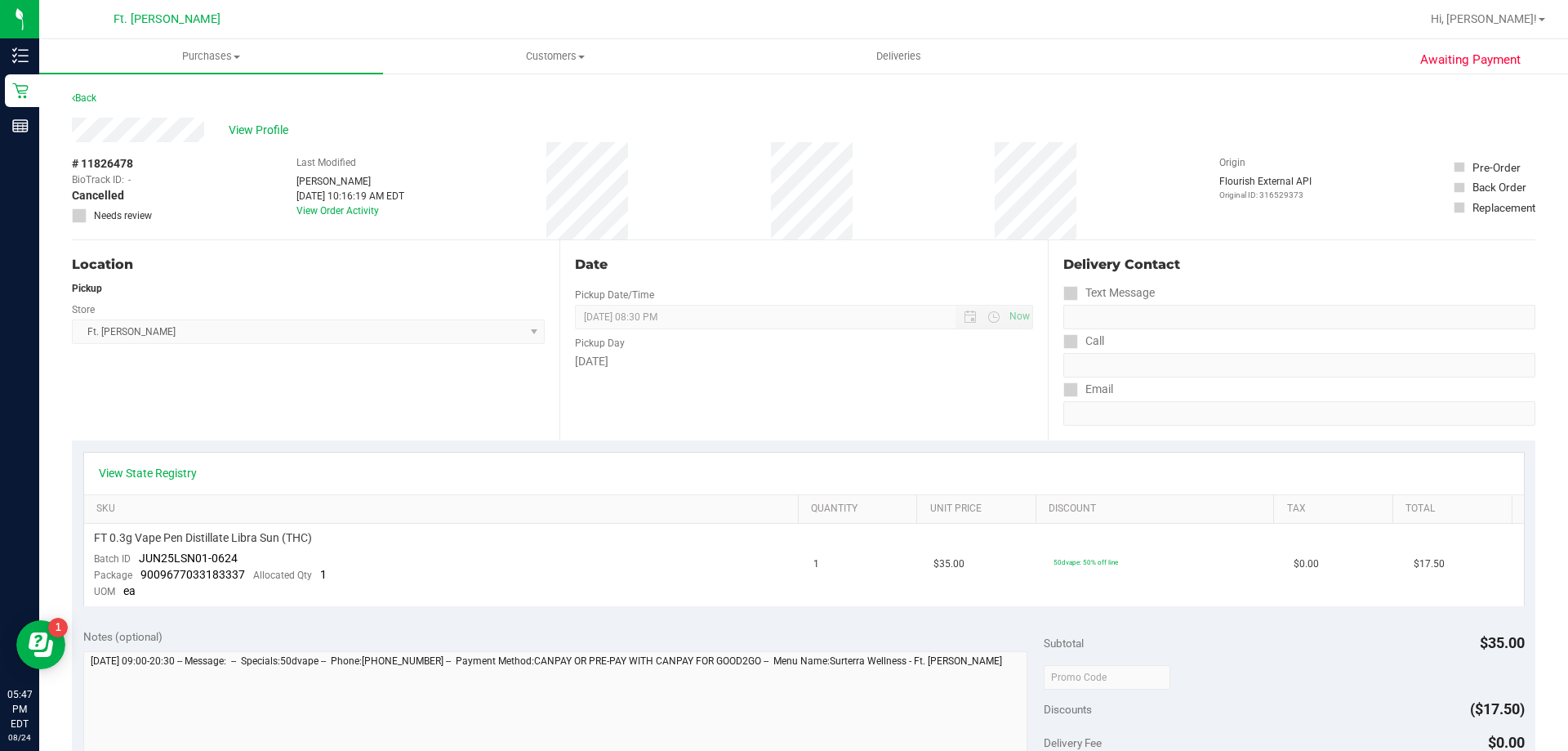
click at [165, 30] on div "Ft. [PERSON_NAME]" at bounding box center [167, 19] width 238 height 25
click at [176, 17] on span "Ft. [PERSON_NAME]" at bounding box center [167, 20] width 107 height 15
click at [193, 56] on span "Purchases" at bounding box center [211, 56] width 344 height 15
click at [171, 120] on li "Fulfillment" at bounding box center [211, 118] width 344 height 20
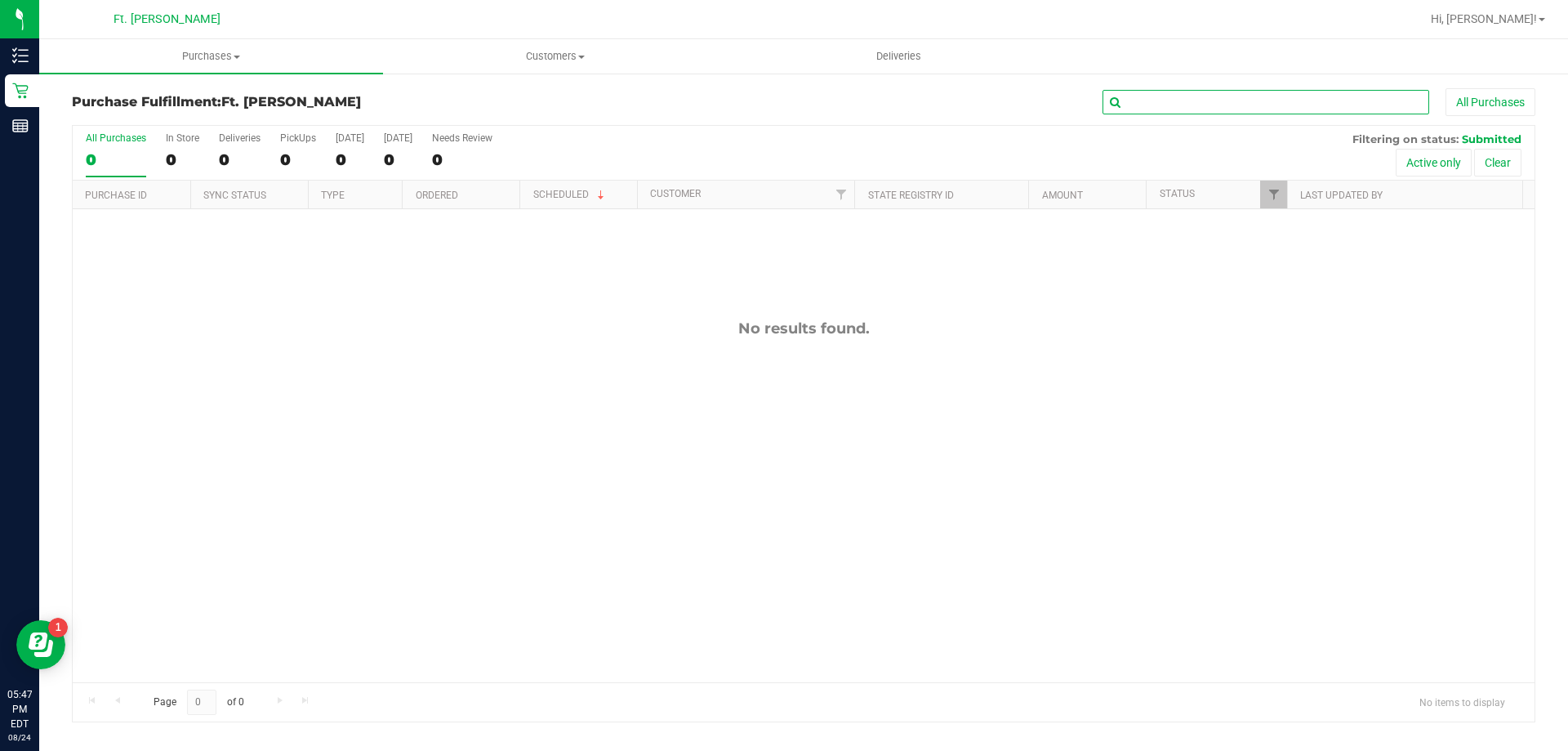
click at [1194, 94] on input "text" at bounding box center [1266, 102] width 327 height 25
type input "1"
drag, startPoint x: 1175, startPoint y: 100, endPoint x: 1092, endPoint y: 109, distance: 83.5
click at [1092, 109] on div "11832351 All Purchases" at bounding box center [1047, 102] width 976 height 28
type input "11832351"
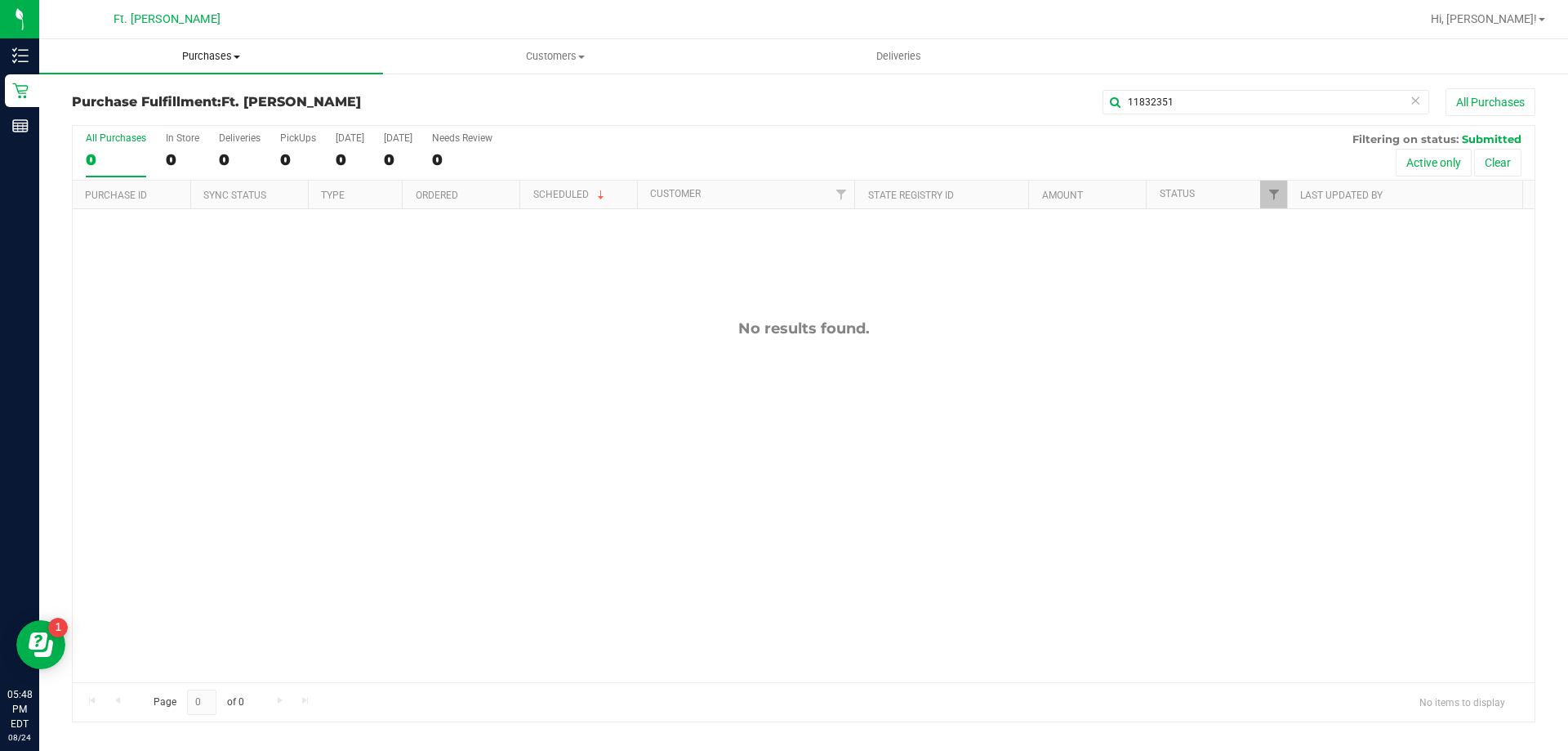
click at [216, 53] on span "Purchases" at bounding box center [211, 56] width 344 height 15
click at [153, 92] on span "Summary of purchases" at bounding box center [122, 98] width 167 height 14
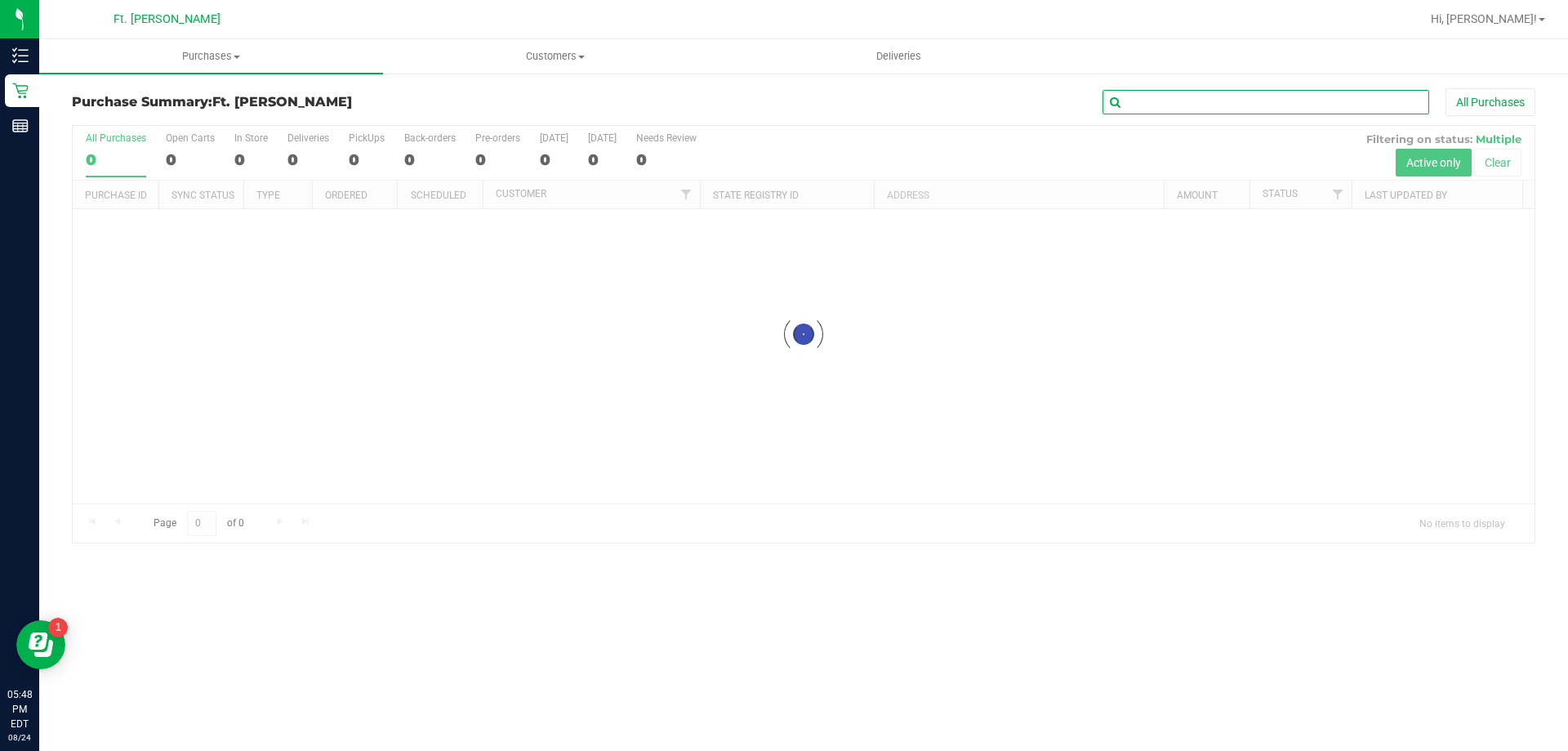
click at [1220, 104] on input "text" at bounding box center [1266, 102] width 327 height 25
paste input "11832351"
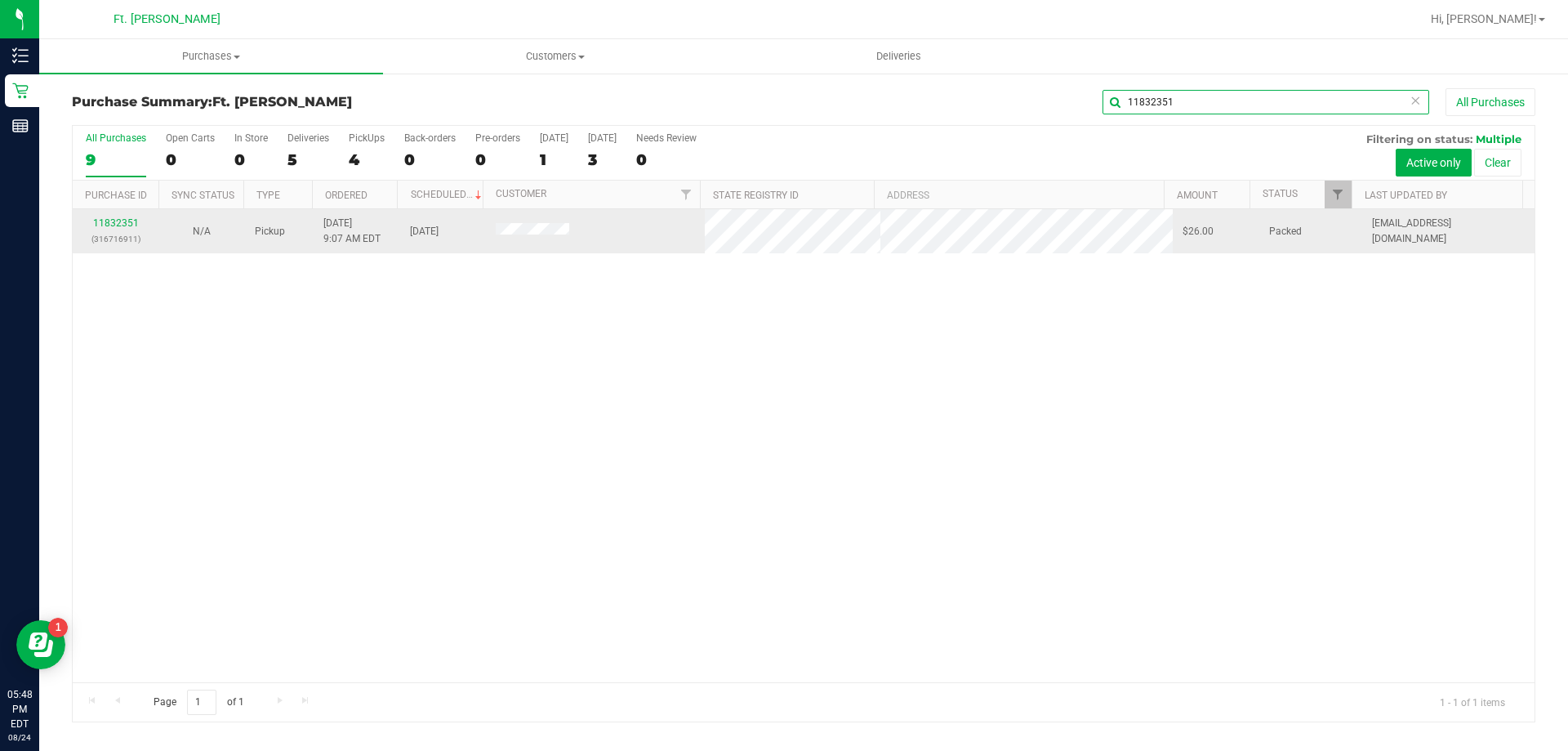
type input "11832351"
click at [113, 229] on div "11832351 (316716911)" at bounding box center [115, 231] width 66 height 31
click at [118, 214] on td "11832351 (316716911)" at bounding box center [115, 231] width 86 height 44
click at [122, 221] on link "11832351" at bounding box center [116, 223] width 46 height 11
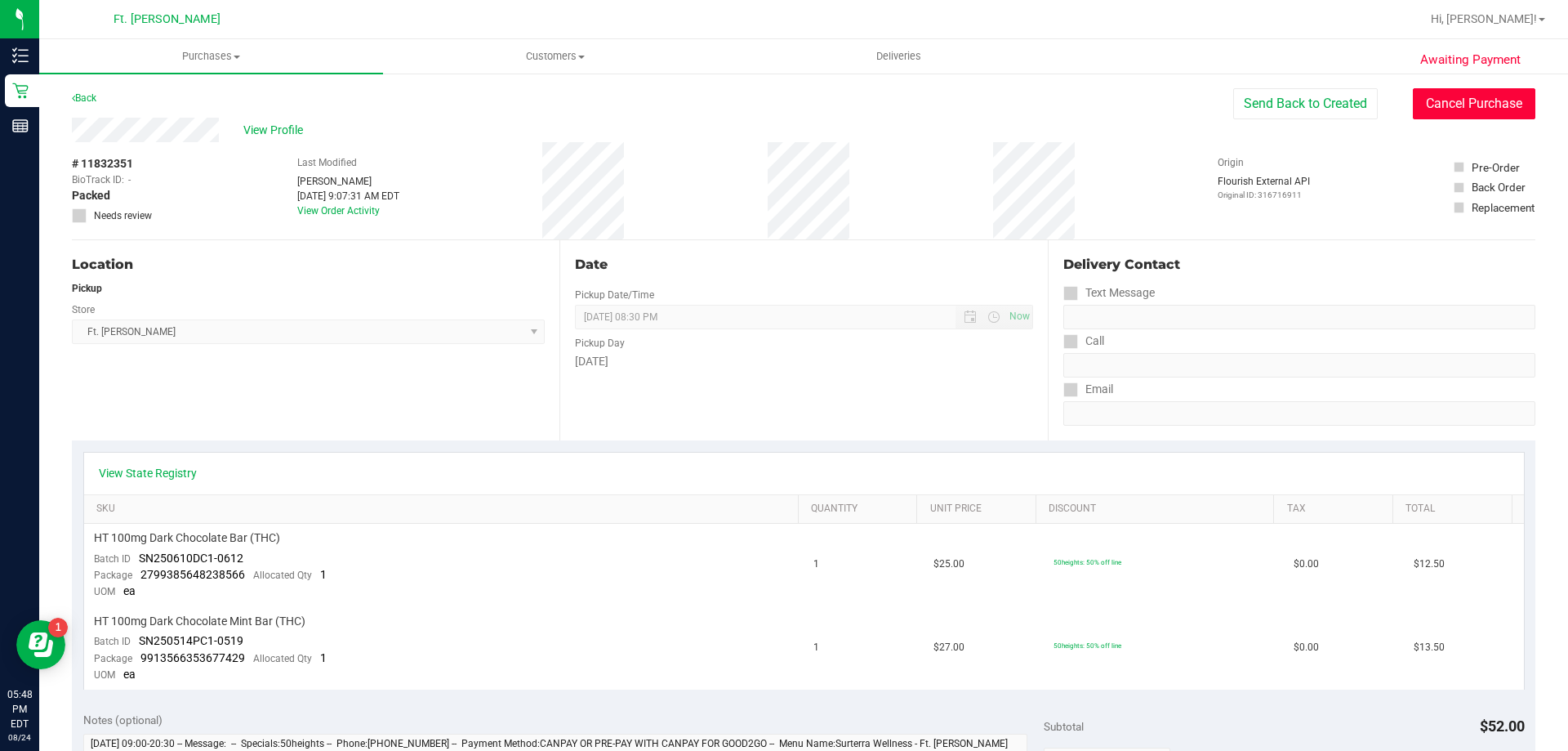
click at [1447, 114] on button "Cancel Purchase" at bounding box center [1474, 104] width 122 height 31
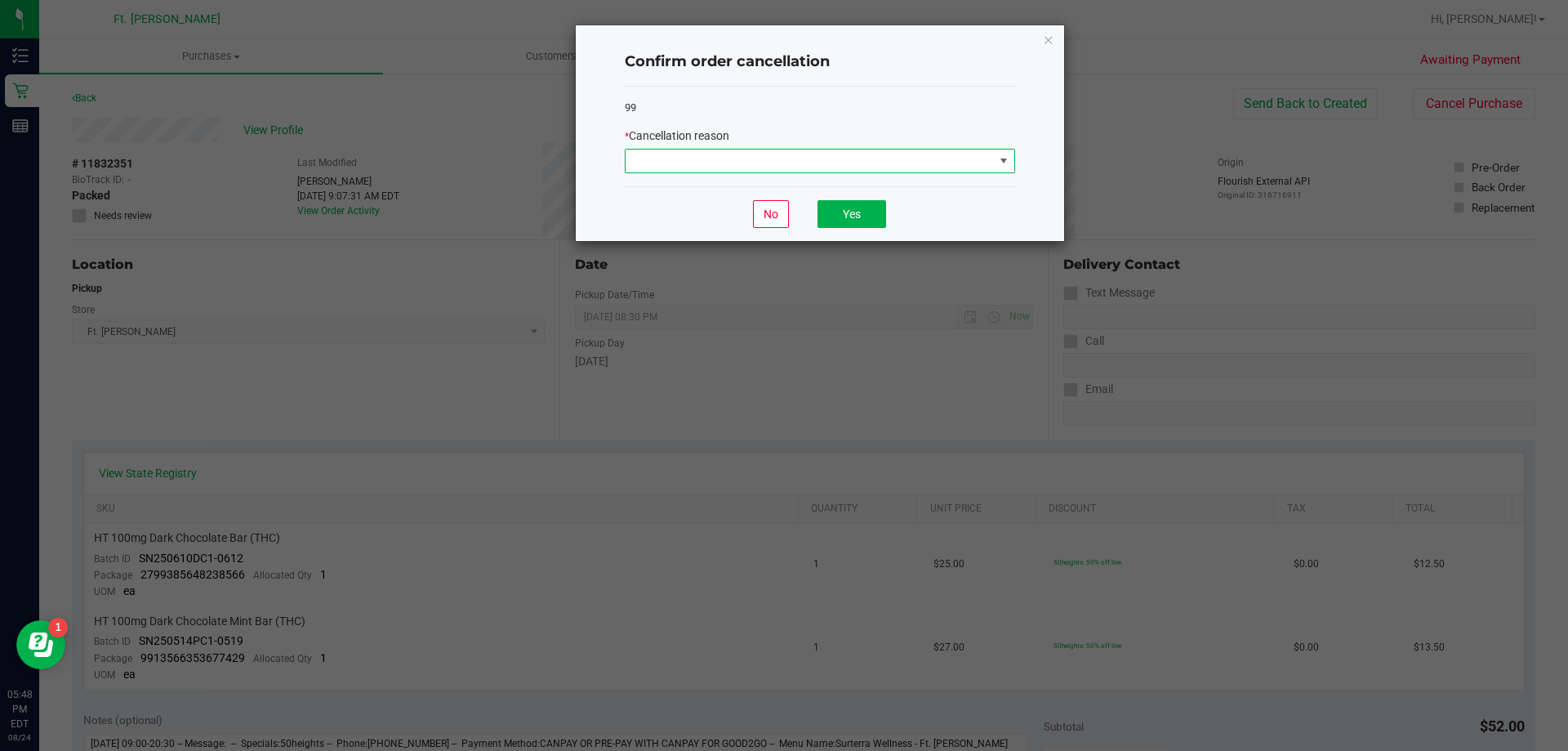
click at [833, 155] on span at bounding box center [809, 161] width 368 height 23
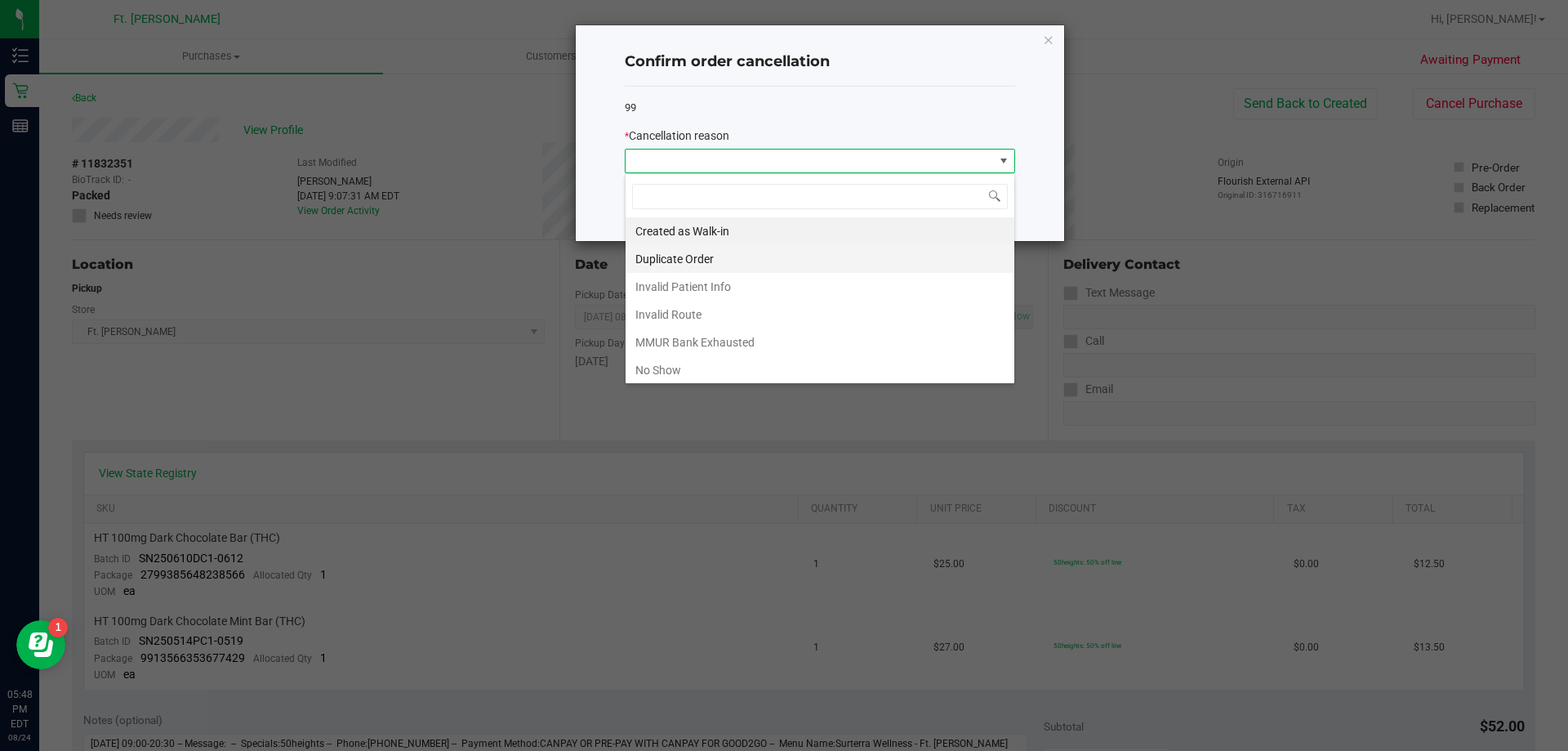
scroll to position [25, 390]
click at [658, 365] on li "No Show" at bounding box center [820, 370] width 389 height 28
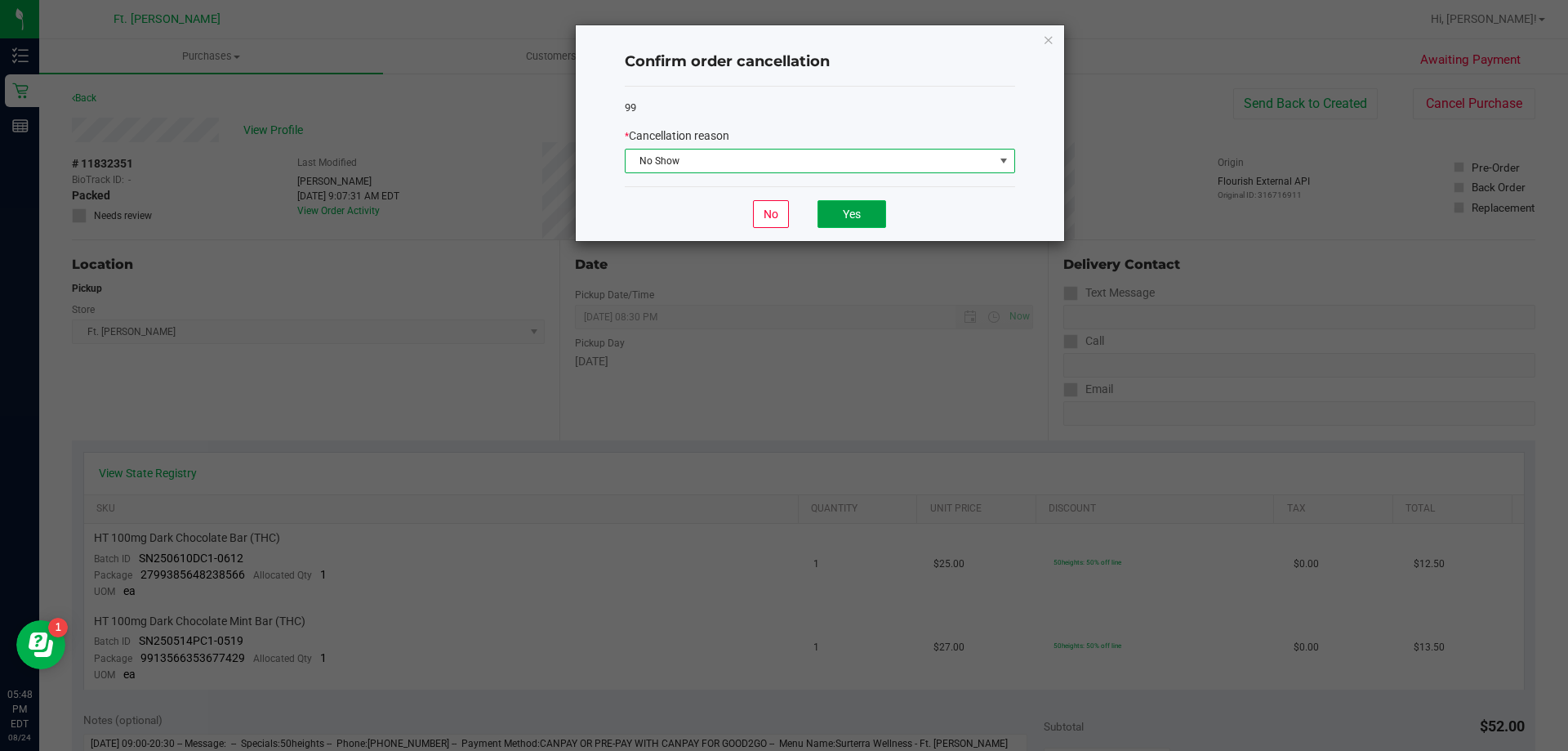
click at [854, 208] on button "Yes" at bounding box center [852, 214] width 69 height 28
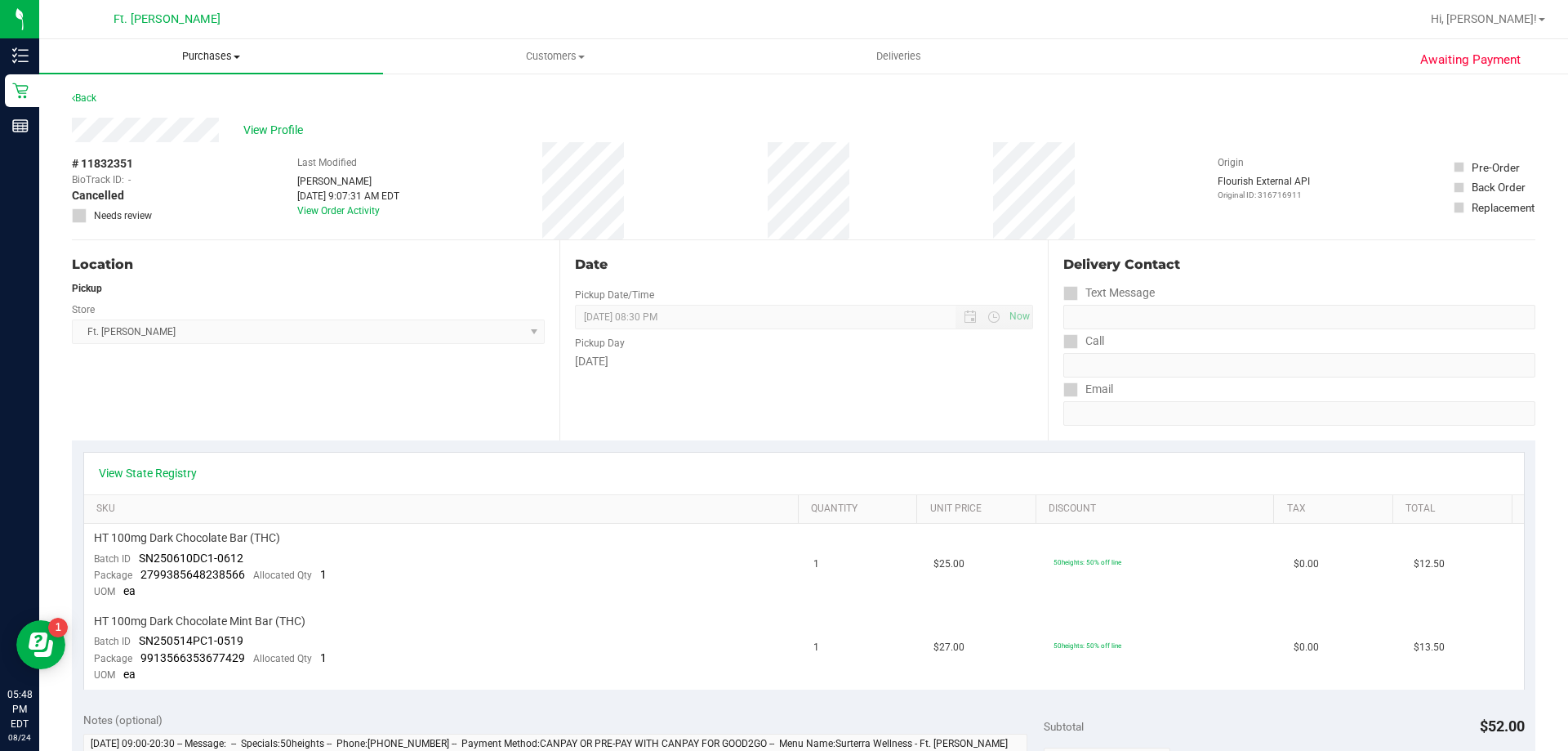
click at [208, 56] on span "Purchases" at bounding box center [211, 56] width 344 height 15
click at [176, 99] on span "Summary of purchases" at bounding box center [122, 98] width 167 height 14
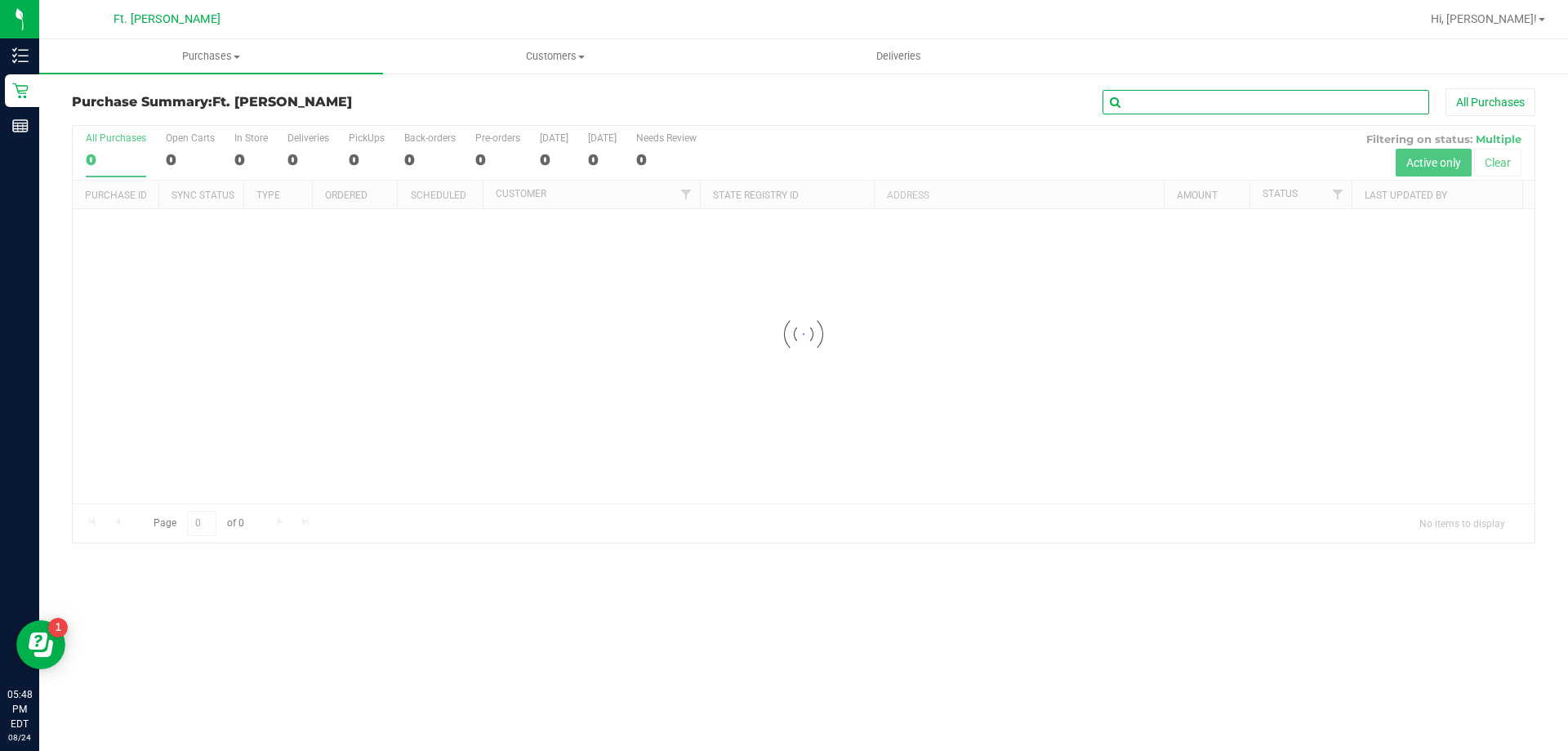
click at [1245, 99] on input "text" at bounding box center [1266, 102] width 327 height 25
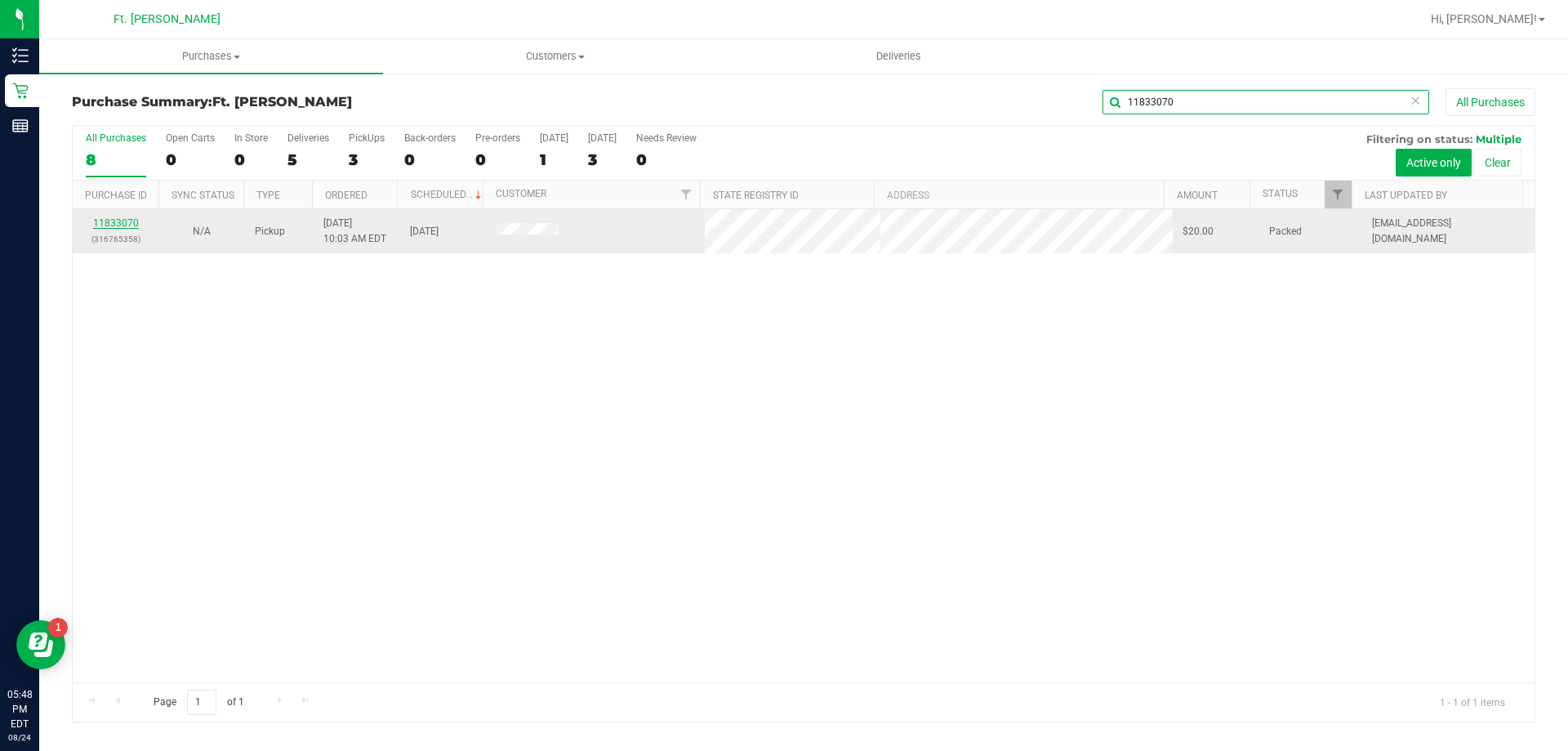
type input "11833070"
click at [127, 219] on link "11833070" at bounding box center [116, 223] width 46 height 11
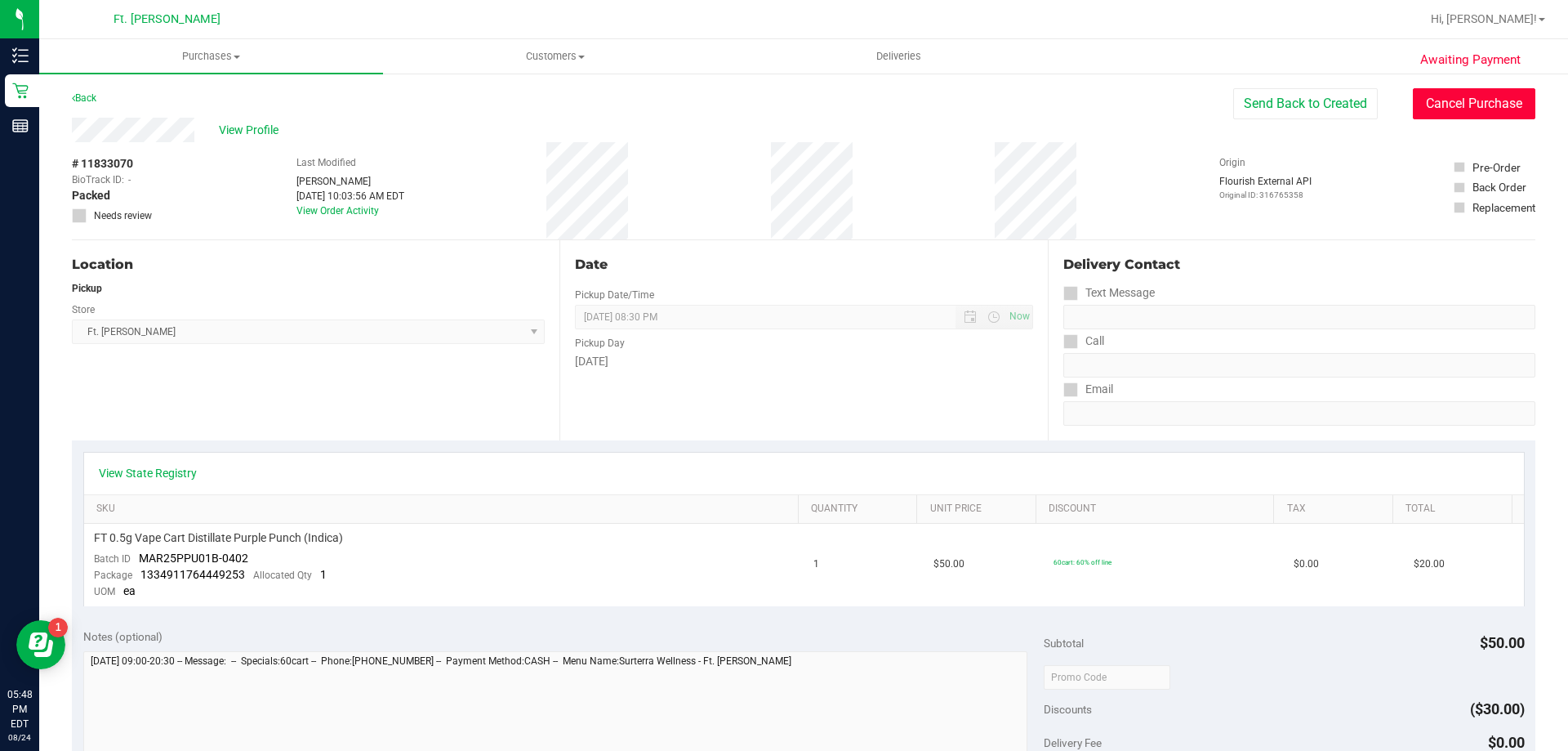
click at [1469, 109] on button "Cancel Purchase" at bounding box center [1474, 104] width 122 height 31
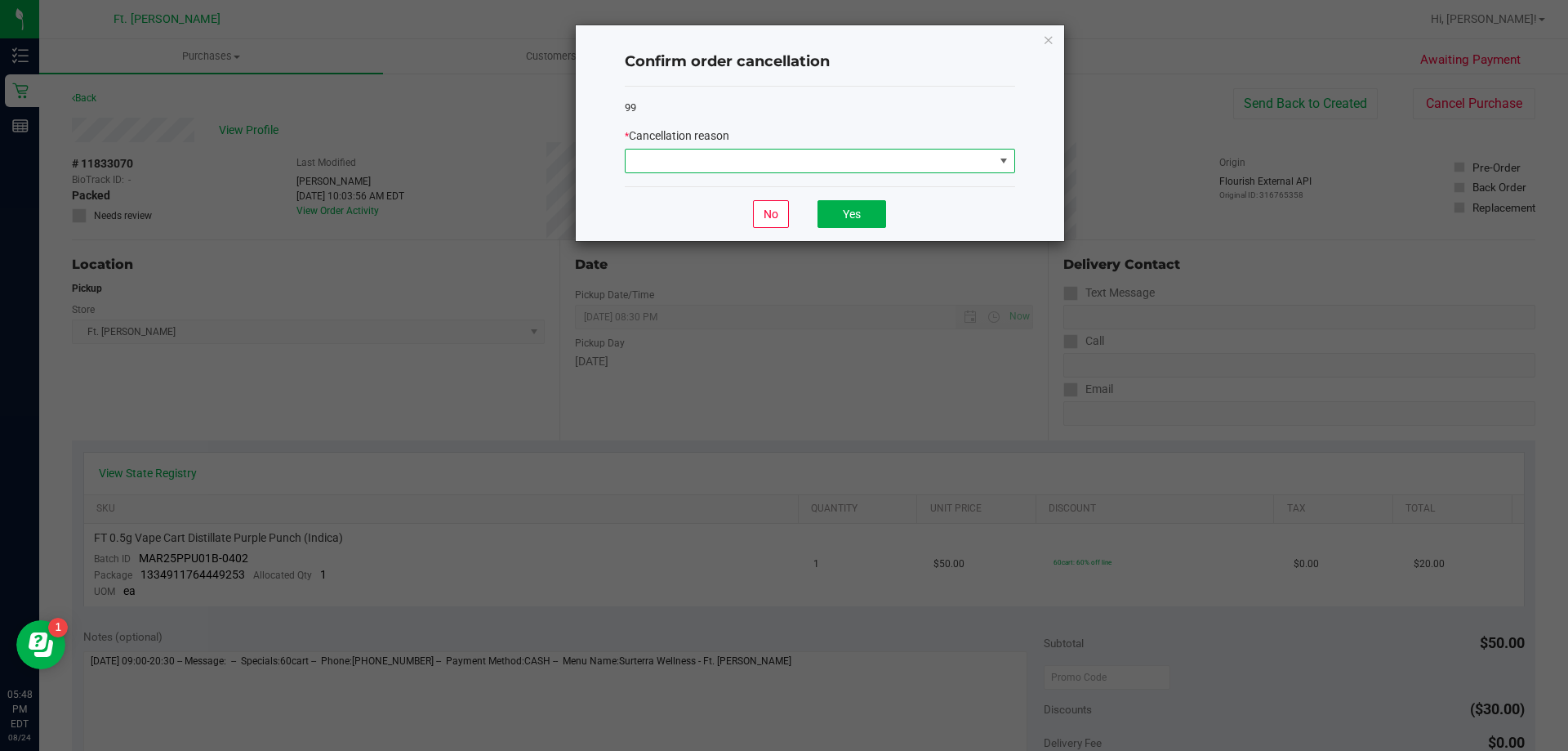
click at [834, 172] on span at bounding box center [809, 161] width 368 height 23
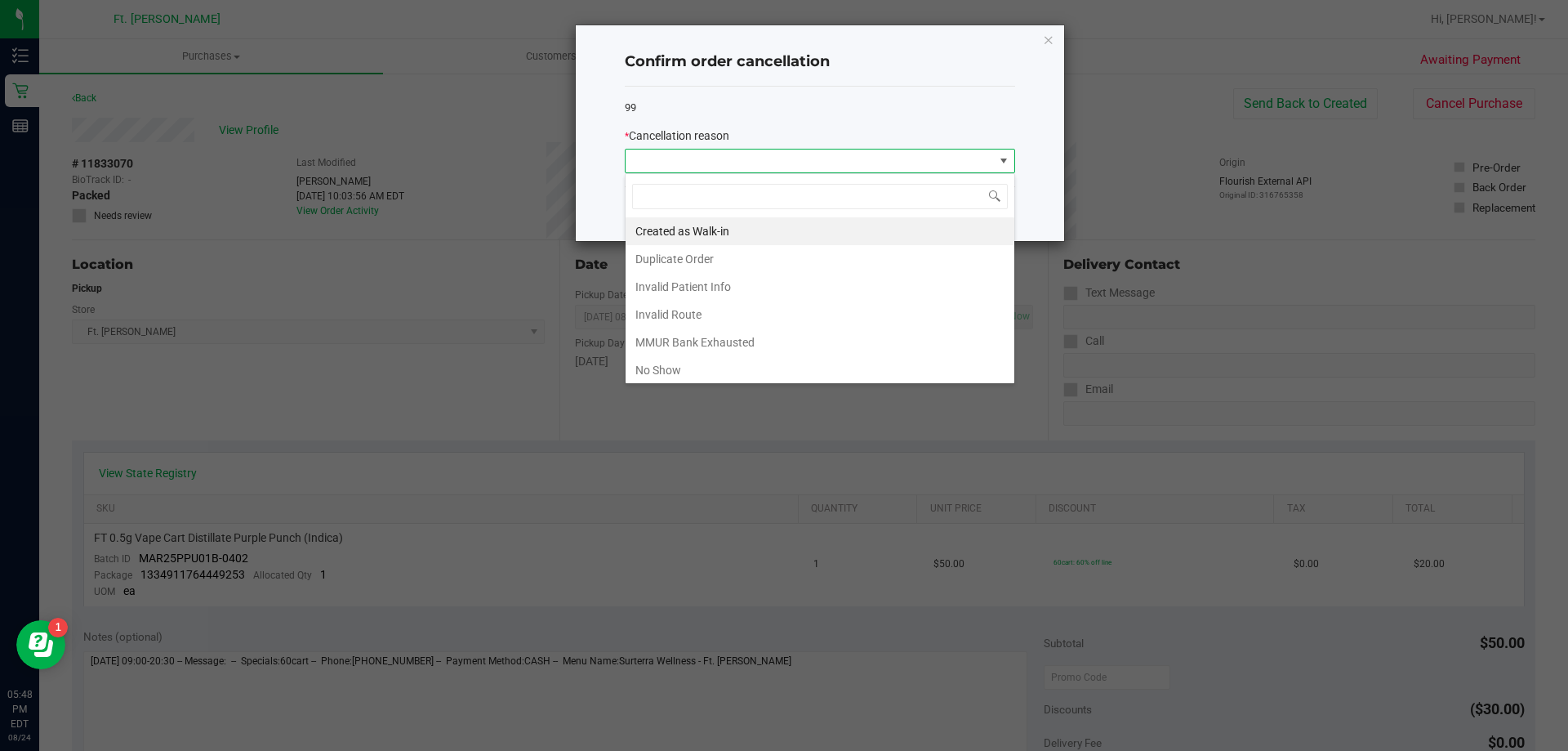
scroll to position [25, 390]
click at [667, 370] on li "No Show" at bounding box center [820, 370] width 389 height 28
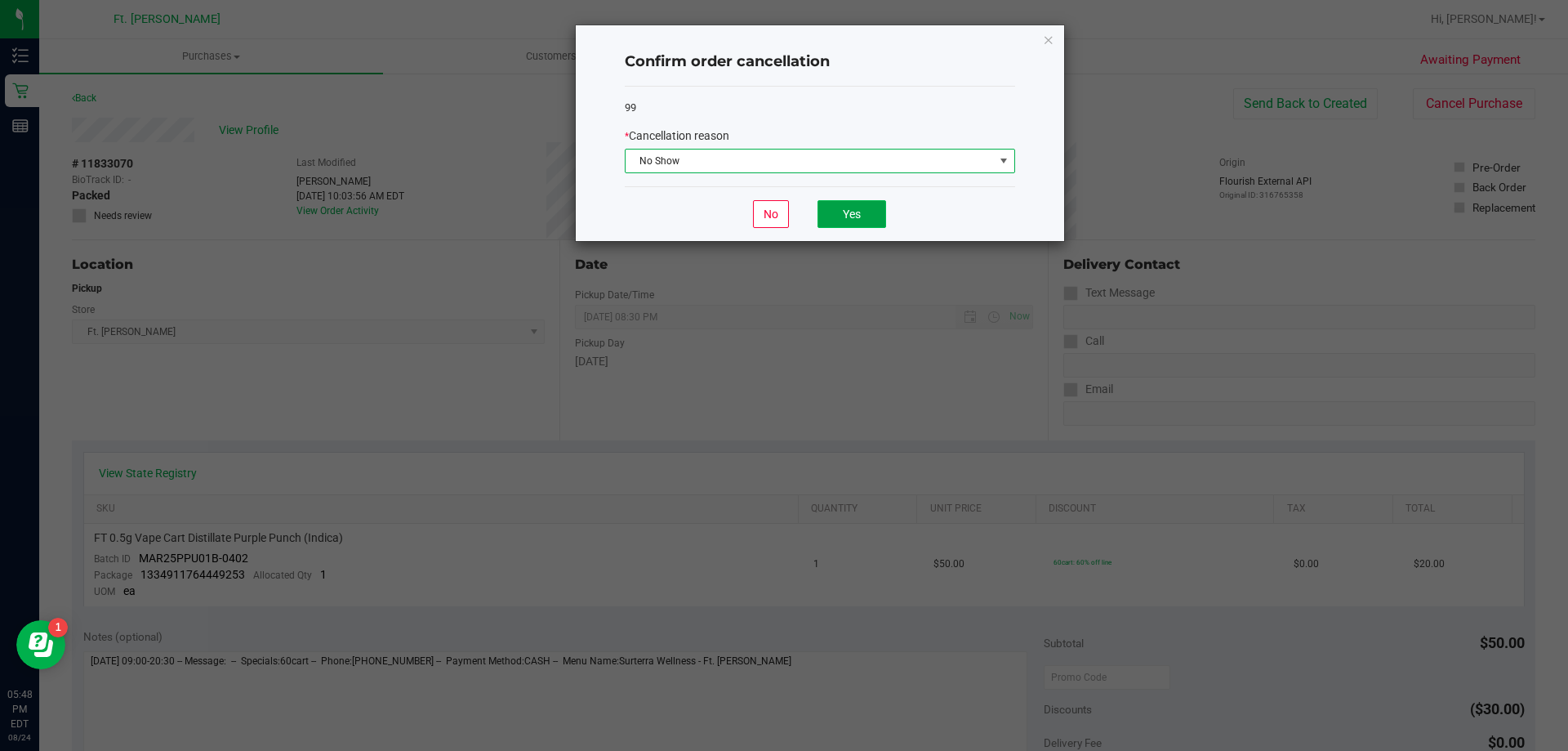
click at [853, 208] on button "Yes" at bounding box center [852, 214] width 69 height 28
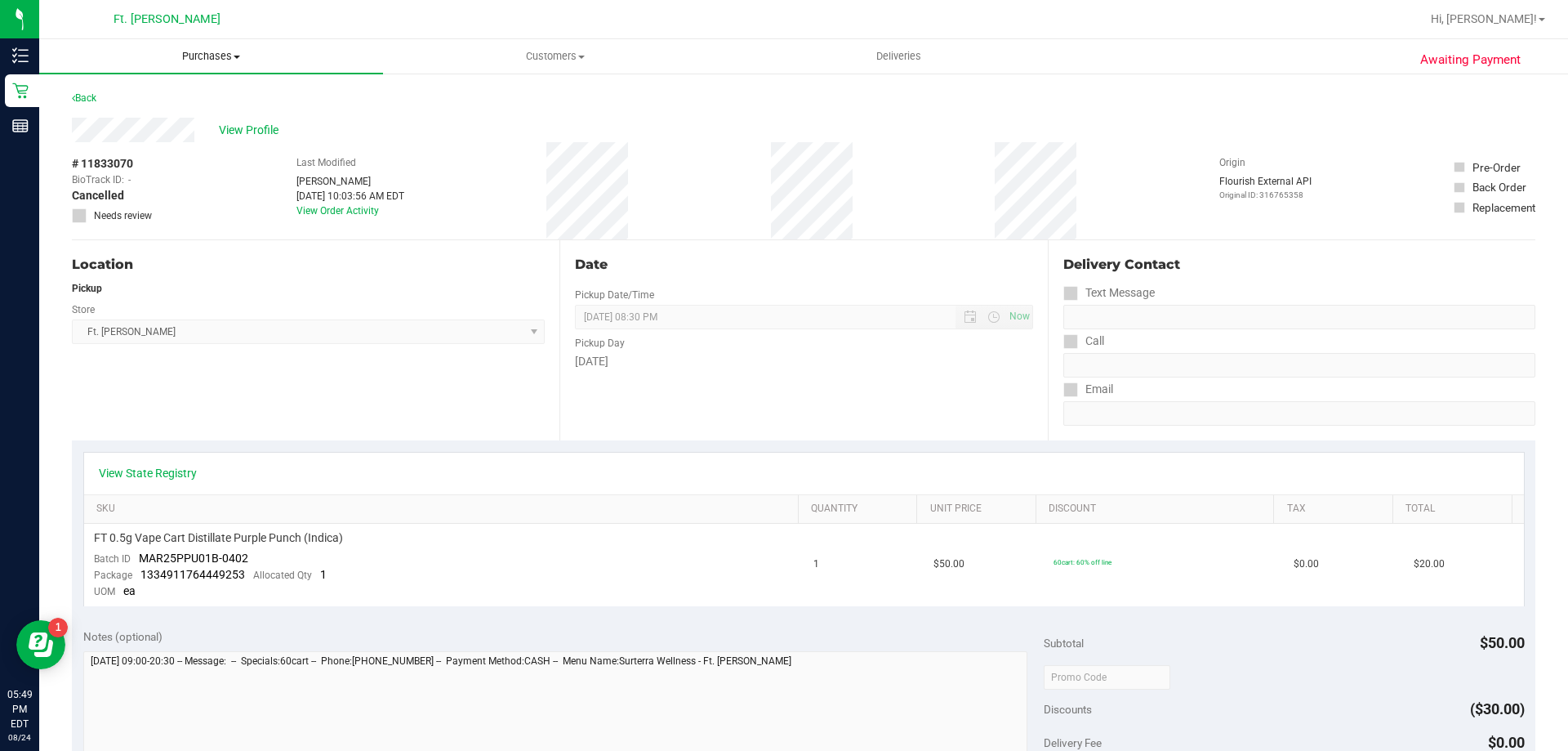
click at [232, 56] on span "Purchases" at bounding box center [211, 56] width 344 height 15
click at [132, 107] on li "Summary of purchases" at bounding box center [211, 99] width 344 height 20
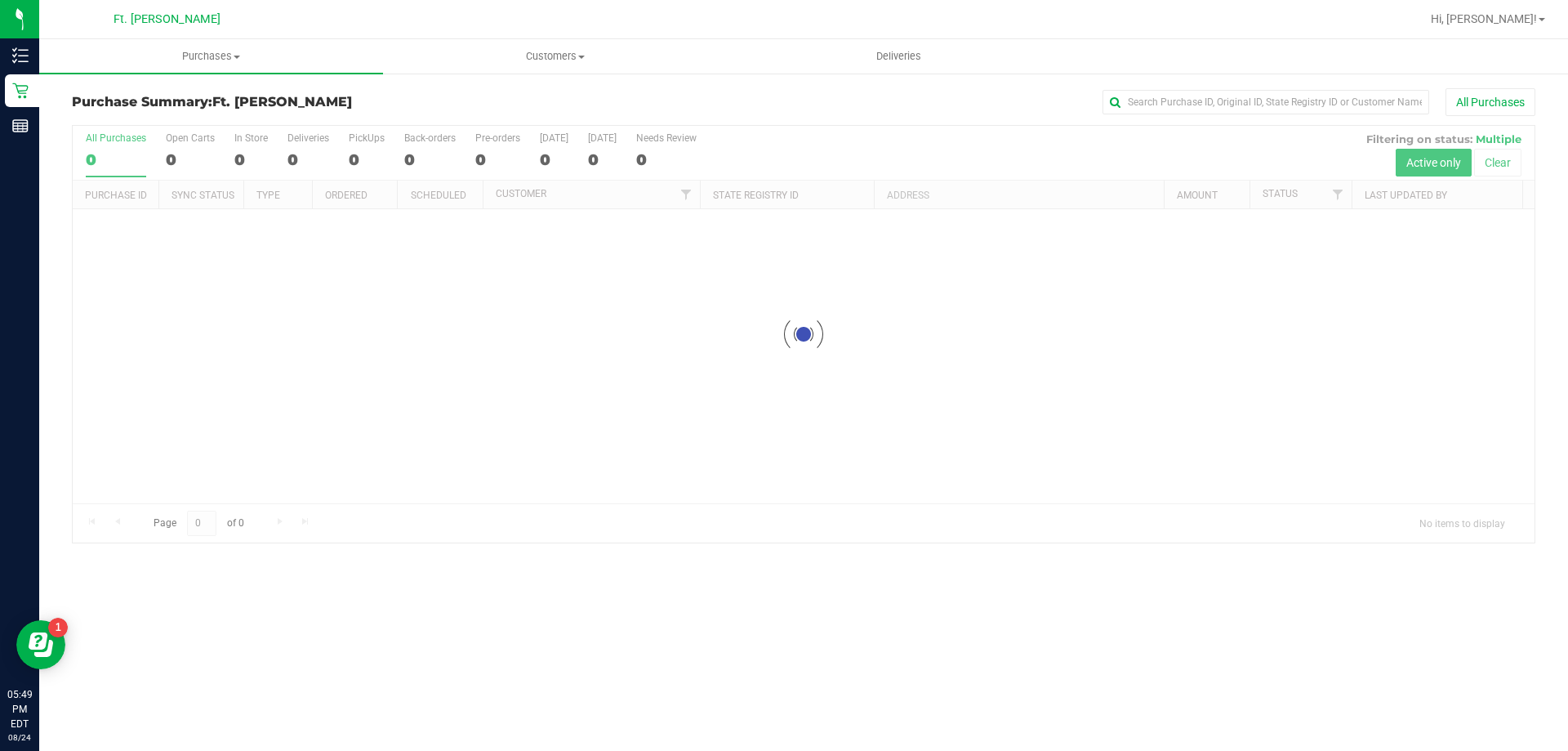
click at [1179, 118] on div "Purchase Summary: Ft. Myers WC All Purchases" at bounding box center [804, 106] width 1463 height 36
click at [1189, 98] on input "text" at bounding box center [1266, 102] width 327 height 25
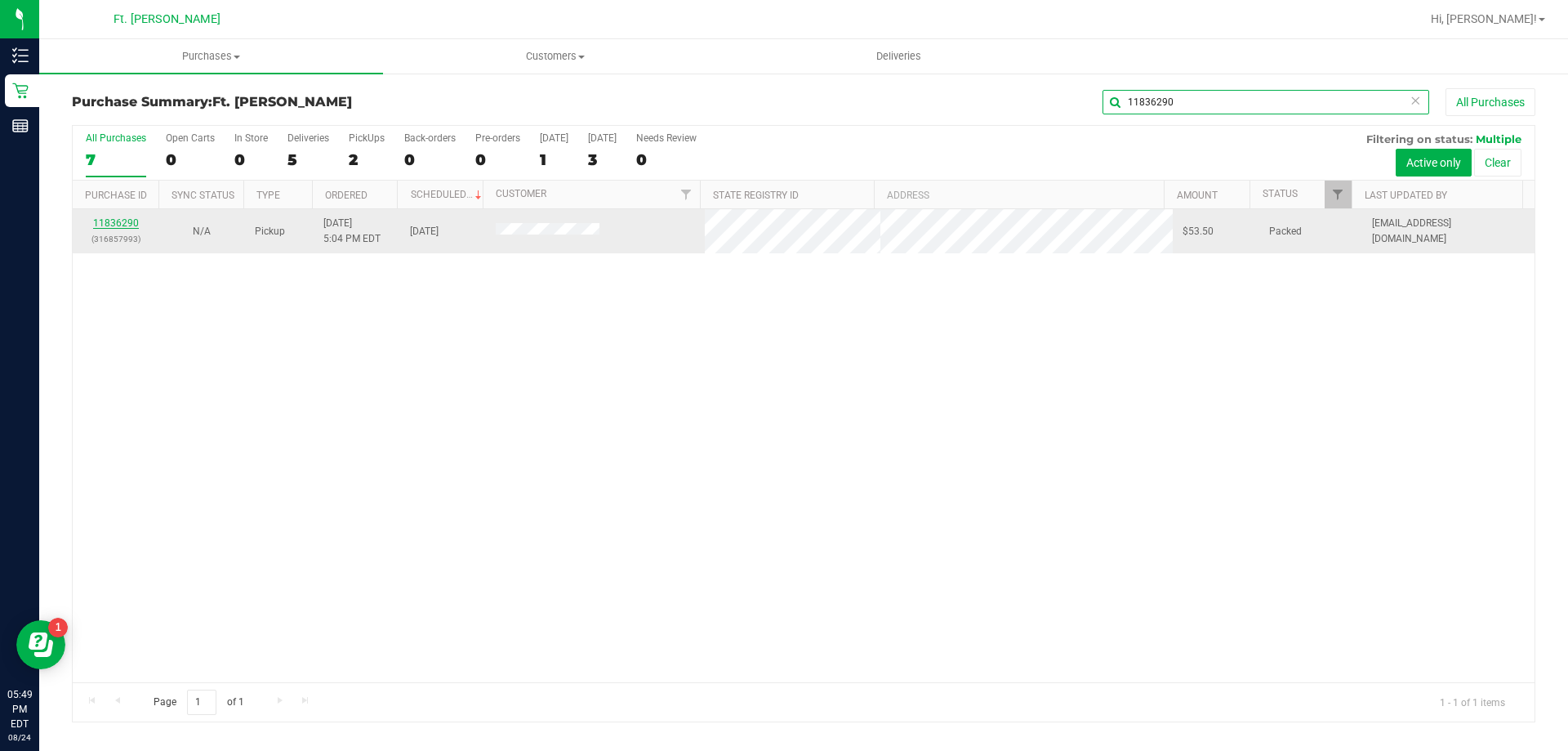
type input "11836290"
click at [119, 219] on link "11836290" at bounding box center [116, 223] width 46 height 11
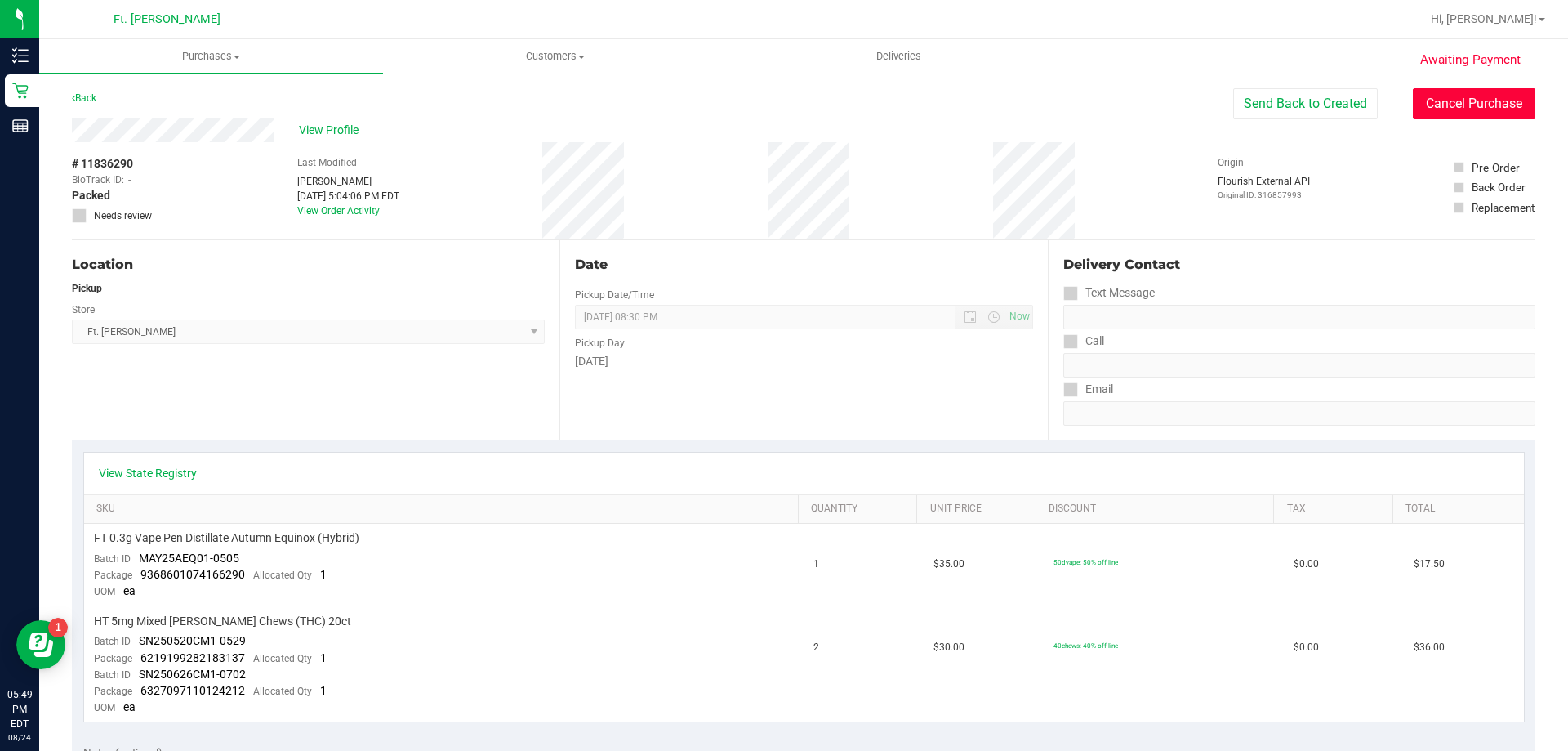
click at [1457, 105] on button "Cancel Purchase" at bounding box center [1474, 104] width 122 height 31
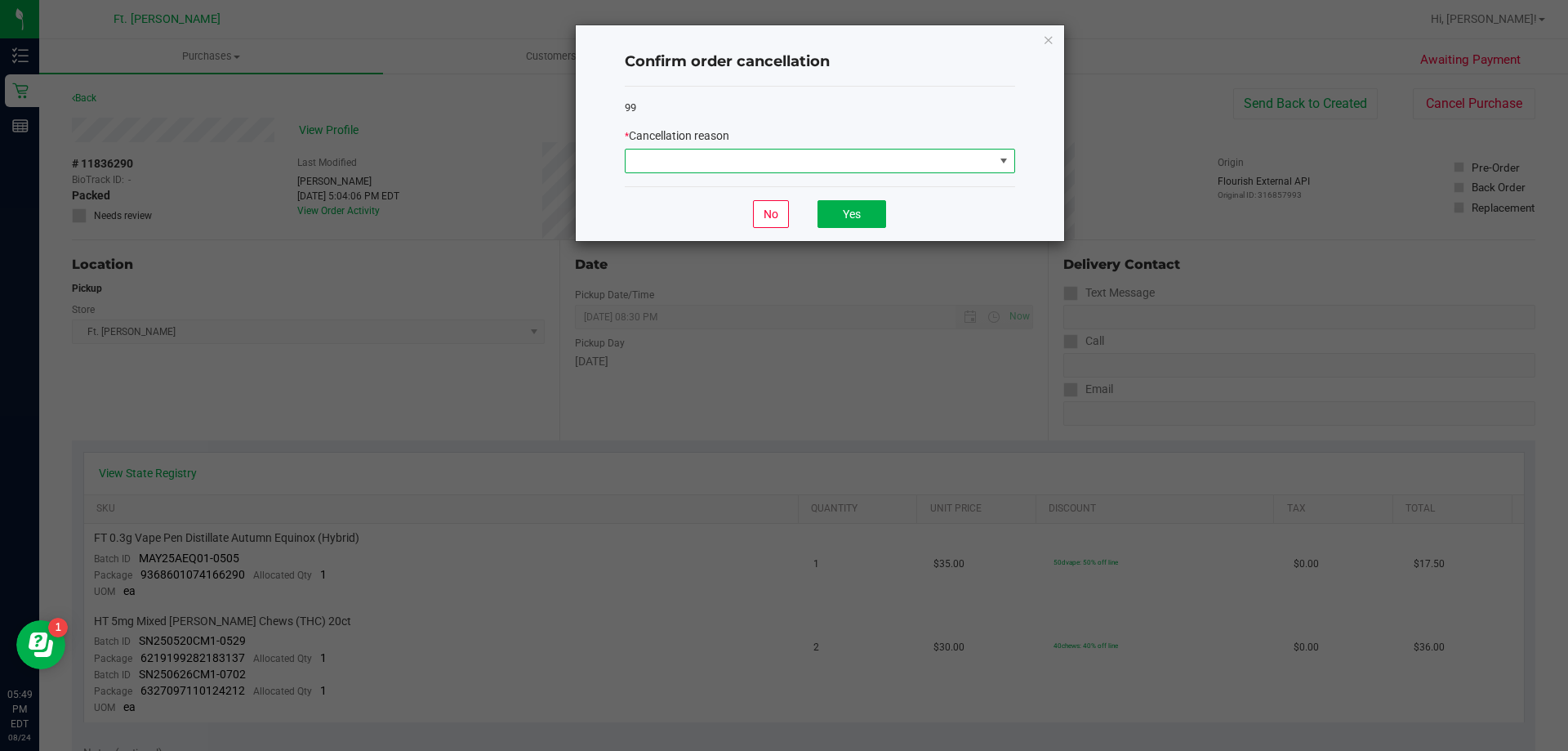
click at [862, 168] on span at bounding box center [809, 161] width 368 height 23
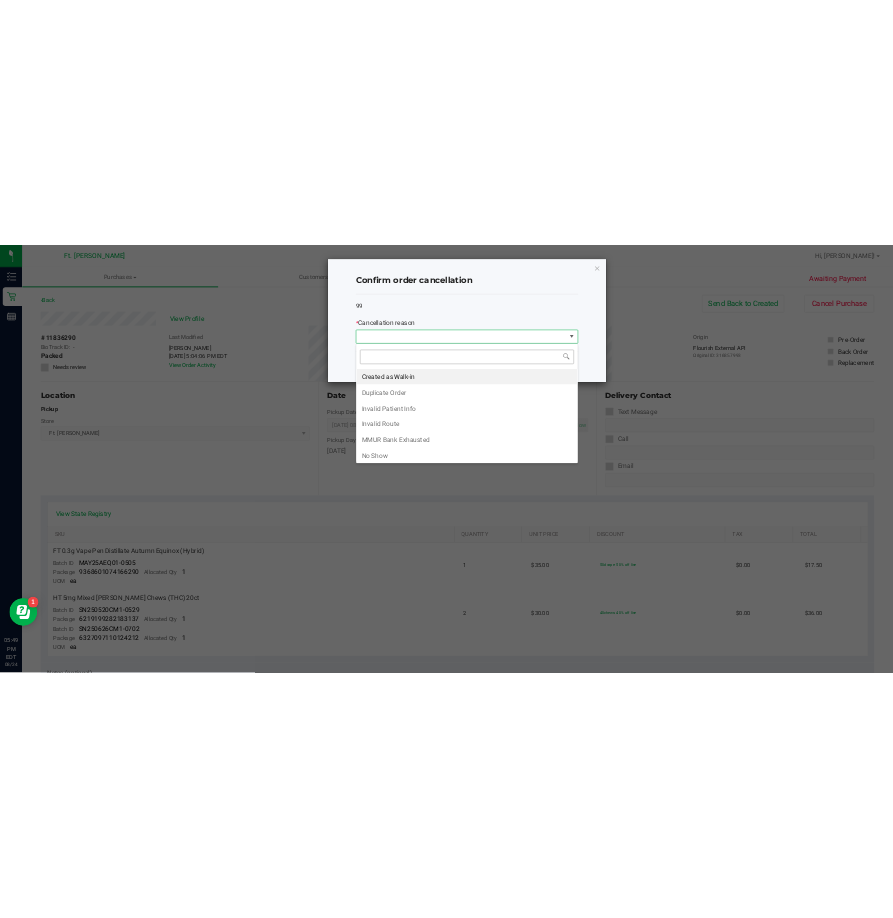
scroll to position [30, 478]
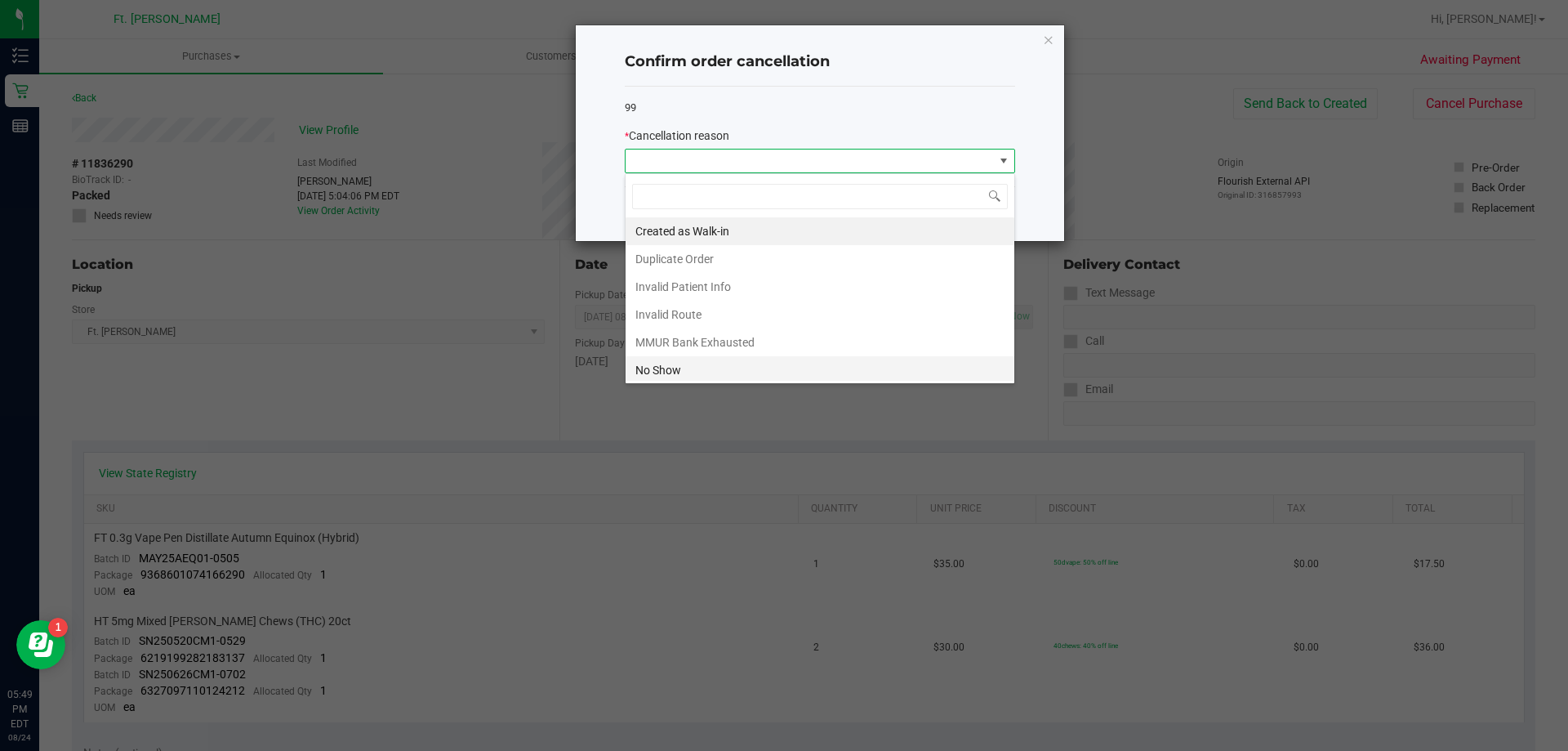
click at [680, 366] on li "No Show" at bounding box center [820, 370] width 389 height 28
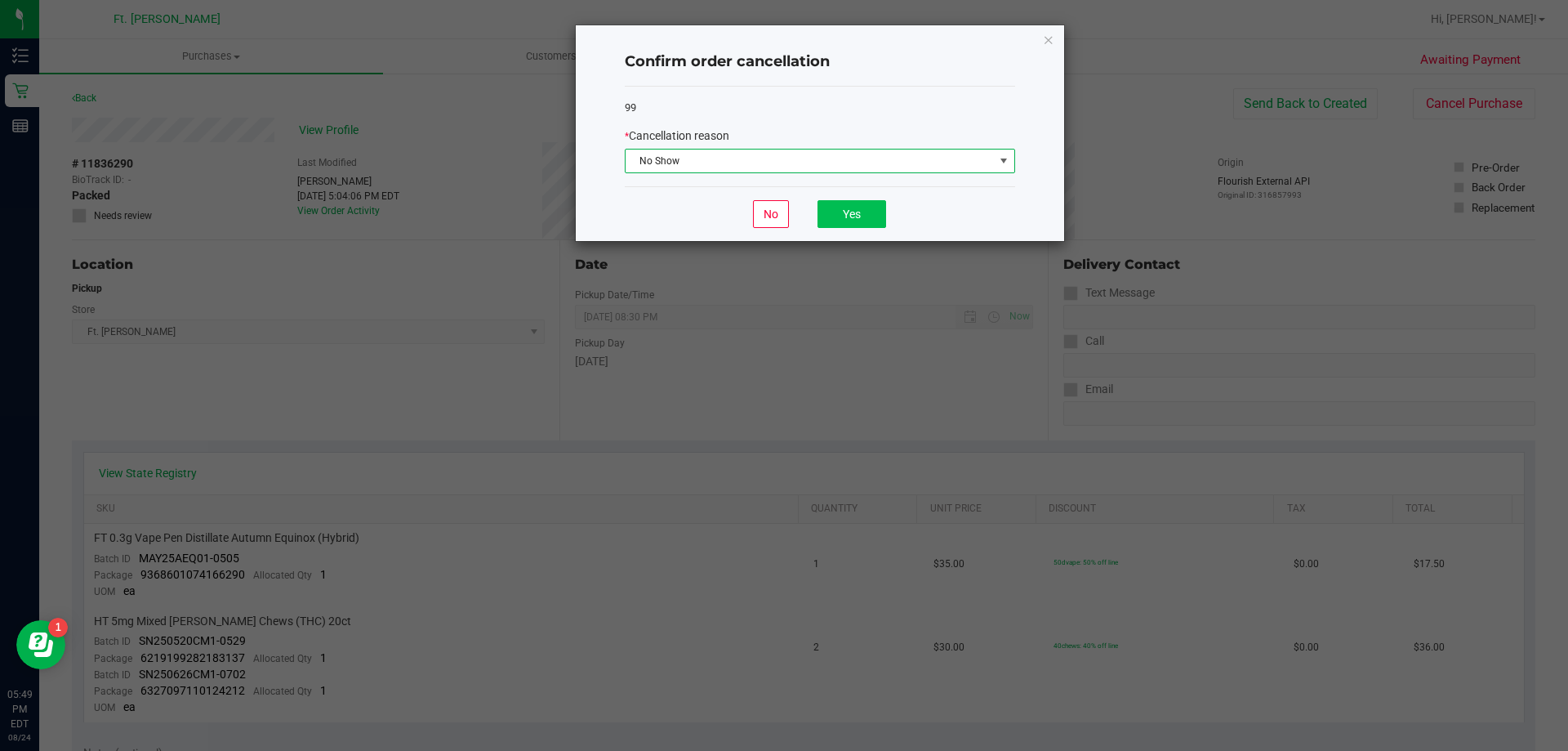
click at [886, 209] on div "No Yes" at bounding box center [820, 213] width 390 height 55
click at [870, 213] on button "Yes" at bounding box center [852, 214] width 69 height 28
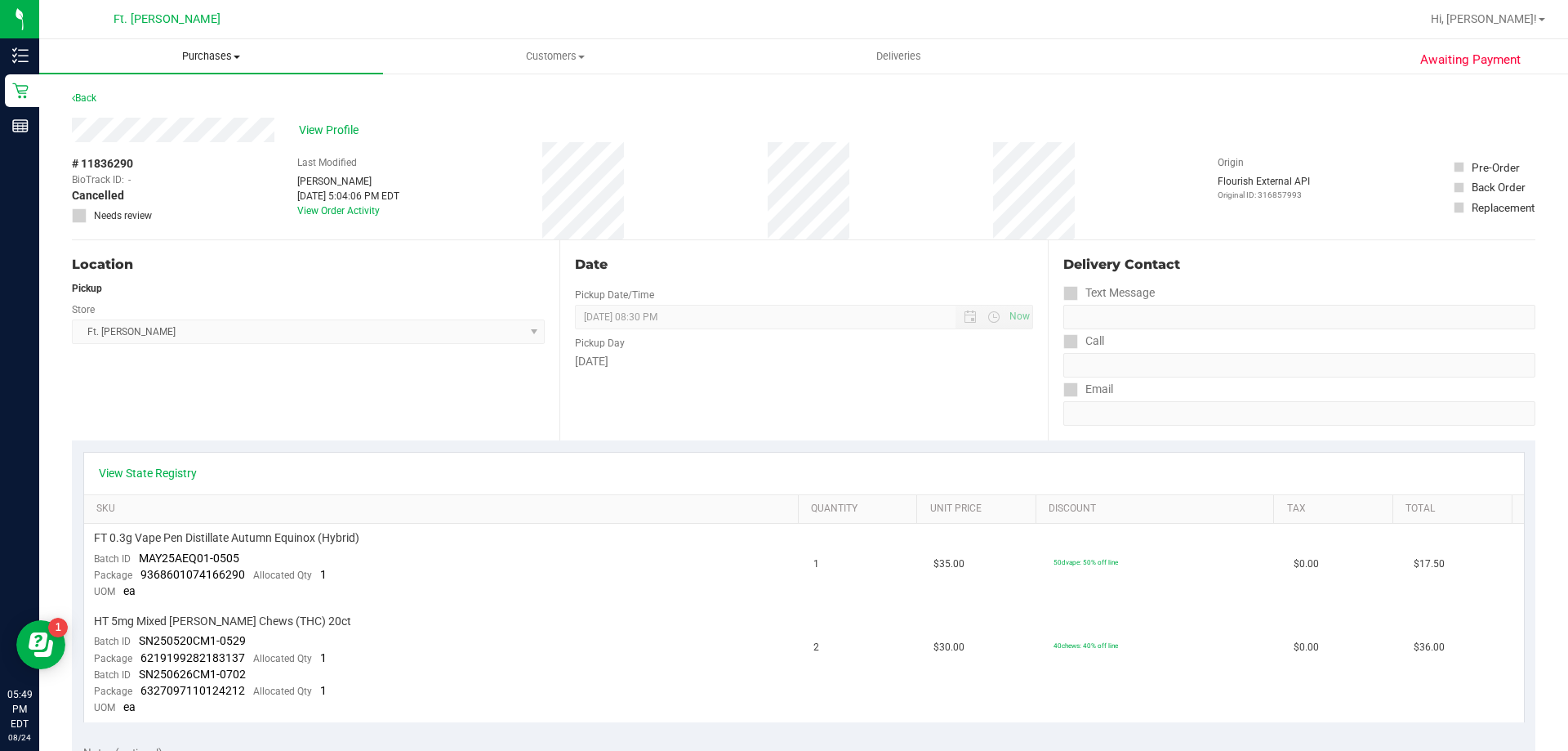
click at [188, 43] on uib-tab-heading "Purchases Summary of purchases Fulfillment All purchases" at bounding box center [211, 56] width 344 height 34
click at [199, 51] on span "Purchases" at bounding box center [211, 56] width 344 height 15
click at [203, 64] on uib-tab-heading "Purchases Summary of purchases Fulfillment All purchases" at bounding box center [211, 56] width 344 height 34
click at [164, 105] on span "Summary of purchases" at bounding box center [122, 98] width 167 height 14
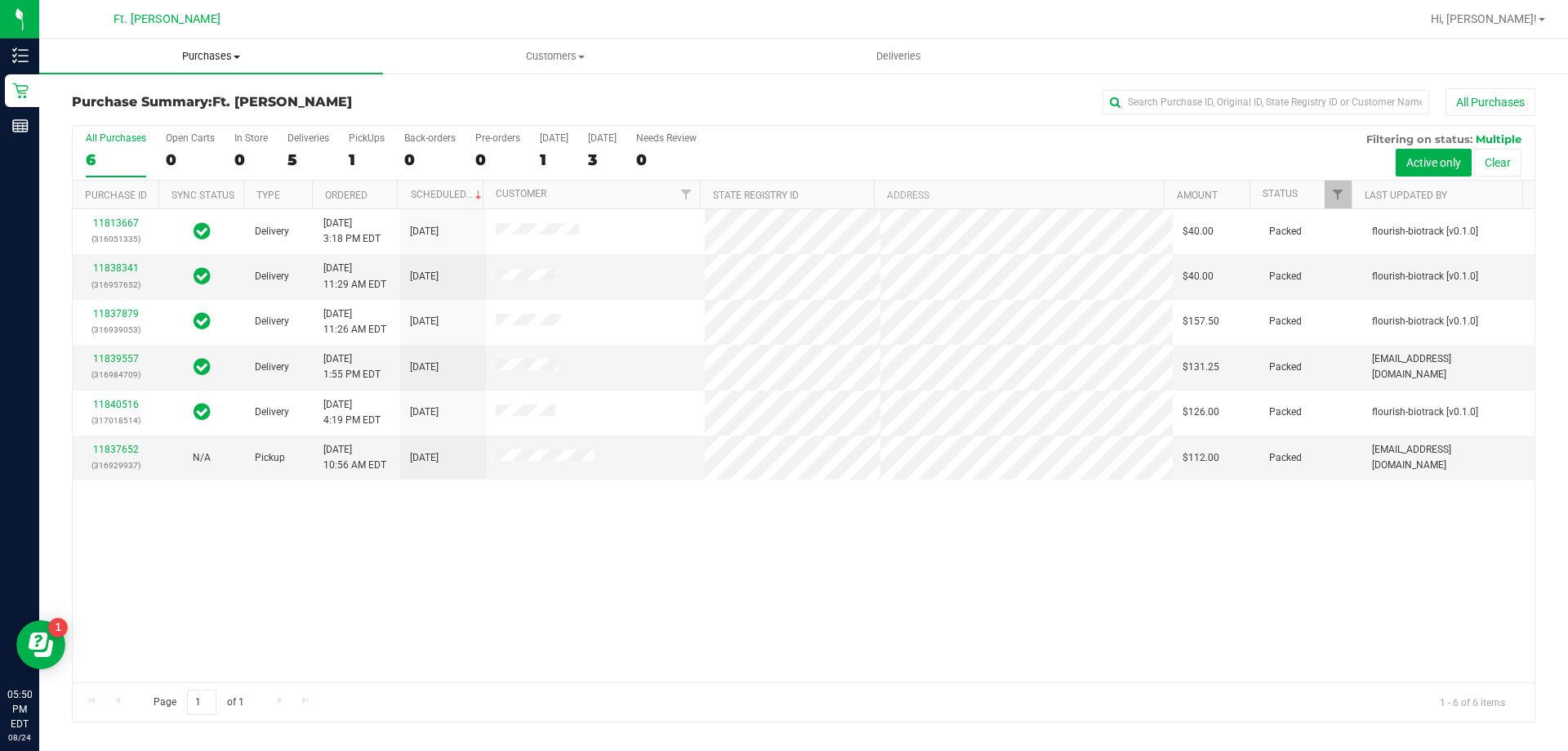
click at [214, 51] on span "Purchases" at bounding box center [211, 56] width 344 height 15
click at [507, 584] on div "11813667 (316051335) Delivery 8/19/2025 3:18 PM EDT 8/26/2025 $40.00 Packed flo…" at bounding box center [804, 445] width 1462 height 473
click at [193, 50] on span "Purchases" at bounding box center [211, 56] width 344 height 15
click at [179, 102] on span "Summary of purchases" at bounding box center [122, 98] width 167 height 14
click at [1050, 613] on div "11813667 (316051335) Delivery 8/19/2025 3:18 PM EDT 8/26/2025 $40.00 Packed flo…" at bounding box center [804, 445] width 1462 height 473
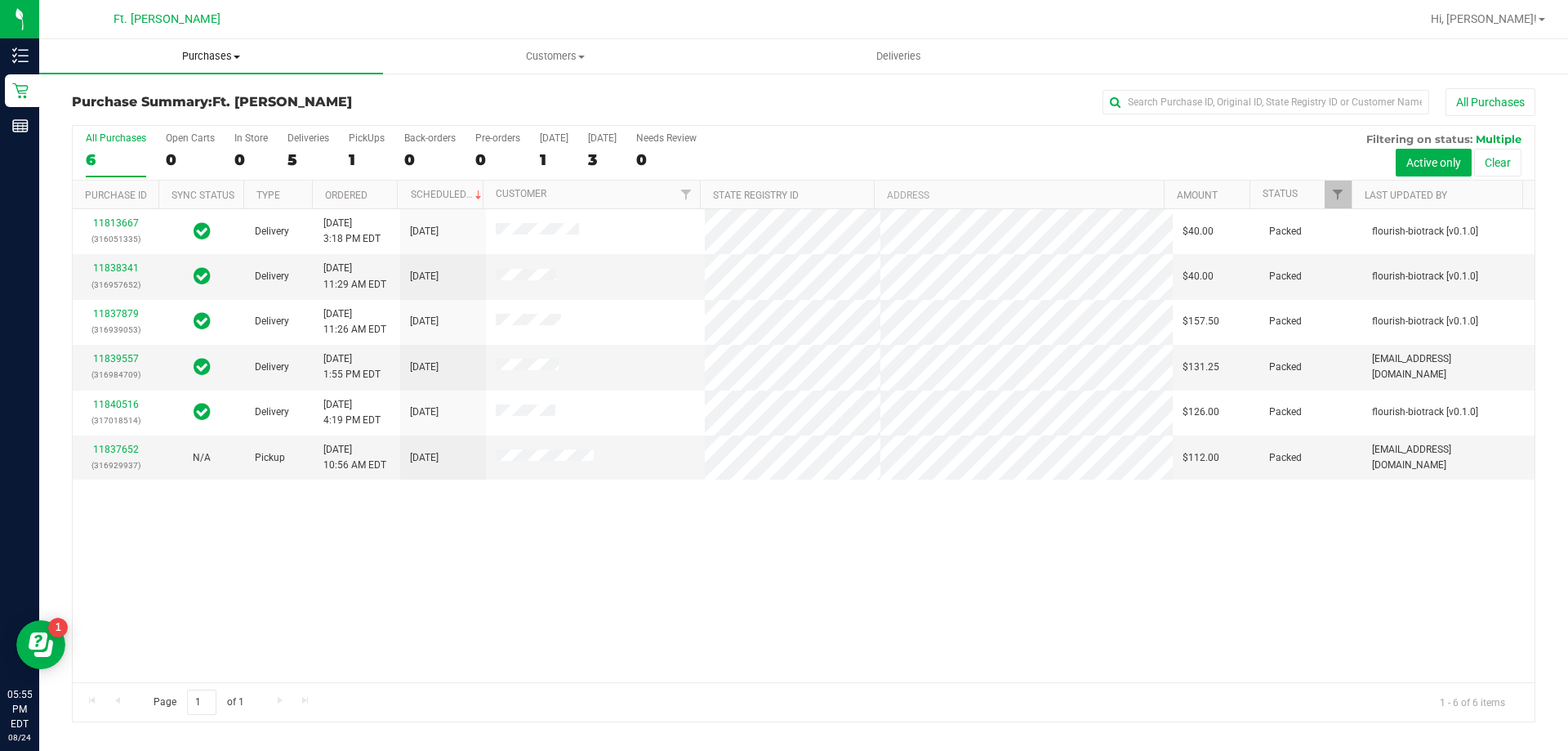
click at [229, 55] on span "Purchases" at bounding box center [211, 56] width 344 height 15
click at [106, 96] on span "Summary of purchases" at bounding box center [122, 98] width 167 height 14
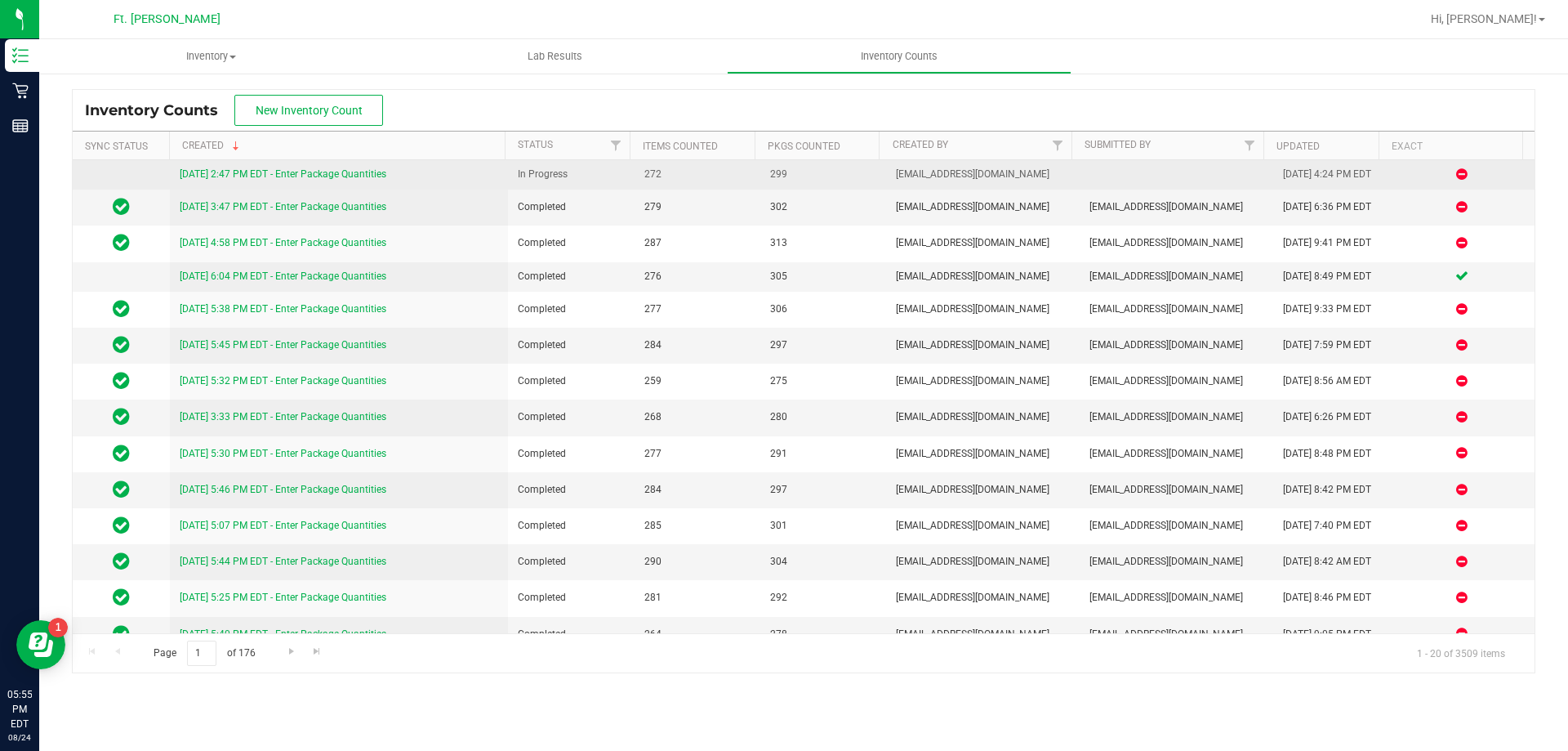
click at [249, 169] on link "[DATE] 2:47 PM EDT - Enter Package Quantities" at bounding box center [283, 174] width 207 height 11
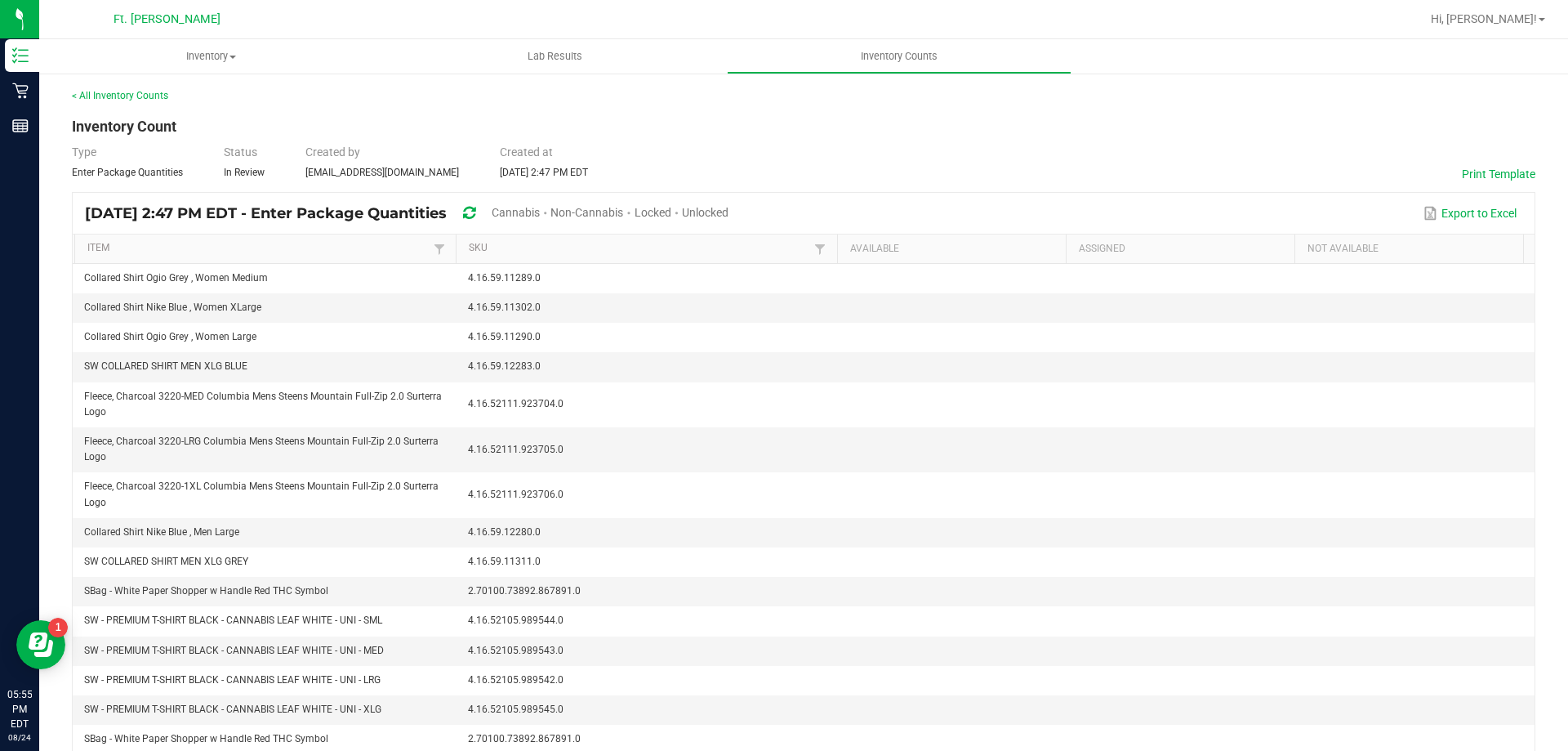
click at [158, 87] on div "< All Inventory Counts Inventory Count Type Enter Package Quantities Status In …" at bounding box center [804, 516] width 1529 height 889
click at [149, 95] on link "< All Inventory Counts" at bounding box center [120, 96] width 96 height 11
